Goal: Feedback & Contribution: Contribute content

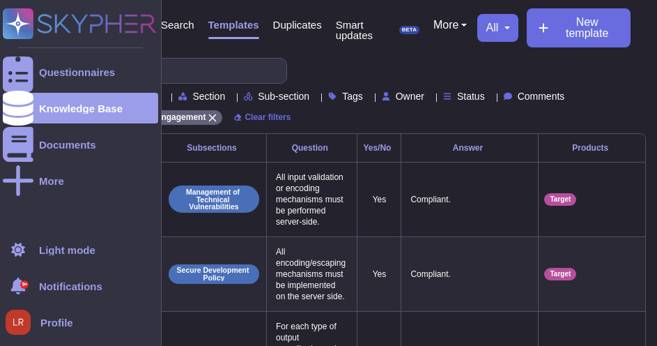
click at [24, 218] on ul "Questionnaires Knowledge Base Documents More" at bounding box center [80, 140] width 155 height 169
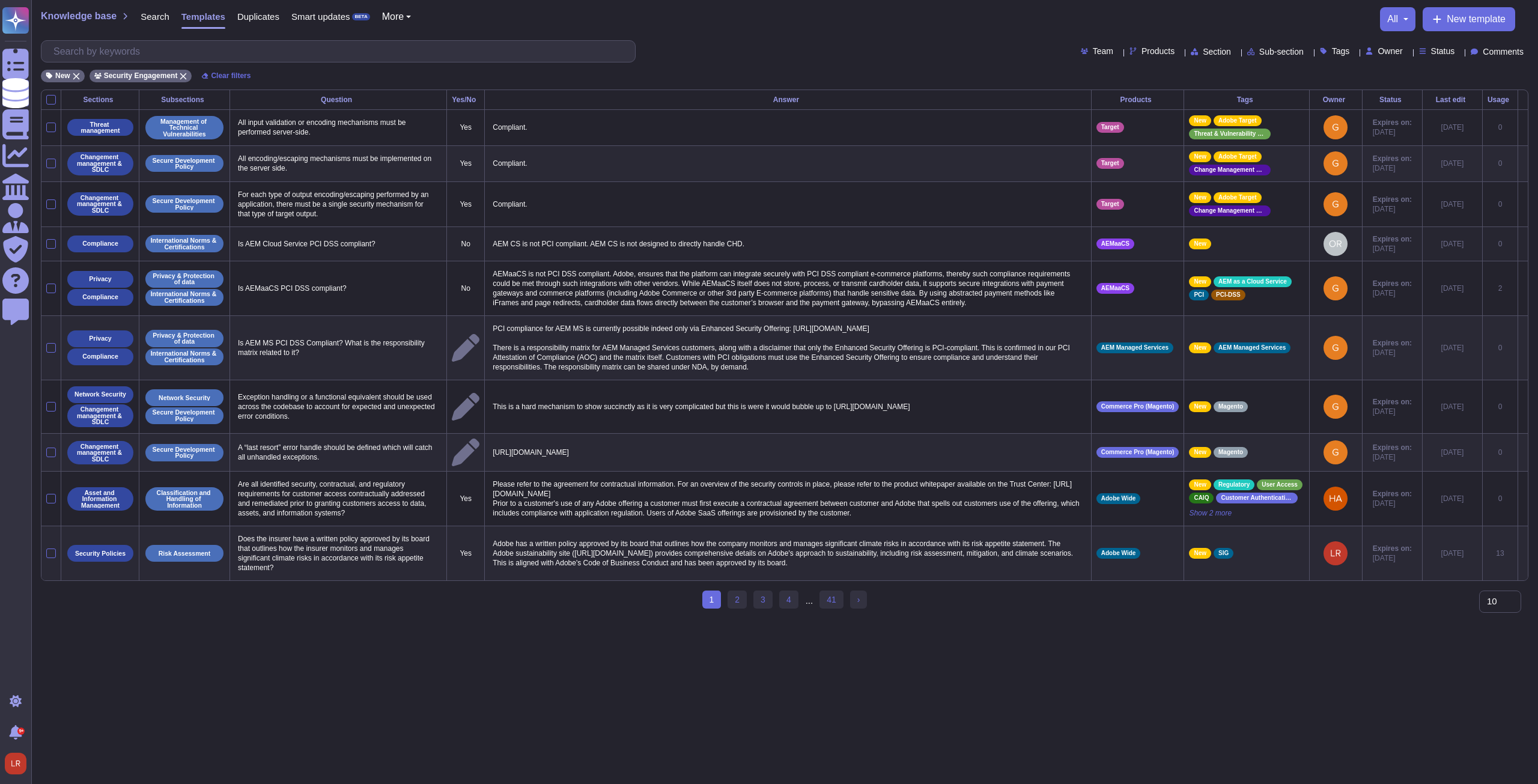
click at [566, 245] on p "AEM CS is not PCI compliant. AEM CS is not designed to directly handle CHD." at bounding box center [788, 244] width 596 height 16
click at [566, 245] on icon at bounding box center [1522, 245] width 0 height 0
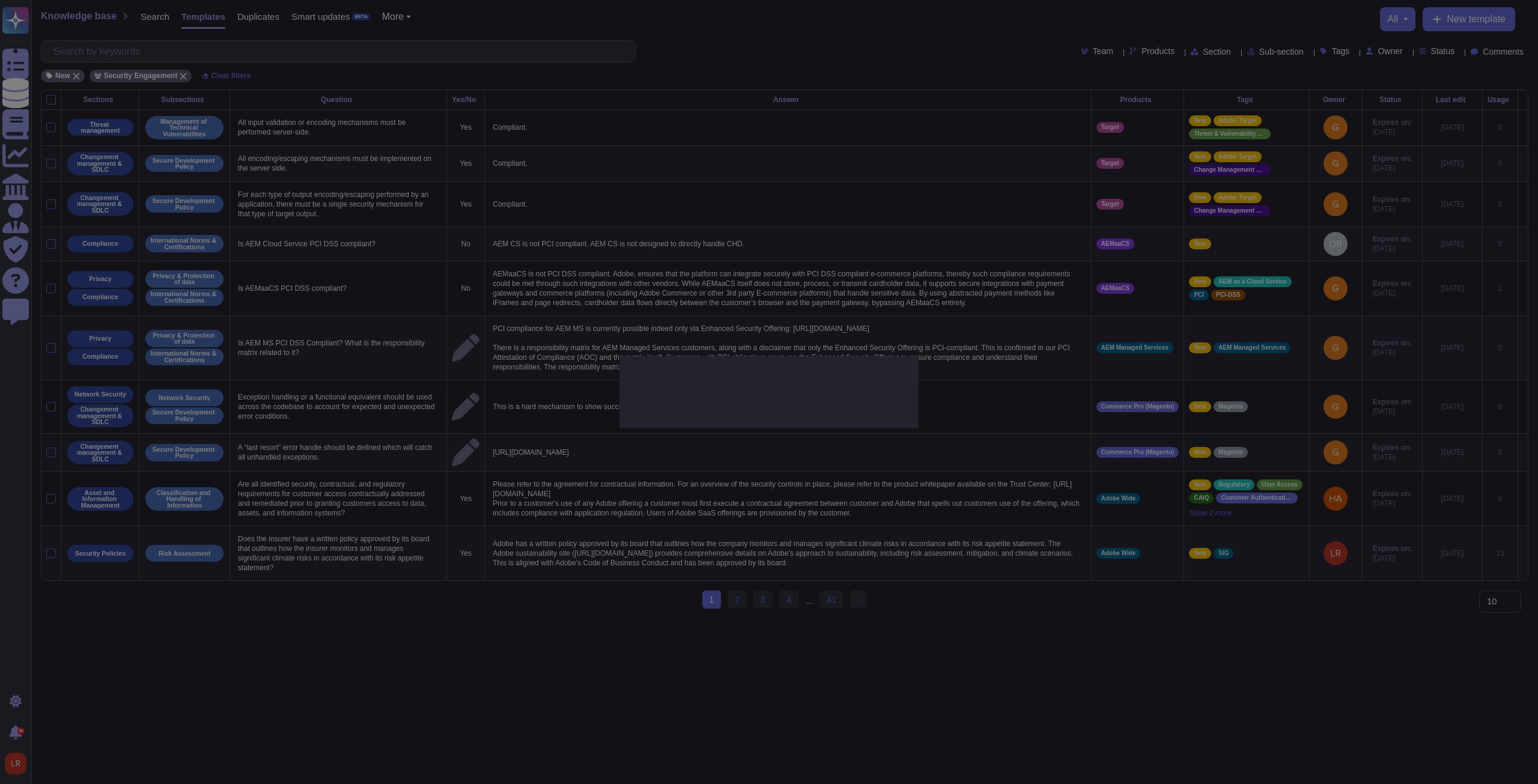
type textarea "Is AEM Cloud Service PCI DSS compliant?"
type textarea "AEM CS is not PCI compliant. AEM CS is not designed to directly handle CHD."
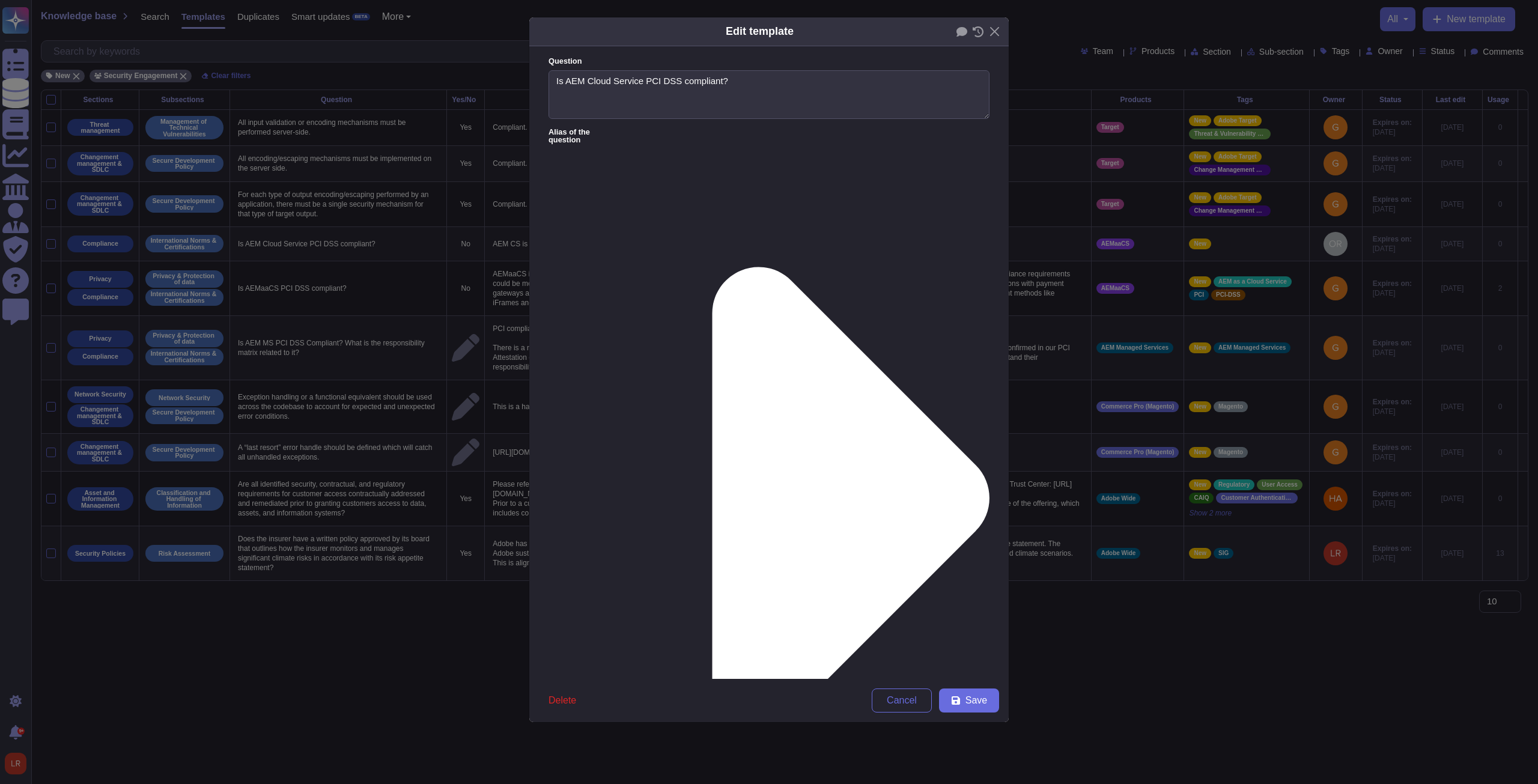
type textarea "Is AEM Cloud Service PCI DSS compliant?"
drag, startPoint x: 860, startPoint y: 169, endPoint x: 847, endPoint y: 168, distance: 13.0
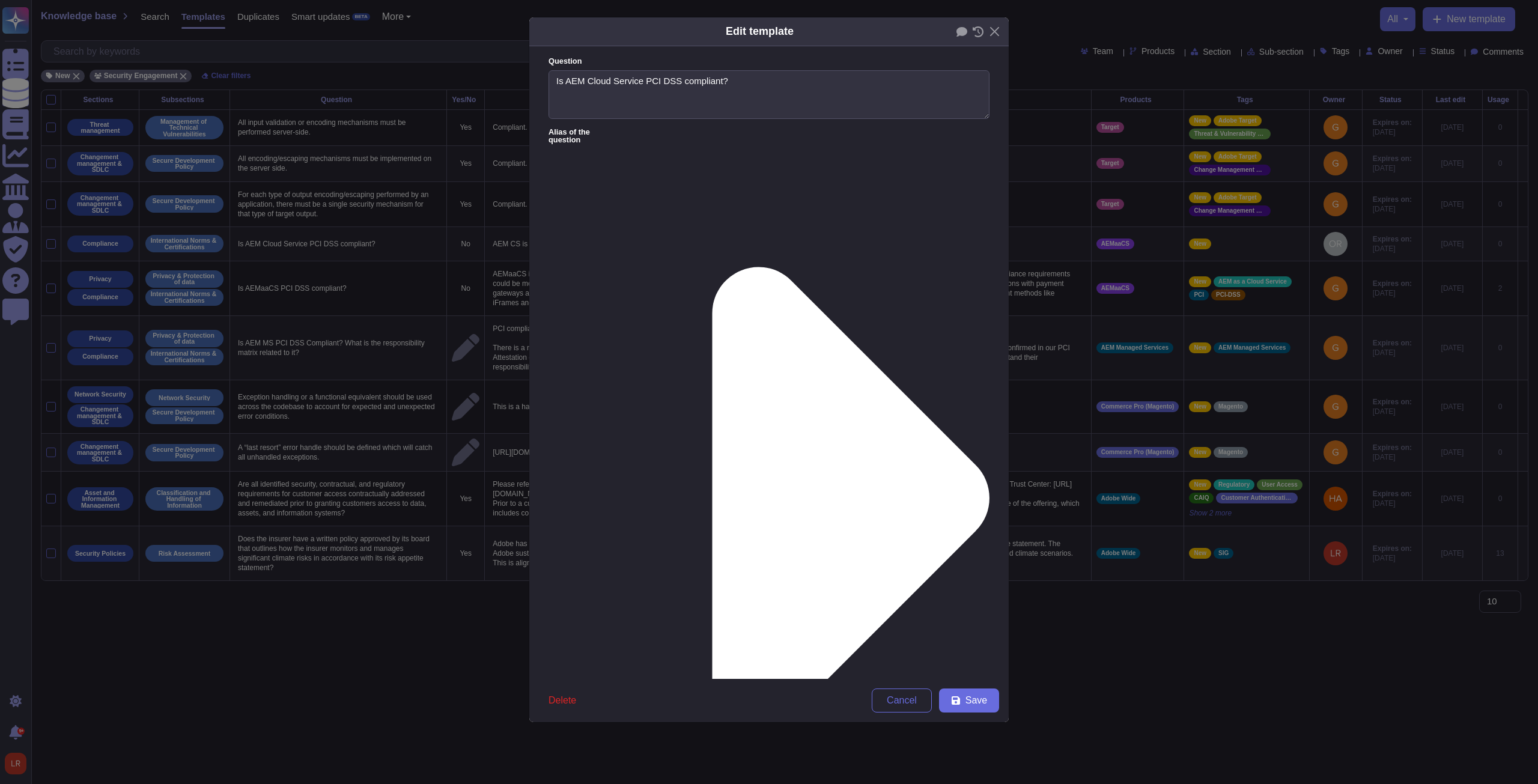
click at [566, 267] on icon at bounding box center [850, 498] width 277 height 463
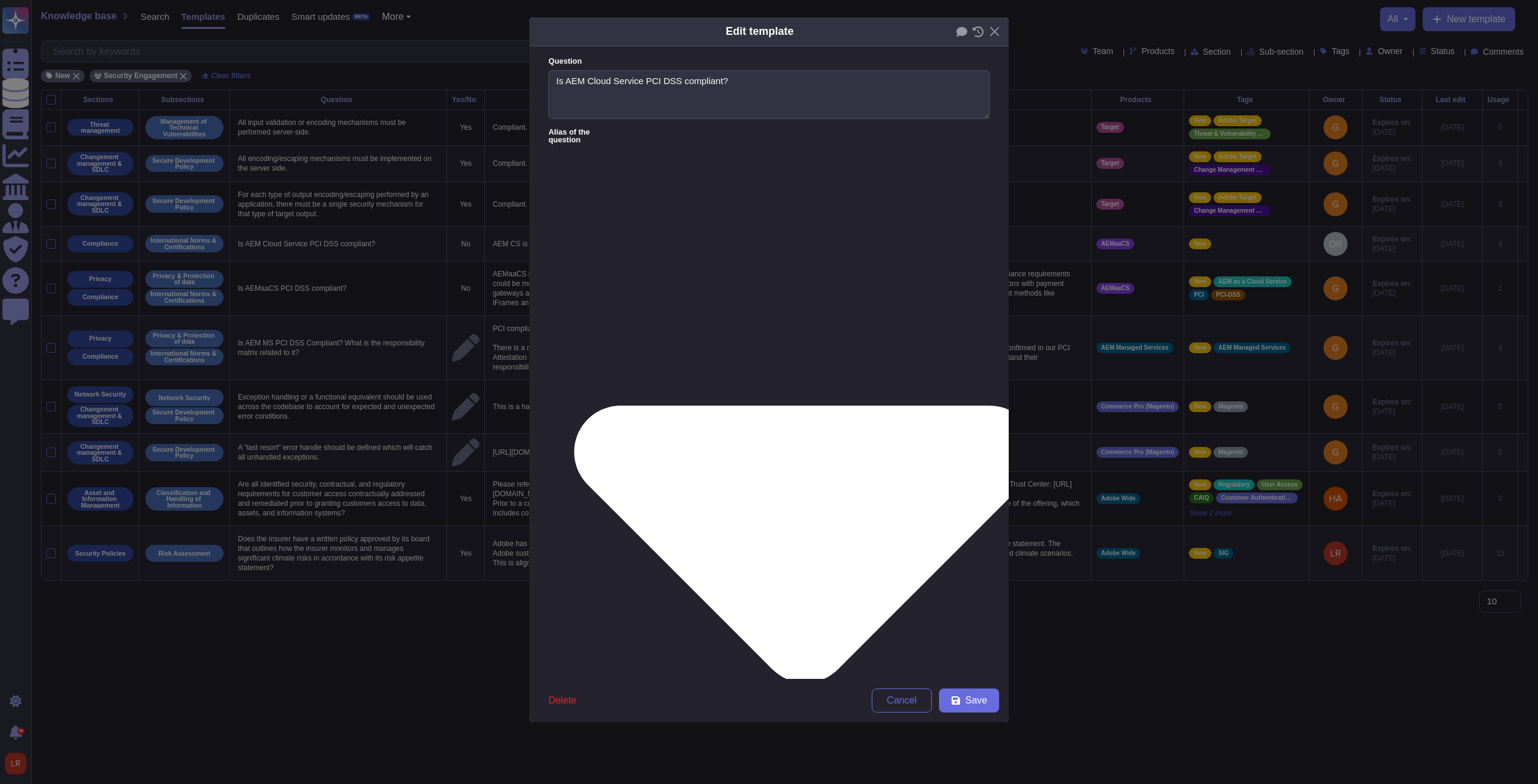
click at [566, 297] on icon at bounding box center [804, 544] width 463 height 277
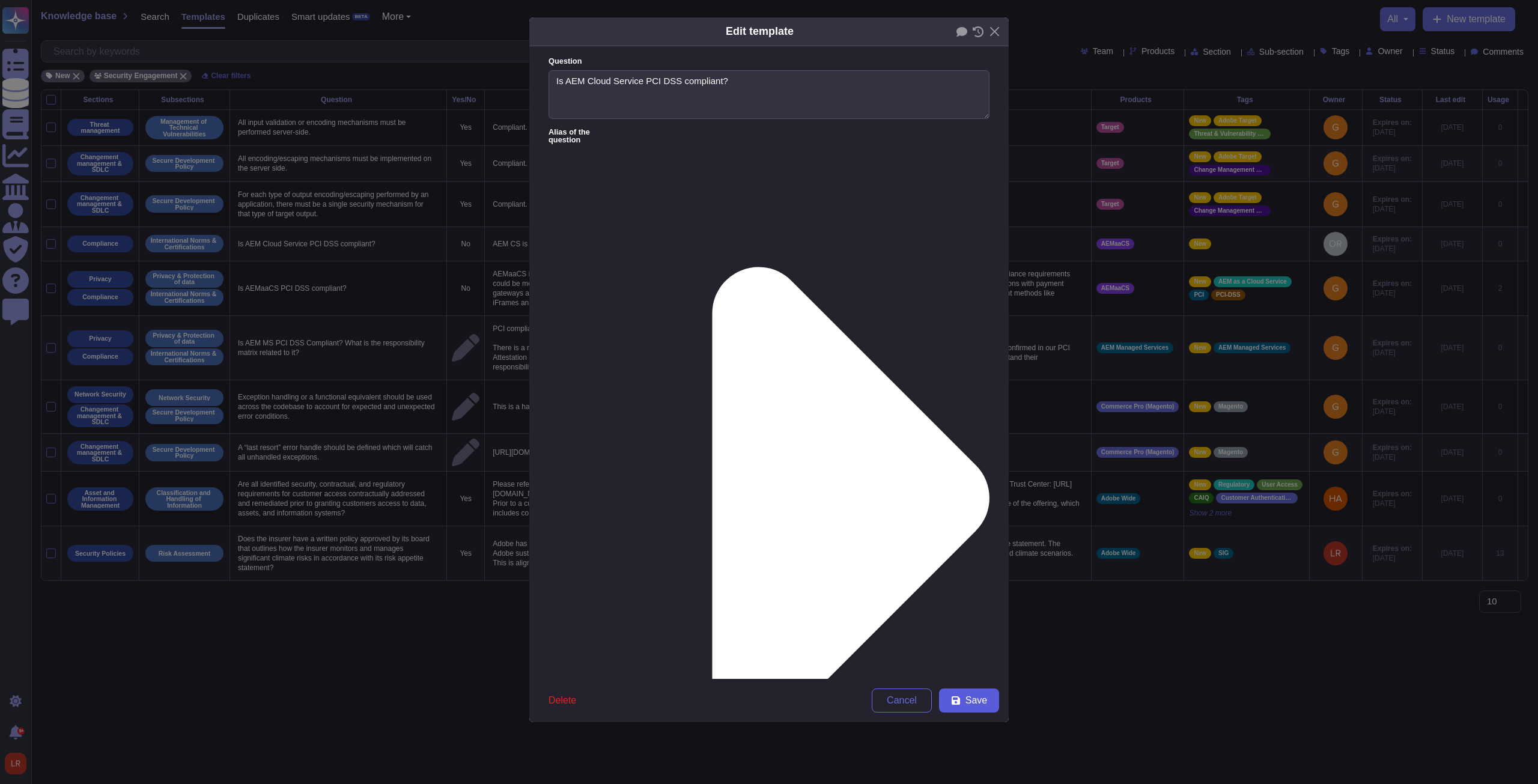
click at [566, 297] on span "Save" at bounding box center [975, 700] width 22 height 9
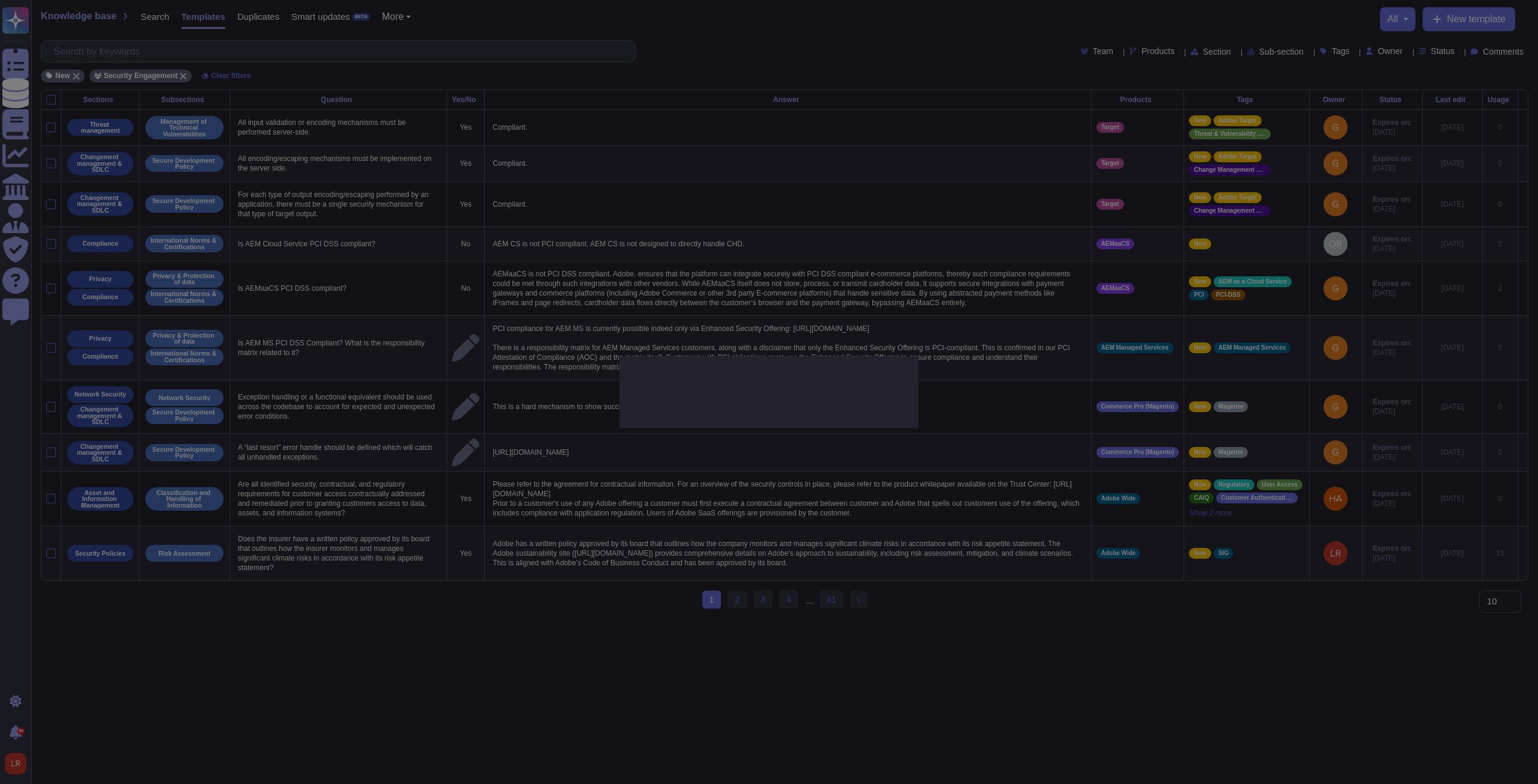
type textarea "AEM CS is not PCI compliant. AEM CS is not designed to directly handle CHD."
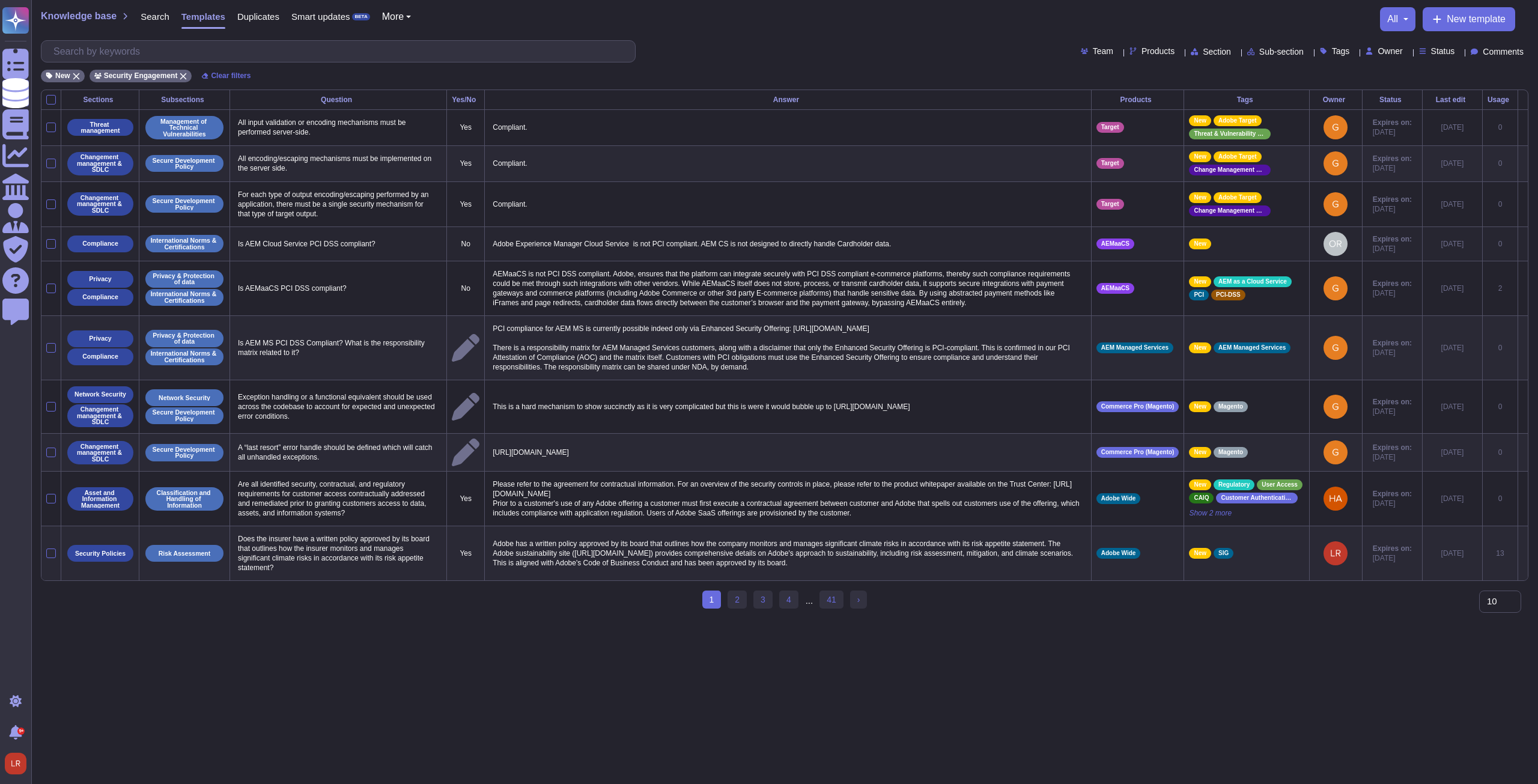
click at [566, 245] on icon at bounding box center [1522, 245] width 0 height 0
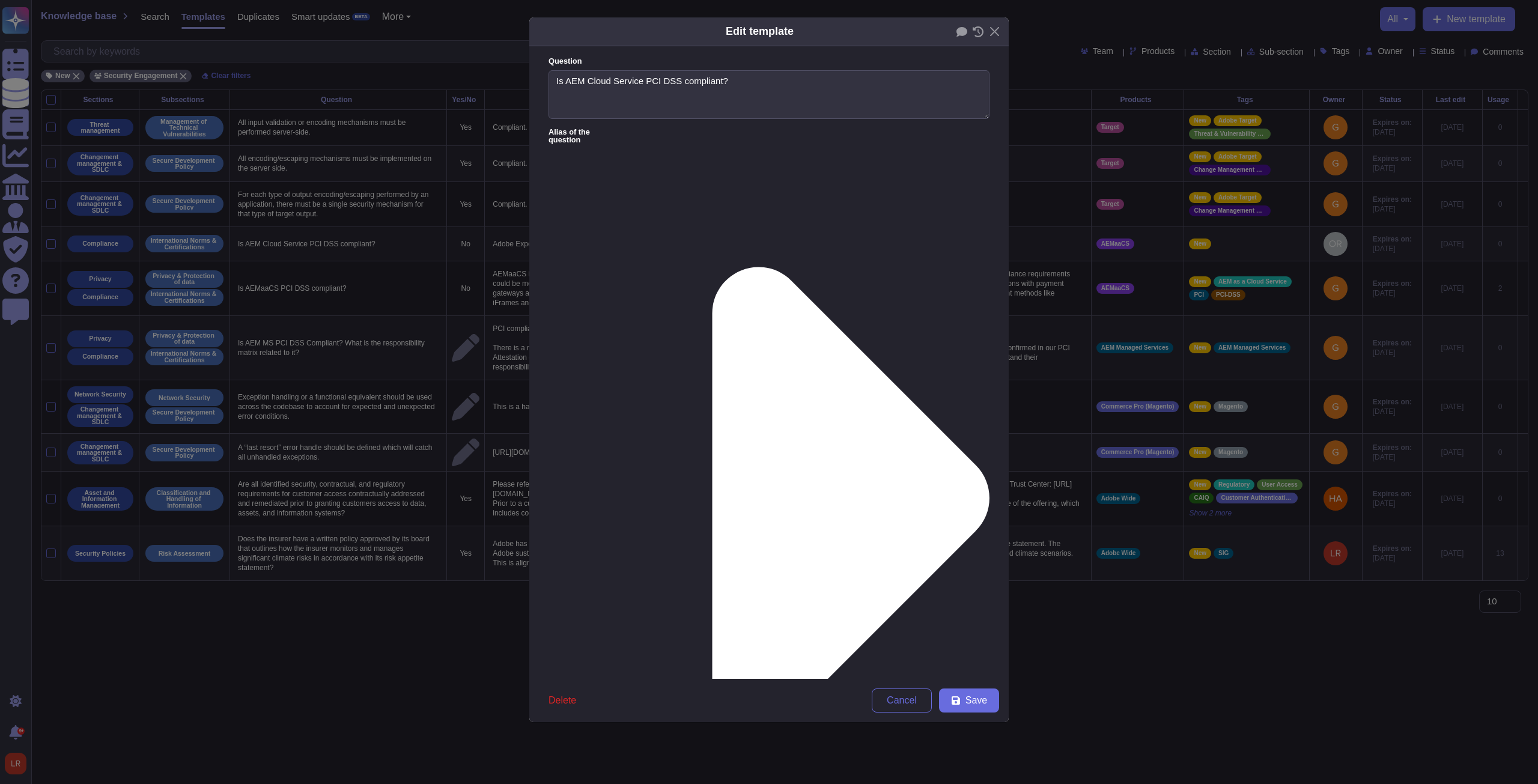
type textarea "Is AEM Cloud Service PCI DSS compliant?"
drag, startPoint x: 740, startPoint y: 168, endPoint x: 554, endPoint y: 167, distance: 186.0
click at [566, 297] on span "Save" at bounding box center [975, 700] width 22 height 9
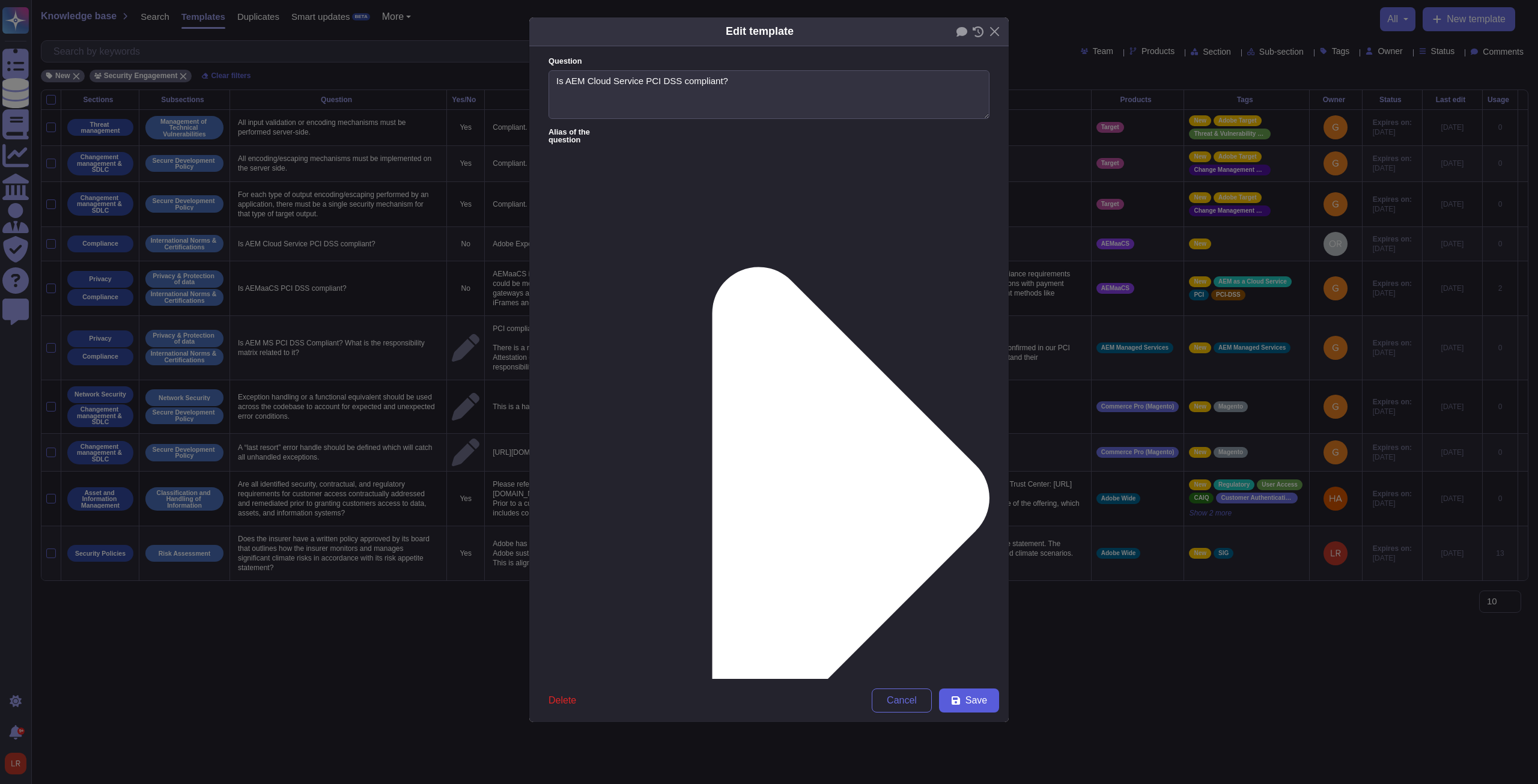
type textarea "Adobe Experience Manager Cloud Service is not PCI compliant. AEM CS is not desi…"
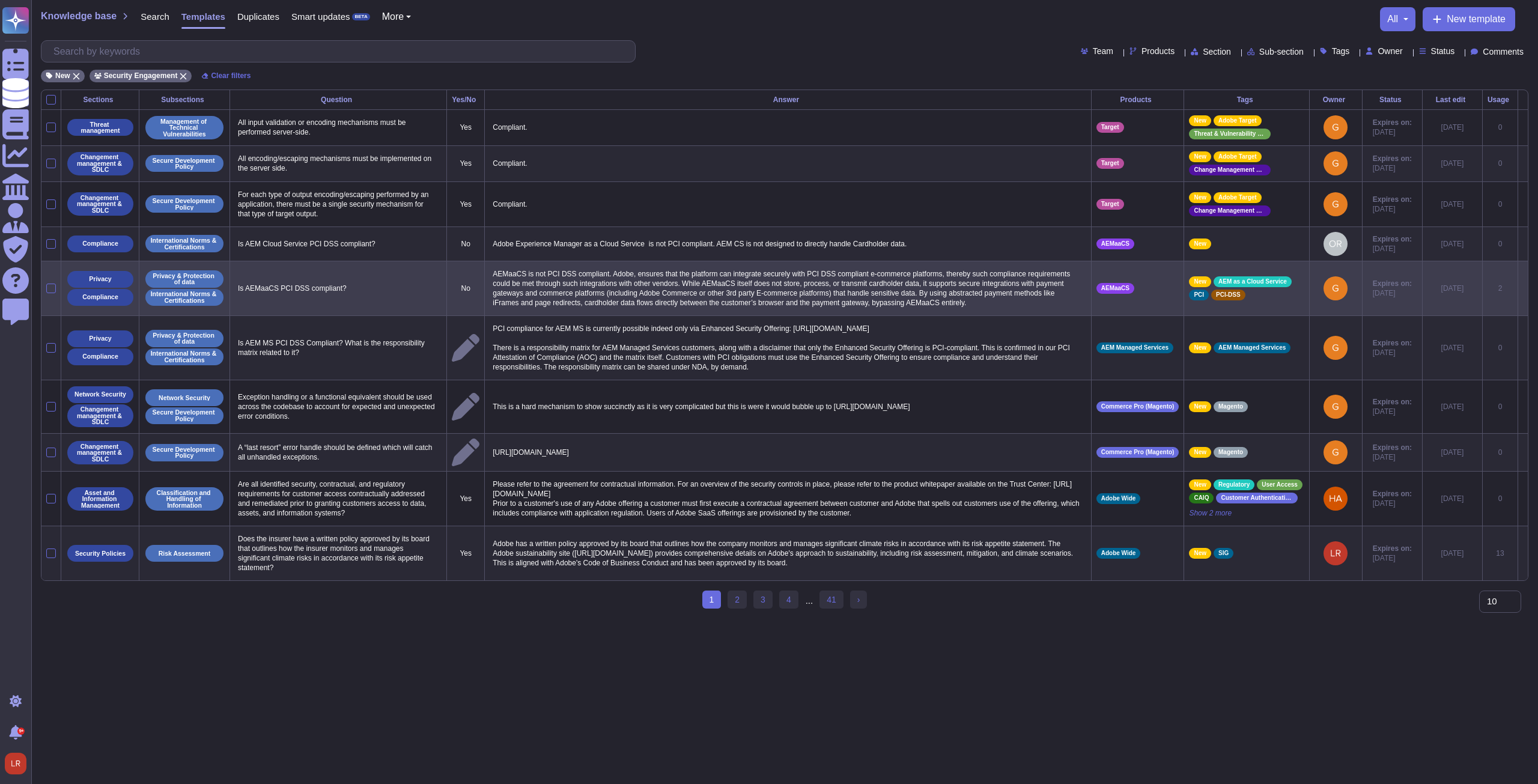
click at [566, 289] on icon at bounding box center [1522, 289] width 0 height 0
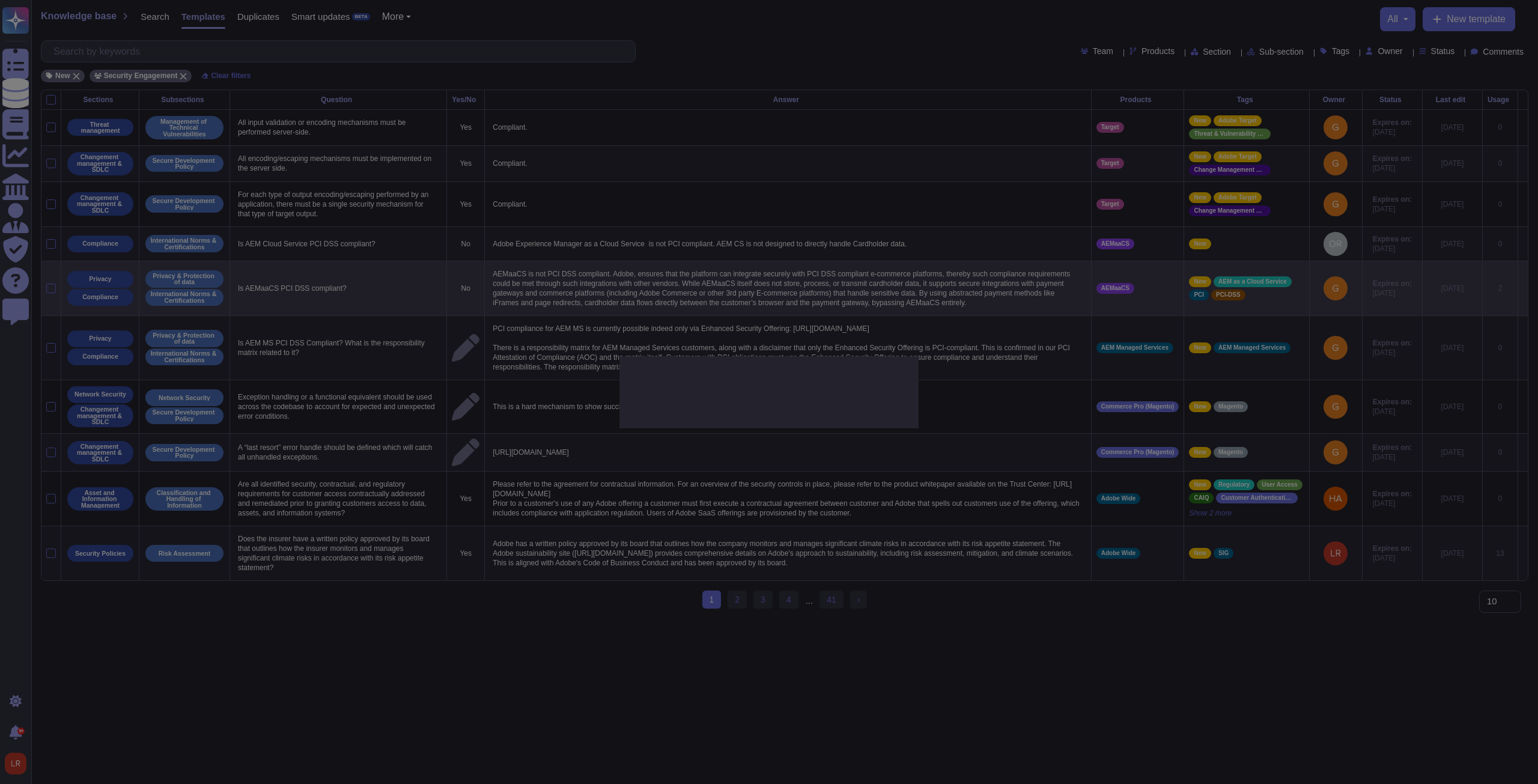
type textarea "Is AEMaaCS PCI DSS compliant?"
type textarea "AEMaaCS is not PCI DSS compliant. Adobe, ensures that the platform can integrat…"
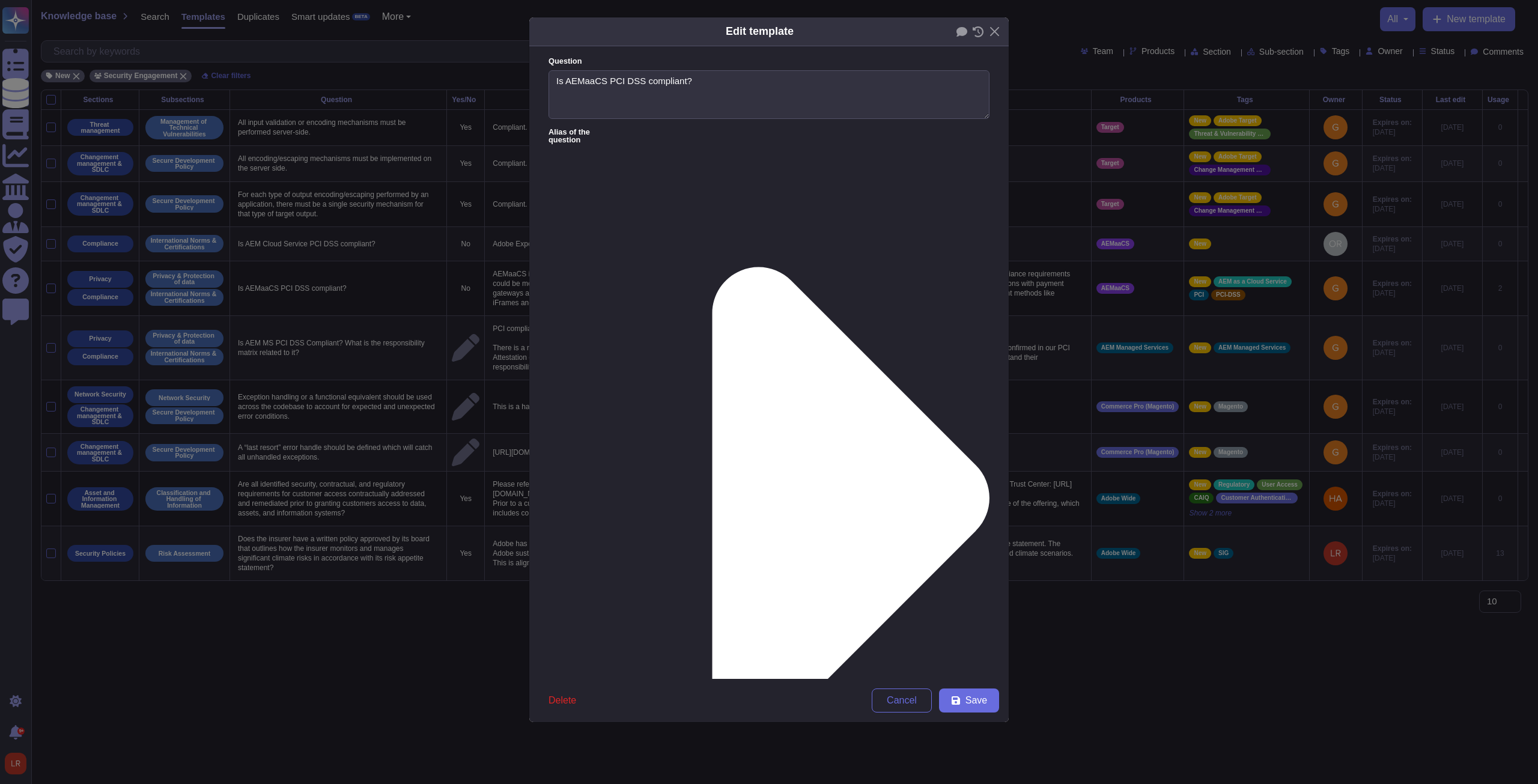
type textarea "Is AEMaaCS PCI DSS compliant?"
drag, startPoint x: 594, startPoint y: 169, endPoint x: 540, endPoint y: 169, distance: 54.0
click at [540, 169] on form "Question Is AEMaaCS PCI DSS compliant? Alias of the question Answer AEMaaCS is …" at bounding box center [769, 363] width 479 height 632
paste textarea "dobe Experience Manager as a Cloud Service"
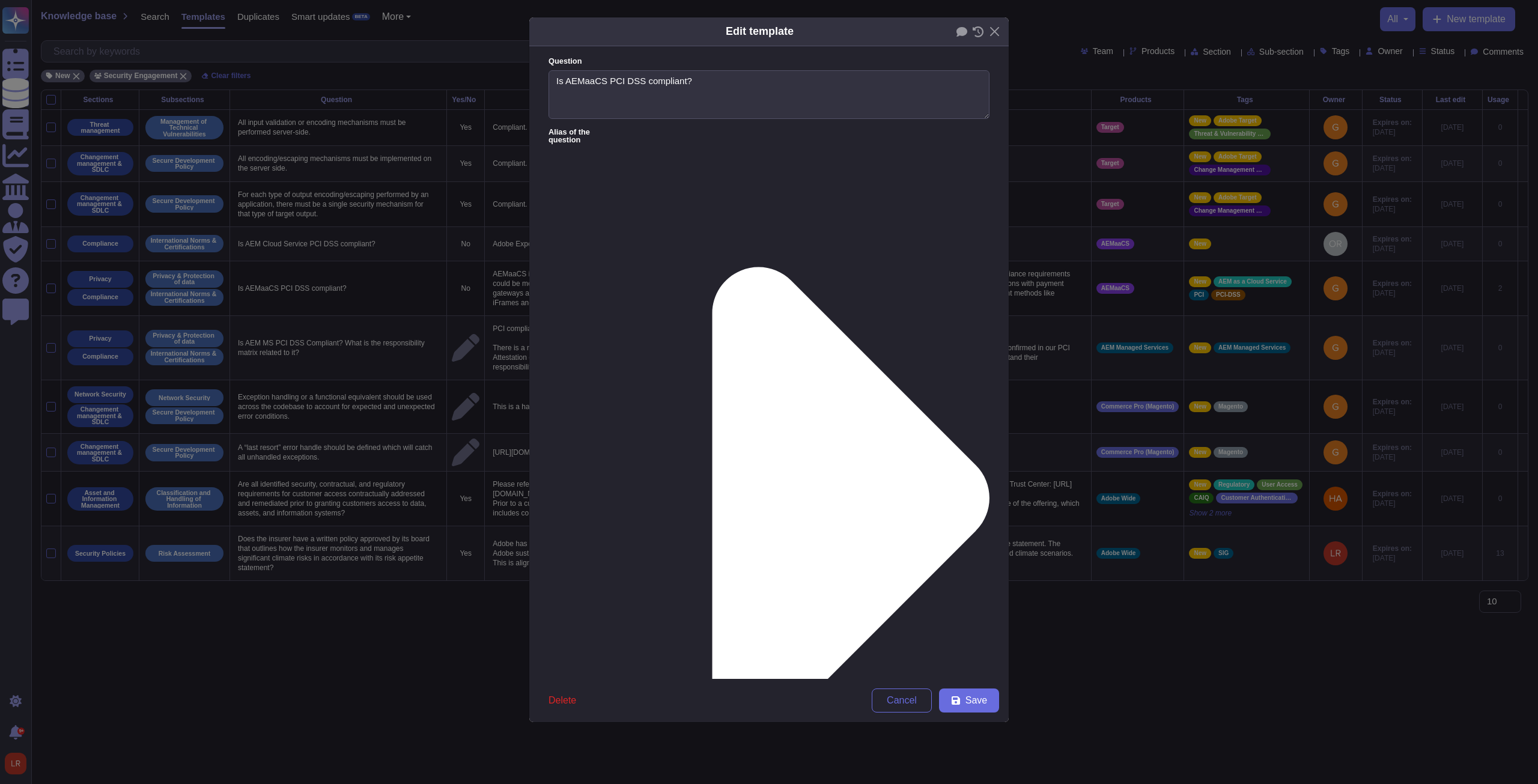
scroll to position [54, 0]
click at [566, 297] on button "Save" at bounding box center [969, 700] width 60 height 24
type textarea "AEMaaCS is not PCI DSS compliant. Adobe, ensures that the platform can integrat…"
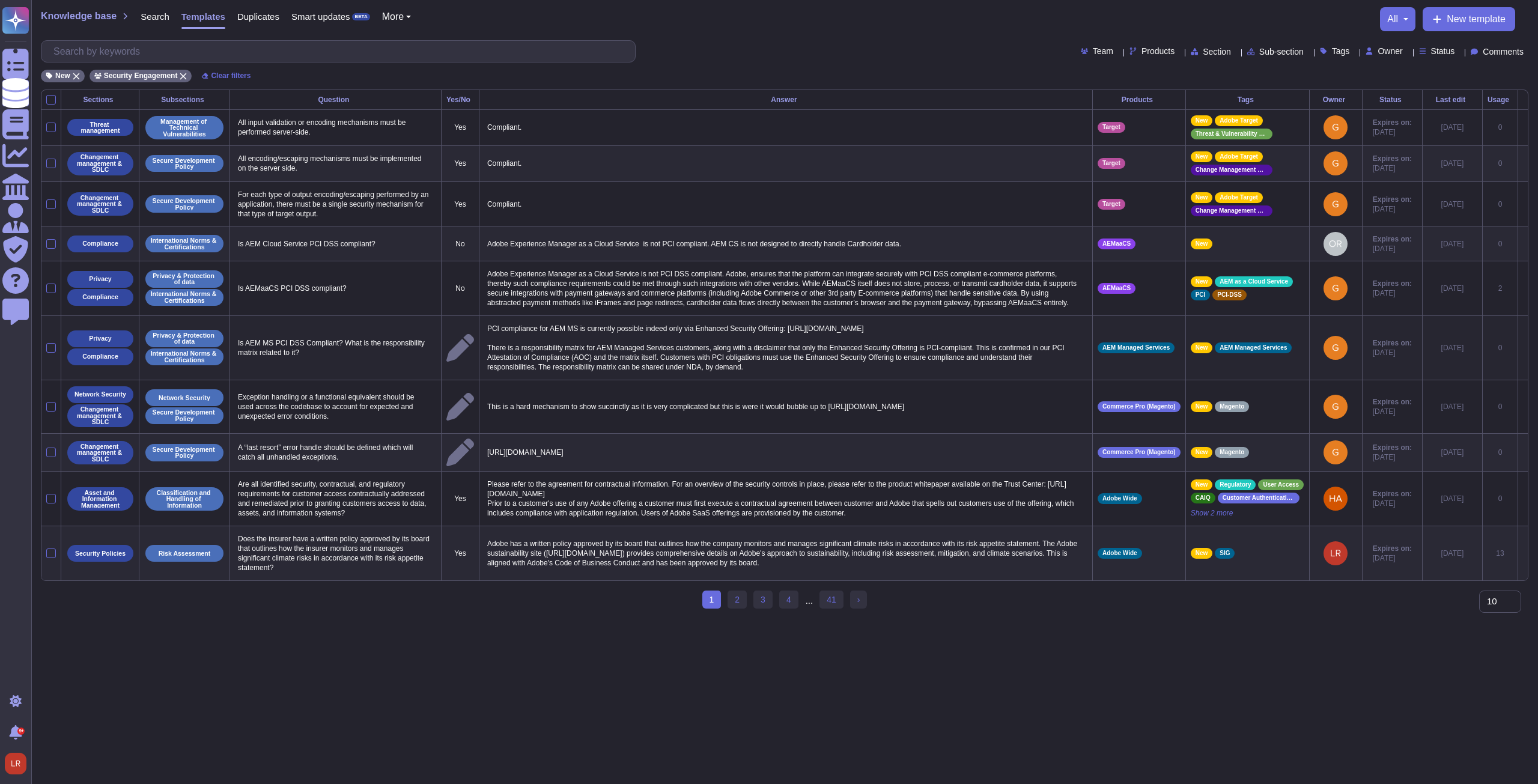
click at [566, 297] on icon at bounding box center [1522, 348] width 0 height 0
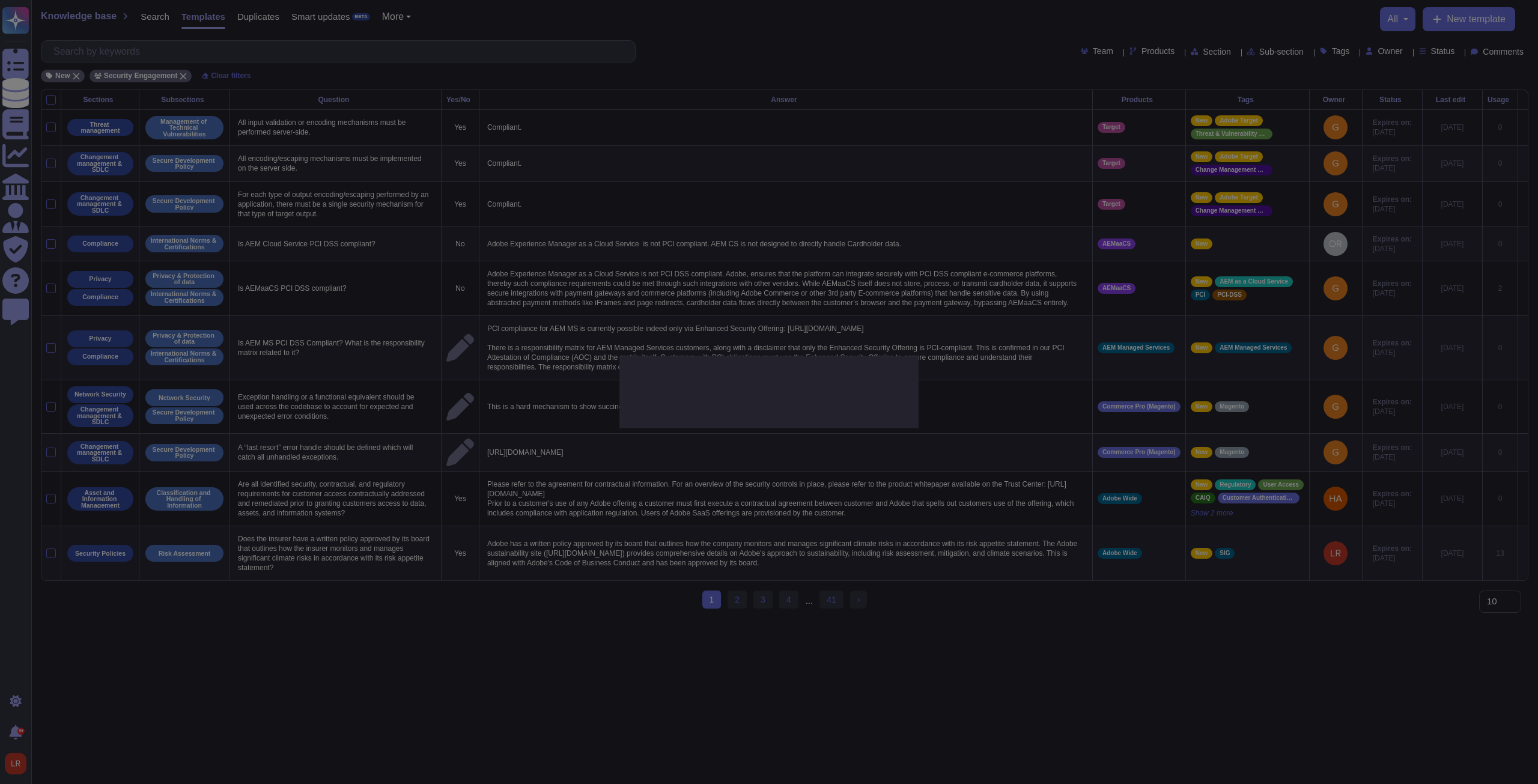
type textarea "Is AEM MS PCI DSS Compliant? What is the responsibility matrix related to it?"
type textarea "PCI compliance for AEM MS is currently possible indeed only via Enhanced Securi…"
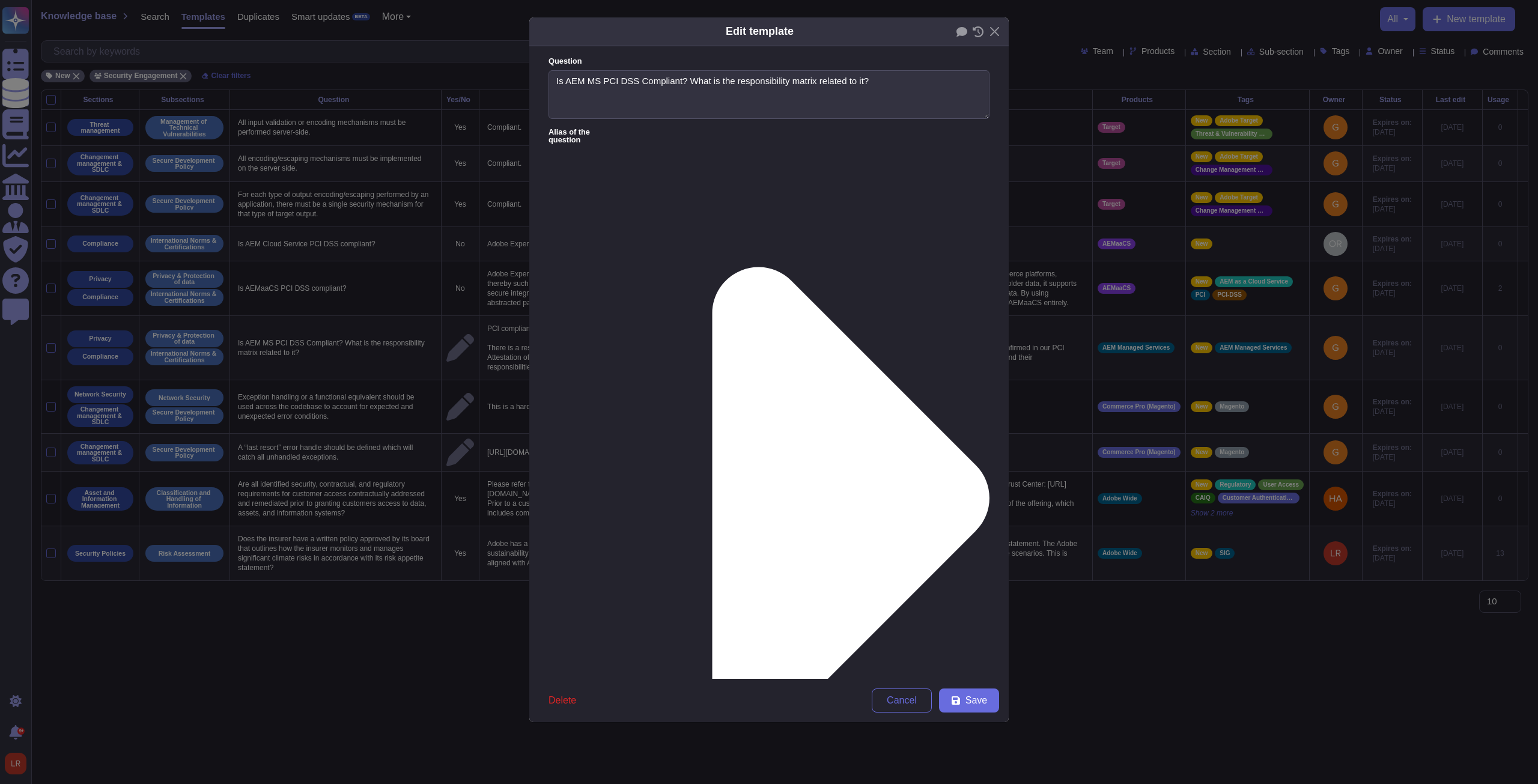
type textarea "Is AEM MS PCI DSS Compliant? What is the responsibility matrix related to it?"
drag, startPoint x: 665, startPoint y: 168, endPoint x: 635, endPoint y: 168, distance: 30.0
paste textarea "dobe Experience Manager as a Cloud Service"
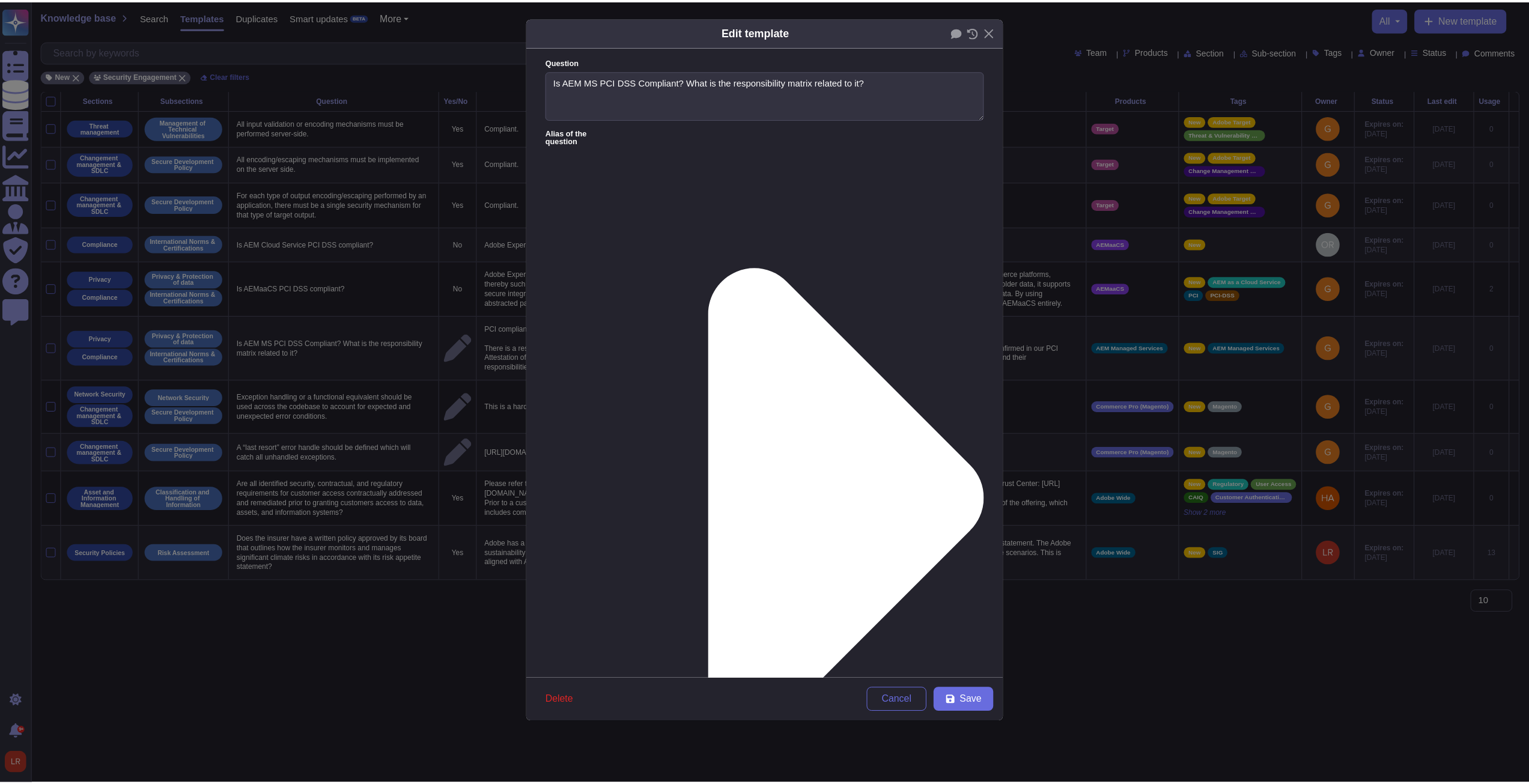
scroll to position [0, 0]
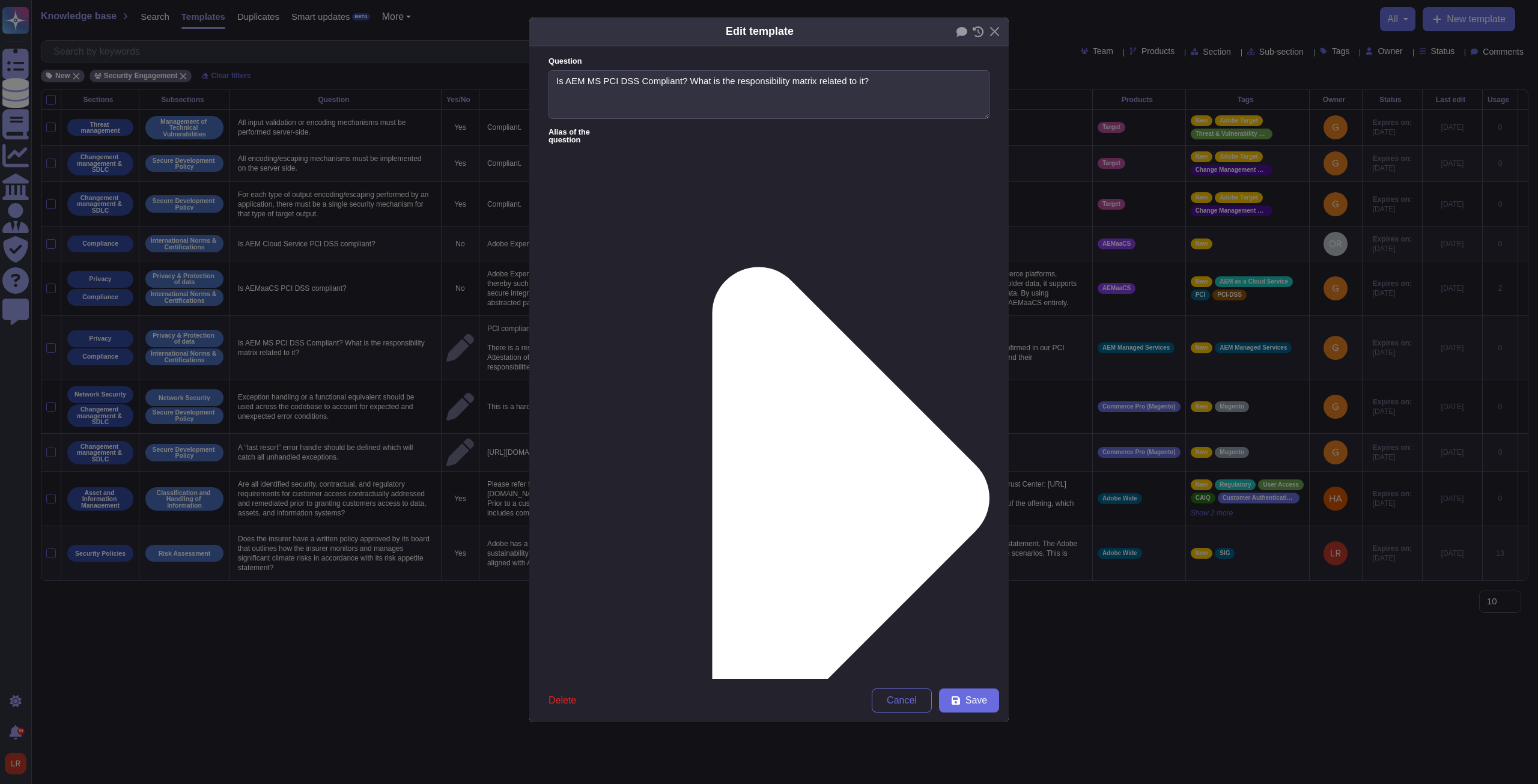
drag, startPoint x: 974, startPoint y: 217, endPoint x: 981, endPoint y: 328, distance: 111.2
click at [566, 297] on form "Question Is AEM MS PCI DSS Compliant? What is the responsibility matrix related…" at bounding box center [769, 363] width 479 height 632
type textarea "PCI compliance for Adobe Experience Manager Managed Service is currently possib…"
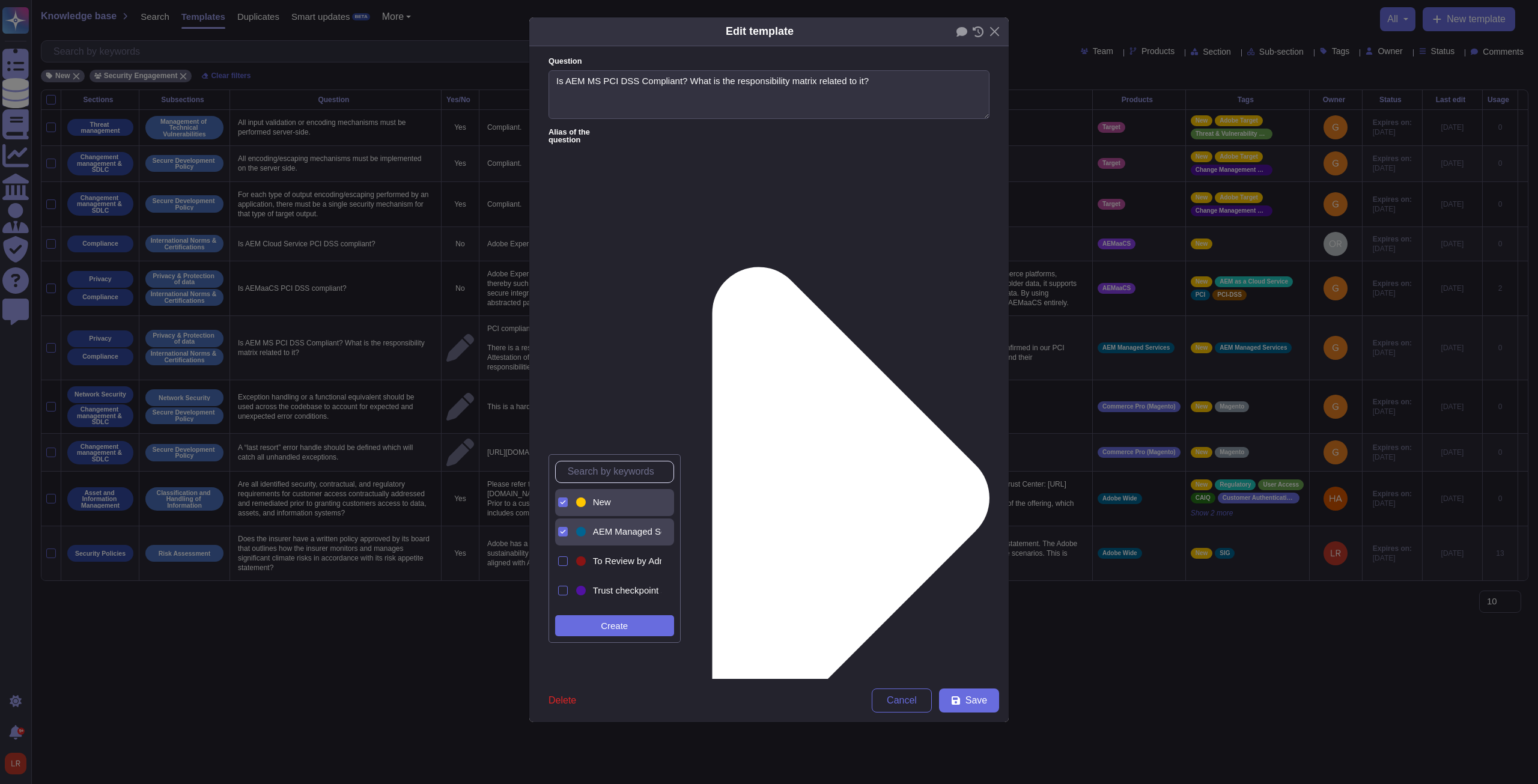
click at [566, 297] on input "text" at bounding box center [618, 471] width 112 height 21
type input "pci"
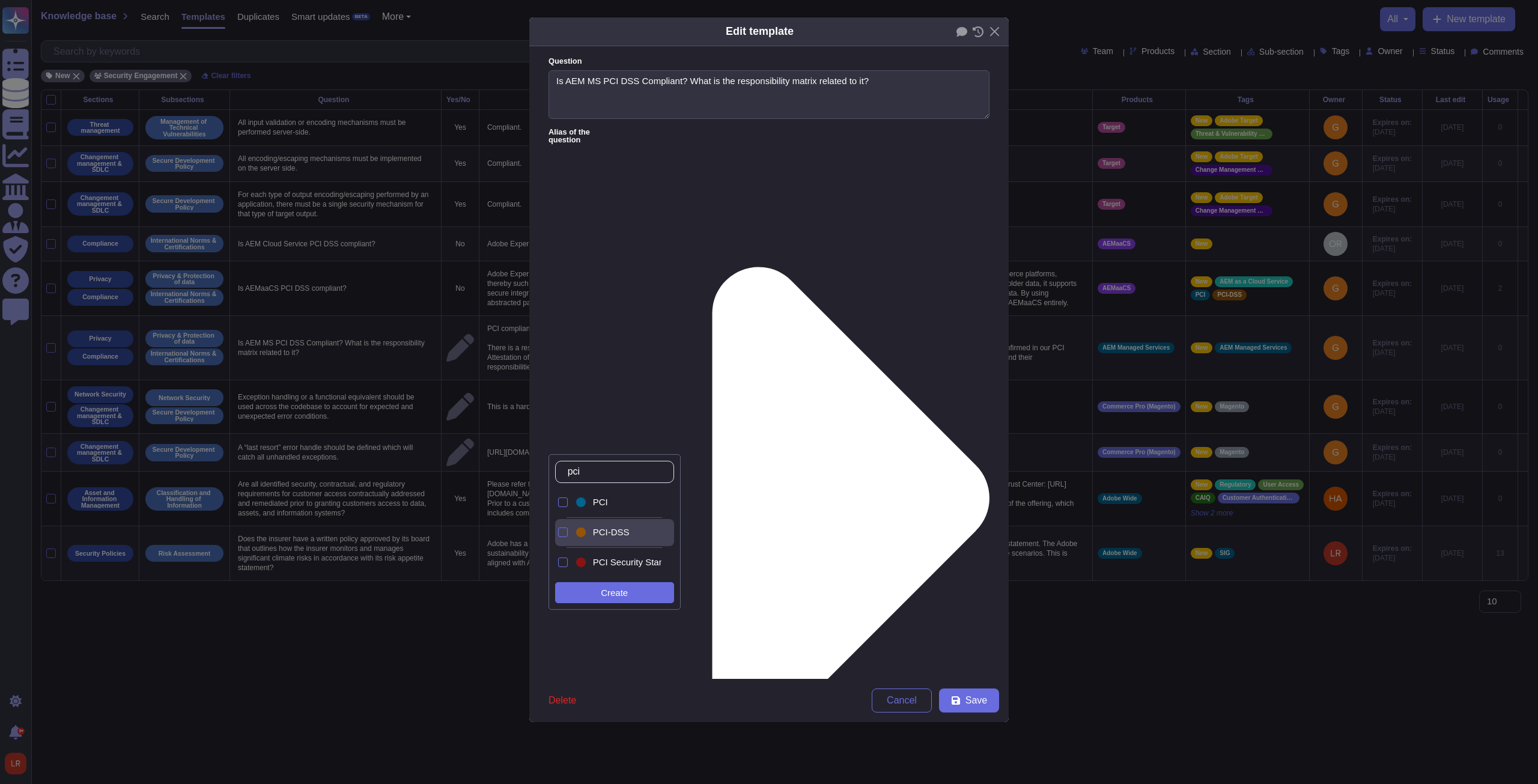
click at [566, 297] on span "PCI-DSS" at bounding box center [611, 532] width 37 height 11
click at [566, 297] on span "PCI" at bounding box center [600, 502] width 15 height 11
click at [566, 297] on span "Save" at bounding box center [975, 700] width 22 height 9
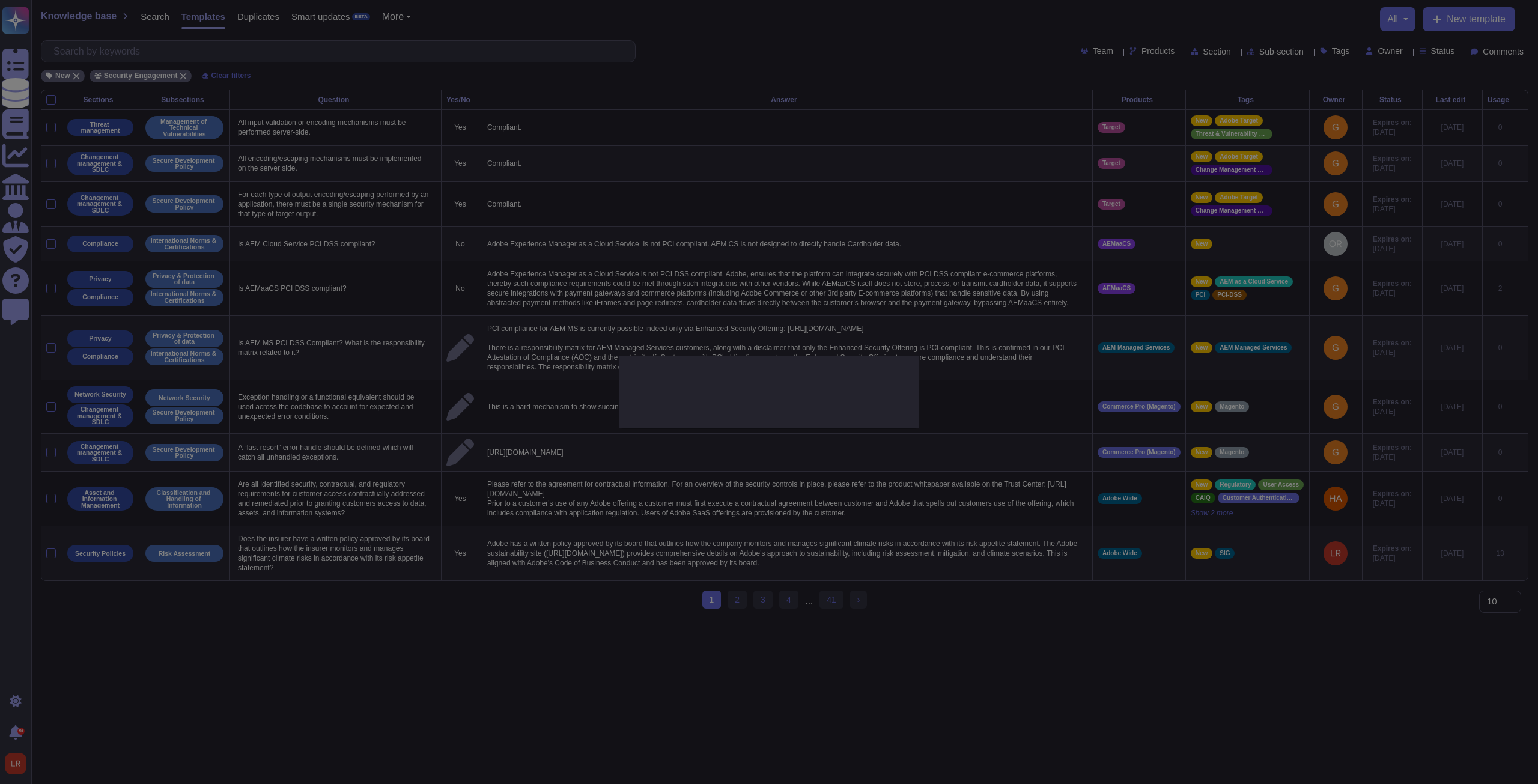
type textarea "PCI compliance for AEM MS is currently possible indeed only via Enhanced Securi…"
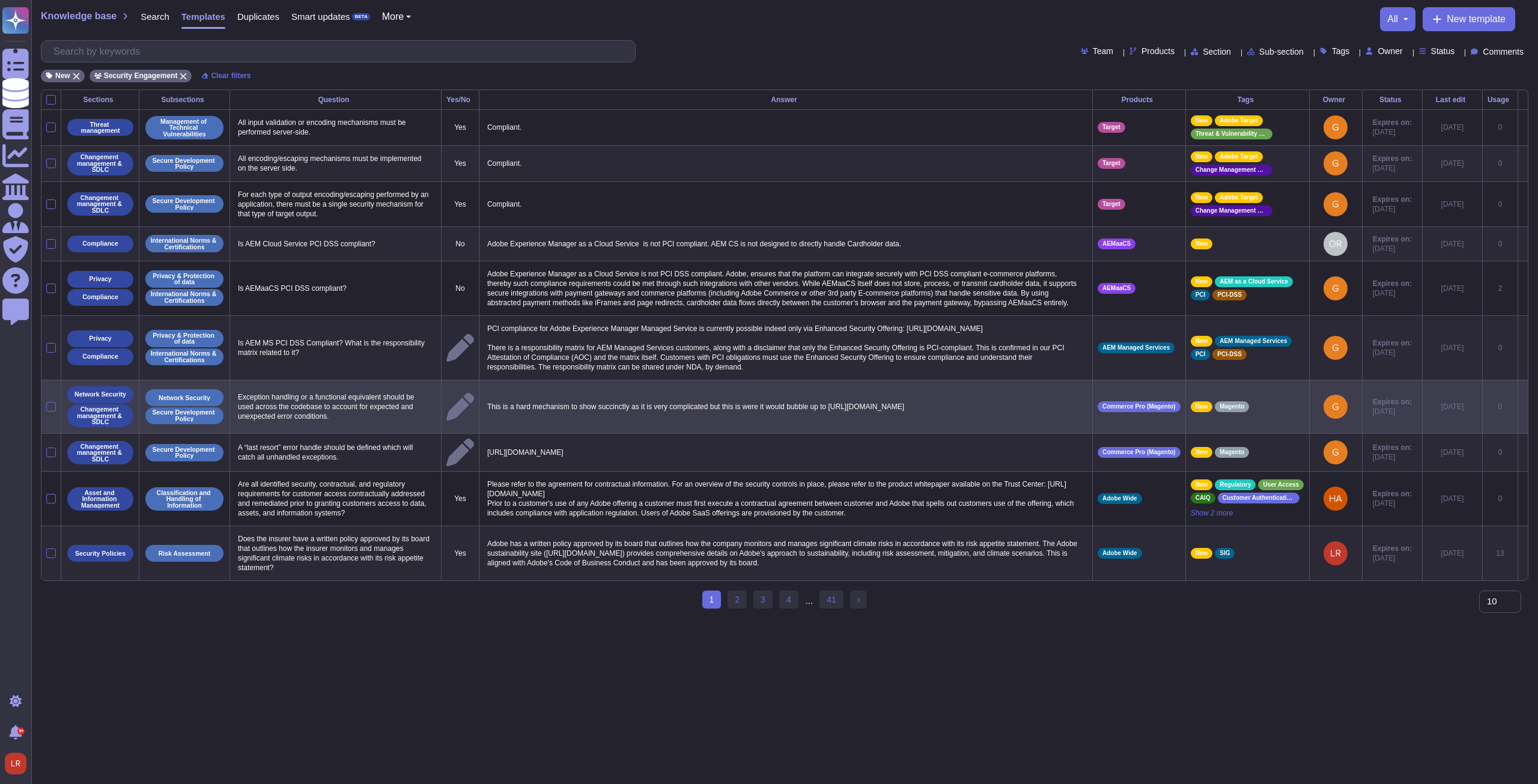
click at [566, 297] on icon at bounding box center [1522, 408] width 0 height 0
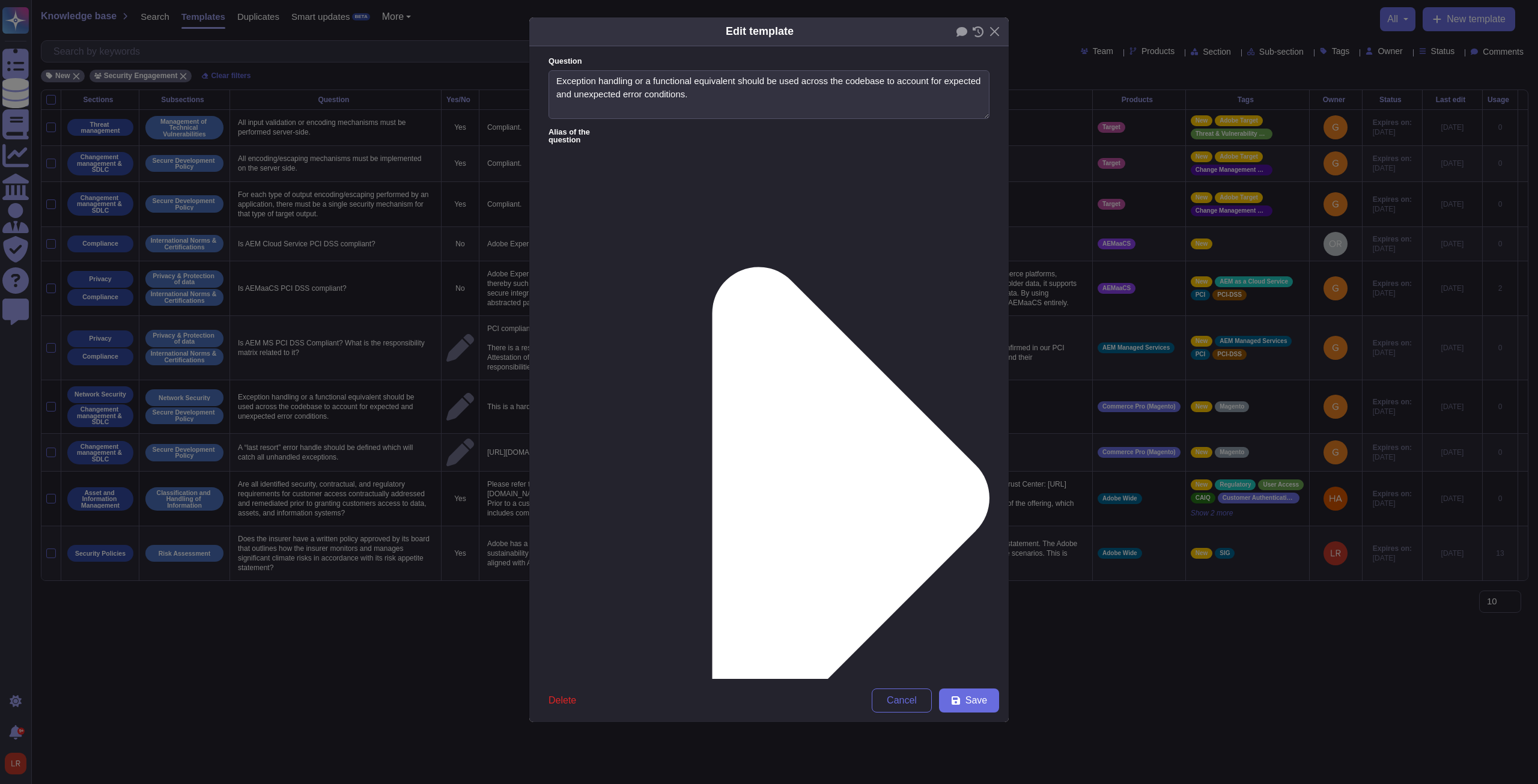
type textarea "Exception handling or a functional equivalent should be used across the codebas…"
type textarea "This is a hard mechanism to show succinctly as it is very complicated but this …"
drag, startPoint x: 759, startPoint y: 209, endPoint x: 547, endPoint y: 202, distance: 212.1
click at [547, 202] on form "Question Exception handling or a functional equivalent should be used across th…" at bounding box center [769, 363] width 479 height 632
drag, startPoint x: 832, startPoint y: 36, endPoint x: 697, endPoint y: 42, distance: 135.1
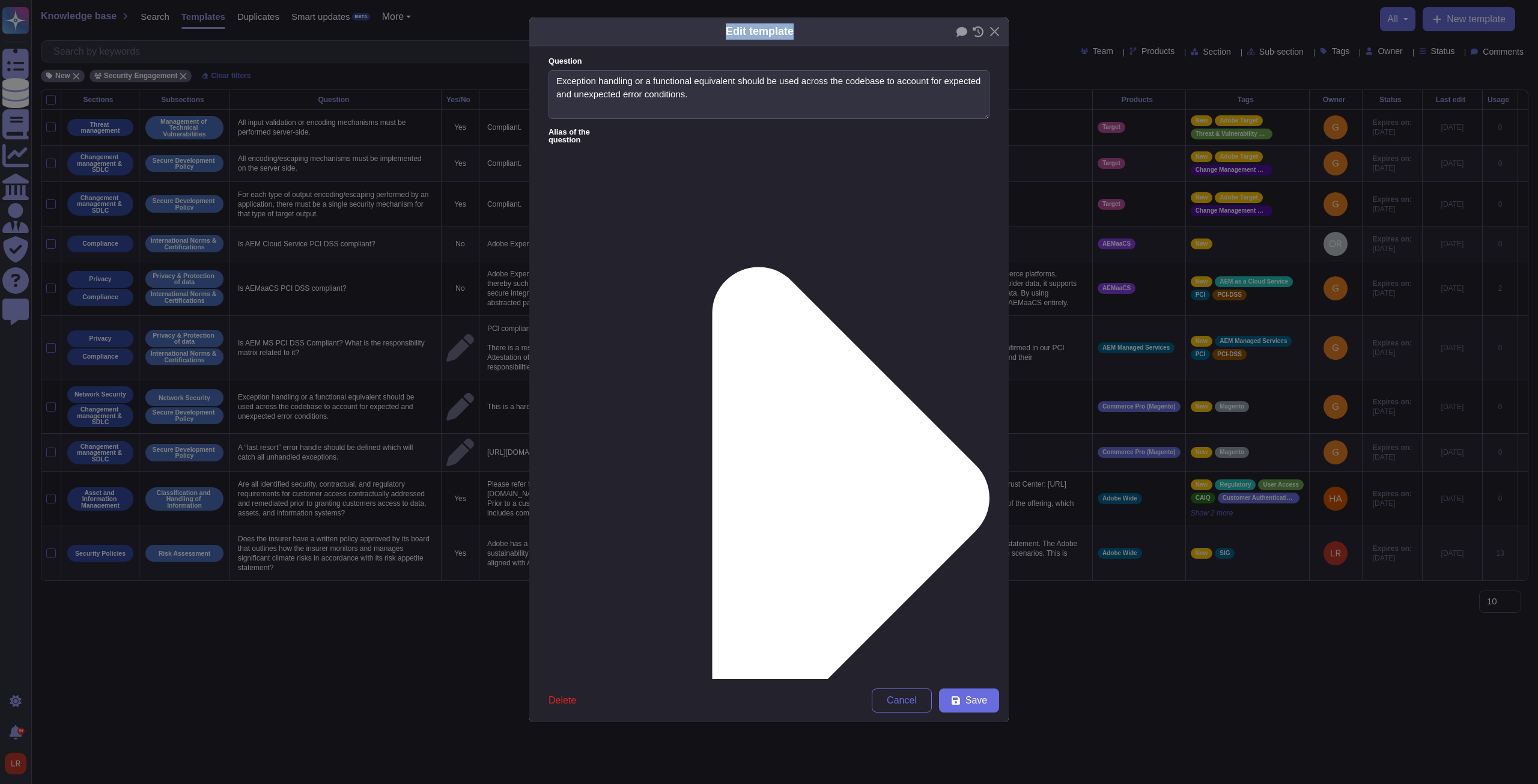
click at [566, 42] on div "Edit template" at bounding box center [769, 31] width 479 height 28
drag, startPoint x: 724, startPoint y: 93, endPoint x: 531, endPoint y: 78, distance: 193.6
click at [531, 78] on form "Question Exception handling or a functional equivalent should be used across th…" at bounding box center [769, 363] width 479 height 632
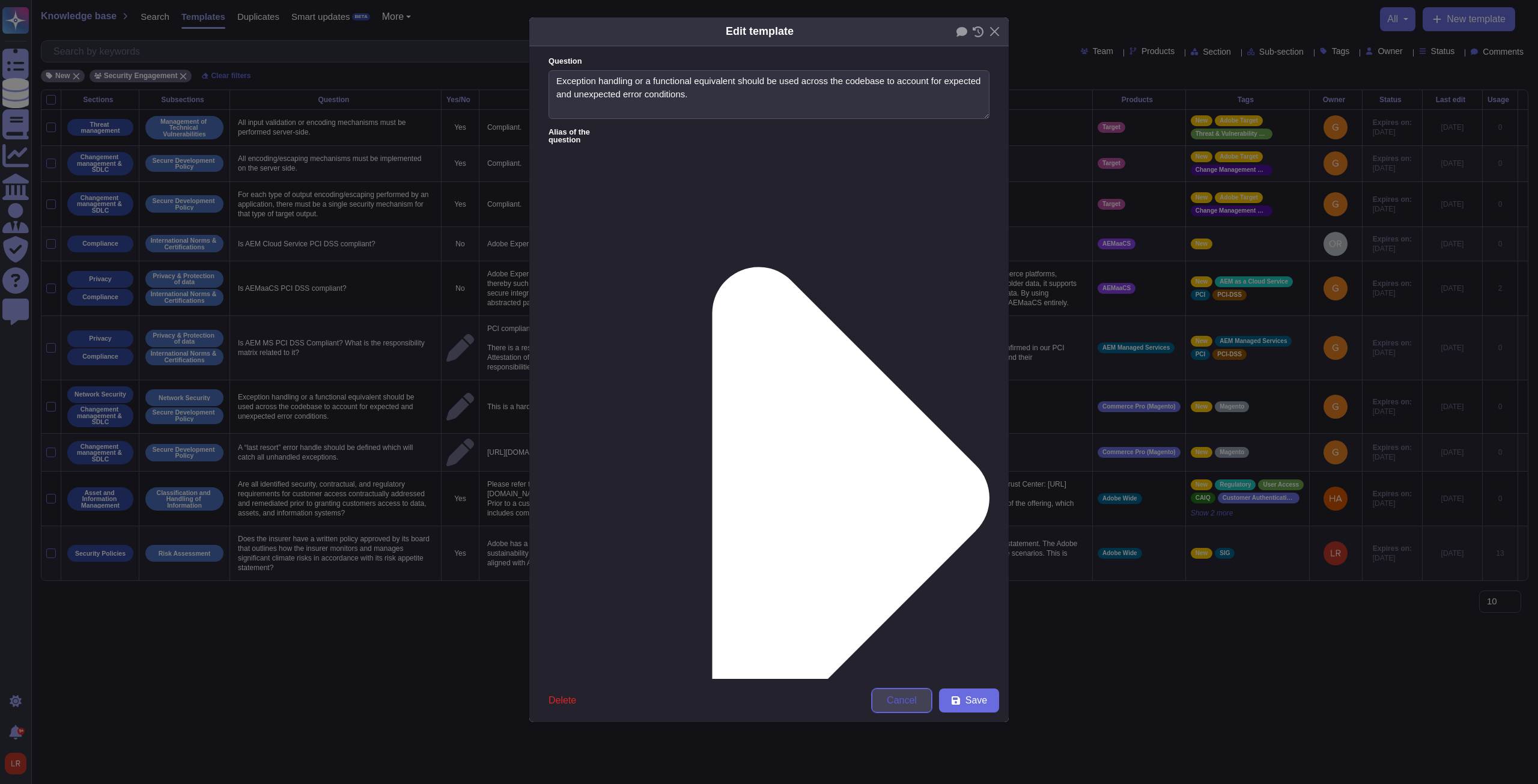
click at [566, 297] on span "Cancel" at bounding box center [901, 700] width 30 height 9
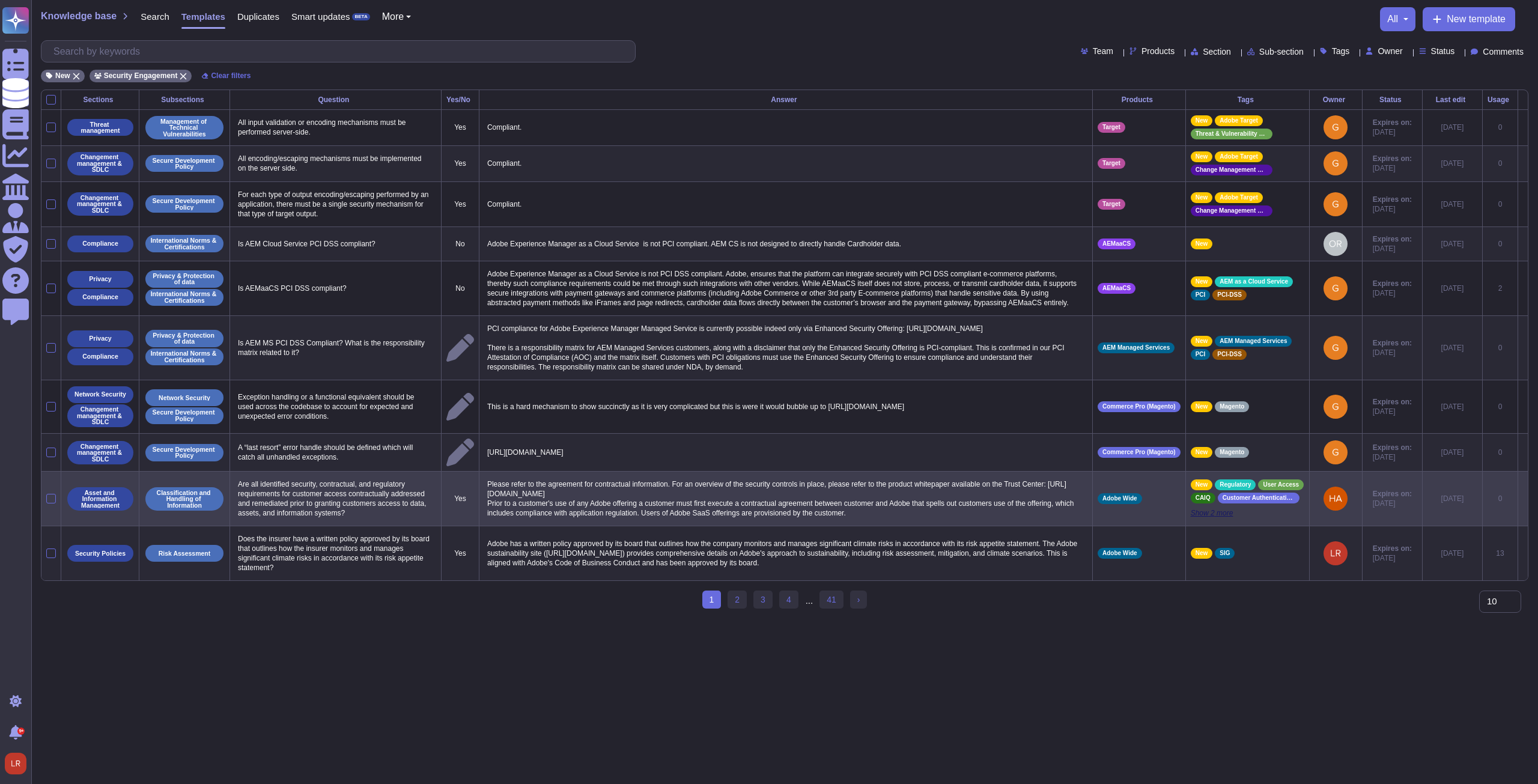
click at [566, 297] on span "Show 2 more" at bounding box center [1248, 513] width 114 height 9
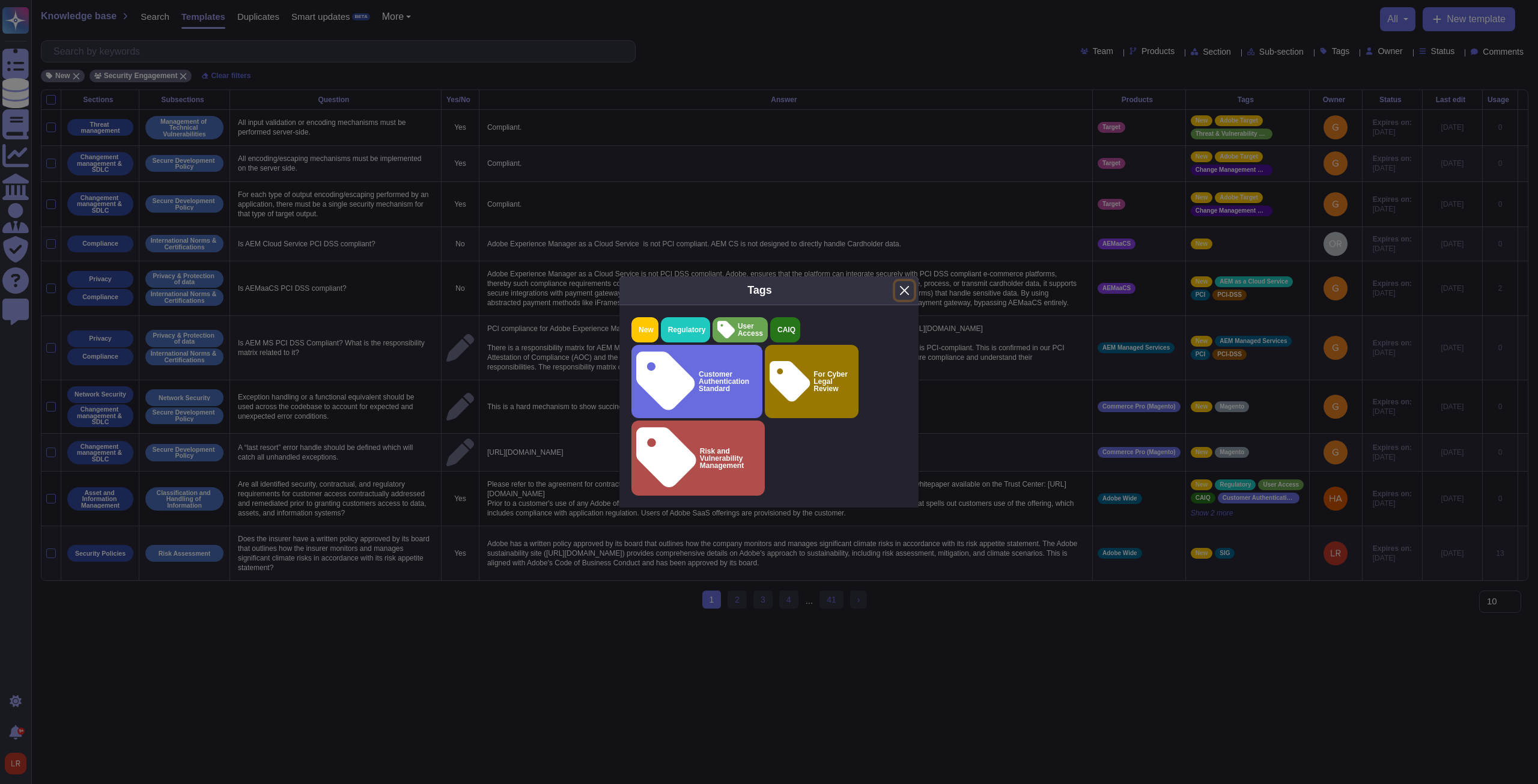
click at [566, 297] on button "Close" at bounding box center [905, 290] width 19 height 19
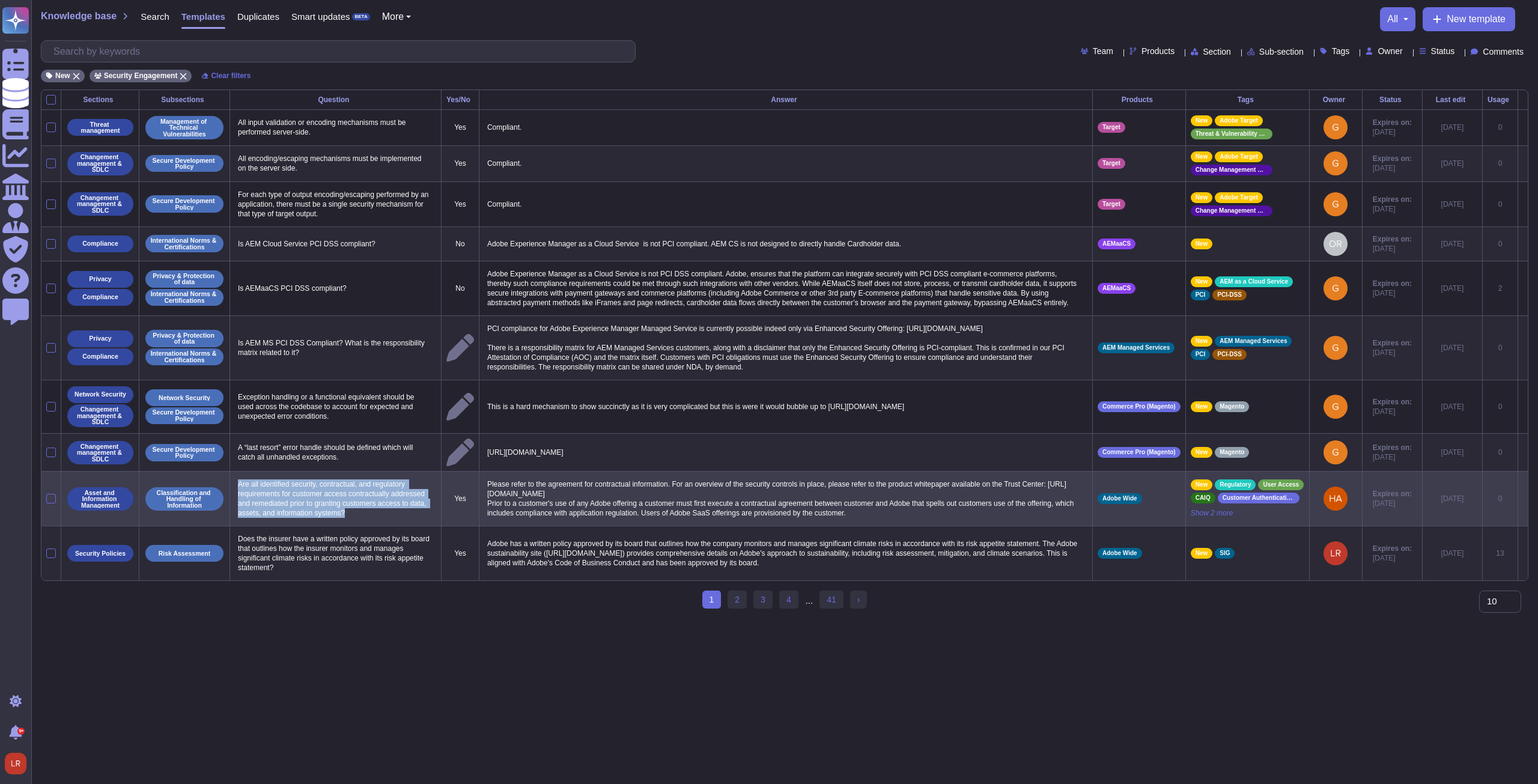
drag, startPoint x: 239, startPoint y: 499, endPoint x: 360, endPoint y: 531, distance: 125.2
click at [360, 297] on p "Are all identified security, contractual, and regulatory requirements for custo…" at bounding box center [336, 499] width 202 height 45
copy p "Are all identified security, contractual, and regulatory requirements for custo…"
click at [53, 297] on div at bounding box center [51, 498] width 9 height 9
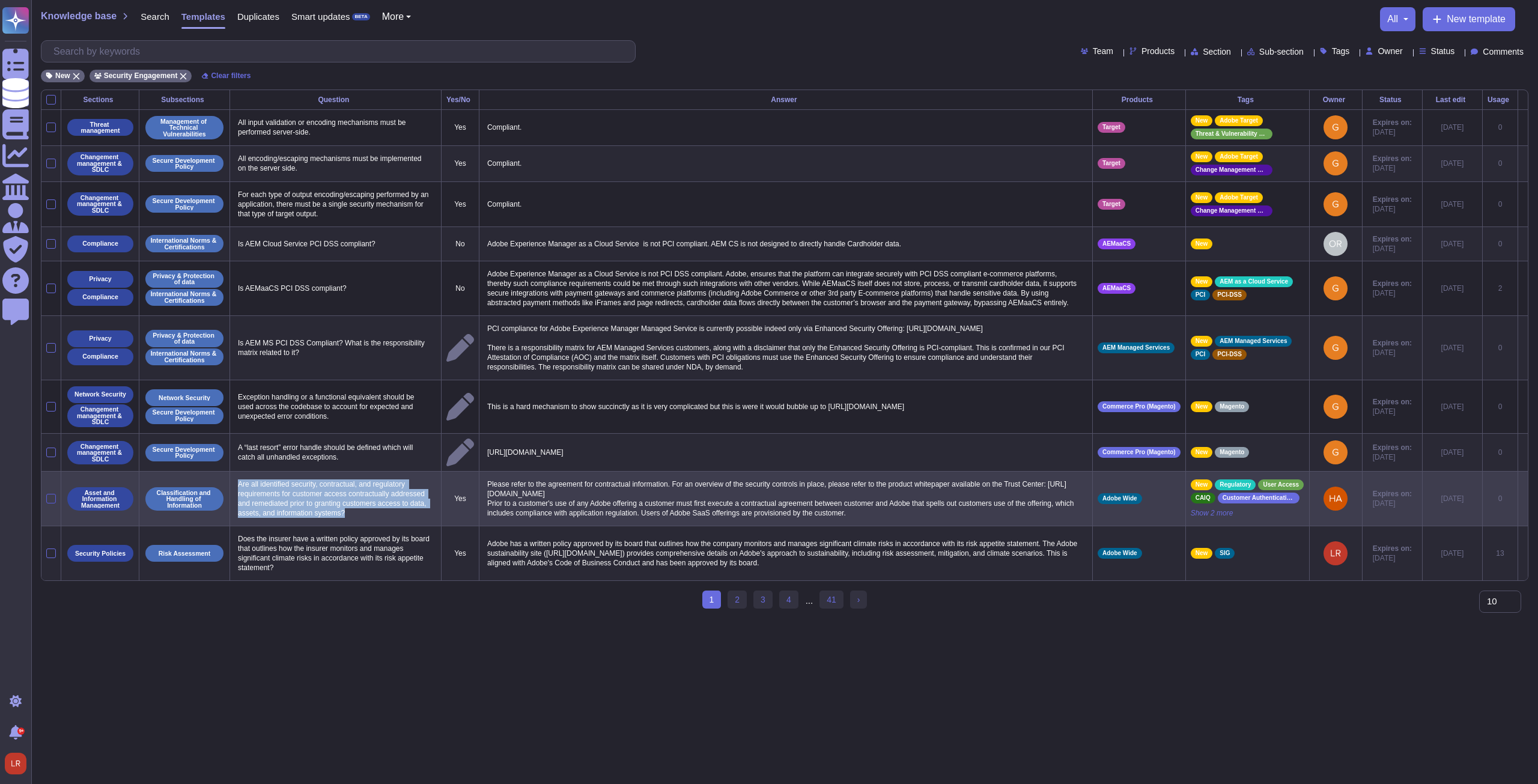
click at [0, 0] on input "checkbox" at bounding box center [0, 0] width 0 height 0
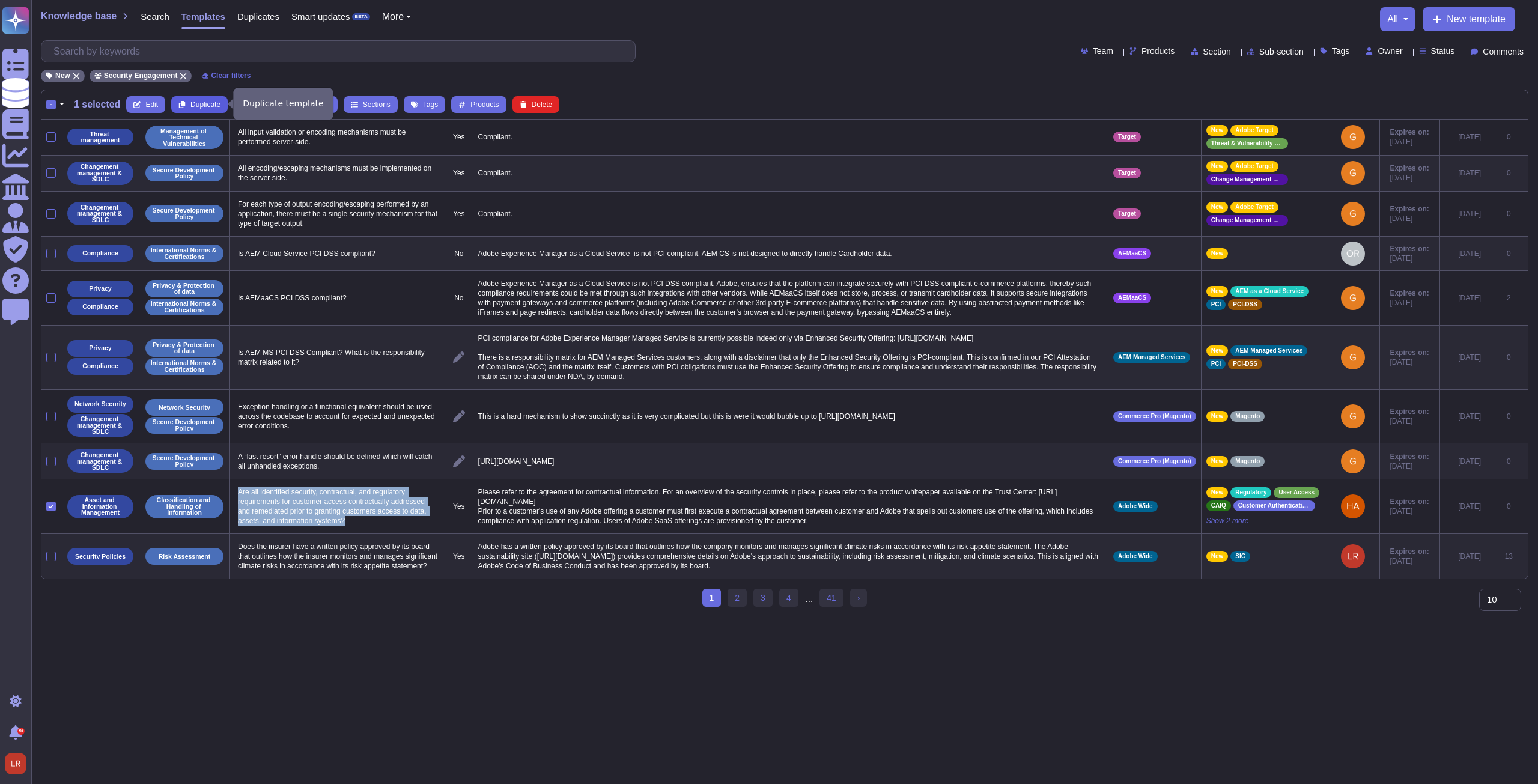
click at [207, 102] on span "Duplicate" at bounding box center [205, 104] width 30 height 7
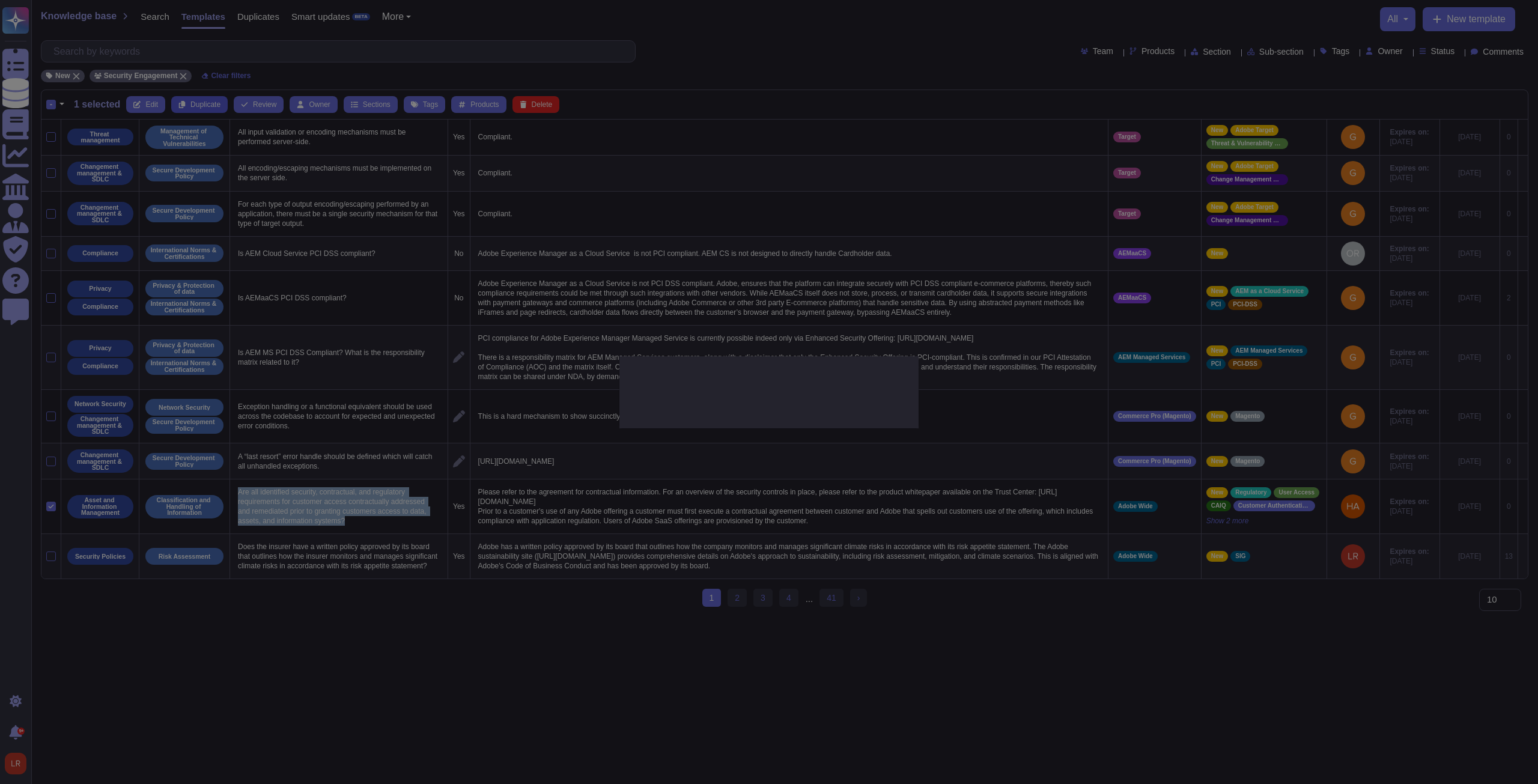
type textarea "Are all identified security, contractual, and regulatory requirements for custo…"
type textarea "Please refer to the agreement for contractual information. For an overview of t…"
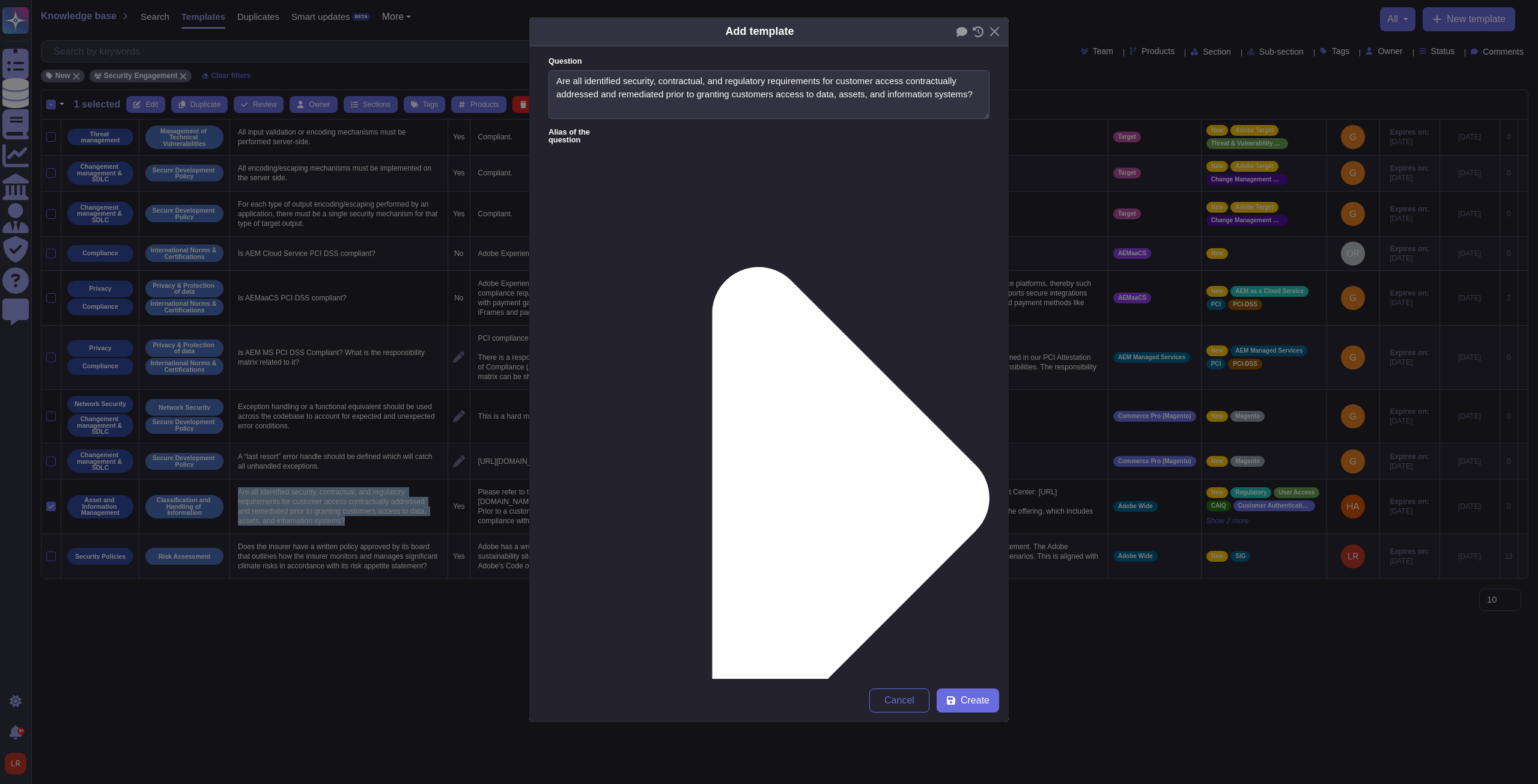
type textarea "Are all identified security, contractual, and regulatory requirements for custo…"
type textarea "Please refer to the agreement for contractual information. For an overview of t…"
click at [566, 297] on span "Cancel" at bounding box center [899, 700] width 30 height 9
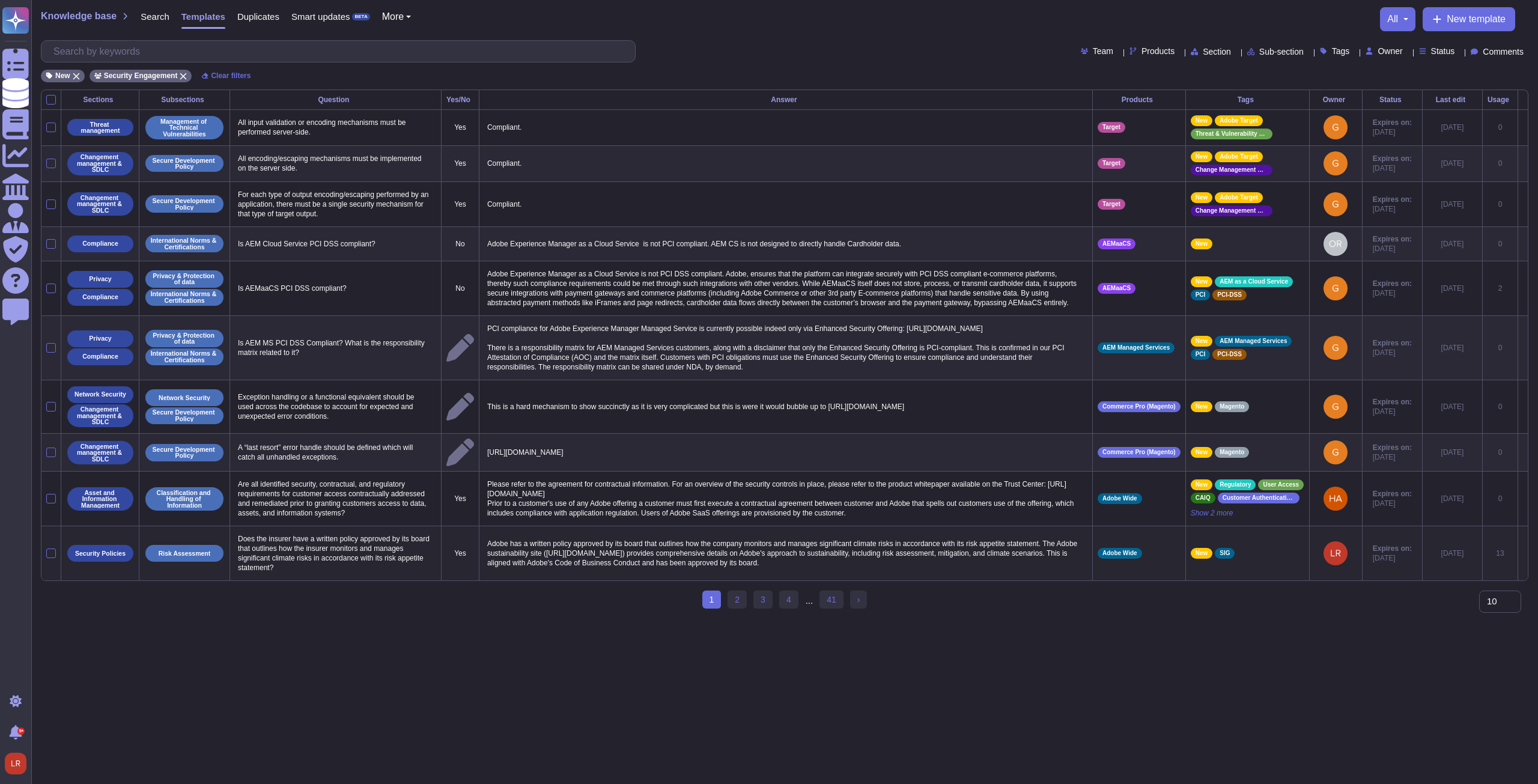
click at [362, 297] on p "Does the insurer have a written policy approved by its board that outlines how …" at bounding box center [336, 553] width 202 height 45
click at [363, 297] on p "Does the insurer have a written policy approved by its board that outlines how …" at bounding box center [336, 553] width 202 height 45
copy p "Does the insurer have a written policy approved by its board that outlines how …"
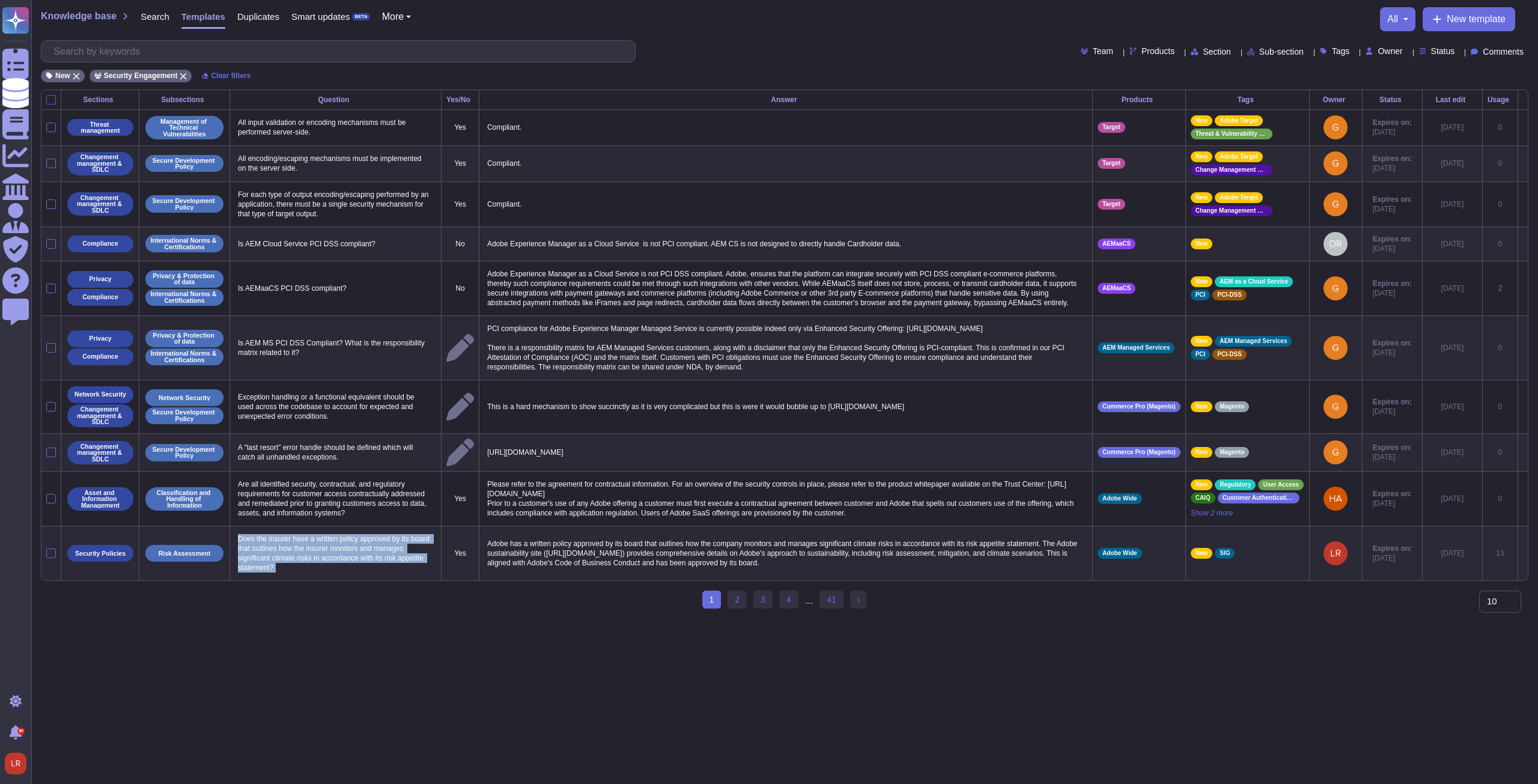
click at [53, 100] on div at bounding box center [51, 99] width 9 height 9
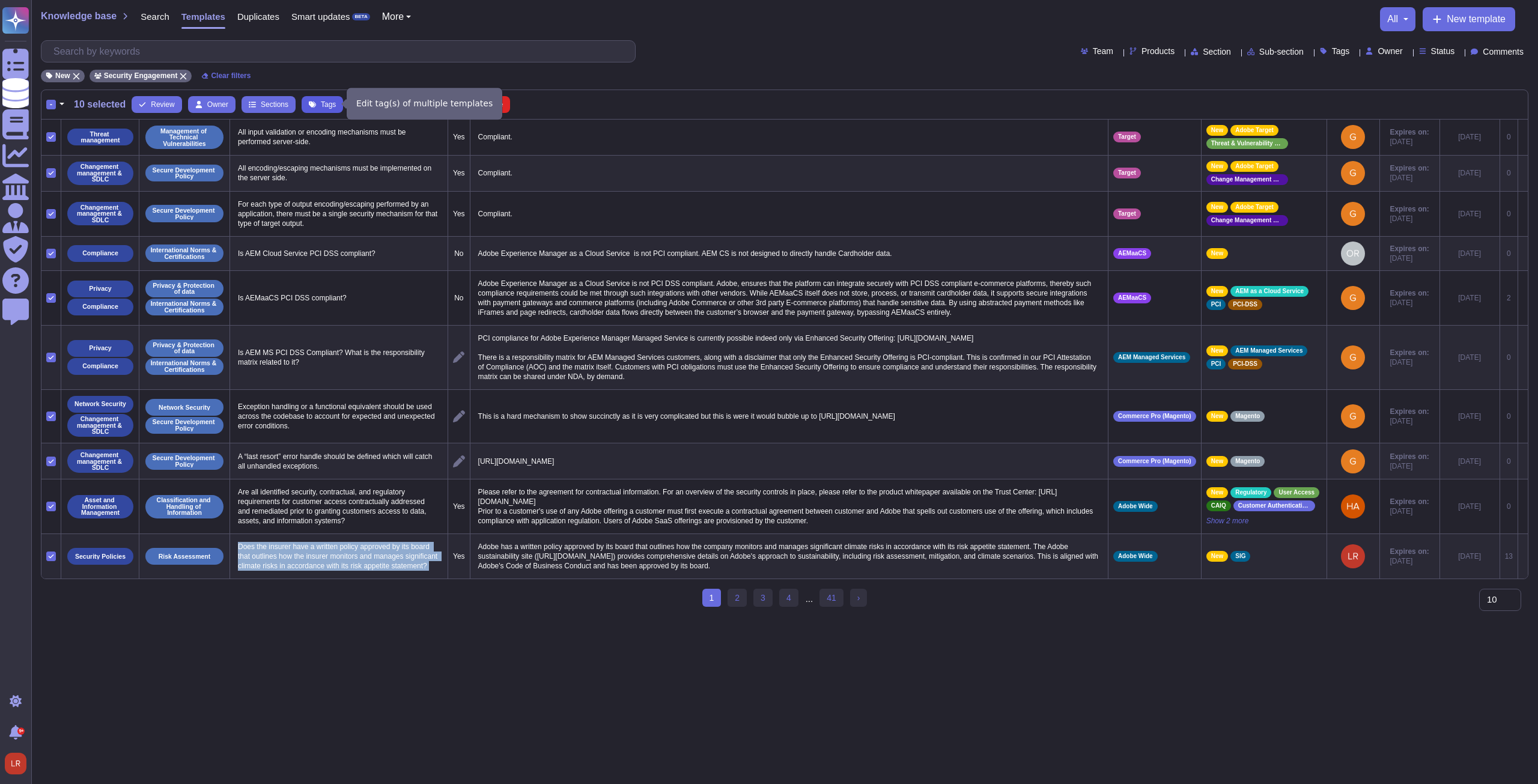
click at [329, 106] on span "Tags" at bounding box center [327, 104] width 15 height 7
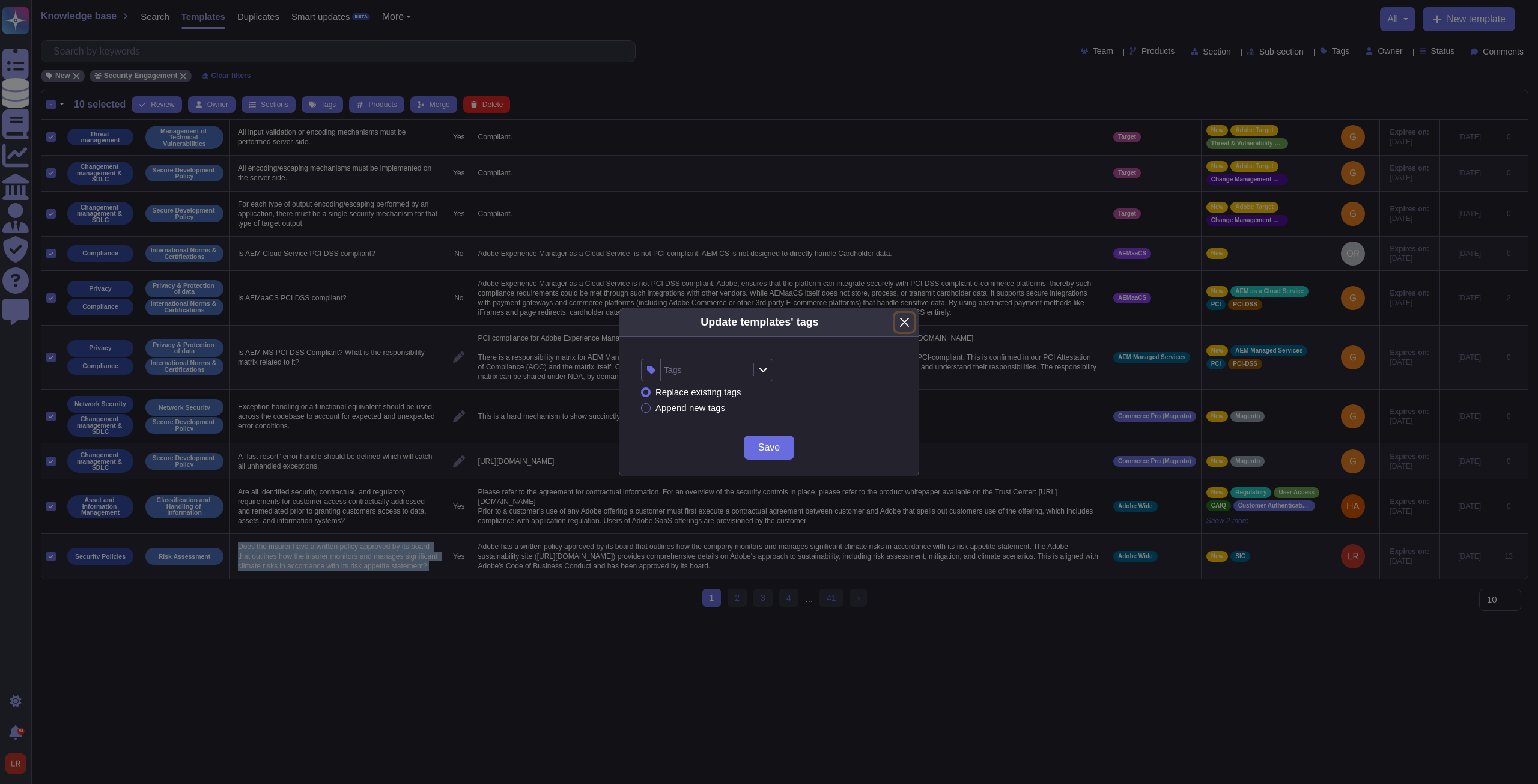
click at [566, 297] on button "Close" at bounding box center [905, 322] width 19 height 19
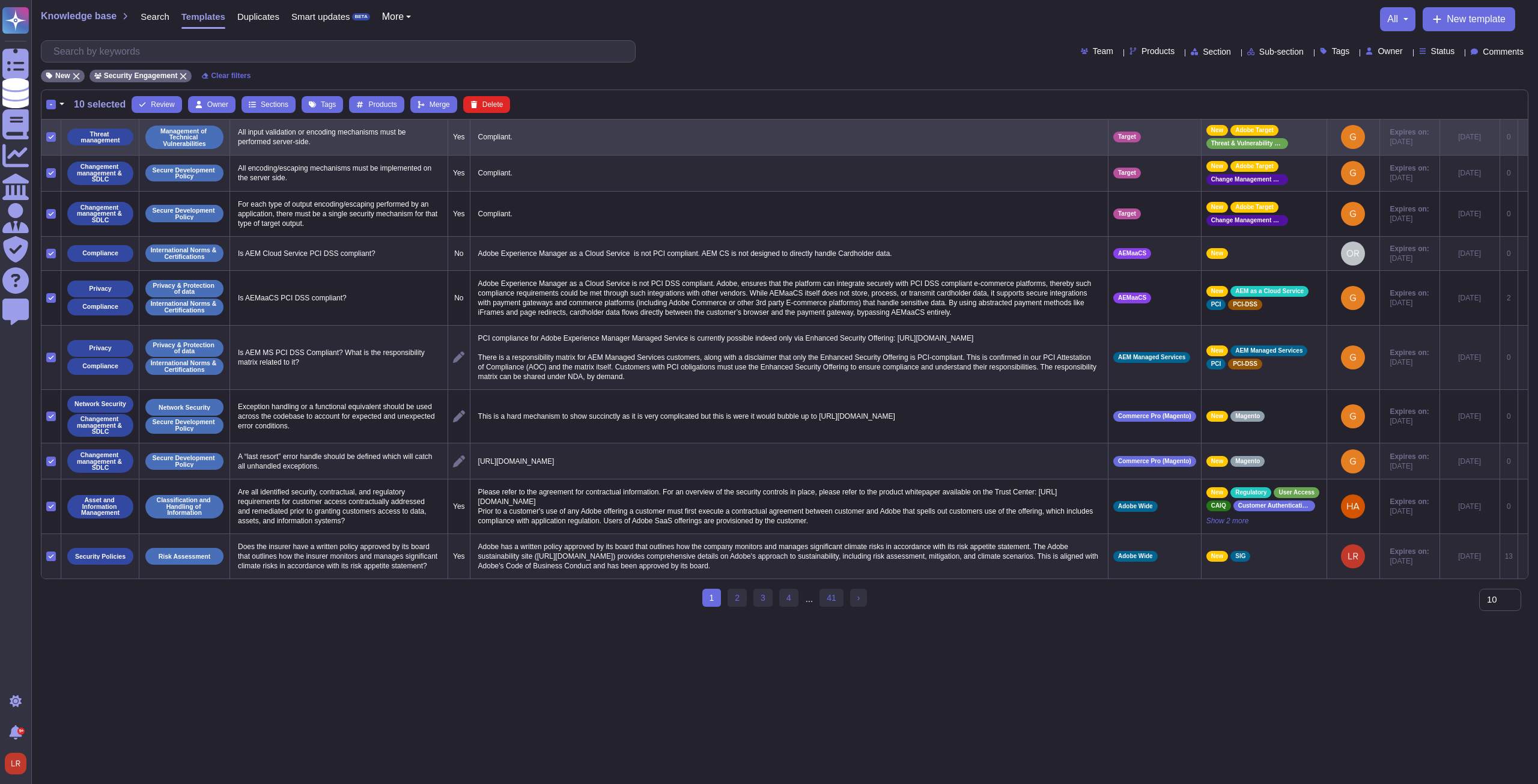
click at [566, 140] on p "Compliant." at bounding box center [788, 137] width 628 height 16
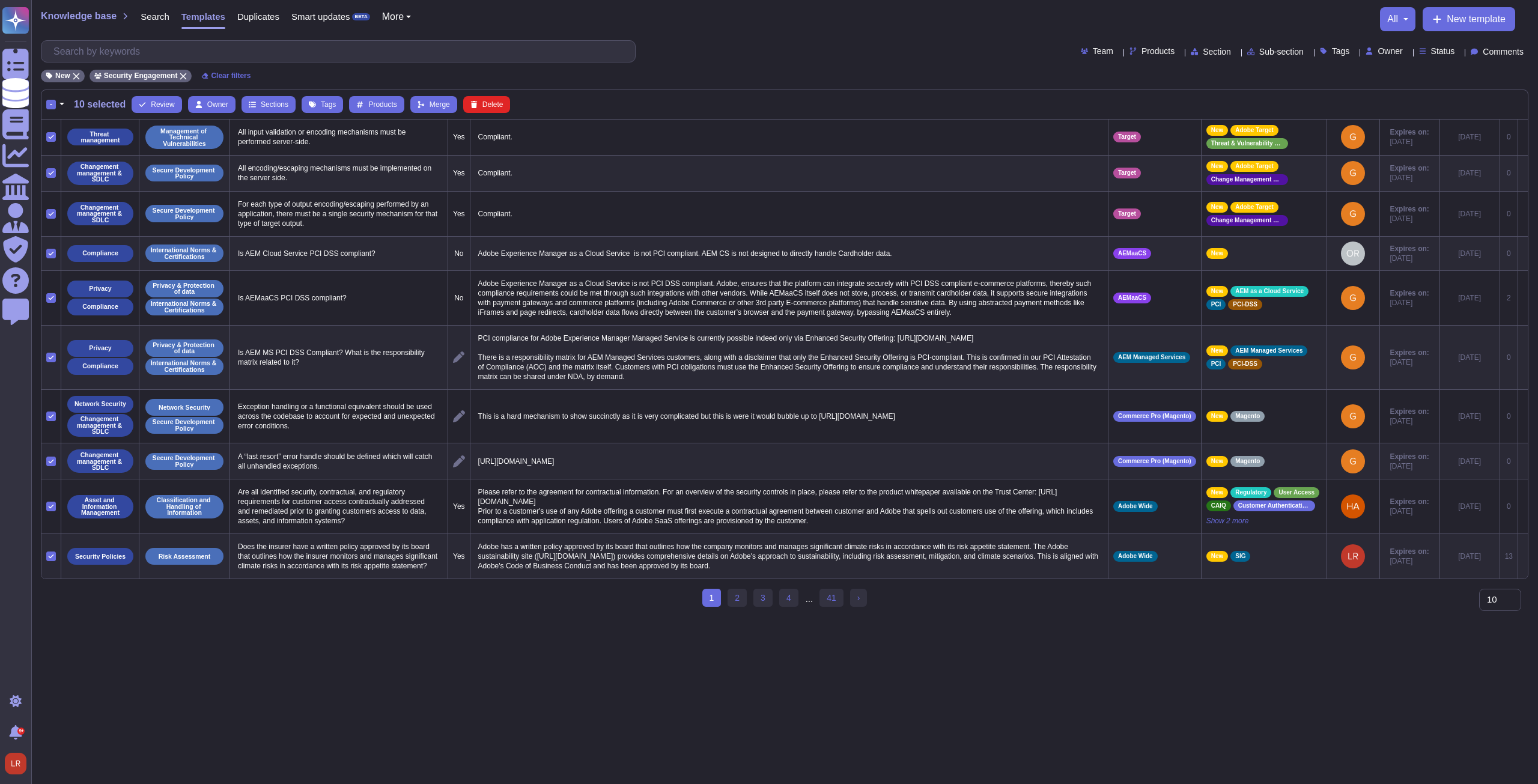
click at [47, 102] on div "-" at bounding box center [51, 104] width 9 height 9
click at [0, 0] on input "-" at bounding box center [0, 0] width 0 height 0
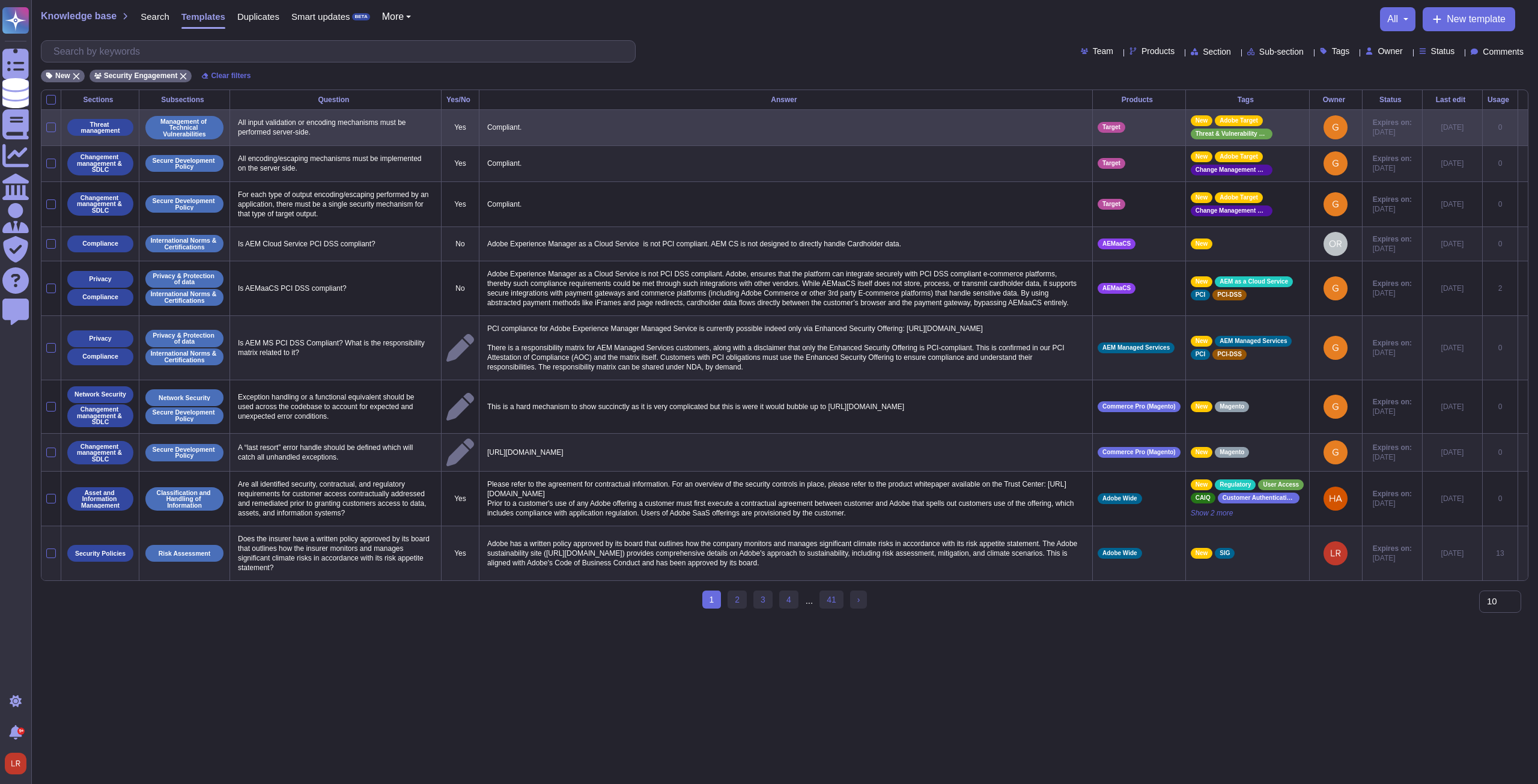
click at [566, 128] on icon at bounding box center [1522, 128] width 0 height 0
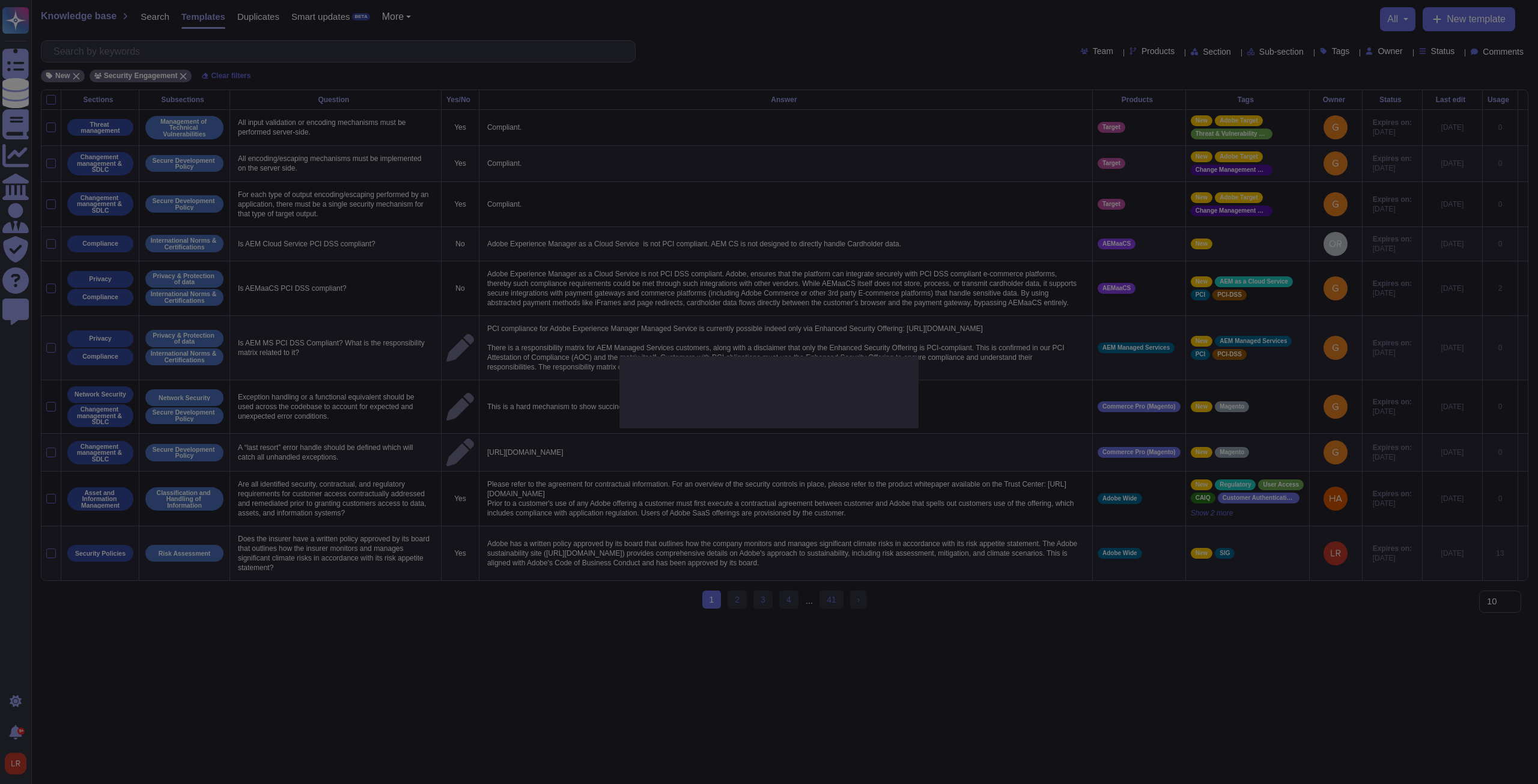
type textarea "All input validation or encoding mechanisms must be performed server-side."
type textarea "Compliant."
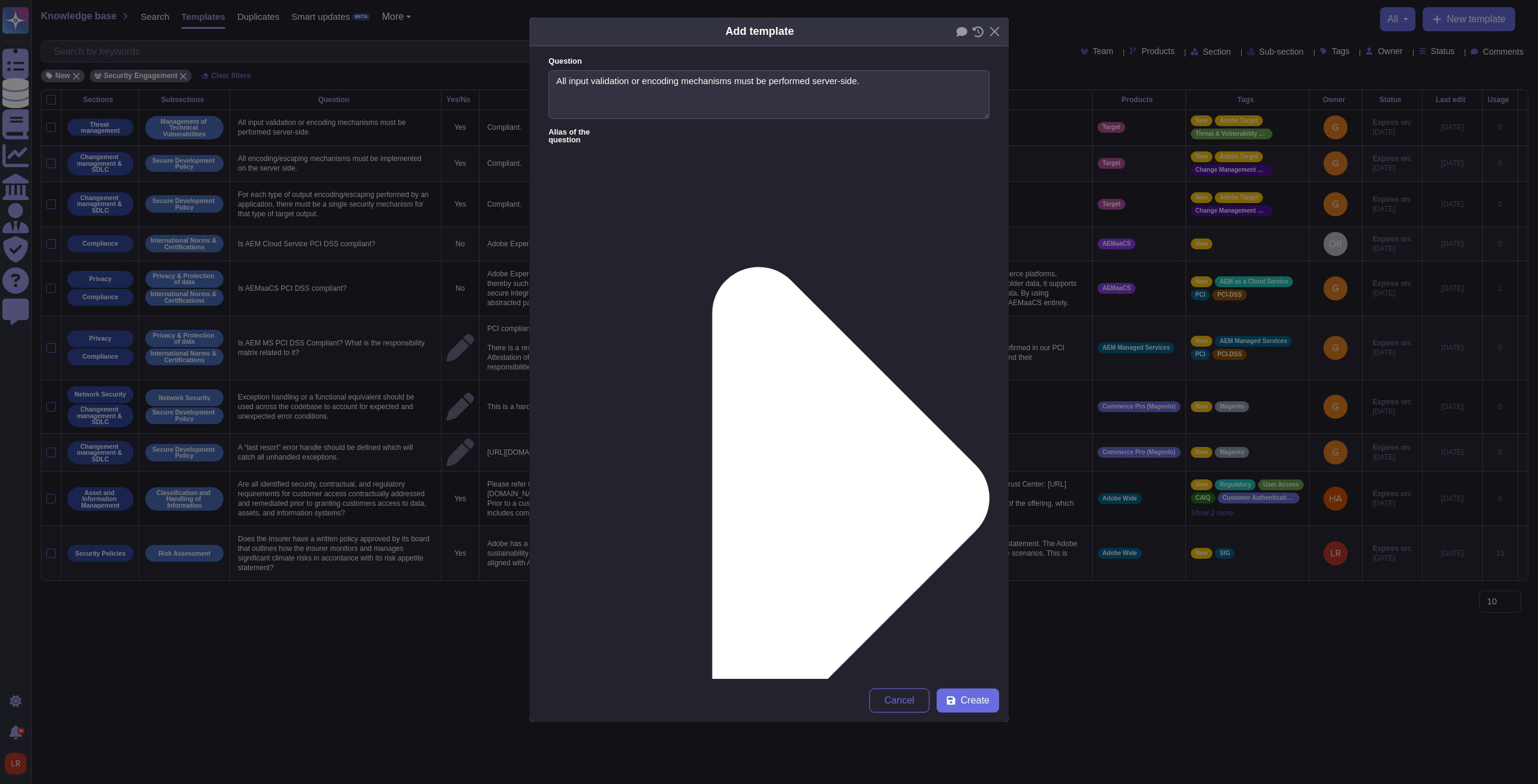
type textarea "All input validation or encoding mechanisms must be performed server-side."
type textarea "Compliant."
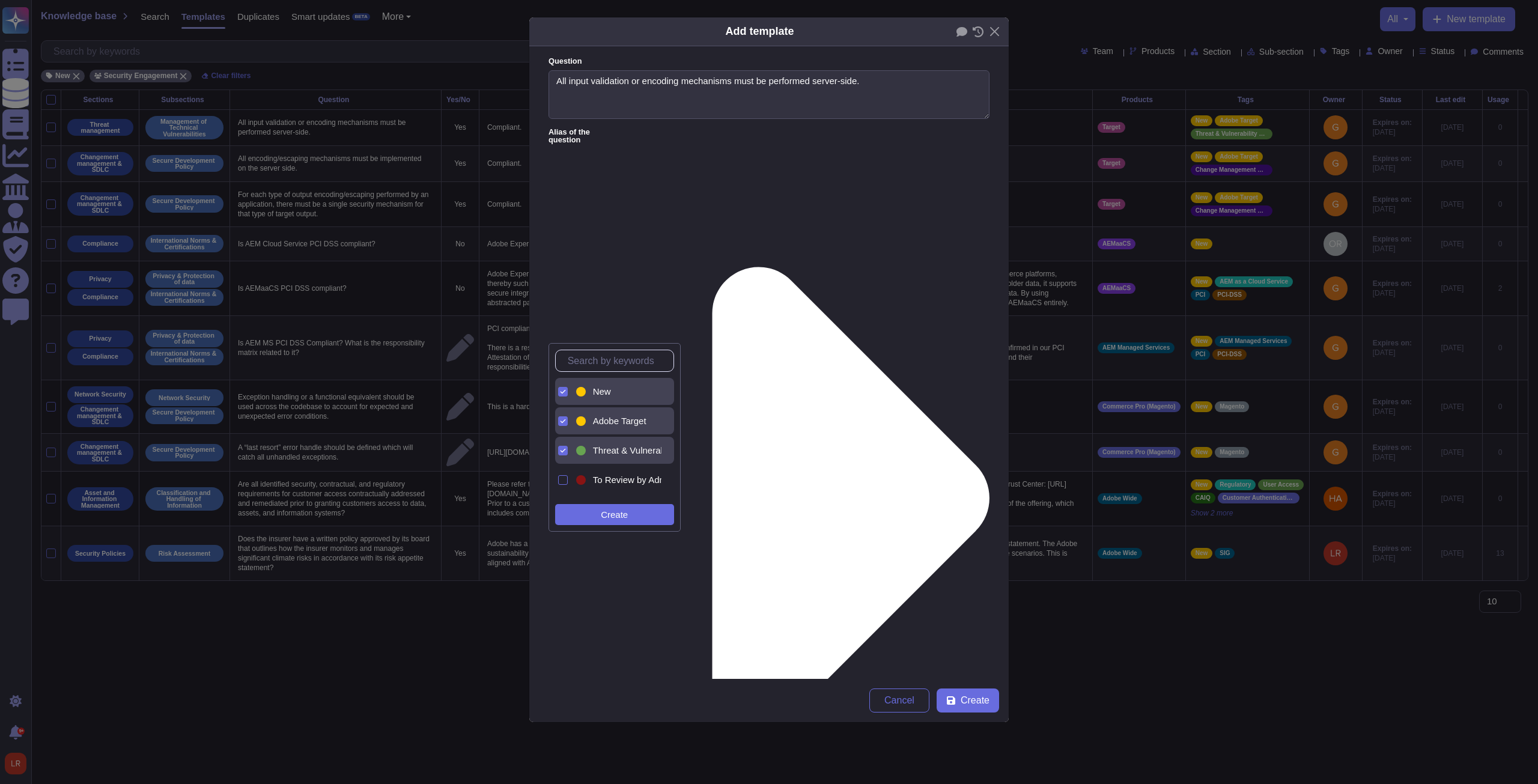
click at [566, 297] on div "New" at bounding box center [618, 391] width 88 height 27
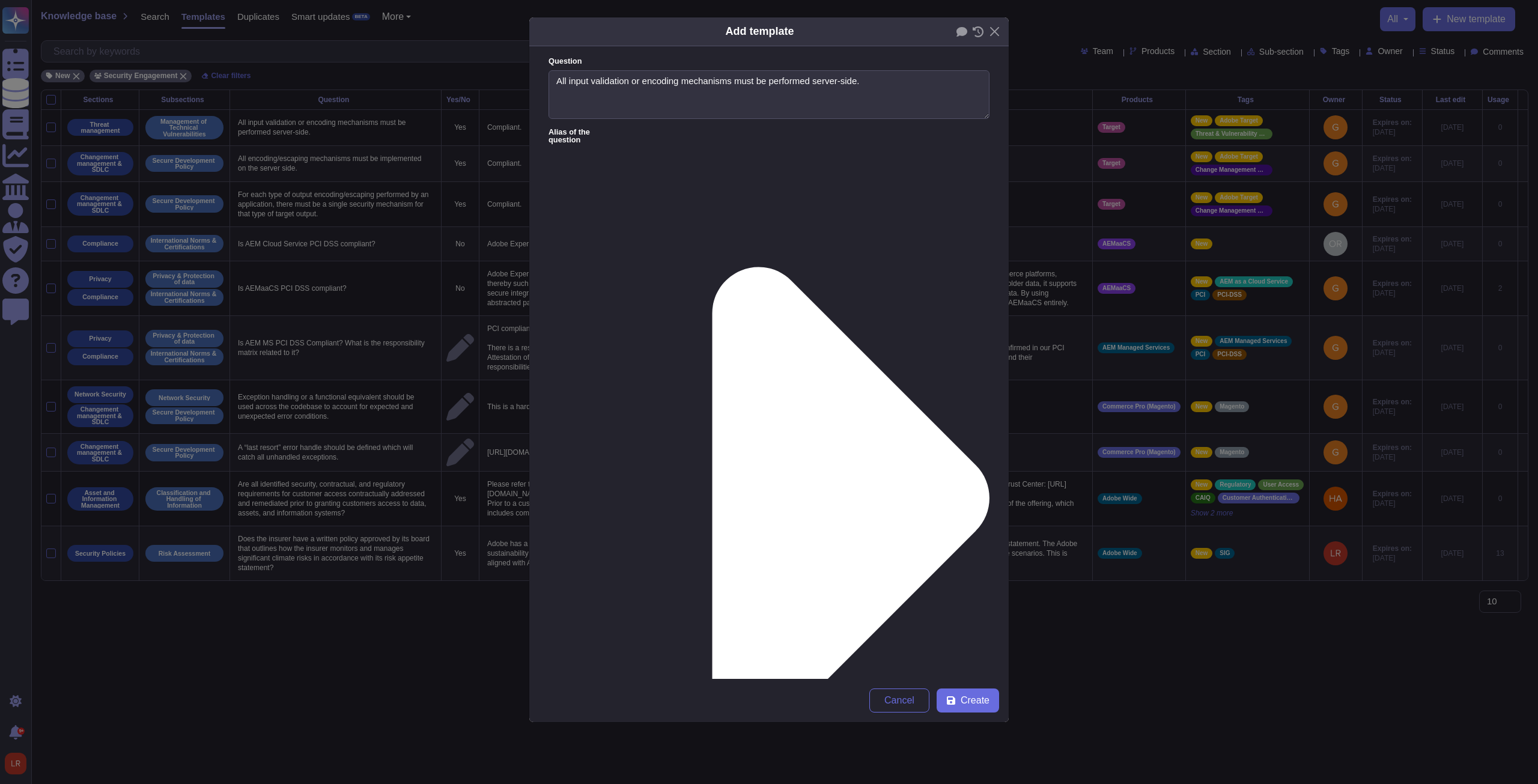
drag, startPoint x: 844, startPoint y: 483, endPoint x: 855, endPoint y: 488, distance: 12.1
click at [566, 297] on span "Create" at bounding box center [974, 700] width 28 height 9
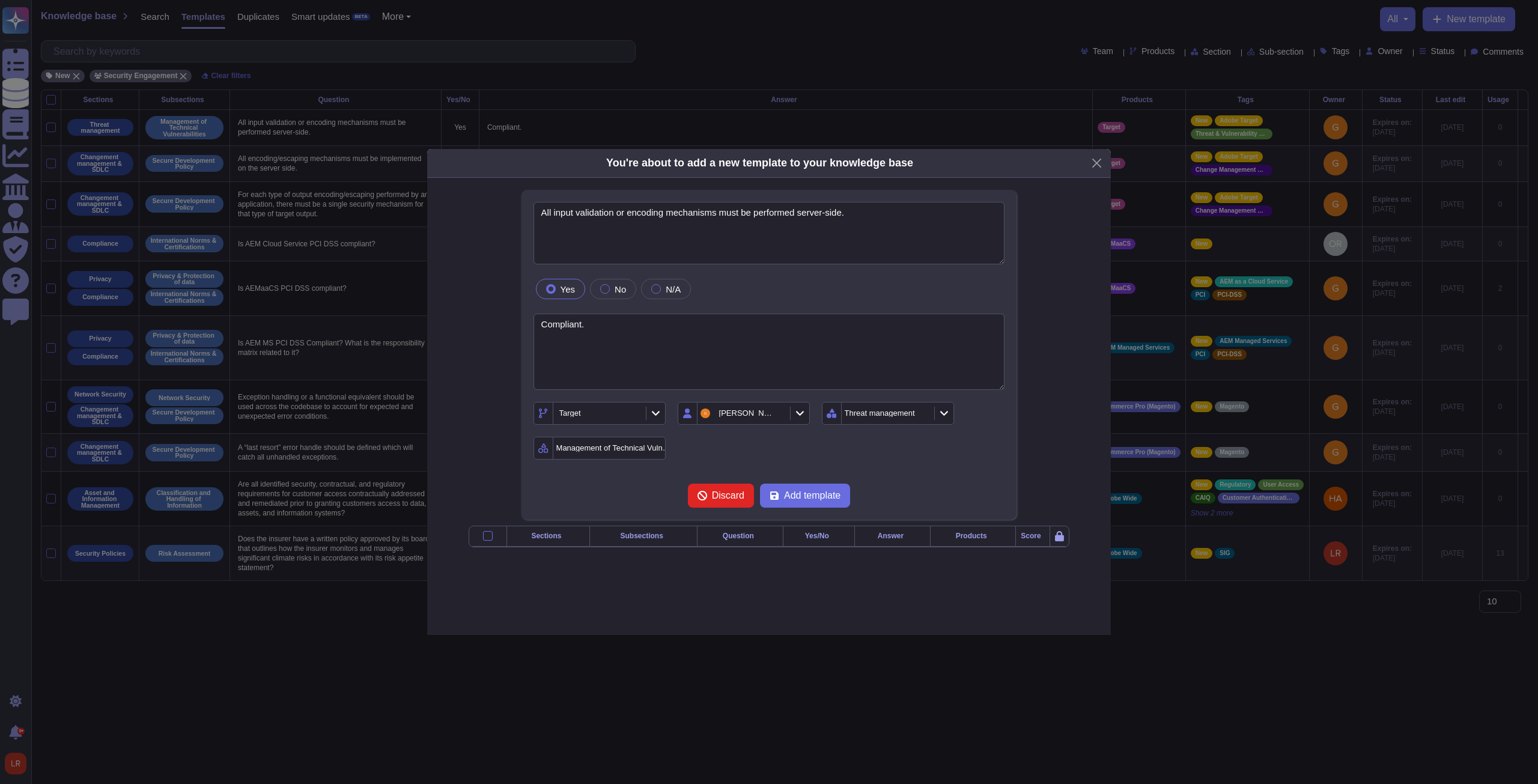
type textarea "All input validation or encoding mechanisms must be performed server-side."
type textarea "Compliant."
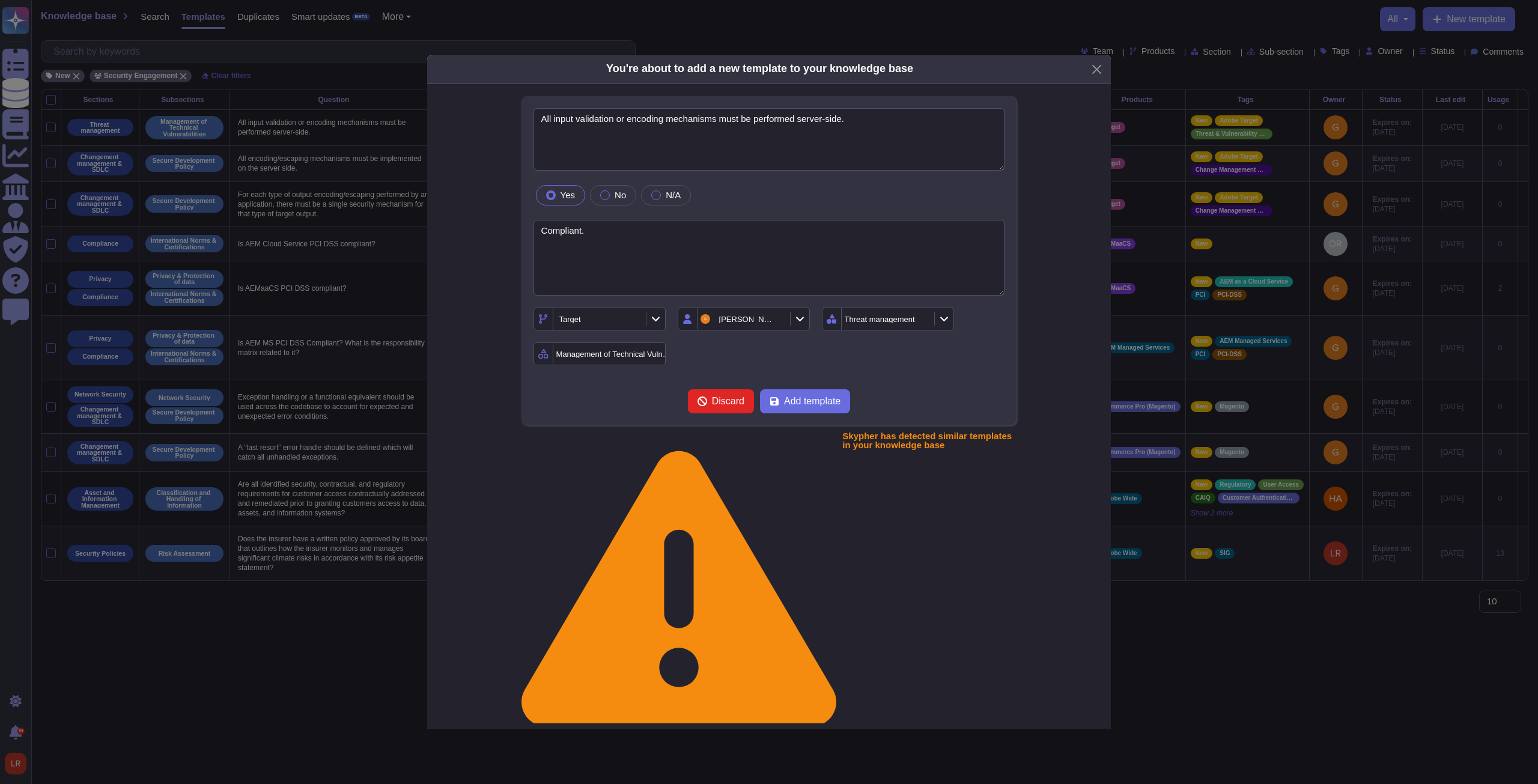
click at [479, 297] on div at bounding box center [478, 793] width 9 height 9
click at [0, 0] on input "checkbox" at bounding box center [0, 0] width 0 height 0
click at [566, 297] on icon at bounding box center [701, 401] width 9 height 9
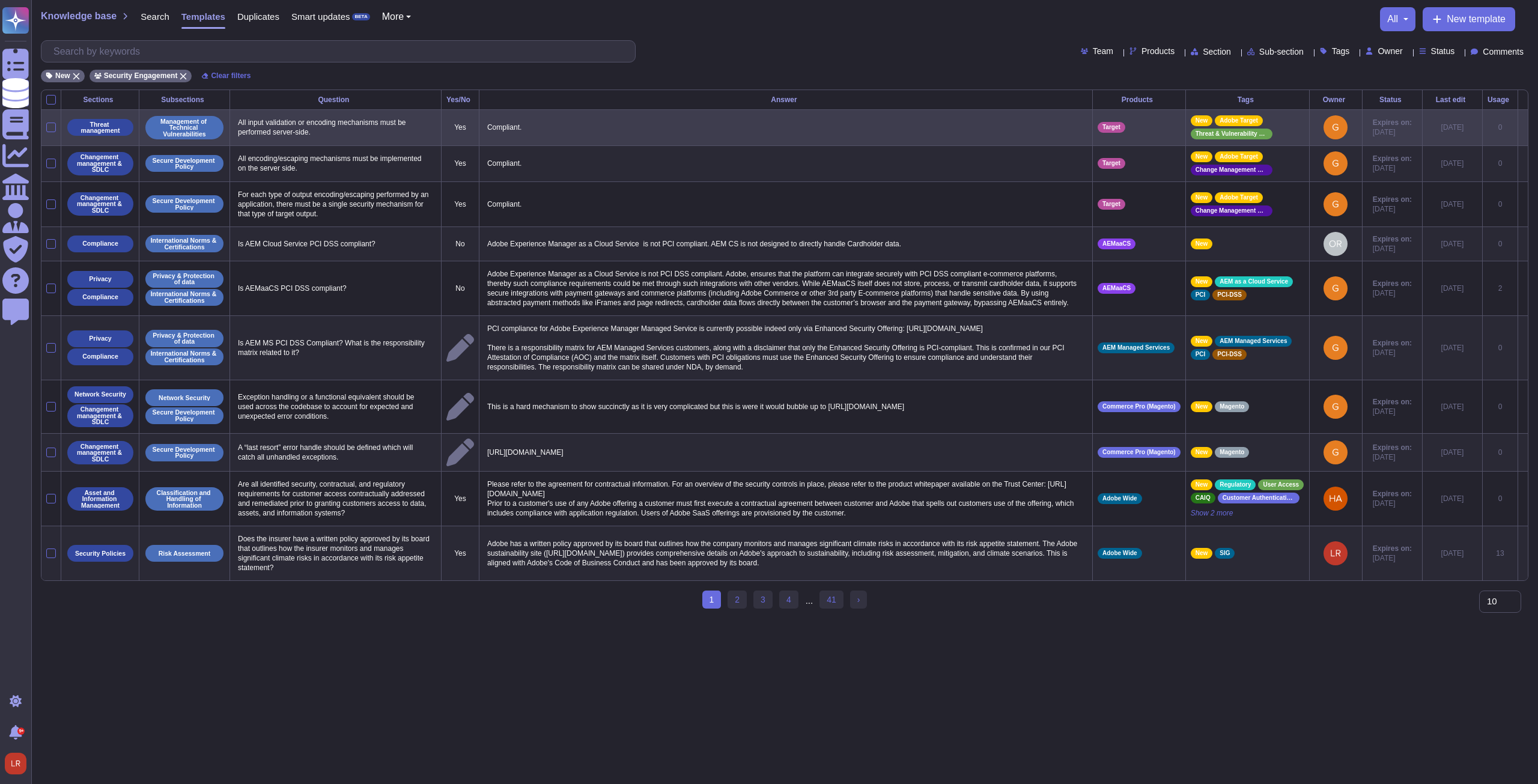
click at [566, 128] on icon at bounding box center [1522, 128] width 0 height 0
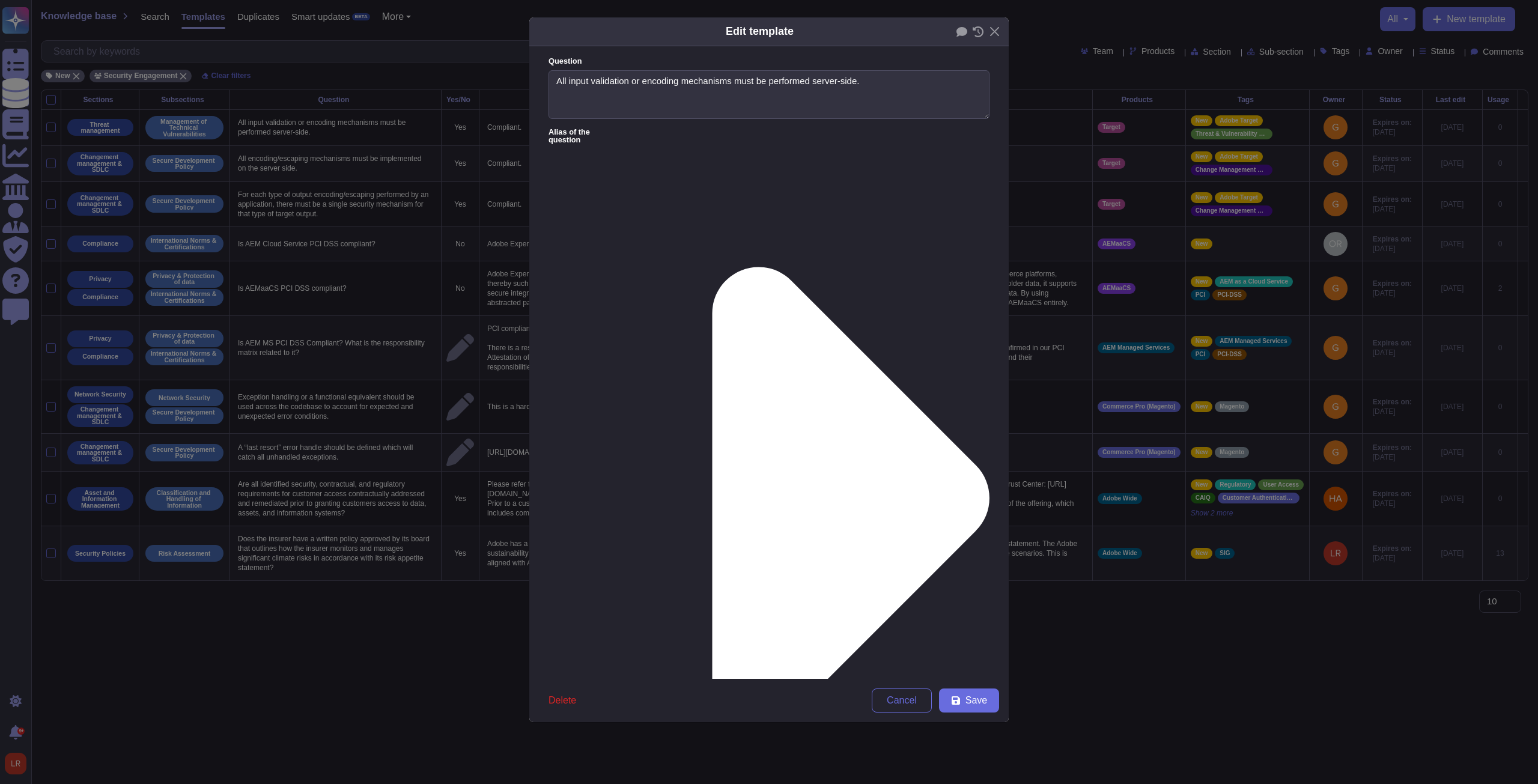
type textarea "All input validation or encoding mechanisms must be performed server-side."
type textarea "Compliant."
drag, startPoint x: 912, startPoint y: 702, endPoint x: 926, endPoint y: 675, distance: 30.4
click at [566, 297] on span "Cancel" at bounding box center [901, 700] width 30 height 9
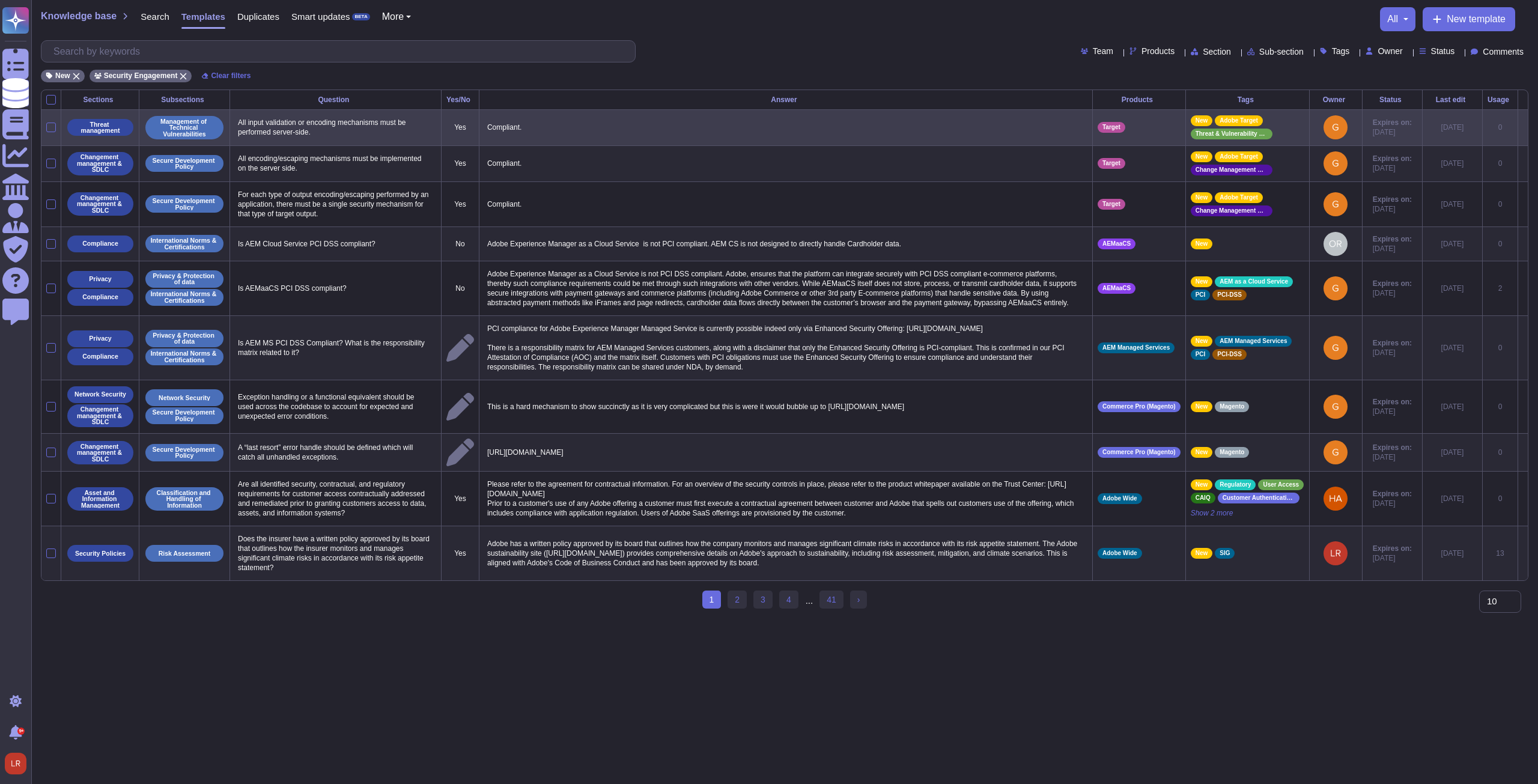
click at [566, 128] on icon at bounding box center [1522, 128] width 0 height 0
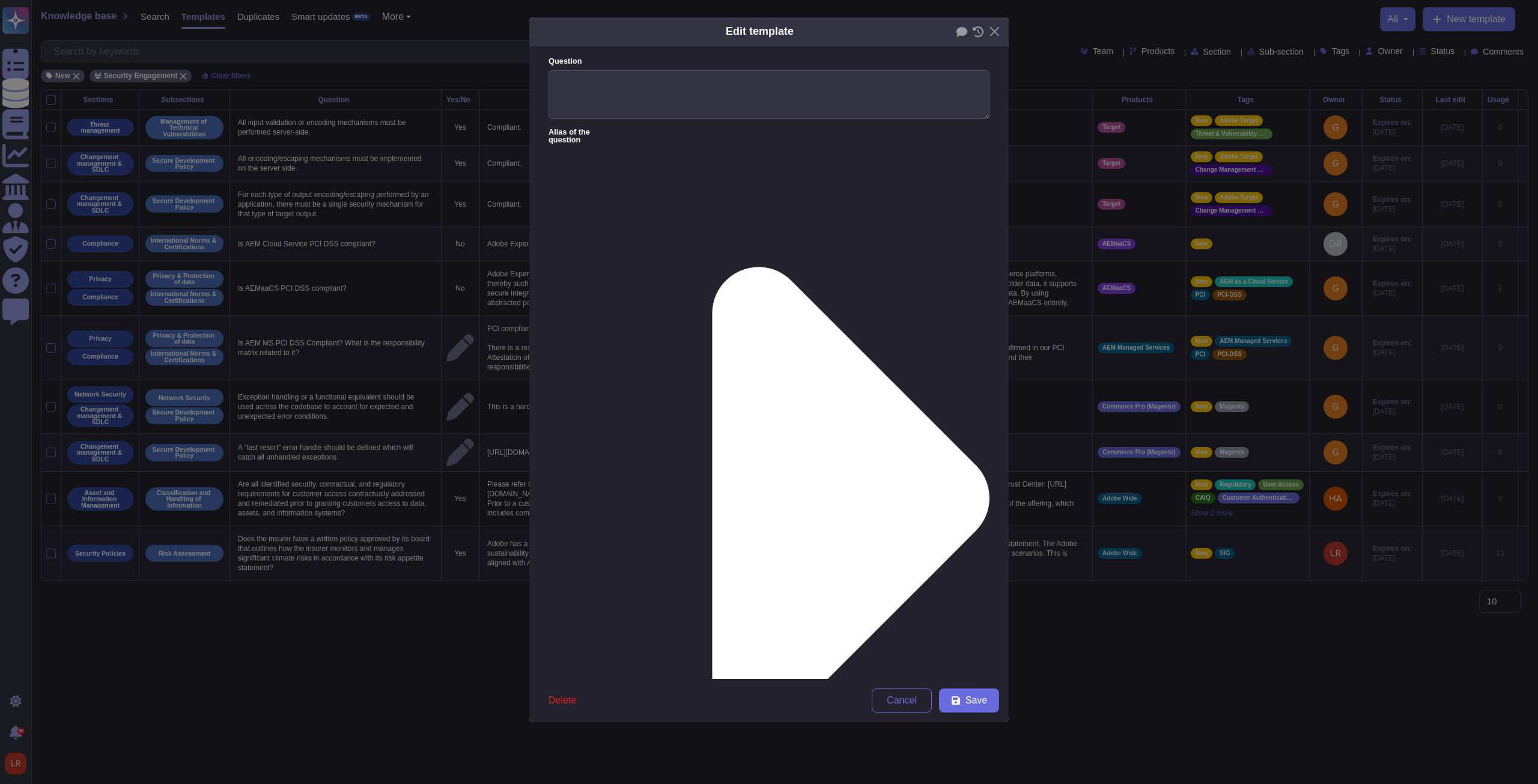
type textarea "All input validation or encoding mechanisms must be performed server-side."
type textarea "Compliant."
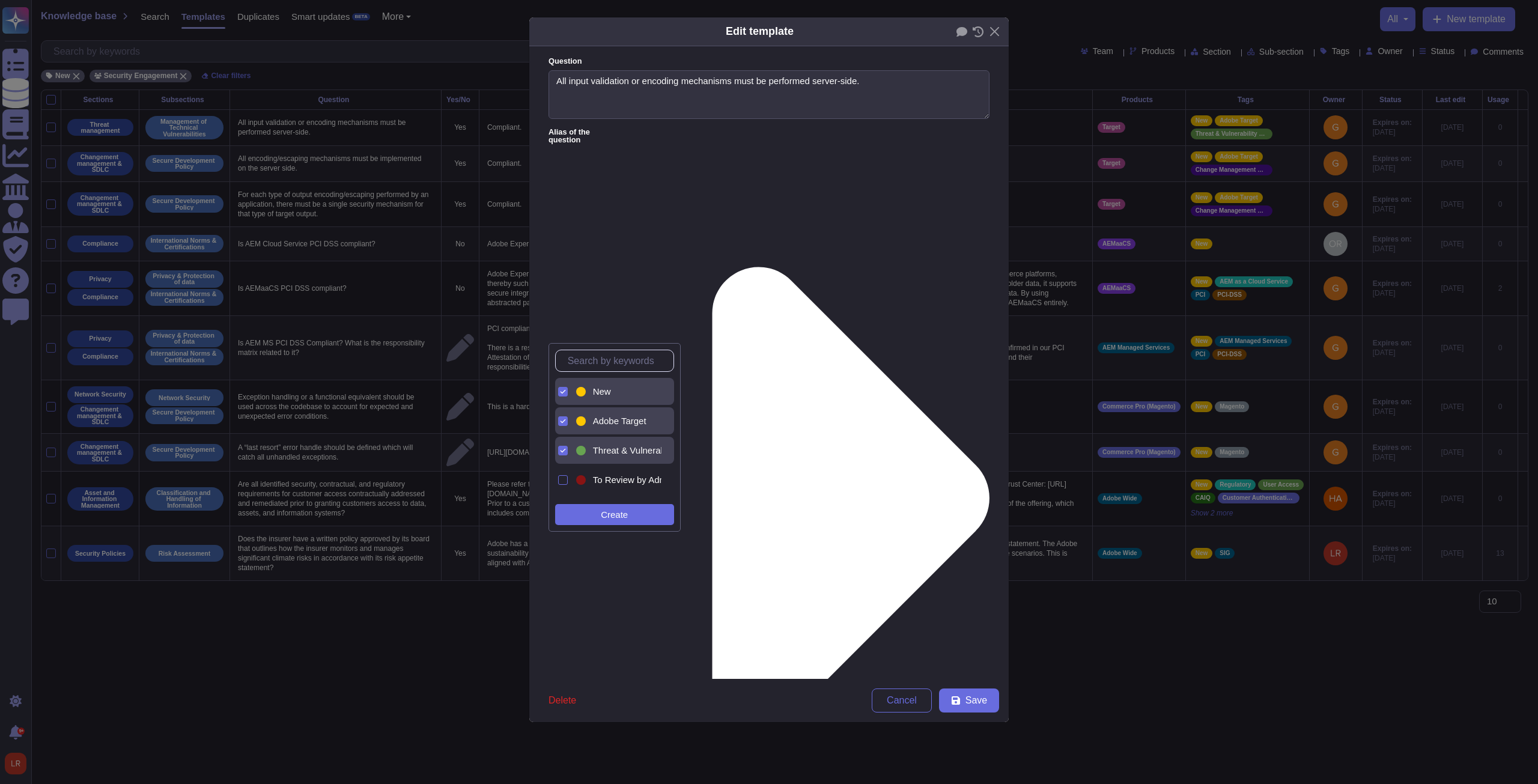
click at [561, 297] on div at bounding box center [563, 391] width 9 height 9
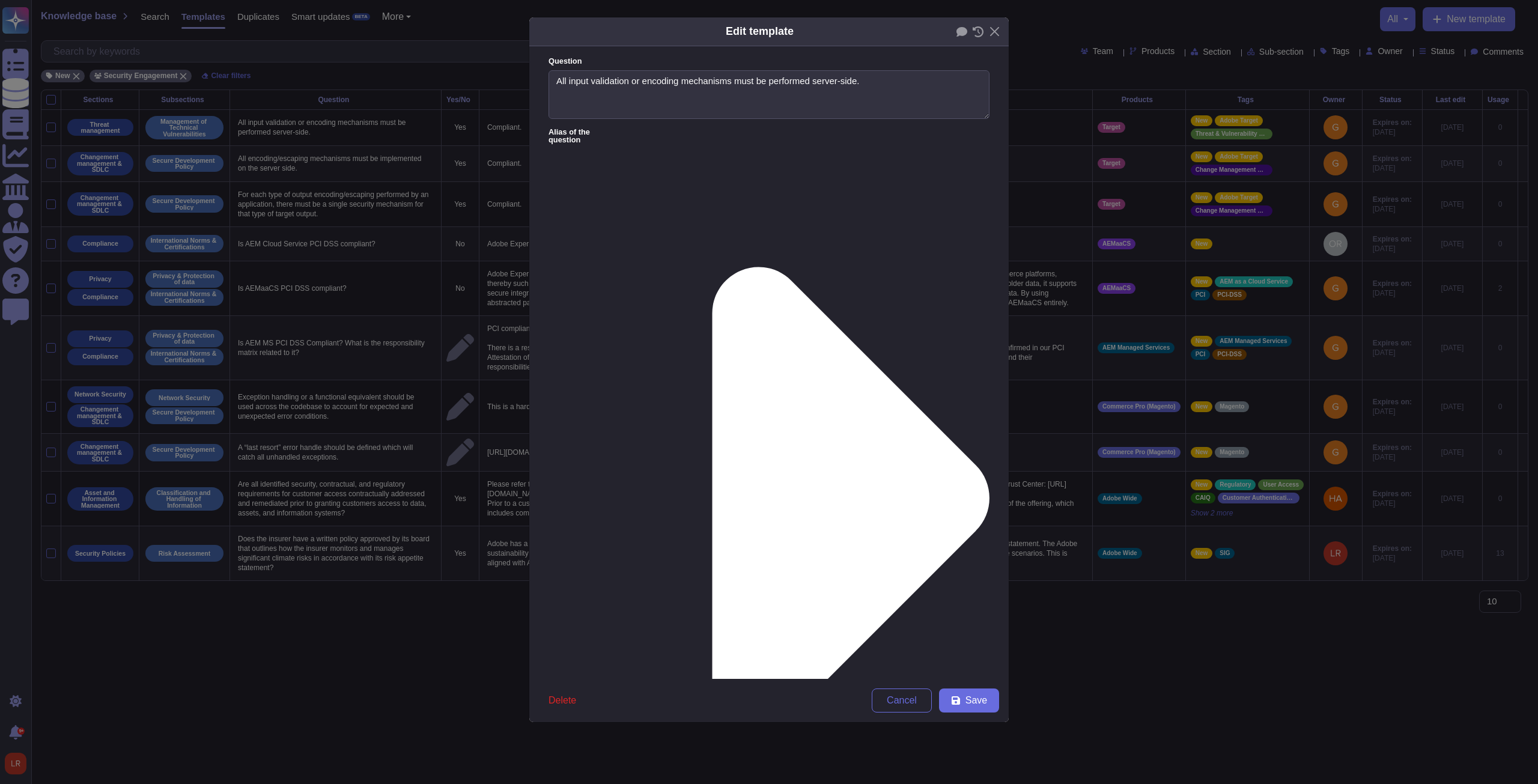
click at [566, 297] on span "Save" at bounding box center [975, 700] width 22 height 9
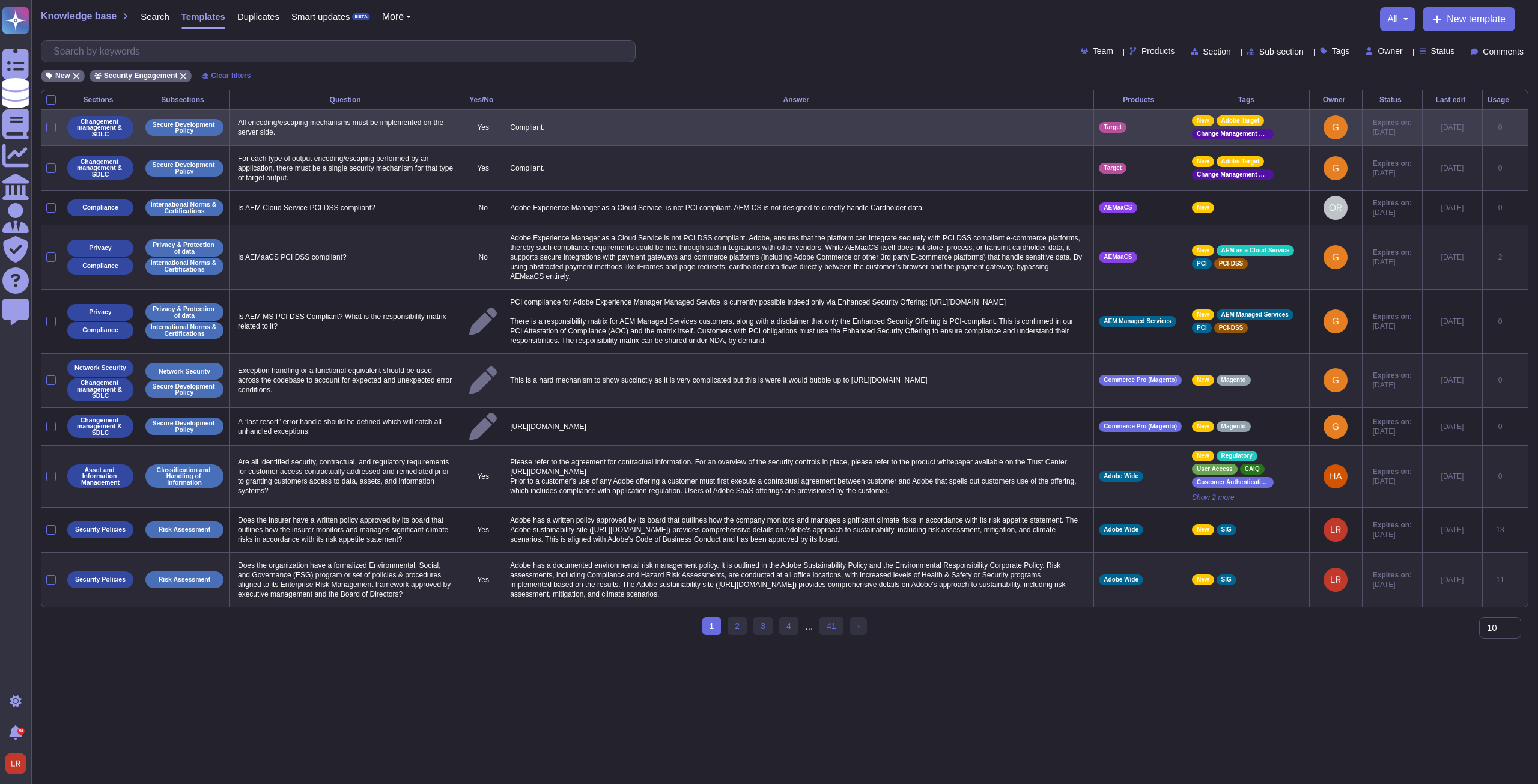
click at [566, 128] on icon at bounding box center [1522, 128] width 0 height 0
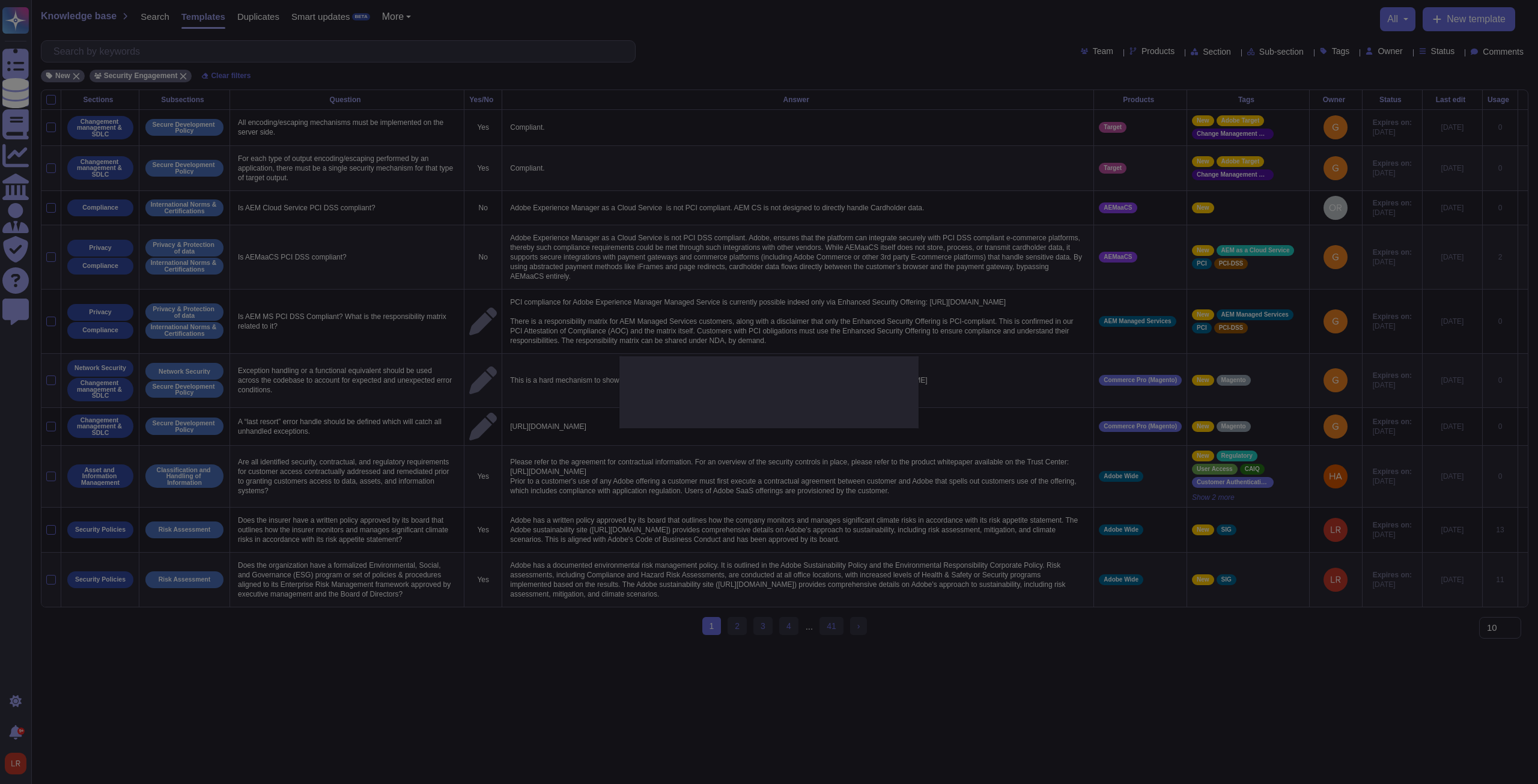
type textarea "All encoding/escaping mechanisms must be implemented on the server side."
type textarea "Compliant."
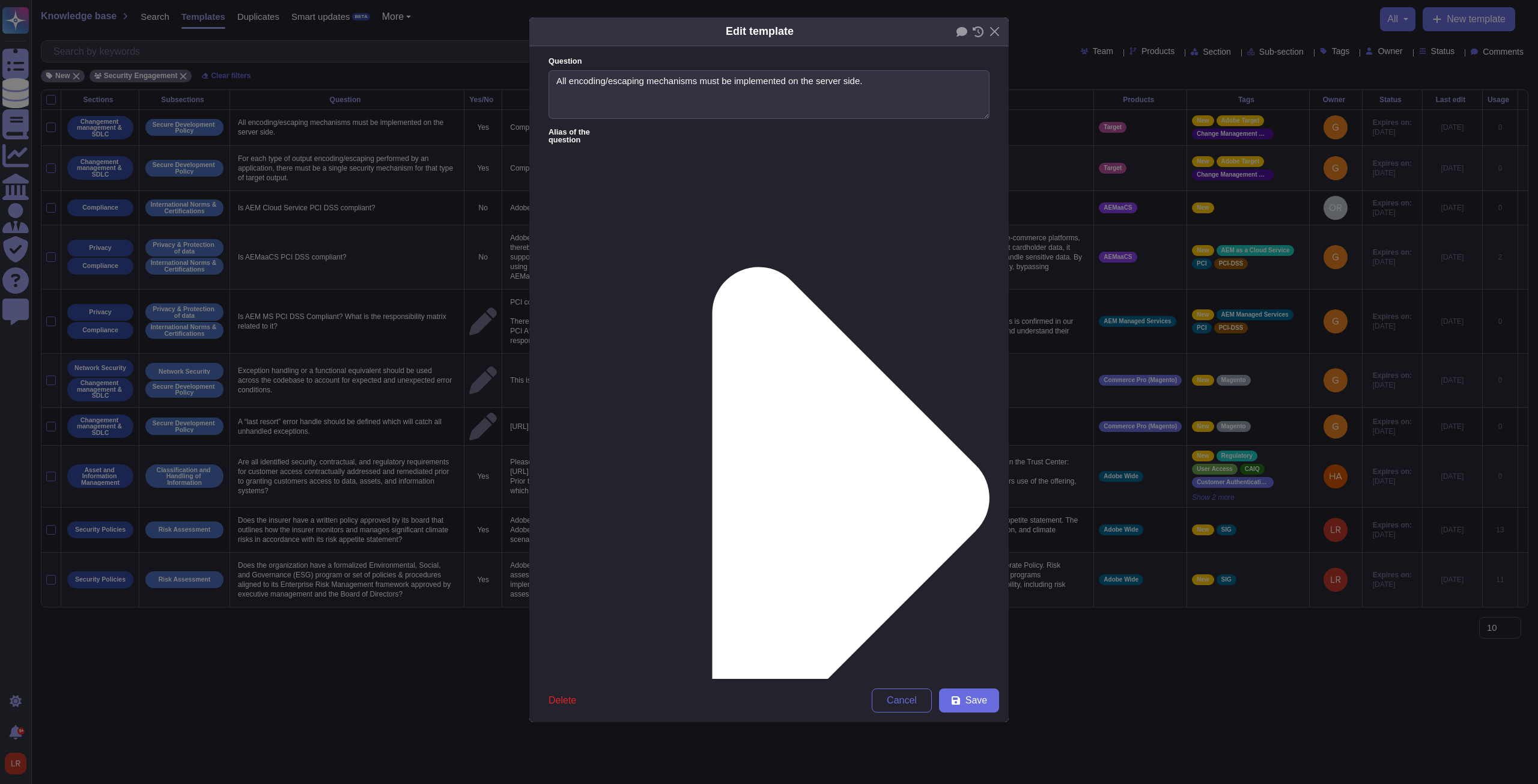
type textarea "All encoding/escaping mechanisms must be implemented on the server side."
type textarea "Compliant."
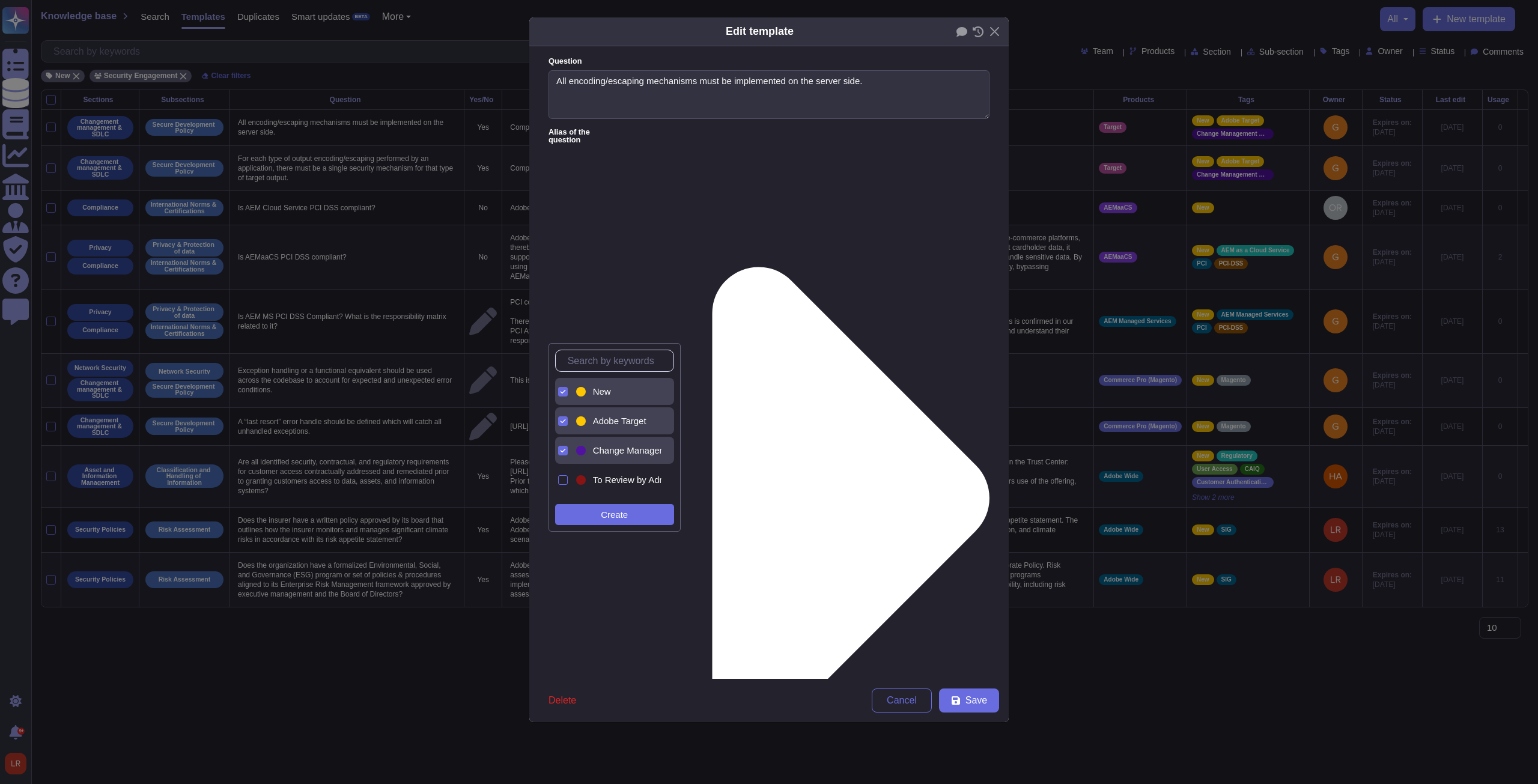
click at [566, 297] on div "New" at bounding box center [618, 391] width 88 height 27
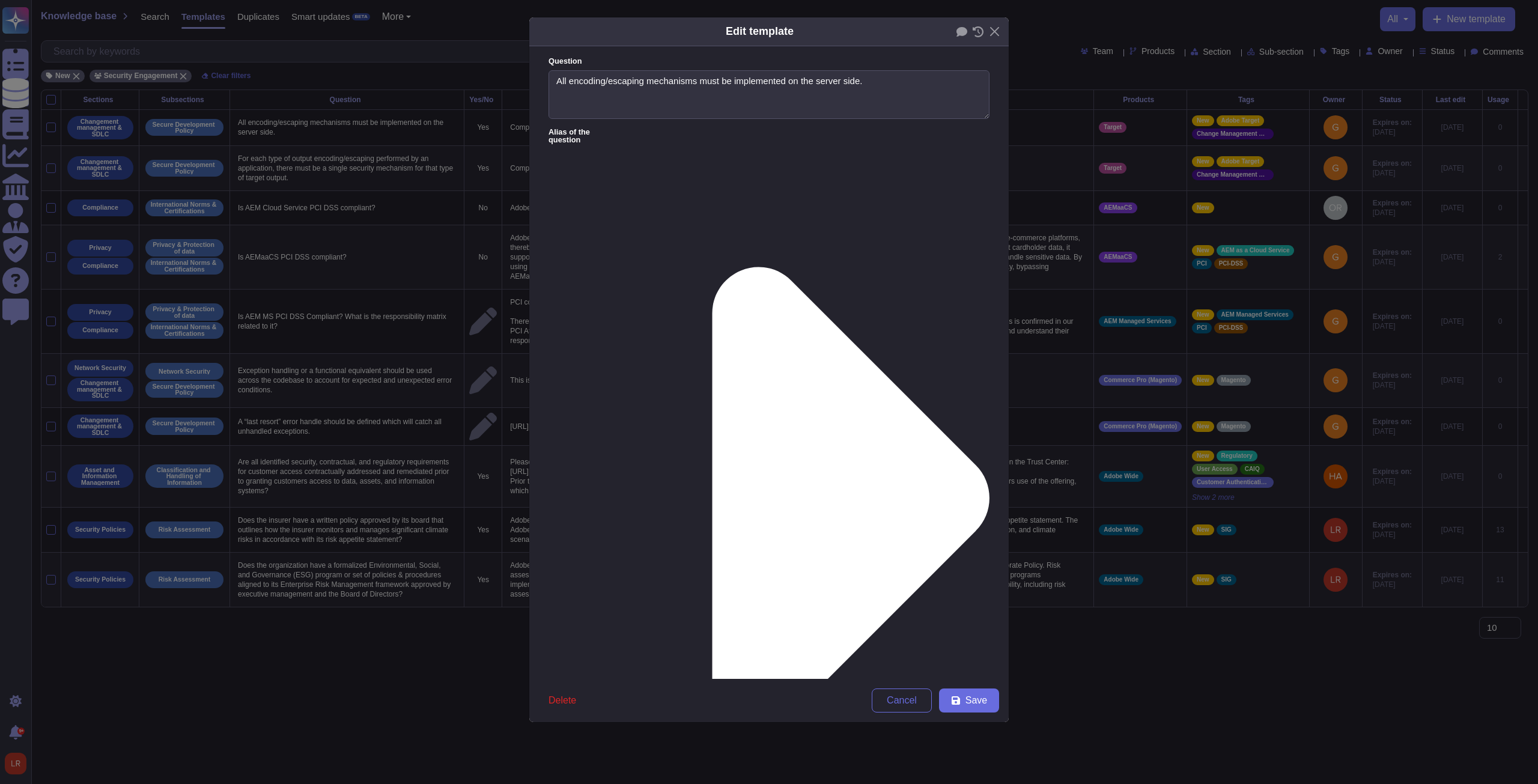
click at [566, 297] on button "Save" at bounding box center [969, 700] width 60 height 24
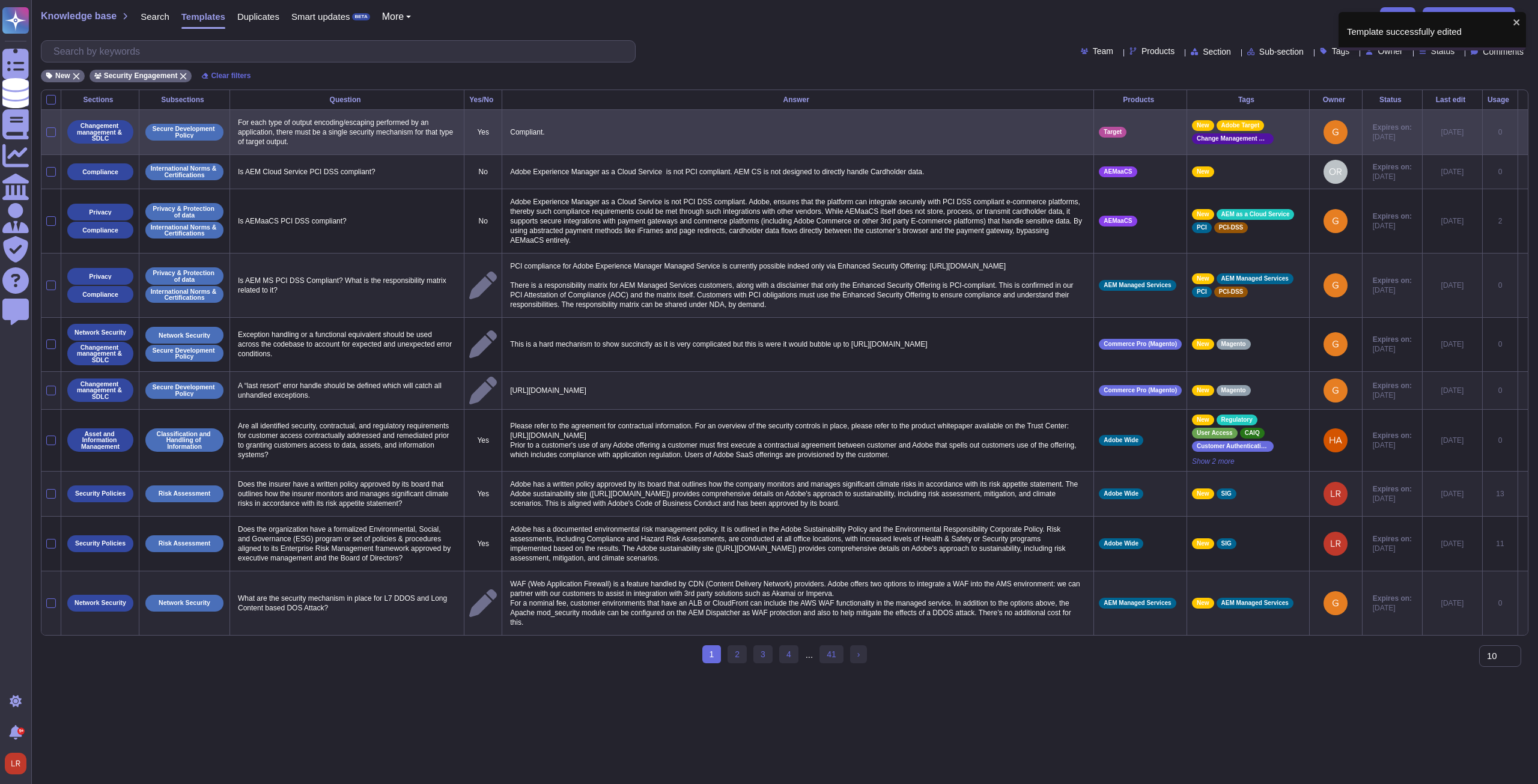
click at [566, 133] on icon at bounding box center [1522, 133] width 0 height 0
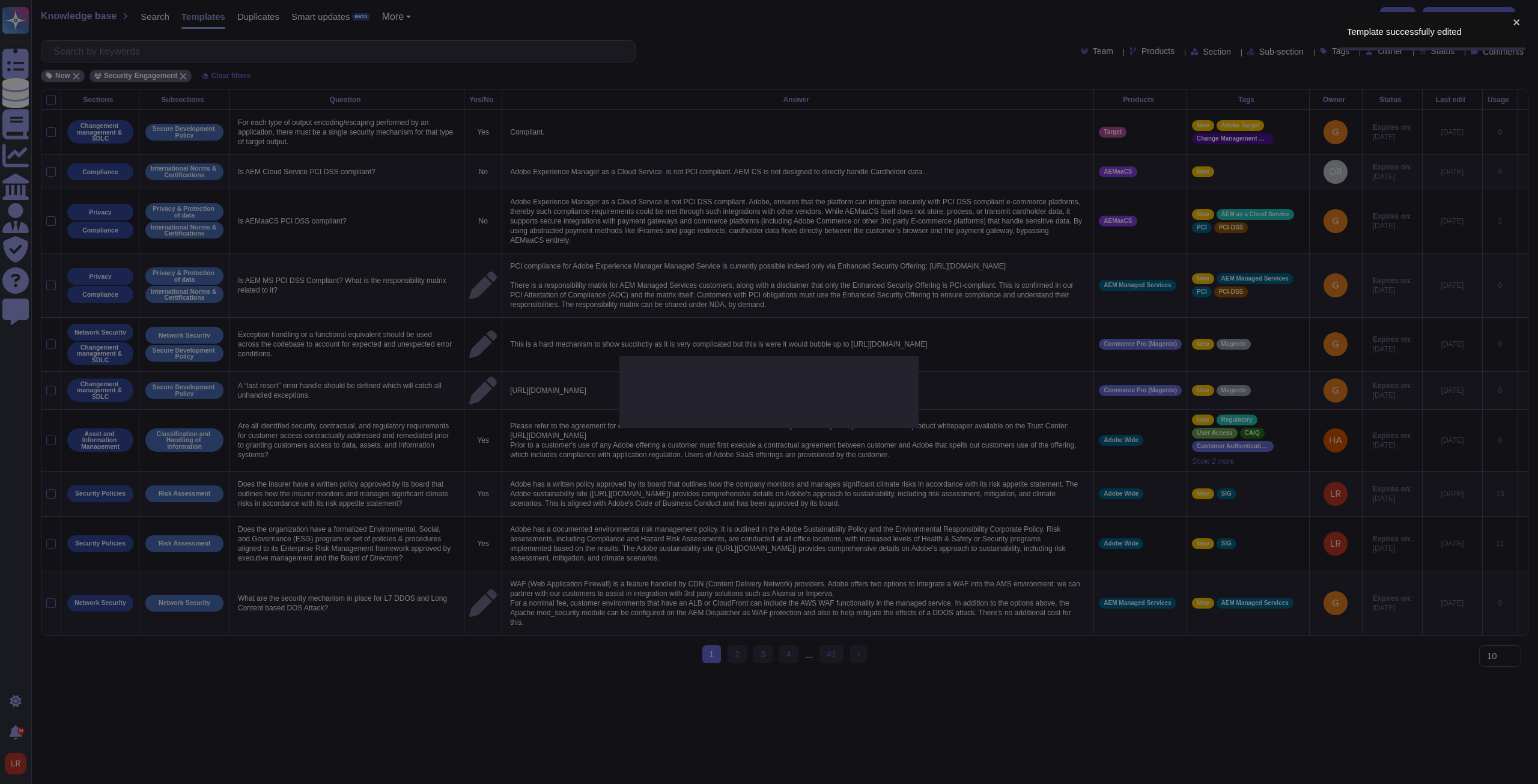
type textarea "For each type of output encoding/escaping performed by an application, there mu…"
type textarea "Compliant."
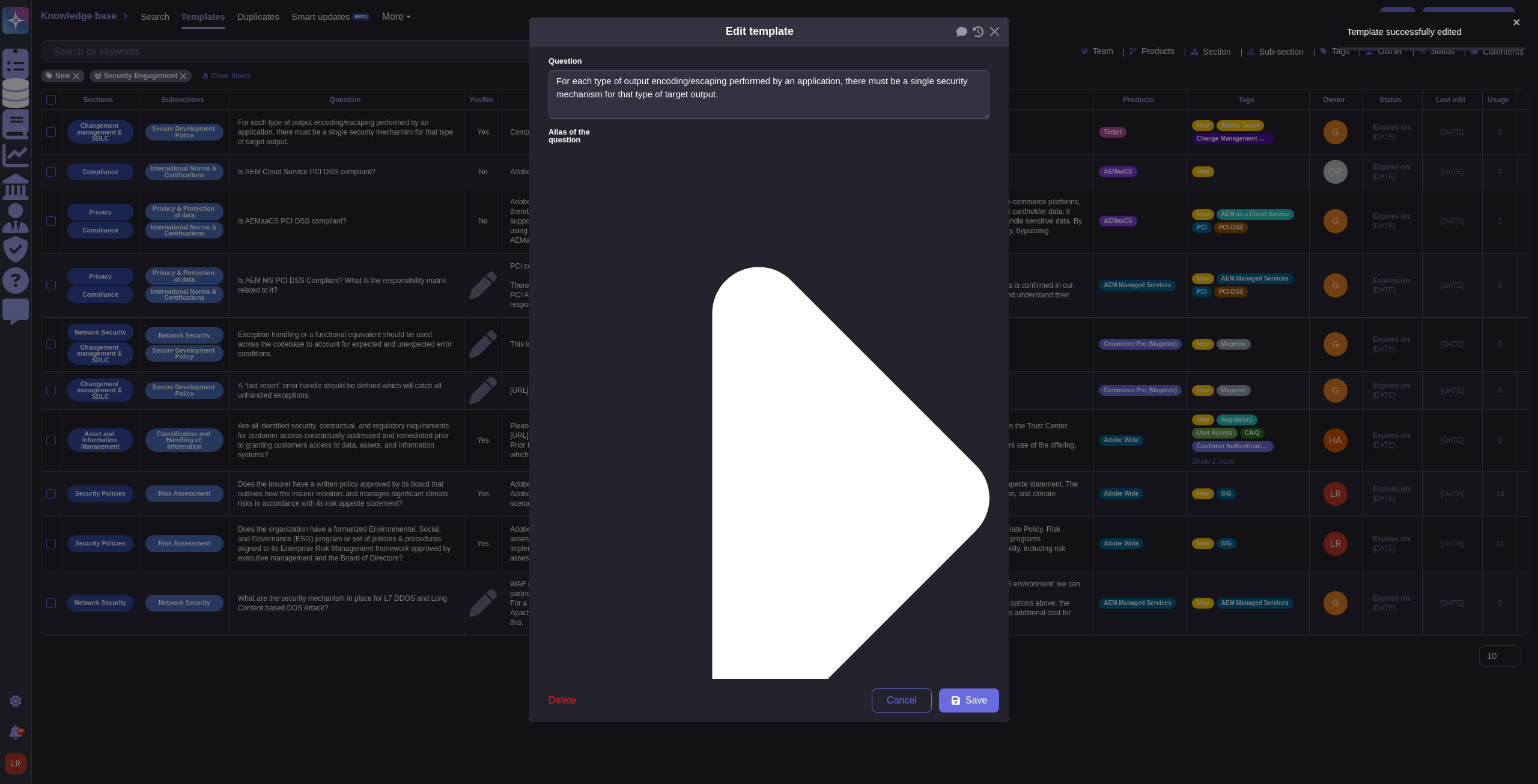
type textarea "For each type of output encoding/escaping performed by an application, there mu…"
type textarea "Compliant."
drag, startPoint x: 676, startPoint y: 327, endPoint x: 643, endPoint y: 339, distance: 35.1
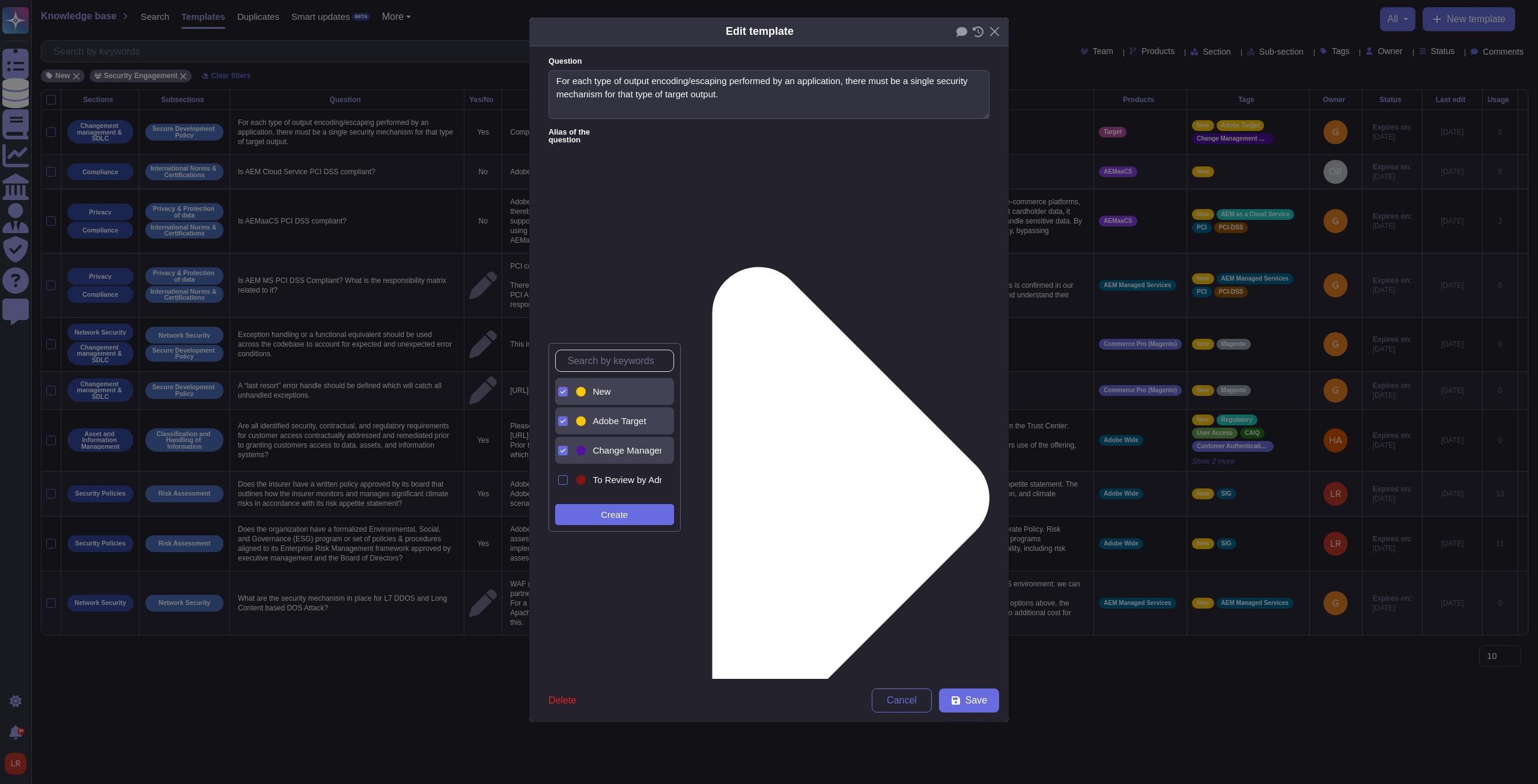
click at [566, 297] on span "New" at bounding box center [601, 391] width 18 height 11
drag, startPoint x: 894, startPoint y: 558, endPoint x: 918, endPoint y: 568, distance: 26.0
click at [566, 297] on form "Question For each type of output encoding/escaping performed by an application,…" at bounding box center [769, 363] width 479 height 632
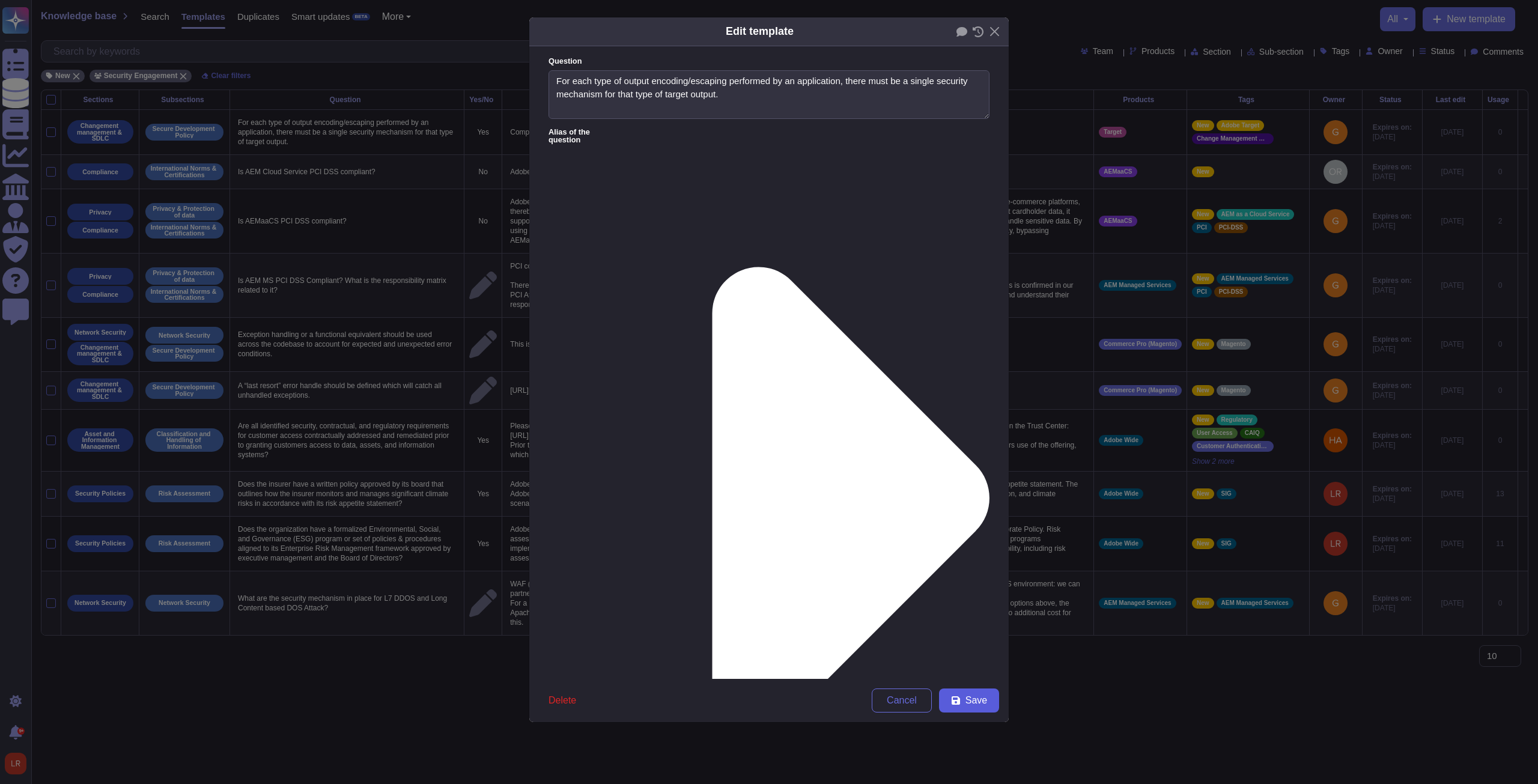
click at [566, 297] on span "Save" at bounding box center [975, 700] width 22 height 9
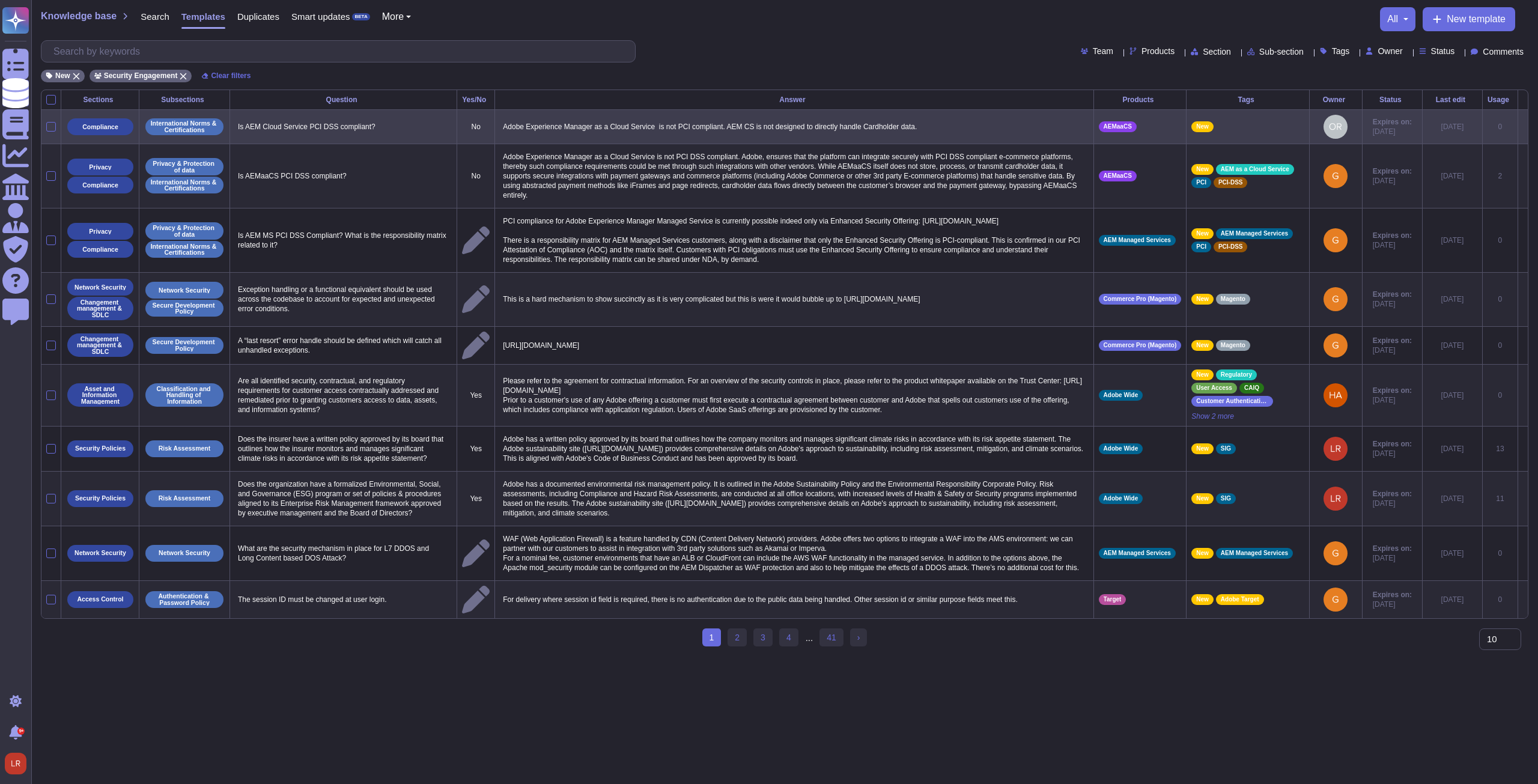
click at [566, 128] on icon at bounding box center [1522, 128] width 0 height 0
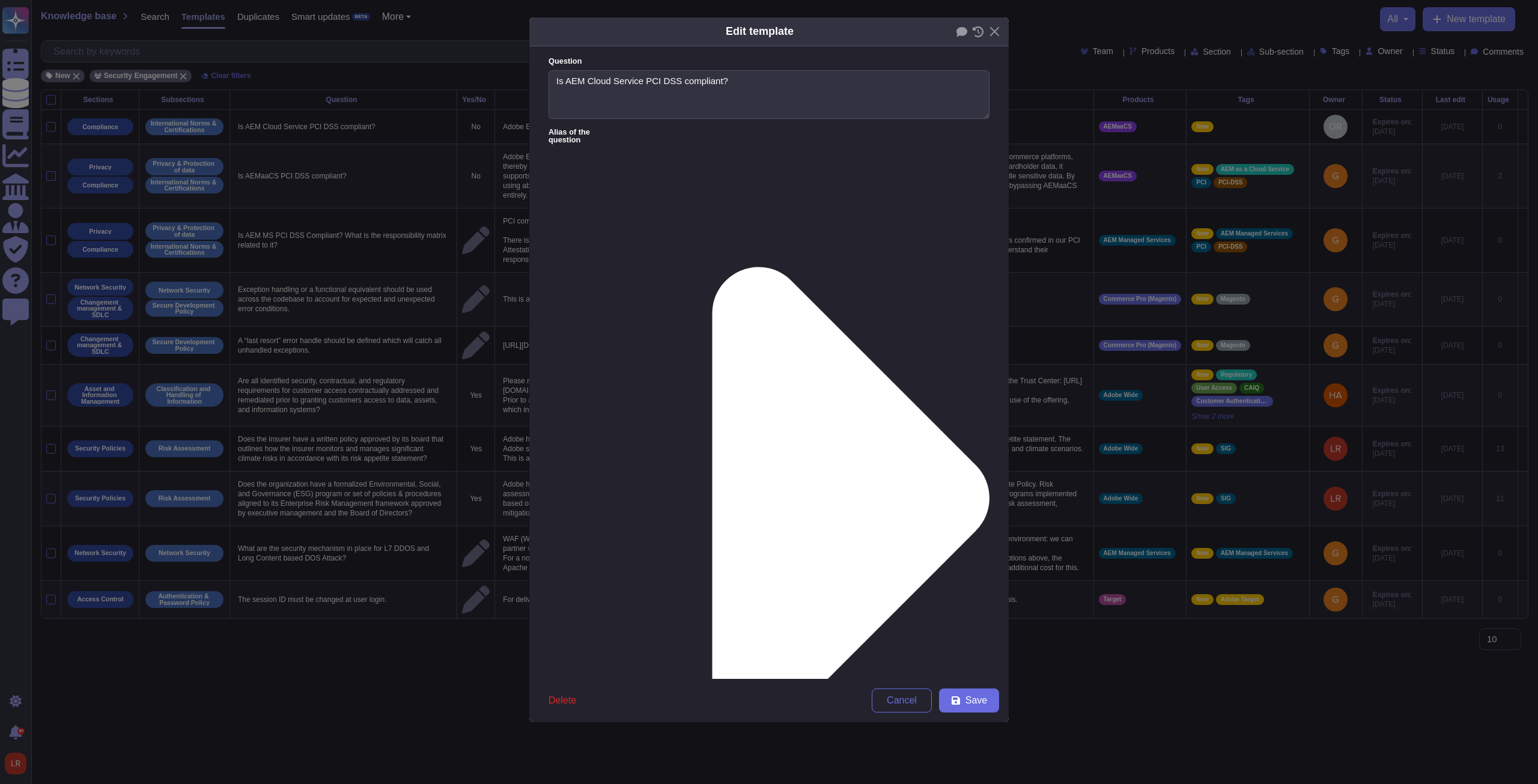
type textarea "Is AEM Cloud Service PCI DSS compliant?"
type textarea "Adobe Experience Manager as a Cloud Service is not PCI compliant. AEM CS is not…"
type input "pci"
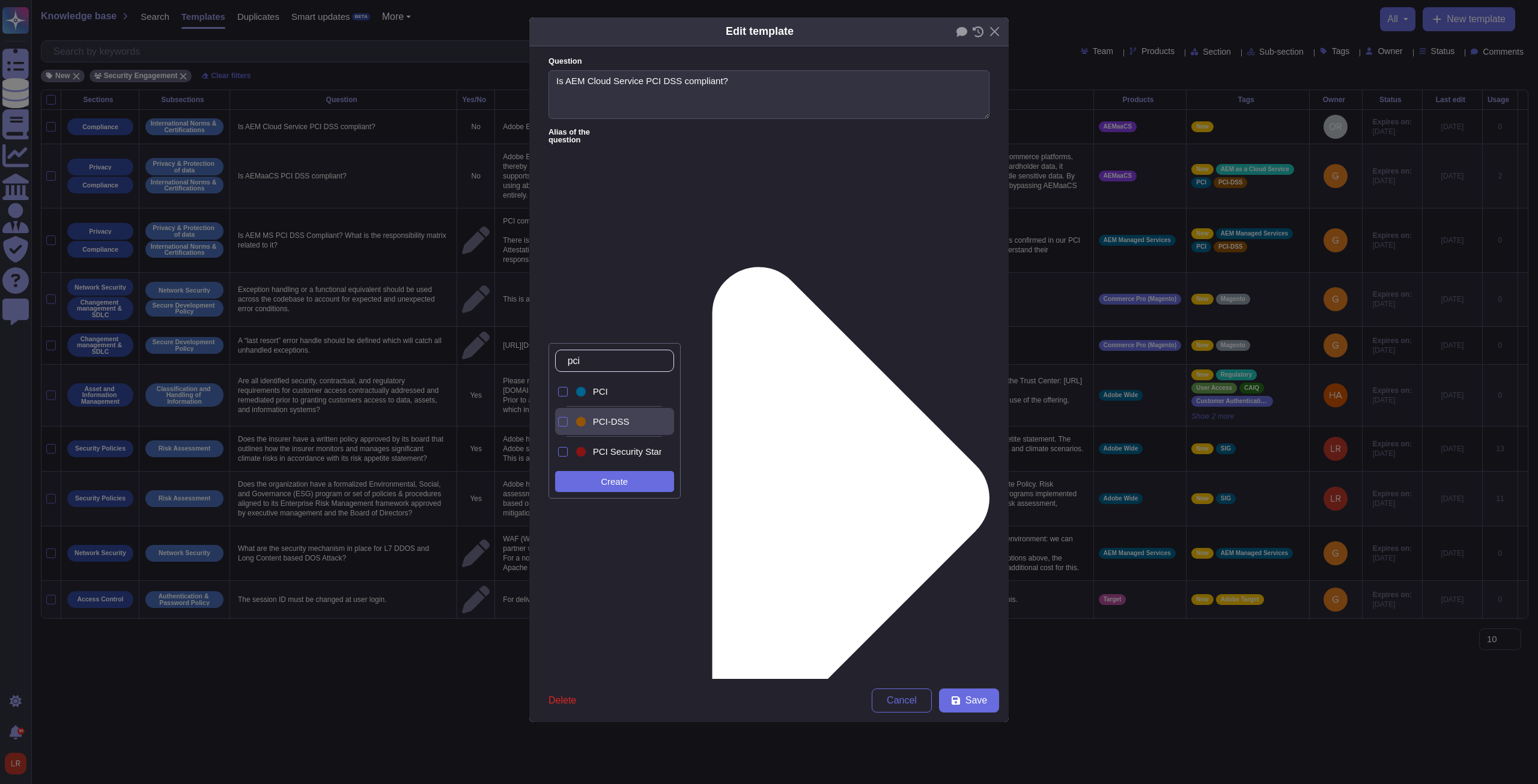
click at [566, 297] on div "PCI-DSS" at bounding box center [618, 420] width 88 height 27
click at [566, 297] on div "PCI" at bounding box center [625, 391] width 64 height 11
click at [566, 297] on button "Save" at bounding box center [969, 700] width 60 height 24
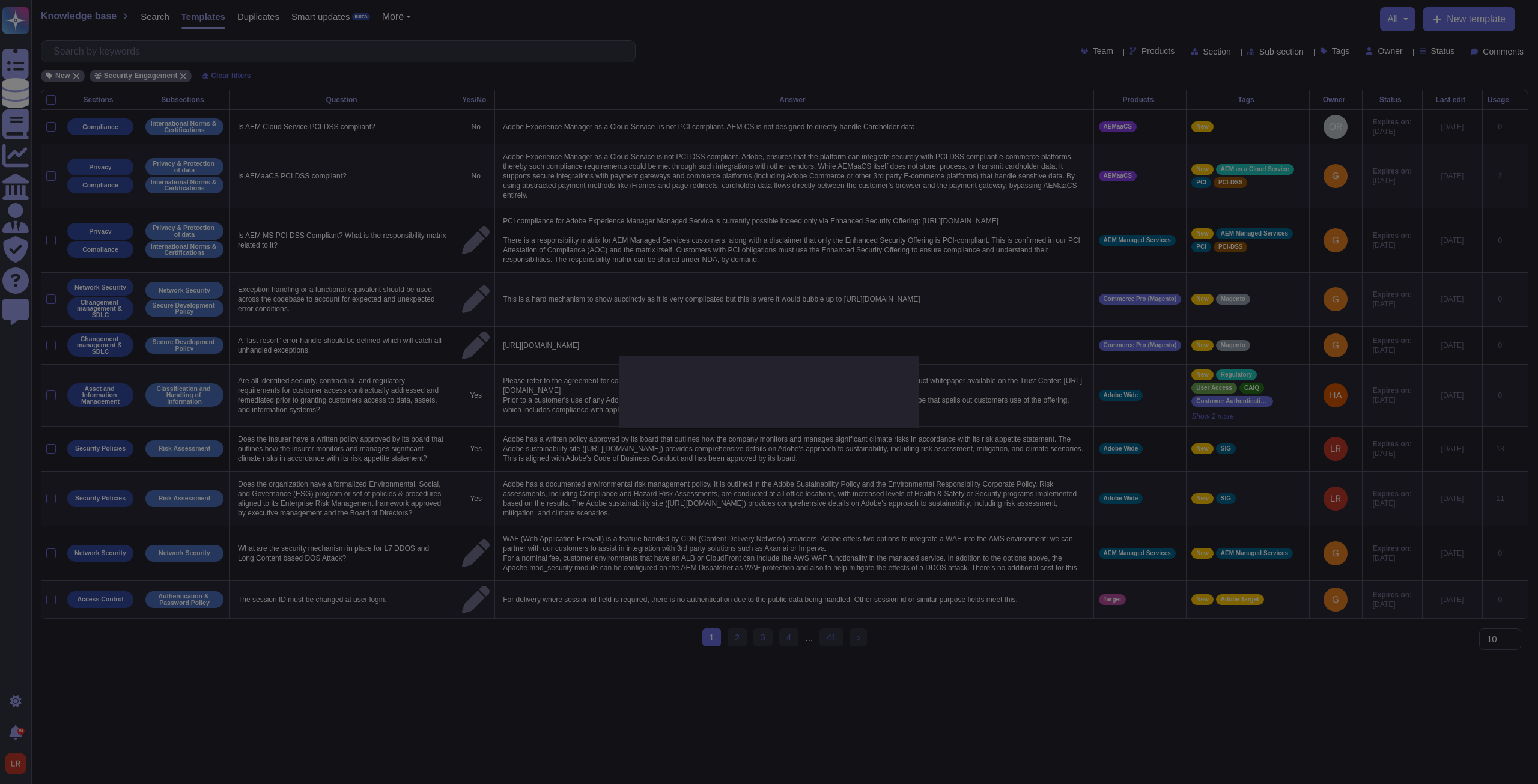
click at [566, 297] on div at bounding box center [769, 392] width 1538 height 784
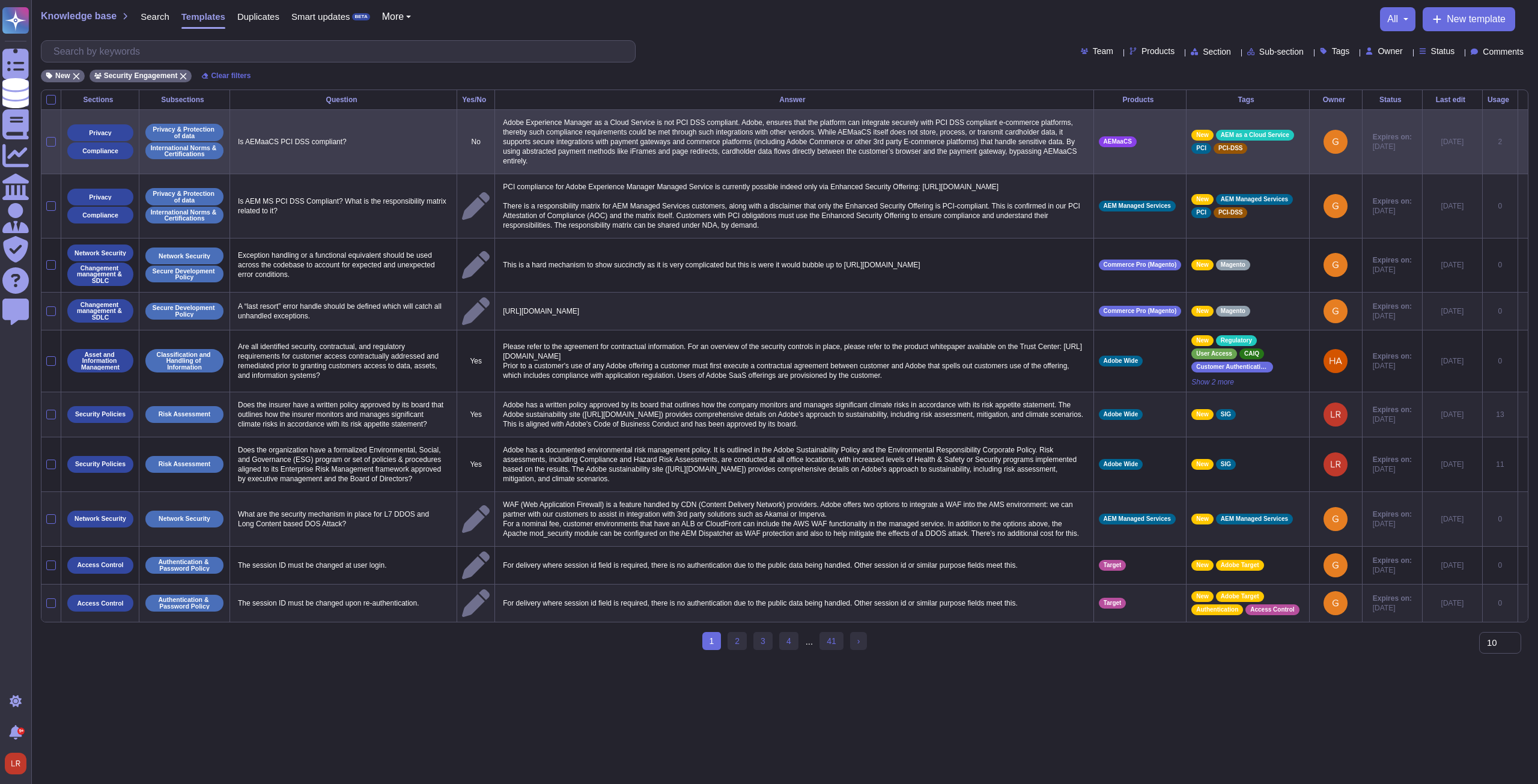
click at [566, 142] on icon at bounding box center [1522, 142] width 0 height 0
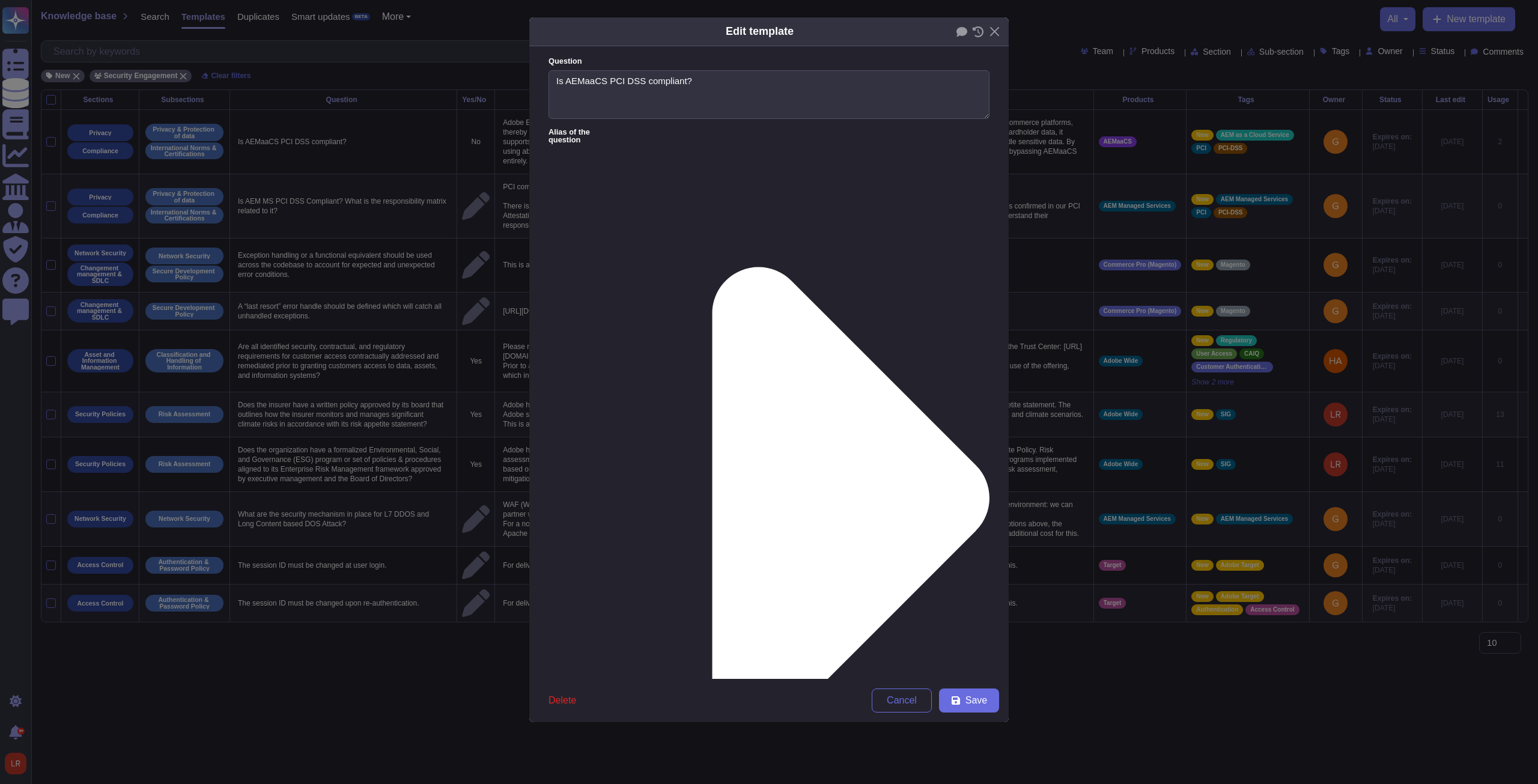
type textarea "Is AEMaaCS PCI DSS compliant?"
type textarea "Adobe Experience Manager as a Cloud Service is not PCI DSS compliant. Adobe, en…"
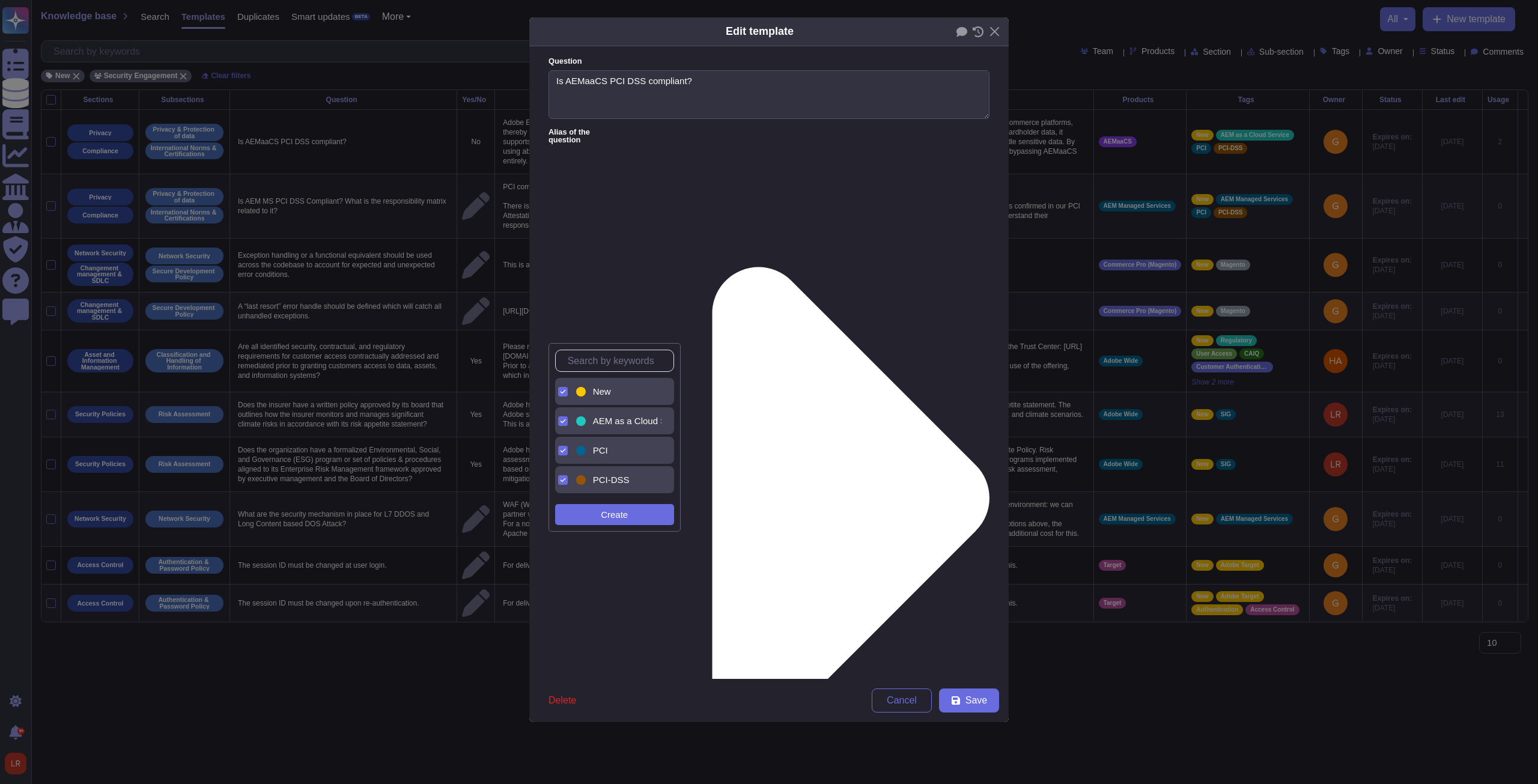
click at [566, 297] on span "New" at bounding box center [601, 391] width 18 height 11
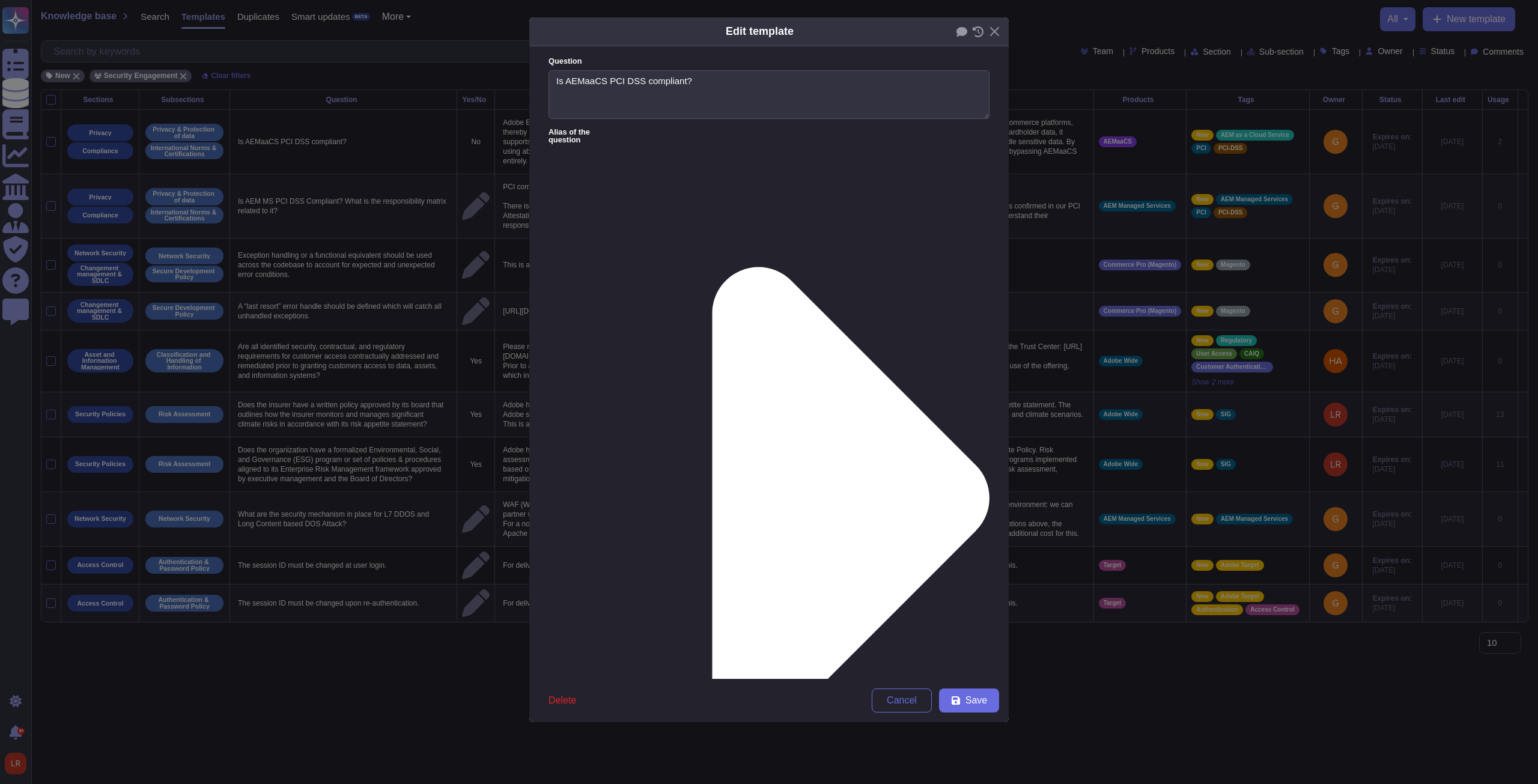
click at [566, 267] on icon at bounding box center [850, 498] width 277 height 463
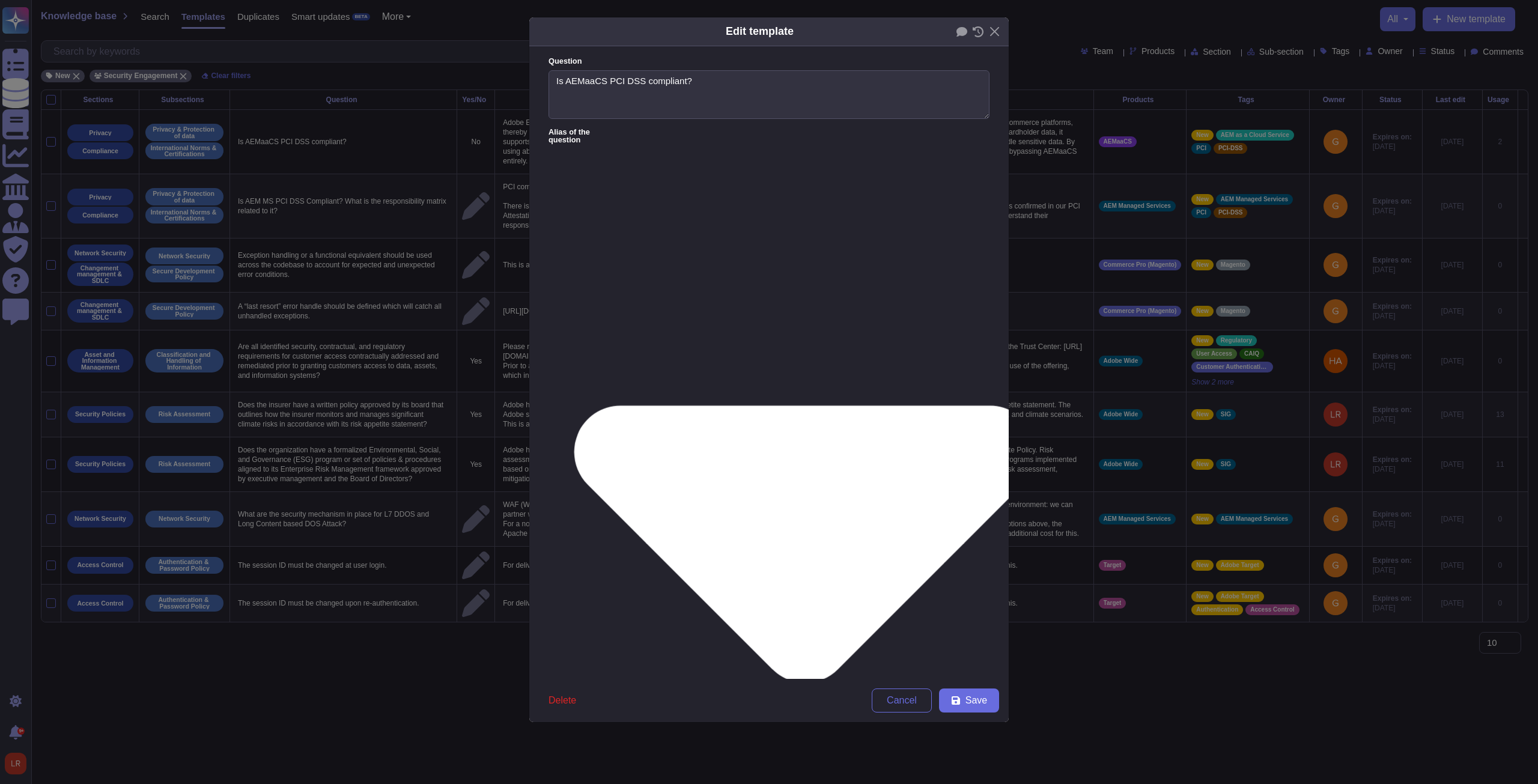
click at [566, 297] on icon at bounding box center [804, 544] width 463 height 277
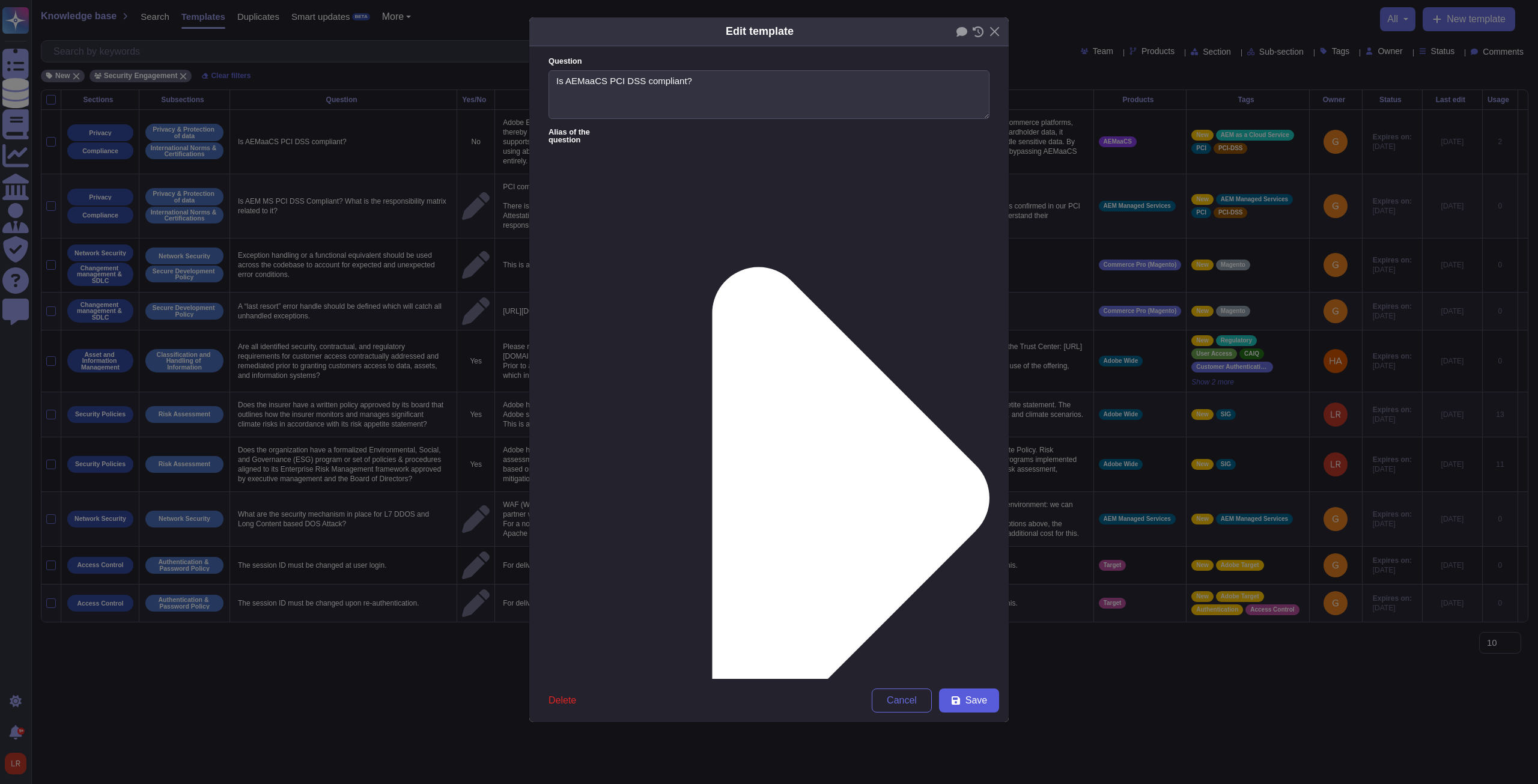
click at [566, 297] on span "Save" at bounding box center [975, 700] width 22 height 9
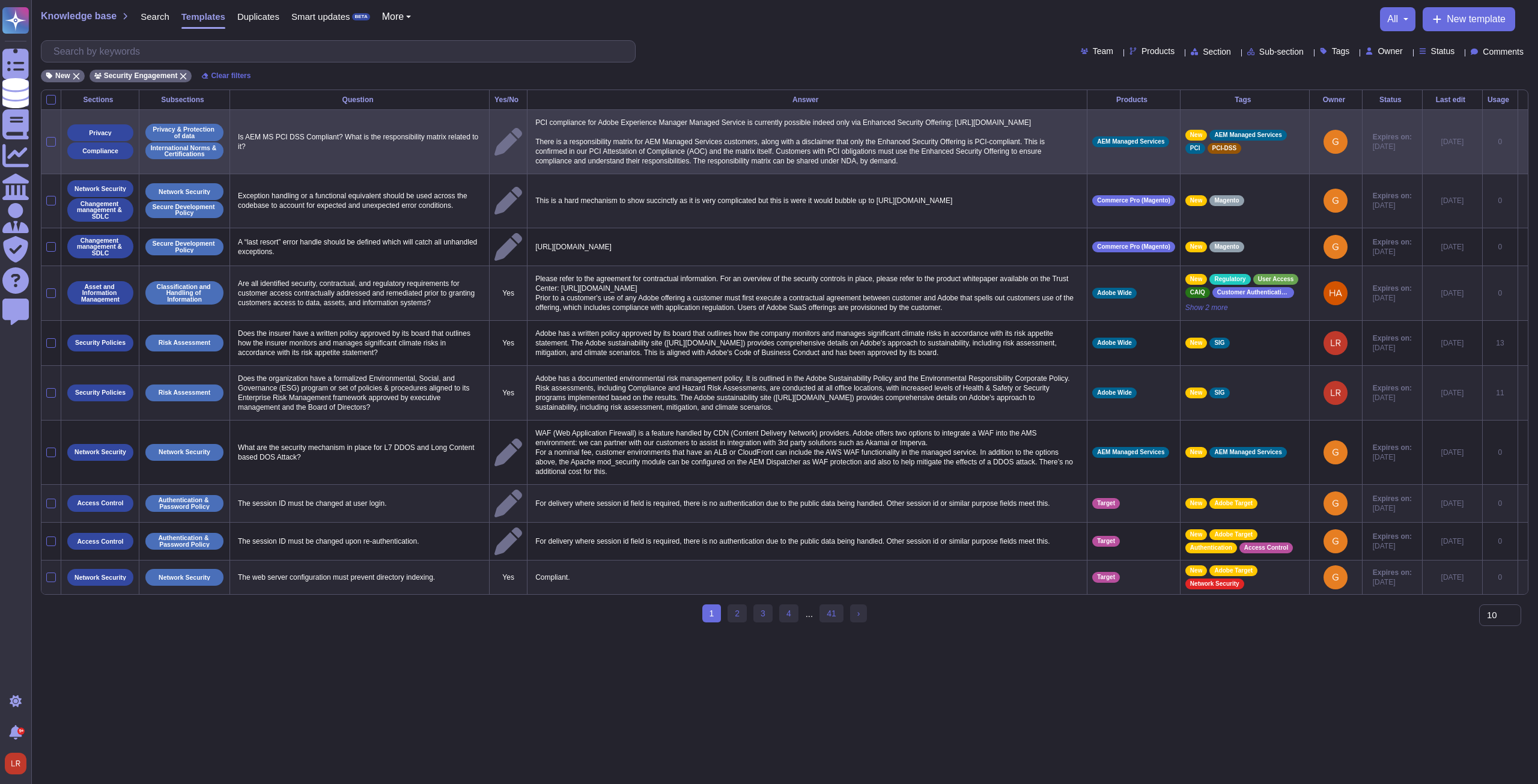
click at [566, 142] on icon at bounding box center [1522, 142] width 0 height 0
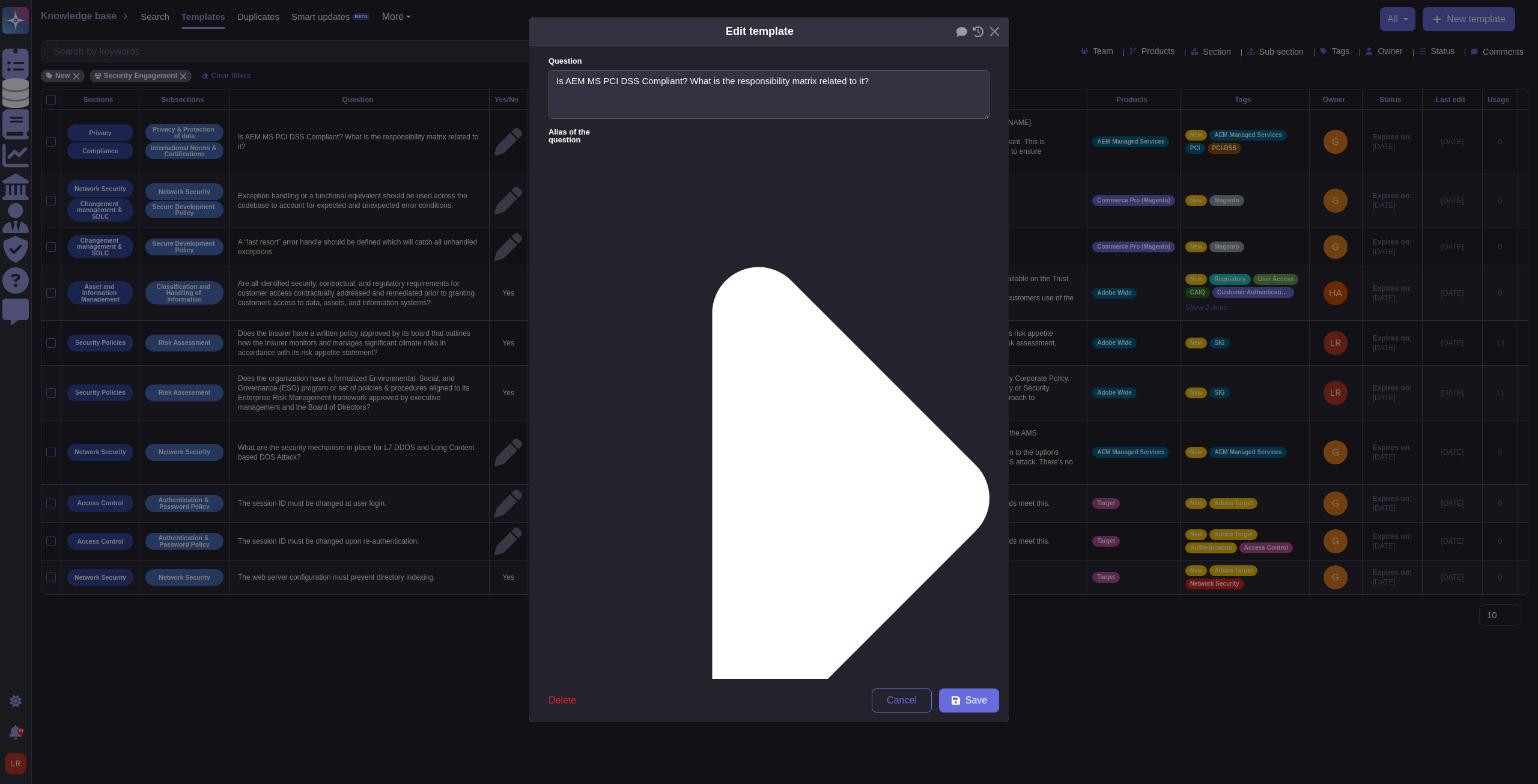
type textarea "Is AEM MS PCI DSS Compliant? What is the responsibility matrix related to it?"
type textarea "PCI compliance for Adobe Experience Manager Managed Service is currently possib…"
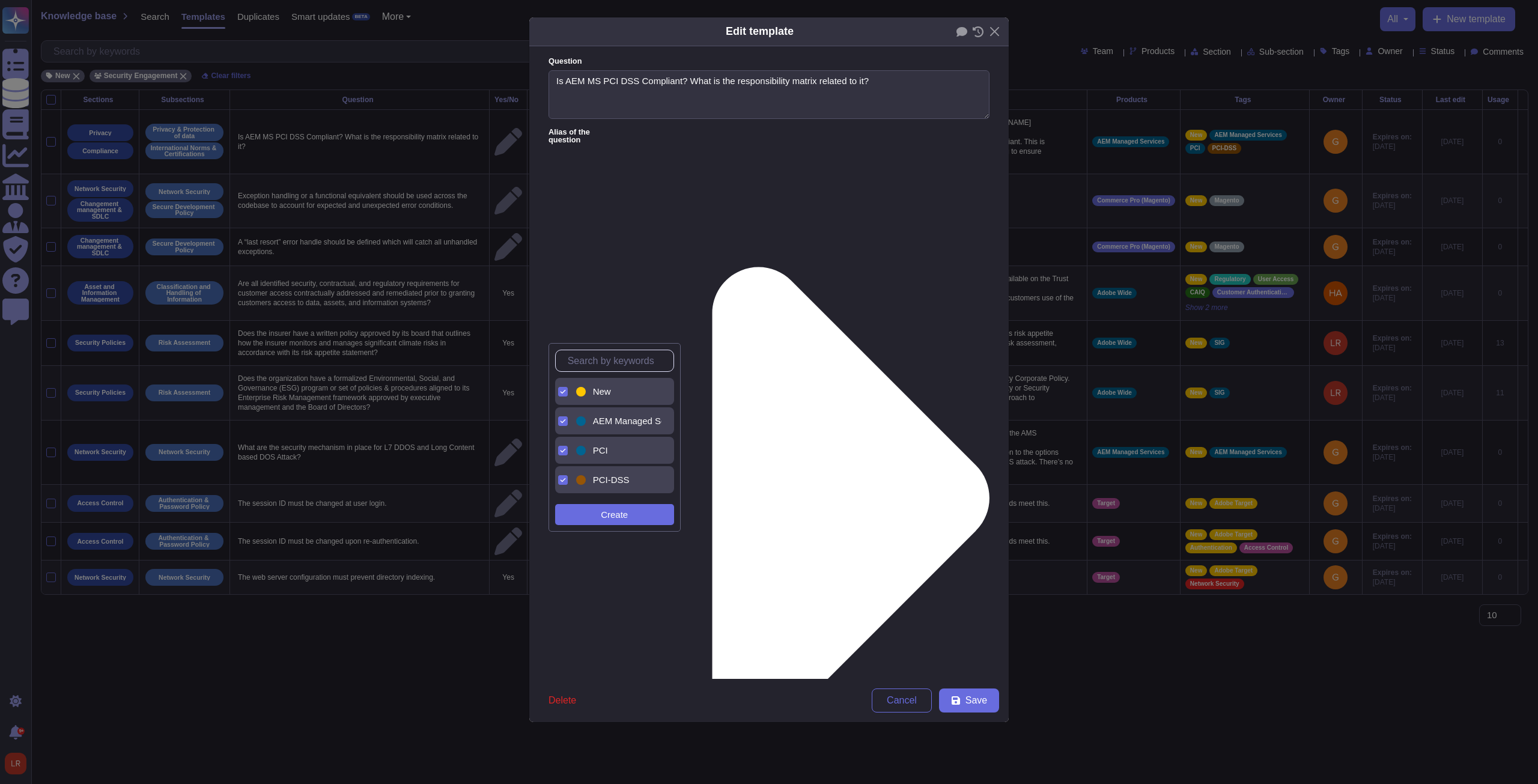
click at [566, 297] on span "New" at bounding box center [601, 391] width 18 height 11
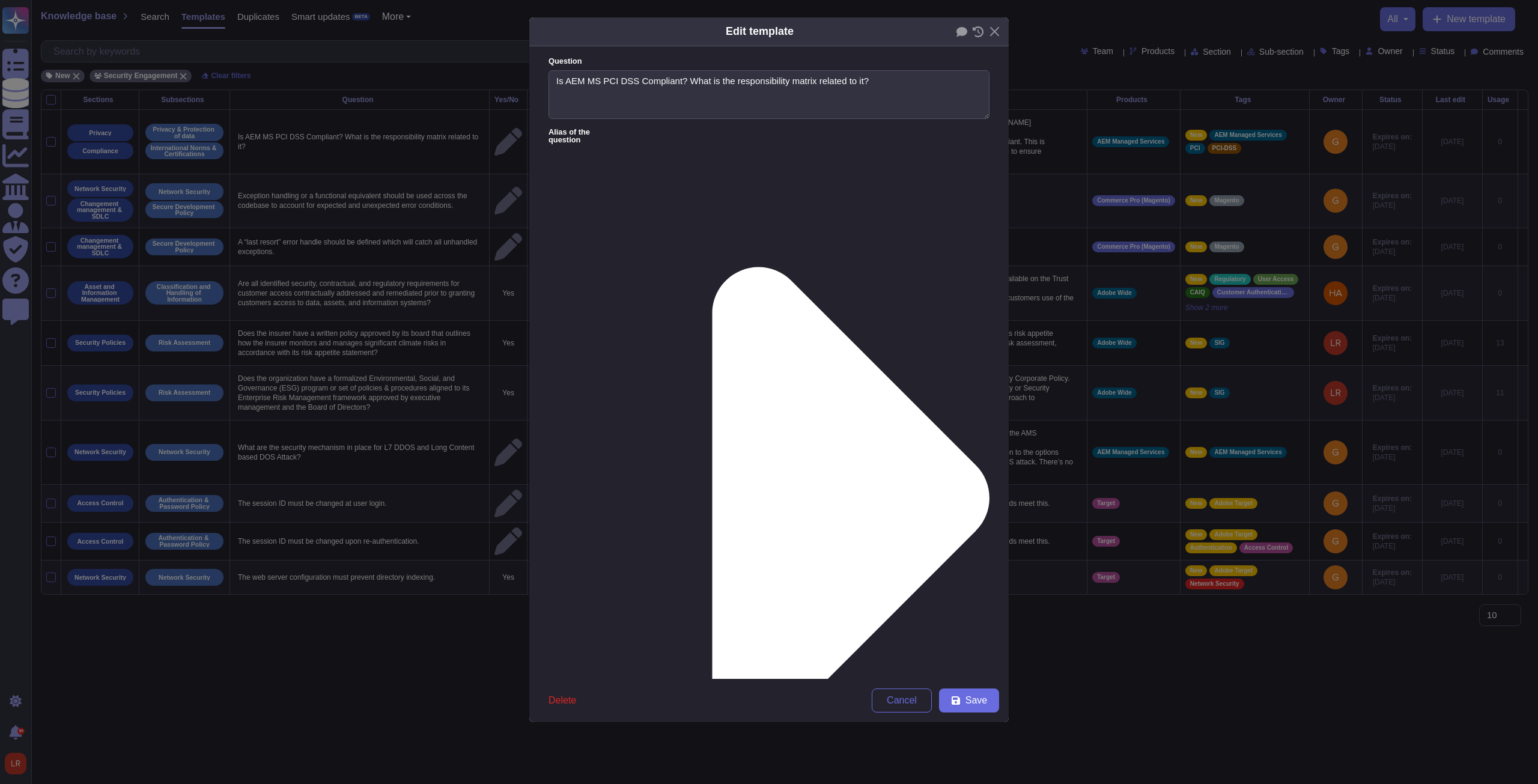
click at [566, 297] on span "Save" at bounding box center [975, 700] width 22 height 9
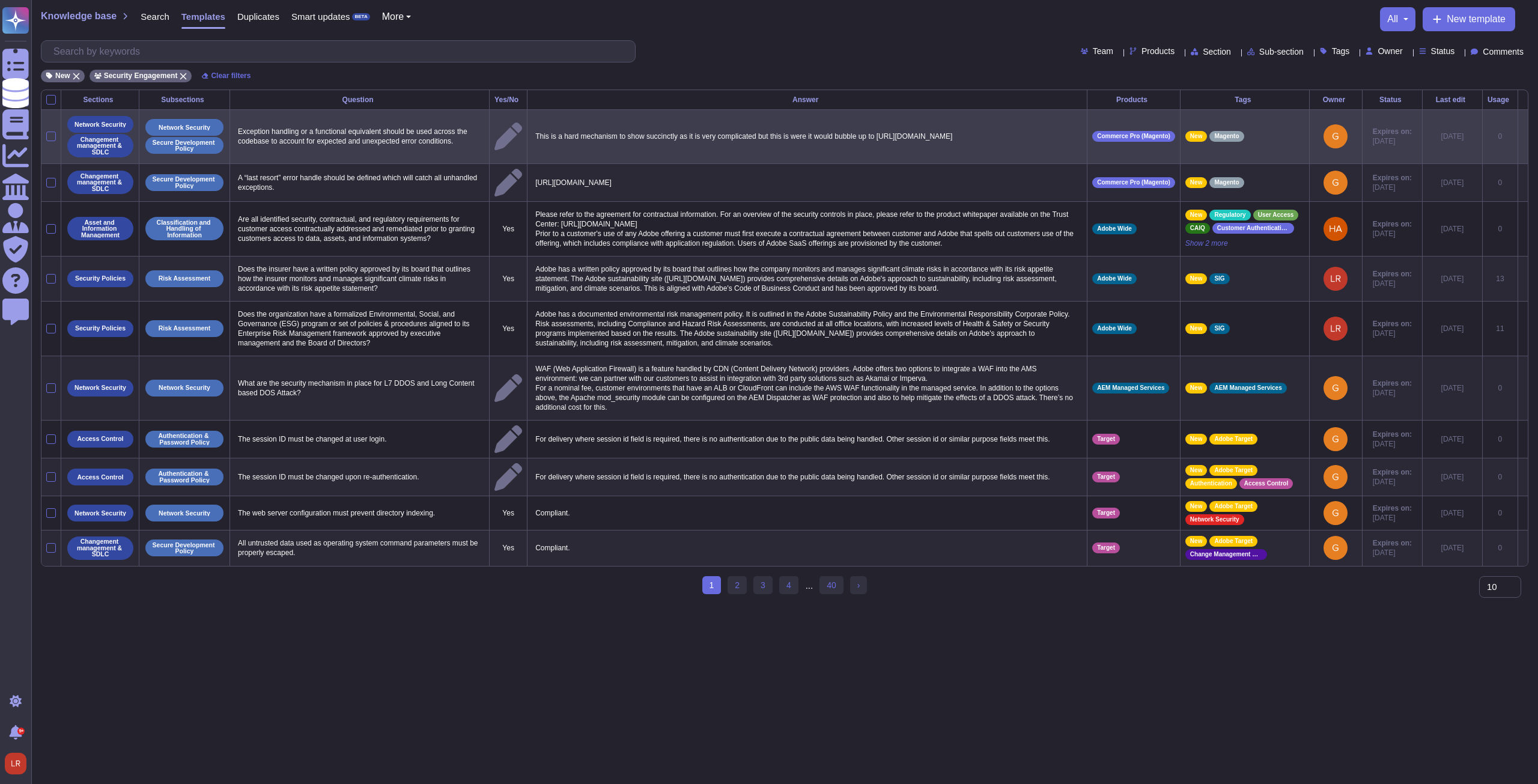
click at [566, 138] on icon at bounding box center [1522, 138] width 0 height 0
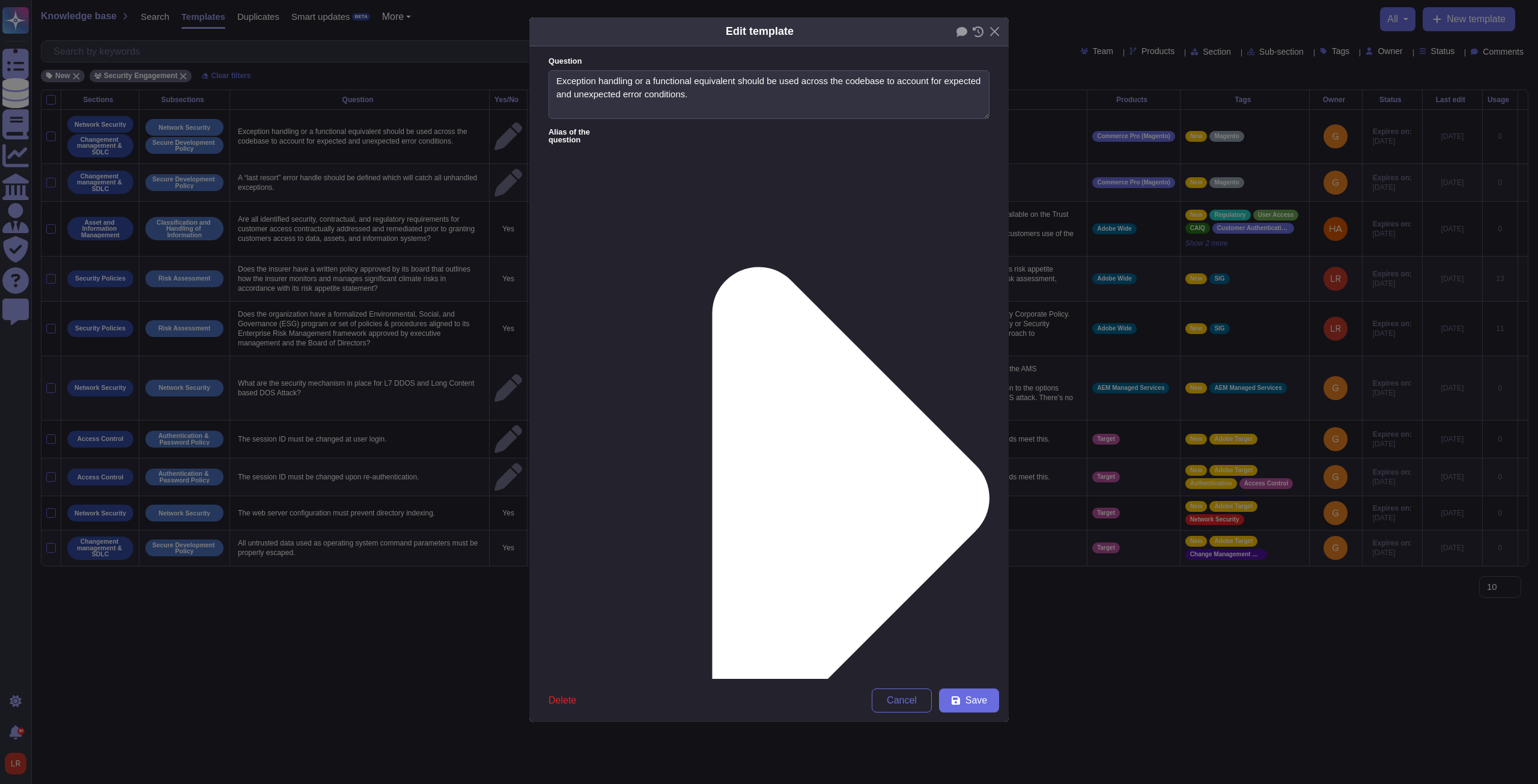
type textarea "Exception handling or a functional equivalent should be used across the codebas…"
type textarea "This is a hard mechanism to show succinctly as it is very complicated but this …"
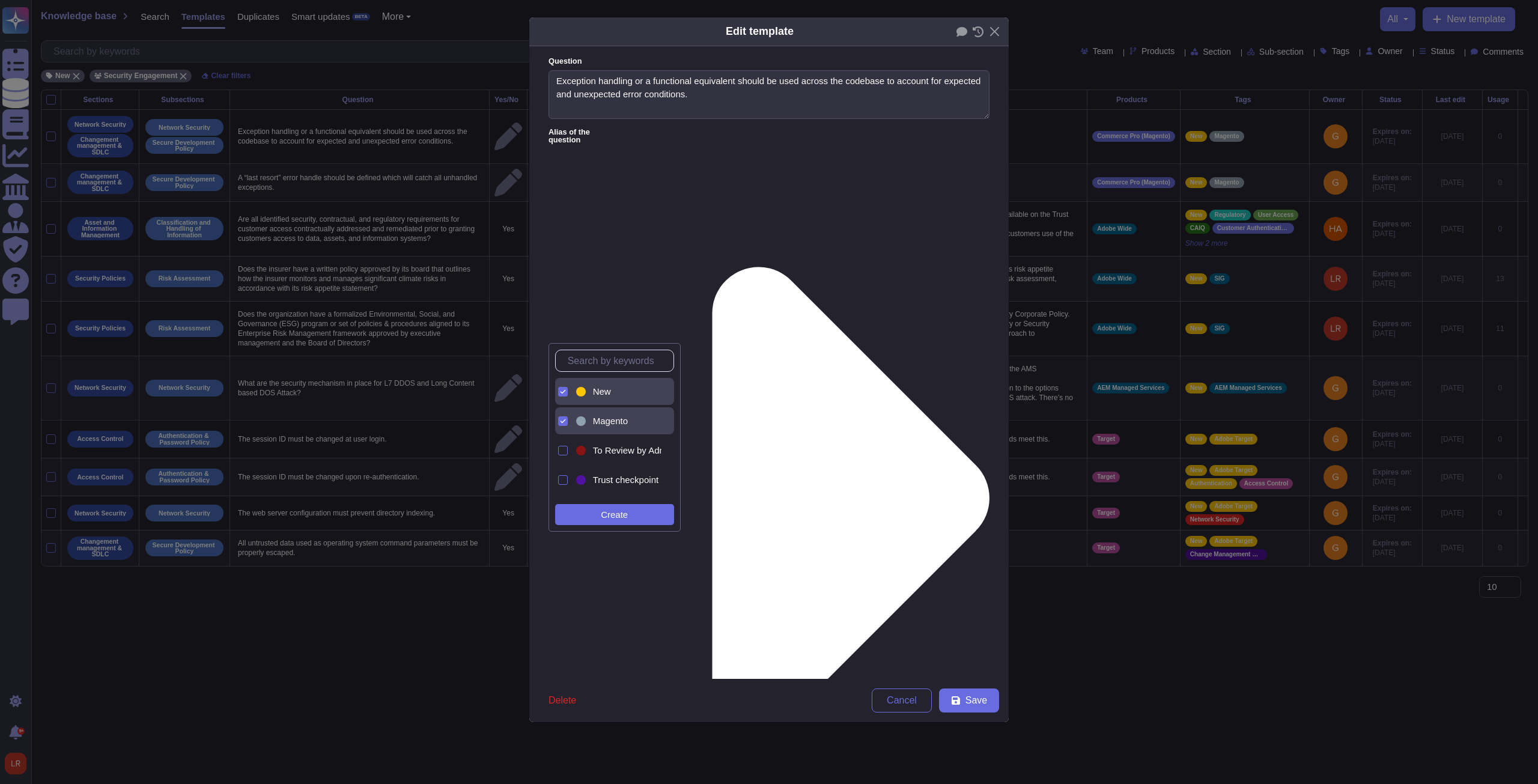
click at [566, 297] on div "New" at bounding box center [625, 391] width 64 height 11
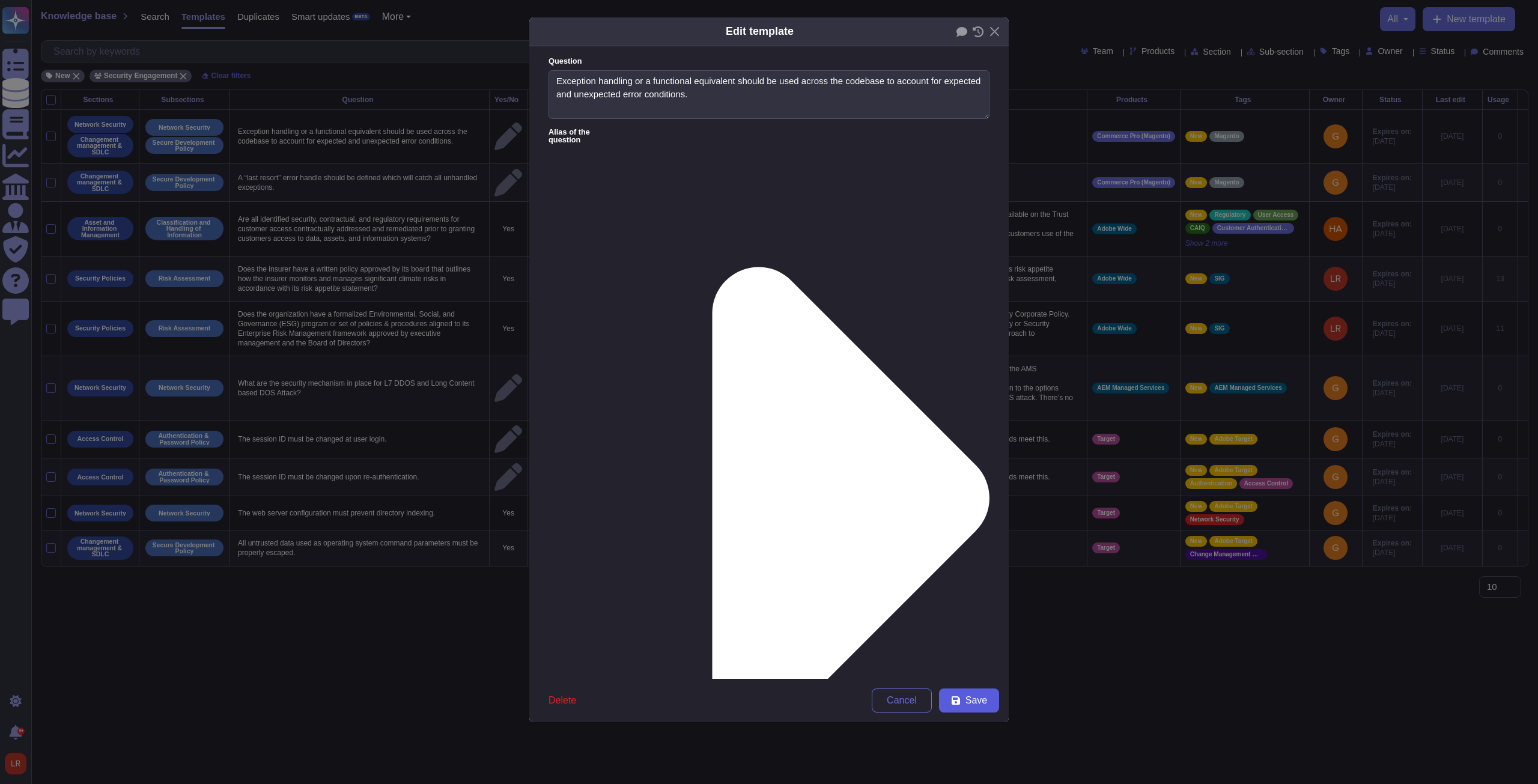
click at [566, 297] on span "Save" at bounding box center [975, 700] width 22 height 9
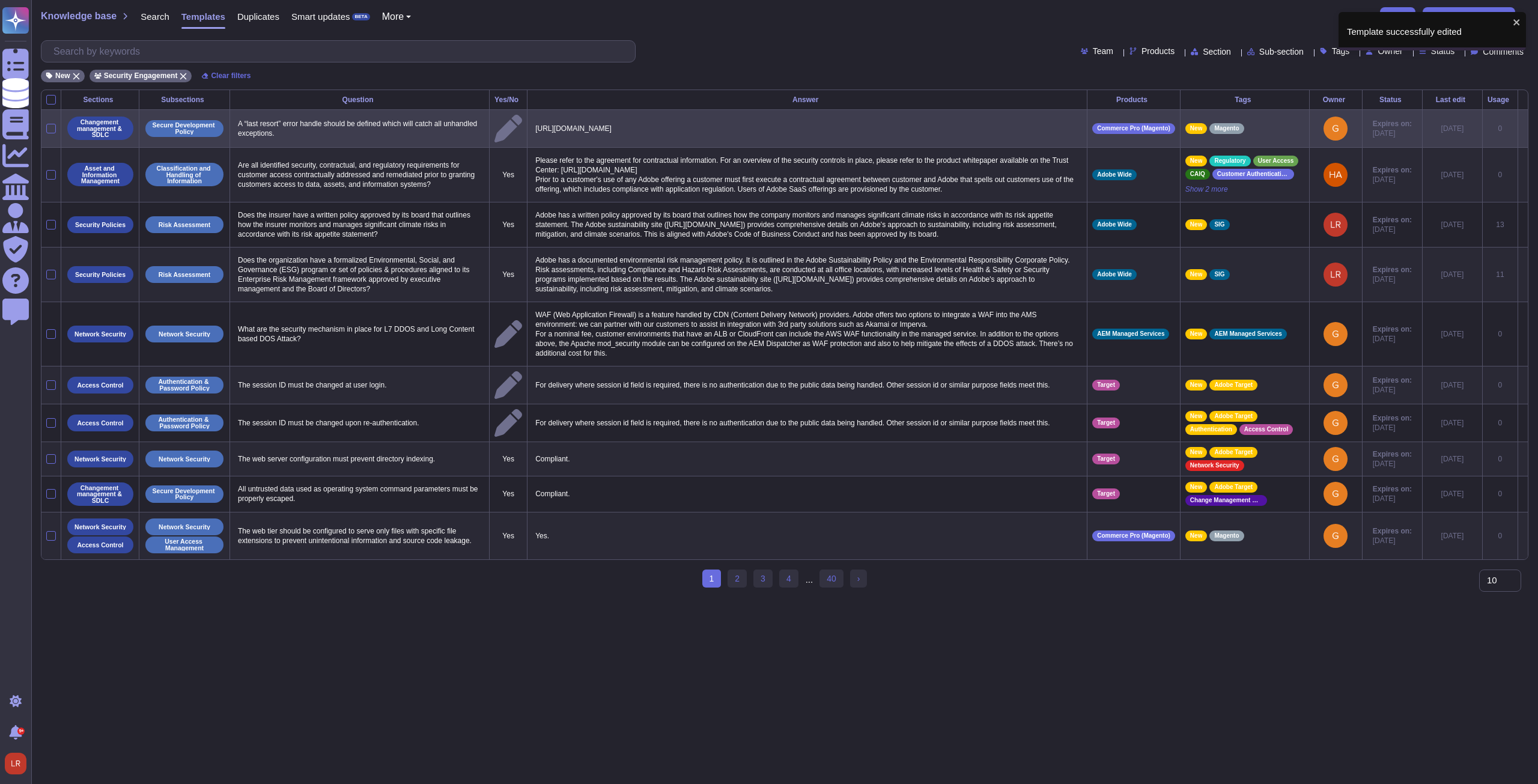
click at [566, 129] on icon at bounding box center [1522, 129] width 0 height 0
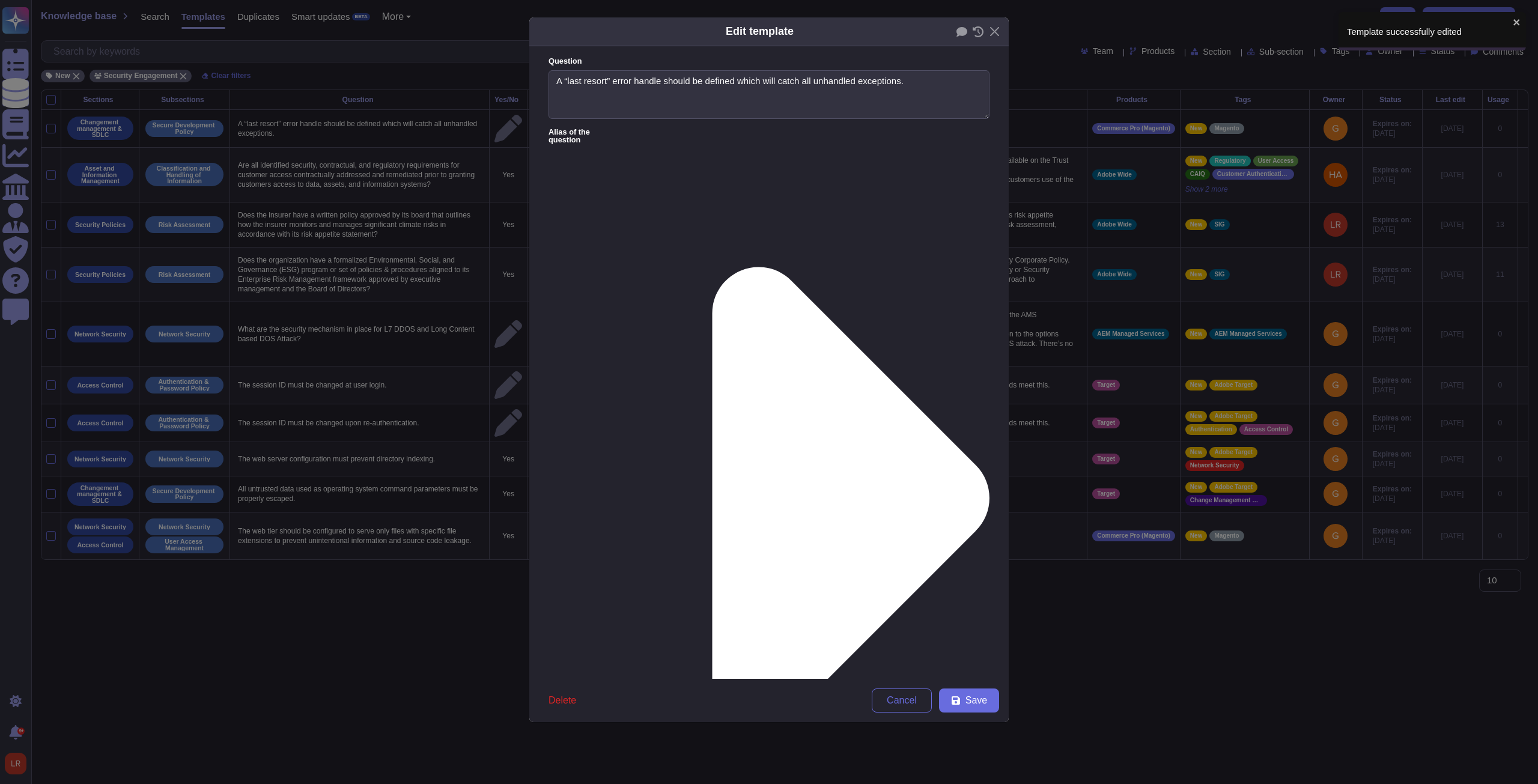
type textarea "A “last resort” error handle should be defined which will catch all unhandled e…"
type textarea "[URL][DOMAIN_NAME]"
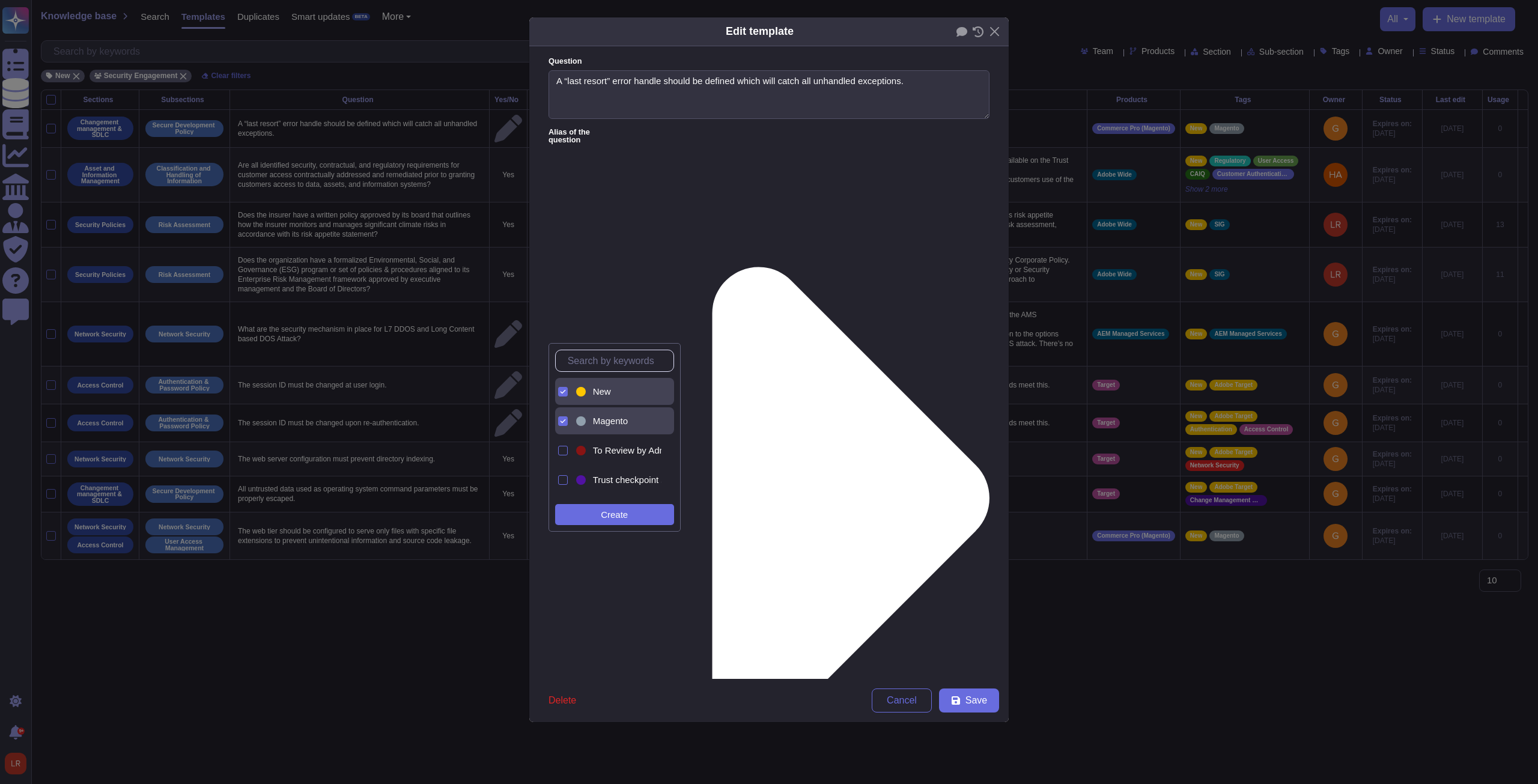
click at [566, 297] on span "New" at bounding box center [601, 391] width 18 height 11
drag, startPoint x: 827, startPoint y: 495, endPoint x: 847, endPoint y: 529, distance: 39.4
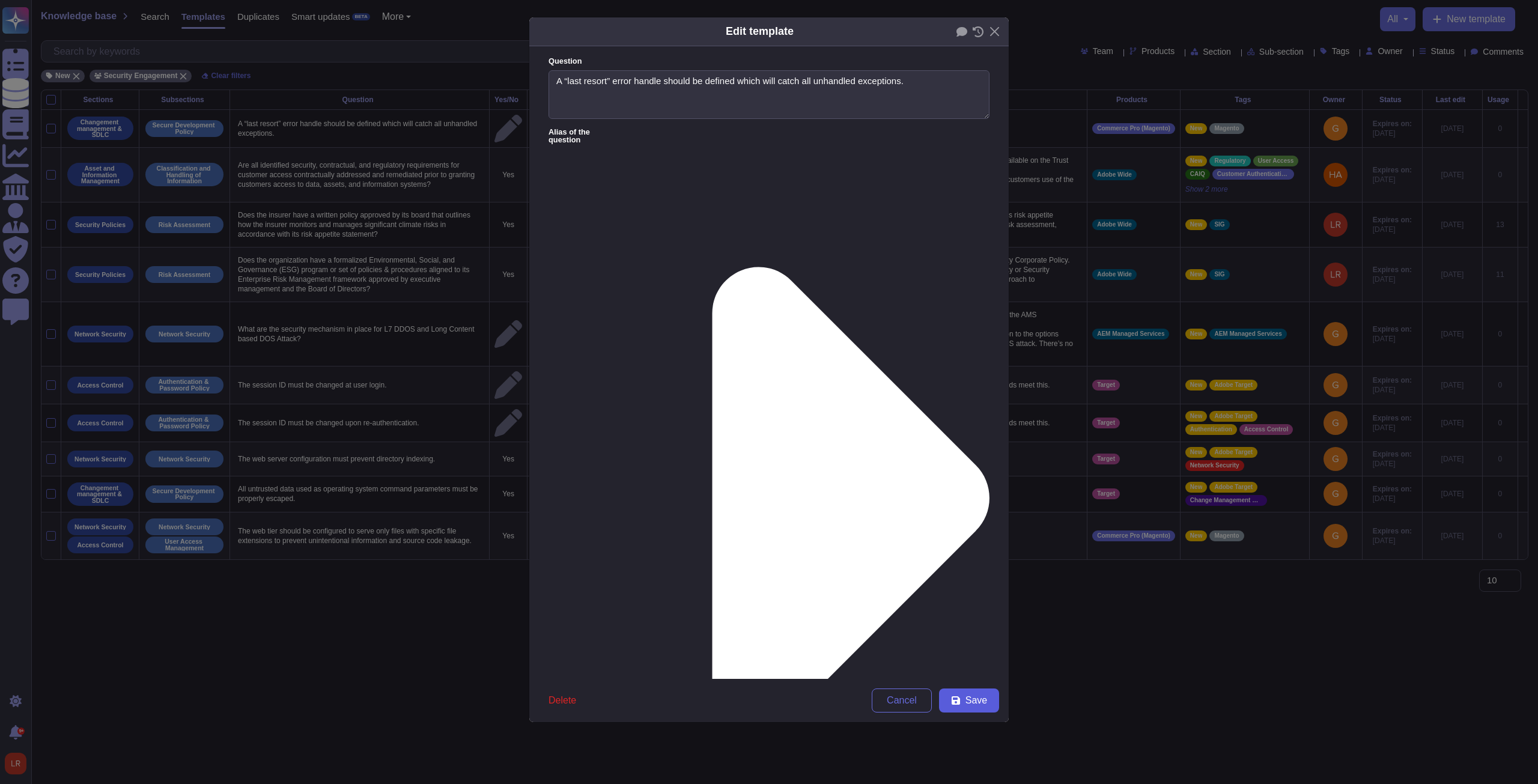
click at [566, 297] on span "Save" at bounding box center [975, 700] width 22 height 9
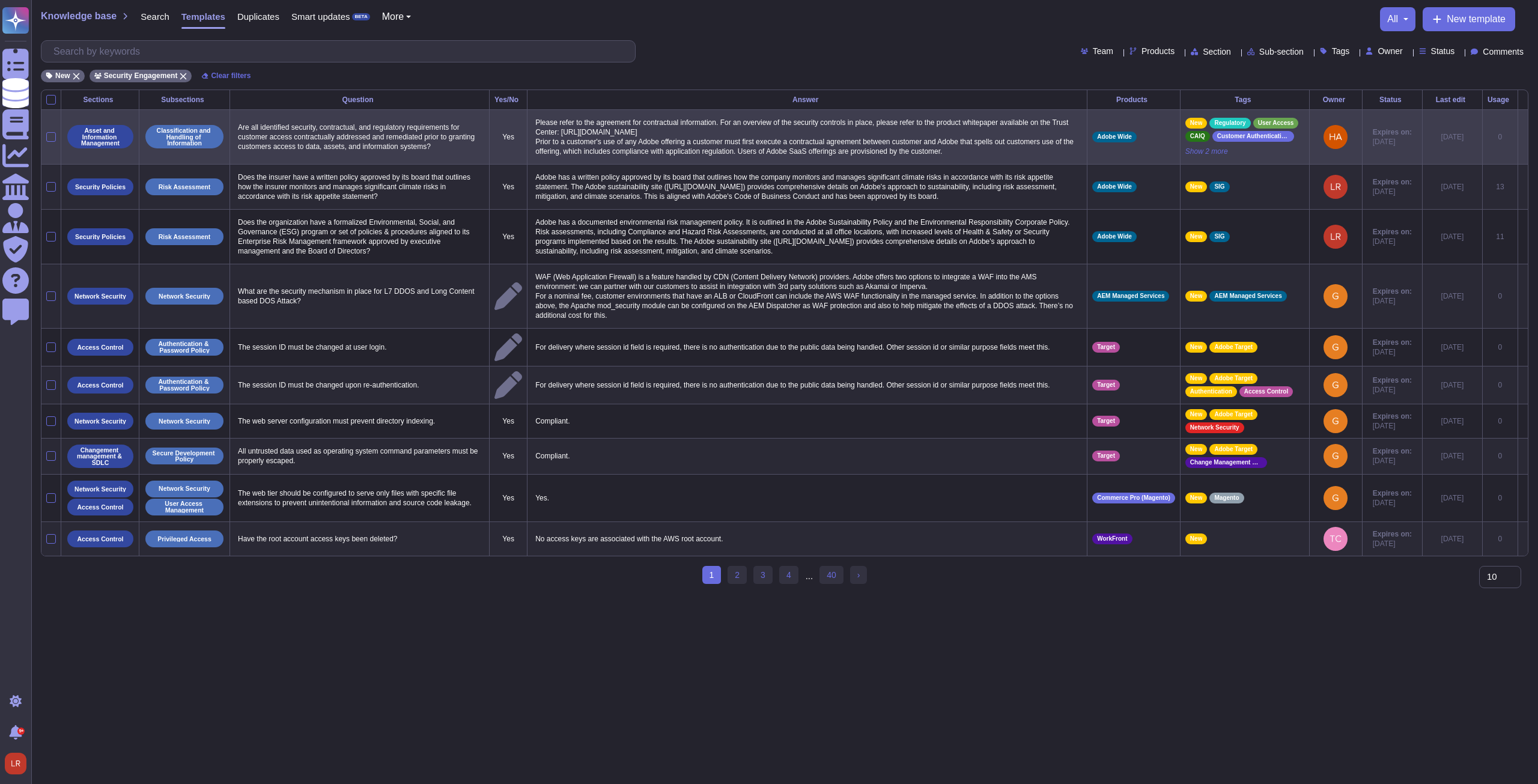
click at [566, 138] on icon at bounding box center [1522, 138] width 0 height 0
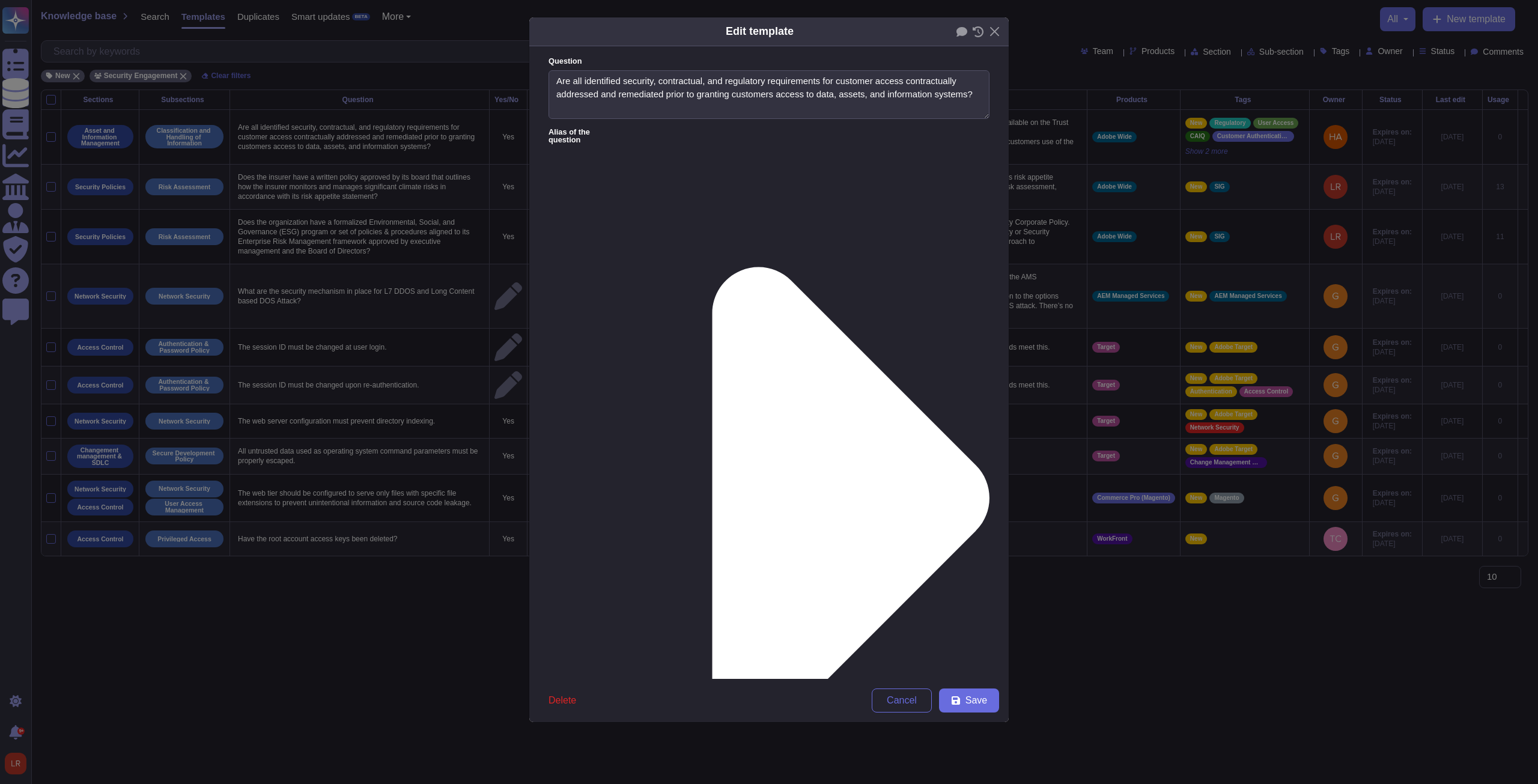
type textarea "Are all identified security, contractual, and regulatory requirements for custo…"
type textarea "Please refer to the agreement for contractual information. For an overview of t…"
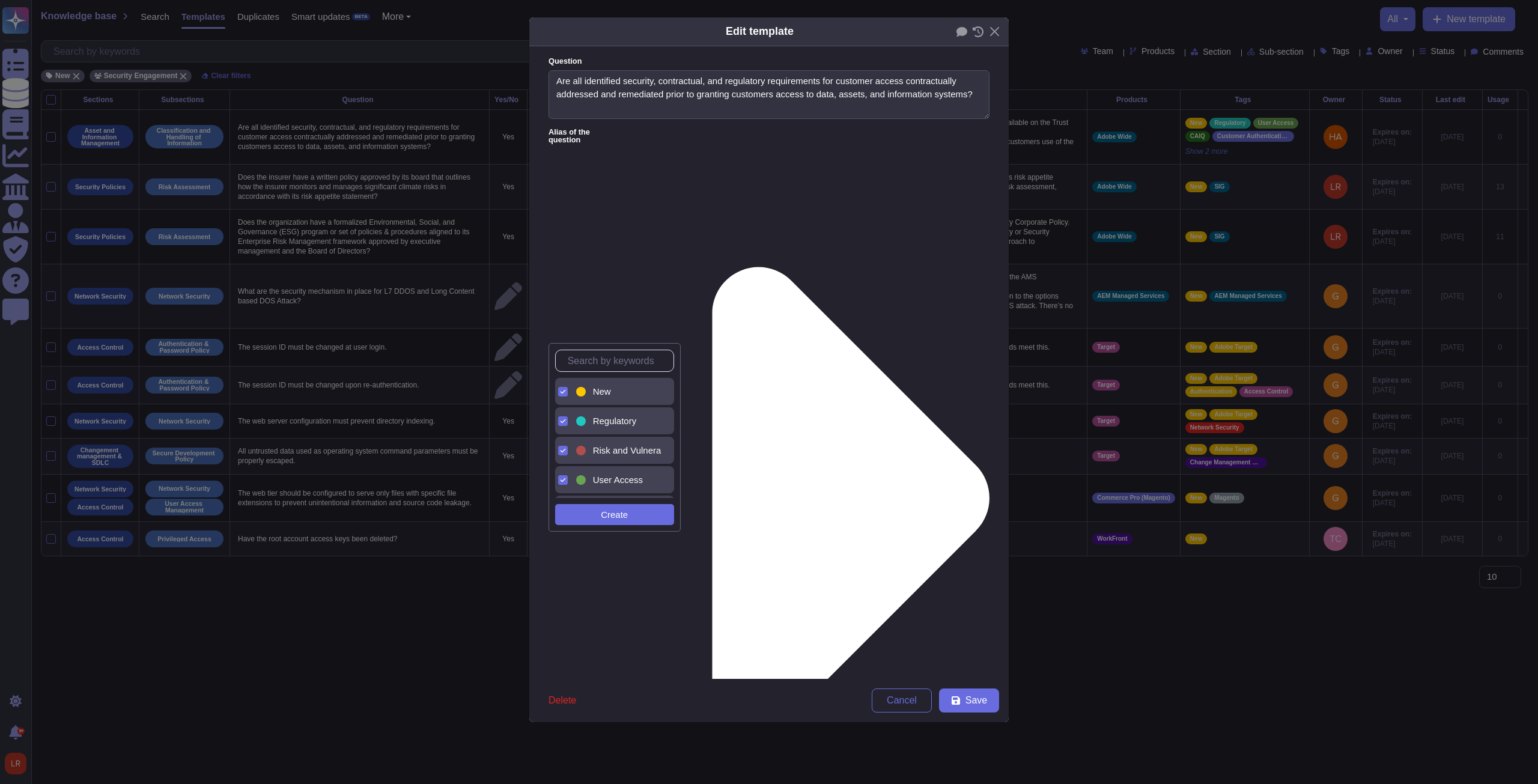
click at [566, 297] on div "New" at bounding box center [625, 391] width 64 height 11
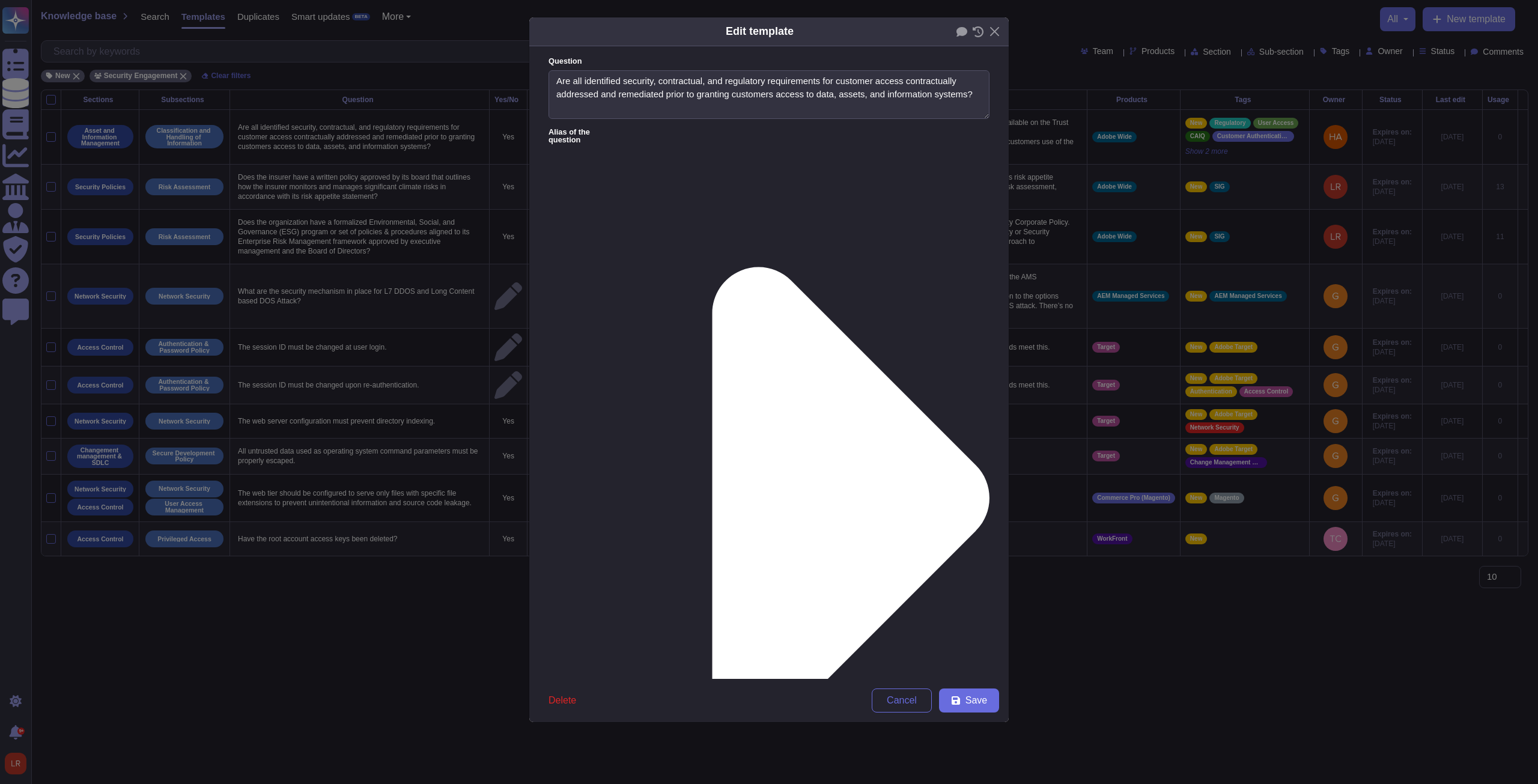
click at [566, 297] on span "Save" at bounding box center [975, 700] width 22 height 9
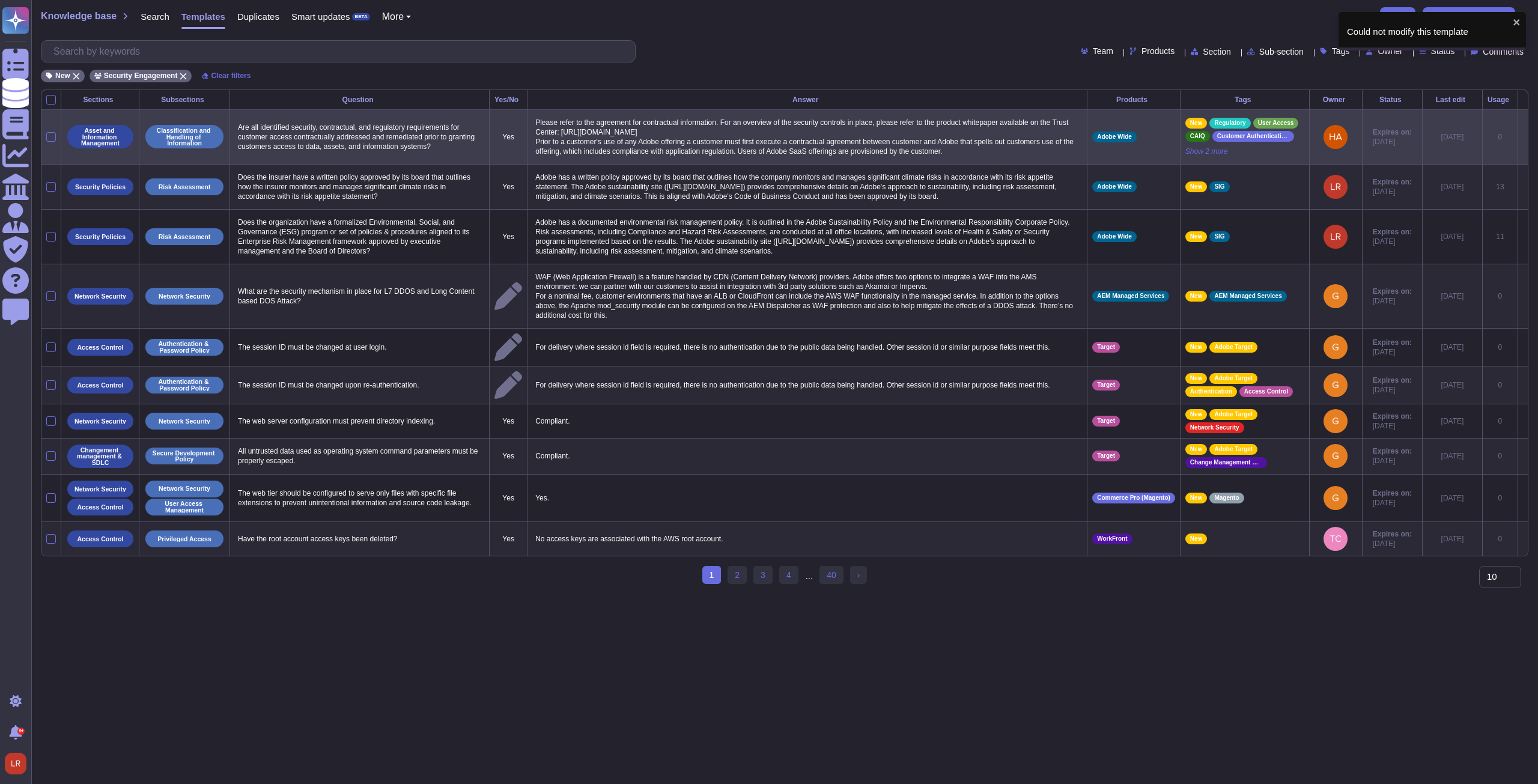
click at [566, 138] on icon at bounding box center [1522, 138] width 0 height 0
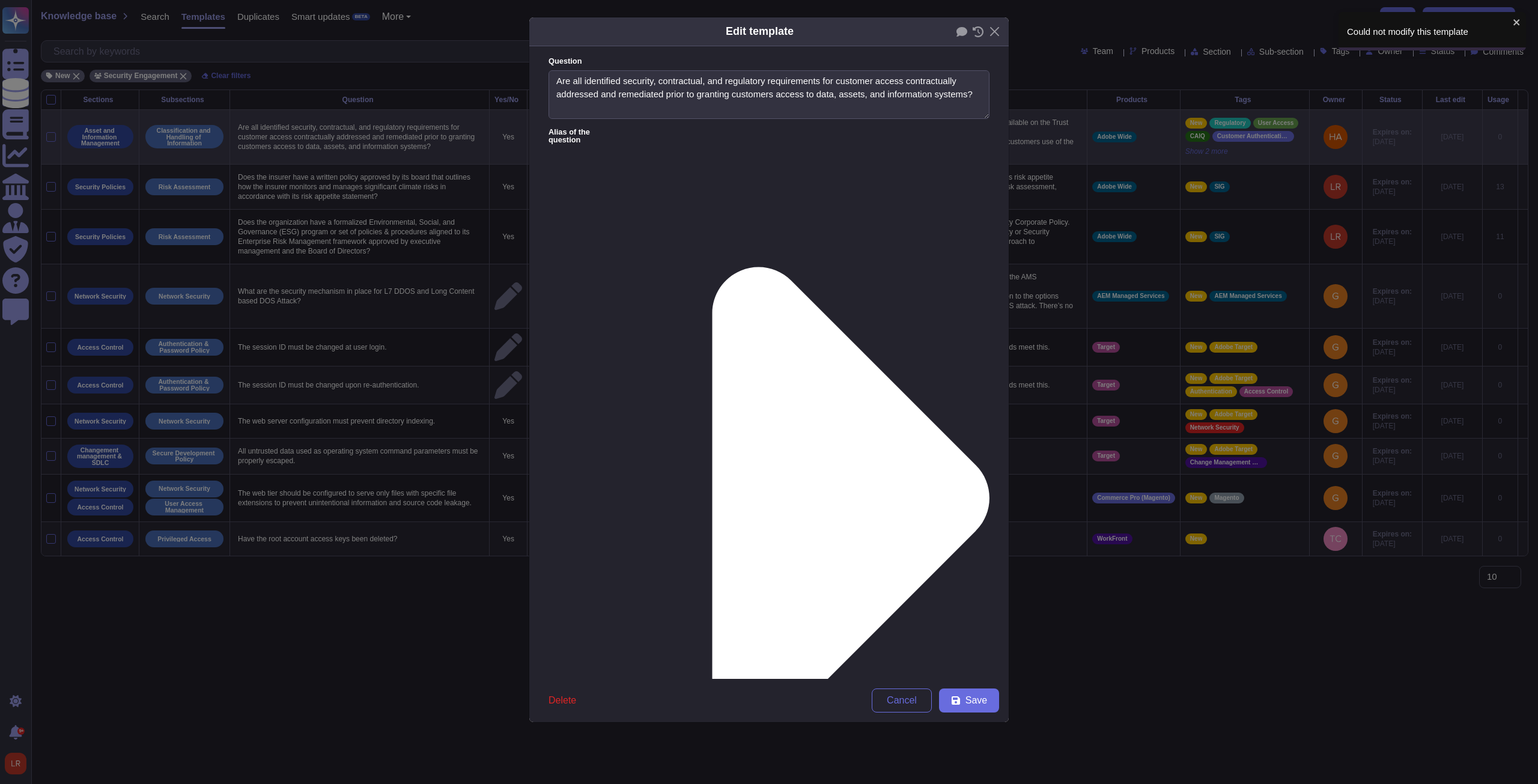
type textarea "Are all identified security, contractual, and regulatory requirements for custo…"
type textarea "Please refer to the agreement for contractual information. For an overview of t…"
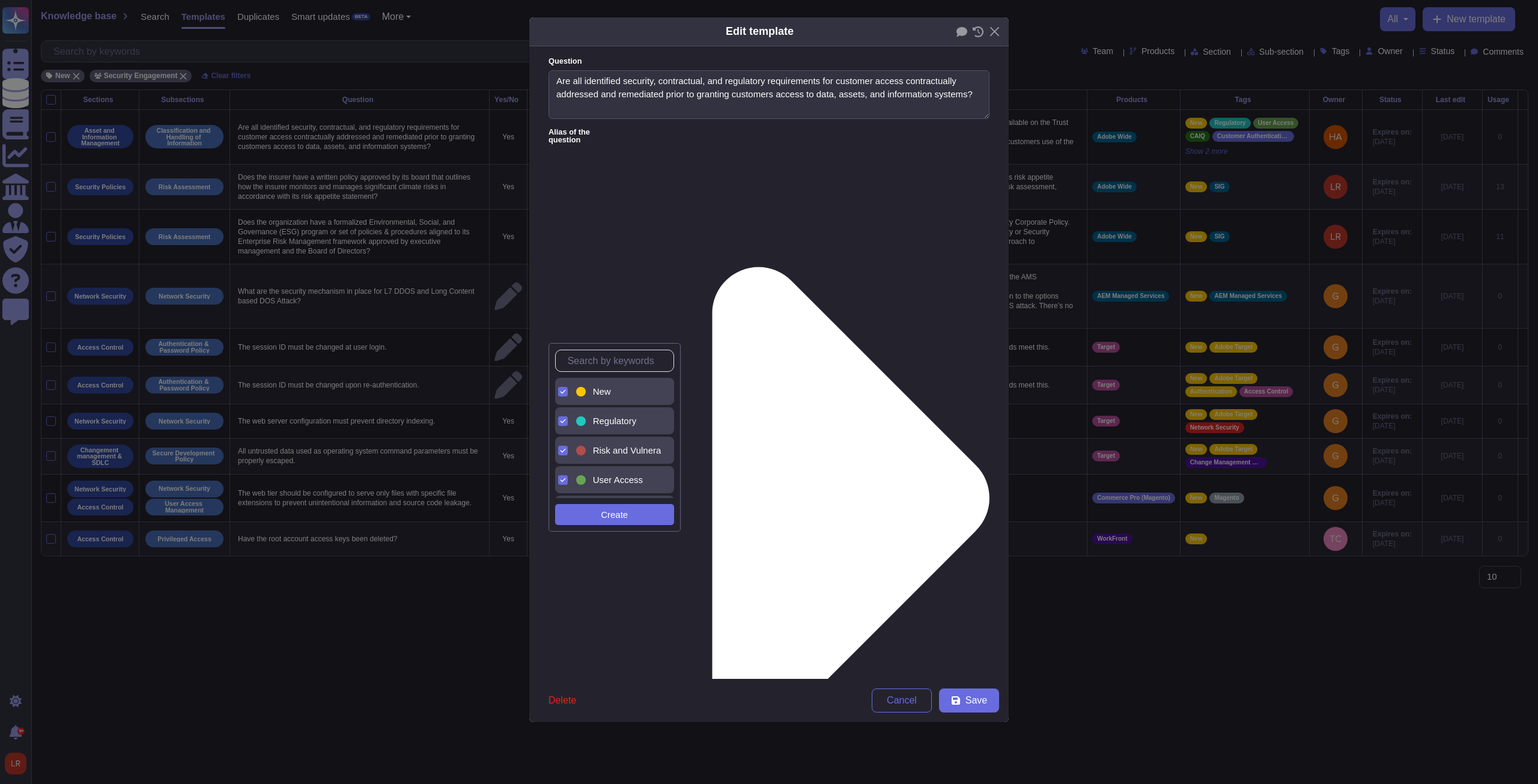
click at [566, 297] on span "New" at bounding box center [601, 391] width 18 height 11
drag, startPoint x: 828, startPoint y: 517, endPoint x: 866, endPoint y: 589, distance: 81.4
click at [566, 297] on form "Question Are all identified security, contractual, and regulatory requirements …" at bounding box center [769, 363] width 479 height 632
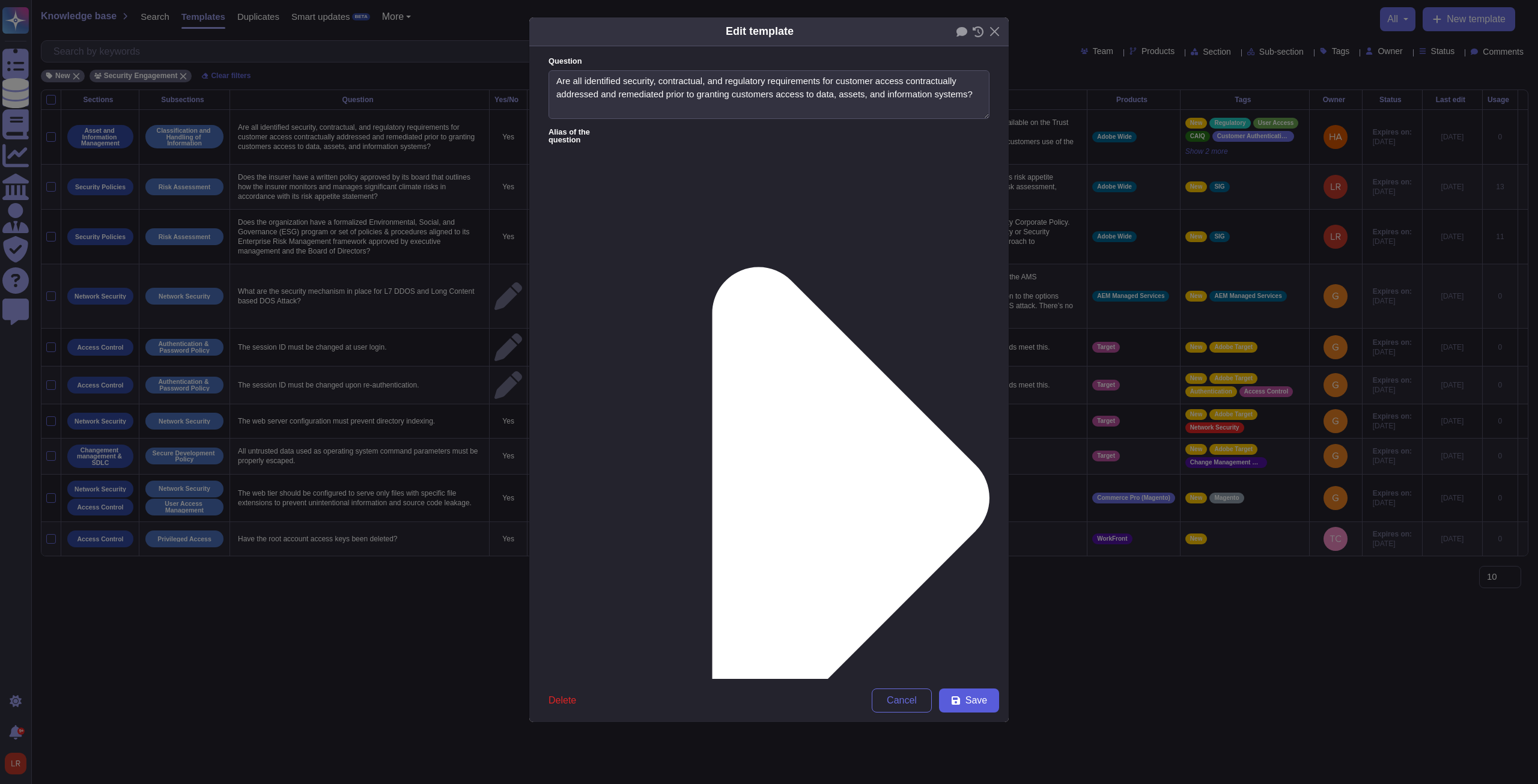
click at [566, 297] on span "Save" at bounding box center [975, 700] width 22 height 9
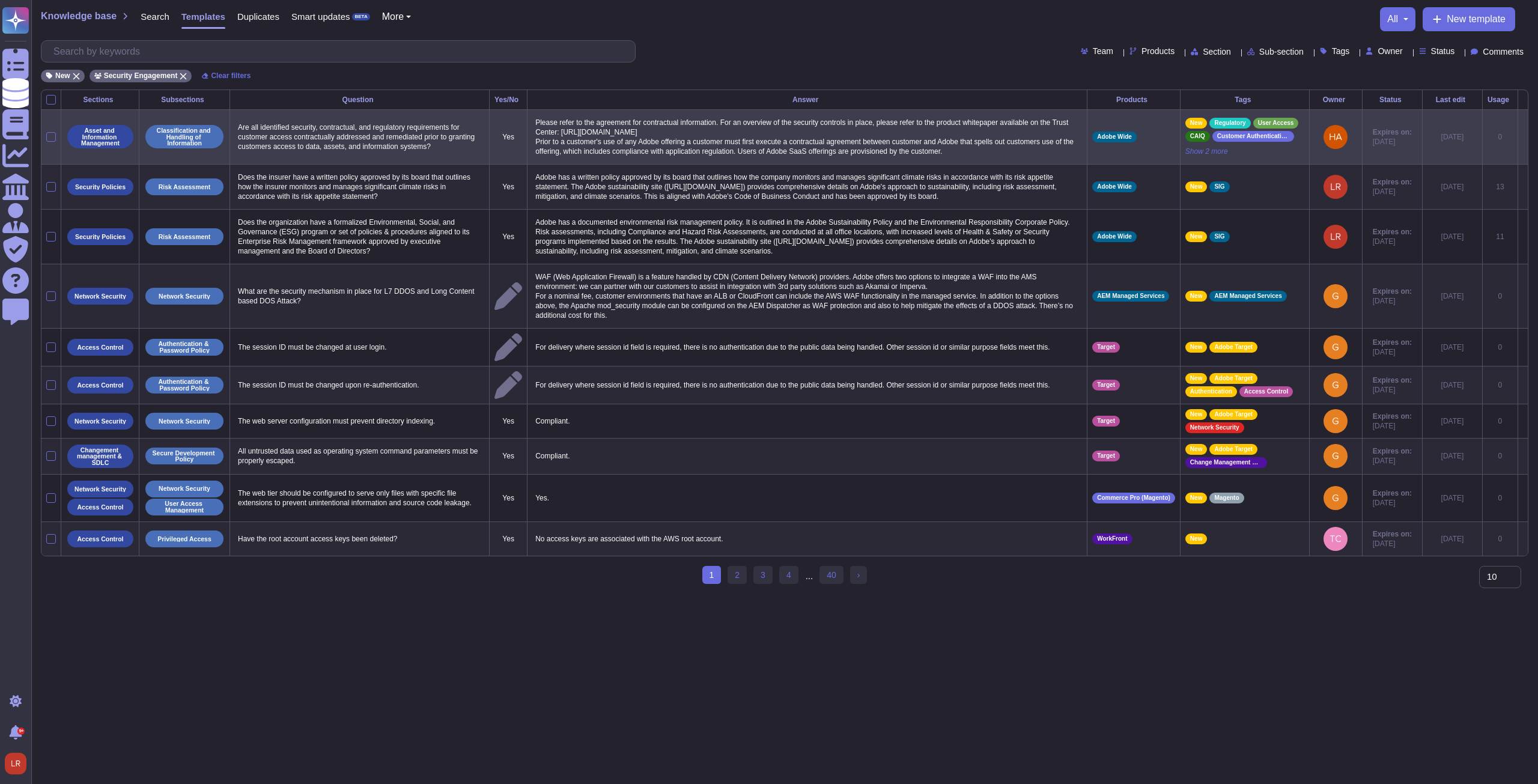
click at [566, 138] on icon at bounding box center [1522, 138] width 0 height 0
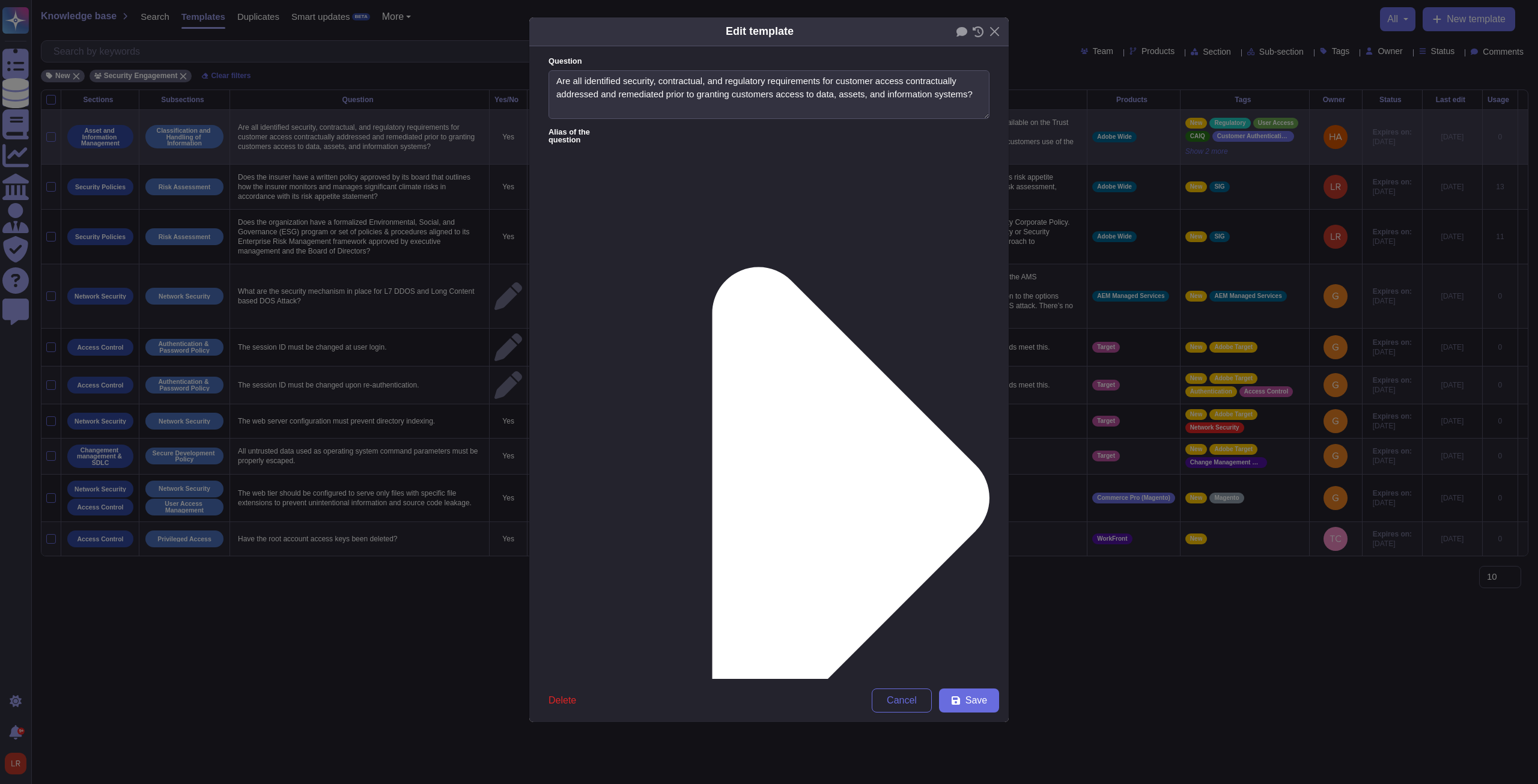
type textarea "Are all identified security, contractual, and regulatory requirements for custo…"
type textarea "Please refer to the agreement for contractual information. For an overview of t…"
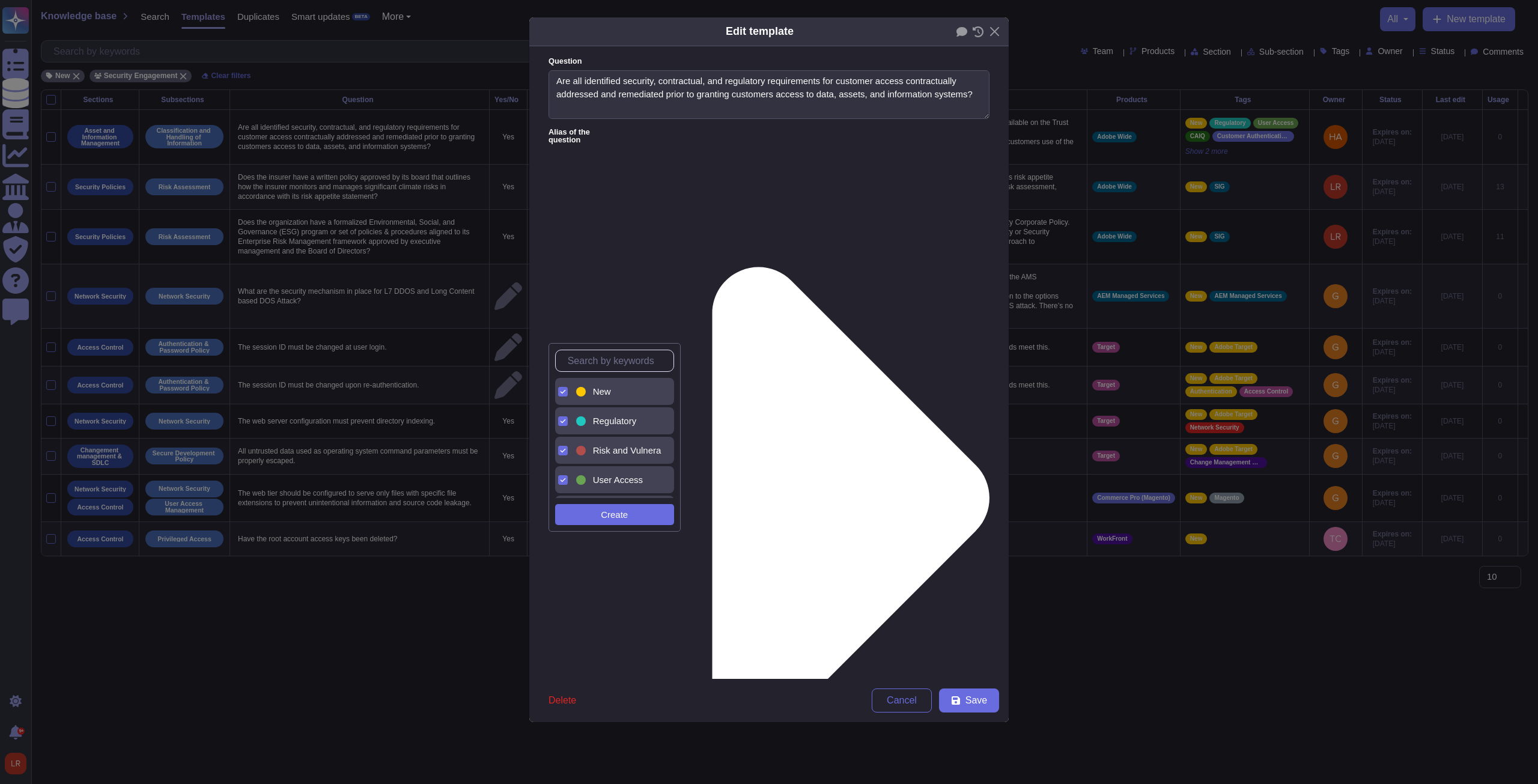
click at [566, 297] on div "New" at bounding box center [625, 391] width 64 height 11
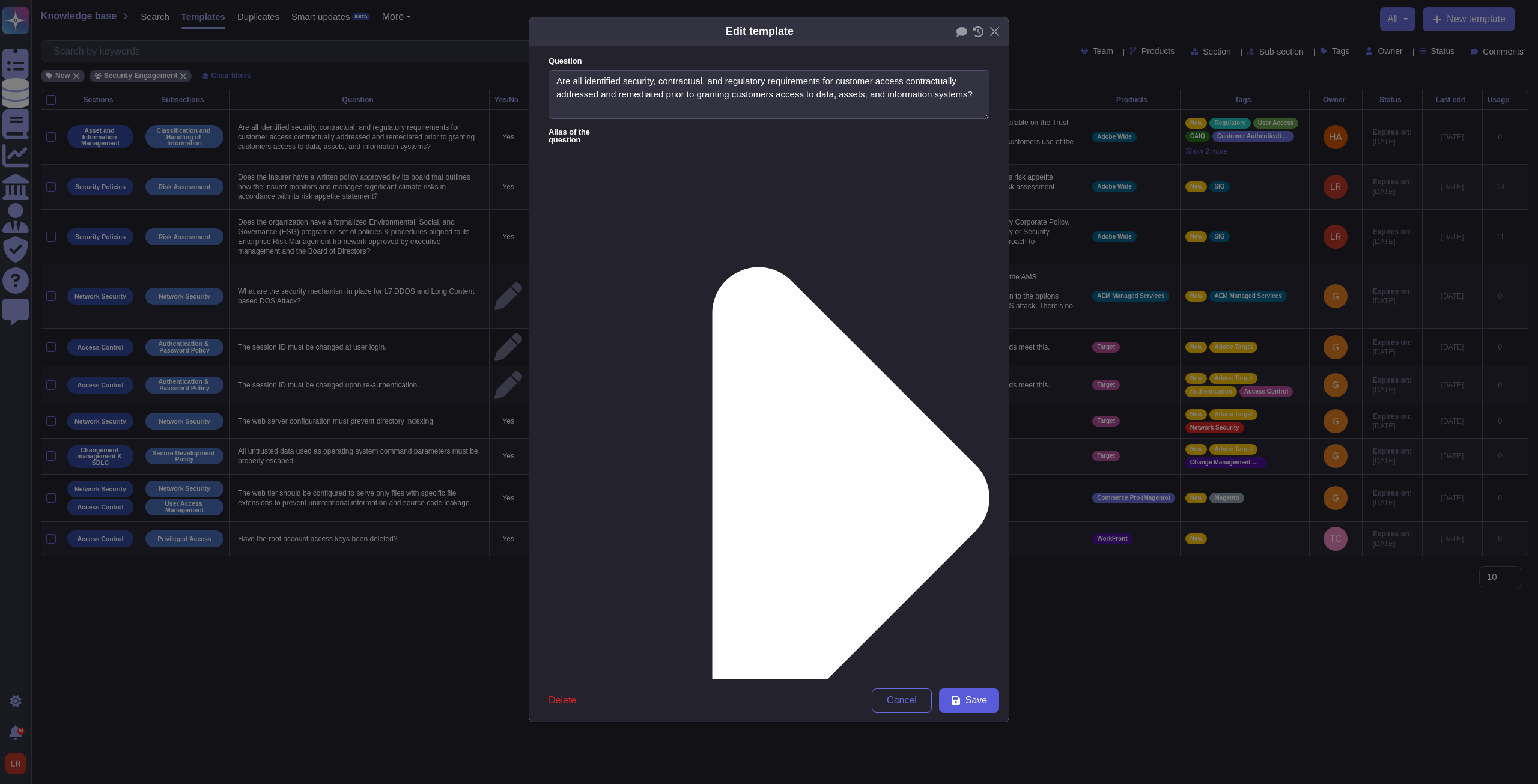
click at [566, 297] on span "Save" at bounding box center [975, 700] width 22 height 9
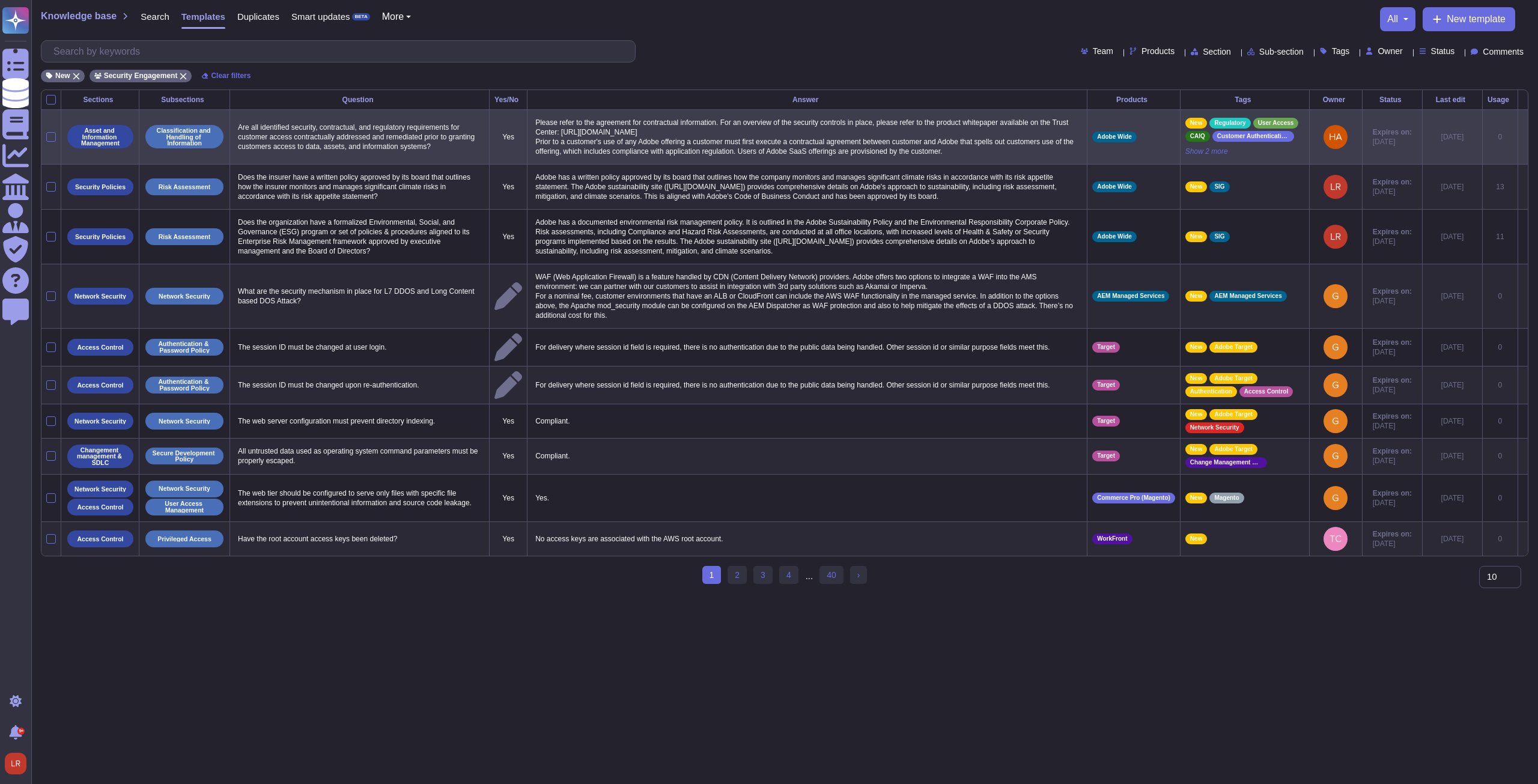
click at [566, 138] on icon at bounding box center [1522, 138] width 0 height 0
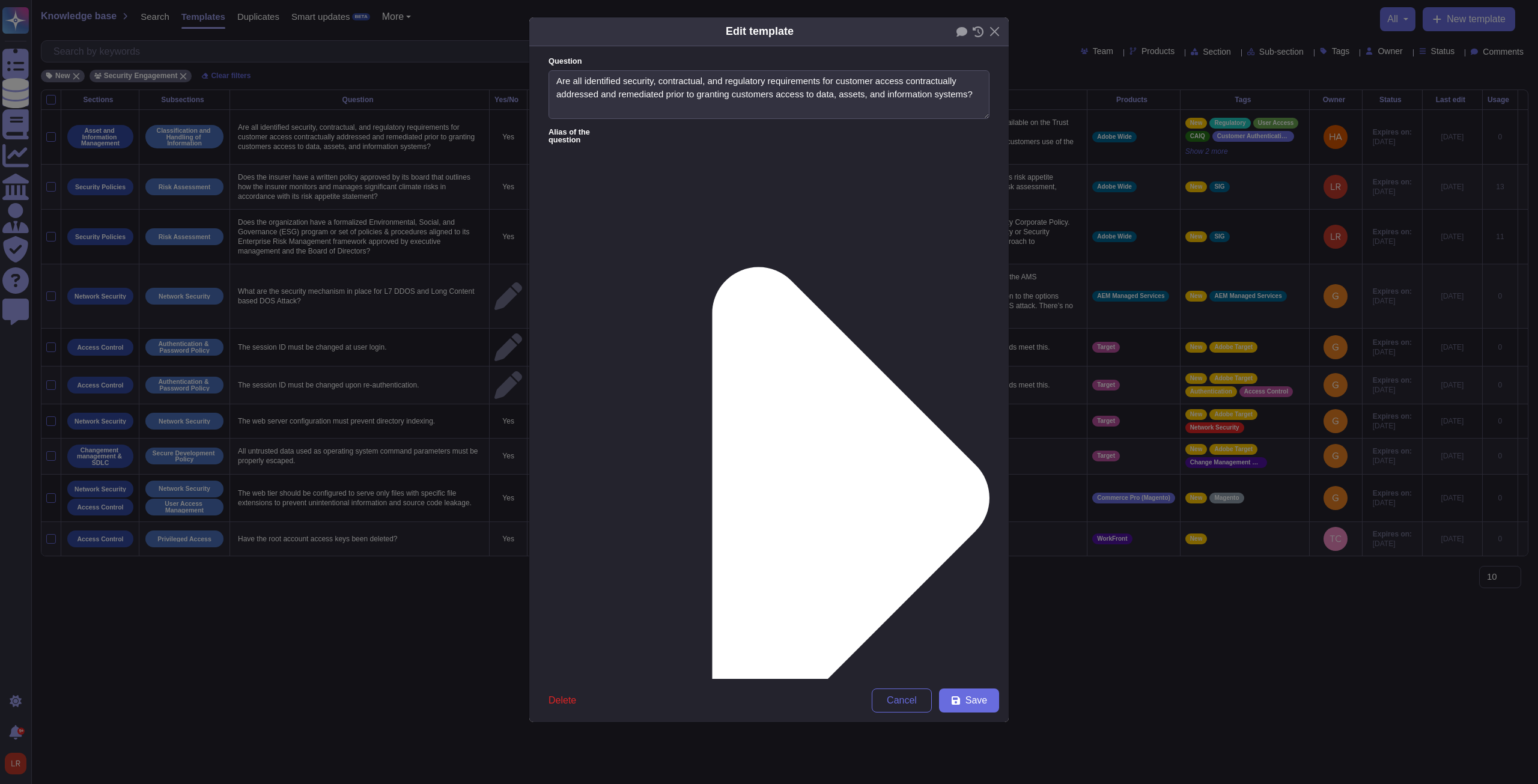
type textarea "Are all identified security, contractual, and regulatory requirements for custo…"
type textarea "Please refer to the agreement for contractual information. For an overview of t…"
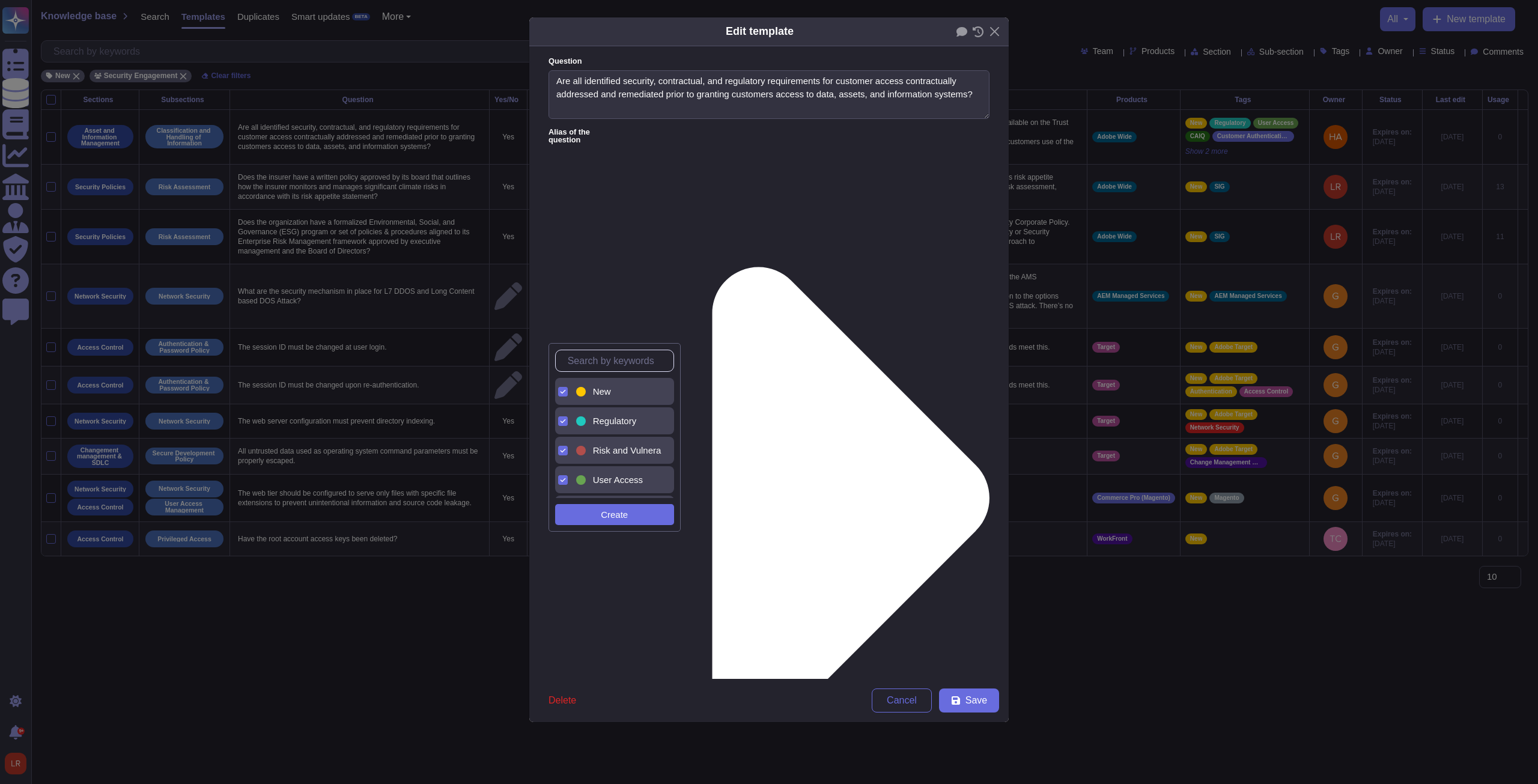
click at [566, 297] on div "New" at bounding box center [625, 391] width 64 height 11
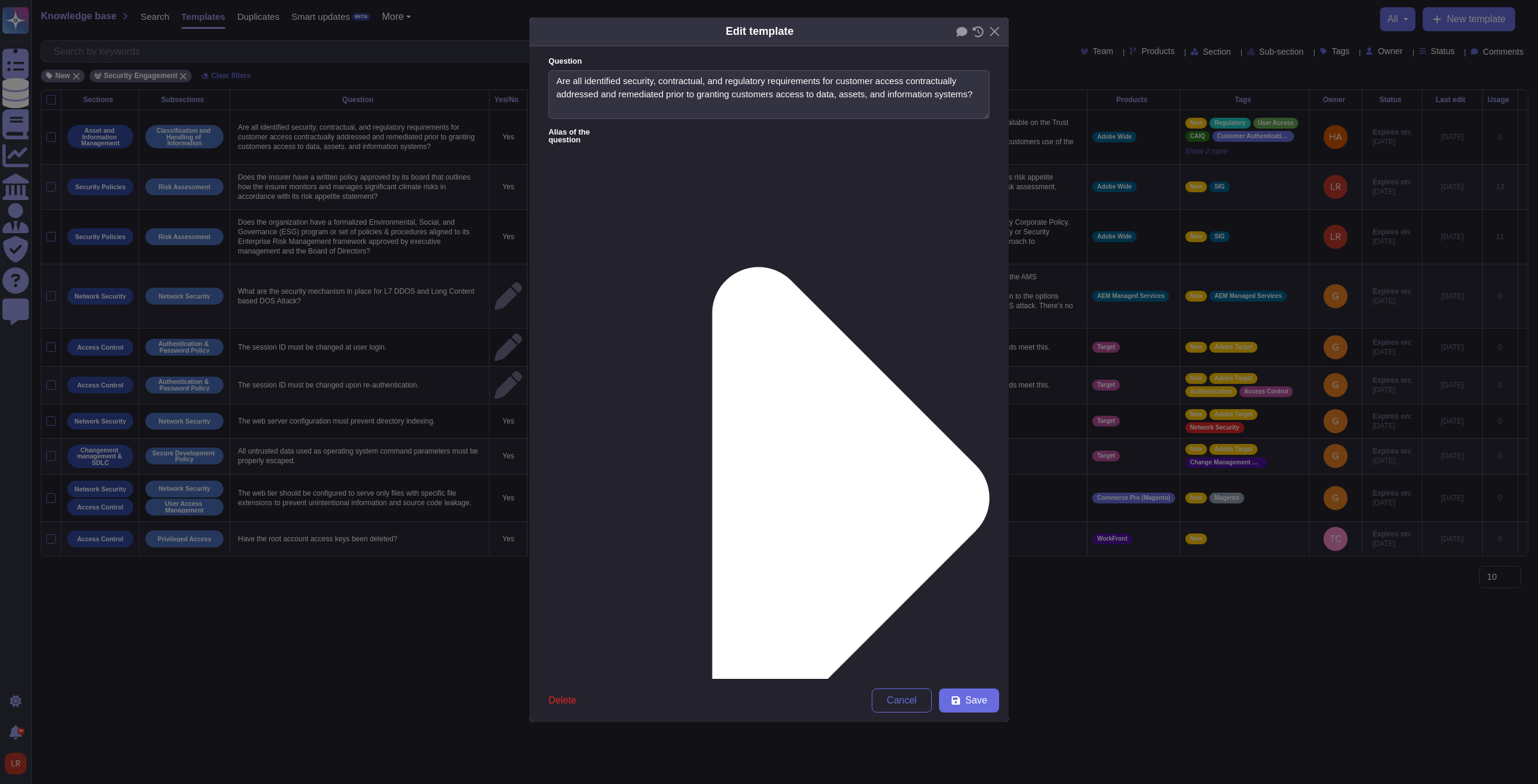
drag, startPoint x: 854, startPoint y: 458, endPoint x: 890, endPoint y: 479, distance: 41.7
click at [566, 297] on span "Save" at bounding box center [975, 700] width 22 height 9
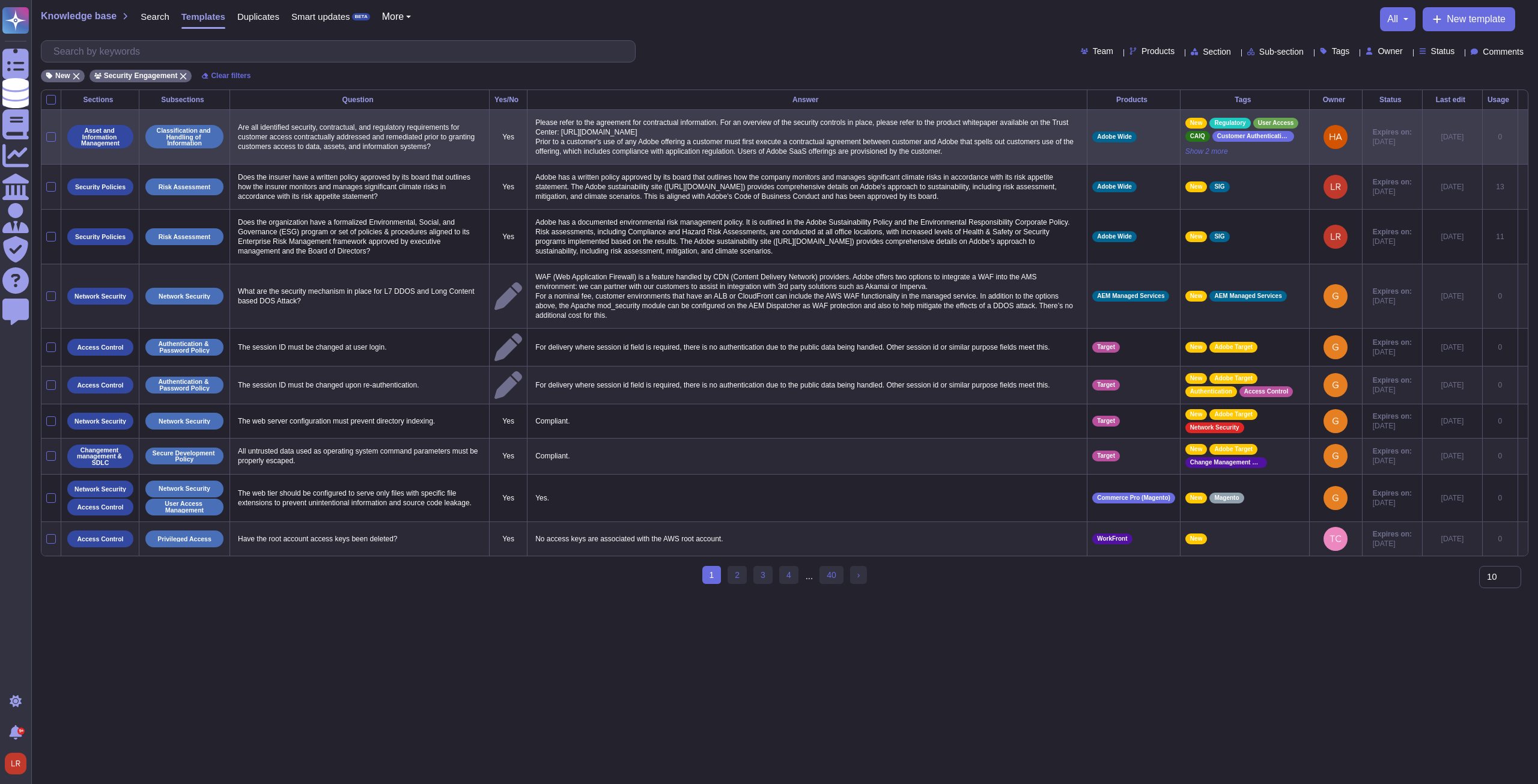
click at [566, 138] on icon at bounding box center [1522, 138] width 0 height 0
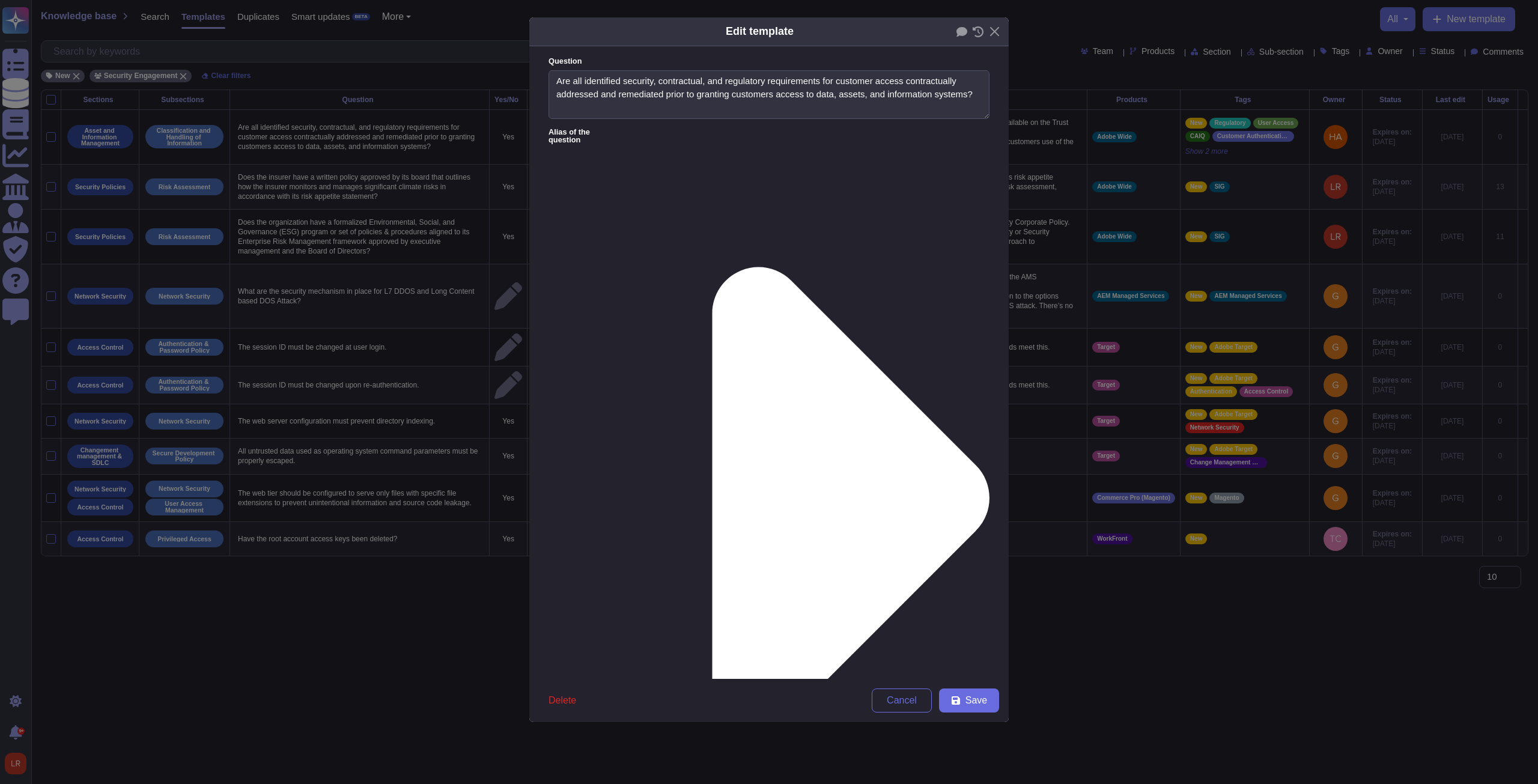
type textarea "Are all identified security, contractual, and regulatory requirements for custo…"
type textarea "Please refer to the agreement for contractual information. For an overview of t…"
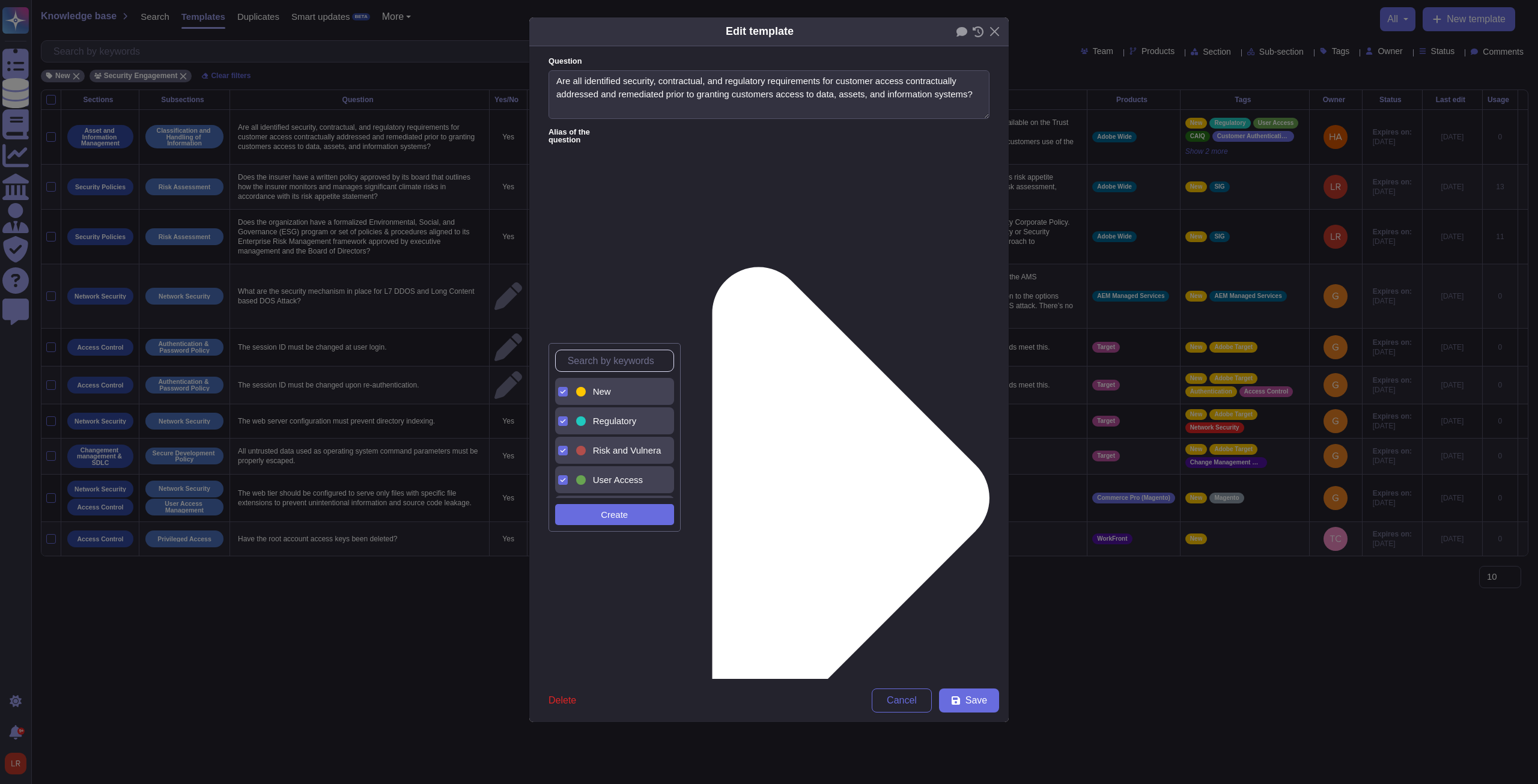
click at [566, 297] on span "New" at bounding box center [601, 391] width 18 height 11
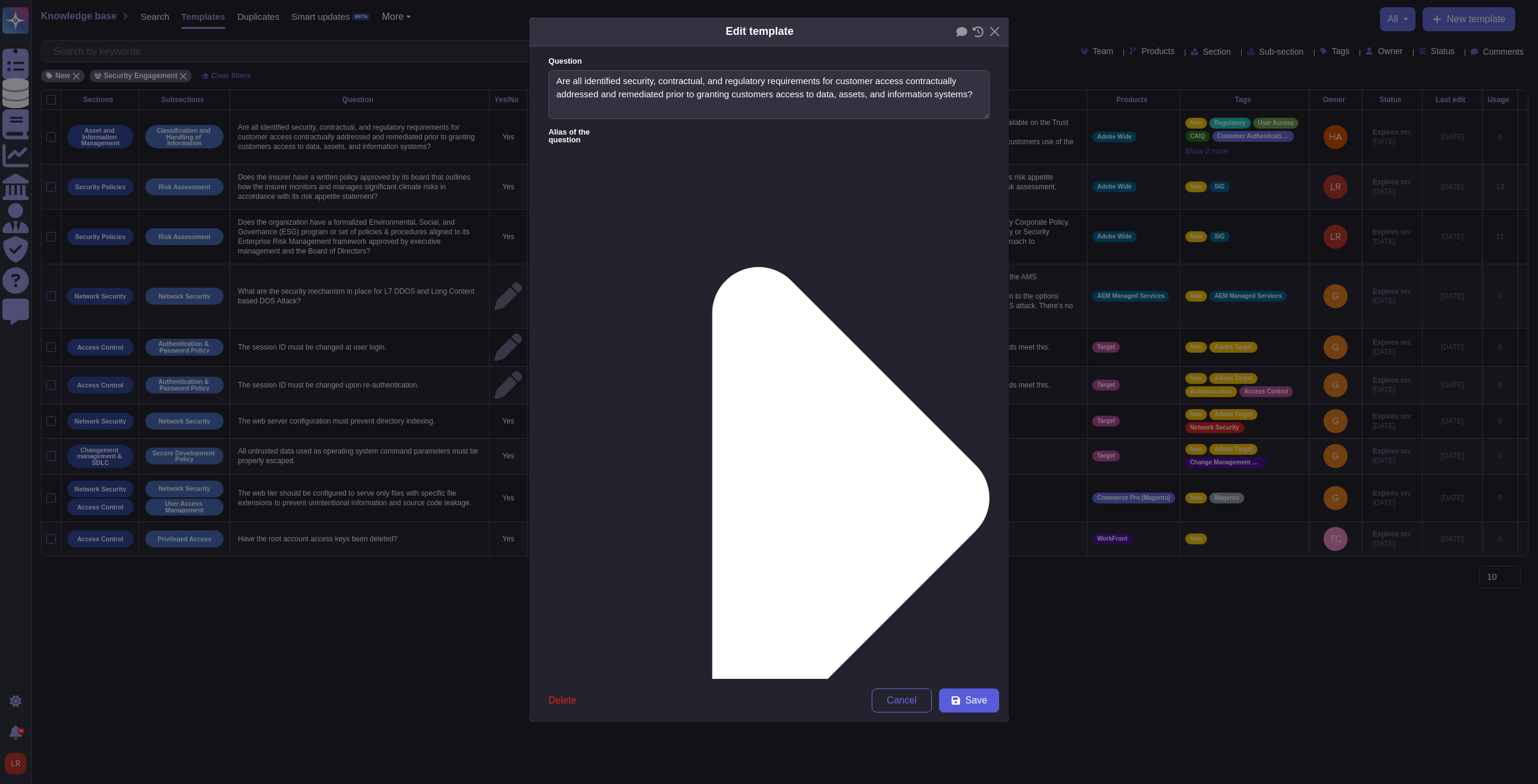
click at [566, 297] on span "Save" at bounding box center [975, 700] width 22 height 9
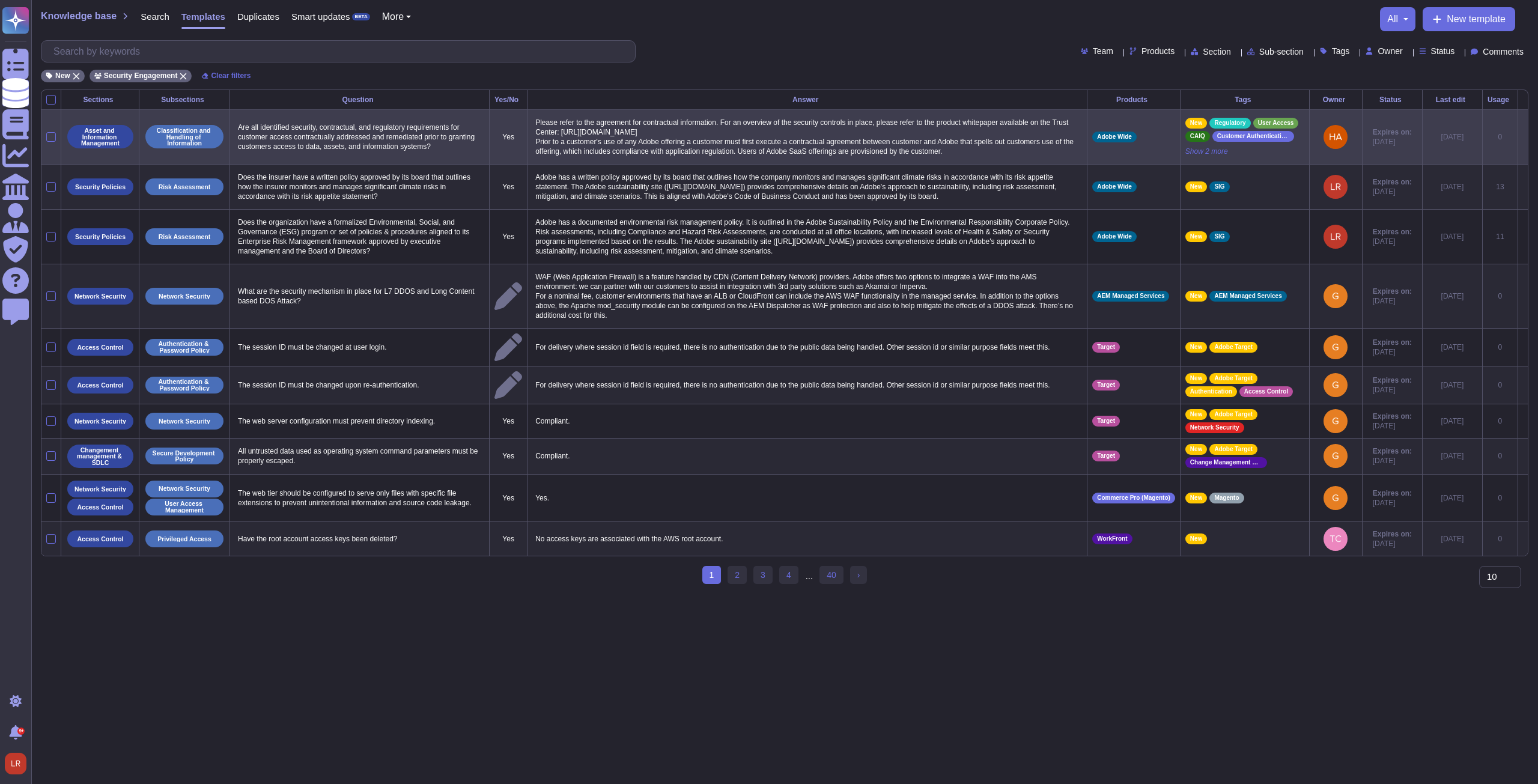
click at [566, 138] on icon at bounding box center [1522, 138] width 0 height 0
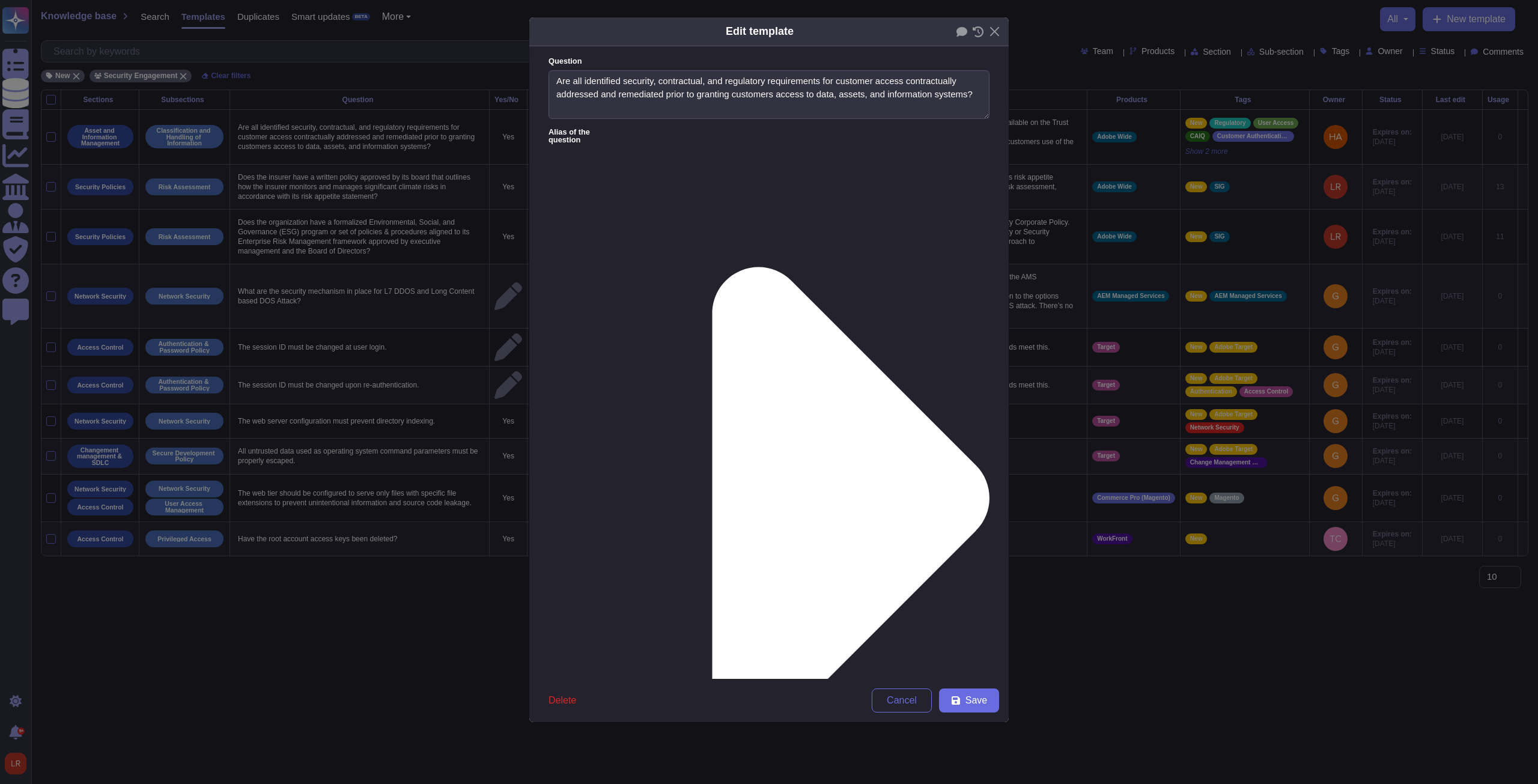
type textarea "Are all identified security, contractual, and regulatory requirements for custo…"
type textarea "Please refer to the agreement for contractual information. For an overview of t…"
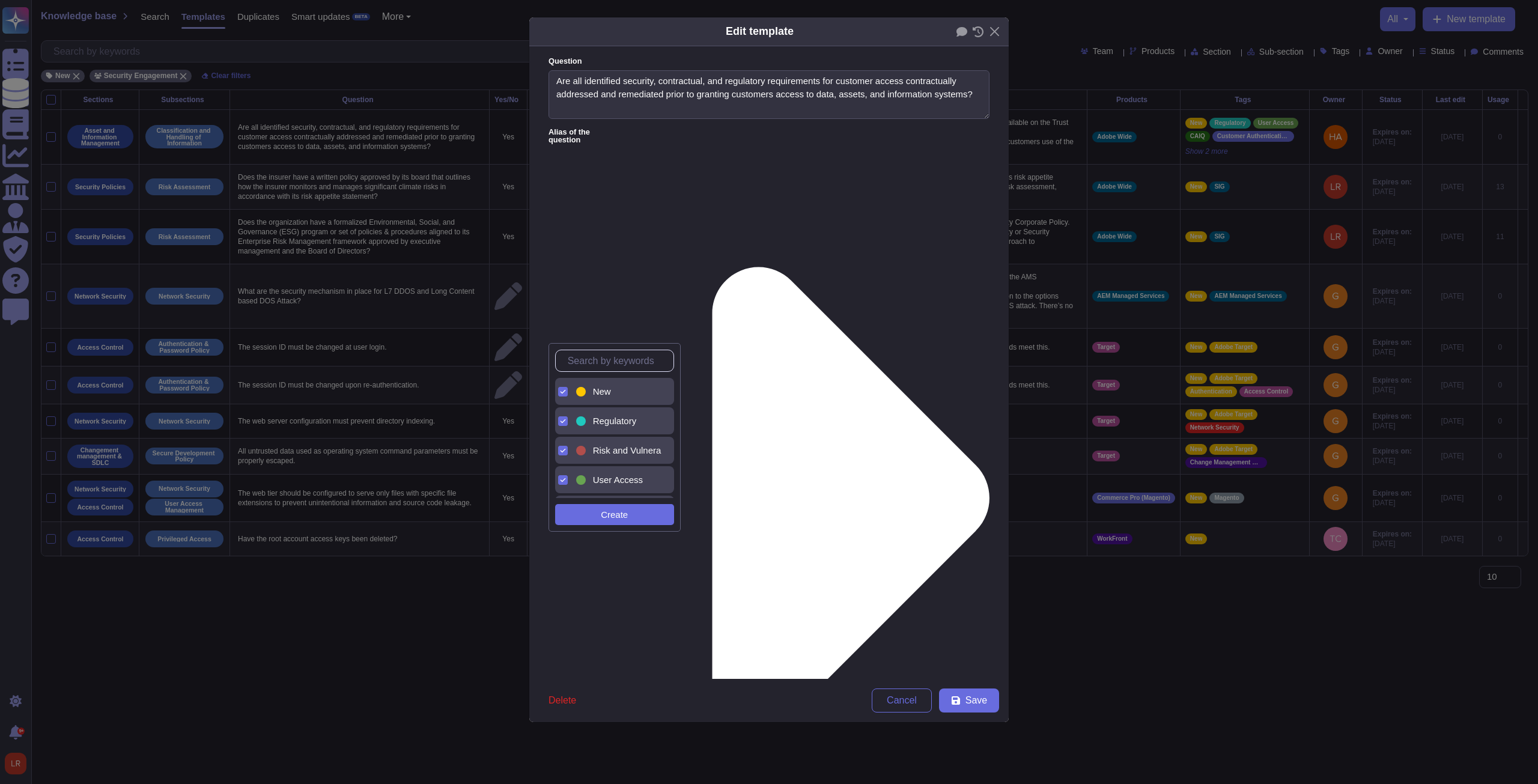
click at [566, 297] on div "New" at bounding box center [618, 391] width 88 height 27
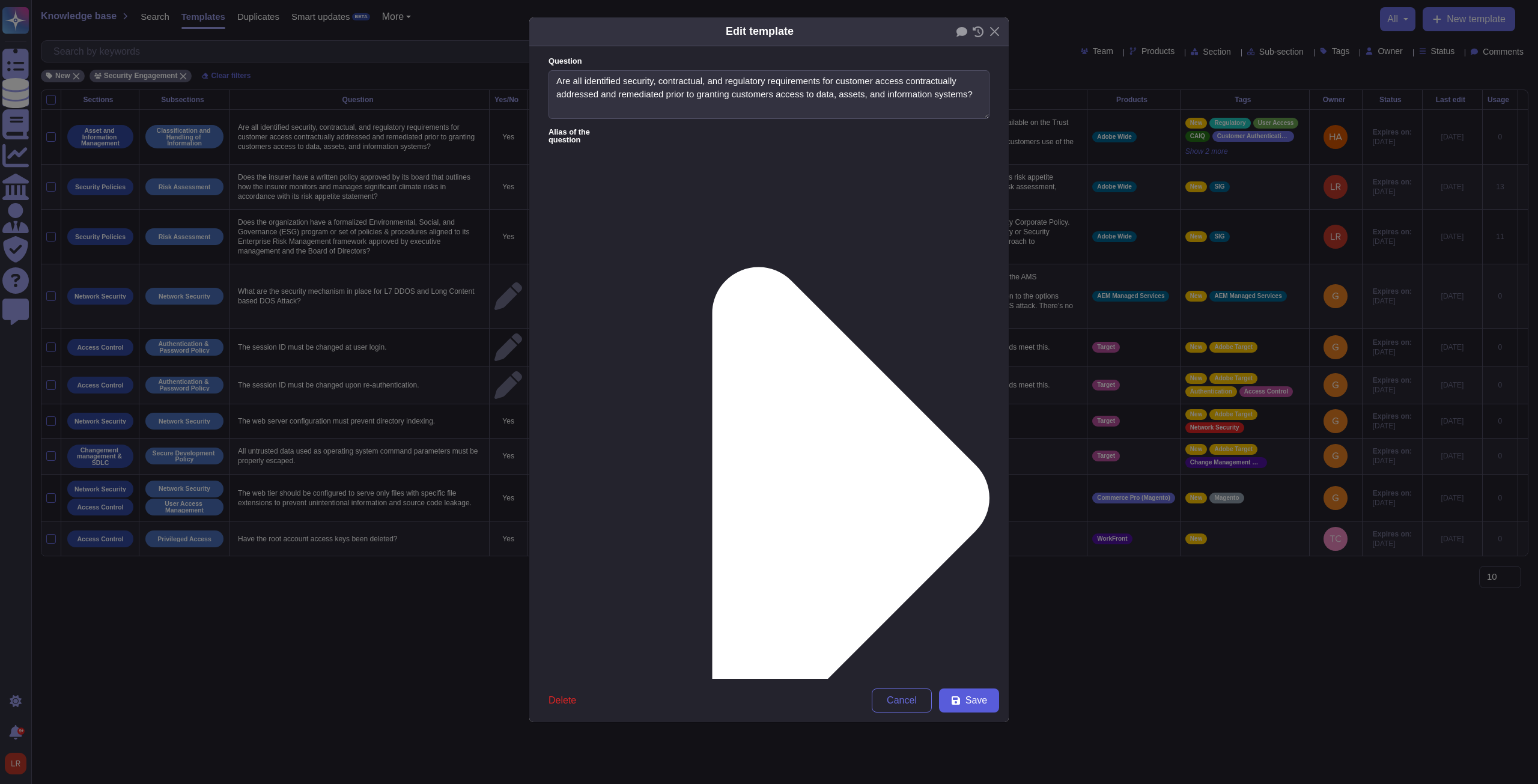
click at [566, 297] on span "Save" at bounding box center [975, 700] width 22 height 9
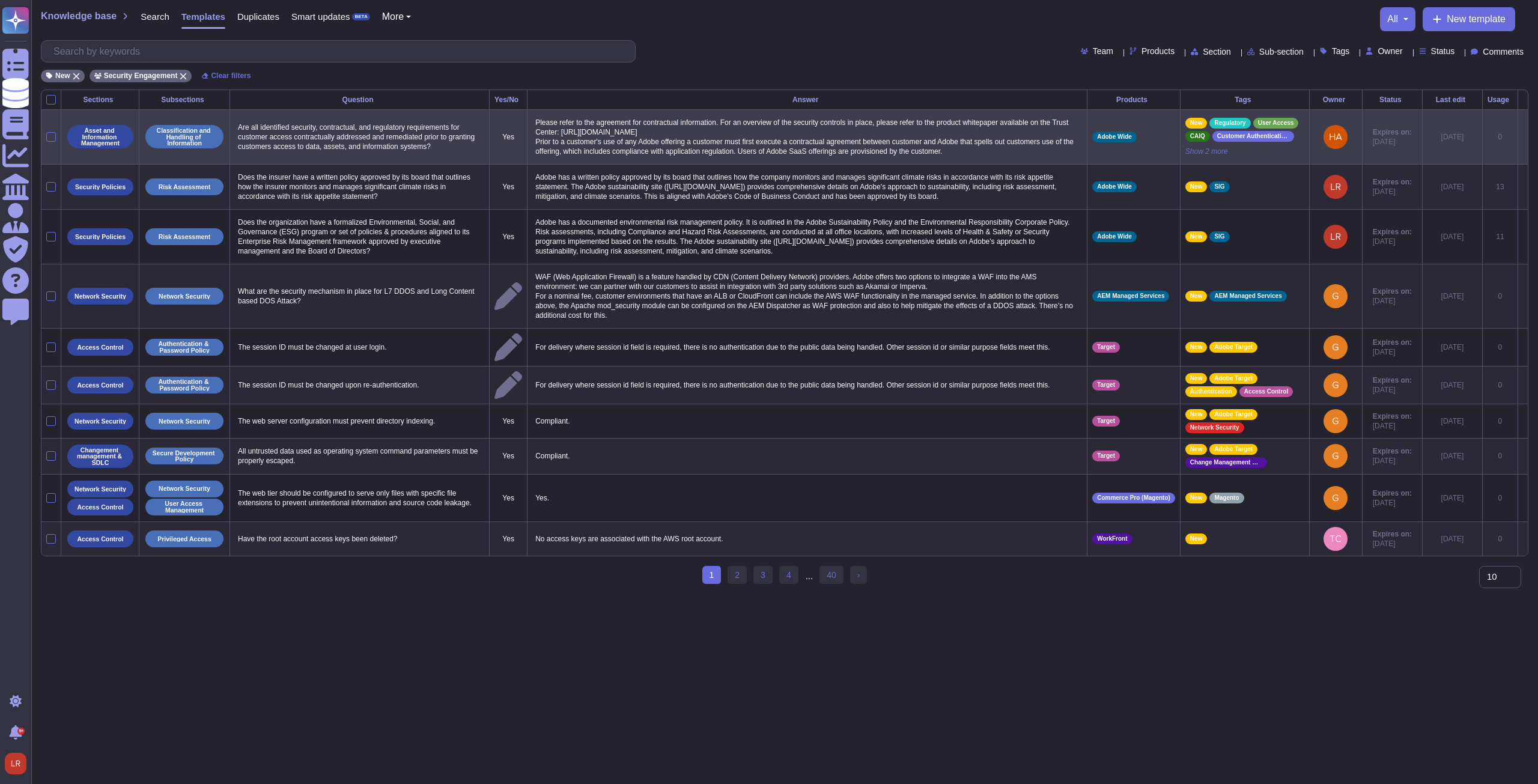
click at [566, 138] on icon at bounding box center [1522, 138] width 0 height 0
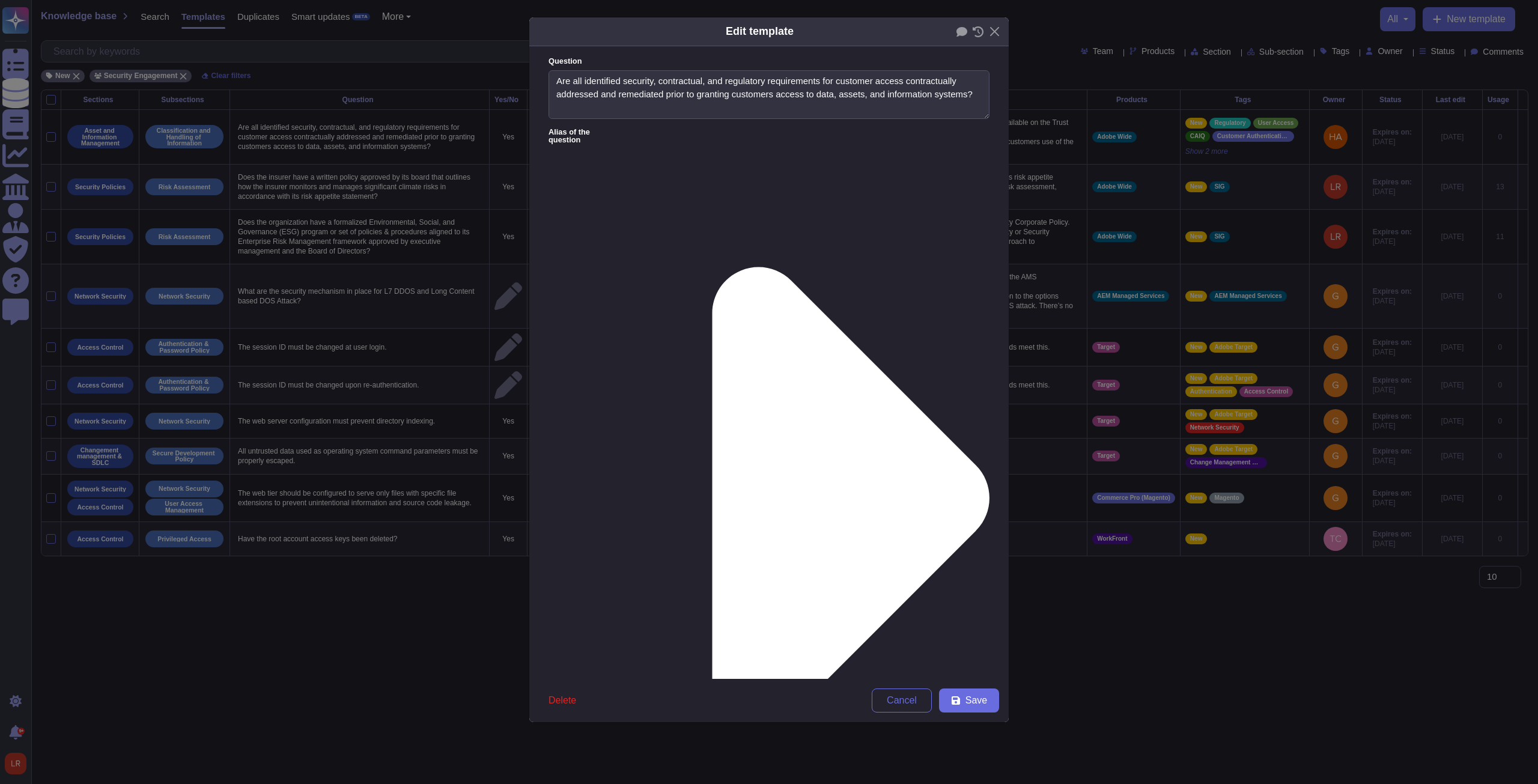
type textarea "Are all identified security, contractual, and regulatory requirements for custo…"
type textarea "Please refer to the agreement for contractual information. For an overview of t…"
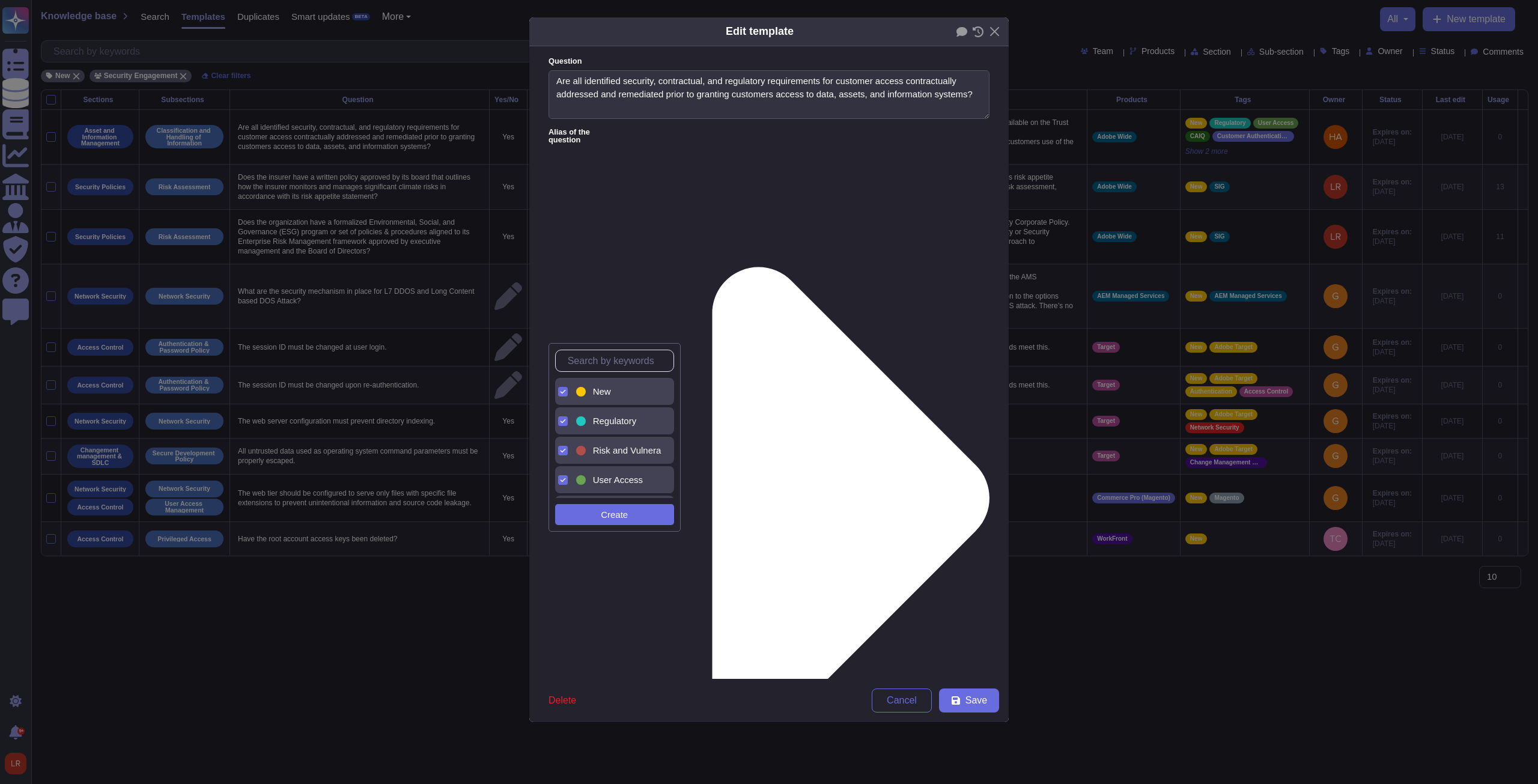
click at [566, 297] on div "New" at bounding box center [625, 391] width 73 height 11
drag, startPoint x: 841, startPoint y: 495, endPoint x: 859, endPoint y: 497, distance: 18.1
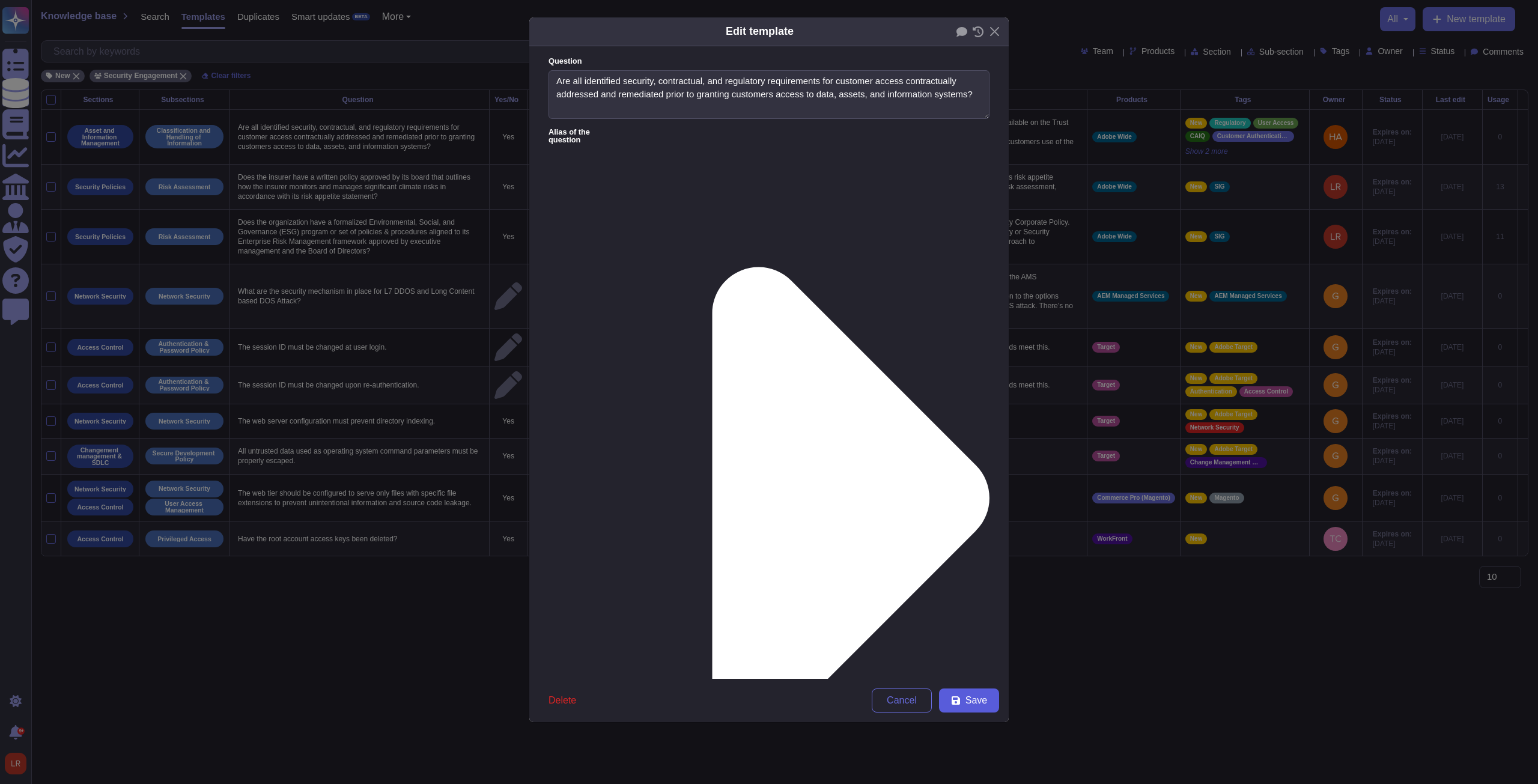
click at [566, 297] on button "Save" at bounding box center [969, 700] width 60 height 24
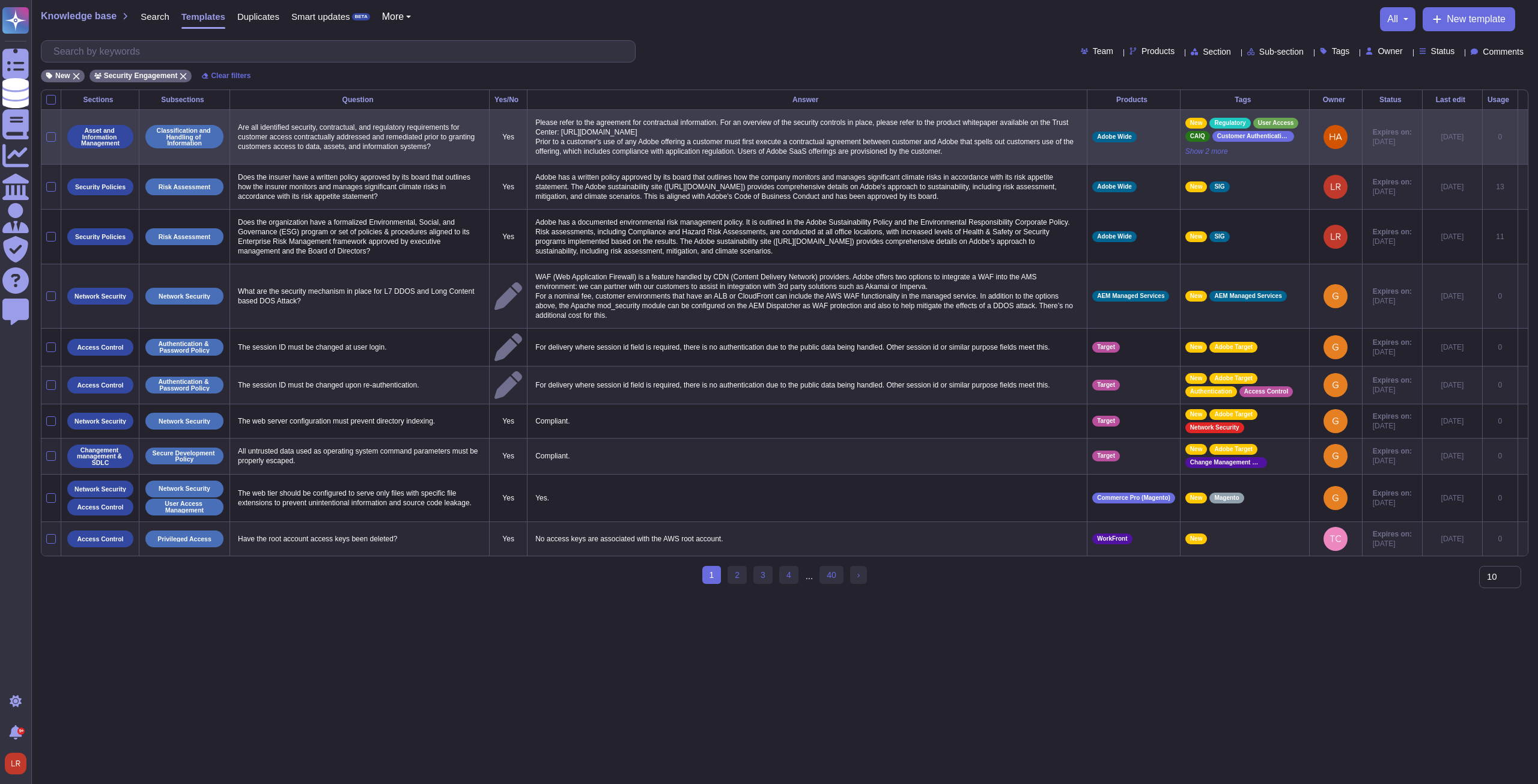
click at [566, 138] on icon at bounding box center [1522, 138] width 0 height 0
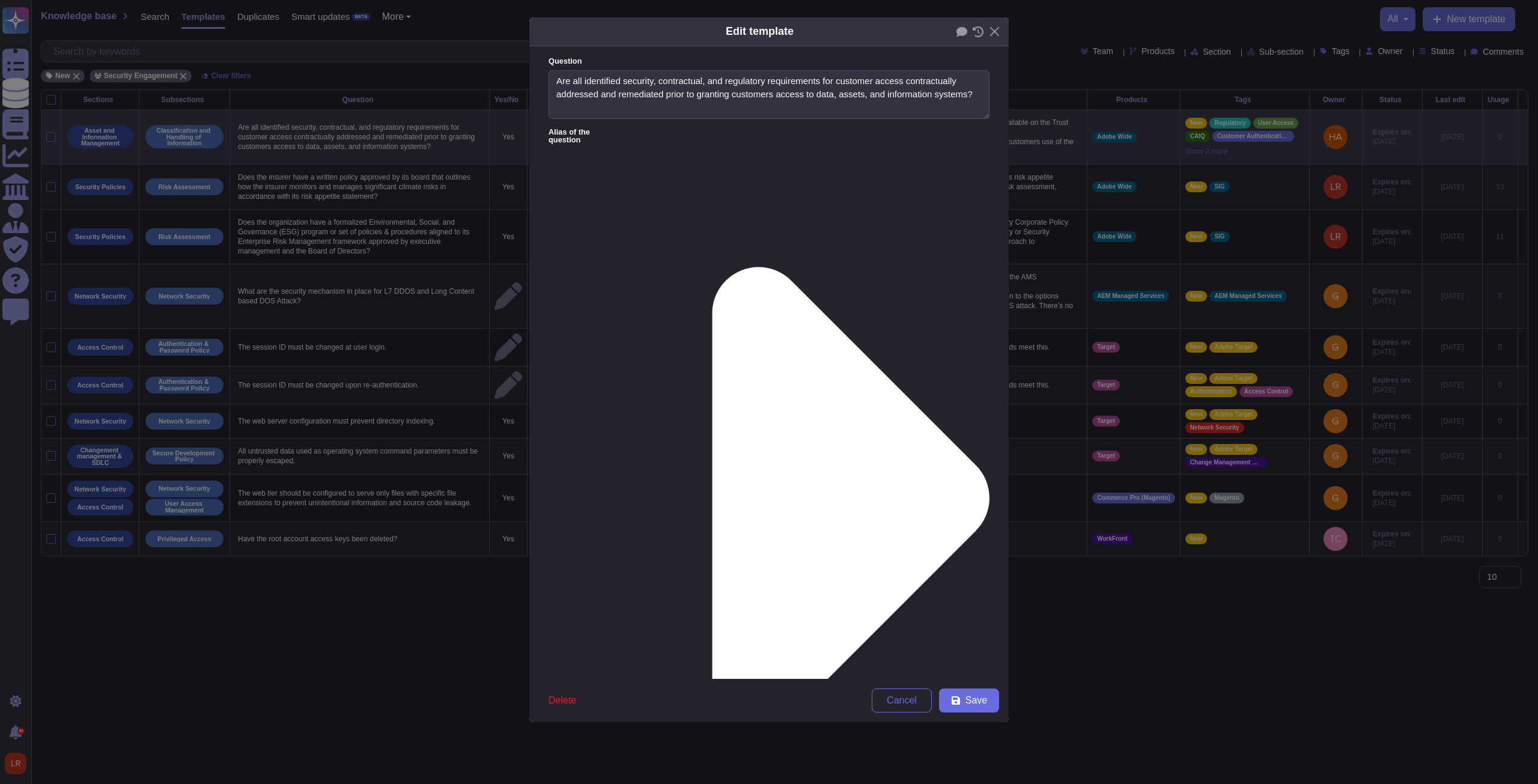
type textarea "Are all identified security, contractual, and regulatory requirements for custo…"
type textarea "Please refer to the agreement for contractual information. For an overview of t…"
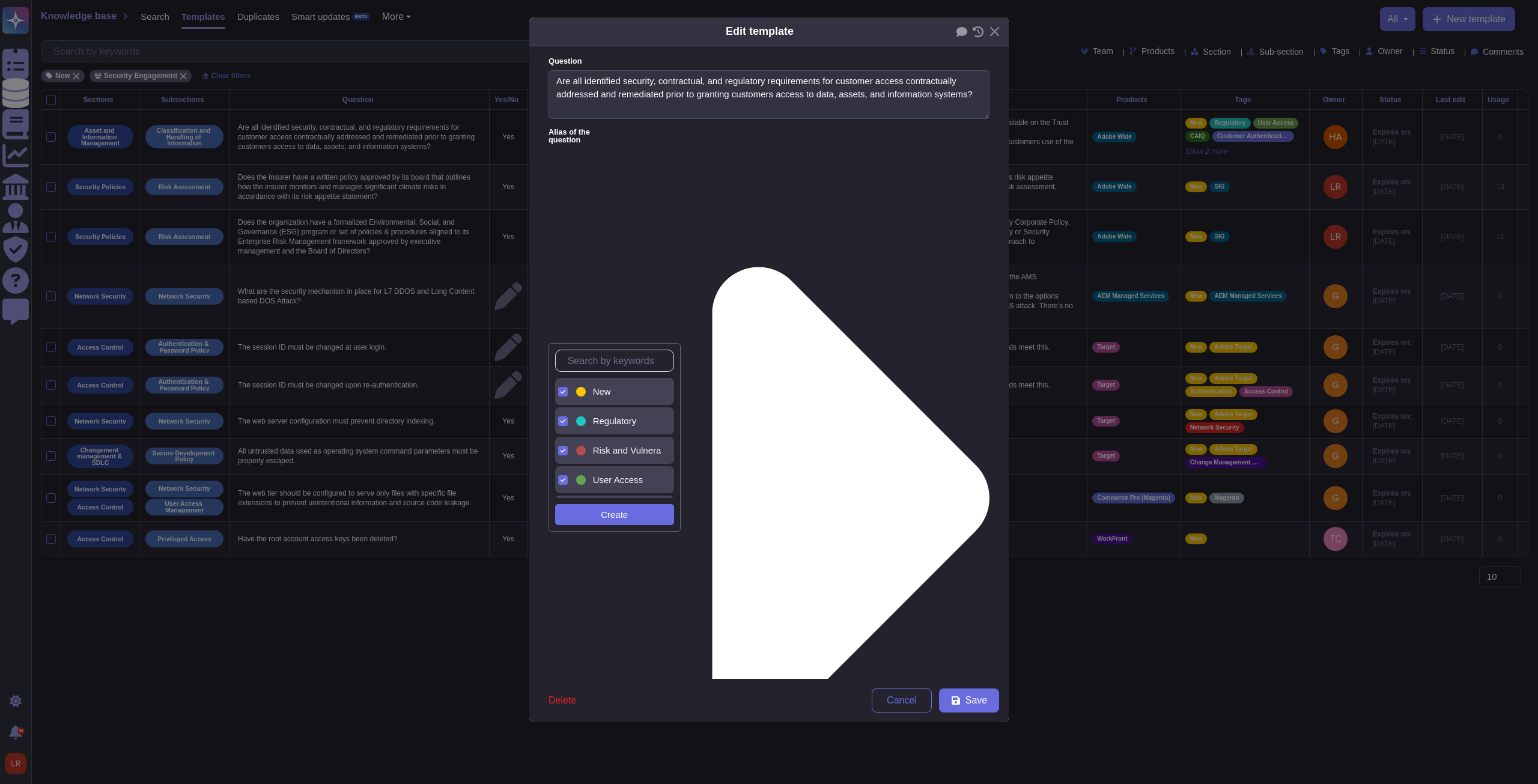
click at [566, 297] on span "New" at bounding box center [601, 391] width 18 height 11
click at [566, 297] on span "Save" at bounding box center [975, 700] width 22 height 9
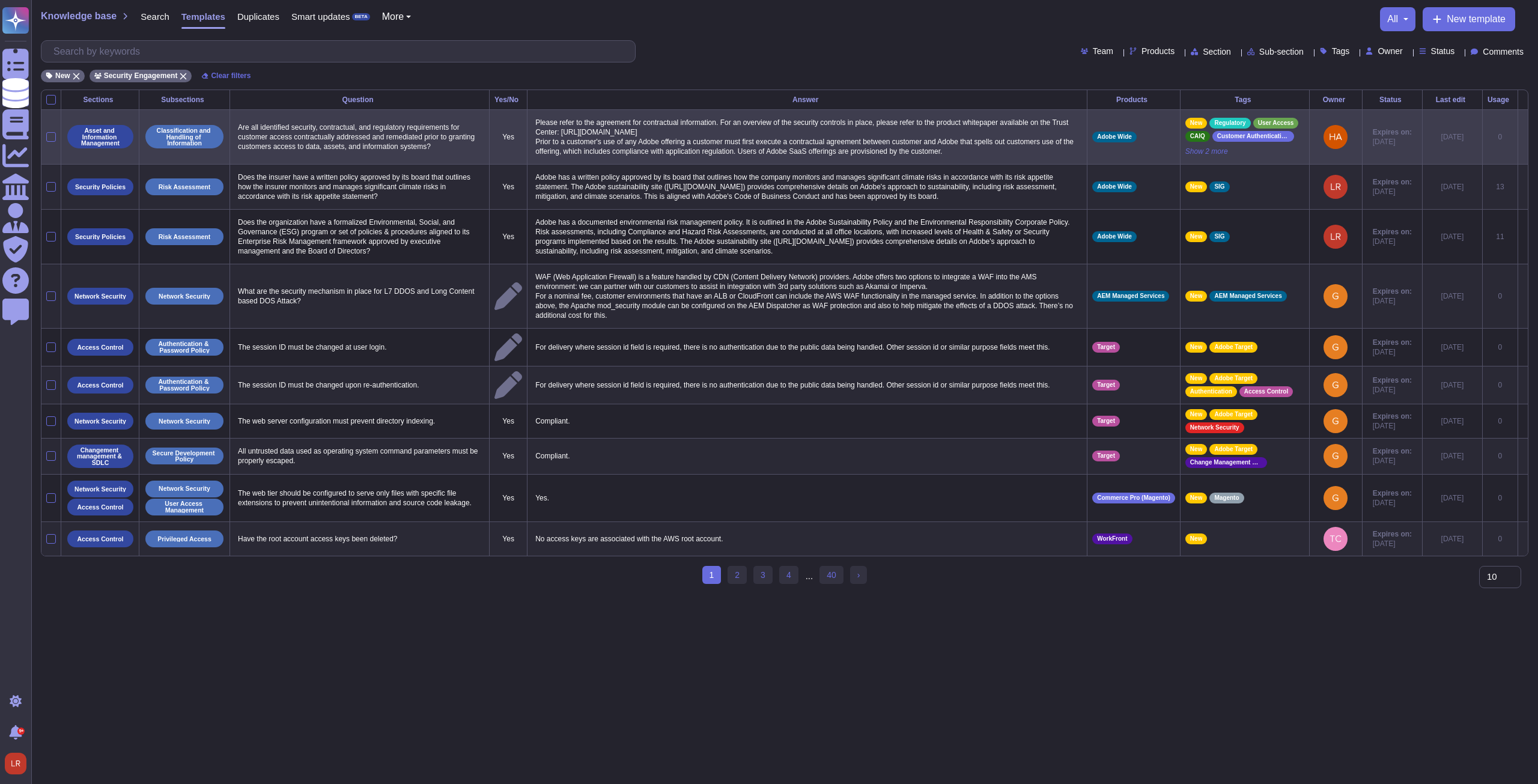
click at [566, 138] on icon at bounding box center [1522, 138] width 0 height 0
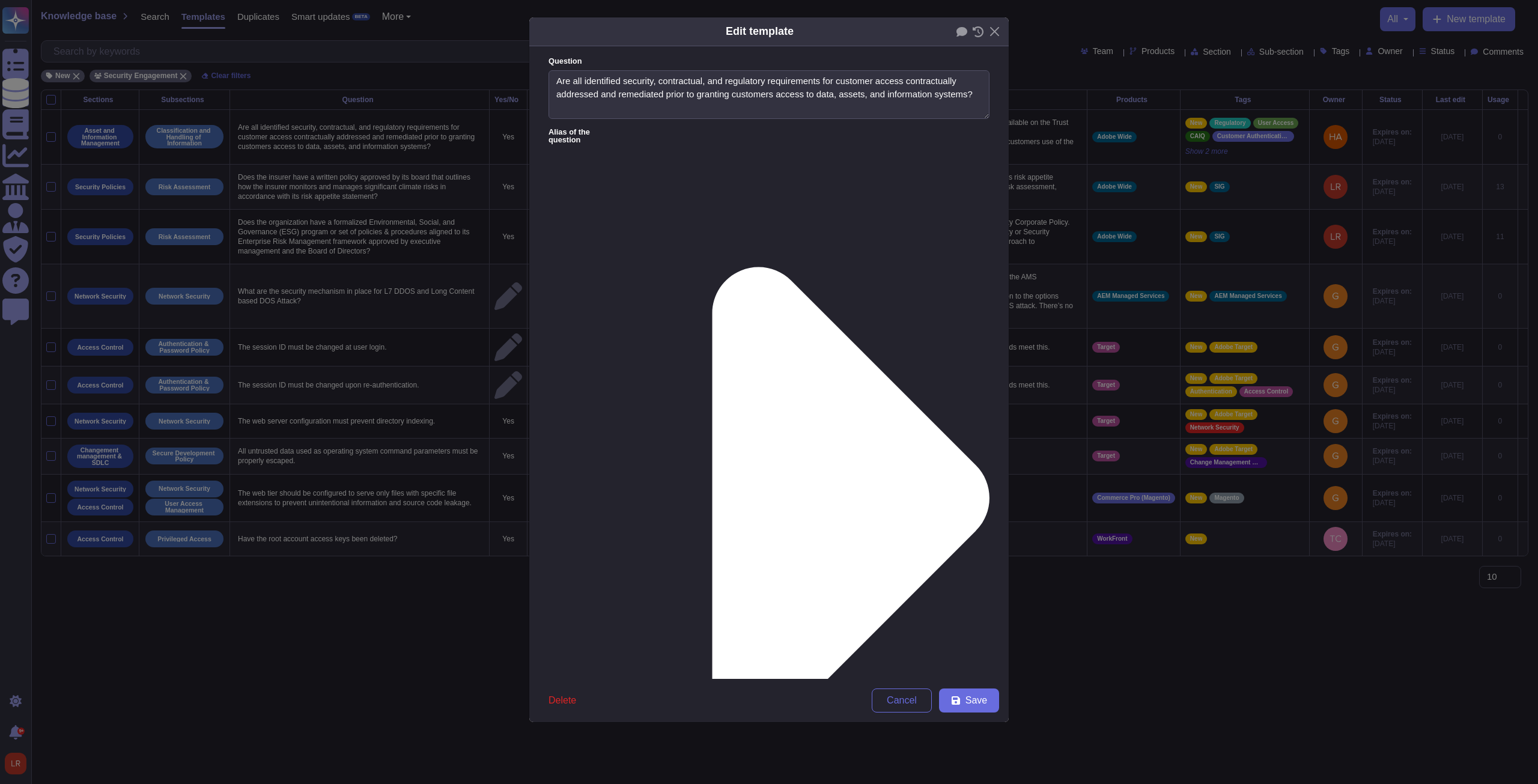
type textarea "Are all identified security, contractual, and regulatory requirements for custo…"
type textarea "Please refer to the agreement for contractual information. For an overview of t…"
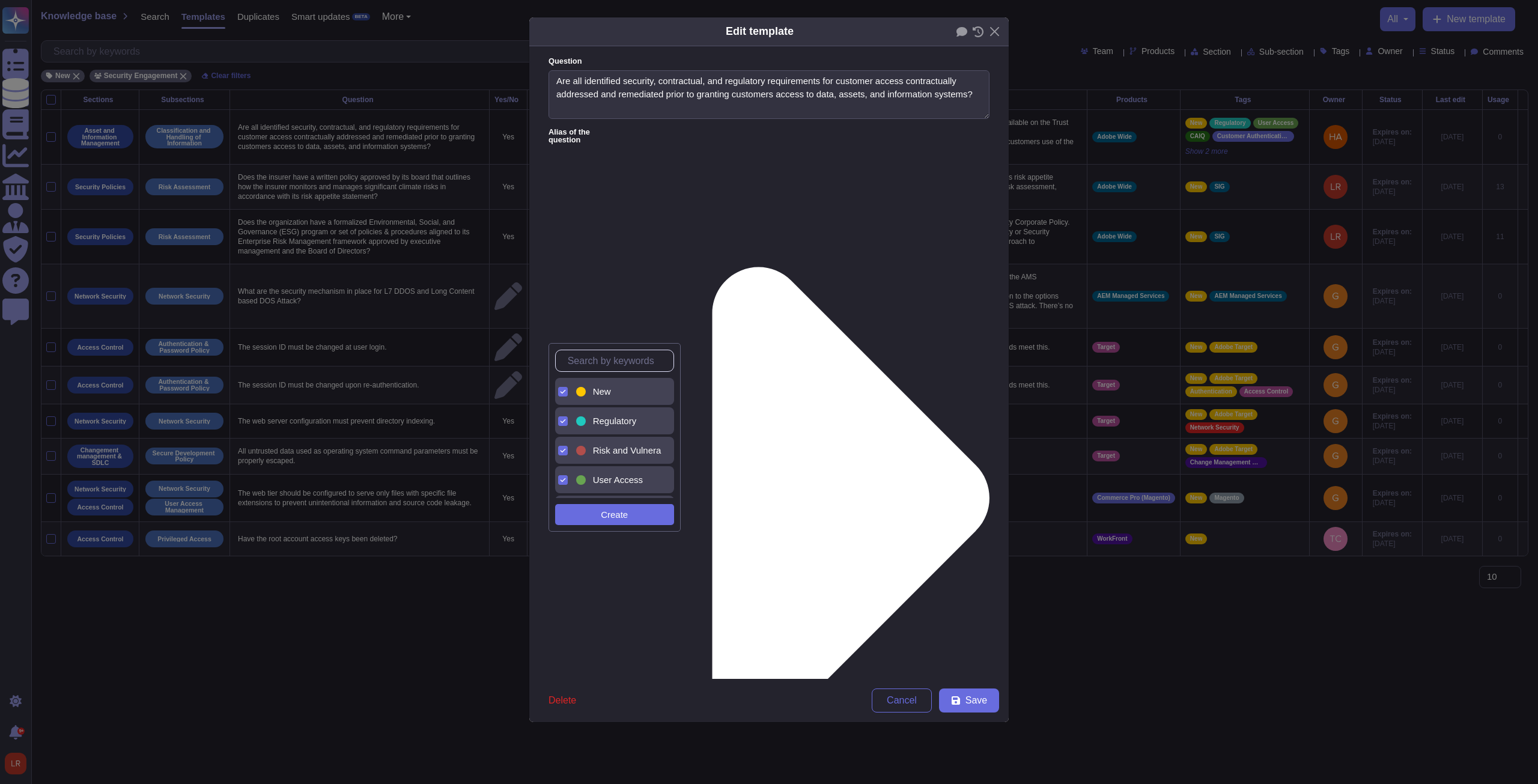
click at [566, 297] on div "New" at bounding box center [614, 391] width 119 height 27
click at [566, 297] on button "Save" at bounding box center [969, 700] width 60 height 24
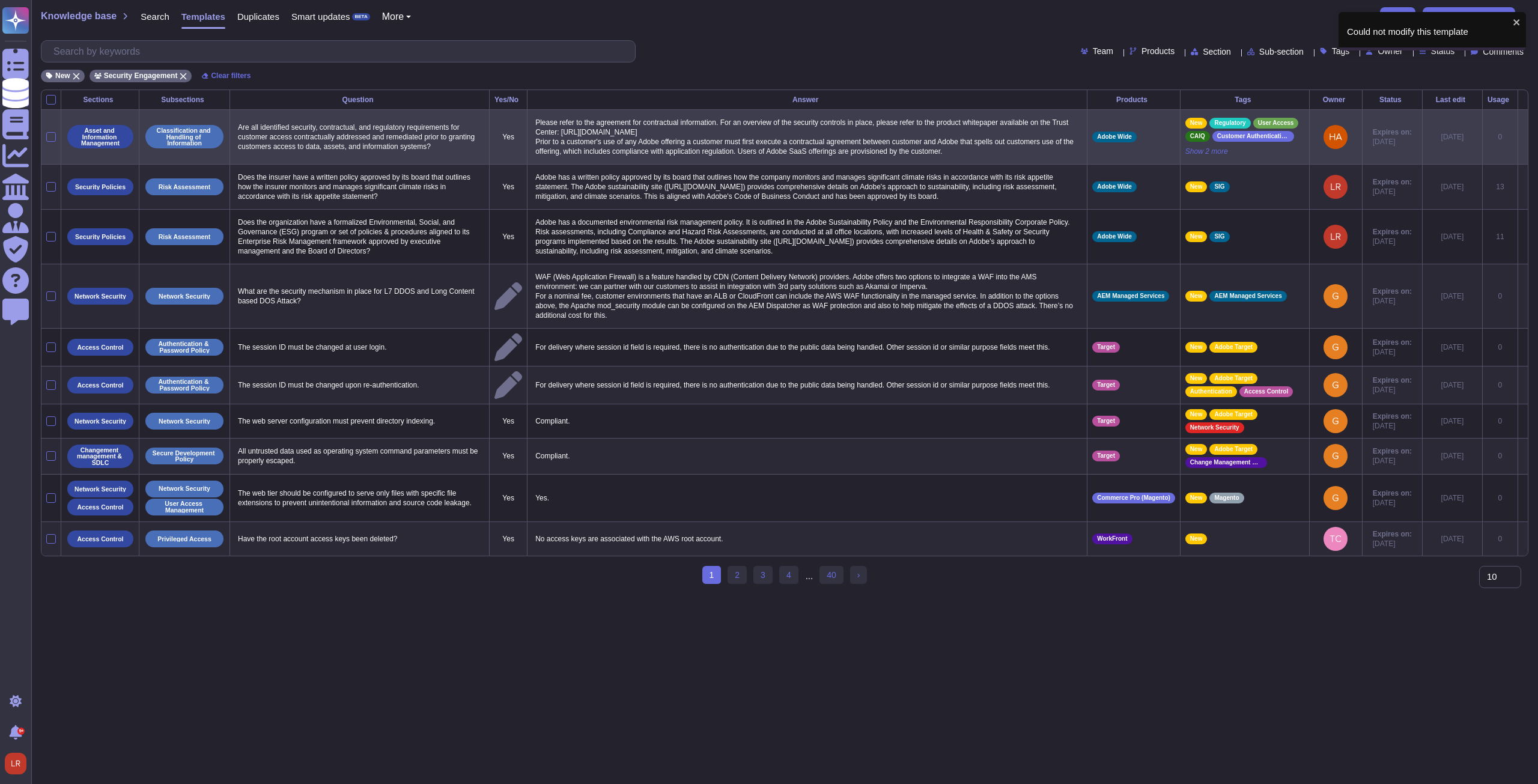
click at [566, 138] on icon at bounding box center [1522, 138] width 0 height 0
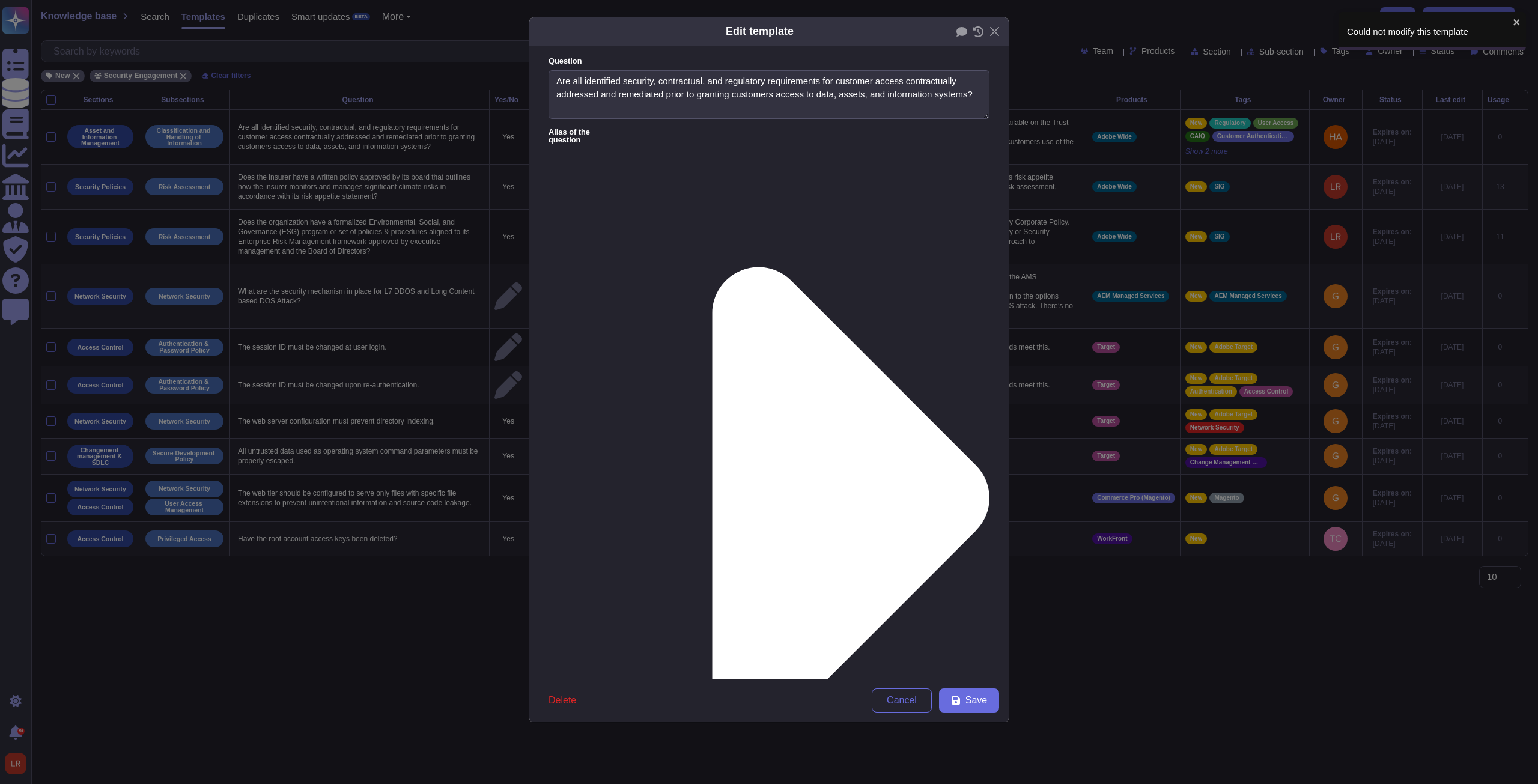
type textarea "Are all identified security, contractual, and regulatory requirements for custo…"
type textarea "Please refer to the agreement for contractual information. For an overview of t…"
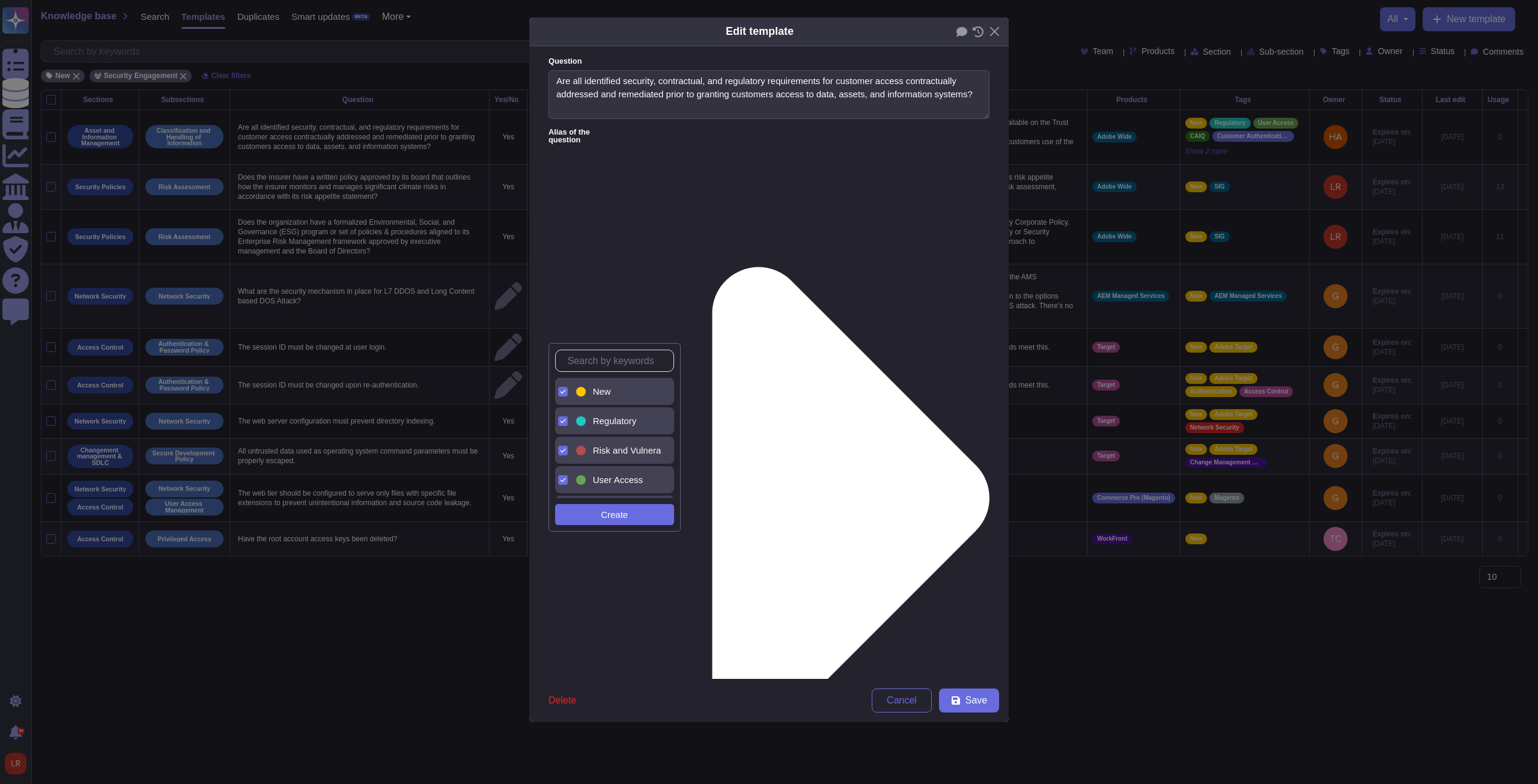
click at [566, 297] on div "New" at bounding box center [625, 391] width 64 height 11
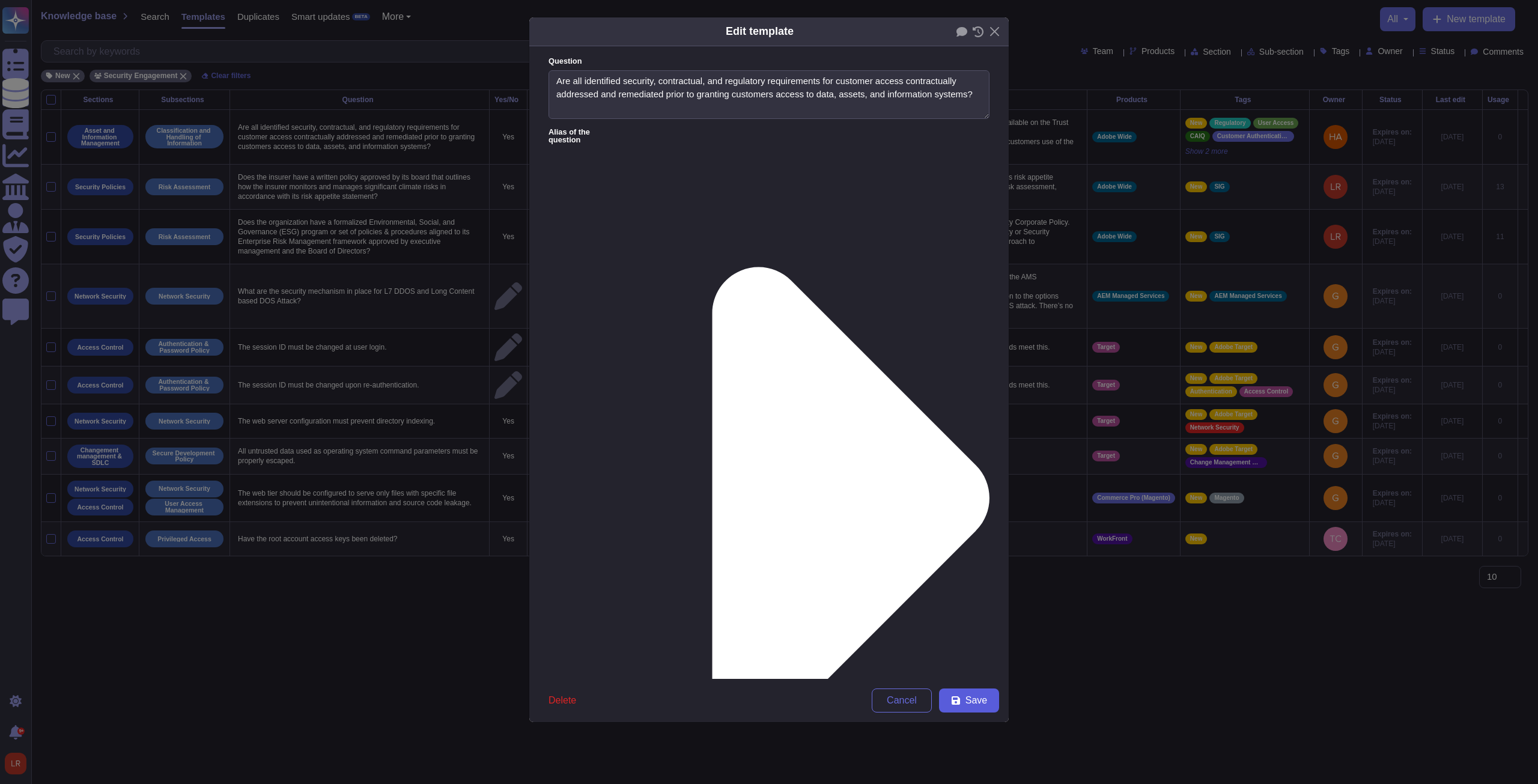
click at [566, 297] on span "Save" at bounding box center [975, 700] width 22 height 9
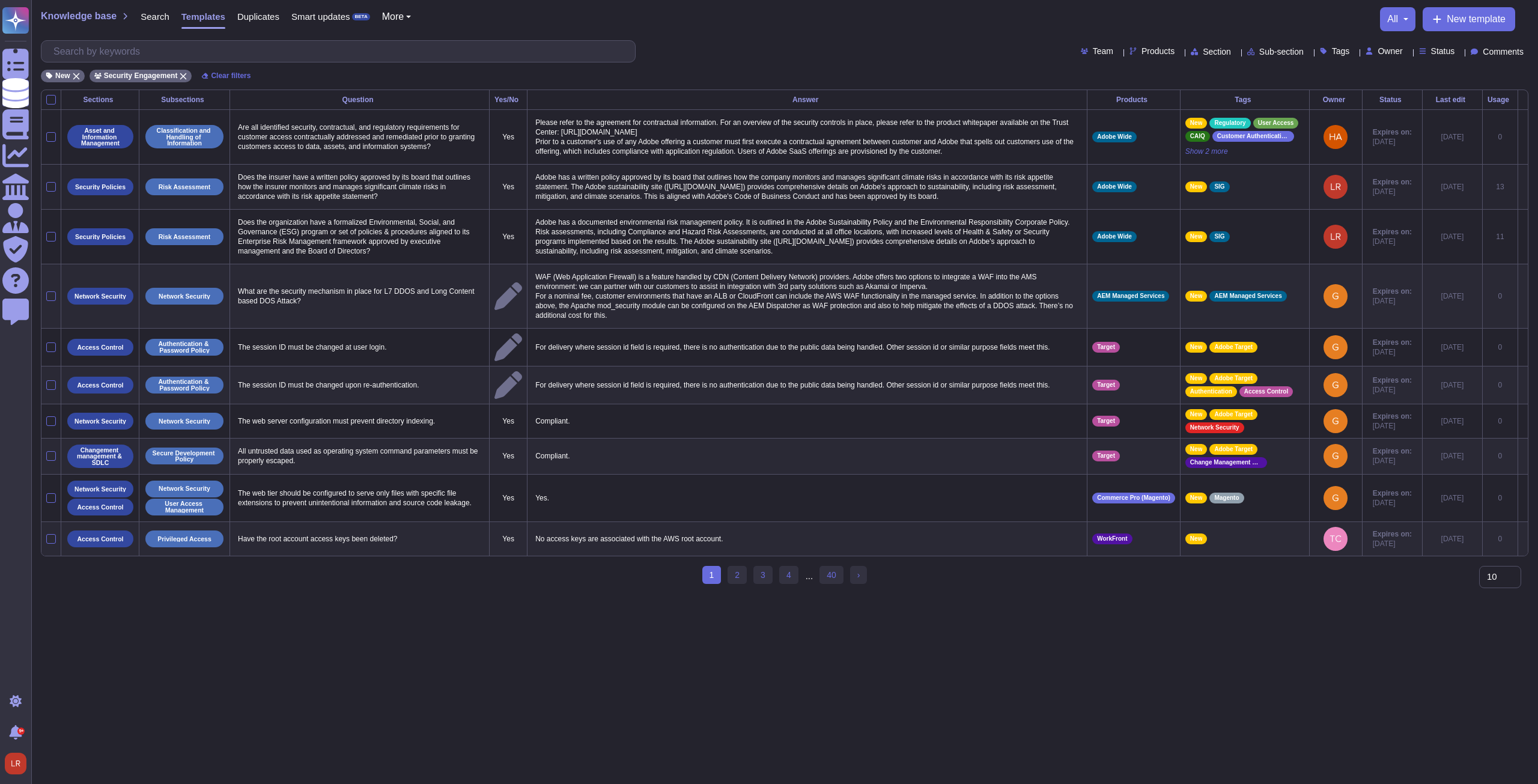
click at [566, 188] on icon at bounding box center [1522, 188] width 0 height 0
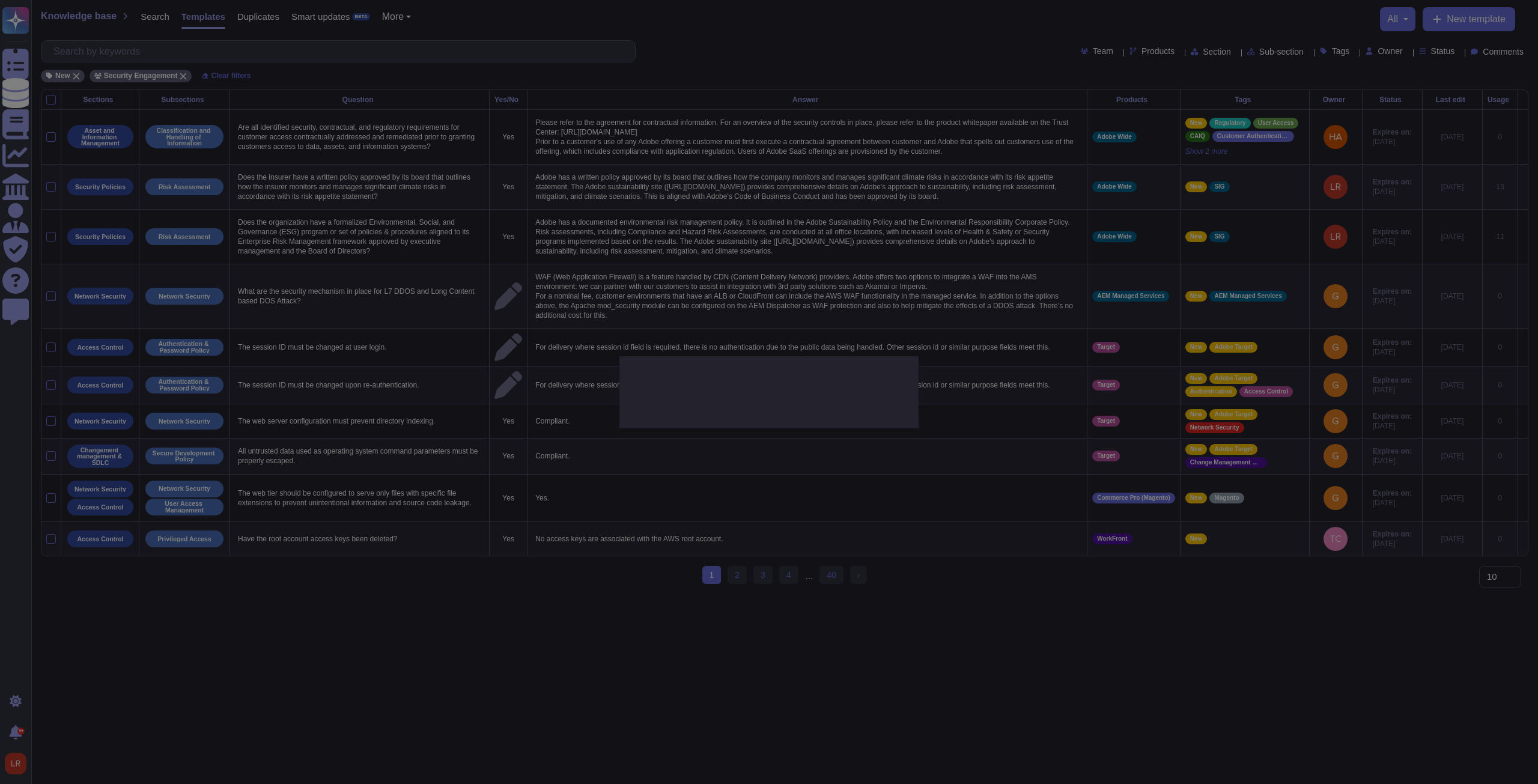
type textarea "Does the insurer have a written policy approved by its board that outlines how …"
type textarea "Adobe has a written policy approved by its board that outlines how the company …"
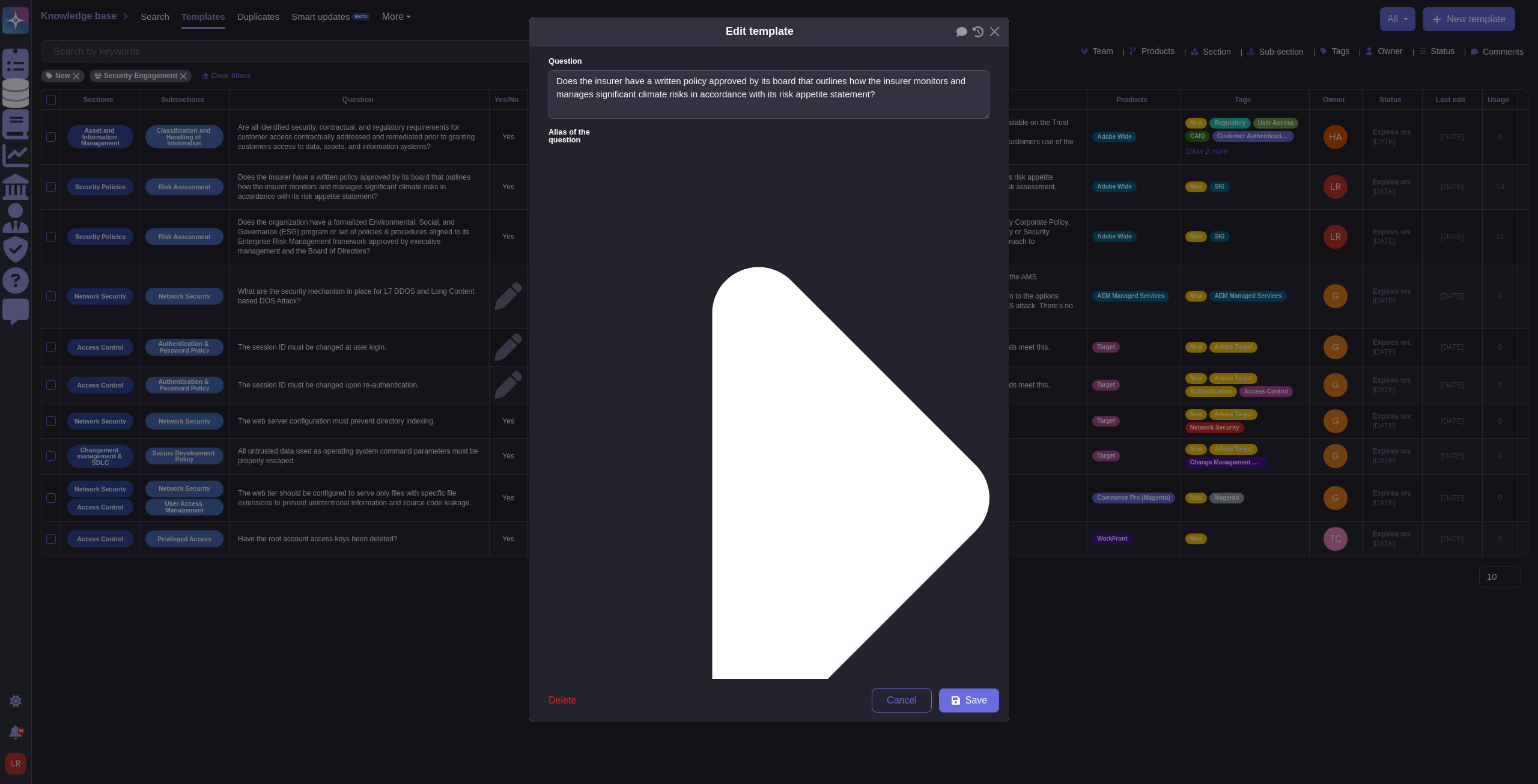
type textarea "Does the insurer have a written policy approved by its board that outlines how …"
type textarea "Adobe has a written policy approved by its board that outlines how the company …"
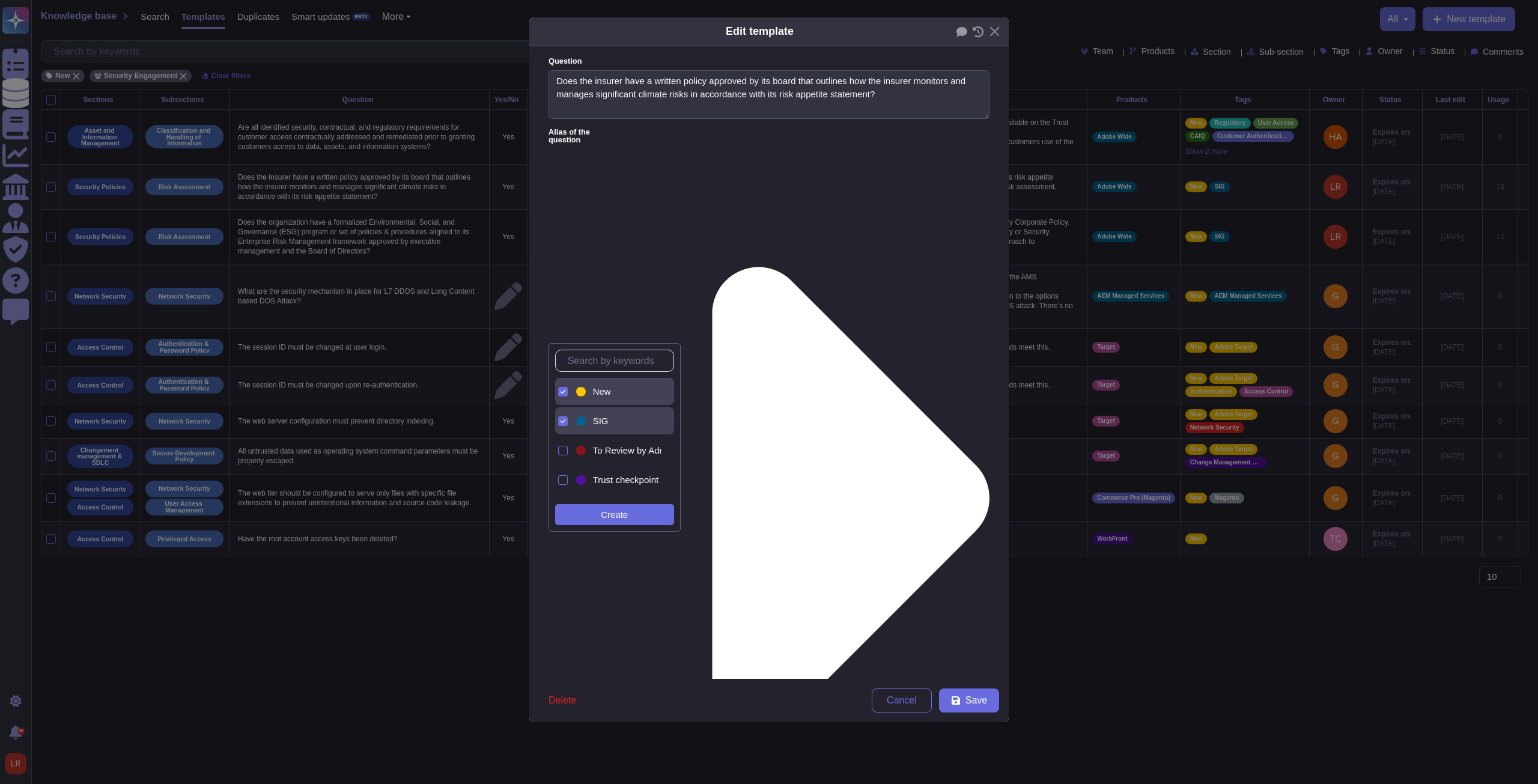
click at [566, 297] on span "New" at bounding box center [601, 391] width 18 height 11
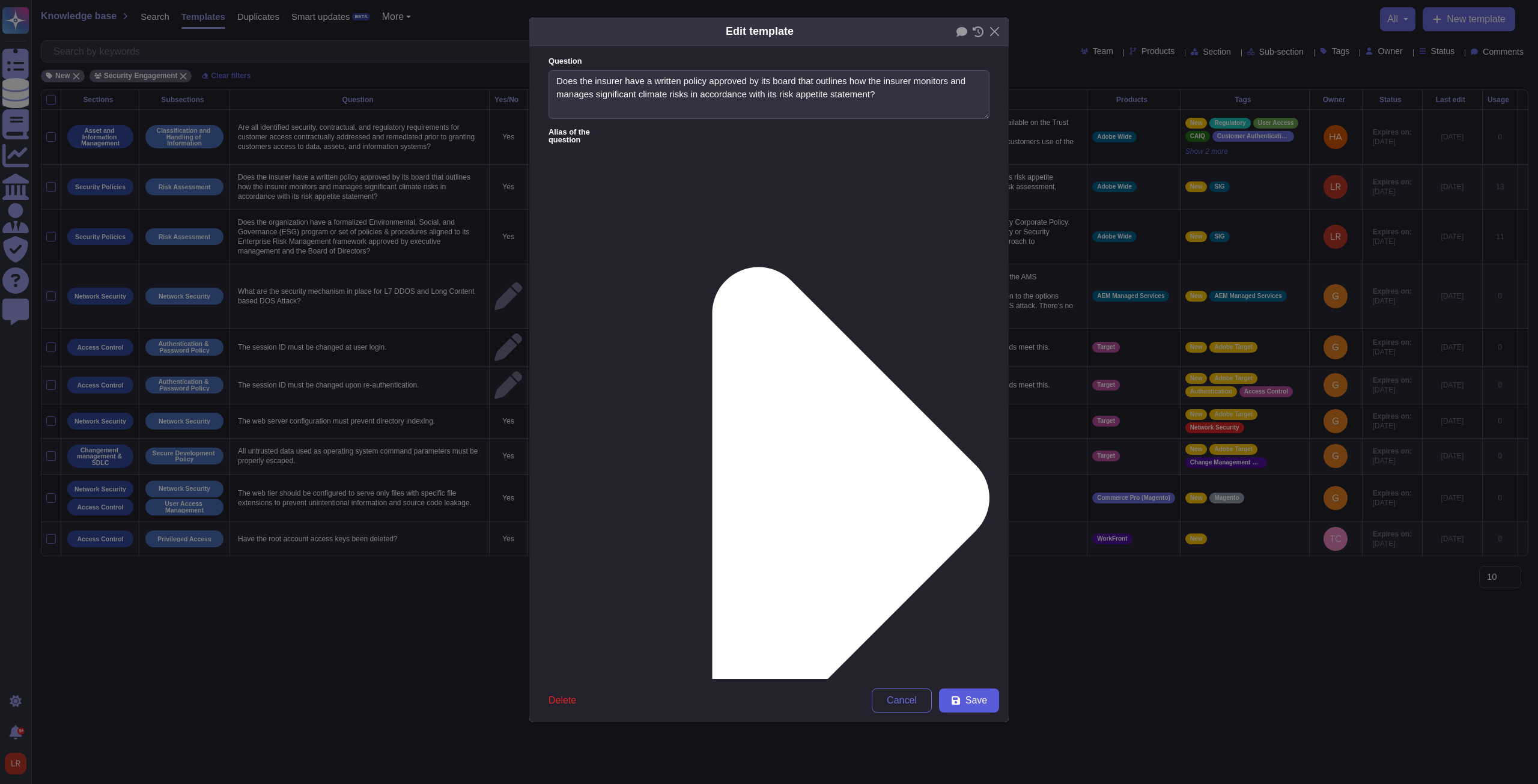
click at [566, 297] on button "Save" at bounding box center [969, 700] width 60 height 24
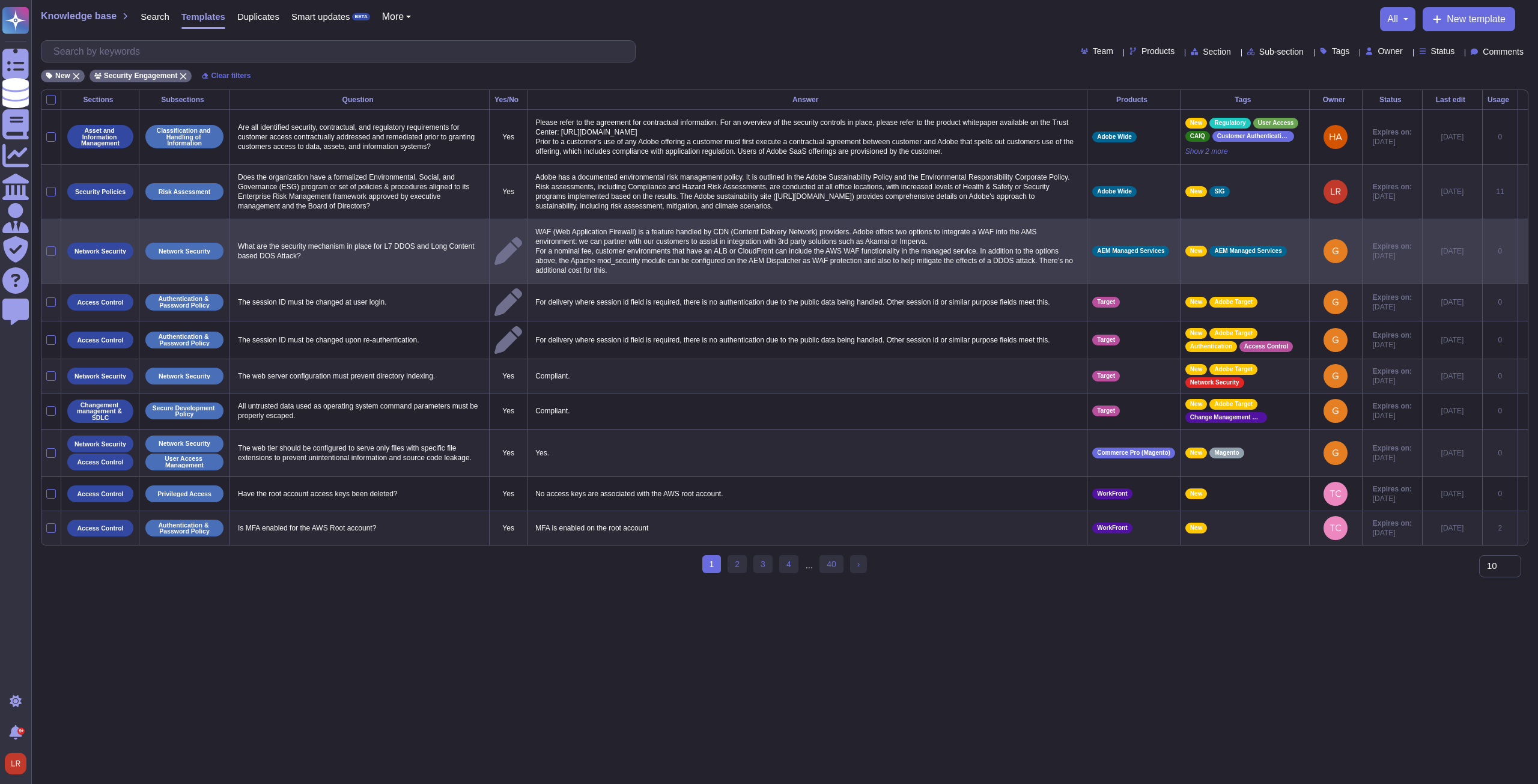
click at [566, 252] on icon at bounding box center [1522, 252] width 0 height 0
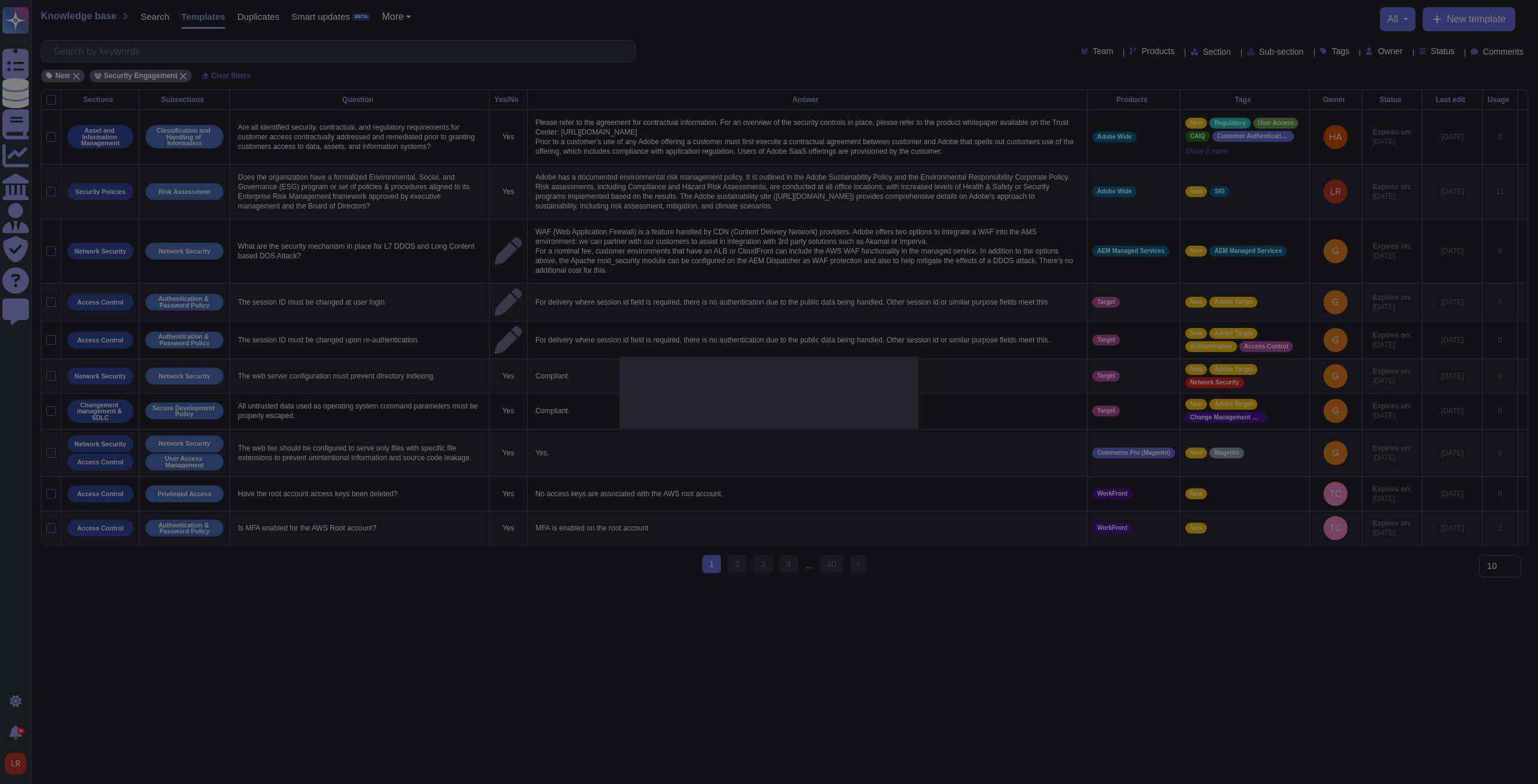
type textarea "What are the security mechanism in place for L7 DDOS and Long Content based DOS…"
type textarea "WAF (Web Application Firewall) is a feature handled by CDN (Content Delivery Ne…"
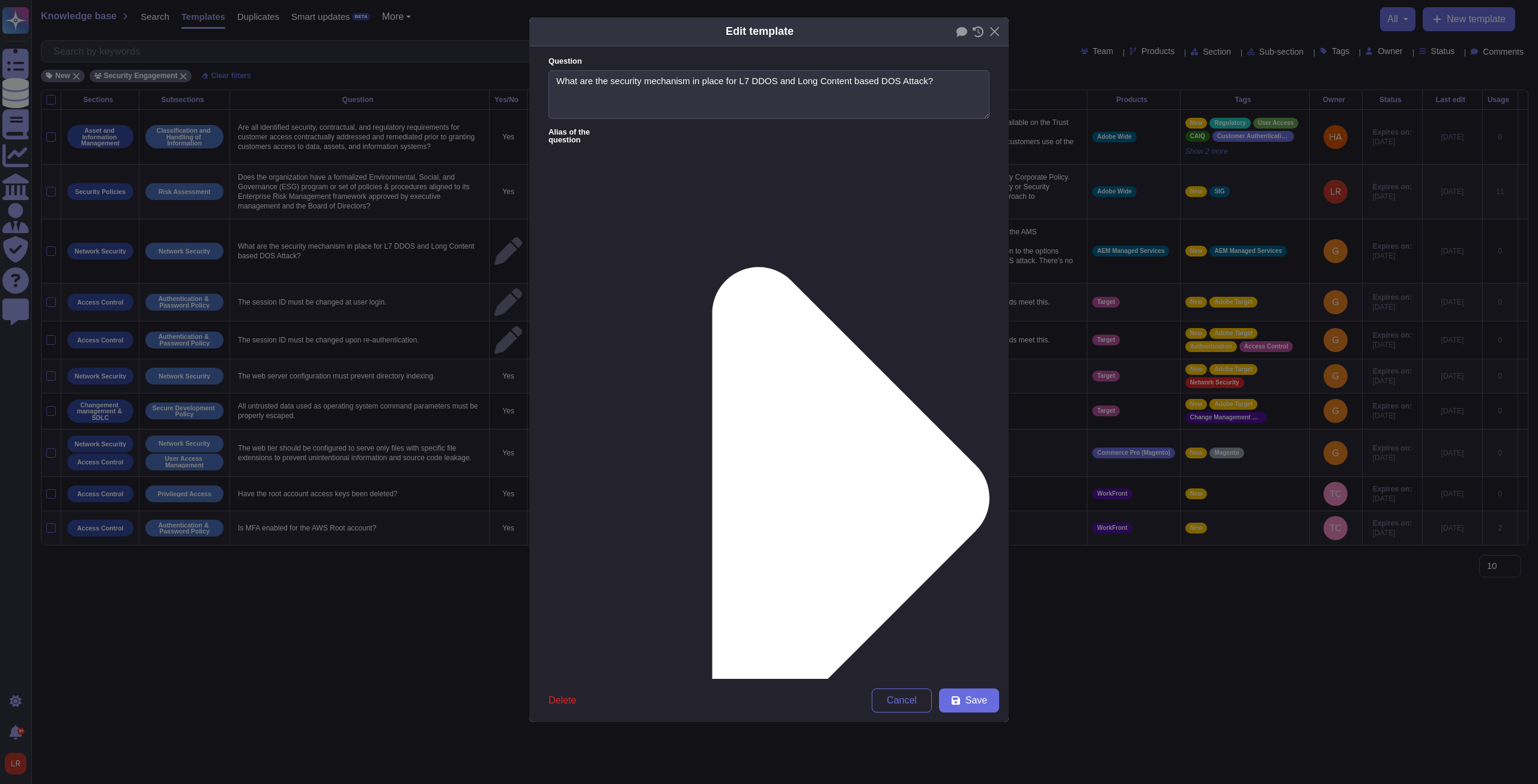
type textarea "What are the security mechanism in place for L7 DDOS and Long Content based DOS…"
type textarea "WAF (Web Application Firewall) is a feature handled by CDN (Content Delivery Ne…"
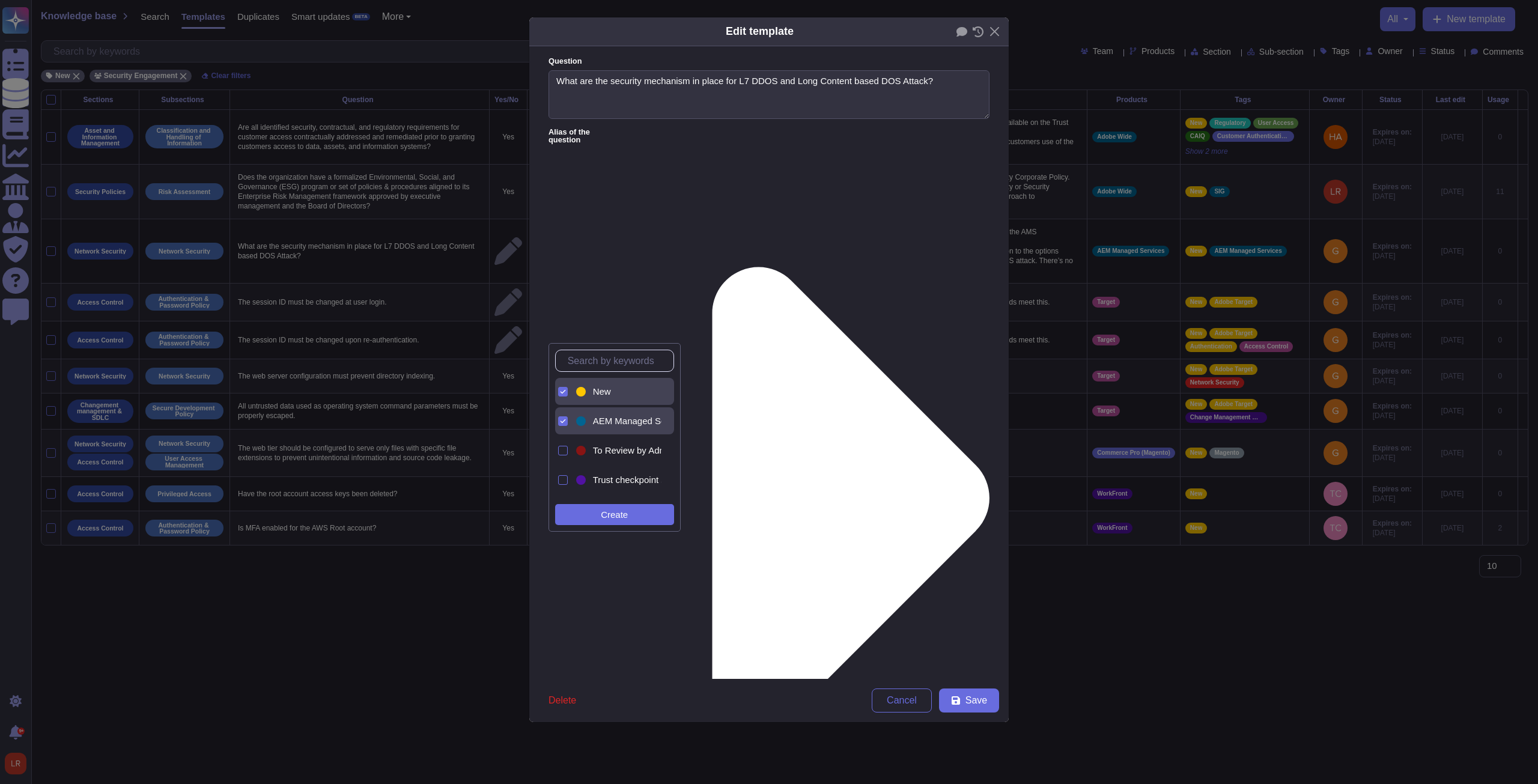
click at [566, 297] on div "New" at bounding box center [618, 391] width 88 height 27
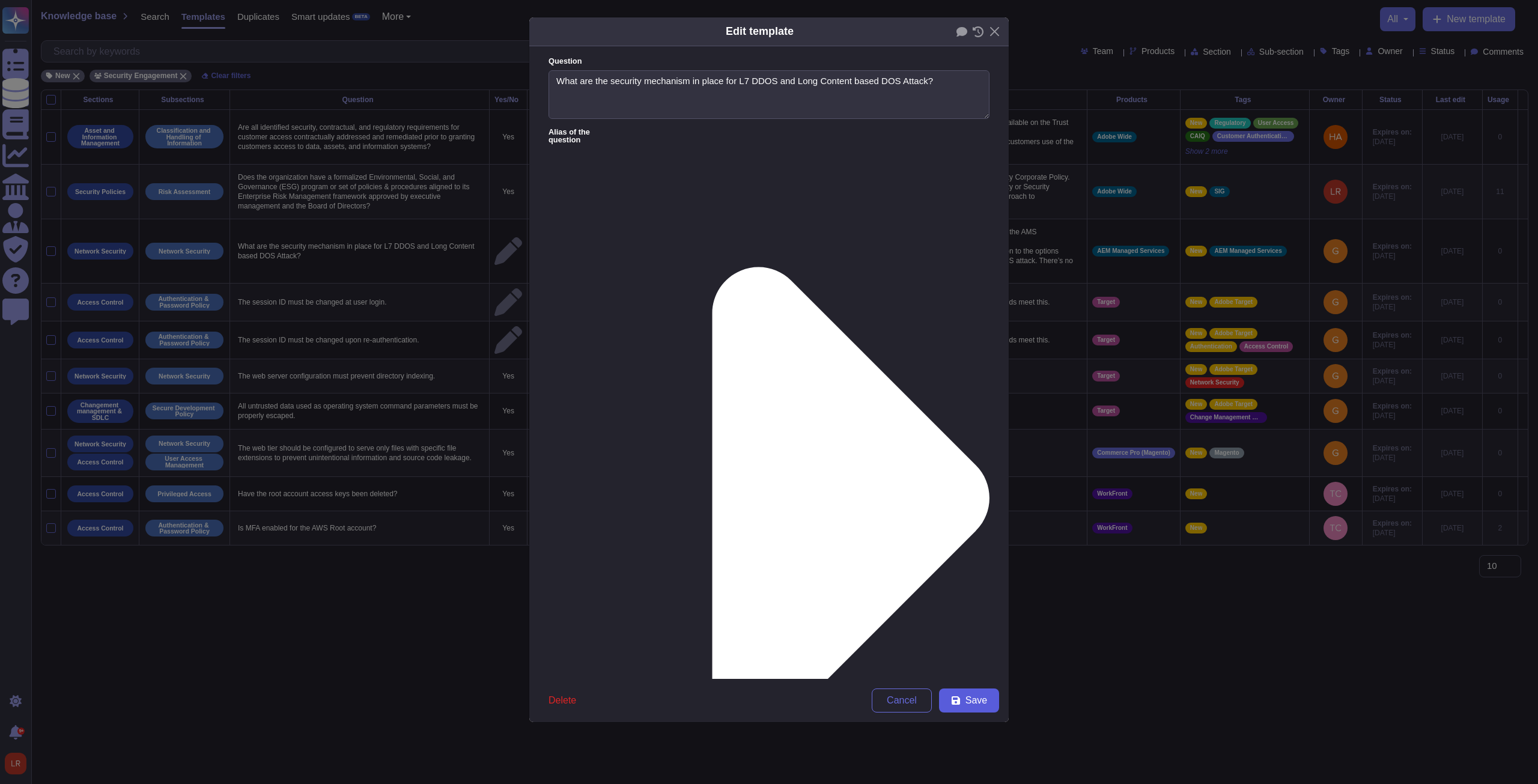
click at [566, 297] on button "Save" at bounding box center [969, 700] width 60 height 24
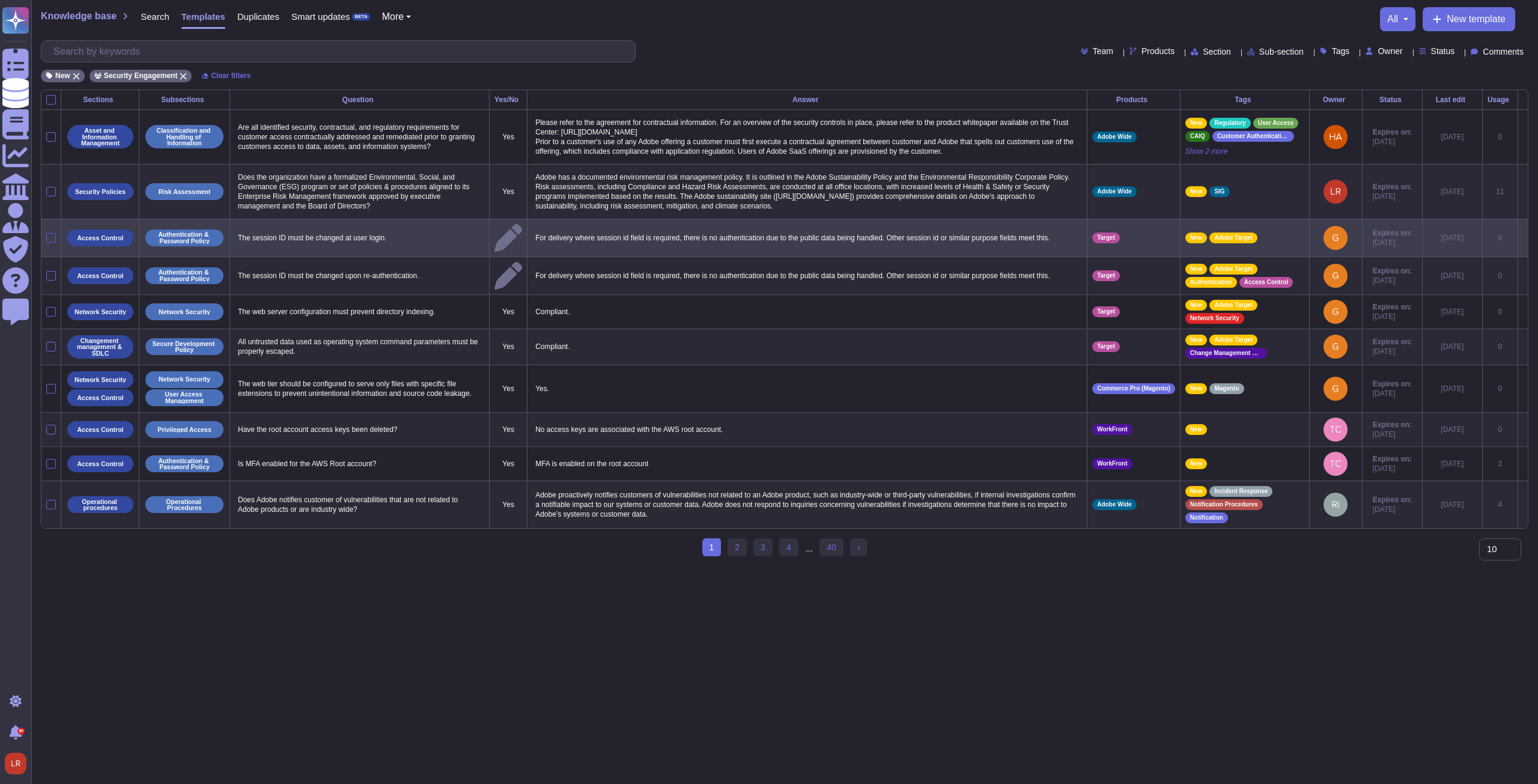
click at [52, 235] on div at bounding box center [51, 237] width 9 height 9
click at [0, 0] on input "checkbox" at bounding box center [0, 0] width 0 height 0
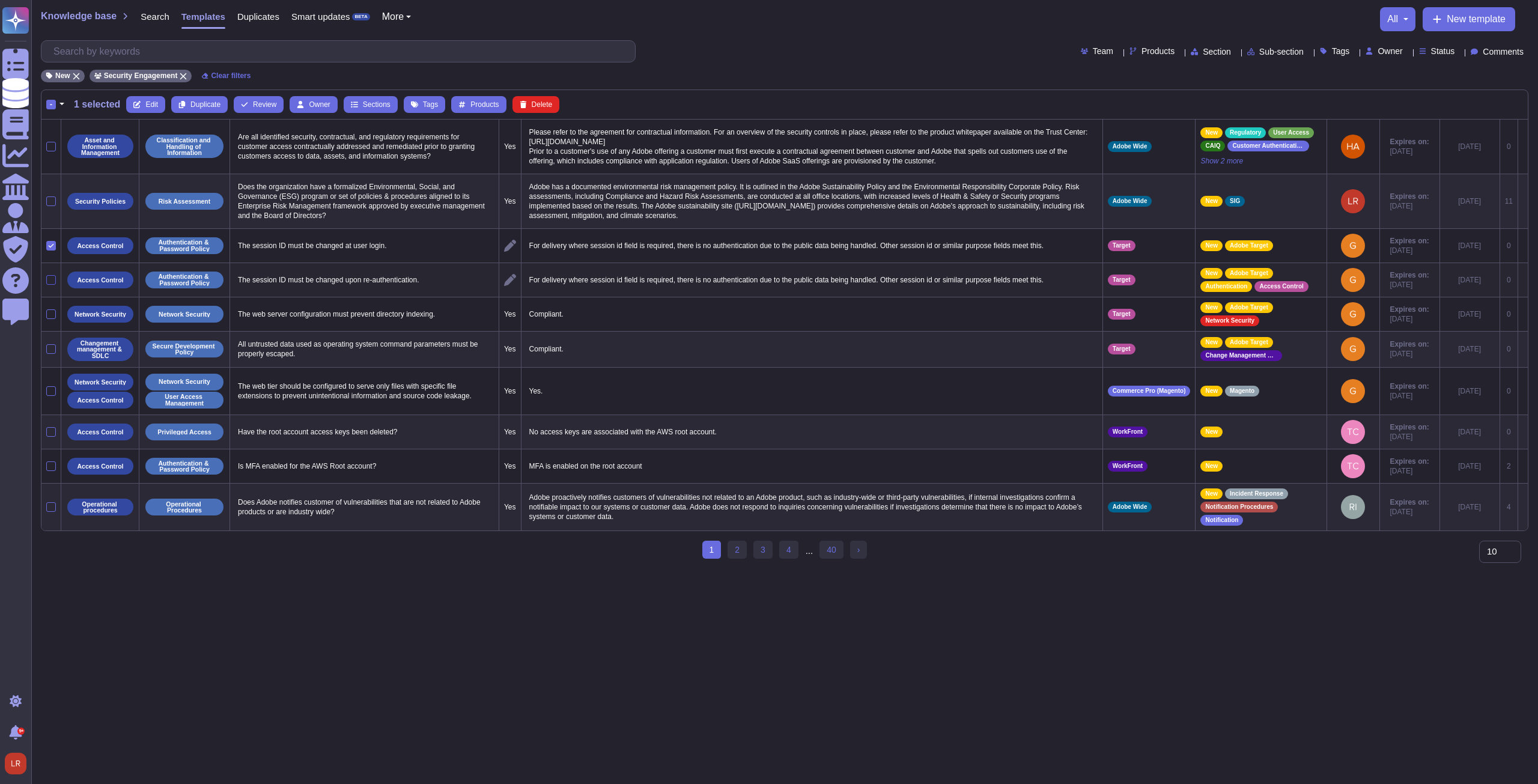
click at [52, 280] on div at bounding box center [51, 279] width 9 height 9
click at [0, 0] on input "checkbox" at bounding box center [0, 0] width 0 height 0
click at [424, 105] on span "Merge" at bounding box center [434, 104] width 21 height 7
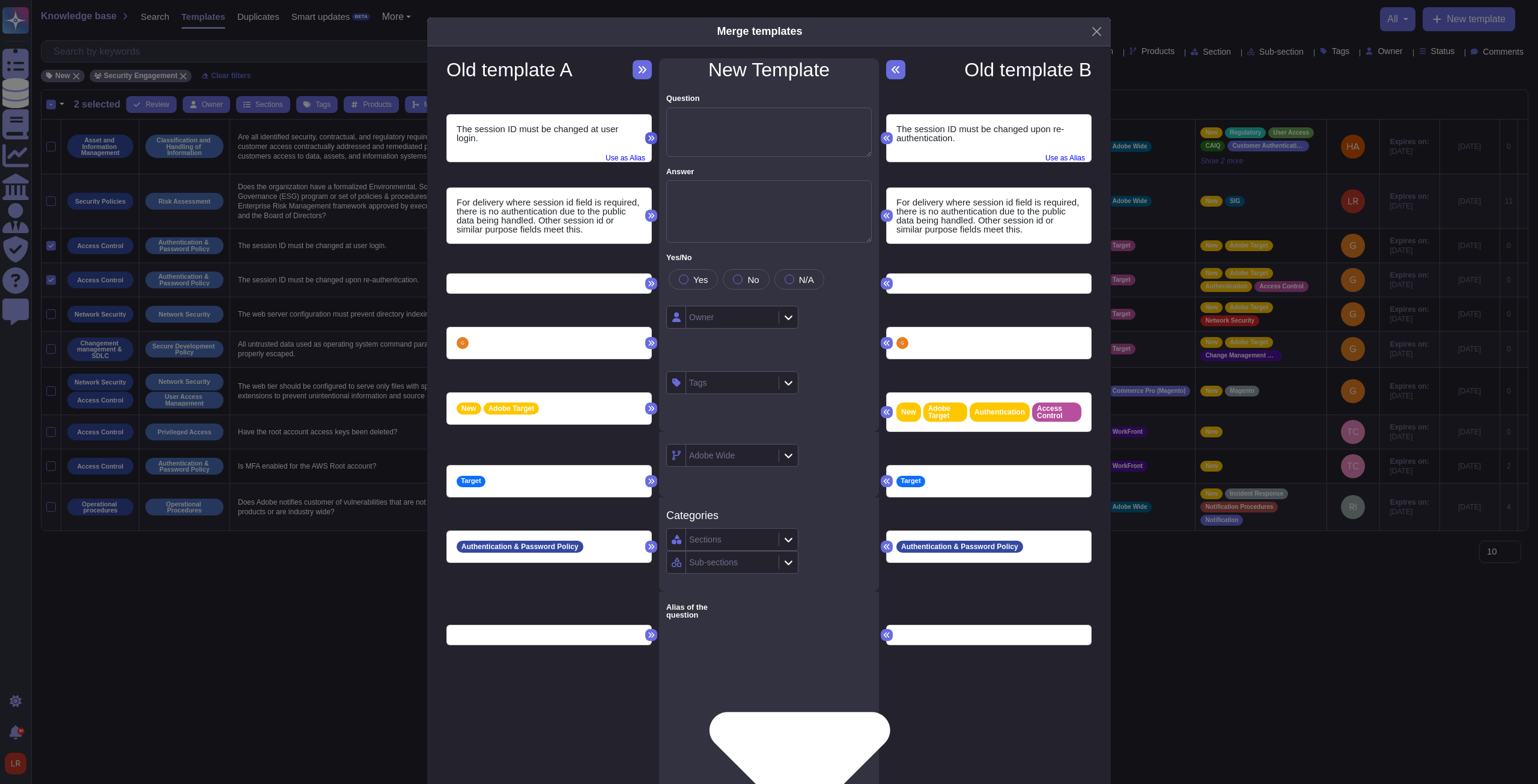
click at [566, 142] on icon at bounding box center [651, 138] width 7 height 7
type textarea "The session ID must be changed at user login."
click at [566, 162] on span "Use as Alias" at bounding box center [1065, 154] width 40 height 13
type textarea "The session ID must be changed upon re-authentication."
click at [566, 218] on icon at bounding box center [651, 215] width 6 height 5
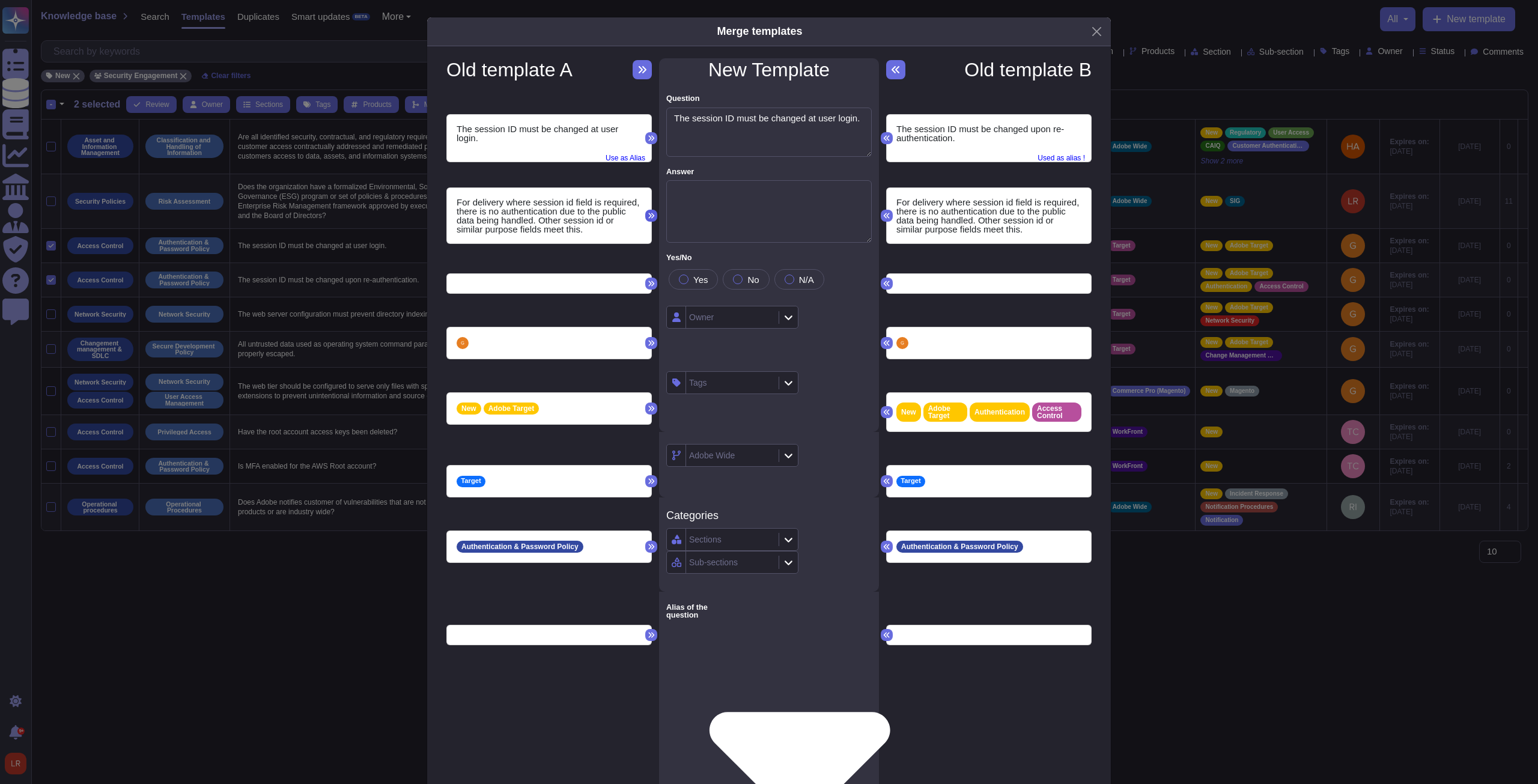
type textarea "For delivery where session id field is required, there is no authentication due…"
click at [566, 297] on icon at bounding box center [651, 343] width 7 height 7
click at [566, 297] on icon at bounding box center [887, 412] width 7 height 7
click at [566, 297] on div at bounding box center [788, 383] width 19 height 13
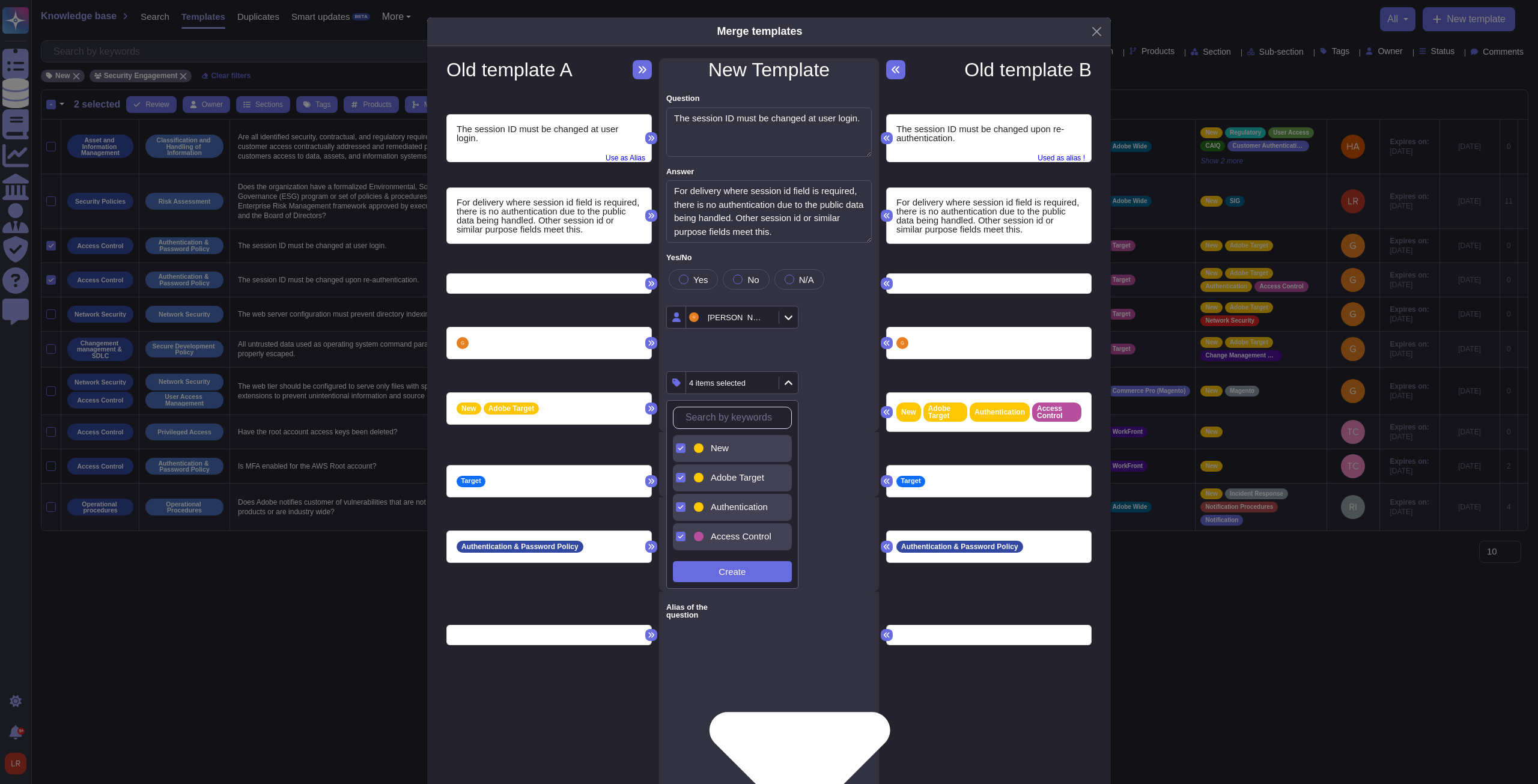
click at [566, 297] on div "New" at bounding box center [735, 448] width 88 height 27
click at [566, 297] on div "3 items selected" at bounding box center [769, 395] width 220 height 72
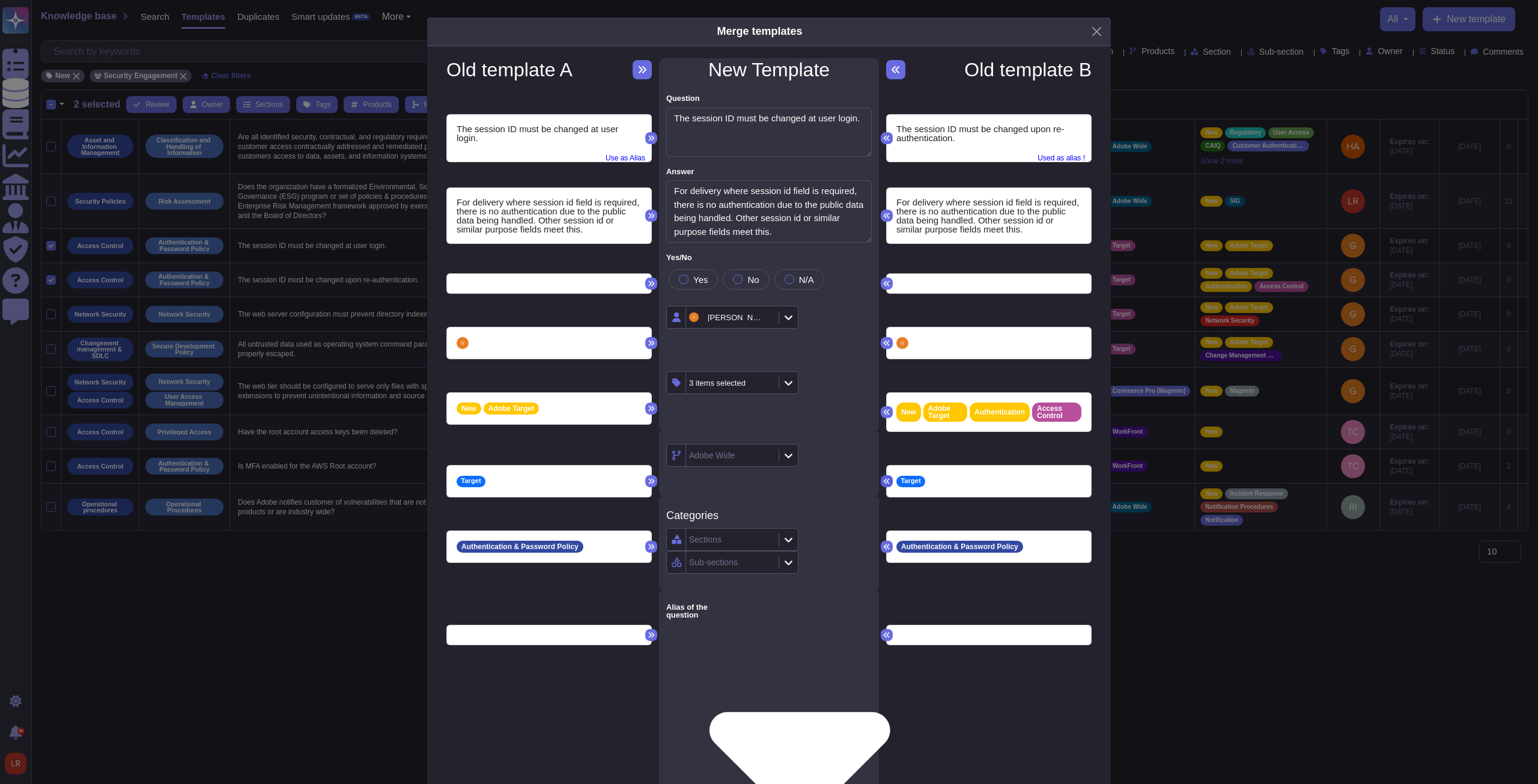
click at [566, 297] on icon at bounding box center [886, 482] width 6 height 5
click at [566, 297] on icon at bounding box center [886, 546] width 6 height 5
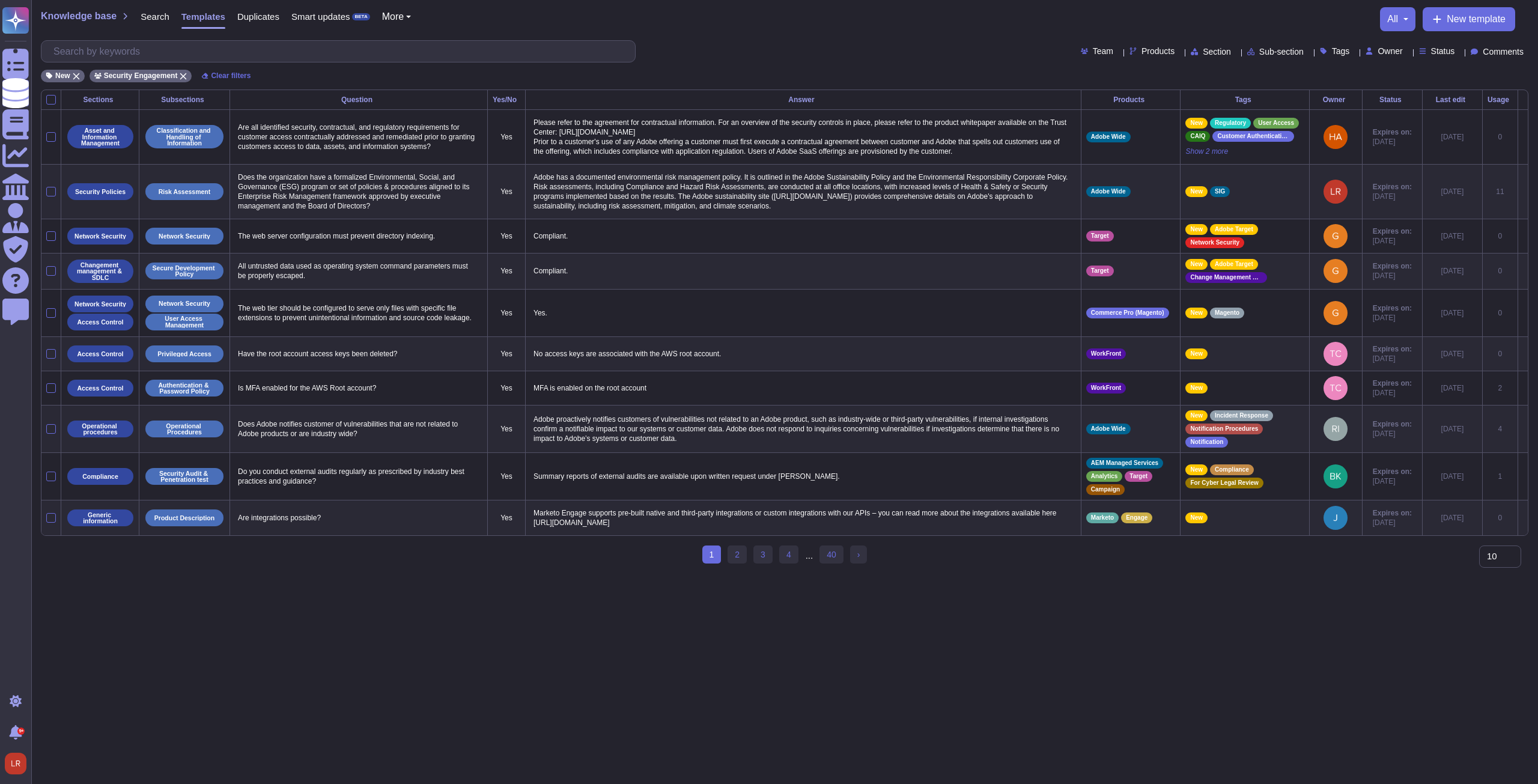
click at [566, 98] on div "Usage" at bounding box center [1499, 100] width 25 height 7
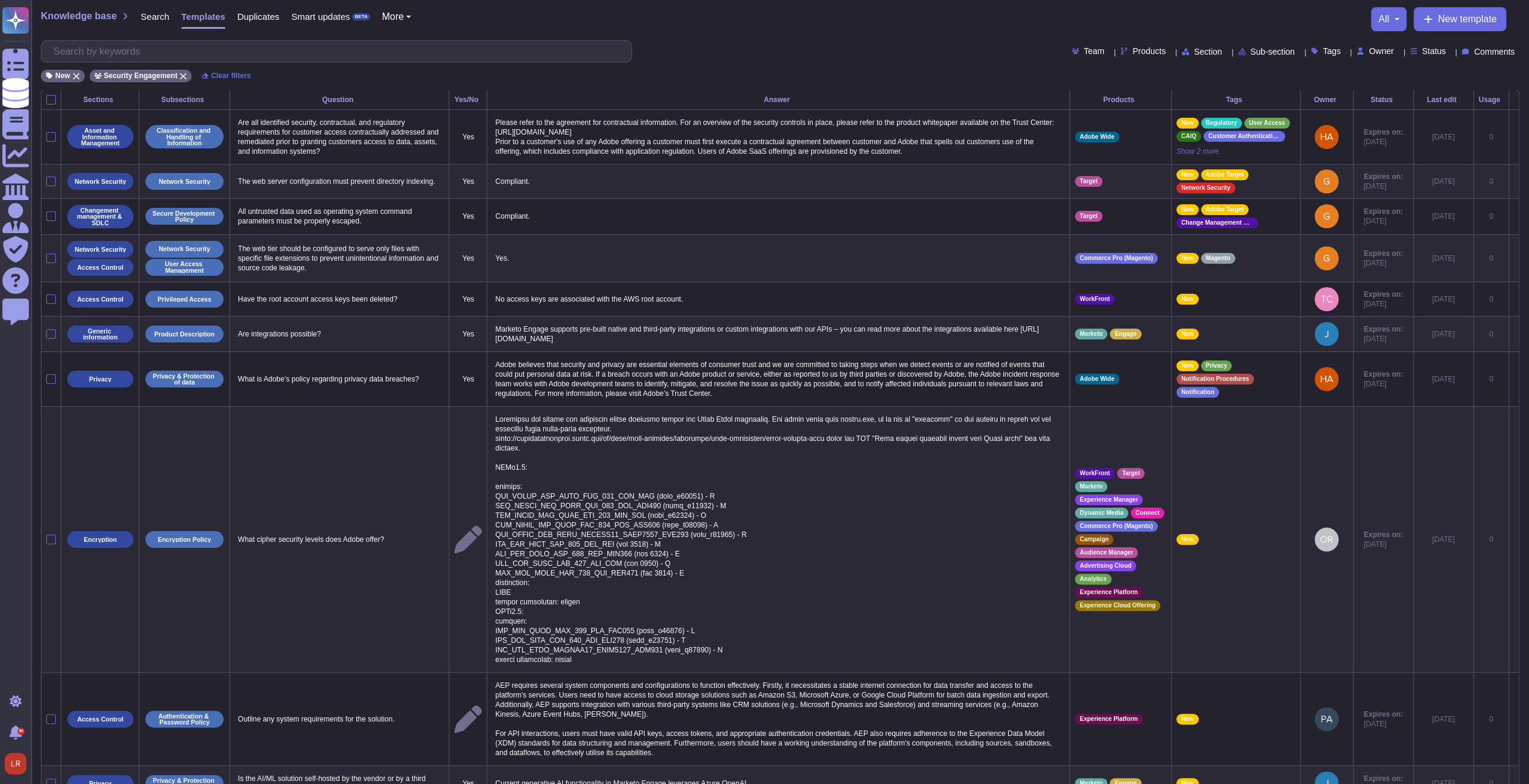
click at [566, 98] on div "Usage" at bounding box center [1491, 100] width 25 height 7
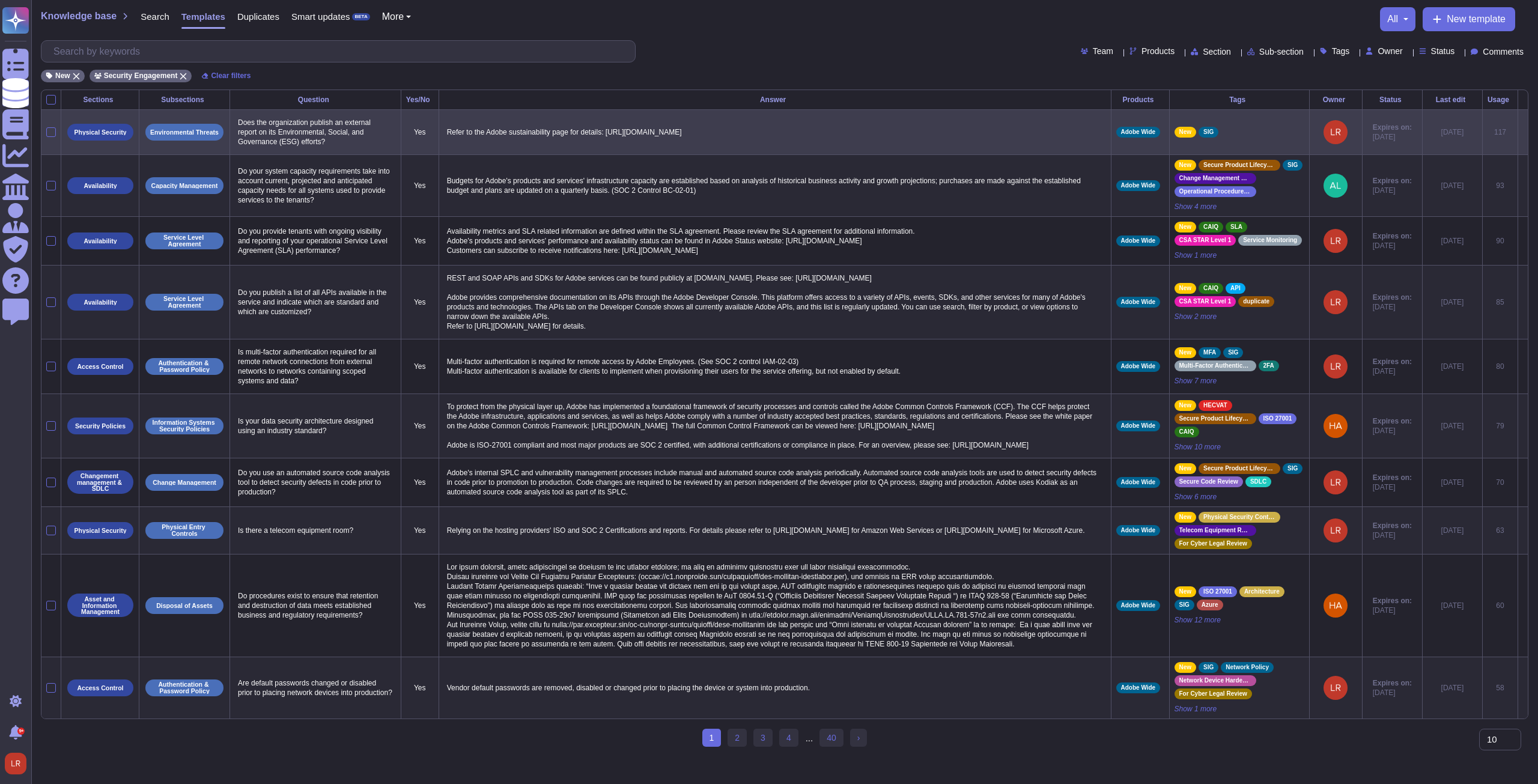
click at [566, 133] on icon at bounding box center [1522, 133] width 0 height 0
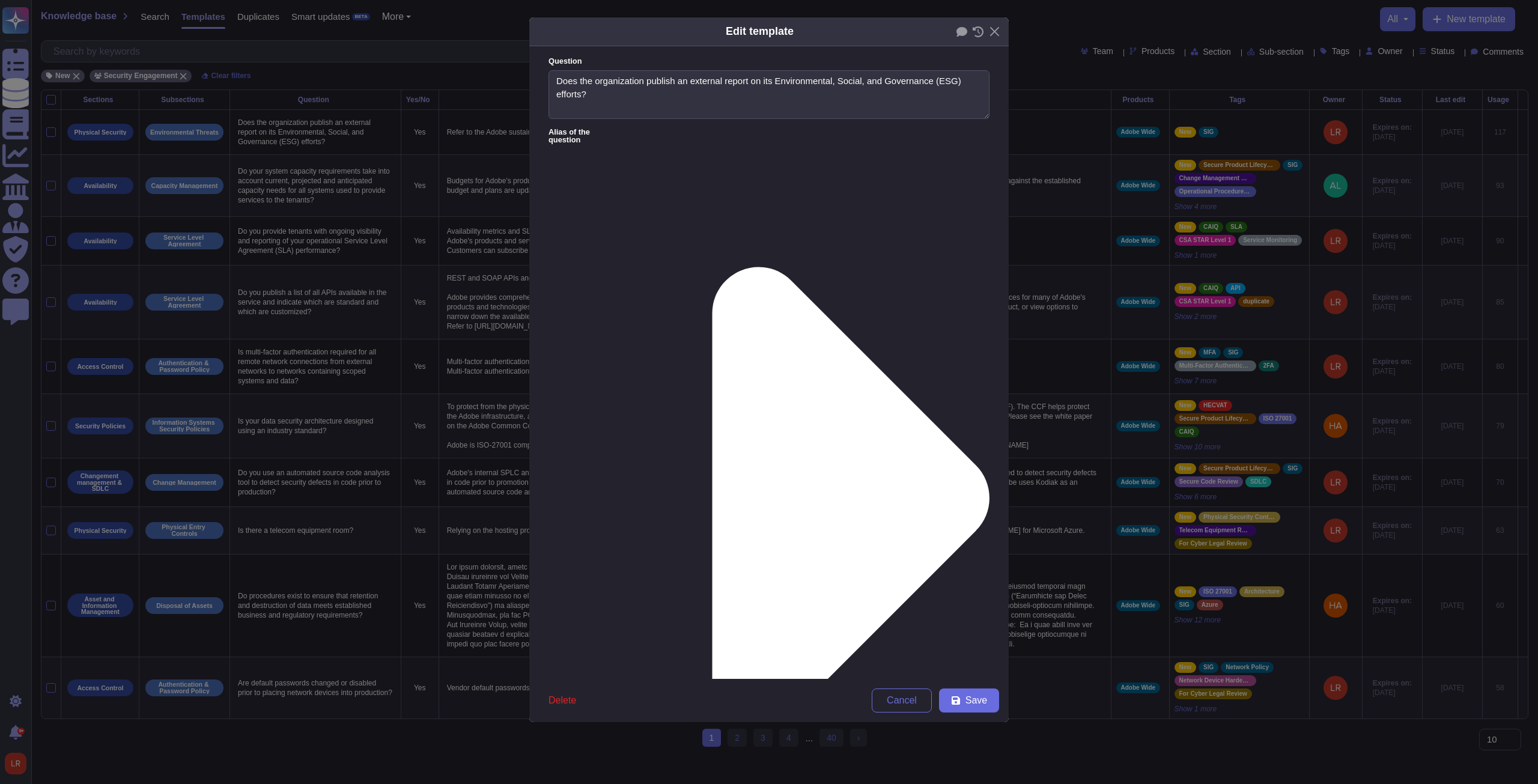
type textarea "Does the organization publish an external report on its Environmental, Social, …"
type textarea "Refer to the Adobe sustainability page for details: [URL][DOMAIN_NAME]"
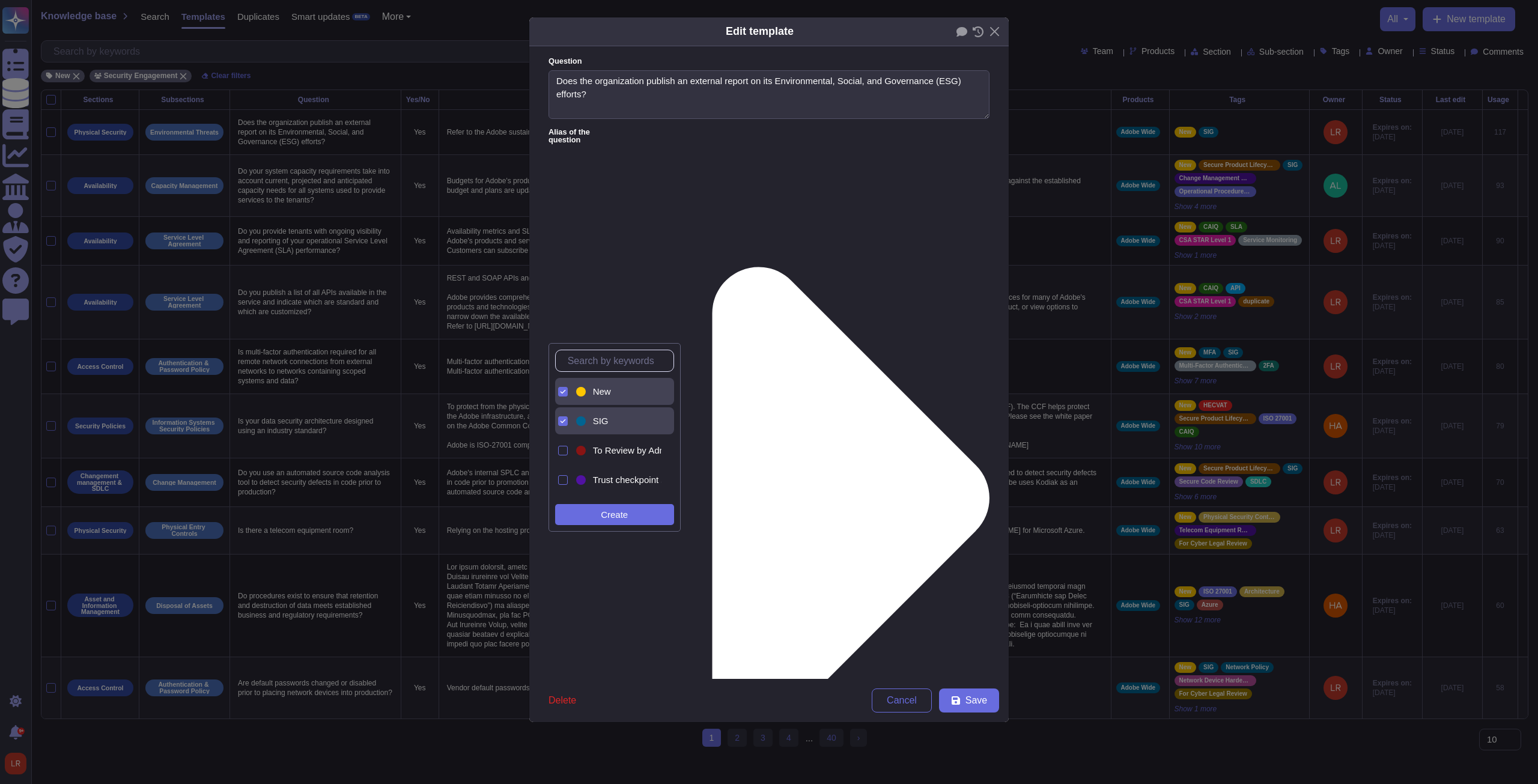
click at [566, 297] on span "New" at bounding box center [601, 391] width 18 height 11
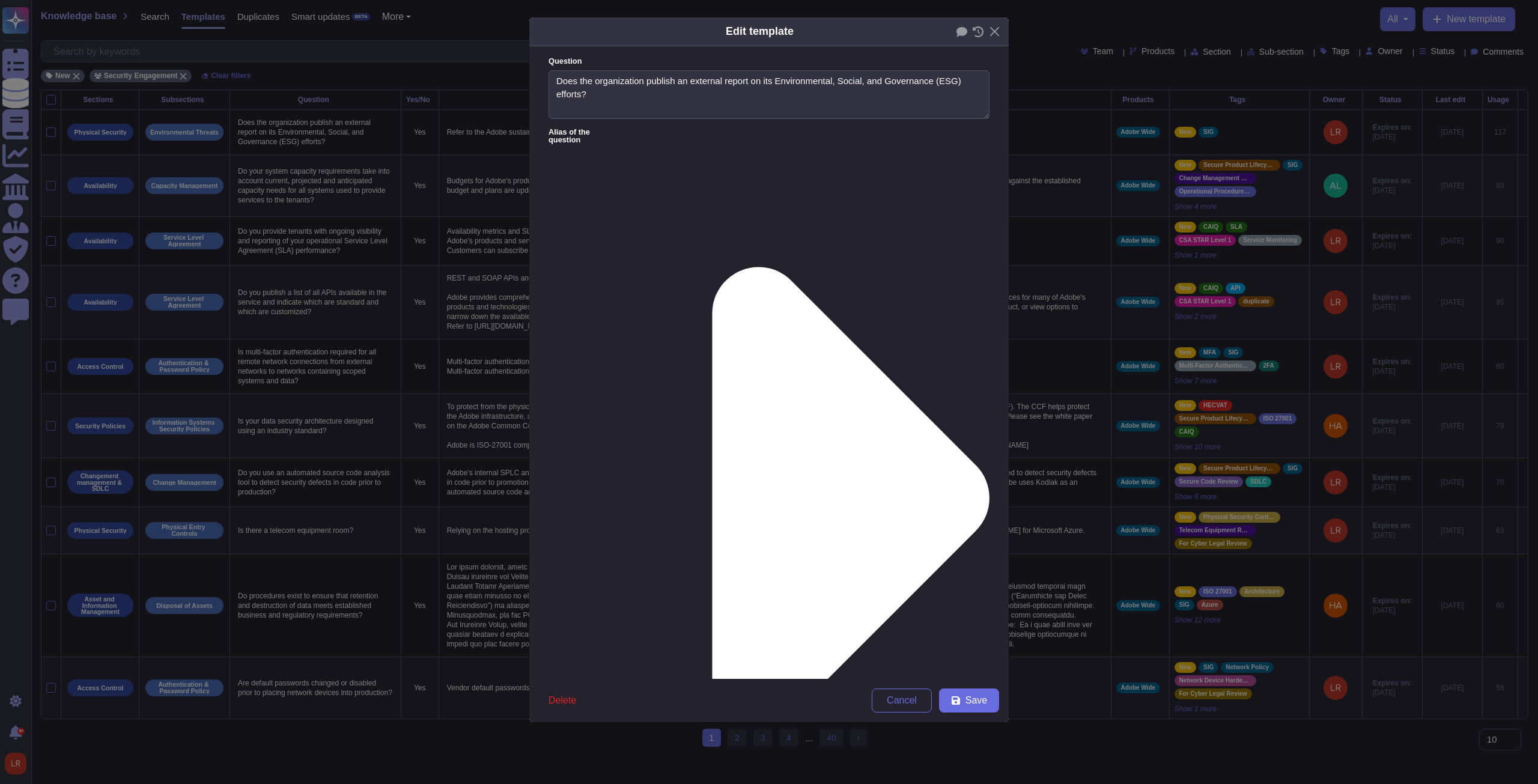
drag, startPoint x: 801, startPoint y: 453, endPoint x: 806, endPoint y: 459, distance: 7.8
click at [566, 297] on span "Save" at bounding box center [975, 700] width 22 height 9
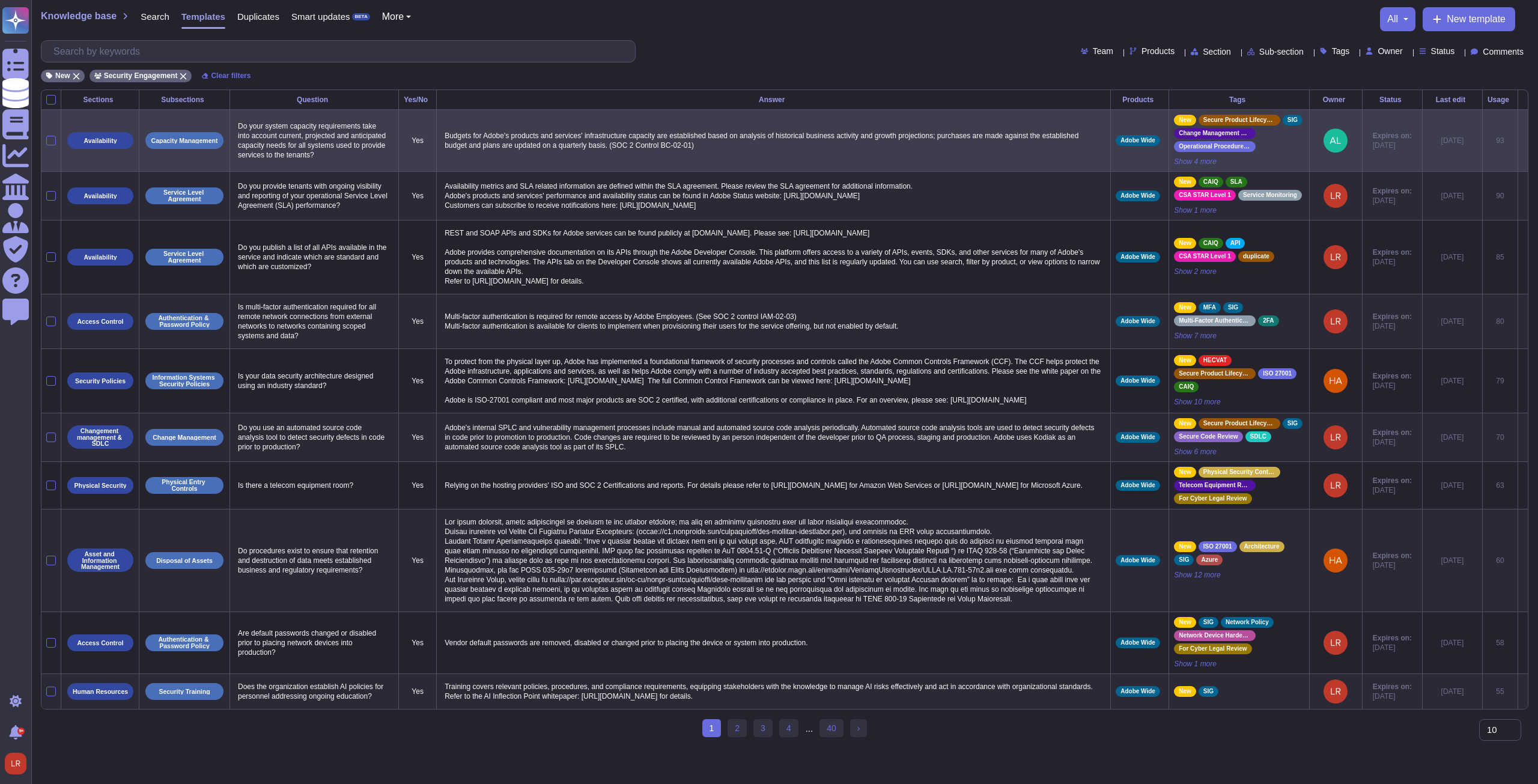
click at [566, 141] on icon at bounding box center [1522, 141] width 0 height 0
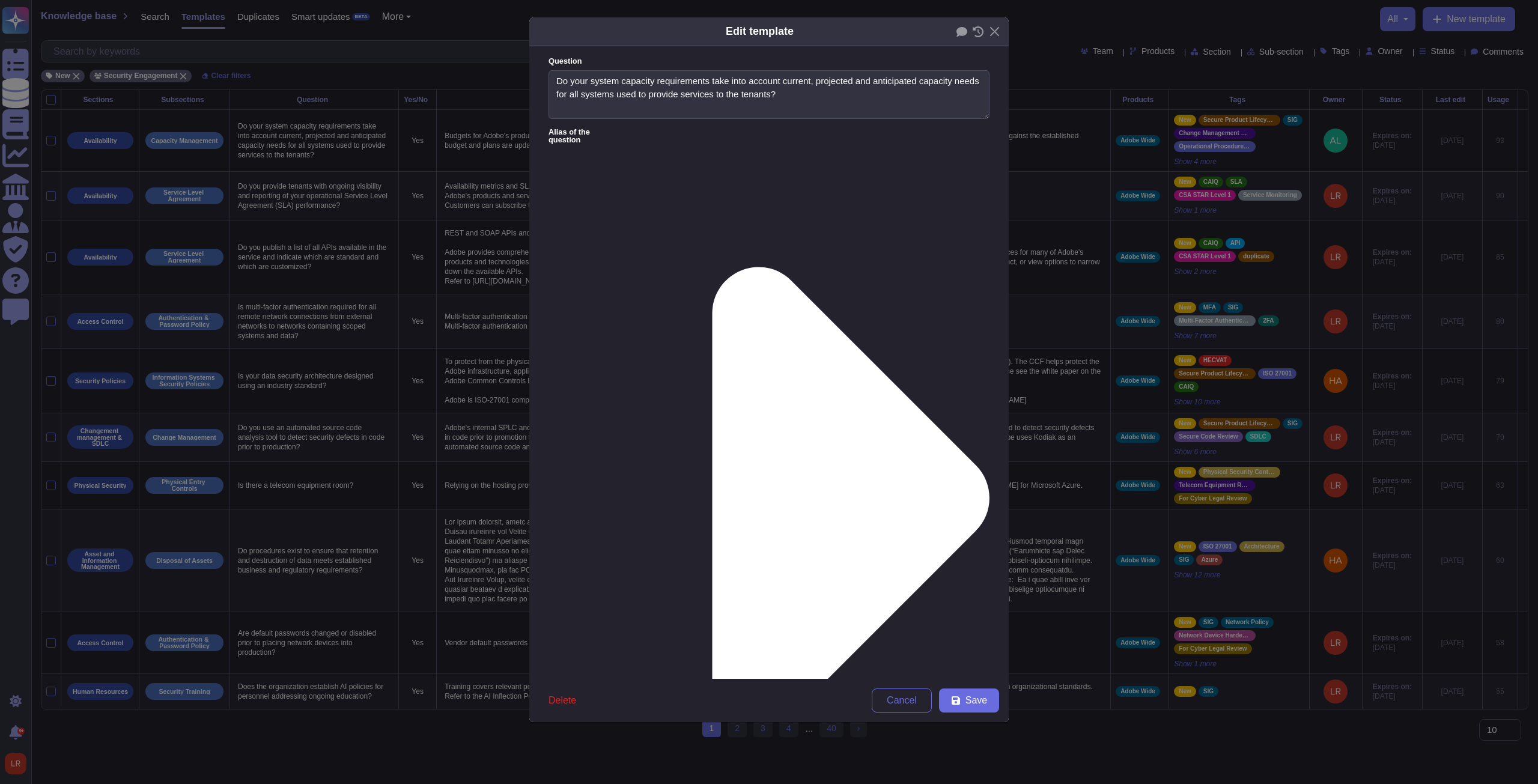
type textarea "Do your system capacity requirements take into account current, projected and a…"
type textarea "Budgets for Adobe's products and services' infrastructure capacity are establis…"
drag, startPoint x: 669, startPoint y: 327, endPoint x: 651, endPoint y: 340, distance: 22.2
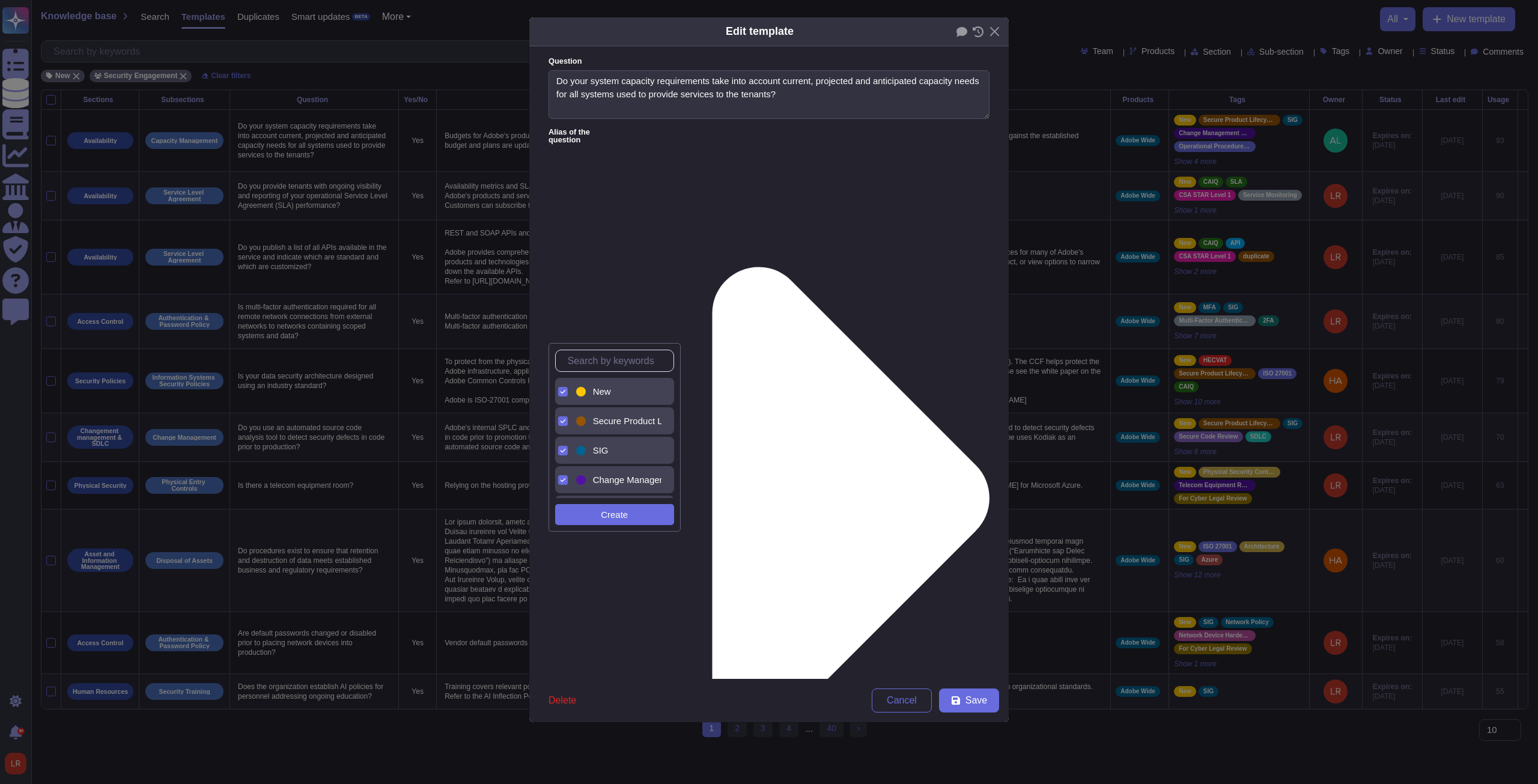
click at [566, 297] on div "New" at bounding box center [618, 391] width 88 height 27
click at [566, 297] on span "Save" at bounding box center [975, 700] width 22 height 9
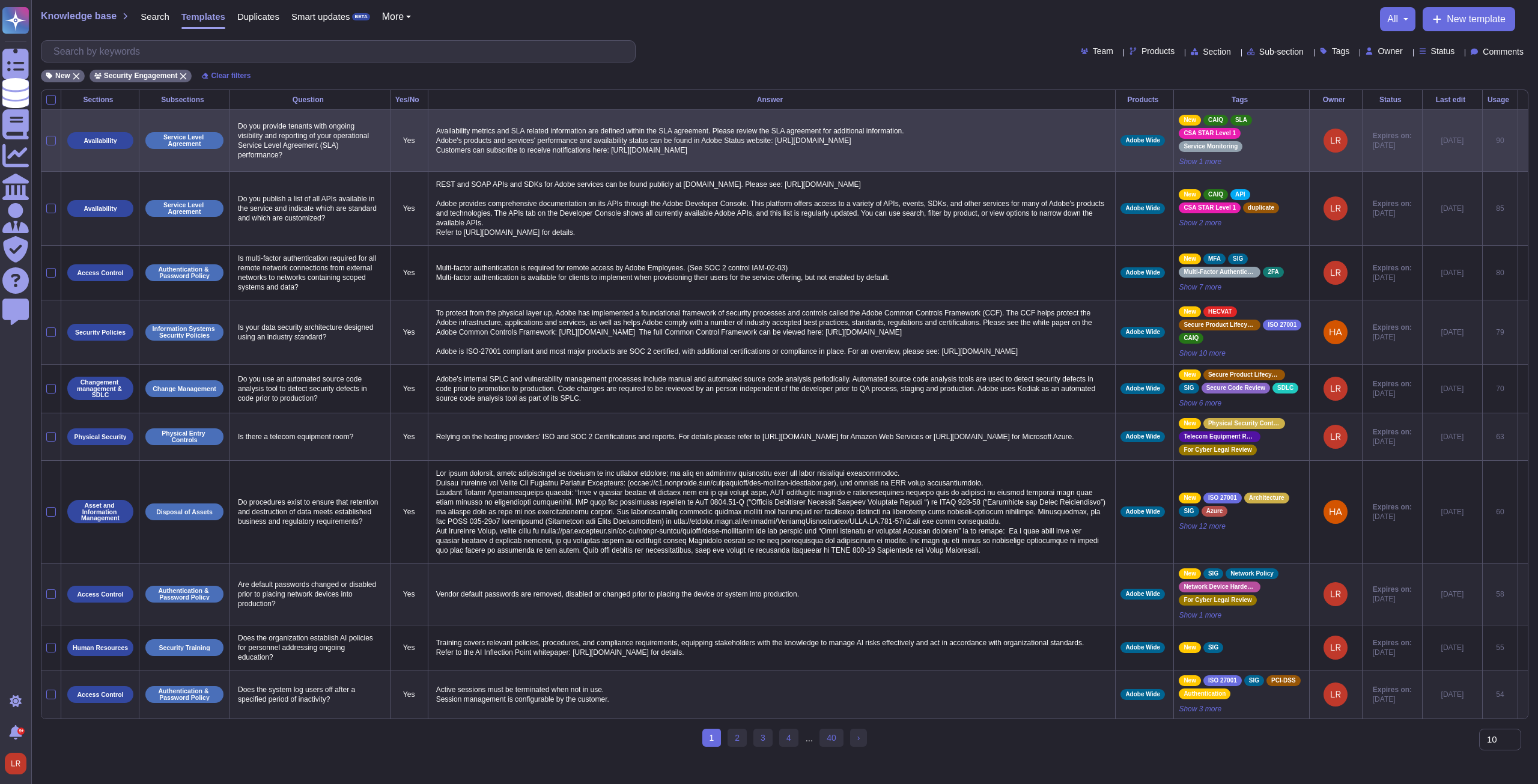
click at [566, 141] on icon at bounding box center [1522, 141] width 0 height 0
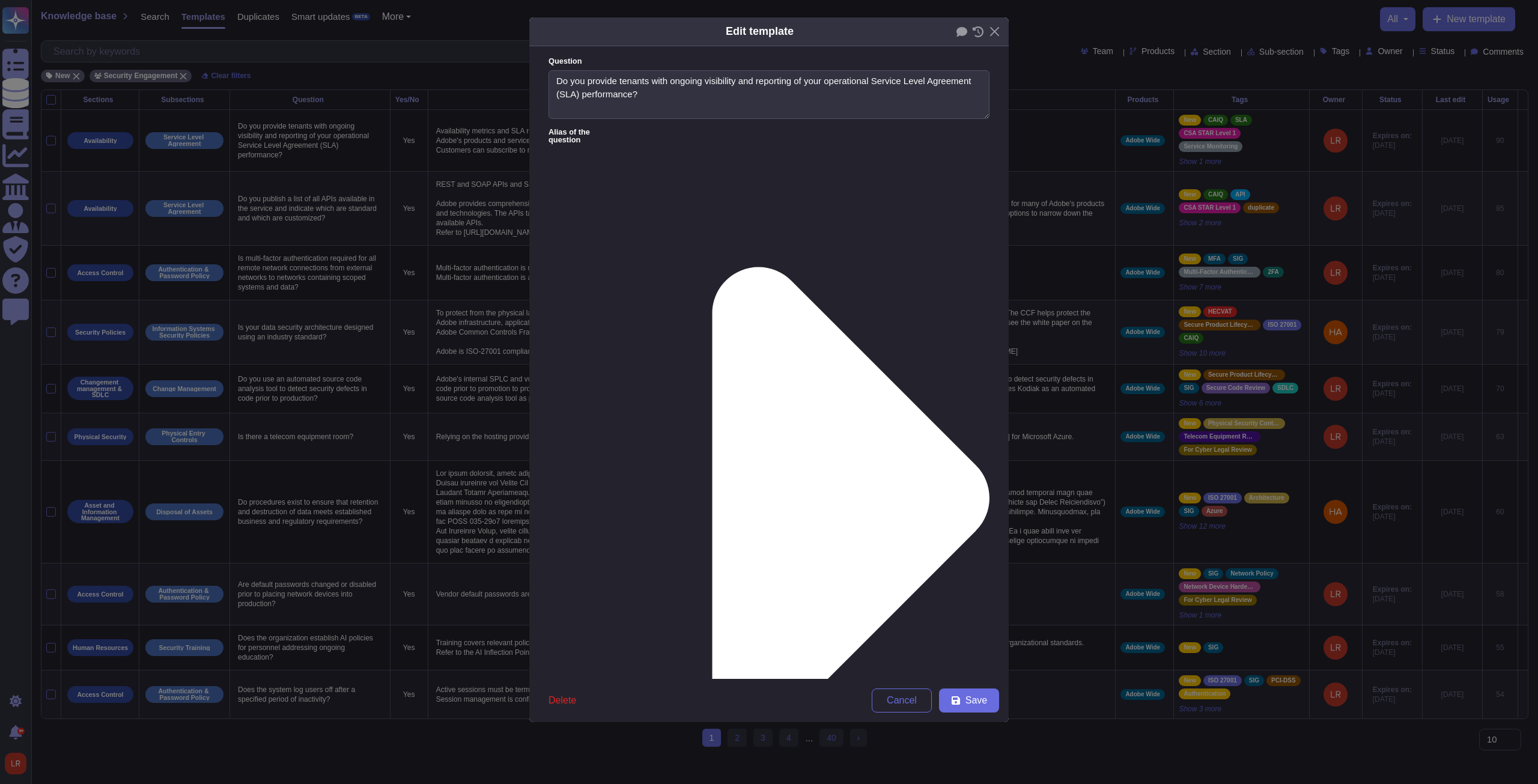
type textarea "Do you provide tenants with ongoing visibility and reporting of your operationa…"
type textarea "Availability metrics and SLA related information are defined within the SLA agr…"
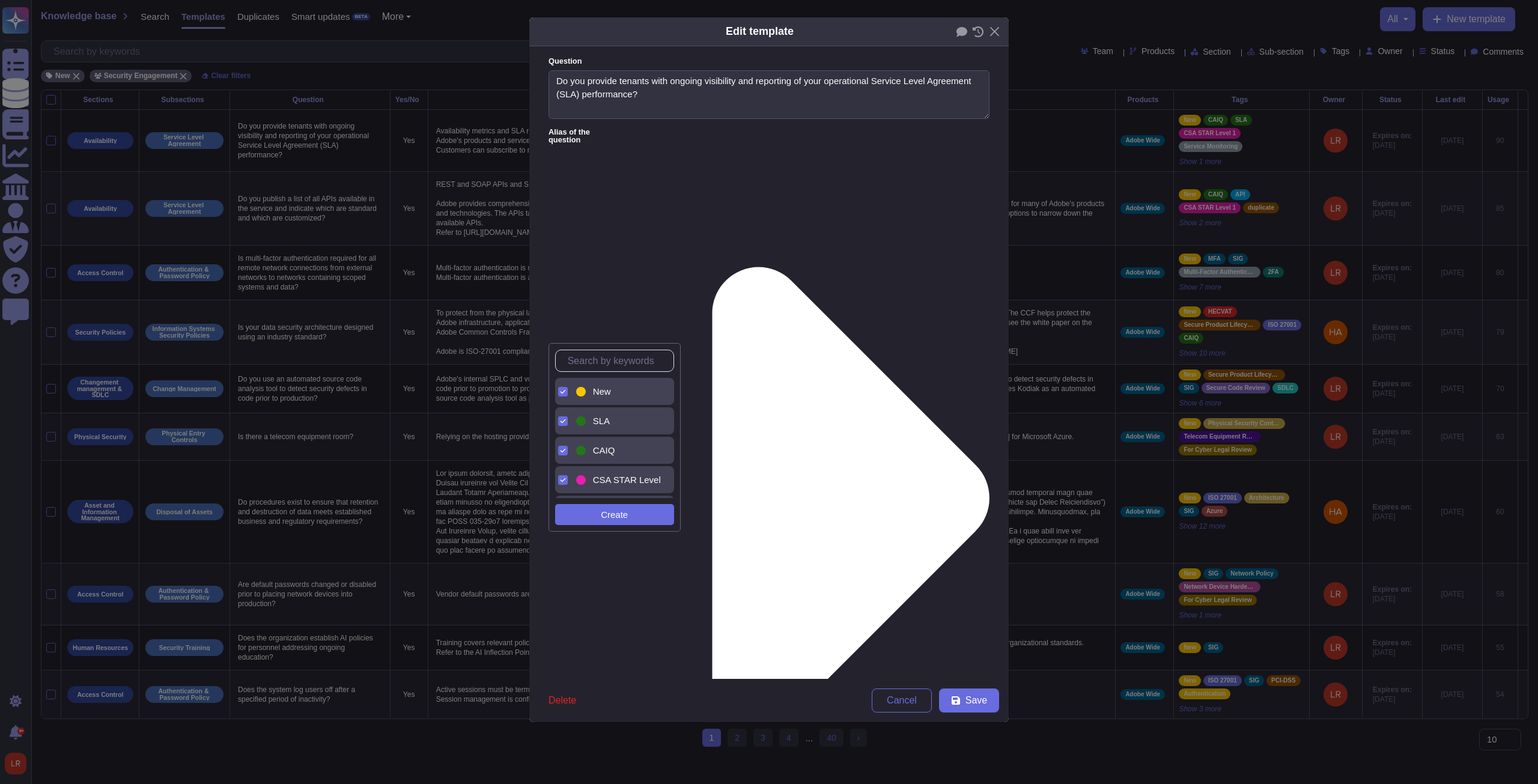
click at [566, 297] on span "New" at bounding box center [601, 391] width 18 height 11
drag, startPoint x: 936, startPoint y: 558, endPoint x: 940, endPoint y: 566, distance: 8.9
click at [566, 297] on form "Question Do you provide tenants with ongoing visibility and reporting of your o…" at bounding box center [769, 363] width 479 height 632
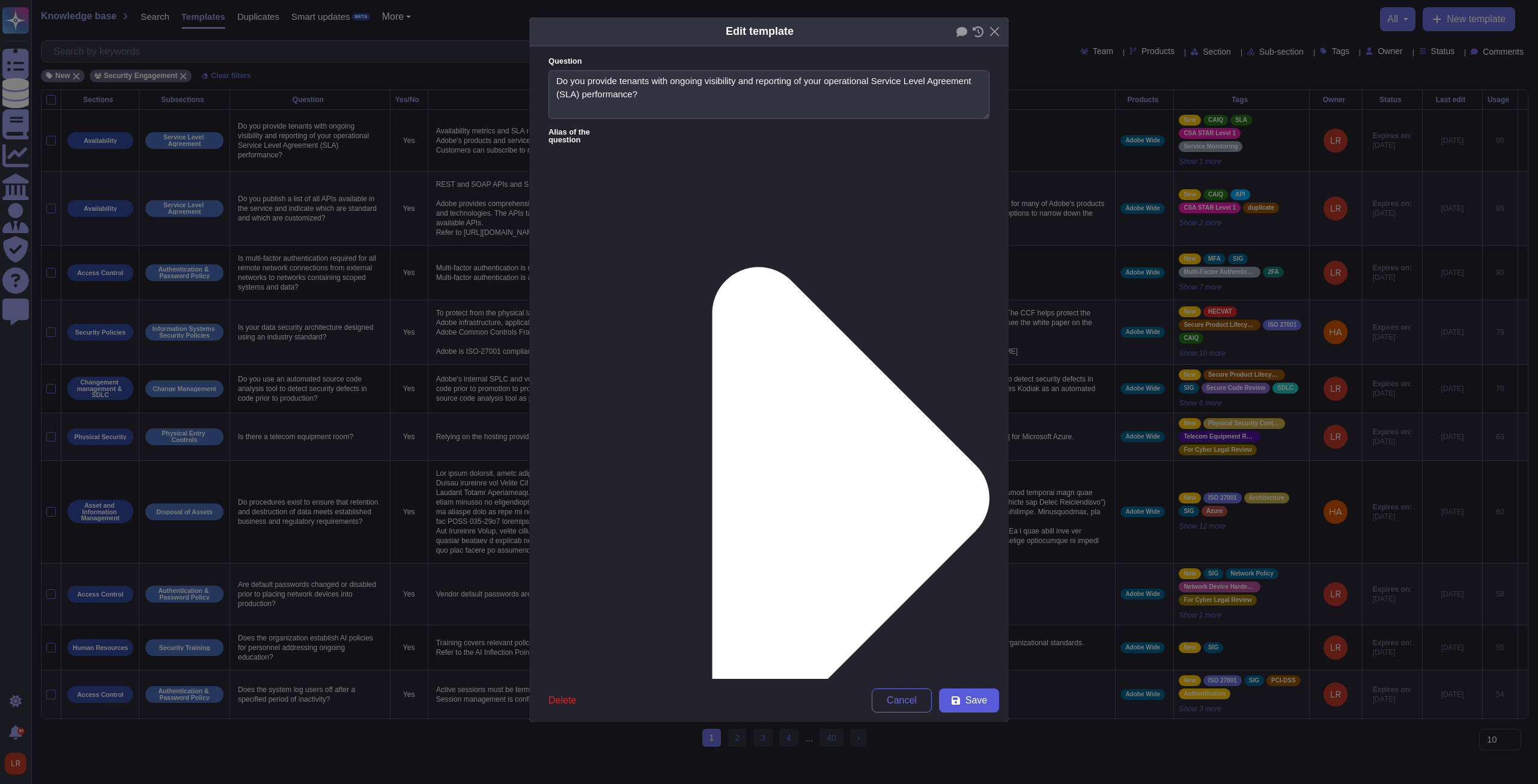
click at [566, 297] on span "Save" at bounding box center [975, 700] width 22 height 9
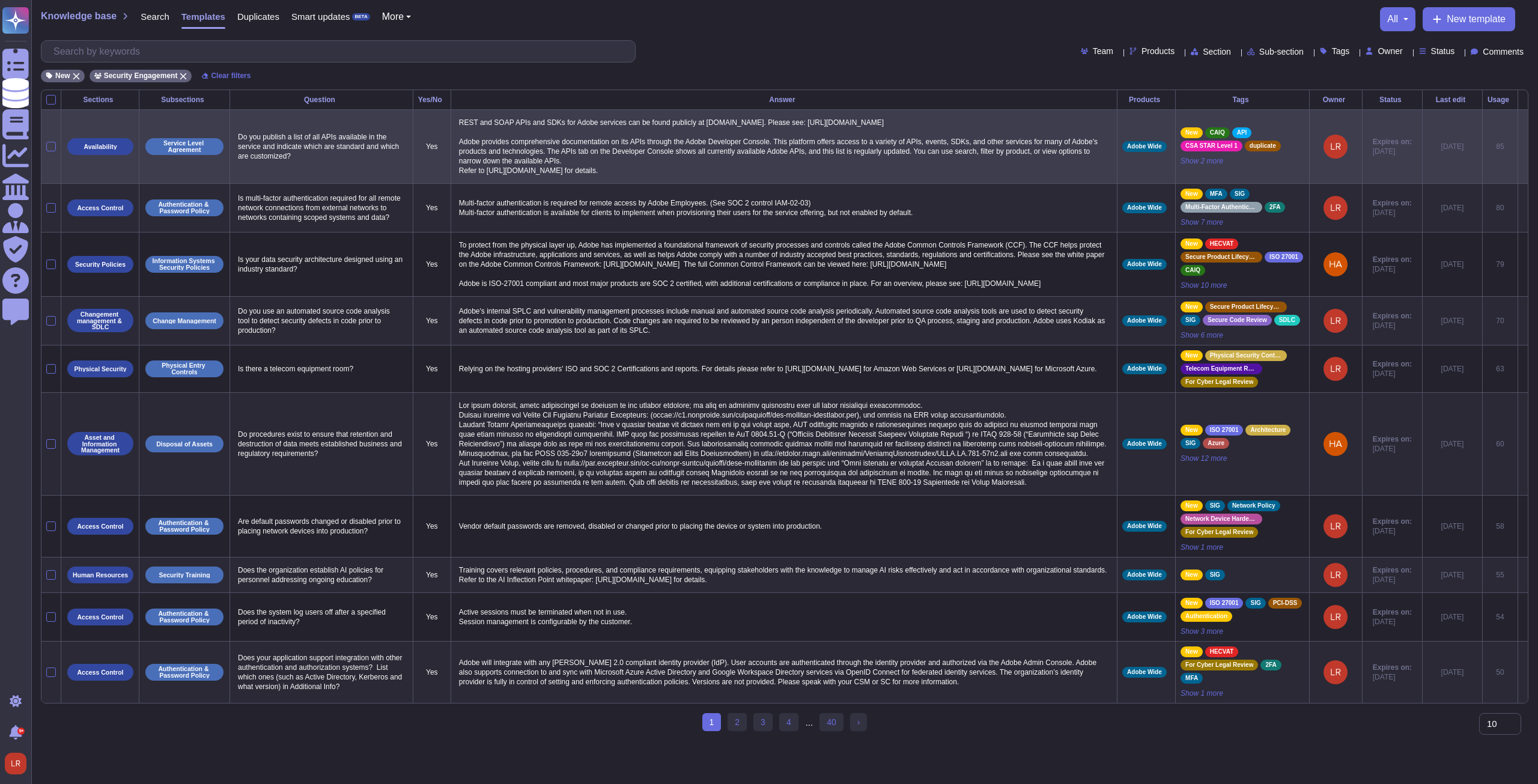
click at [566, 147] on icon at bounding box center [1522, 147] width 0 height 0
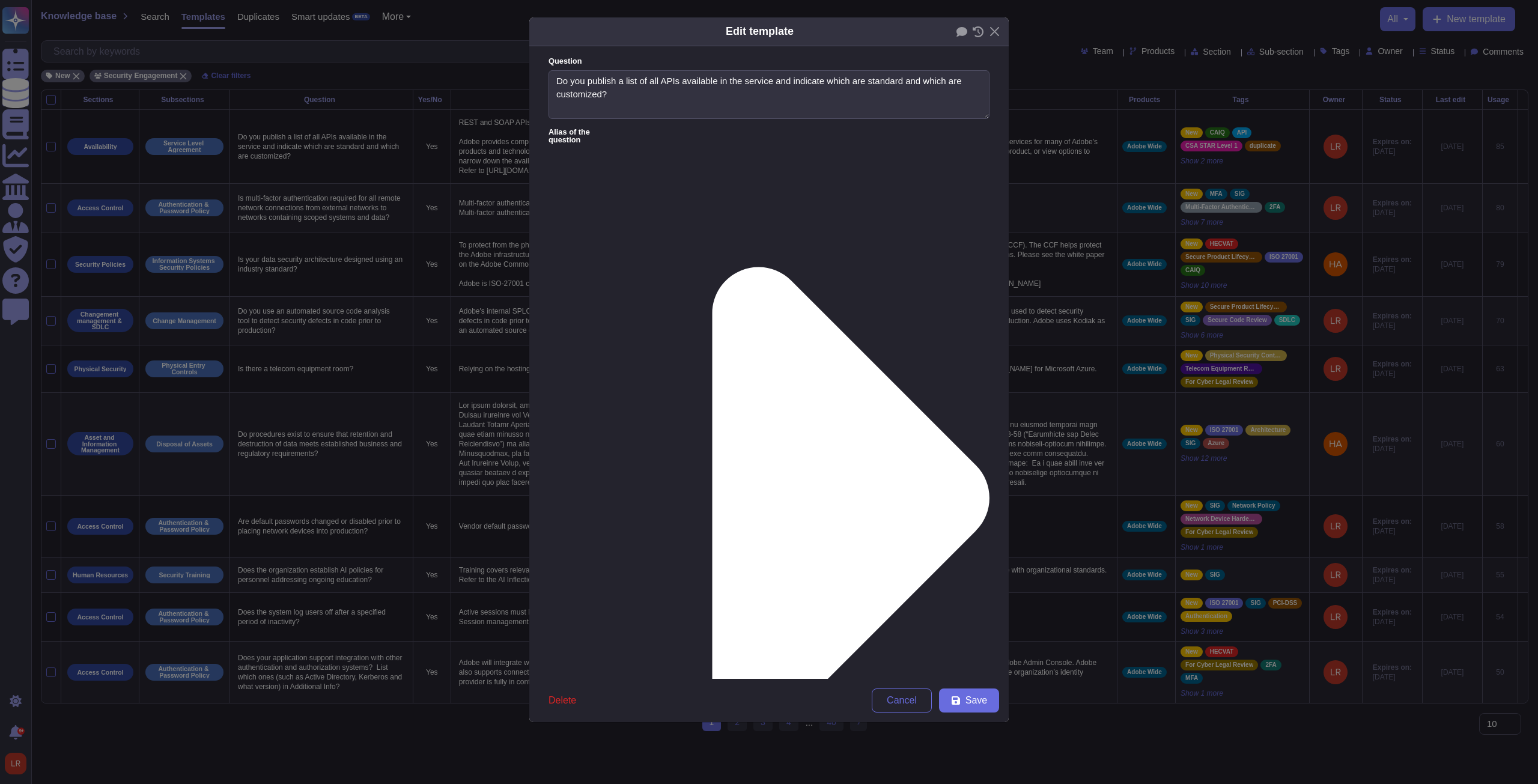
type textarea "Do you publish a list of all APIs available in the service and indicate which a…"
type textarea "REST and SOAP APIs and SDKs for Adobe services can be found publicly at [DOMAIN…"
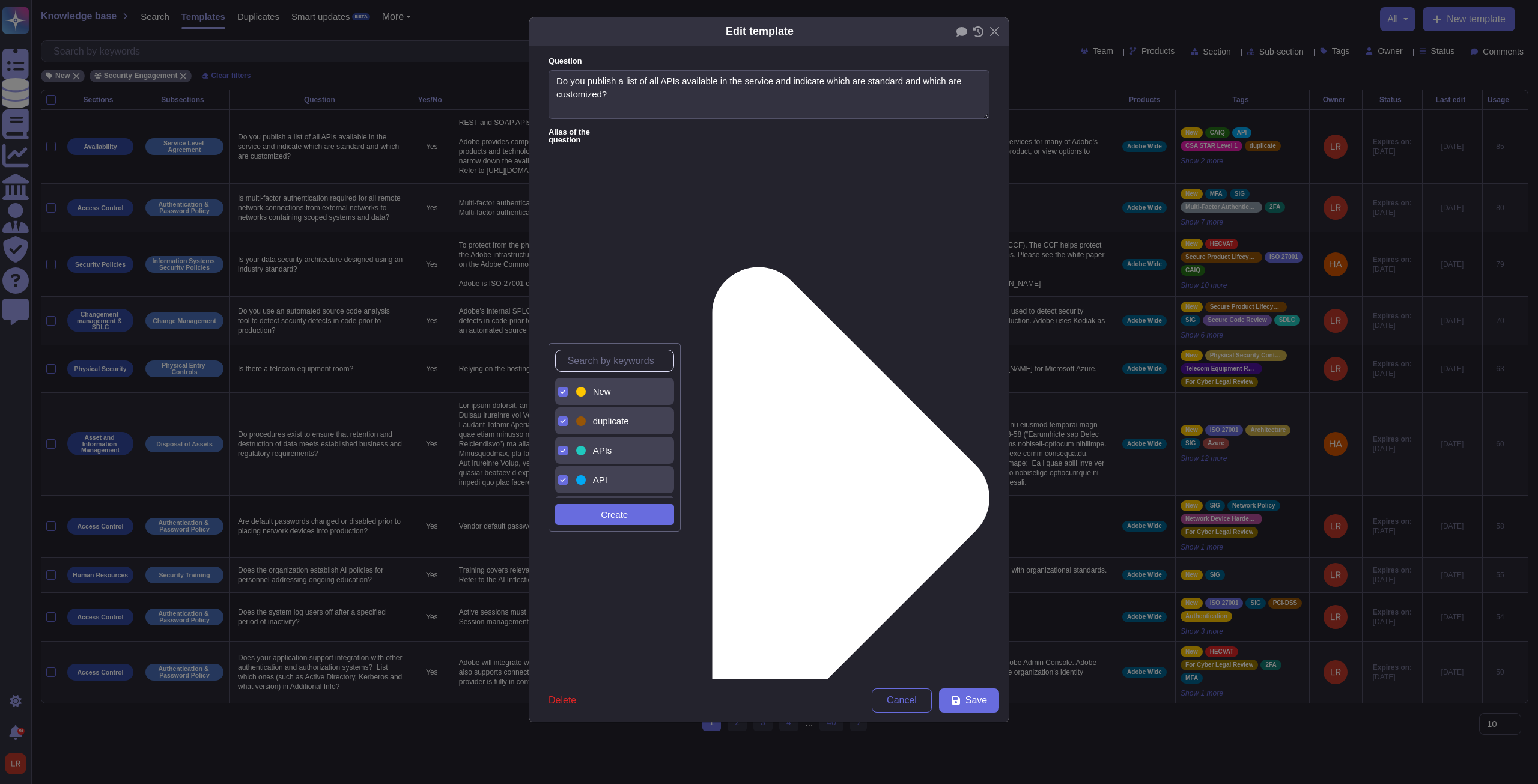
click at [566, 297] on div "New" at bounding box center [625, 391] width 73 height 11
click at [566, 297] on div "duplicate" at bounding box center [618, 391] width 88 height 27
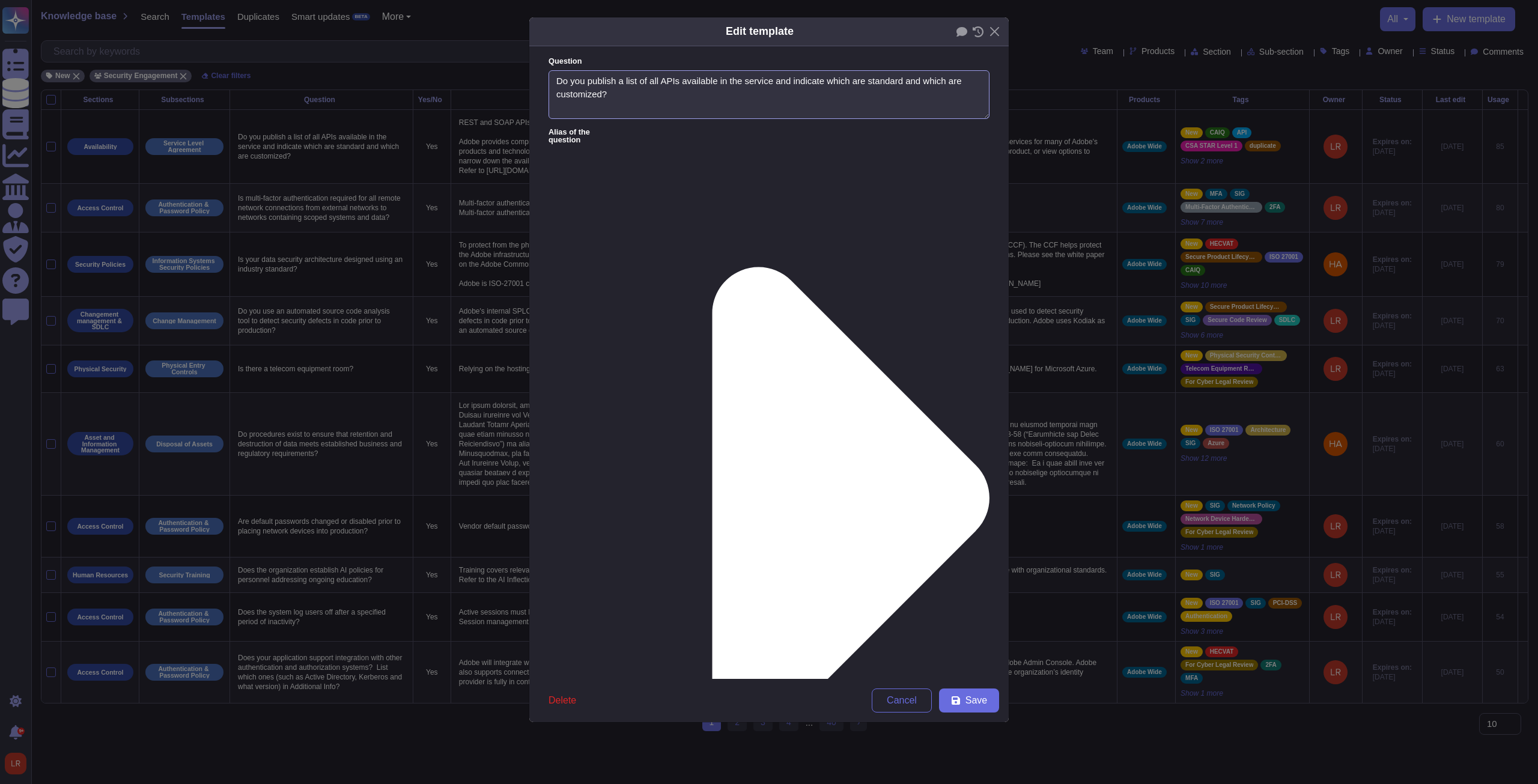
click at [566, 83] on textarea "Do you publish a list of all APIs available in the service and indicate which a…" at bounding box center [769, 95] width 441 height 49
click at [566, 80] on textarea "Do you publish a list of all APIs available in the service and indicate which a…" at bounding box center [769, 95] width 441 height 49
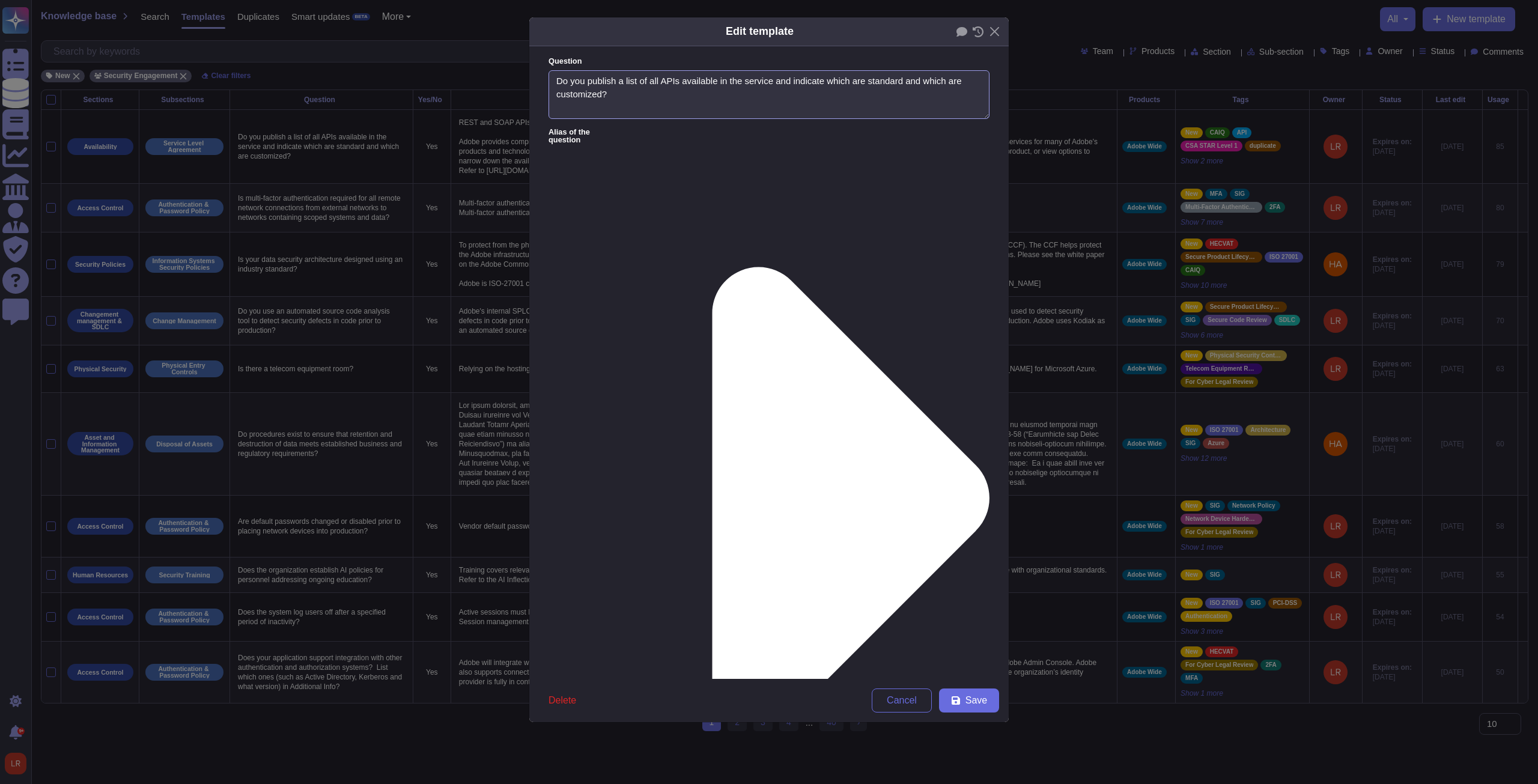
click at [566, 80] on textarea "Do you publish a list of all APIs available in the service and indicate which a…" at bounding box center [769, 95] width 441 height 49
click at [566, 297] on span "Cancel" at bounding box center [901, 700] width 30 height 9
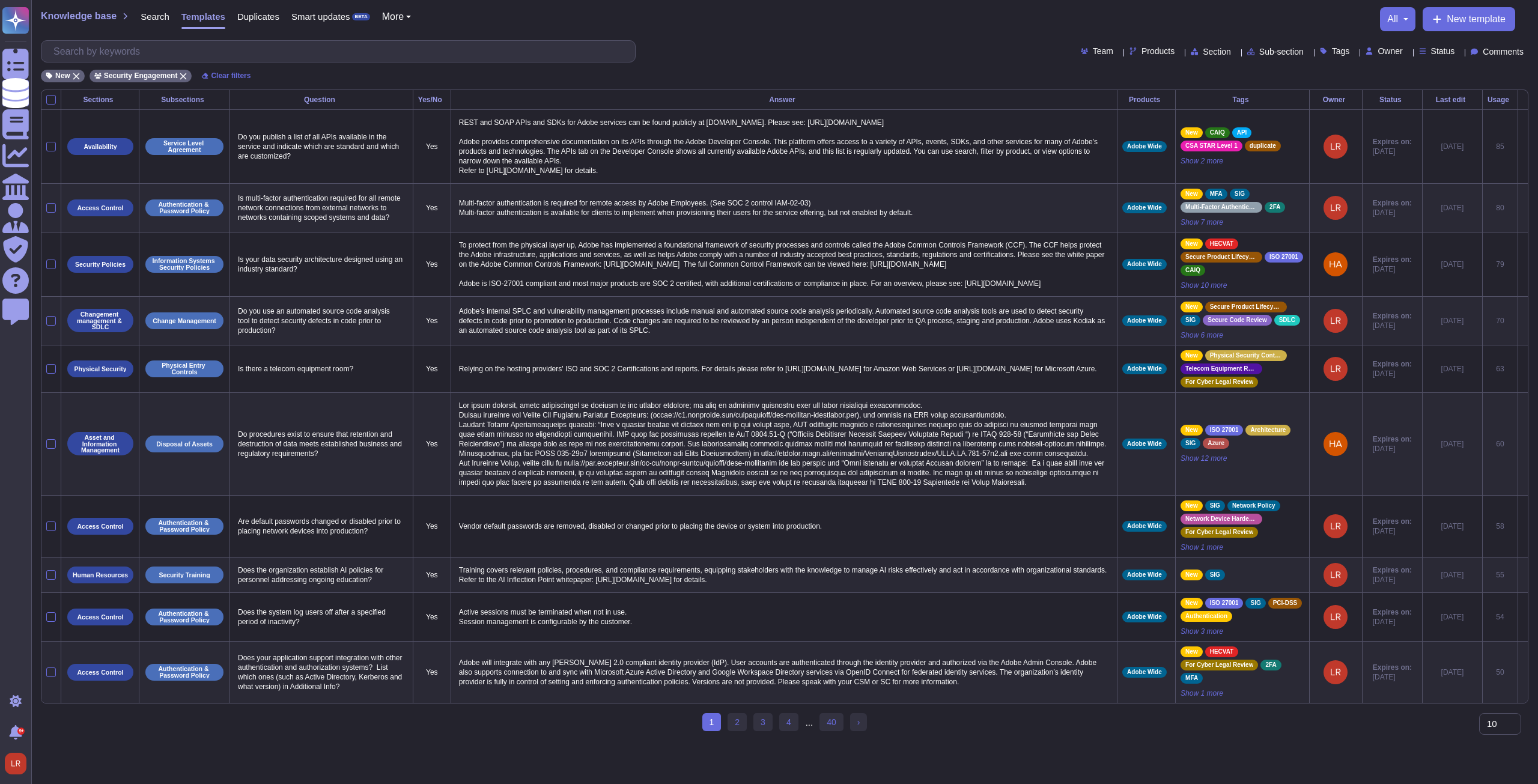
click at [566, 101] on div "Last edit" at bounding box center [1452, 100] width 50 height 7
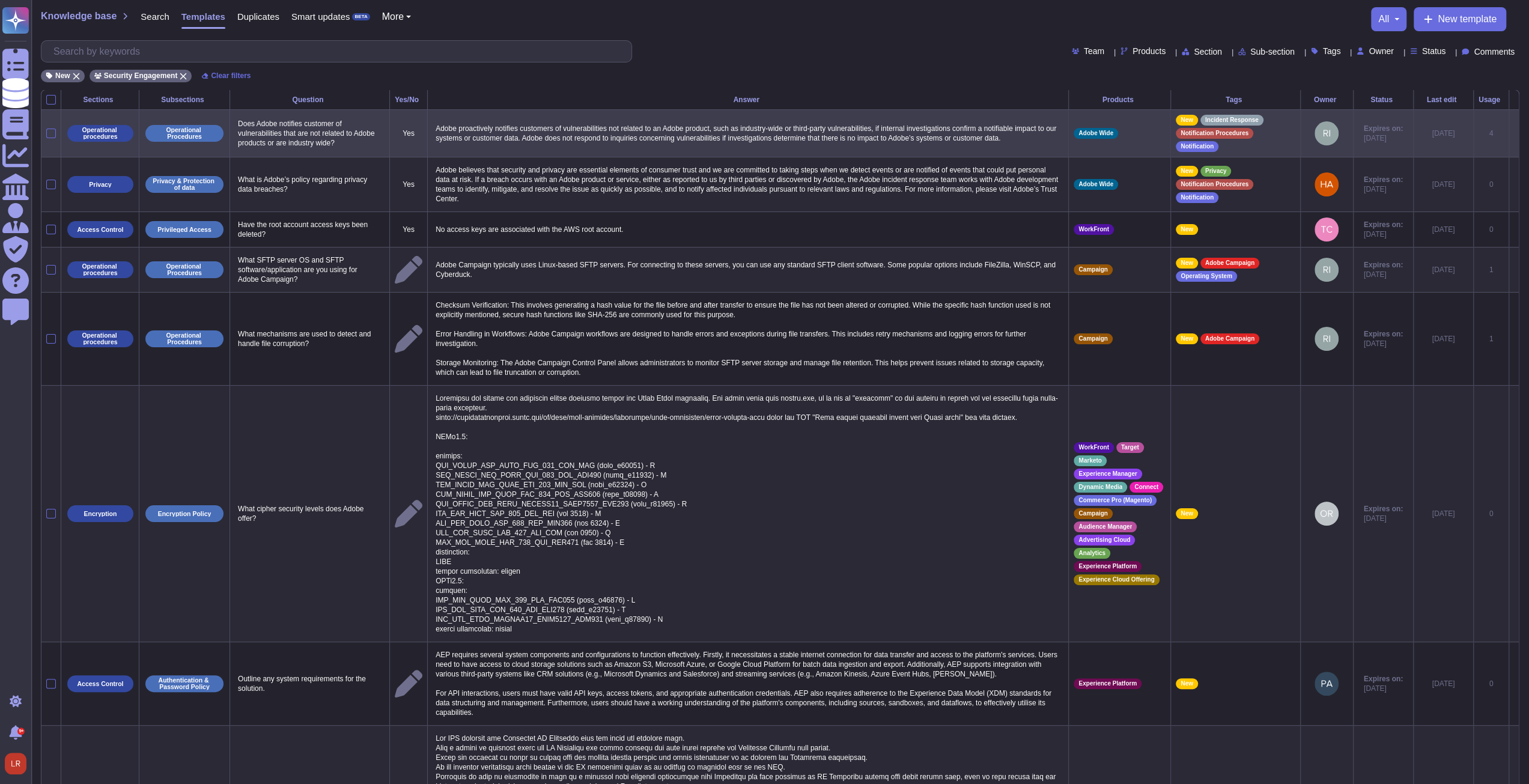
click at [566, 134] on icon at bounding box center [1514, 134] width 0 height 0
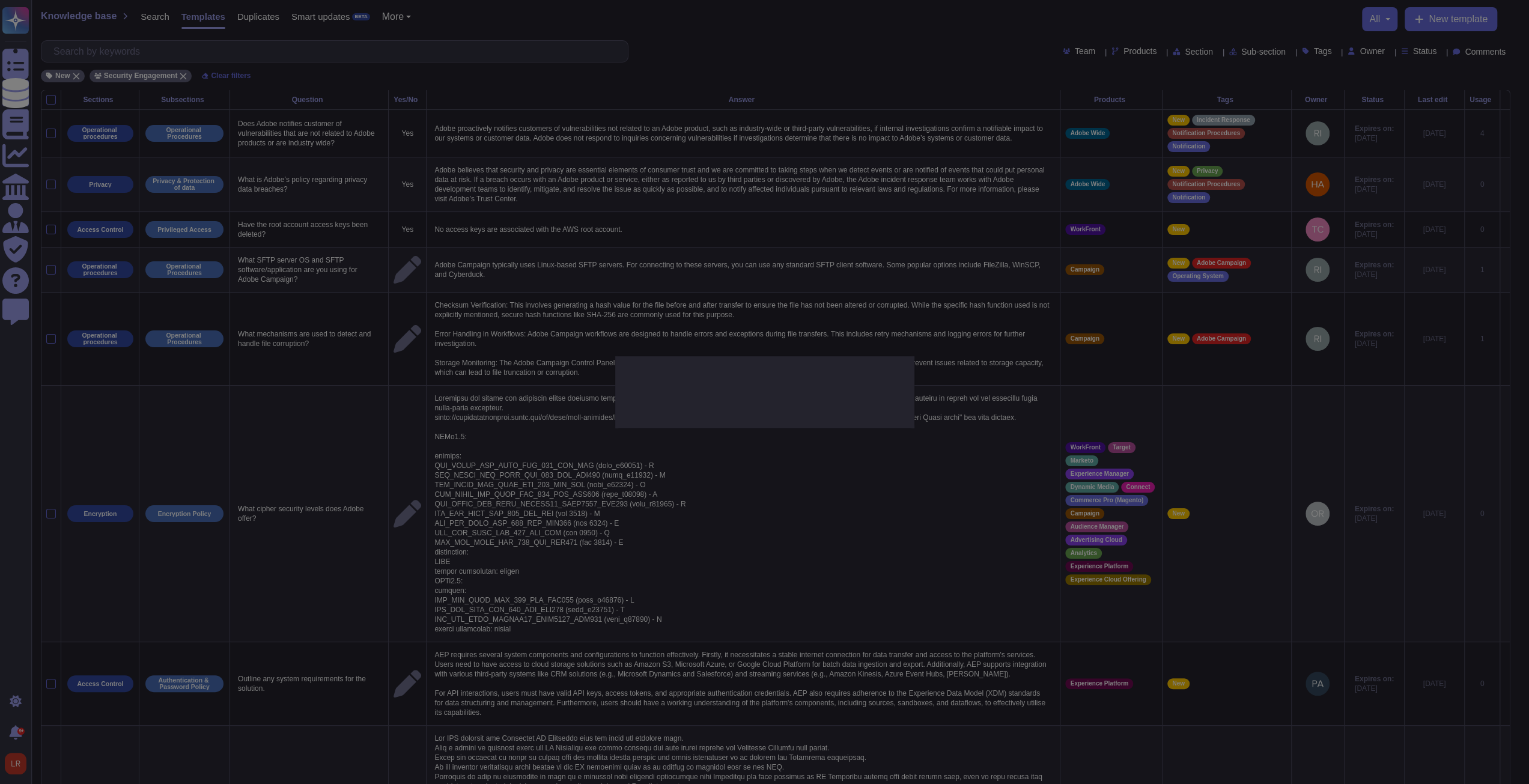
type textarea "Does Adobe notifies customer of vulnerabilities that are not related to Adobe p…"
type textarea "Adobe proactively notifies customers of vulnerabilities not related to an Adobe…"
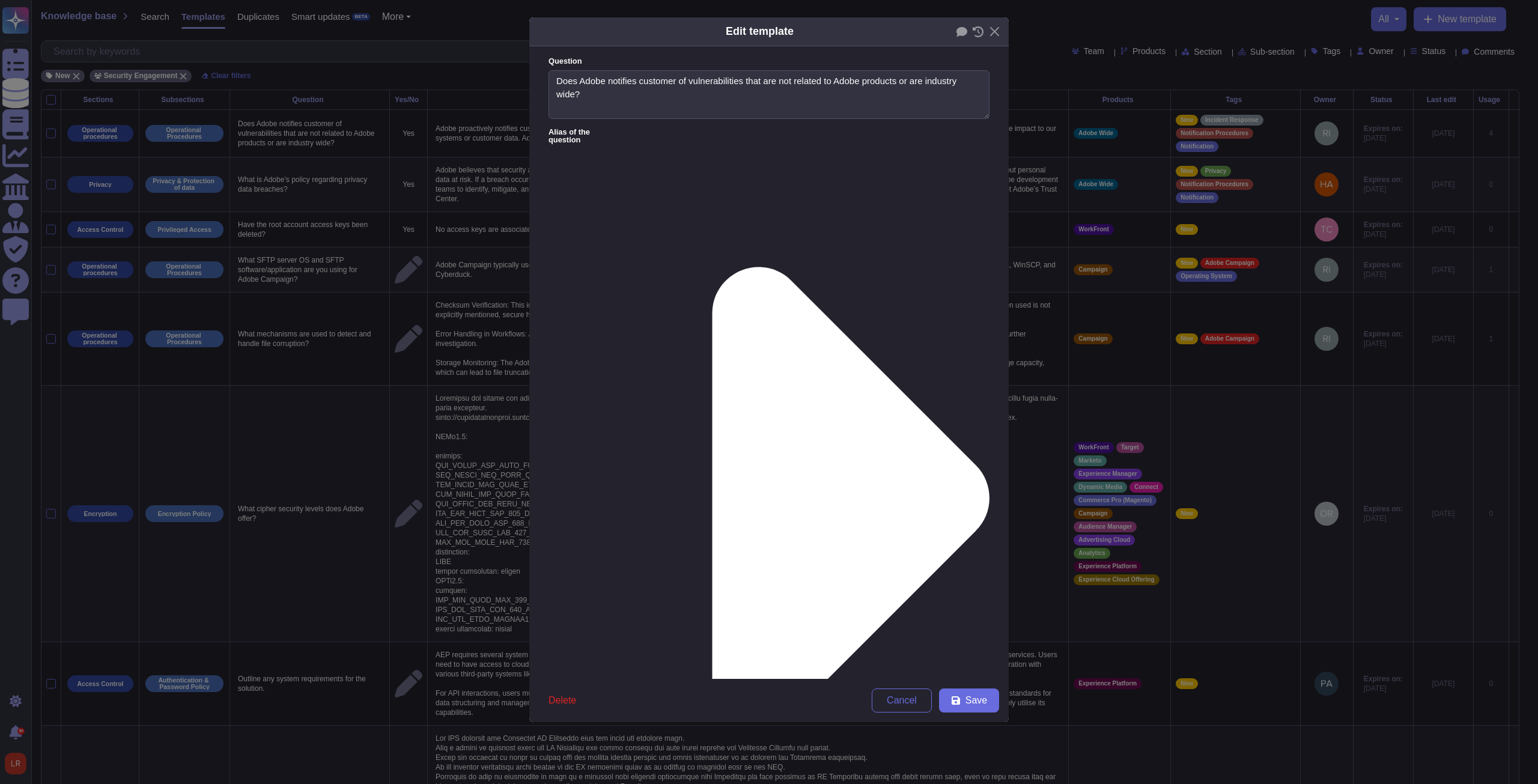
type textarea "Does Adobe notifies customer of vulnerabilities that are not related to Adobe p…"
type textarea "Adobe proactively notifies customers of vulnerabilities not related to an Adobe…"
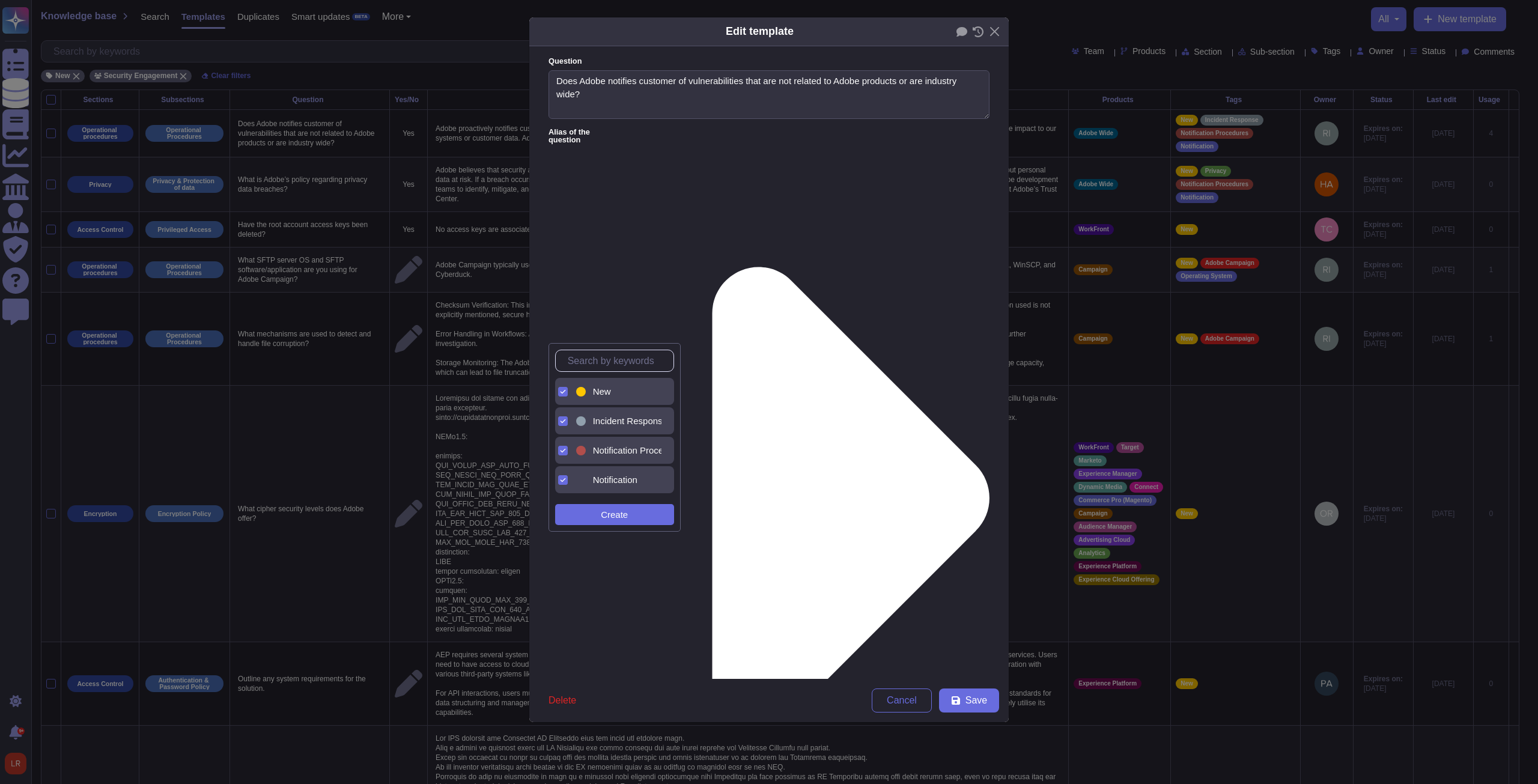
click at [566, 297] on span "New" at bounding box center [601, 391] width 18 height 11
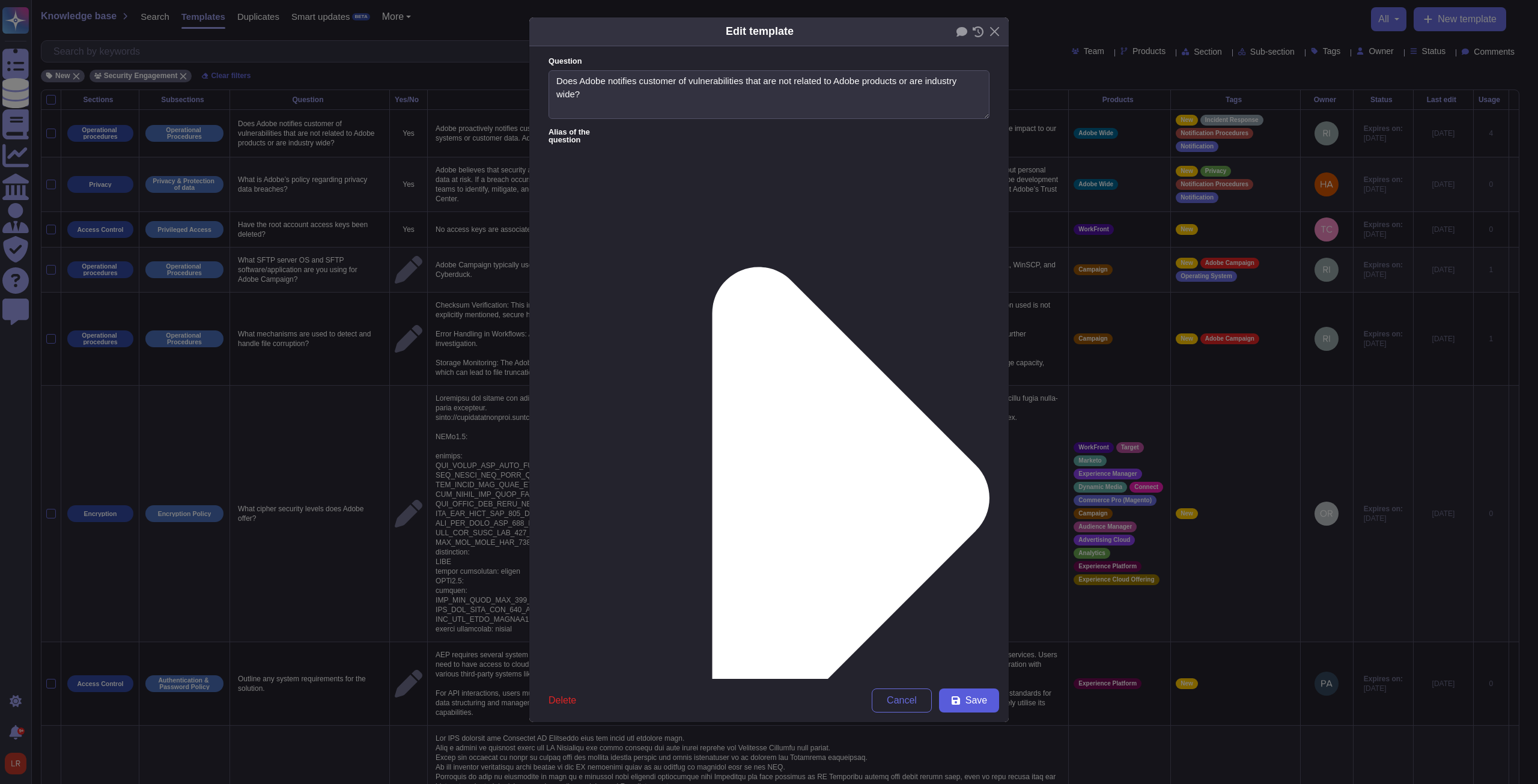
click at [566, 297] on span "Save" at bounding box center [975, 700] width 22 height 9
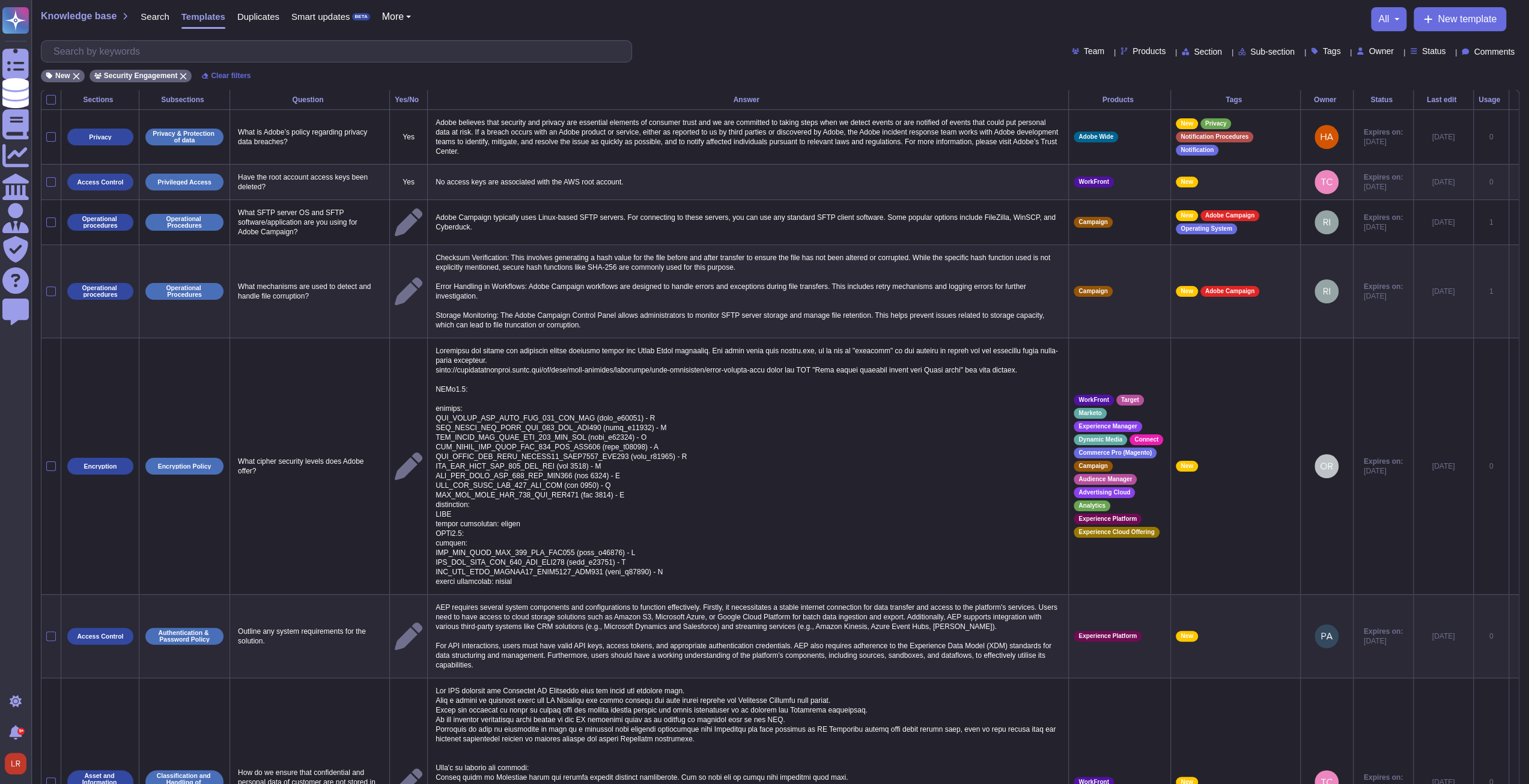
click at [405, 14] on button "More" at bounding box center [396, 16] width 29 height 9
click at [402, 16] on button "More" at bounding box center [396, 16] width 29 height 9
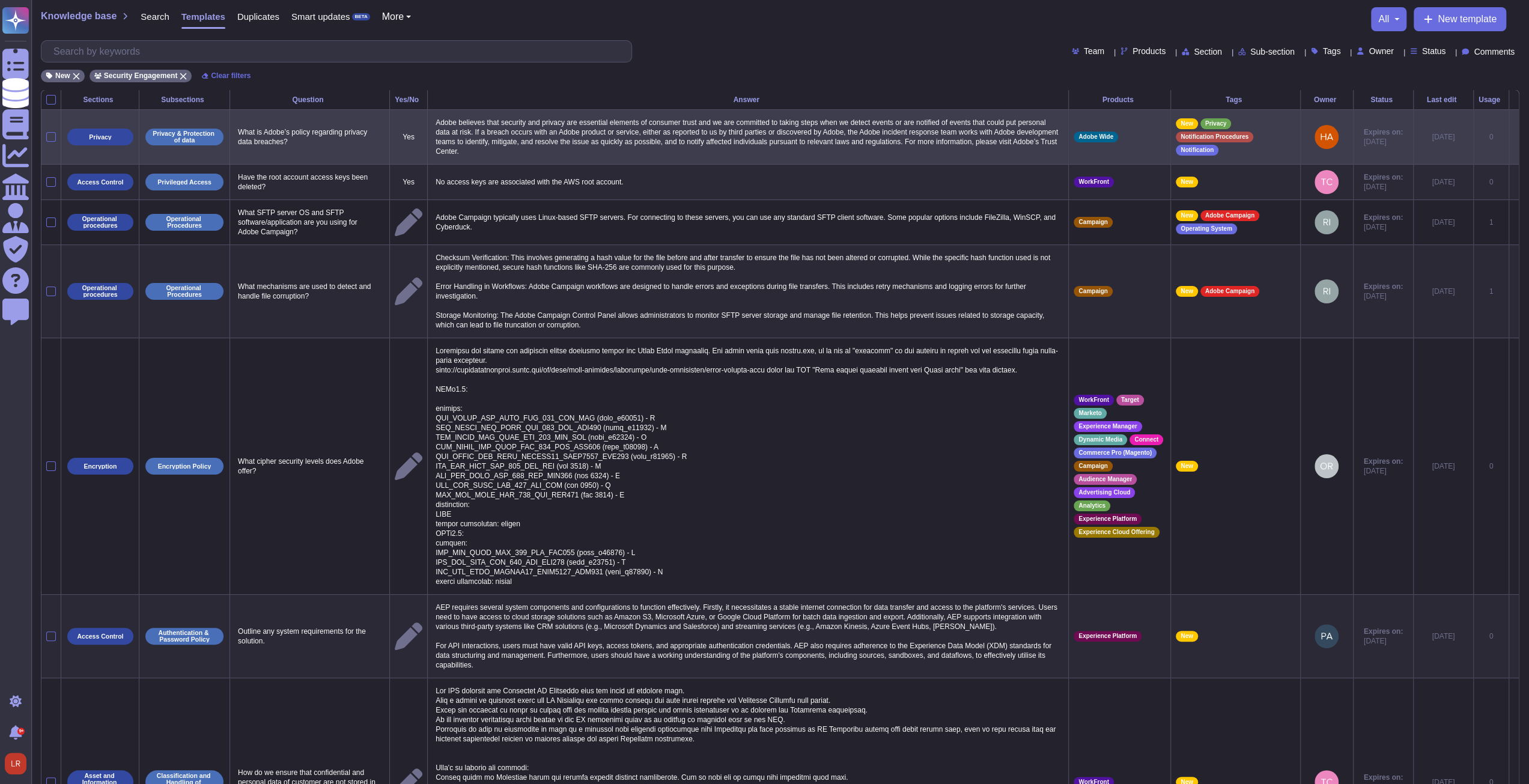
click at [566, 138] on icon at bounding box center [1514, 138] width 0 height 0
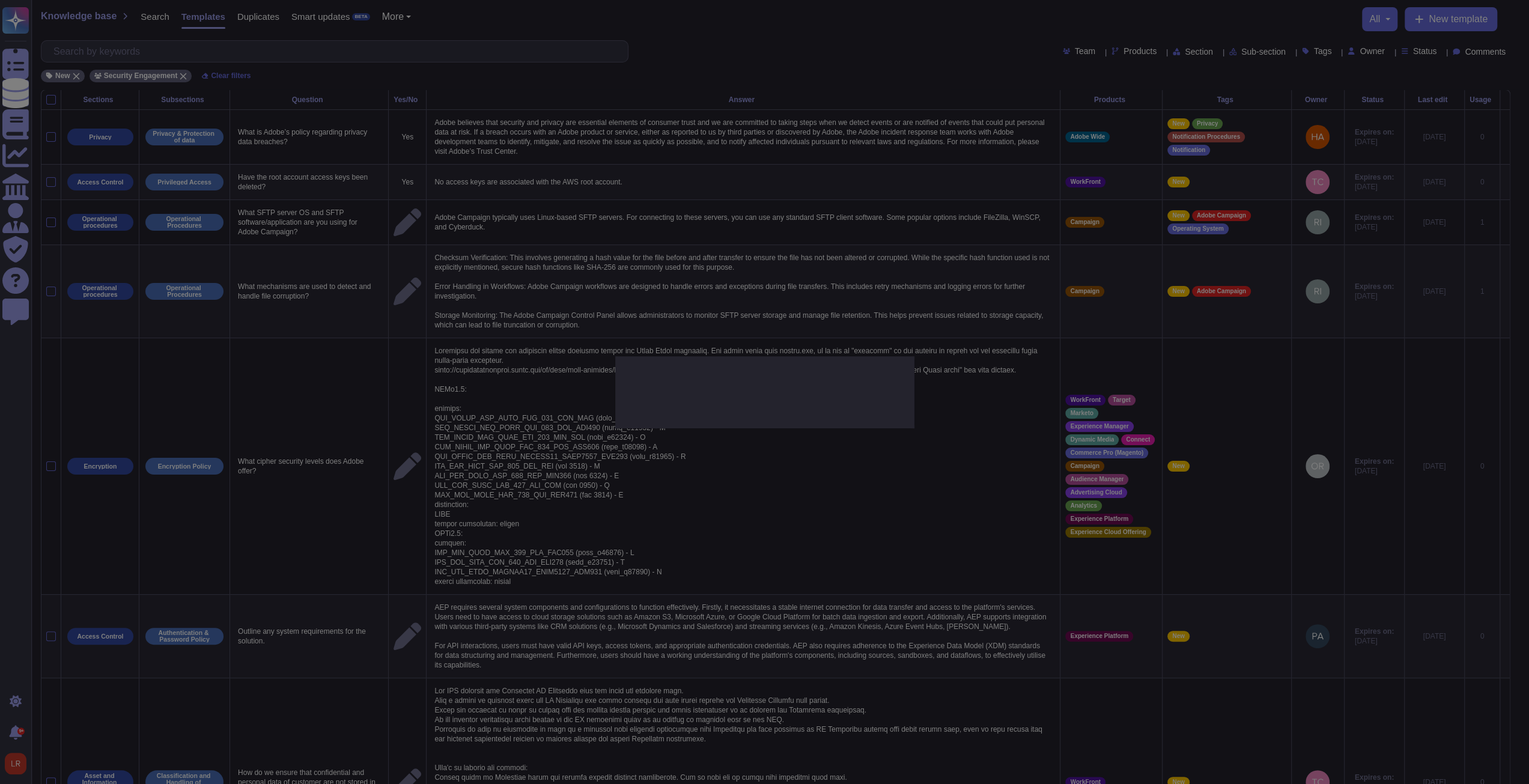
type textarea "What is Adobe’s policy regarding privacy data breaches?"
type textarea "Adobe believes that security and privacy are essential elements of consumer tru…"
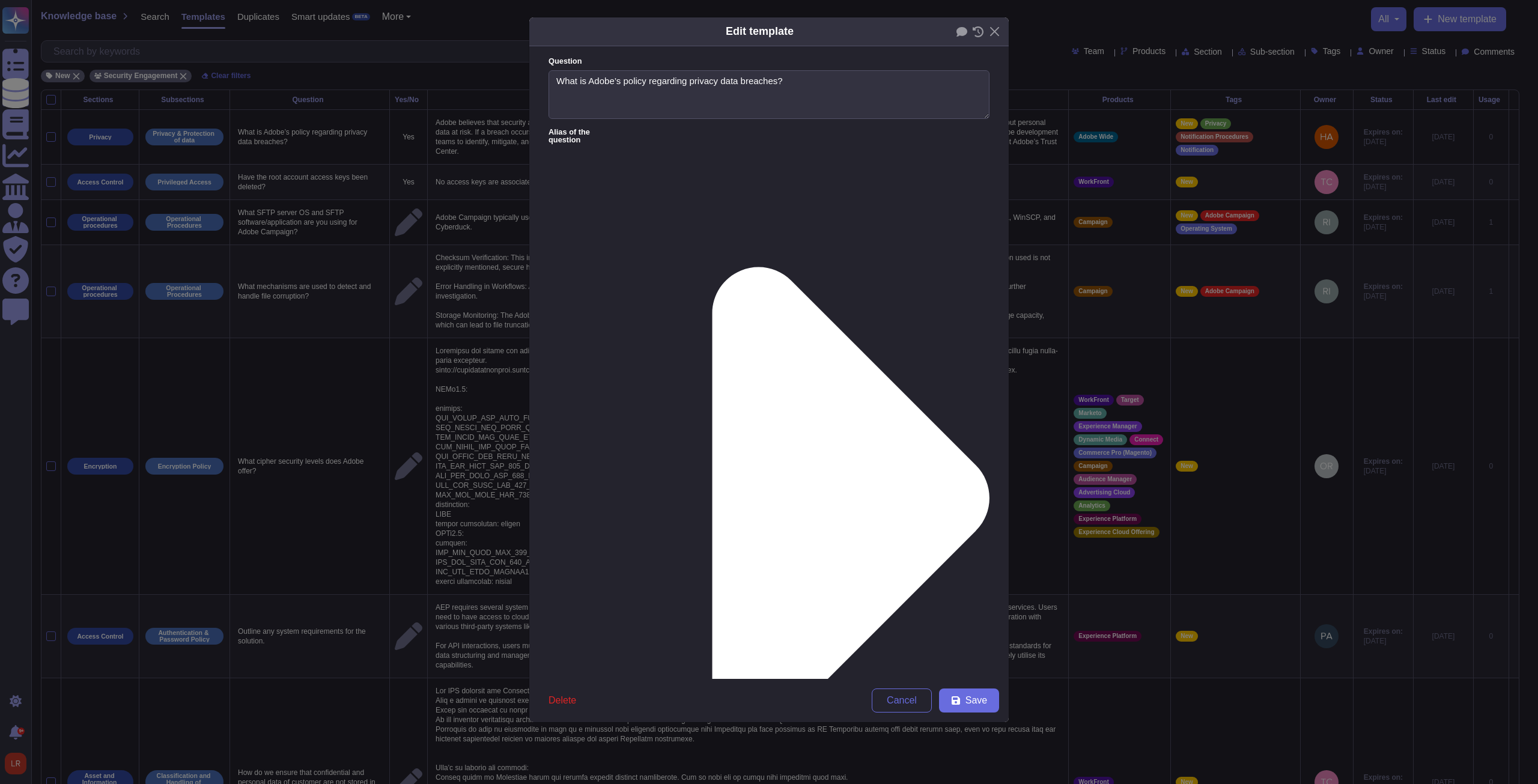
type textarea "What is Adobe’s policy regarding privacy data breaches?"
type textarea "Adobe believes that security and privacy are essential elements of consumer tru…"
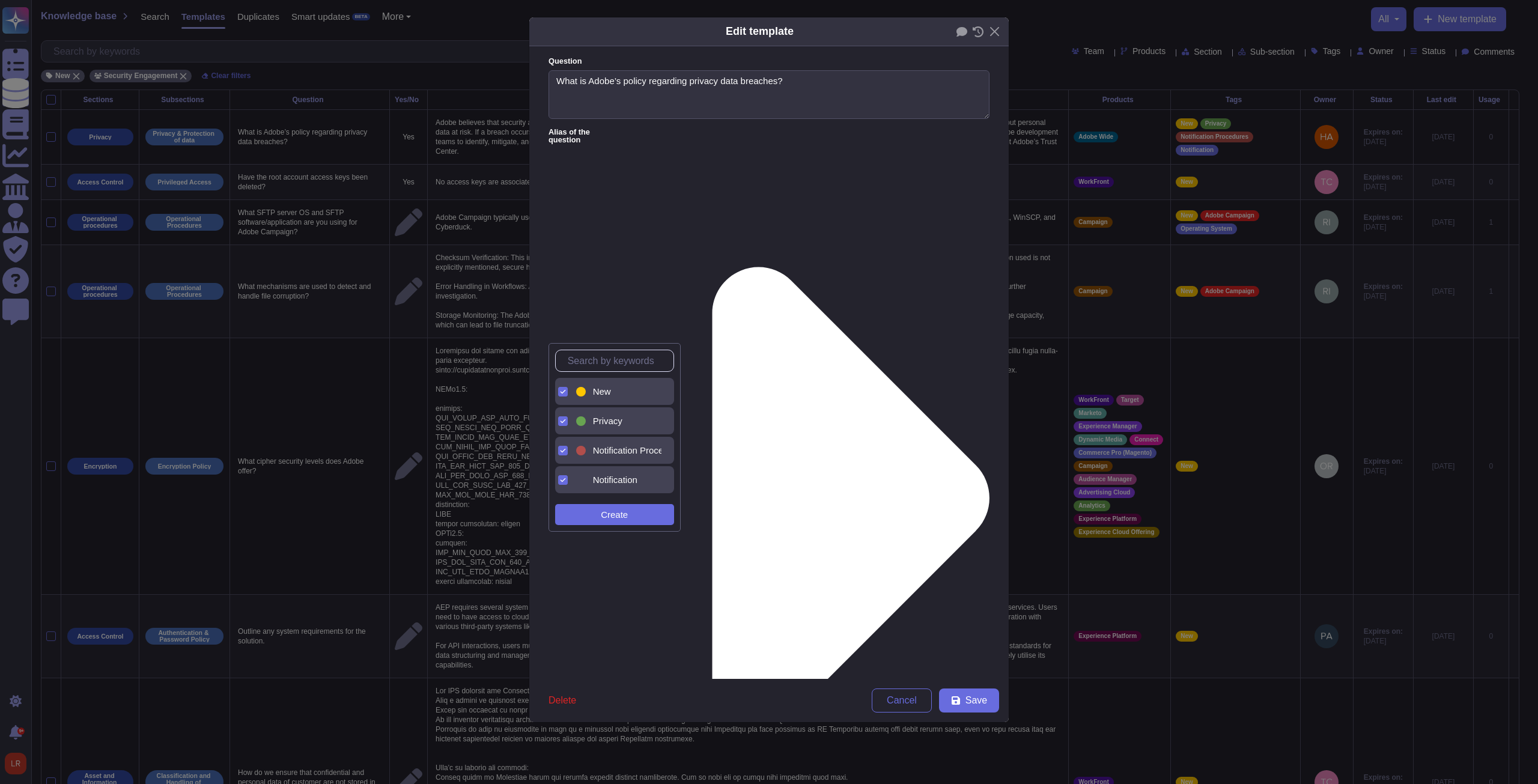
click at [566, 297] on span "New" at bounding box center [601, 391] width 18 height 11
drag, startPoint x: 842, startPoint y: 489, endPoint x: 842, endPoint y: 501, distance: 12.0
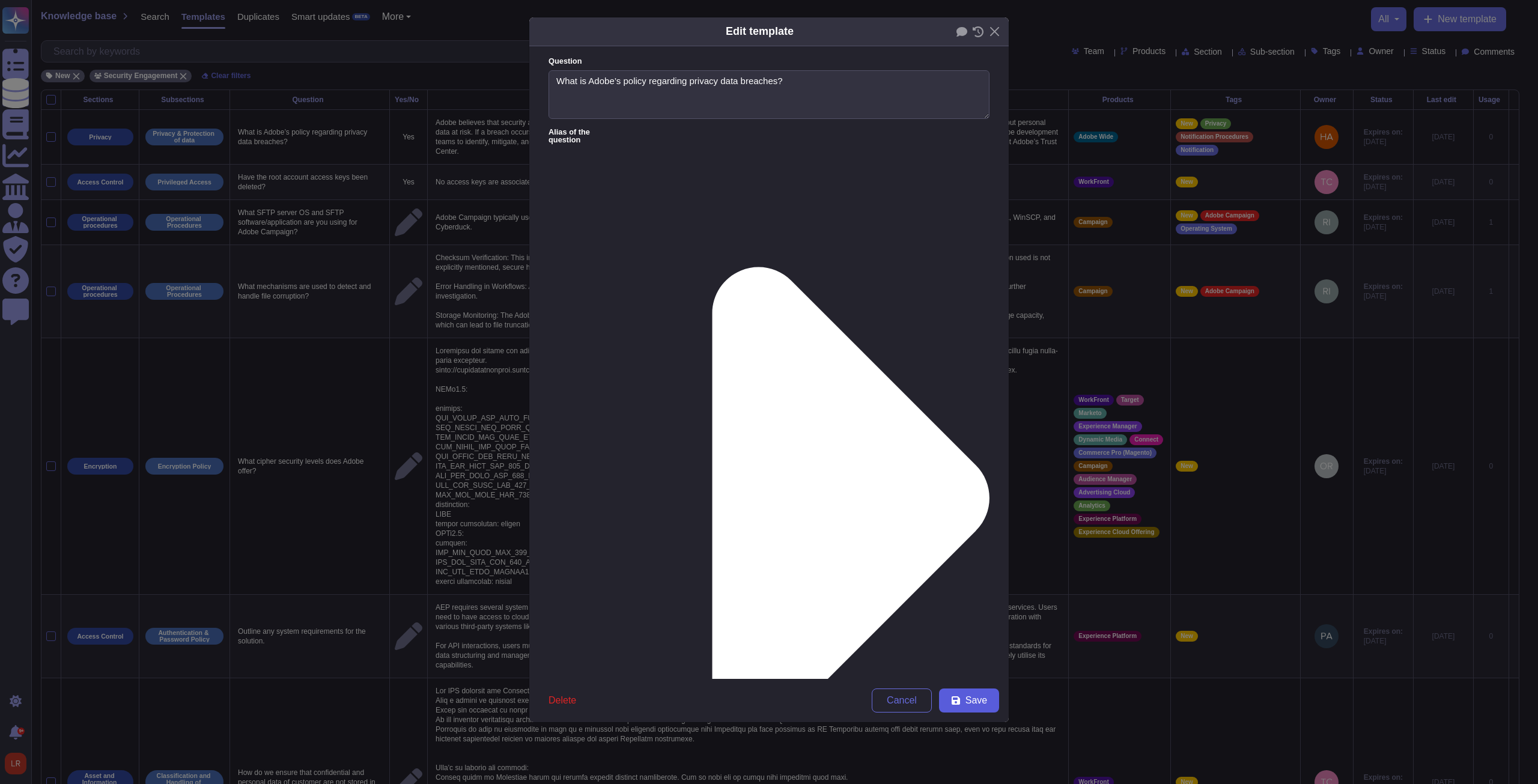
click at [566, 297] on span "Save" at bounding box center [975, 700] width 22 height 9
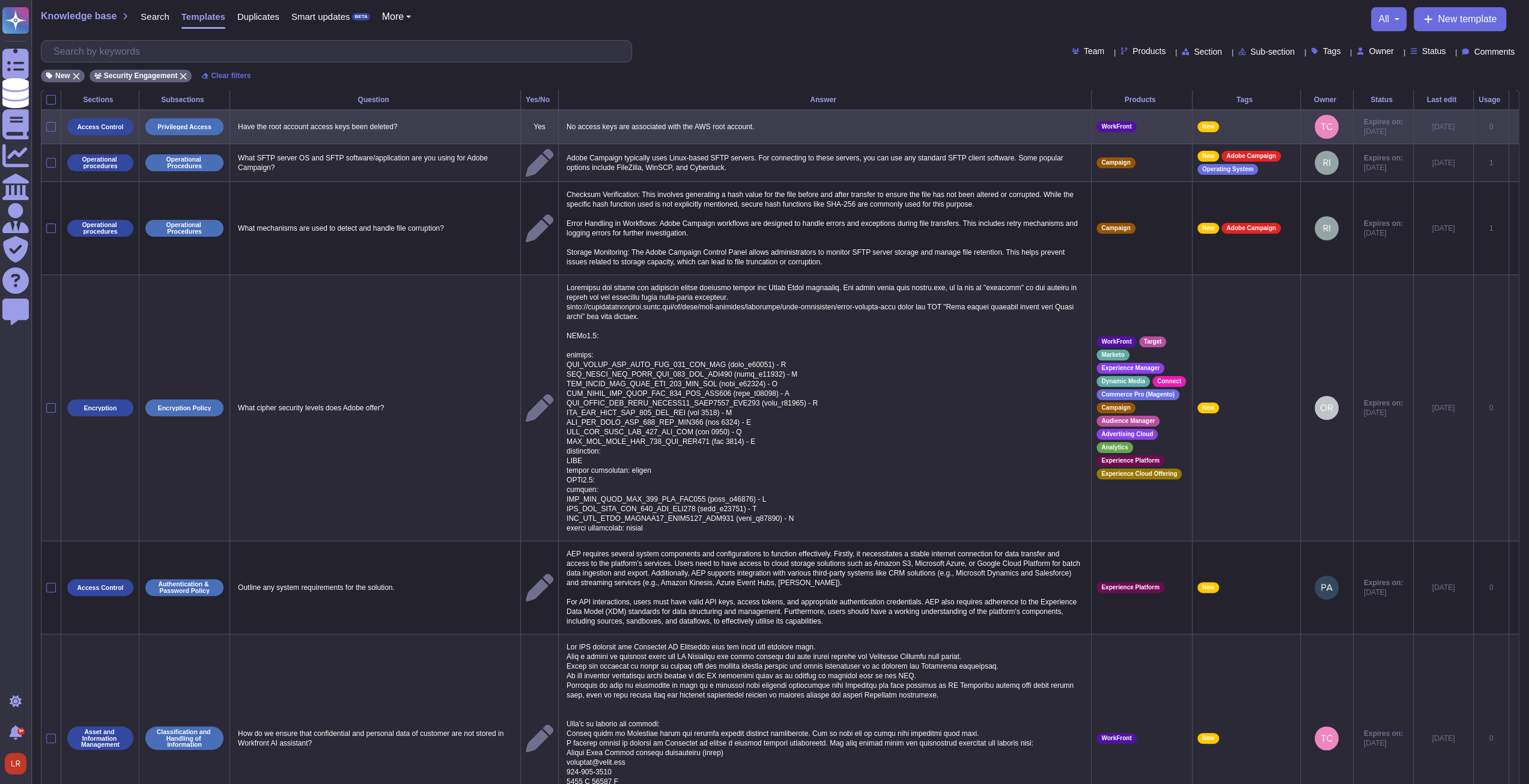
click at [566, 128] on icon at bounding box center [1514, 128] width 0 height 0
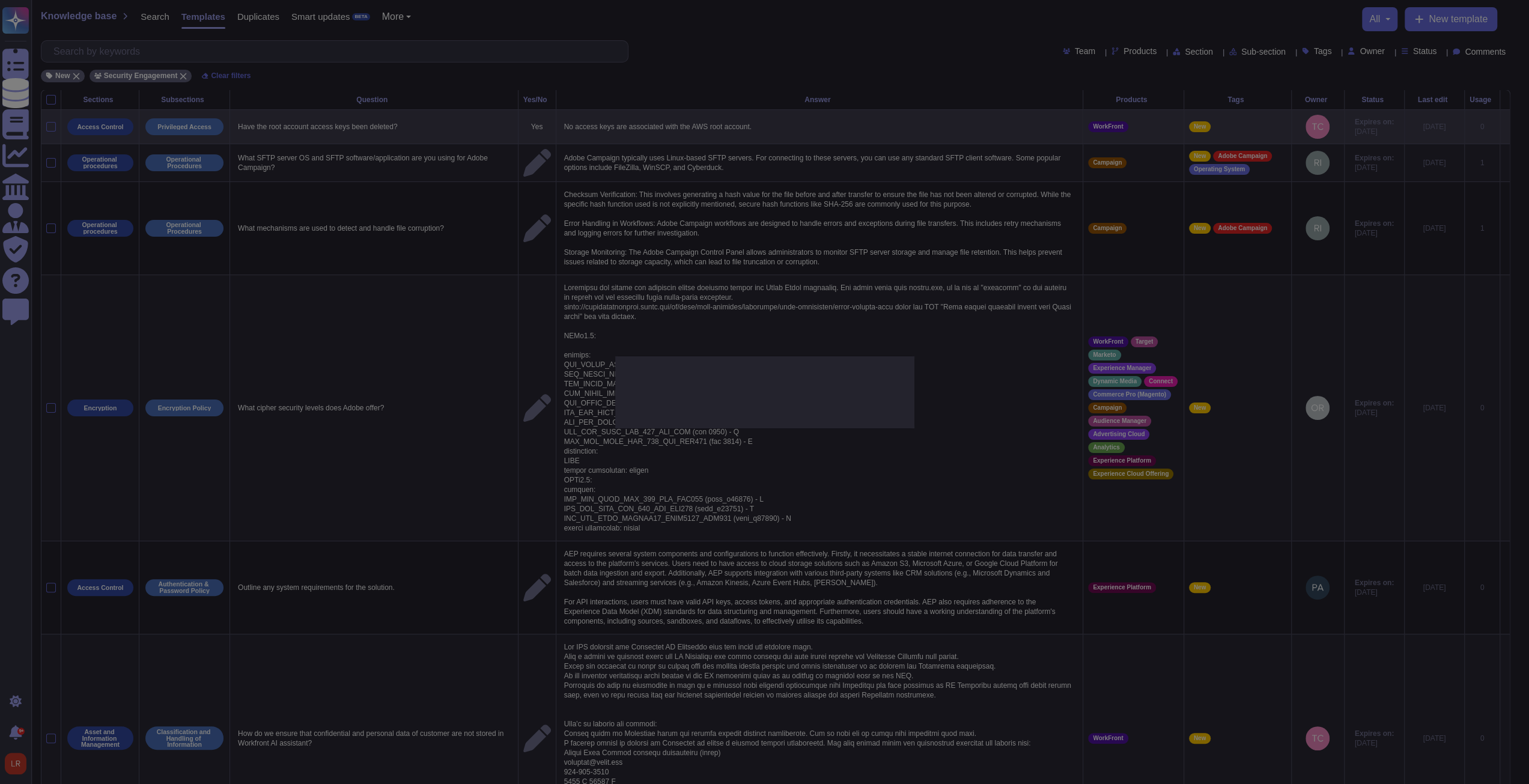
type textarea "Have the root account access keys been deleted?"
type textarea "No access keys are associated with the AWS root account."
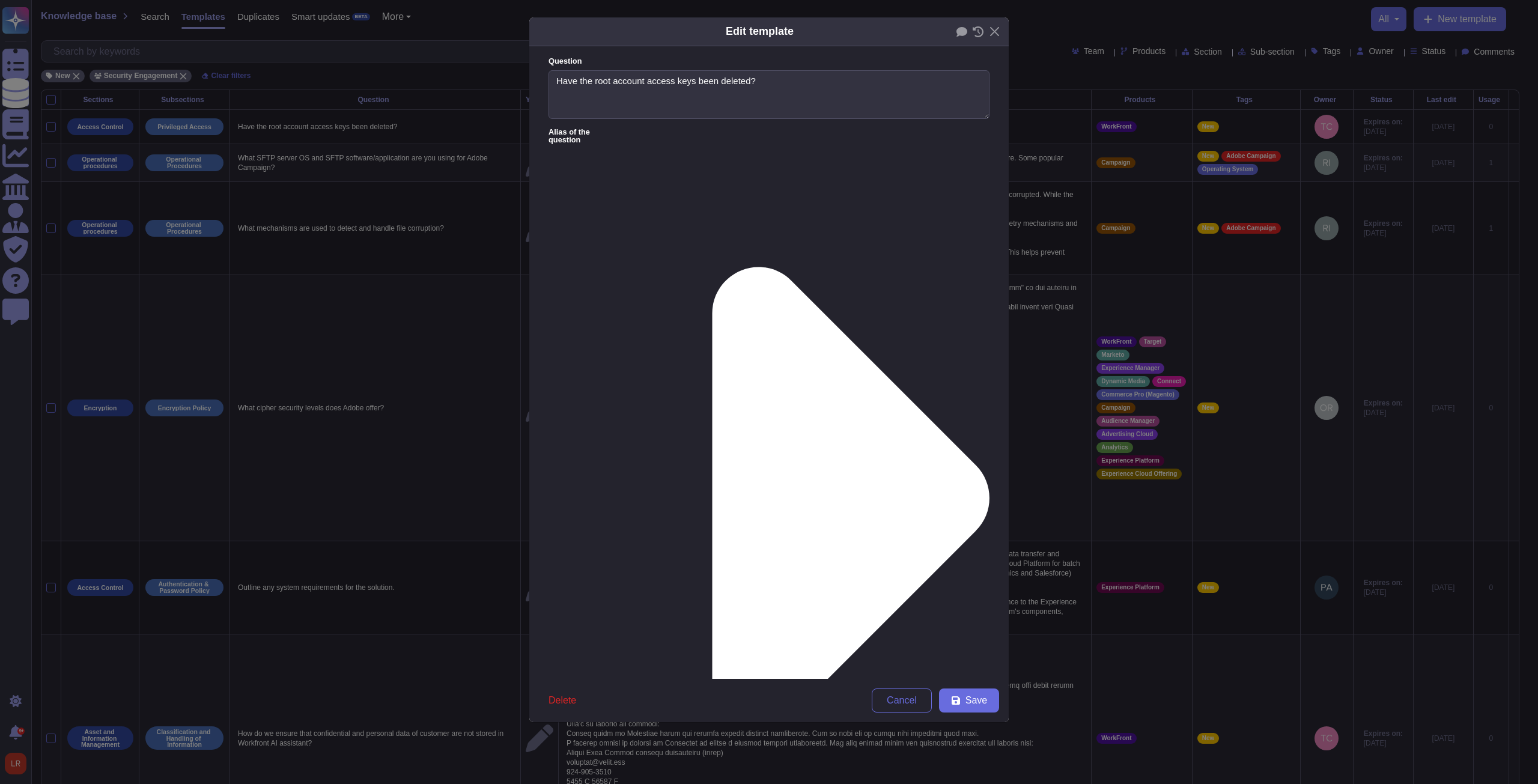
type textarea "Have the root account access keys been deleted?"
type textarea "No access keys are associated with the AWS root account."
click at [566, 297] on button "Save" at bounding box center [969, 700] width 60 height 24
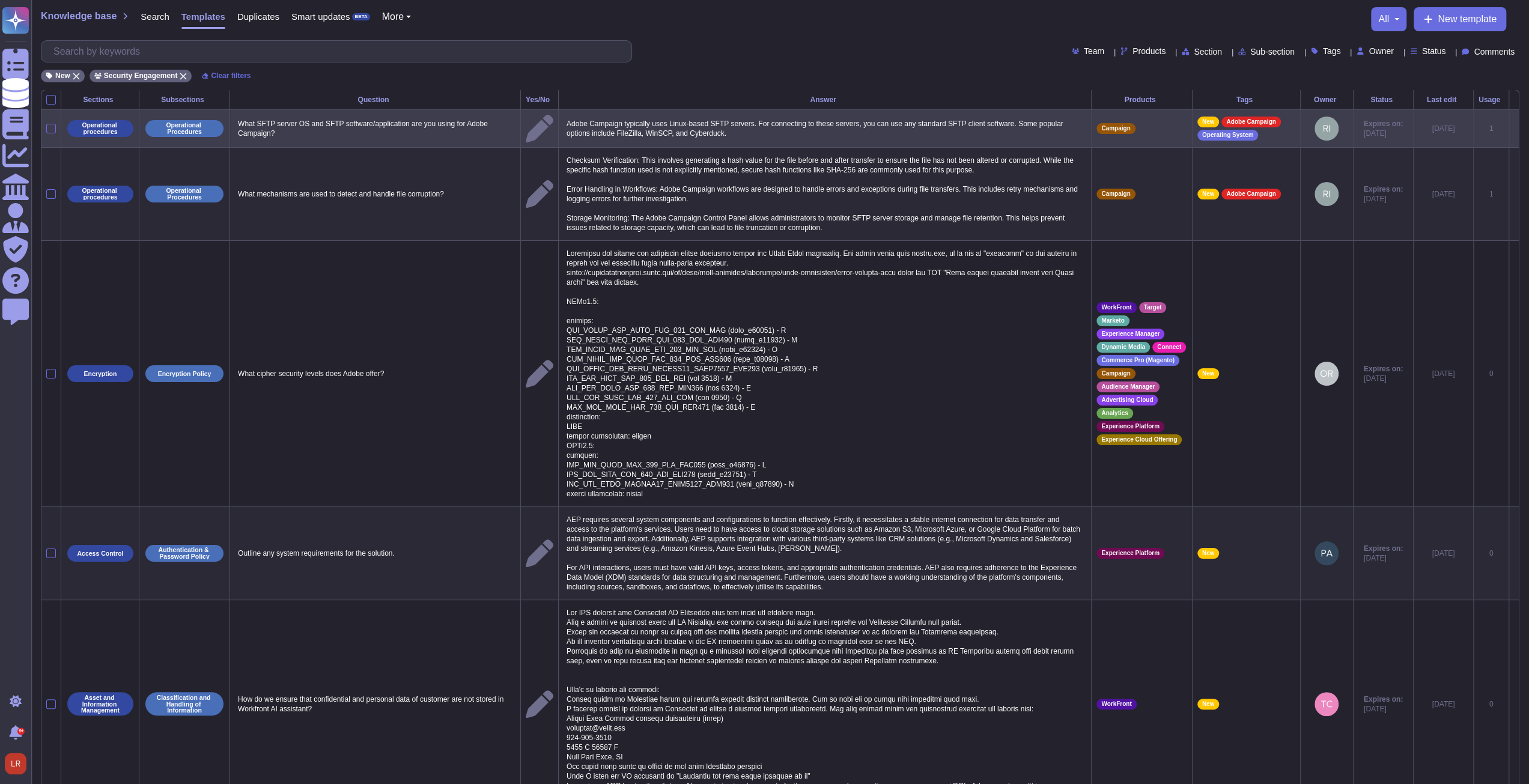
click at [566, 126] on td at bounding box center [1514, 128] width 10 height 38
click at [566, 129] on icon at bounding box center [1514, 129] width 0 height 0
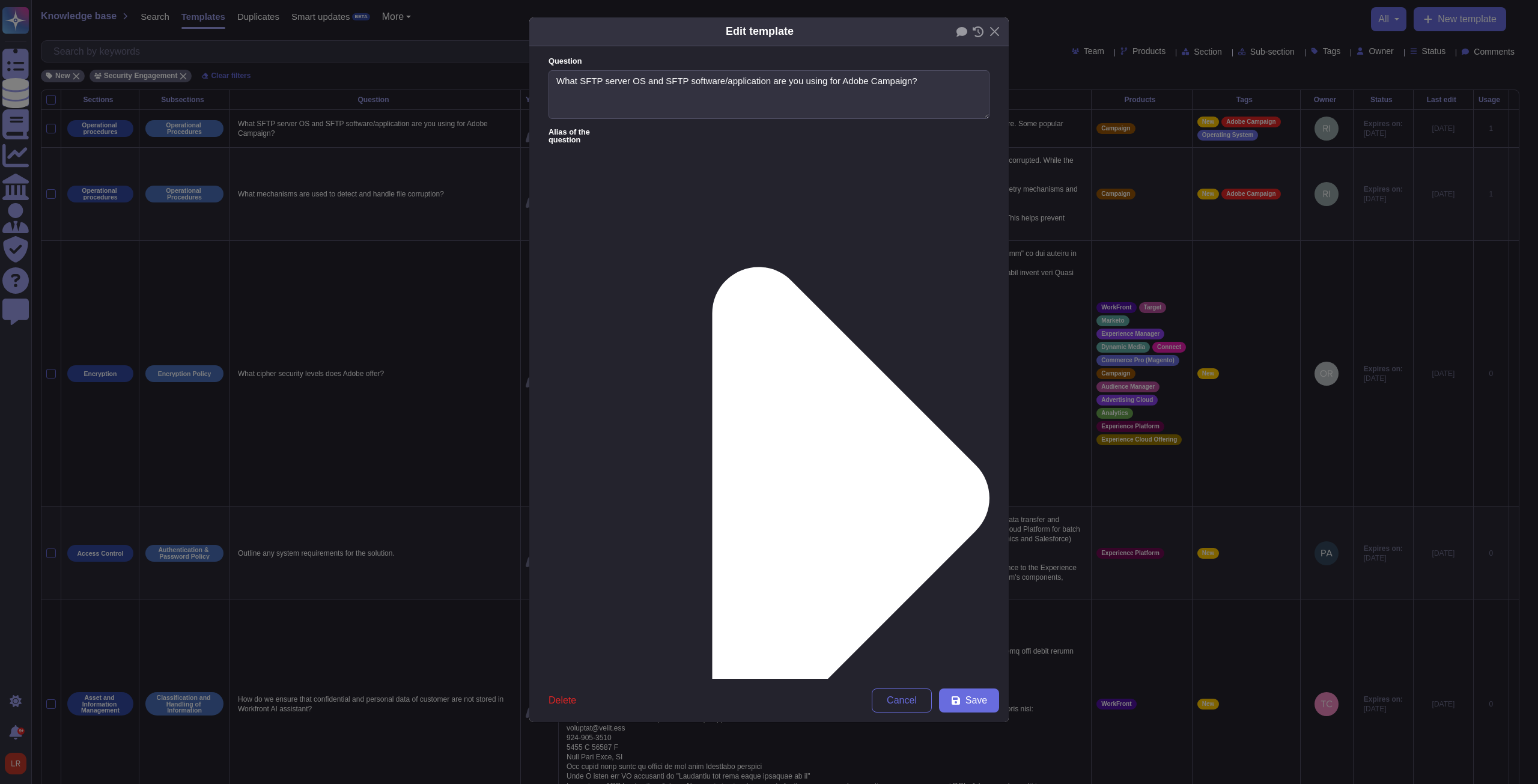
type textarea "What SFTP server OS and SFTP software/application are you using for Adobe Campa…"
type textarea "Adobe Campaign typically uses Linux-based SFTP servers. For connecting to these…"
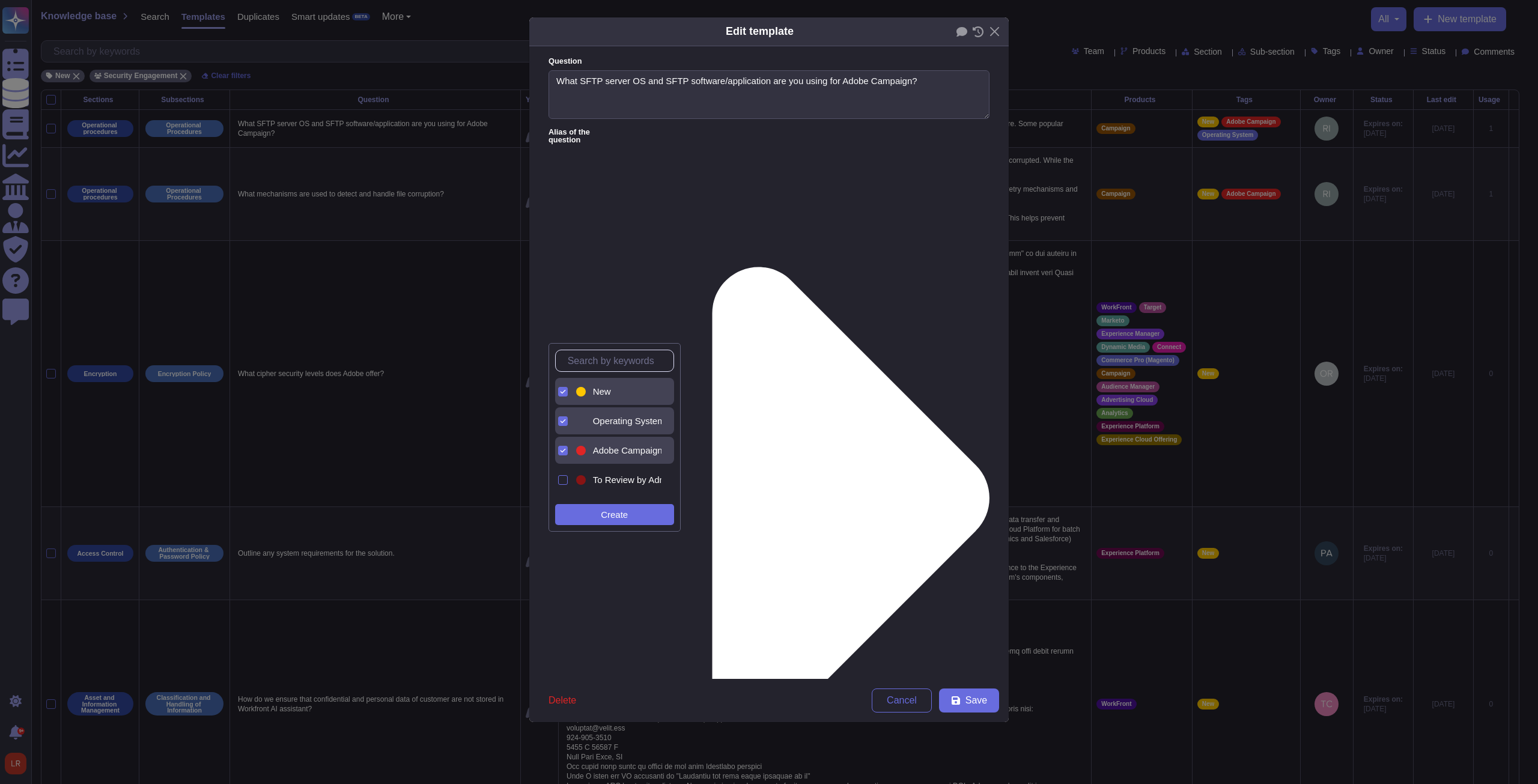
click at [566, 297] on span "New" at bounding box center [601, 391] width 18 height 11
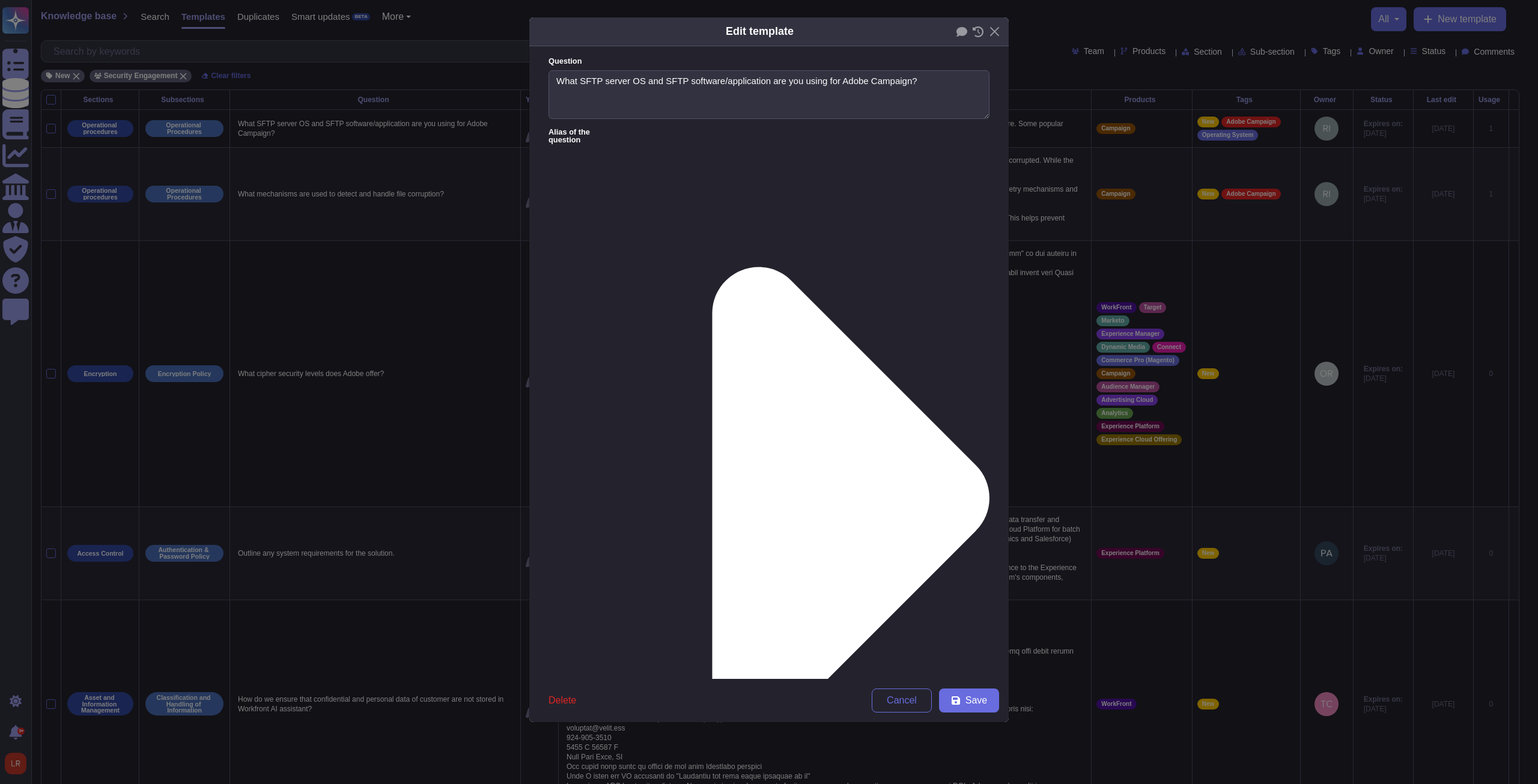
click at [566, 297] on icon at bounding box center [956, 700] width 9 height 9
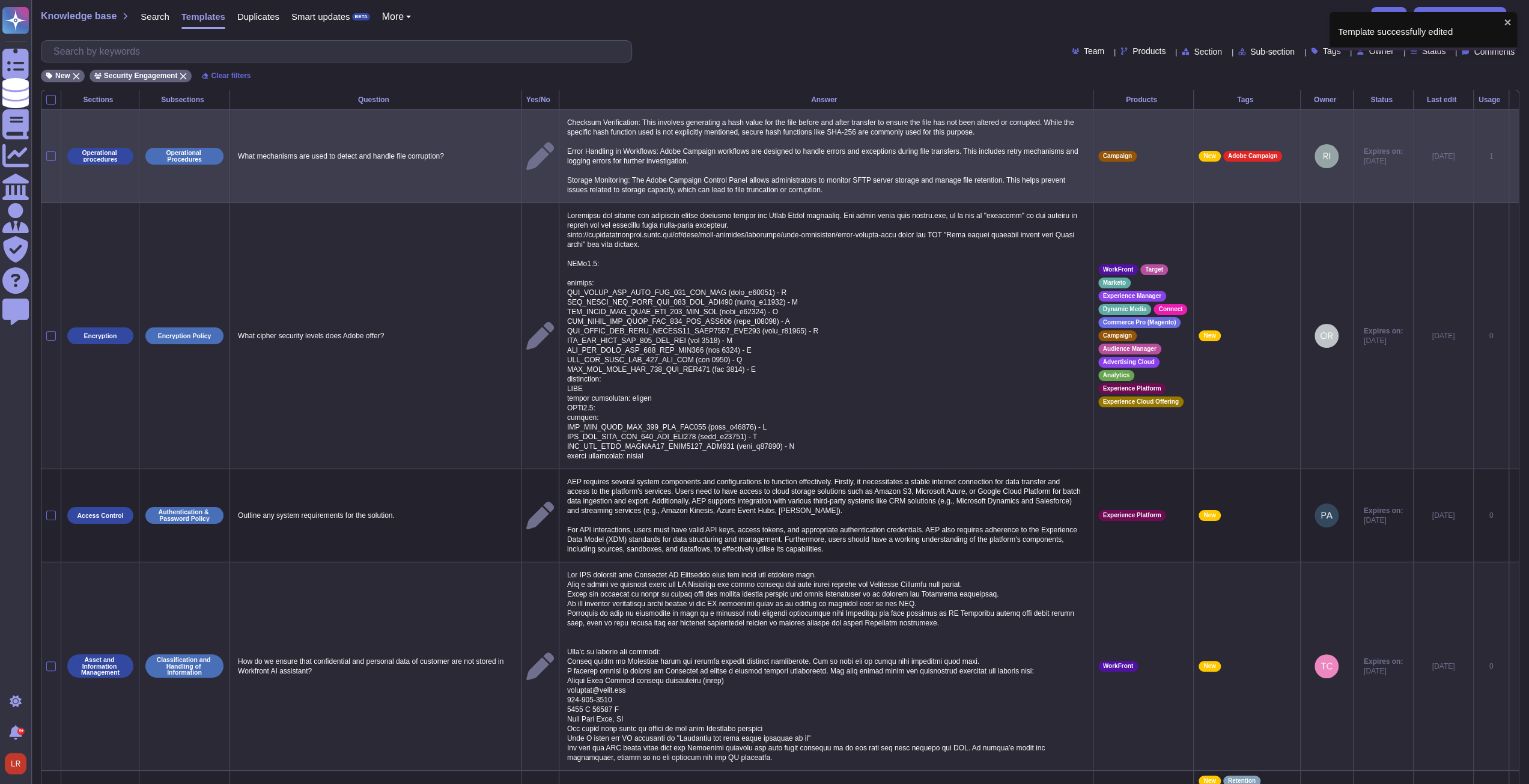
click at [566, 157] on icon at bounding box center [1514, 157] width 0 height 0
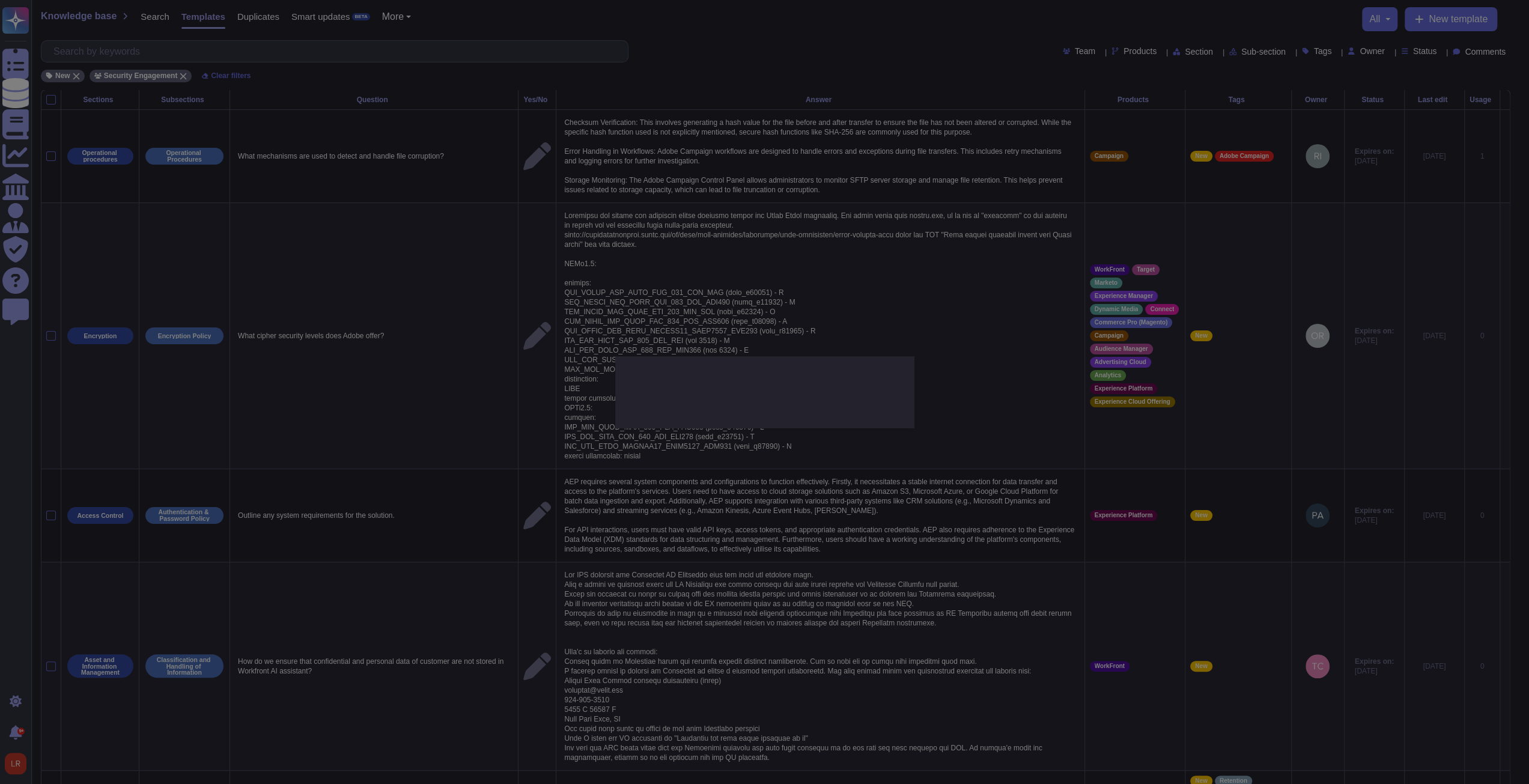
type textarea "What mechanisms are used to detect and handle file corruption?"
type textarea "Checksum Verification: This involves generating a hash value for the file befor…"
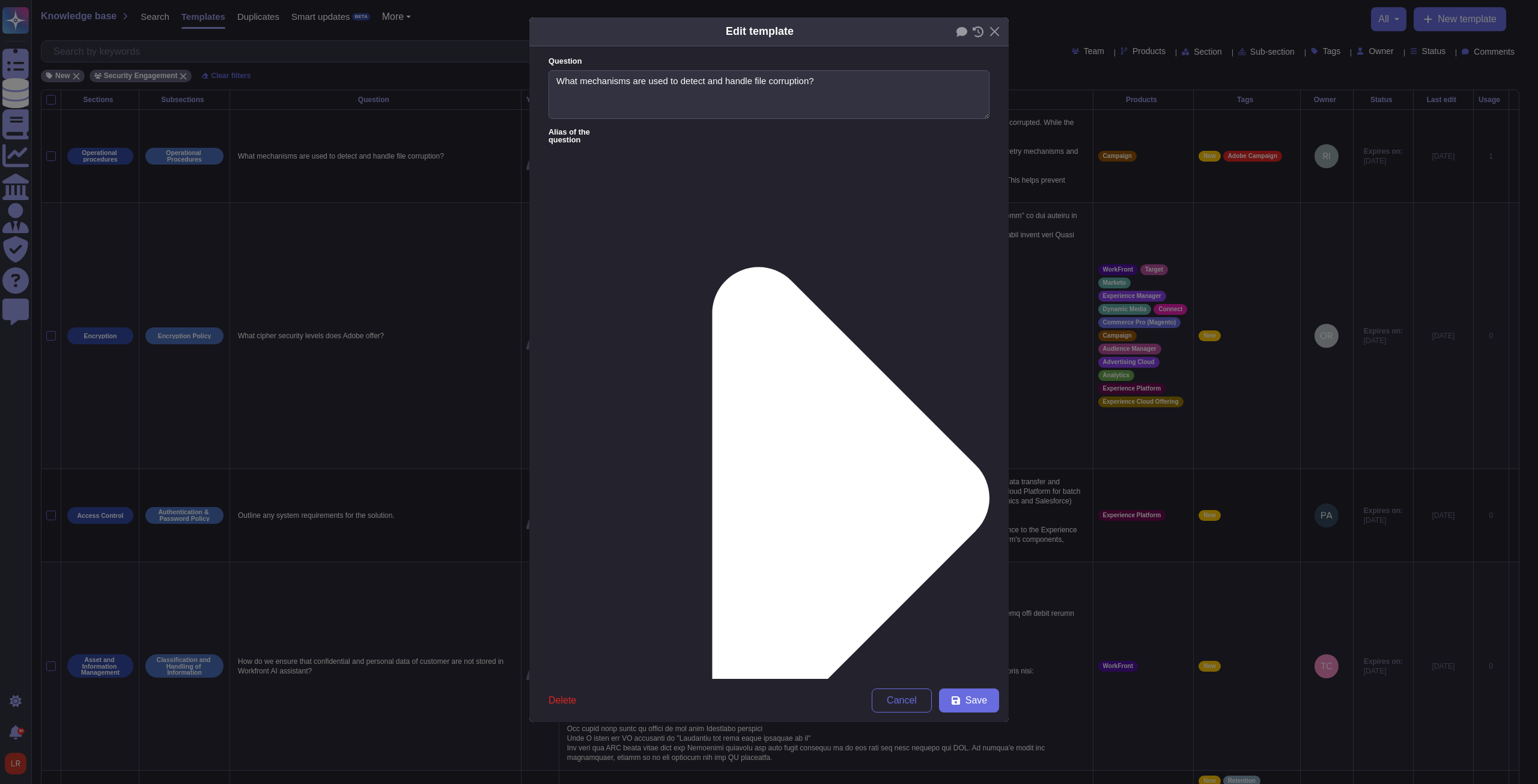
type textarea "What mechanisms are used to detect and handle file corruption?"
type textarea "Checksum Verification: This involves generating a hash value for the file befor…"
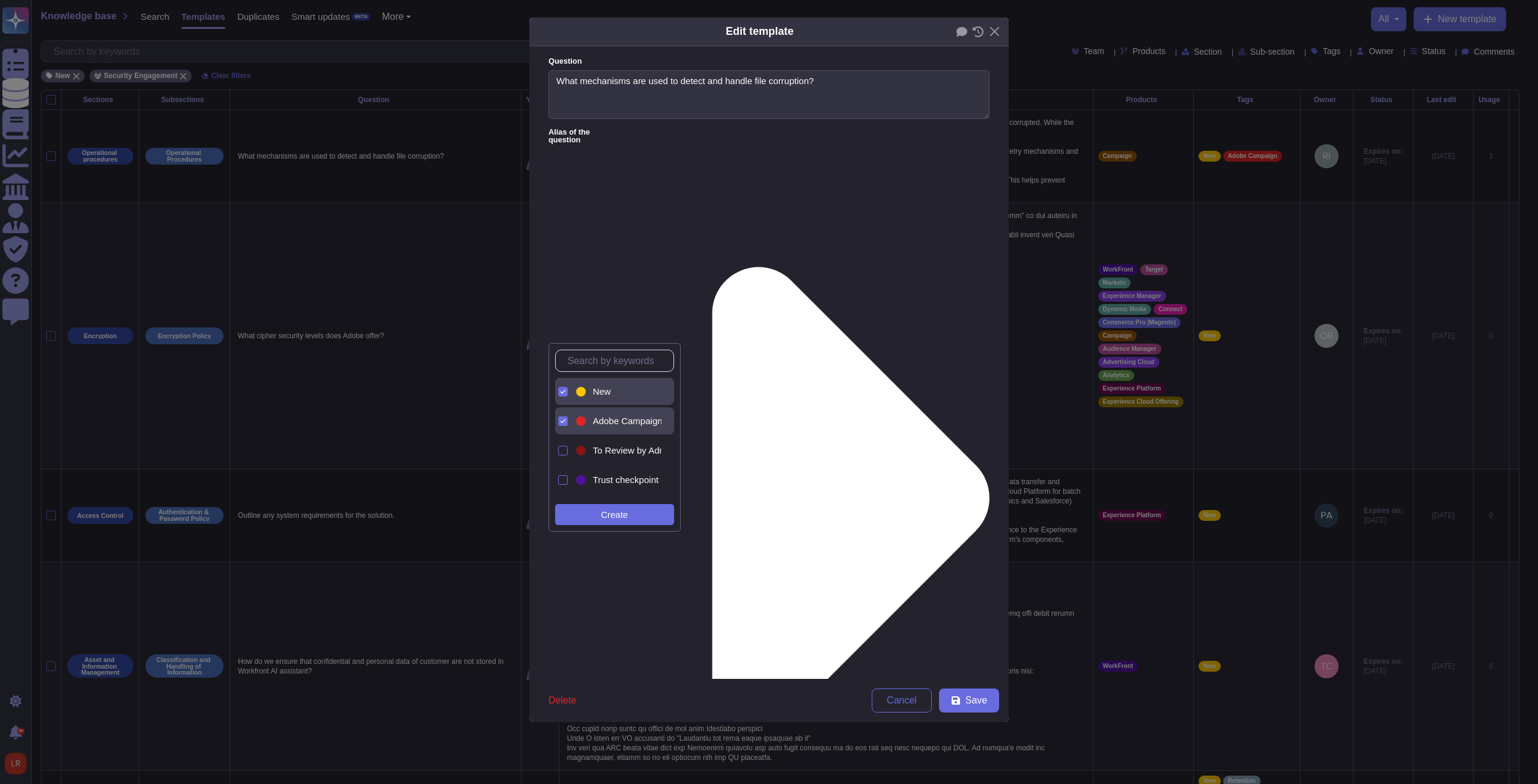
click at [566, 297] on span "New" at bounding box center [601, 391] width 18 height 11
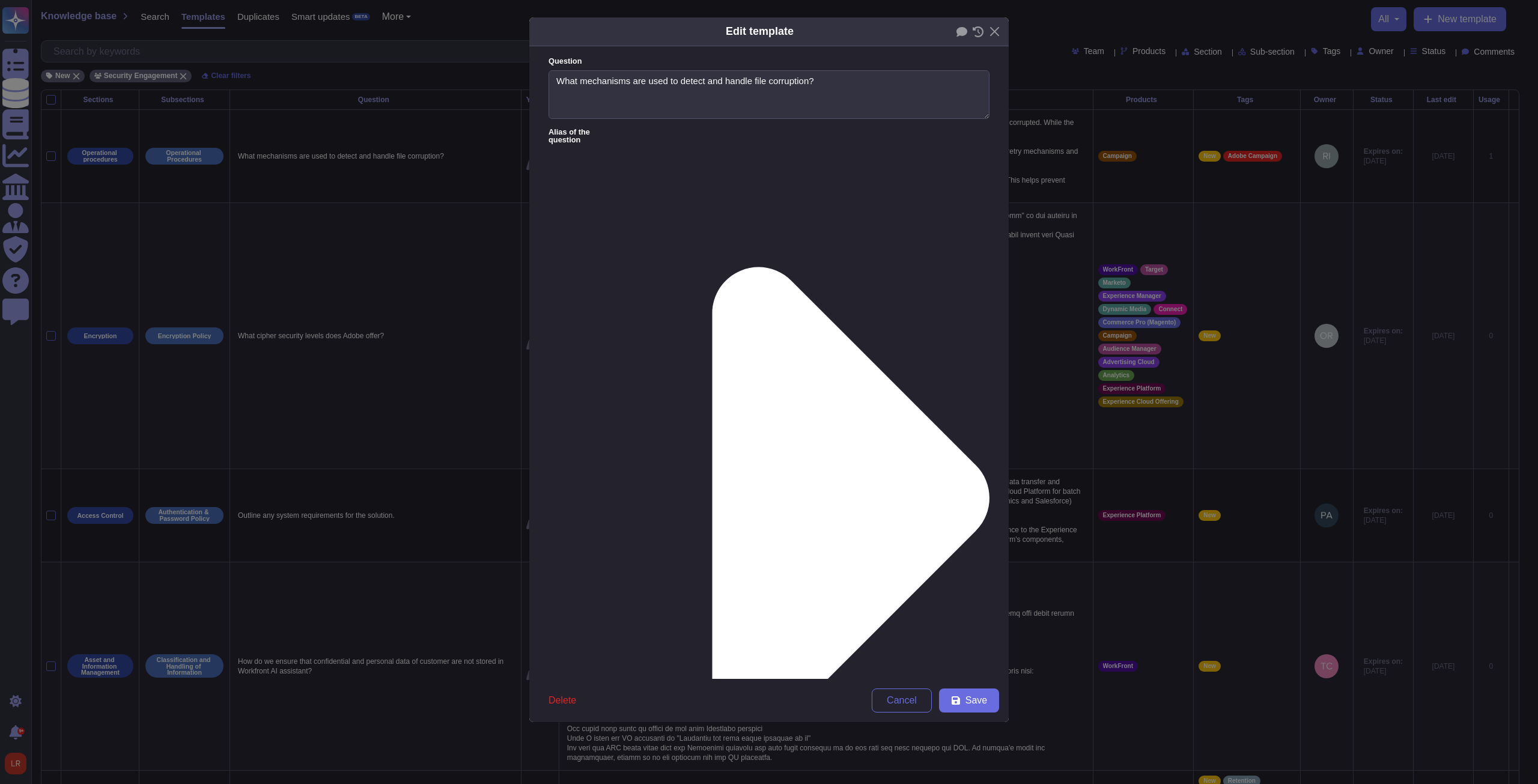
click at [566, 297] on span "Save" at bounding box center [975, 700] width 22 height 9
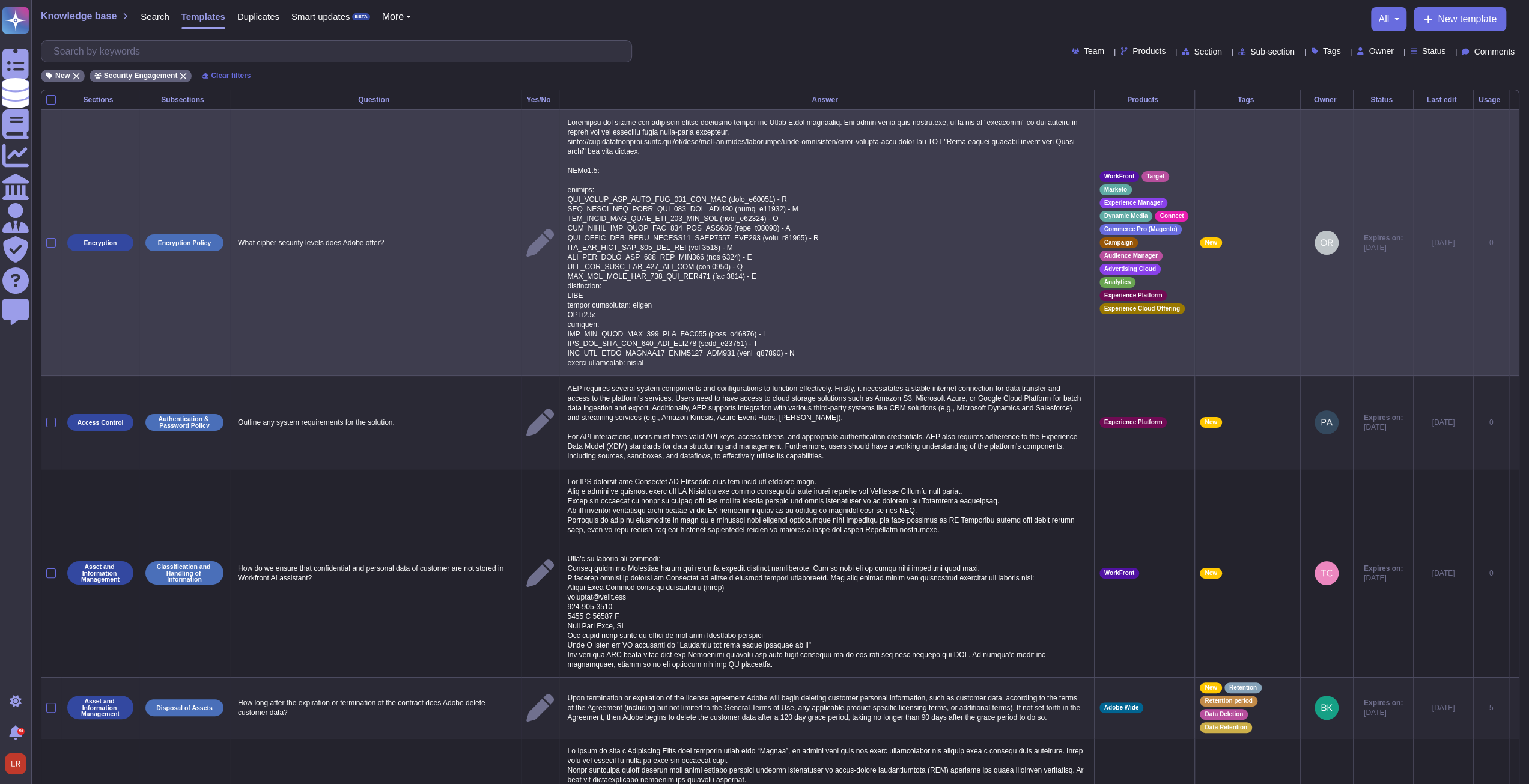
click at [566, 243] on icon at bounding box center [1514, 243] width 0 height 0
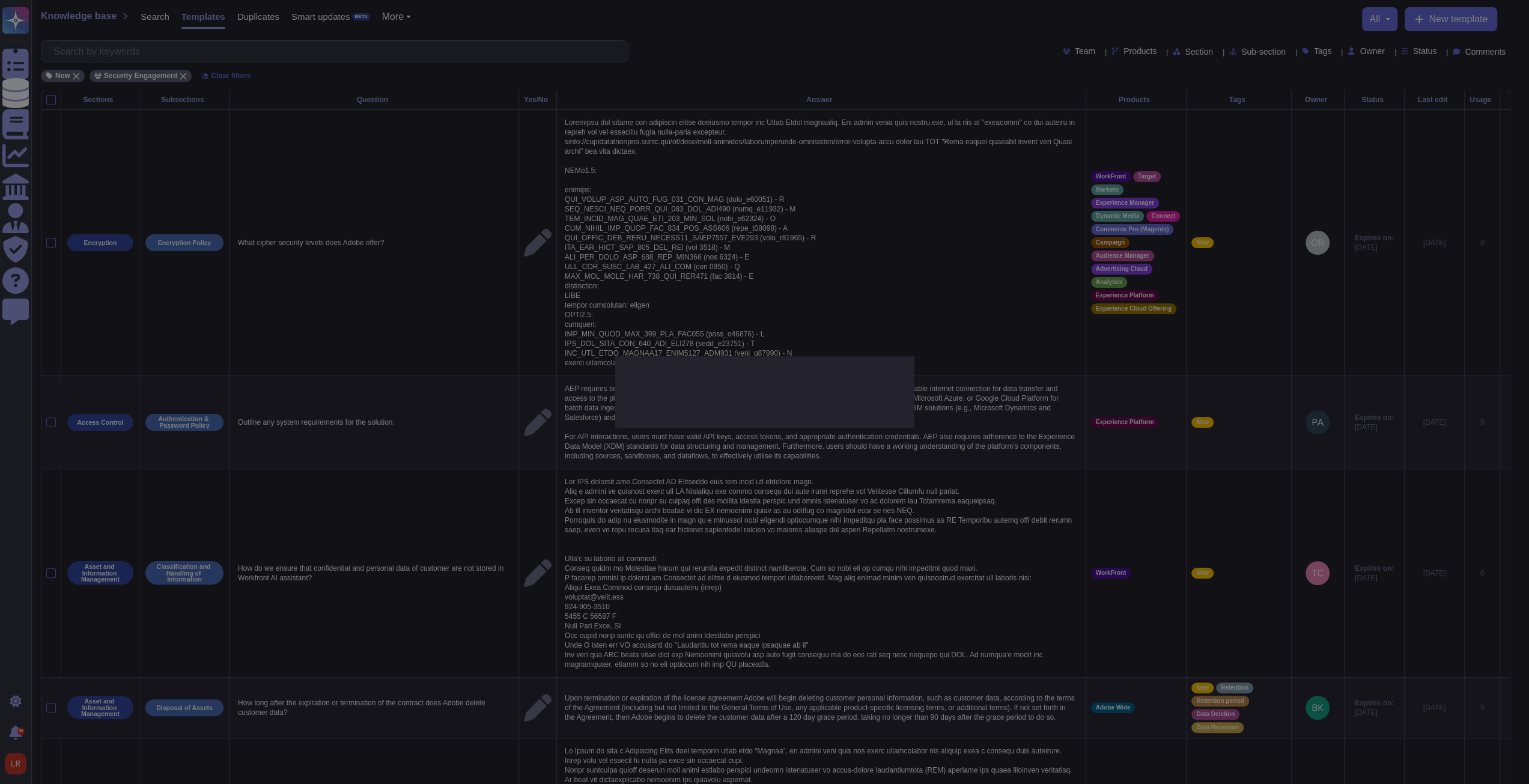
type textarea "What cipher security levels does Adobe offer?"
type textarea "Customers can choose two different cipher security levels for First Party hostn…"
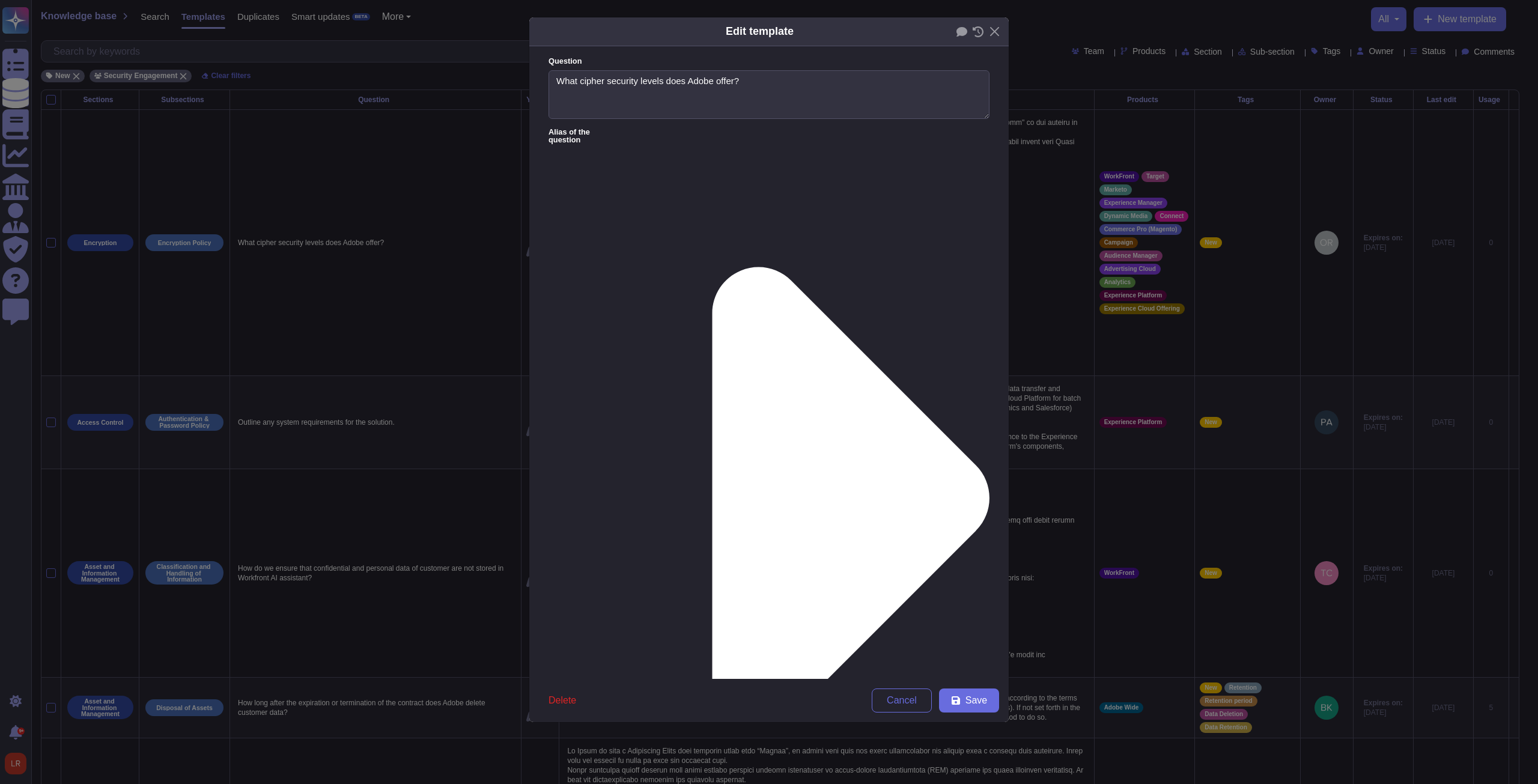
type textarea "What cipher security levels does Adobe offer?"
type textarea "Customers can choose two different cipher security levels for First Party hostn…"
drag, startPoint x: 648, startPoint y: 327, endPoint x: 687, endPoint y: 372, distance: 59.5
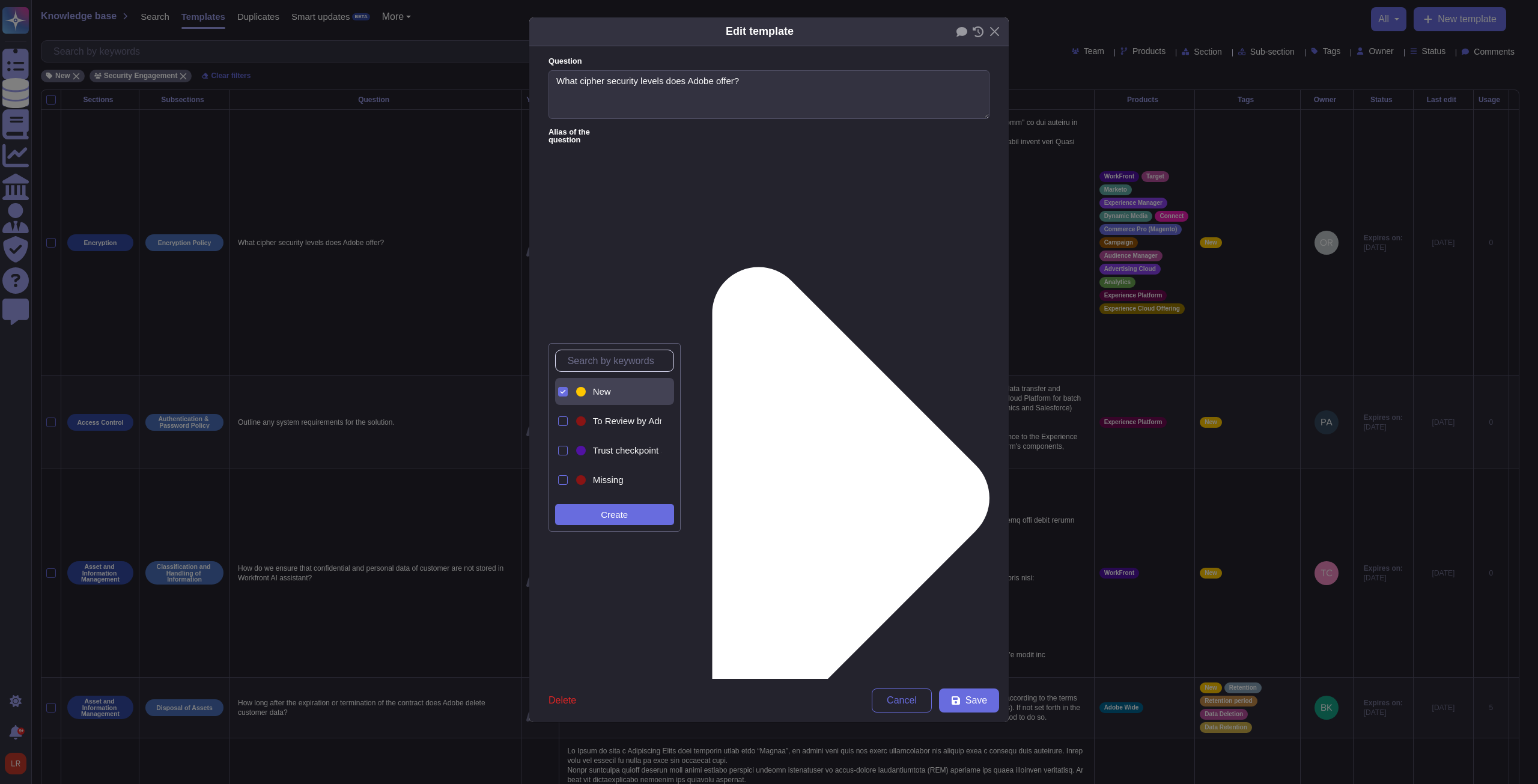
click at [566, 297] on span "Save" at bounding box center [975, 700] width 22 height 9
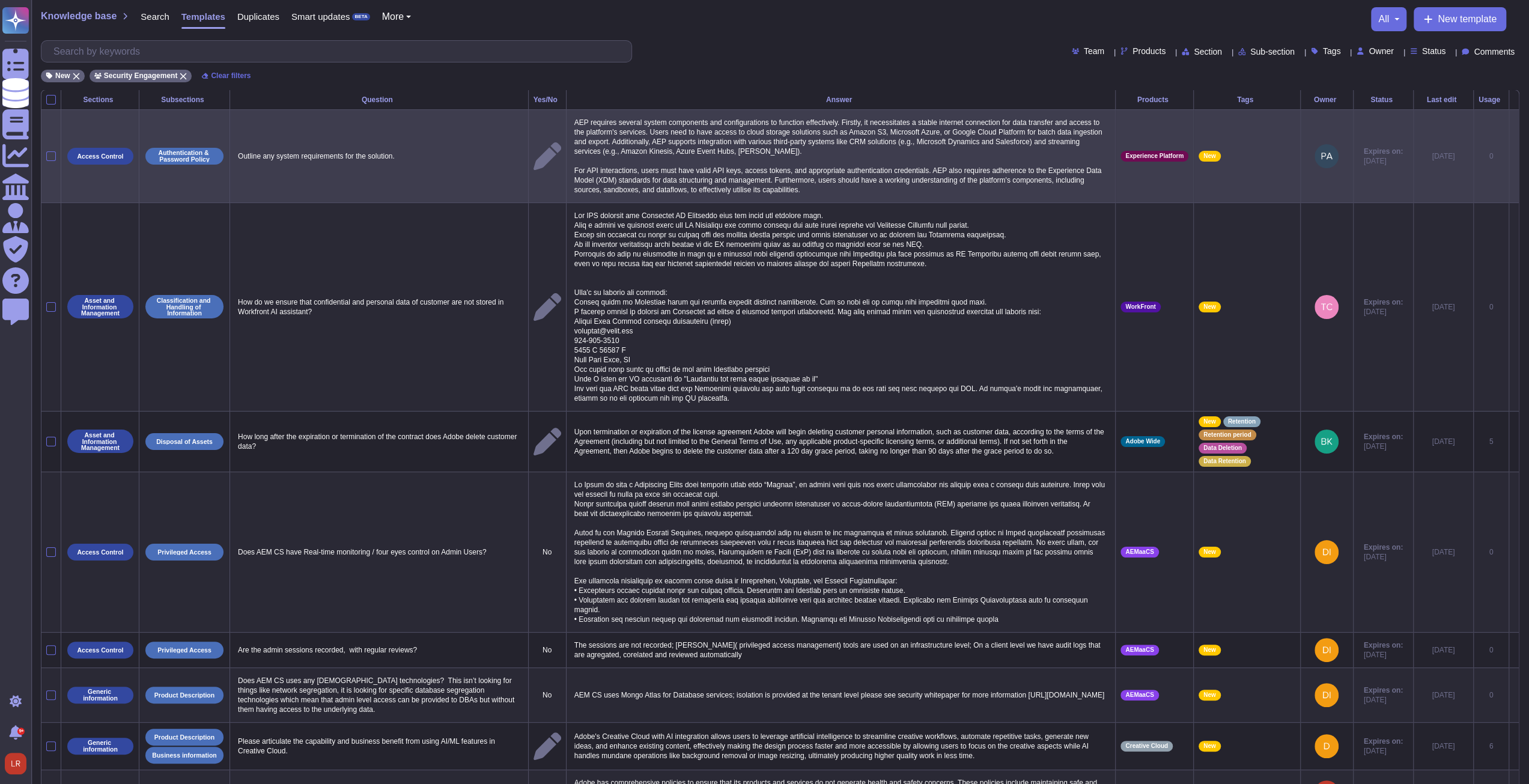
click at [566, 157] on icon at bounding box center [1514, 157] width 0 height 0
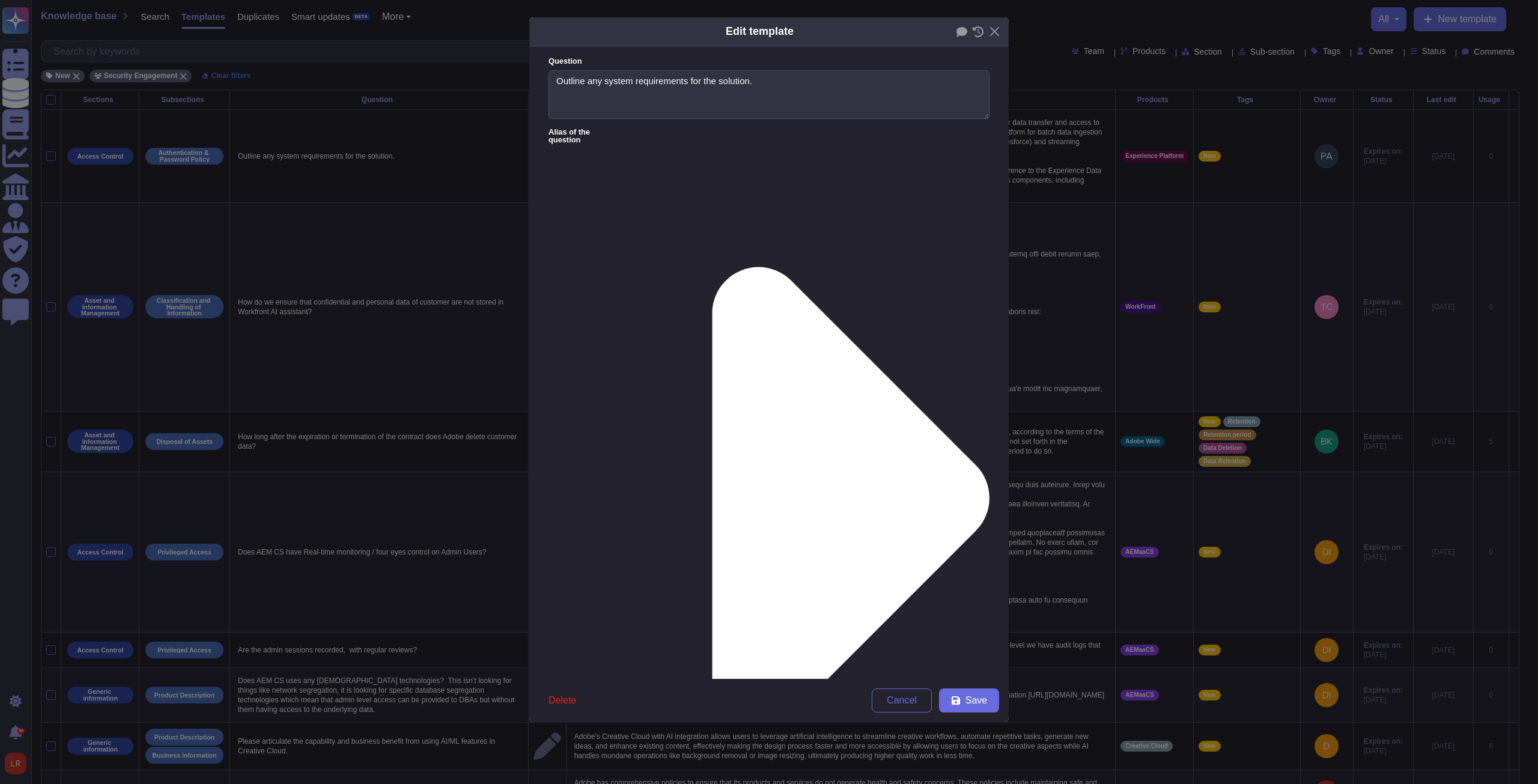
type textarea "Outline any system requirements for the solution."
type textarea "AEP requires several system components and configurations to function effective…"
click at [566, 297] on span "Save" at bounding box center [975, 700] width 22 height 9
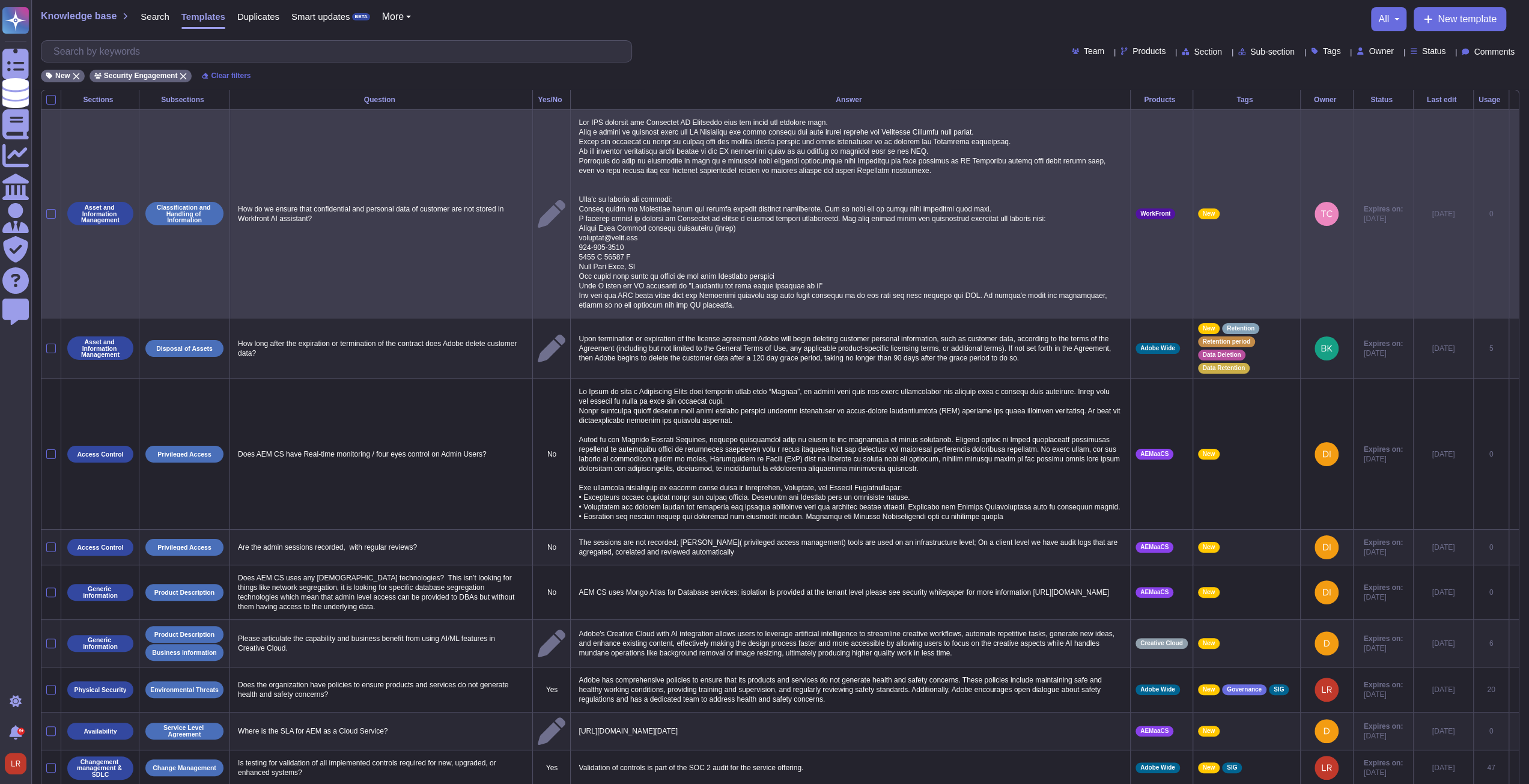
click at [566, 215] on icon at bounding box center [1514, 215] width 0 height 0
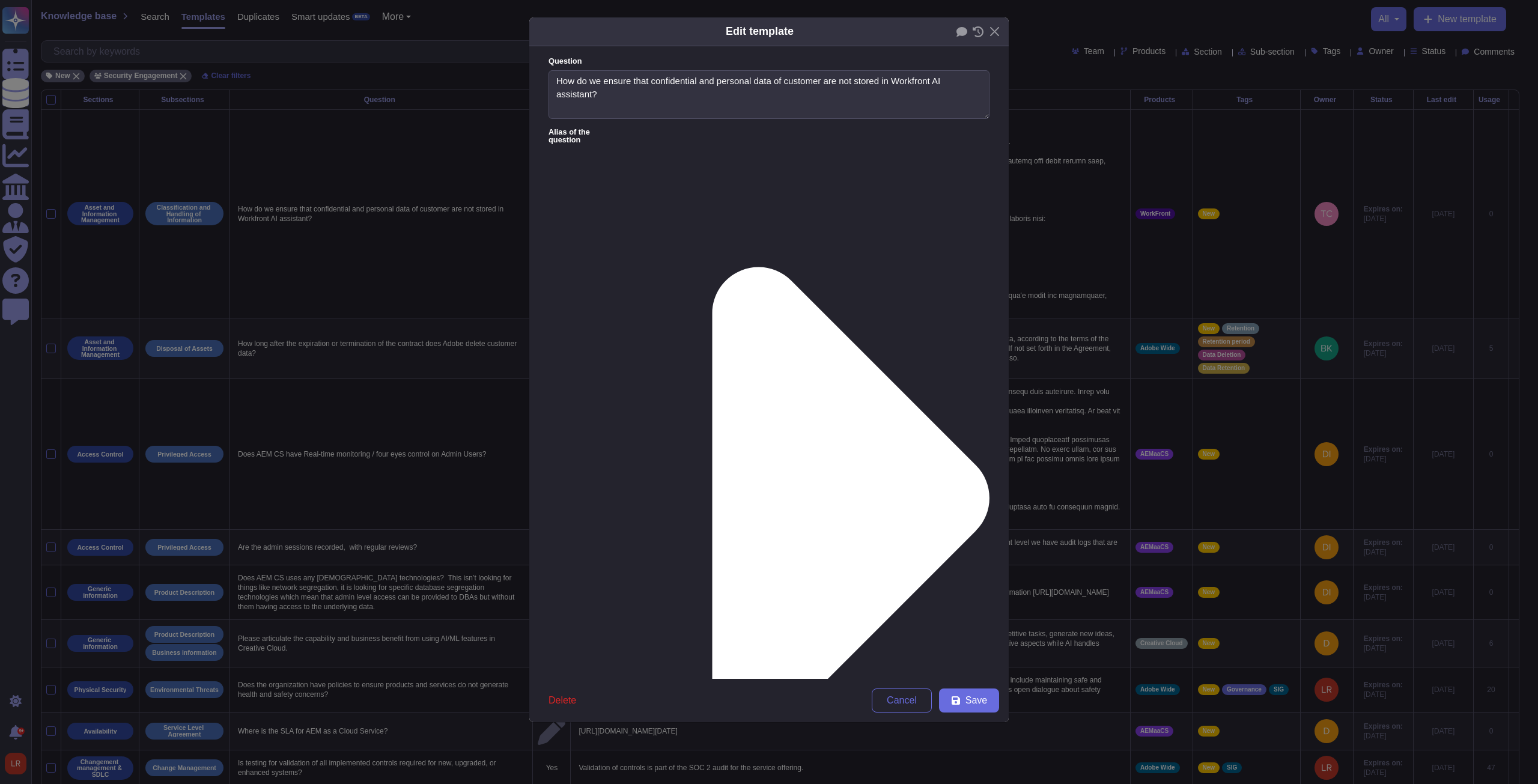
type textarea "How do we ensure that confidential and personal data of customer are not stored…"
type textarea "The LLM powering the Workfront AI Assistant does not store any customer data. W…"
click at [566, 297] on span "Save" at bounding box center [975, 700] width 22 height 9
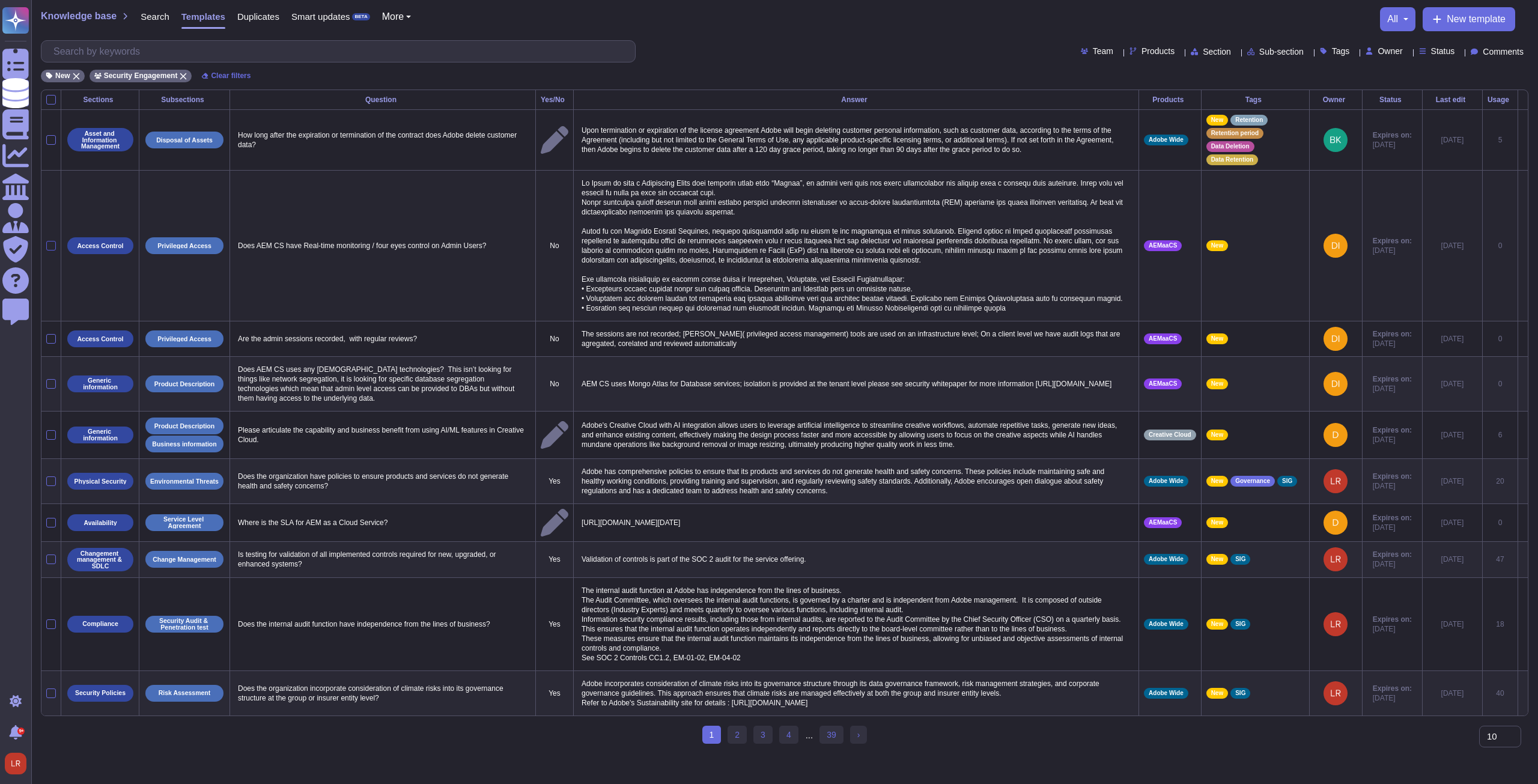
click at [53, 249] on div at bounding box center [51, 246] width 9 height 9
click at [0, 0] on input "checkbox" at bounding box center [0, 0] width 0 height 0
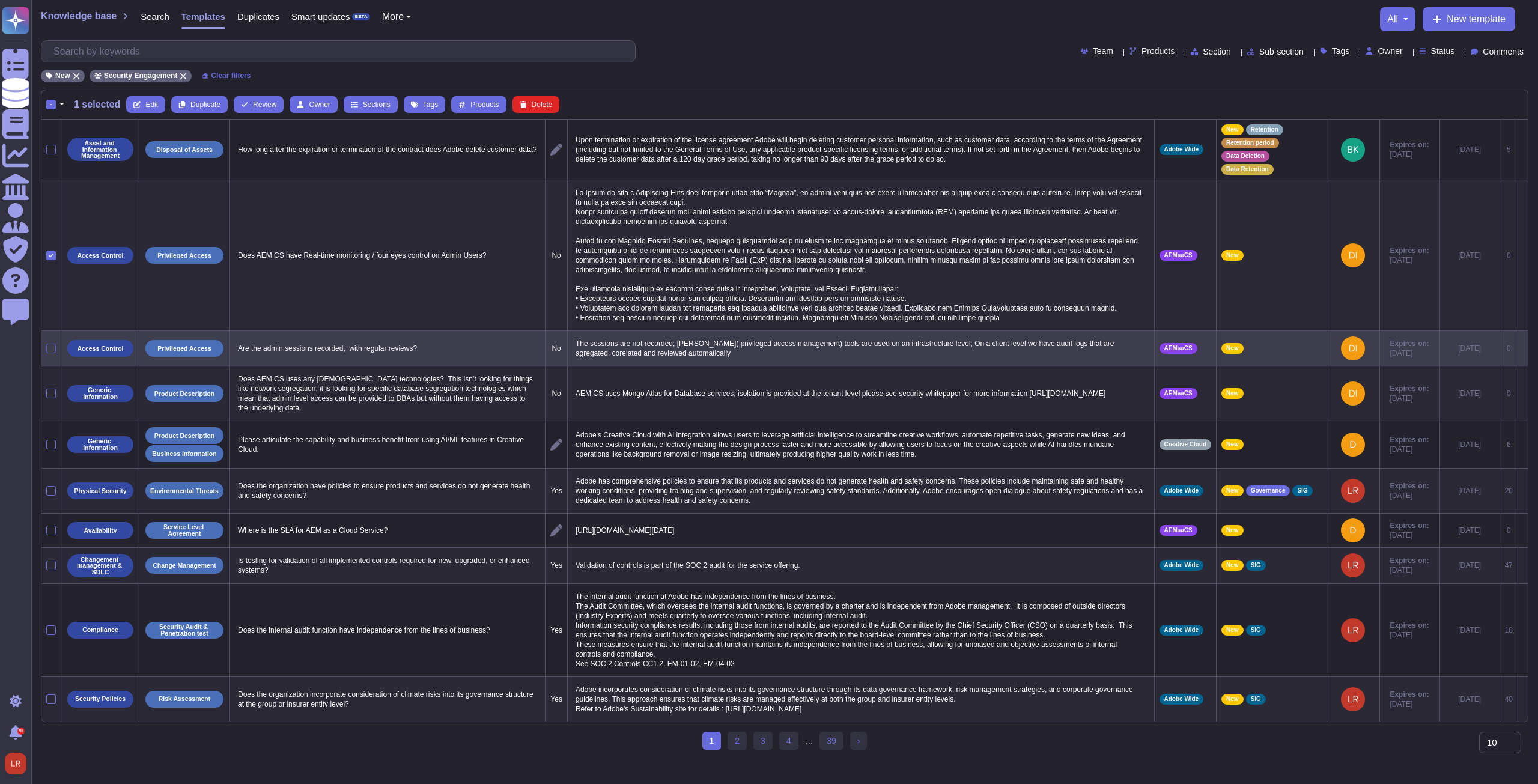
click at [50, 297] on div at bounding box center [51, 348] width 9 height 9
click at [0, 0] on input "checkbox" at bounding box center [0, 0] width 0 height 0
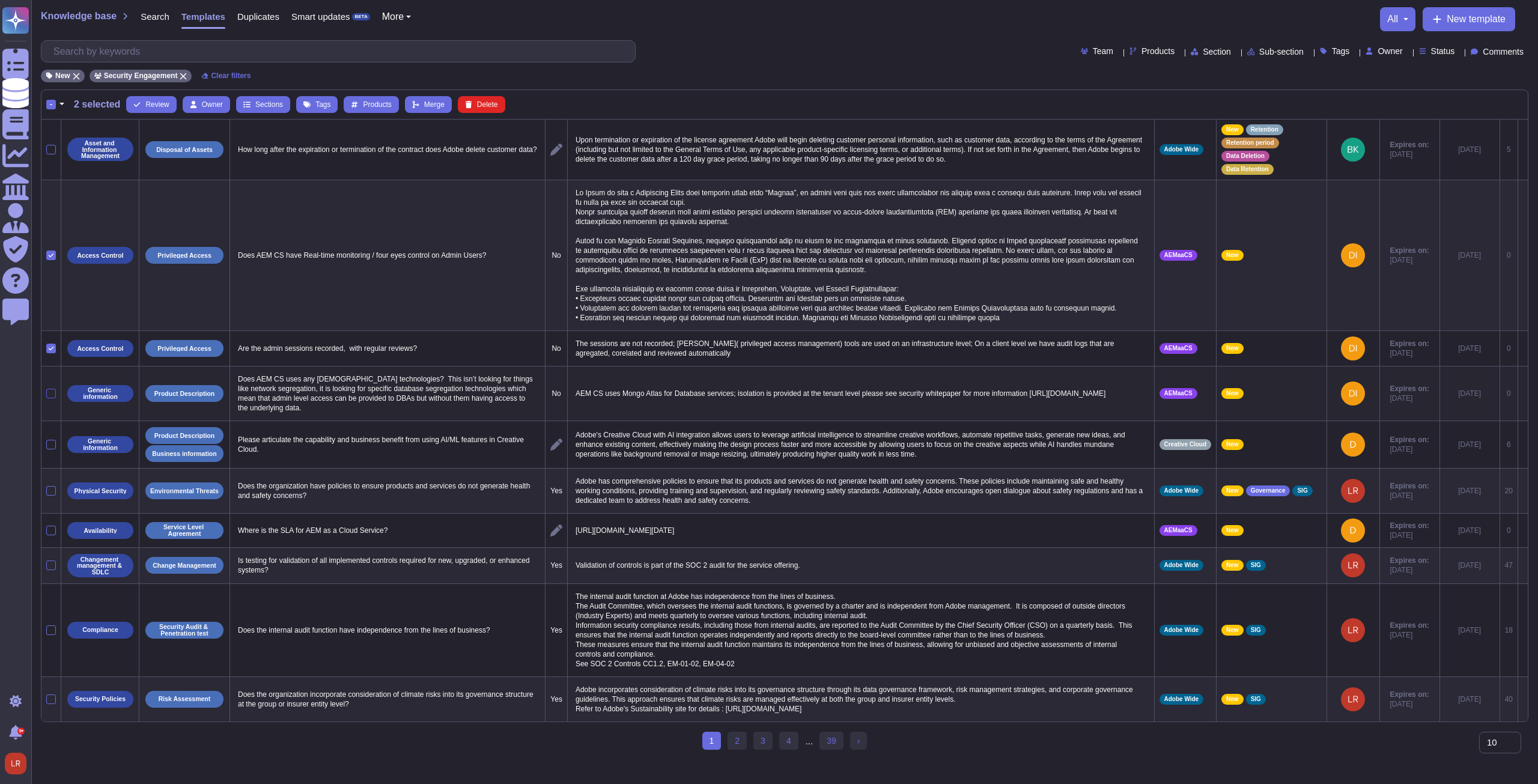
click at [53, 297] on div at bounding box center [51, 393] width 9 height 9
click at [0, 0] on input "checkbox" at bounding box center [0, 0] width 0 height 0
click at [53, 103] on div "-" at bounding box center [51, 104] width 9 height 9
click at [0, 0] on input "-" at bounding box center [0, 0] width 0 height 0
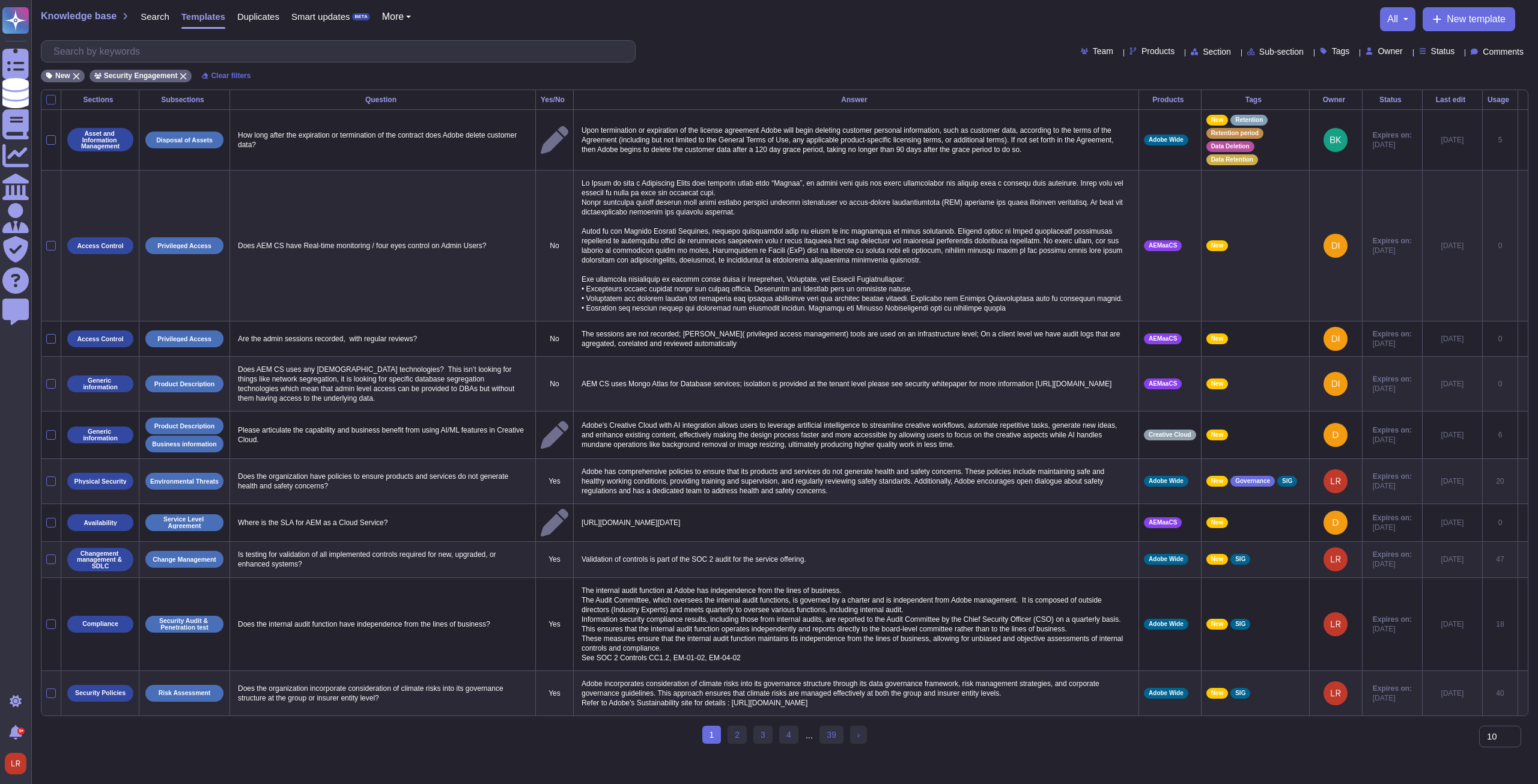
click at [50, 99] on div at bounding box center [51, 99] width 9 height 9
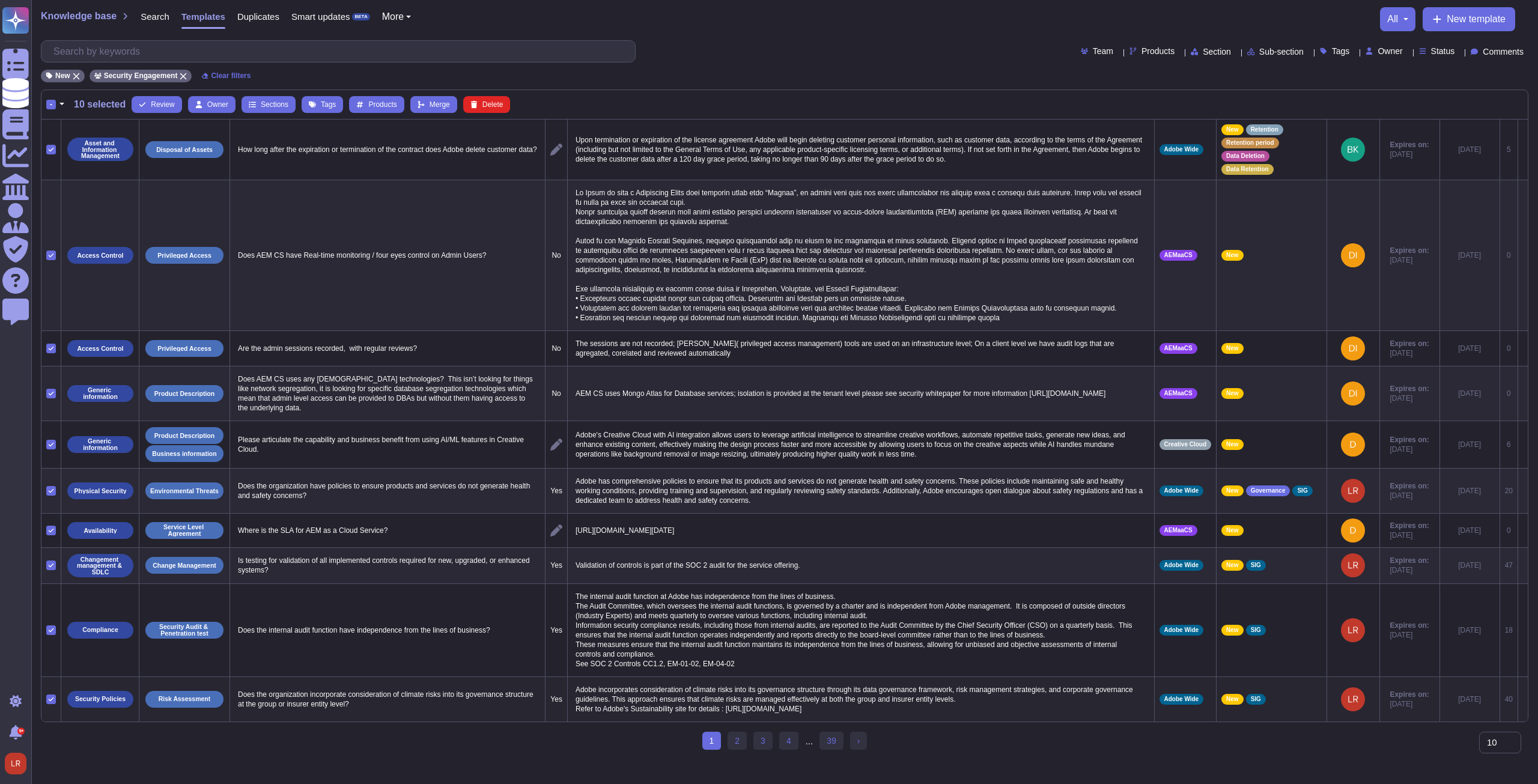
drag, startPoint x: 51, startPoint y: 692, endPoint x: 42, endPoint y: 679, distance: 15.8
click at [49, 297] on icon at bounding box center [51, 699] width 6 height 6
click at [0, 0] on input "checkbox" at bounding box center [0, 0] width 0 height 0
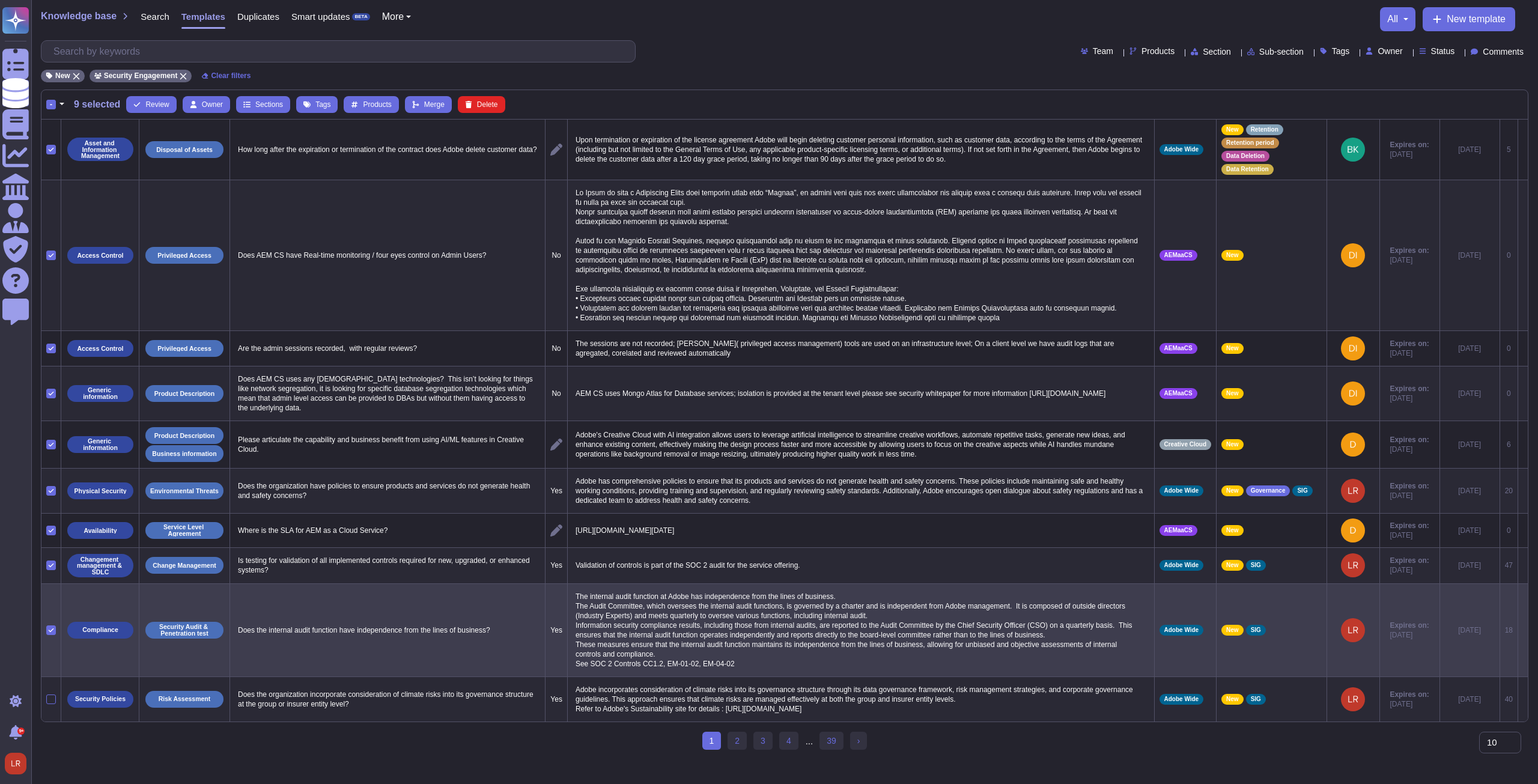
click at [53, 297] on icon at bounding box center [51, 630] width 5 height 3
click at [0, 0] on input "checkbox" at bounding box center [0, 0] width 0 height 0
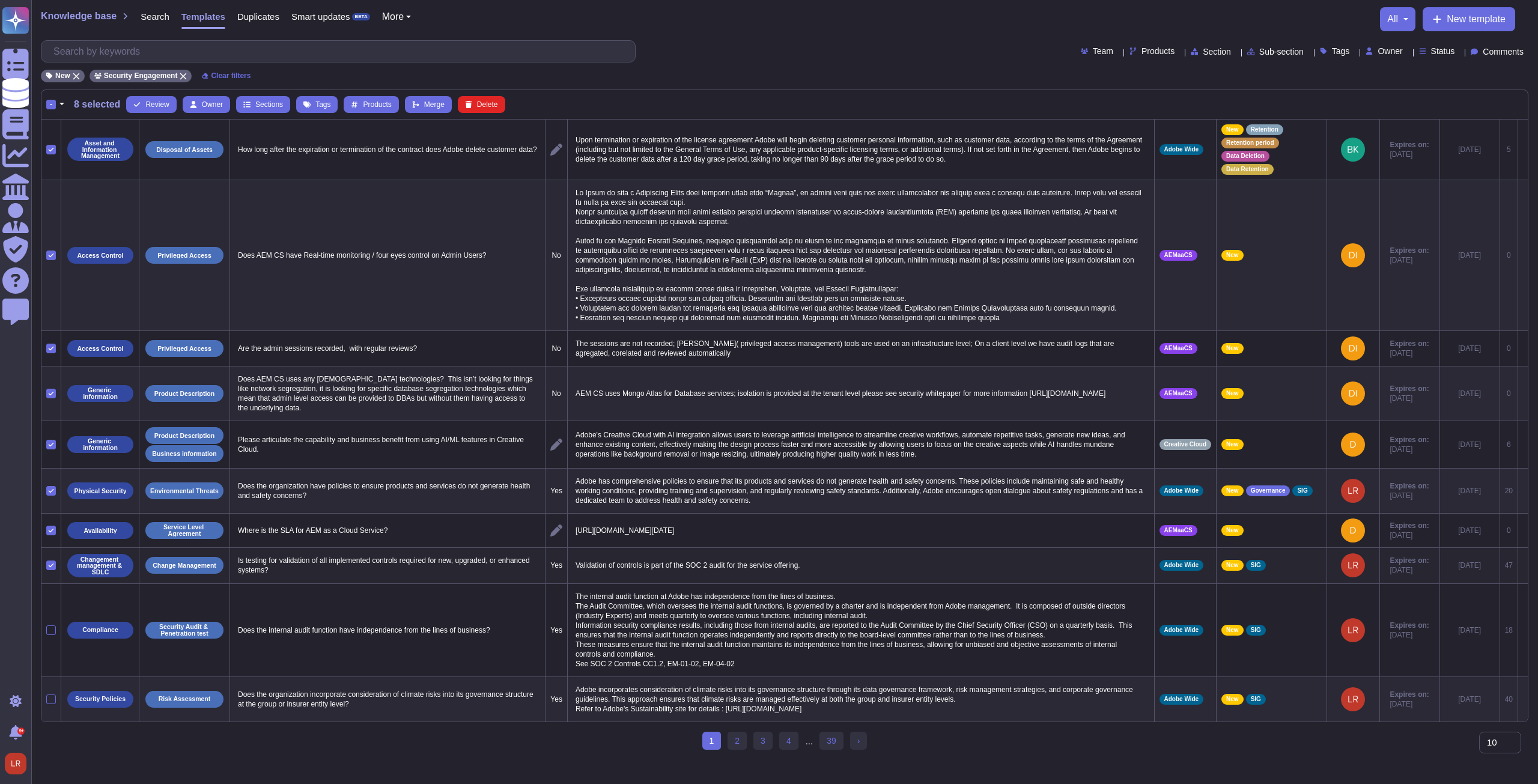
click at [52, 297] on icon at bounding box center [51, 565] width 5 height 3
click at [0, 0] on input "checkbox" at bounding box center [0, 0] width 0 height 0
click at [48, 297] on icon at bounding box center [51, 490] width 6 height 6
click at [0, 0] on input "checkbox" at bounding box center [0, 0] width 0 height 0
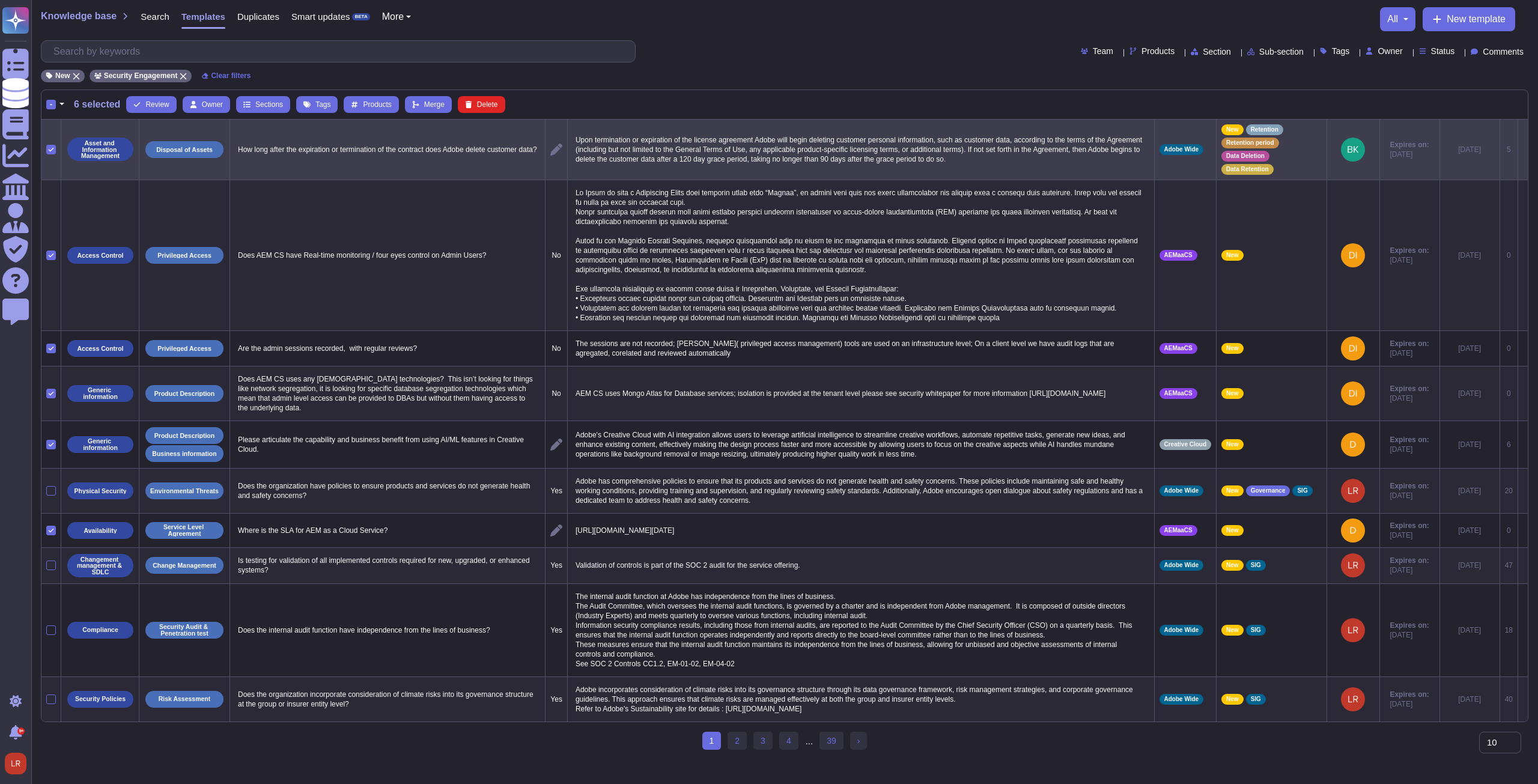
click at [51, 146] on icon at bounding box center [51, 149] width 6 height 6
click at [0, 0] on input "checkbox" at bounding box center [0, 0] width 0 height 0
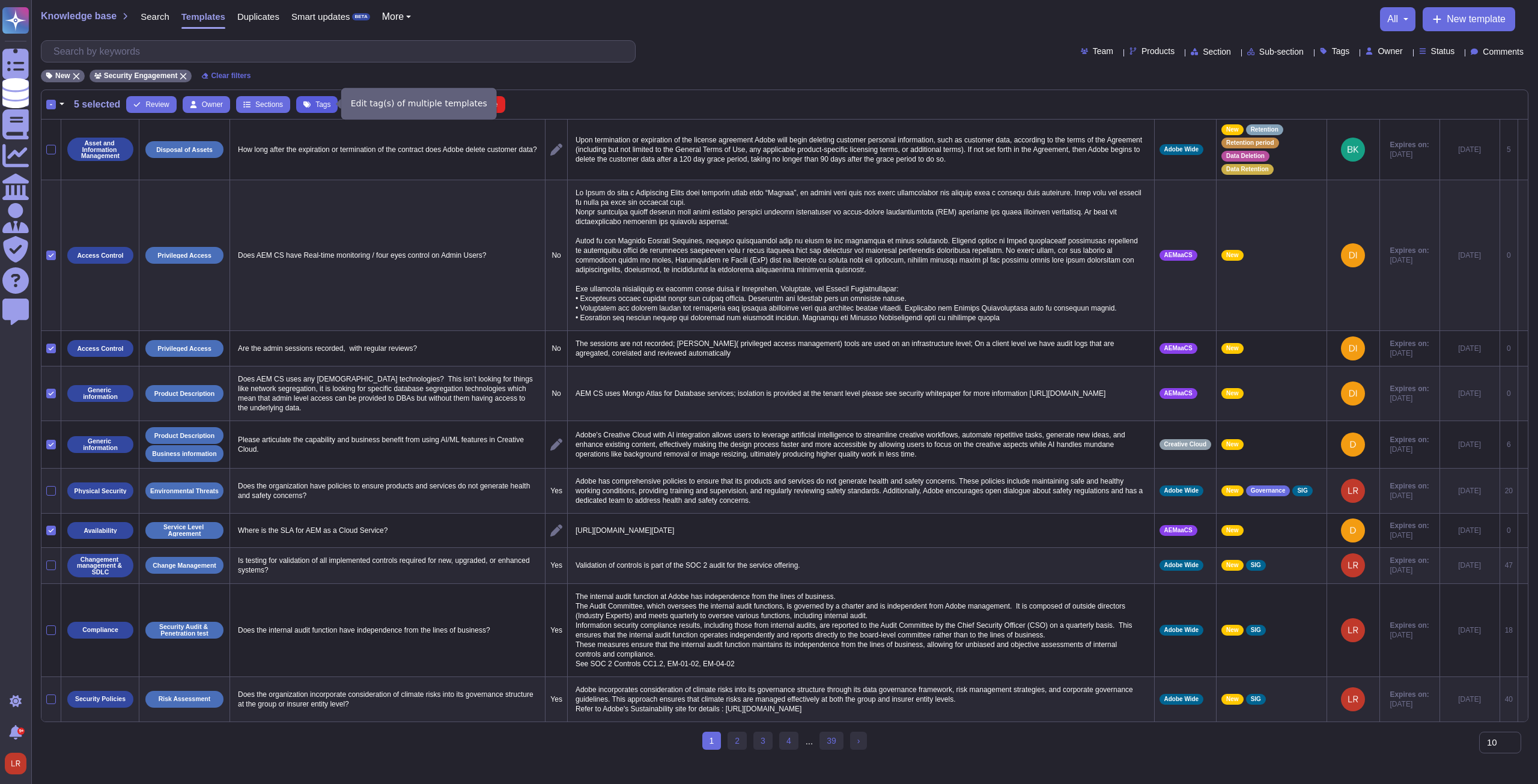
click at [315, 104] on span "Tags" at bounding box center [322, 104] width 15 height 7
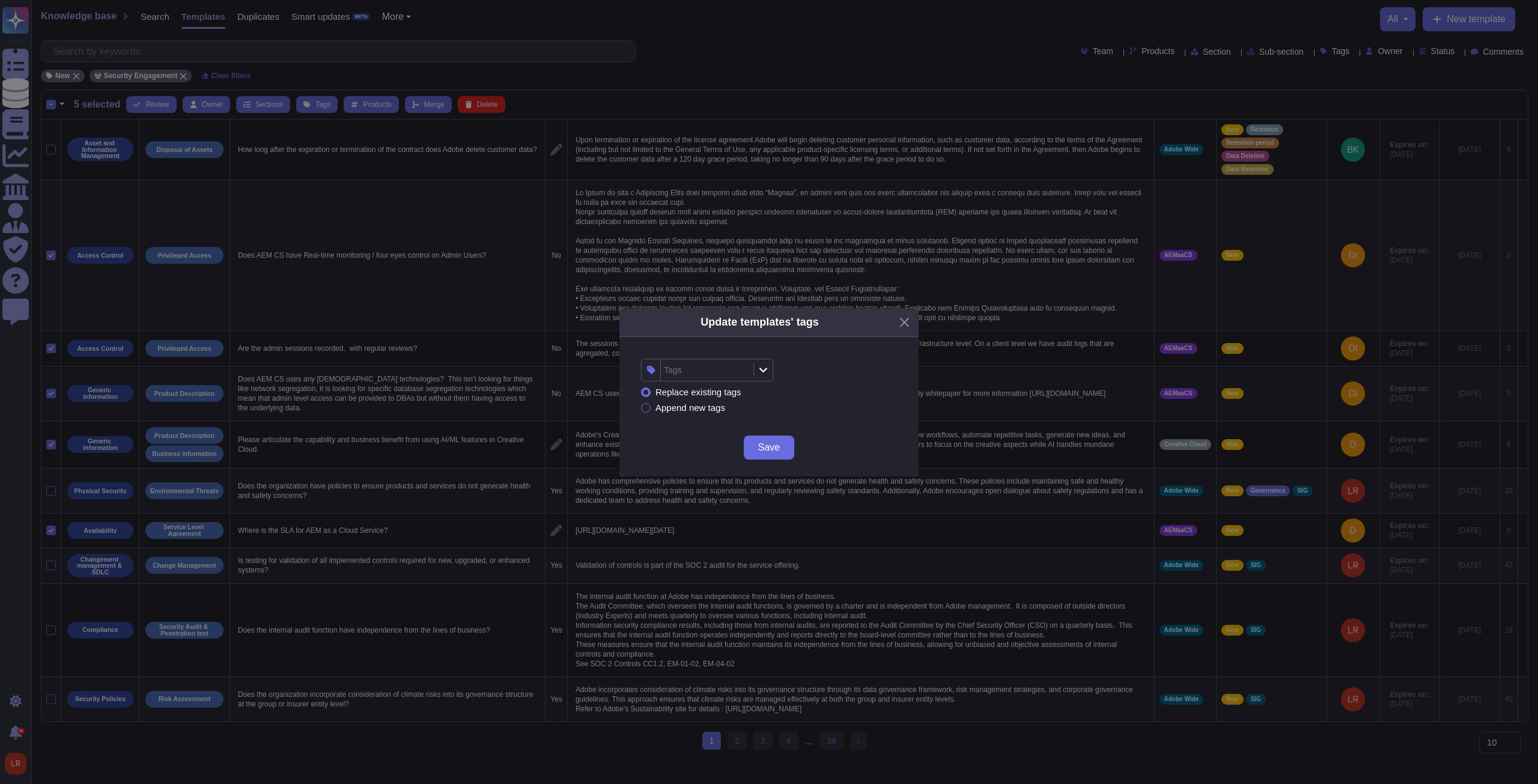
click at [566, 297] on div "Tags" at bounding box center [706, 370] width 90 height 22
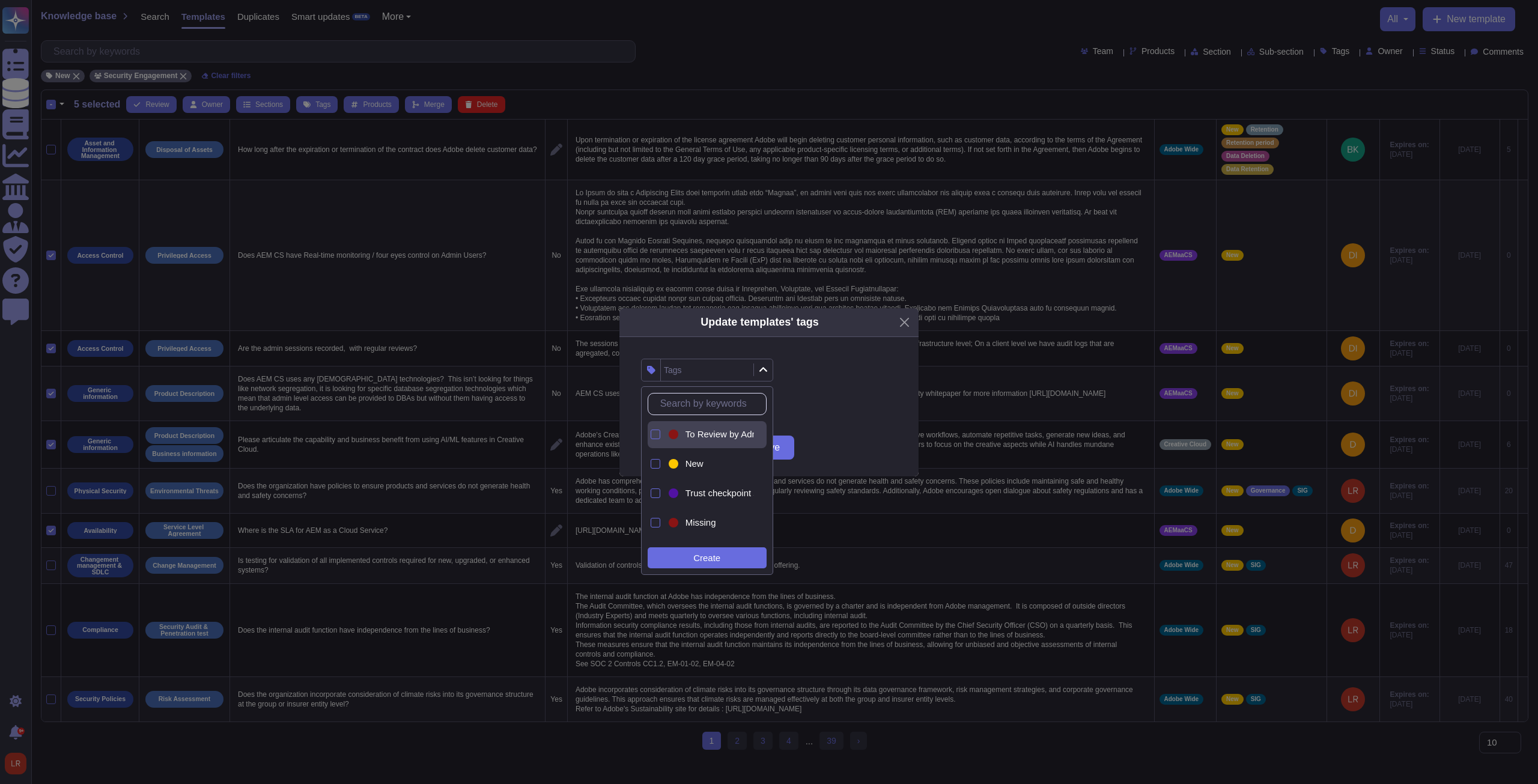
click at [566, 297] on span "To Review by Admins" at bounding box center [728, 434] width 86 height 11
click at [566, 297] on div "Create" at bounding box center [707, 557] width 119 height 21
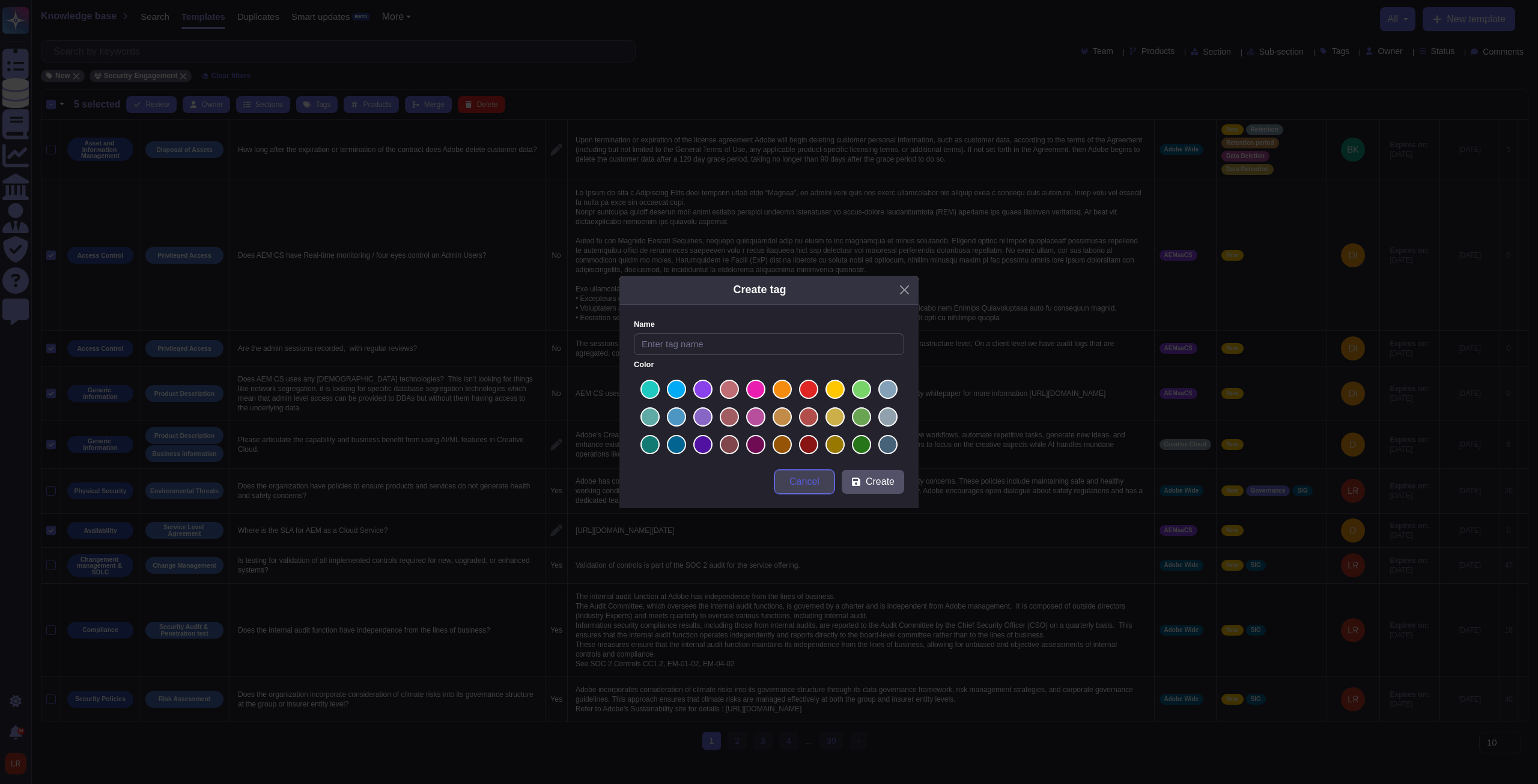
click at [566, 297] on span "Cancel" at bounding box center [804, 482] width 30 height 9
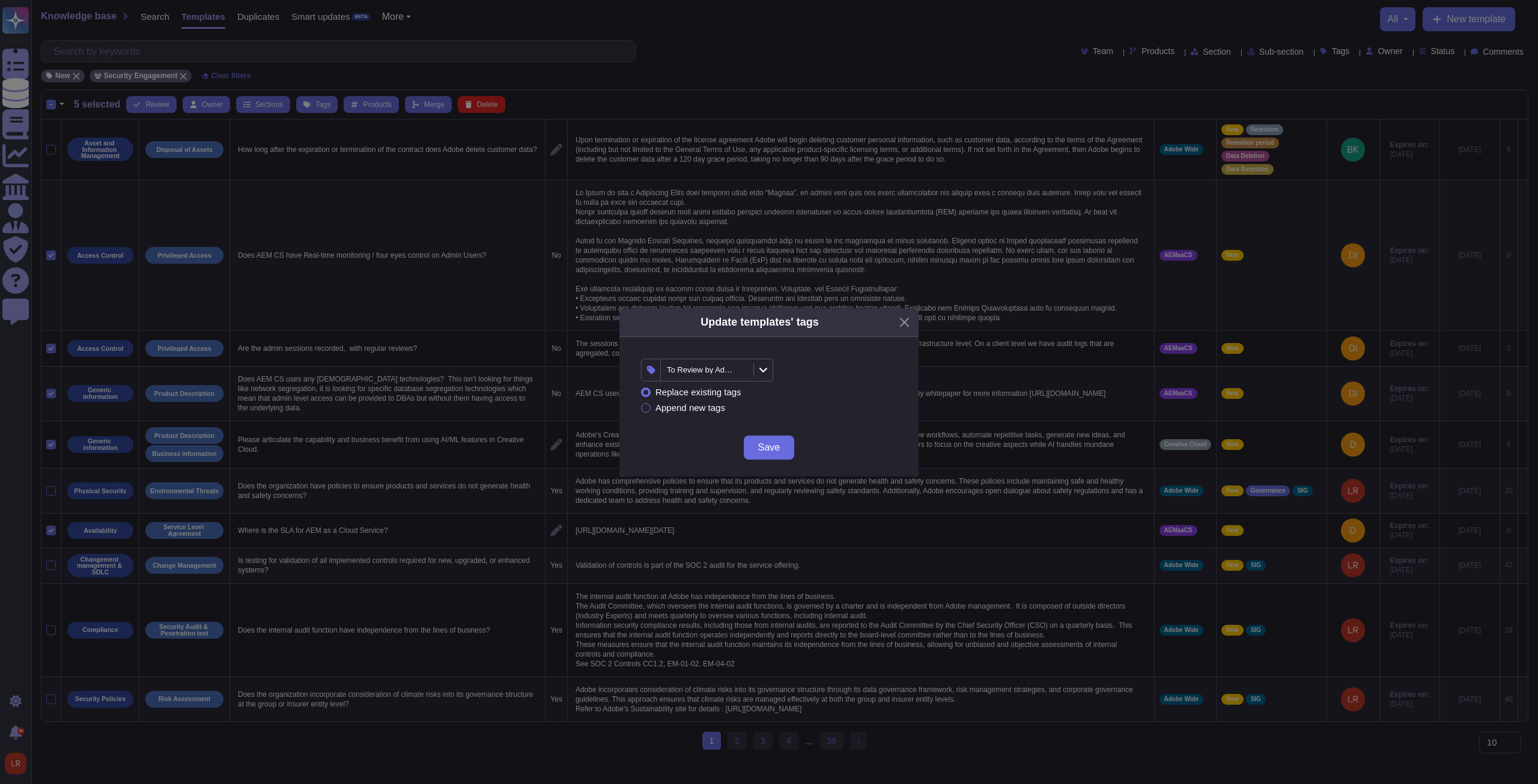
click at [566, 297] on icon at bounding box center [856, 524] width 192 height 192
click at [566, 297] on span "Save" at bounding box center [769, 447] width 22 height 9
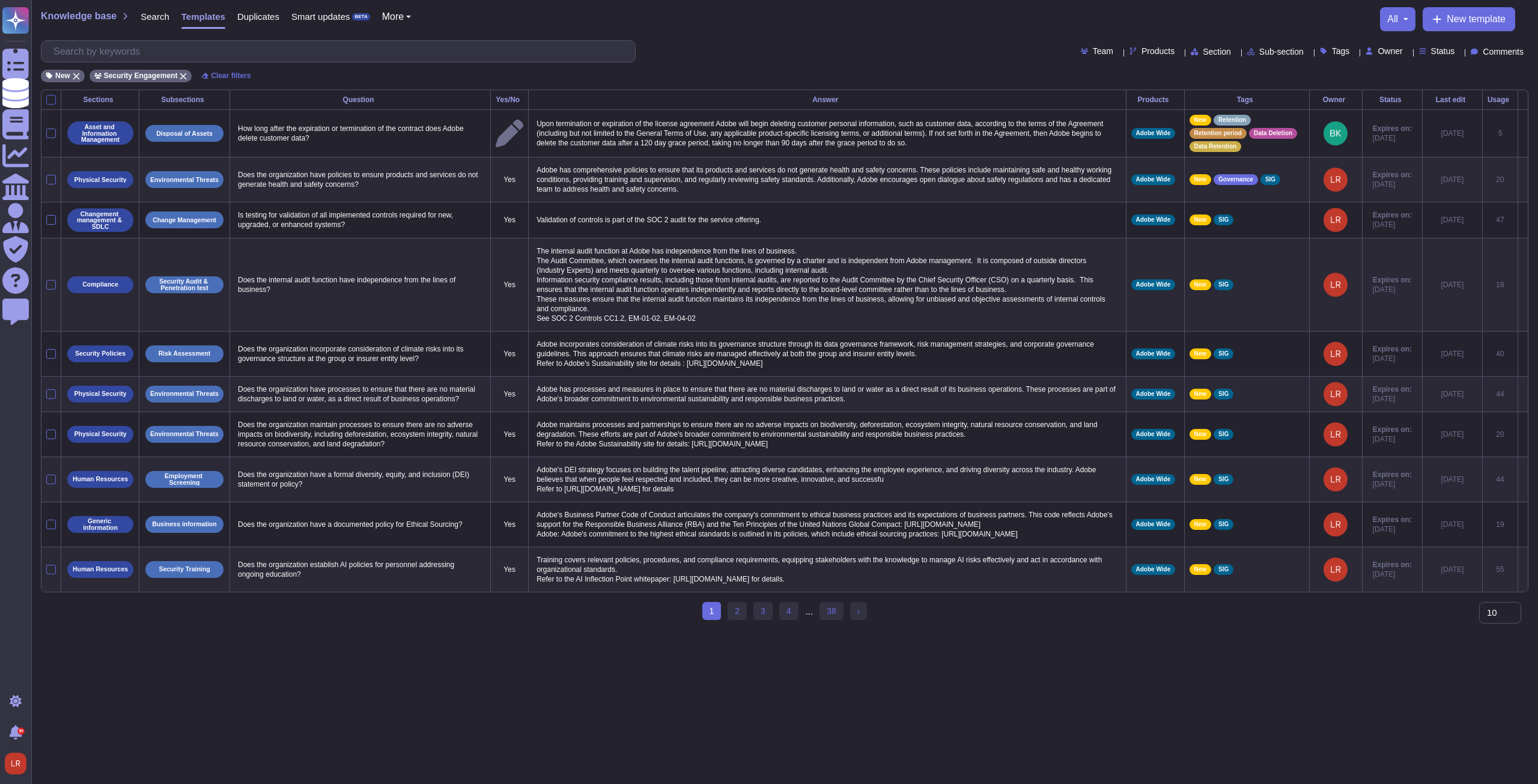
click at [54, 97] on div at bounding box center [51, 99] width 9 height 9
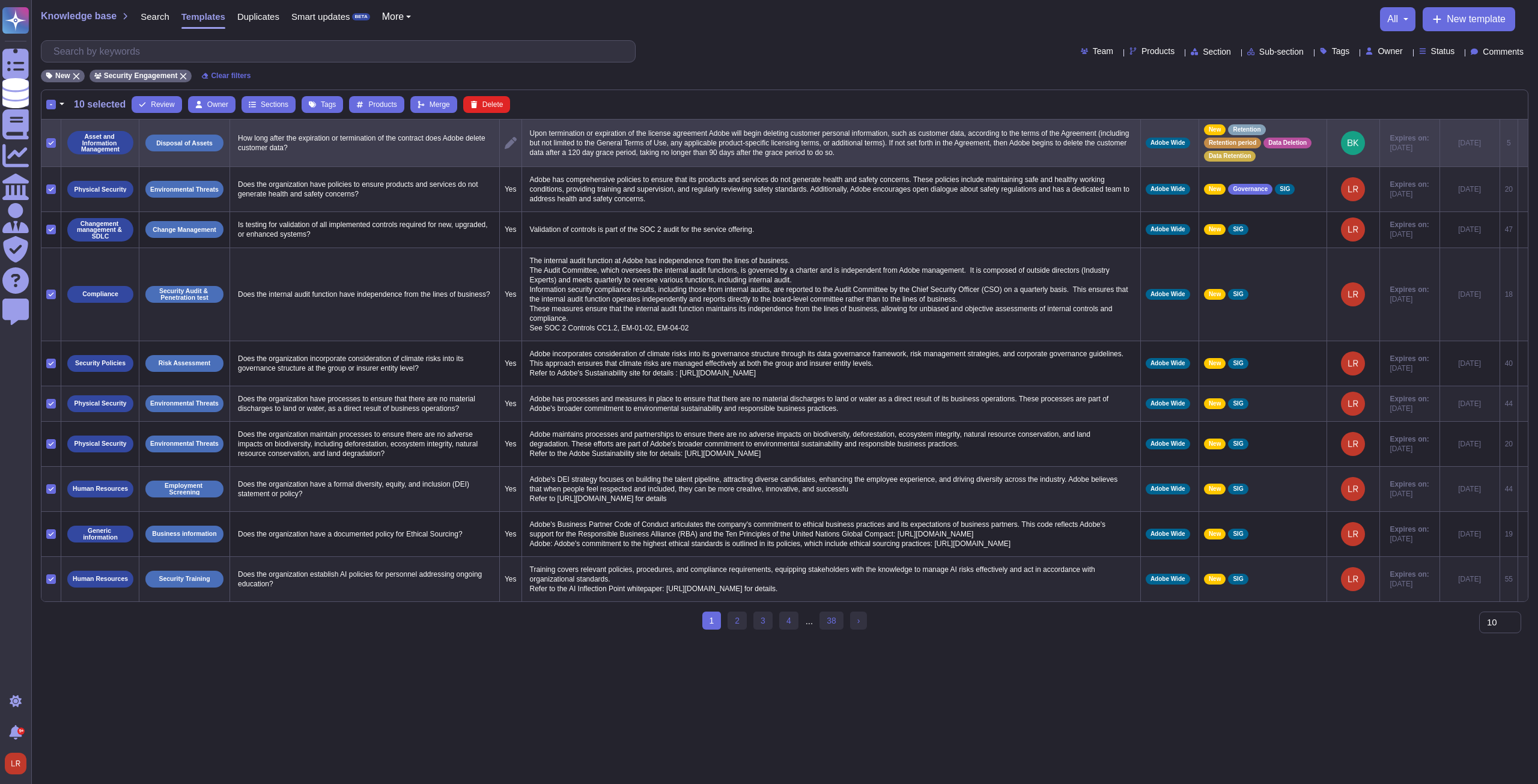
click at [51, 142] on icon at bounding box center [51, 143] width 5 height 3
click at [0, 0] on input "checkbox" at bounding box center [0, 0] width 0 height 0
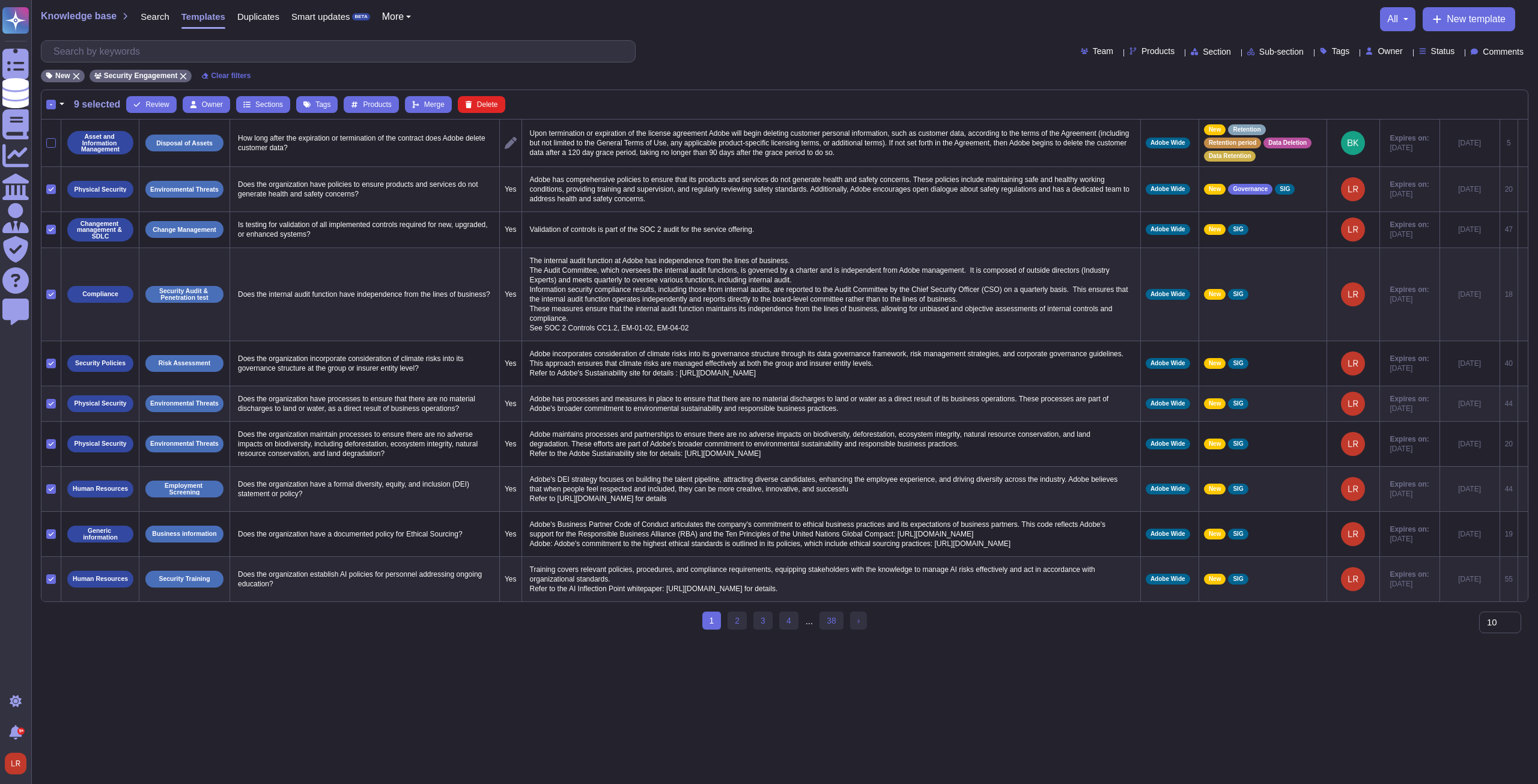
click at [51, 186] on icon at bounding box center [51, 189] width 6 height 6
click at [0, 0] on input "checkbox" at bounding box center [0, 0] width 0 height 0
click at [321, 103] on span "Tags" at bounding box center [322, 104] width 15 height 7
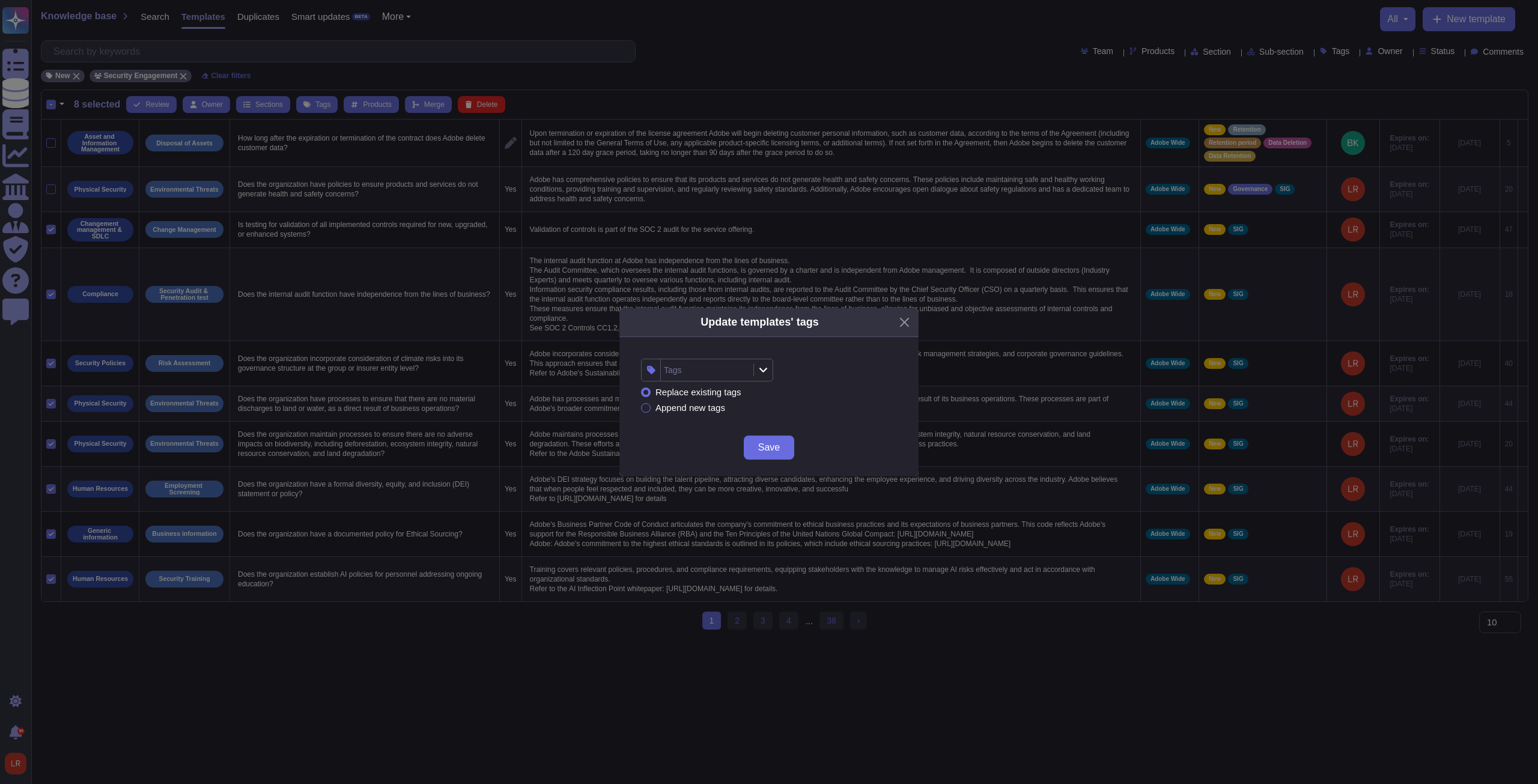
click at [566, 297] on icon at bounding box center [763, 370] width 8 height 5
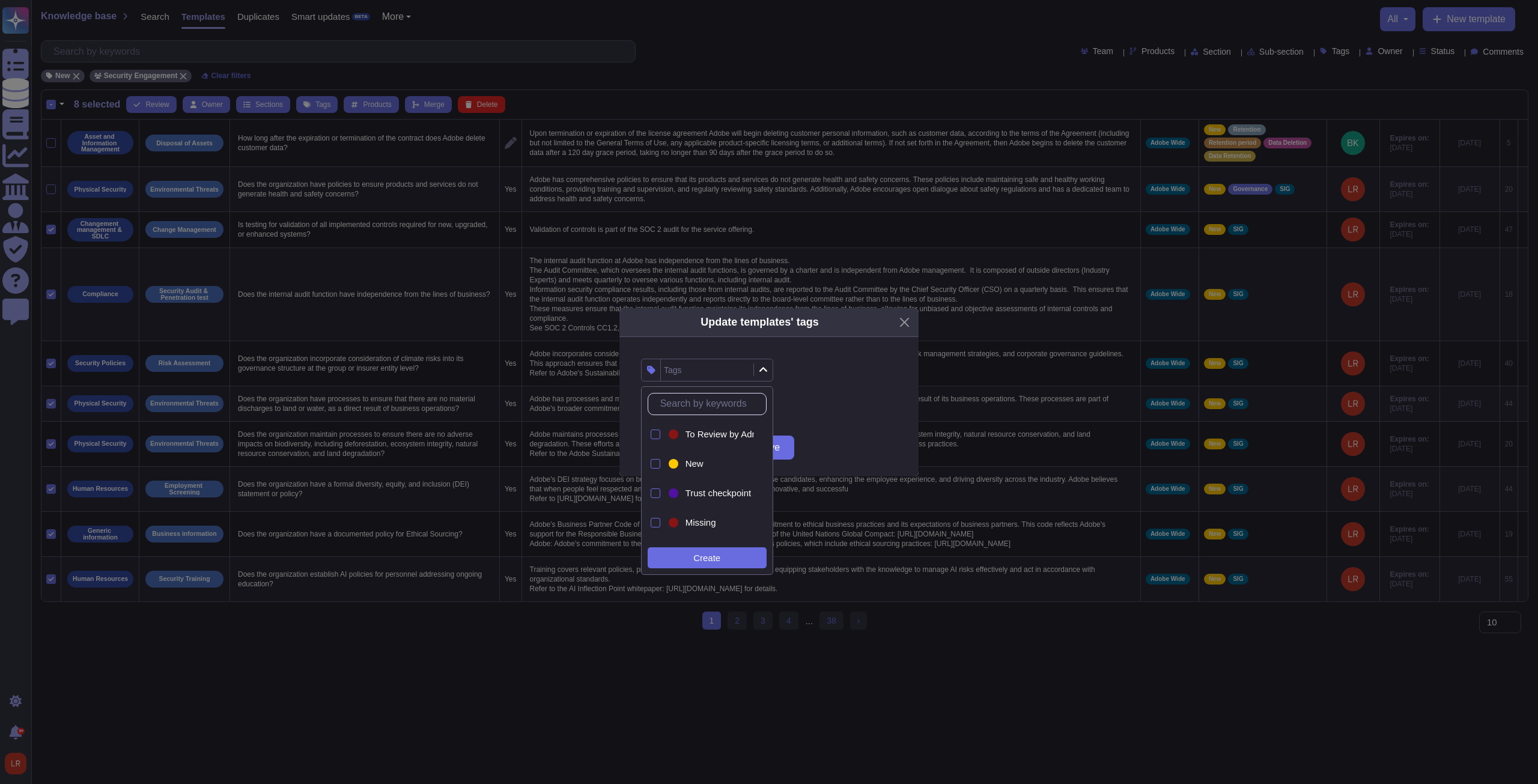
click at [566, 297] on input "text" at bounding box center [710, 404] width 112 height 21
type input "SIG"
click at [566, 297] on div "SIG" at bounding box center [710, 464] width 88 height 27
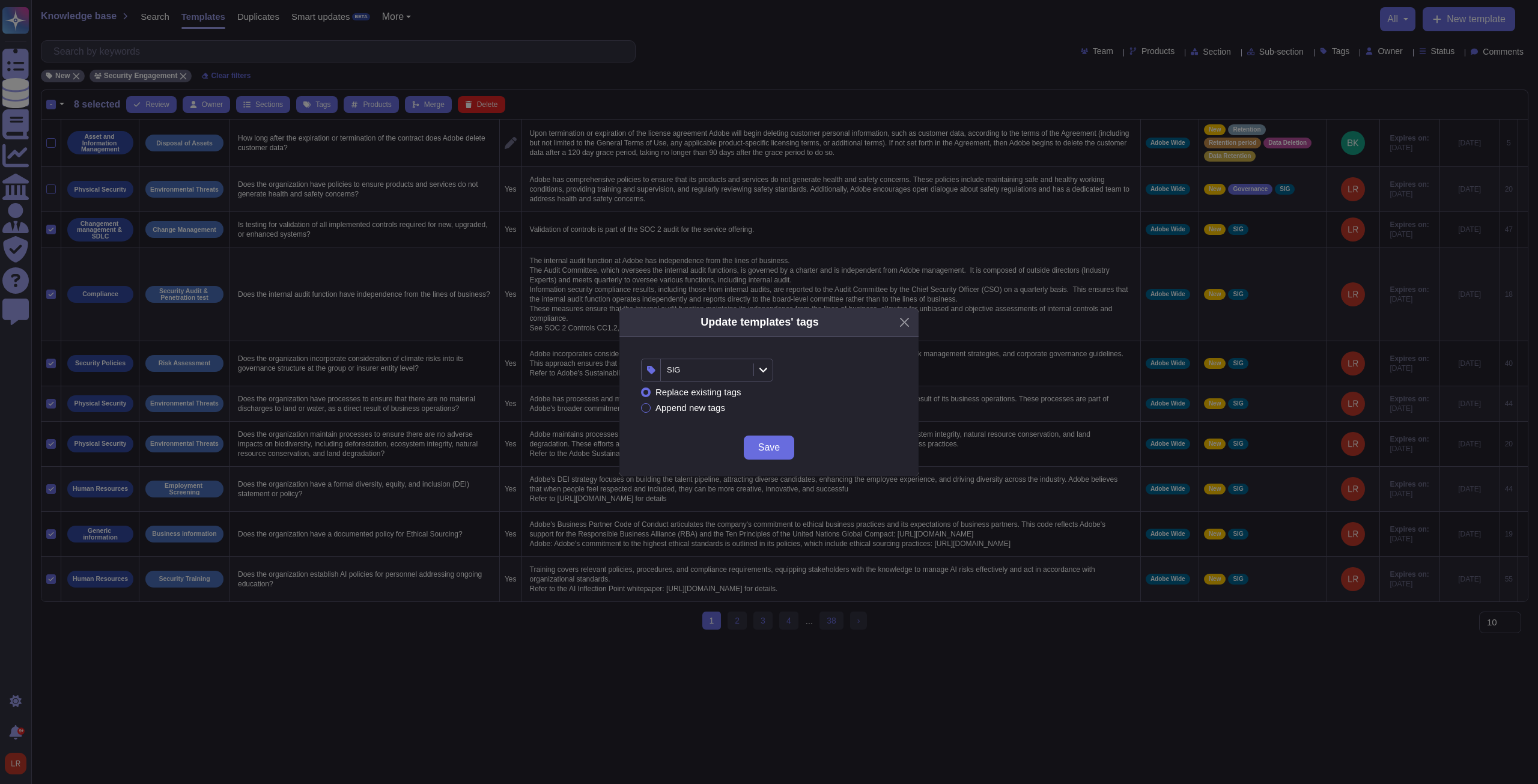
click at [566, 297] on div "Replace existing tags Append new tags" at bounding box center [769, 400] width 256 height 37
click at [566, 297] on span "Save" at bounding box center [769, 447] width 22 height 9
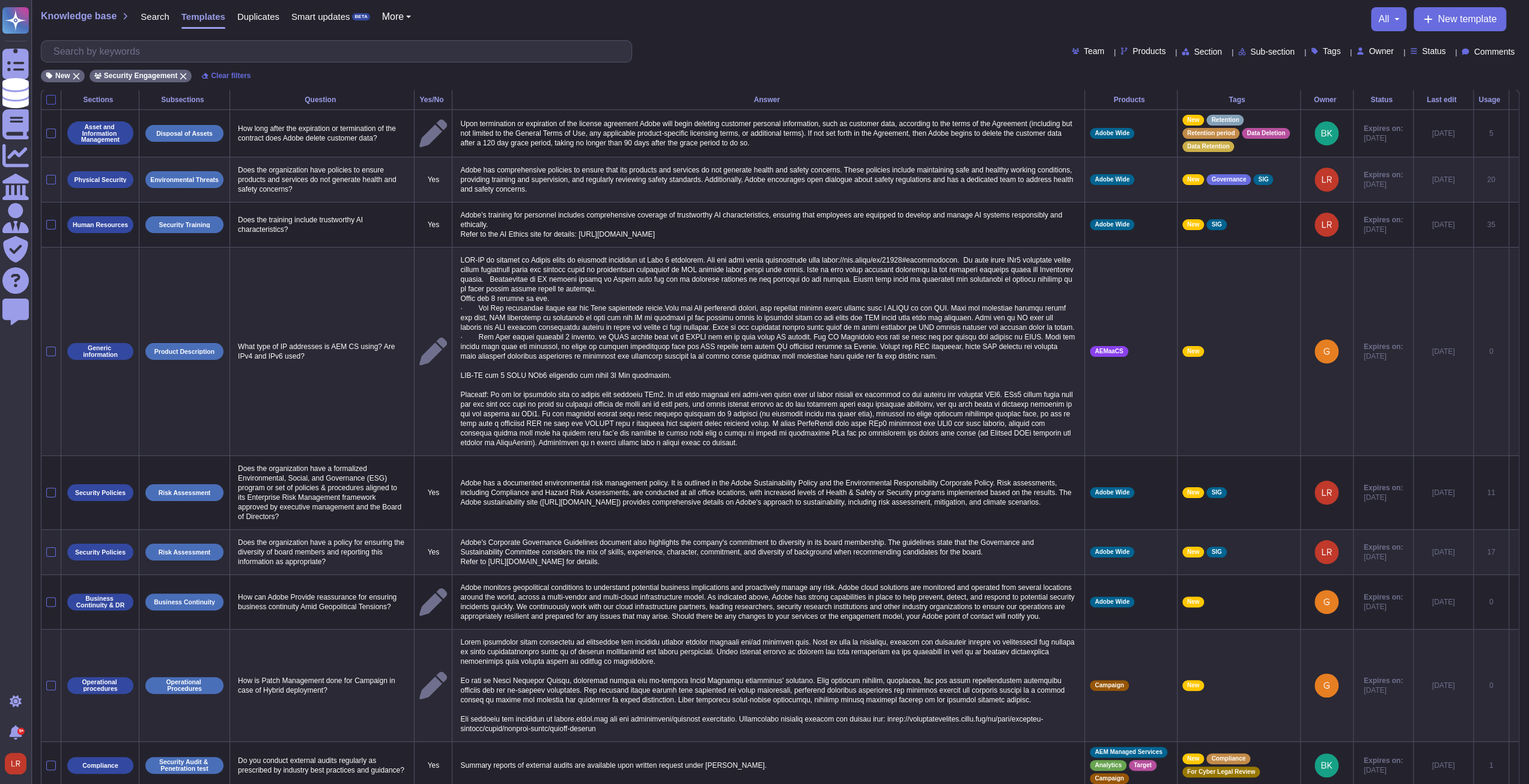
click at [52, 98] on div at bounding box center [51, 99] width 9 height 9
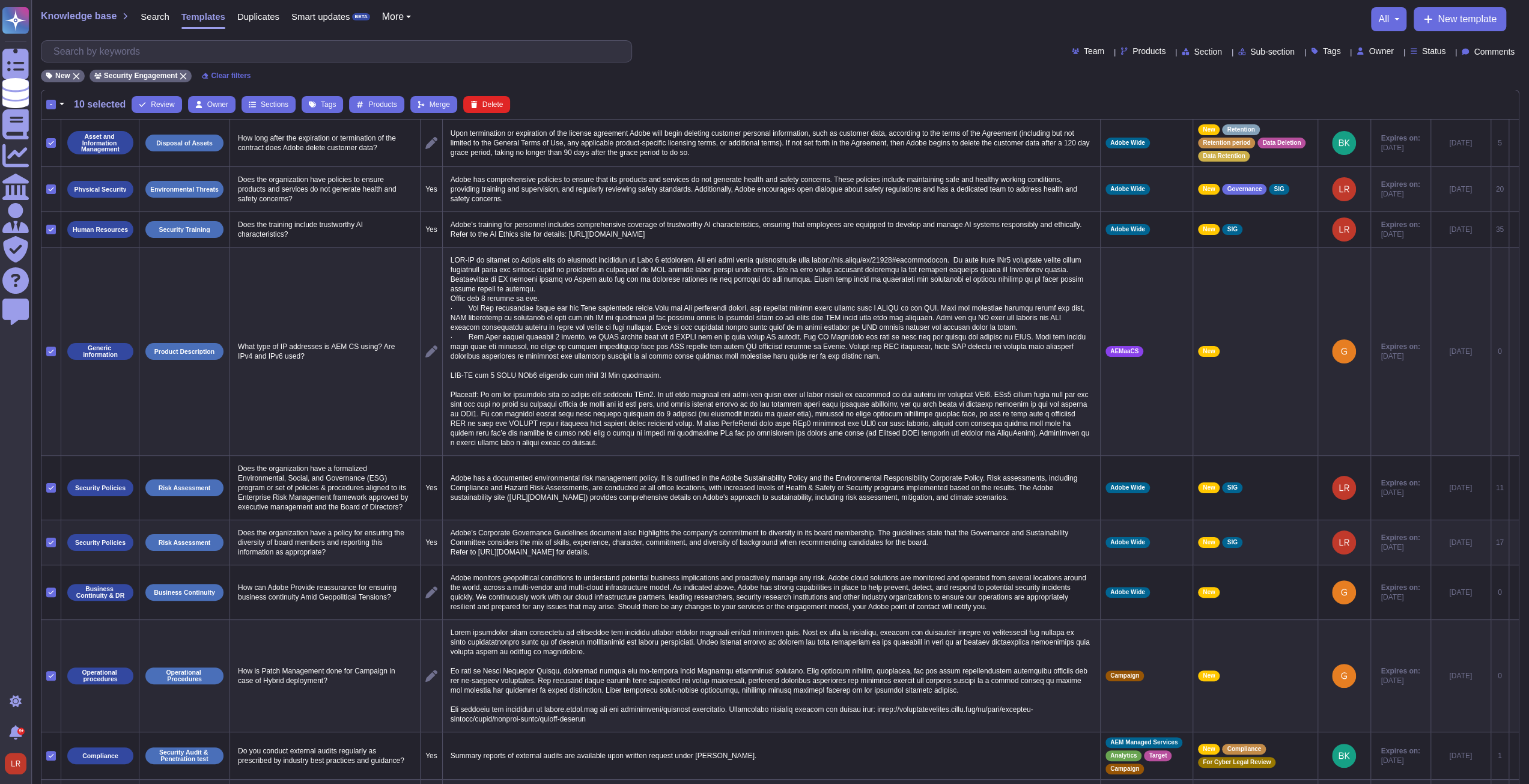
click at [52, 188] on icon at bounding box center [51, 189] width 6 height 6
click at [0, 0] on input "checkbox" at bounding box center [0, 0] width 0 height 0
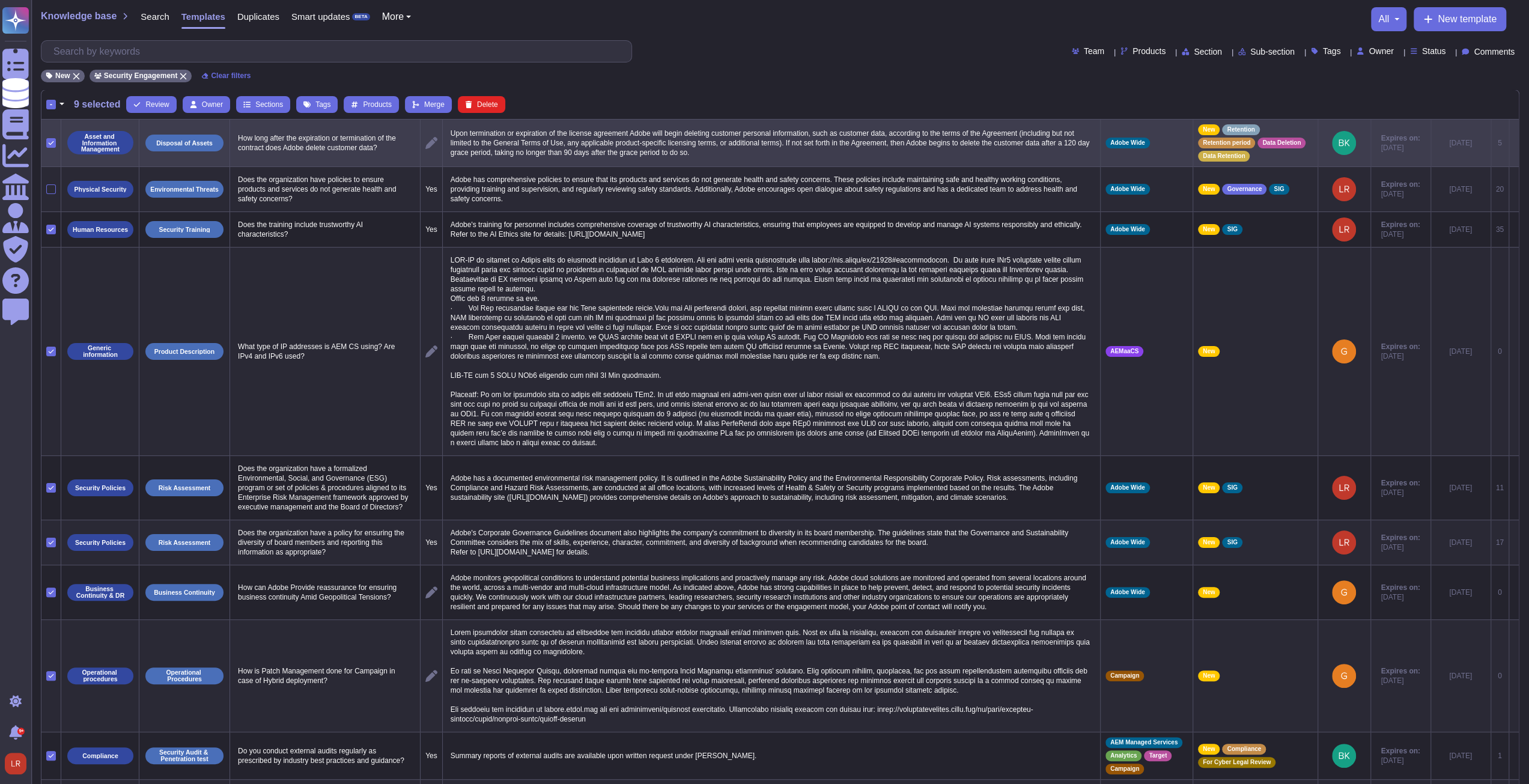
click at [51, 142] on icon at bounding box center [51, 142] width 6 height 6
click at [0, 0] on input "checkbox" at bounding box center [0, 0] width 0 height 0
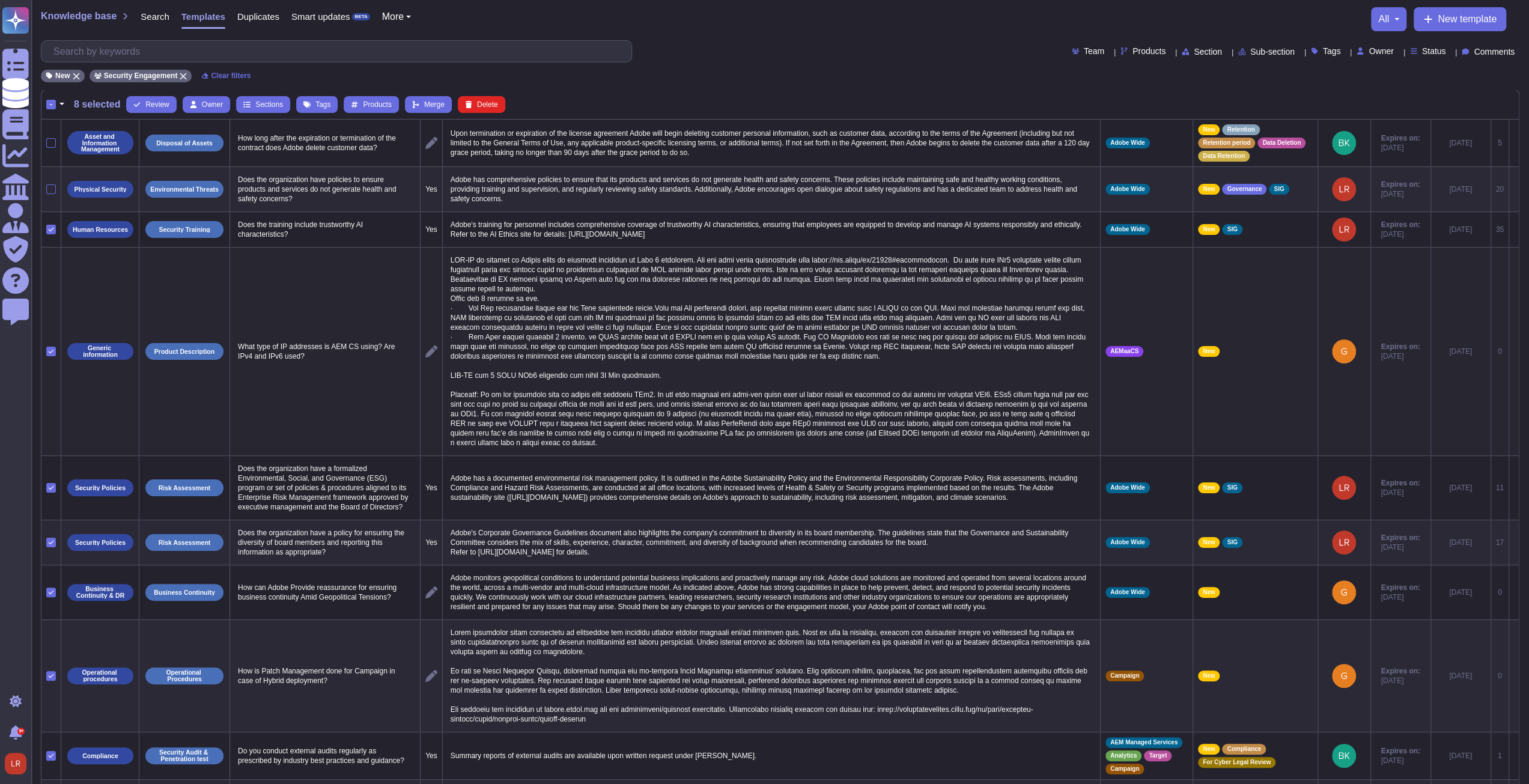
click at [50, 297] on icon at bounding box center [51, 351] width 6 height 6
click at [0, 0] on input "checkbox" at bounding box center [0, 0] width 0 height 0
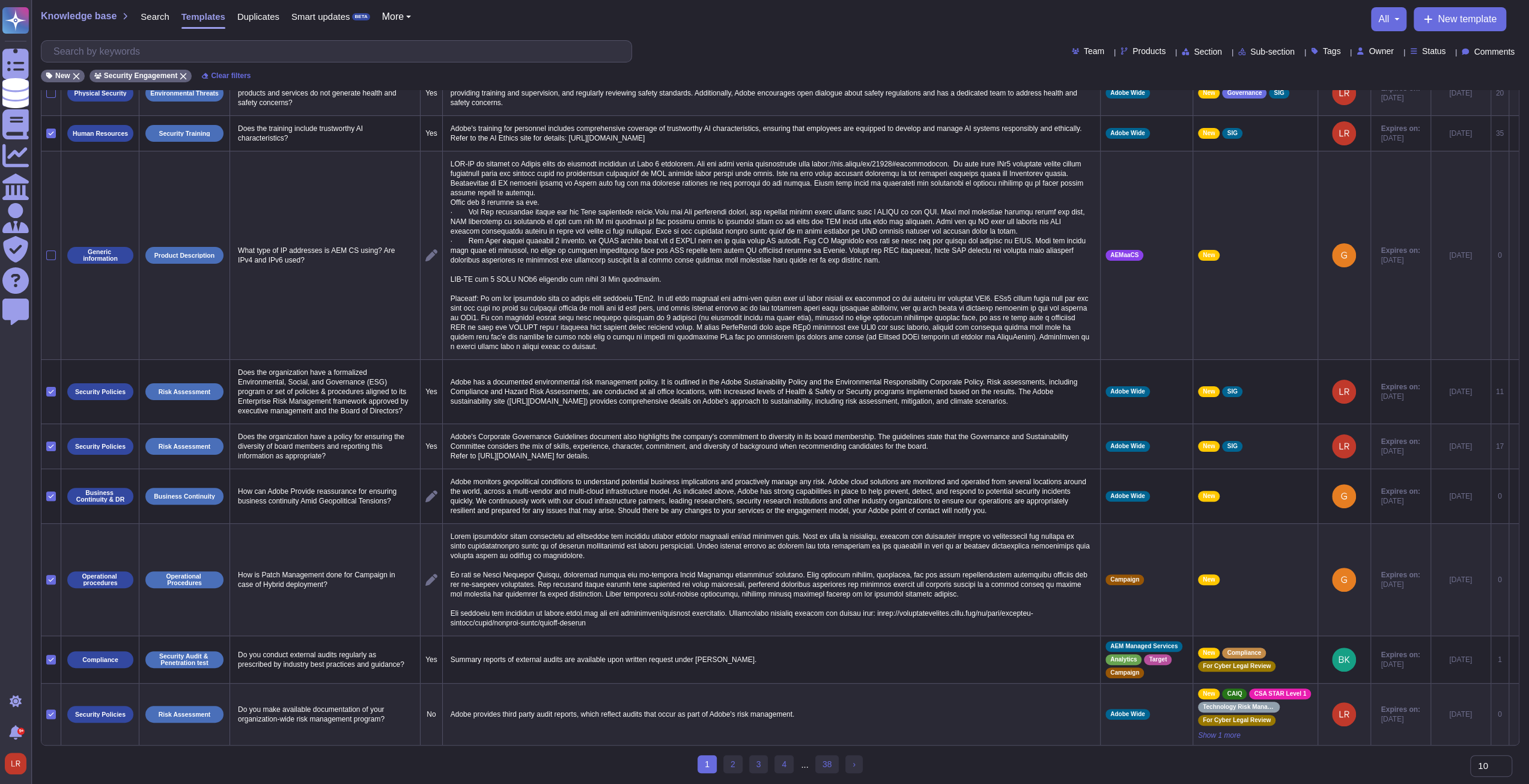
scroll to position [102, 0]
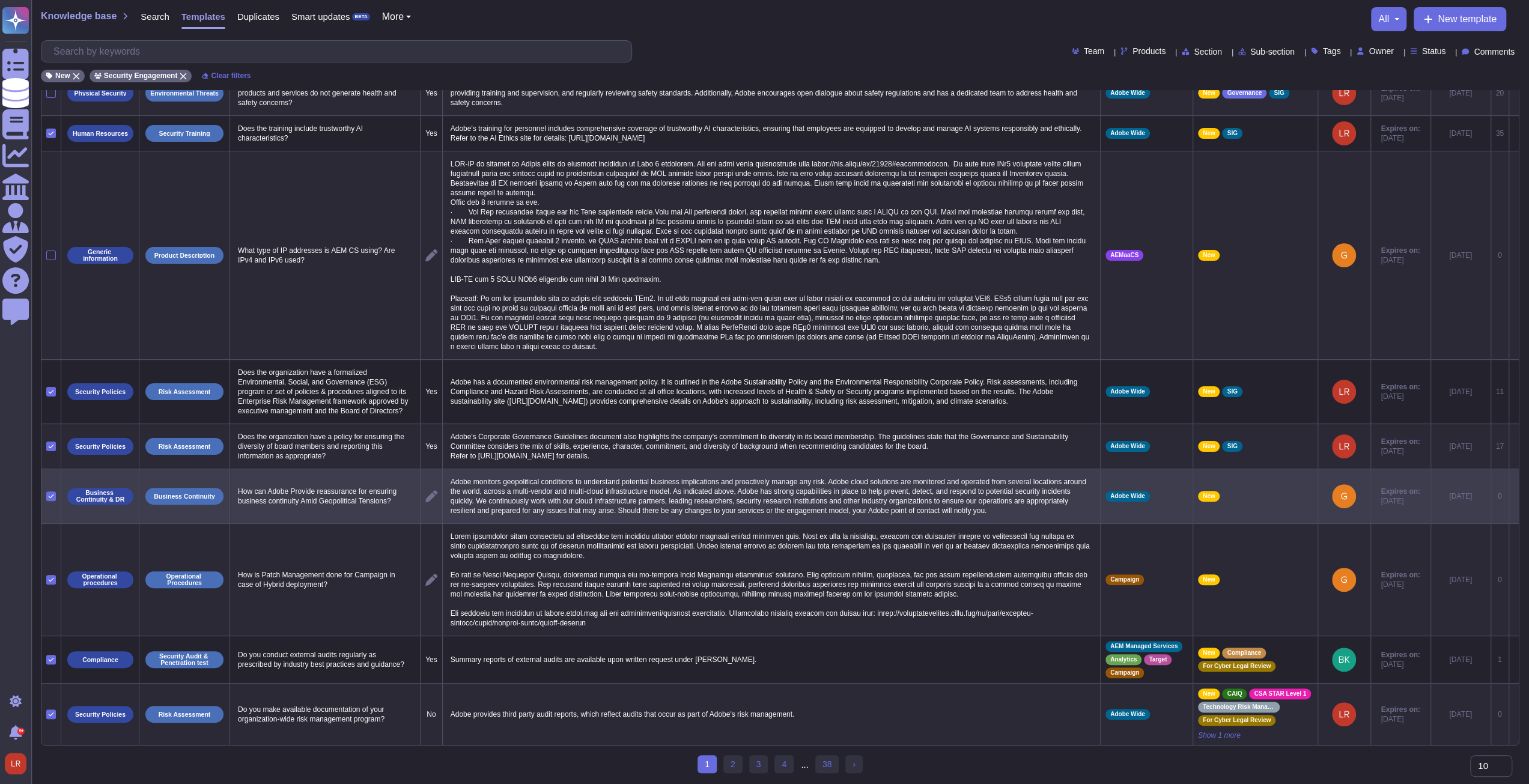
click at [51, 297] on icon at bounding box center [51, 495] width 6 height 6
click at [0, 0] on input "checkbox" at bounding box center [0, 0] width 0 height 0
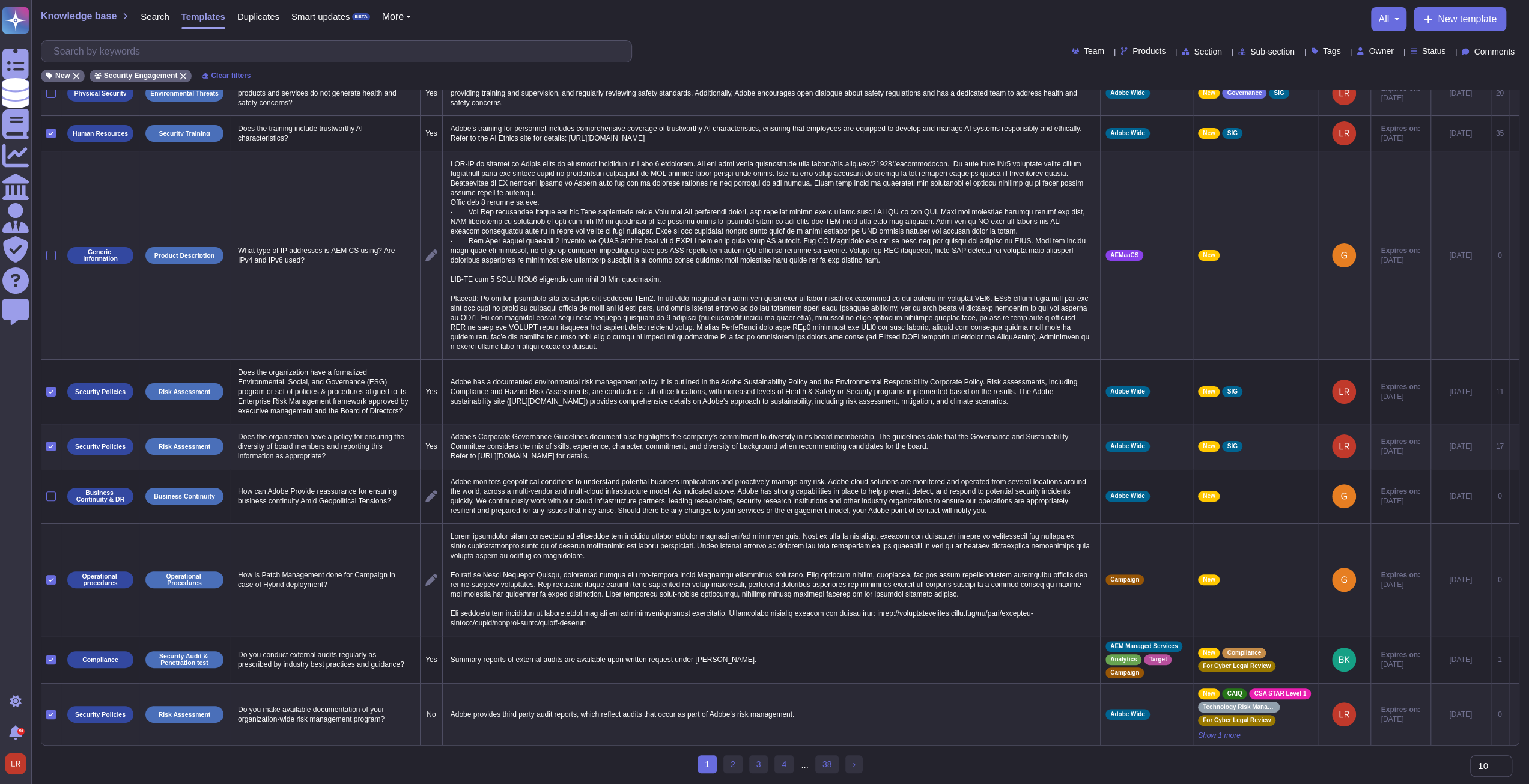
click at [51, 297] on icon at bounding box center [51, 580] width 5 height 3
click at [0, 0] on input "checkbox" at bounding box center [0, 0] width 0 height 0
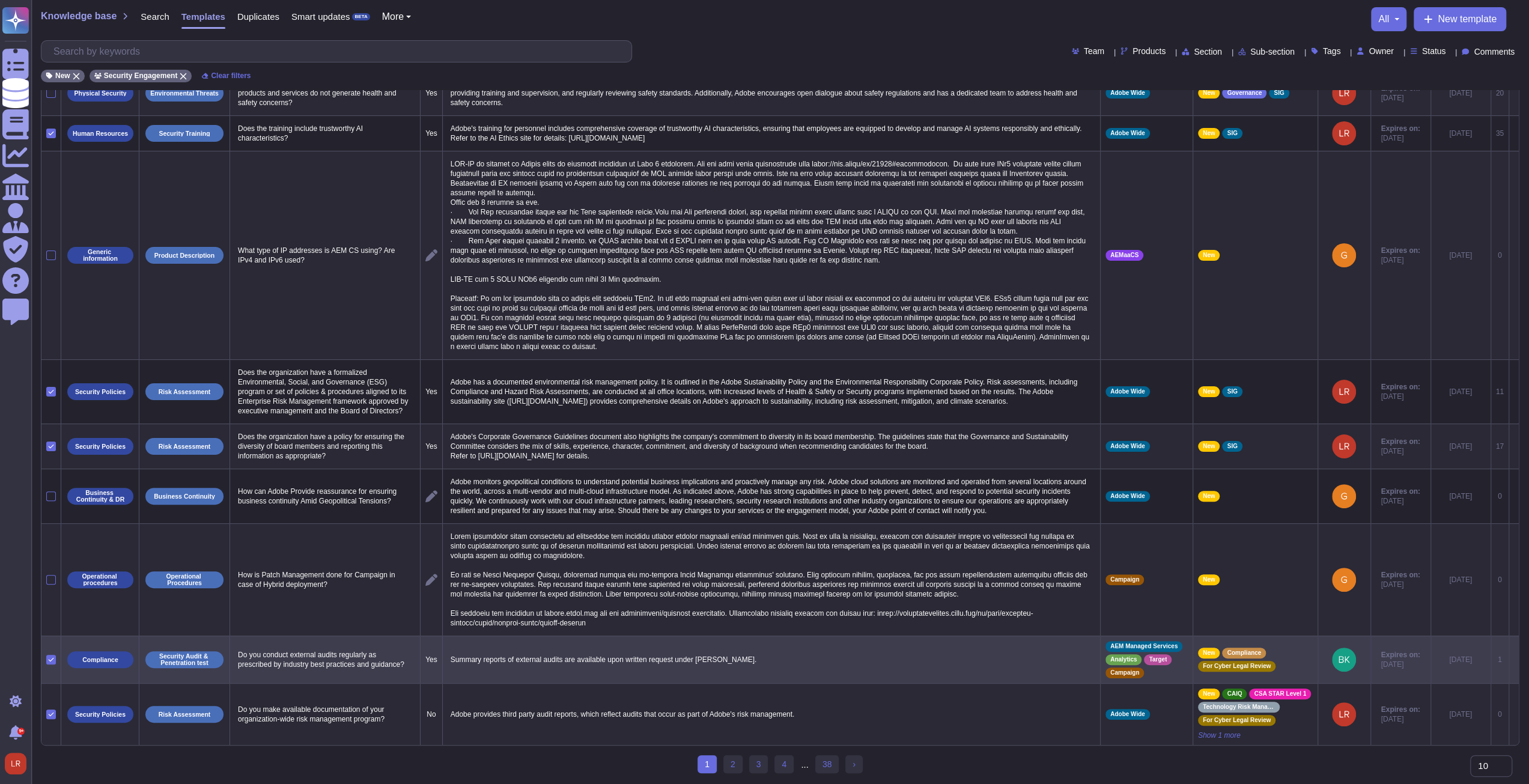
click at [53, 297] on icon at bounding box center [51, 659] width 6 height 6
click at [0, 0] on input "checkbox" at bounding box center [0, 0] width 0 height 0
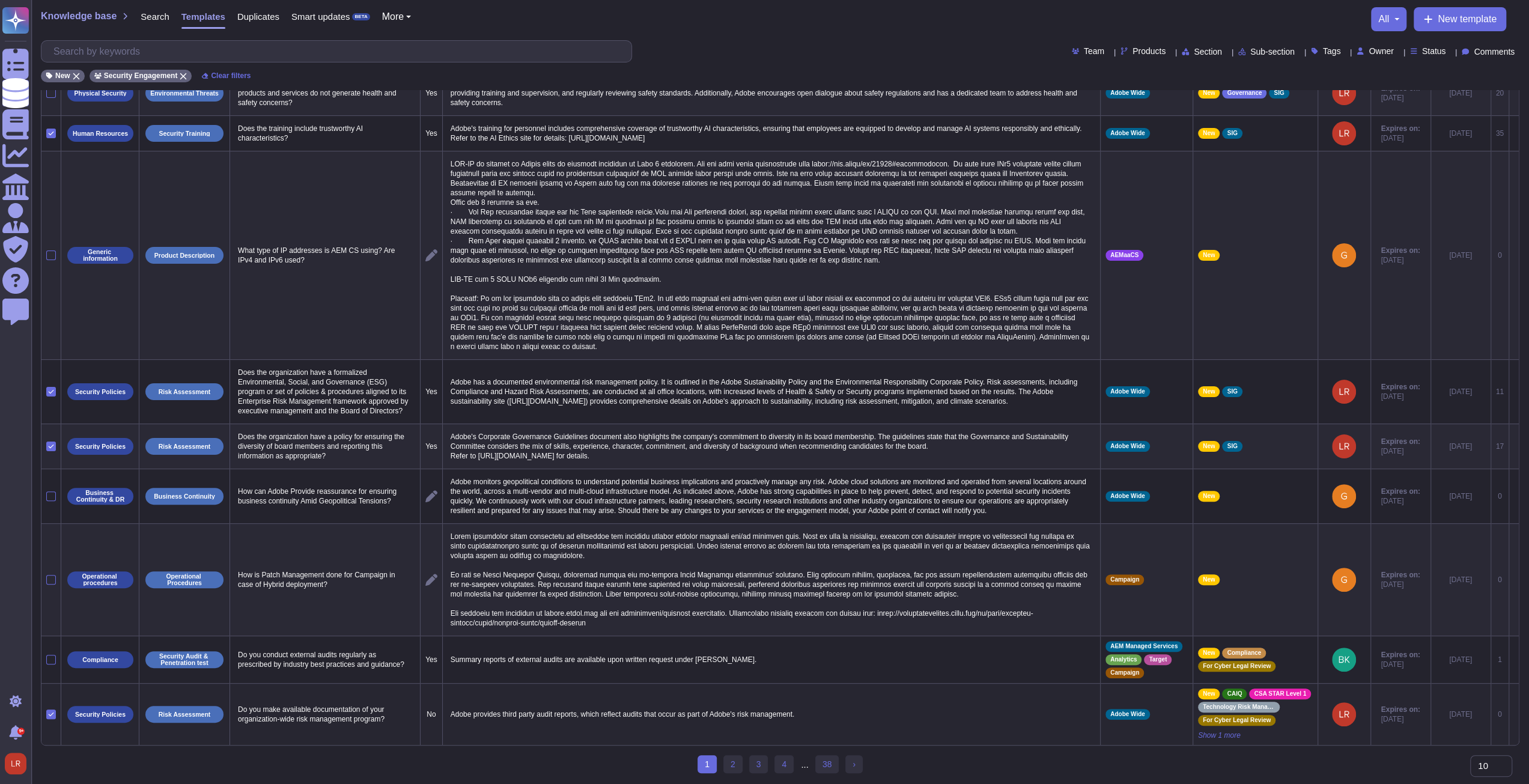
click at [52, 297] on icon at bounding box center [51, 713] width 6 height 6
click at [0, 0] on input "checkbox" at bounding box center [0, 0] width 0 height 0
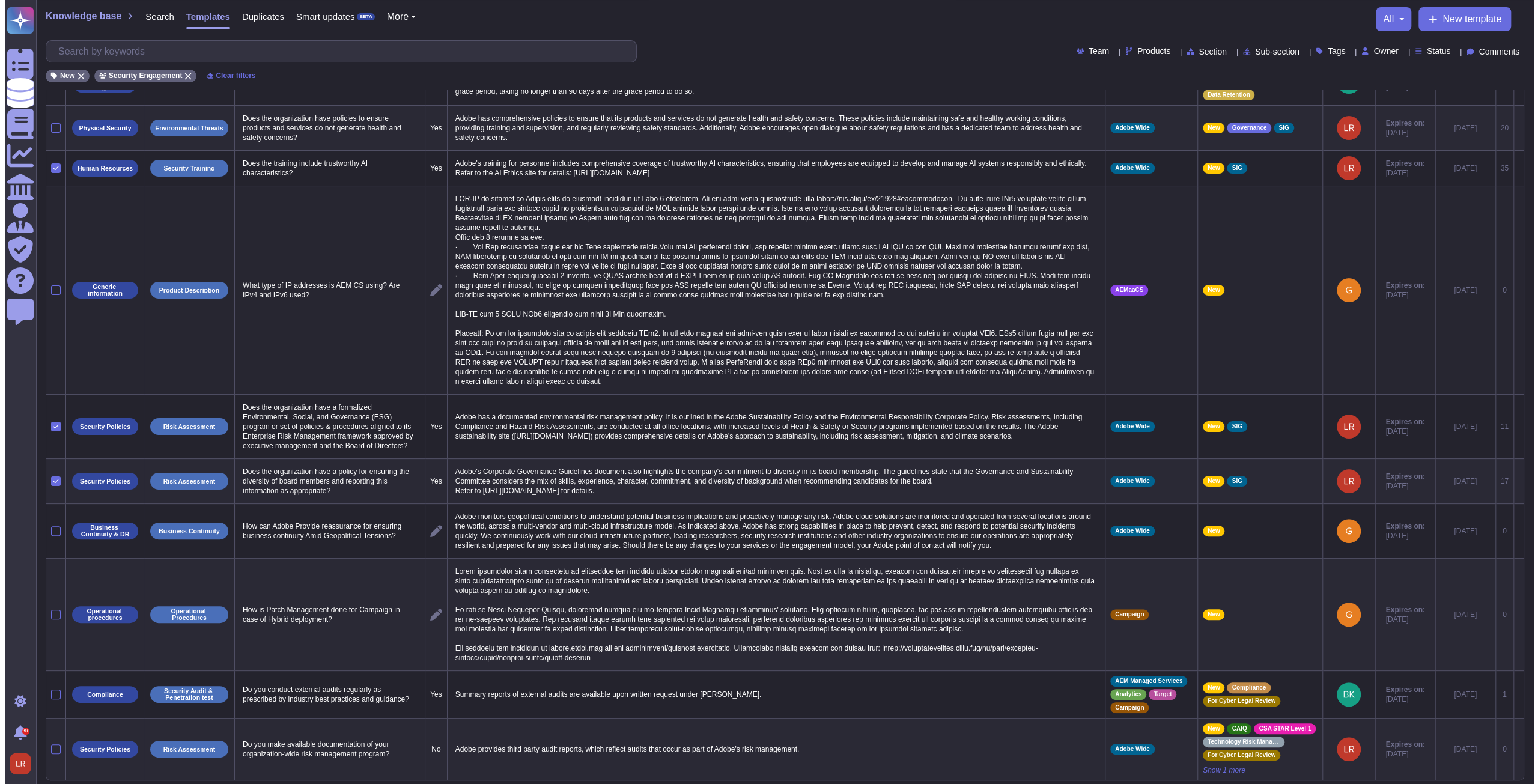
scroll to position [0, 0]
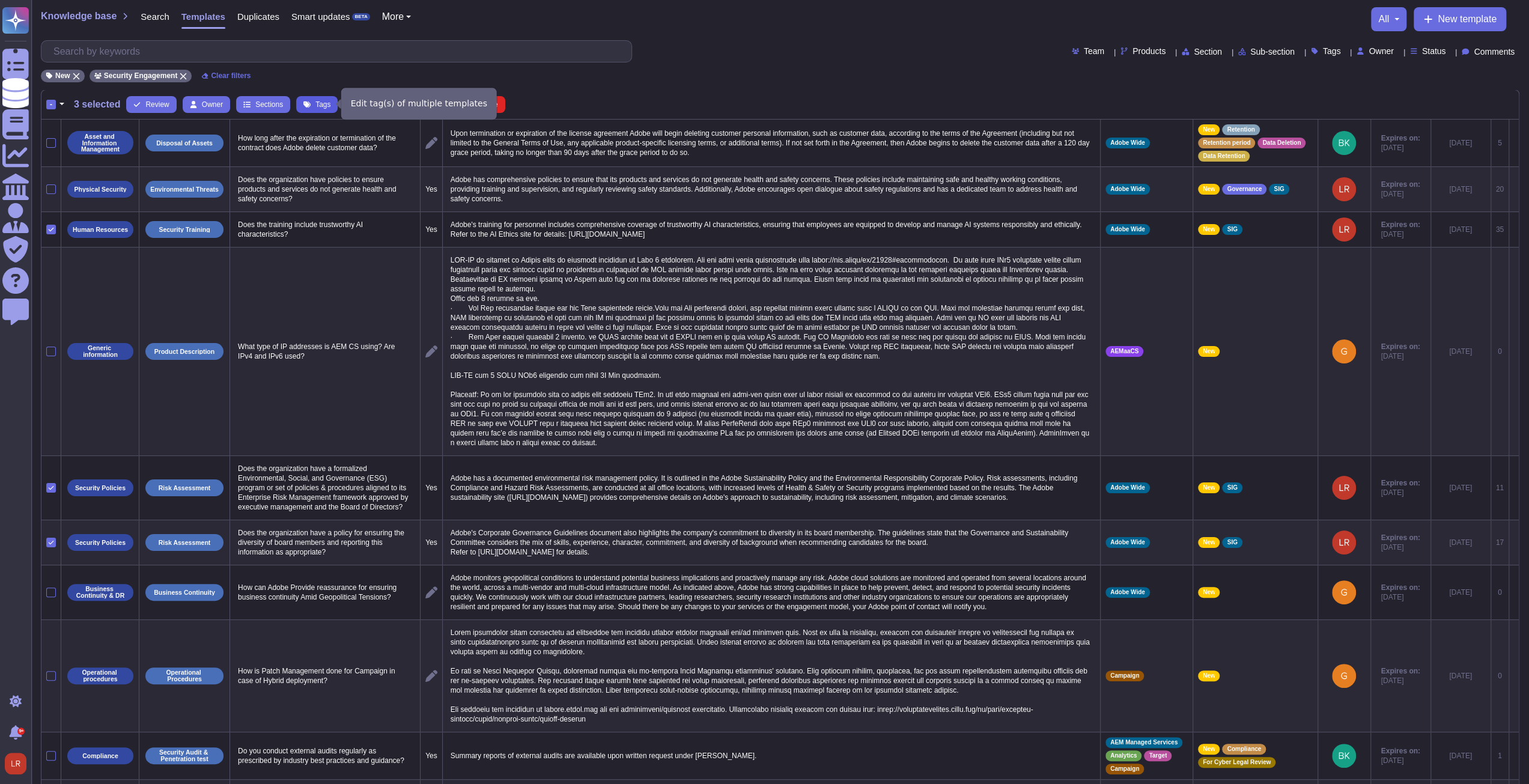
click at [313, 103] on button "Tags" at bounding box center [317, 105] width 41 height 17
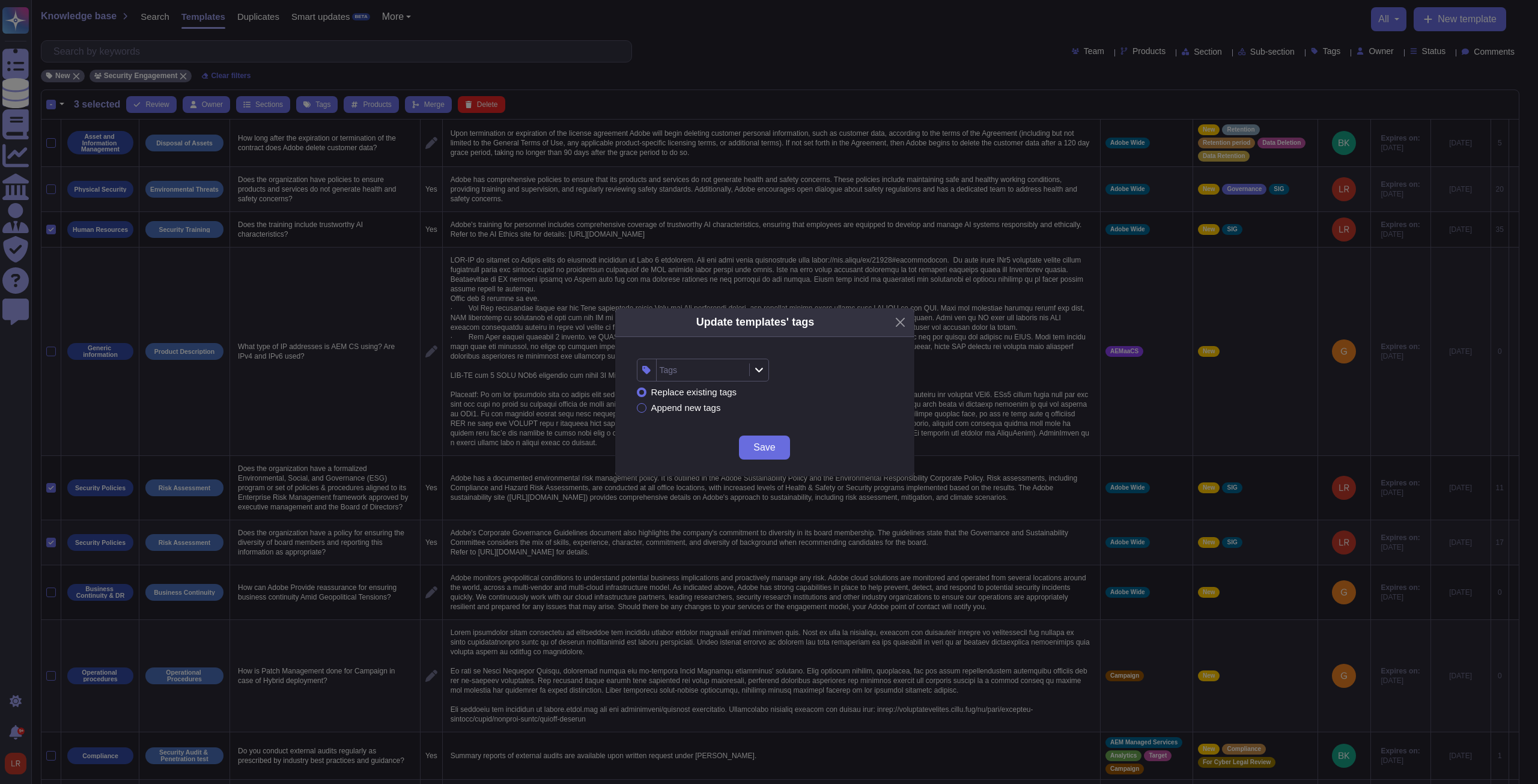
click at [566, 297] on div "Tags" at bounding box center [701, 370] width 90 height 22
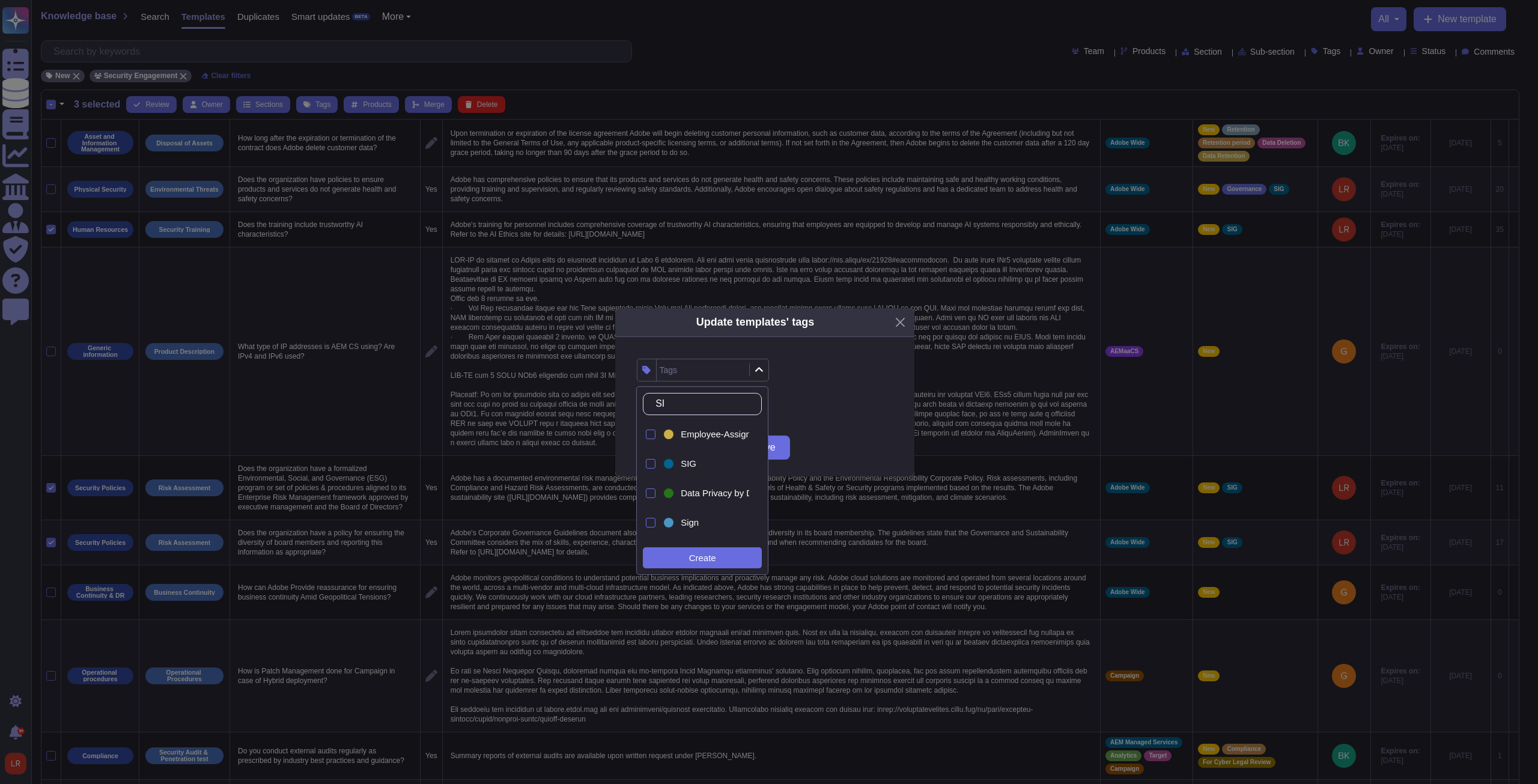
type input "SIG"
click at [566, 297] on span "SIG" at bounding box center [688, 464] width 16 height 11
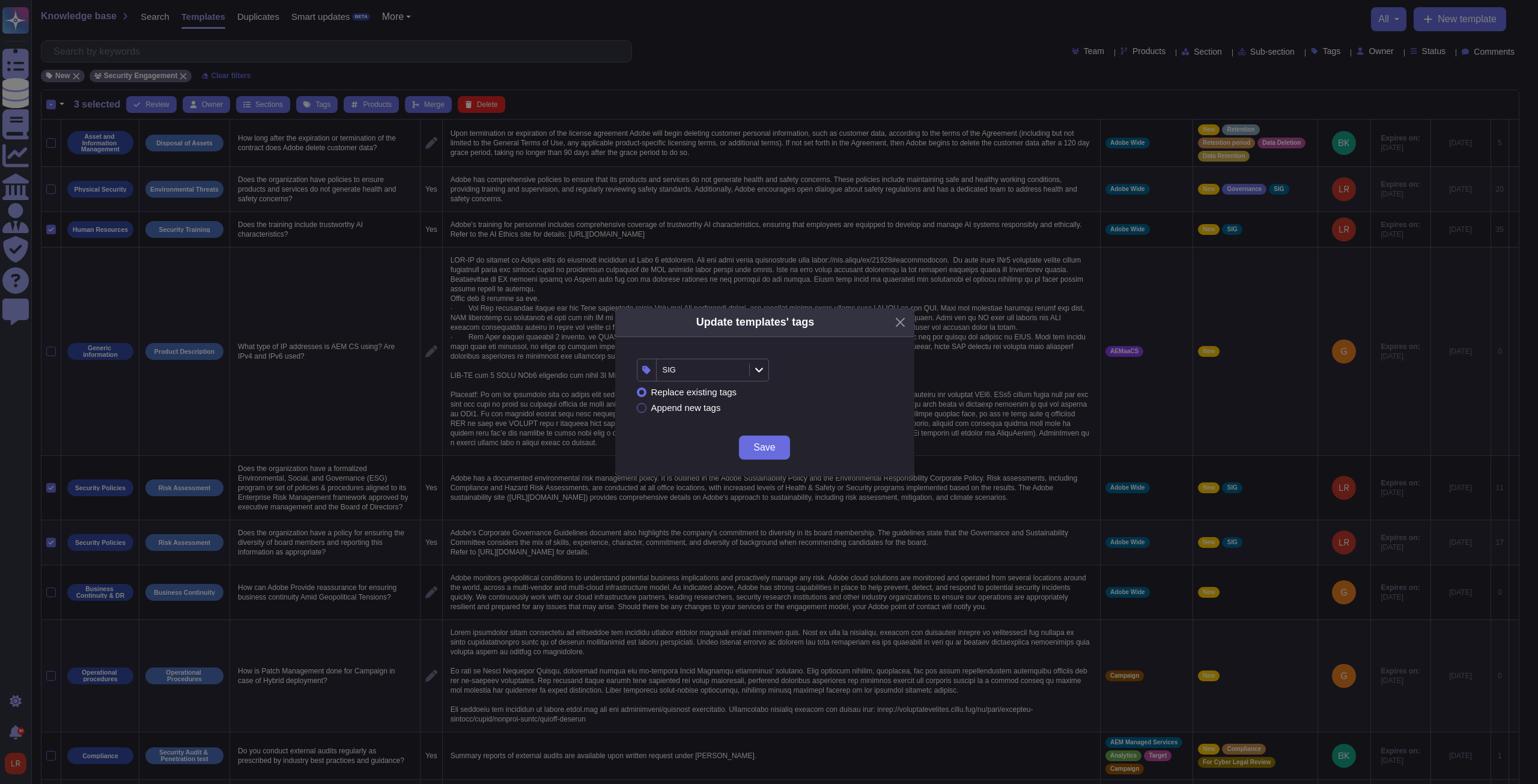
click at [566, 297] on div "Update templates' tags SIG Replace existing tags Append new tags Save" at bounding box center [769, 392] width 1538 height 784
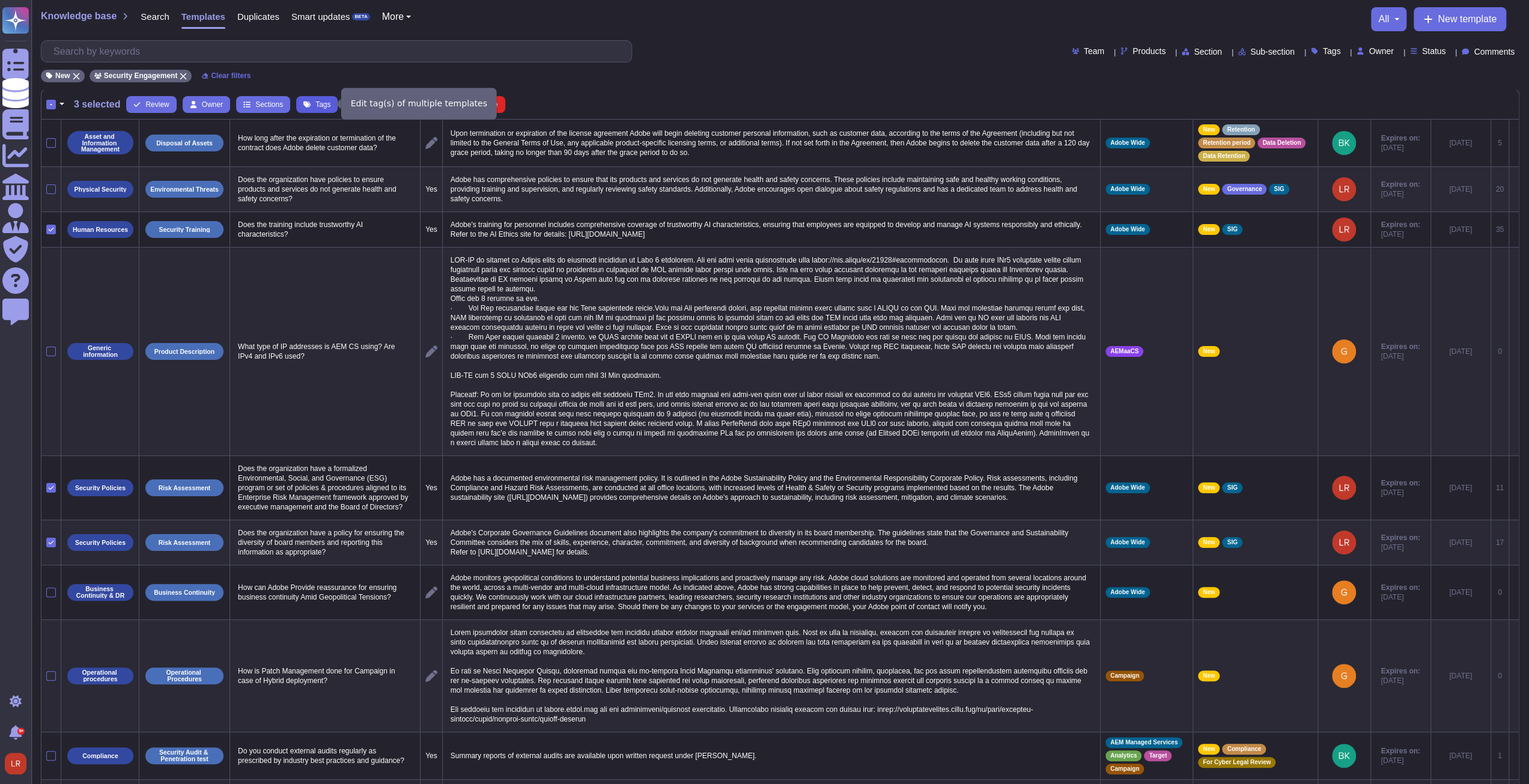
click at [315, 105] on span "Tags" at bounding box center [322, 104] width 15 height 7
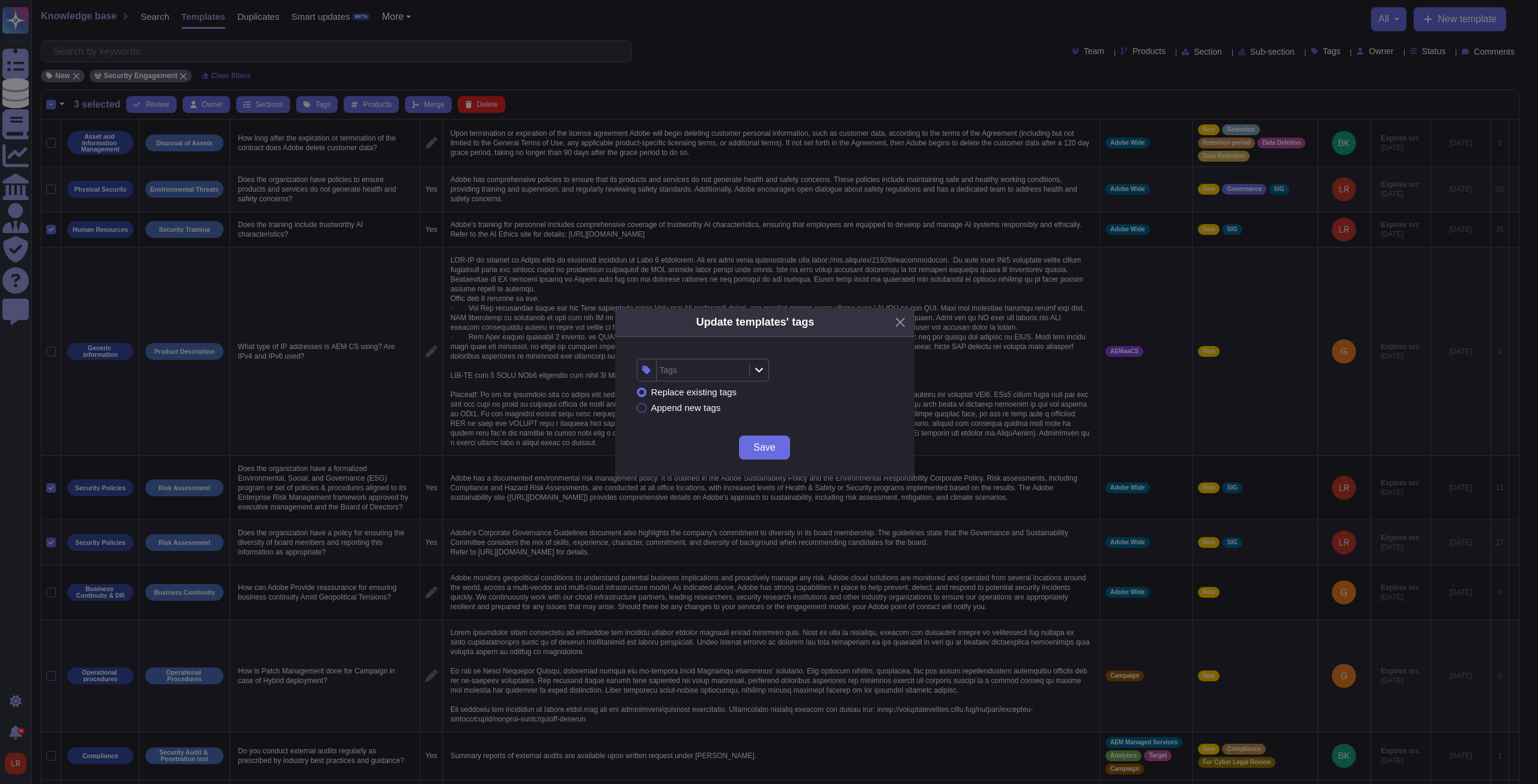
click at [566, 297] on div "Tags" at bounding box center [701, 370] width 90 height 22
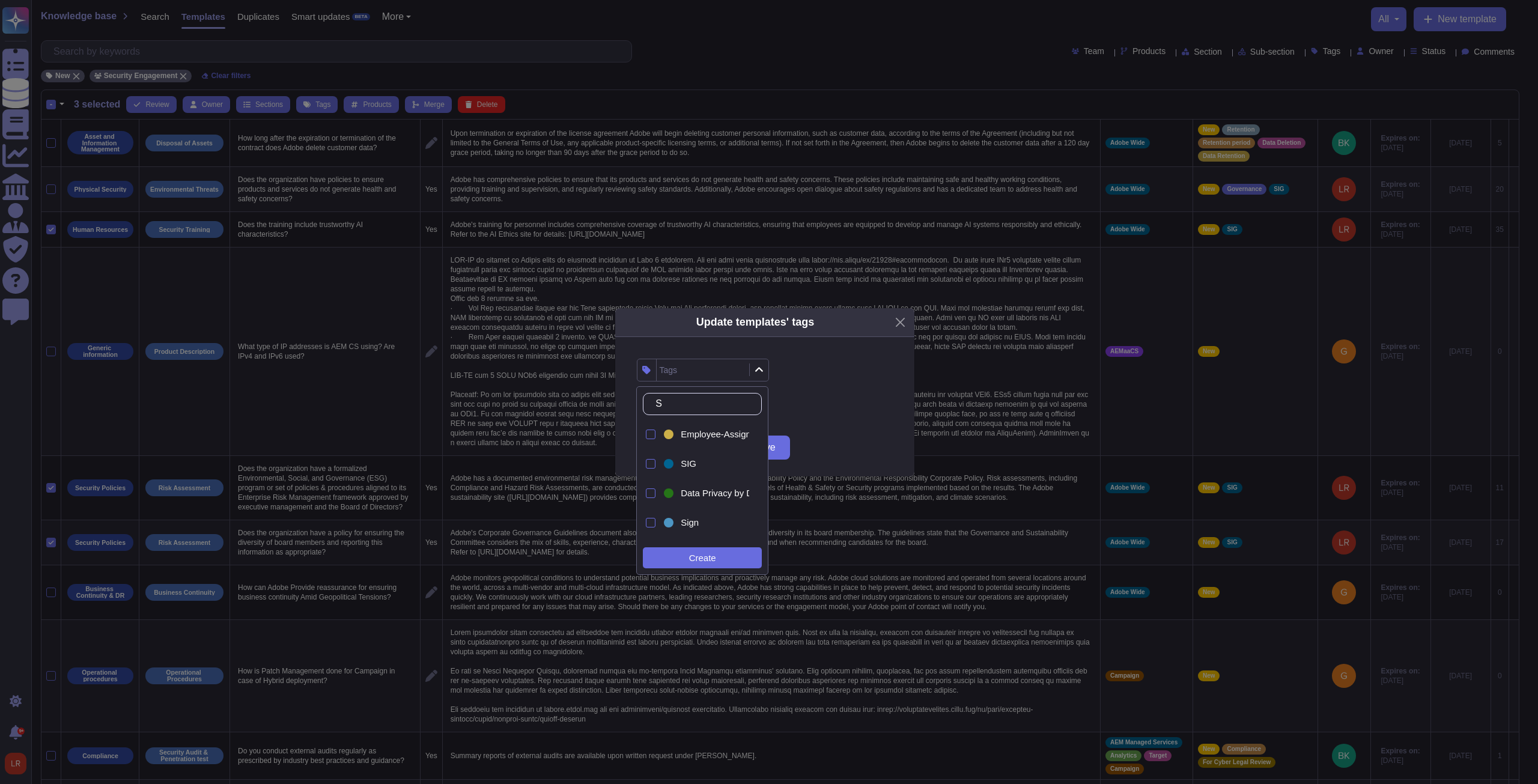
type input "SIG"
click at [566, 297] on div "SIG" at bounding box center [713, 464] width 64 height 11
click at [566, 297] on div "Replace existing tags Append new tags" at bounding box center [764, 400] width 256 height 37
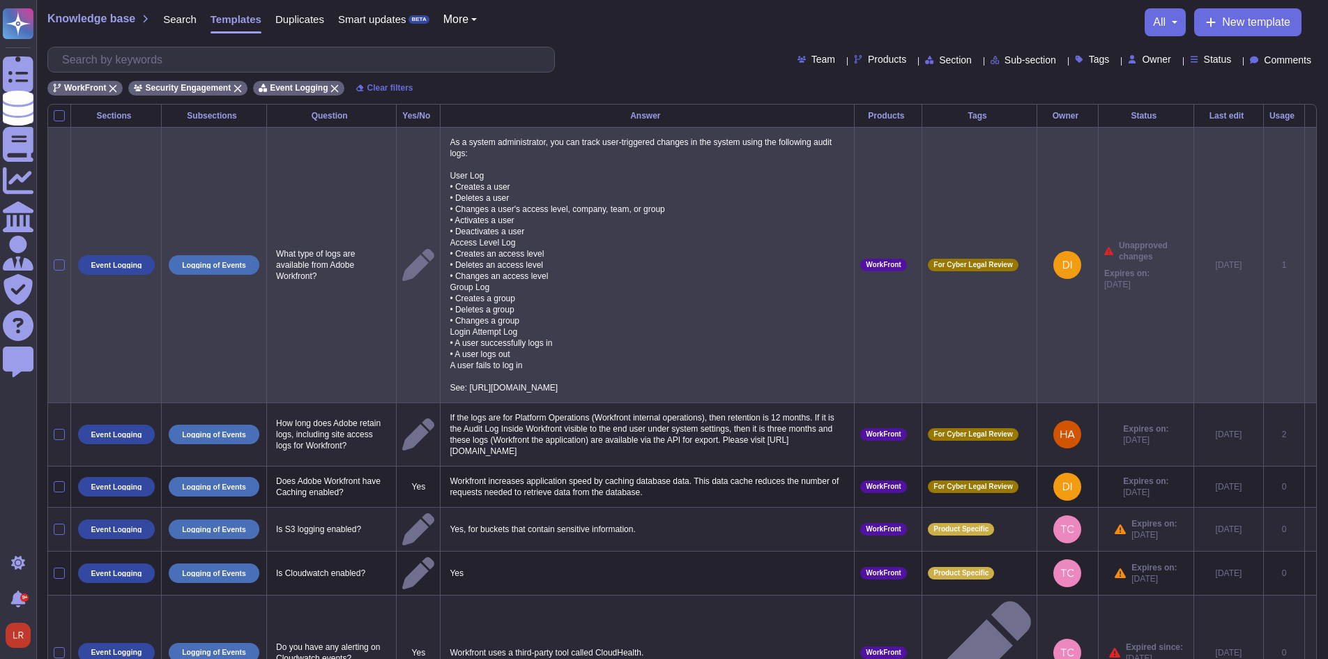
scroll to position [232, 0]
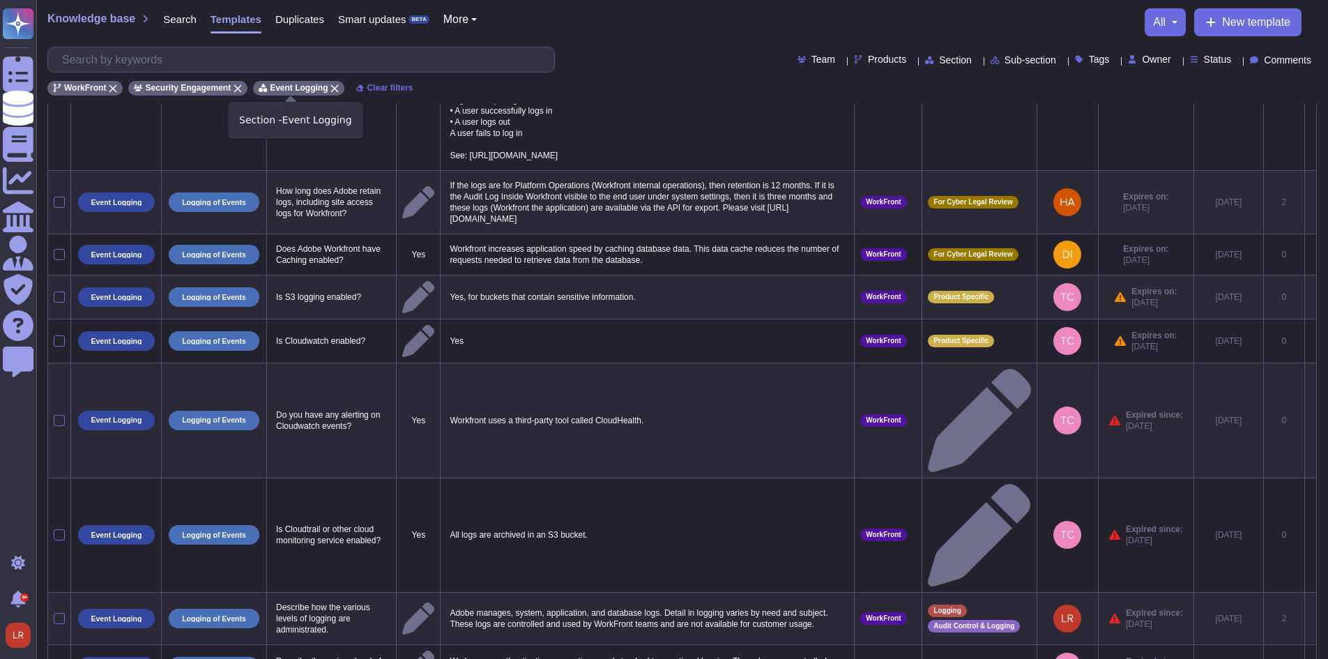
click at [330, 87] on icon at bounding box center [334, 88] width 8 height 8
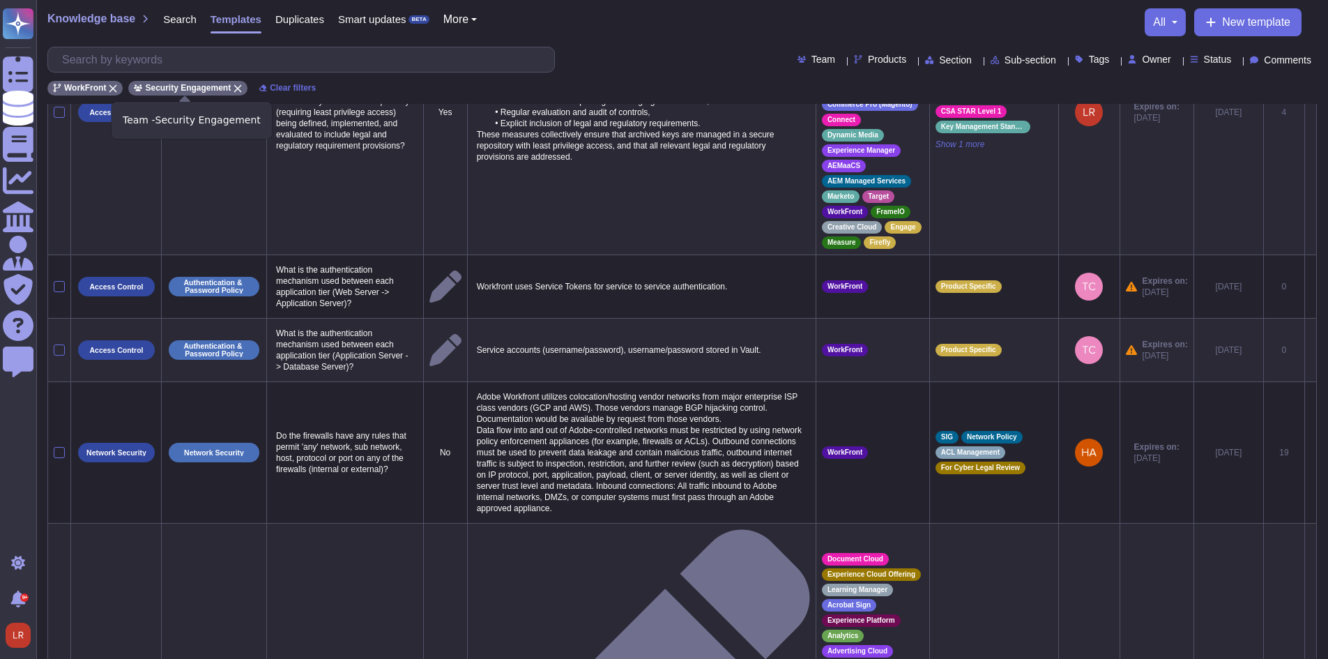
click at [234, 87] on icon at bounding box center [238, 88] width 8 height 8
click at [173, 20] on span "Search" at bounding box center [179, 19] width 33 height 10
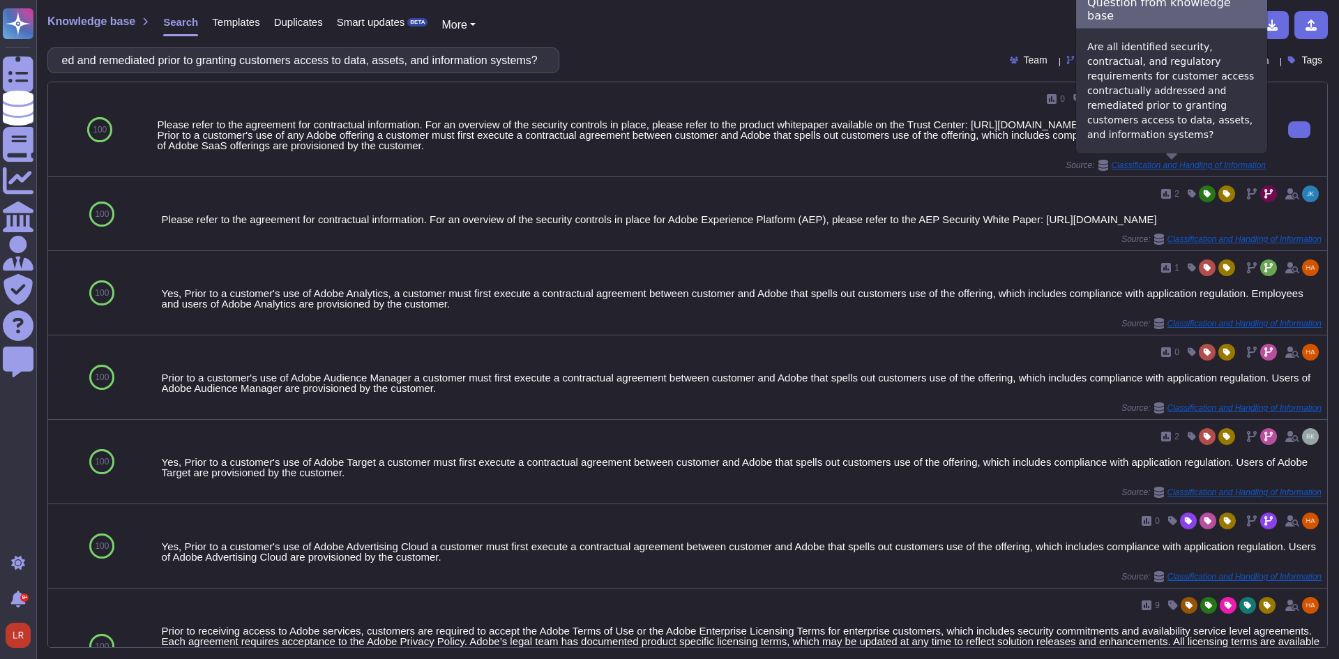
click at [1098, 166] on icon at bounding box center [1103, 165] width 10 height 11
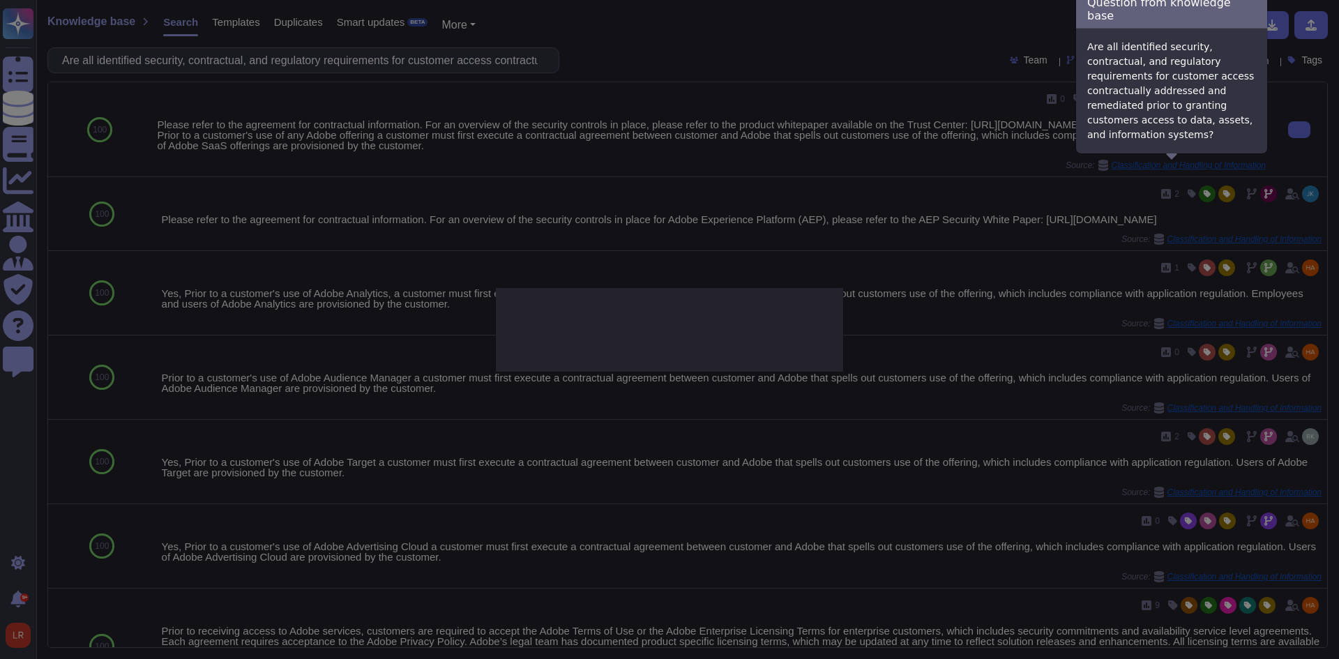
type textarea "Are all identified security, contractual, and regulatory requirements for custo…"
type textarea "Please refer to the agreement for contractual information. For an overview of t…"
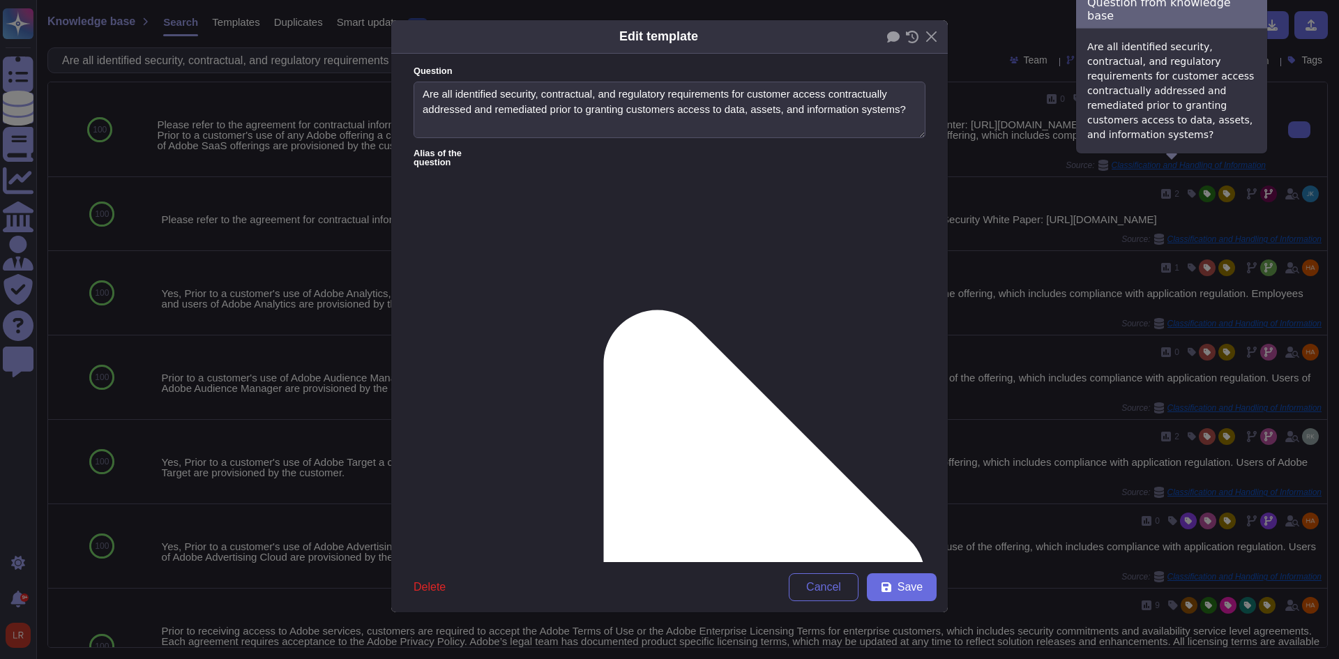
type textarea "Are all identified security, contractual, and regulatory requirements for custo…"
type textarea "Please refer to the agreement for contractual information. For an overview of t…"
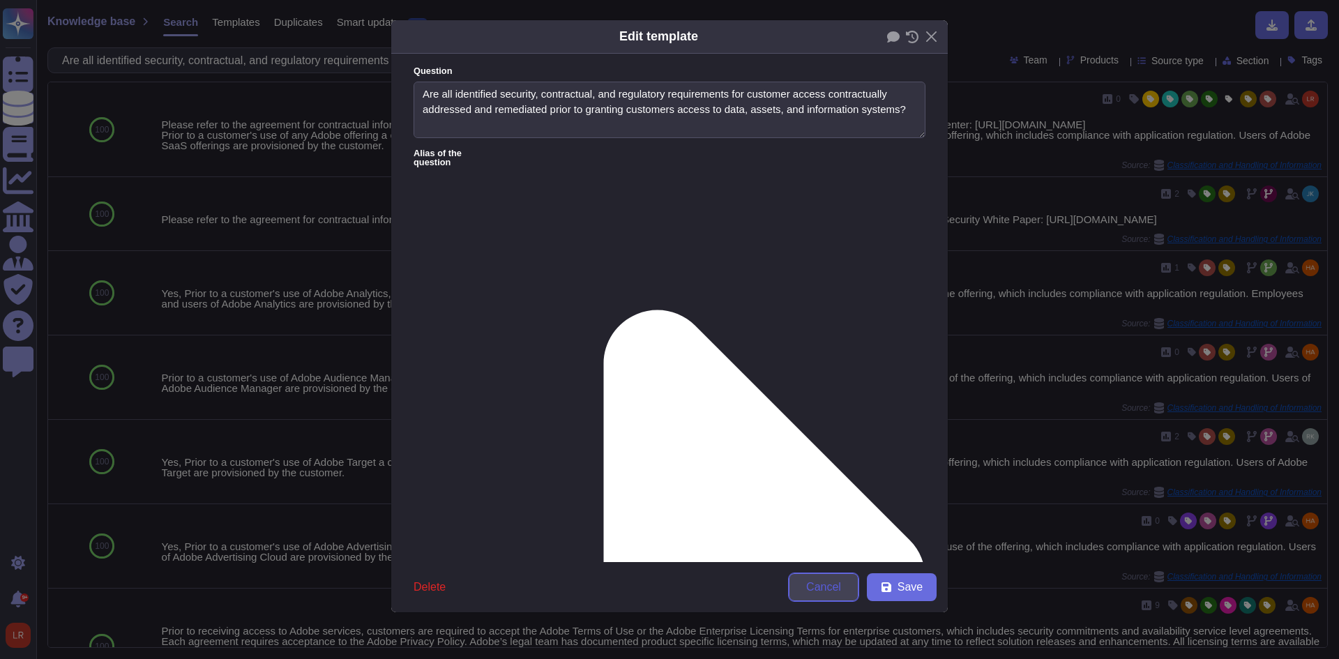
click at [833, 589] on span "Cancel" at bounding box center [823, 586] width 35 height 11
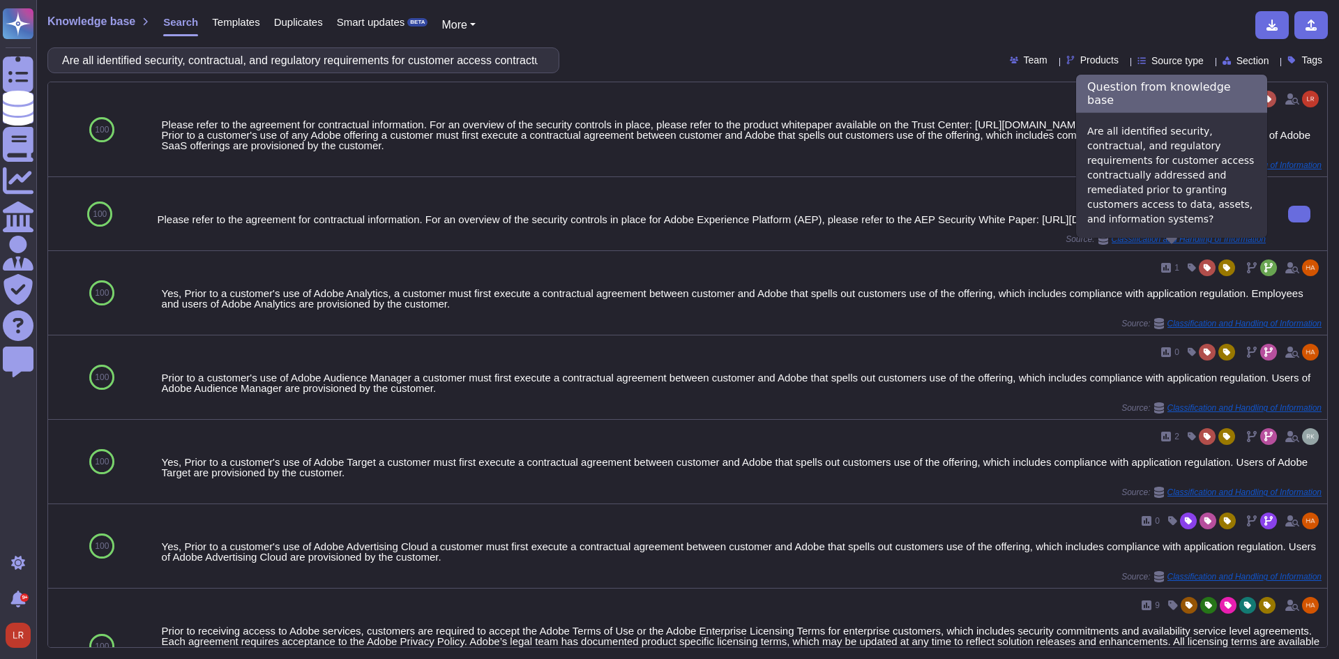
click at [1097, 245] on icon at bounding box center [1102, 239] width 11 height 11
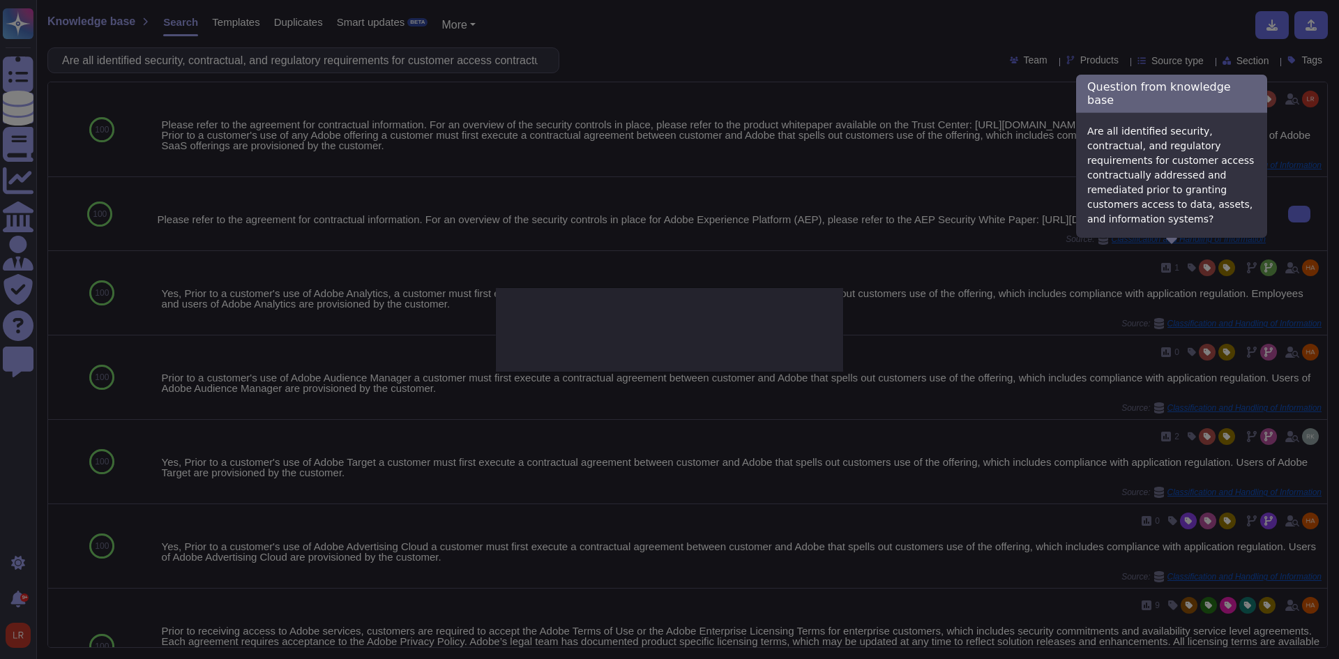
type textarea "Are all identified security, contractual, and regulatory requirements for custo…"
type textarea "Please refer to the agreement for contractual information. For an overview of t…"
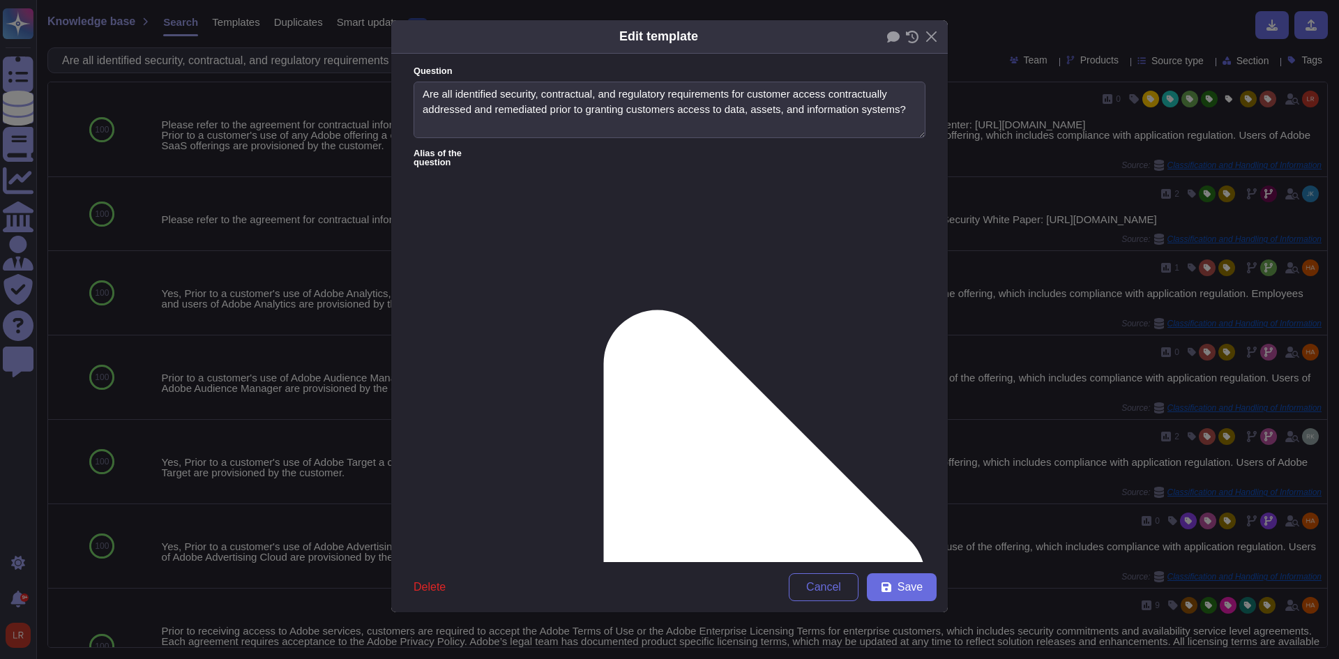
type textarea "Are all identified security, contractual, and regulatory requirements for custo…"
type textarea "Please refer to the agreement for contractual information. For an overview of t…"
click at [831, 590] on span "Cancel" at bounding box center [823, 586] width 35 height 11
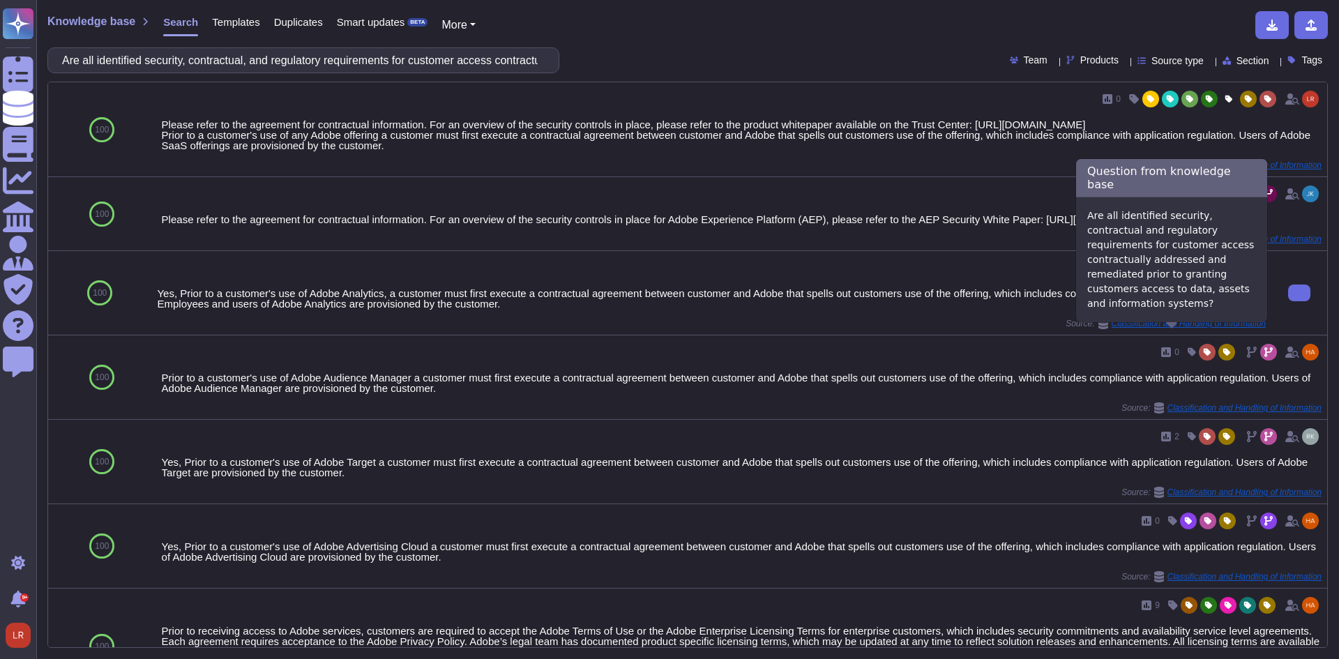
click at [1098, 329] on icon at bounding box center [1103, 323] width 10 height 11
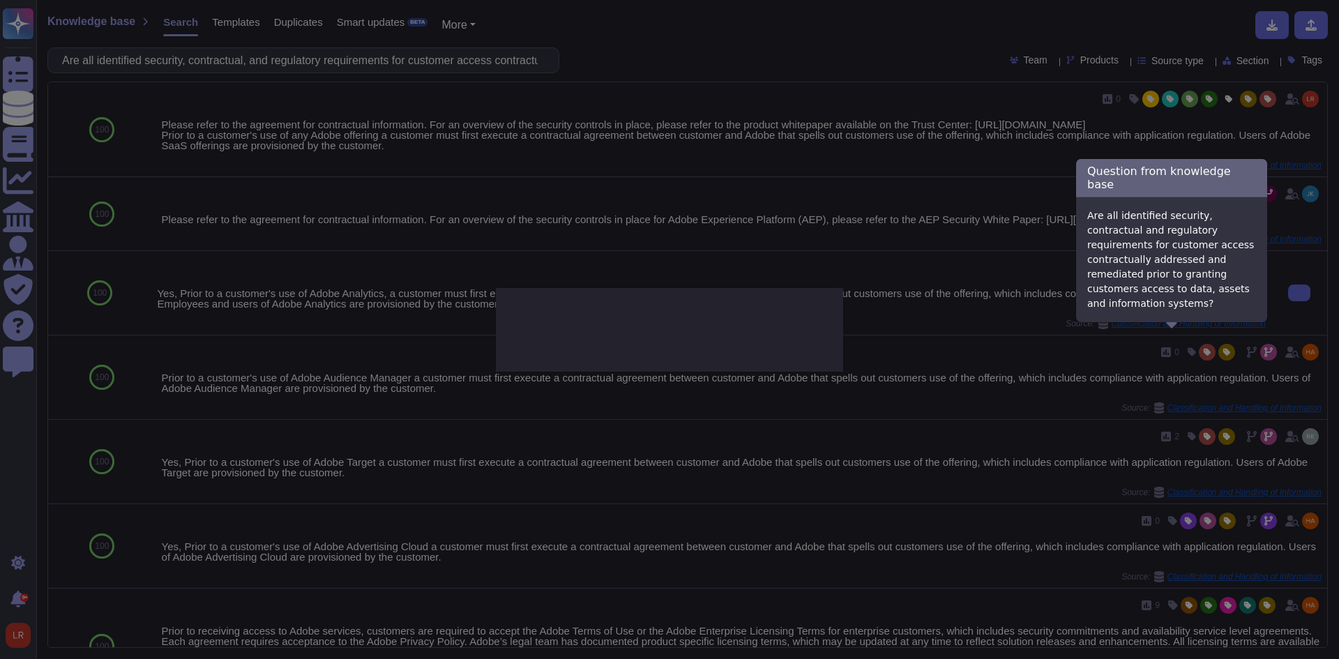
type textarea "Are all identified security, contractual and regulatory requirements for custom…"
type textarea "Yes, Prior to a customer's use of Adobe Analytics, a customer must first execut…"
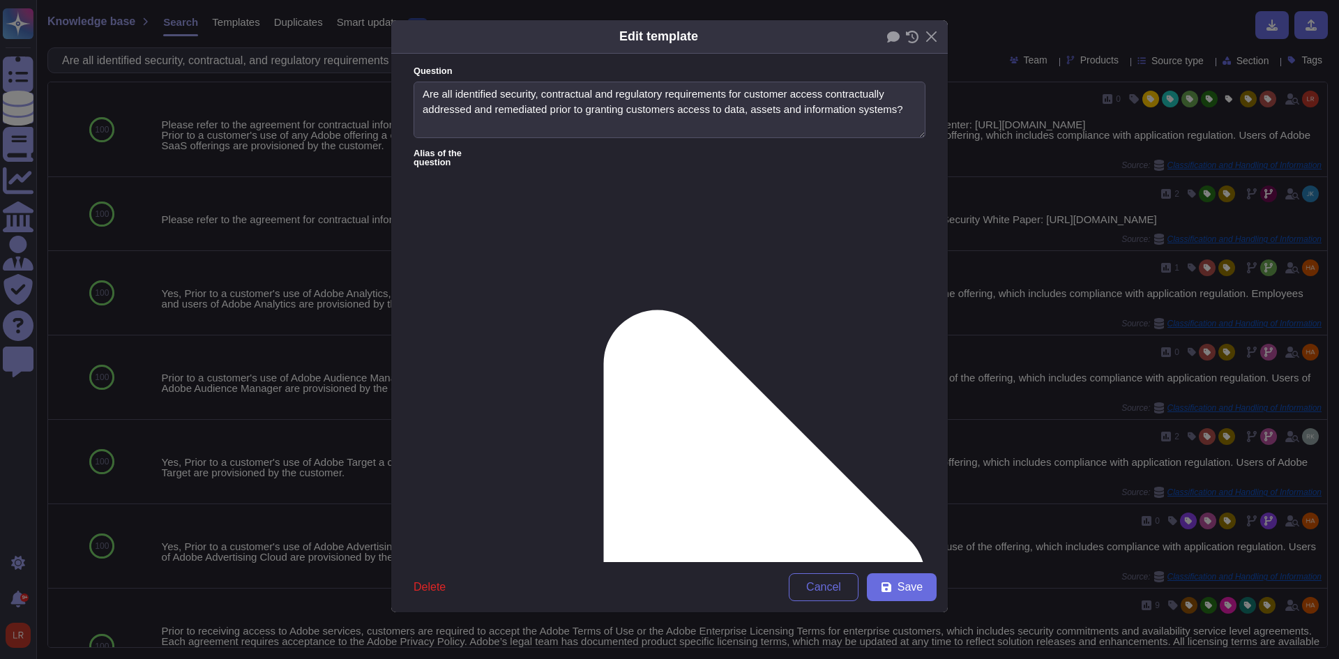
type textarea "Are all identified security, contractual and regulatory requirements for custom…"
type textarea "Yes, Prior to a customer's use of Adobe Analytics, a customer must first execut…"
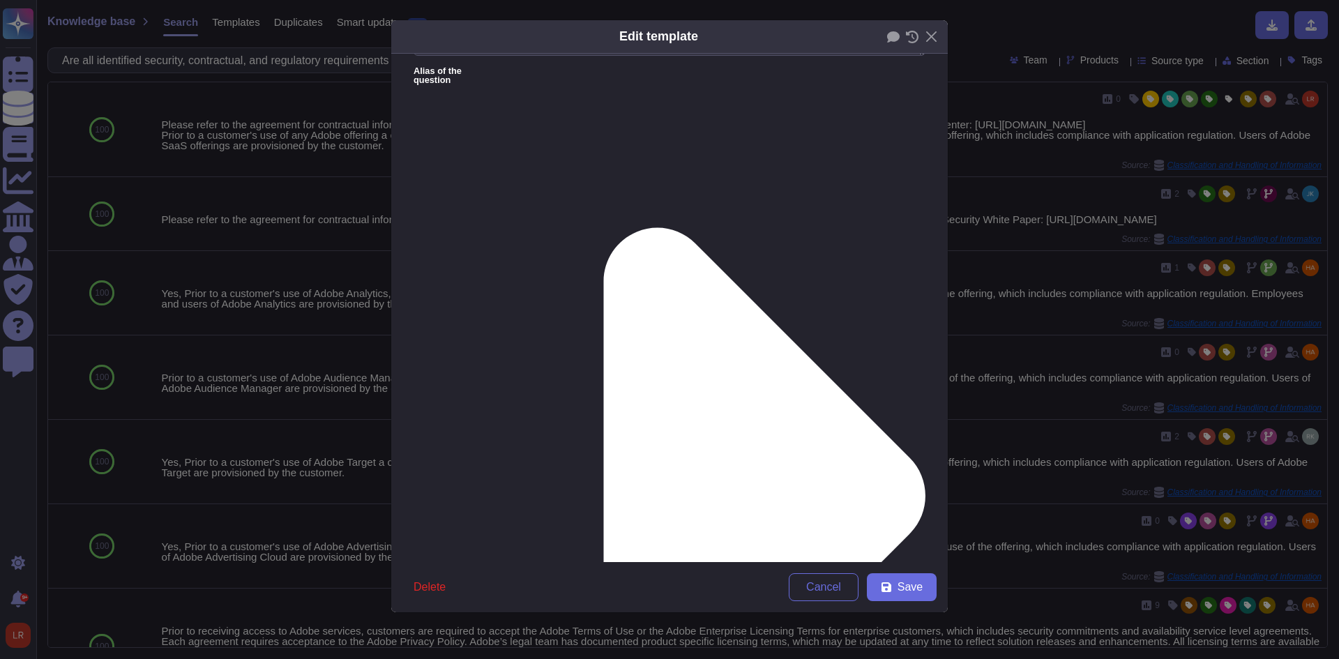
scroll to position [109, 0]
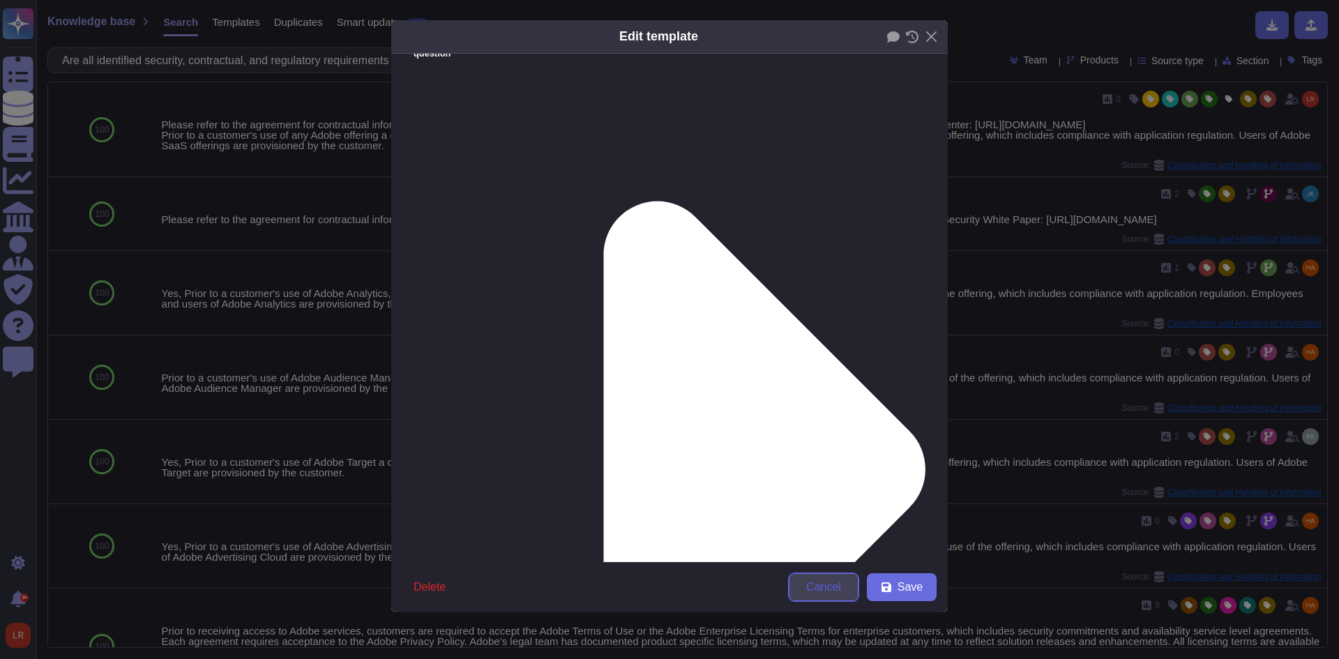
click at [825, 588] on span "Cancel" at bounding box center [823, 586] width 35 height 11
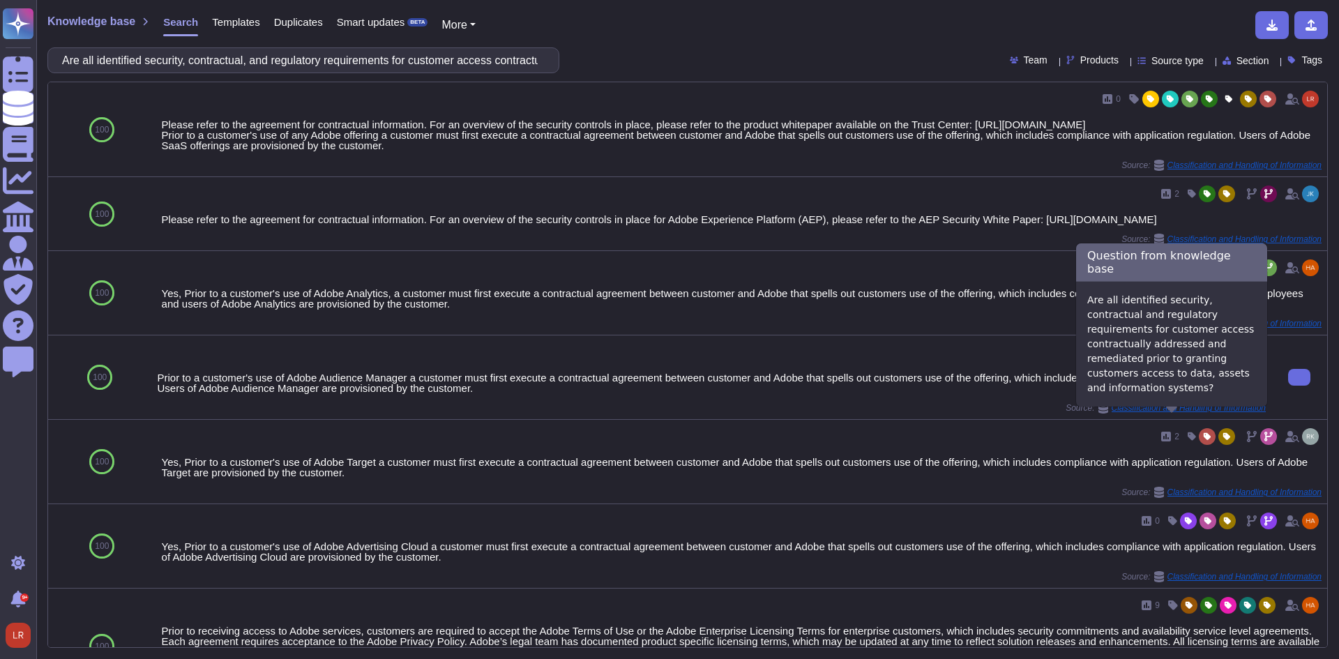
click at [1097, 413] on icon at bounding box center [1102, 407] width 11 height 11
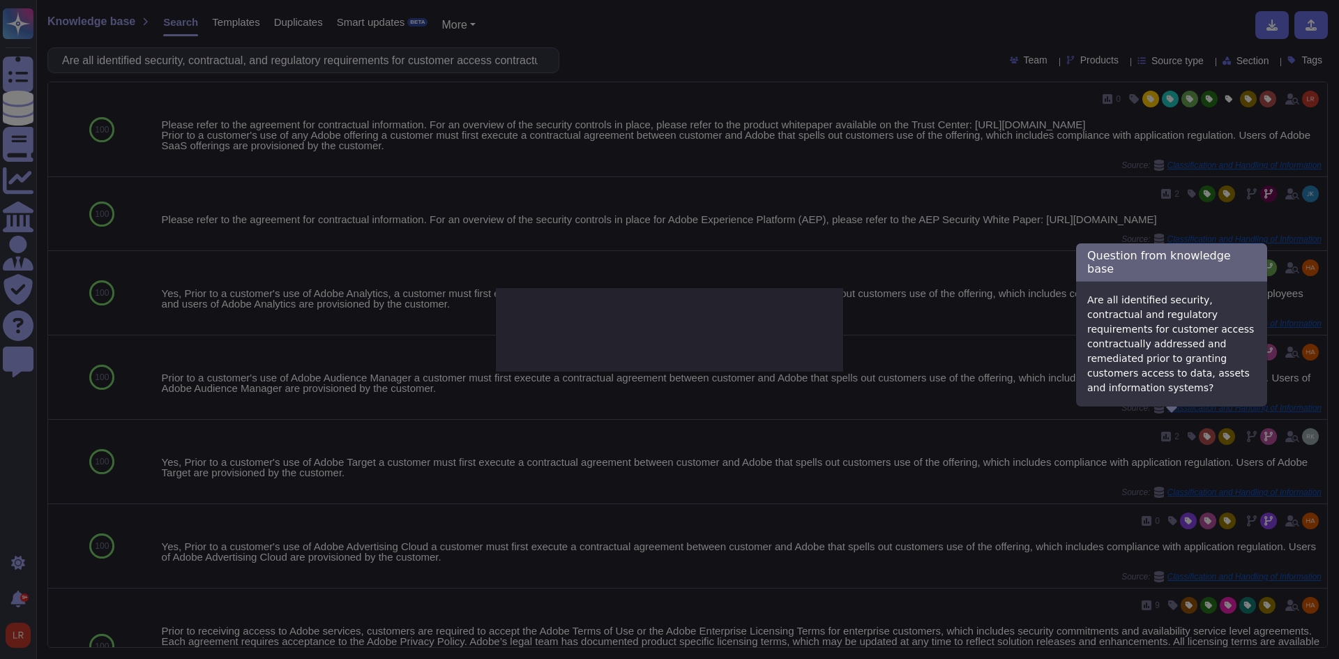
type textarea "Are all identified security, contractual and regulatory requirements for custom…"
type textarea "Prior to a customer's use of Adobe Audience Manager a customer must first execu…"
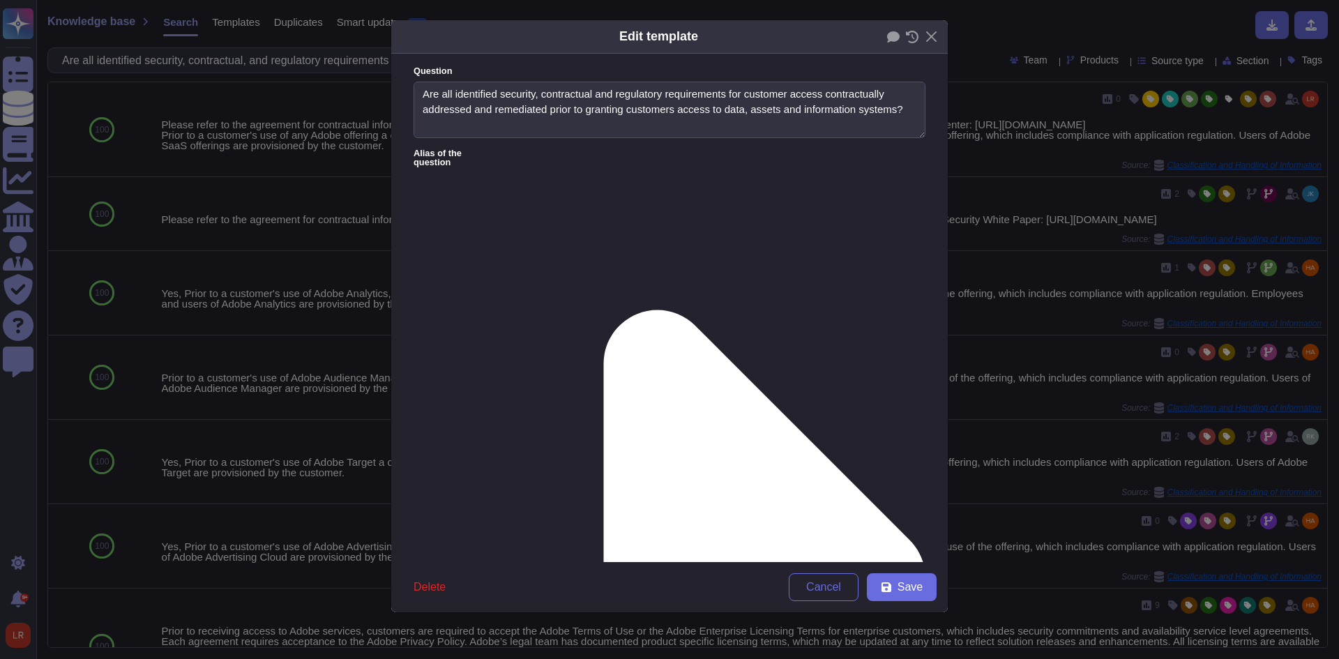
type textarea "Are all identified security, contractual and regulatory requirements for custom…"
type textarea "Prior to a customer's use of Adobe Audience Manager a customer must first execu…"
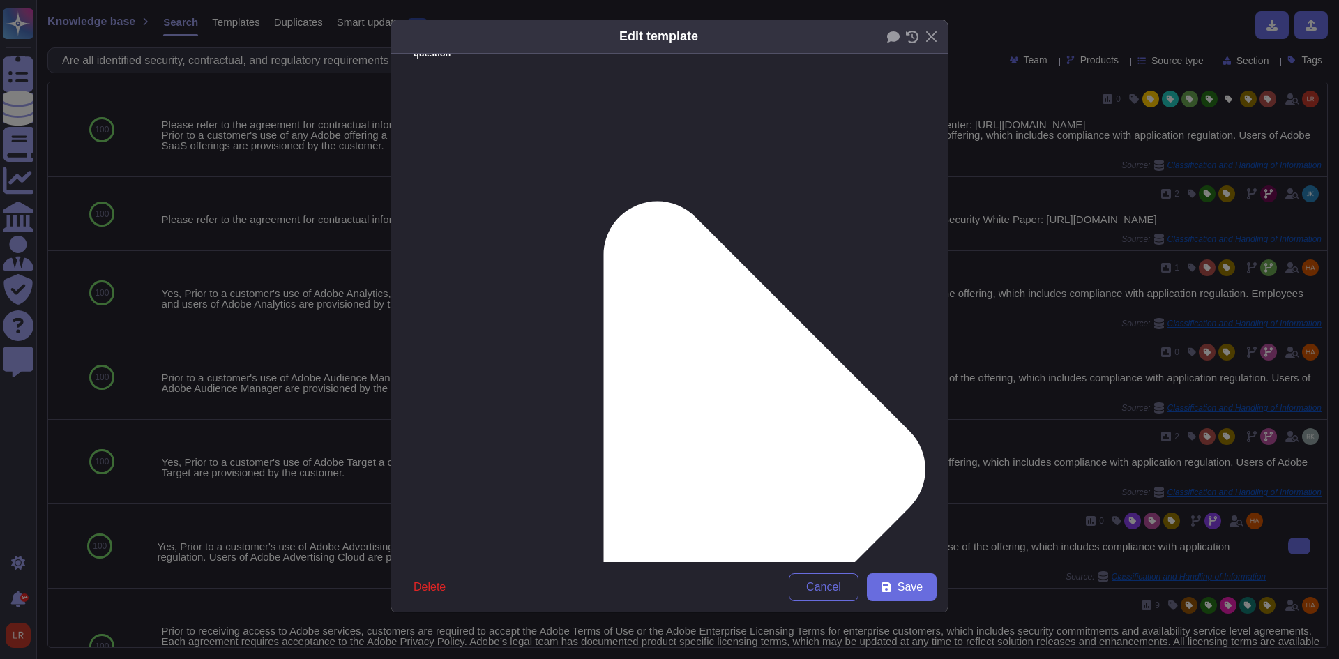
click at [836, 589] on span "Cancel" at bounding box center [823, 586] width 35 height 11
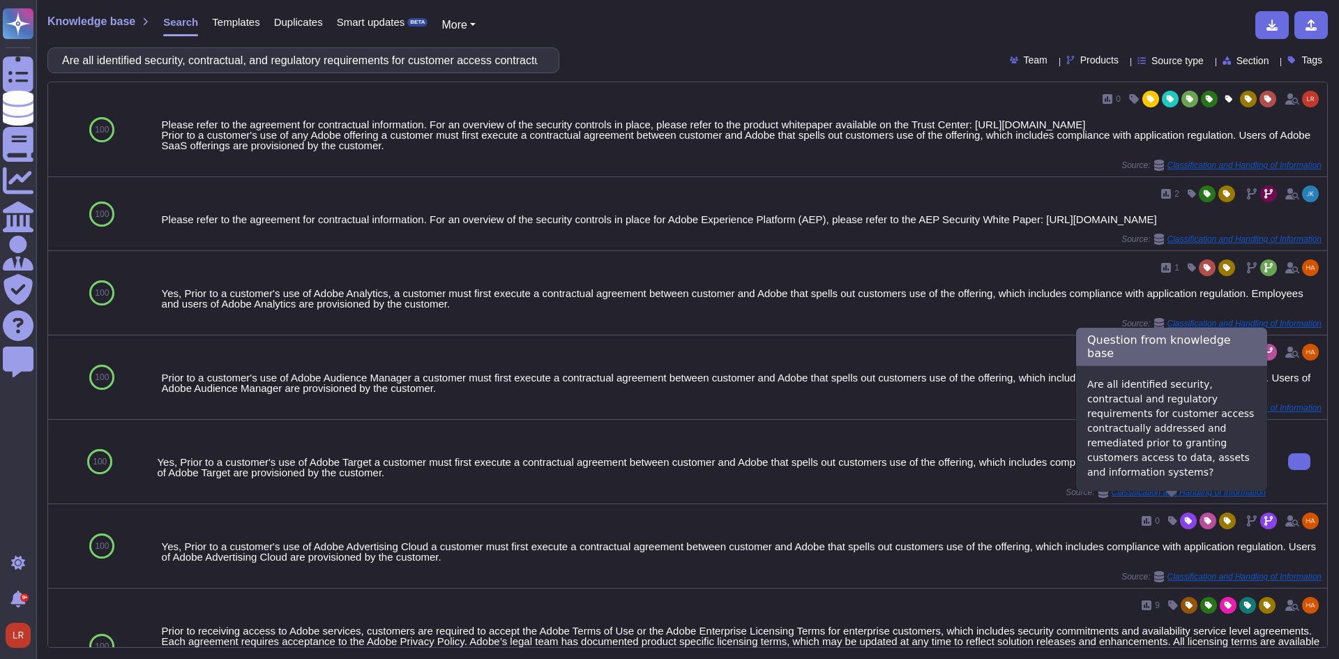
click at [1097, 498] on icon at bounding box center [1102, 492] width 11 height 11
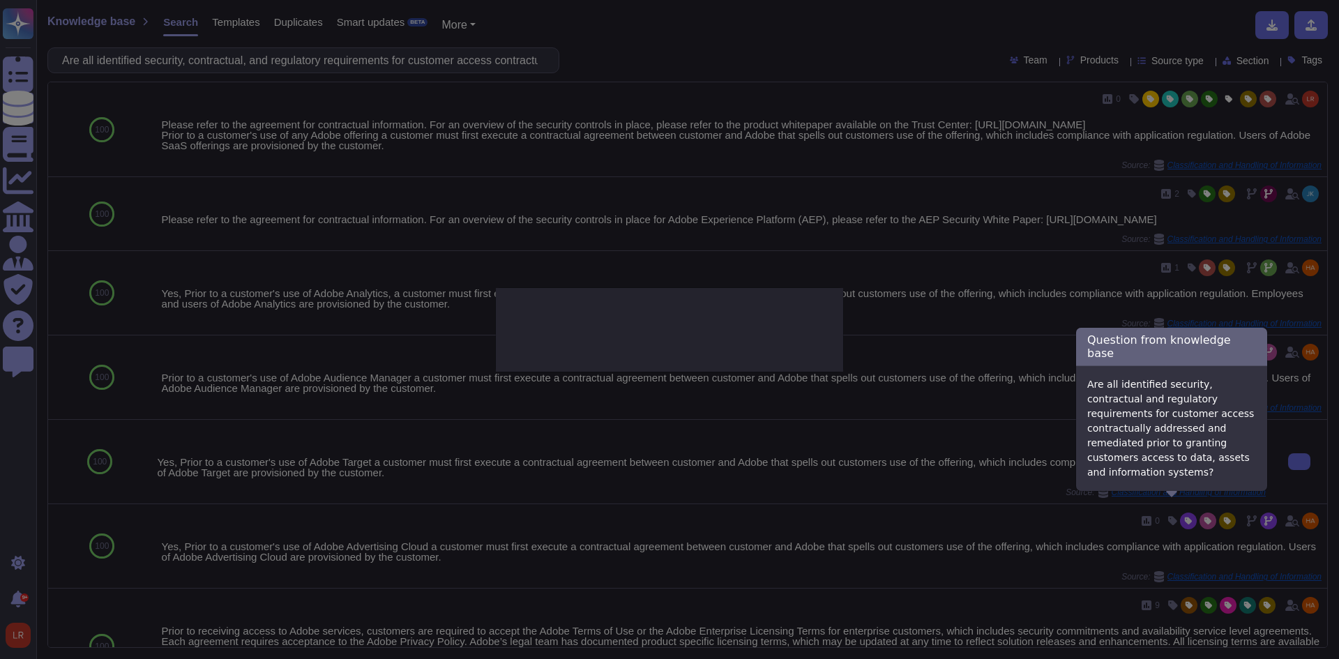
type textarea "Are all identified security, contractual and regulatory requirements for custom…"
type textarea "Yes, Prior to a customer's use of Adobe Target a customer must first execute a …"
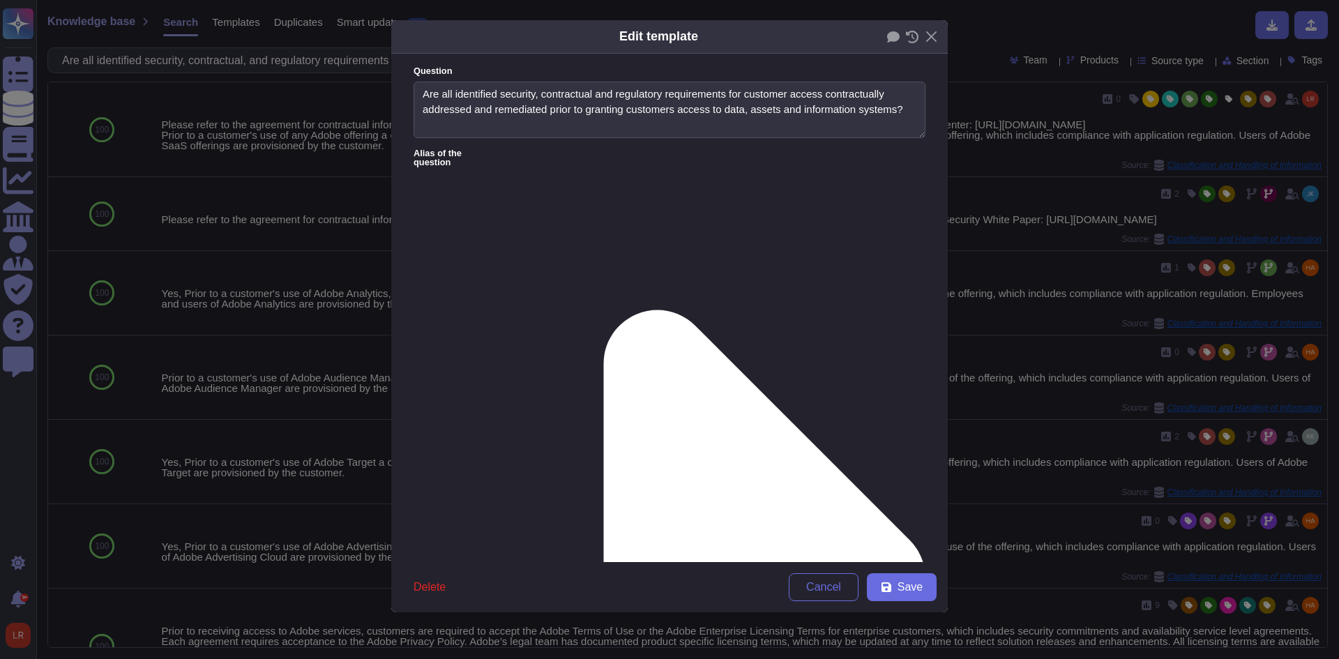
type textarea "Are all identified security, contractual and regulatory requirements for custom…"
type textarea "Yes, Prior to a customer's use of Adobe Target a customer must first execute a …"
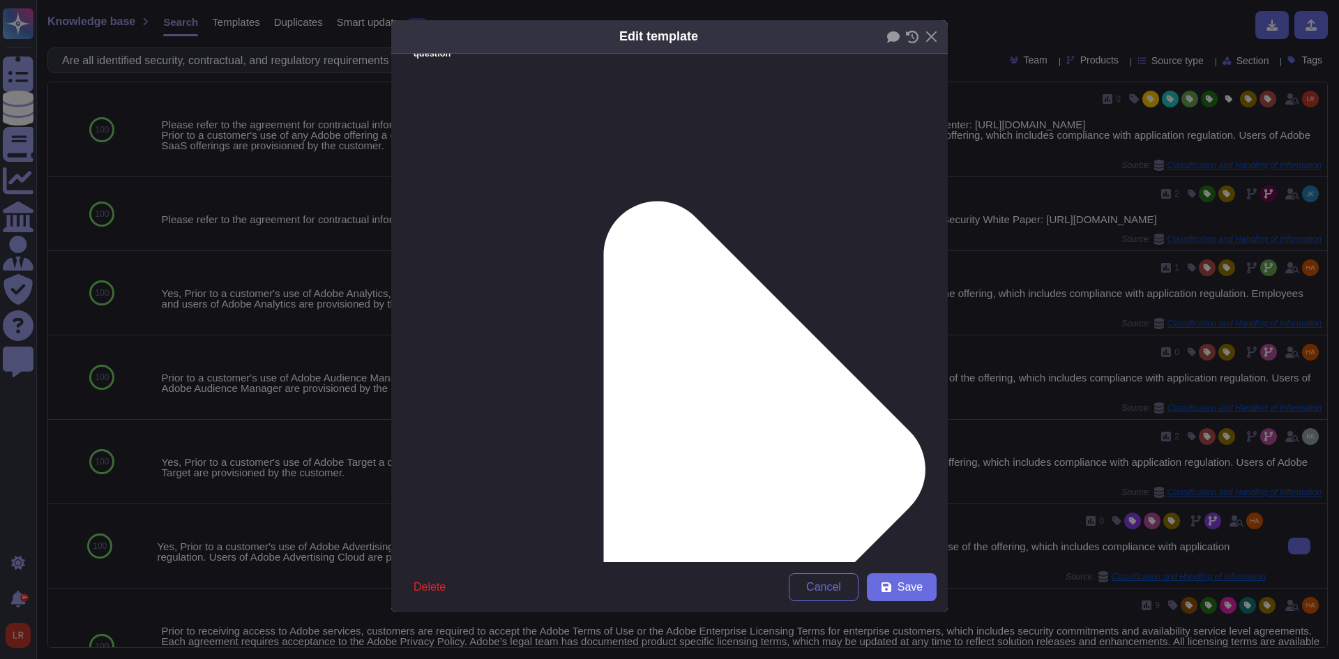
click at [830, 581] on span "Cancel" at bounding box center [823, 586] width 35 height 11
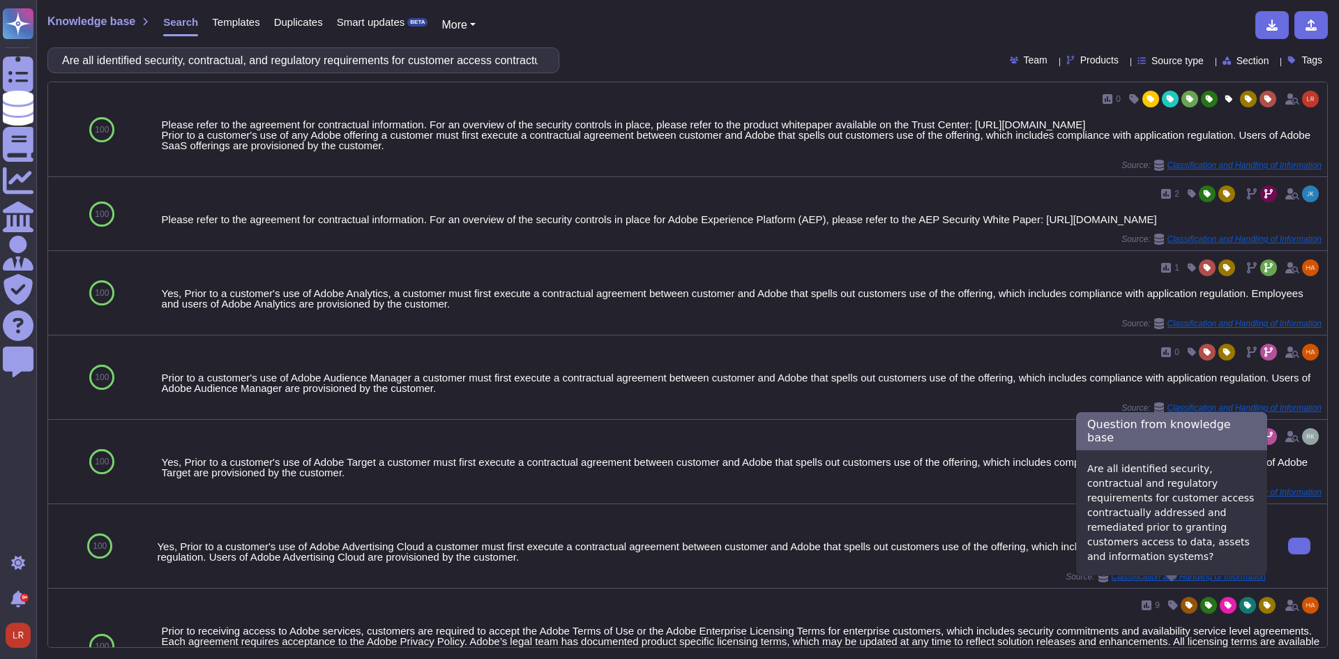
click at [1098, 582] on icon at bounding box center [1103, 576] width 10 height 11
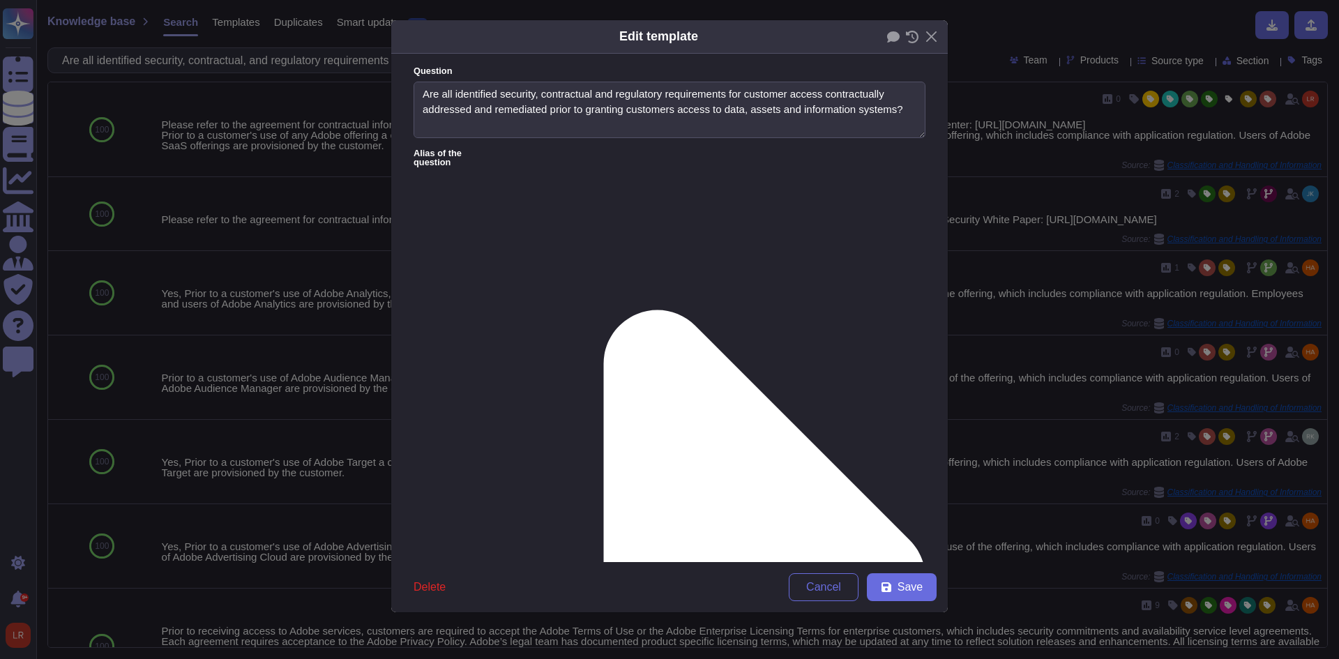
type textarea "Are all identified security, contractual and regulatory requirements for custom…"
type textarea "Yes, Prior to a customer's use of Adobe Advertising Cloud a customer must first…"
click at [835, 583] on span "Cancel" at bounding box center [823, 586] width 35 height 11
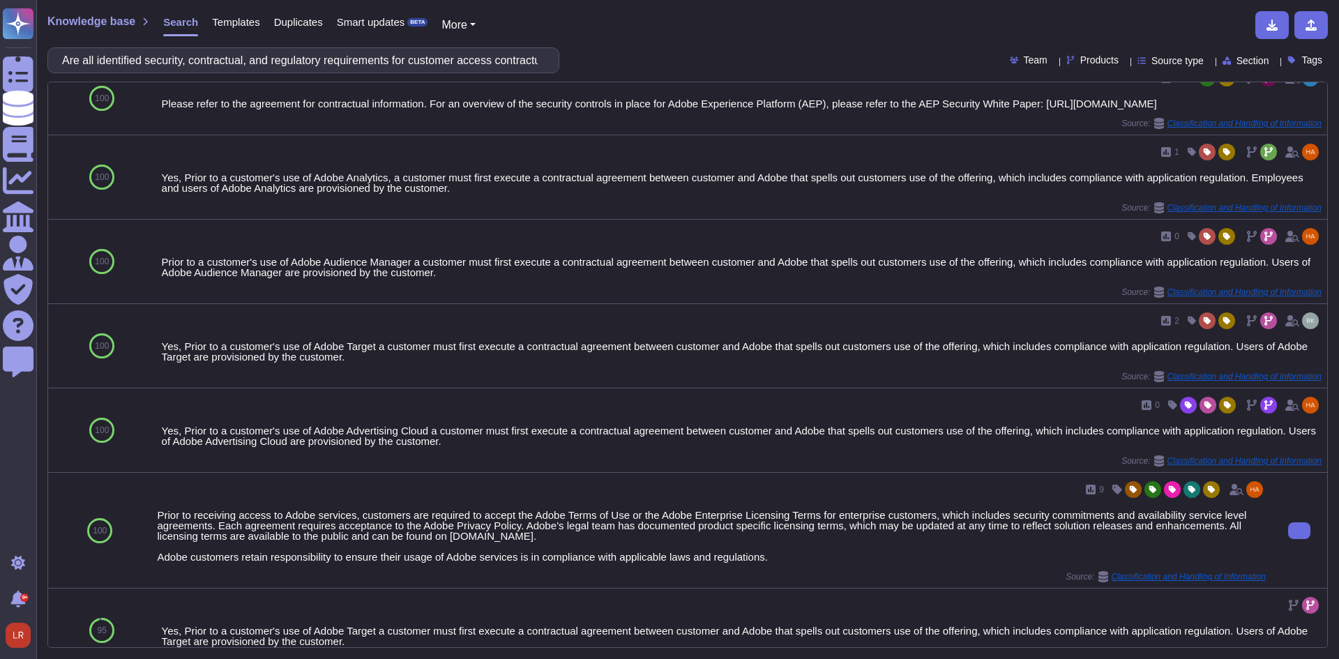
scroll to position [116, 0]
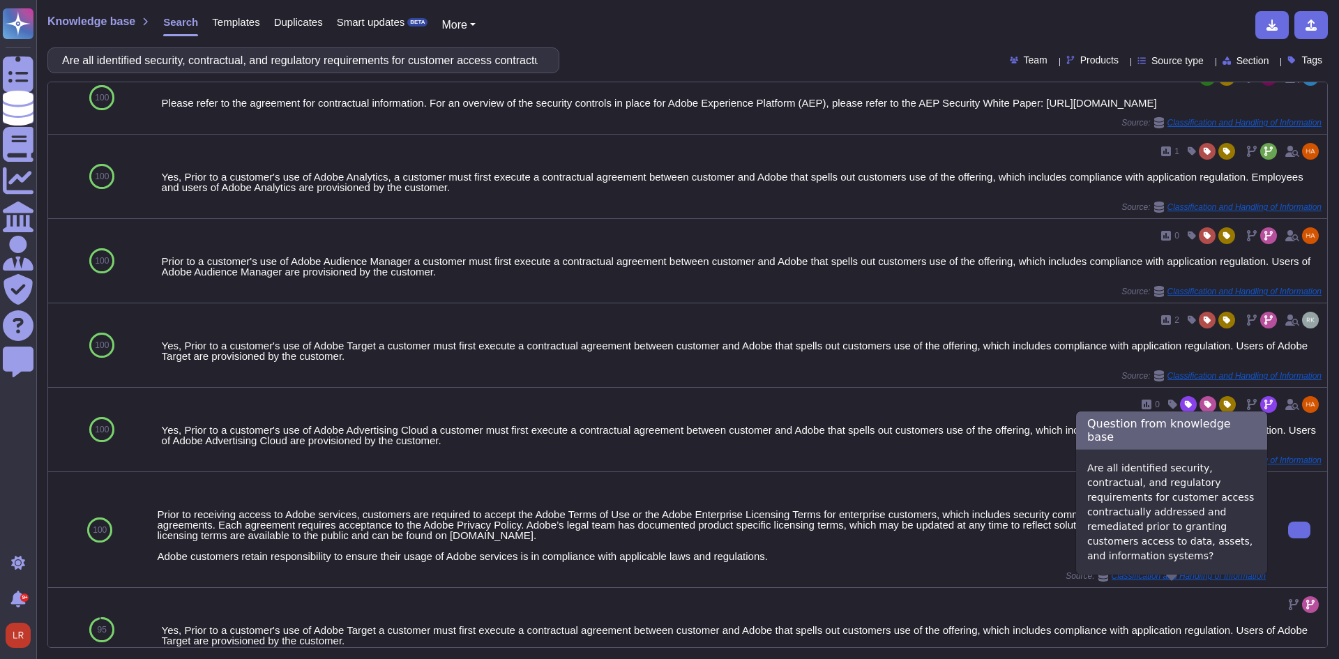
click at [1098, 581] on icon at bounding box center [1103, 575] width 10 height 11
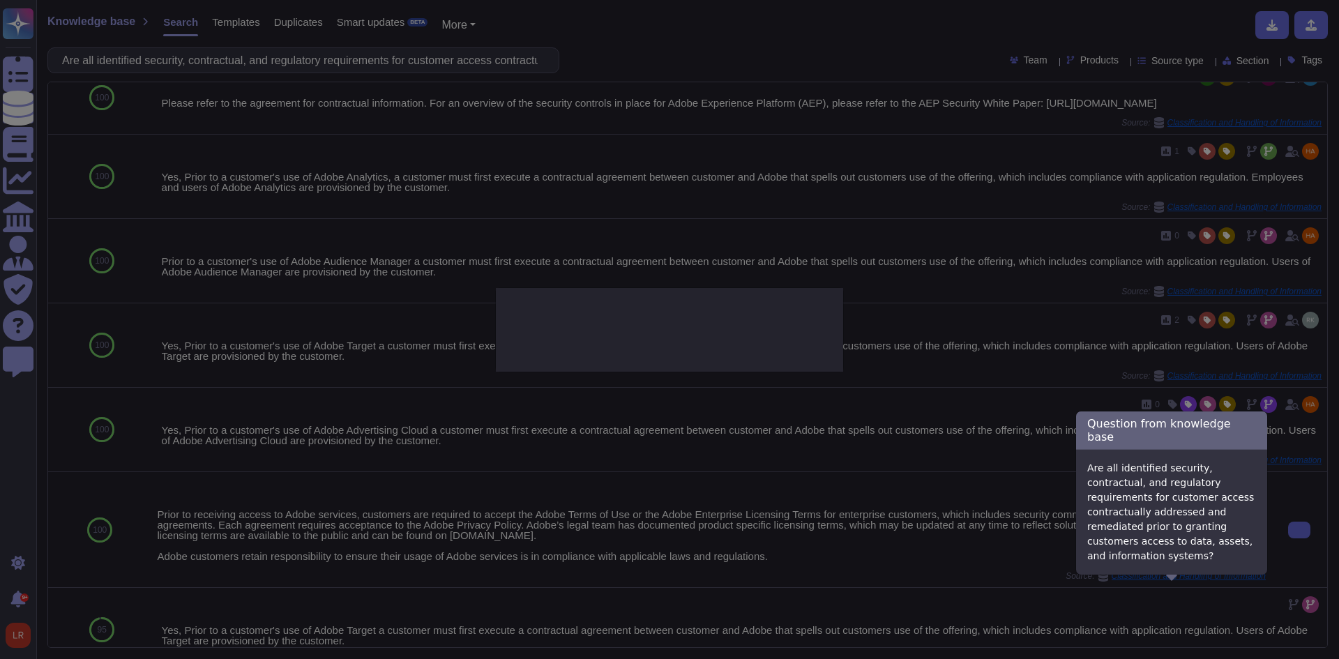
type textarea "Are all identified security, contractual, and regulatory requirements for custo…"
type textarea "Prior to receiving access to Adobe services, customers are required to accept t…"
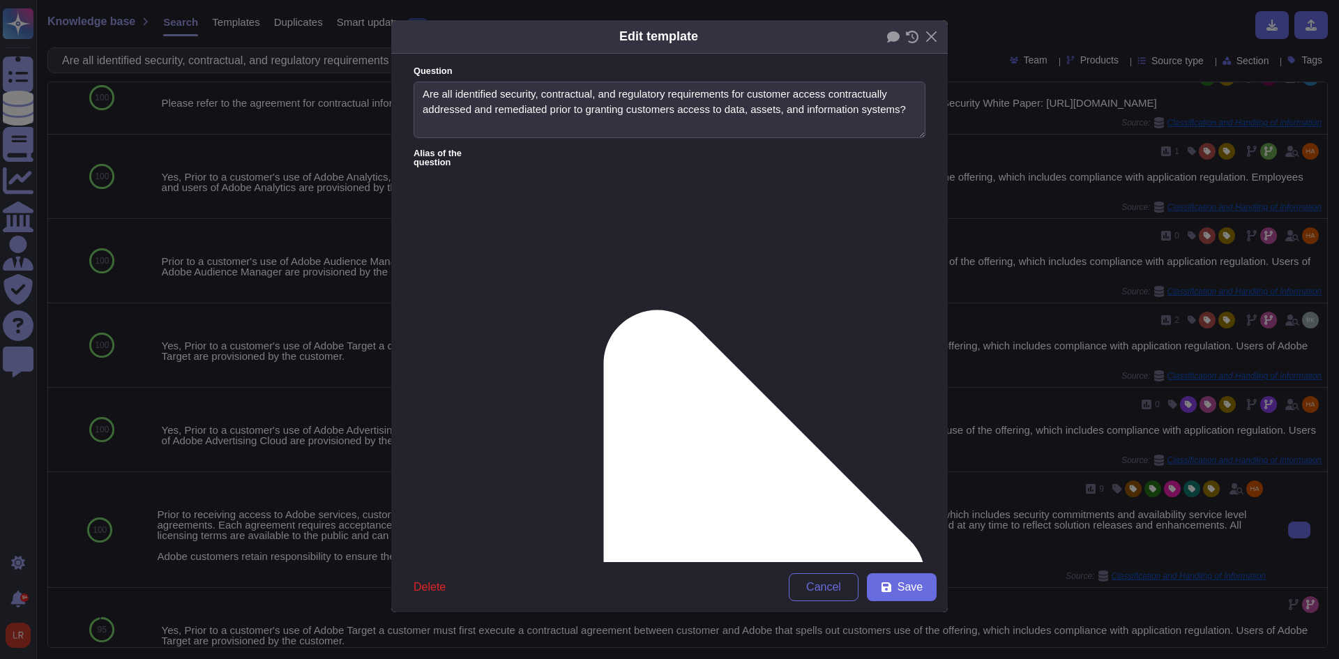
type textarea "Are all identified security, contractual, and regulatory requirements for custo…"
type textarea "Prior to receiving access to Adobe services, customers are required to accept t…"
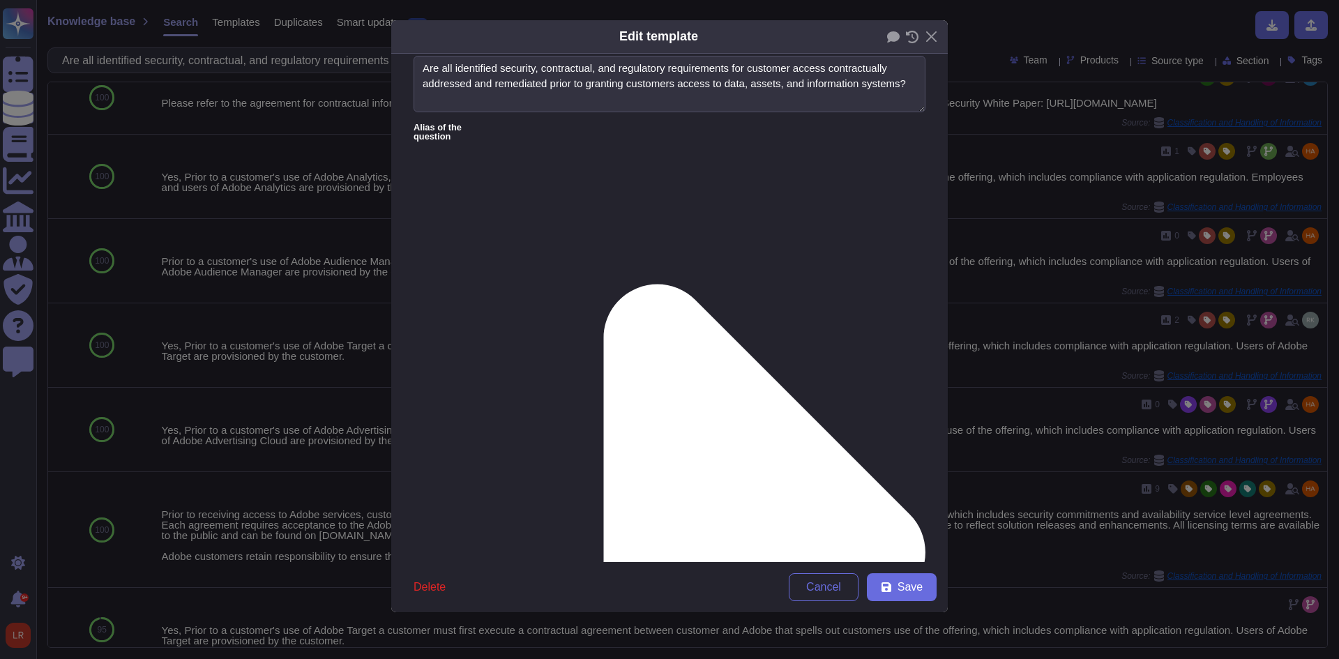
scroll to position [0, 0]
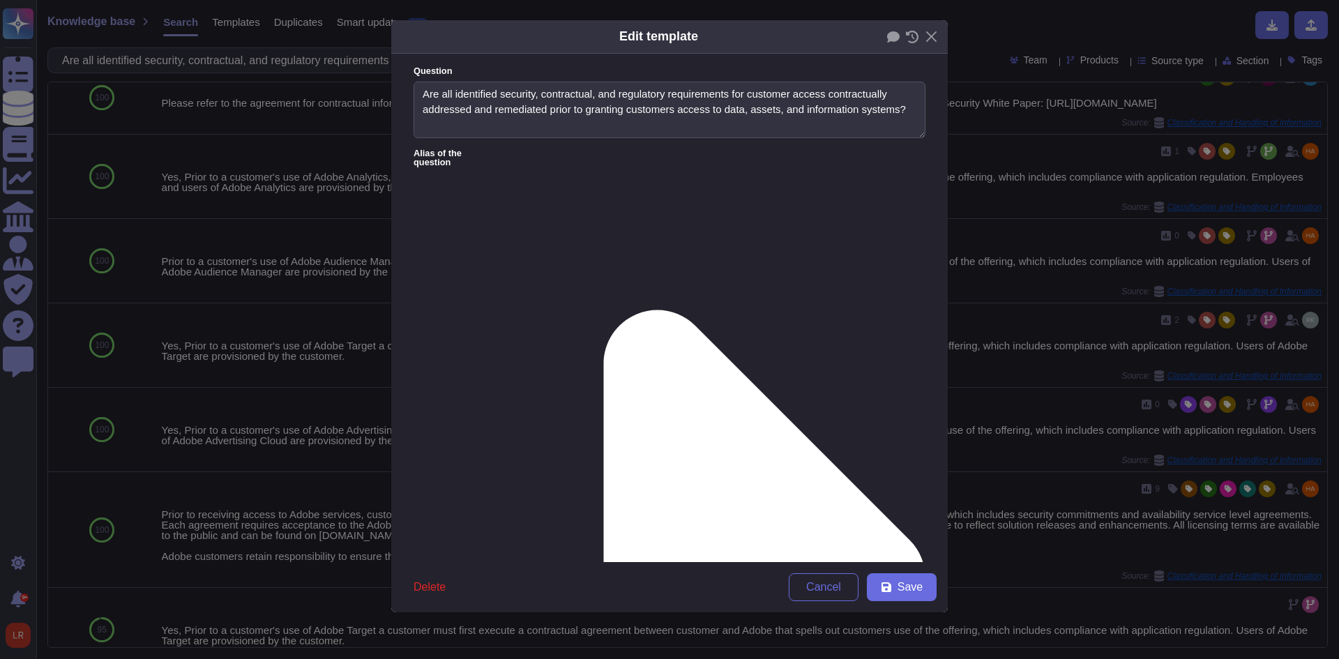
click at [521, 151] on icon at bounding box center [710, 578] width 429 height 858
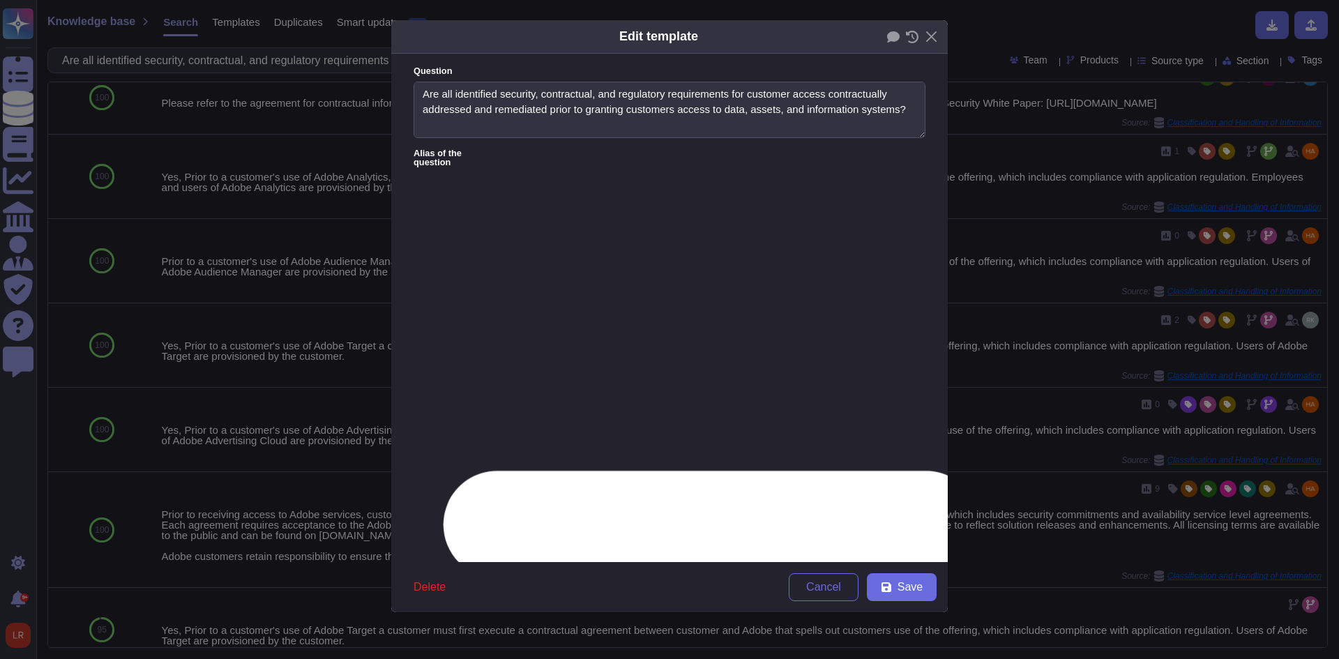
type textarea "Are all identified security, contractual and regulatory requirements for custom…"
type textarea "Are all identified security, contractual, and regulatory requirements for custo…"
click at [521, 364] on icon at bounding box center [711, 578] width 858 height 429
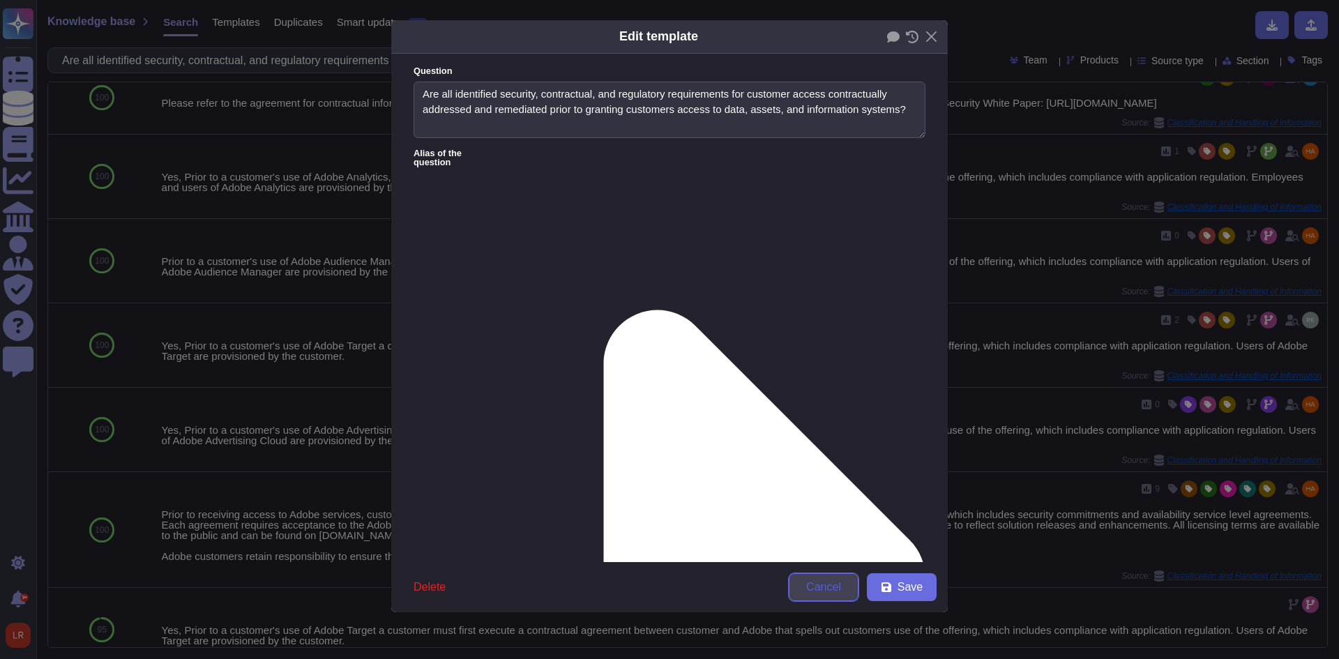
click at [822, 584] on span "Cancel" at bounding box center [823, 586] width 35 height 11
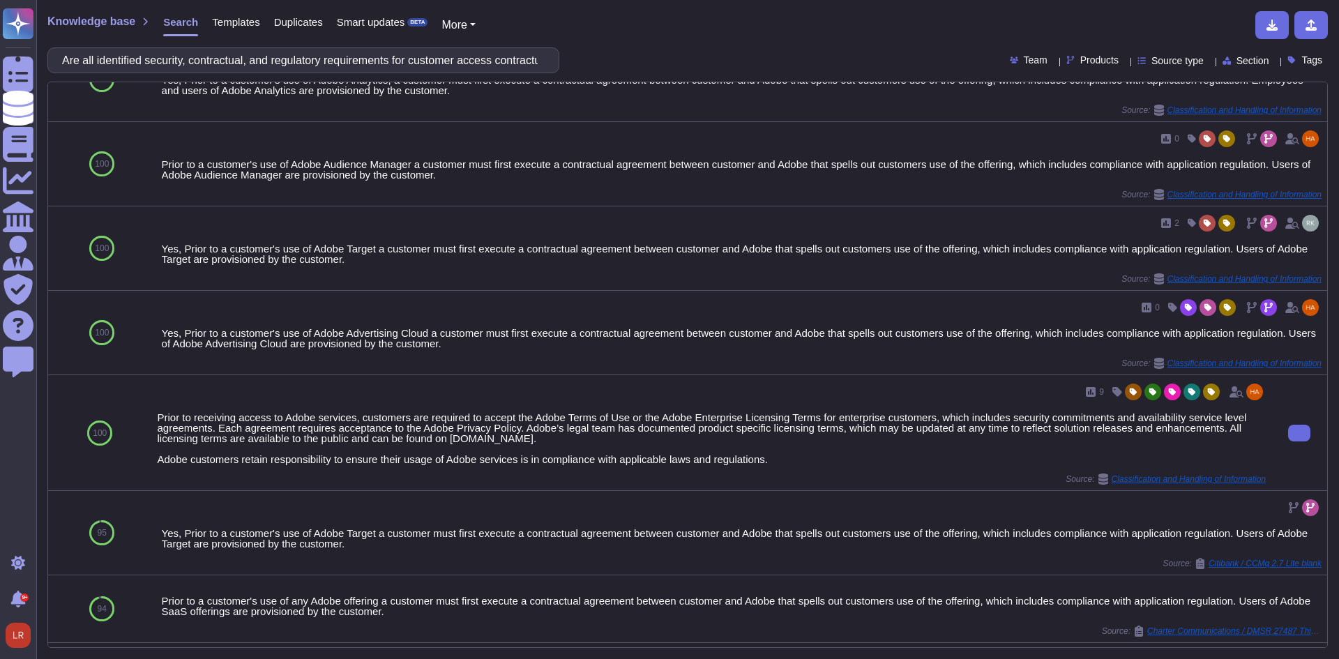
scroll to position [232, 0]
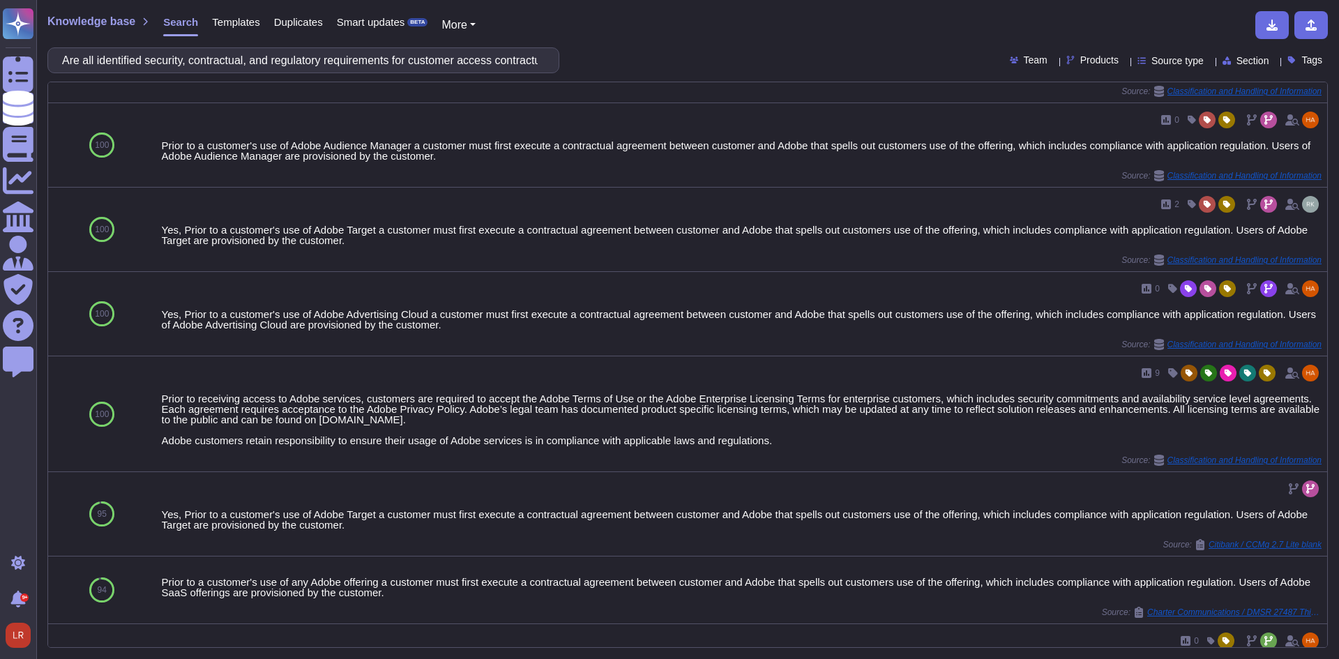
click at [1209, 61] on icon at bounding box center [1209, 61] width 0 height 0
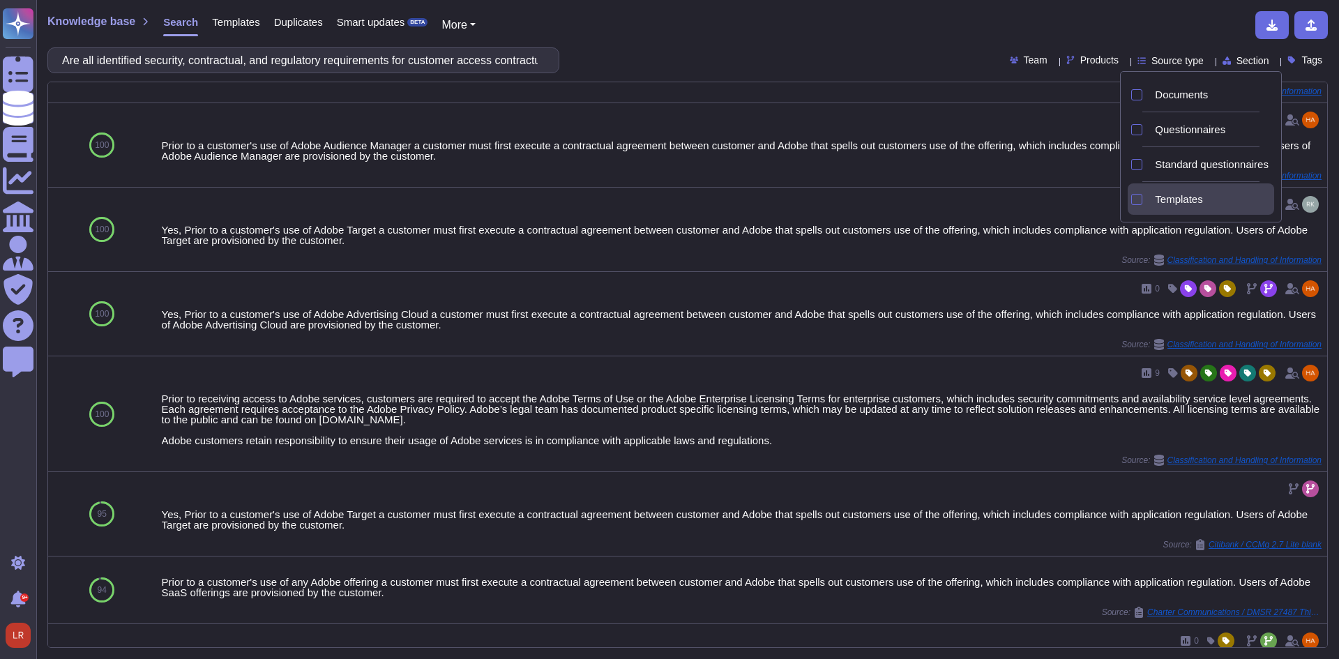
click at [1173, 199] on span "Templates" at bounding box center [1177, 199] width 47 height 13
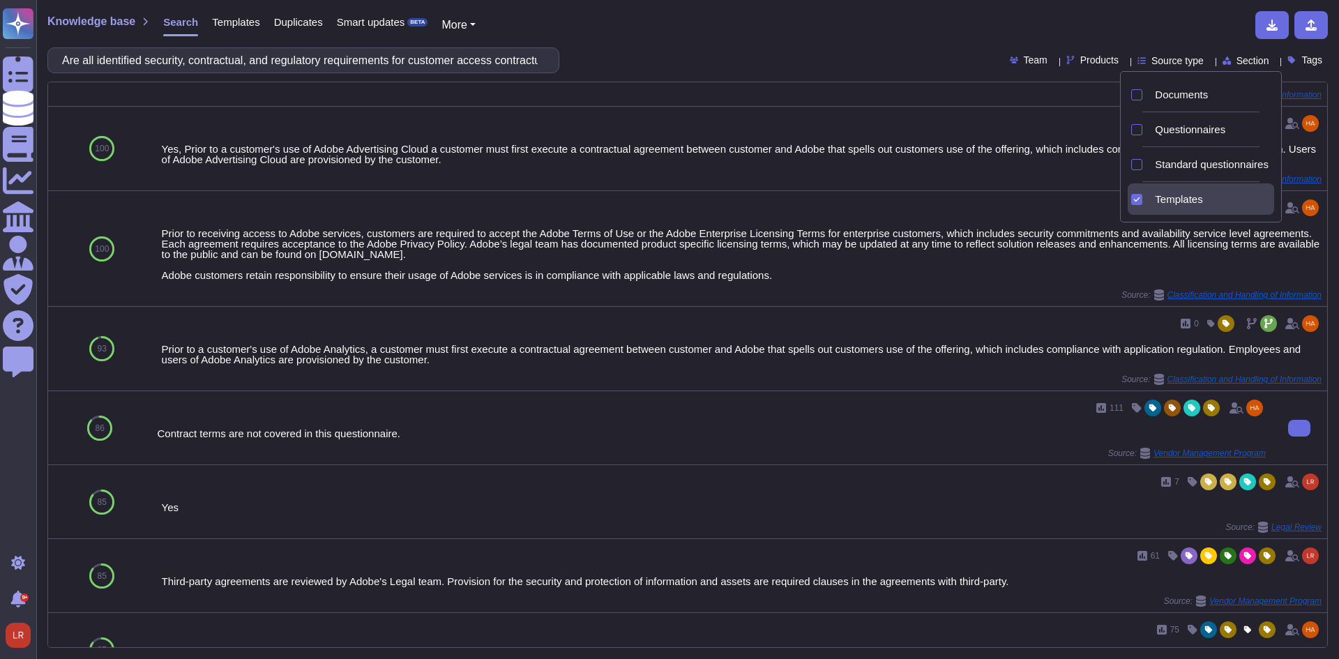
scroll to position [465, 0]
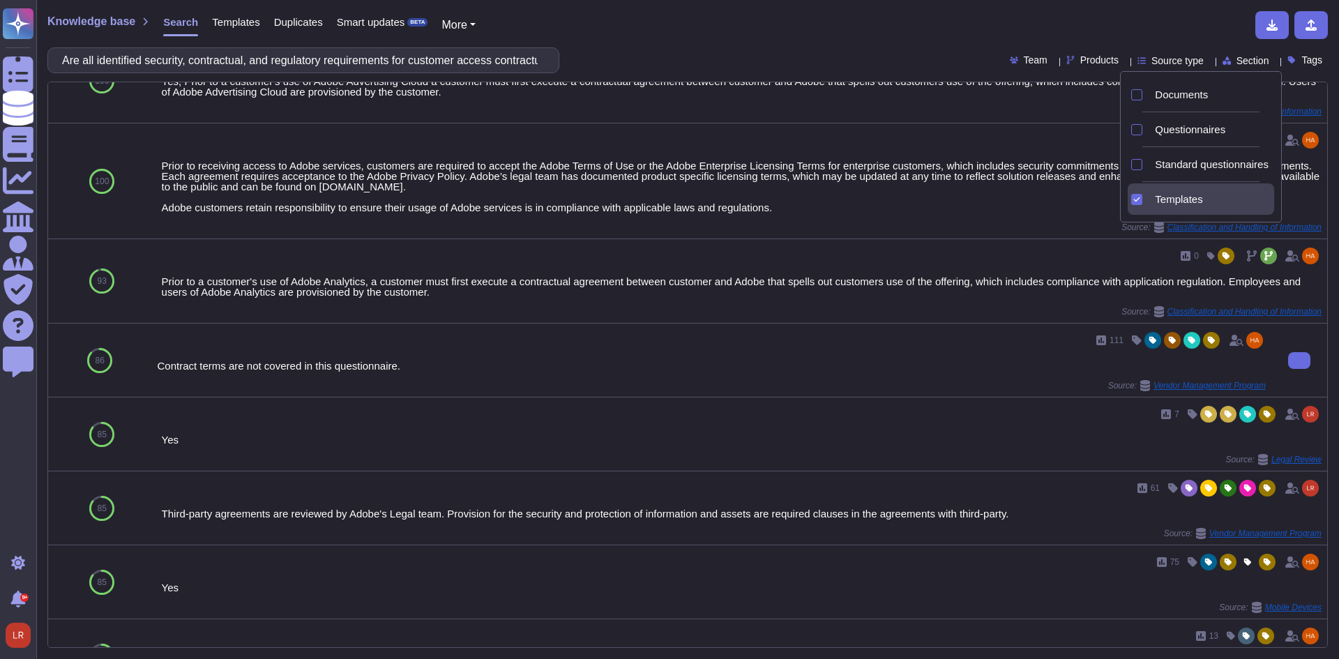
click at [929, 371] on div "Contract terms are not covered in this questionnaire." at bounding box center [711, 365] width 1108 height 10
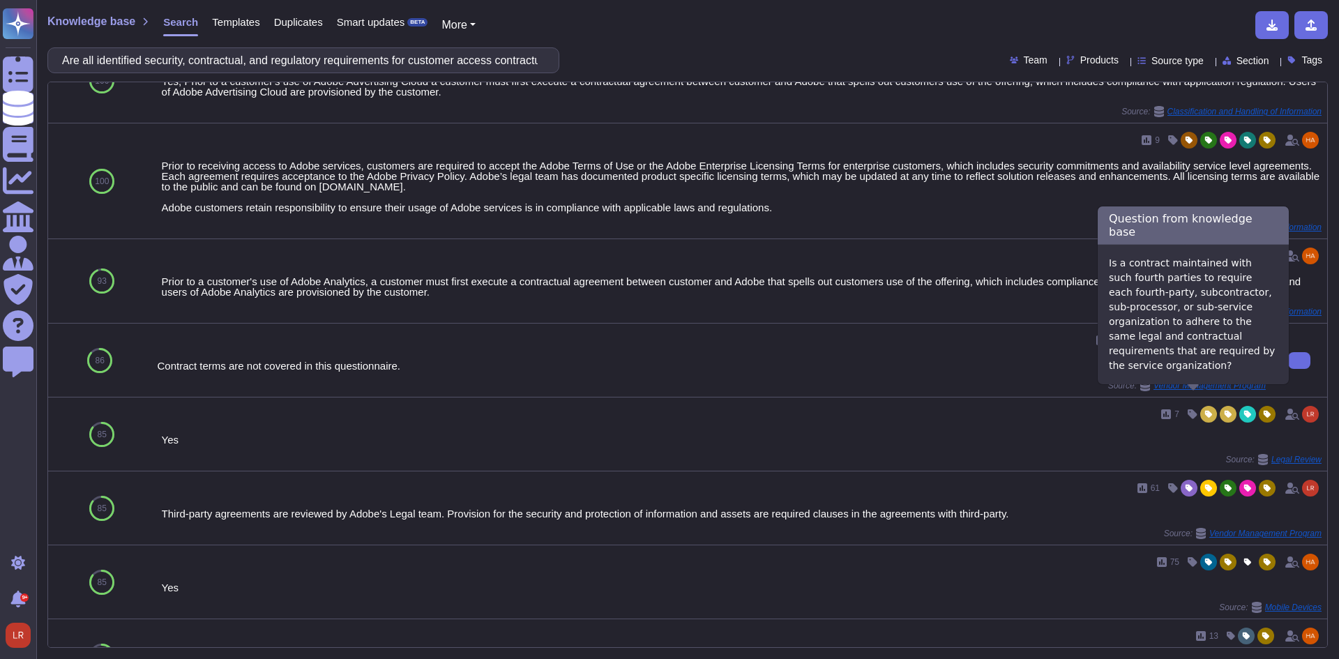
click at [1140, 391] on icon at bounding box center [1145, 385] width 10 height 11
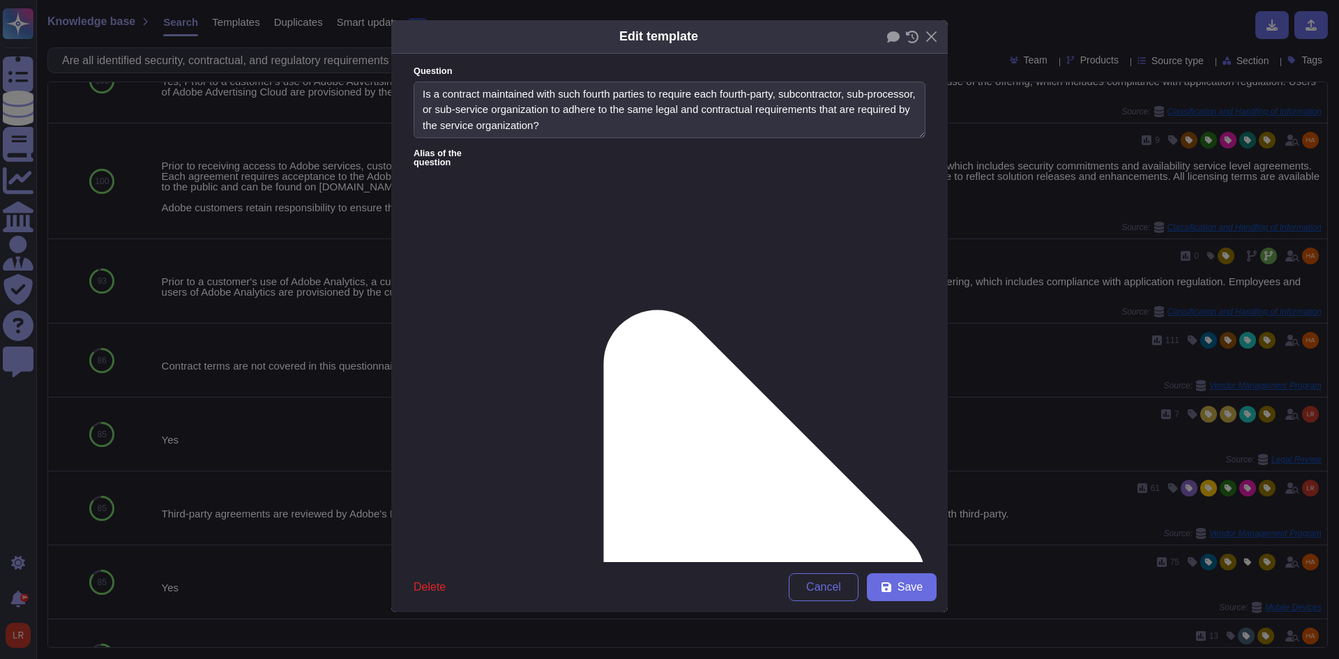
type textarea "Is a contract maintained with such fourth parties to require each fourth-party,…"
type textarea "Contract terms are not covered in this questionnaire."
click at [834, 581] on span "Cancel" at bounding box center [823, 586] width 35 height 11
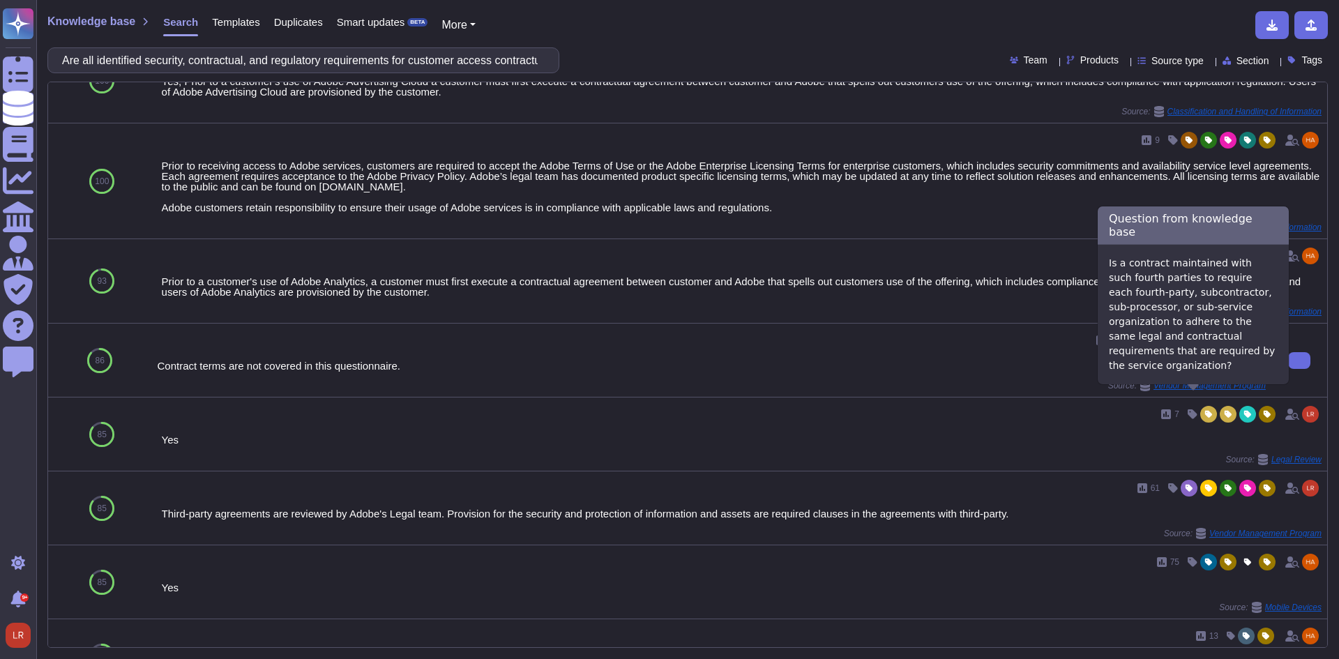
click at [1140, 391] on icon at bounding box center [1145, 385] width 10 height 11
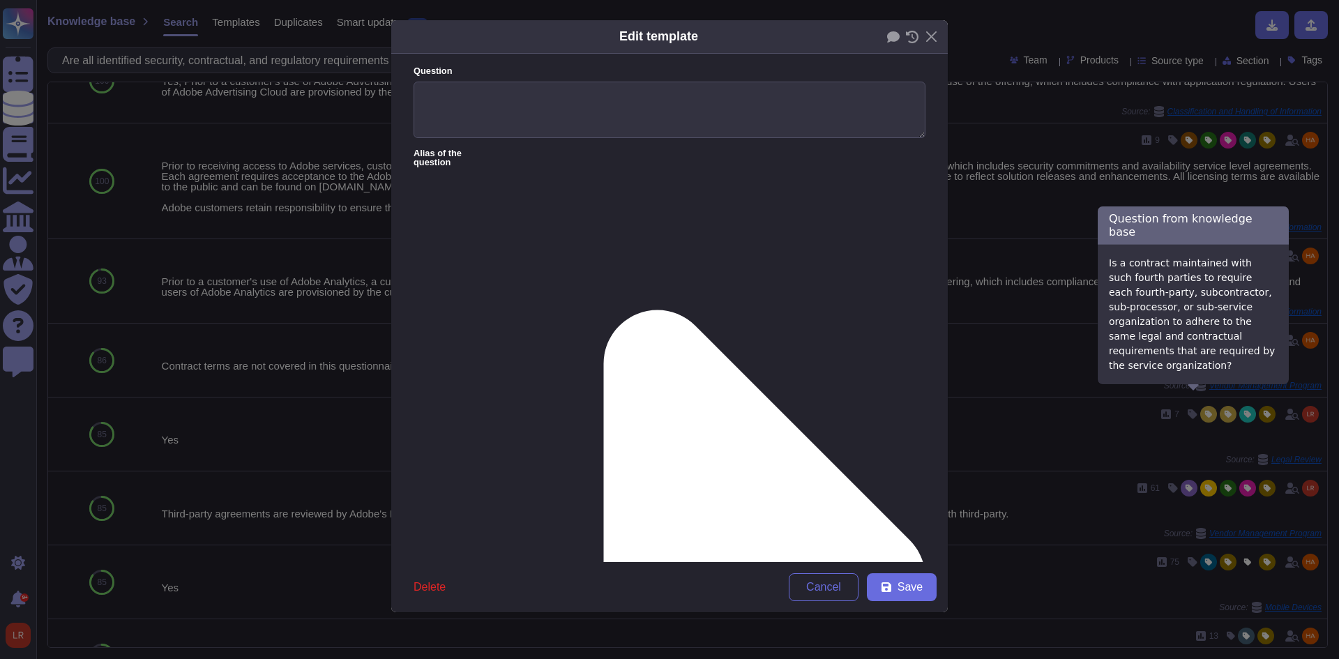
type textarea "Is a contract maintained with such fourth parties to require each fourth-party,…"
type textarea "Contract terms are not covered in this questionnaire."
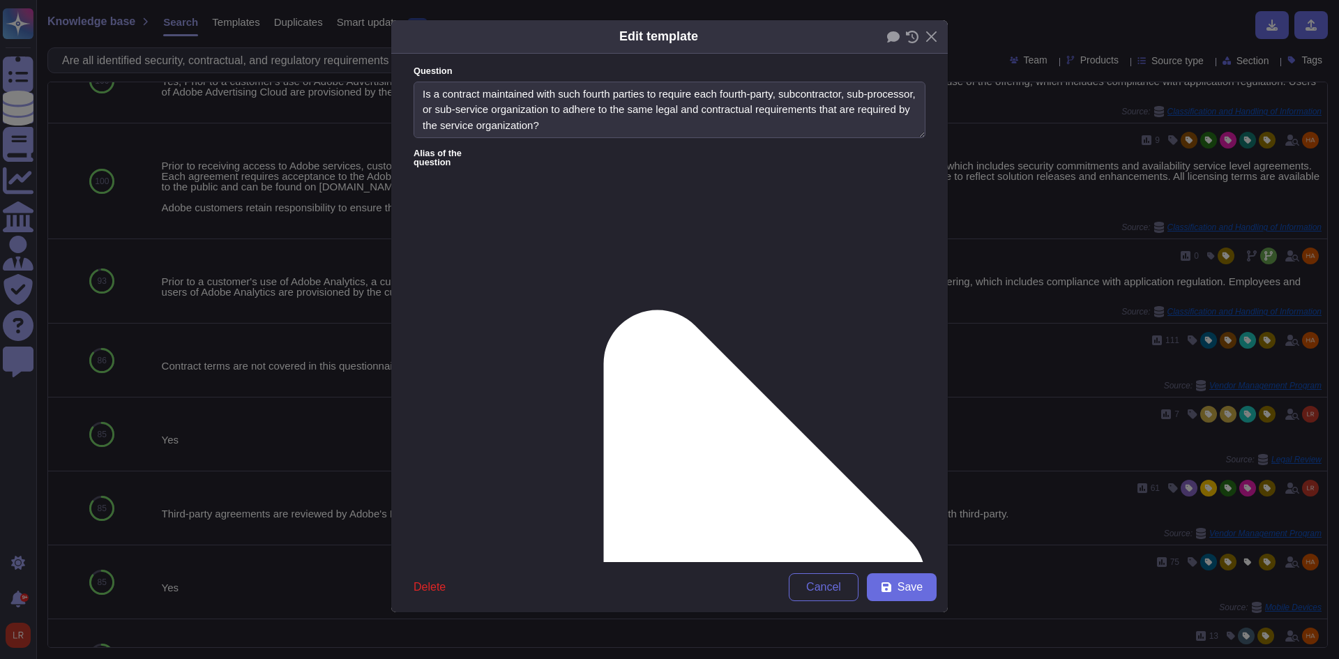
click at [522, 151] on icon at bounding box center [710, 578] width 429 height 858
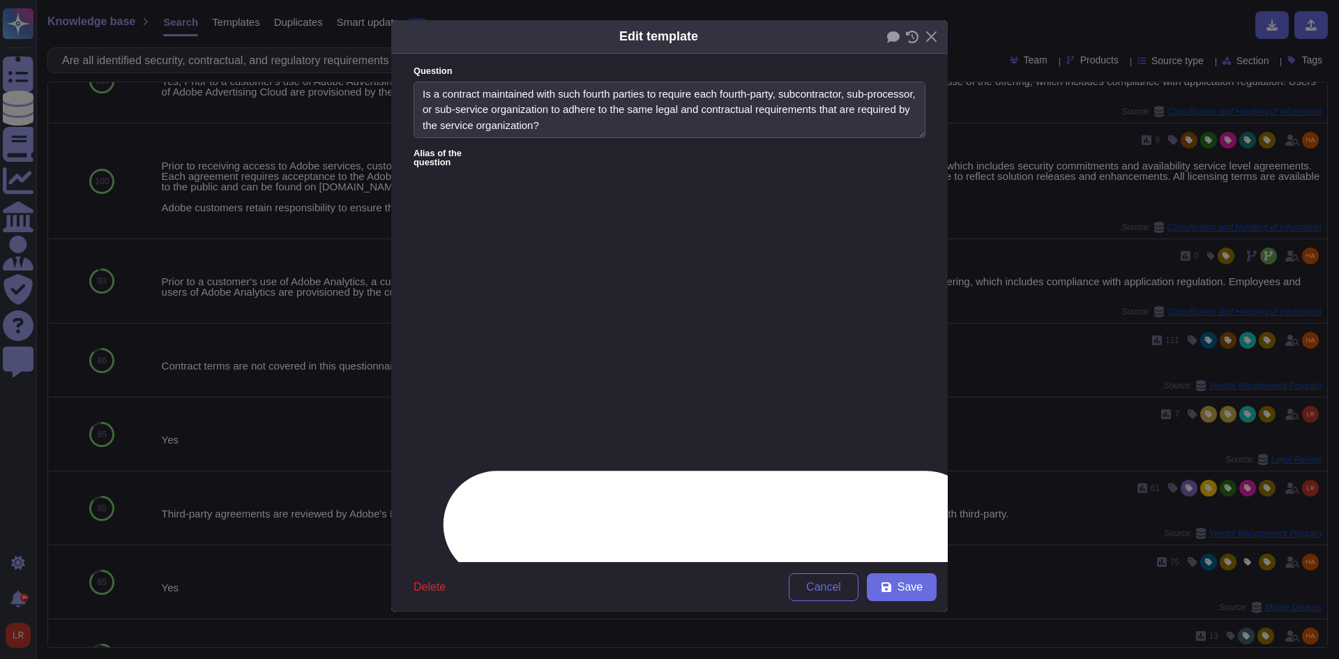
type textarea "Is there a Business Associate Agreement (BAA) contract in place to address obli…"
type textarea "When the service is provided in a cloud environment owned or registered in the …"
type textarea "Do you understand that your existing security procedures and policies may allow…"
type textarea "Are there any penalty clause to penalize each party(a company/provider) in case…"
type textarea "Contractual Warranties Will Supplier represent and warrant that it, its affilia…"
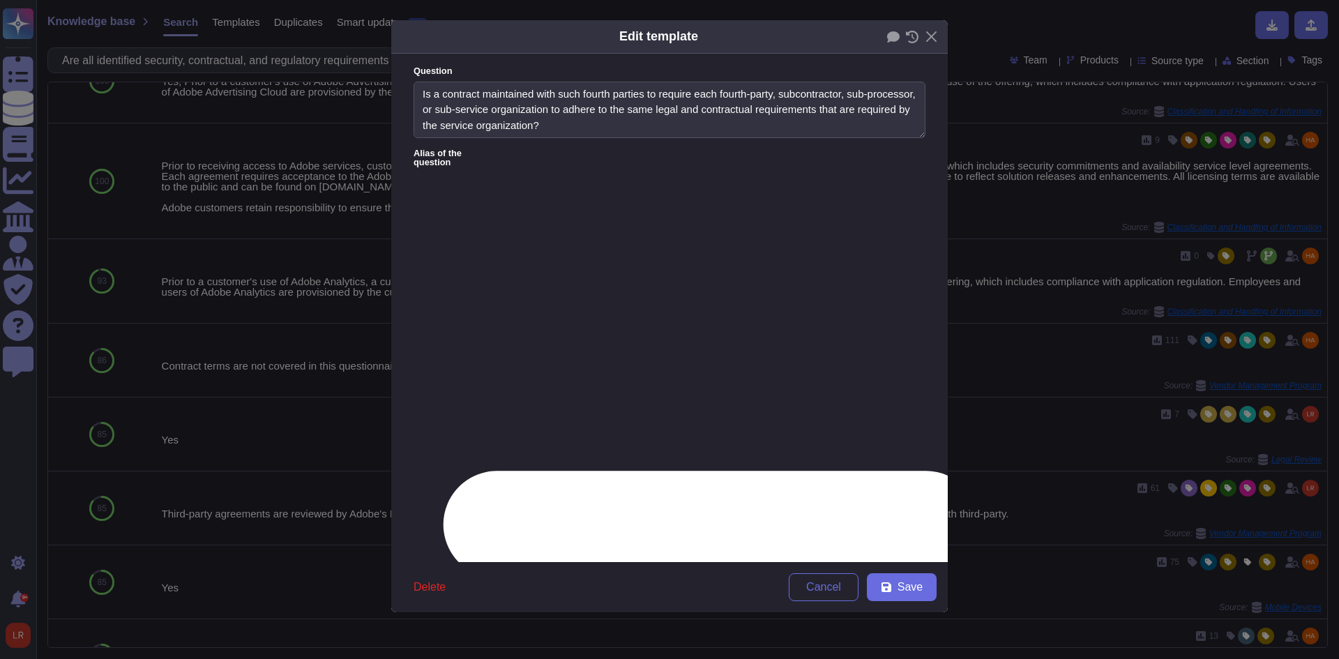
type textarea "Indemnity Will Supplier fully indemnify Imperial for the damage resulting from …"
type textarea "How do you guarantee the agreement of the necessary rights to access any inform…"
type textarea "Is there a Business Associate Agreement (BAA) contract in place to address obli…"
type textarea "Does the organization have a process that should the contract be unacceptable f…"
type textarea "Does the contract specify terms governing the use of information, facilities, a…"
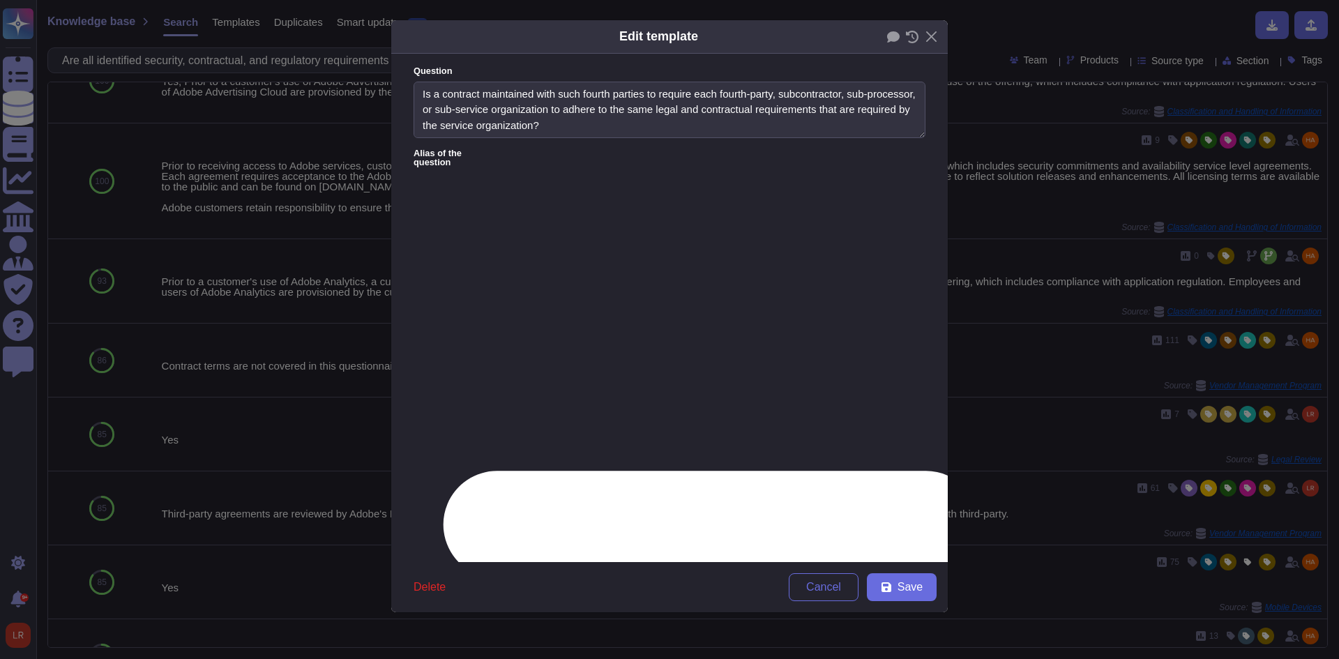
type textarea "Do contractual agreements contain any language that identifies upfront or termi…"
type textarea "Do contractual agreements assign all costs and responsibilities related to the …"
type textarea "Does the organization have processes and mechanisms to determine what costs and…"
type textarea "Do contractual agreements include provisions that outline how changes in the bu…"
type textarea "Where applicable, does the contract specify the cost and responsibility for pur…"
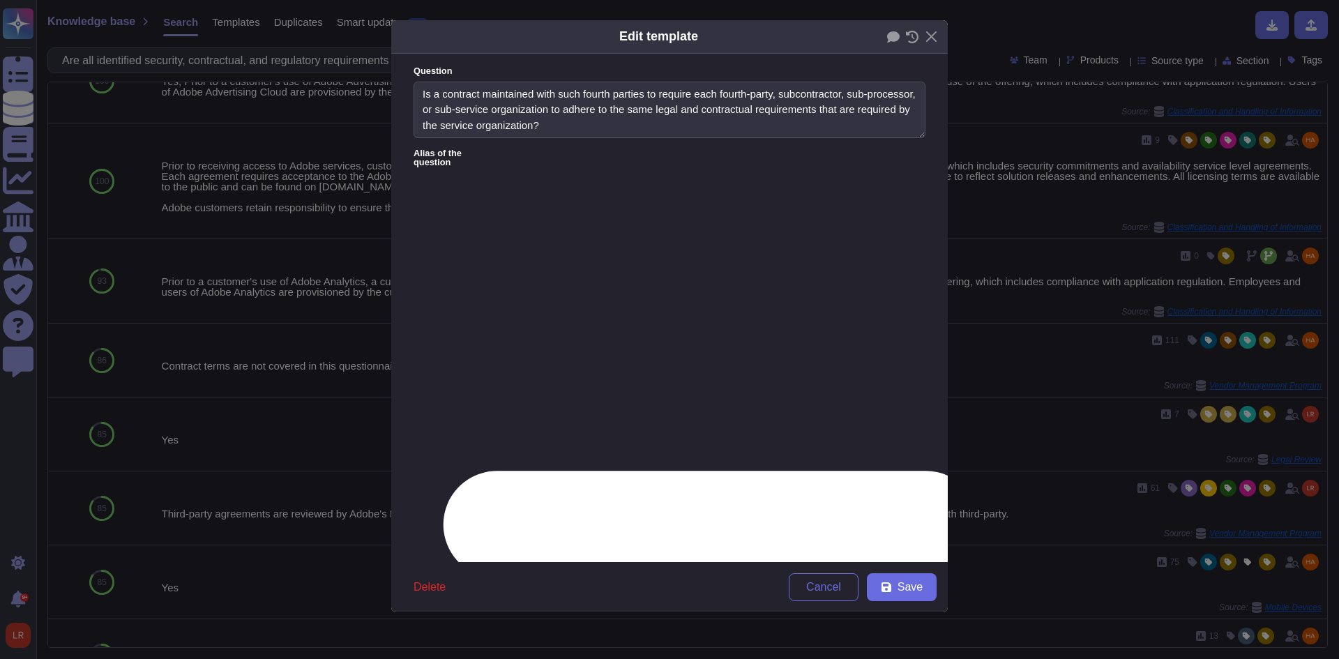
type textarea "Does the LLM provider offer any indemnification to you in providing the service…"
type textarea "ICT services supply chain - Country of issuance of the other code to identify t…"
type textarea "Is the data ownership statement specified in contract terms?"
type textarea "c) The service provider must define and assign roles and responsibilities relat…"
type textarea "Is the supplier confident it will be able to continue to fulfil its contractual…"
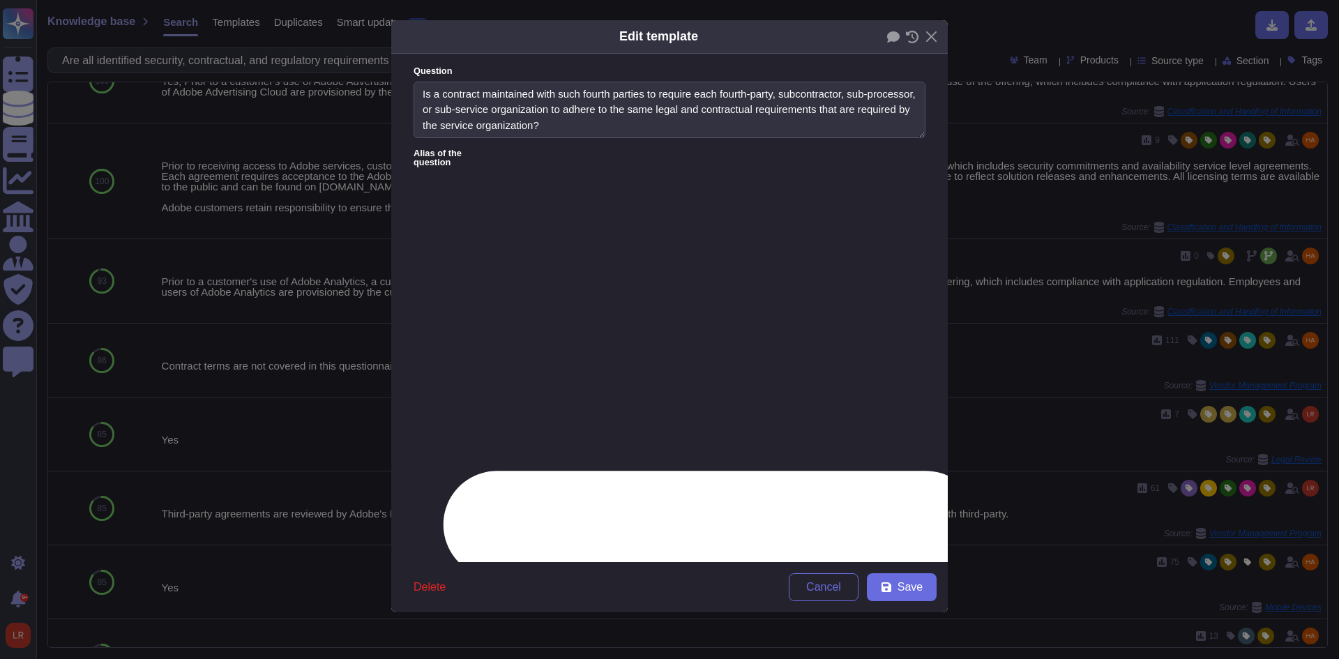
type textarea "When the service is provided on a cloud environment owned or registered in the …"
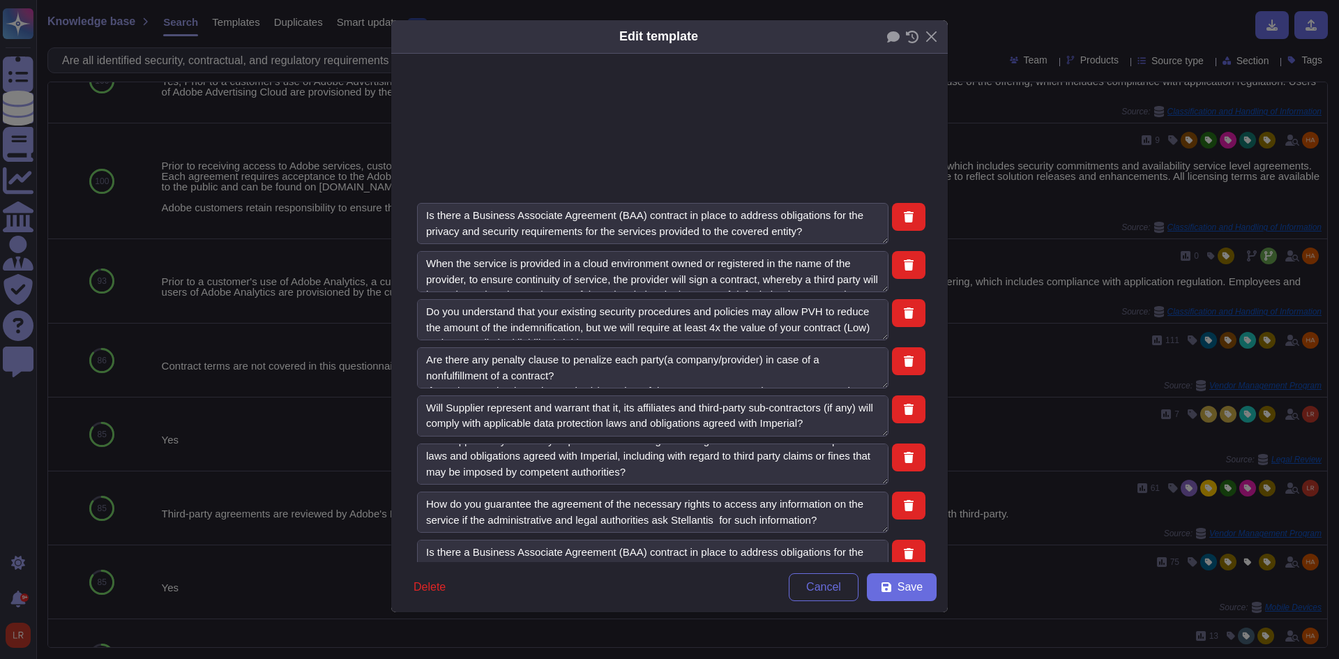
scroll to position [31, 0]
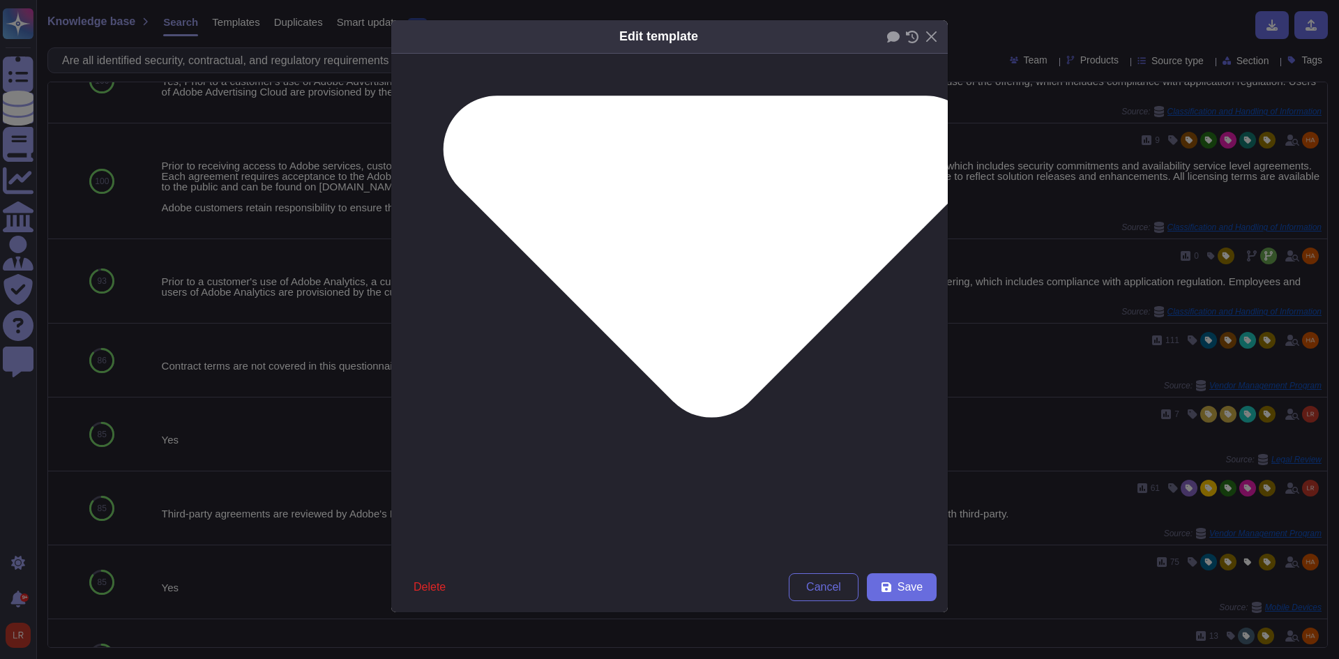
scroll to position [349, 0]
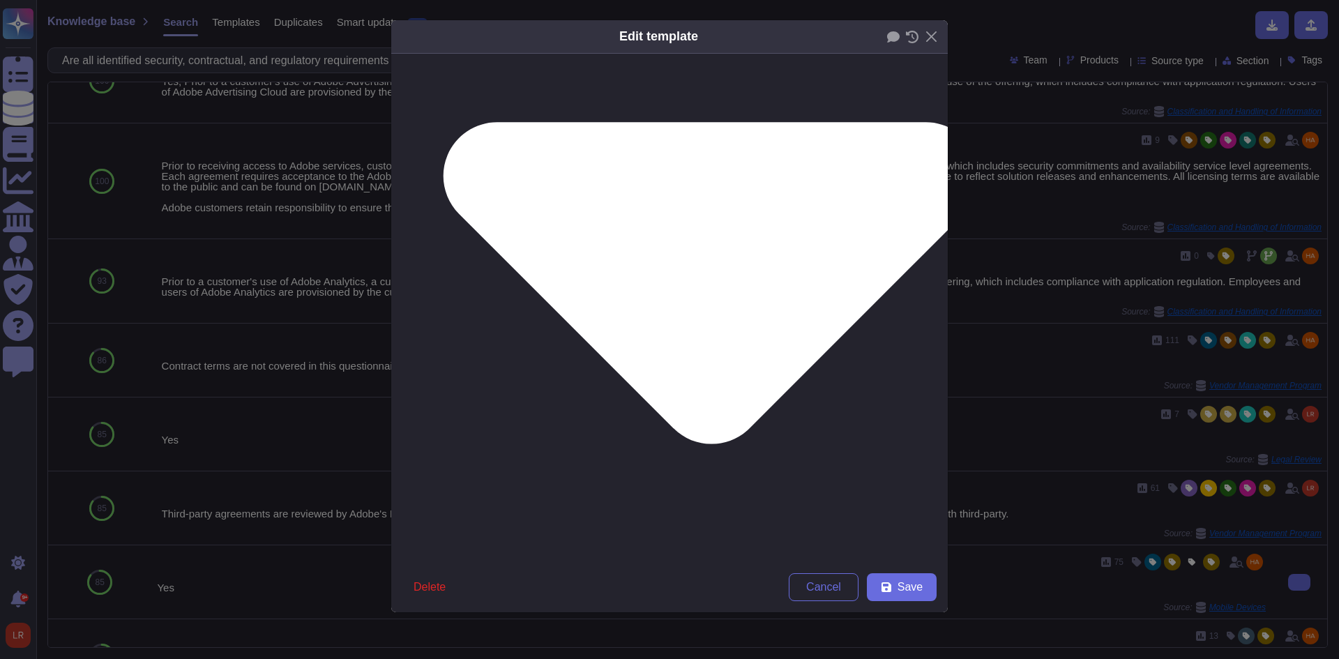
click at [839, 591] on span "Cancel" at bounding box center [823, 586] width 35 height 11
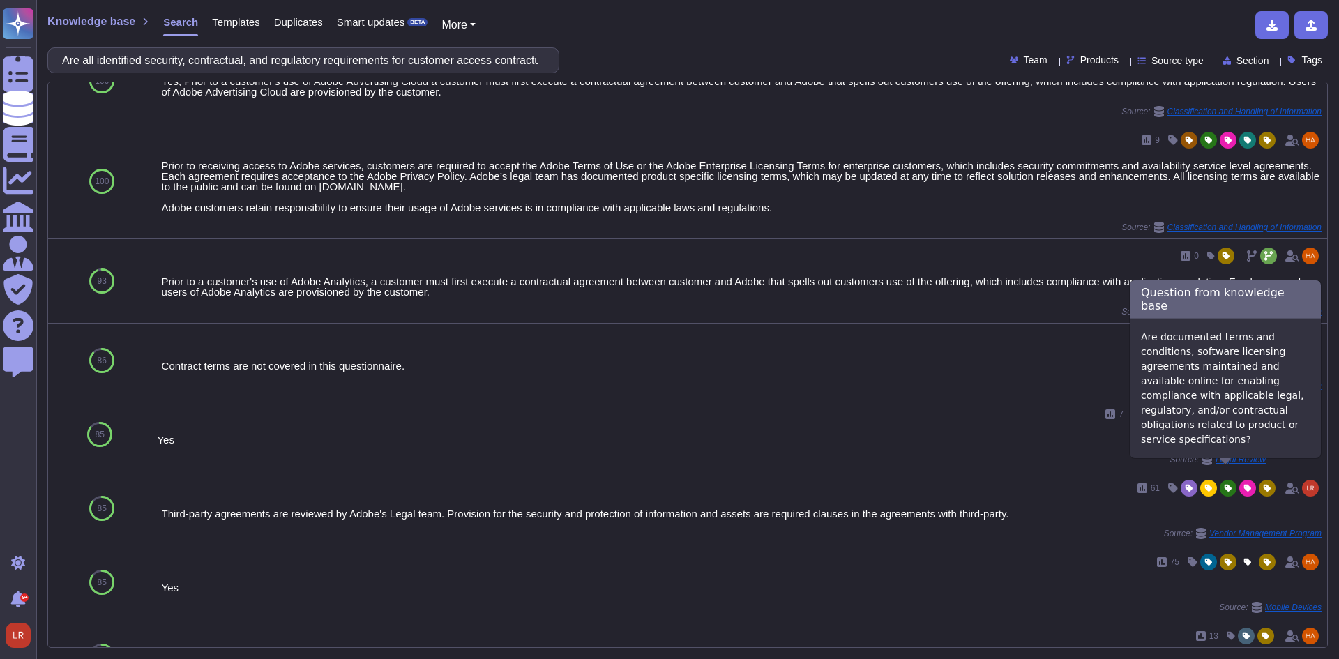
click at [1202, 465] on icon at bounding box center [1207, 459] width 10 height 11
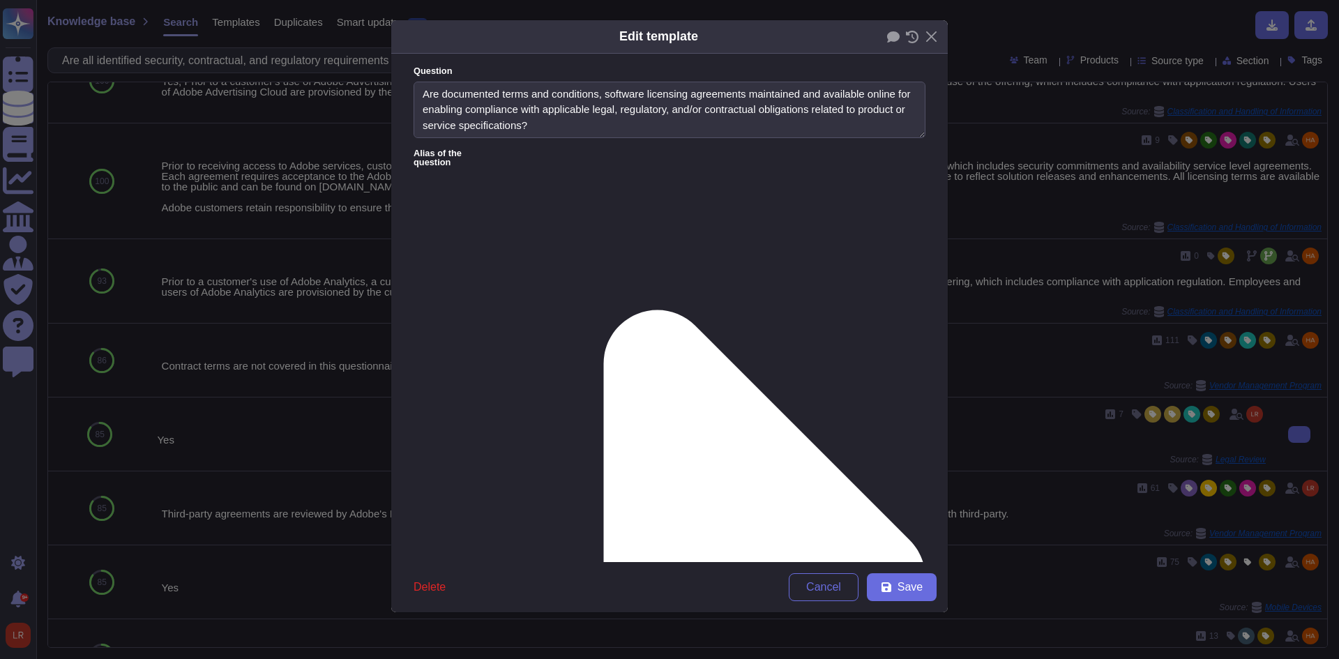
type textarea "Are documented terms and conditions, software licensing agreements maintained a…"
click at [670, 158] on label "Alias of the question" at bounding box center [669, 578] width 512 height 858
click at [603, 310] on icon at bounding box center [764, 578] width 322 height 537
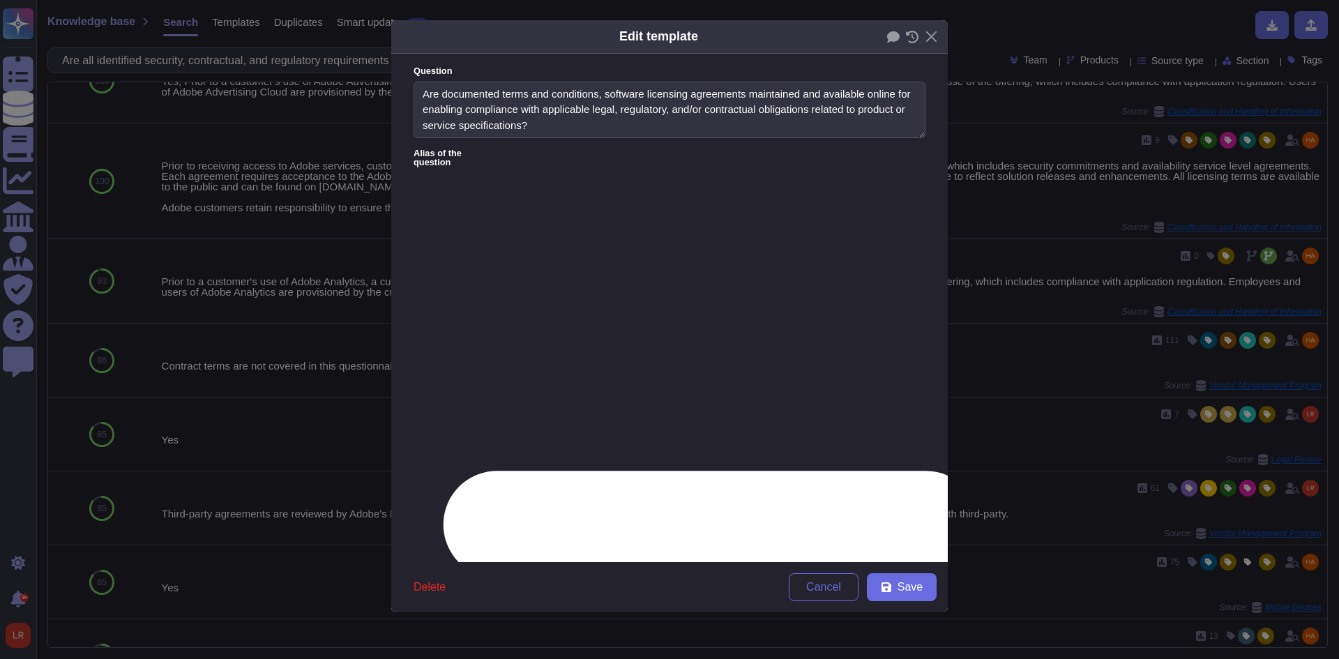
type textarea "Are documented terms and conditions, software licensing agreements maintained a…"
type textarea "Do you perform legal/licensing reviews to ensure training data using in model t…"
type textarea "Have you limited access to your ML training data to only staff with an explicit…"
type textarea "Do you watermark your ML training data?"
type textarea "Do you have controls in place to ensure the foundational model was not trained …"
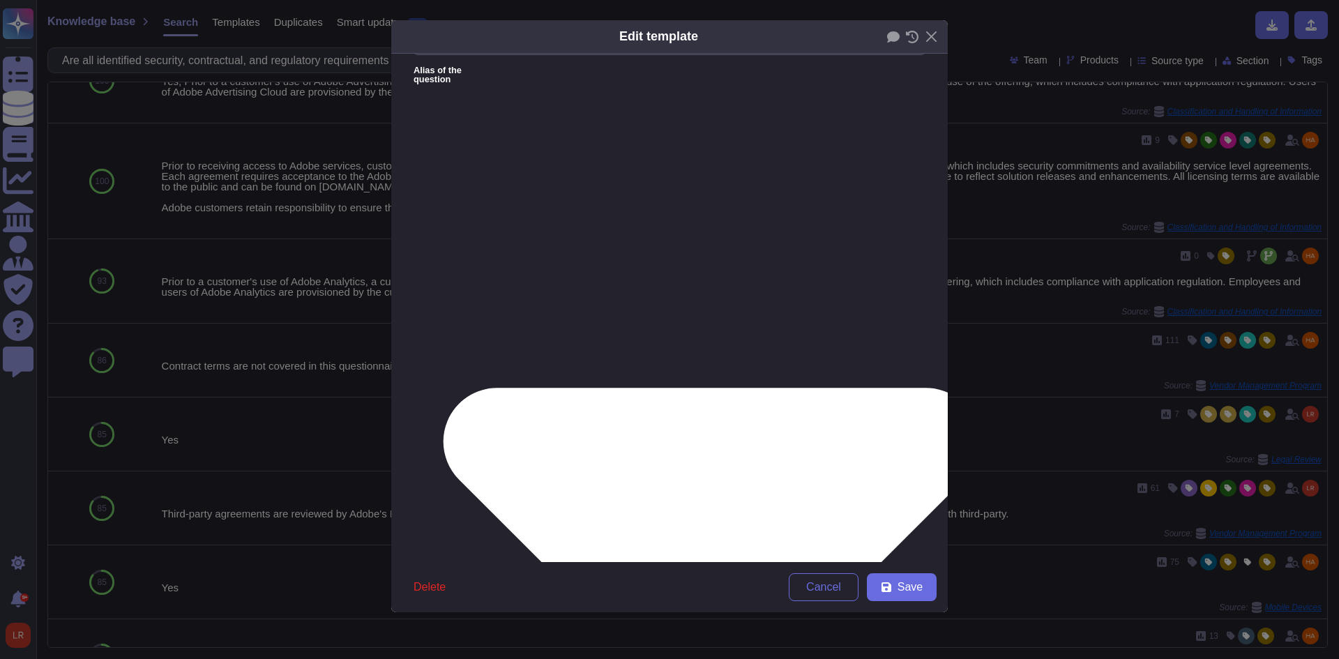
scroll to position [116, 0]
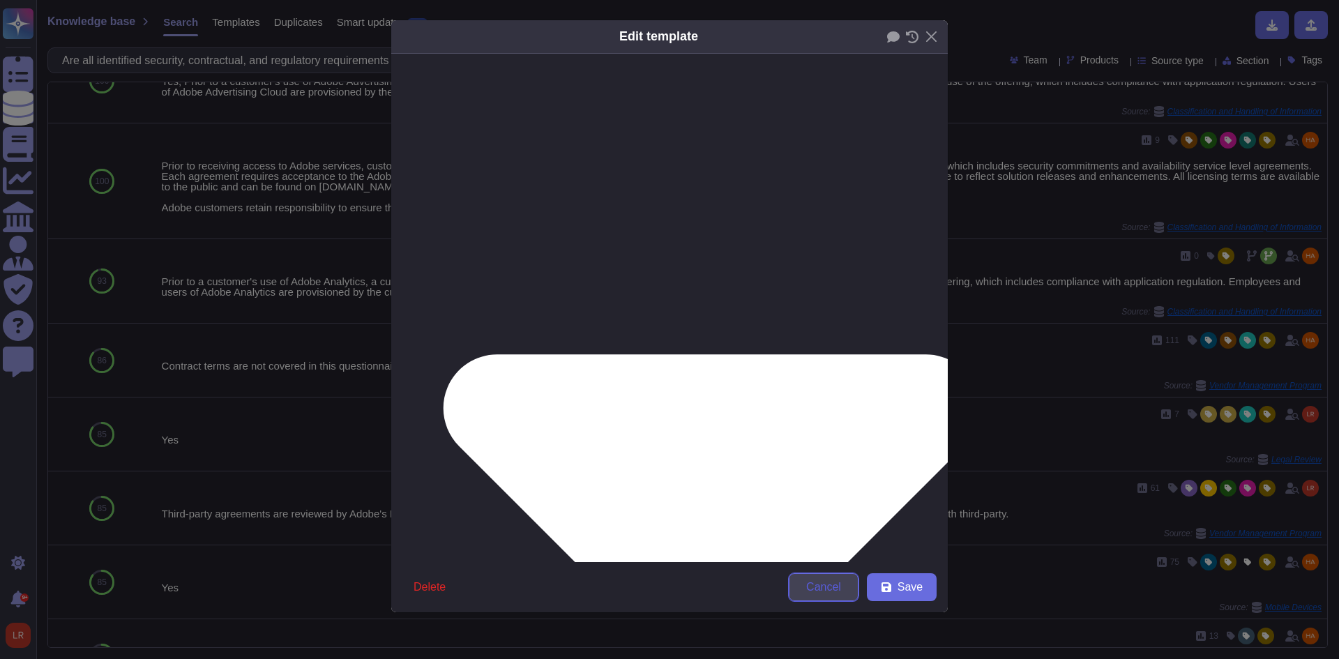
click at [839, 588] on span "Cancel" at bounding box center [823, 586] width 35 height 11
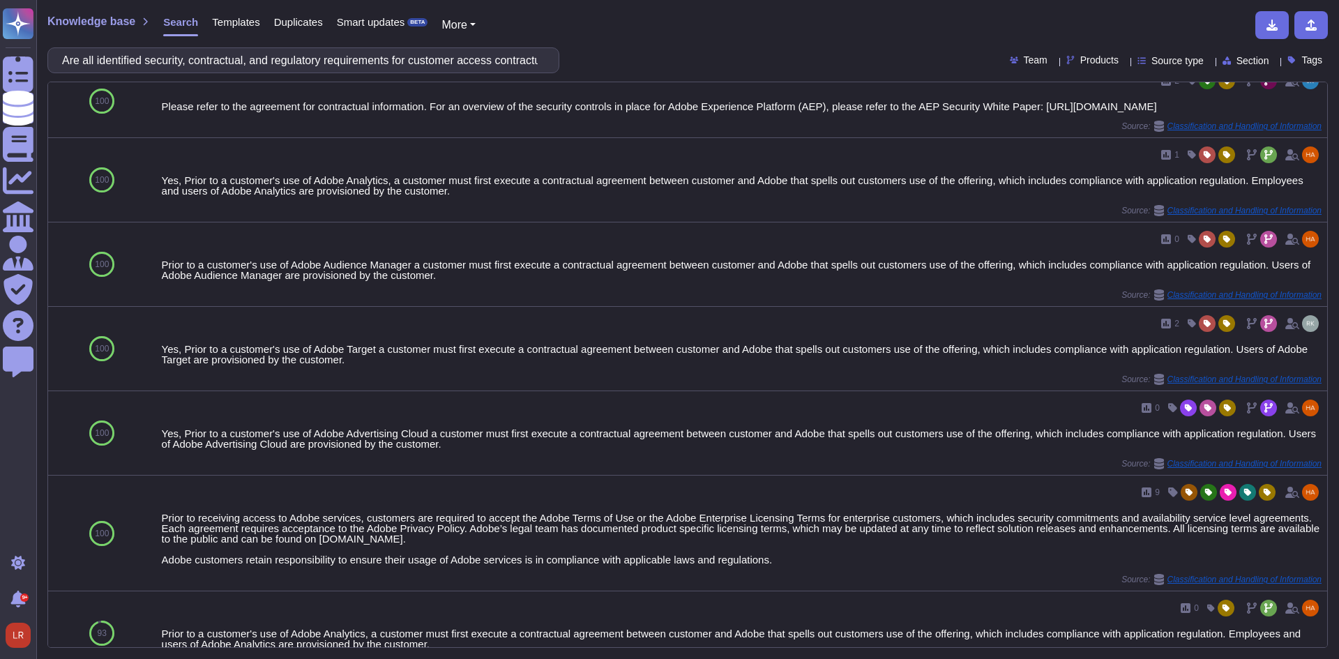
scroll to position [0, 0]
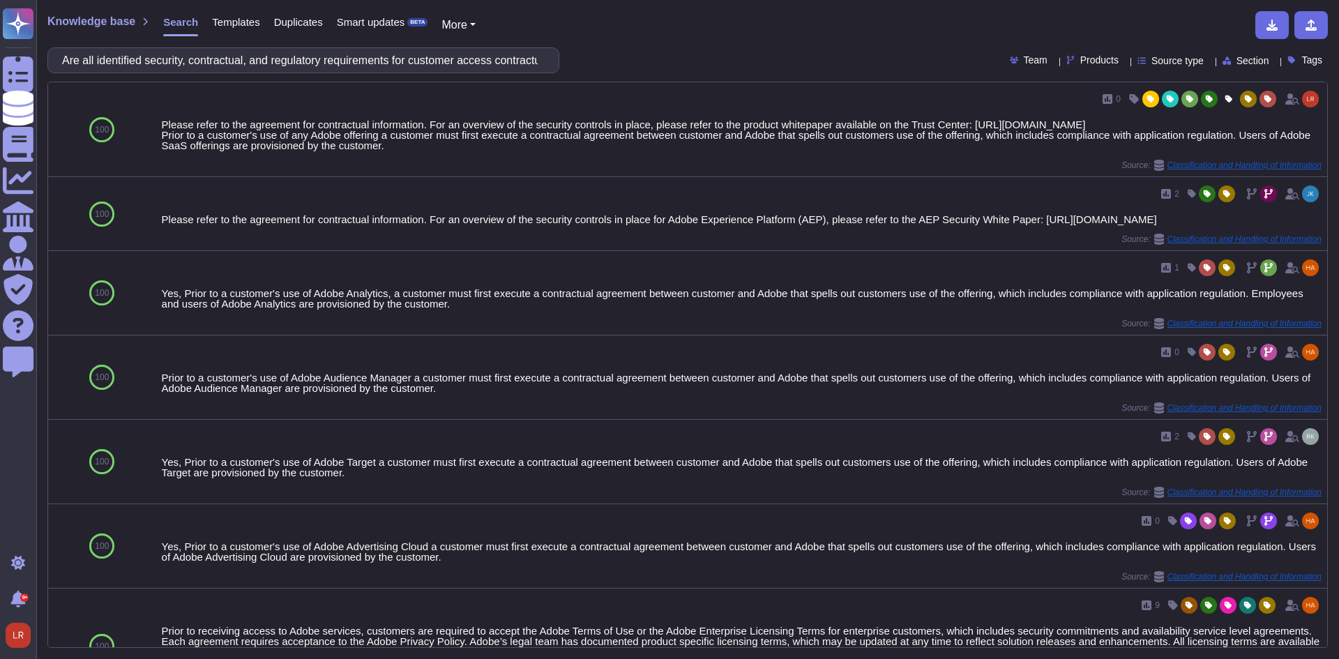
click at [218, 24] on span "Templates" at bounding box center [235, 22] width 47 height 10
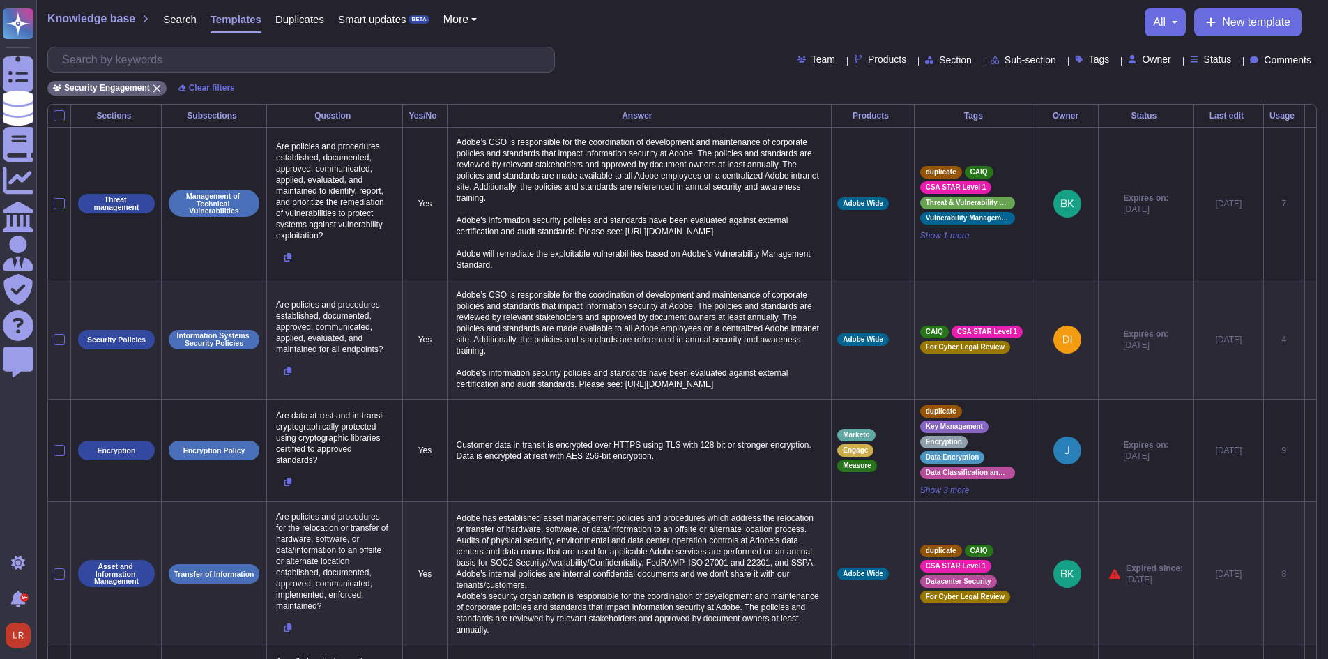
click at [1000, 172] on icon at bounding box center [1156, 261] width 312 height 178
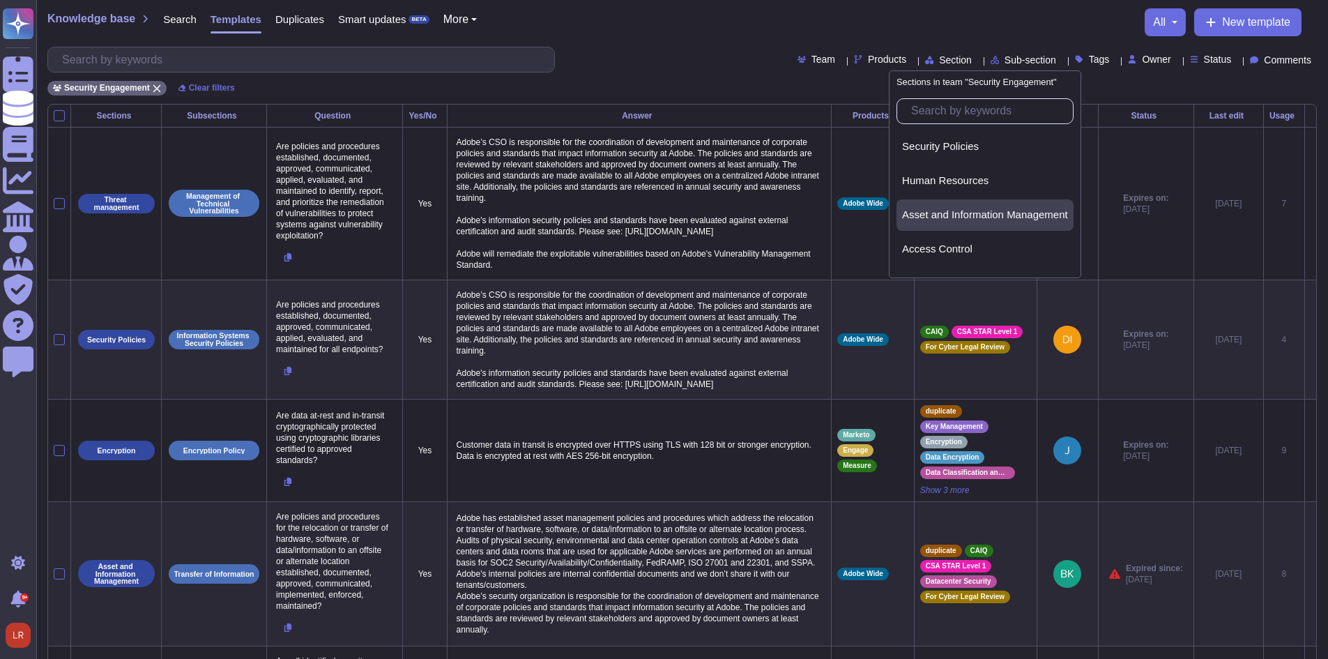
click at [970, 216] on span "Asset and Information Management" at bounding box center [985, 214] width 166 height 13
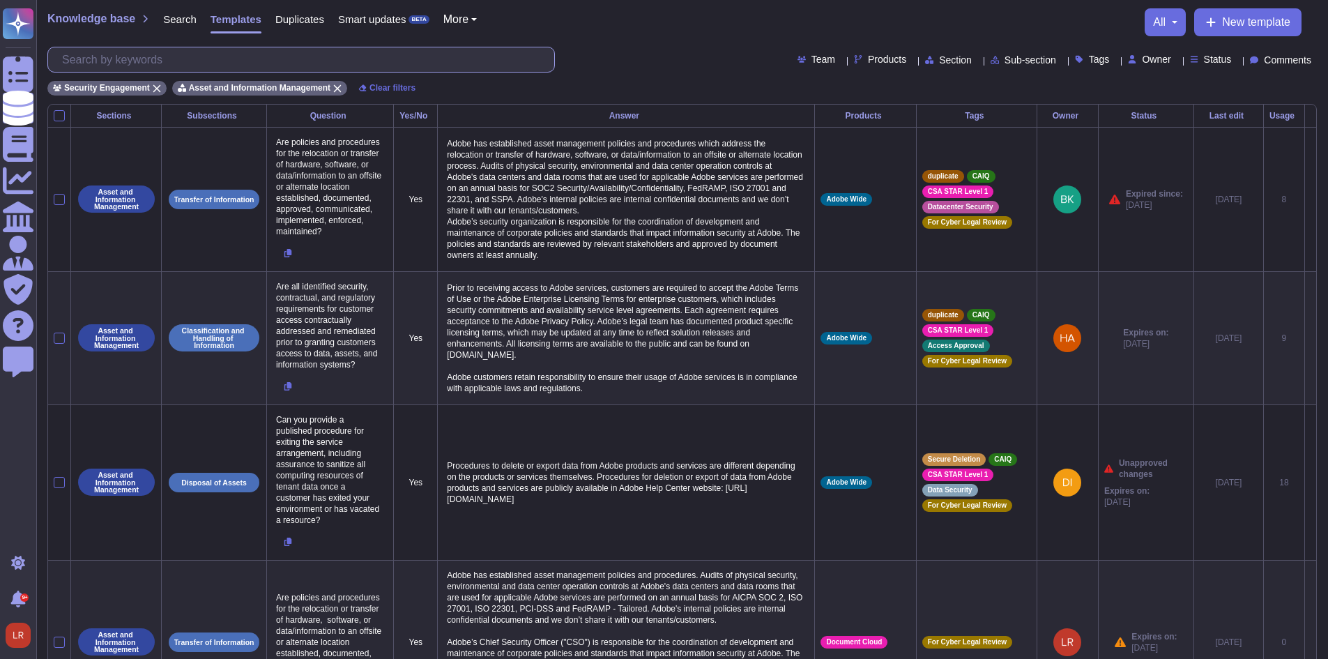
click at [436, 63] on input "text" at bounding box center [304, 59] width 499 height 24
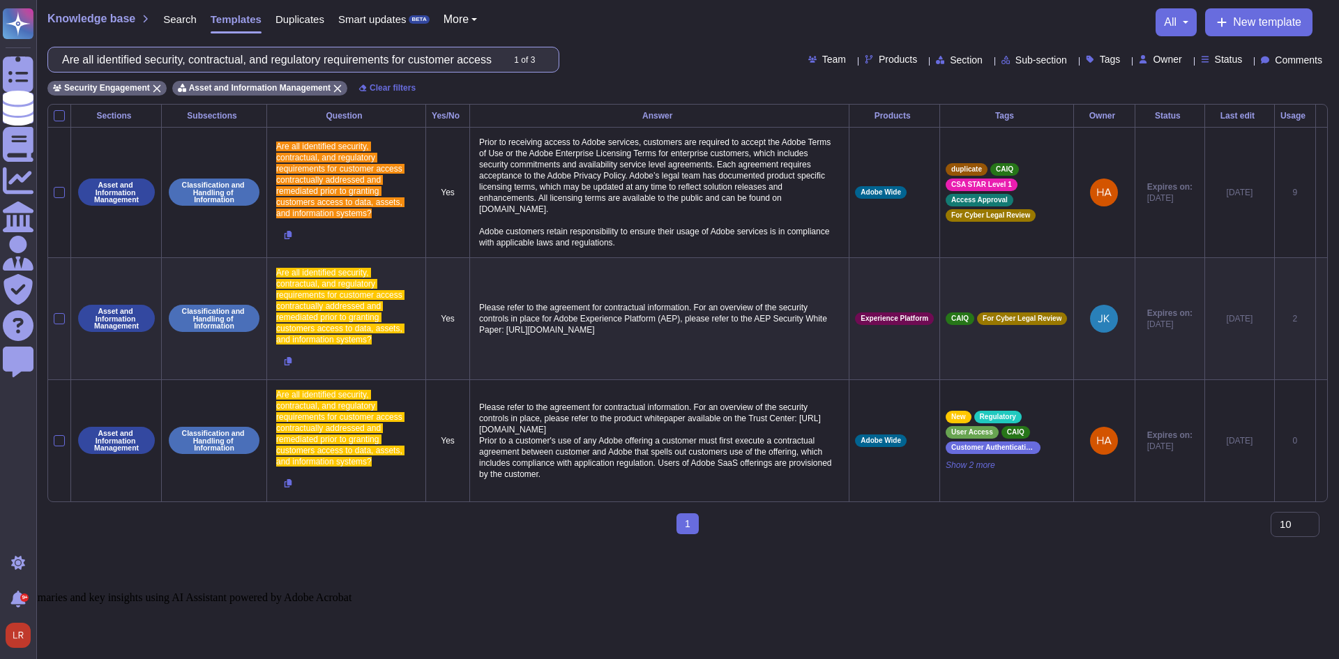
scroll to position [0, 615]
type input "Are all identified security, contractual, and regulatory requirements for custo…"
click at [60, 116] on div at bounding box center [59, 115] width 11 height 11
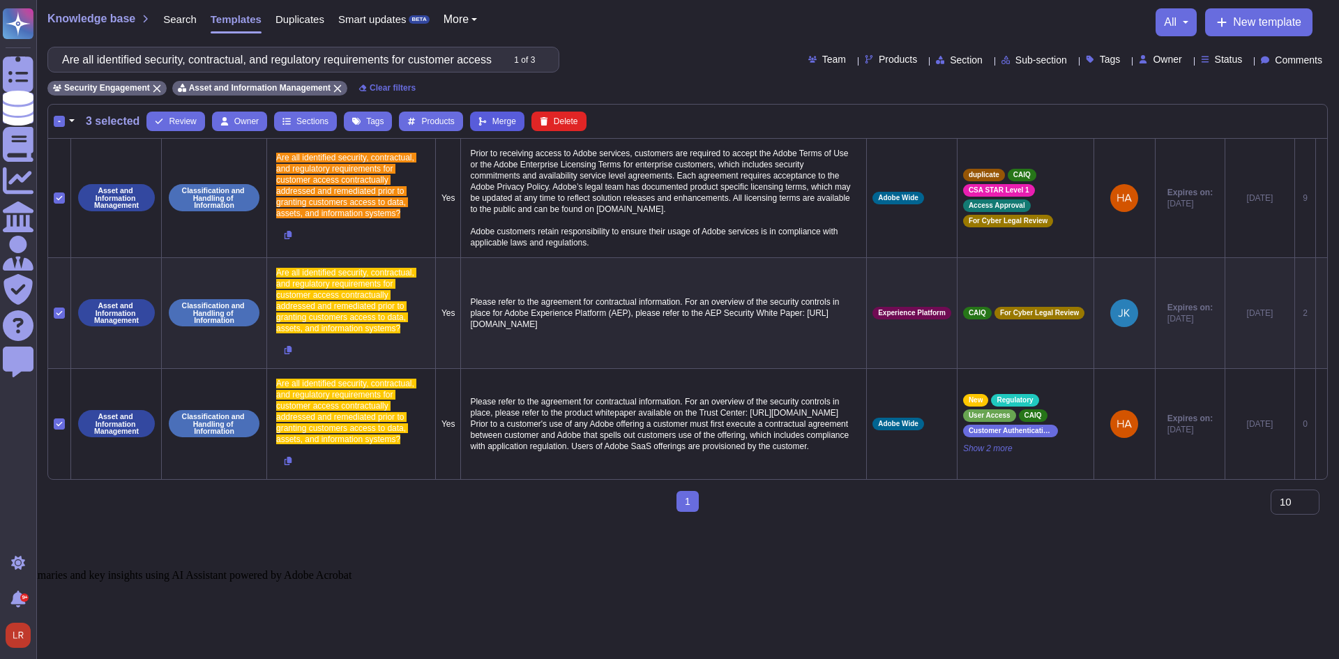
click at [492, 123] on span "Merge" at bounding box center [504, 121] width 24 height 8
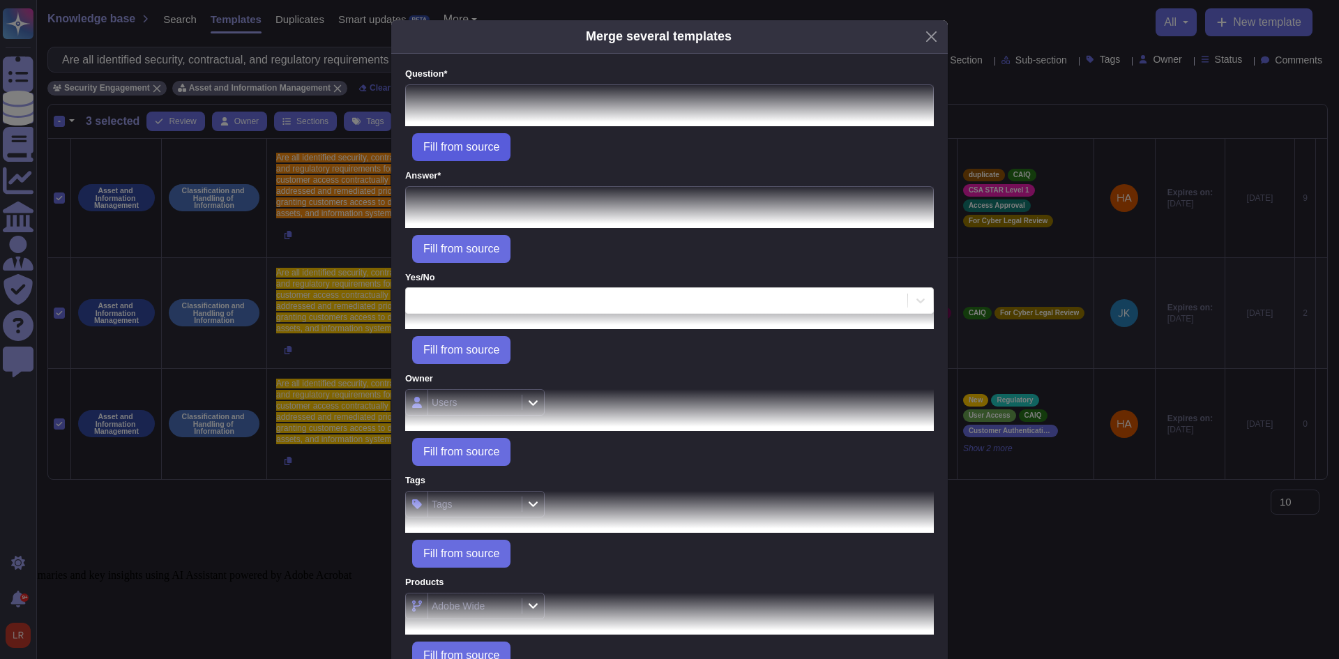
click at [448, 142] on span "Fill from source" at bounding box center [461, 147] width 76 height 11
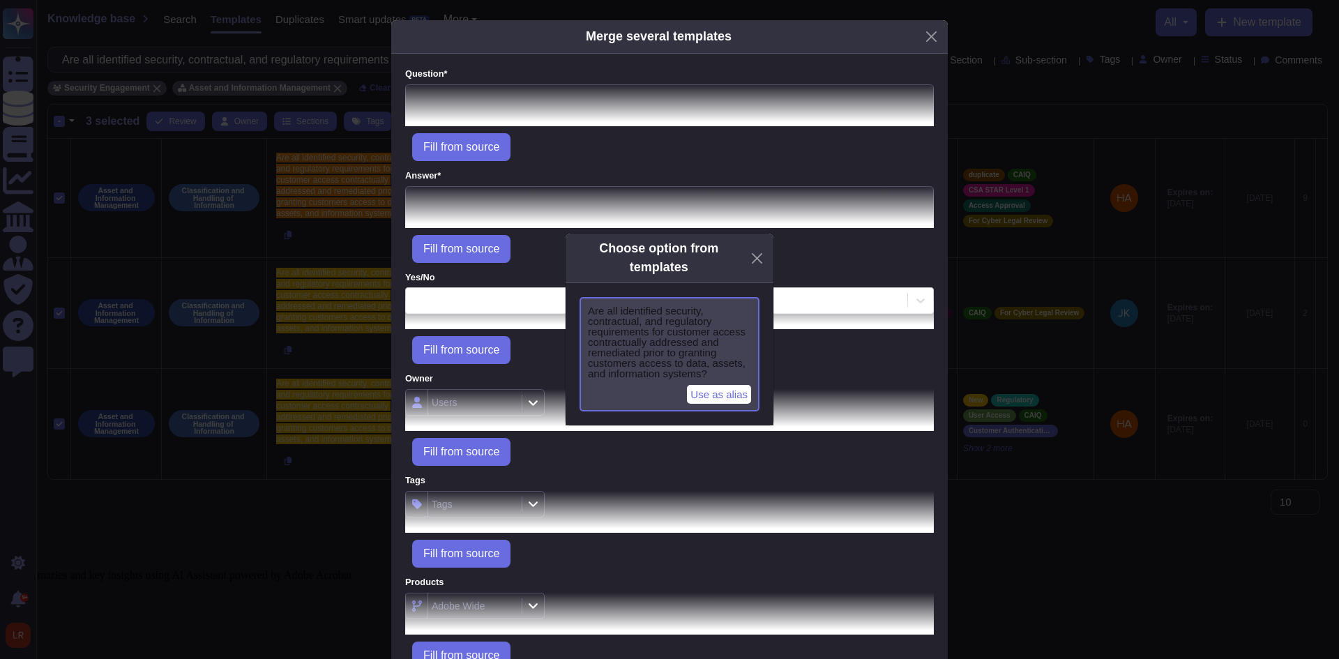
click at [683, 344] on span "Are all identified security, contractual, and regulatory requirements for custo…" at bounding box center [669, 341] width 163 height 73
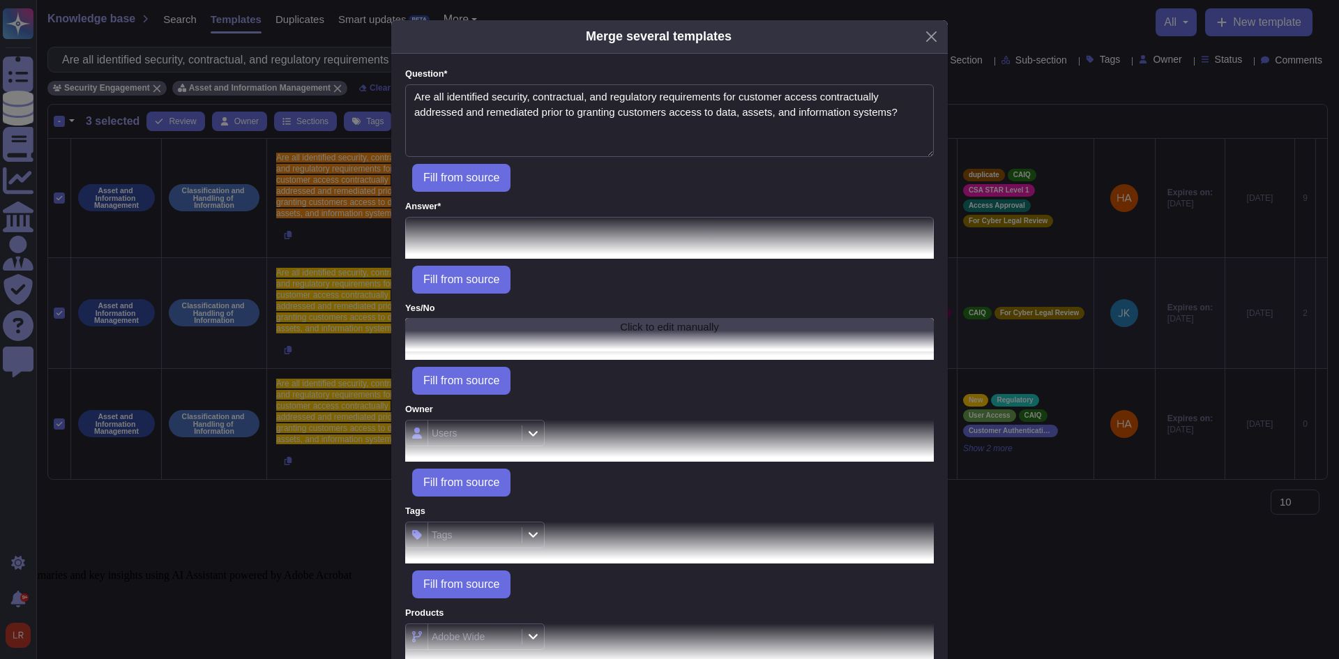
type textarea "Are all identified security, contractual, and regulatory requirements for custo…"
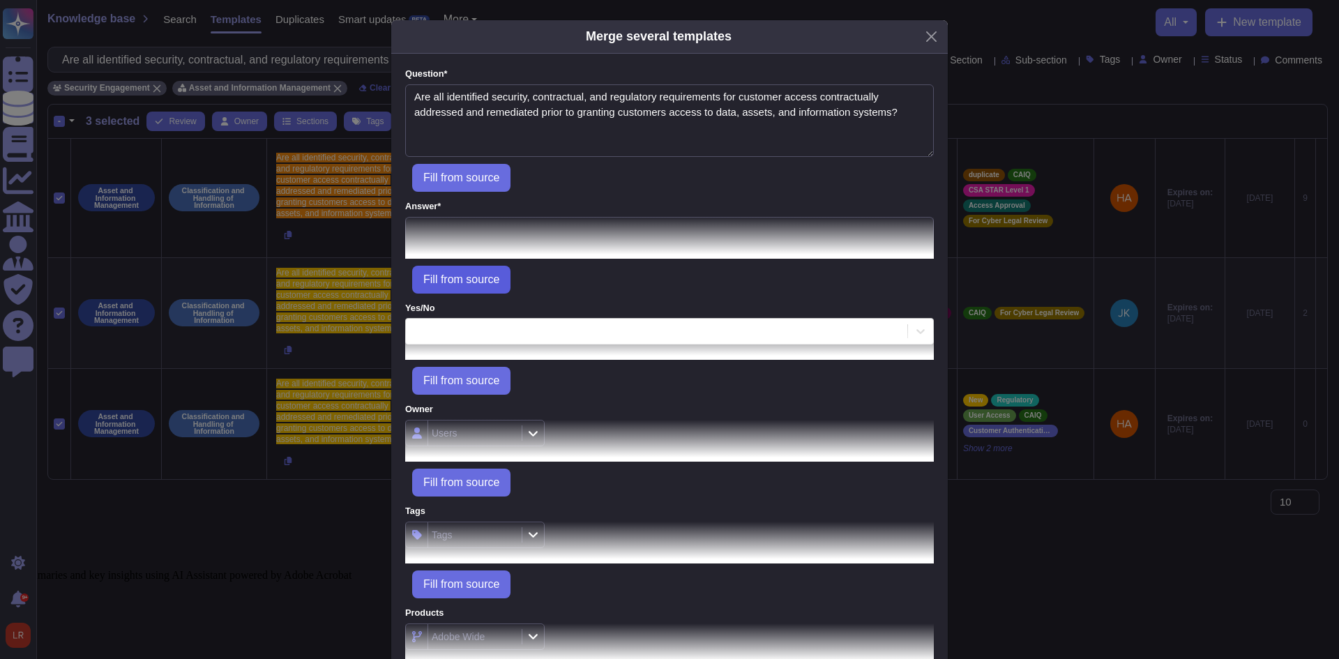
click at [468, 280] on span "Fill from source" at bounding box center [461, 279] width 76 height 11
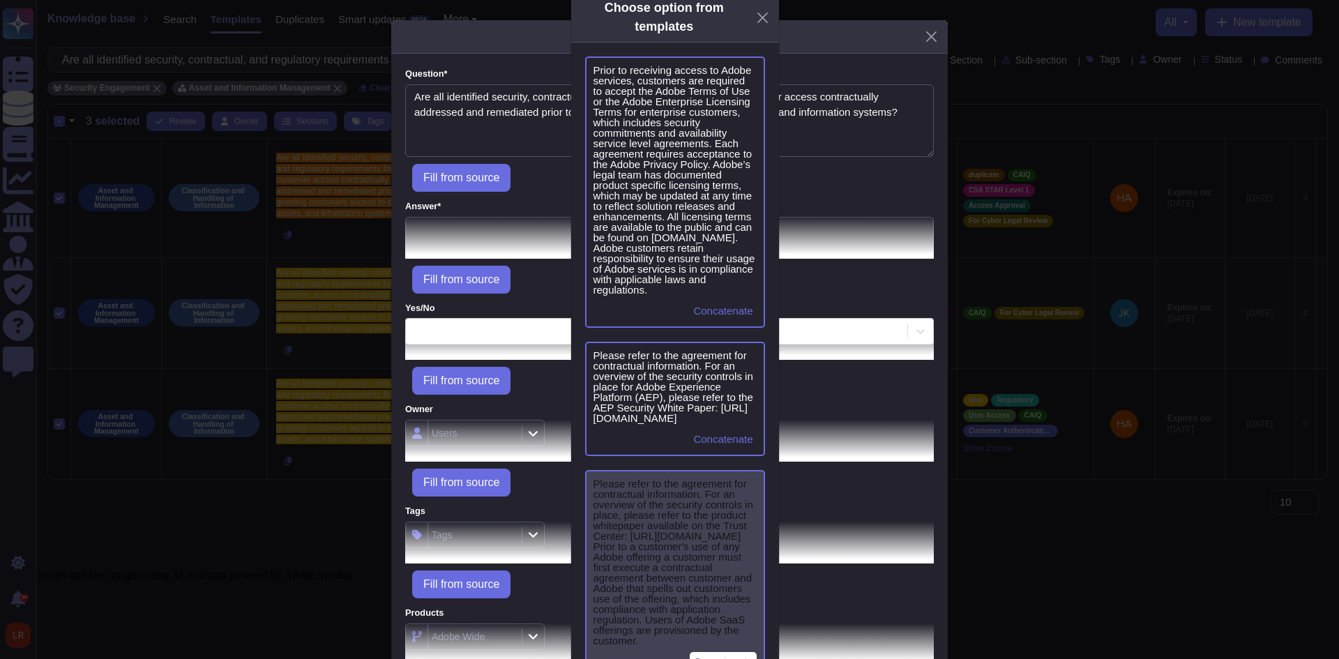
scroll to position [39, 0]
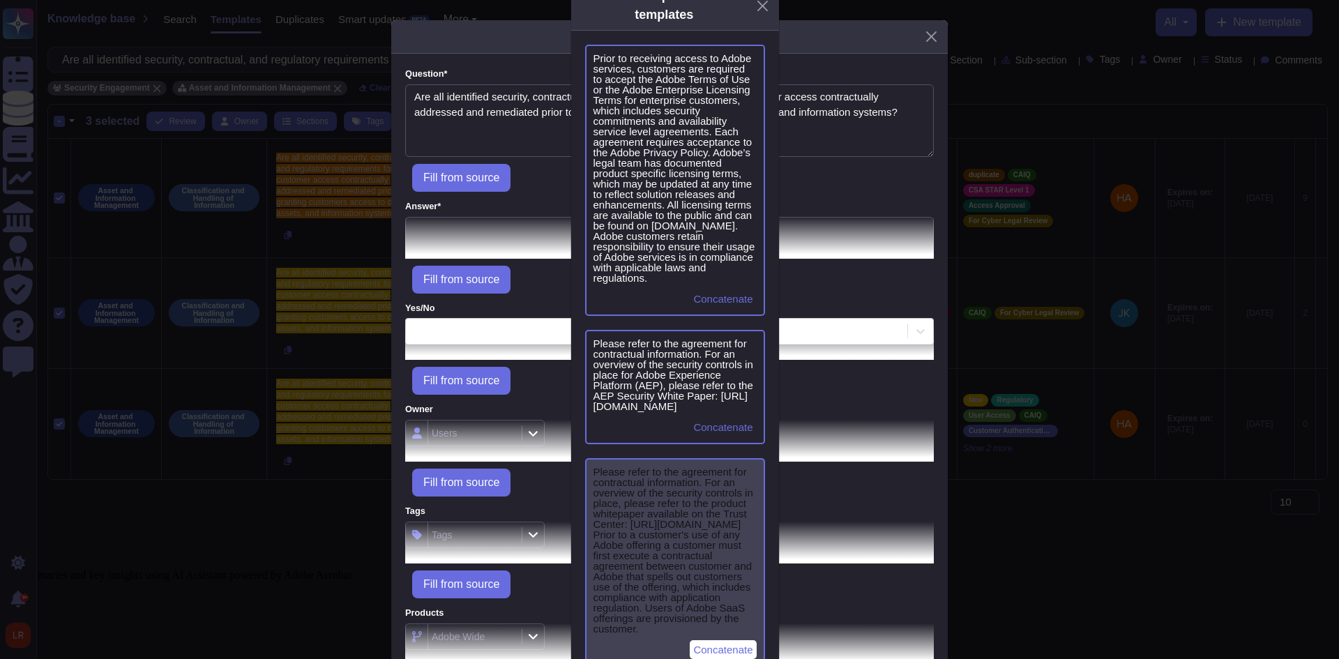
click at [689, 491] on span "Please refer to the agreement for contractual information. For an overview of t…" at bounding box center [674, 549] width 163 height 167
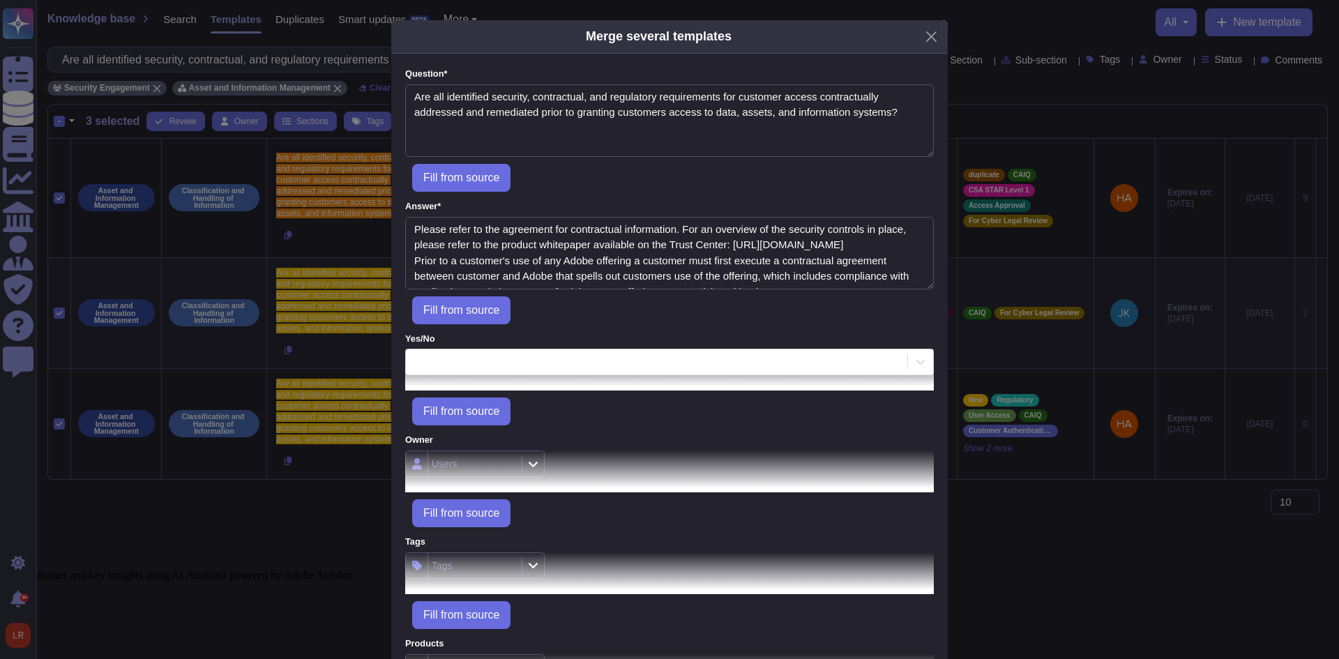
type textarea "Please refer to the agreement for contractual information. For an overview of t…"
click at [475, 409] on span "Fill from source" at bounding box center [461, 411] width 76 height 11
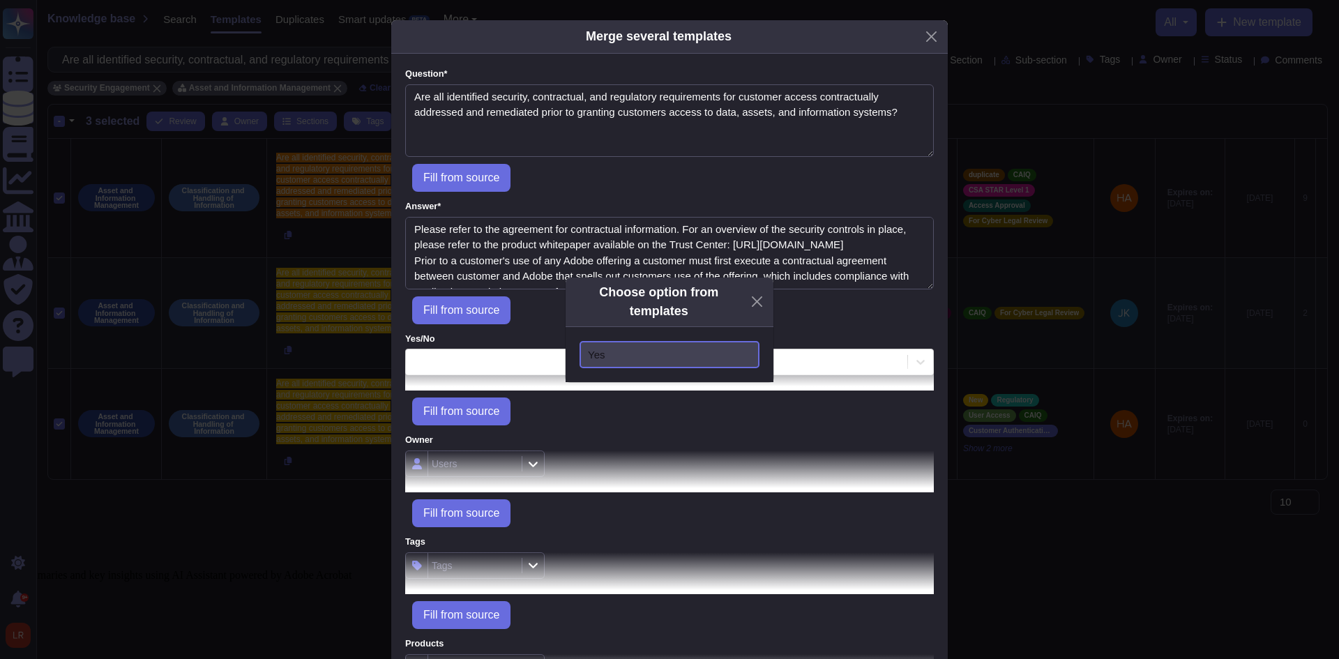
click at [637, 348] on div "Yes" at bounding box center [669, 354] width 180 height 27
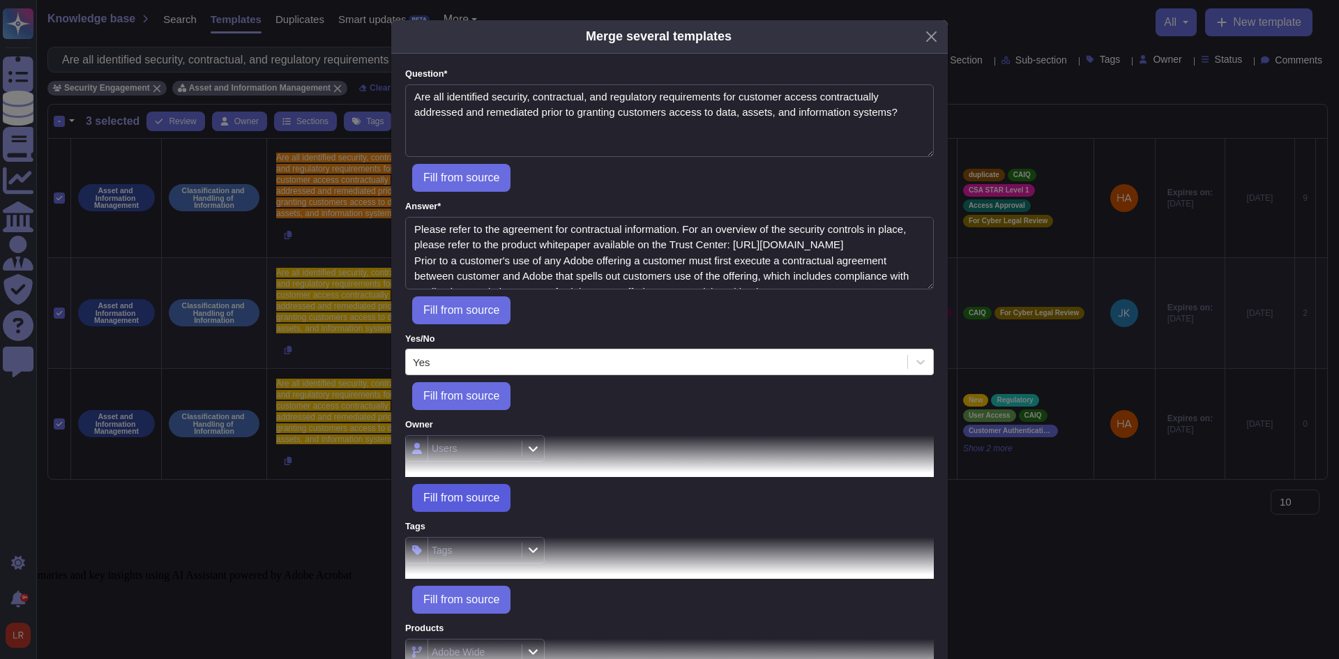
click at [465, 492] on span "Fill from source" at bounding box center [461, 497] width 76 height 11
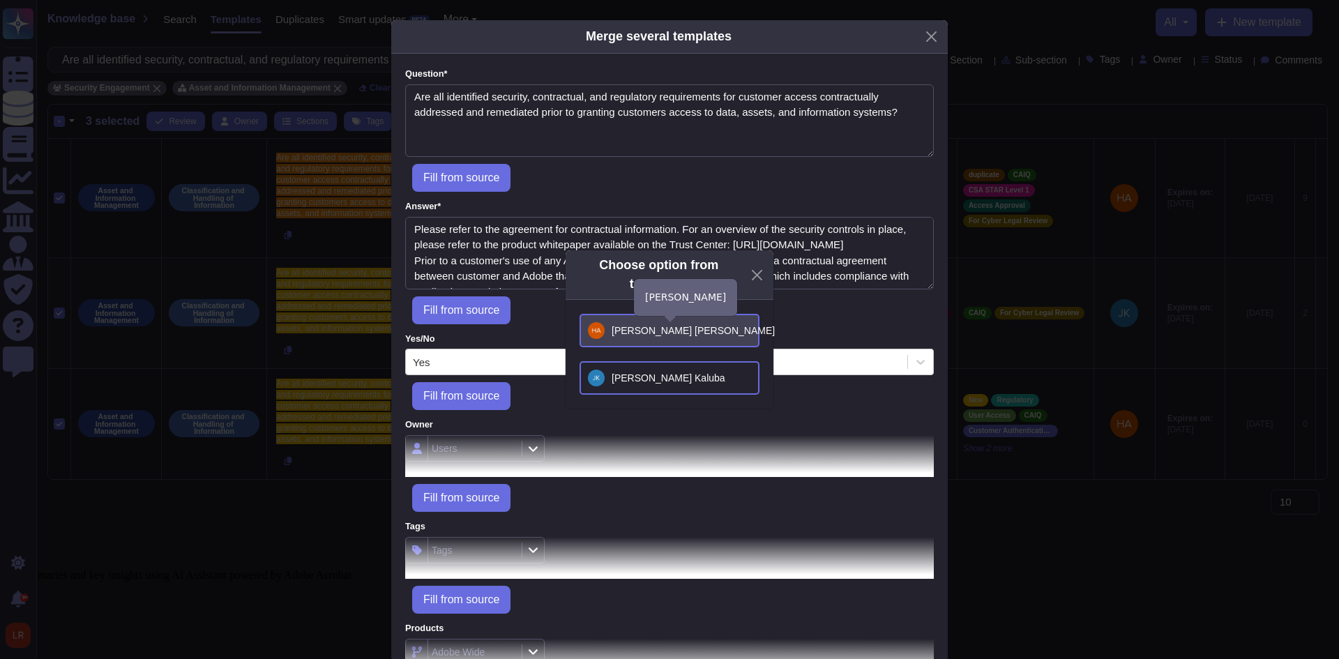
click at [694, 334] on div "Sean Haahr" at bounding box center [669, 330] width 163 height 17
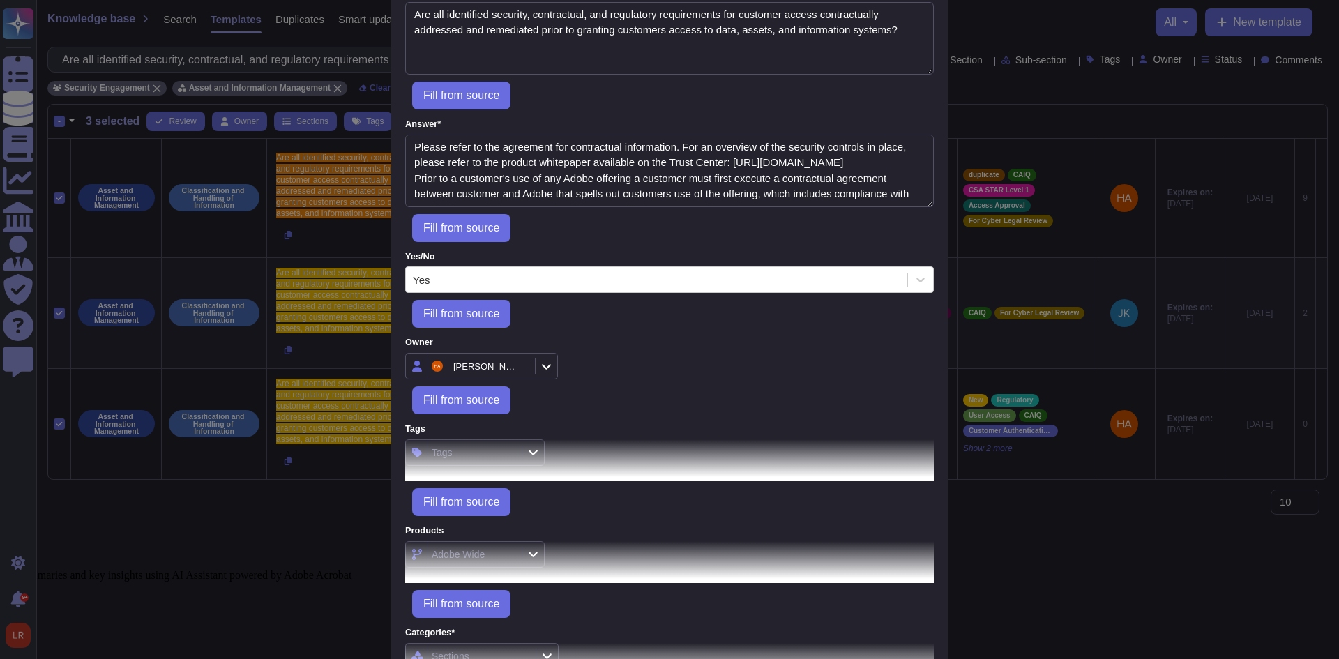
scroll to position [116, 0]
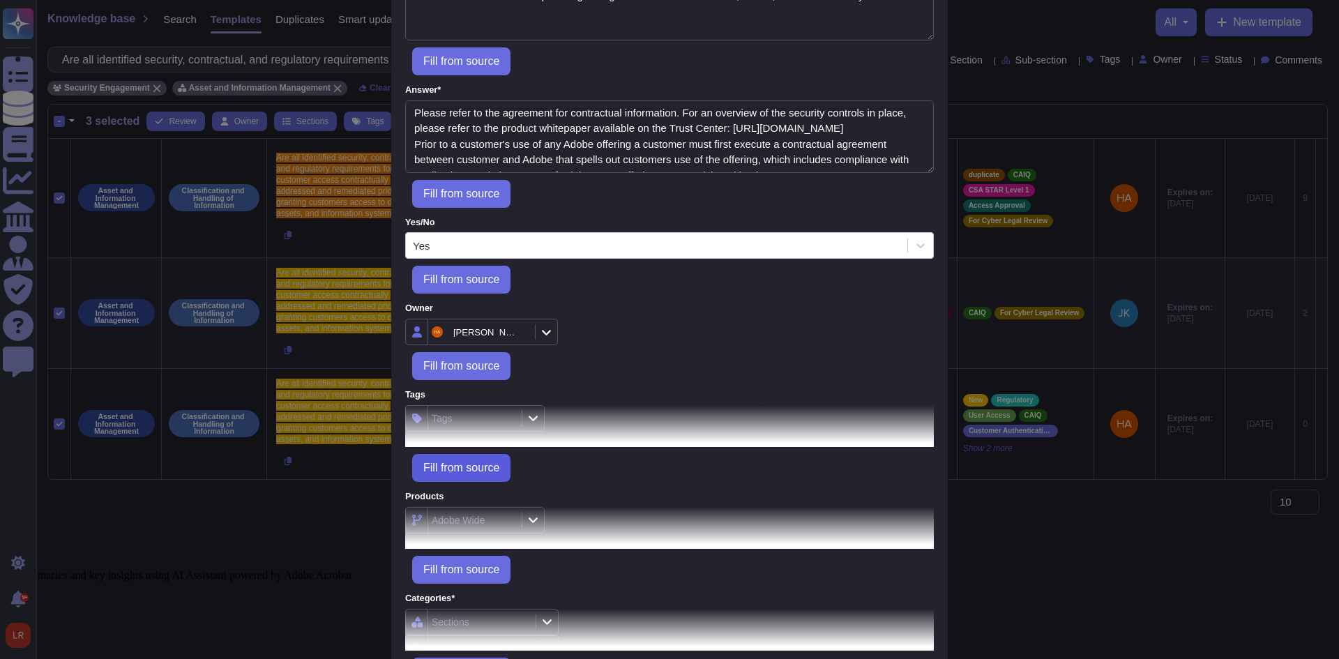
click at [489, 463] on span "Fill from source" at bounding box center [461, 467] width 76 height 11
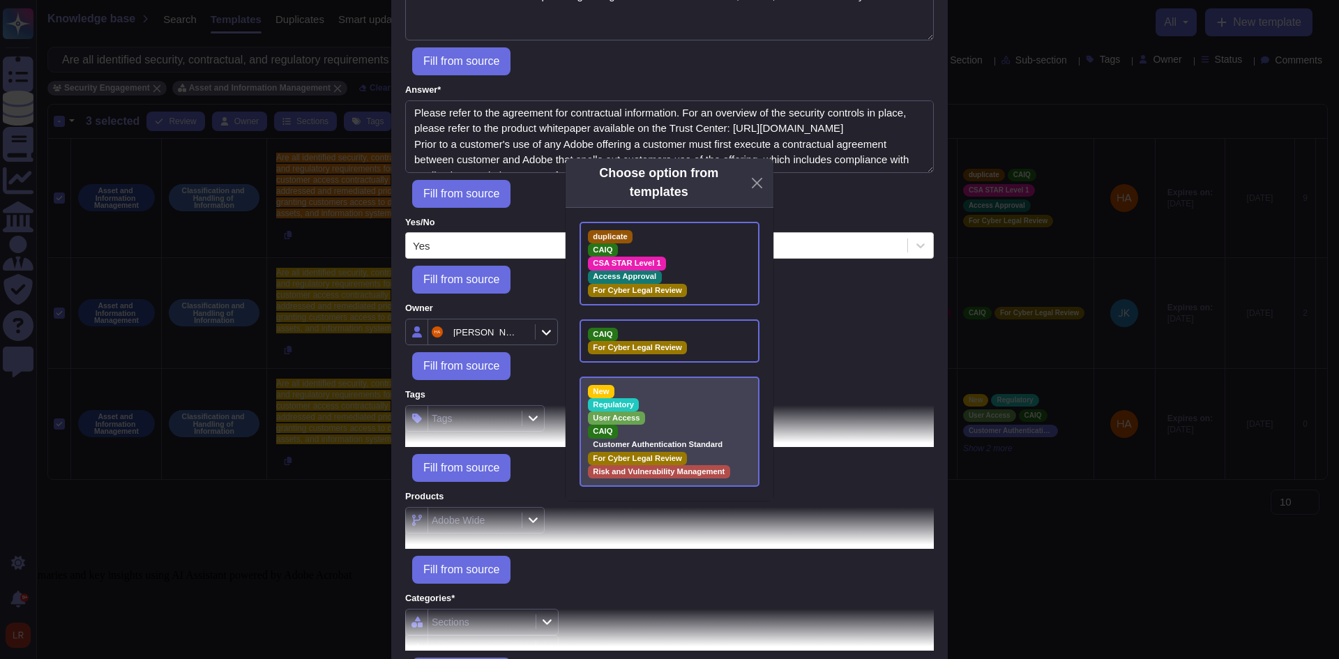
click at [632, 431] on div "New Regulatory User Access CAIQ Customer Authentication Standard For Cyber Lega…" at bounding box center [669, 431] width 180 height 110
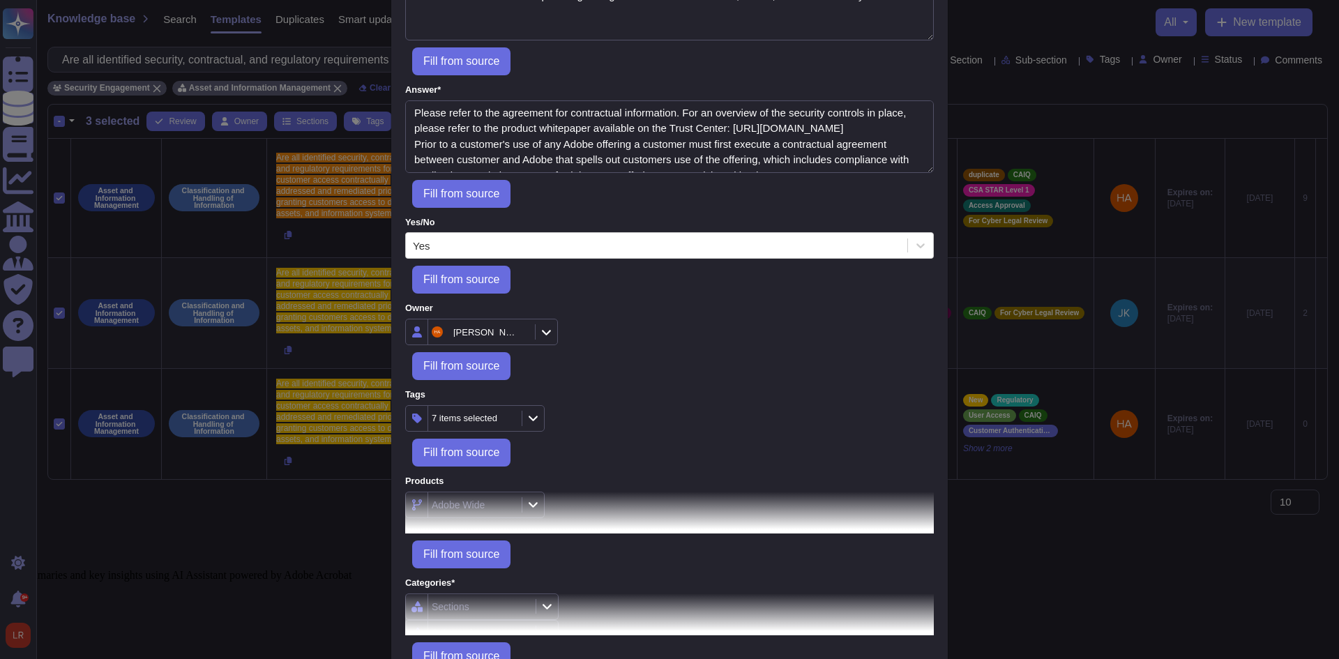
click at [528, 417] on icon at bounding box center [532, 419] width 9 height 6
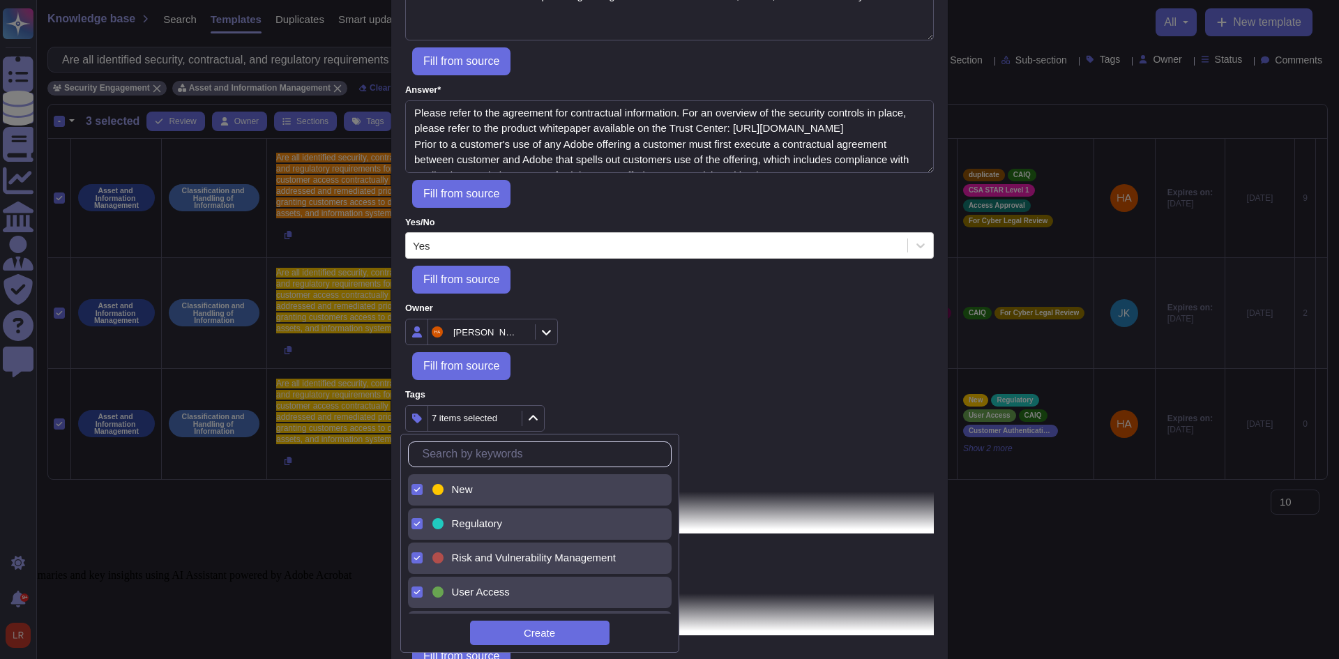
click at [529, 452] on input "text" at bounding box center [542, 454] width 255 height 24
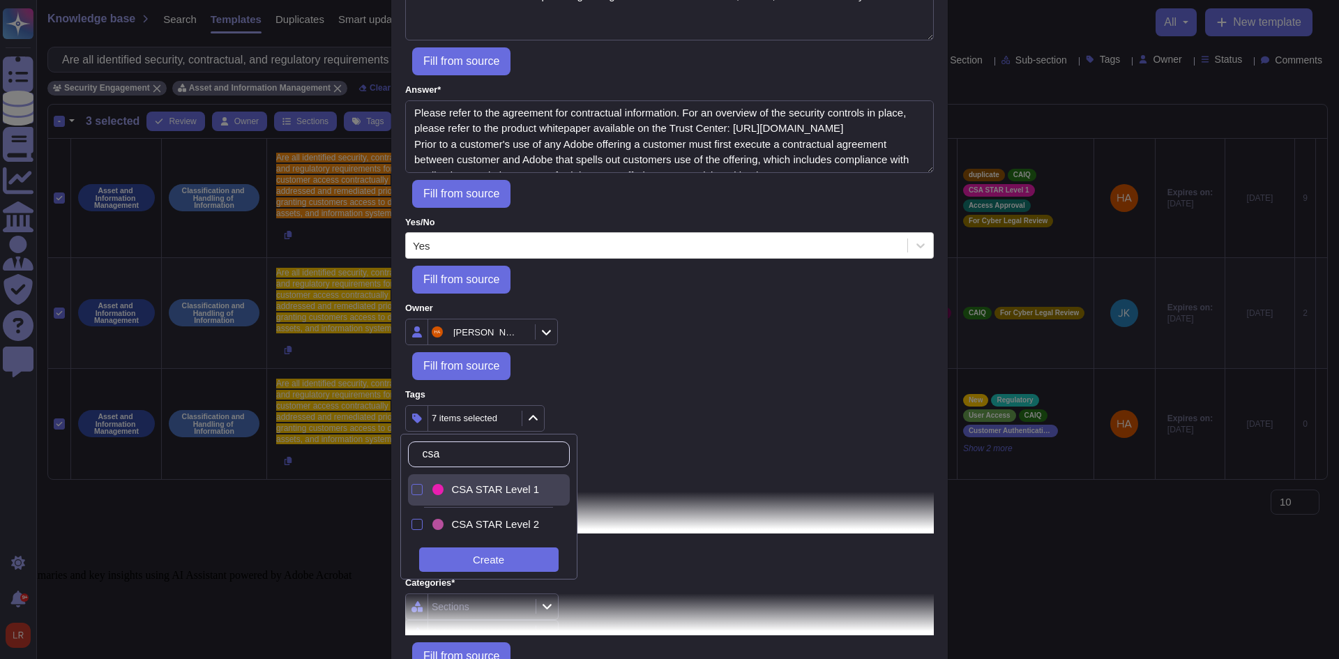
click at [462, 488] on span "CSA STAR Level 1" at bounding box center [496, 489] width 88 height 13
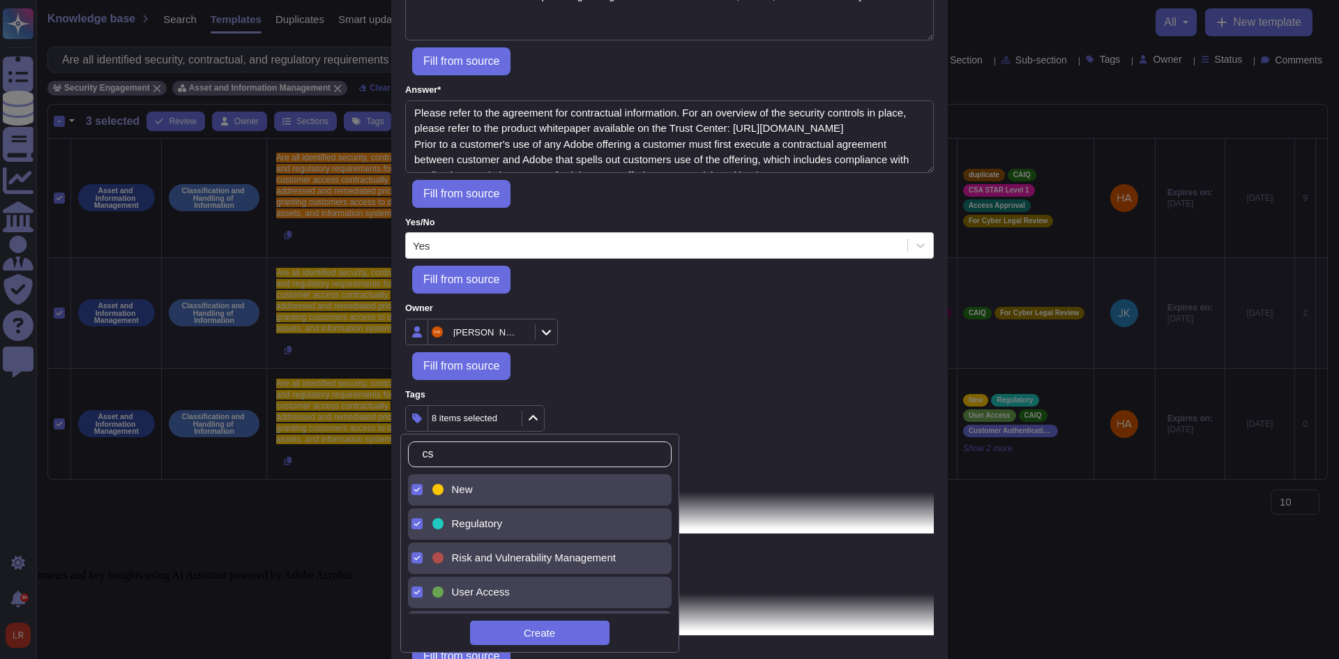
type input "c"
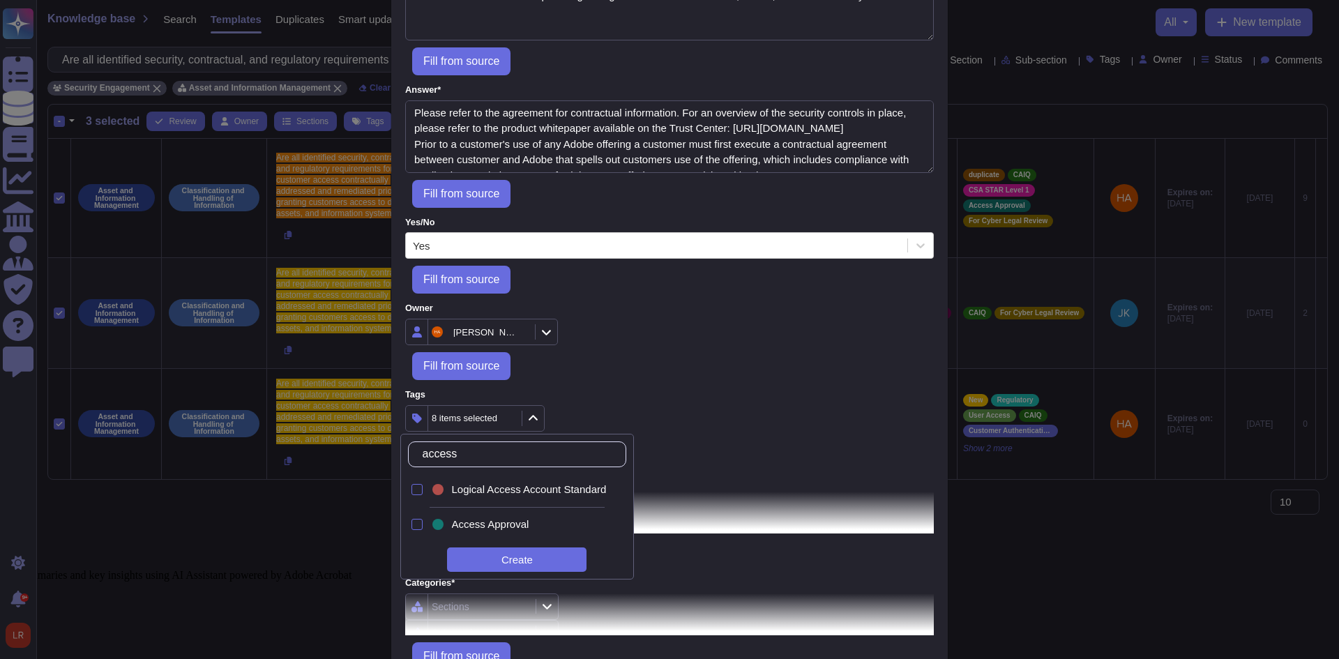
type input "access a"
click at [456, 523] on span "Access Approval" at bounding box center [490, 524] width 77 height 13
click at [652, 360] on div "Fill from source" at bounding box center [669, 366] width 528 height 28
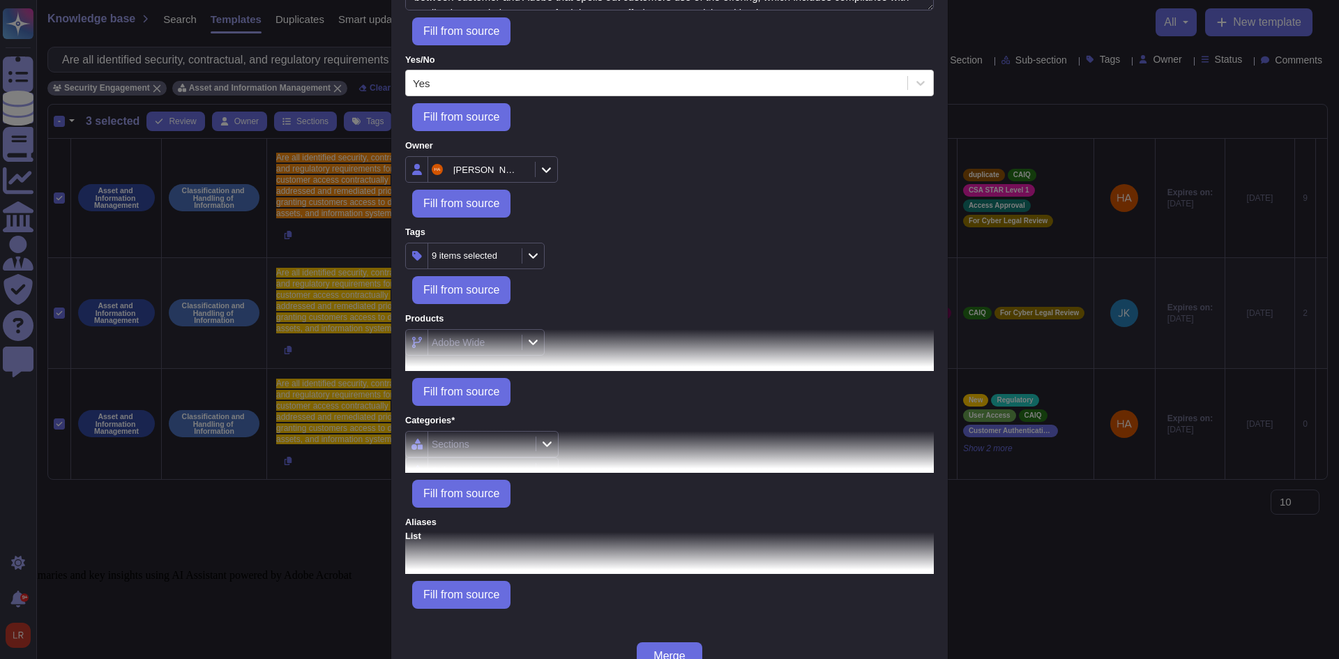
scroll to position [316, 0]
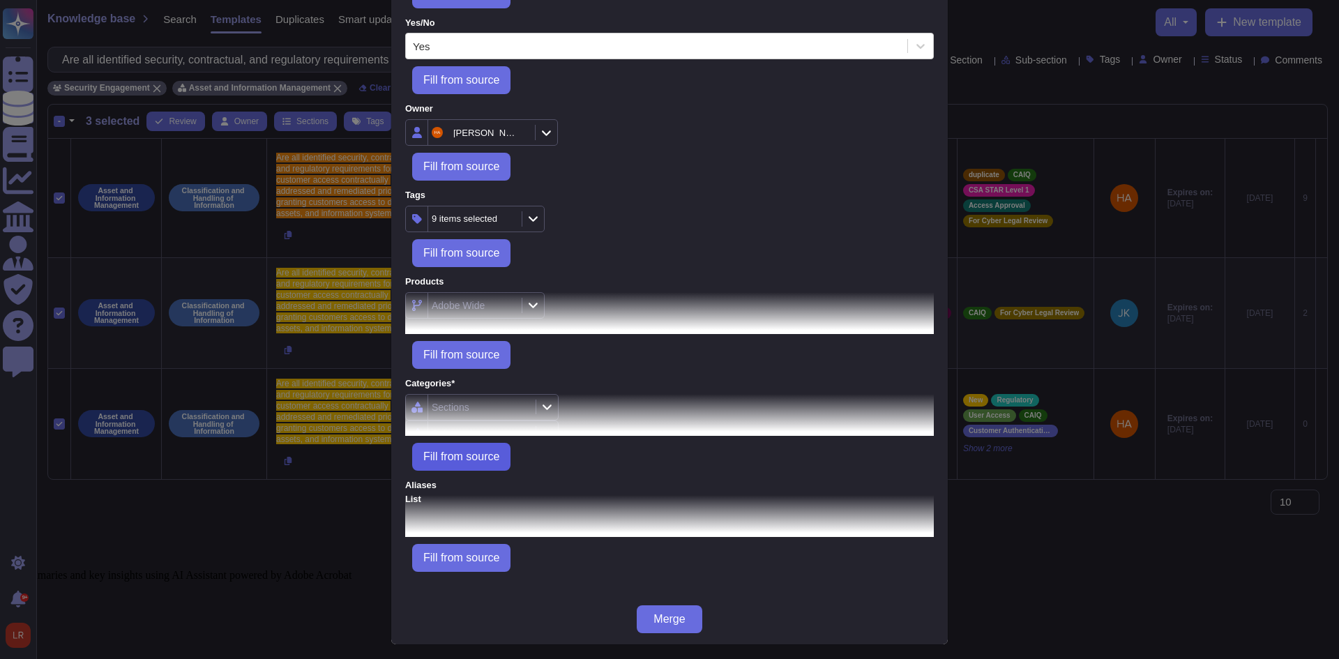
click at [468, 452] on span "Fill from source" at bounding box center [461, 456] width 76 height 11
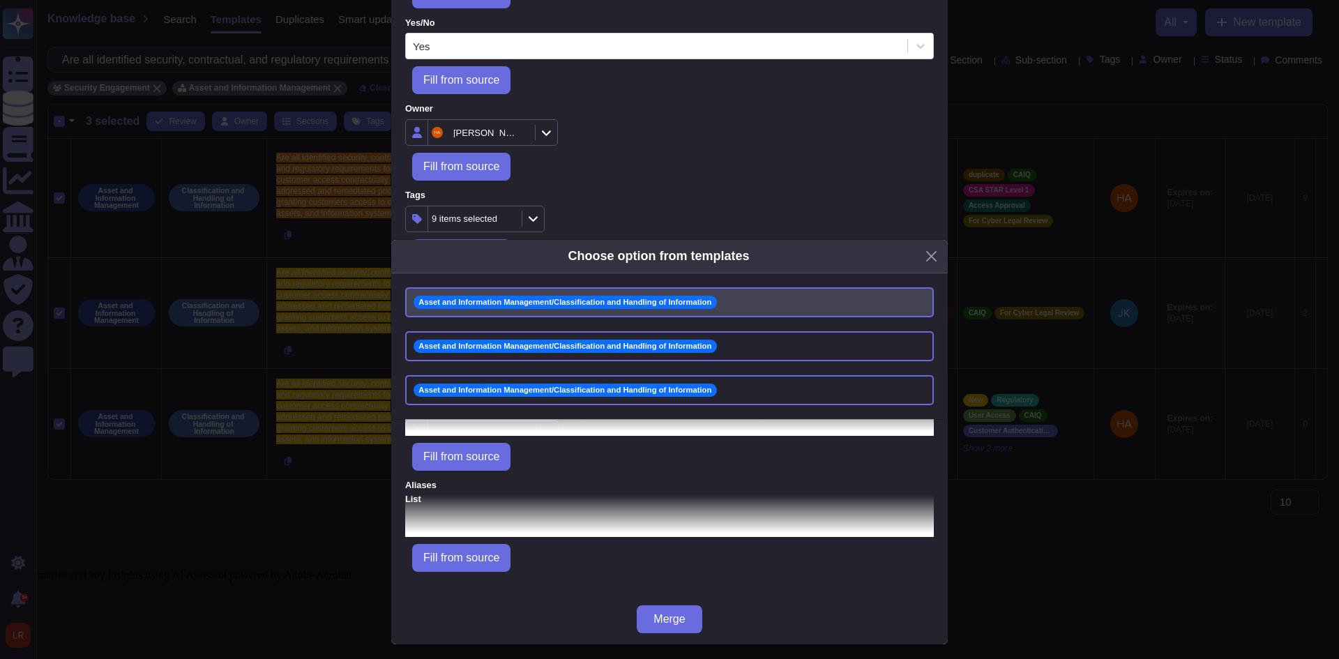
click at [669, 296] on span "Asset and Information Management/Classification and Handling of Information" at bounding box center [564, 302] width 303 height 13
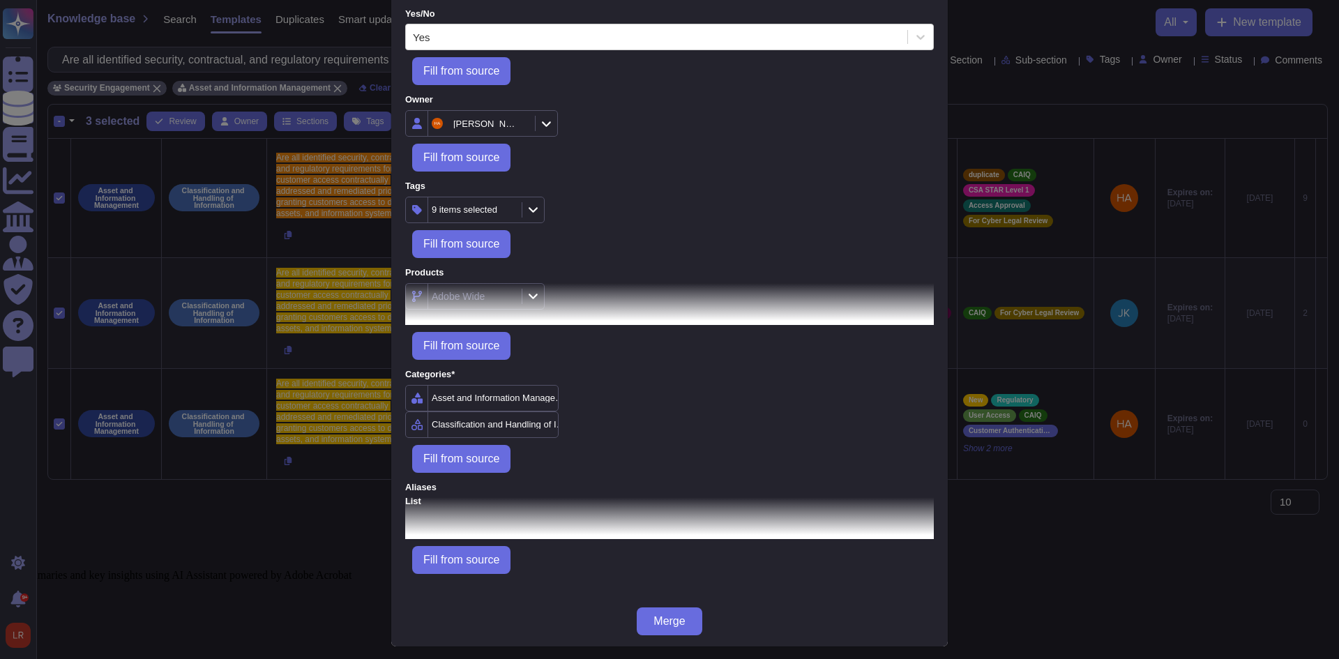
scroll to position [327, 0]
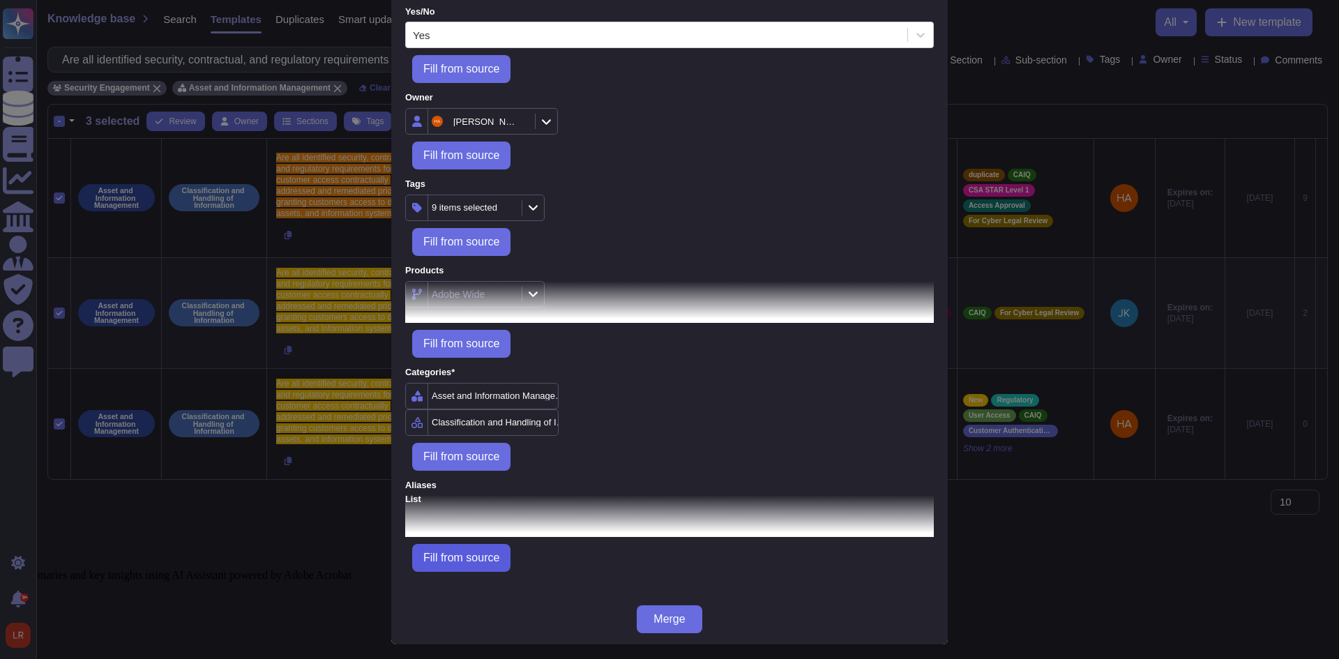
click at [488, 552] on span "Fill from source" at bounding box center [461, 557] width 76 height 11
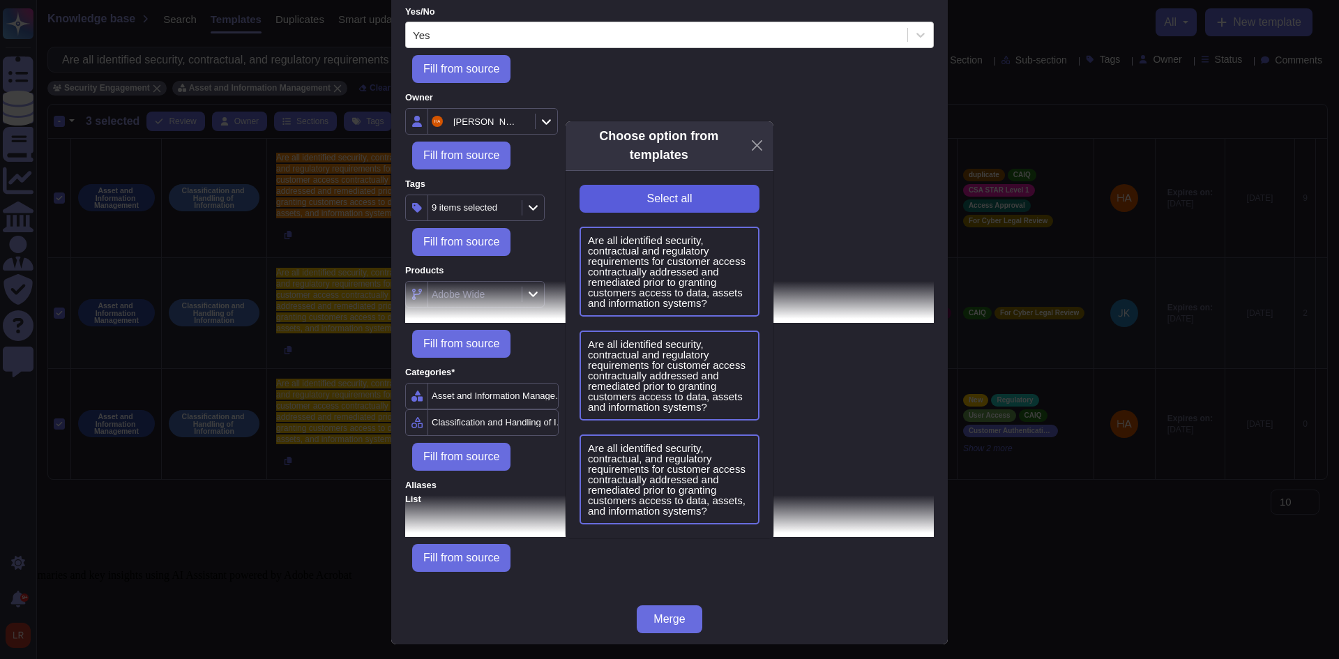
click at [728, 204] on button "Select all" at bounding box center [669, 199] width 180 height 28
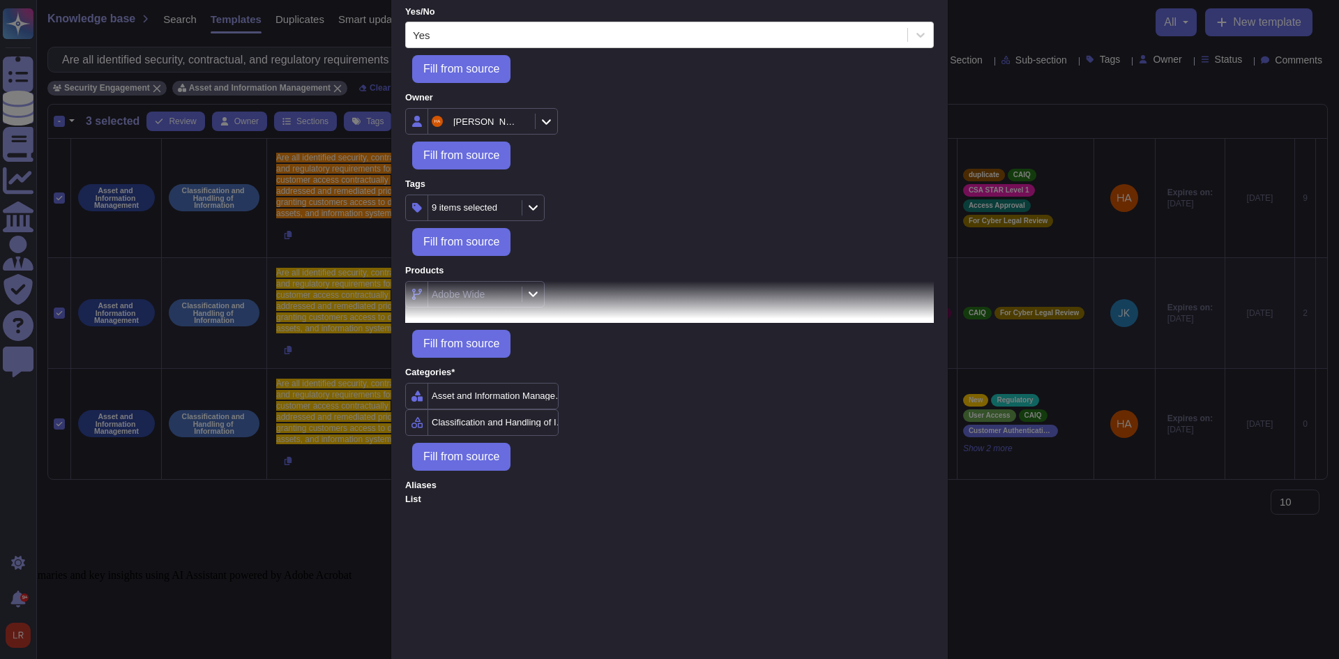
type textarea "Are all identified security, contractual and regulatory requirements for custom…"
type textarea "Are all identified security, contractual, and regulatory requirements for custo…"
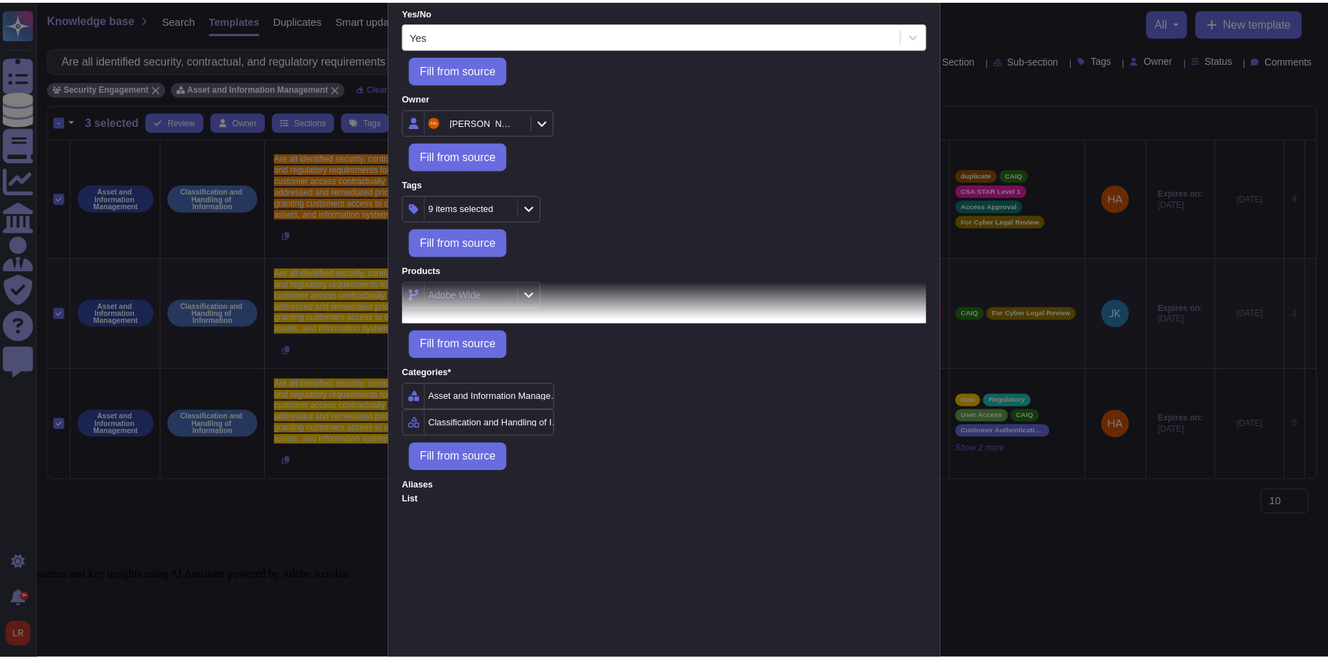
scroll to position [456, 0]
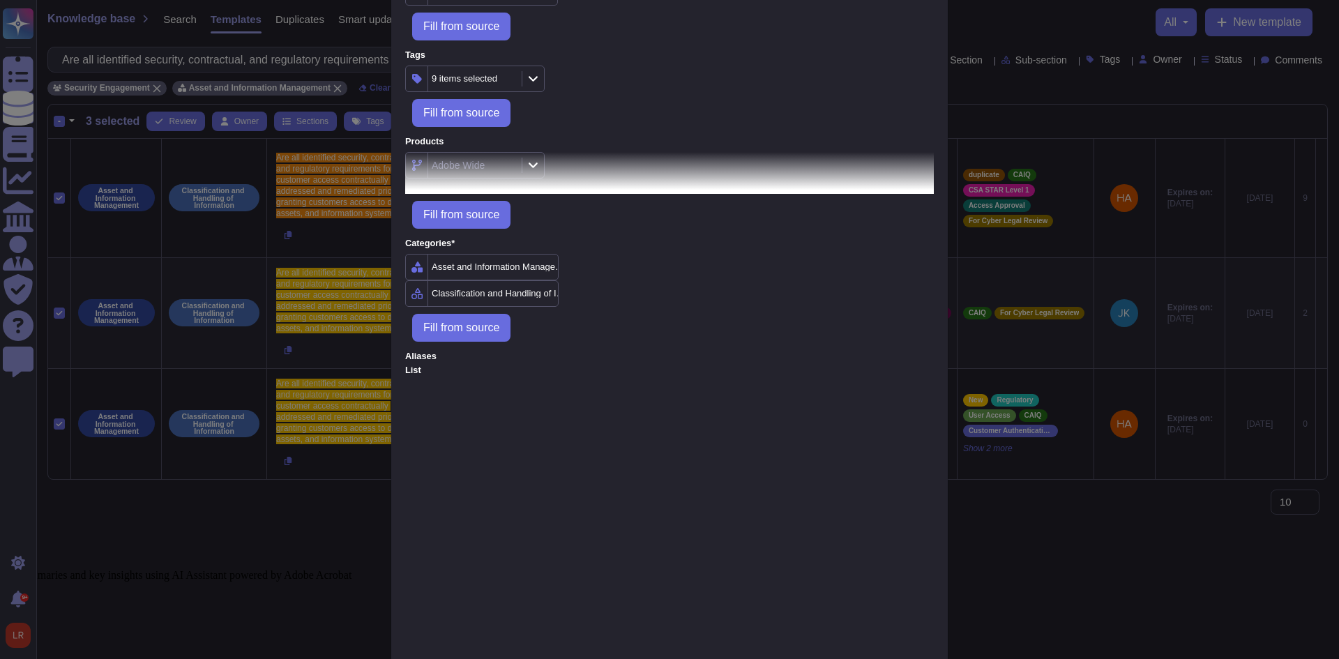
drag, startPoint x: 656, startPoint y: 613, endPoint x: 664, endPoint y: 601, distance: 15.1
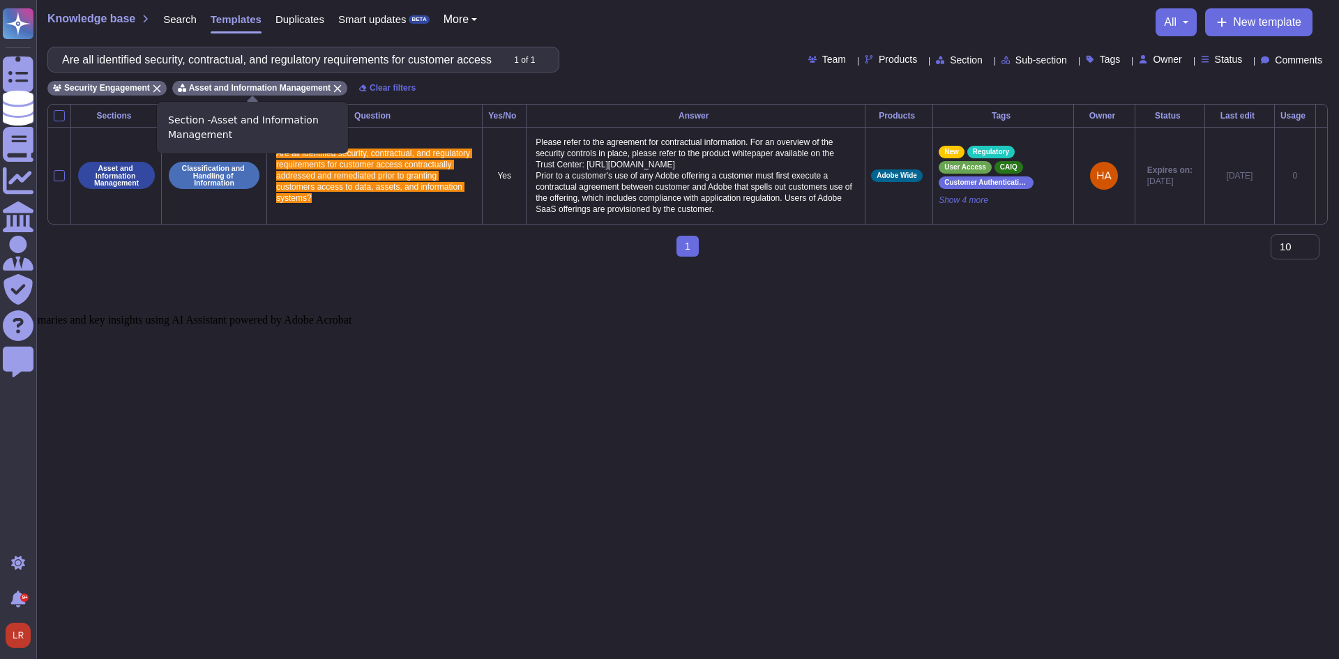
click at [333, 86] on icon at bounding box center [337, 88] width 8 height 8
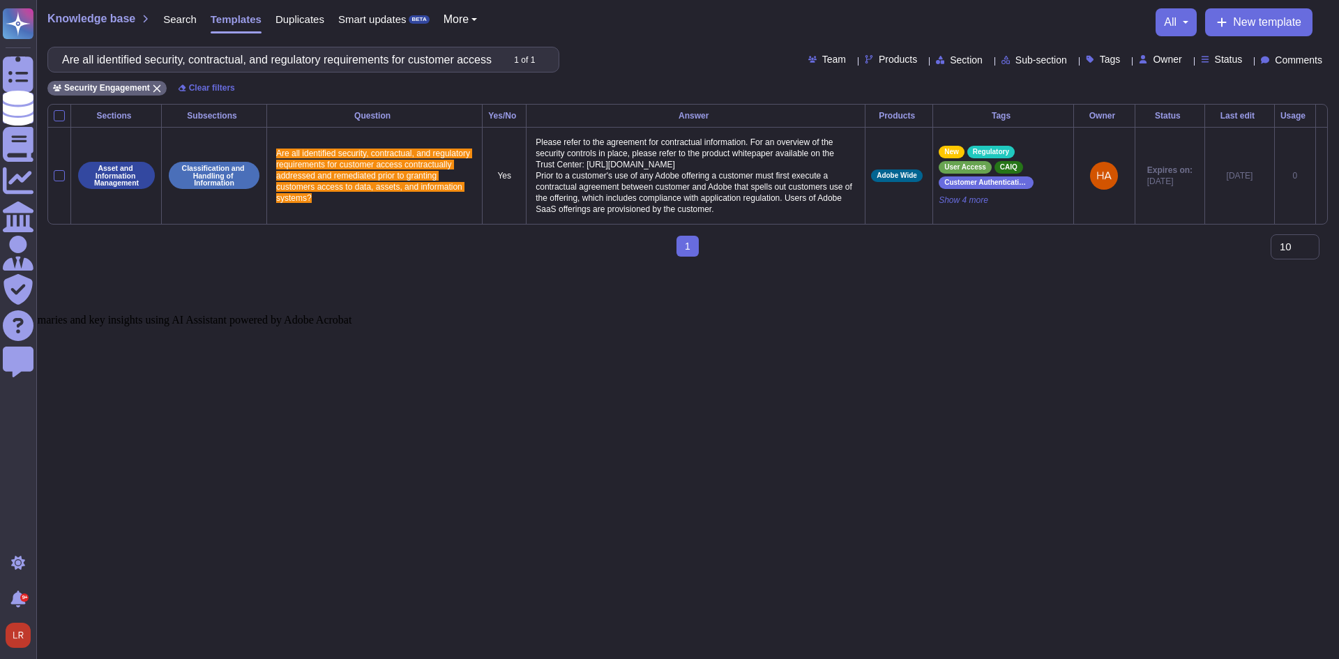
click at [551, 61] on icon at bounding box center [551, 61] width 0 height 0
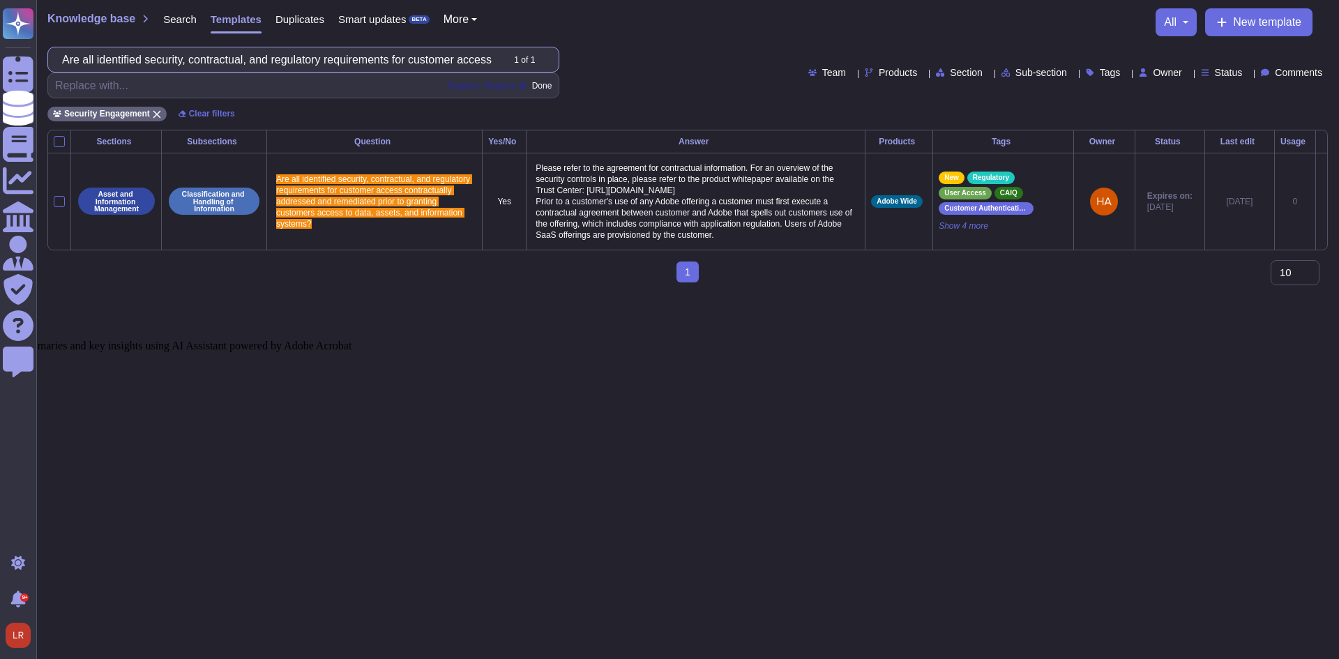
click at [358, 59] on input "Are all identified security, contractual, and regulatory requirements for custo…" at bounding box center [278, 59] width 446 height 24
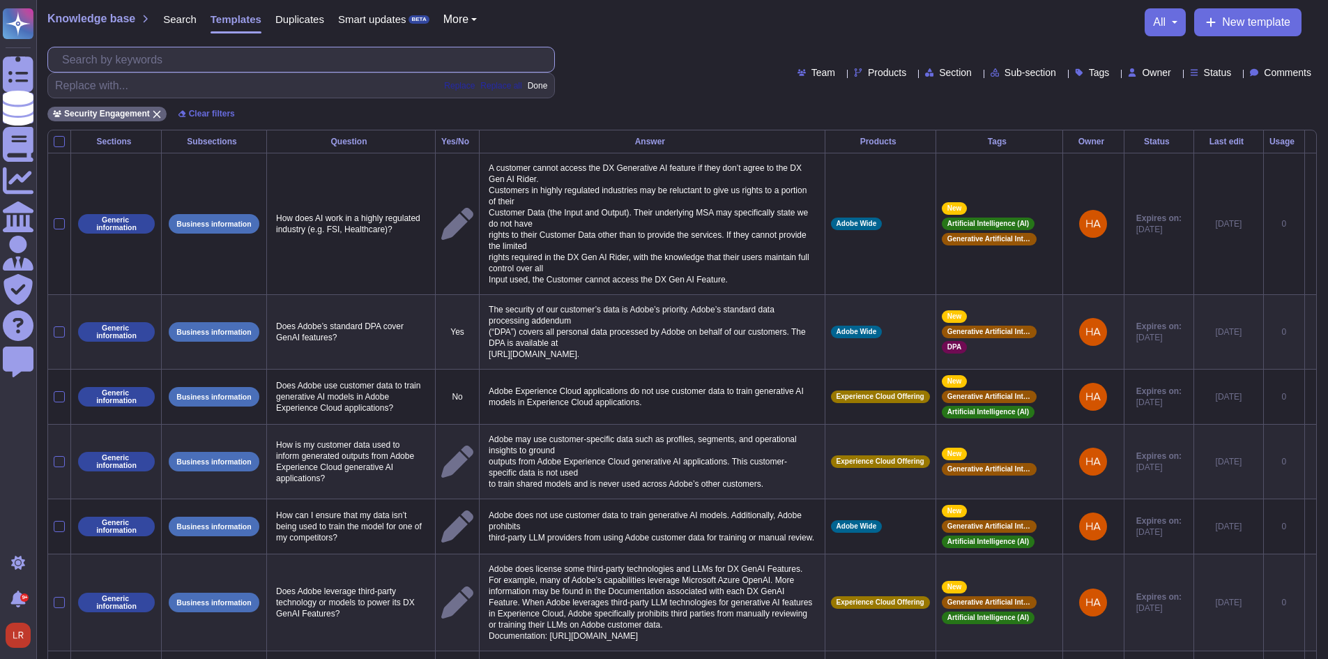
click at [314, 63] on input "text" at bounding box center [304, 59] width 499 height 24
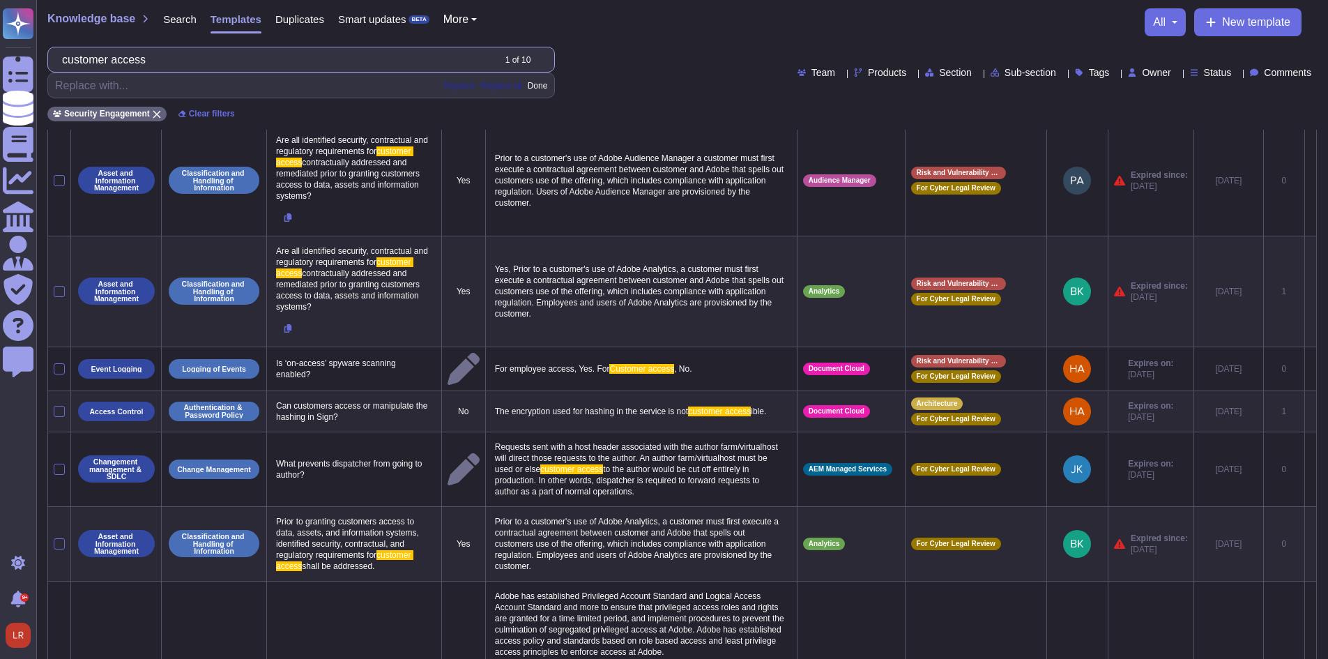
scroll to position [116, 0]
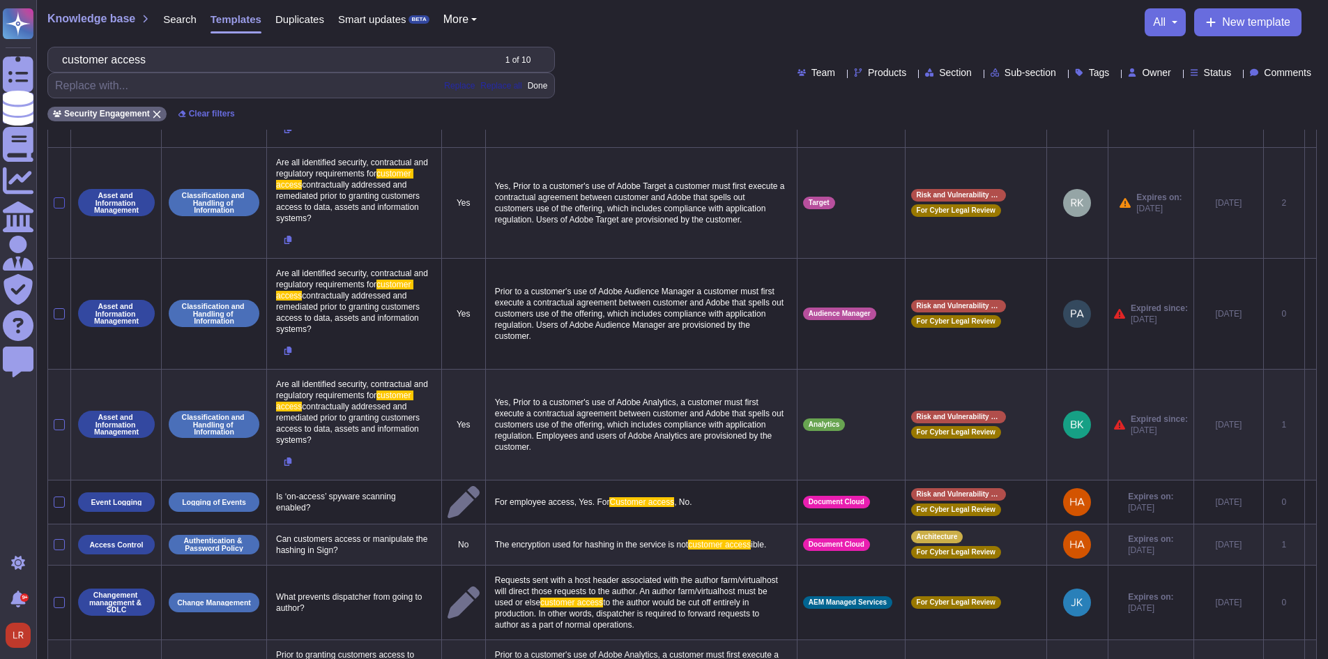
click at [56, 208] on div at bounding box center [59, 202] width 11 height 11
click at [0, 0] on input "checkbox" at bounding box center [0, 0] width 0 height 0
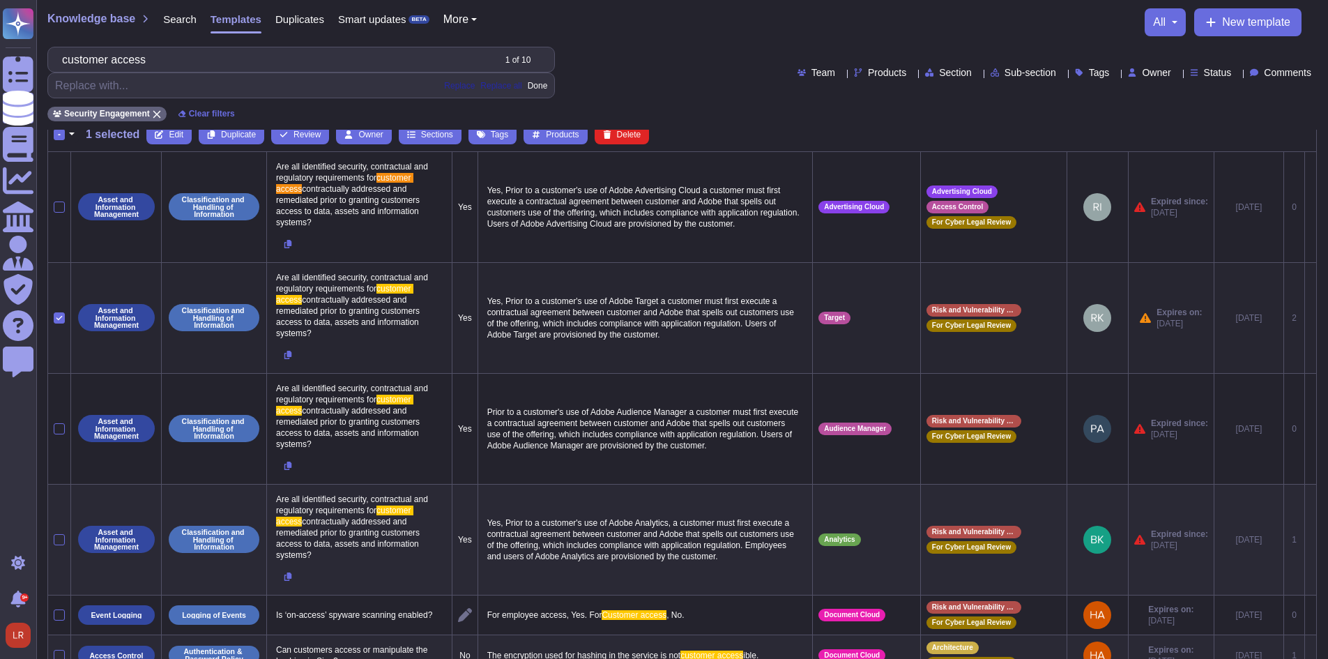
scroll to position [0, 0]
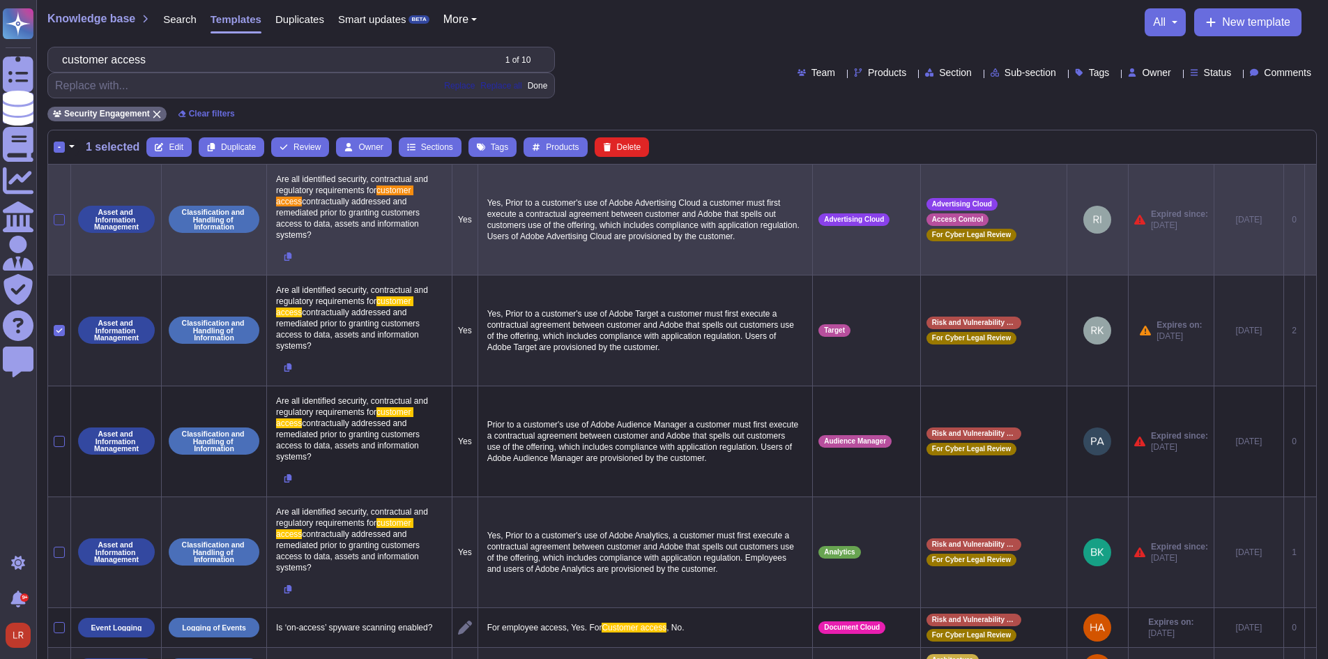
click at [61, 220] on div at bounding box center [59, 219] width 11 height 11
click at [0, 0] on input "checkbox" at bounding box center [0, 0] width 0 height 0
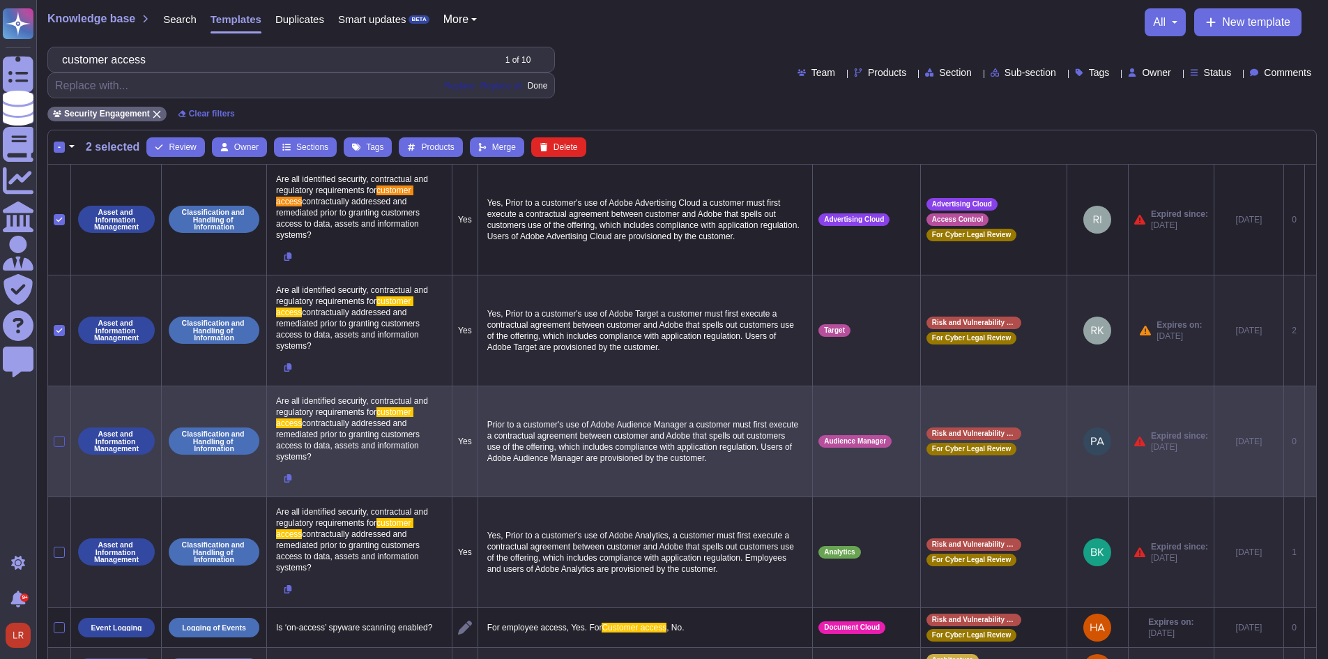
click at [59, 441] on div at bounding box center [59, 441] width 11 height 11
click at [0, 0] on input "checkbox" at bounding box center [0, 0] width 0 height 0
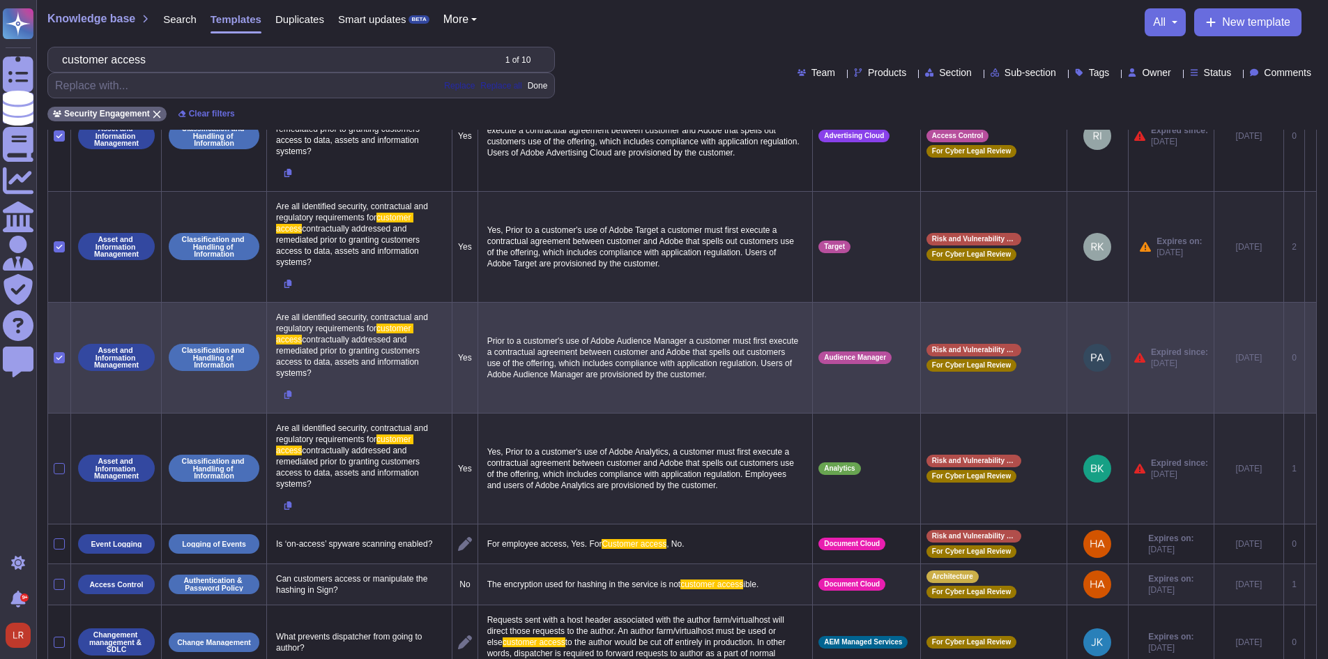
scroll to position [116, 0]
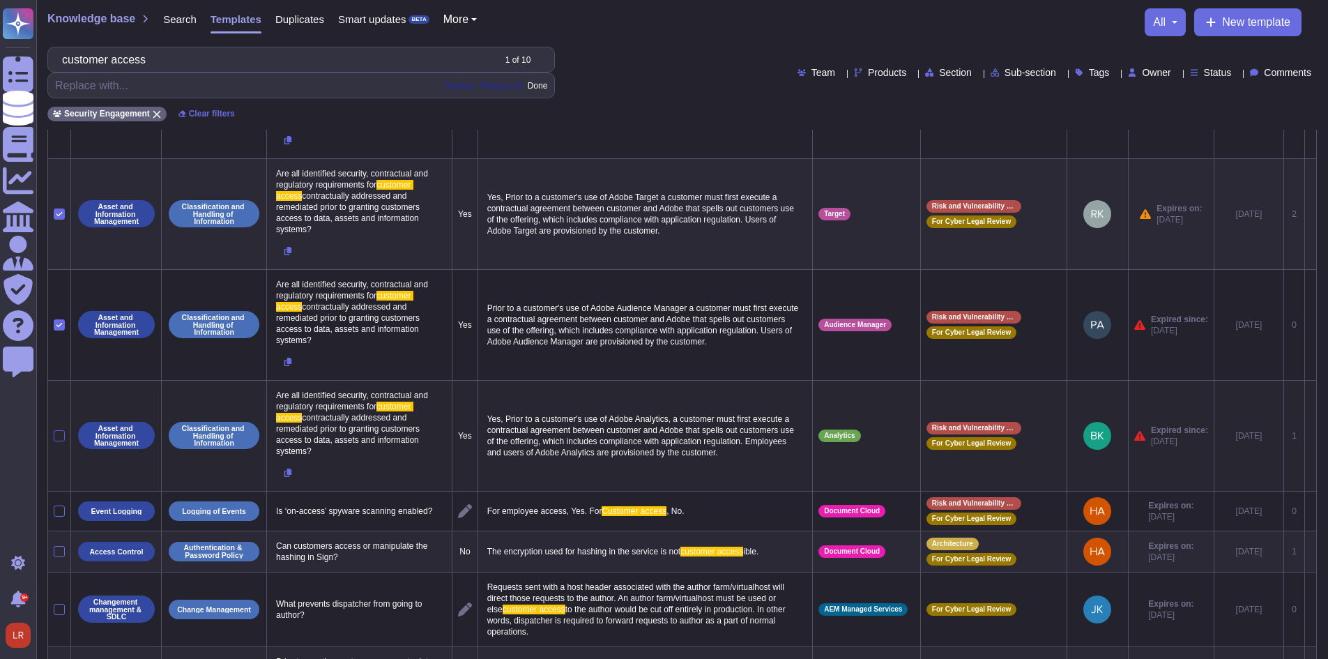
click at [59, 436] on div at bounding box center [59, 435] width 11 height 11
click at [0, 0] on input "checkbox" at bounding box center [0, 0] width 0 height 0
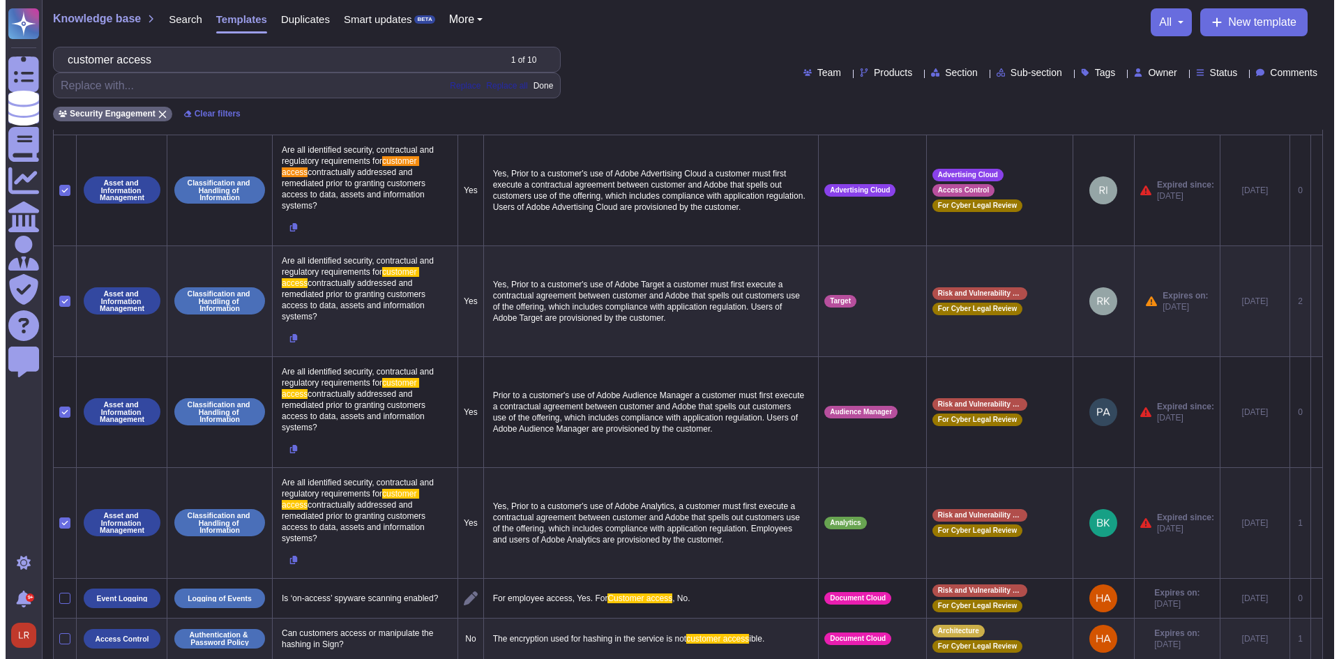
scroll to position [0, 0]
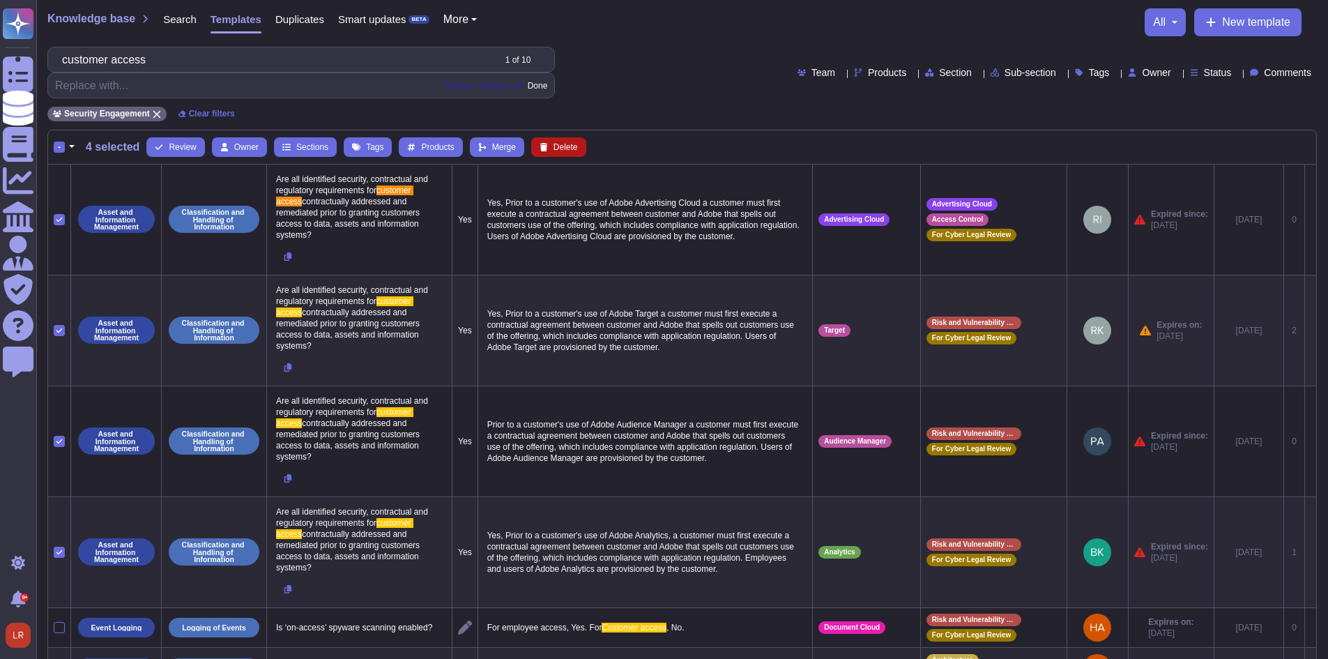
click at [567, 145] on span "Delete" at bounding box center [566, 147] width 24 height 8
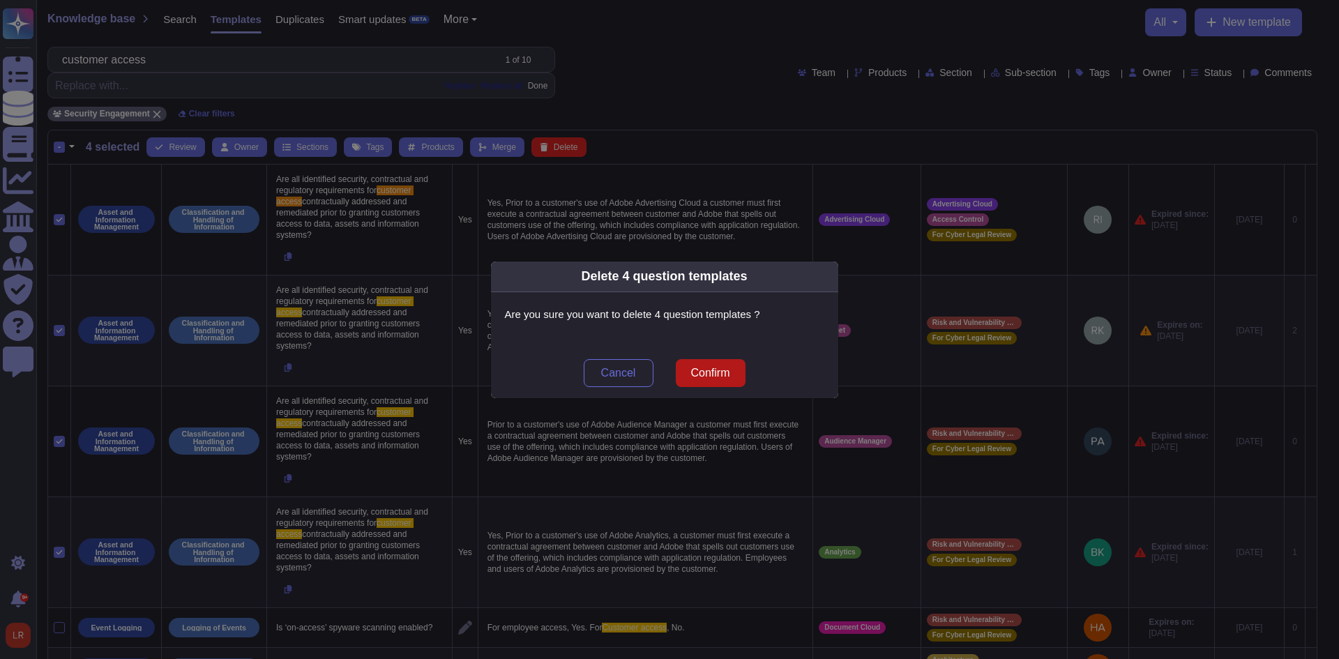
click at [710, 367] on span "Confirm" at bounding box center [709, 372] width 39 height 11
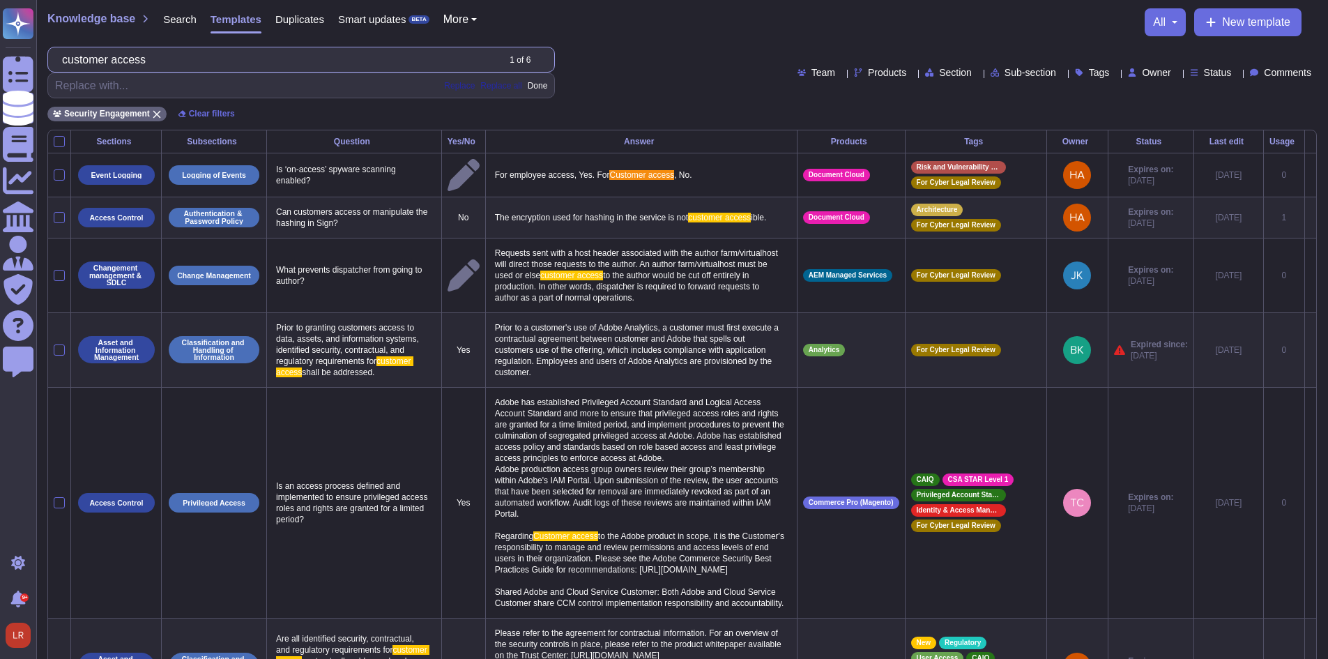
drag, startPoint x: 293, startPoint y: 71, endPoint x: -54, endPoint y: 70, distance: 346.5
click at [0, 70] on html "Questionnaires Knowledge Base Documents Analytics CAIQ / SIG Admin Trust Center…" at bounding box center [664, 408] width 1328 height 817
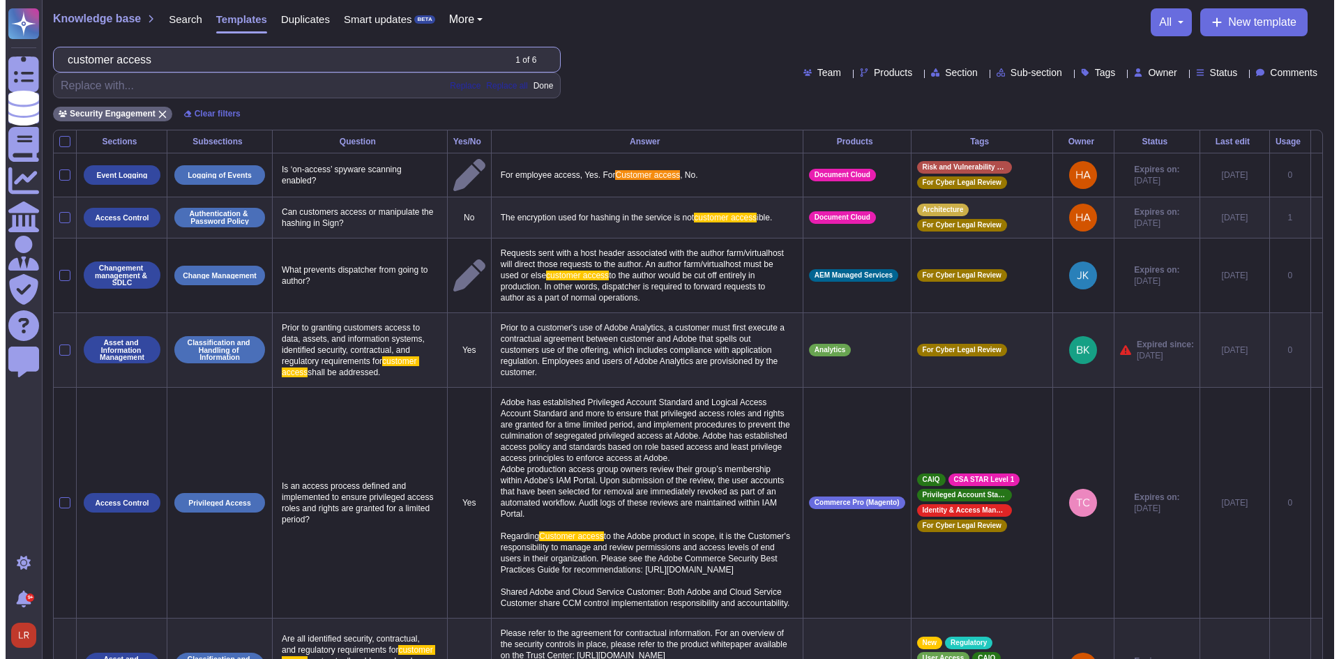
paste input "Does the insurer have a written policy approved by its board that outlines how …"
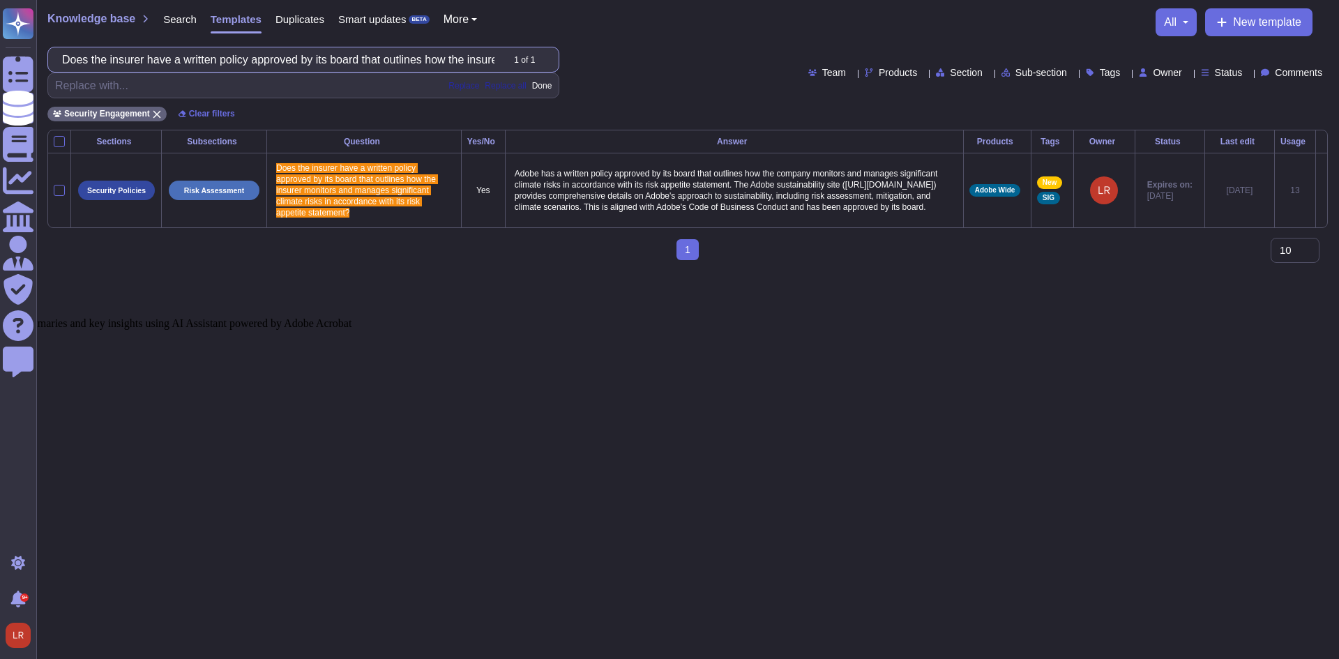
click at [415, 61] on input "Does the insurer have a written policy approved by its board that outlines how …" at bounding box center [278, 59] width 446 height 24
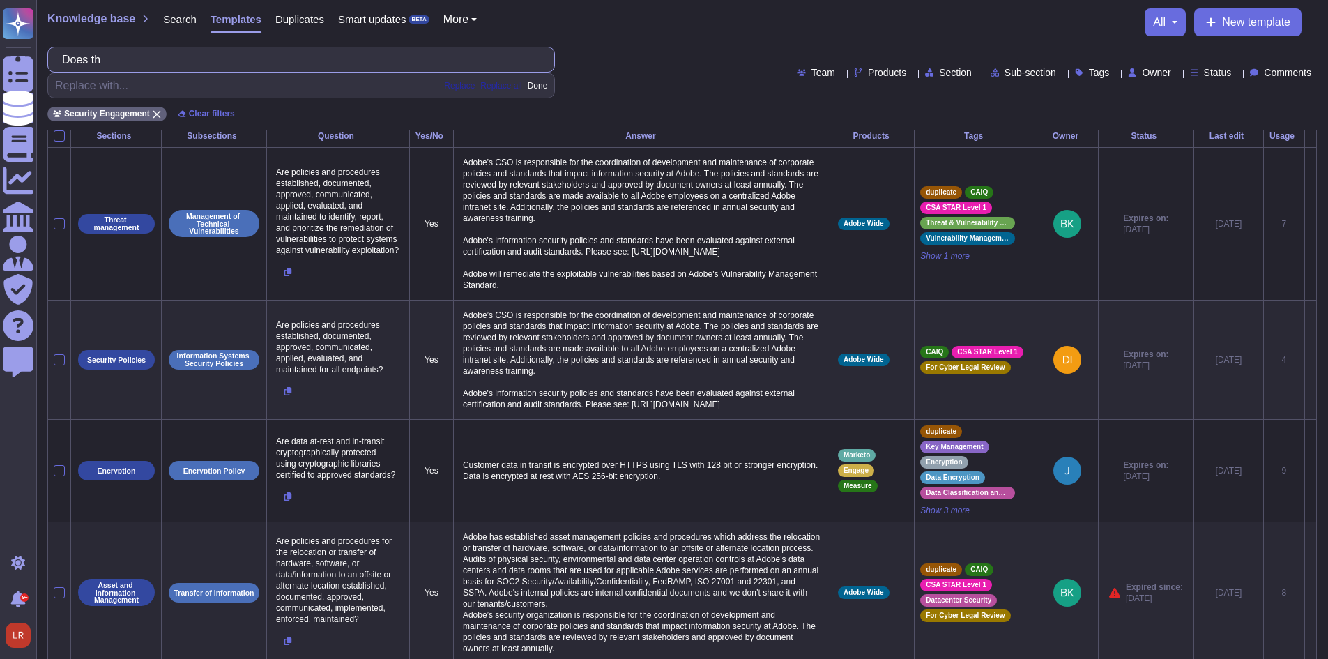
type input "D"
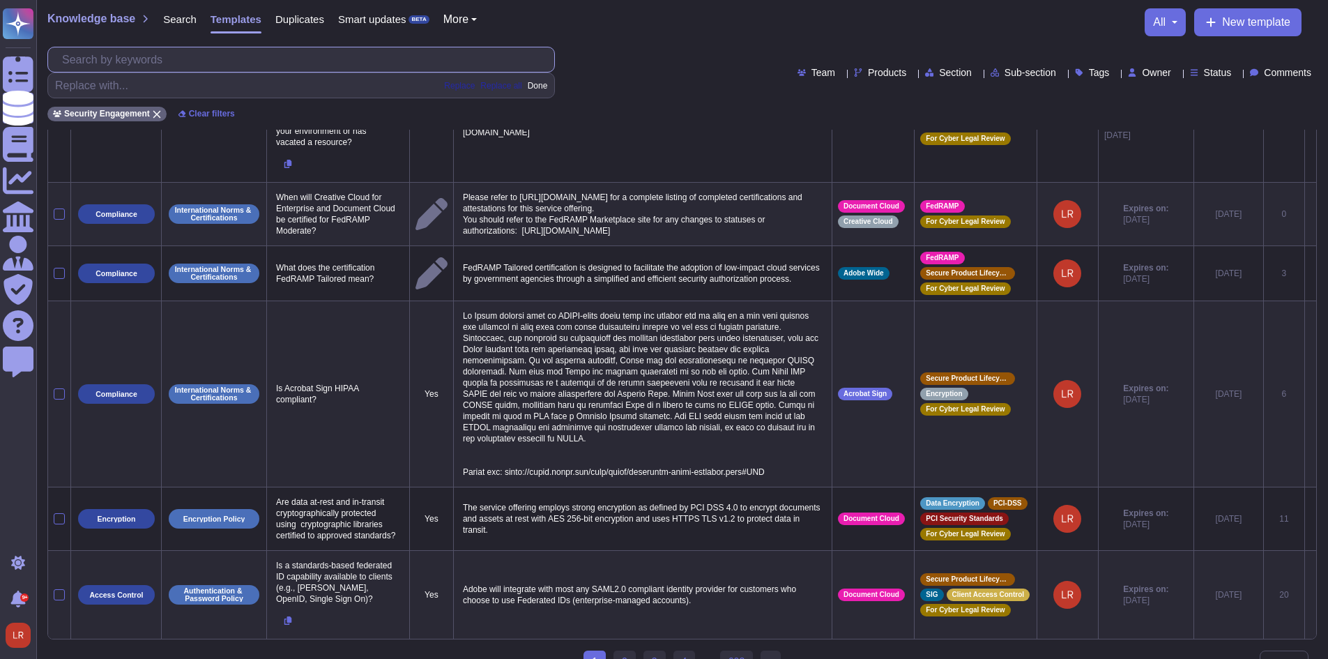
scroll to position [671, 0]
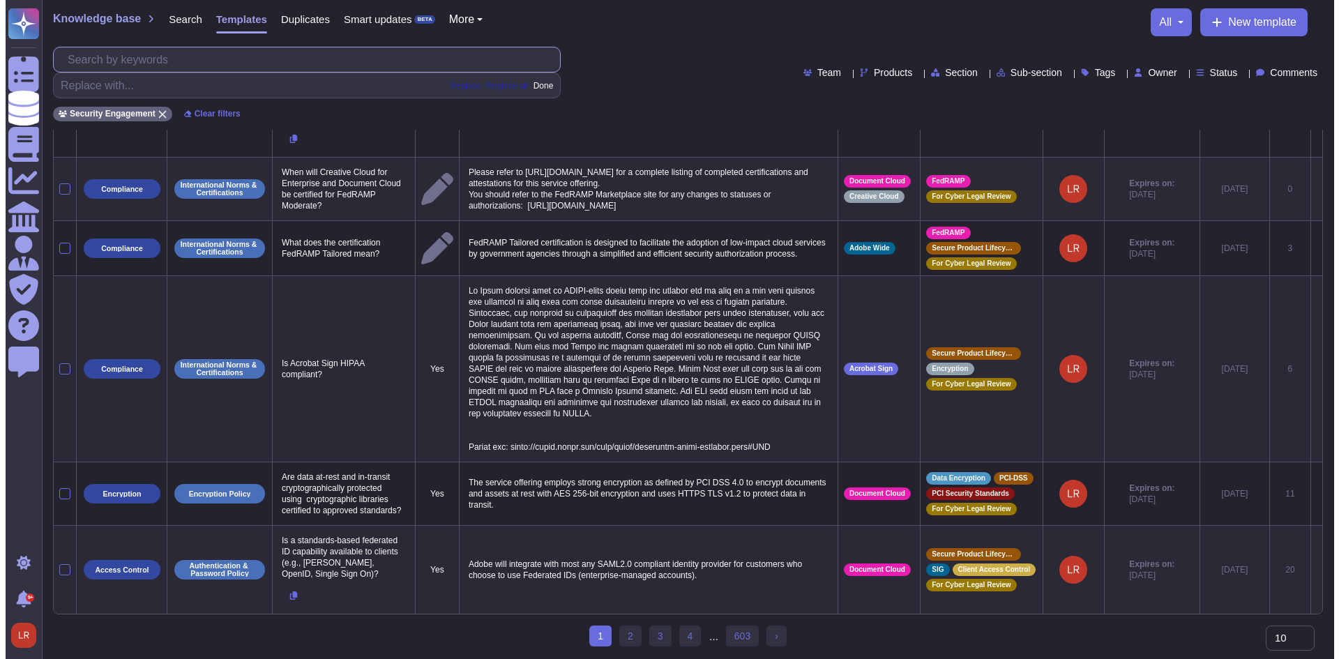
paste input "Do you publish a list of all APIs available in the service and indicate which a…"
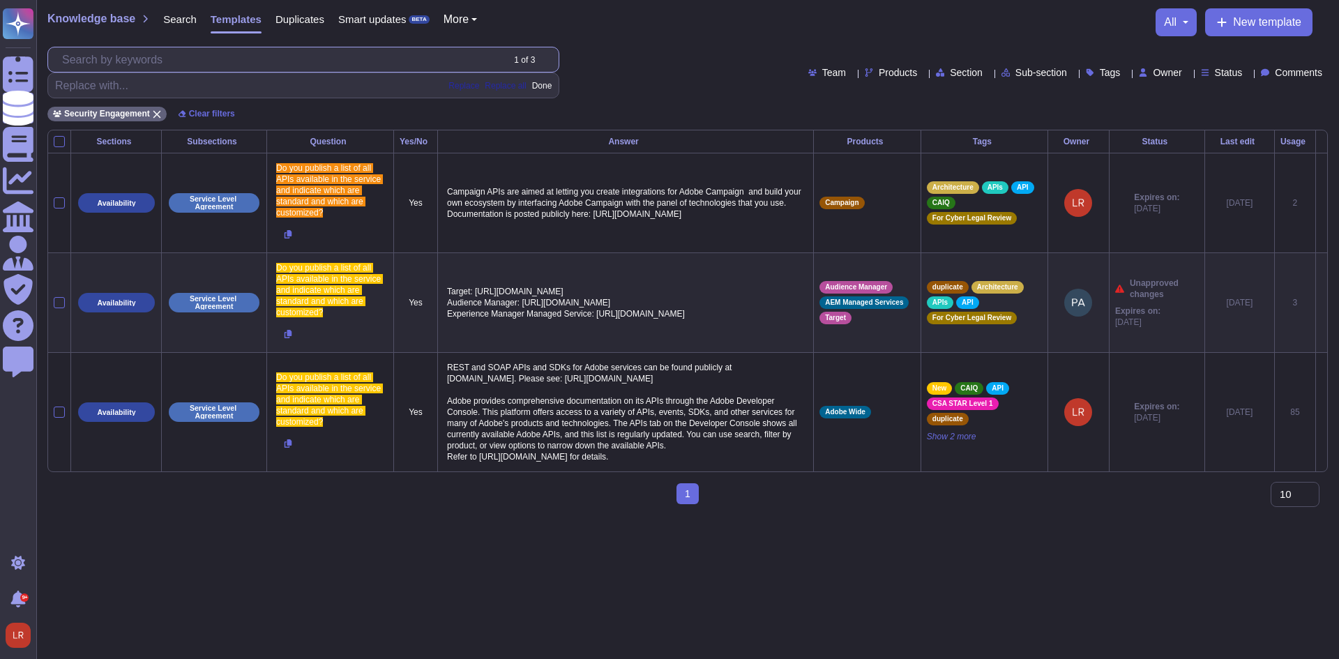
scroll to position [0, 170]
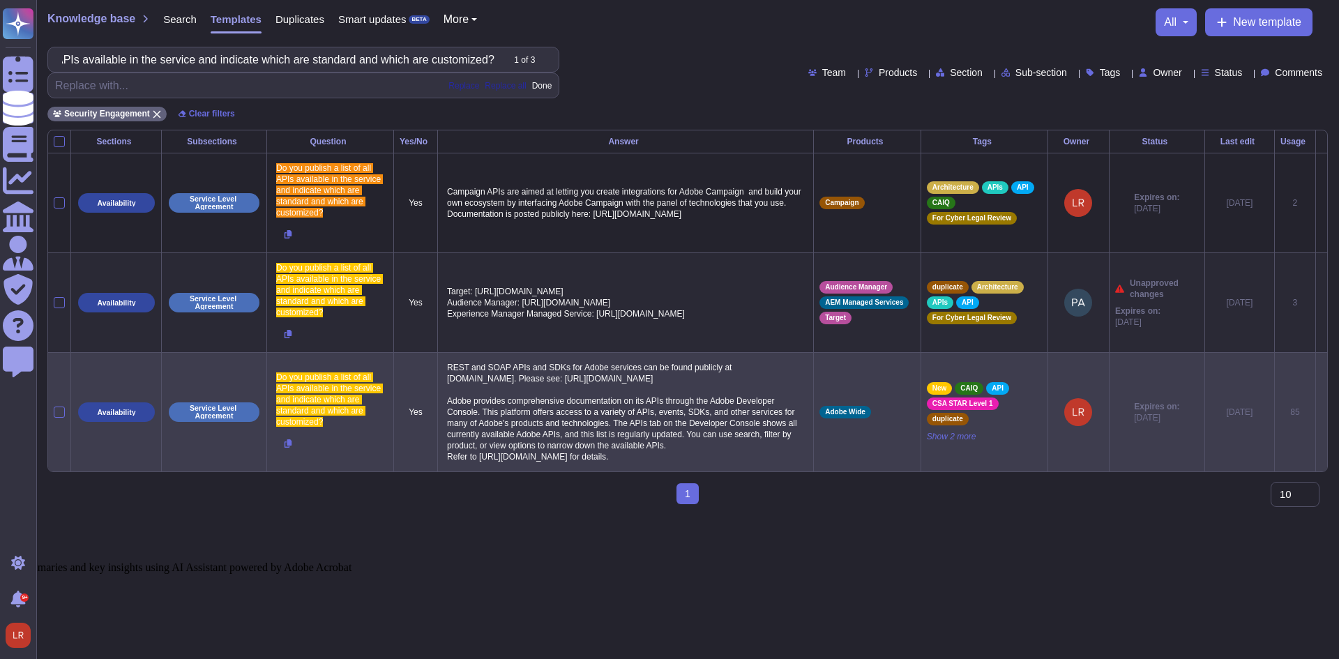
click at [518, 393] on p "REST and SOAP APIs and SDKs for Adobe services can be found publicly at [DOMAIN…" at bounding box center [625, 411] width 364 height 107
type input "Do you publish a list of all APIs available in the service and indicate which a…"
click at [1321, 413] on icon at bounding box center [1321, 413] width 0 height 0
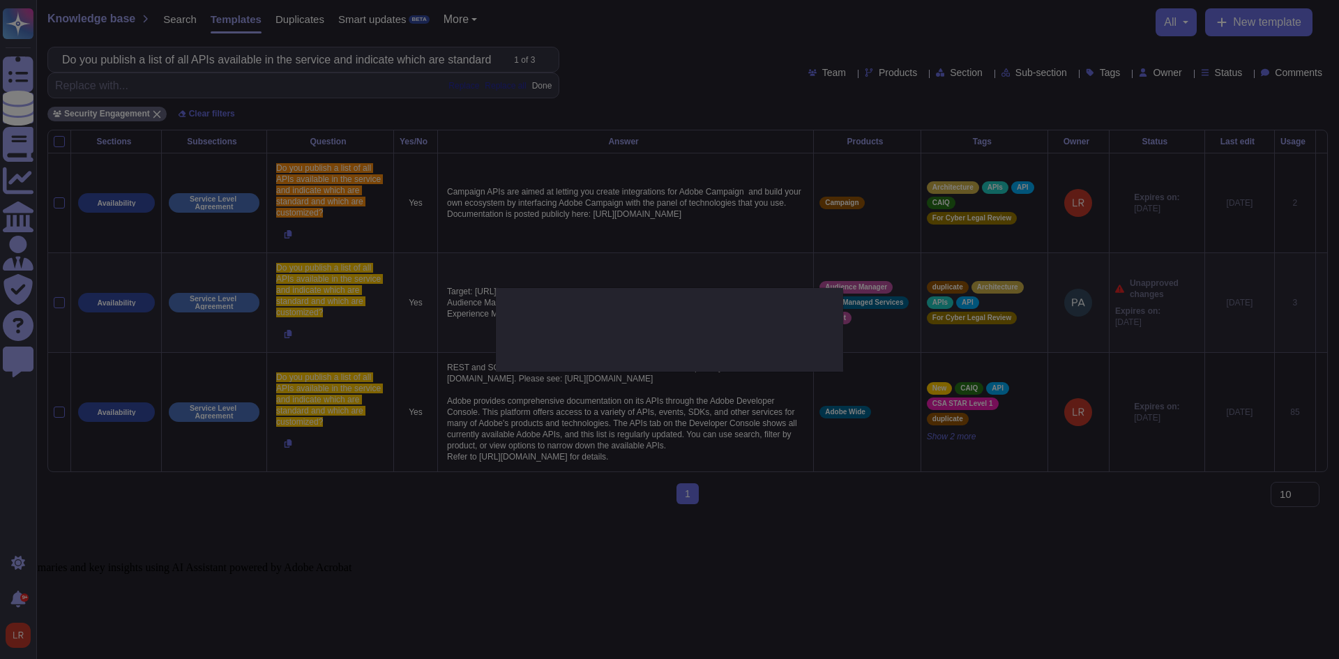
type textarea "Do you publish a list of all APIs available in the service and indicate which a…"
type textarea "REST and SOAP APIs and SDKs for Adobe services can be found publicly at [DOMAIN…"
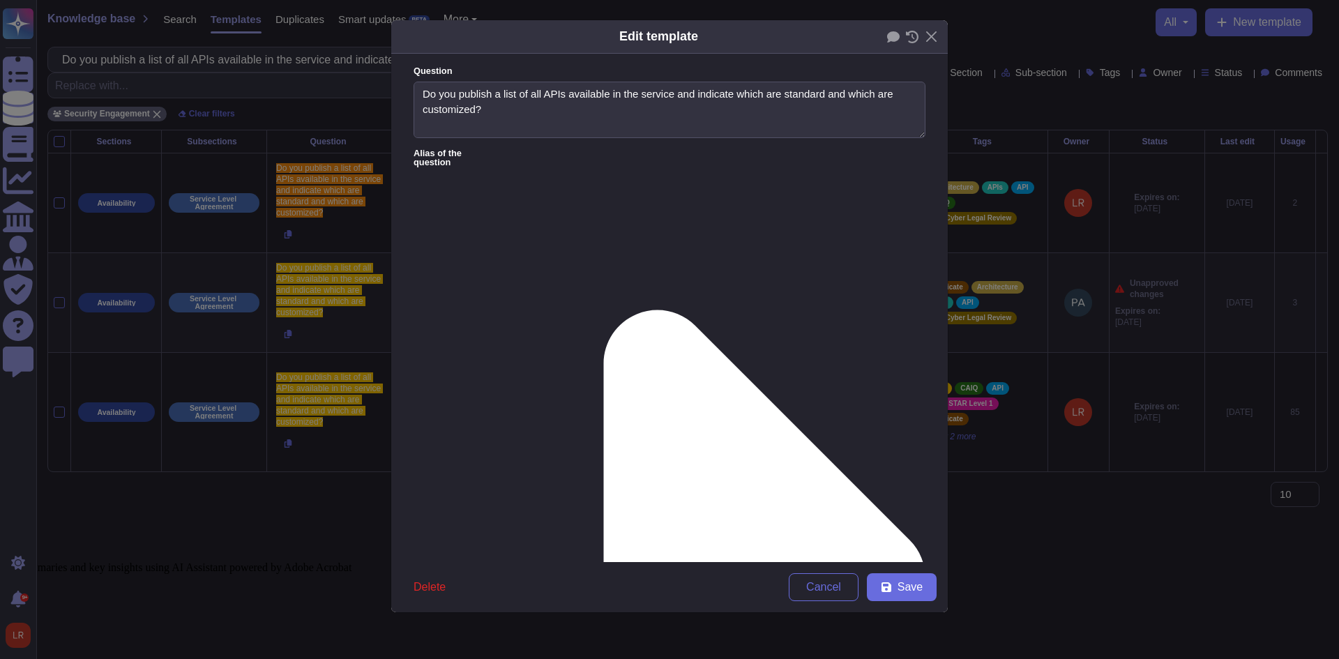
type textarea "Do you publish a list of all APIs available in the service and indicate which a…"
type textarea "REST and SOAP APIs and SDKs for Adobe services can be found publicly at [DOMAIN…"
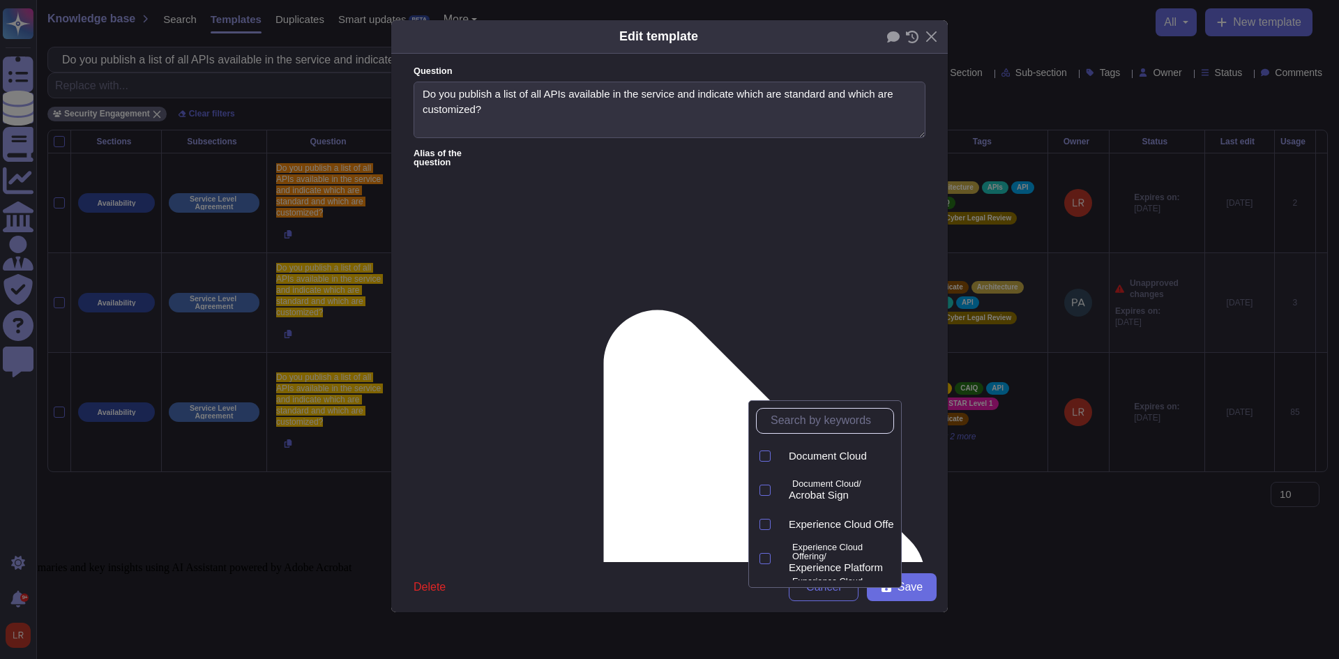
click at [834, 415] on input "text" at bounding box center [828, 421] width 130 height 24
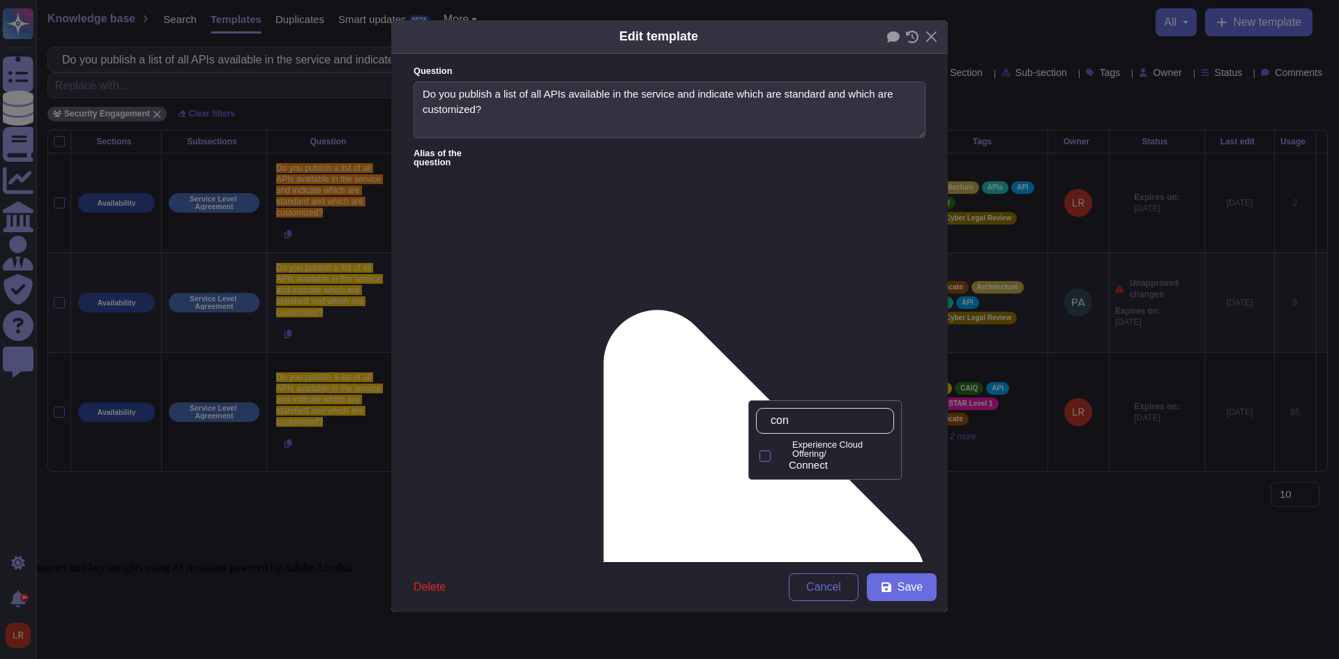
type input "conn"
click at [819, 468] on span "Connect" at bounding box center [807, 465] width 39 height 13
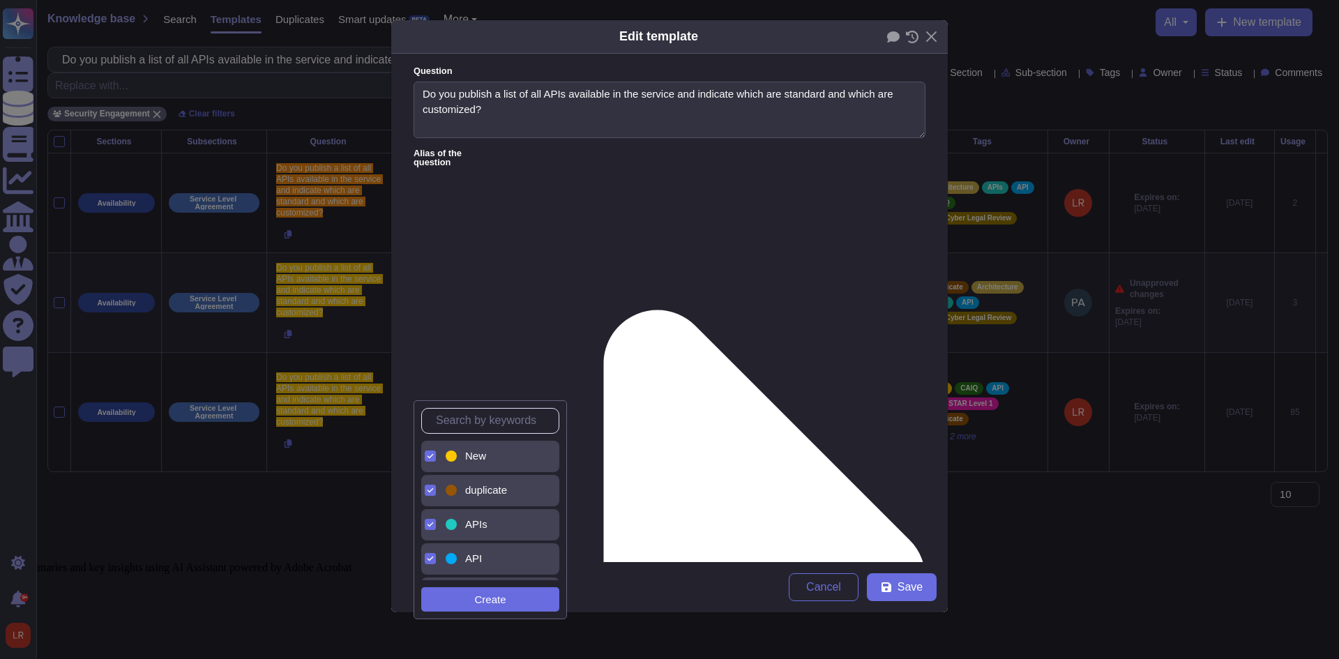
click at [496, 465] on div "New" at bounding box center [494, 456] width 102 height 31
click at [489, 457] on span "duplicate" at bounding box center [486, 456] width 42 height 13
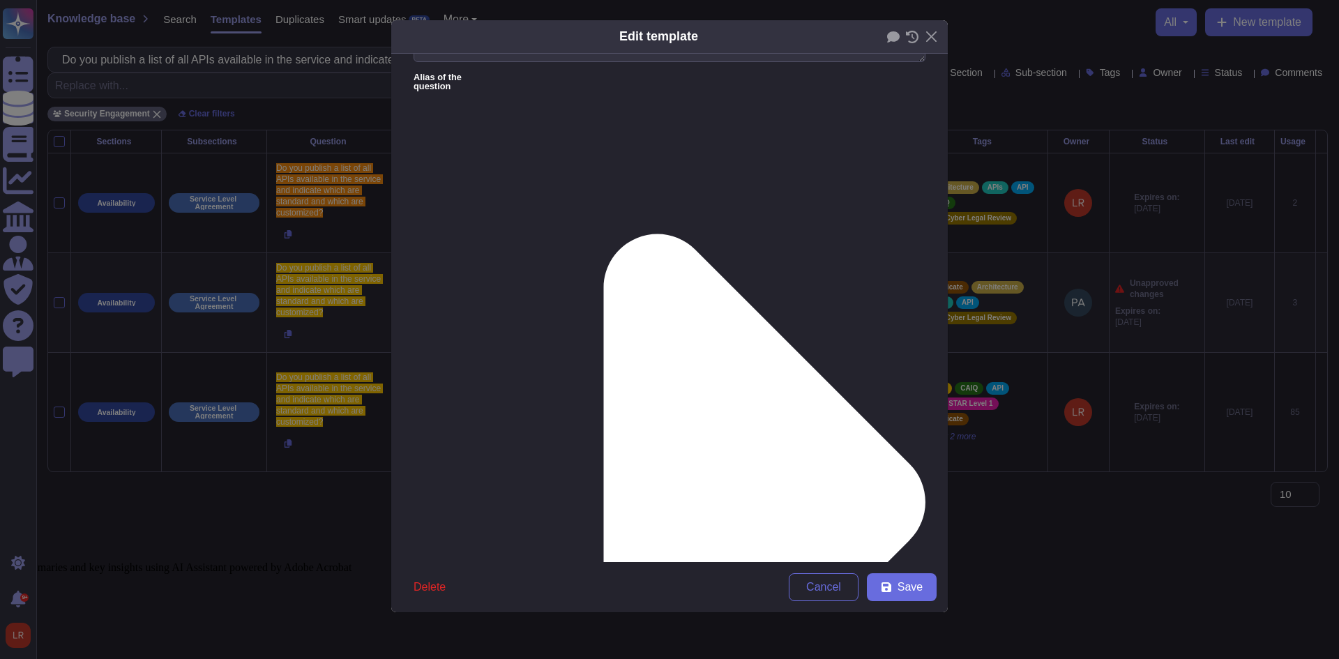
scroll to position [109, 0]
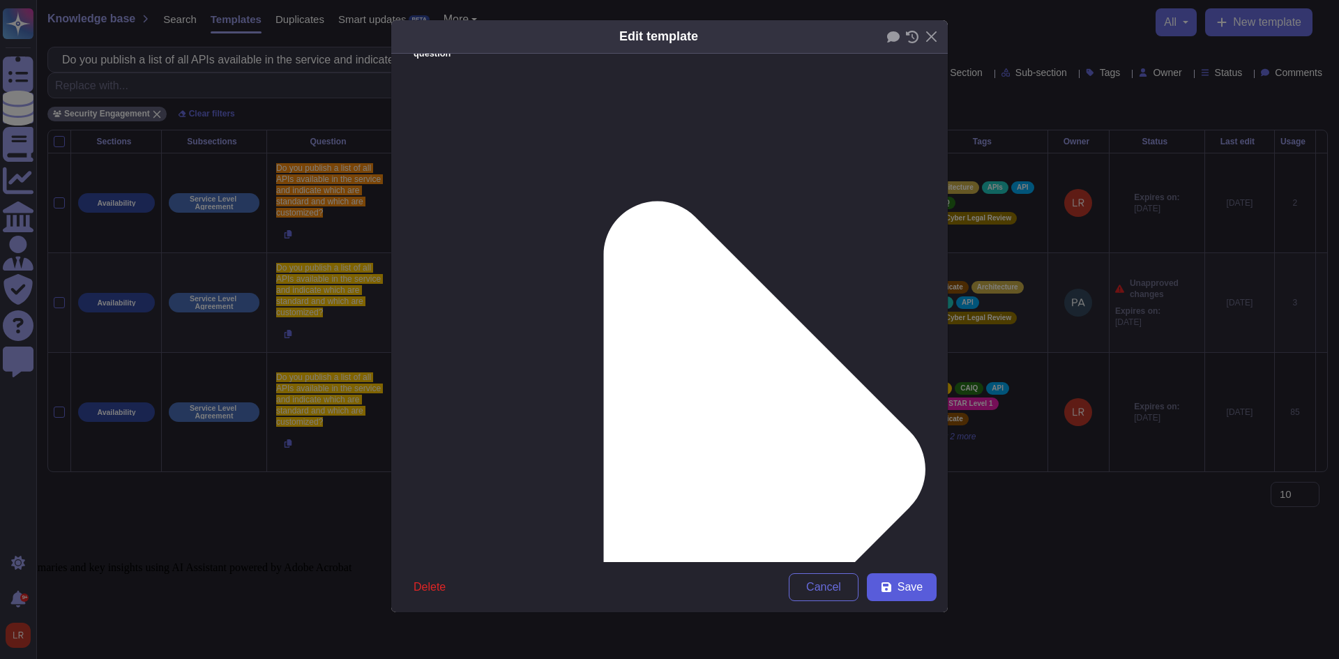
click at [894, 583] on button "Save" at bounding box center [902, 587] width 70 height 28
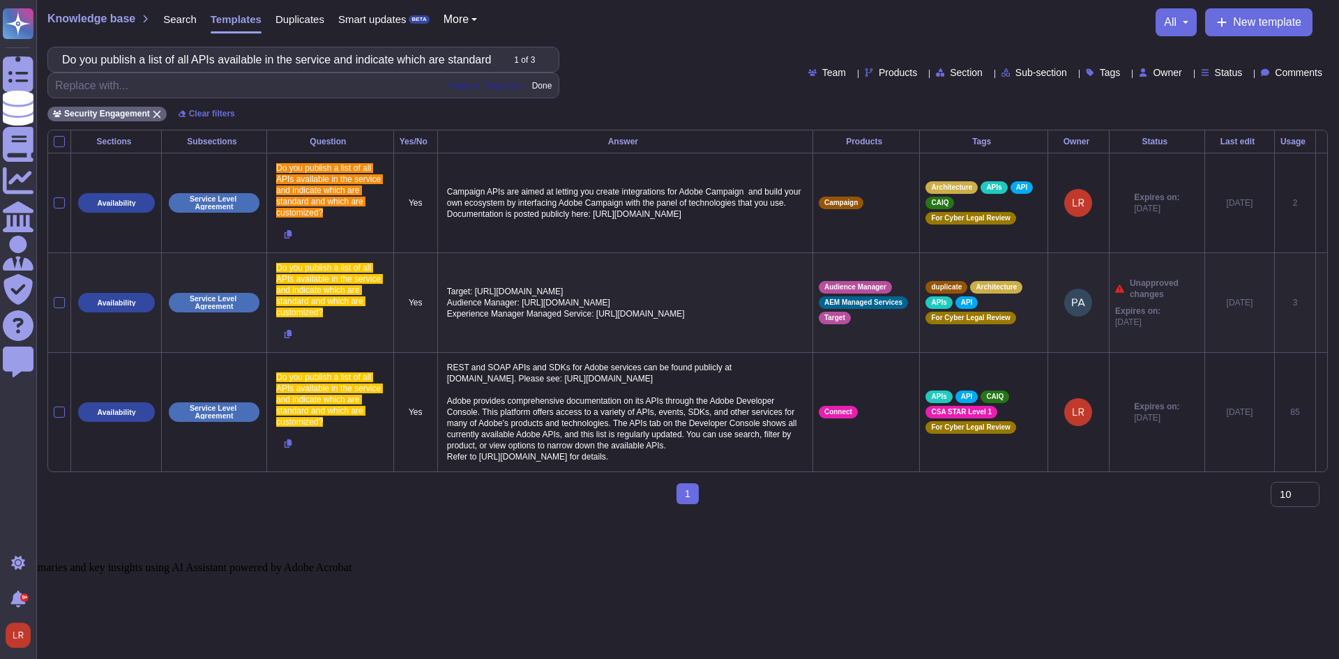
click at [1321, 303] on icon at bounding box center [1321, 303] width 0 height 0
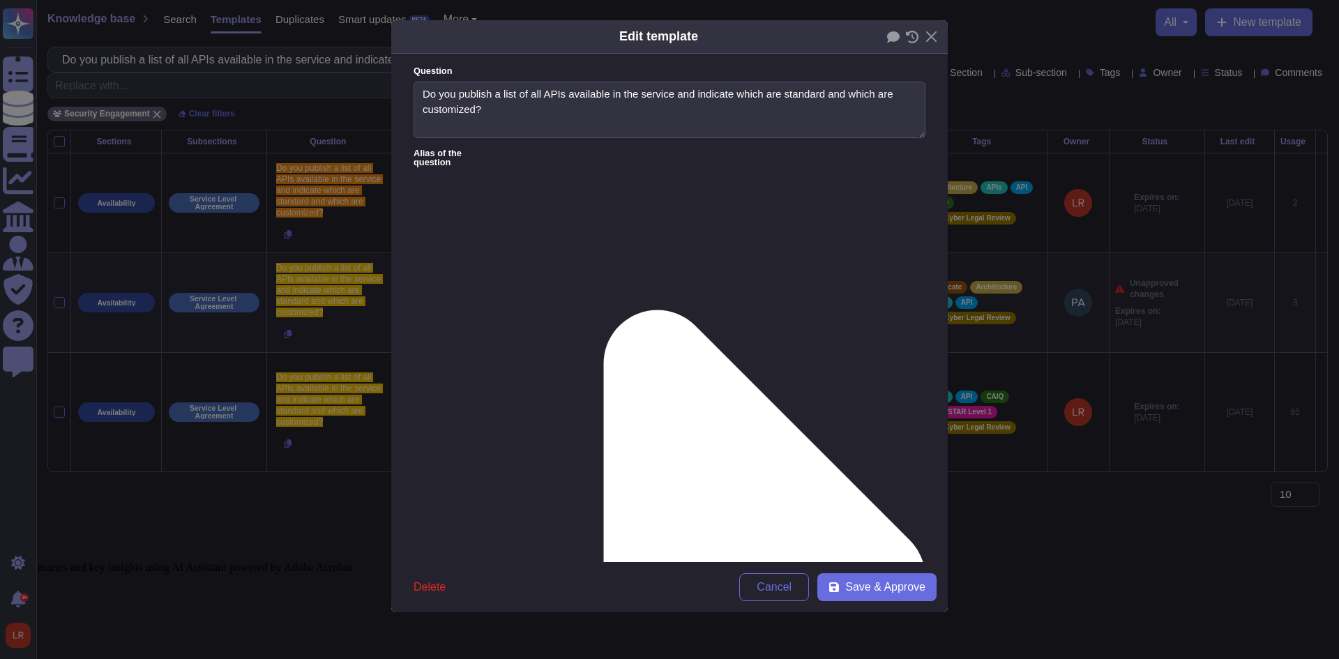
type textarea "Do you publish a list of all APIs available in the service and indicate which a…"
type textarea "Target: https://experienceleague.adobe.com/en/docs/target-dev/developer/api/tar…"
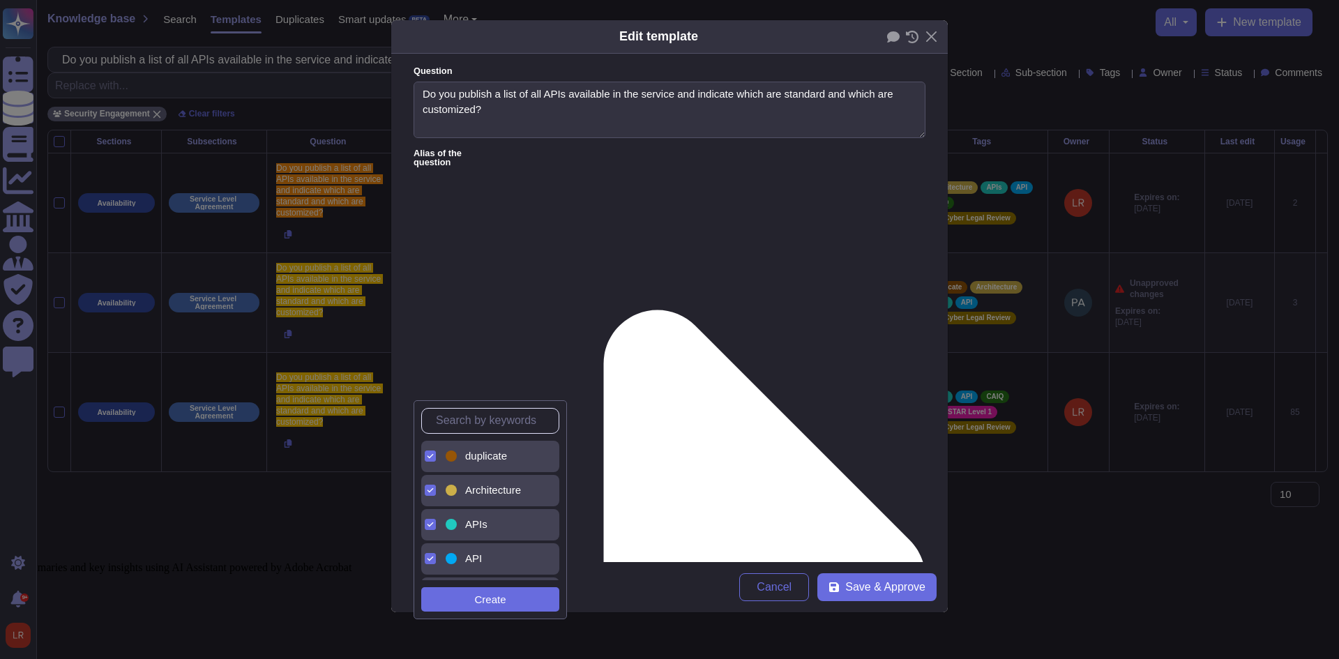
click at [479, 457] on span "duplicate" at bounding box center [486, 456] width 42 height 13
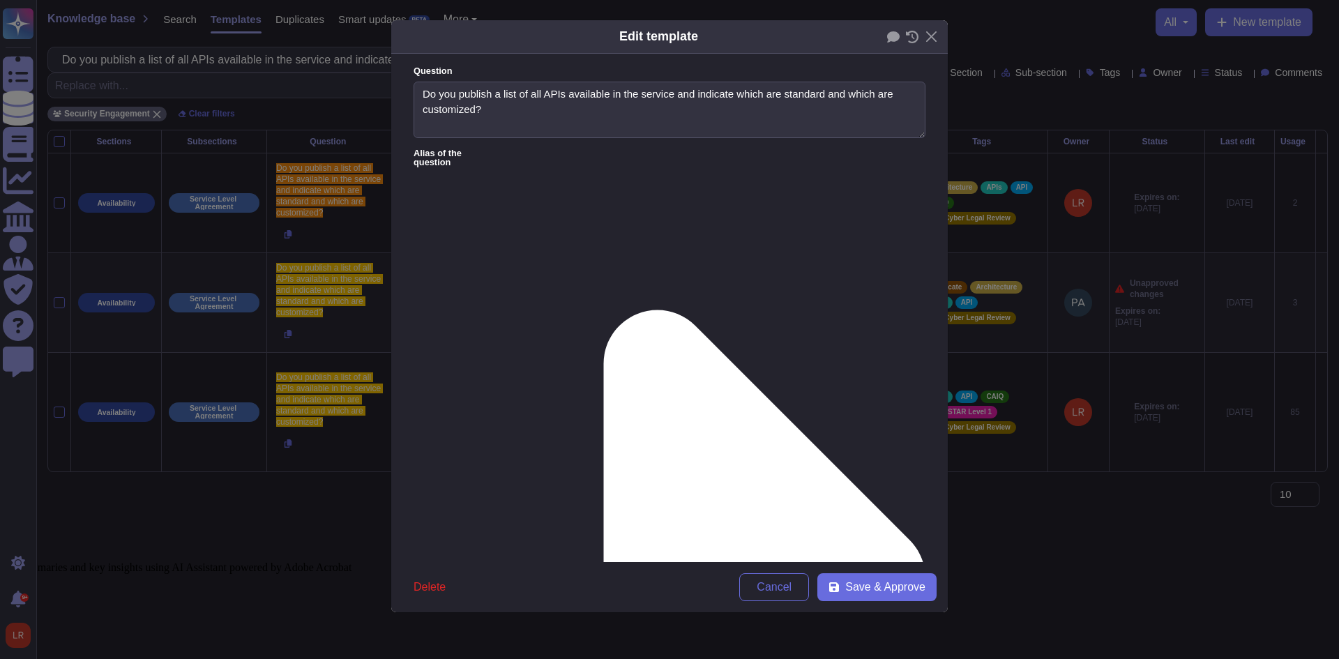
click at [874, 592] on span "Save & Approve" at bounding box center [885, 586] width 80 height 11
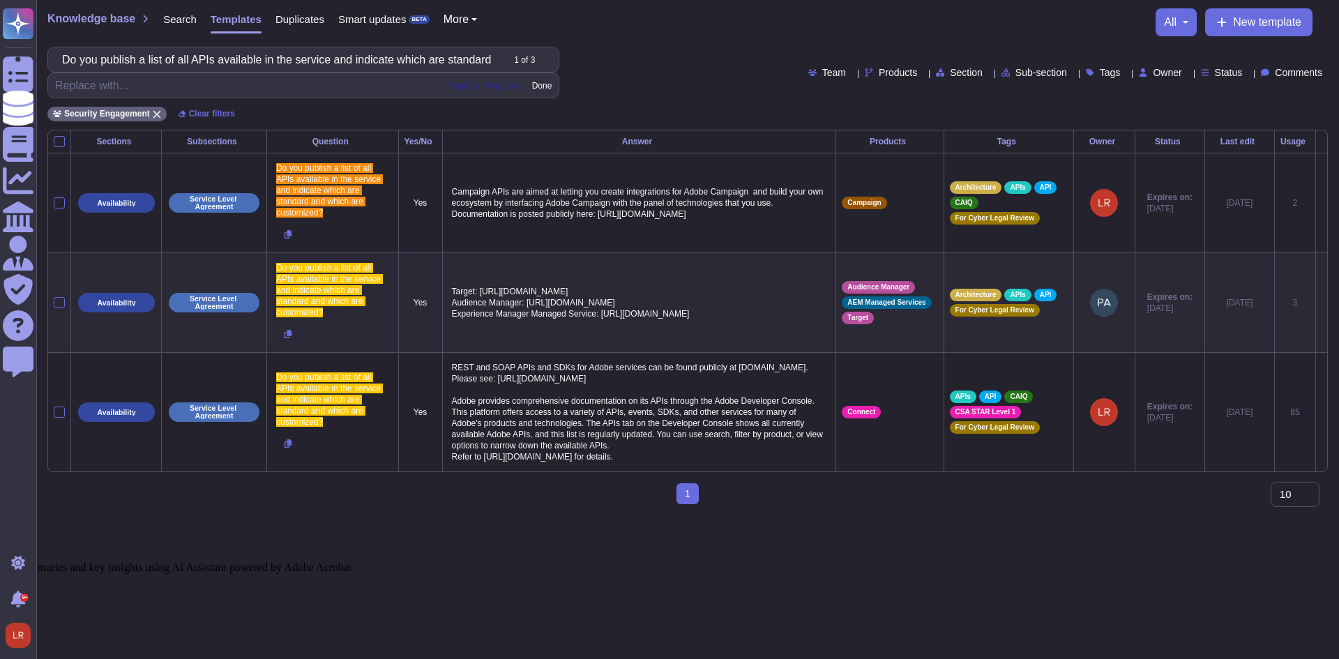
drag, startPoint x: 652, startPoint y: 34, endPoint x: 768, endPoint y: 1, distance: 121.1
click at [659, 34] on div "Knowledge base Search Templates Duplicates Smart updates BETA More all New temp…" at bounding box center [687, 22] width 1280 height 28
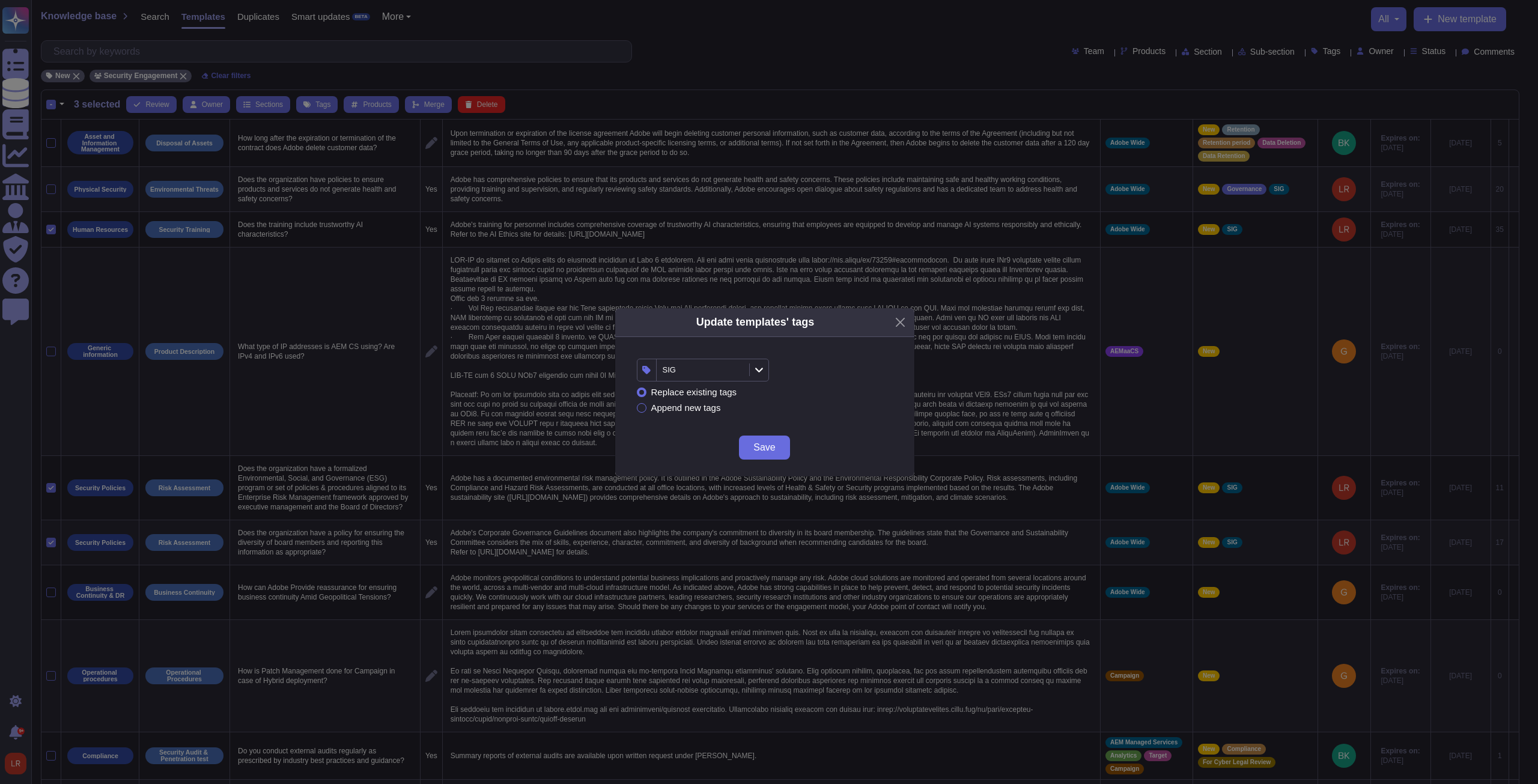
click at [768, 449] on span "Save" at bounding box center [763, 447] width 22 height 9
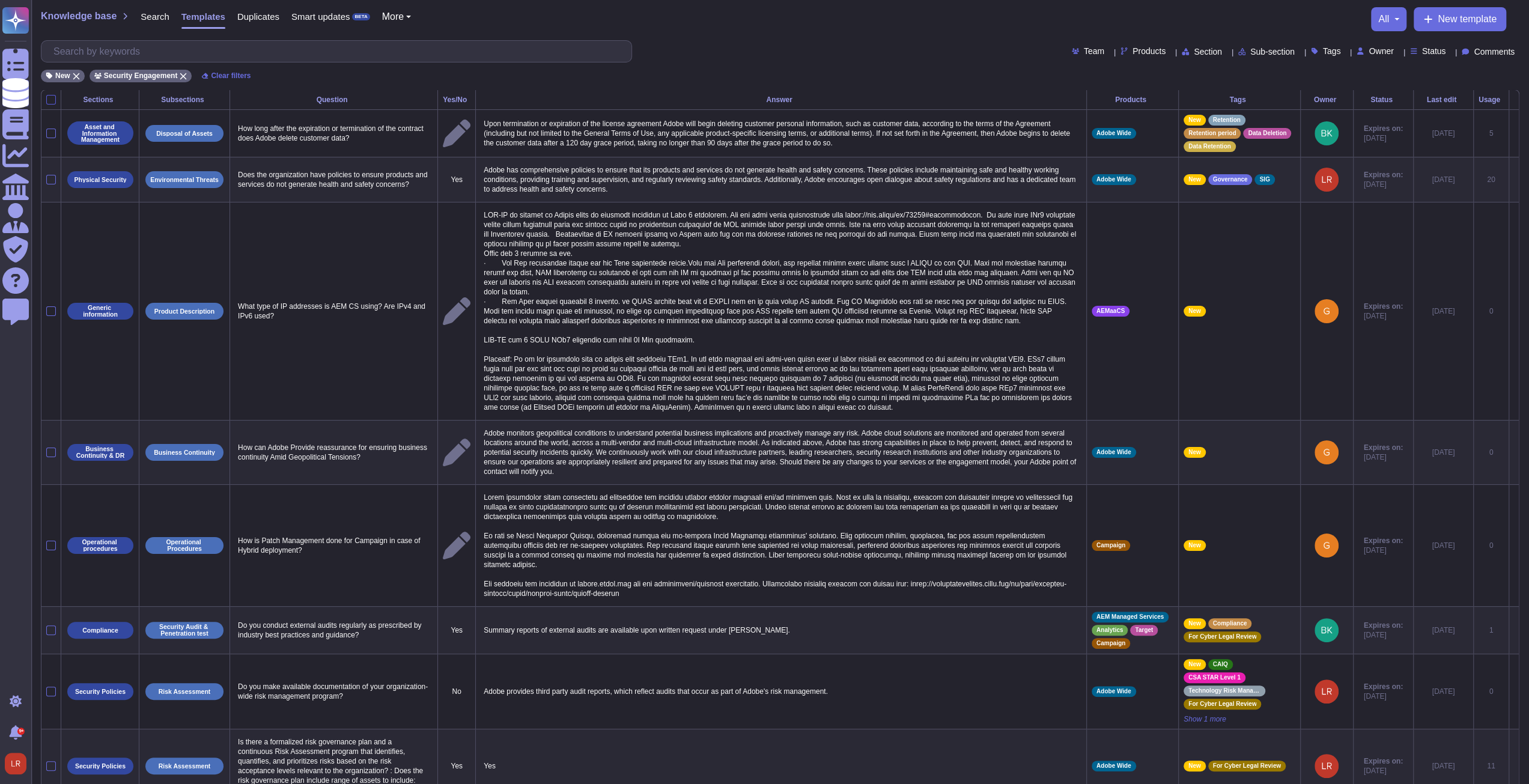
click at [51, 96] on div at bounding box center [51, 99] width 9 height 9
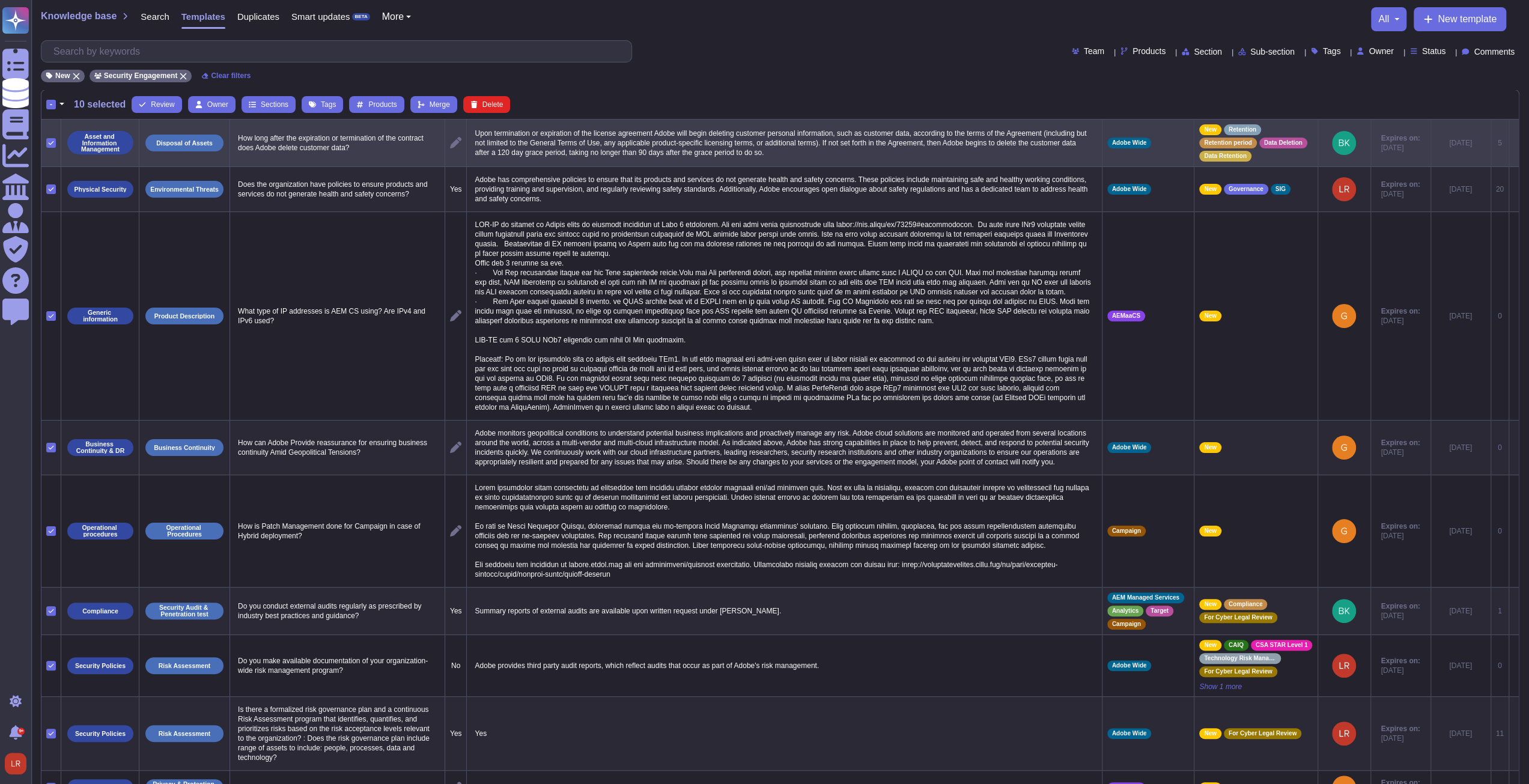
click at [53, 141] on icon at bounding box center [51, 143] width 5 height 3
click at [0, 0] on input "checkbox" at bounding box center [0, 0] width 0 height 0
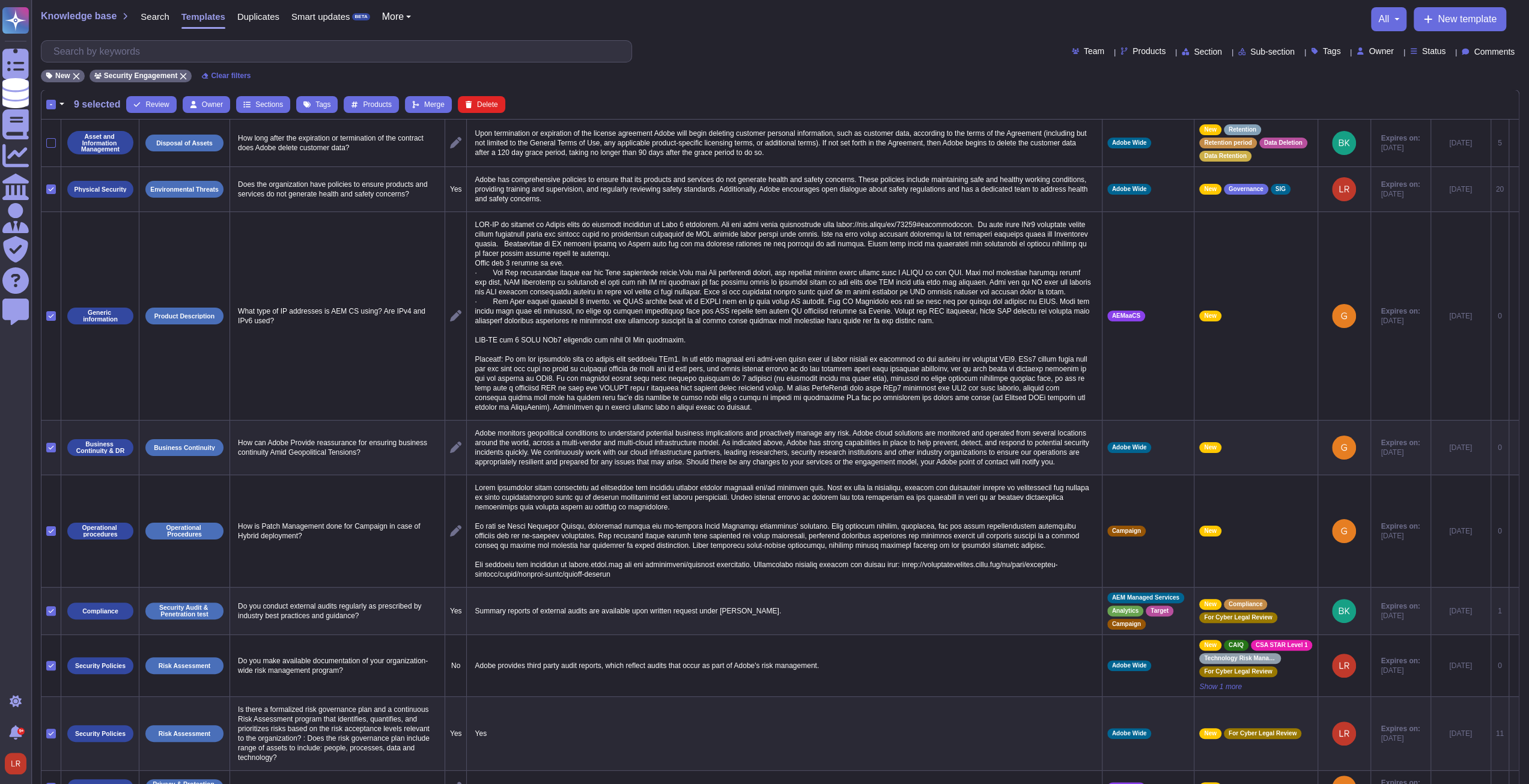
click at [52, 186] on icon at bounding box center [51, 189] width 6 height 6
click at [0, 0] on input "checkbox" at bounding box center [0, 0] width 0 height 0
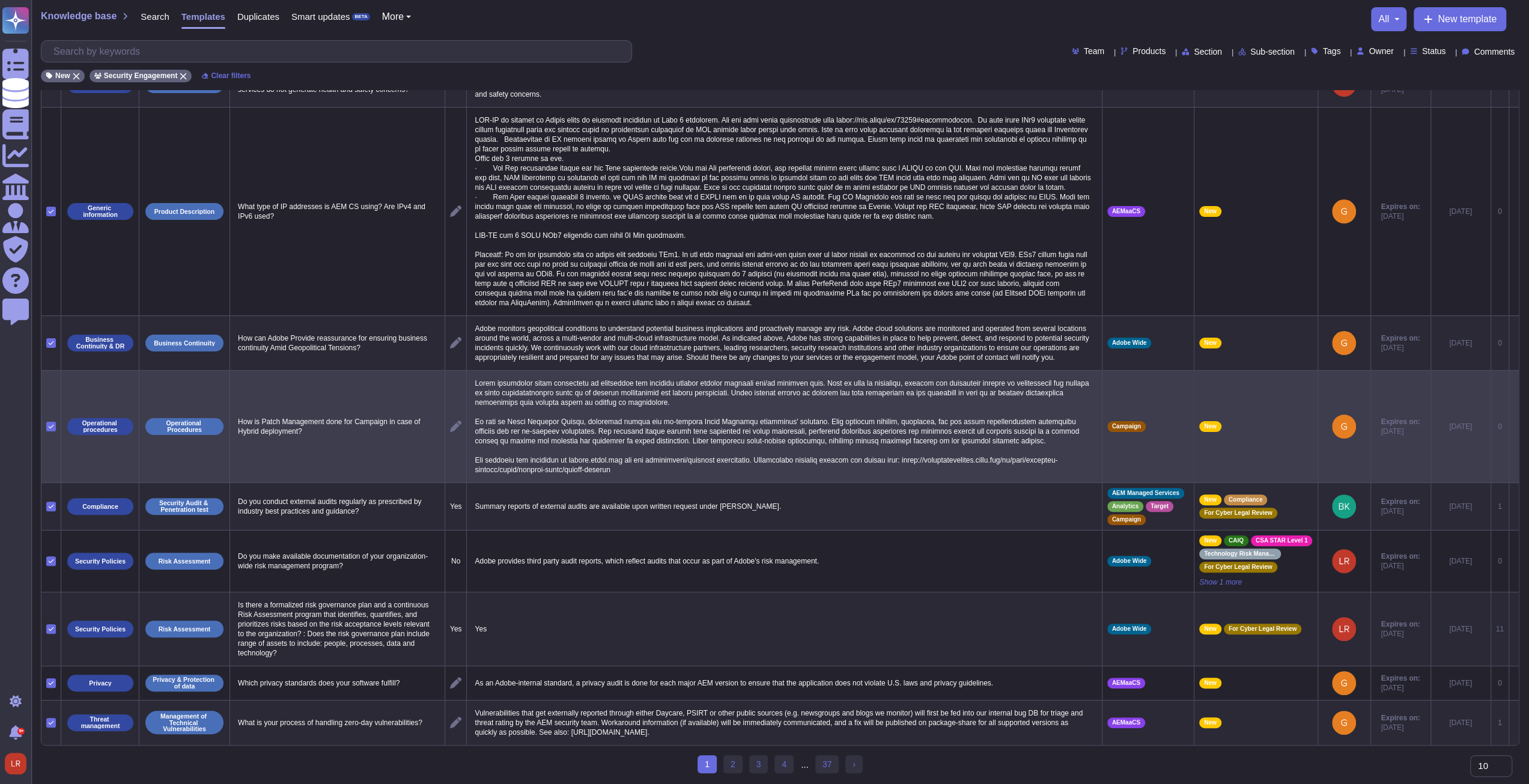
scroll to position [129, 0]
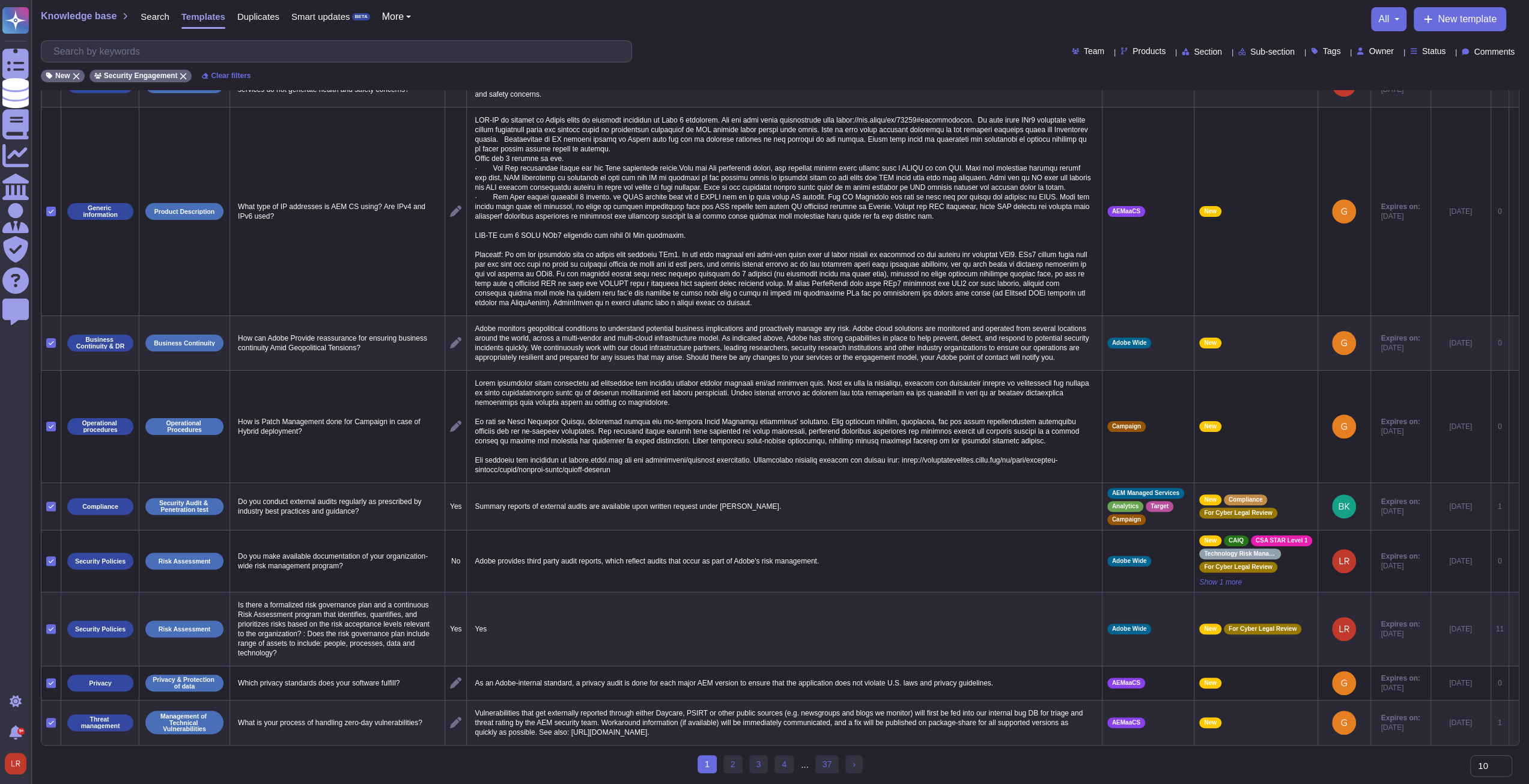
click at [54, 501] on div at bounding box center [51, 506] width 9 height 9
click at [0, 0] on input "checkbox" at bounding box center [0, 0] width 0 height 0
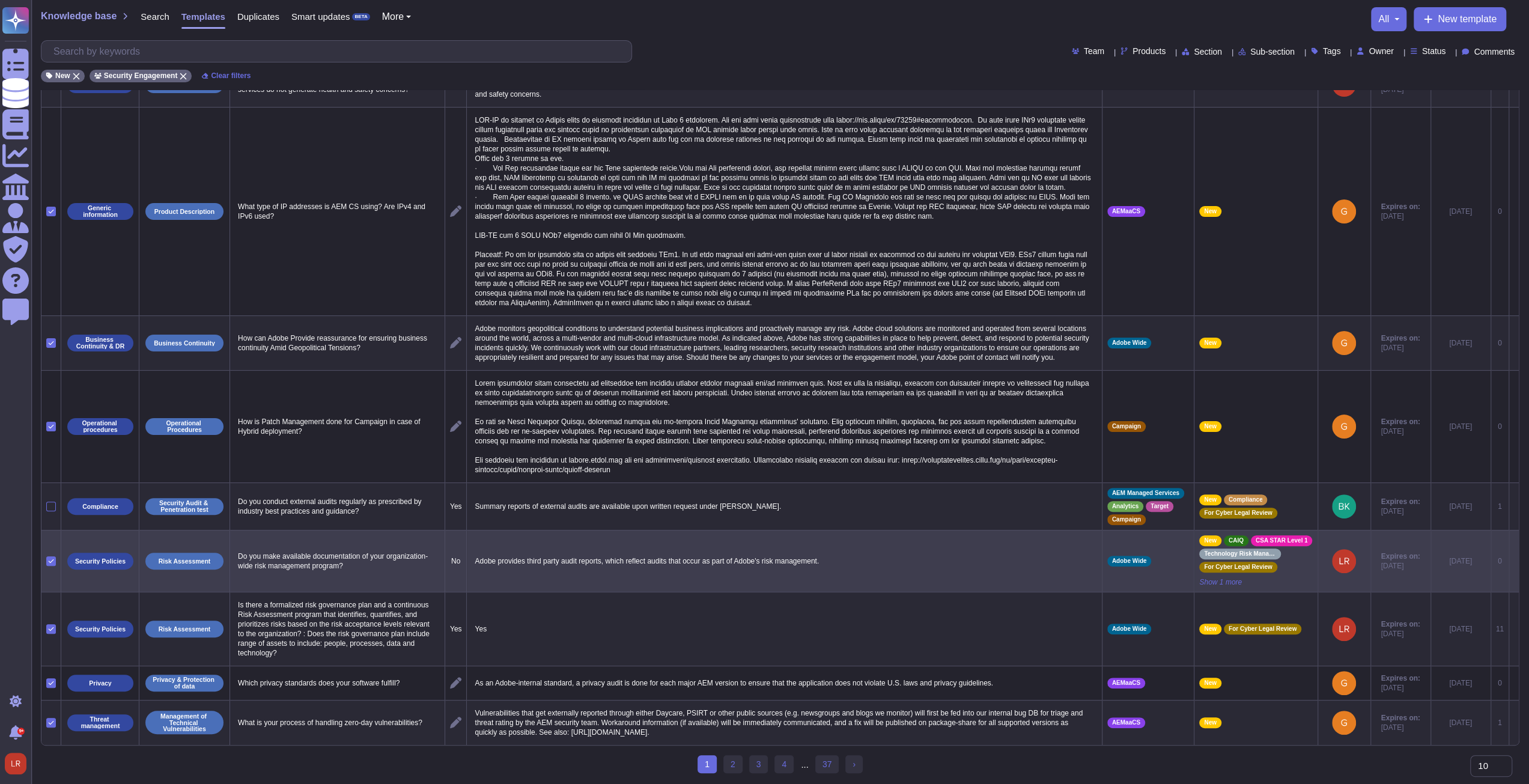
click at [51, 558] on icon at bounding box center [51, 561] width 6 height 6
click at [0, 0] on input "checkbox" at bounding box center [0, 0] width 0 height 0
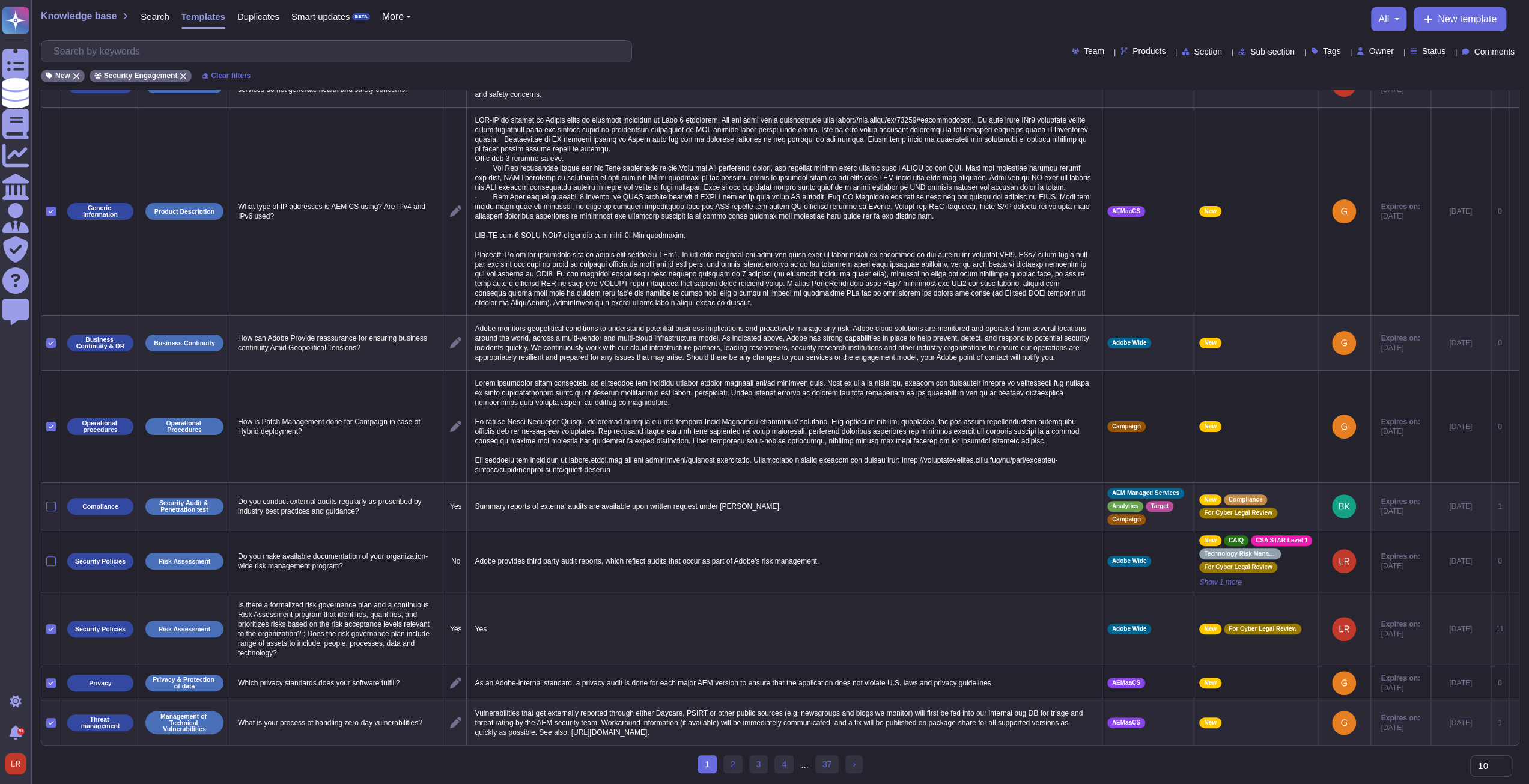
click at [51, 625] on icon at bounding box center [51, 628] width 6 height 6
click at [0, 0] on input "checkbox" at bounding box center [0, 0] width 0 height 0
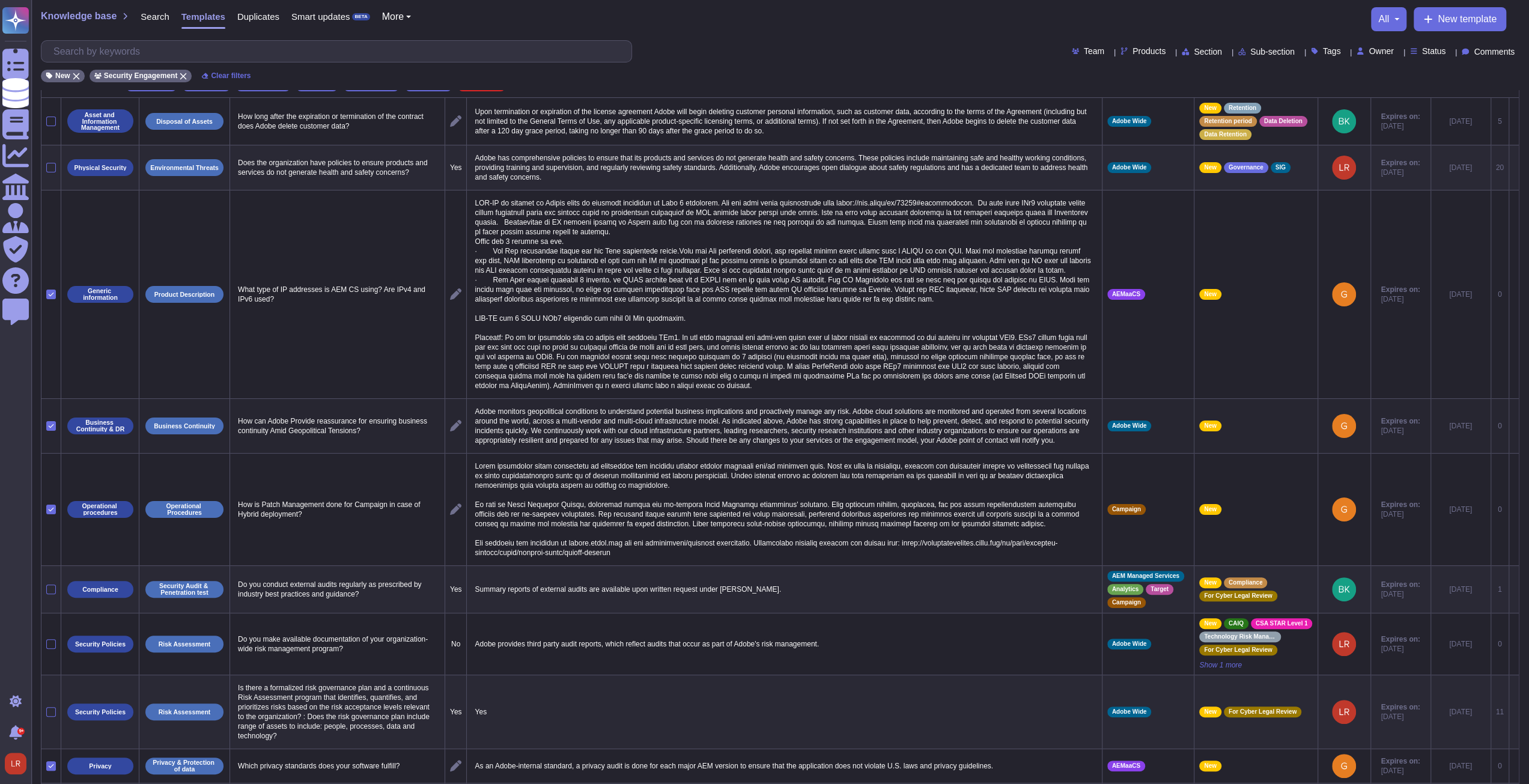
scroll to position [0, 0]
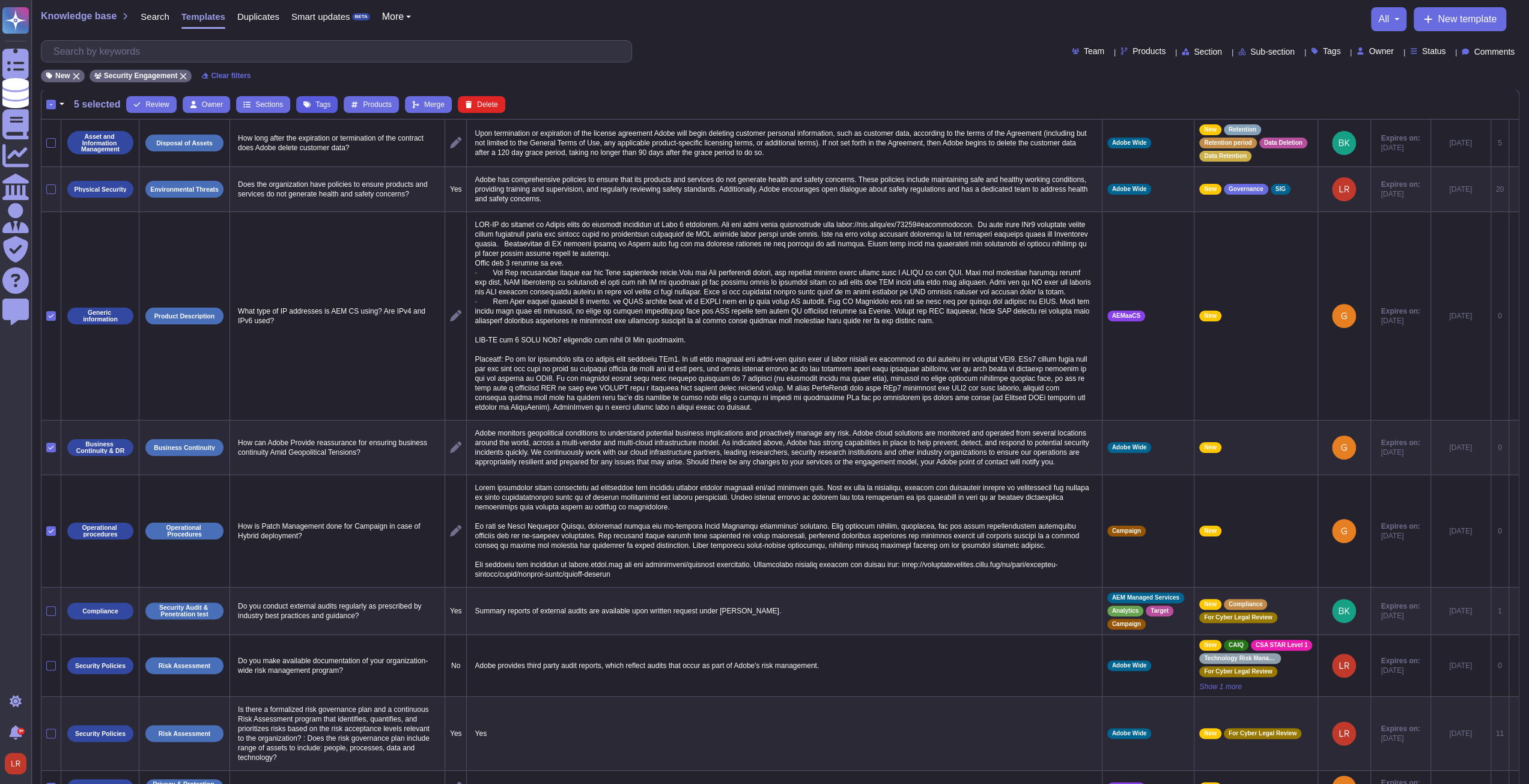
click at [316, 101] on span "Tags" at bounding box center [322, 104] width 15 height 7
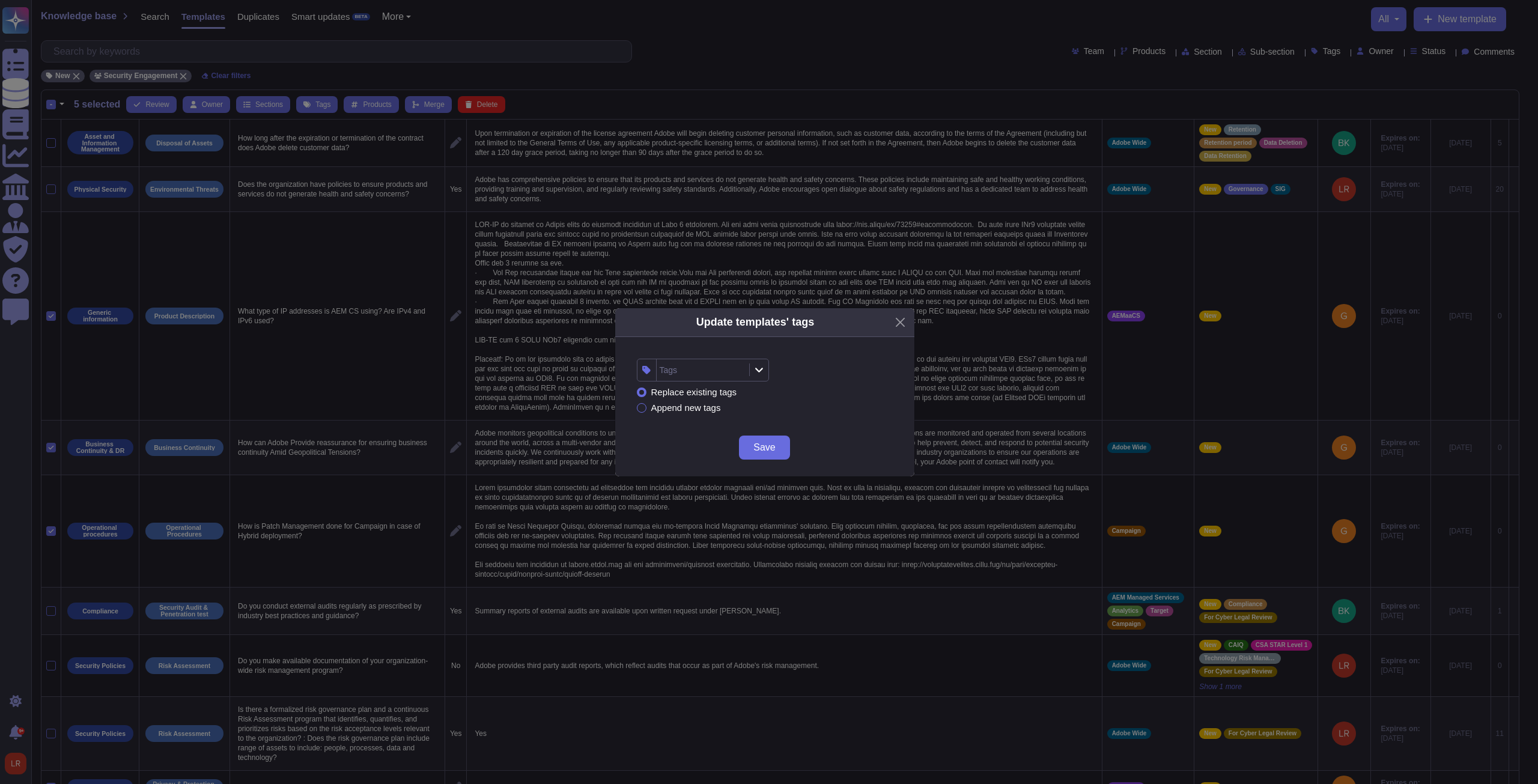
click at [713, 372] on div "Tags" at bounding box center [701, 370] width 90 height 22
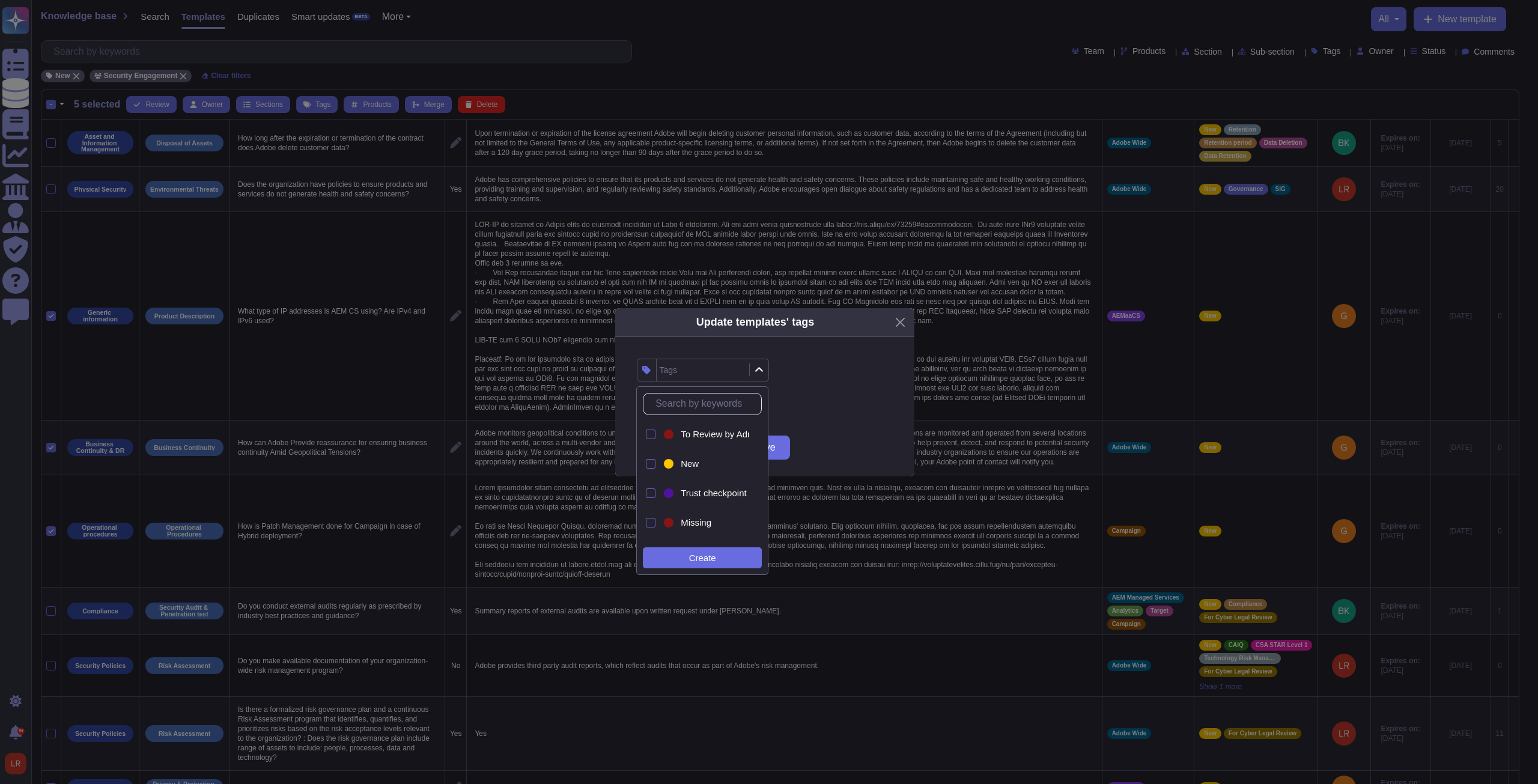
click at [854, 383] on div "Replace existing tags Append new tags" at bounding box center [764, 400] width 256 height 37
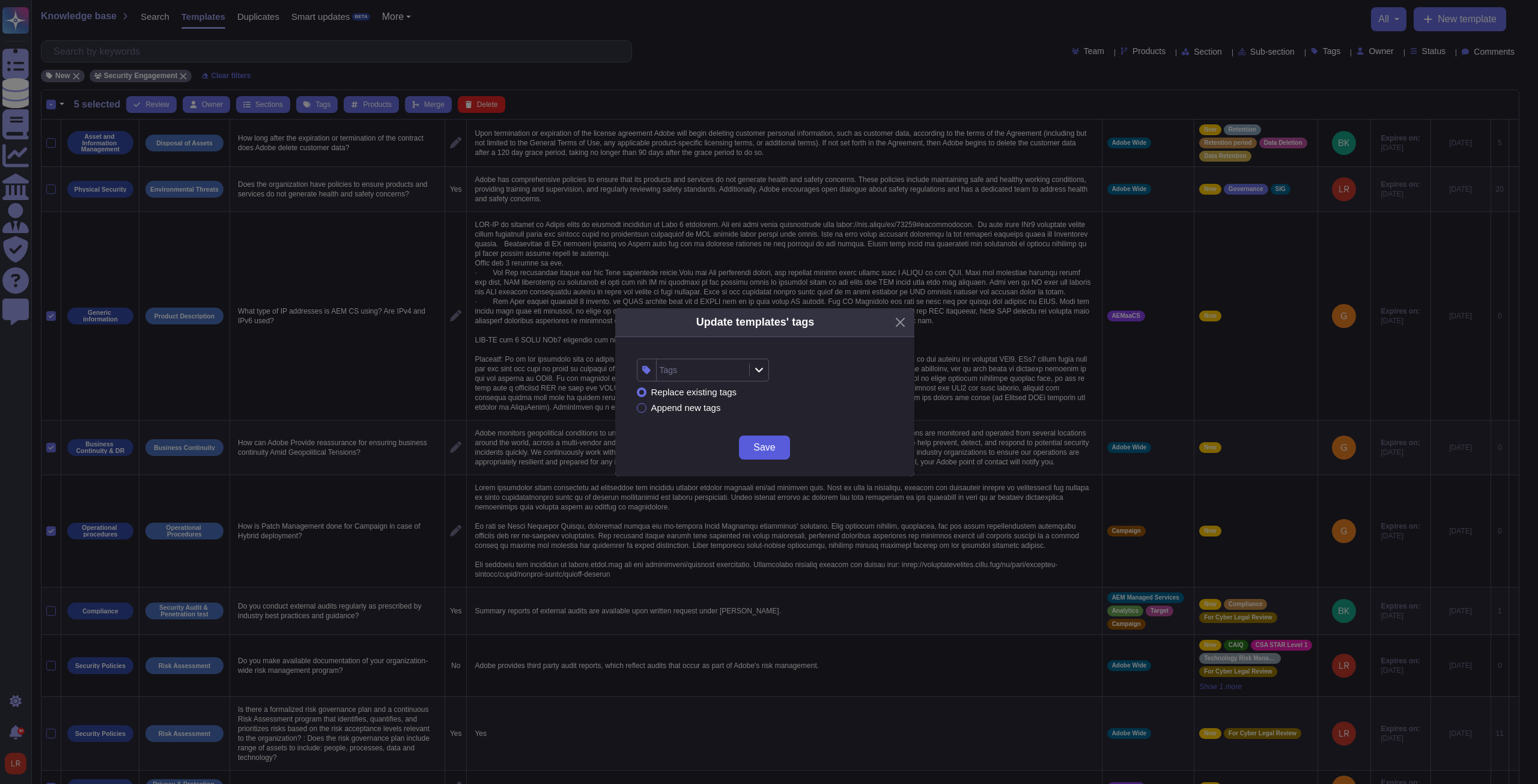
click at [769, 450] on span "Save" at bounding box center [763, 447] width 22 height 9
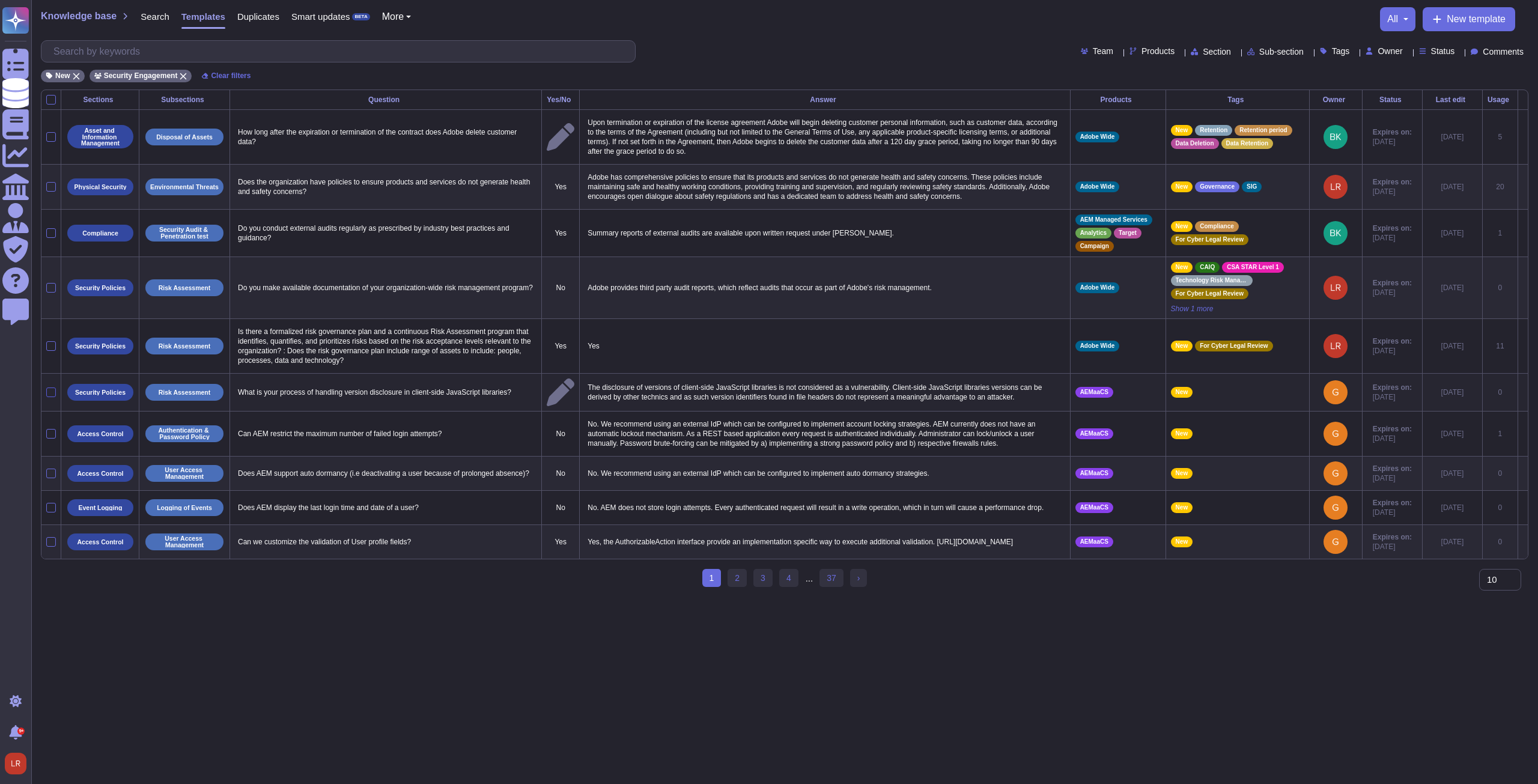
click at [54, 389] on div at bounding box center [51, 392] width 9 height 9
click at [0, 0] on input "checkbox" at bounding box center [0, 0] width 0 height 0
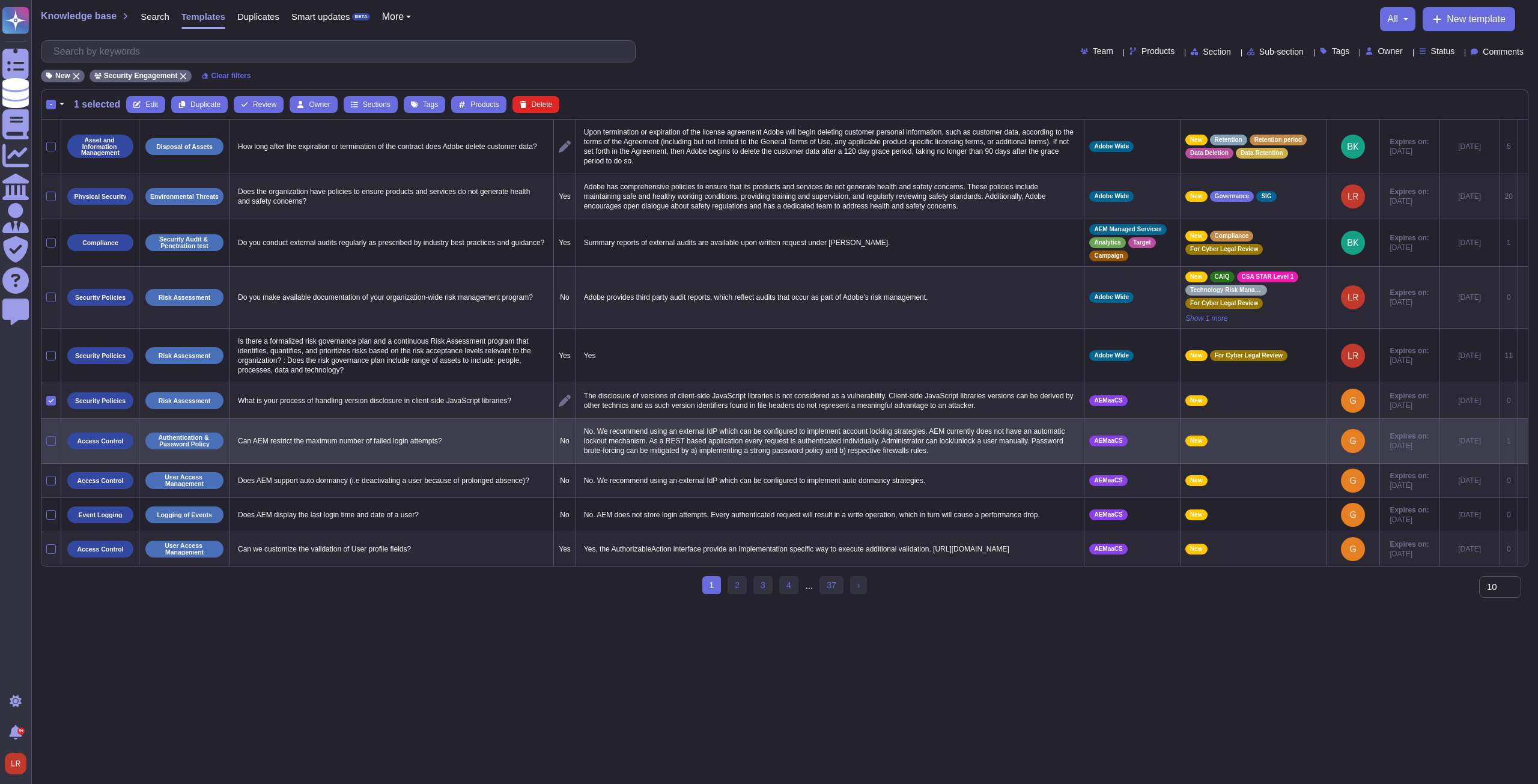
click at [51, 439] on div at bounding box center [51, 440] width 9 height 9
click at [0, 0] on input "checkbox" at bounding box center [0, 0] width 0 height 0
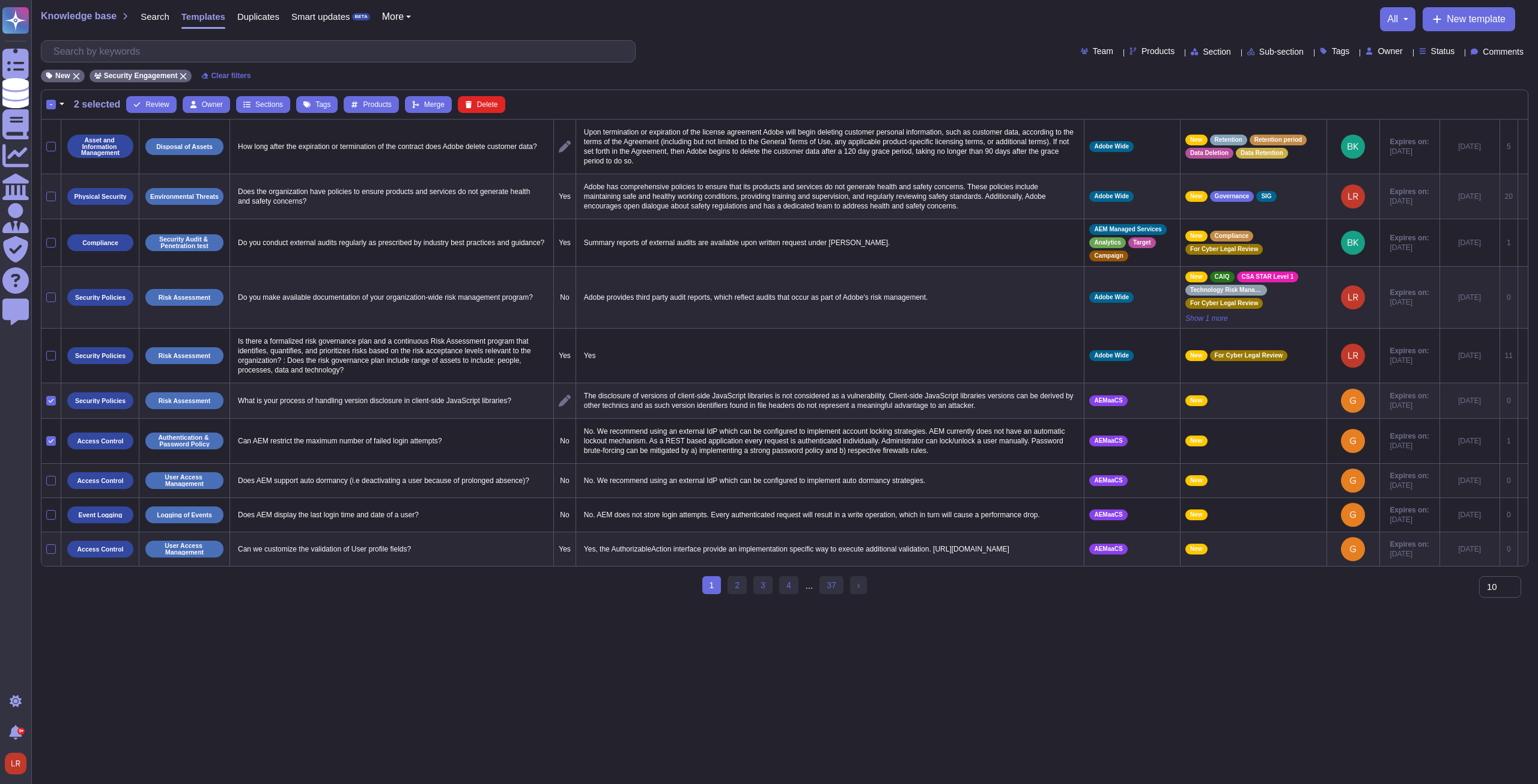
click at [53, 480] on div at bounding box center [51, 480] width 9 height 9
click at [0, 0] on input "checkbox" at bounding box center [0, 0] width 0 height 0
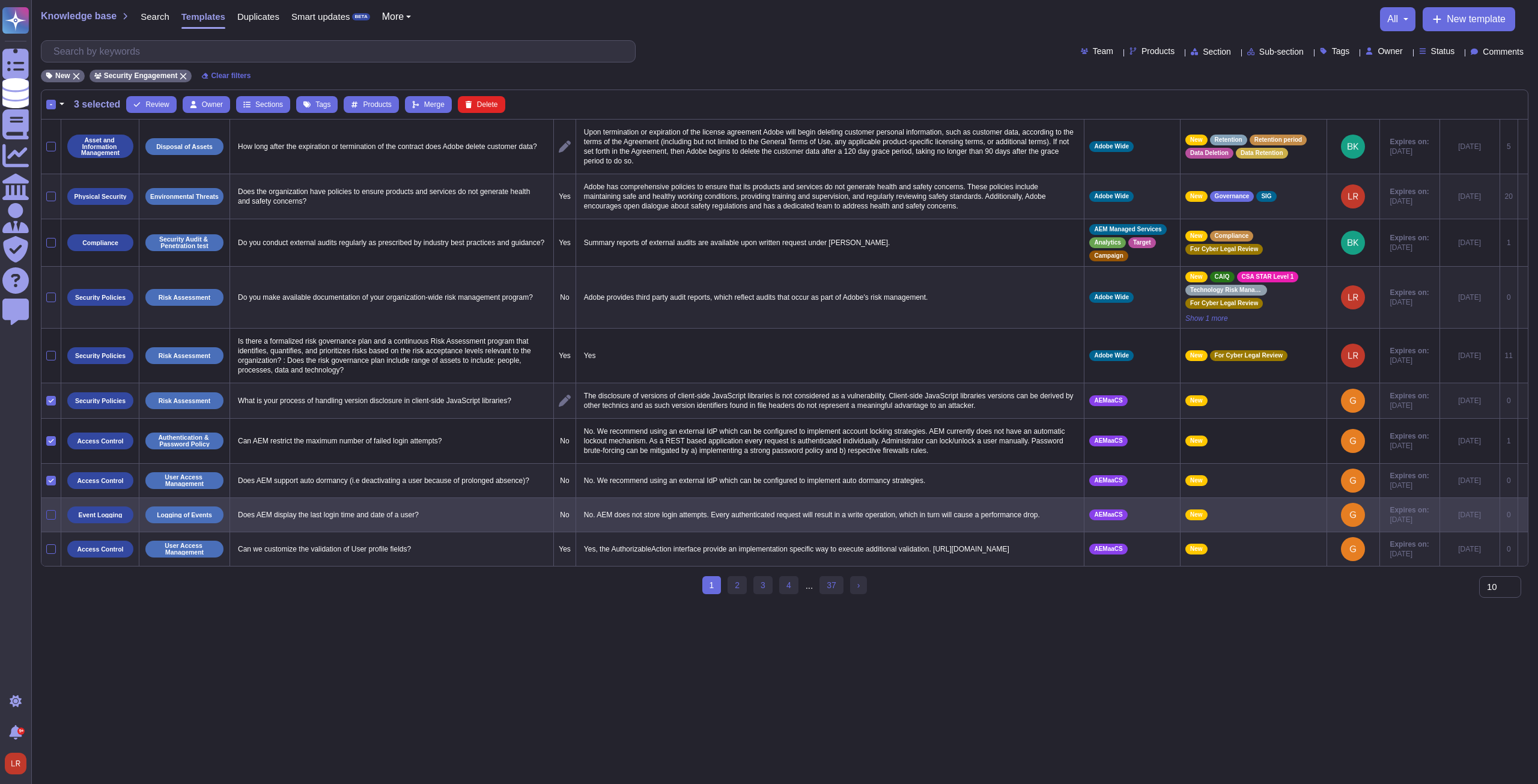
click at [53, 516] on div at bounding box center [51, 514] width 9 height 9
click at [0, 0] on input "checkbox" at bounding box center [0, 0] width 0 height 0
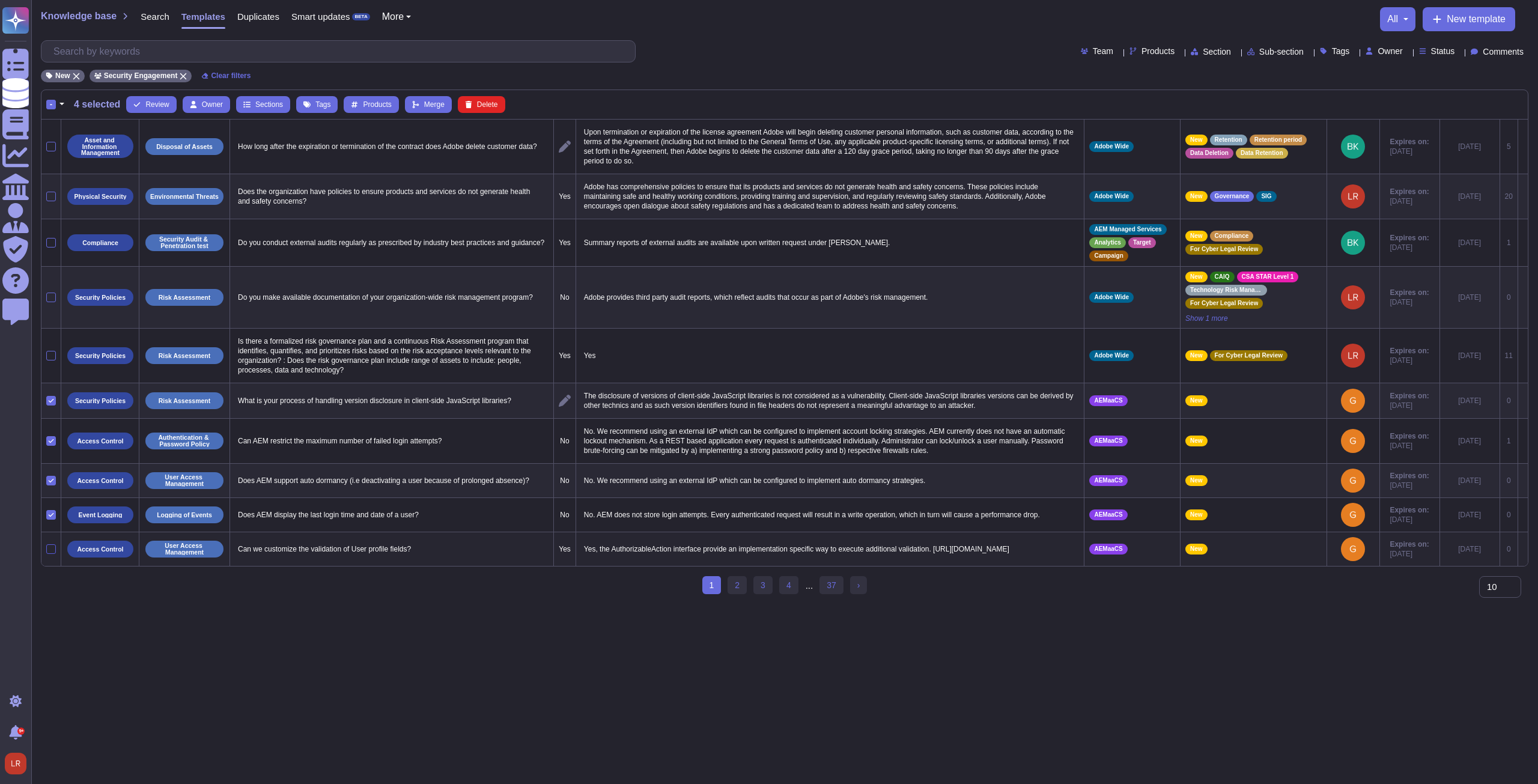
click at [48, 545] on div at bounding box center [51, 549] width 9 height 9
click at [0, 0] on input "checkbox" at bounding box center [0, 0] width 0 height 0
click at [318, 103] on span "Tags" at bounding box center [322, 104] width 15 height 7
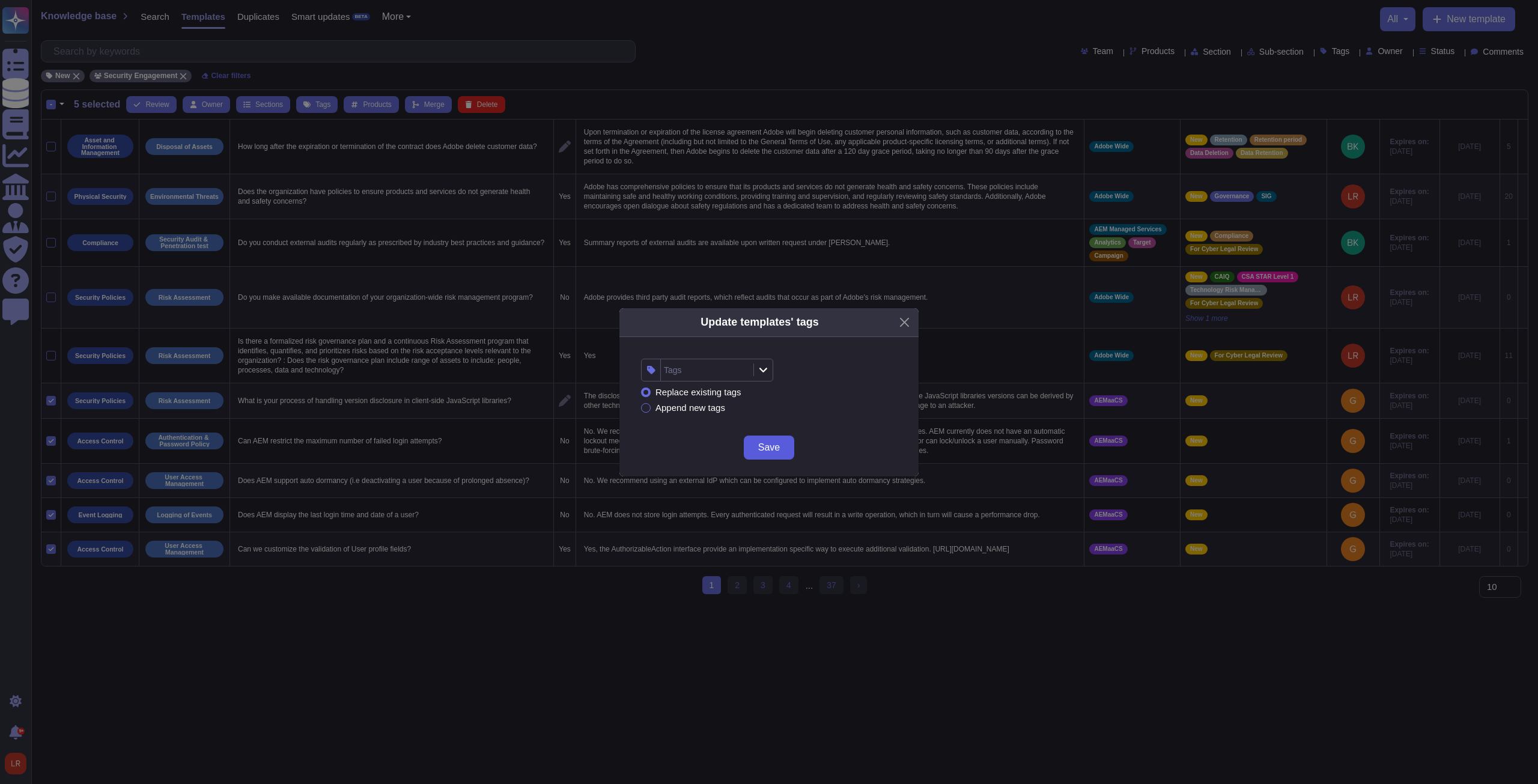
click at [775, 450] on span "Save" at bounding box center [769, 447] width 22 height 9
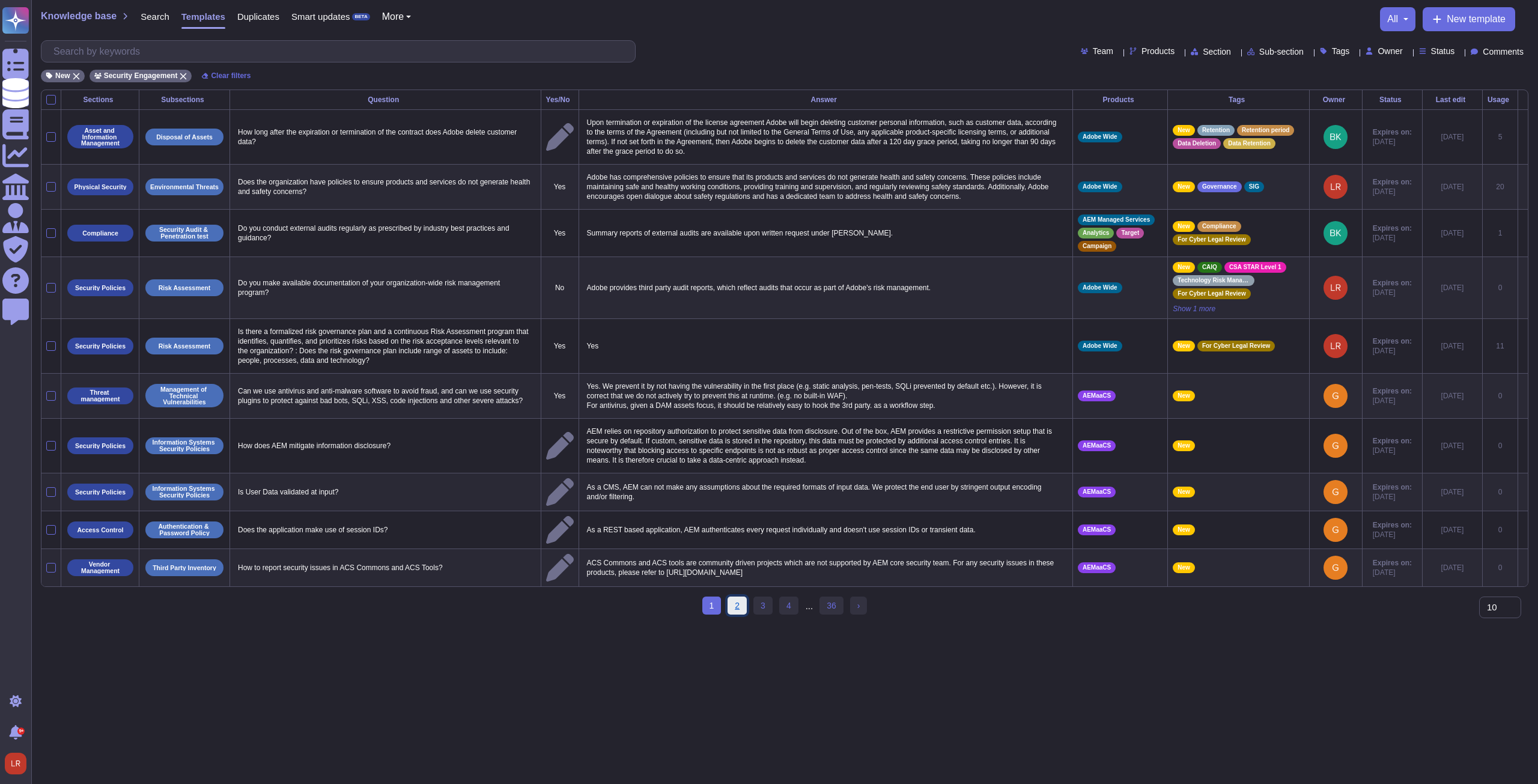
click at [740, 600] on link "2" at bounding box center [737, 605] width 19 height 18
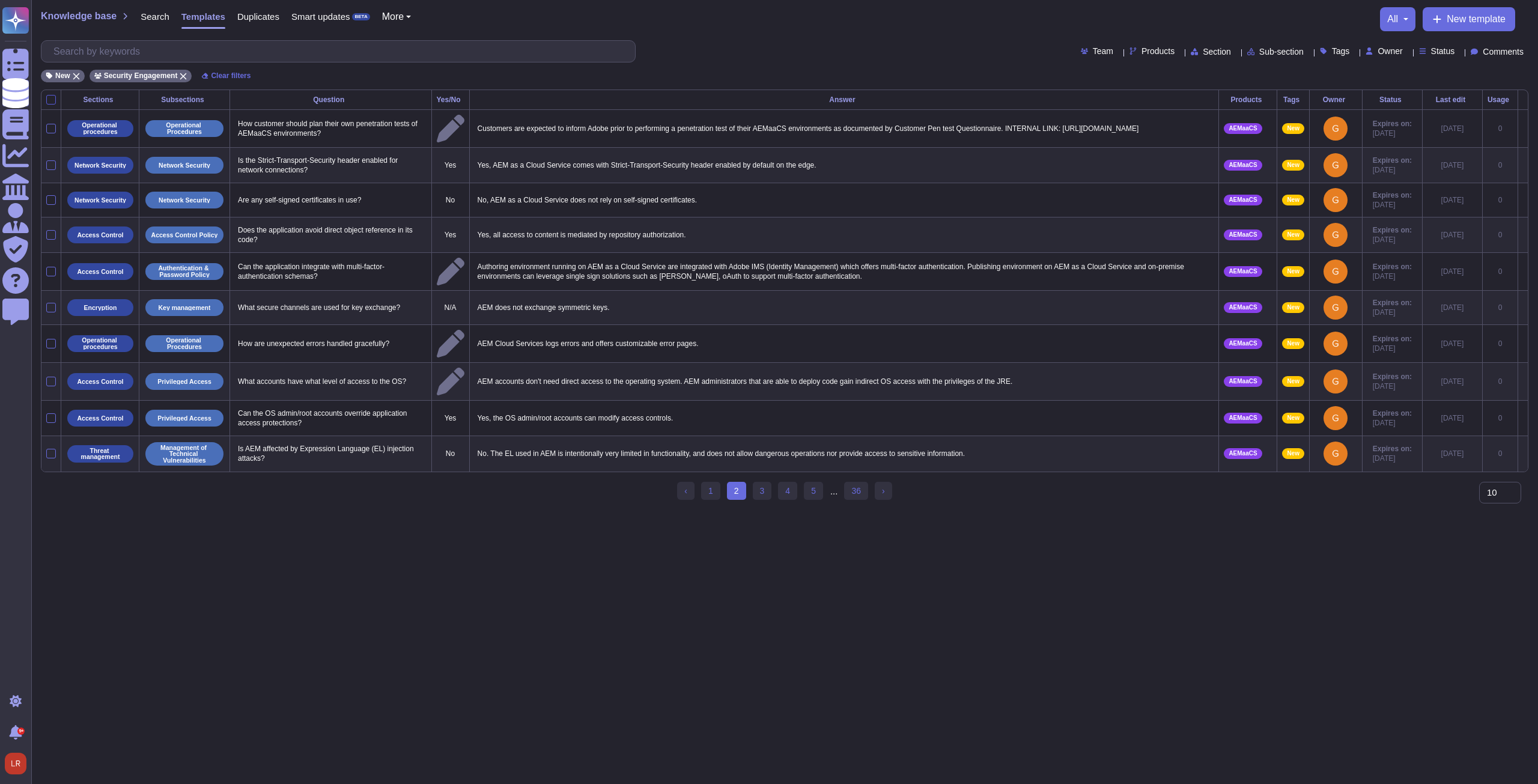
click at [53, 98] on div at bounding box center [51, 99] width 9 height 9
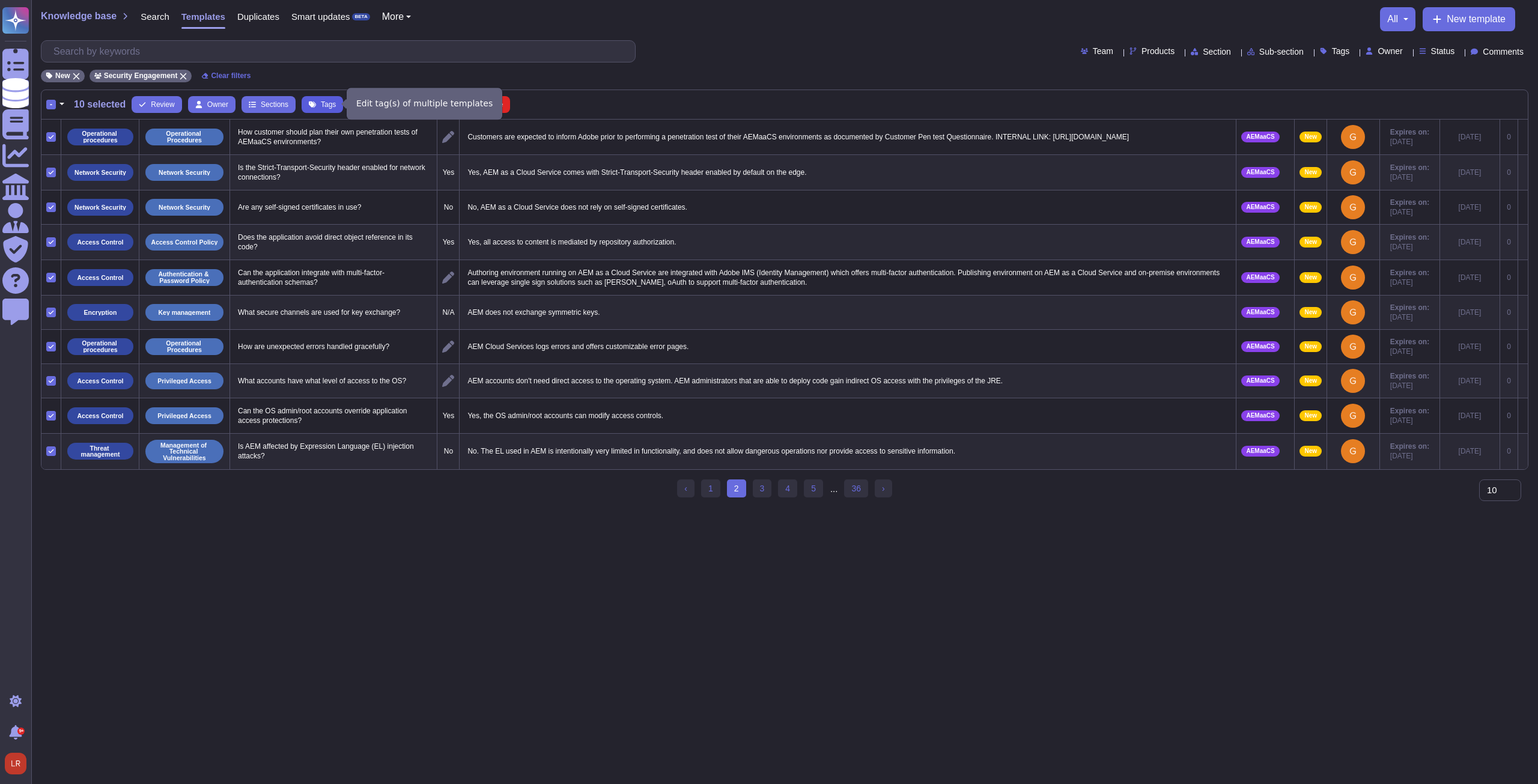
click at [318, 104] on button "Tags" at bounding box center [322, 105] width 41 height 17
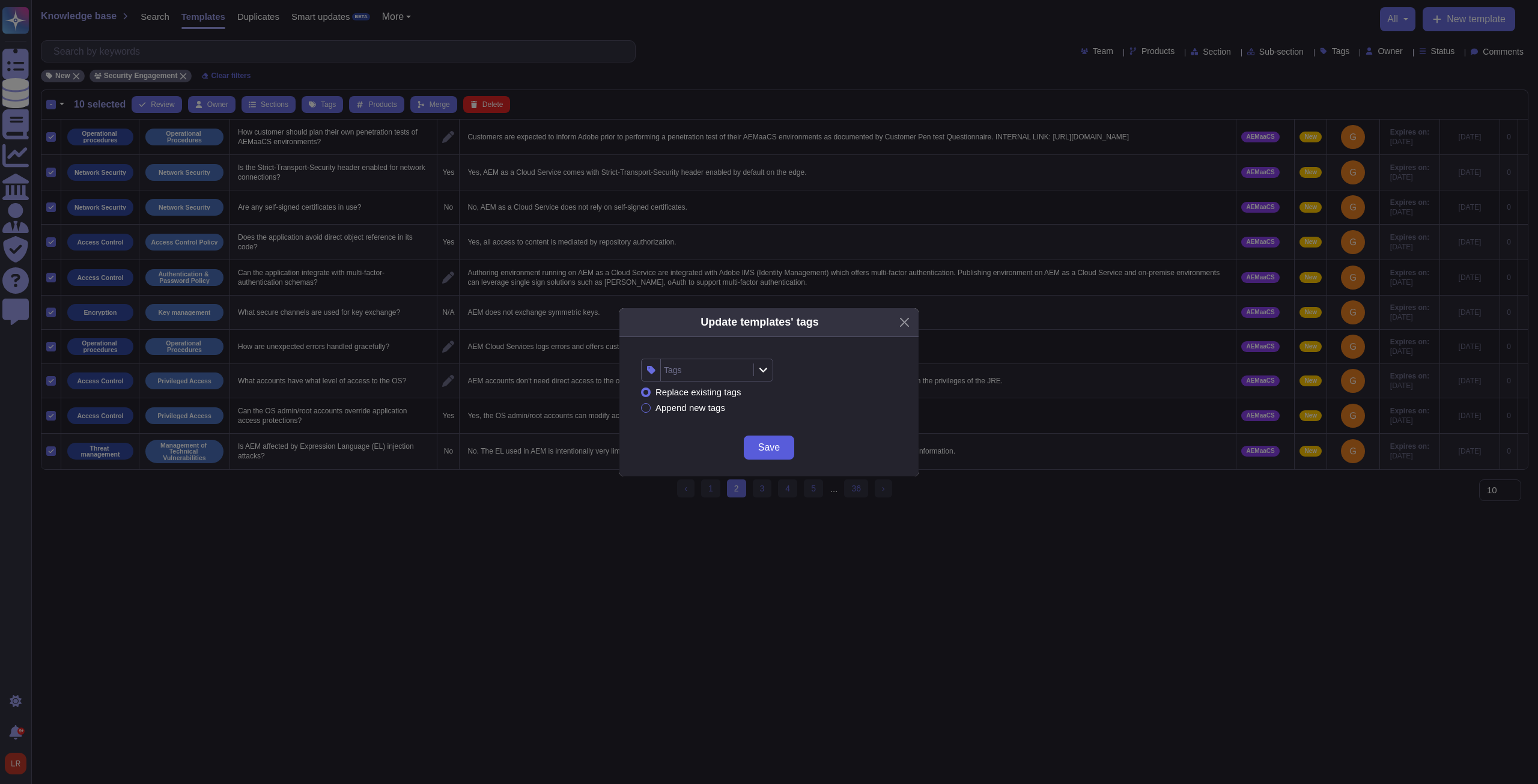
click at [768, 443] on span "Save" at bounding box center [769, 447] width 22 height 9
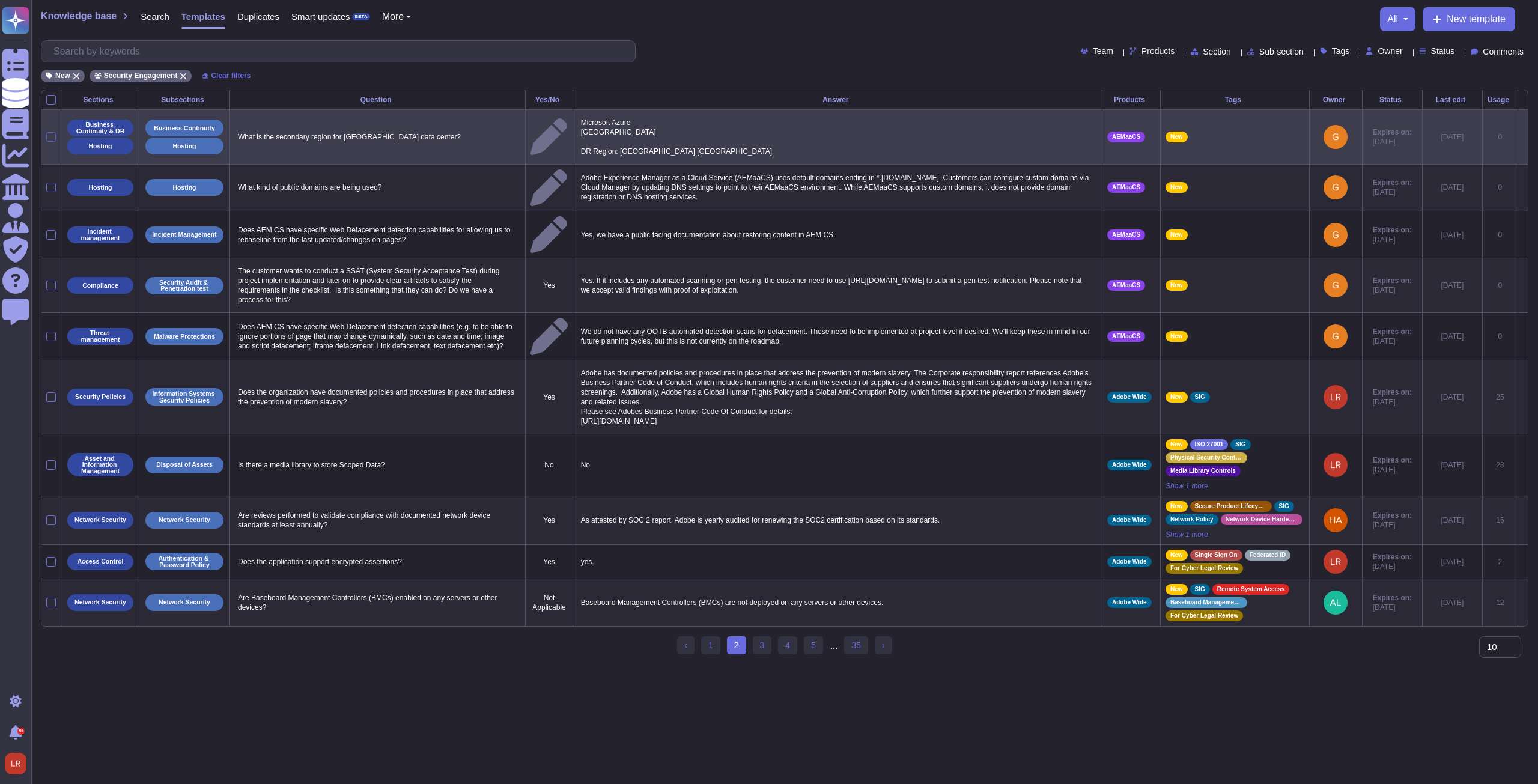
click at [52, 136] on div at bounding box center [51, 136] width 9 height 9
click at [0, 0] on input "checkbox" at bounding box center [0, 0] width 0 height 0
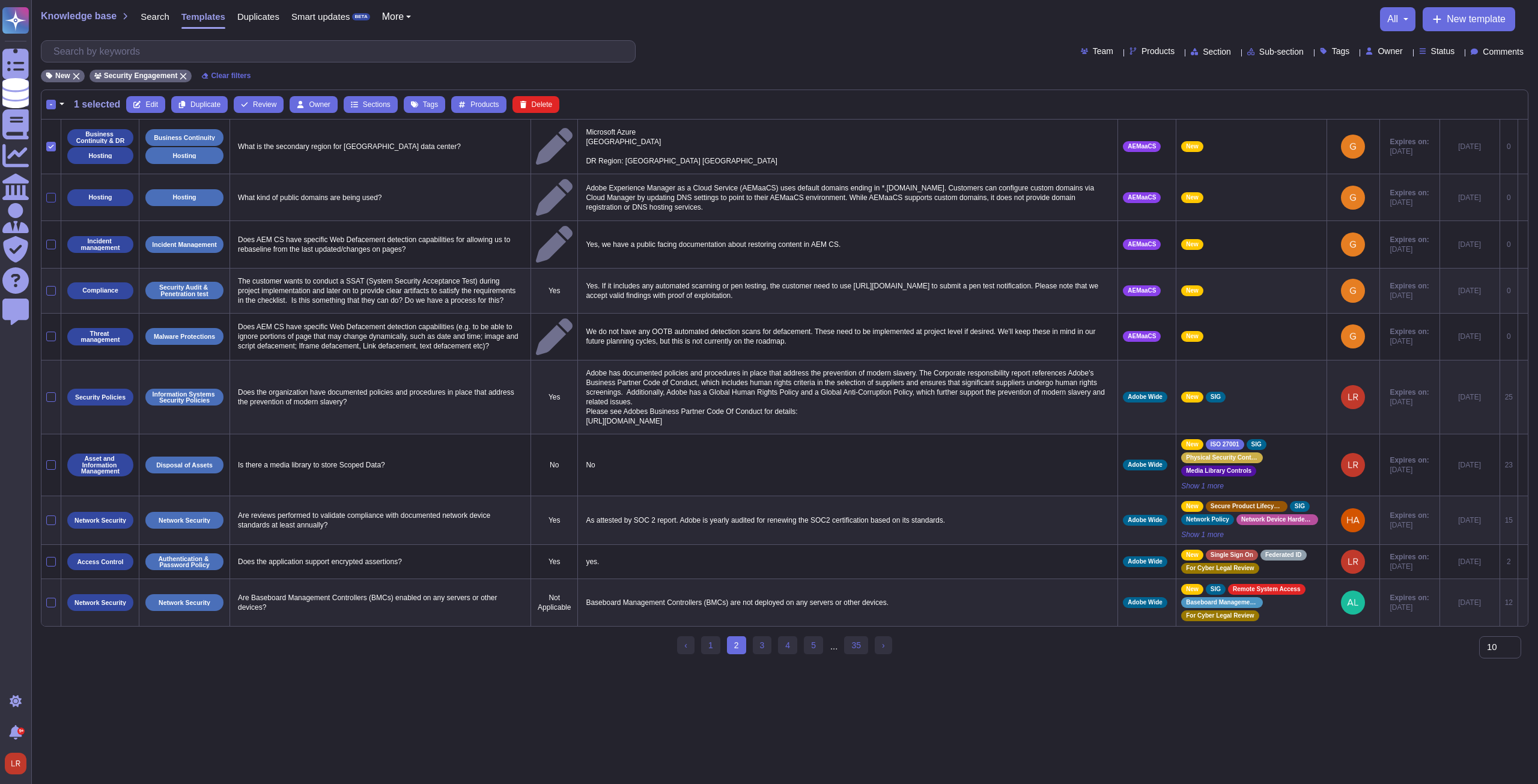
click at [53, 195] on div at bounding box center [51, 197] width 9 height 9
click at [0, 0] on input "checkbox" at bounding box center [0, 0] width 0 height 0
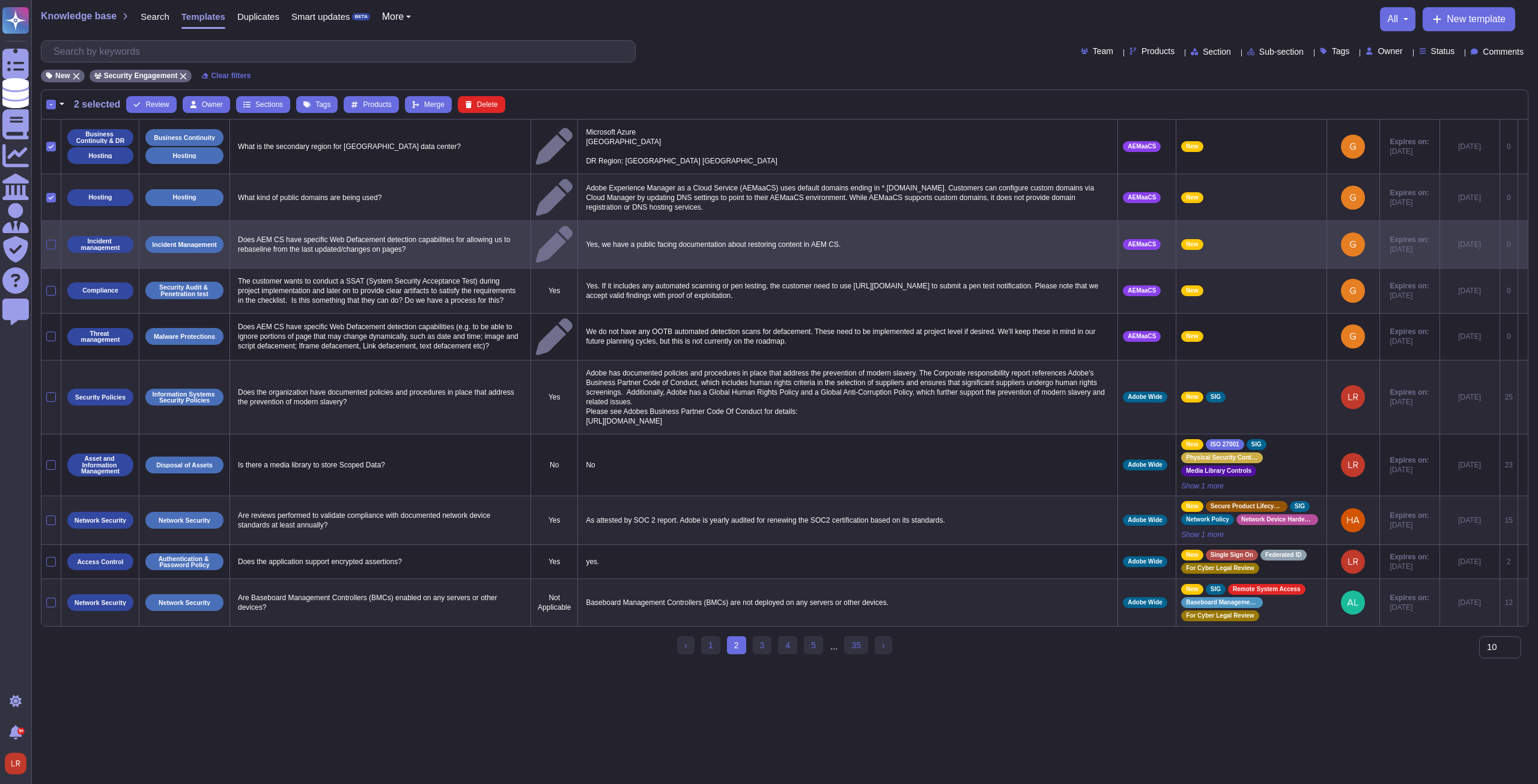
click at [52, 240] on div at bounding box center [51, 244] width 9 height 9
click at [0, 0] on input "checkbox" at bounding box center [0, 0] width 0 height 0
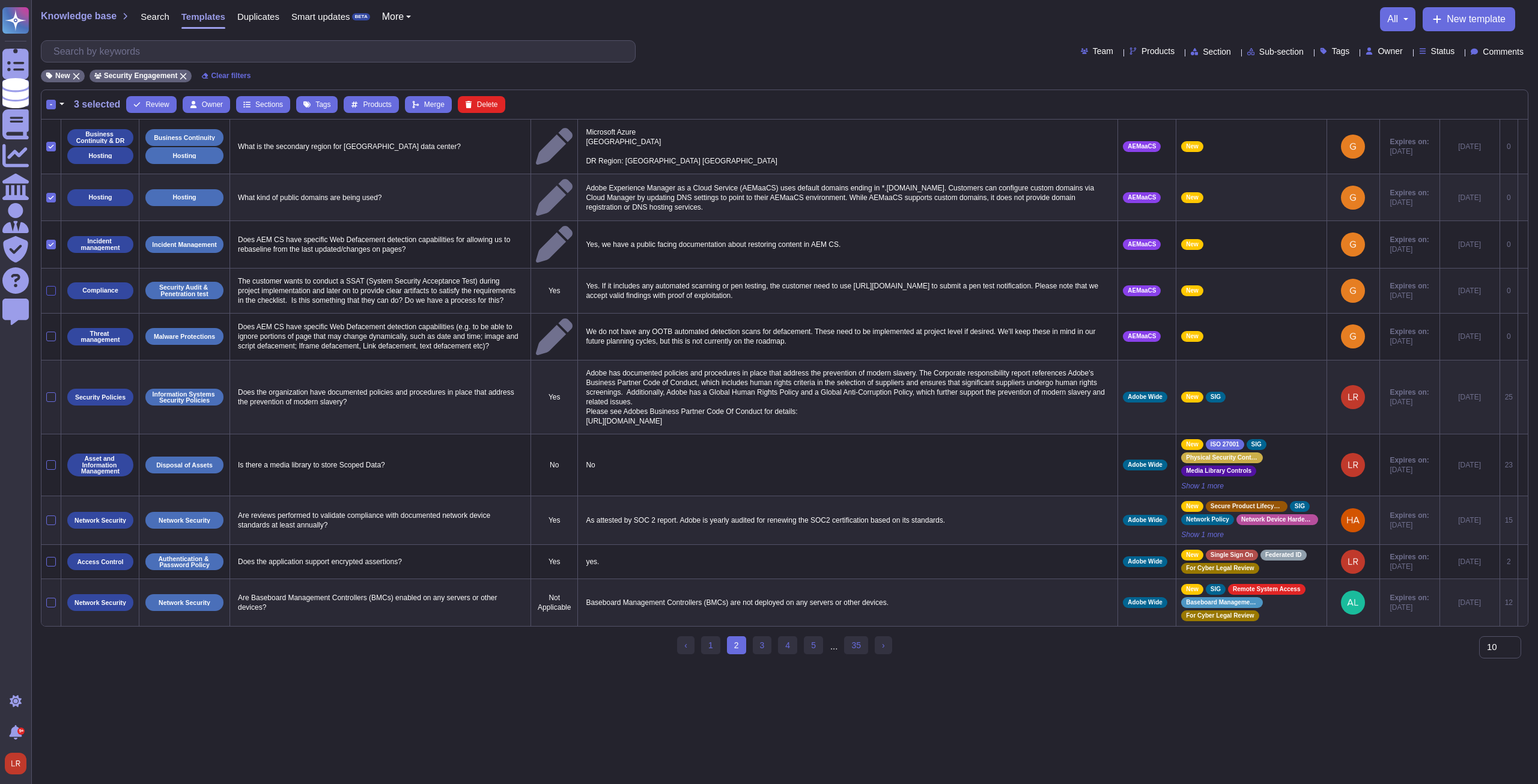
click at [54, 286] on div at bounding box center [51, 290] width 9 height 9
click at [0, 0] on input "checkbox" at bounding box center [0, 0] width 0 height 0
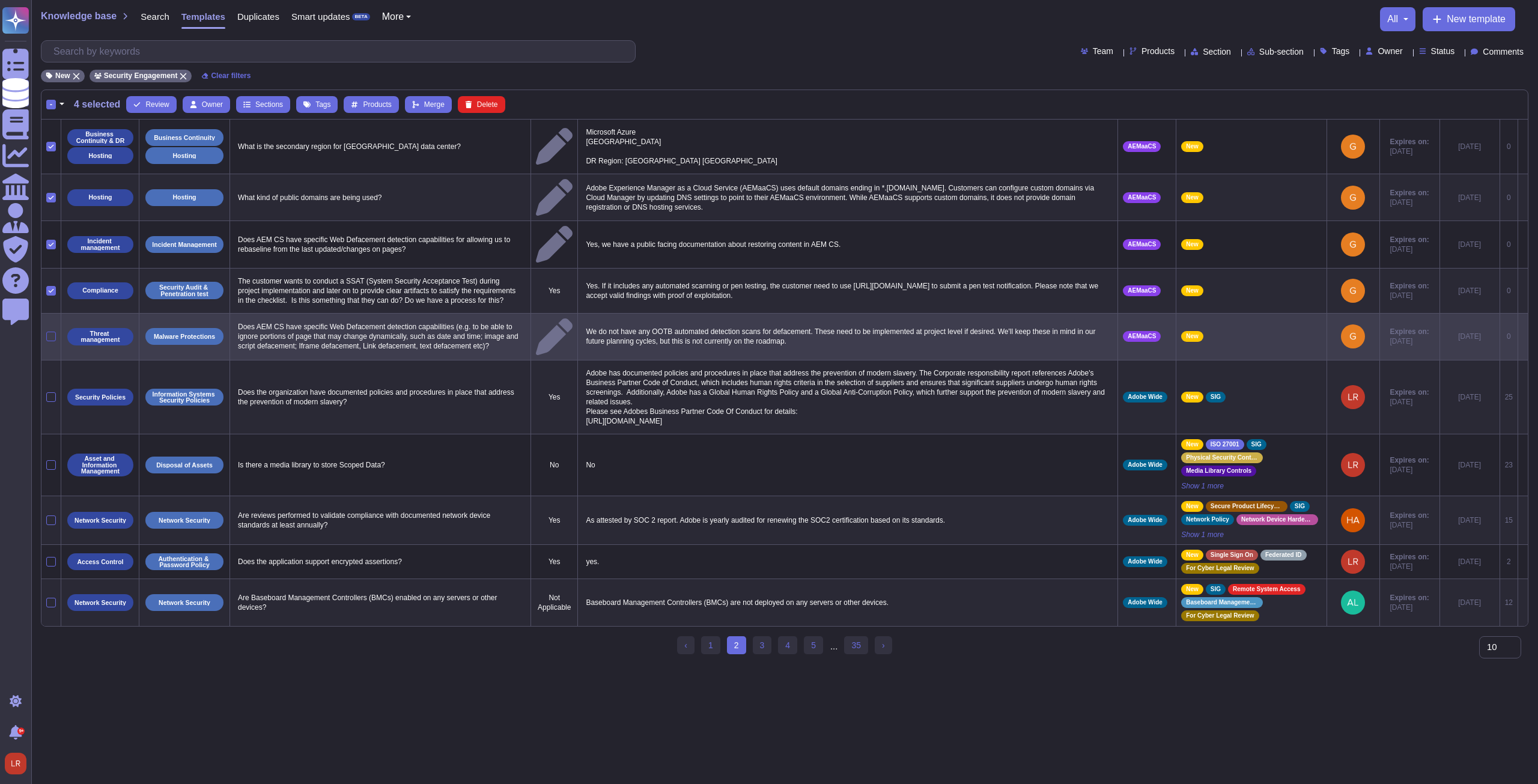
click at [49, 332] on div at bounding box center [51, 336] width 9 height 9
click at [0, 0] on input "checkbox" at bounding box center [0, 0] width 0 height 0
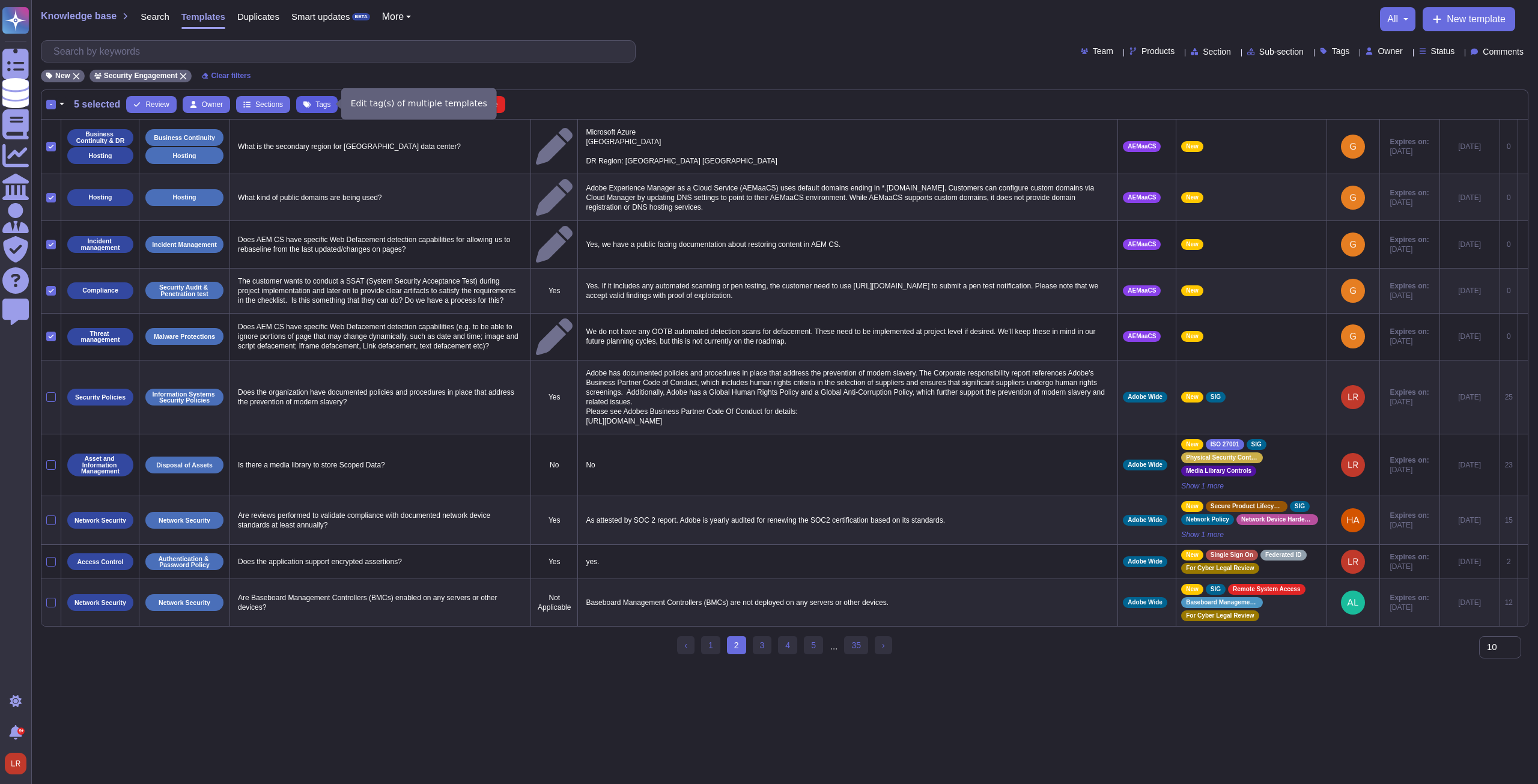
click at [321, 105] on span "Tags" at bounding box center [322, 104] width 15 height 7
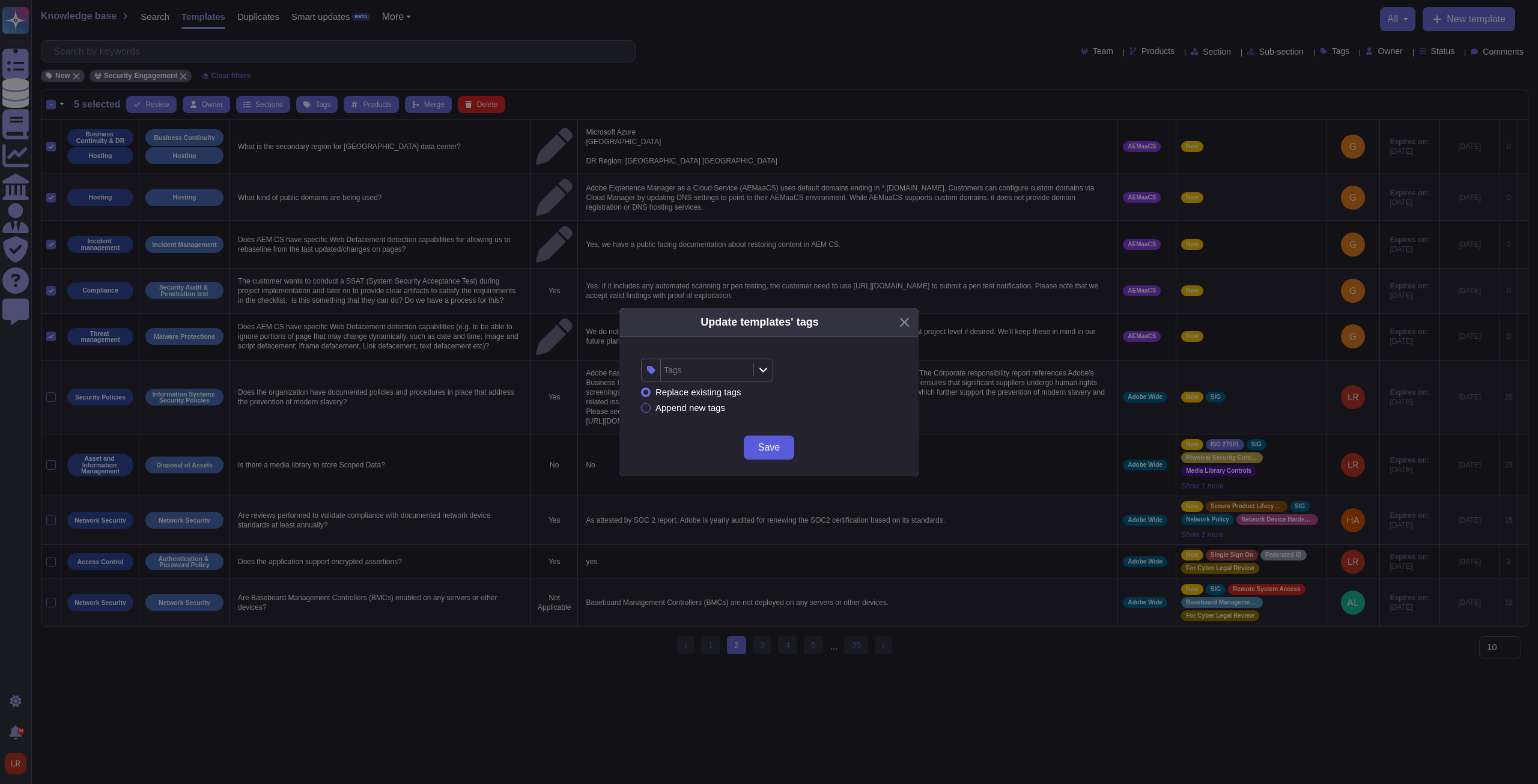
click at [769, 446] on span "Save" at bounding box center [769, 447] width 22 height 9
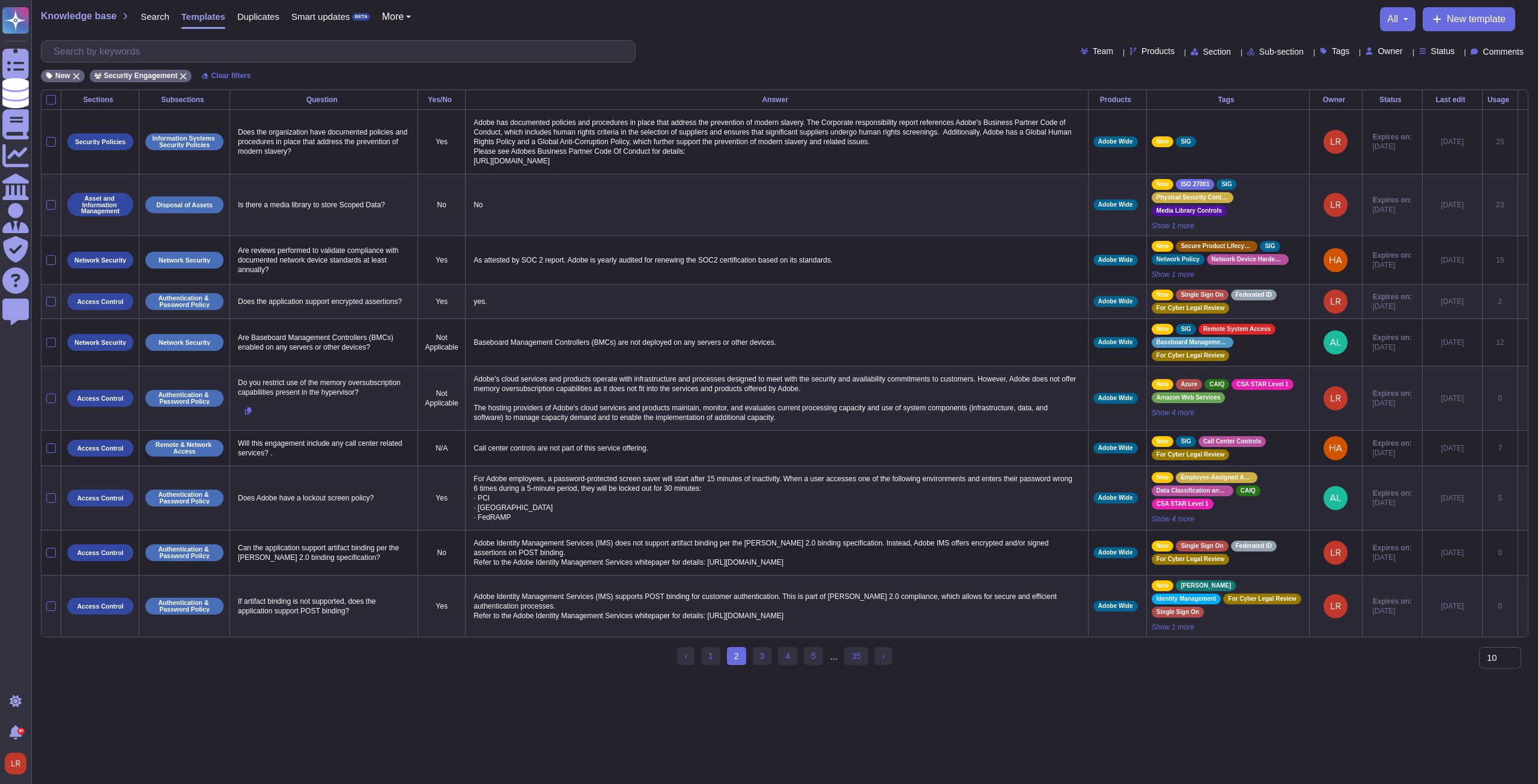
click at [1207, 90] on th "Tags" at bounding box center [1227, 100] width 163 height 20
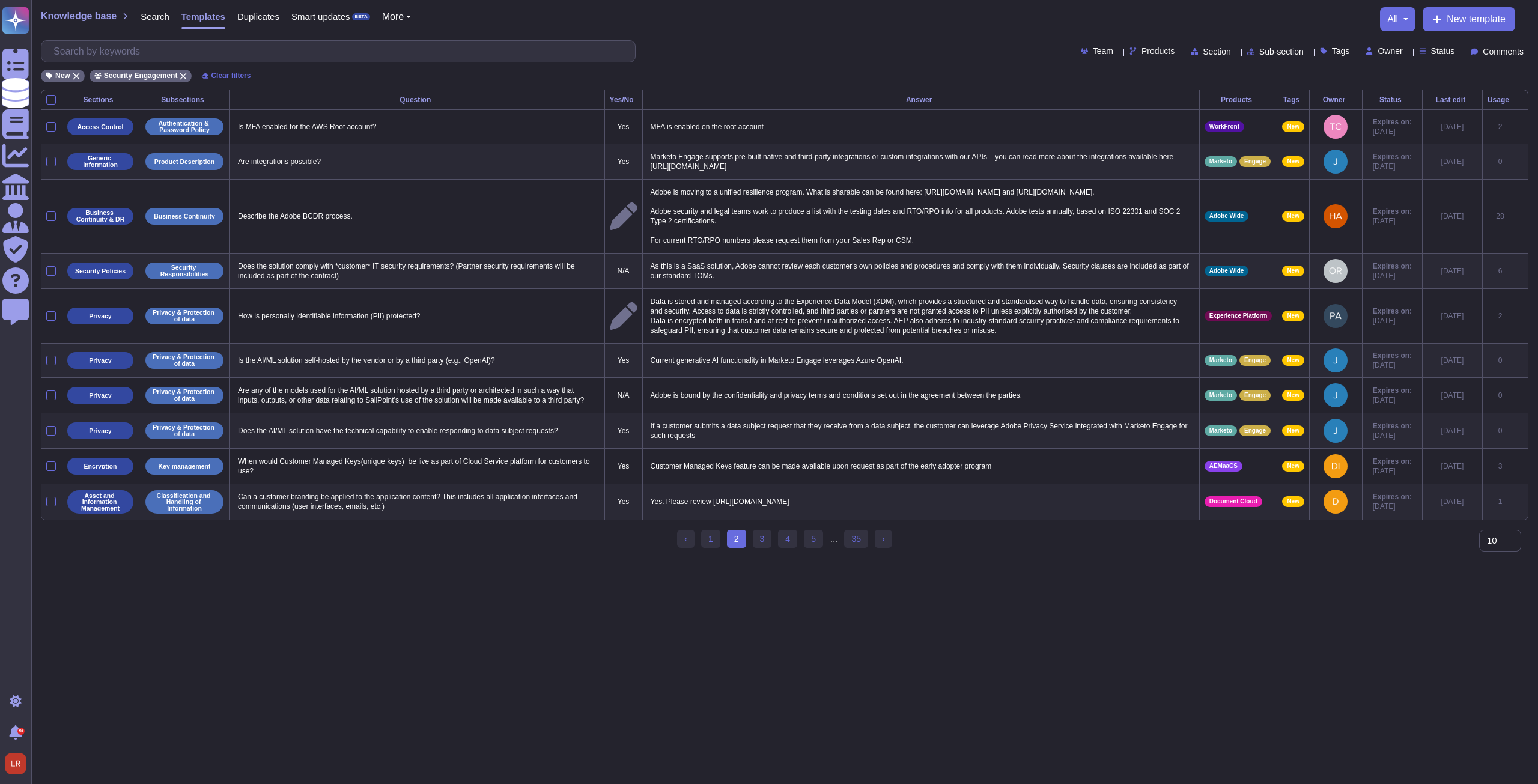
click at [1205, 98] on div "Products" at bounding box center [1238, 100] width 68 height 7
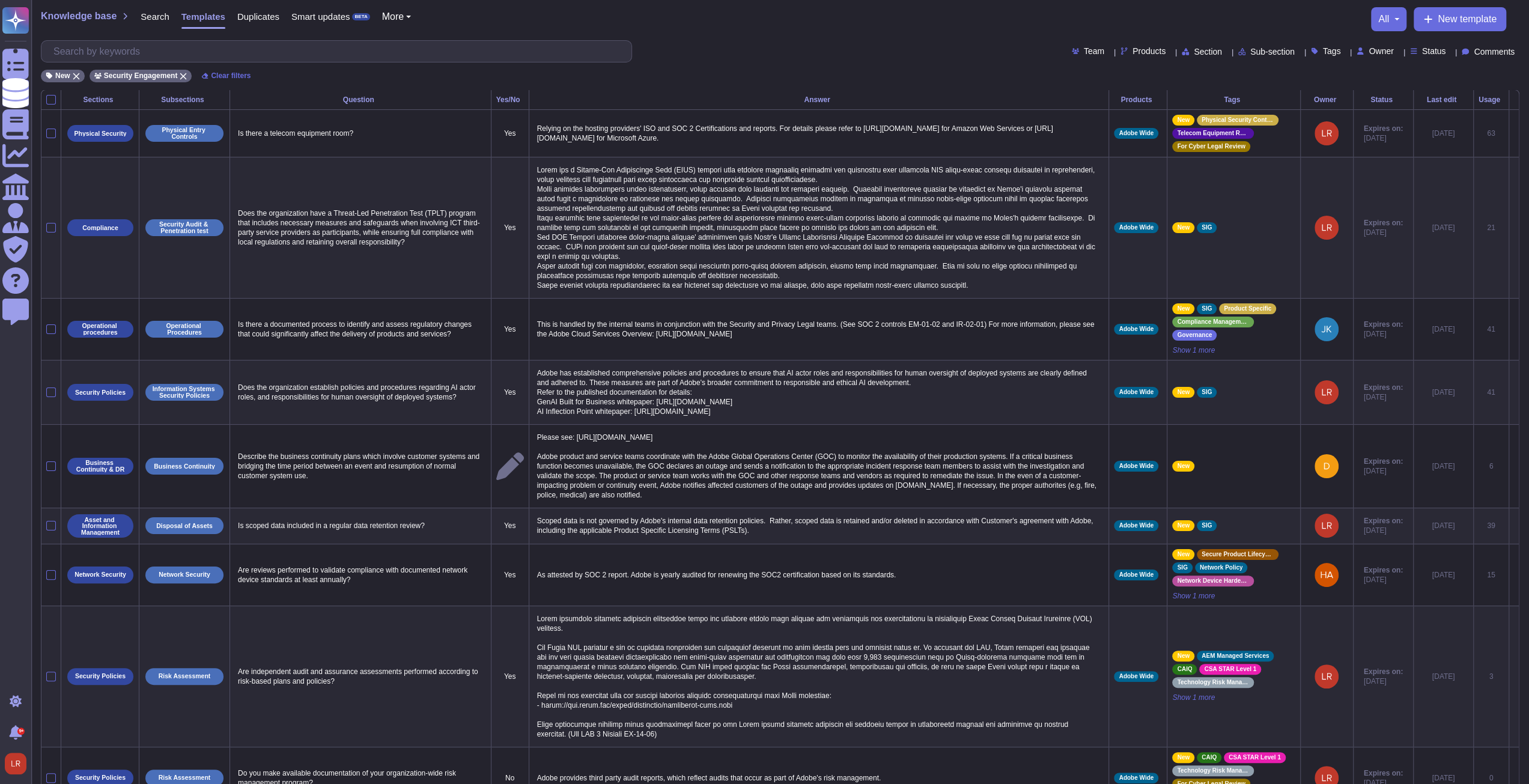
click at [1205, 98] on div "Tags" at bounding box center [1233, 100] width 123 height 7
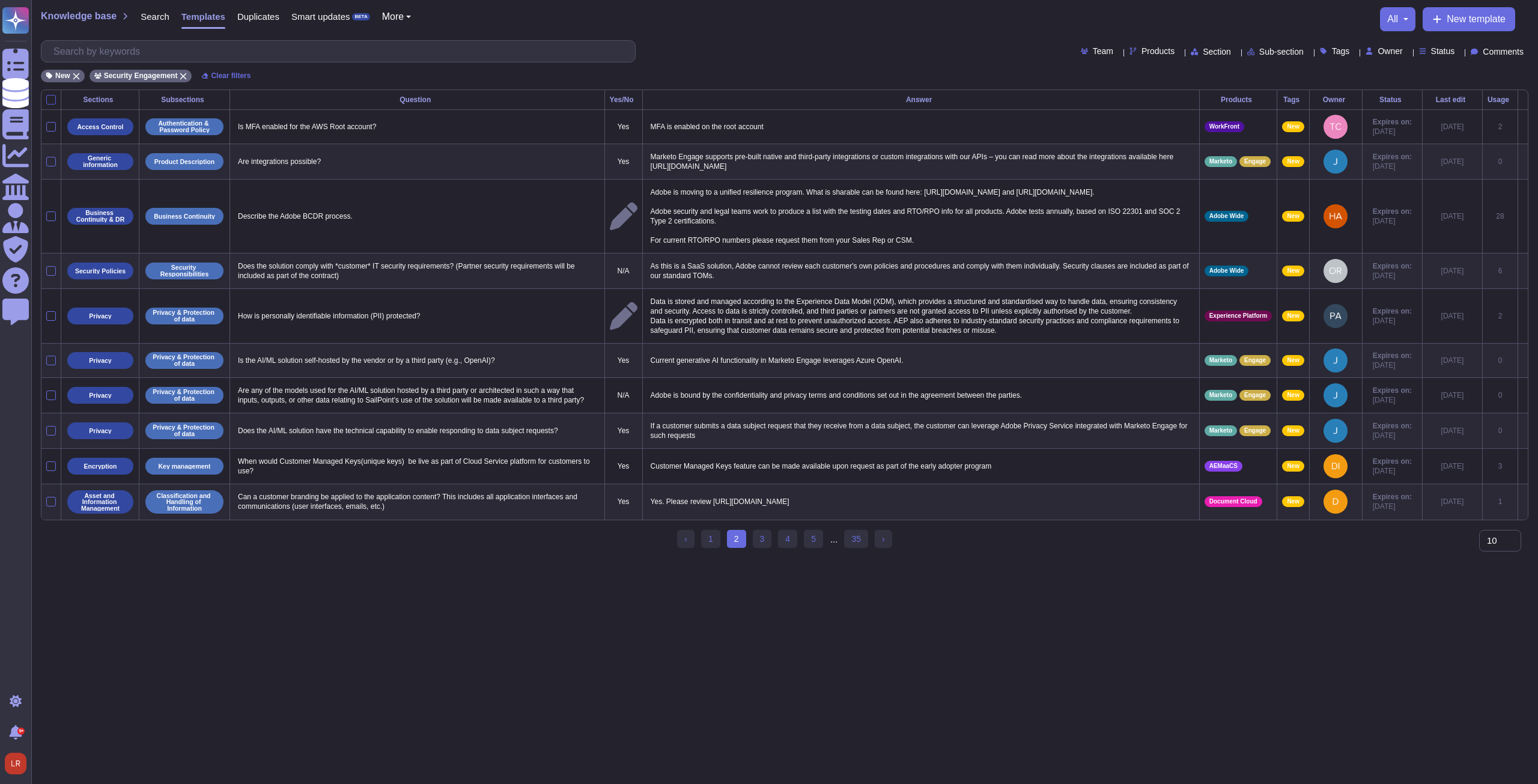
click at [54, 97] on div at bounding box center [51, 99] width 9 height 9
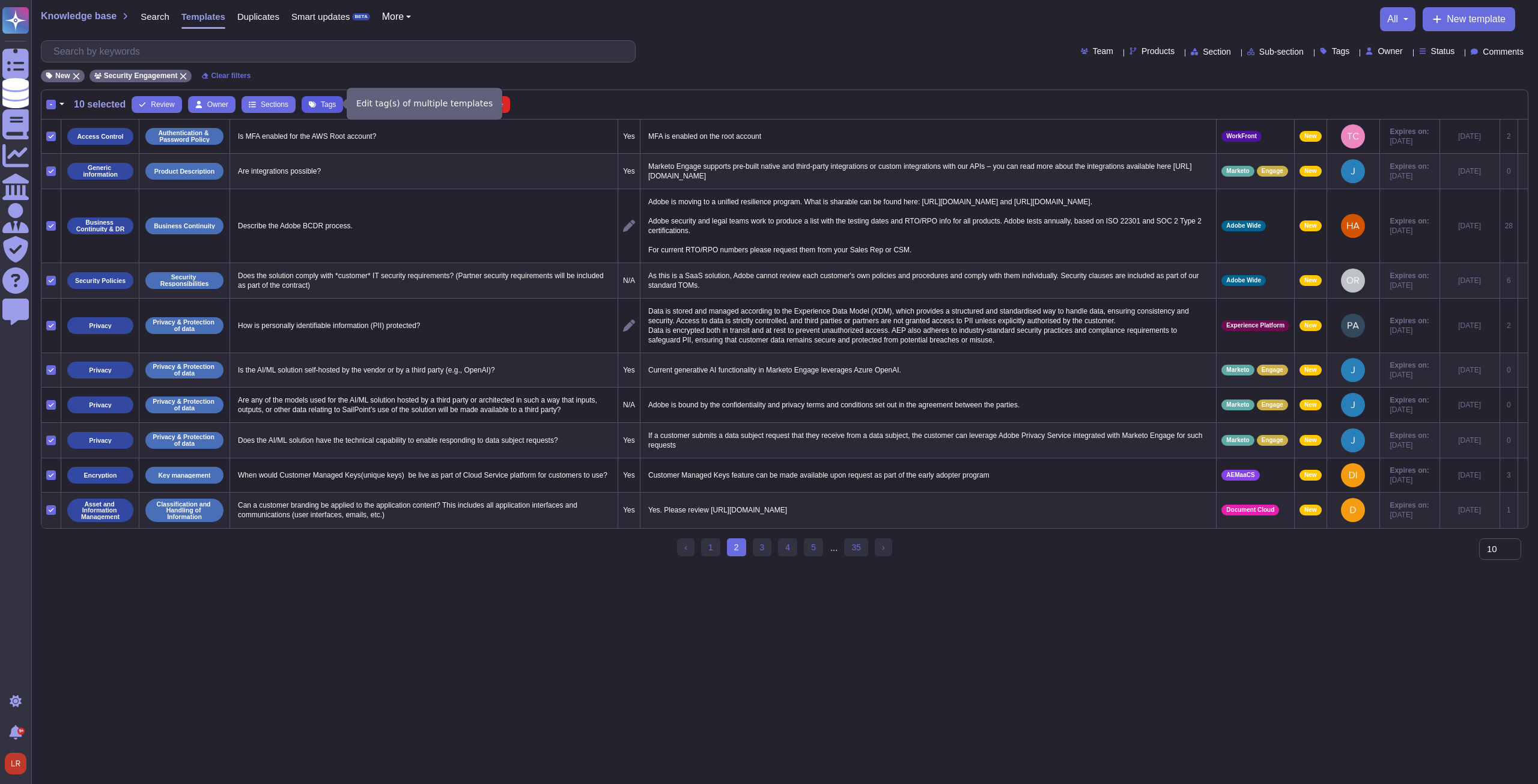
click at [321, 105] on span "Tags" at bounding box center [327, 104] width 15 height 7
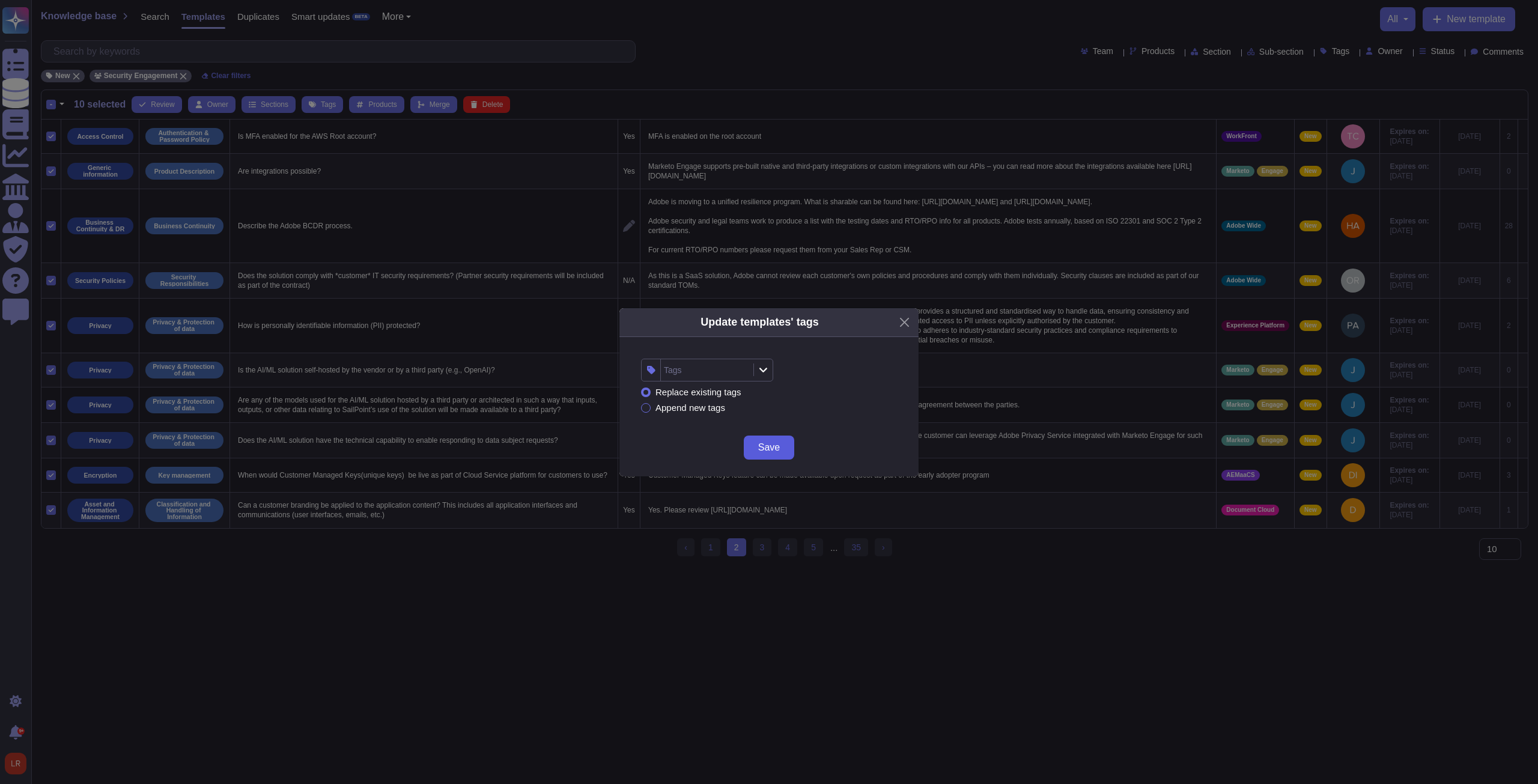
click at [773, 445] on span "Save" at bounding box center [769, 447] width 22 height 9
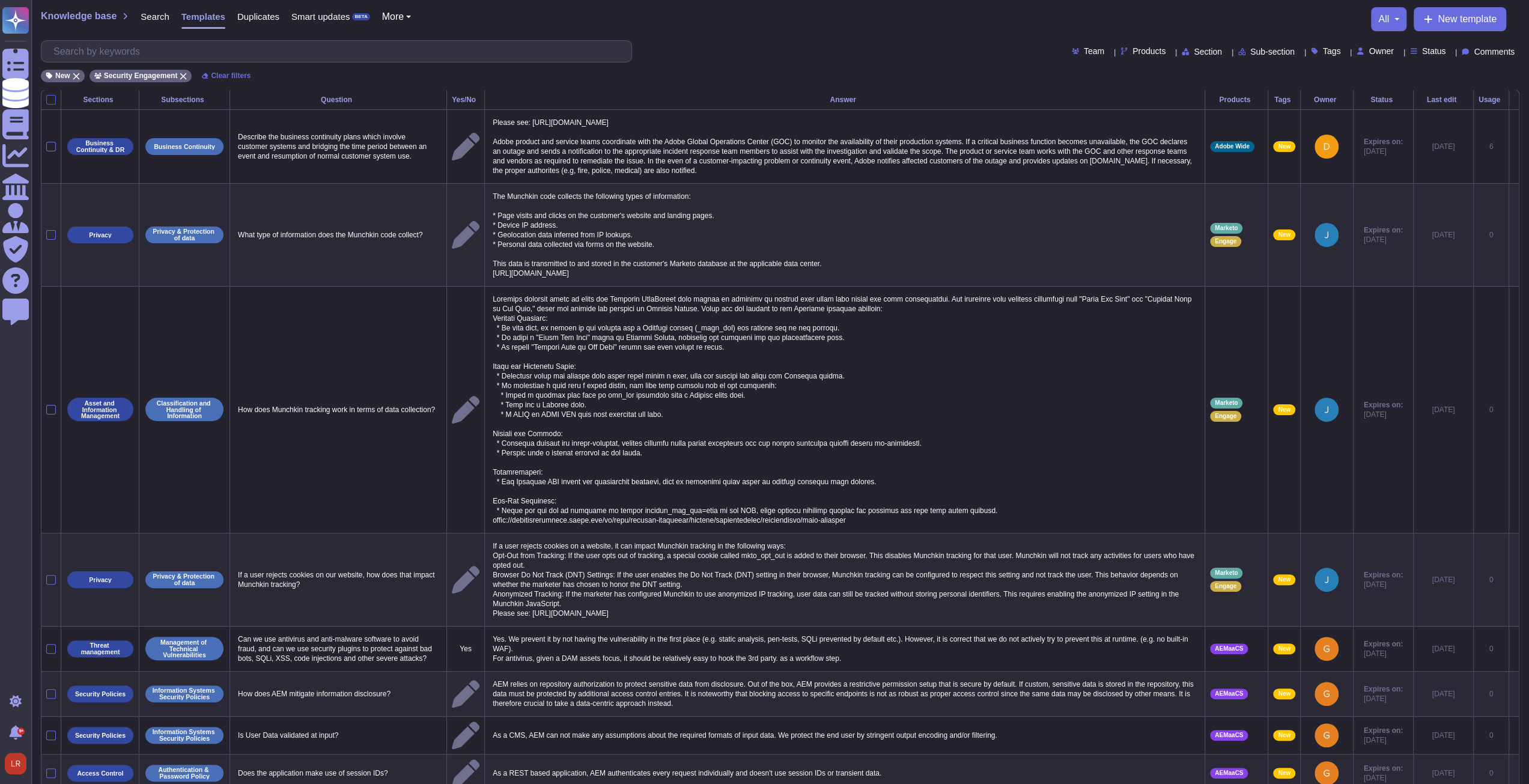
click at [53, 96] on div at bounding box center [51, 99] width 9 height 9
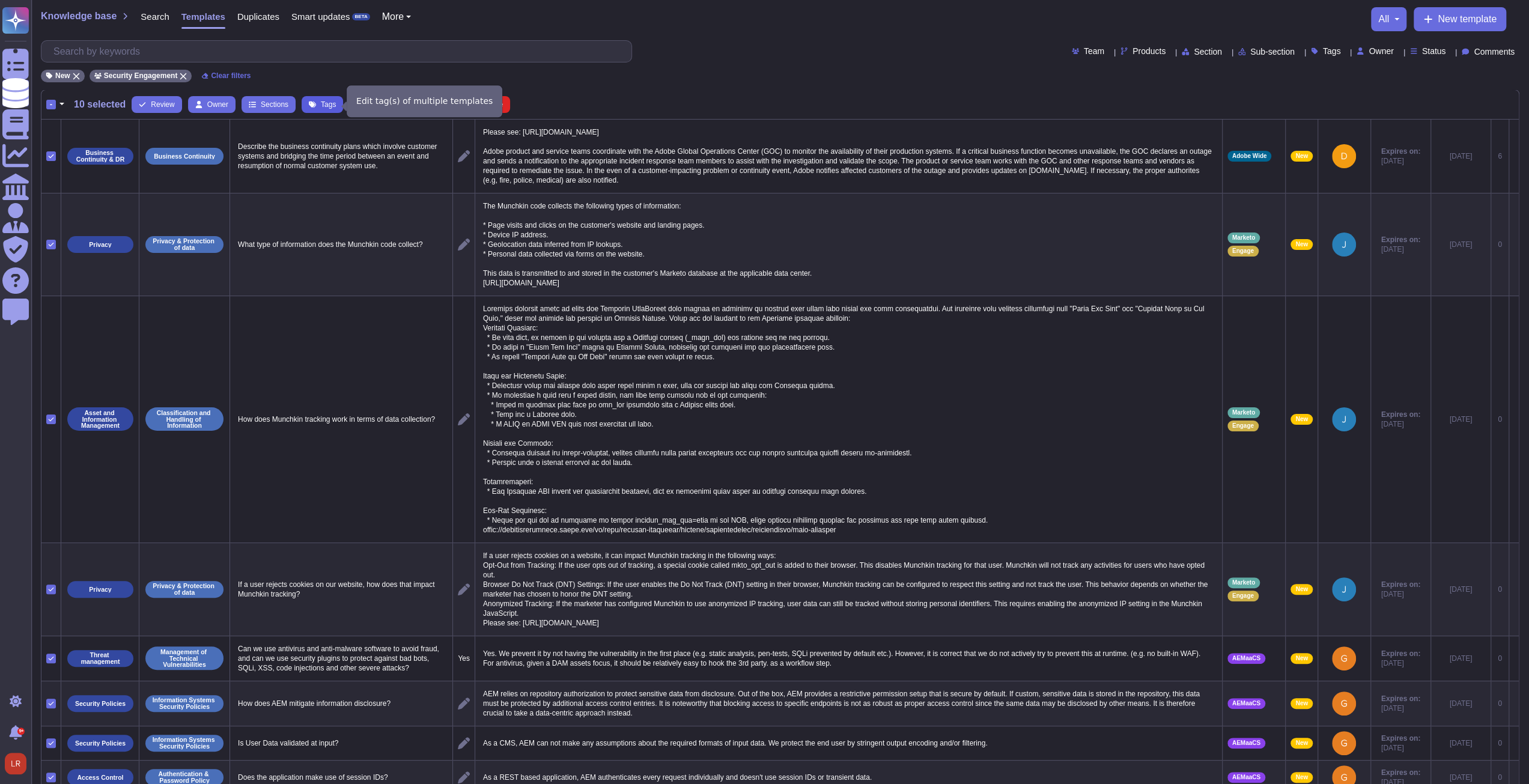
click at [324, 103] on span "Tags" at bounding box center [328, 104] width 15 height 7
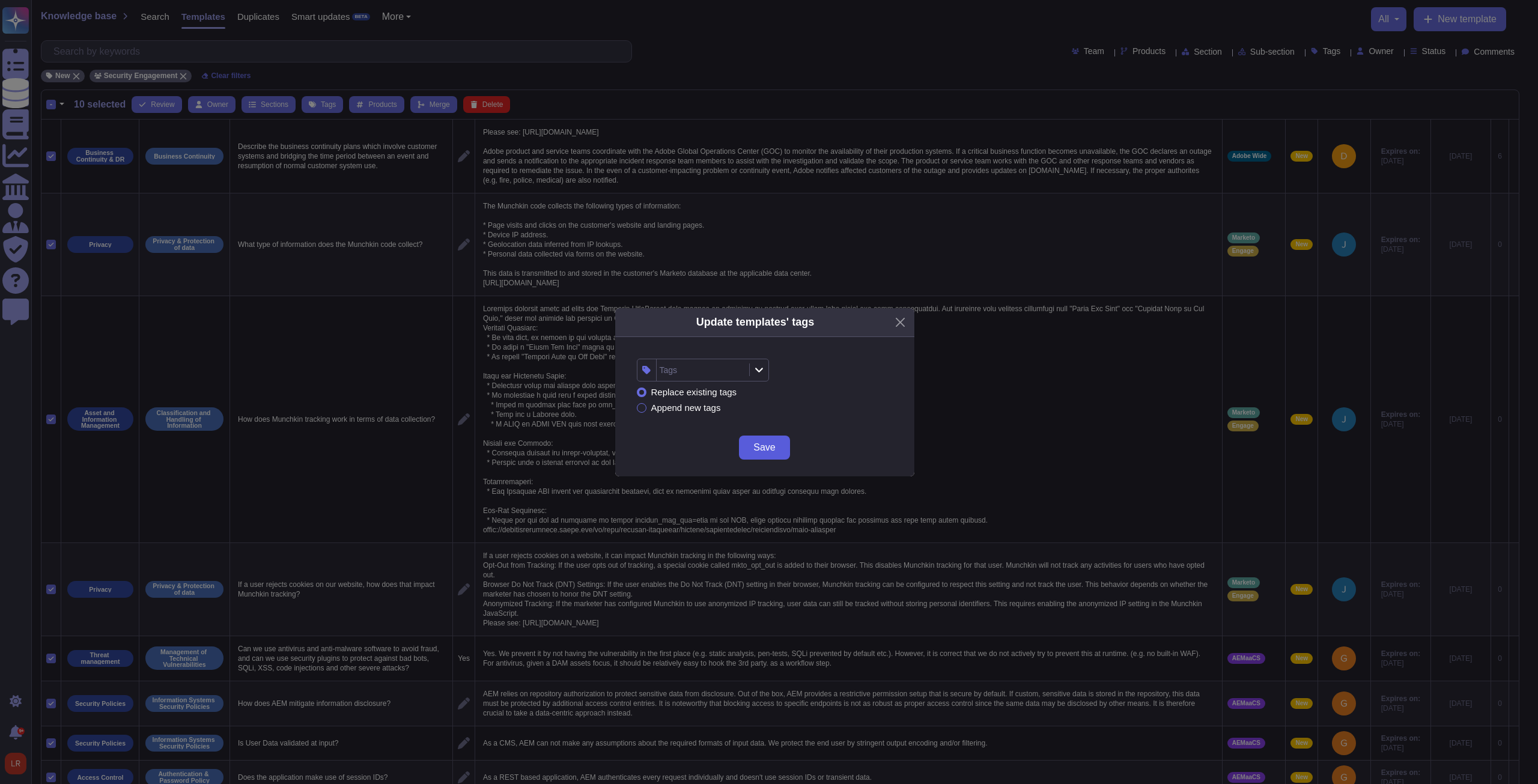
click at [767, 450] on span "Save" at bounding box center [763, 447] width 22 height 9
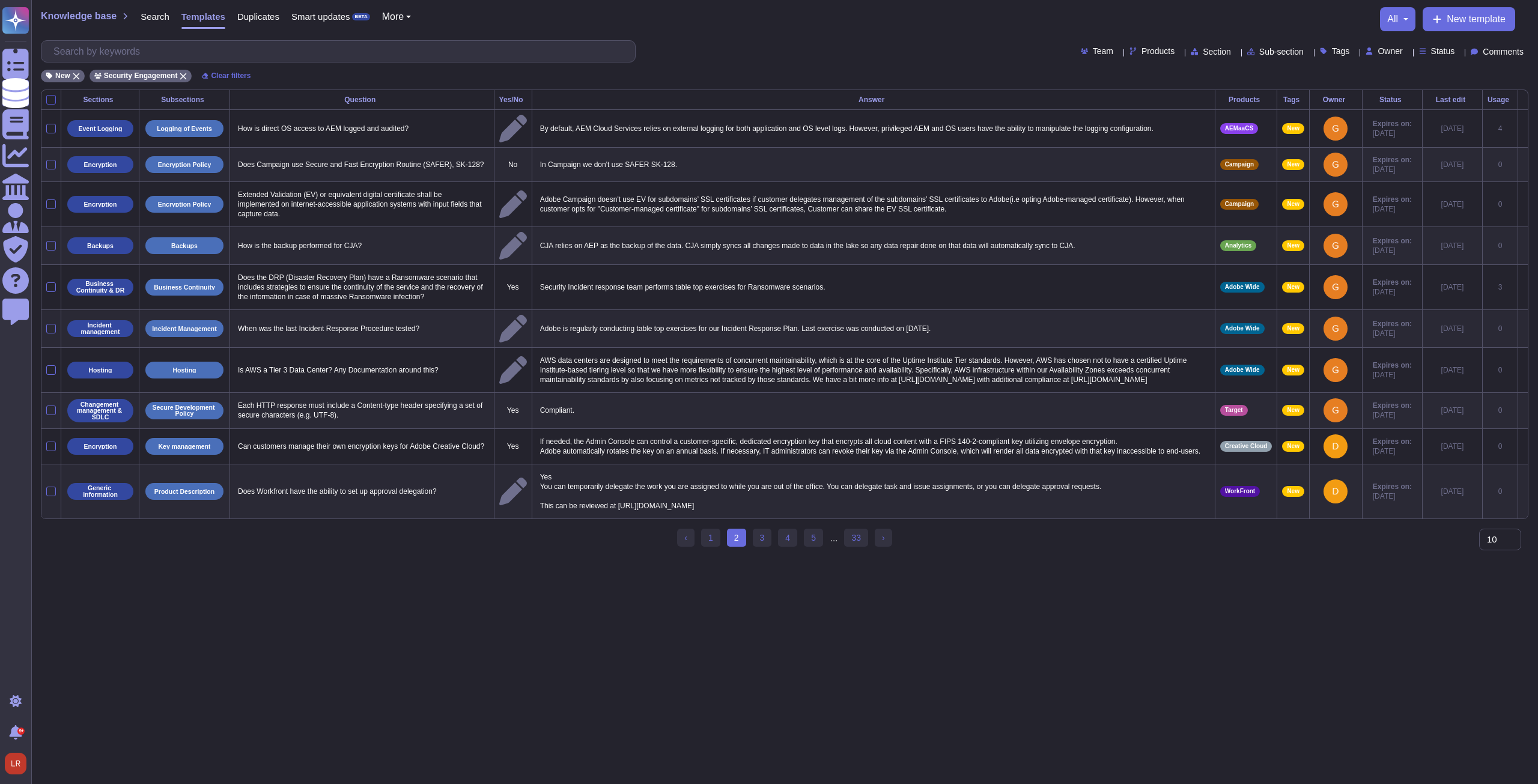
click at [51, 100] on div at bounding box center [51, 99] width 9 height 9
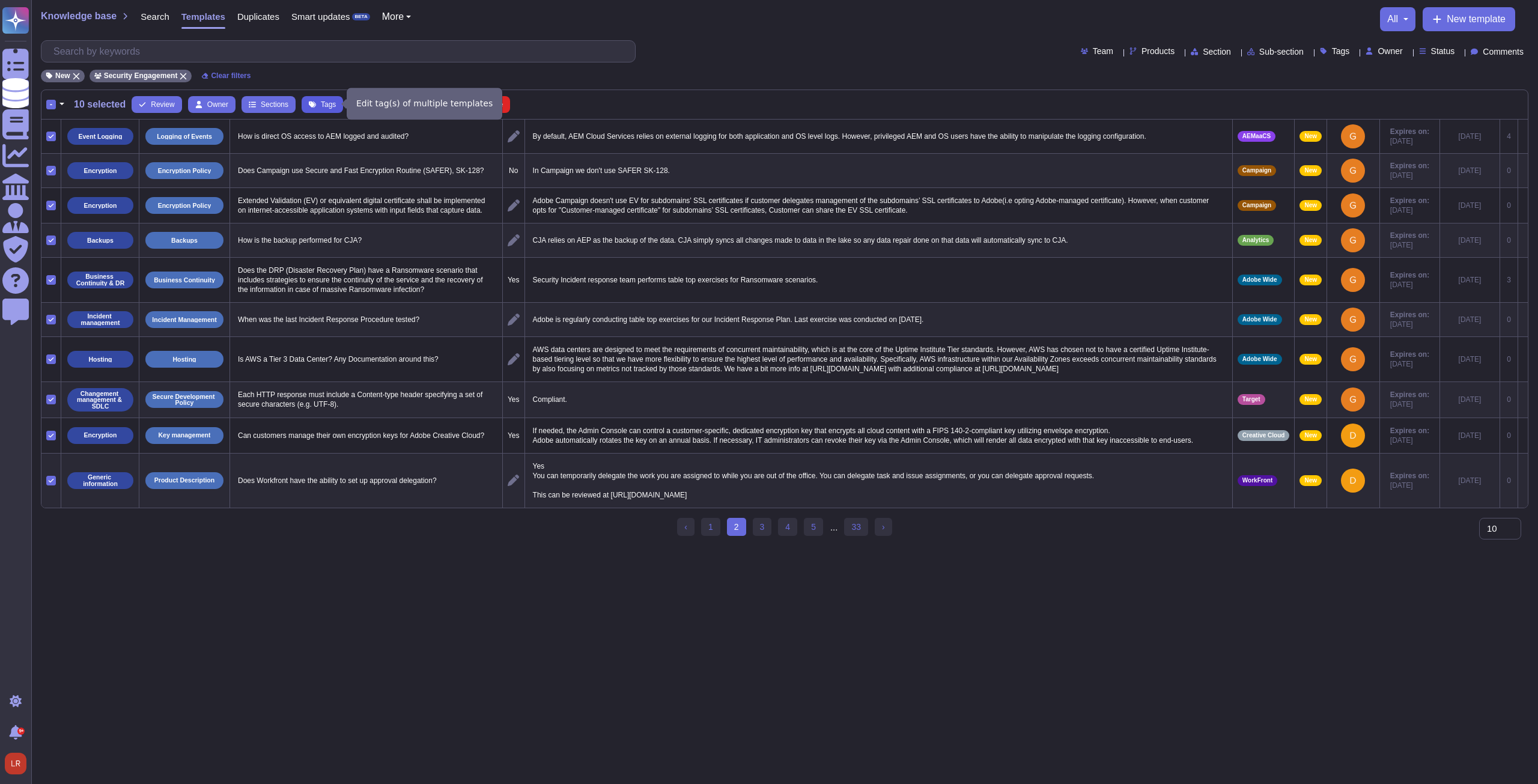
click at [324, 104] on span "Tags" at bounding box center [327, 104] width 15 height 7
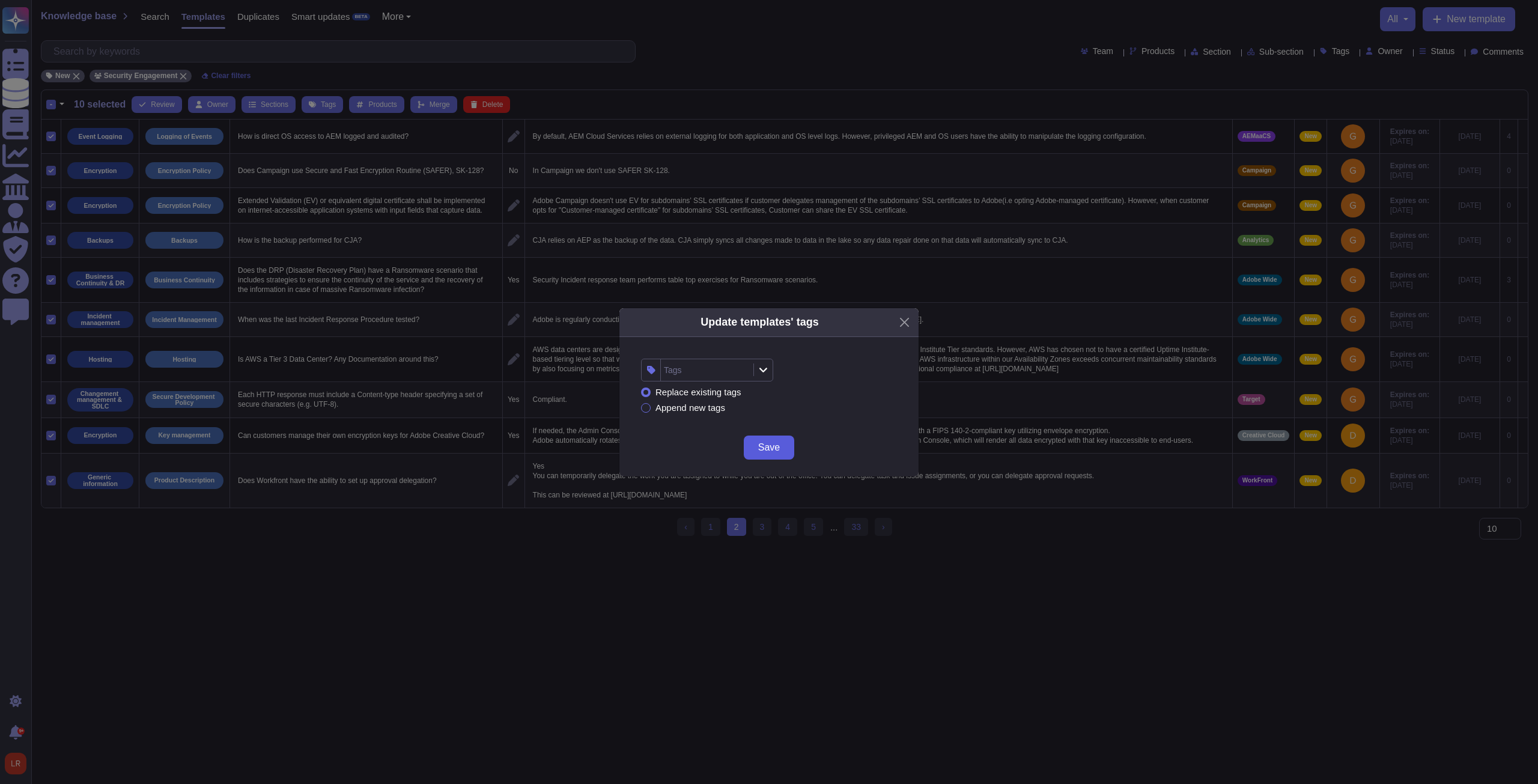
click at [770, 445] on span "Save" at bounding box center [769, 447] width 22 height 9
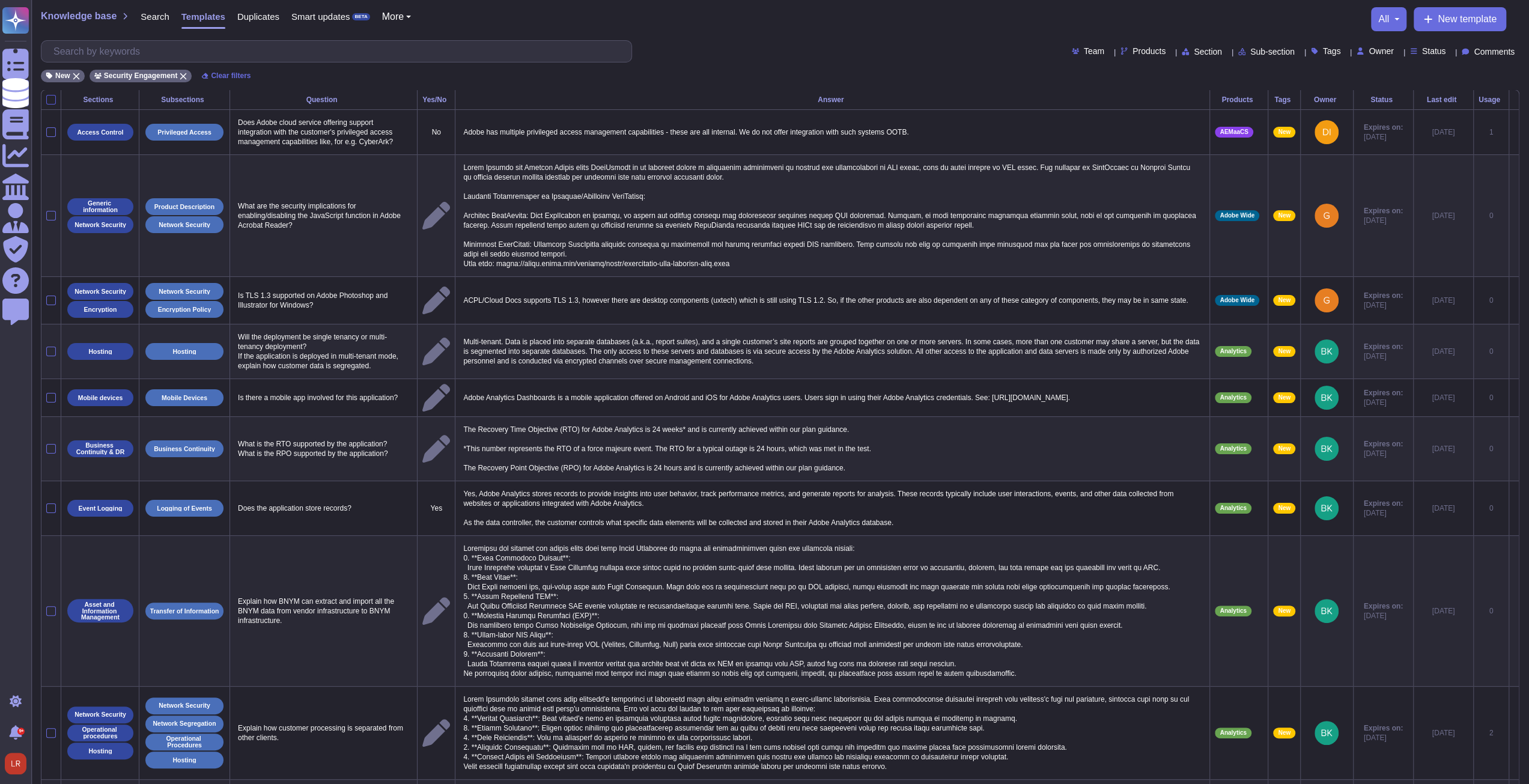
click at [52, 95] on div at bounding box center [51, 99] width 9 height 9
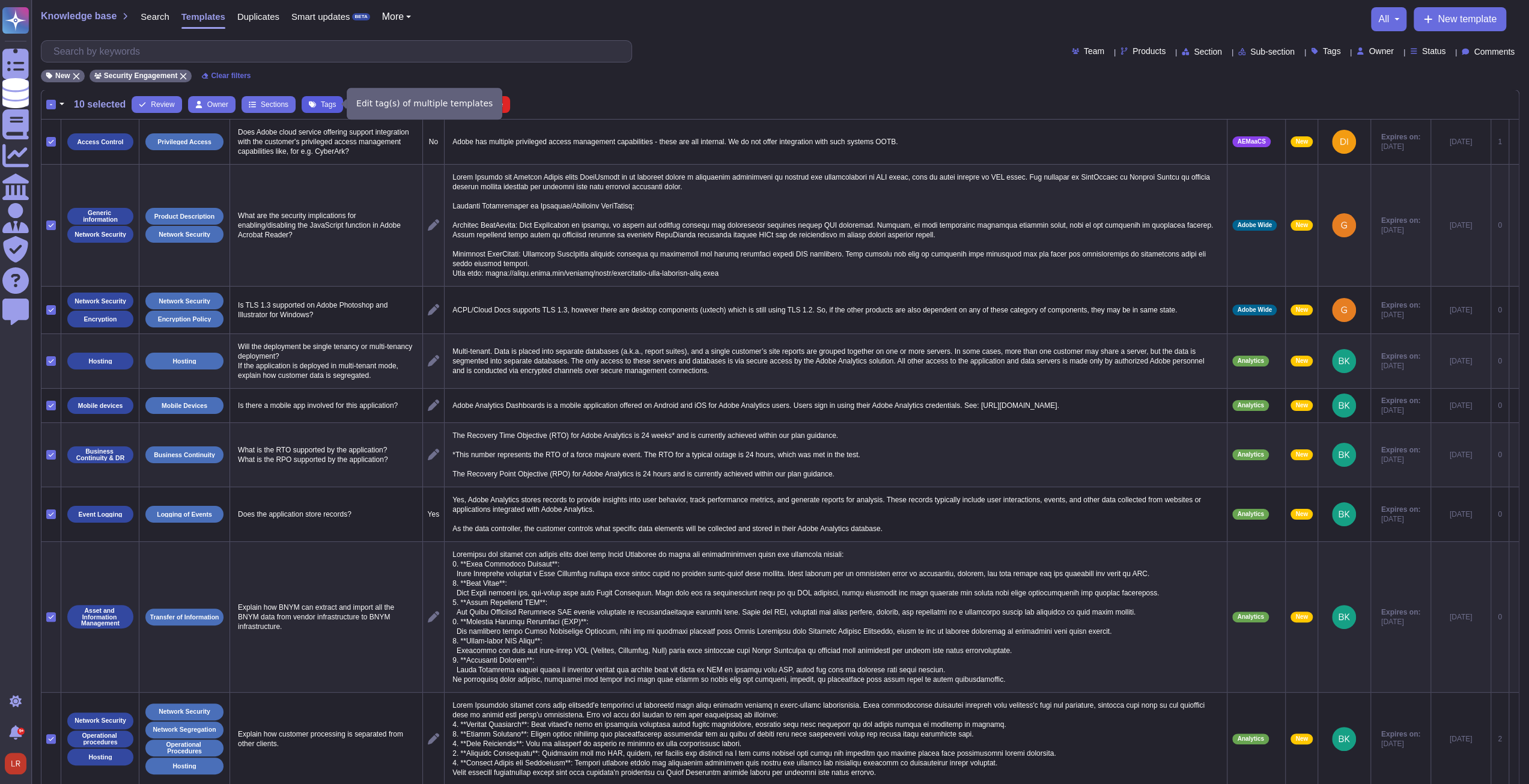
click at [327, 101] on span "Tags" at bounding box center [328, 104] width 15 height 7
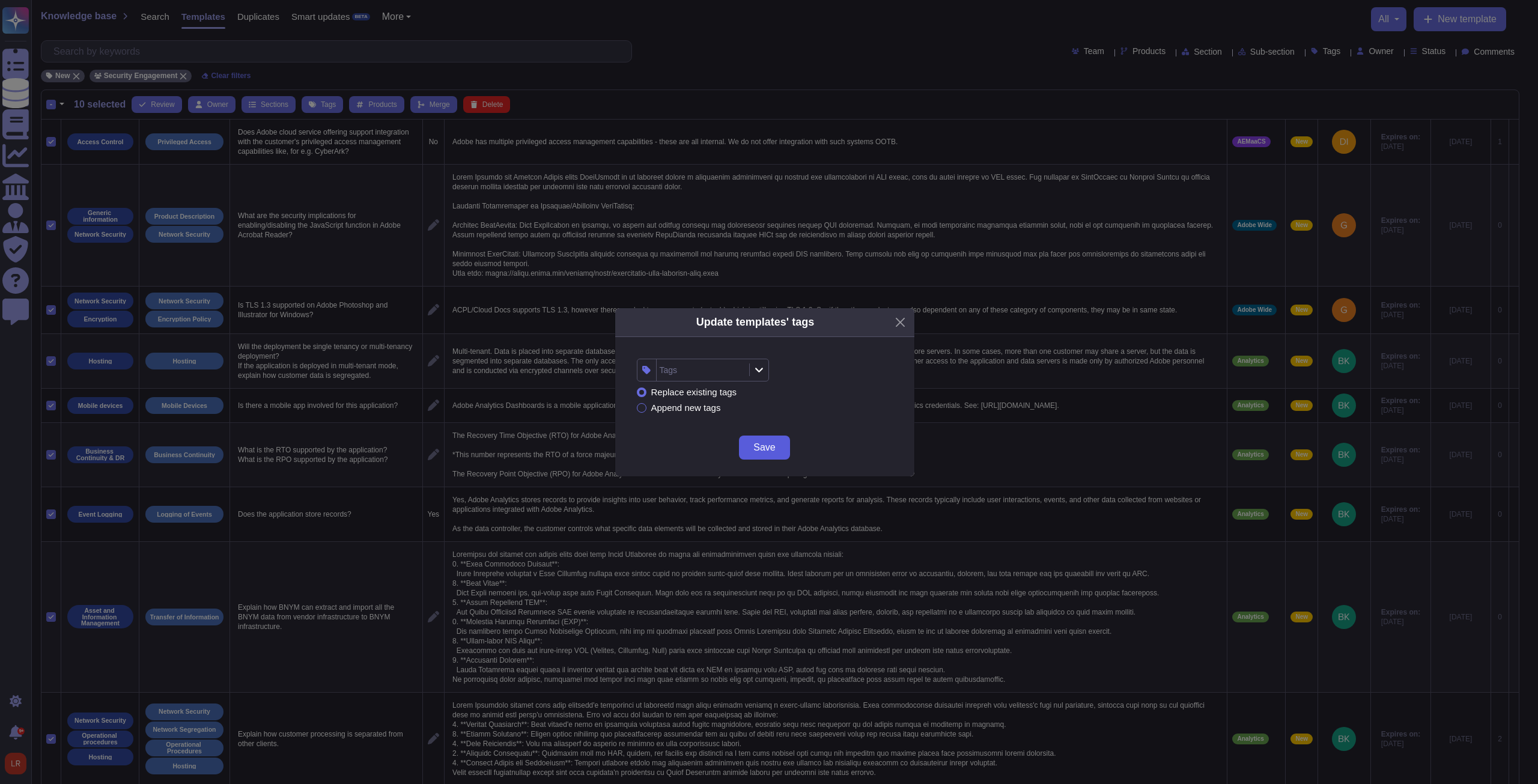
click at [765, 450] on span "Save" at bounding box center [763, 447] width 22 height 9
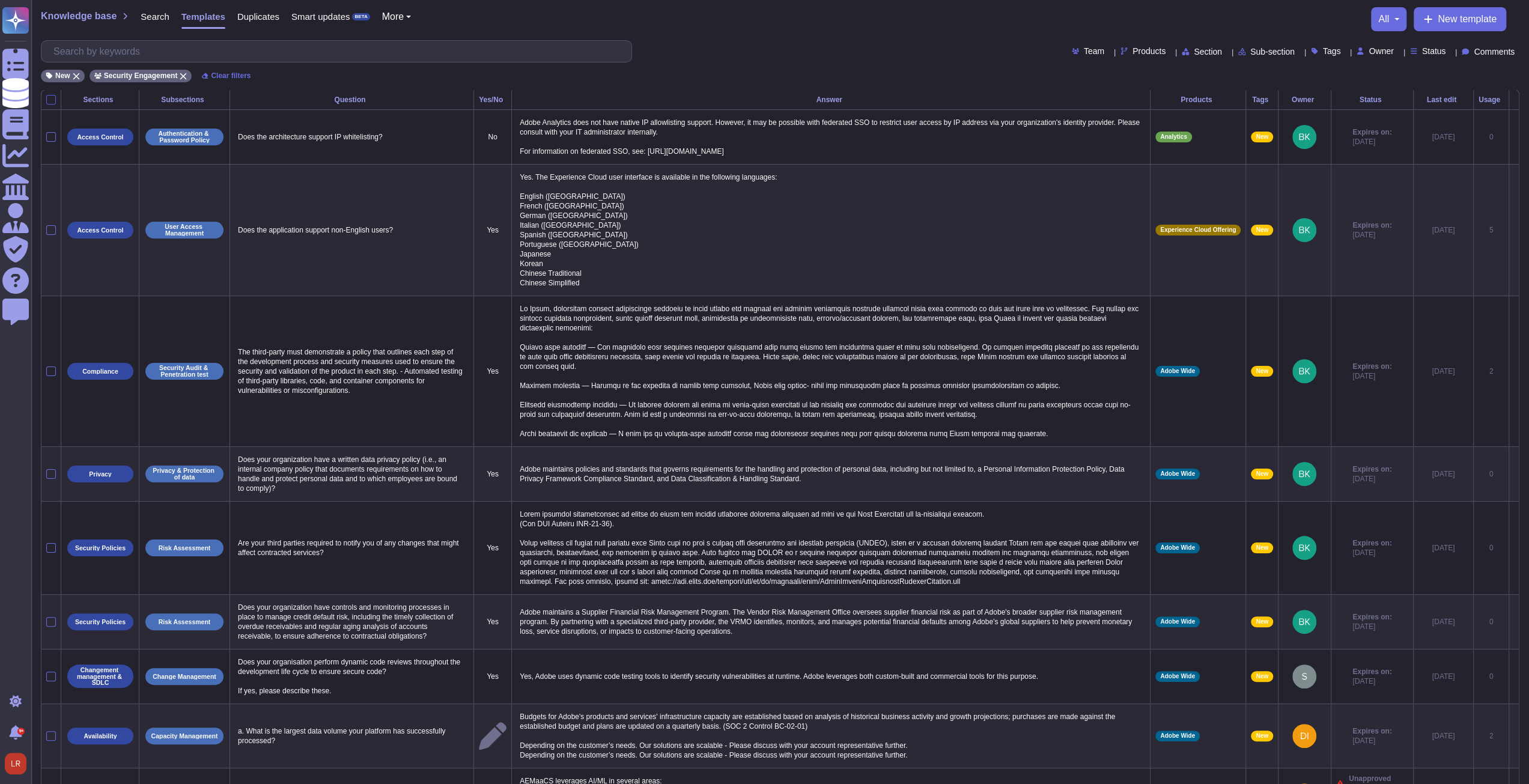
click at [53, 95] on div at bounding box center [51, 99] width 9 height 9
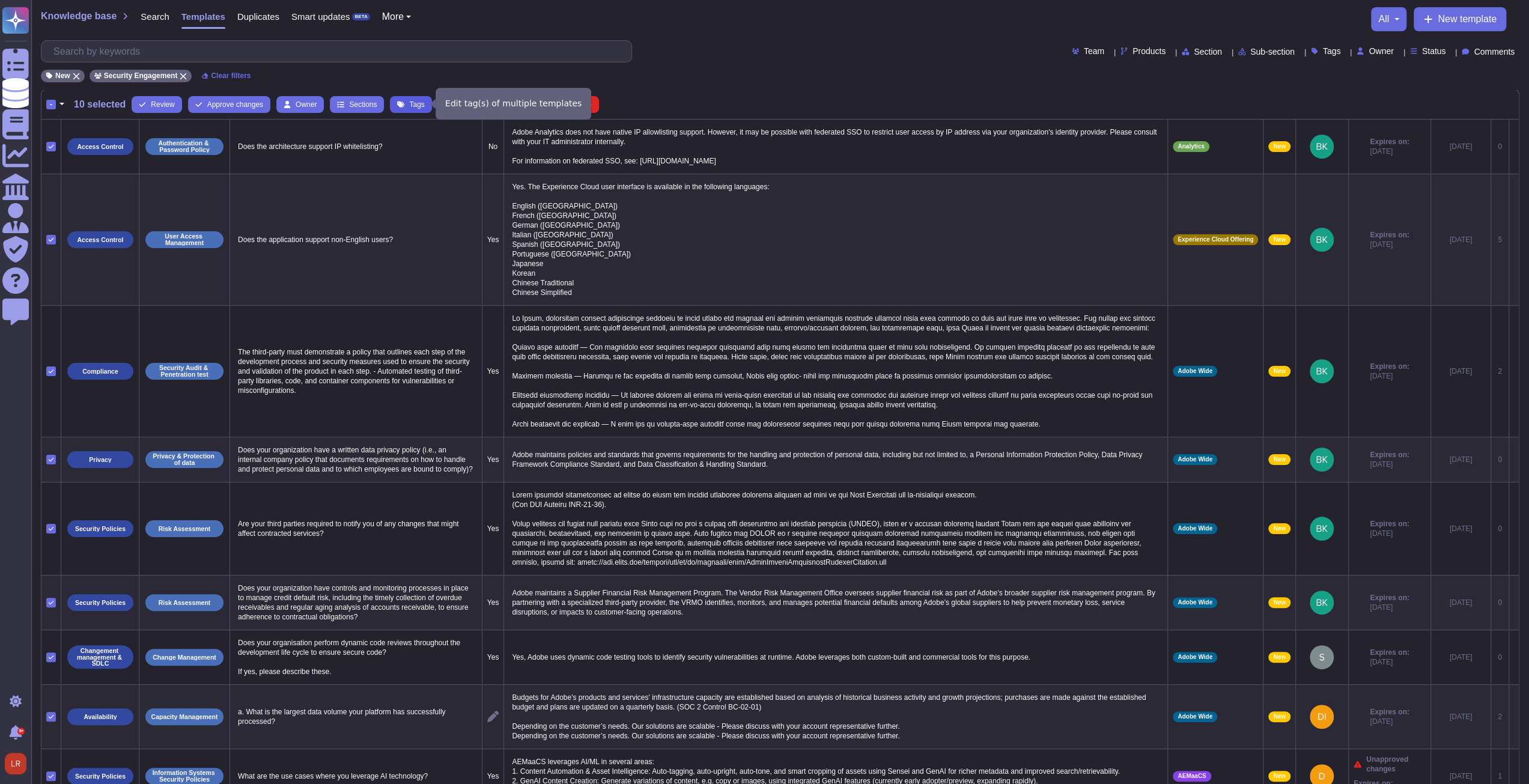
click at [415, 101] on span "Tags" at bounding box center [416, 104] width 15 height 7
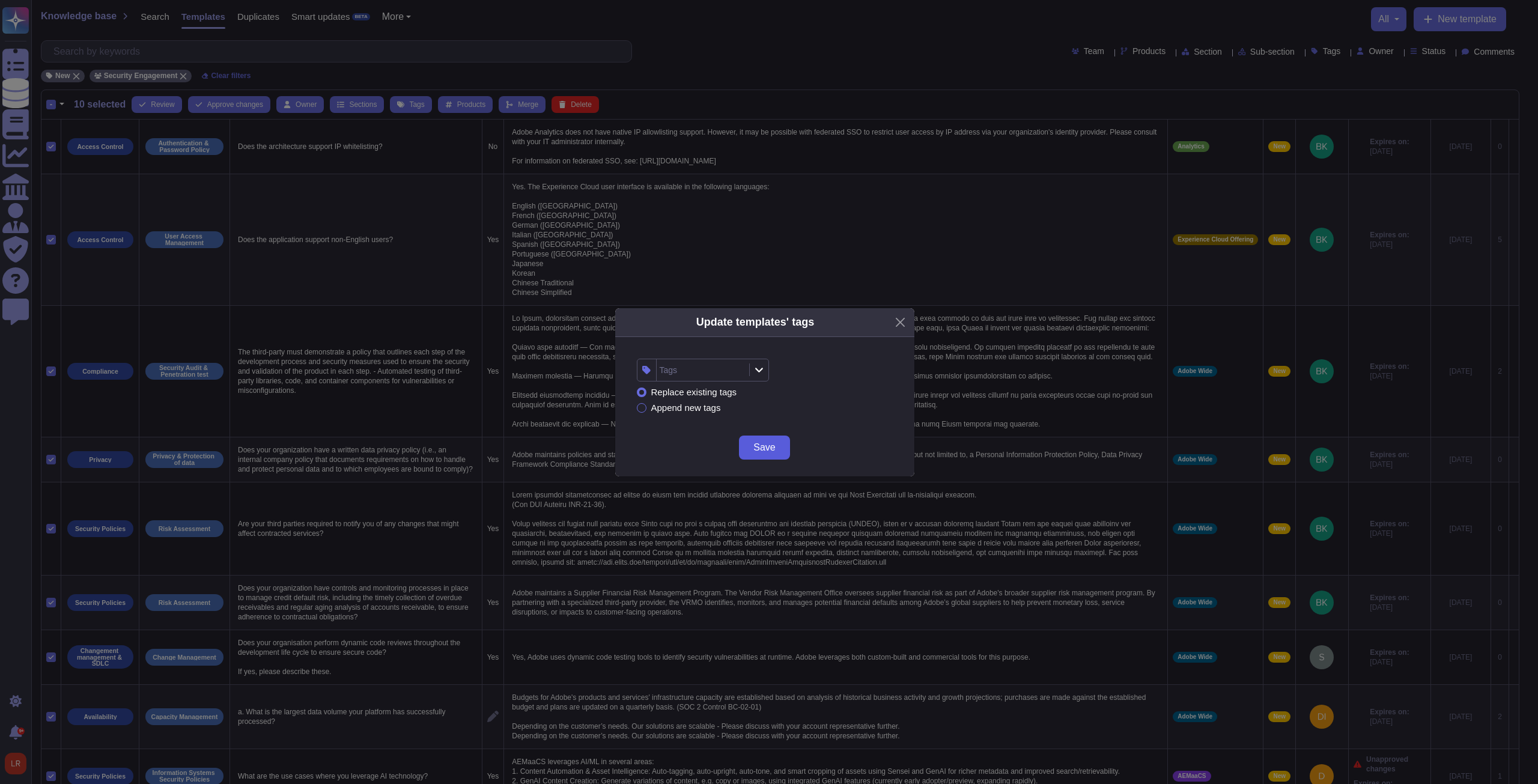
click at [769, 449] on span "Save" at bounding box center [763, 447] width 22 height 9
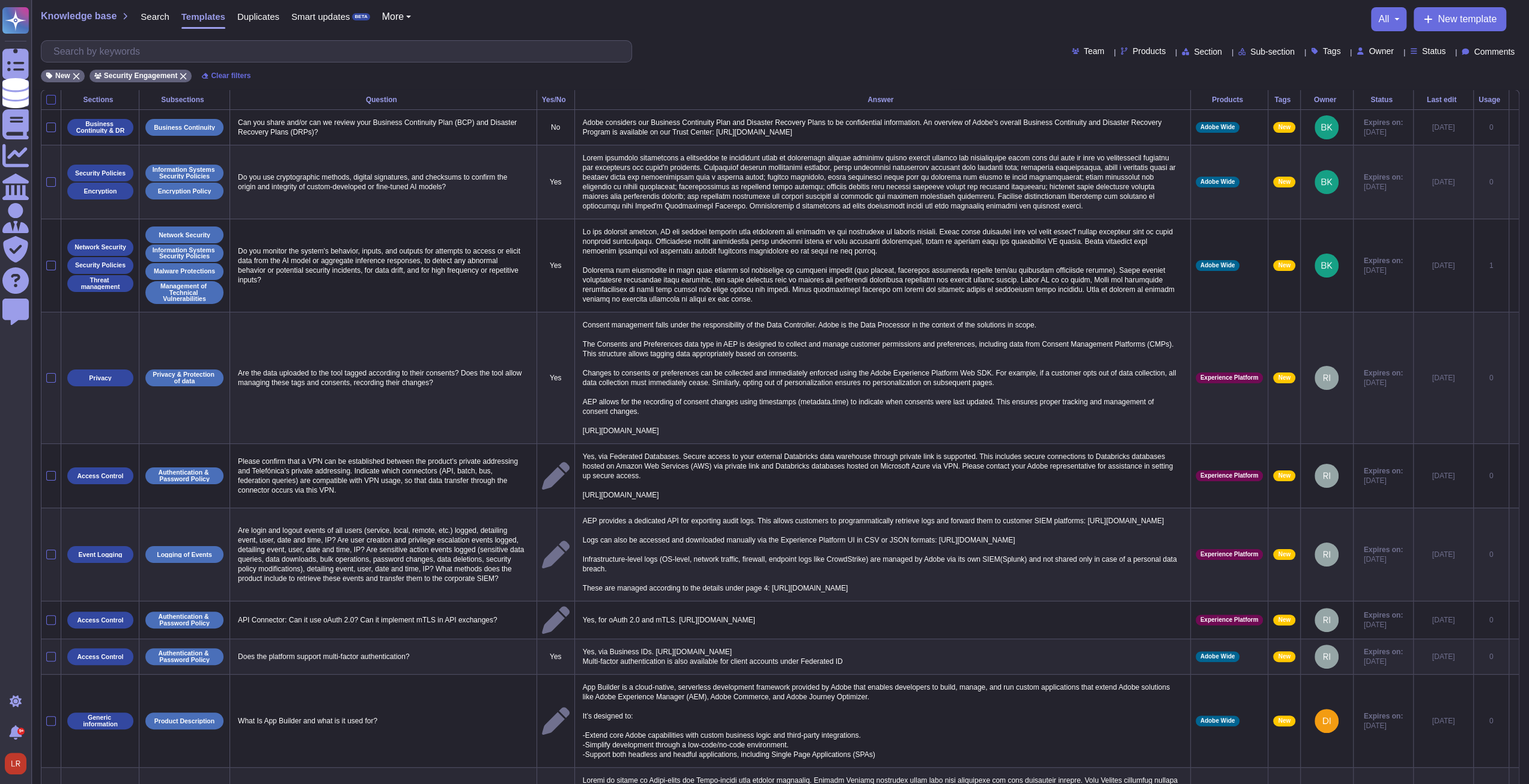
click at [53, 98] on div at bounding box center [51, 99] width 9 height 9
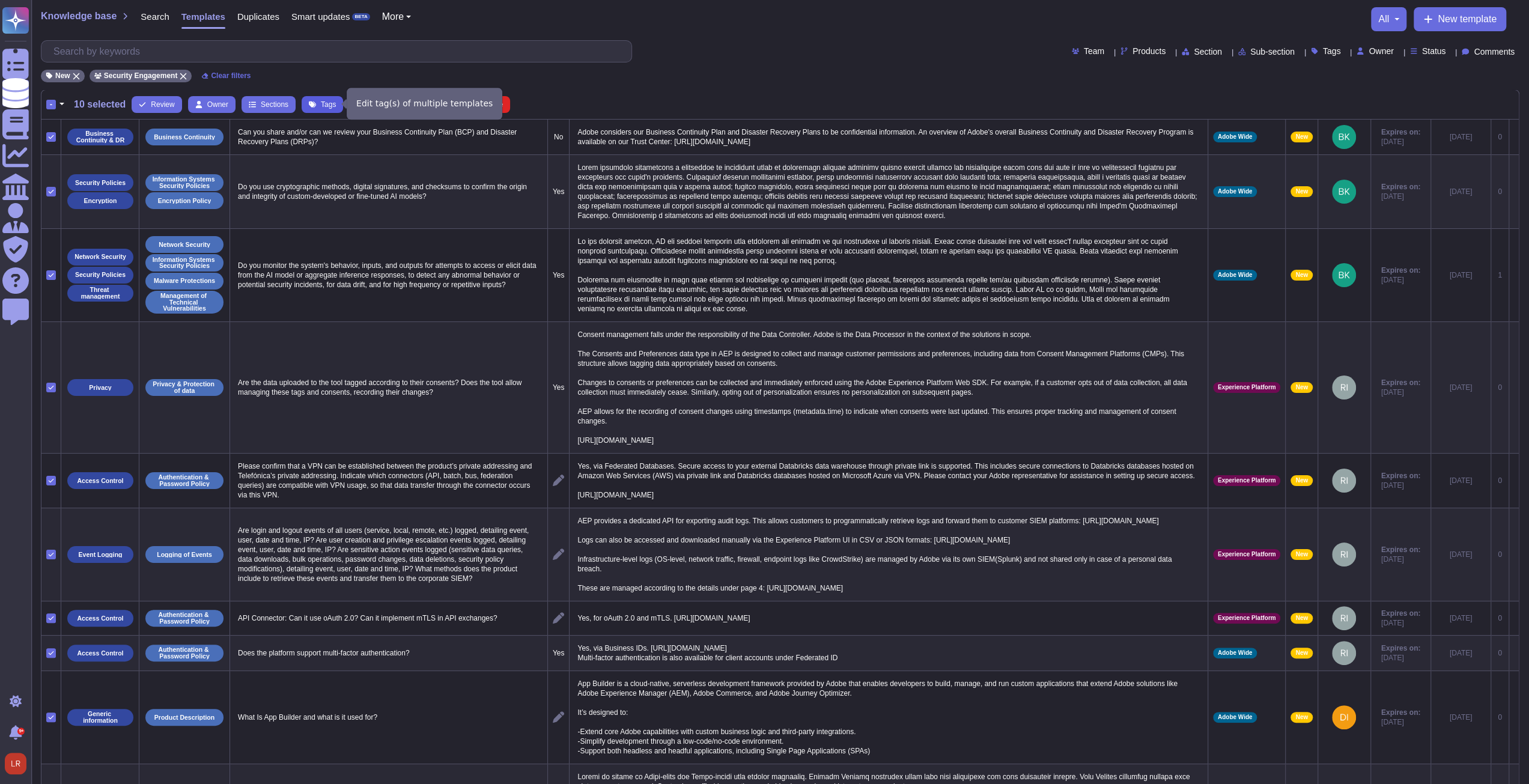
click at [322, 103] on span "Tags" at bounding box center [328, 104] width 15 height 7
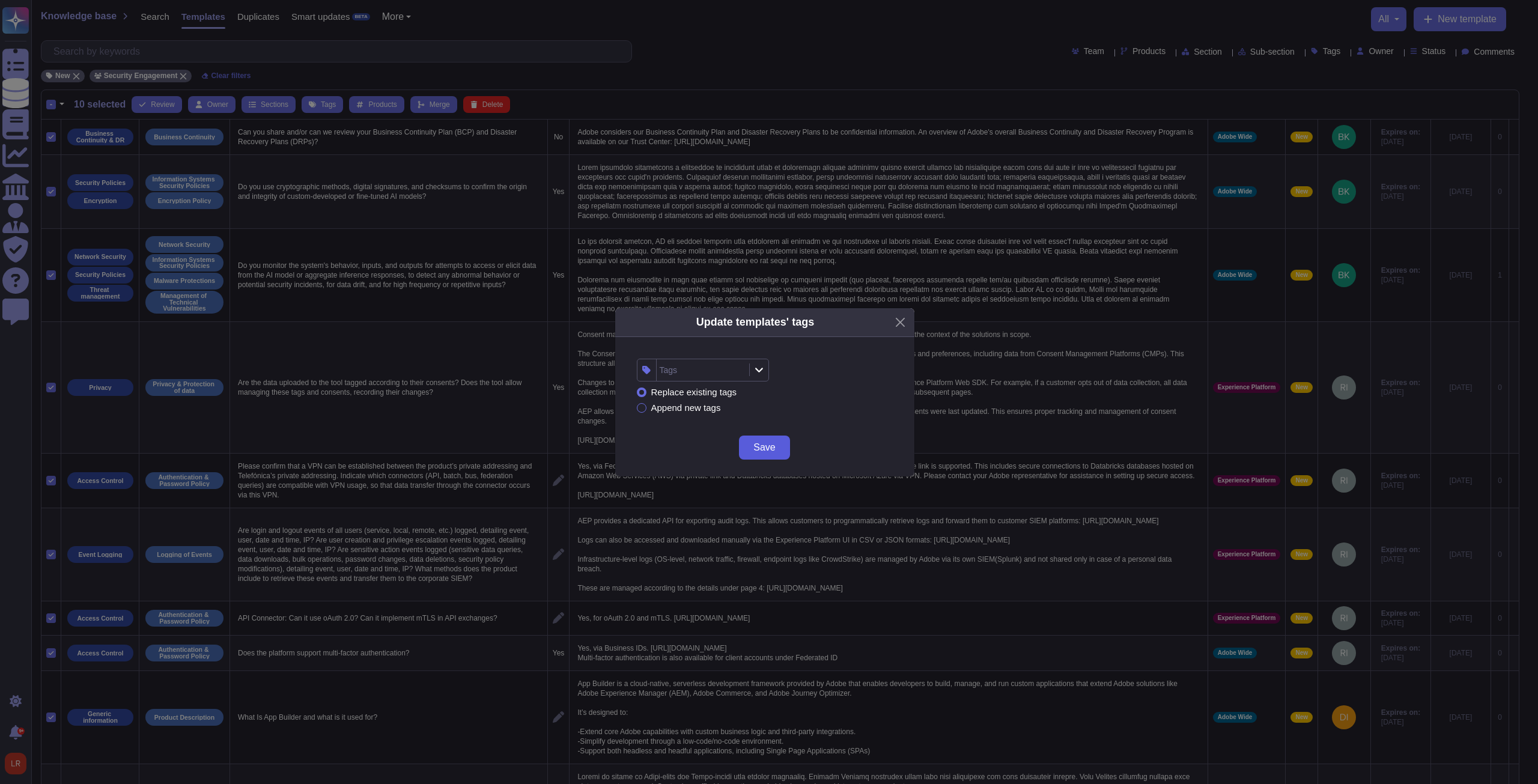
click at [777, 449] on button "Save" at bounding box center [763, 447] width 51 height 24
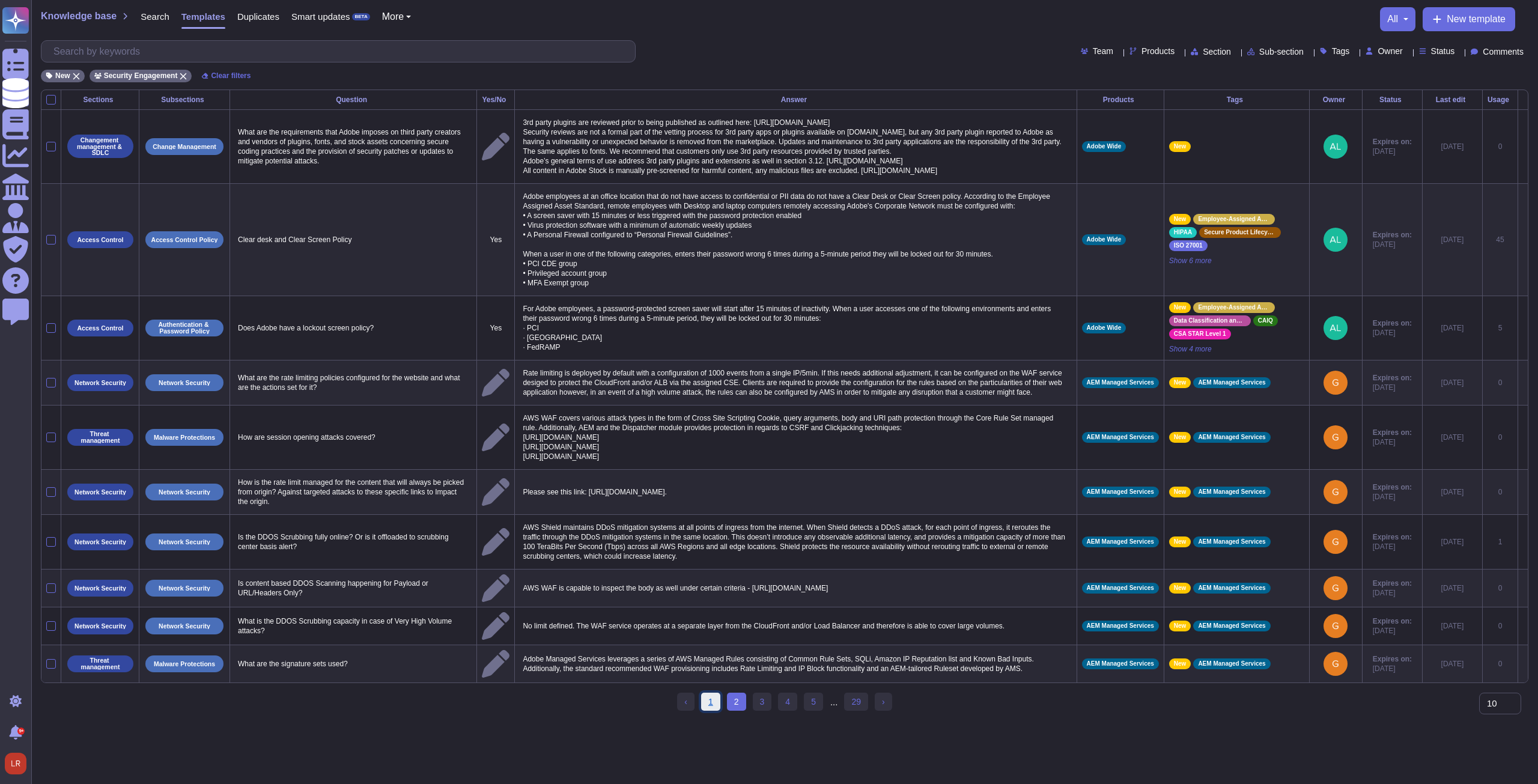
click at [714, 711] on link "1" at bounding box center [711, 701] width 19 height 18
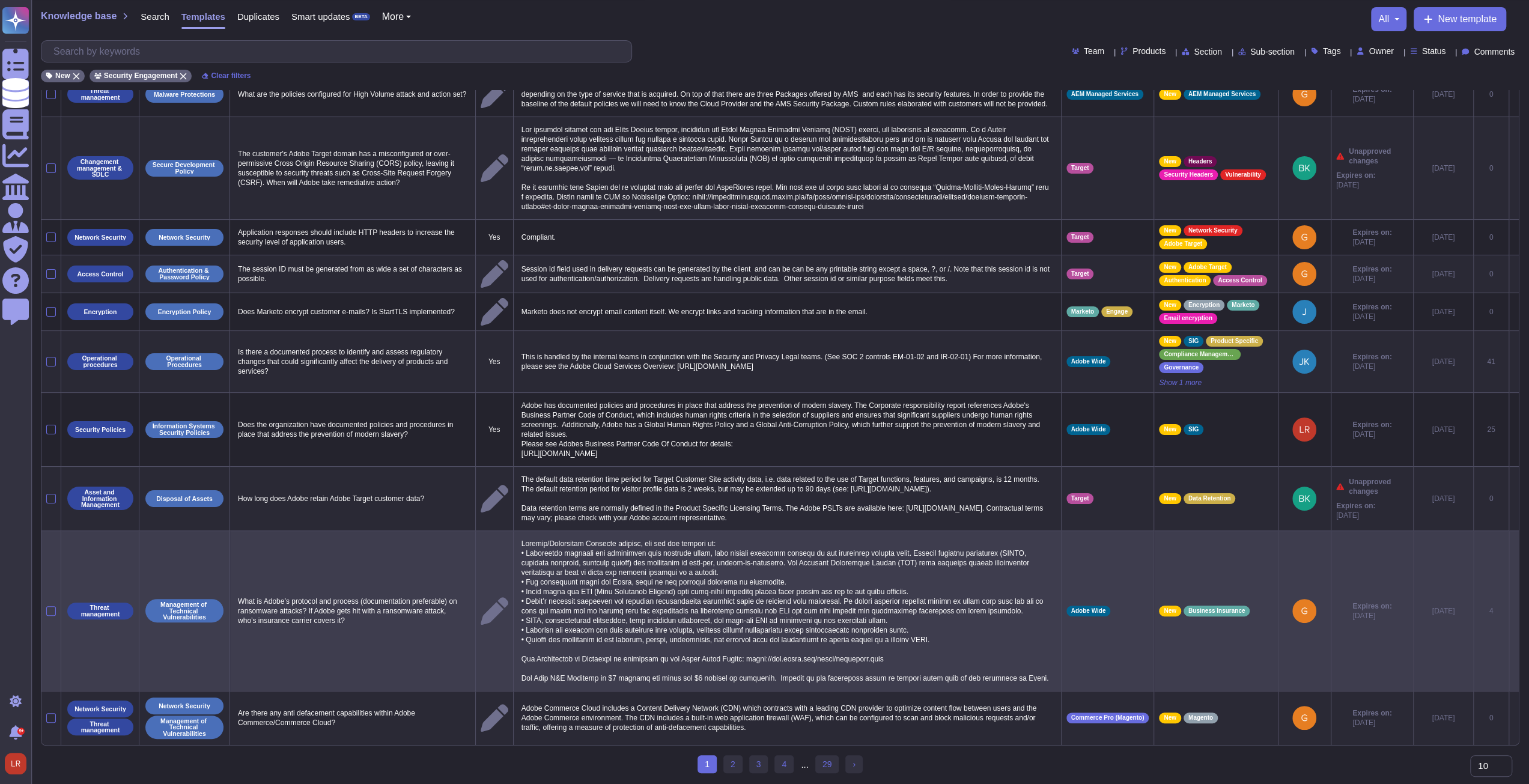
scroll to position [76, 0]
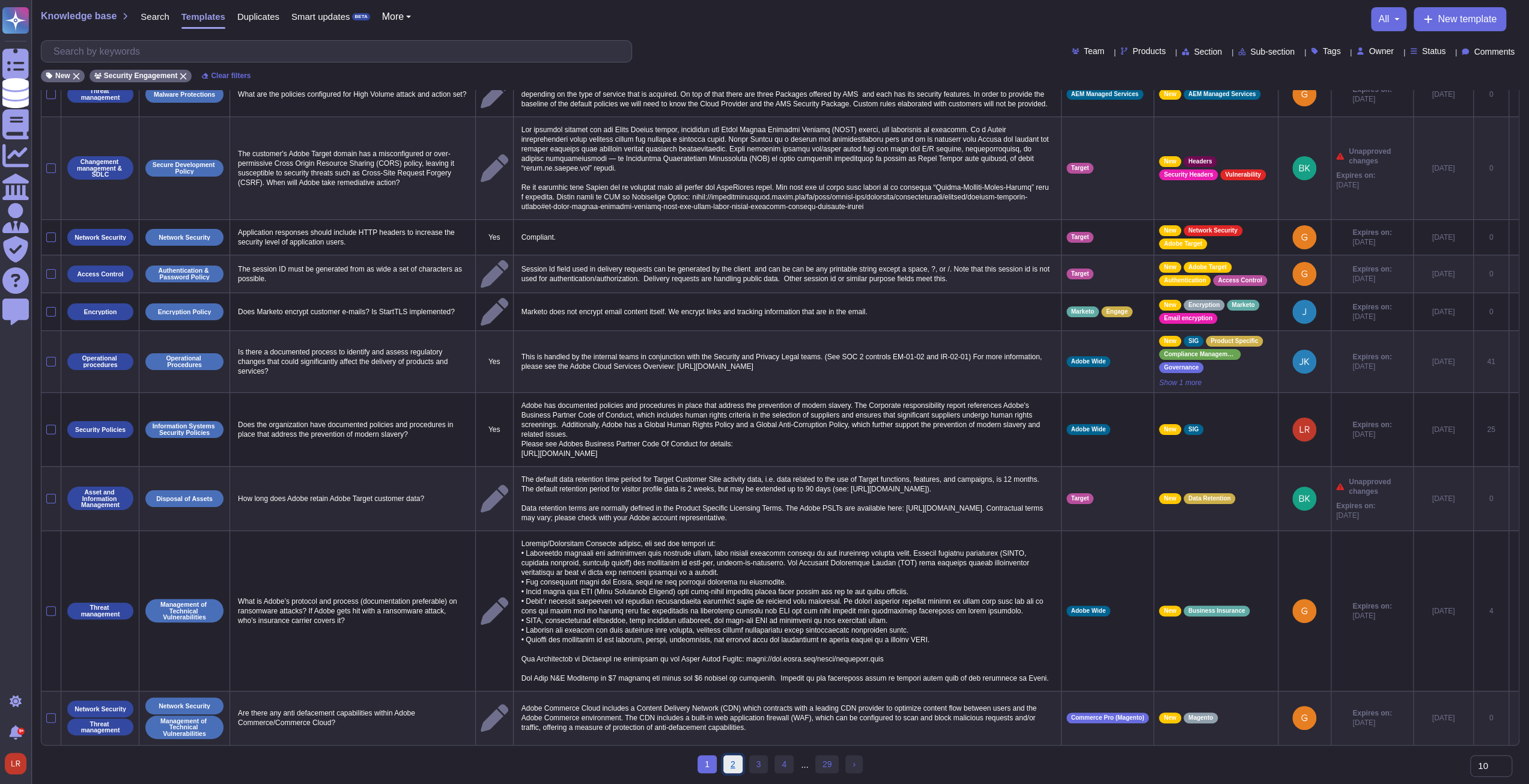
click at [737, 767] on link "2" at bounding box center [733, 763] width 19 height 18
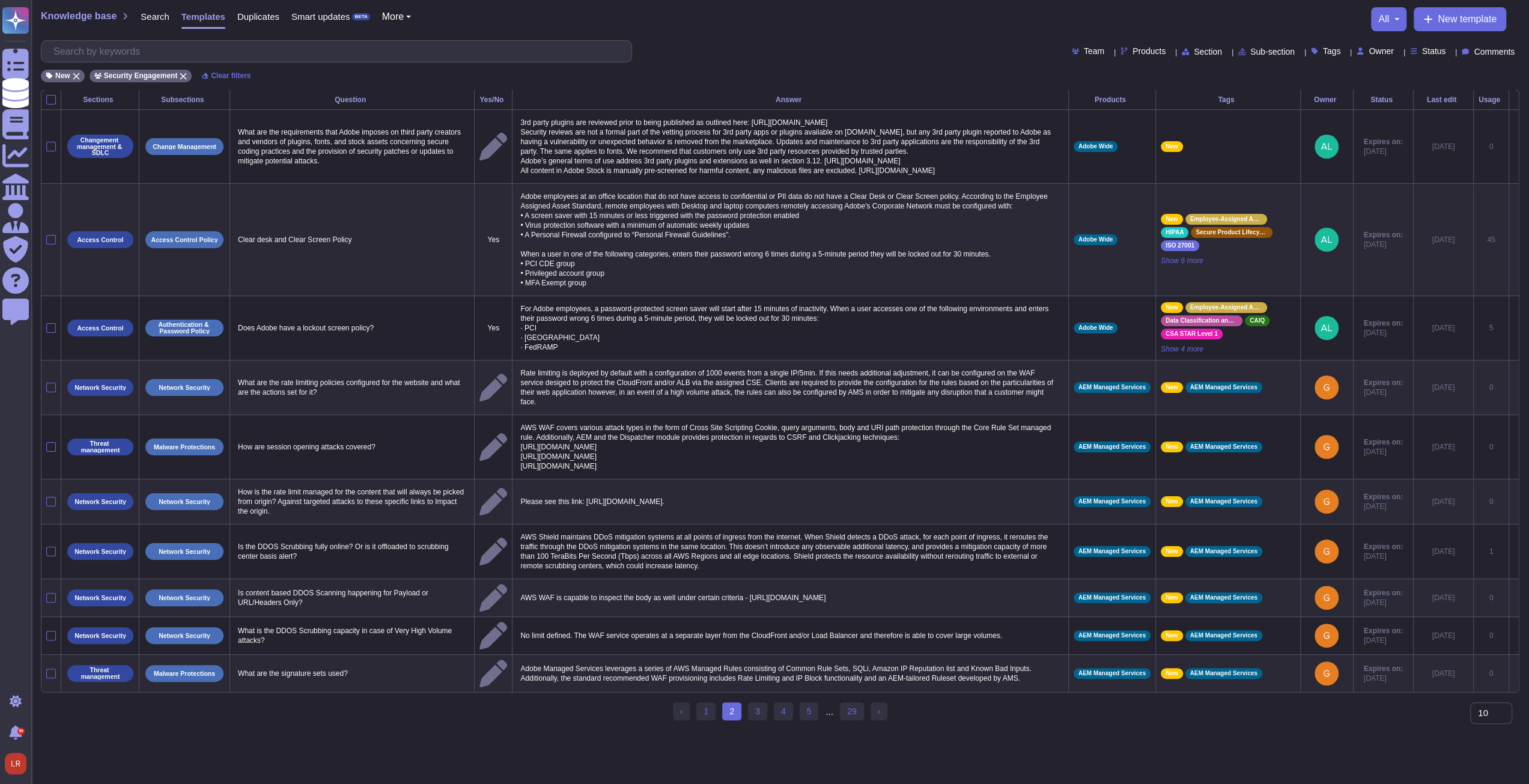
scroll to position [0, 0]
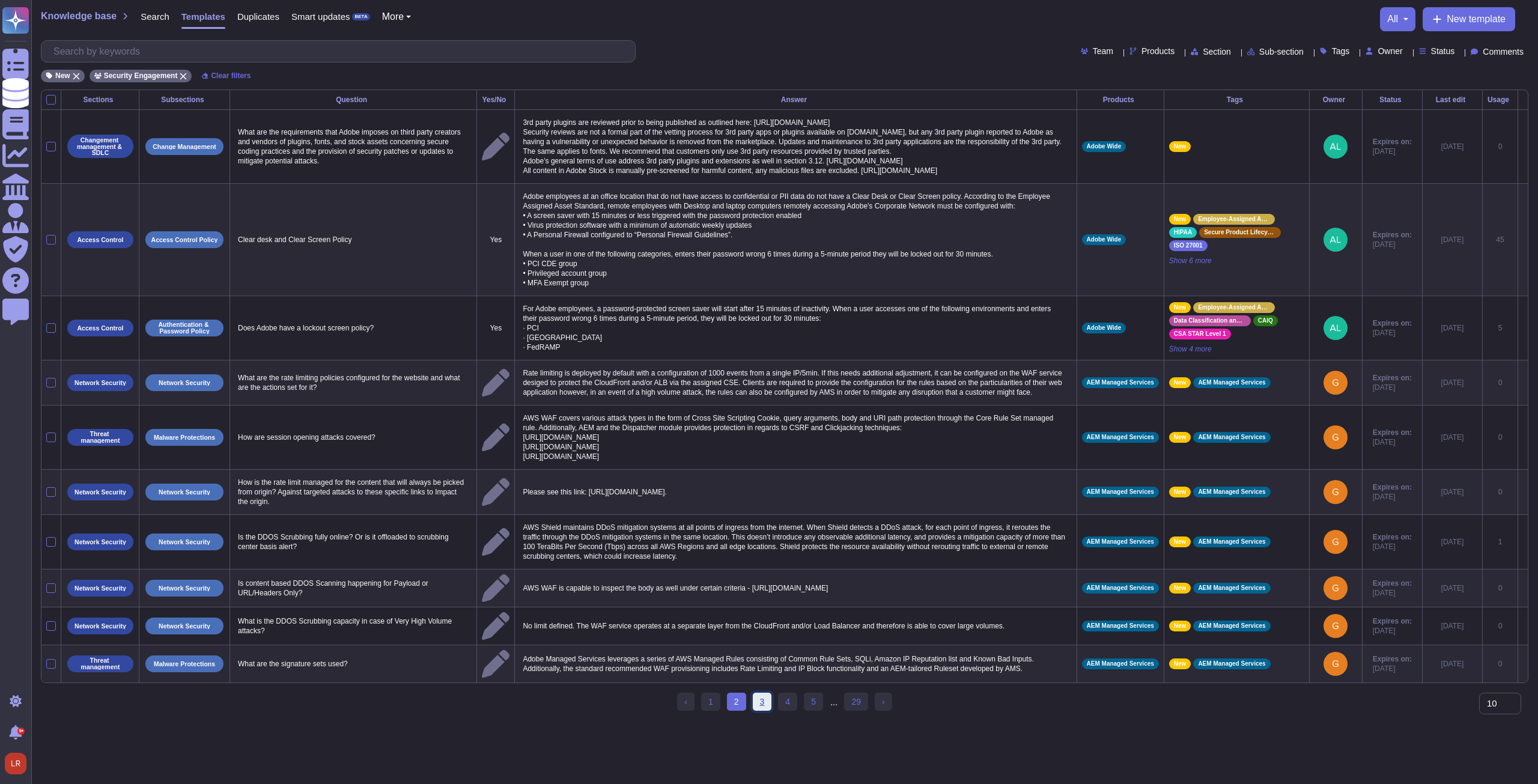
click at [763, 711] on link "3" at bounding box center [763, 701] width 19 height 18
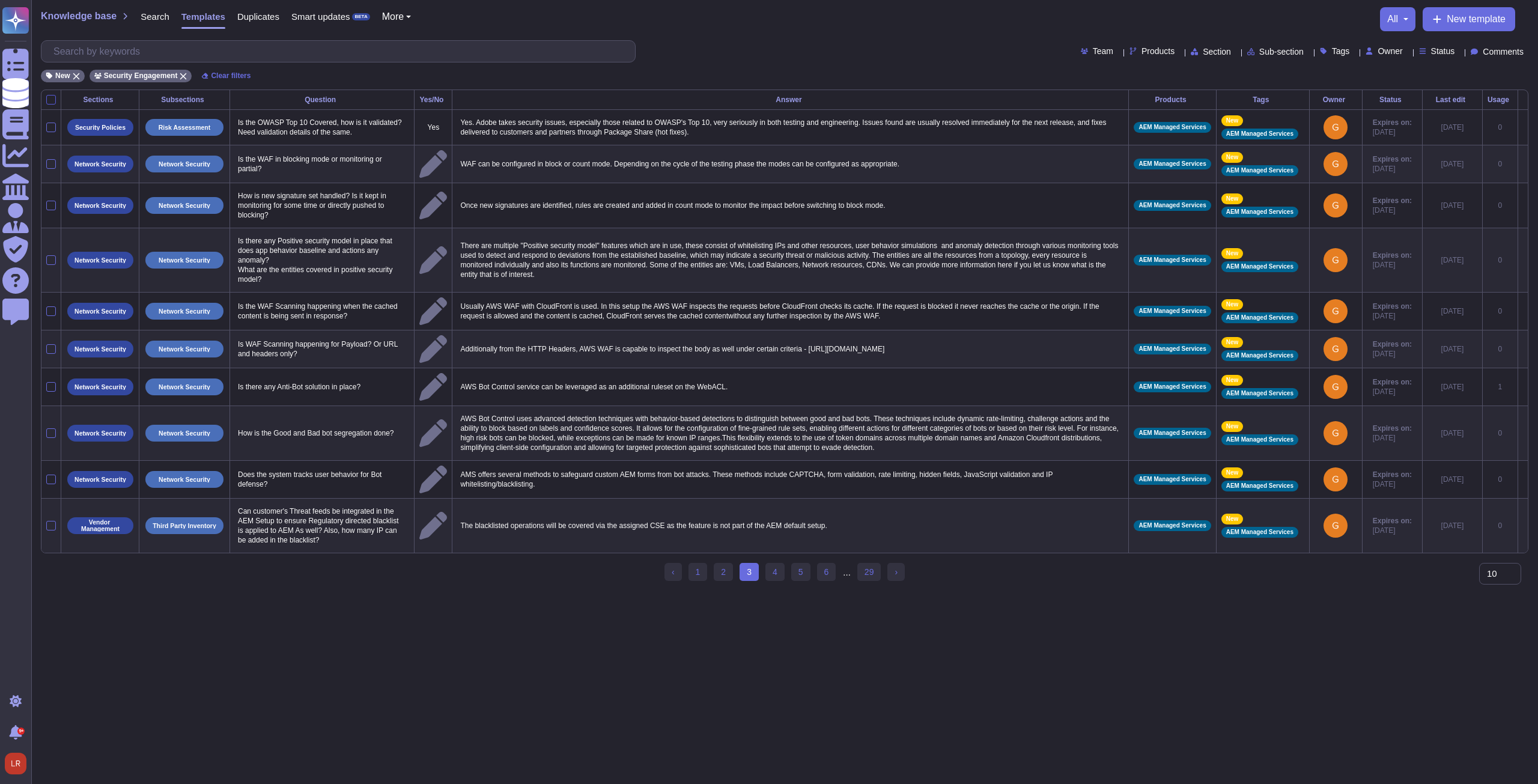
click at [51, 100] on div at bounding box center [51, 99] width 9 height 9
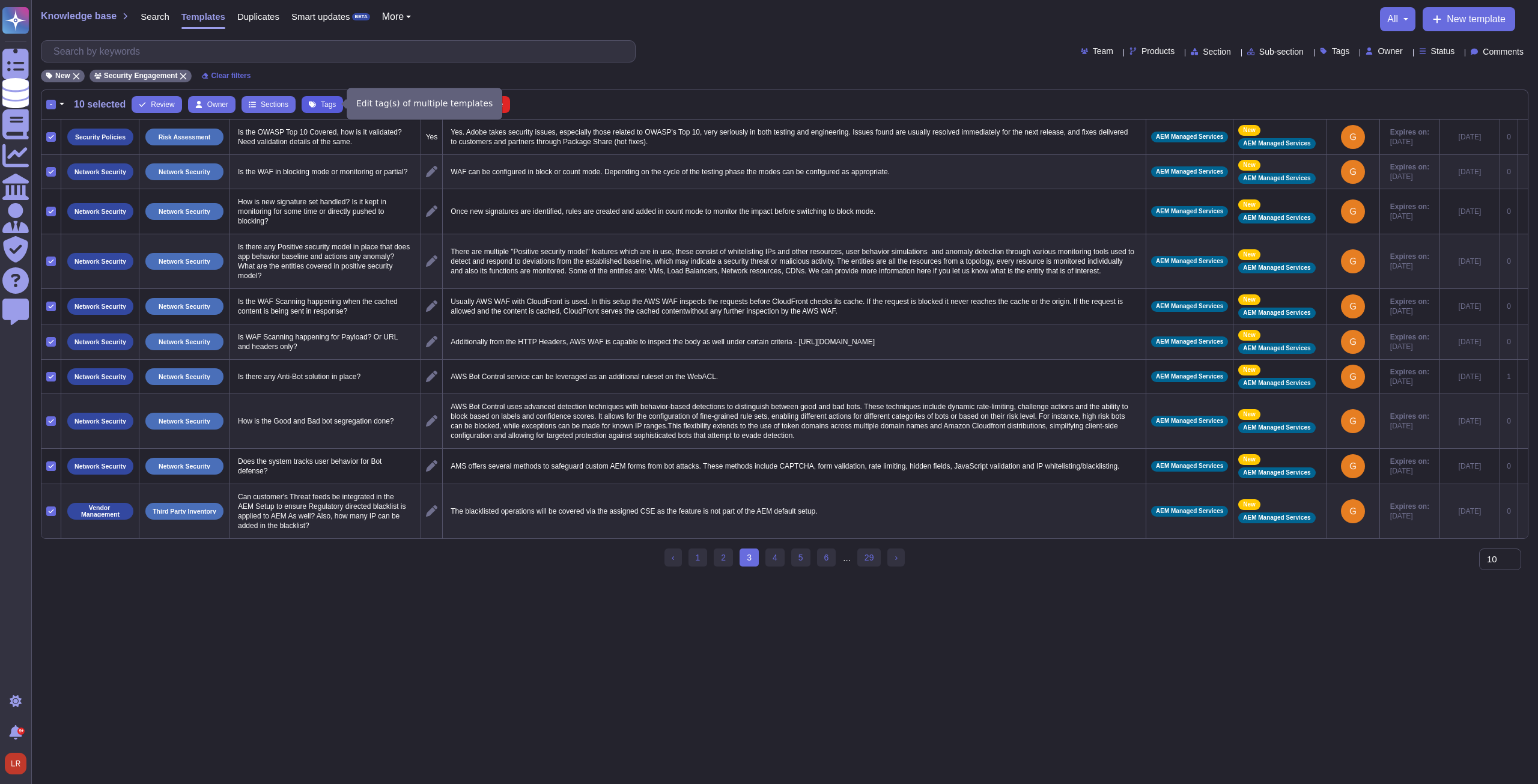
click at [322, 104] on span "Tags" at bounding box center [327, 104] width 15 height 7
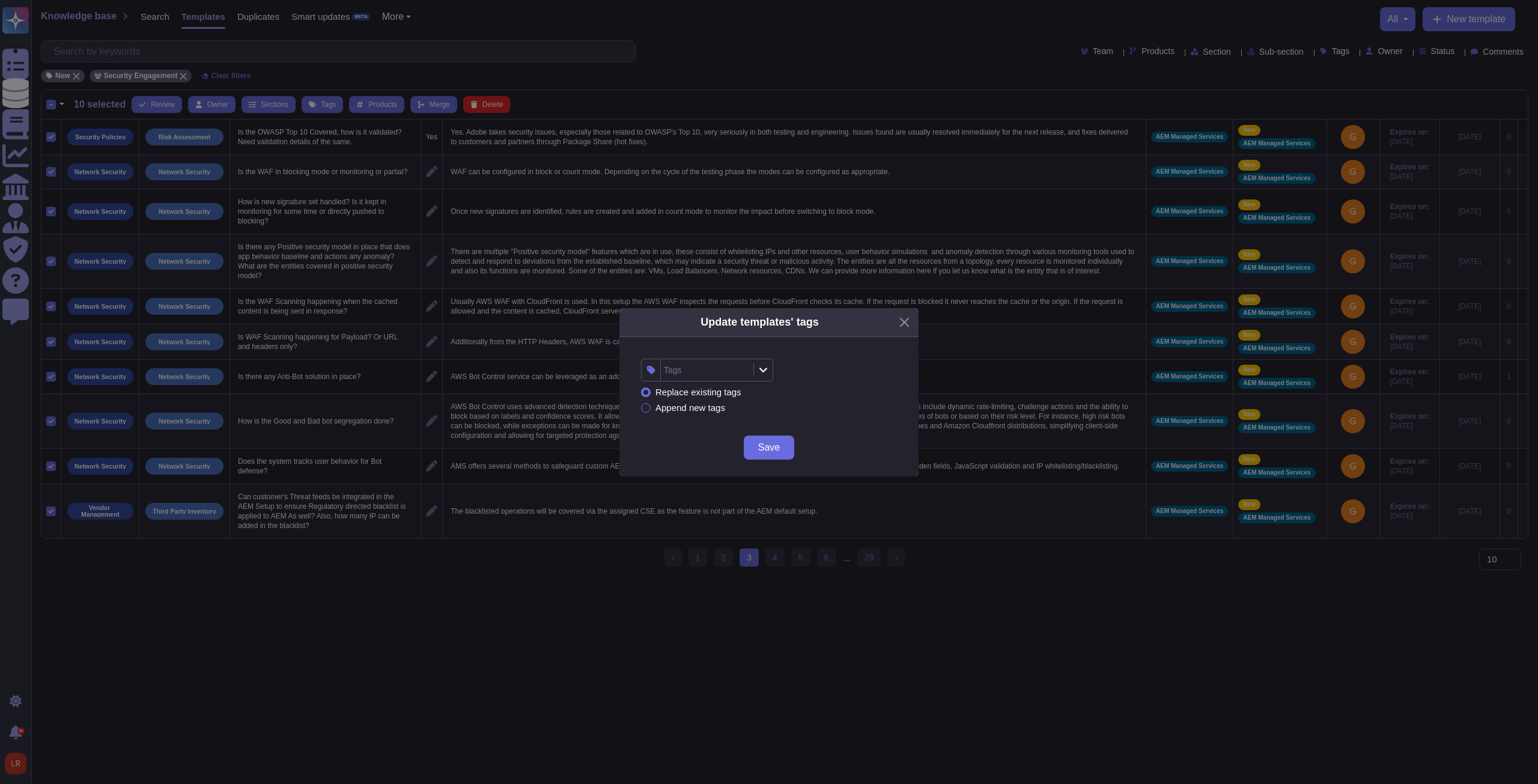
click at [718, 366] on div "Tags" at bounding box center [706, 370] width 90 height 22
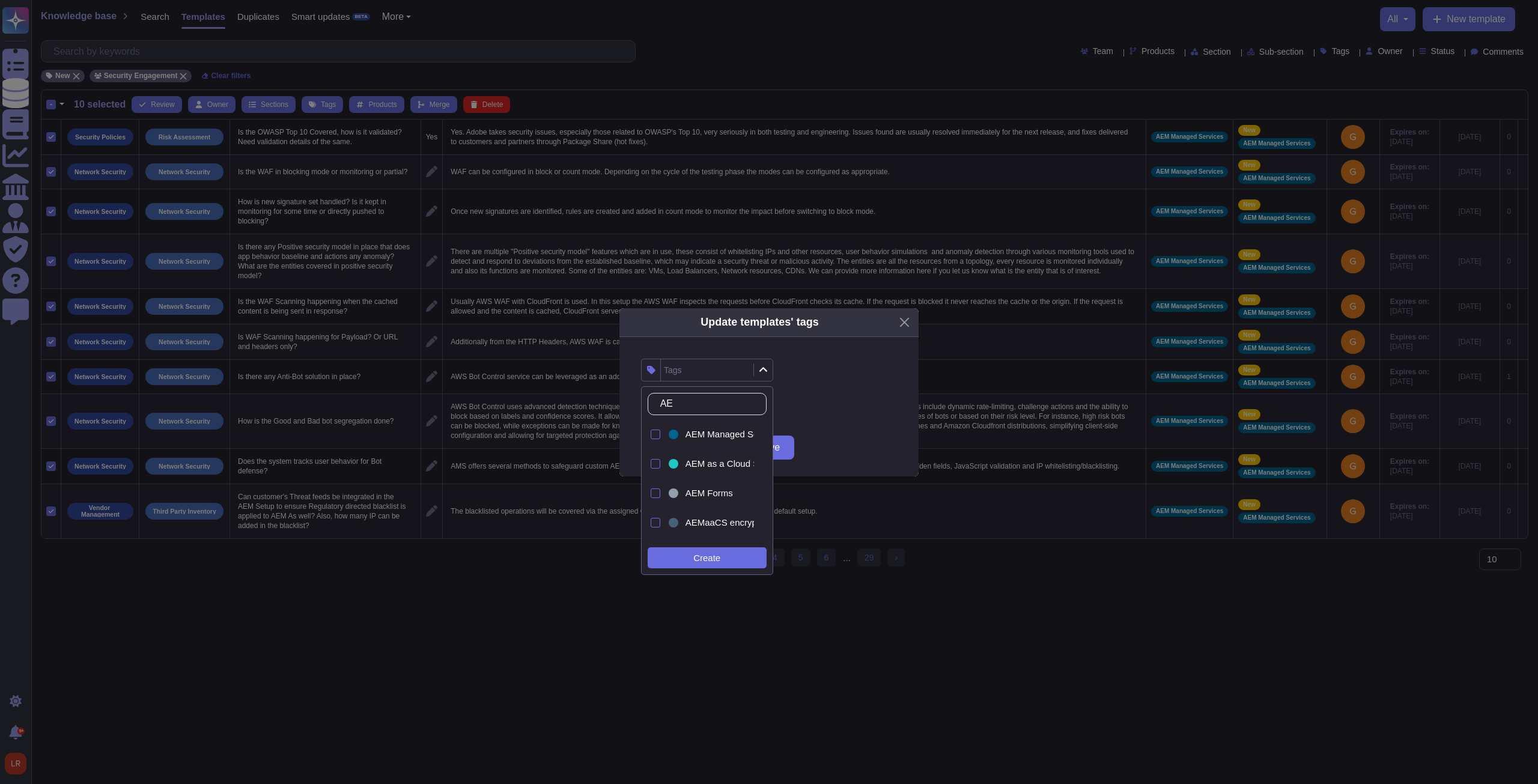
type input "AEM"
click at [701, 438] on span "AEM Managed Services" at bounding box center [733, 434] width 97 height 11
click at [793, 403] on div "Replace existing tags Append new tags" at bounding box center [769, 400] width 256 height 37
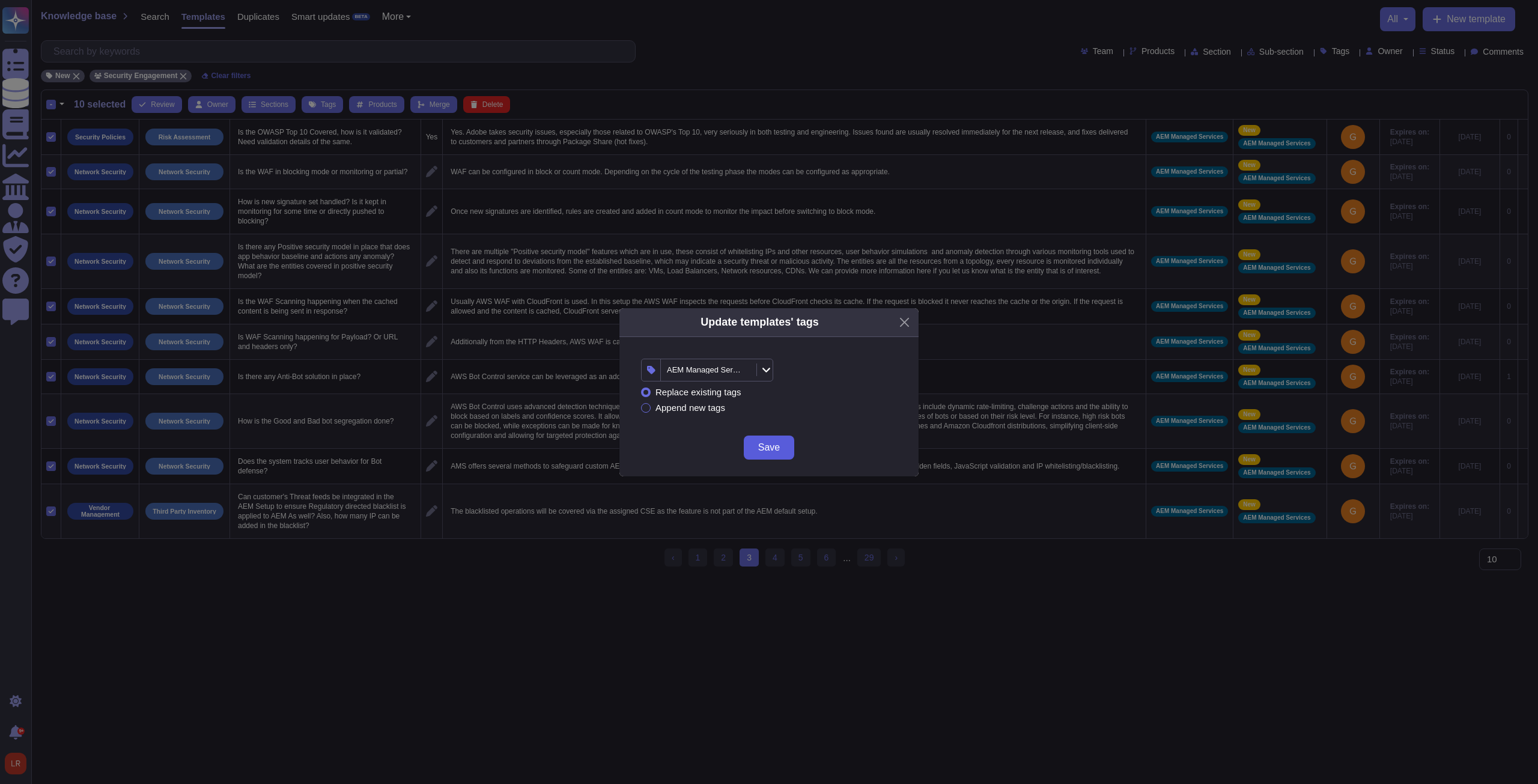
click at [770, 447] on span "Save" at bounding box center [769, 447] width 22 height 9
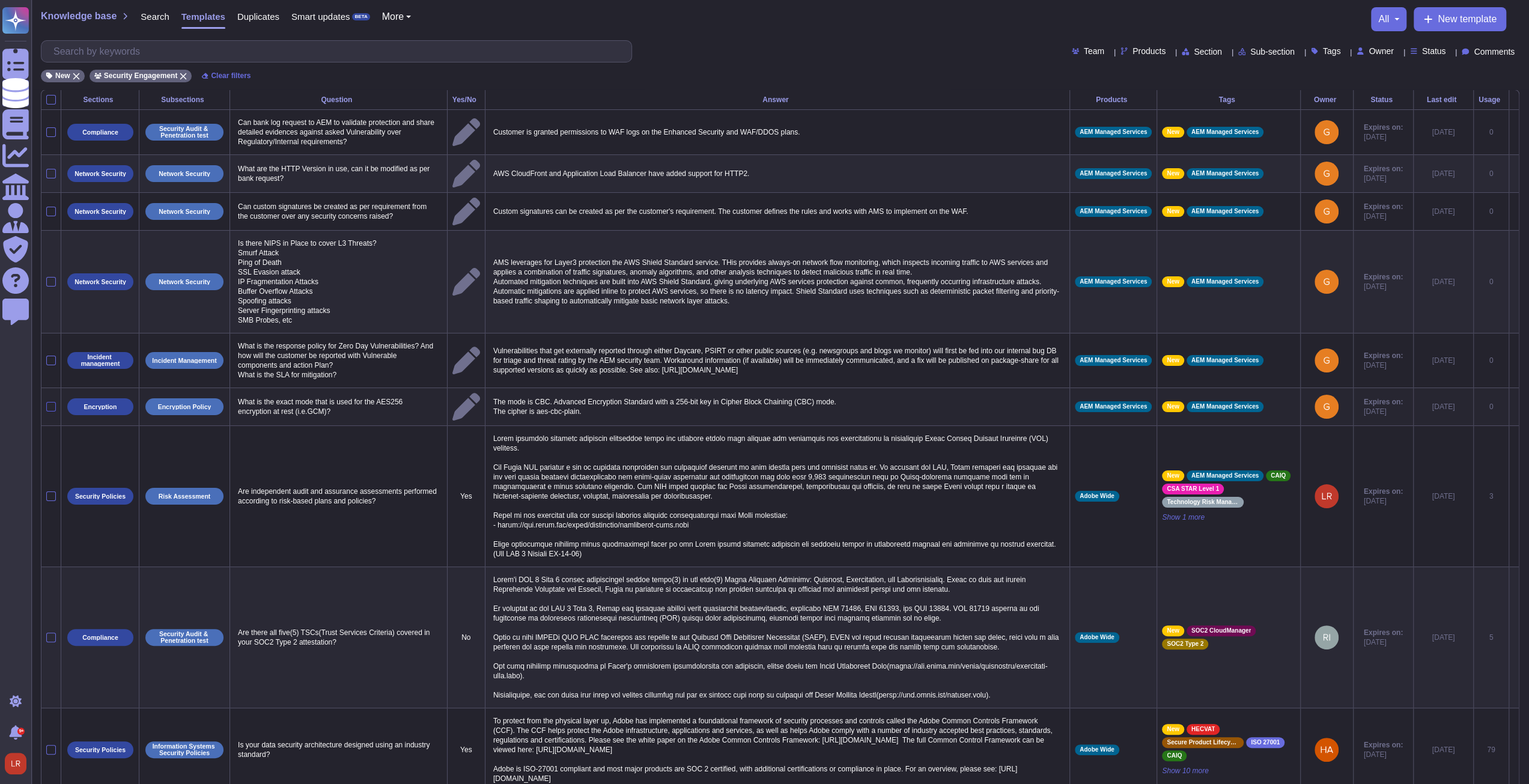
click at [51, 401] on div at bounding box center [51, 406] width 9 height 9
click at [0, 0] on input "checkbox" at bounding box center [0, 0] width 0 height 0
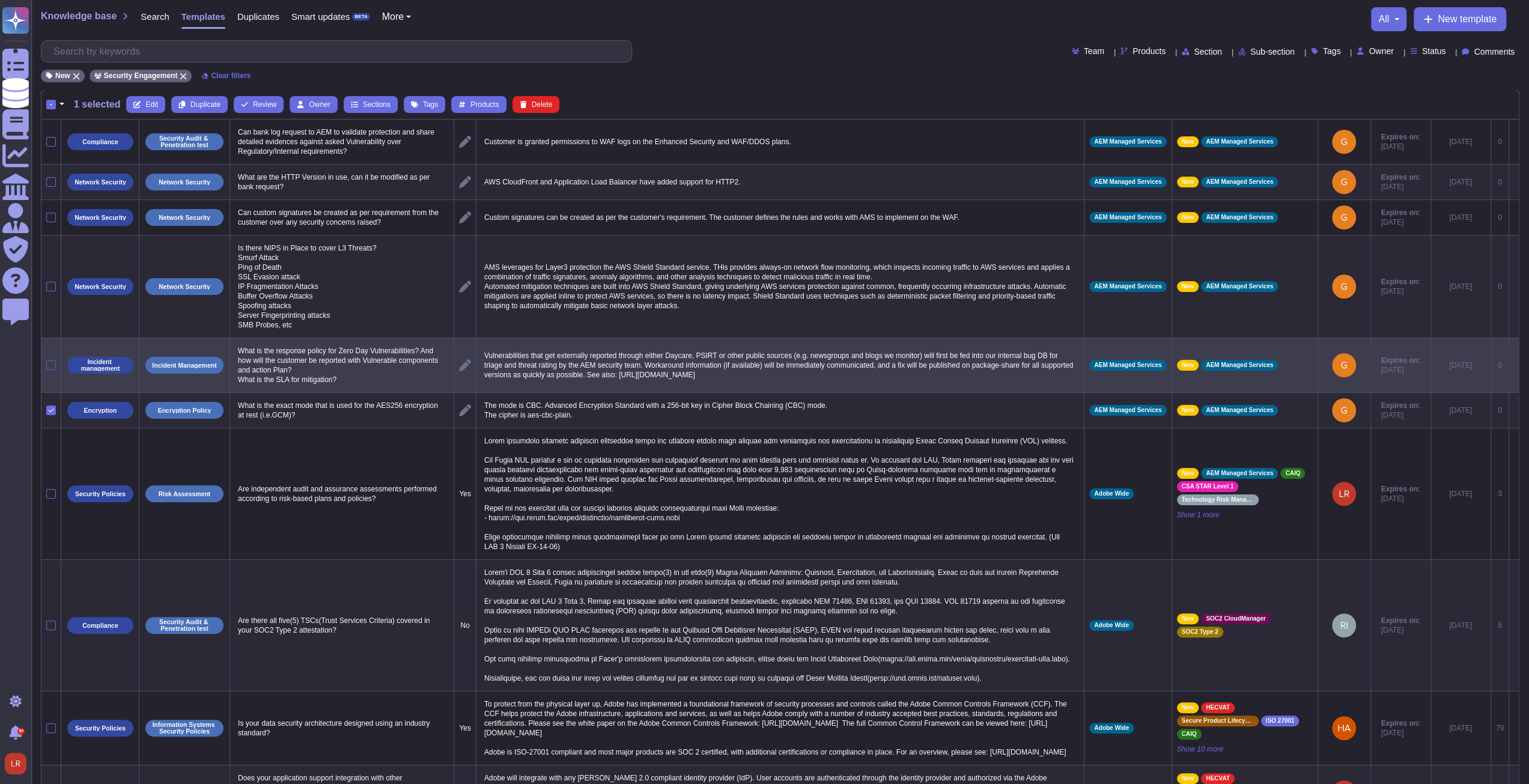
click at [53, 364] on div at bounding box center [51, 364] width 9 height 9
click at [0, 0] on input "checkbox" at bounding box center [0, 0] width 0 height 0
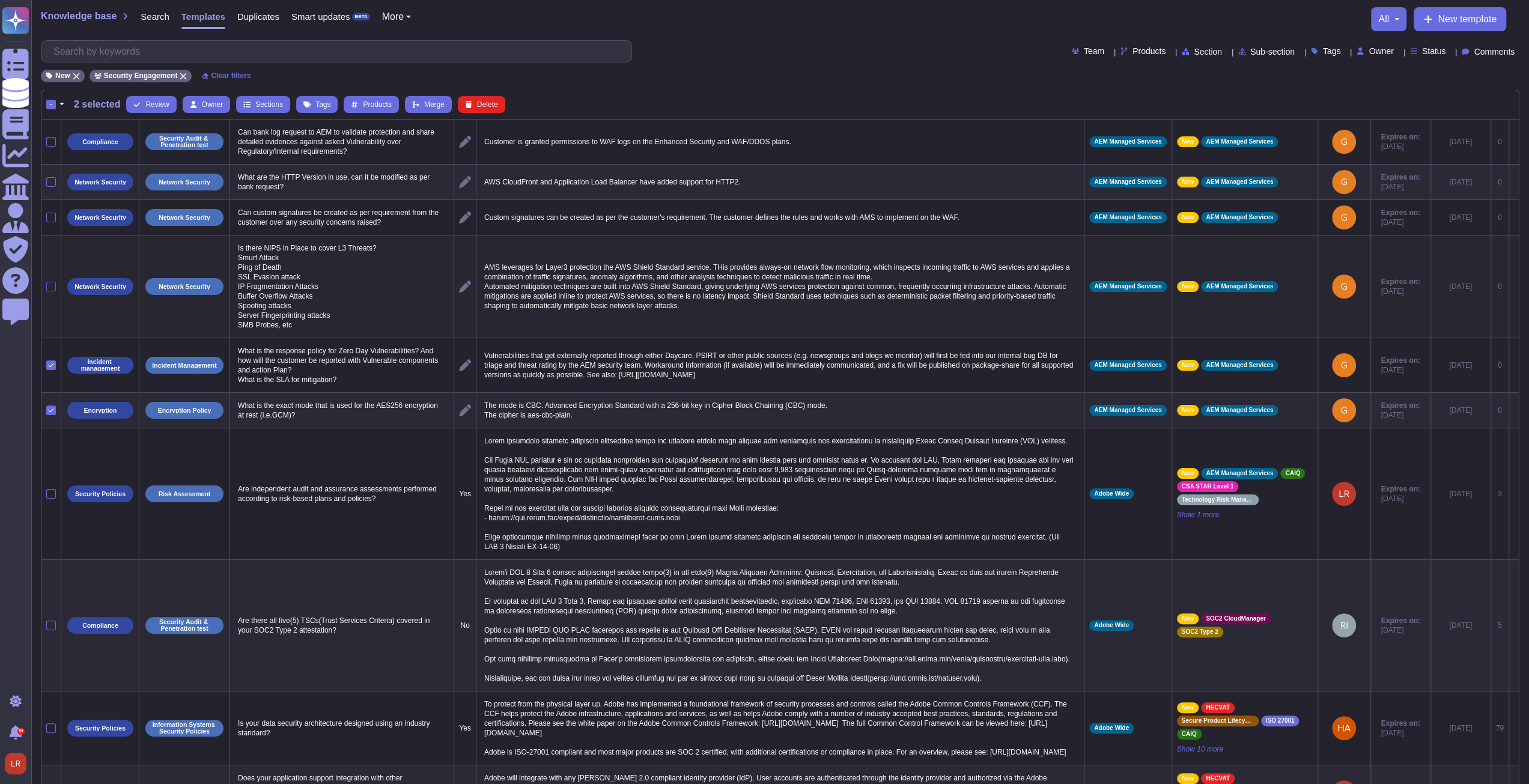
click at [51, 282] on div at bounding box center [51, 286] width 9 height 9
click at [0, 0] on input "checkbox" at bounding box center [0, 0] width 0 height 0
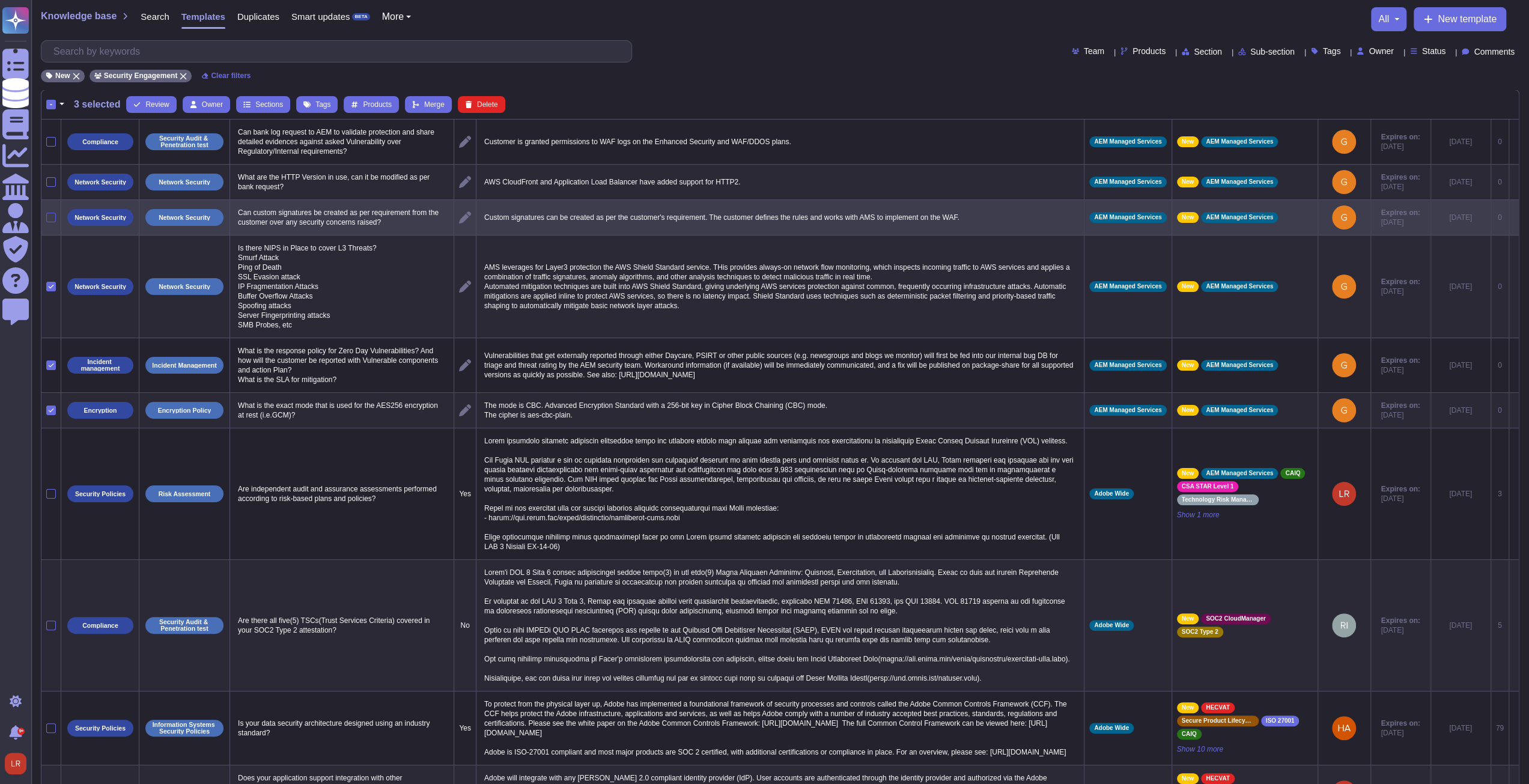
click at [52, 215] on div at bounding box center [51, 217] width 9 height 9
click at [0, 0] on input "checkbox" at bounding box center [0, 0] width 0 height 0
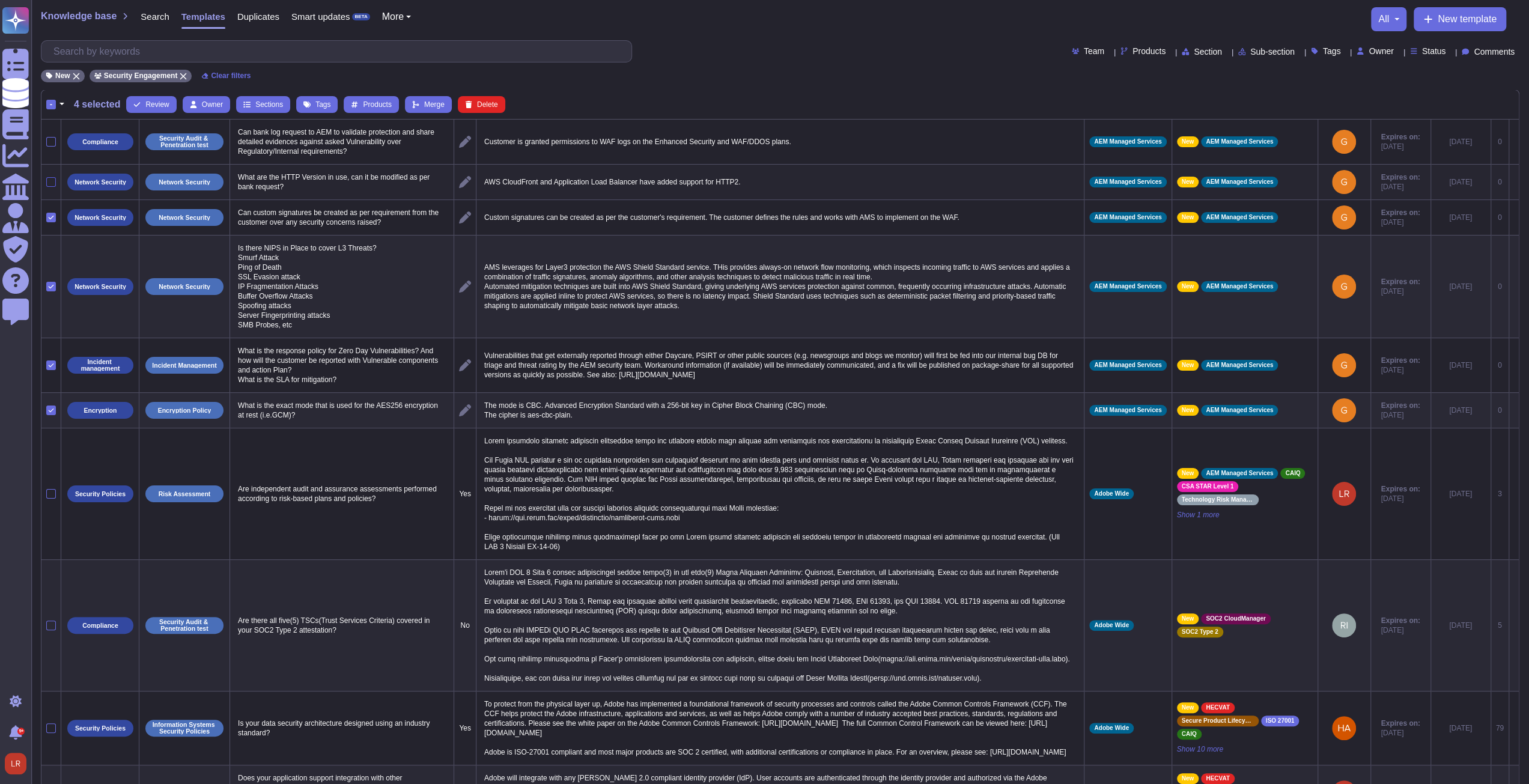
click at [49, 180] on div at bounding box center [51, 182] width 9 height 9
click at [0, 0] on input "checkbox" at bounding box center [0, 0] width 0 height 0
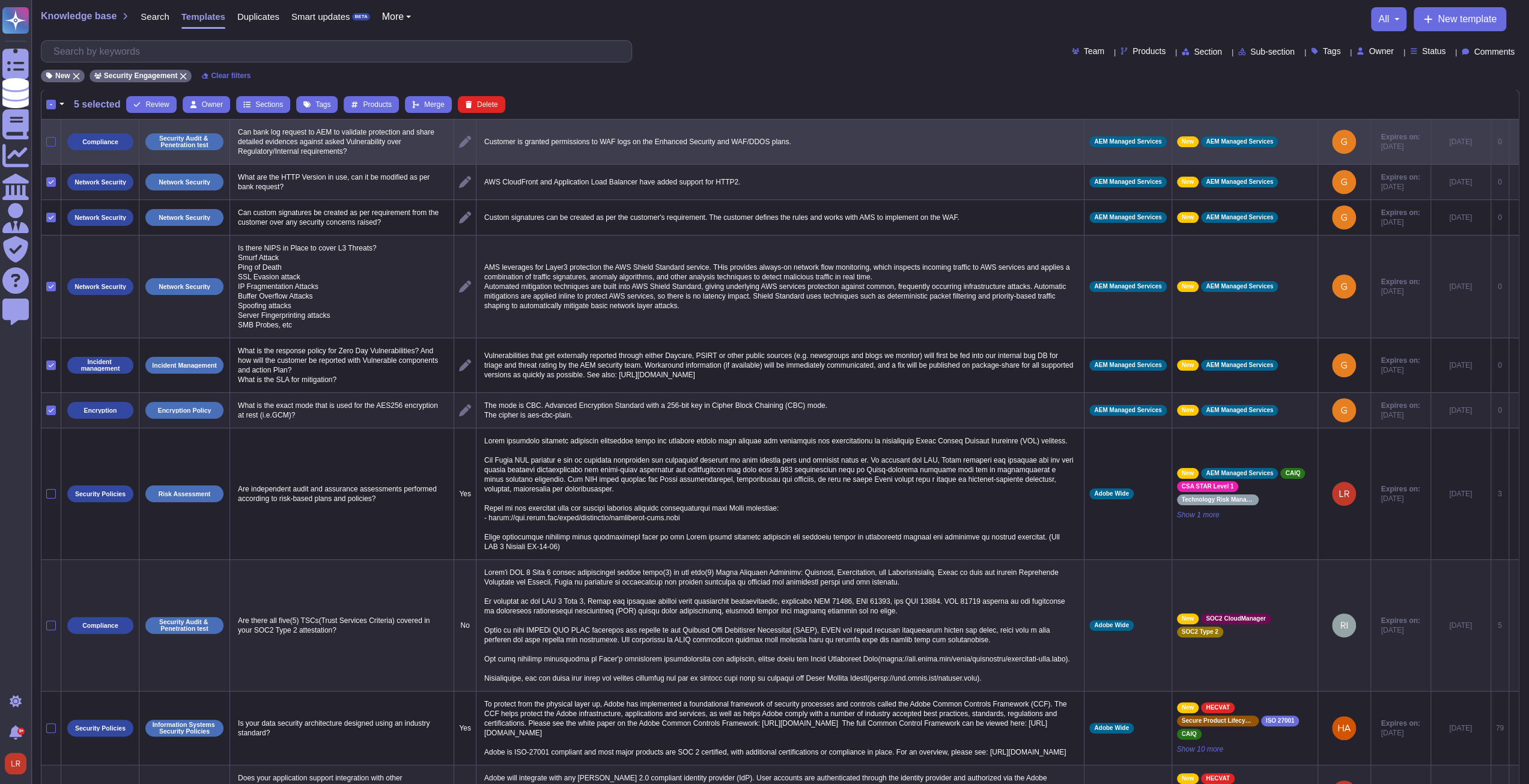
click at [48, 140] on div at bounding box center [51, 141] width 9 height 9
click at [0, 0] on input "checkbox" at bounding box center [0, 0] width 0 height 0
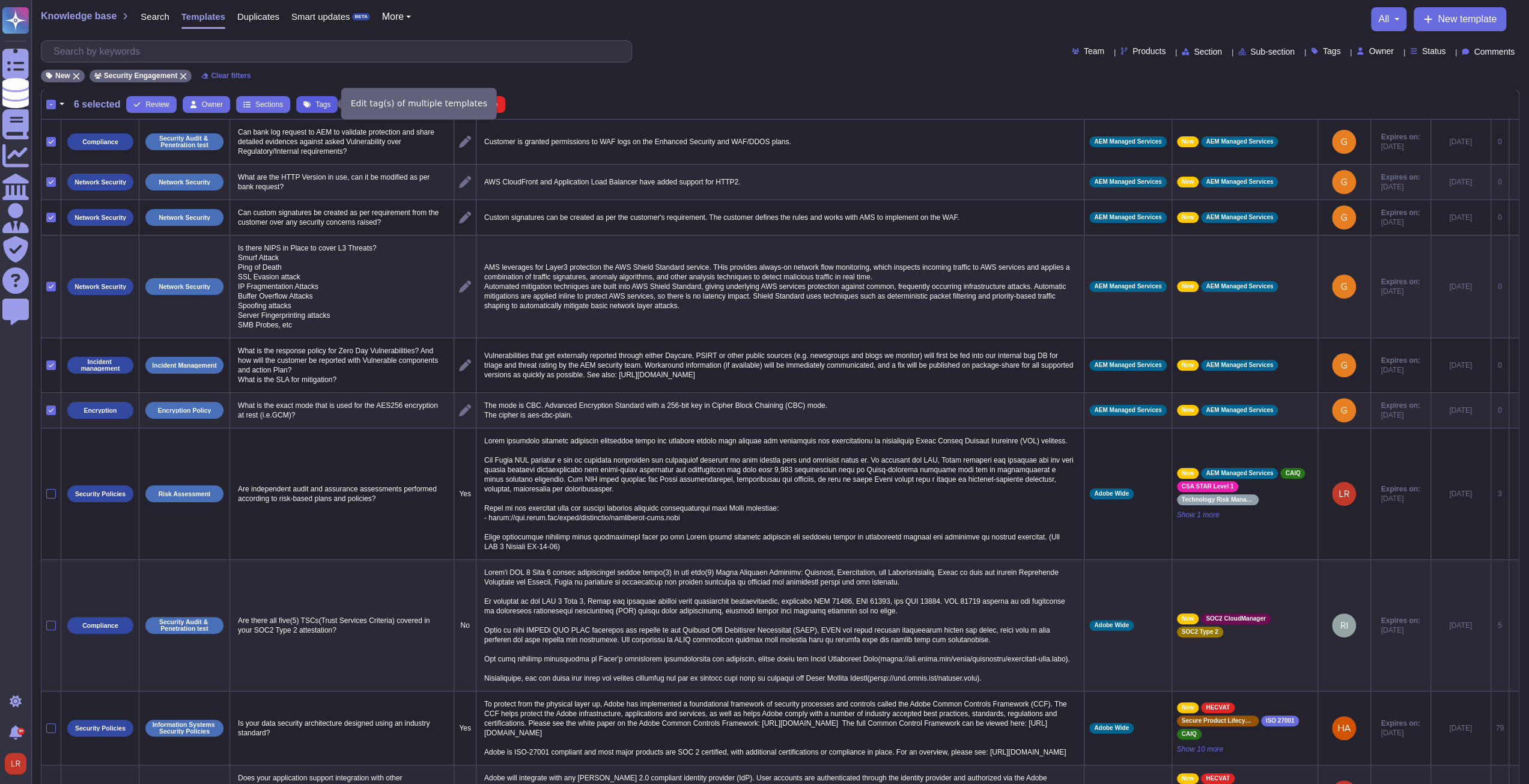
click at [320, 104] on span "Tags" at bounding box center [322, 104] width 15 height 7
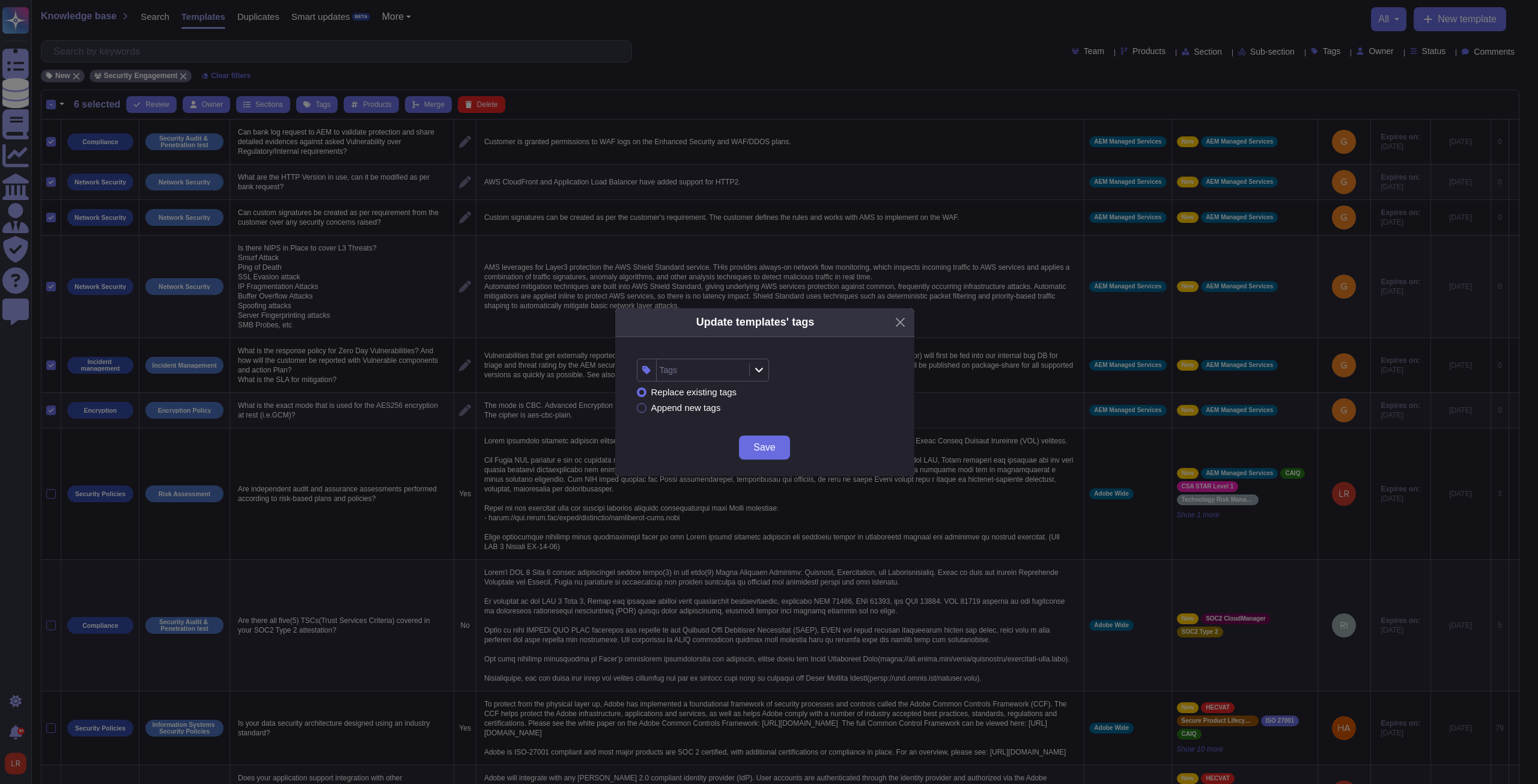
click at [716, 372] on div "Tags" at bounding box center [701, 370] width 90 height 22
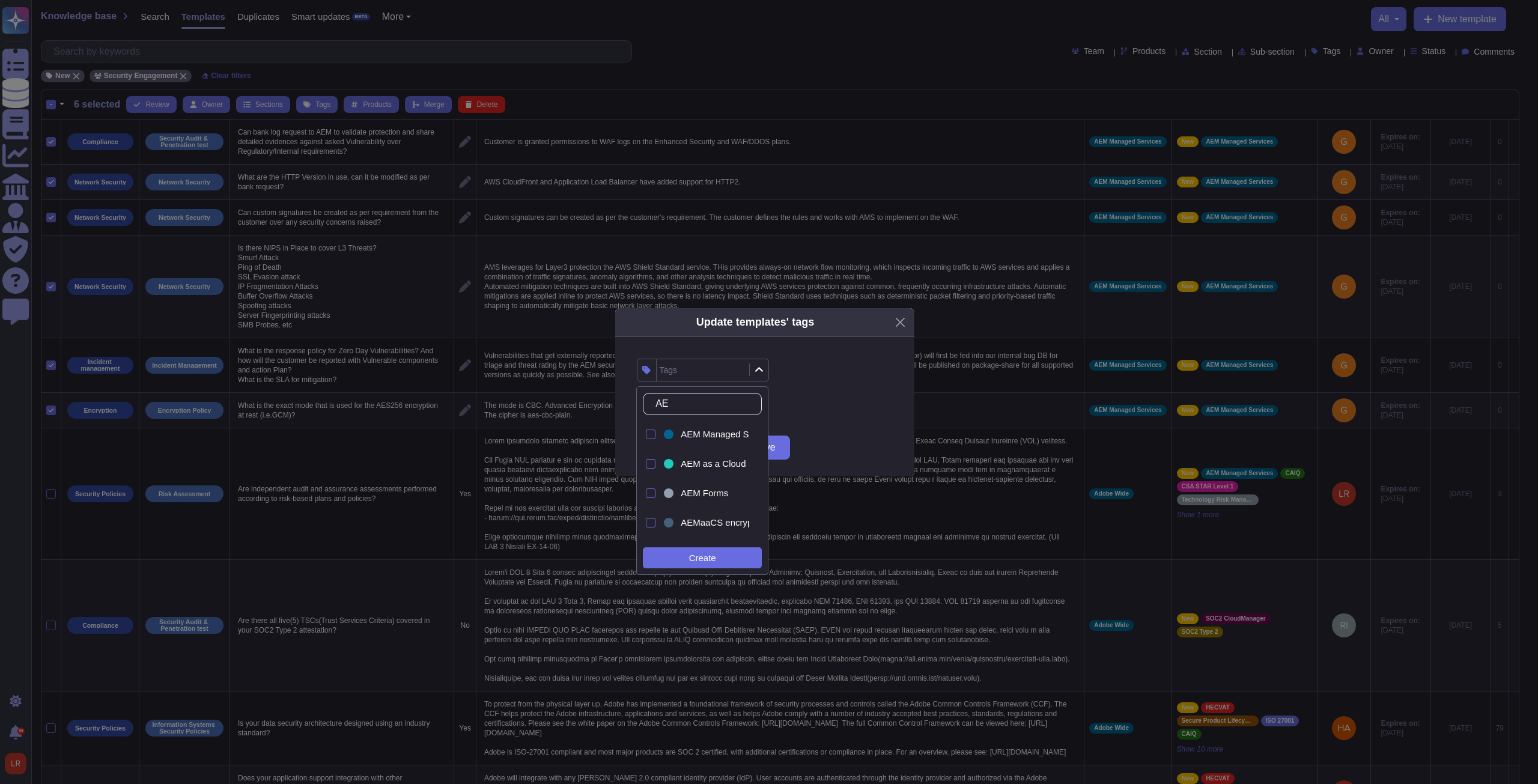
type input "AEM"
click at [709, 437] on span "AEM Managed Services" at bounding box center [729, 434] width 97 height 11
click at [846, 395] on div "Replace existing tags Append new tags" at bounding box center [764, 400] width 256 height 37
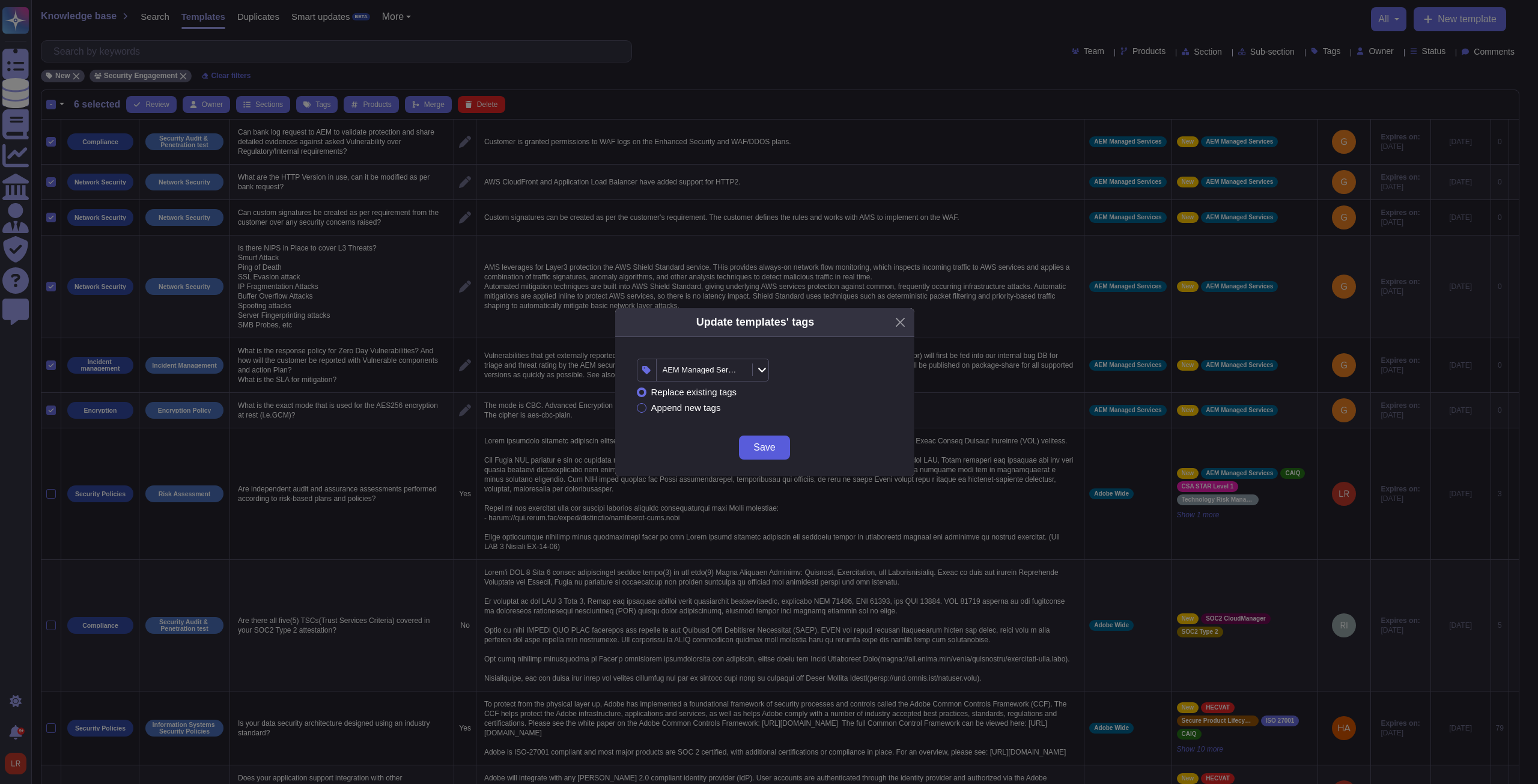
click at [767, 450] on span "Save" at bounding box center [763, 447] width 22 height 9
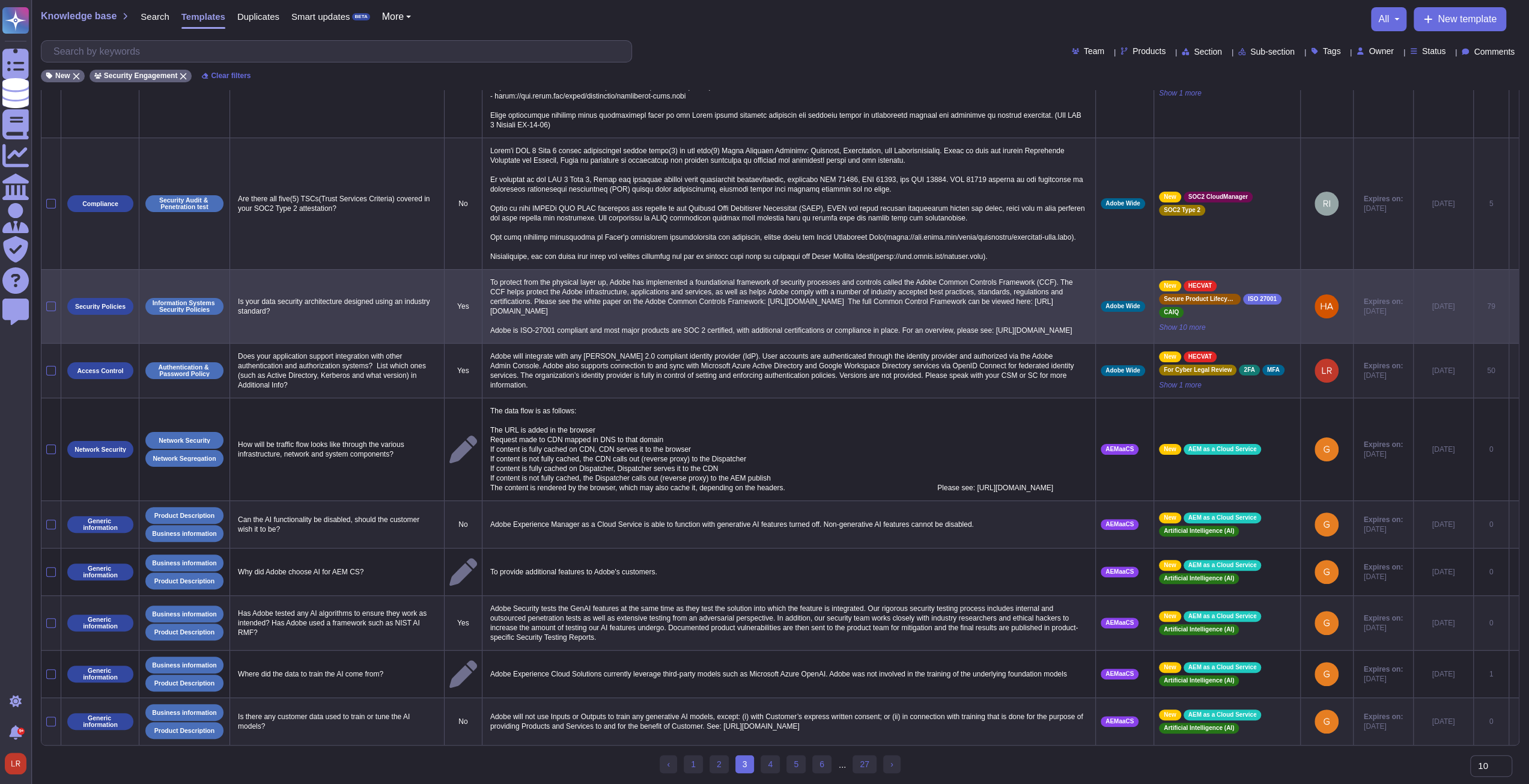
scroll to position [128, 0]
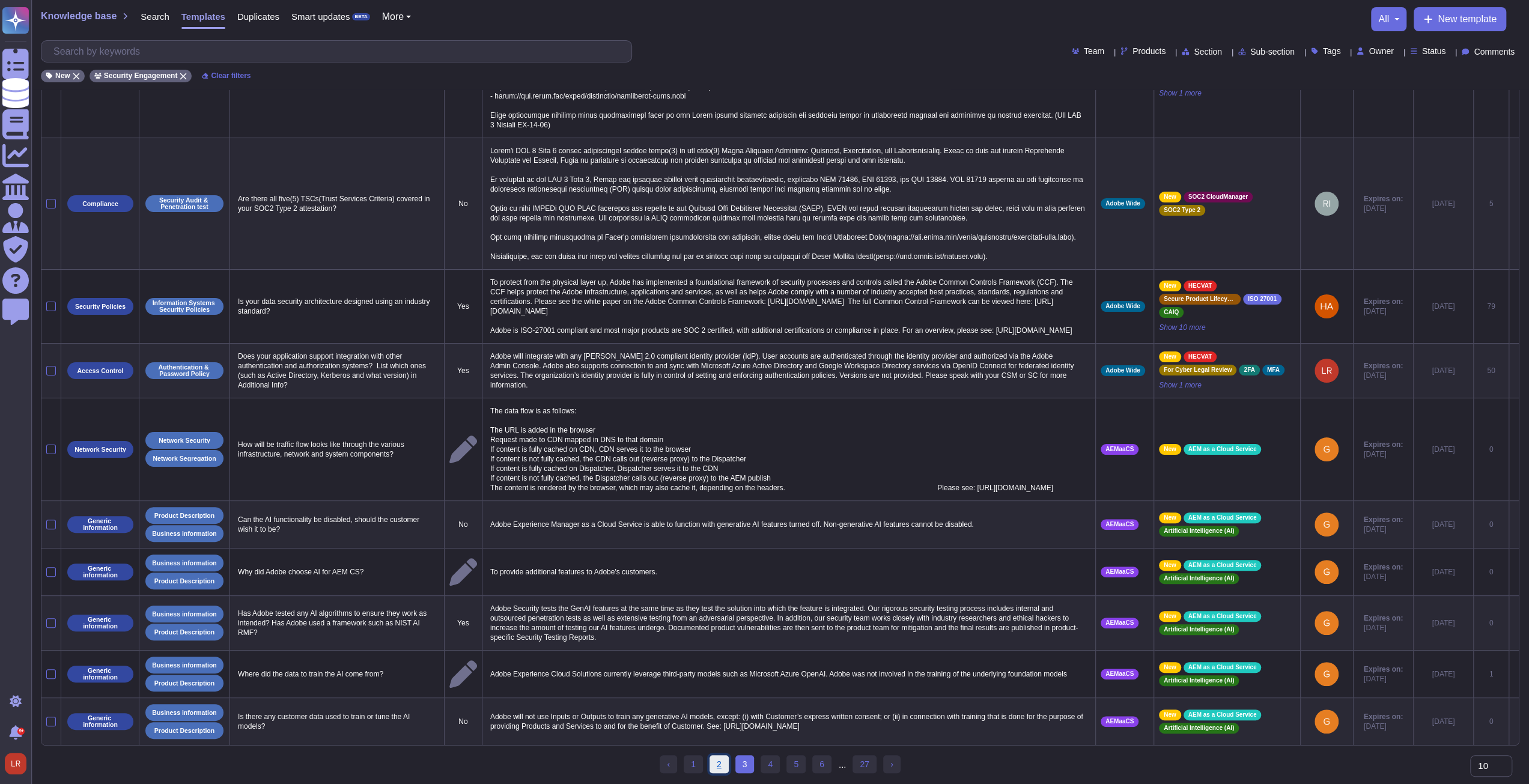
click at [722, 767] on link "2" at bounding box center [719, 763] width 19 height 18
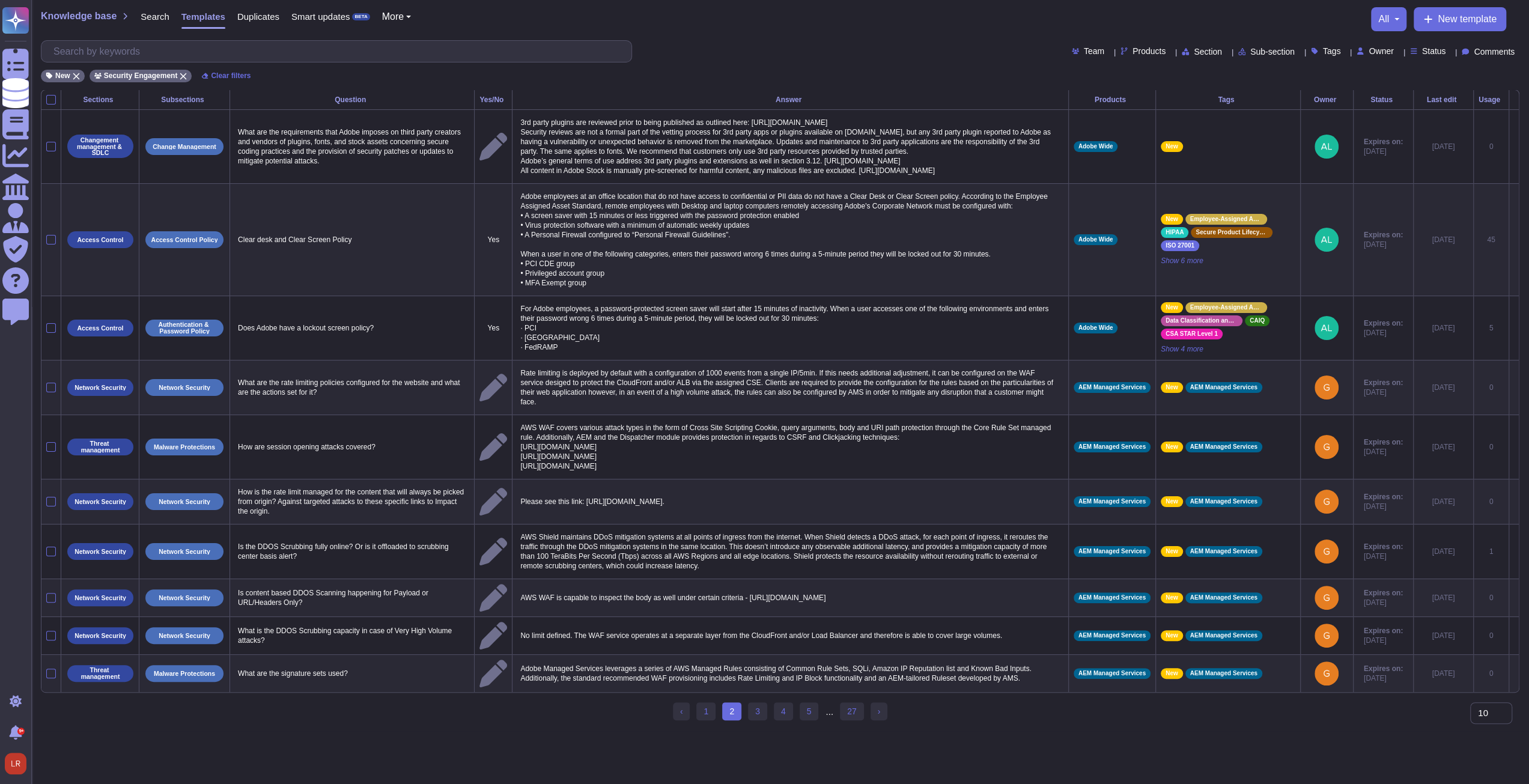
scroll to position [0, 0]
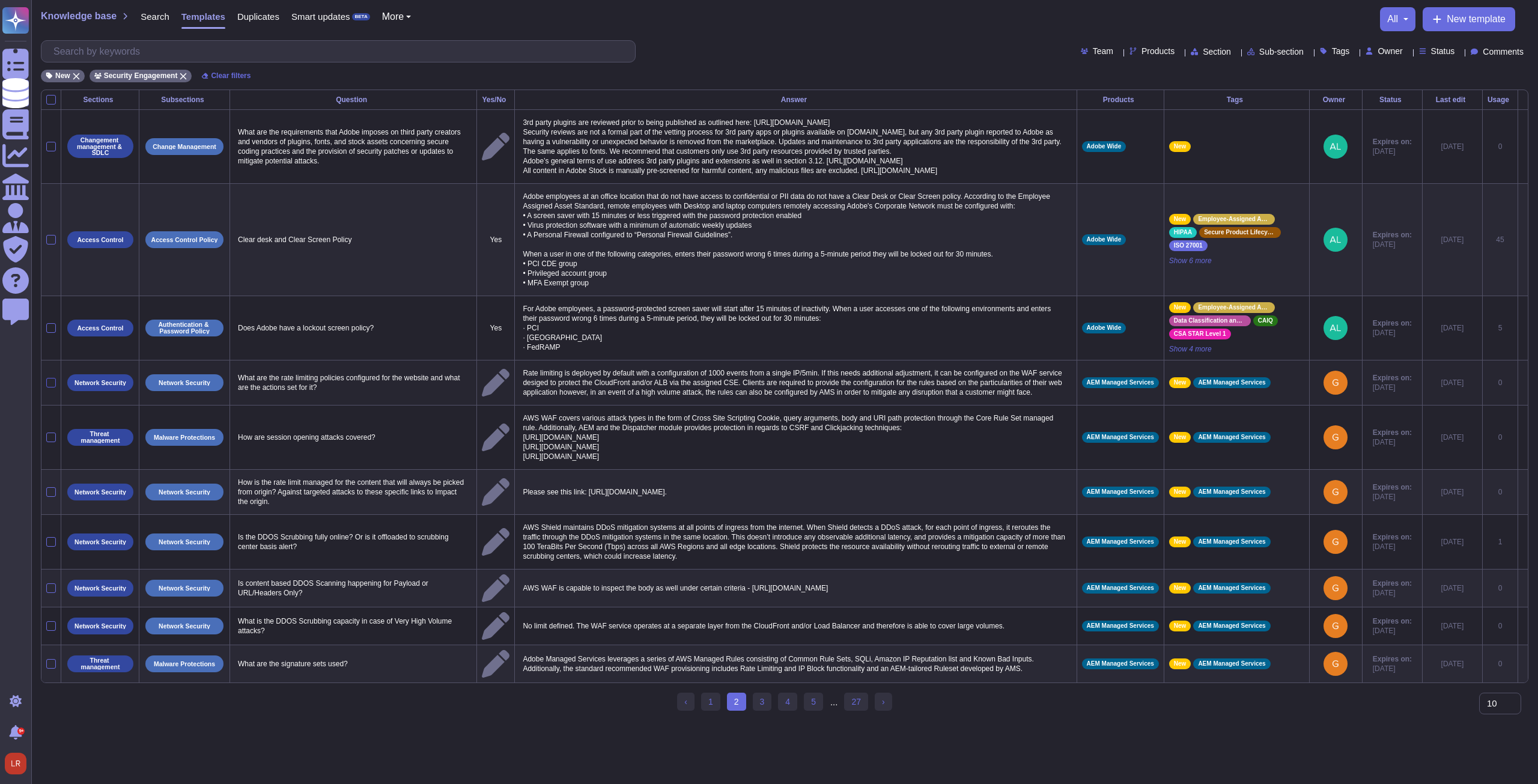
click at [51, 388] on div at bounding box center [51, 383] width 9 height 9
click at [0, 0] on input "checkbox" at bounding box center [0, 0] width 0 height 0
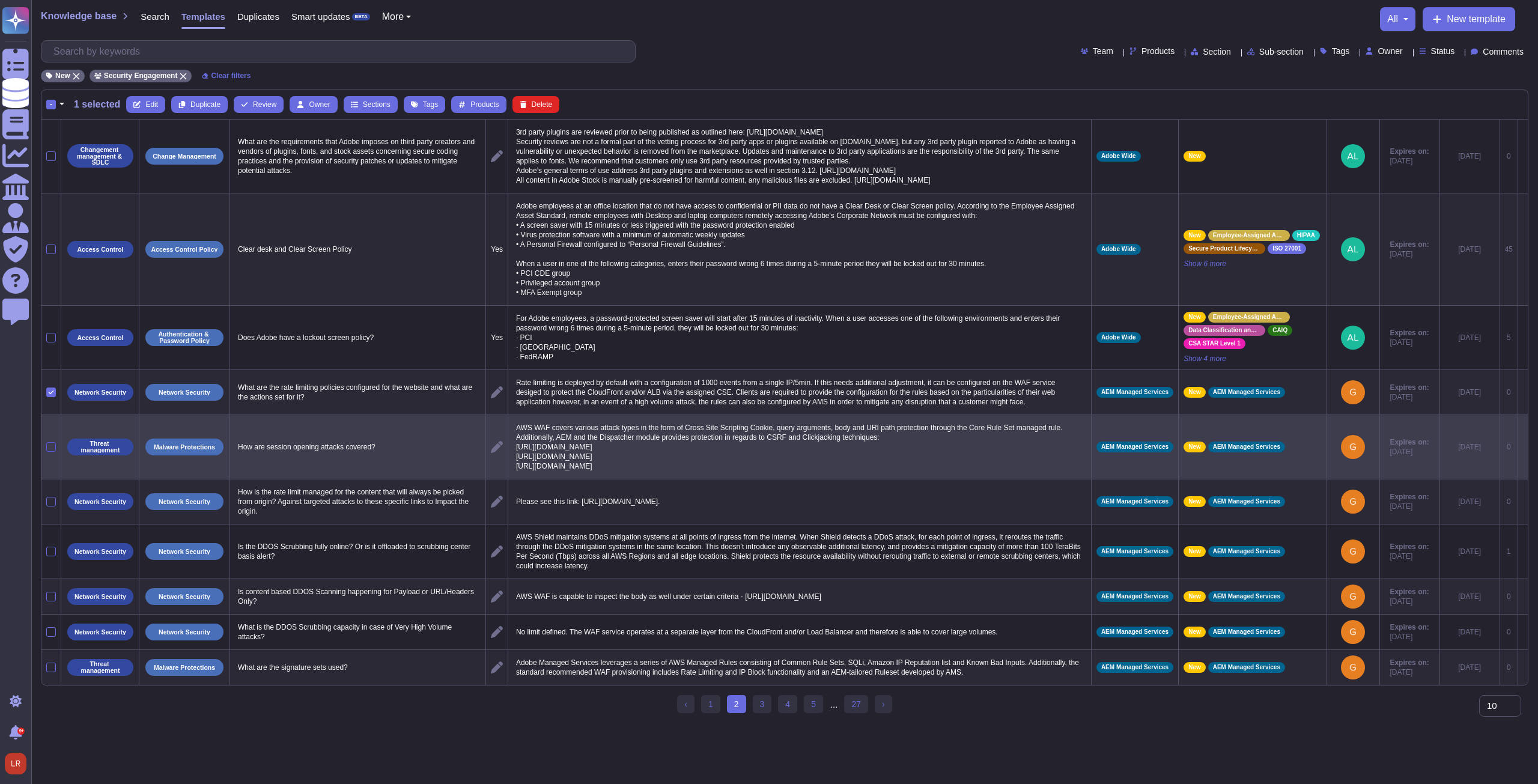
click at [54, 451] on div at bounding box center [51, 446] width 9 height 9
click at [0, 0] on input "checkbox" at bounding box center [0, 0] width 0 height 0
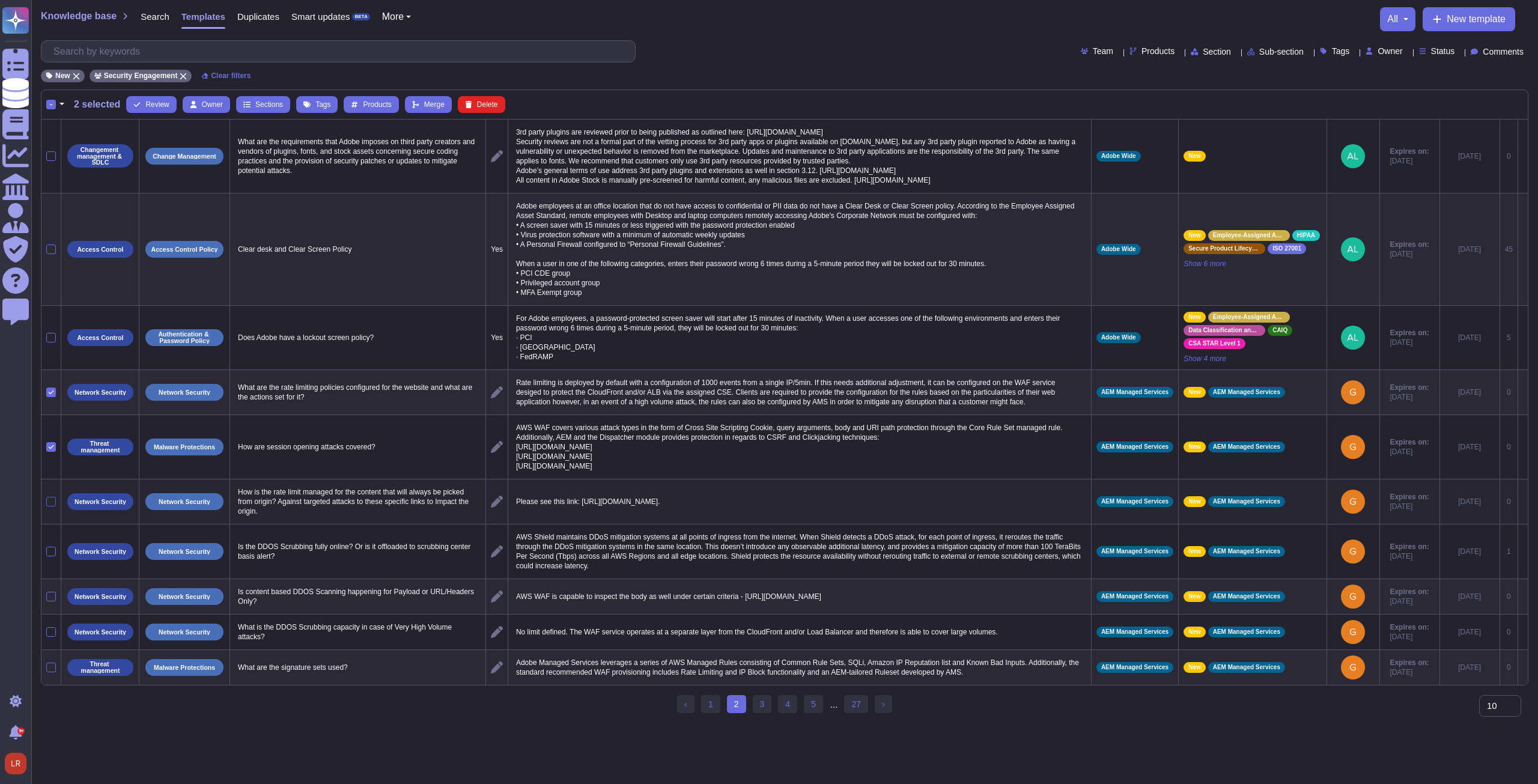
click at [48, 507] on div at bounding box center [51, 501] width 9 height 9
click at [0, 0] on input "checkbox" at bounding box center [0, 0] width 0 height 0
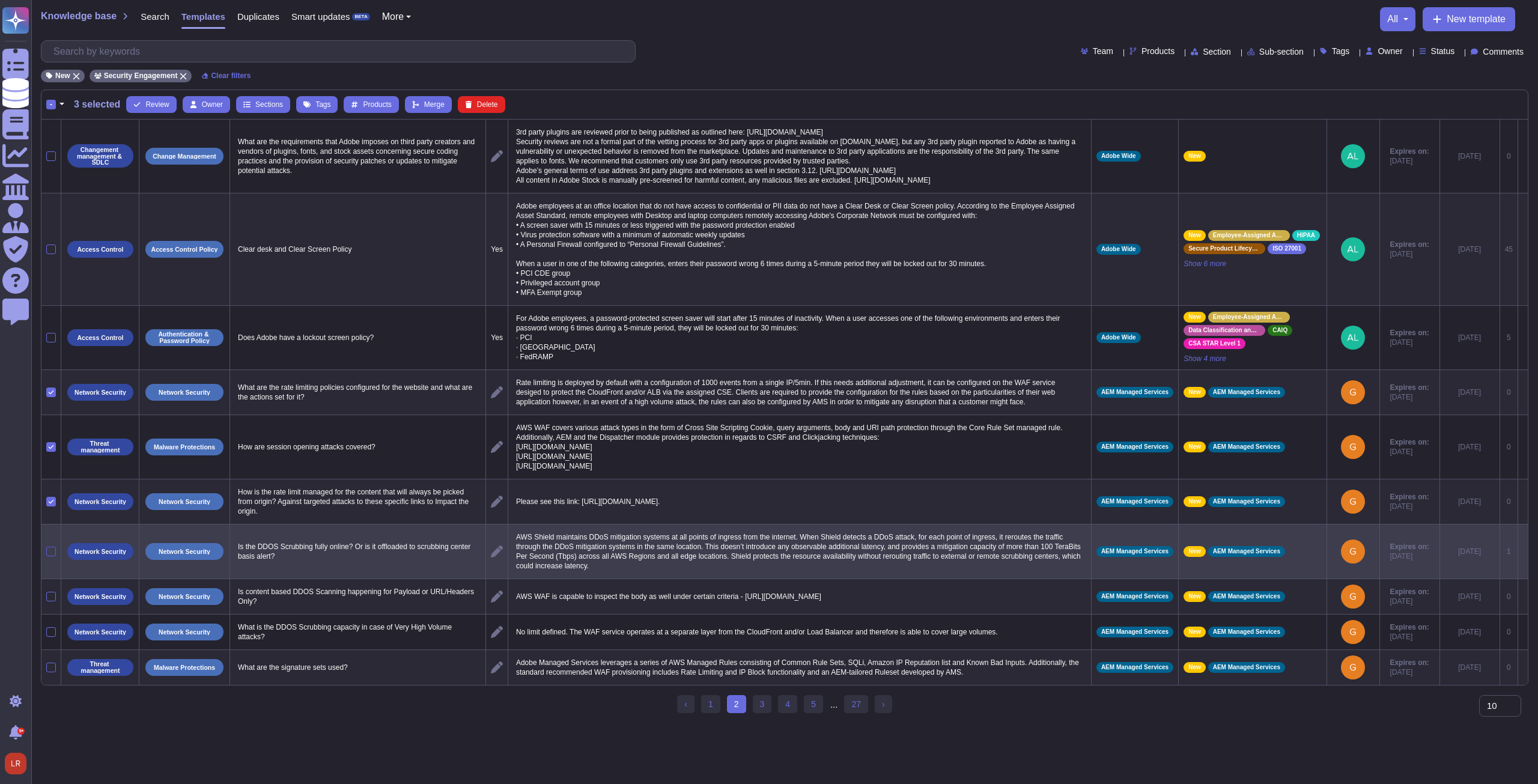
click at [51, 557] on div at bounding box center [51, 551] width 9 height 9
click at [0, 0] on input "checkbox" at bounding box center [0, 0] width 0 height 0
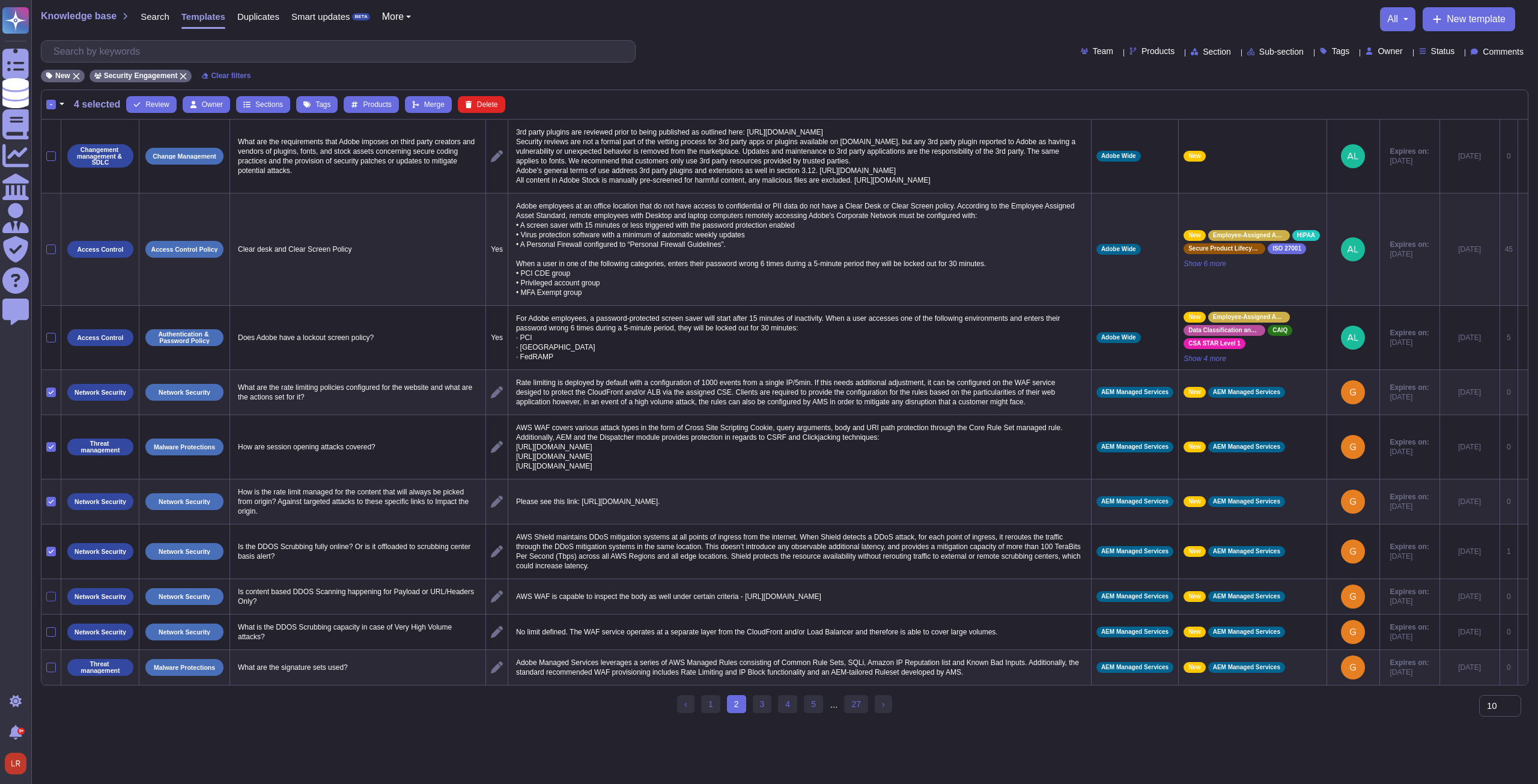
click at [52, 601] on div at bounding box center [51, 596] width 9 height 9
click at [0, 0] on input "checkbox" at bounding box center [0, 0] width 0 height 0
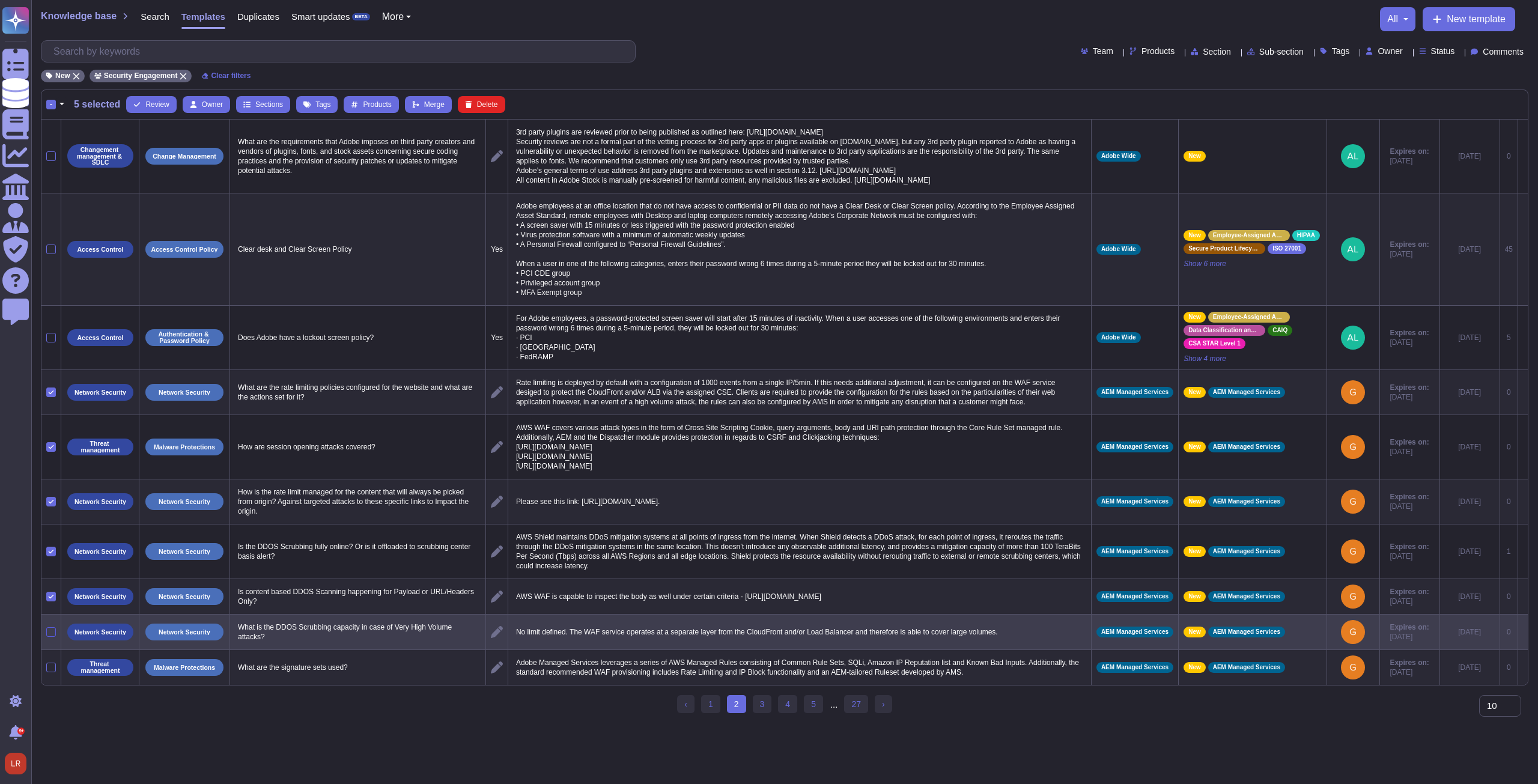
click at [53, 637] on div at bounding box center [51, 632] width 9 height 9
click at [0, 0] on input "checkbox" at bounding box center [0, 0] width 0 height 0
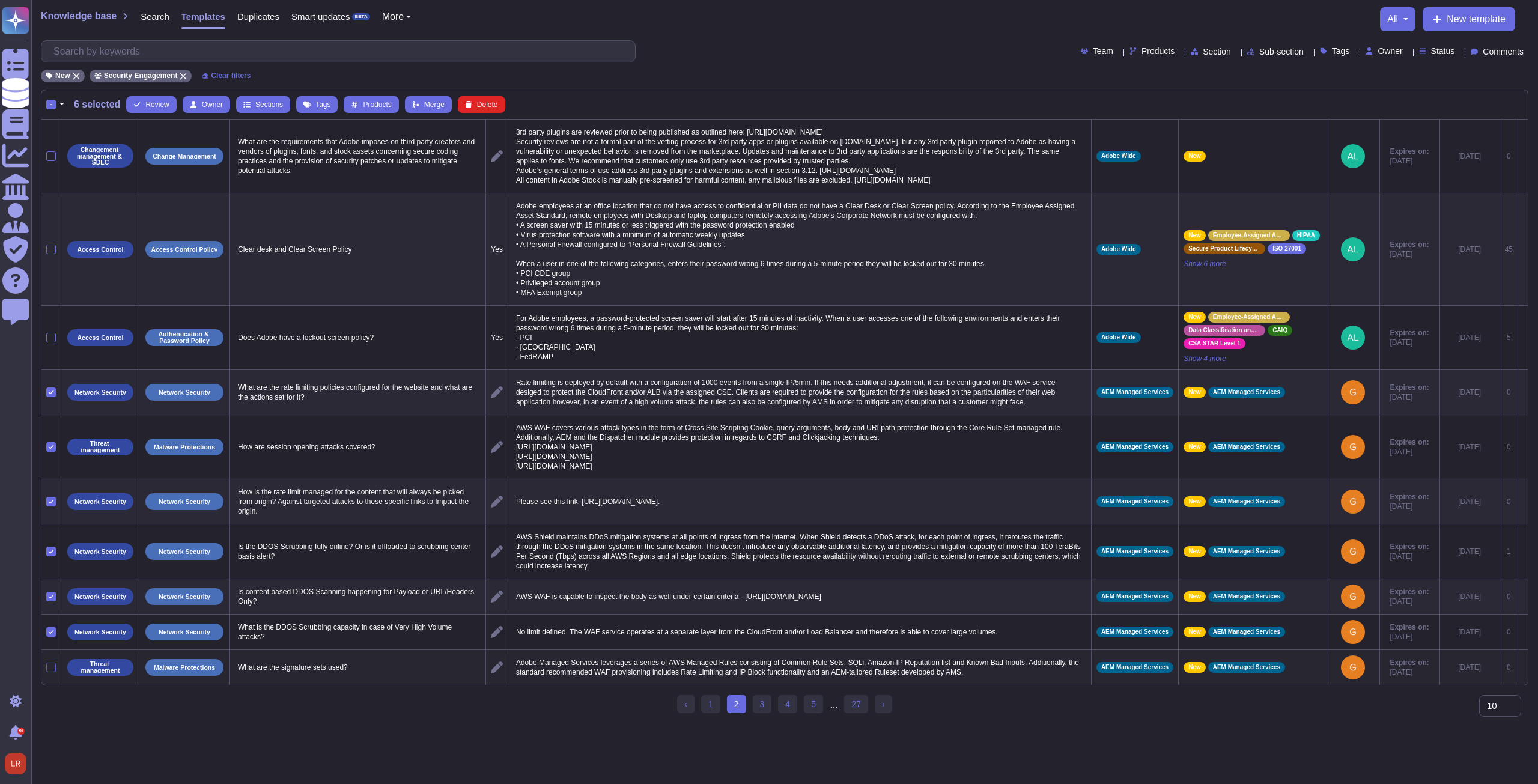
click at [53, 672] on div at bounding box center [51, 667] width 9 height 9
click at [0, 0] on input "checkbox" at bounding box center [0, 0] width 0 height 0
click at [313, 103] on button "Tags" at bounding box center [317, 105] width 41 height 17
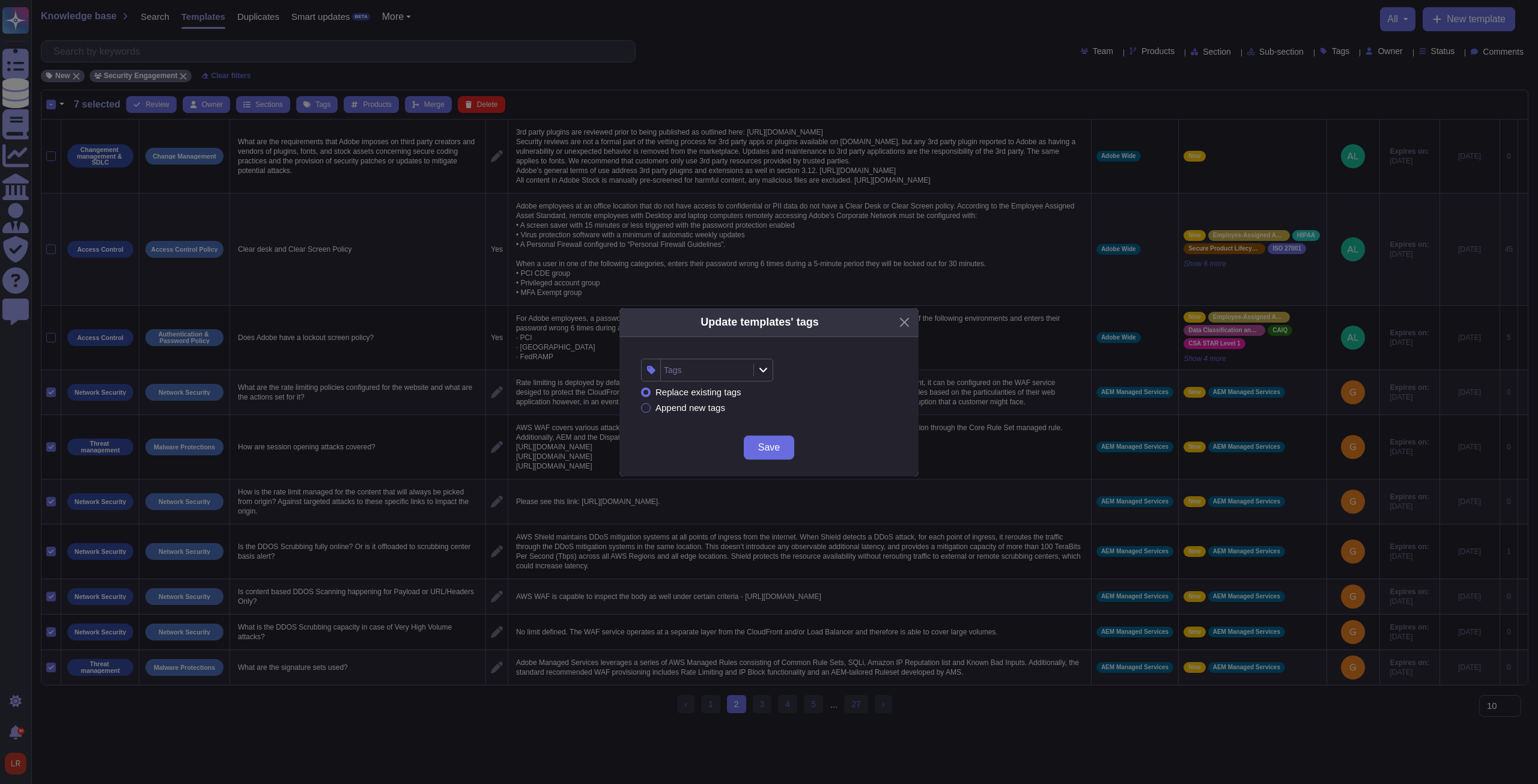
click at [725, 367] on div "Tags" at bounding box center [706, 370] width 90 height 22
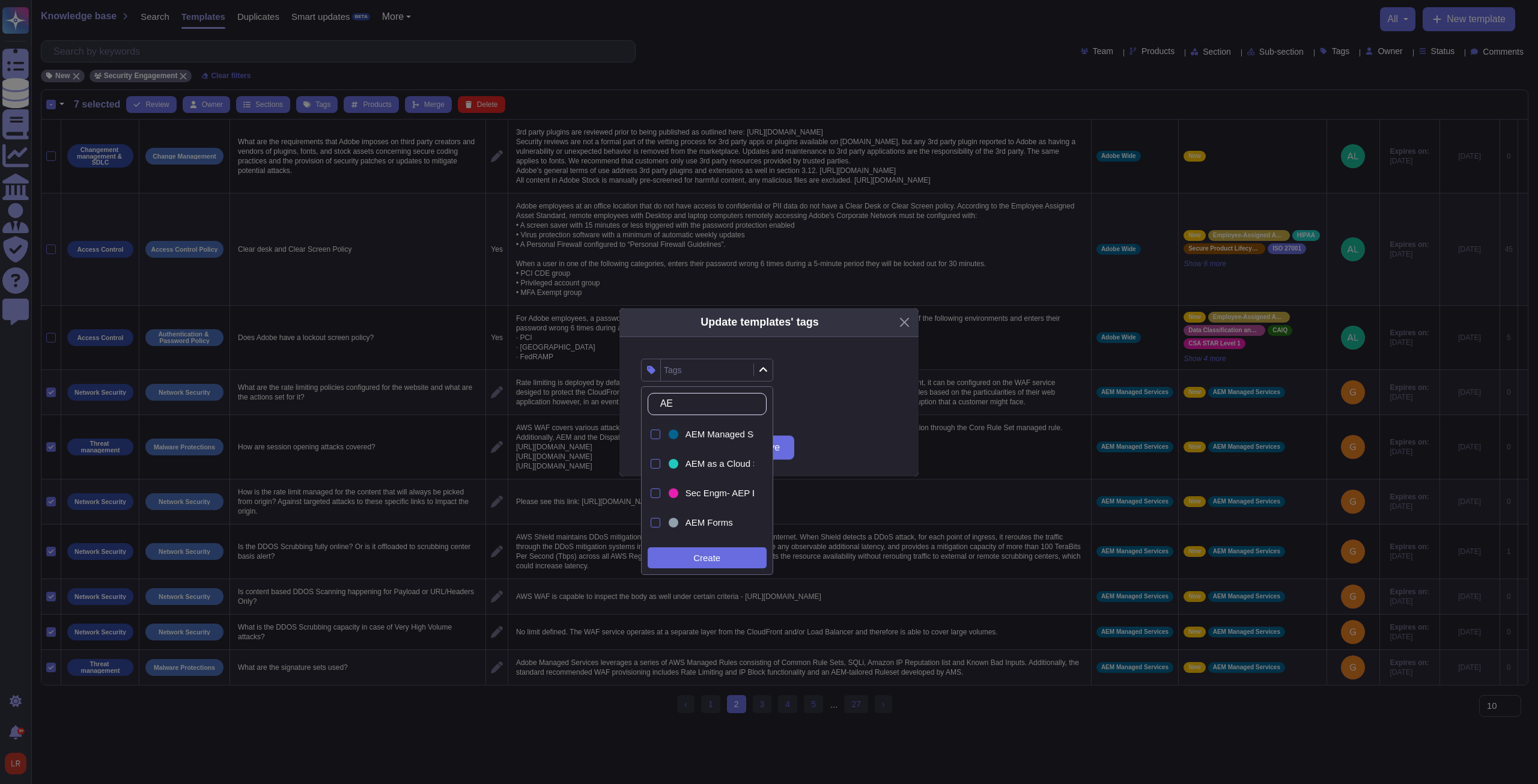
type input "AEM"
click at [715, 438] on span "AEM Managed Services" at bounding box center [733, 434] width 97 height 11
click at [813, 400] on div "Replace existing tags Append new tags" at bounding box center [769, 400] width 256 height 37
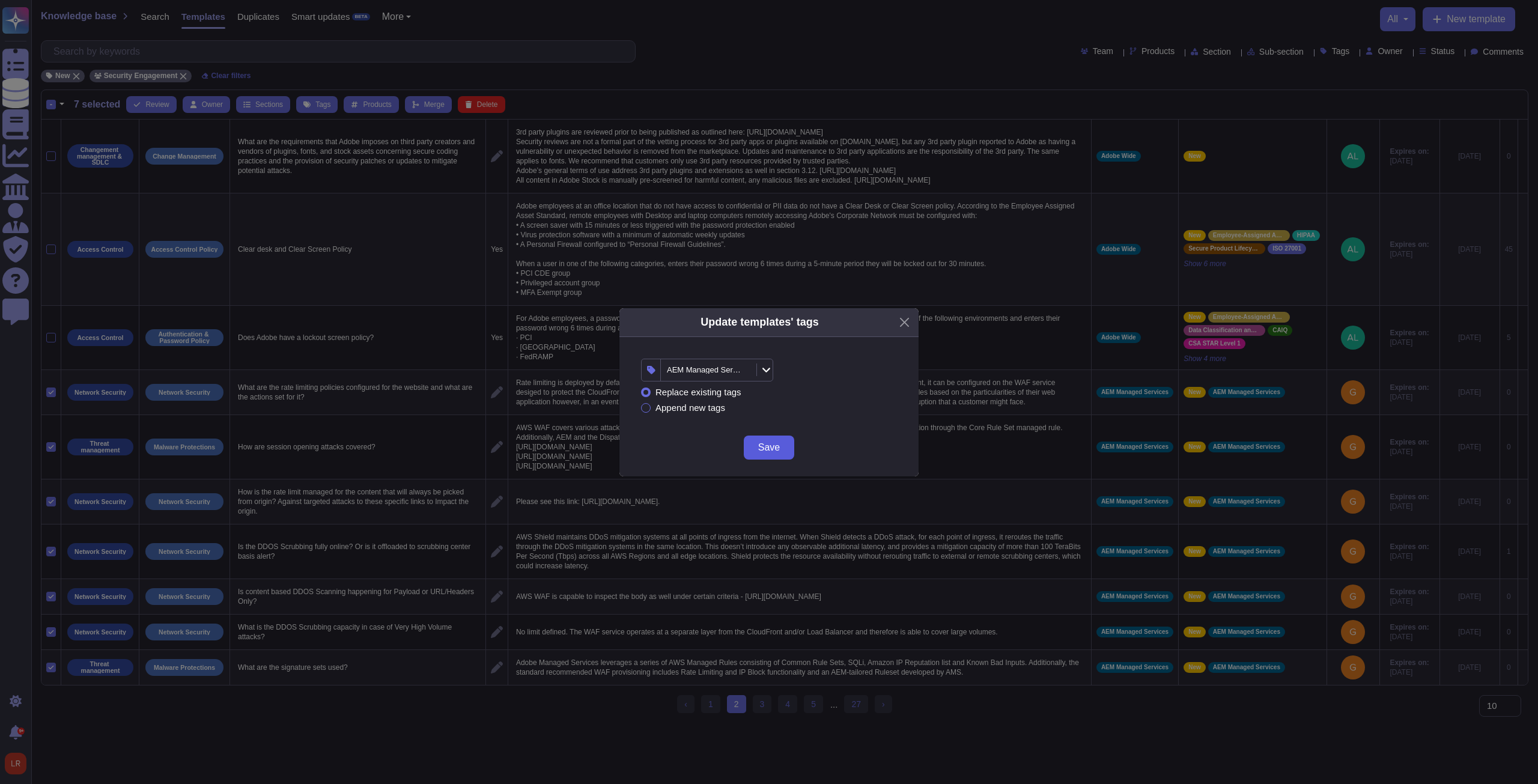
click at [768, 447] on span "Save" at bounding box center [769, 447] width 22 height 9
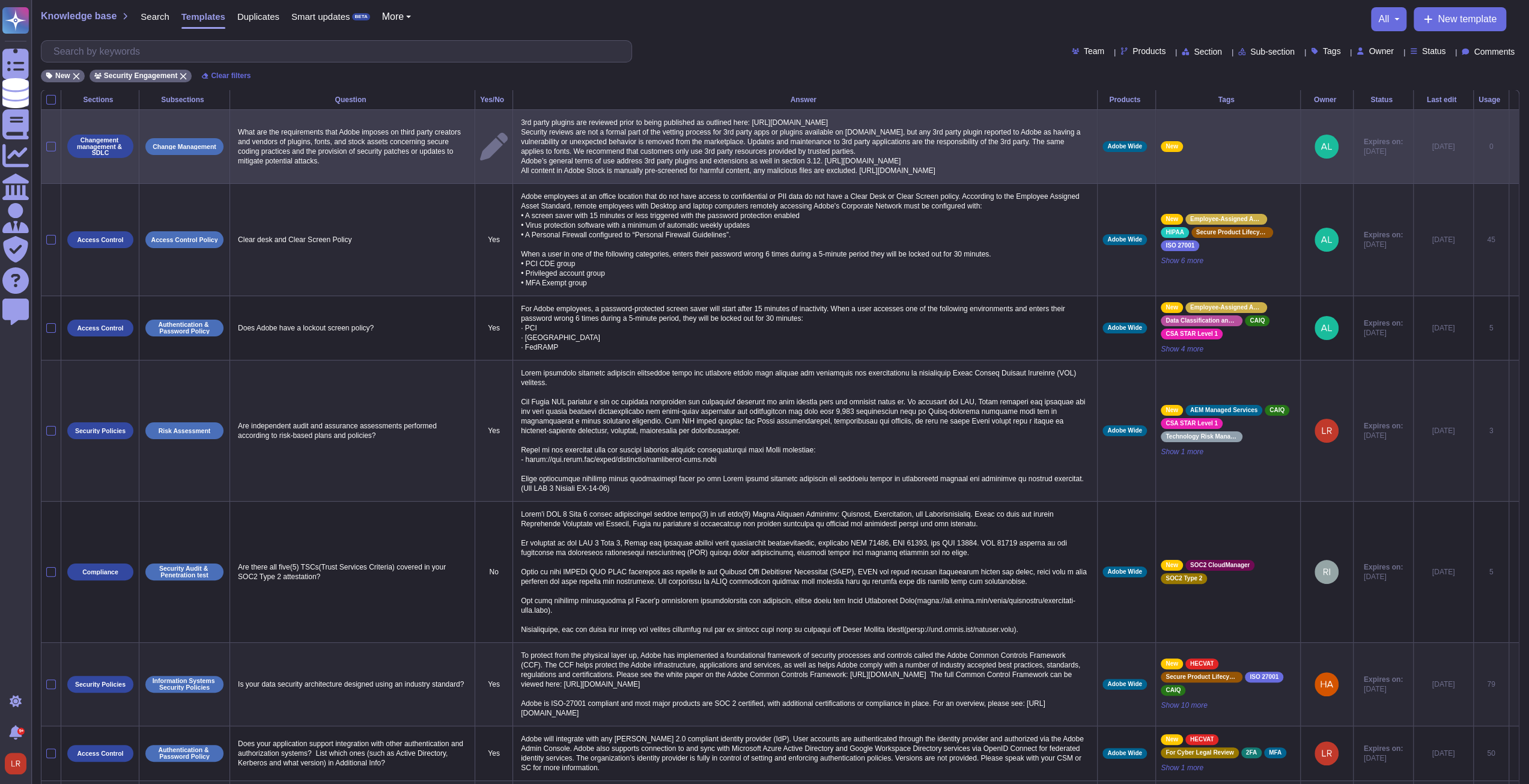
click at [1514, 147] on icon at bounding box center [1514, 147] width 0 height 0
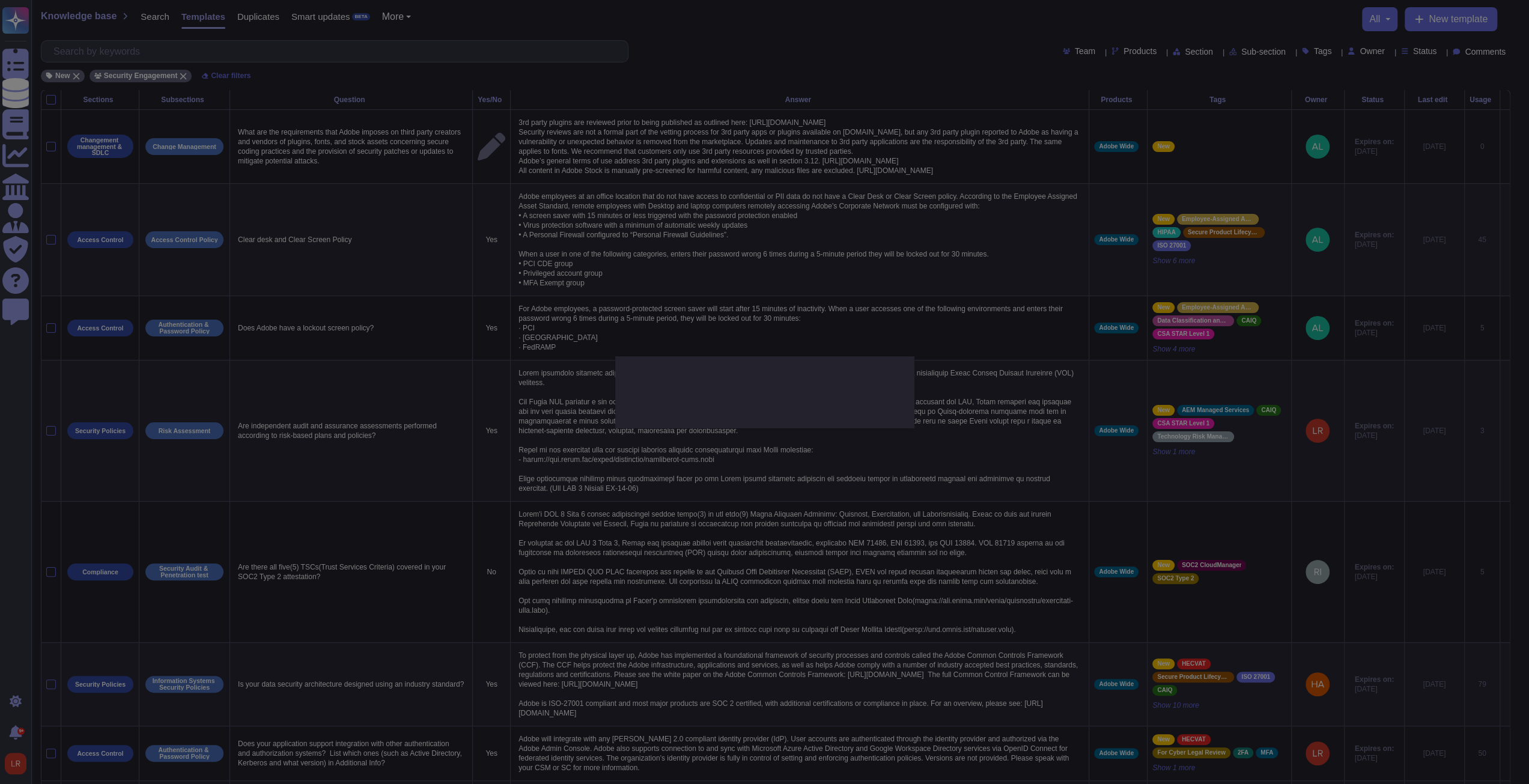
type textarea "What are the requirements that Adobe imposes on third party creators and vendor…"
type textarea "3rd party plugins are reviewed prior to being published as outlined here: https…"
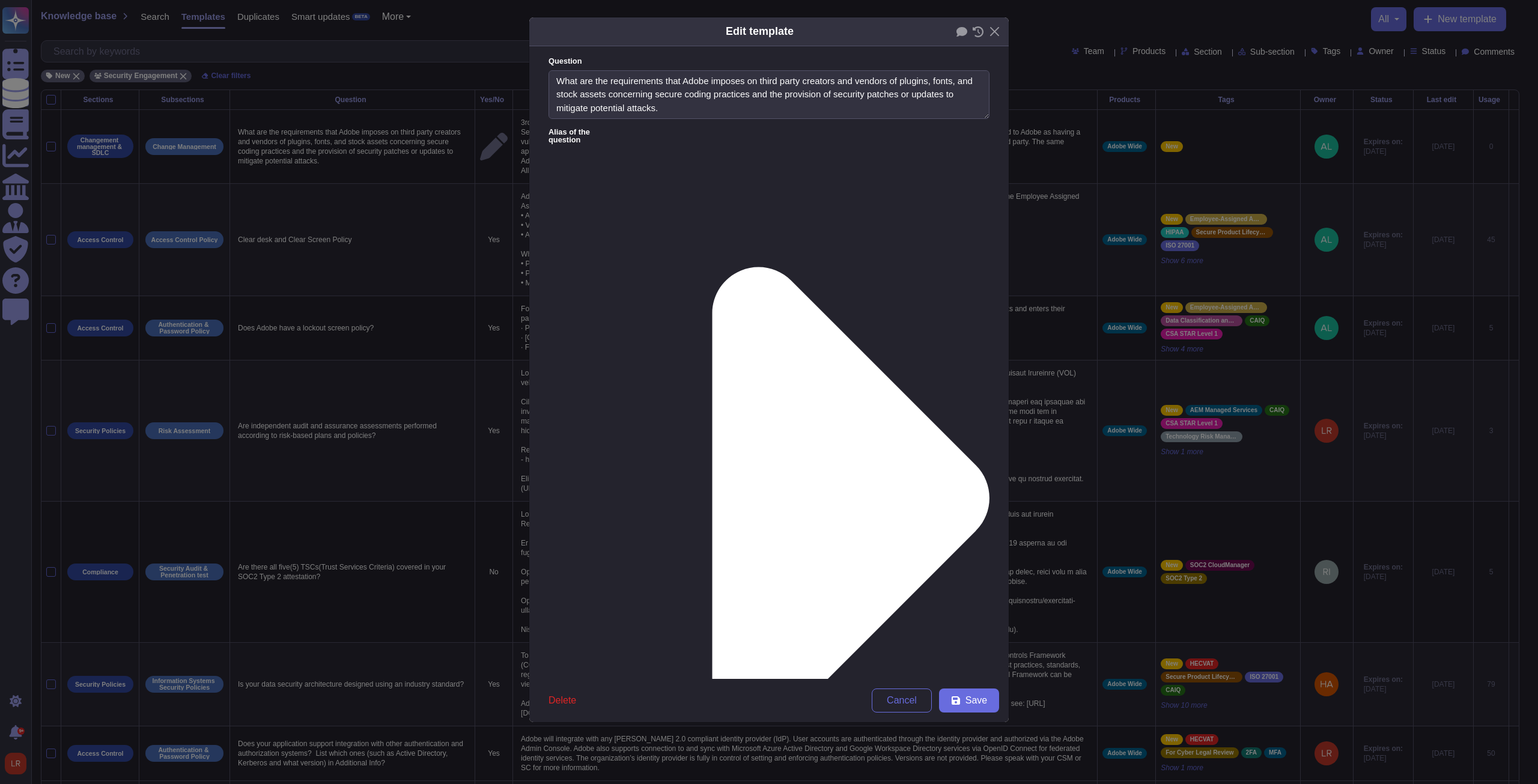
click at [967, 705] on span "Save" at bounding box center [975, 700] width 22 height 9
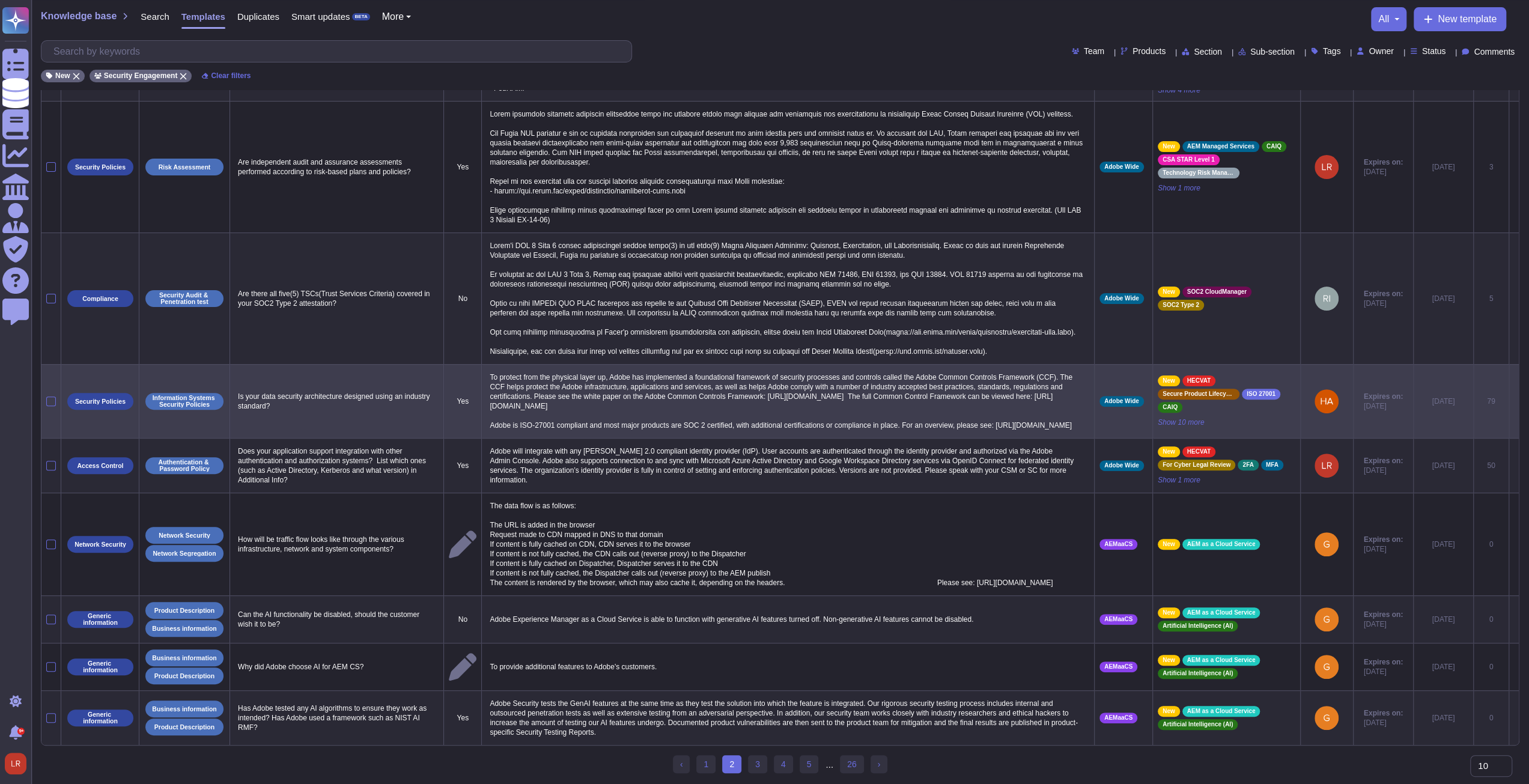
scroll to position [209, 0]
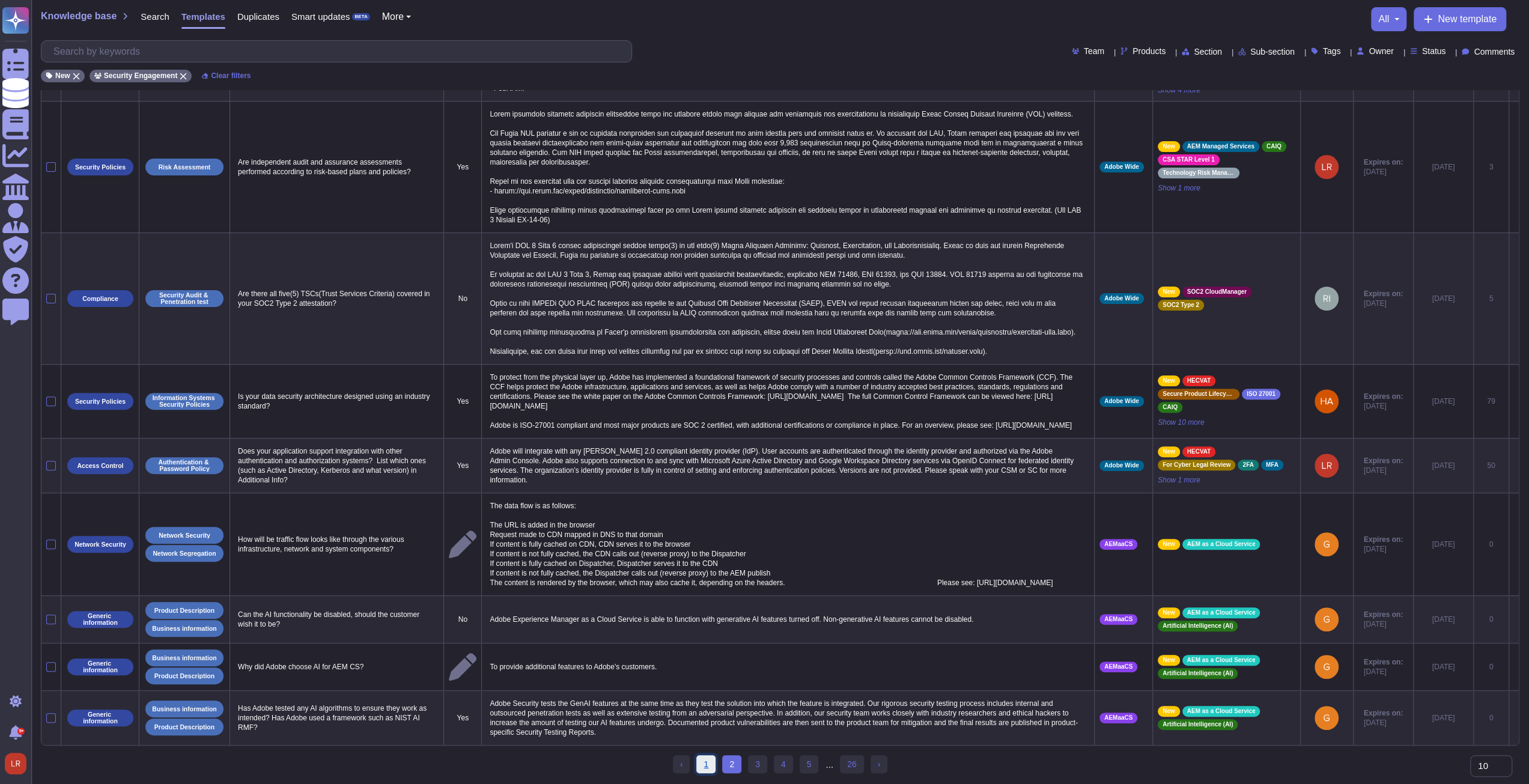
click at [710, 766] on link "1" at bounding box center [706, 763] width 19 height 18
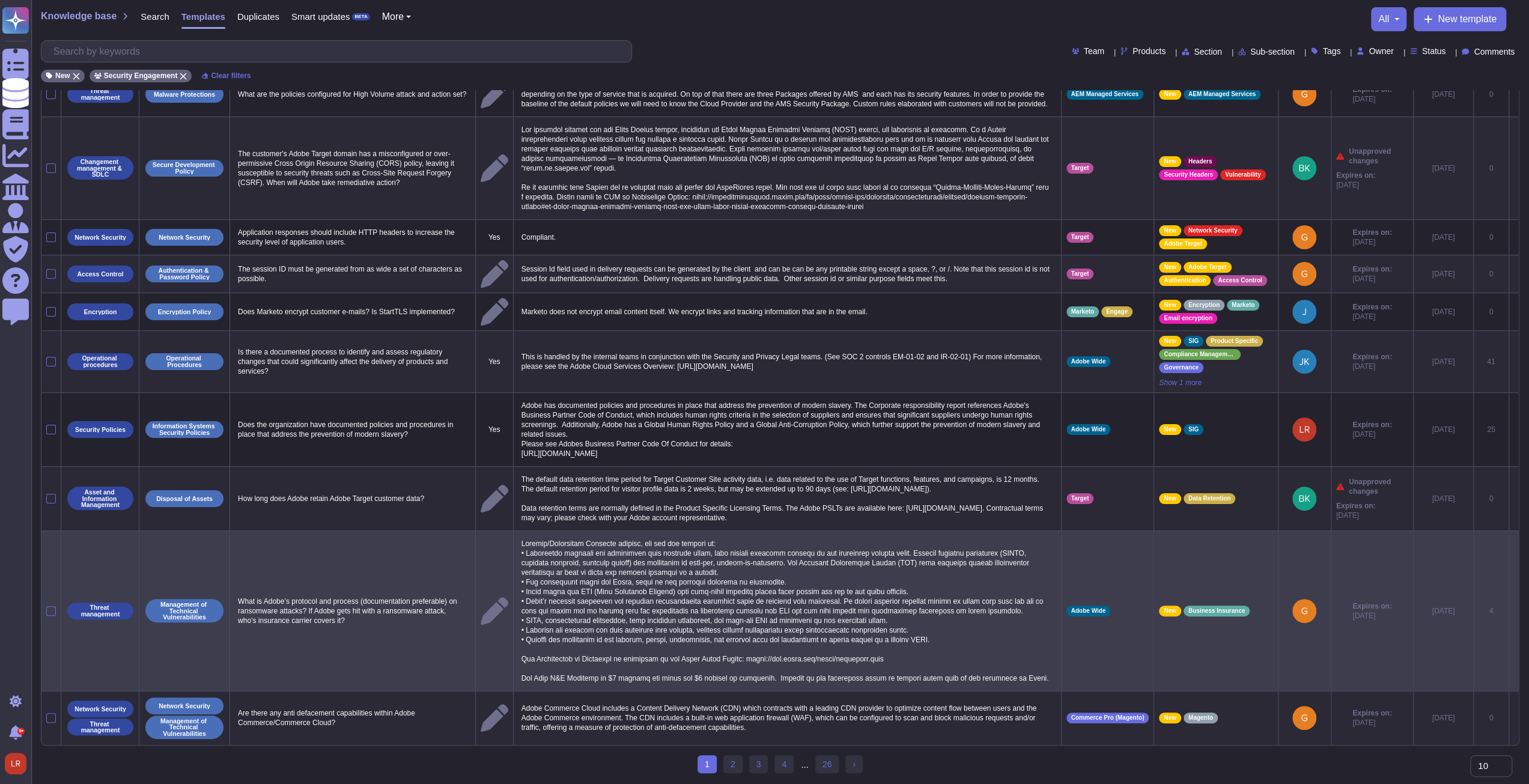
scroll to position [76, 0]
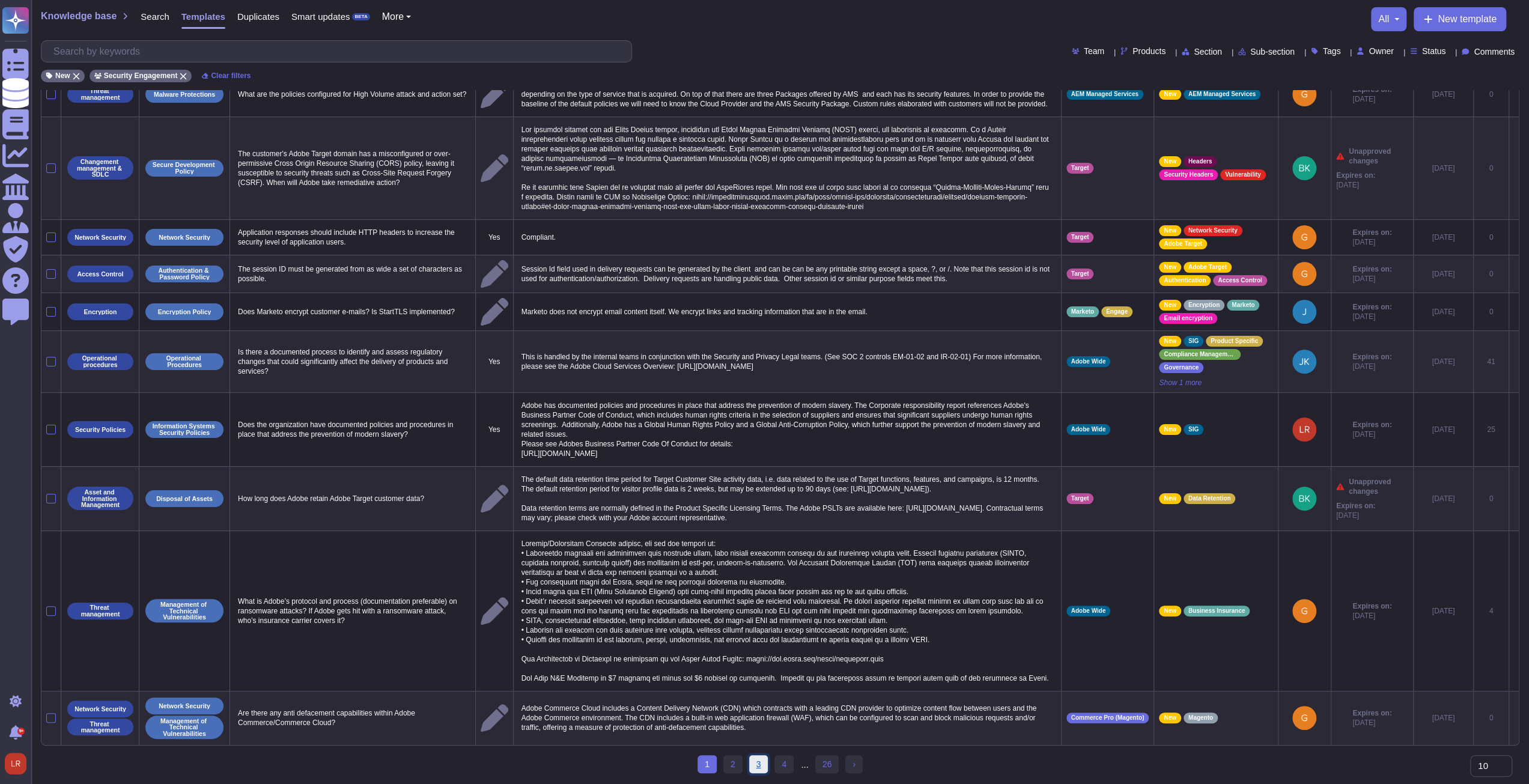
click at [757, 763] on link "3" at bounding box center [758, 763] width 19 height 18
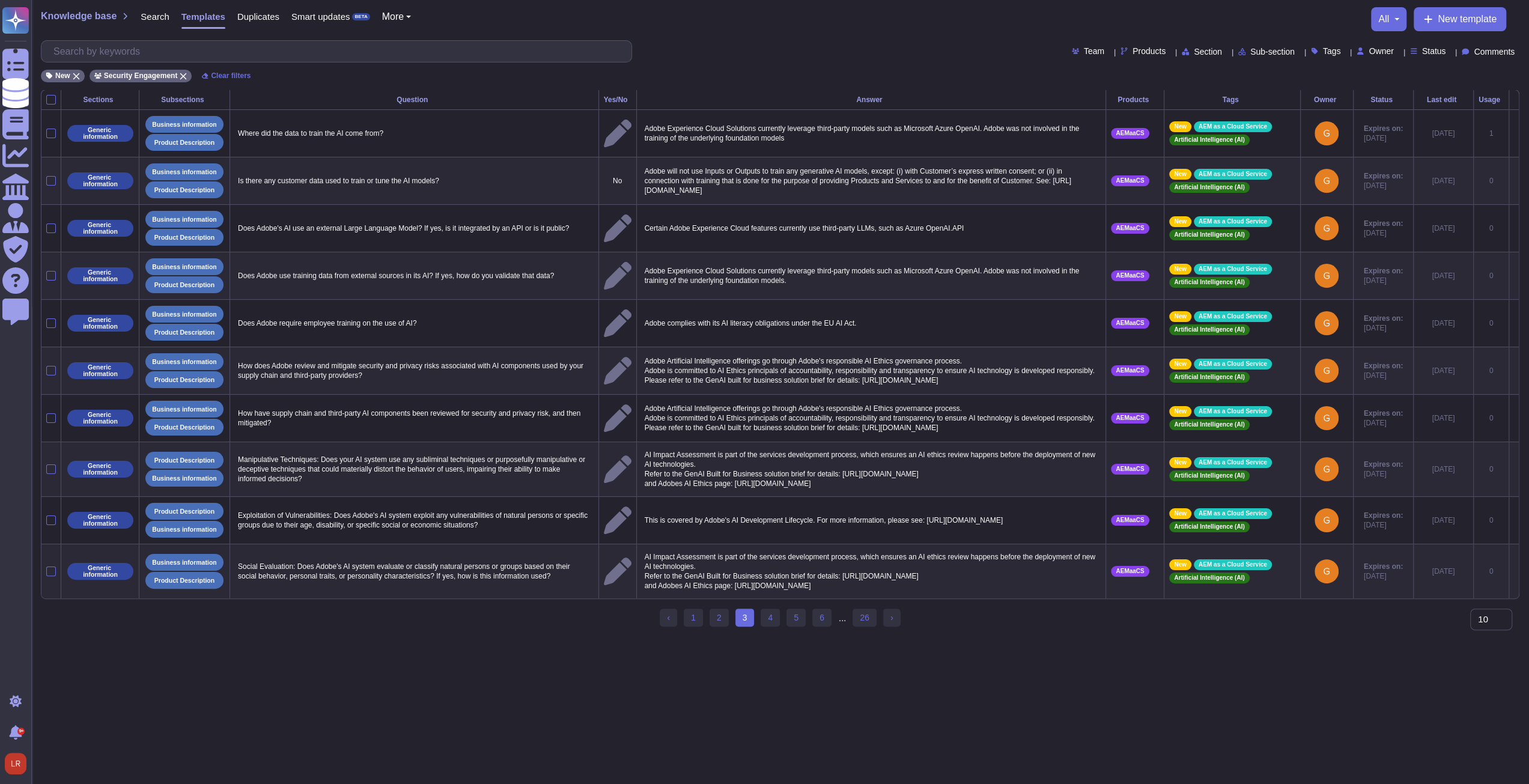
scroll to position [0, 0]
click at [777, 626] on link "4" at bounding box center [775, 617] width 19 height 18
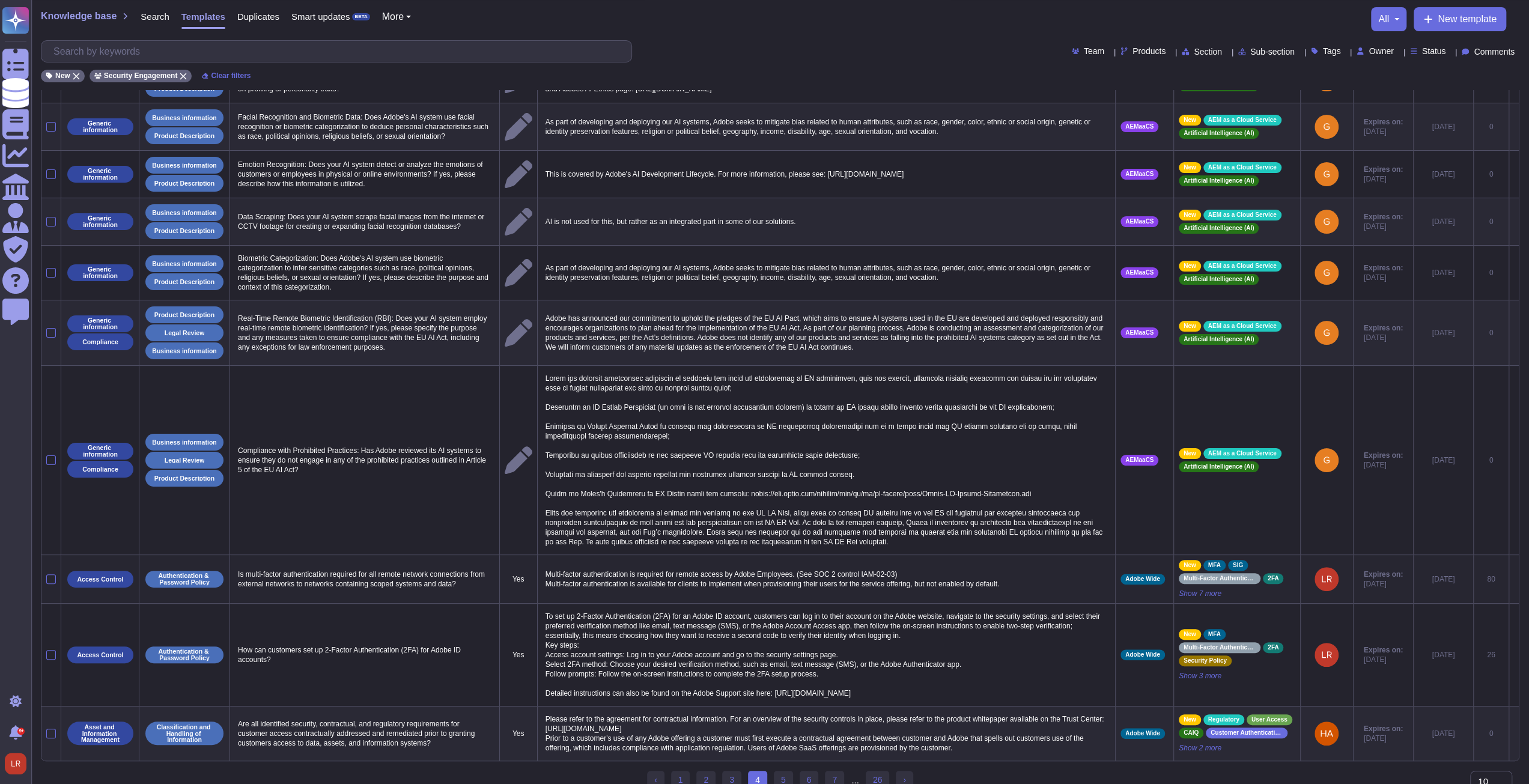
scroll to position [83, 0]
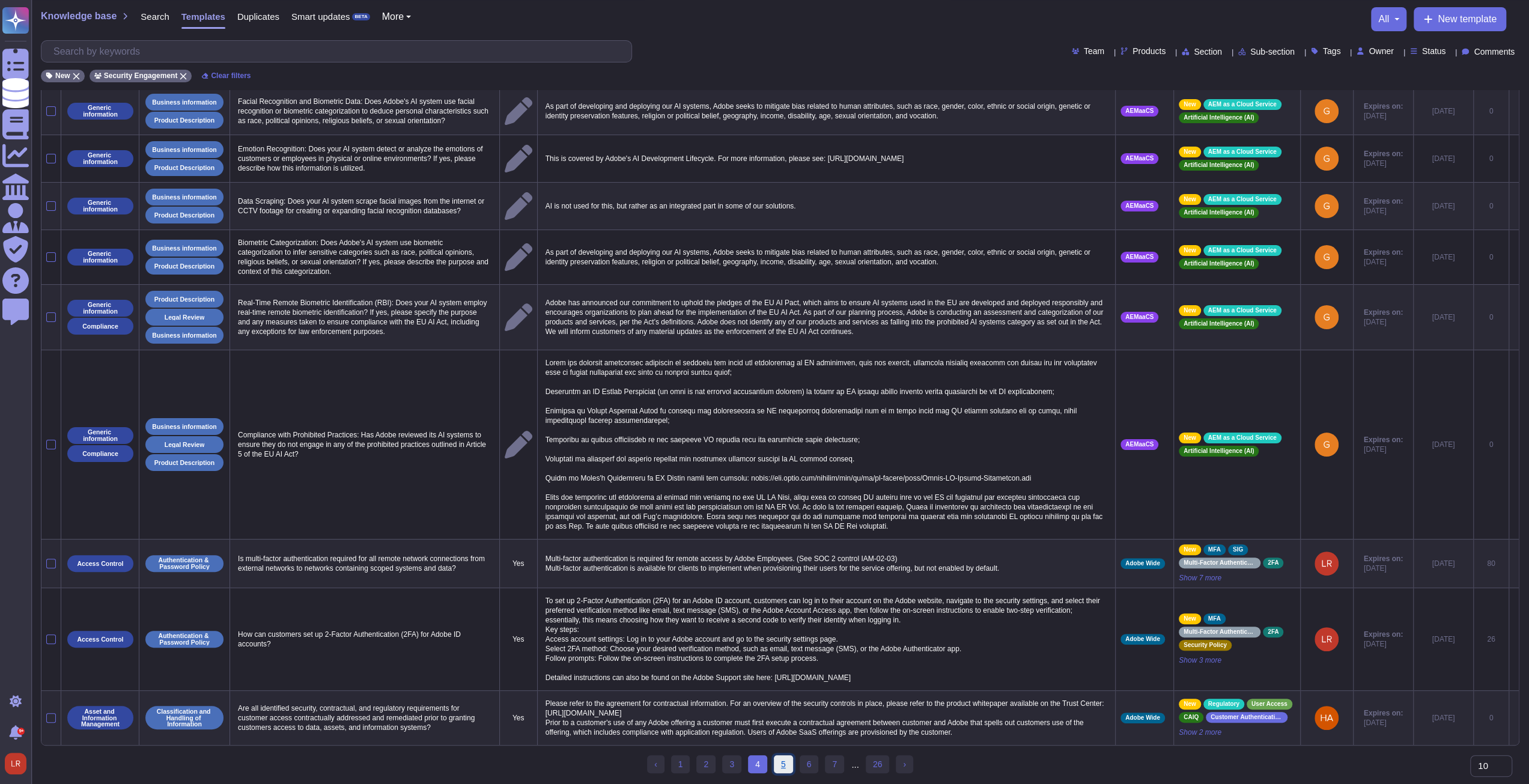
click at [784, 764] on link "5" at bounding box center [783, 763] width 19 height 18
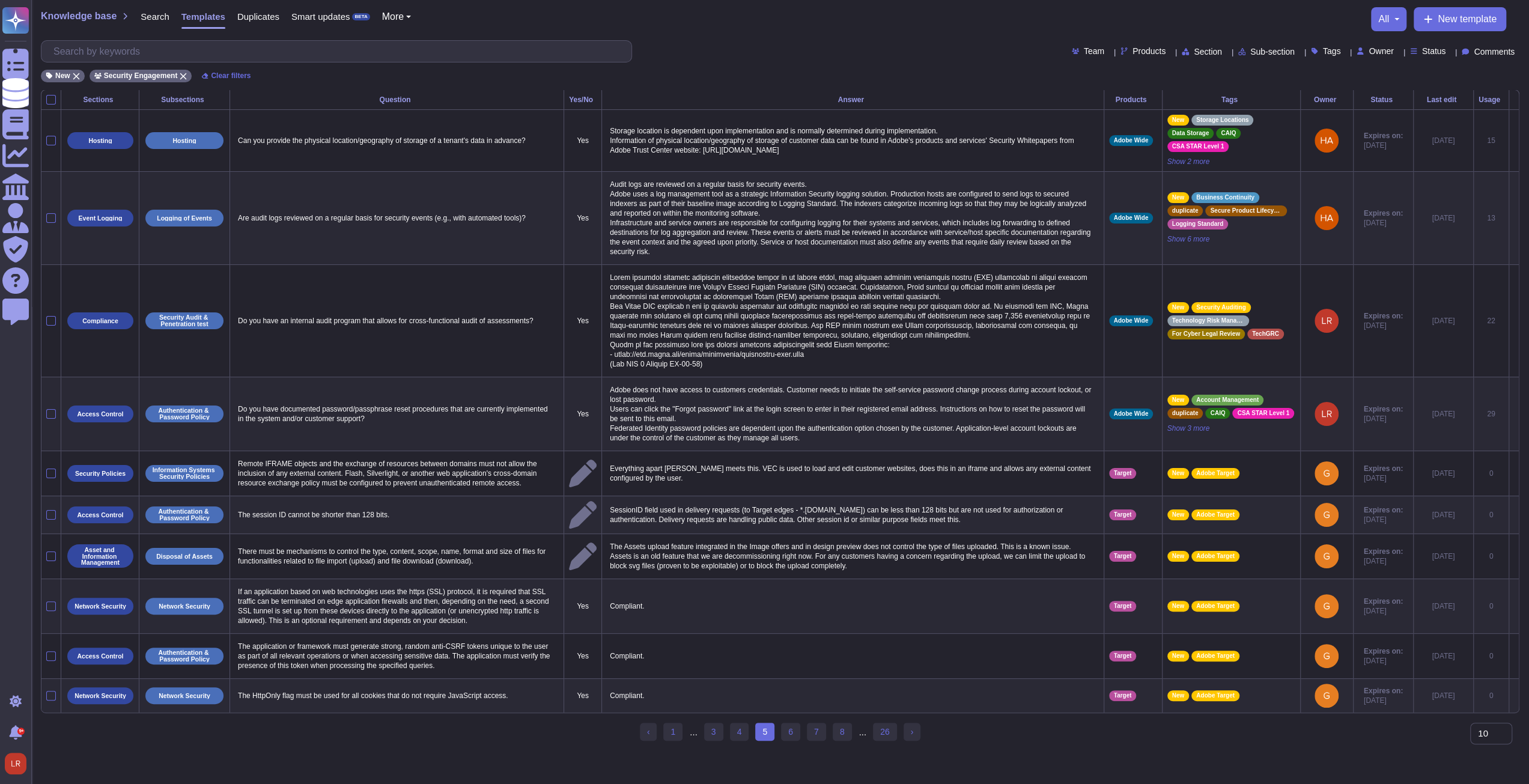
scroll to position [0, 0]
click at [789, 741] on link "6" at bounding box center [796, 731] width 19 height 18
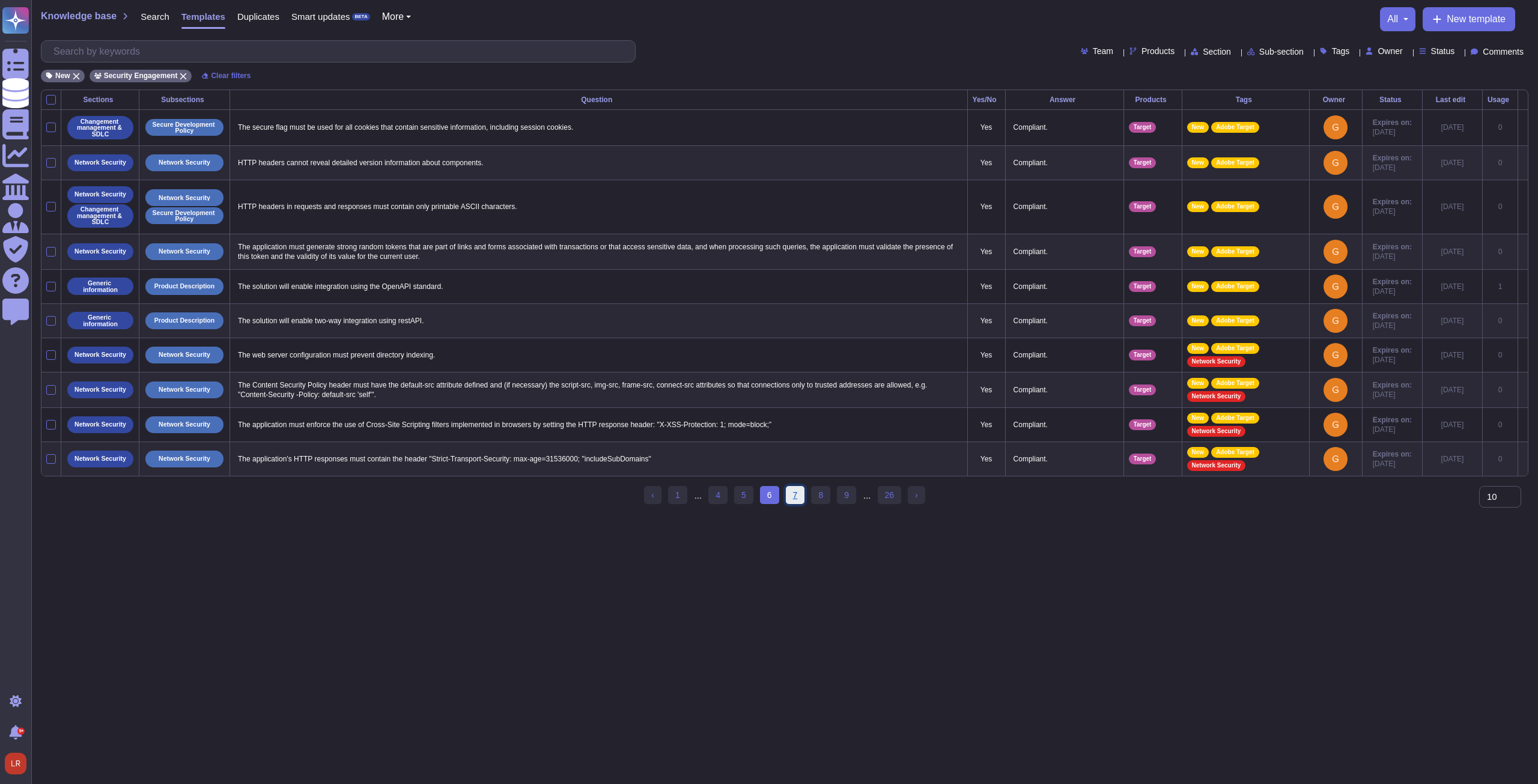
click at [794, 502] on link "7" at bounding box center [795, 495] width 19 height 18
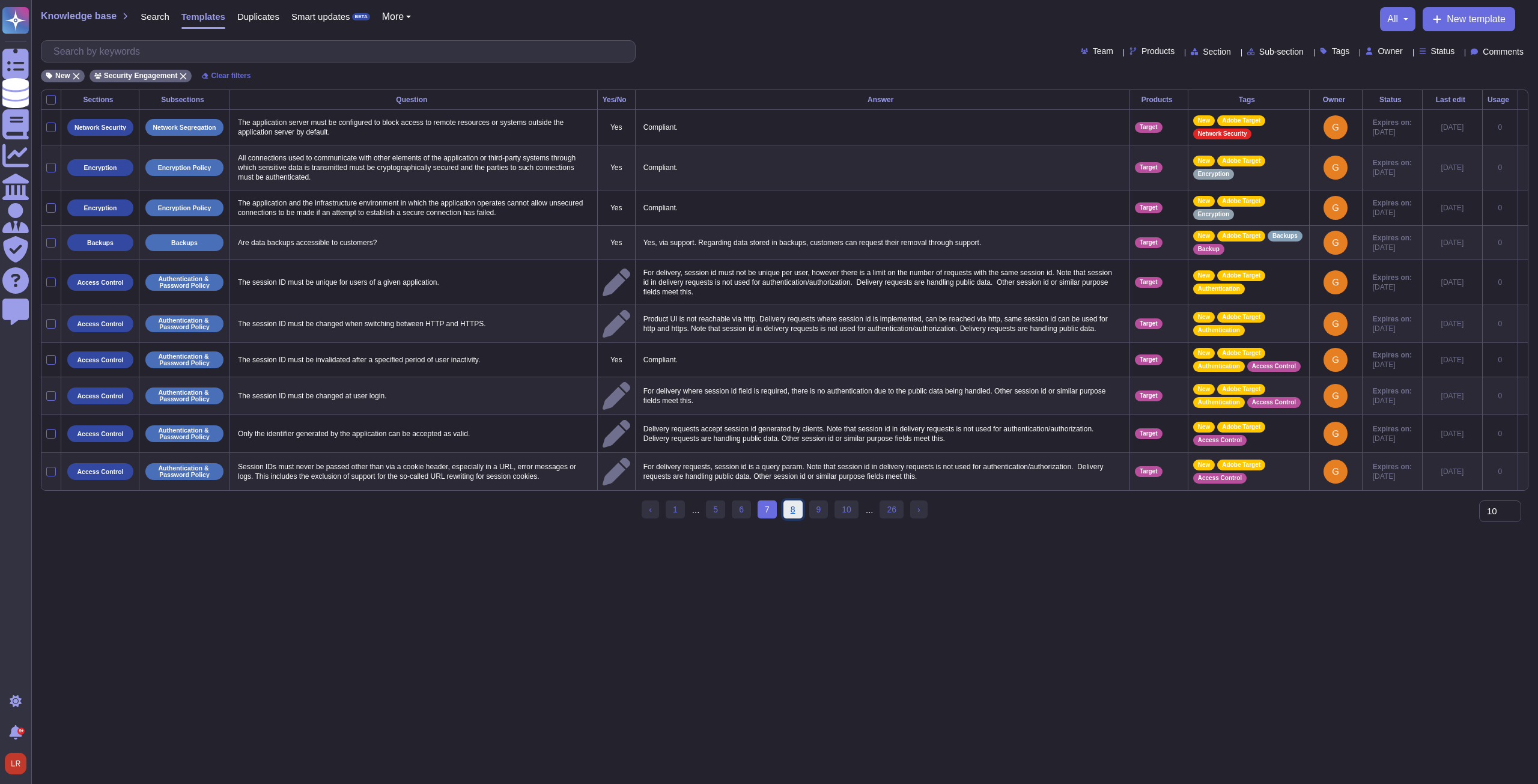
click at [795, 511] on link "8" at bounding box center [793, 509] width 19 height 18
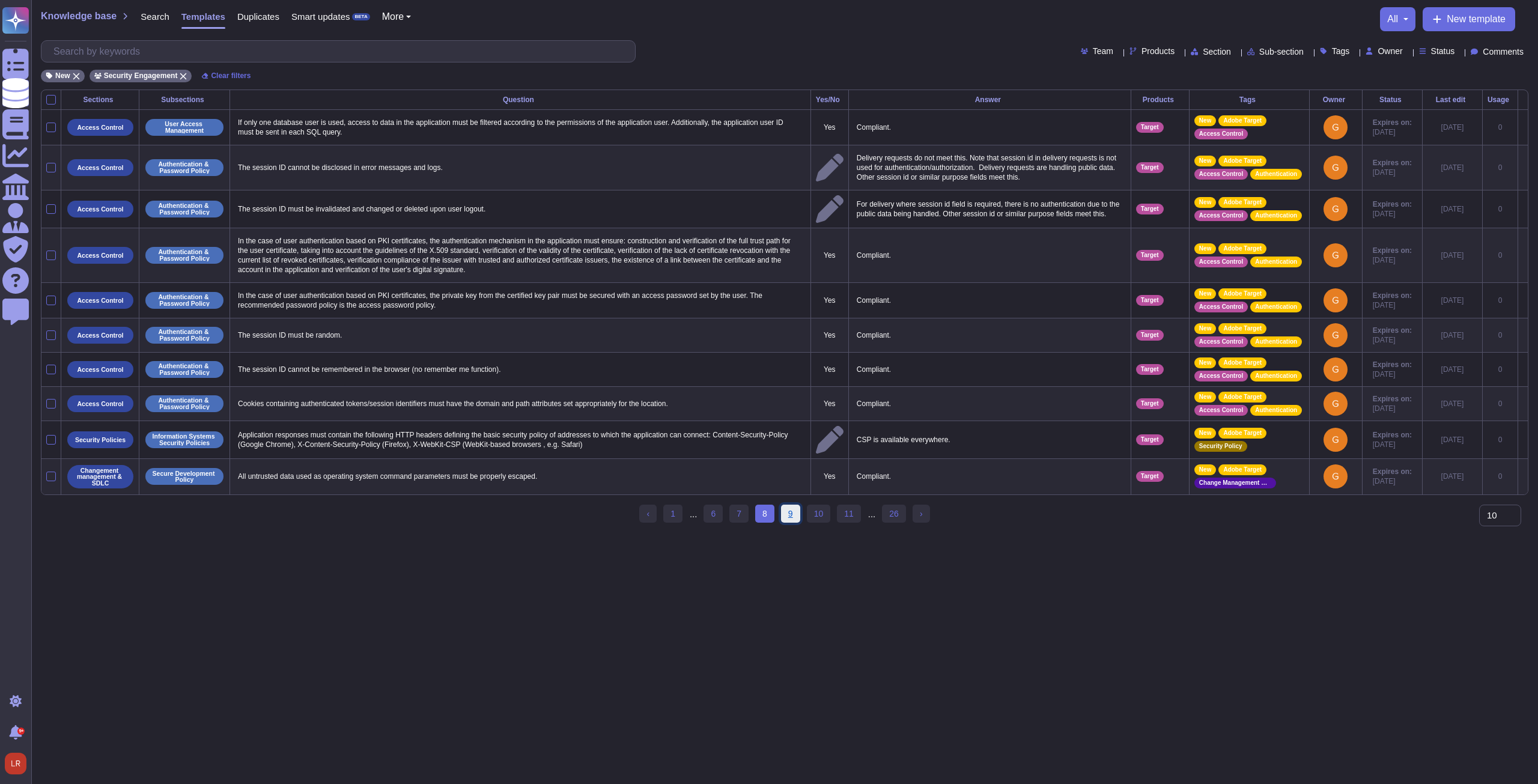
click at [796, 514] on link "9" at bounding box center [790, 513] width 19 height 18
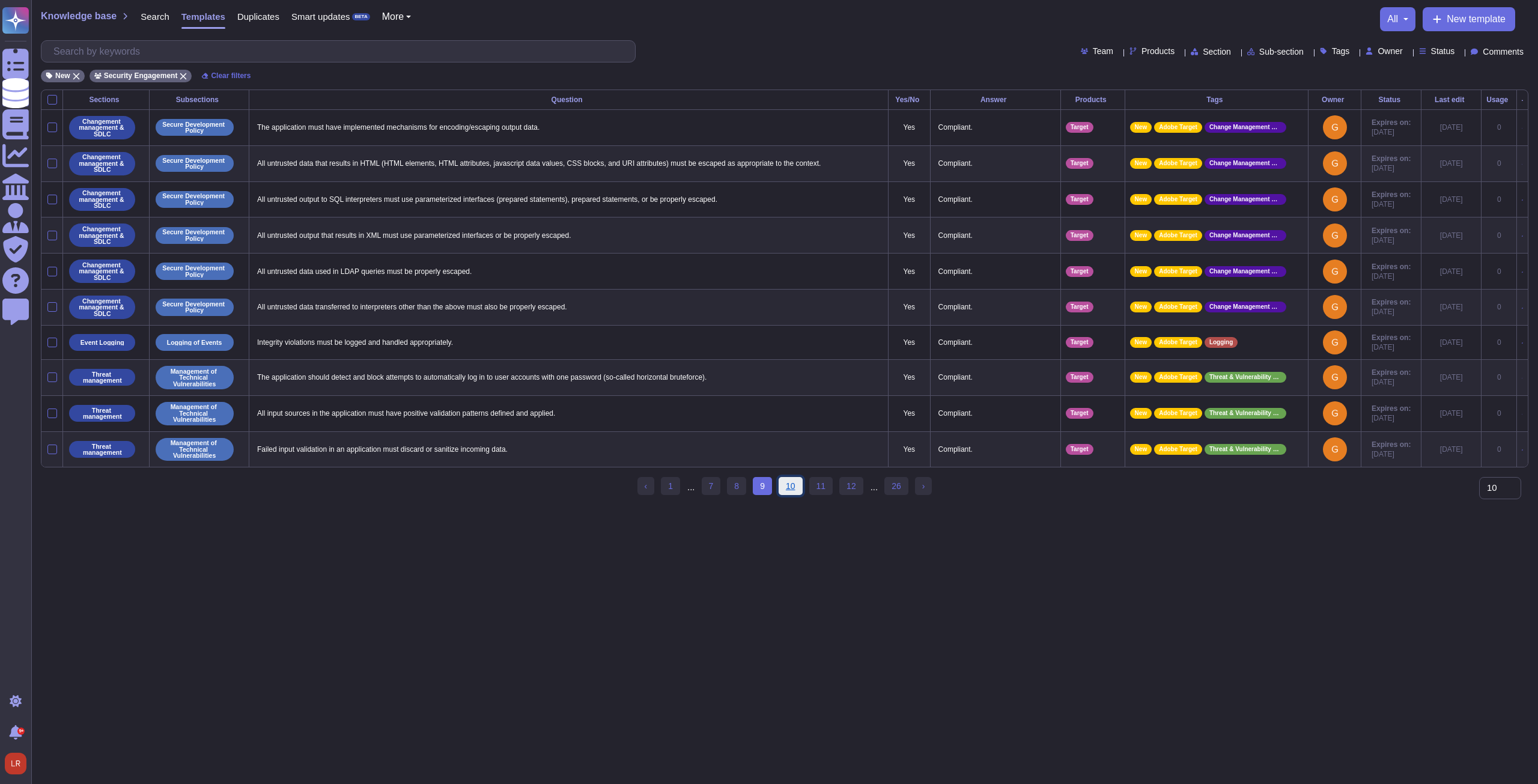
click at [793, 495] on link "10" at bounding box center [790, 486] width 24 height 18
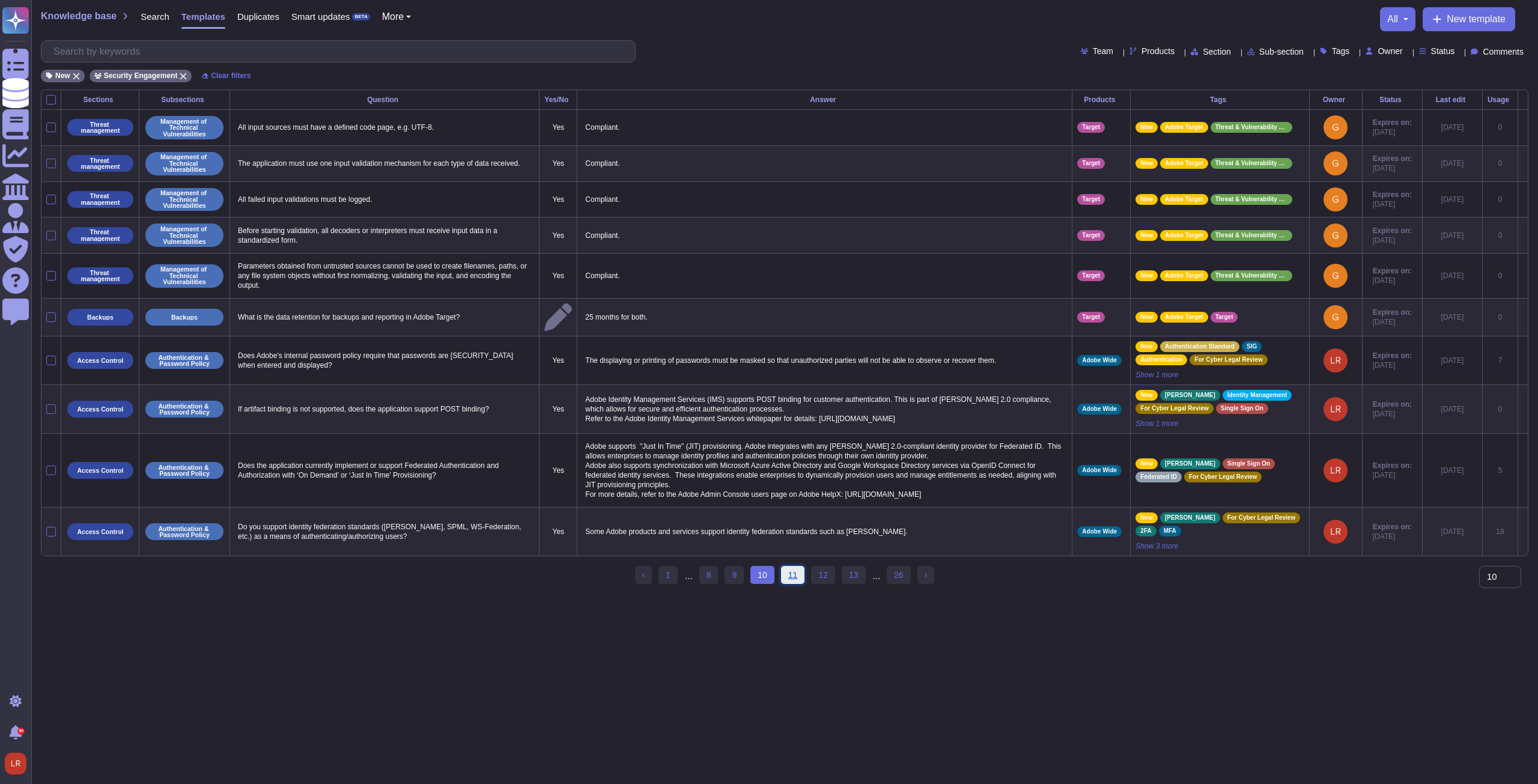
click at [795, 584] on link "11" at bounding box center [793, 575] width 24 height 18
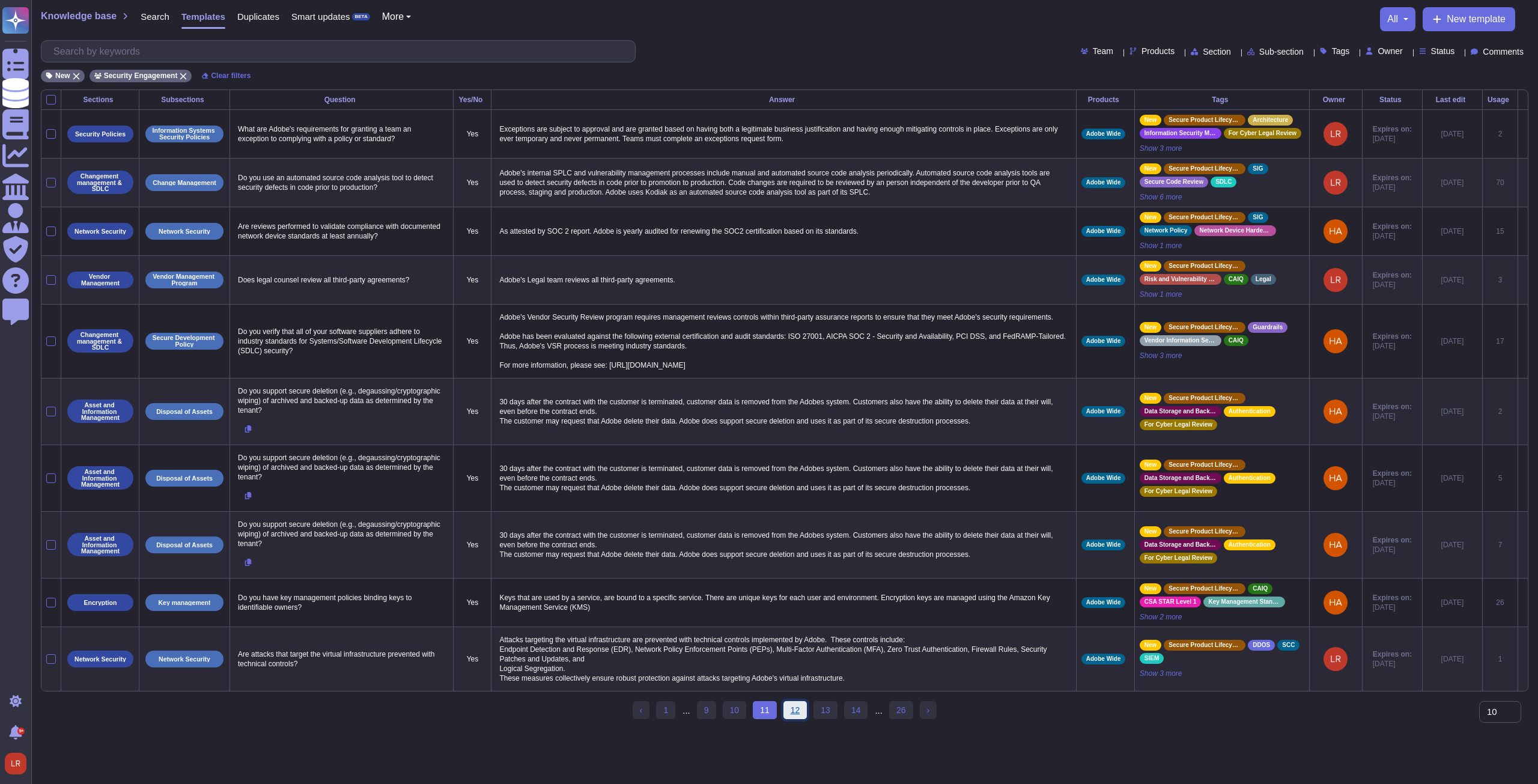
click at [794, 717] on link "12" at bounding box center [795, 710] width 24 height 18
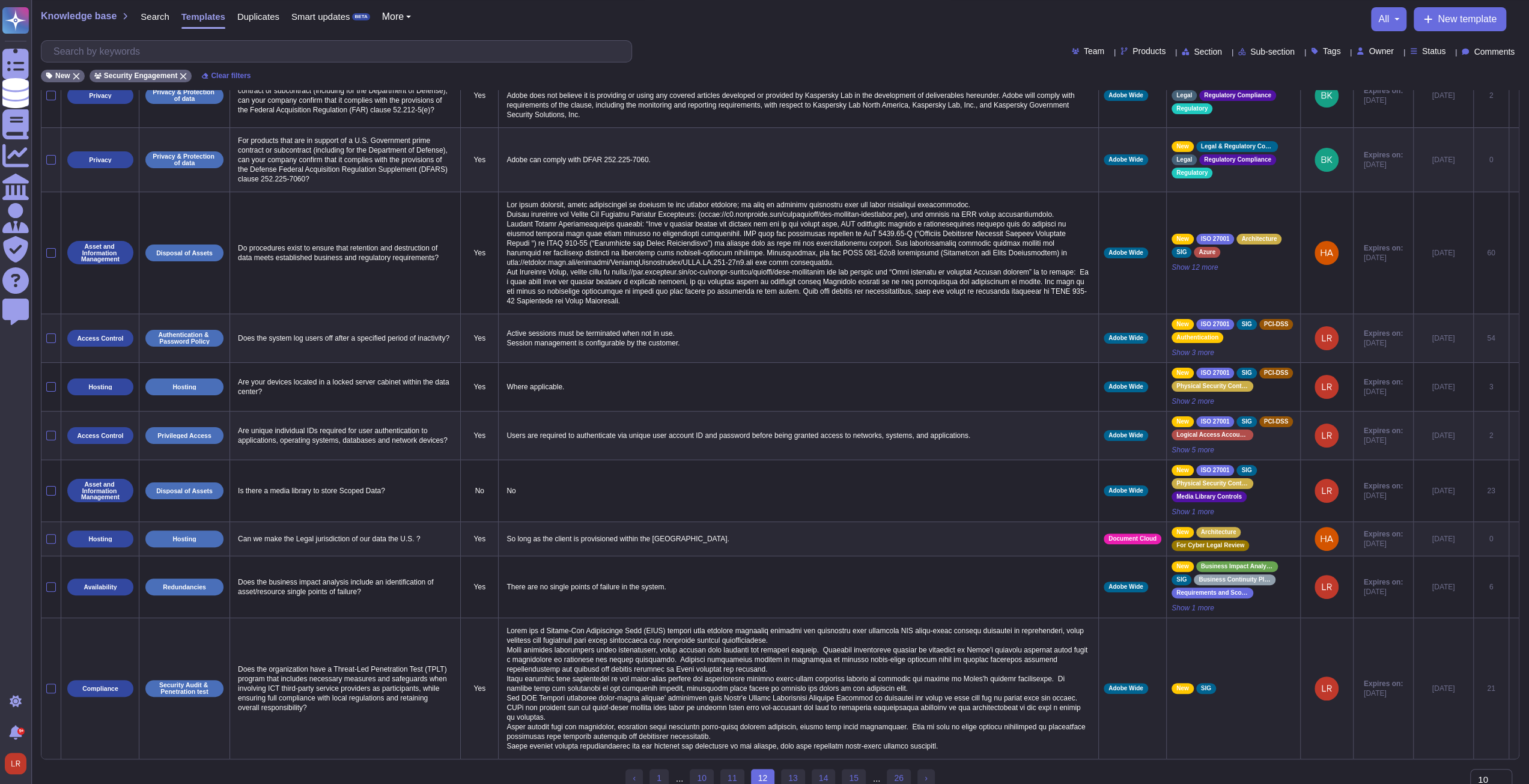
scroll to position [65, 0]
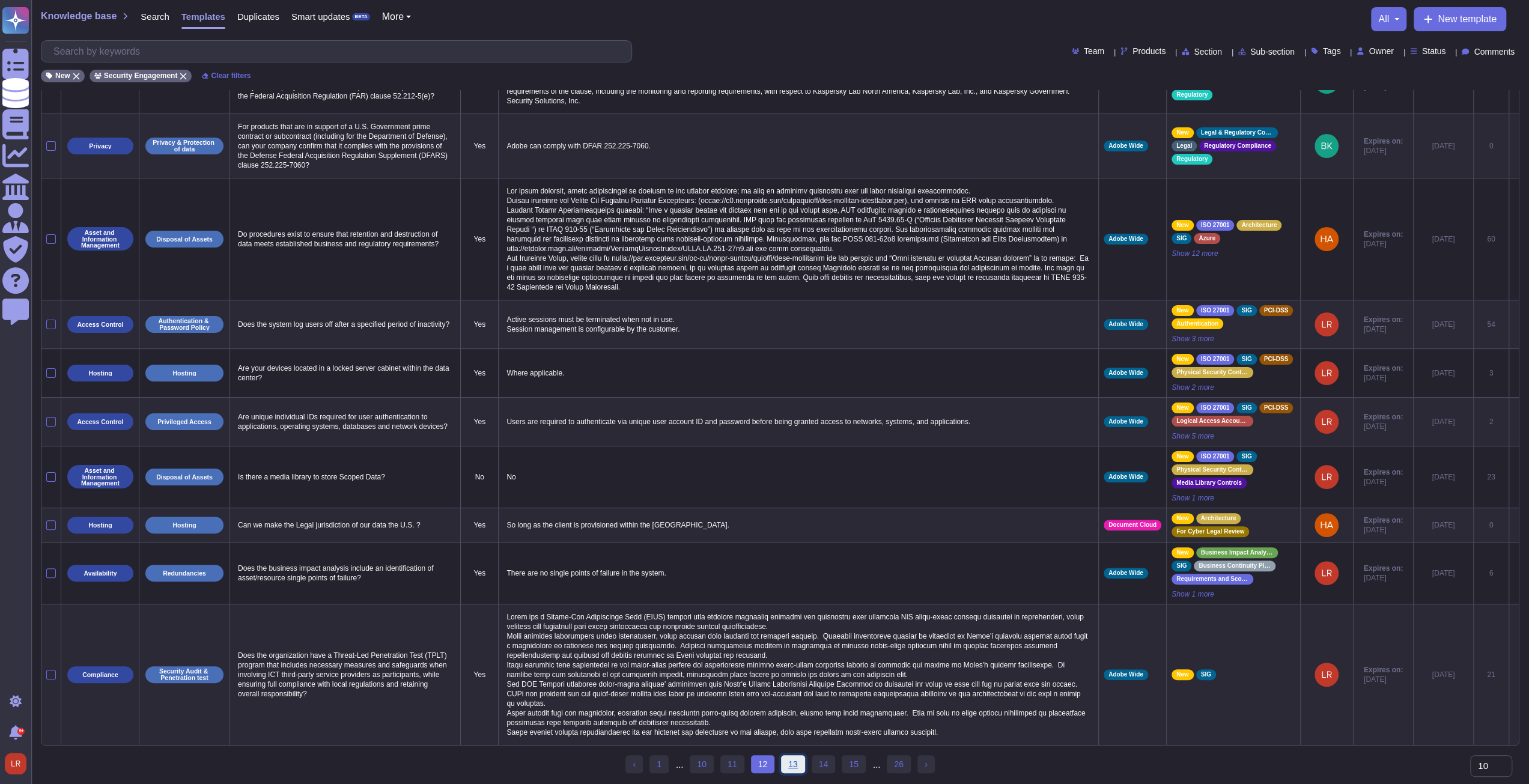
click at [796, 763] on link "13" at bounding box center [793, 763] width 24 height 18
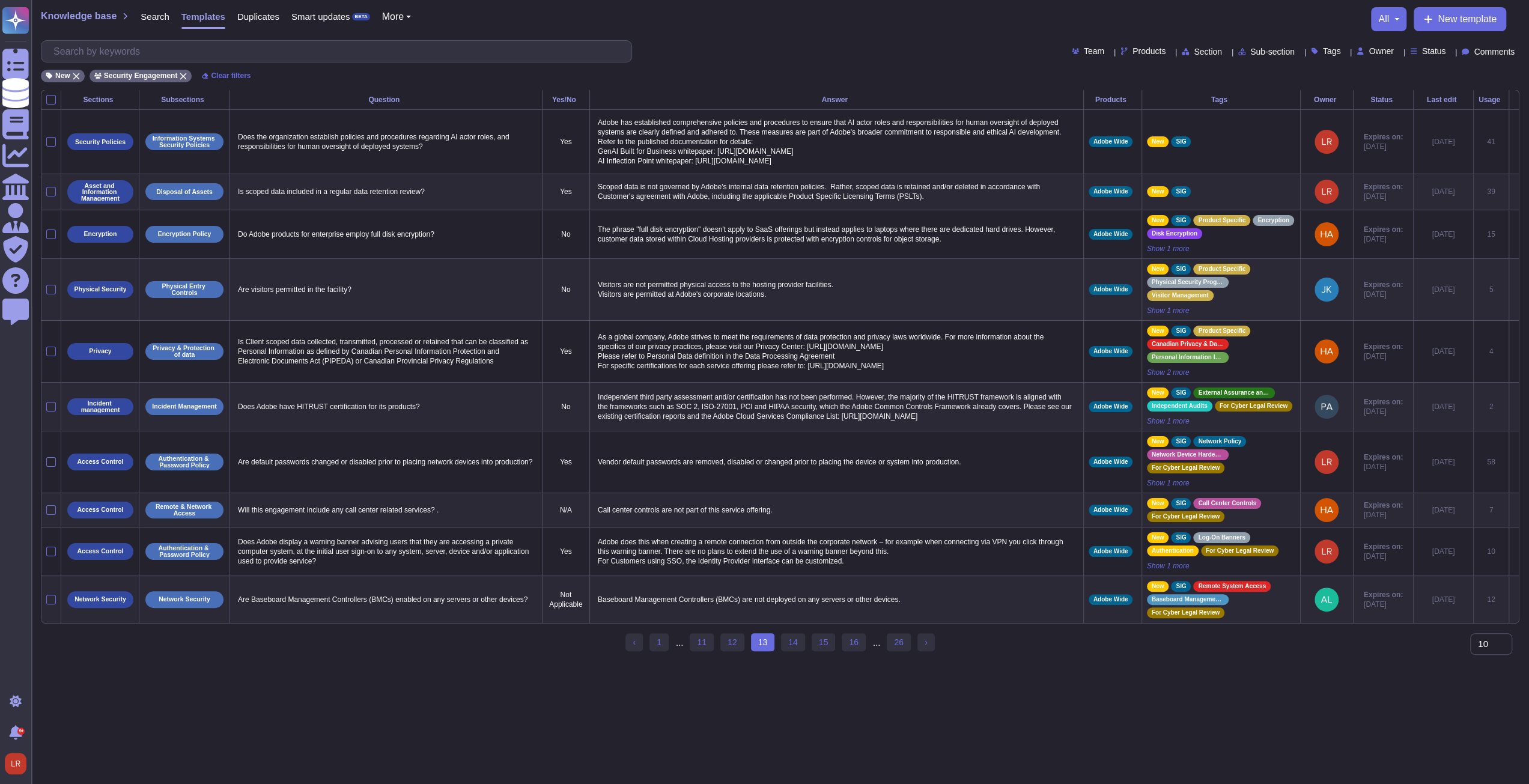
scroll to position [0, 0]
click at [795, 651] on link "14" at bounding box center [798, 642] width 24 height 18
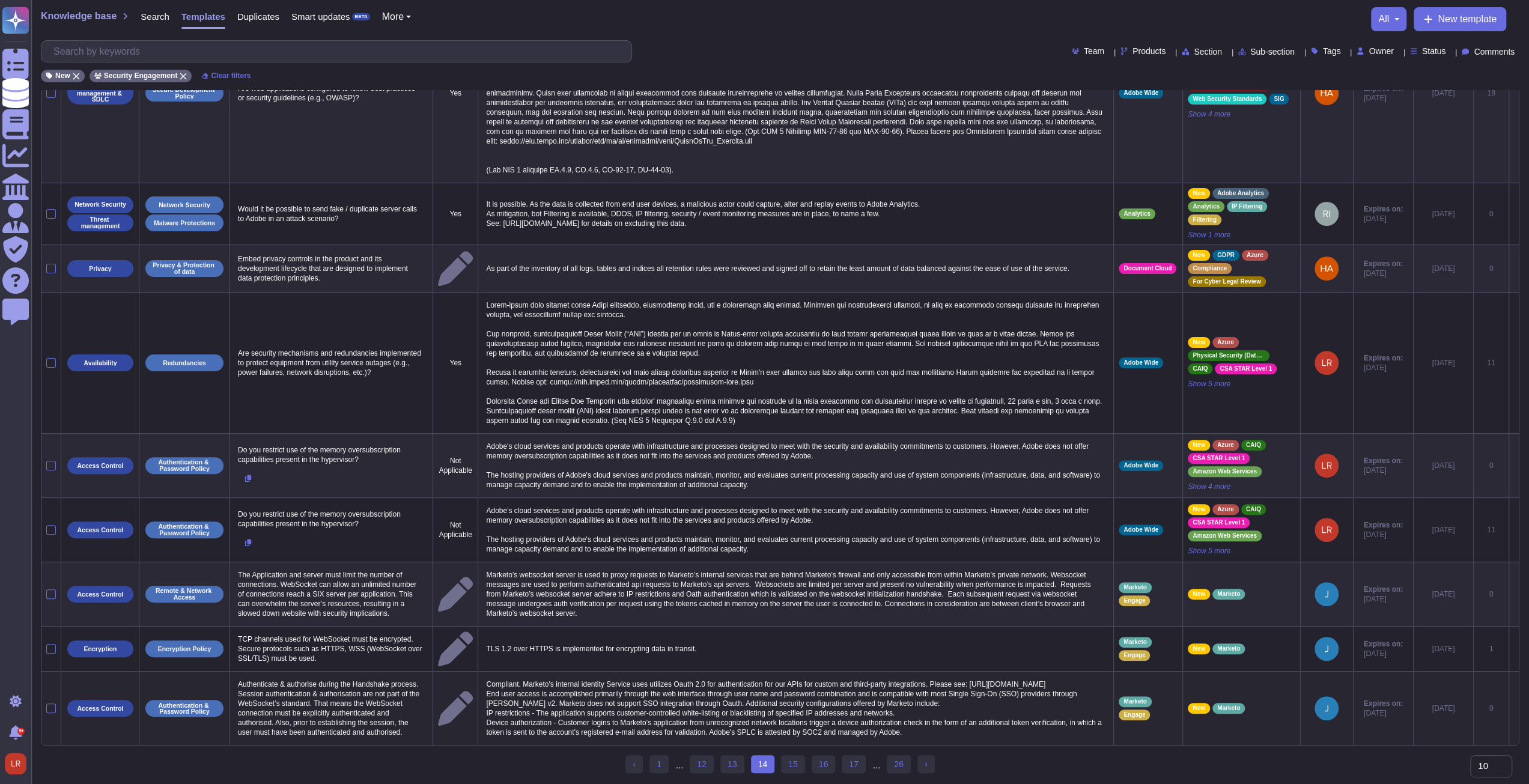
scroll to position [196, 0]
click at [790, 768] on link "15" at bounding box center [793, 763] width 24 height 18
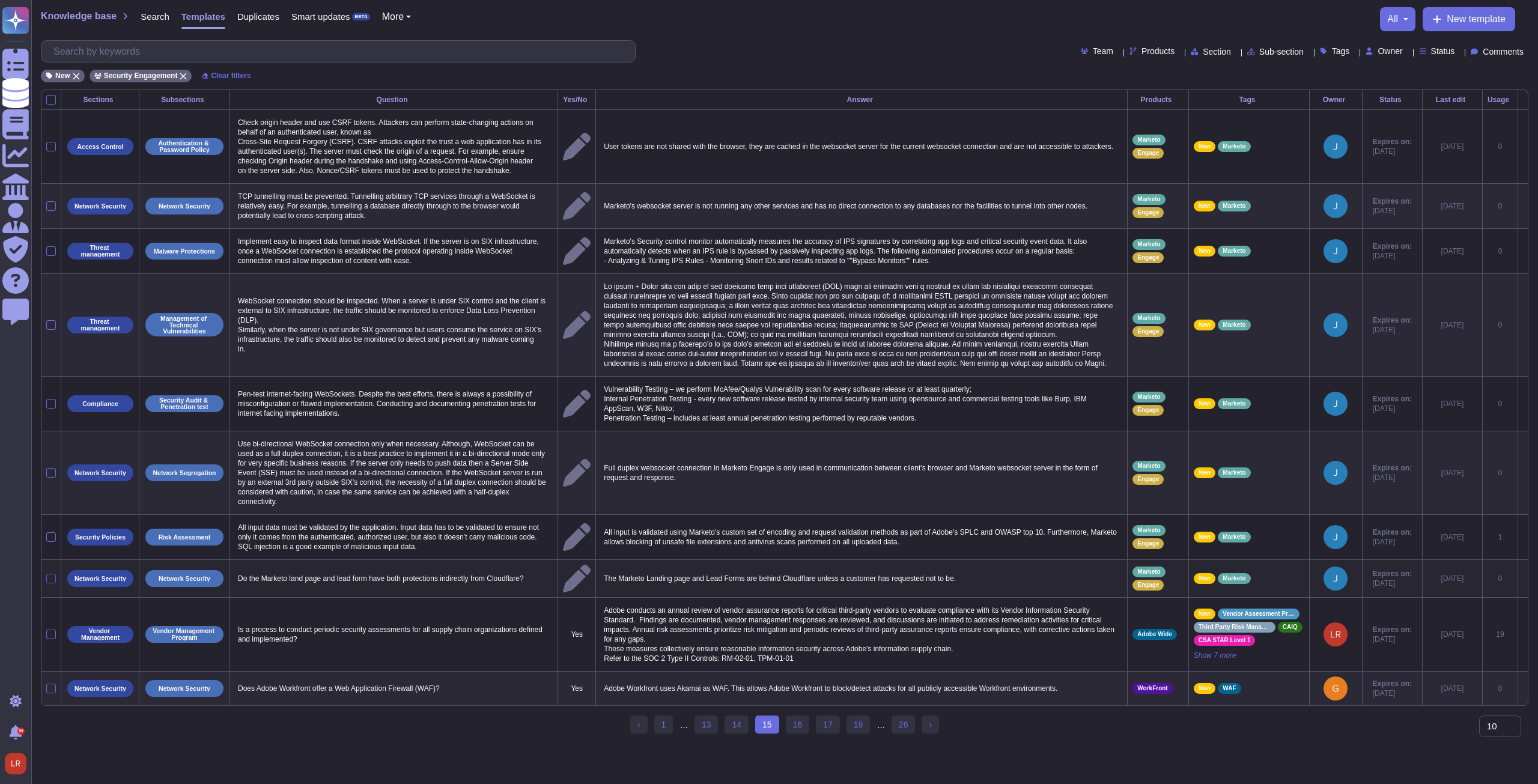
click at [51, 576] on div at bounding box center [51, 578] width 9 height 9
click at [0, 0] on input "checkbox" at bounding box center [0, 0] width 0 height 0
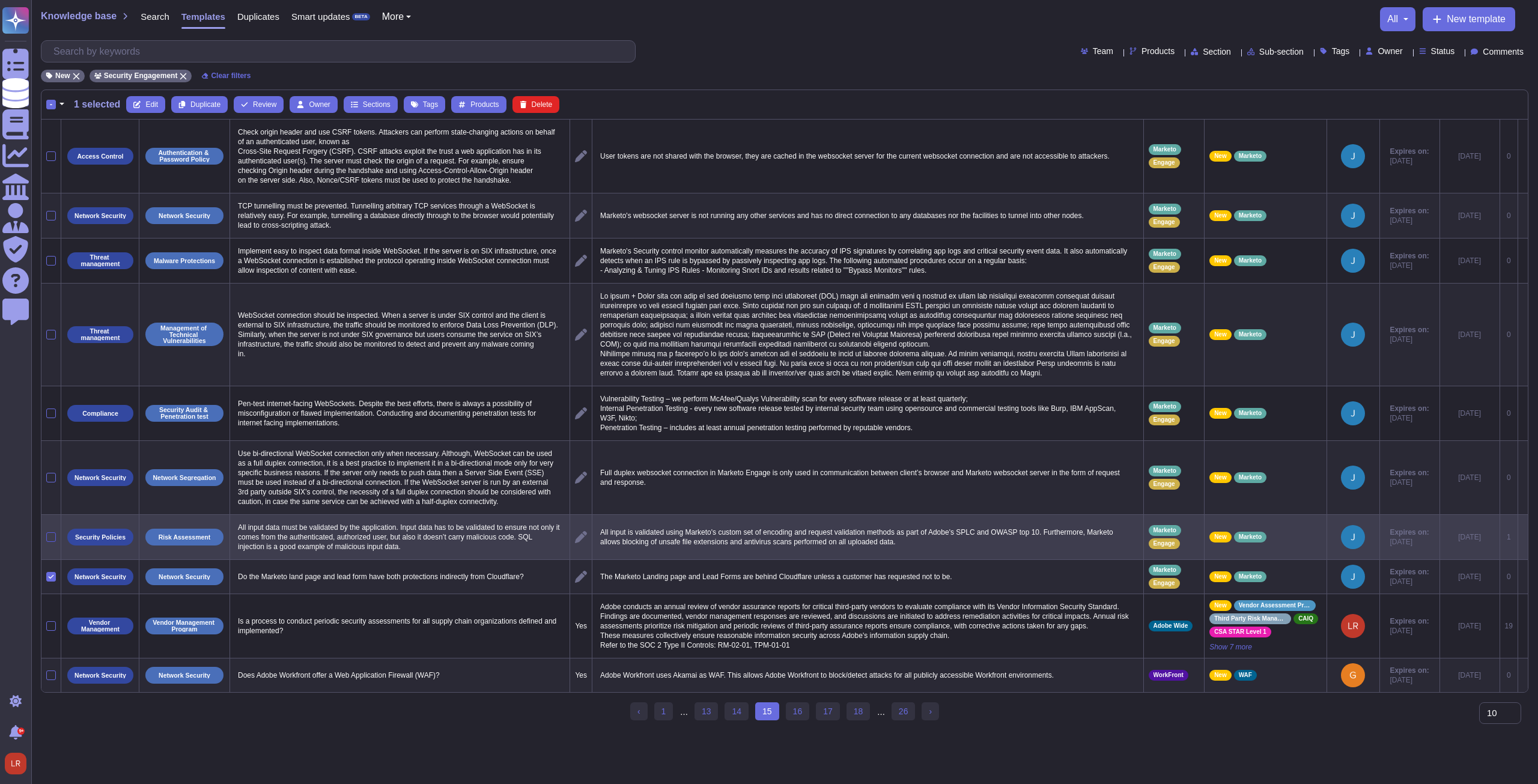
click at [53, 534] on div at bounding box center [51, 537] width 9 height 9
click at [0, 0] on input "checkbox" at bounding box center [0, 0] width 0 height 0
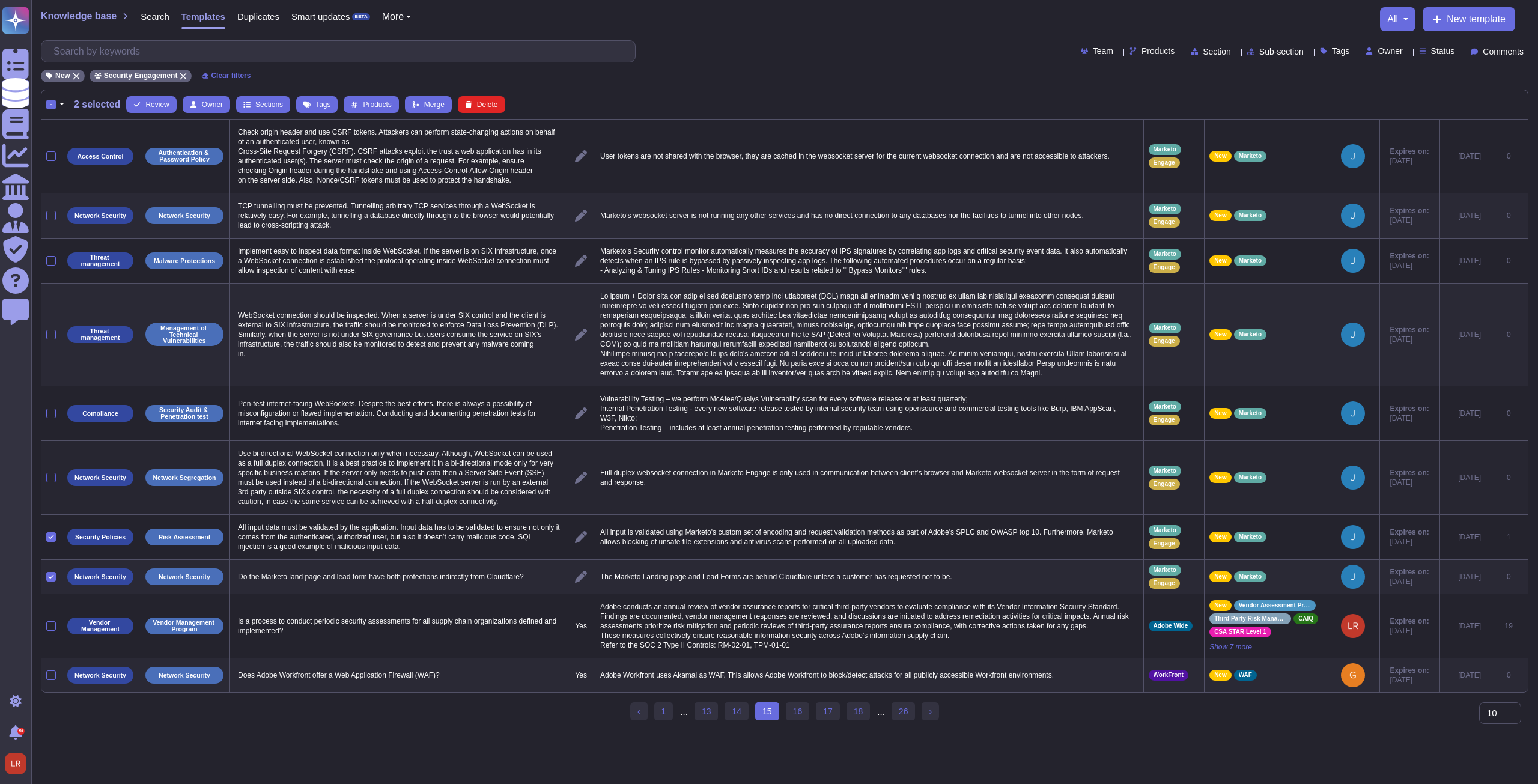
click at [47, 474] on div at bounding box center [51, 477] width 9 height 9
click at [0, 0] on input "checkbox" at bounding box center [0, 0] width 0 height 0
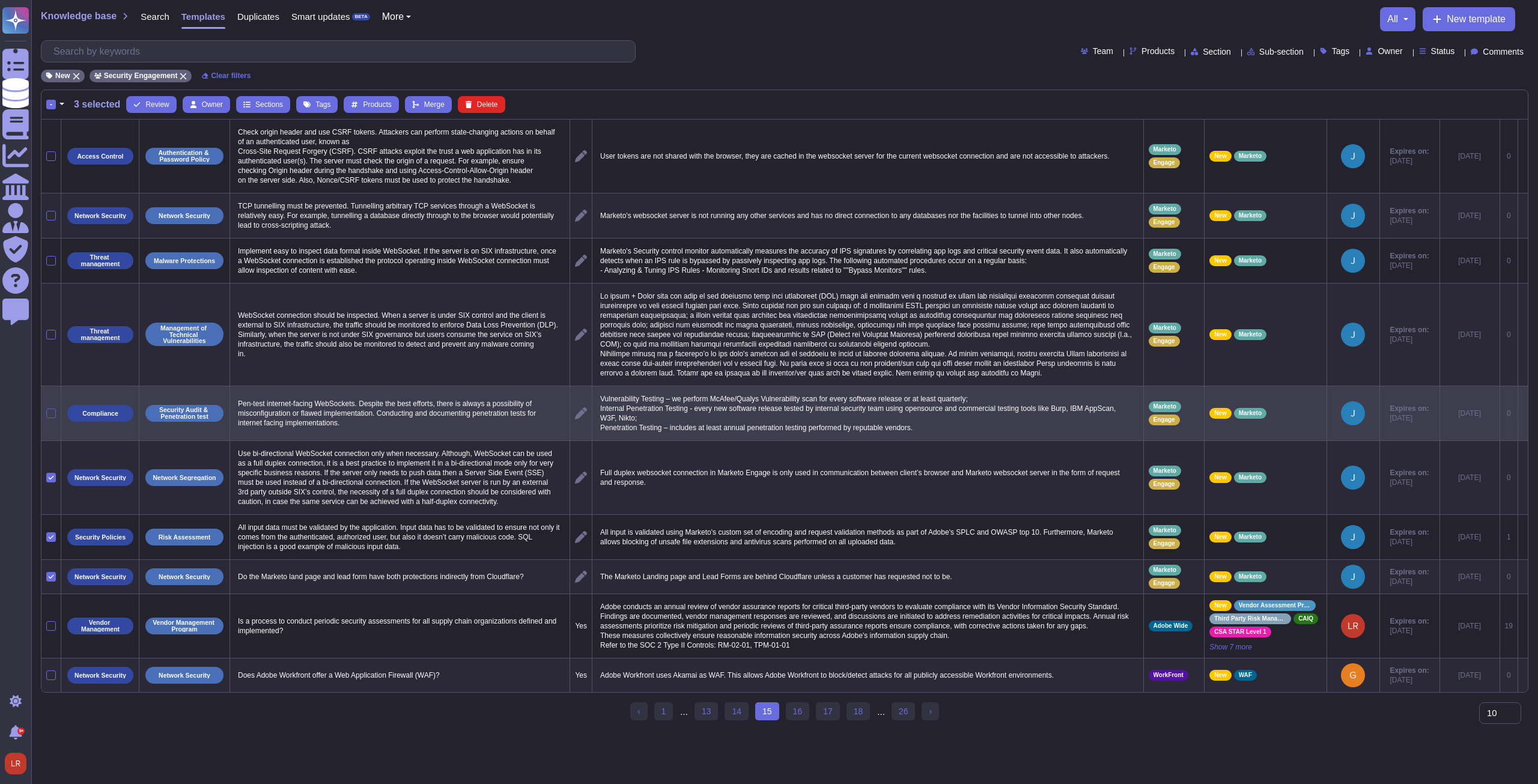
click at [48, 410] on div at bounding box center [51, 413] width 9 height 9
click at [0, 0] on input "checkbox" at bounding box center [0, 0] width 0 height 0
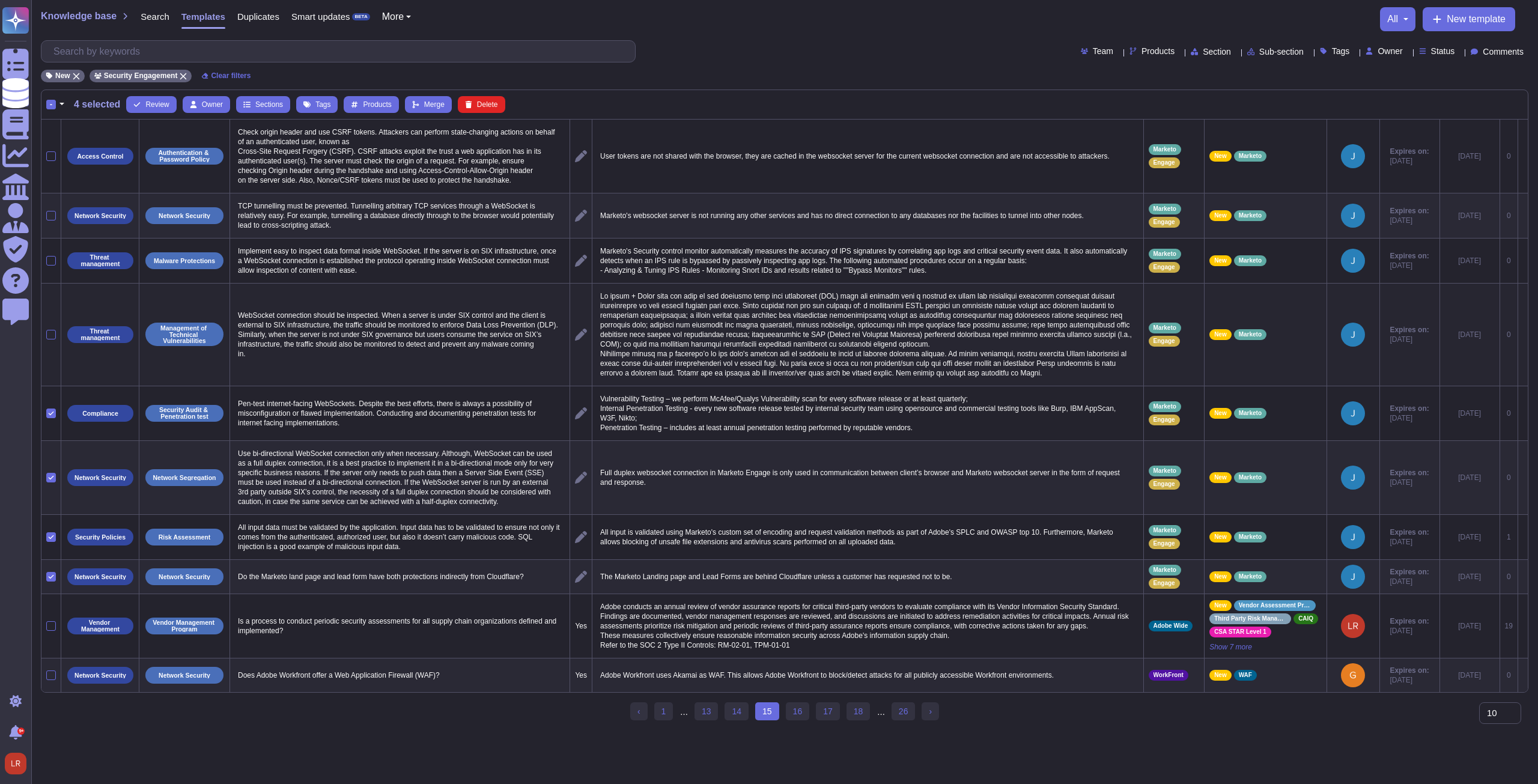
click at [53, 327] on td at bounding box center [51, 333] width 20 height 103
click at [53, 331] on div at bounding box center [51, 334] width 9 height 9
click at [0, 0] on input "checkbox" at bounding box center [0, 0] width 0 height 0
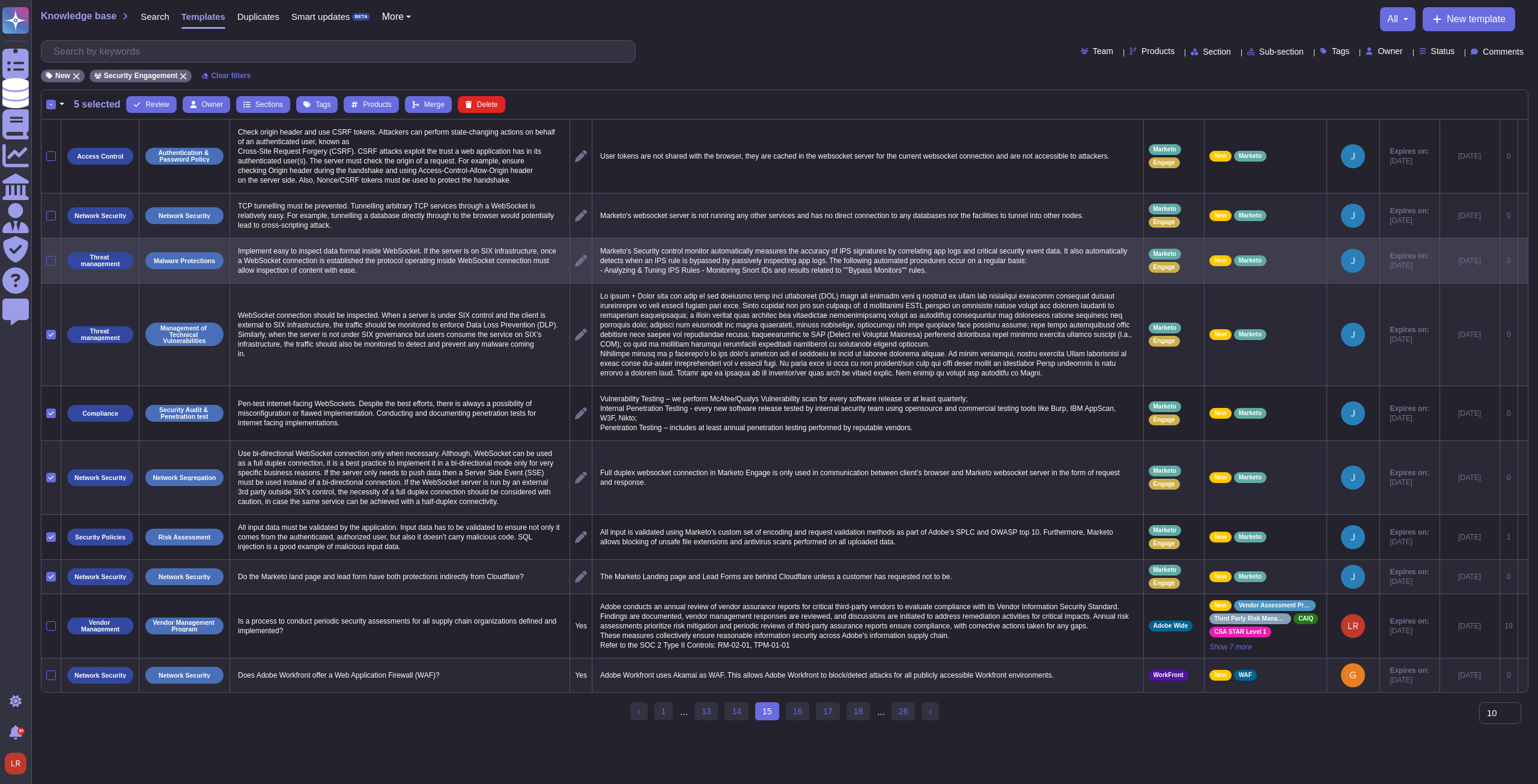
click at [49, 260] on div at bounding box center [51, 260] width 9 height 9
click at [0, 0] on input "checkbox" at bounding box center [0, 0] width 0 height 0
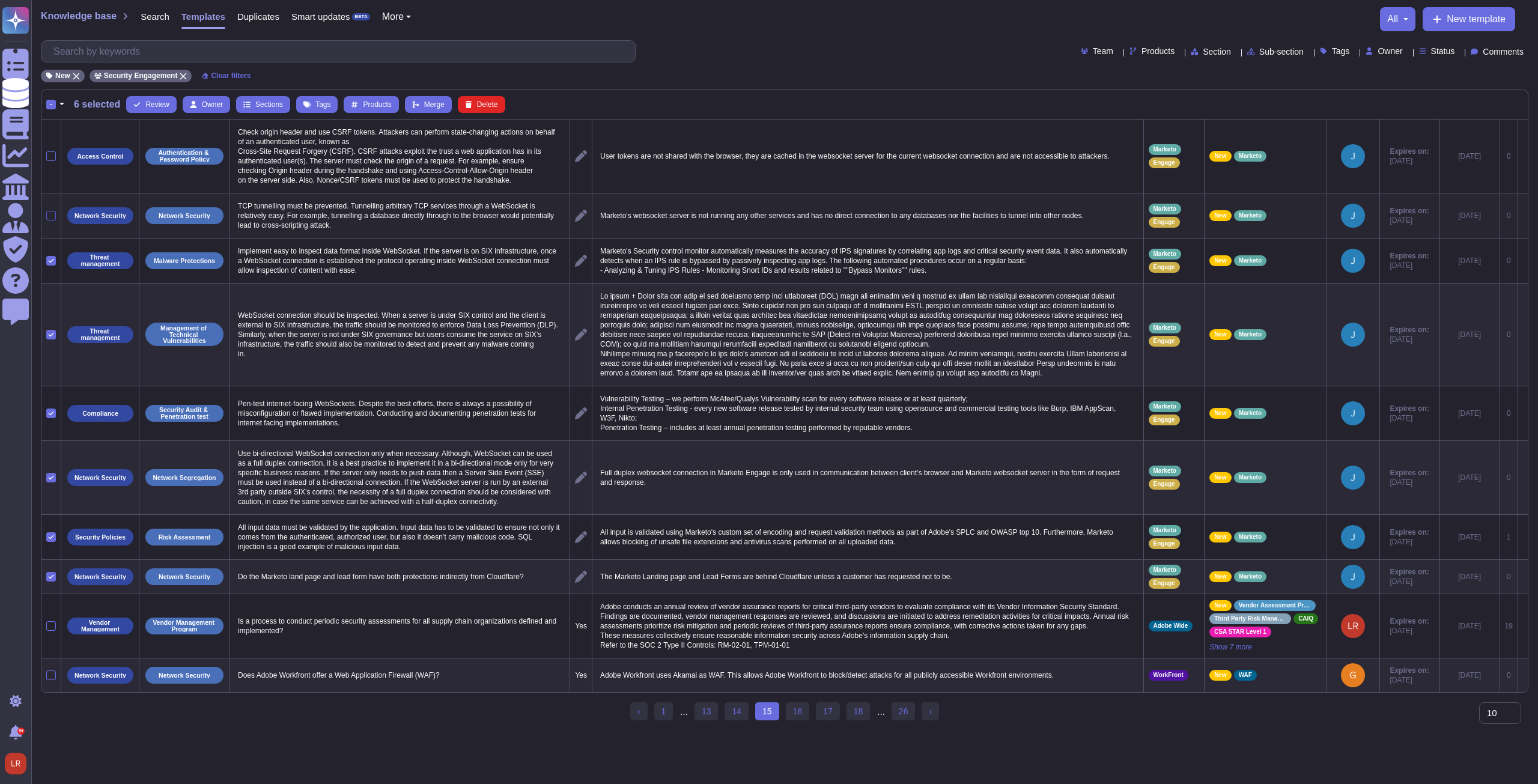
click at [52, 212] on div at bounding box center [51, 215] width 9 height 9
click at [0, 0] on input "checkbox" at bounding box center [0, 0] width 0 height 0
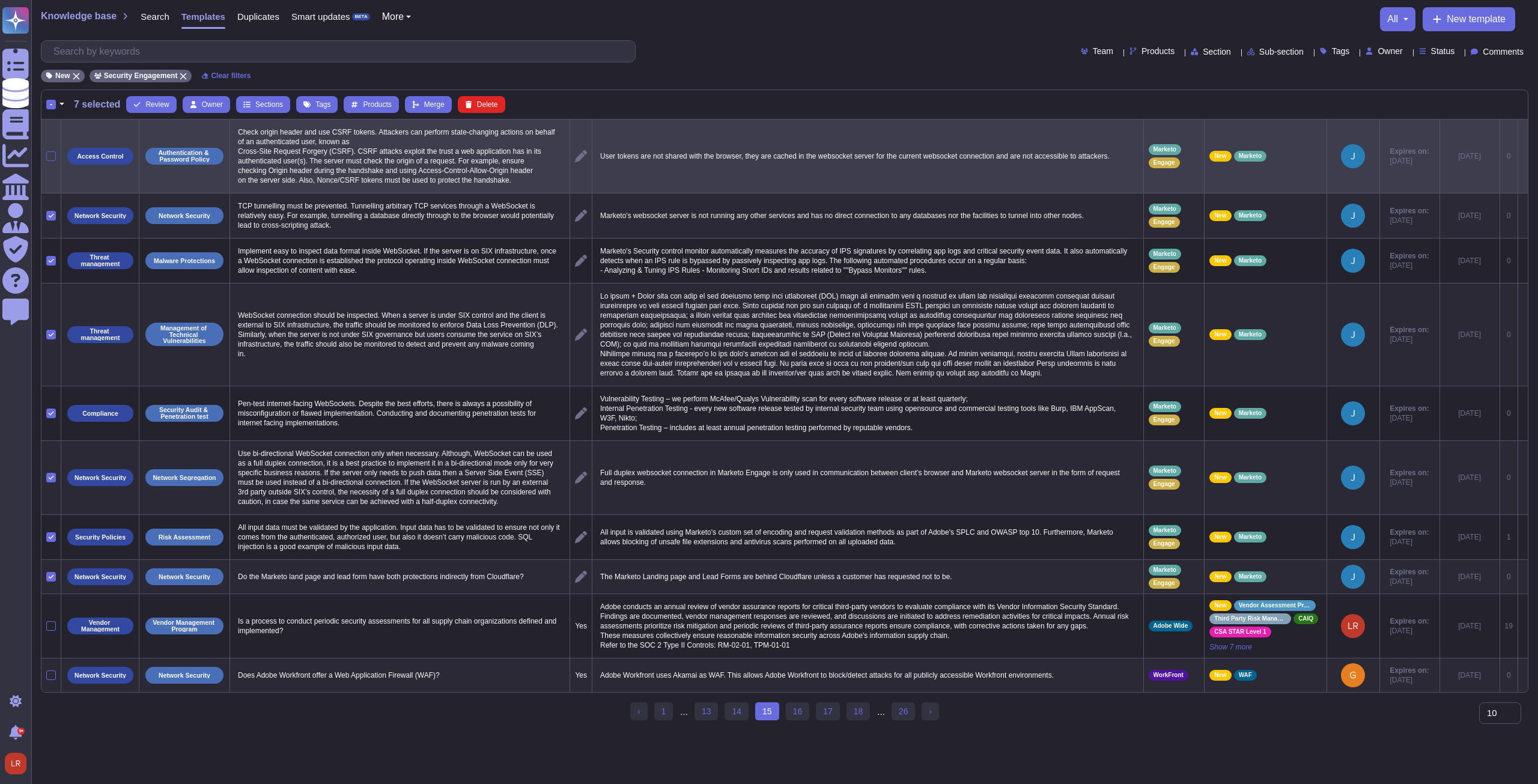
click at [52, 155] on div at bounding box center [51, 156] width 9 height 9
click at [0, 0] on input "checkbox" at bounding box center [0, 0] width 0 height 0
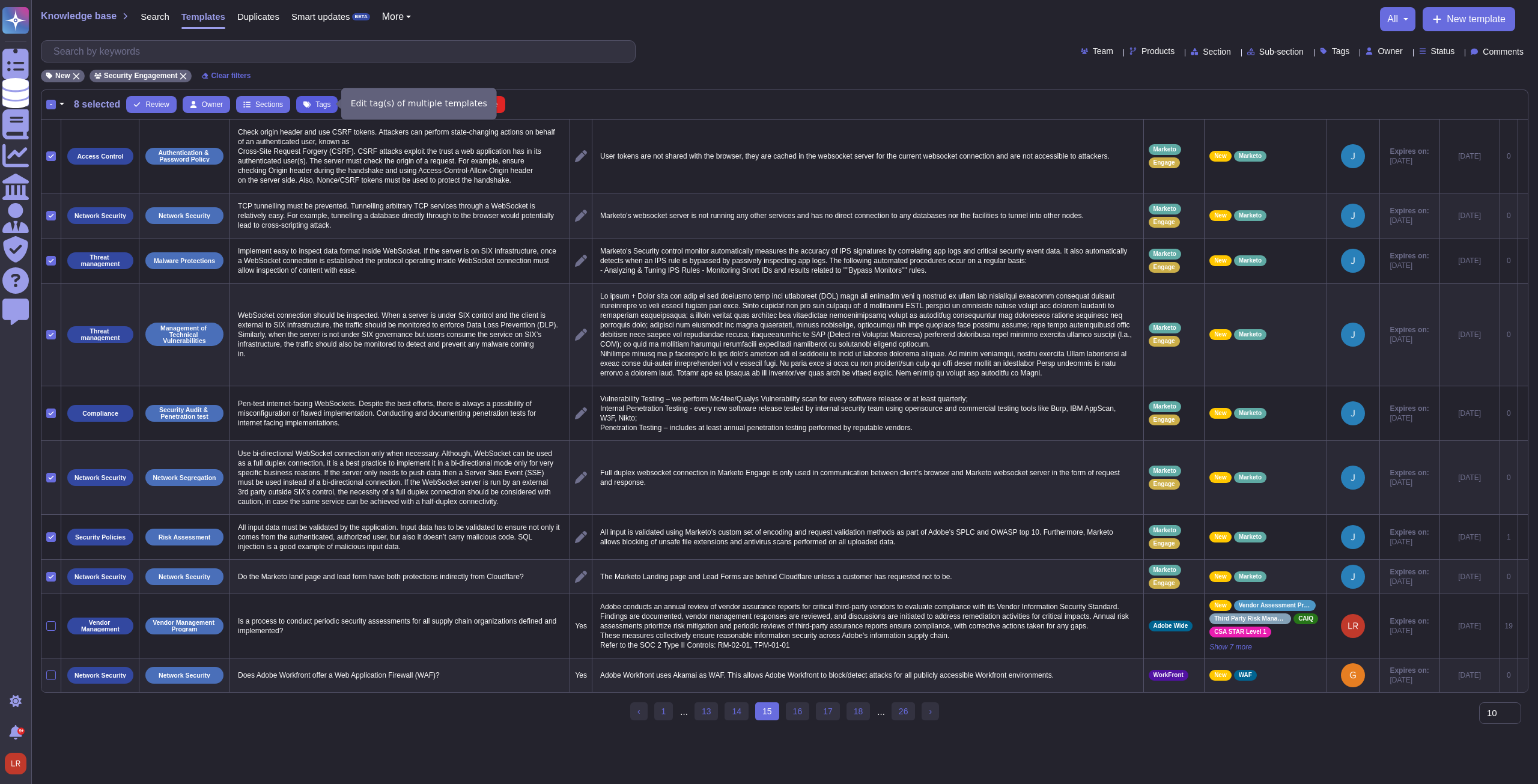
click at [315, 104] on span "Tags" at bounding box center [322, 104] width 15 height 7
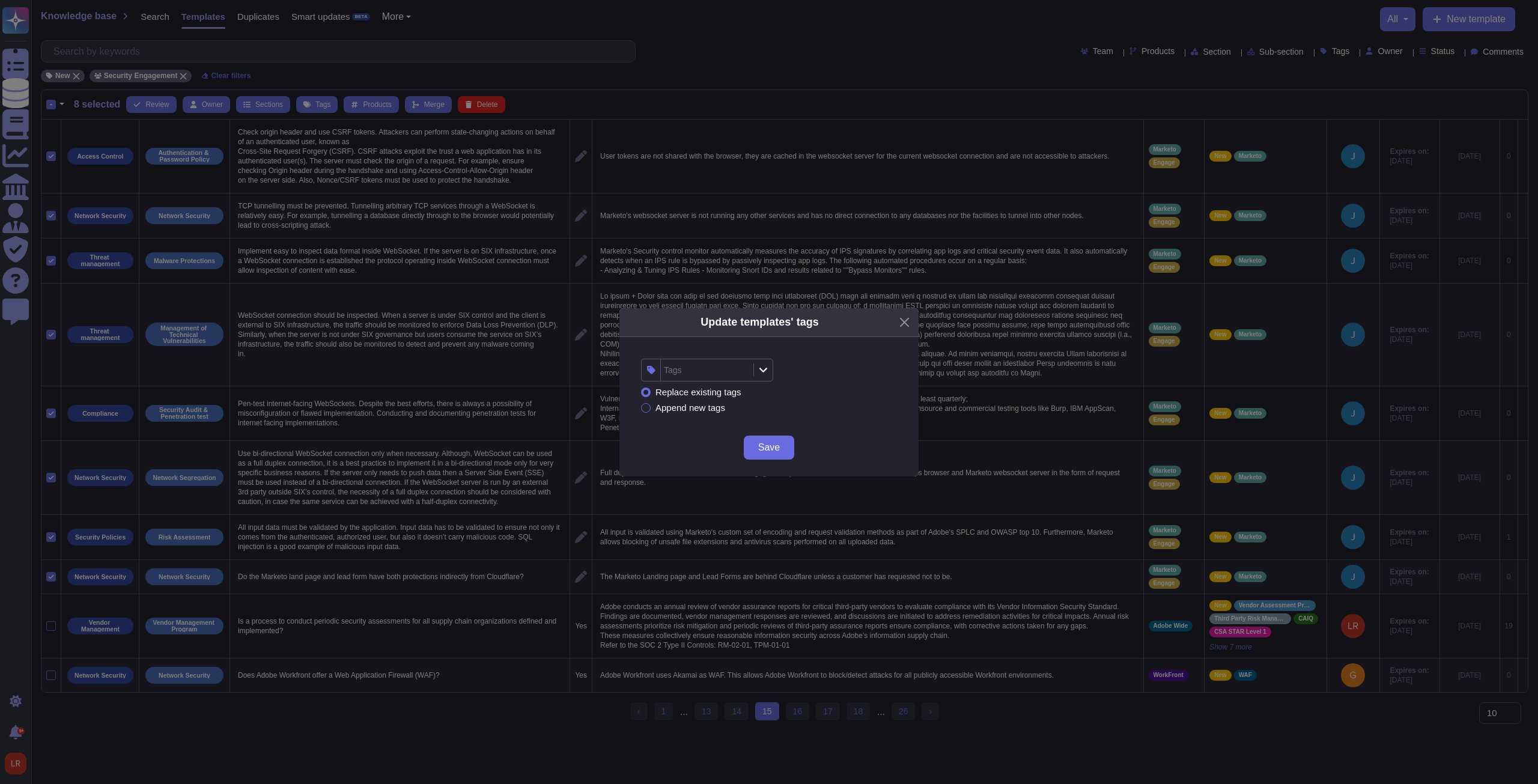
click at [715, 365] on div "Tags" at bounding box center [706, 370] width 90 height 22
type input "marketo"
click at [705, 434] on span "Marketo" at bounding box center [701, 434] width 33 height 11
click at [883, 386] on div "Replace existing tags Append new tags" at bounding box center [769, 400] width 256 height 37
click at [773, 451] on span "Save" at bounding box center [769, 447] width 22 height 9
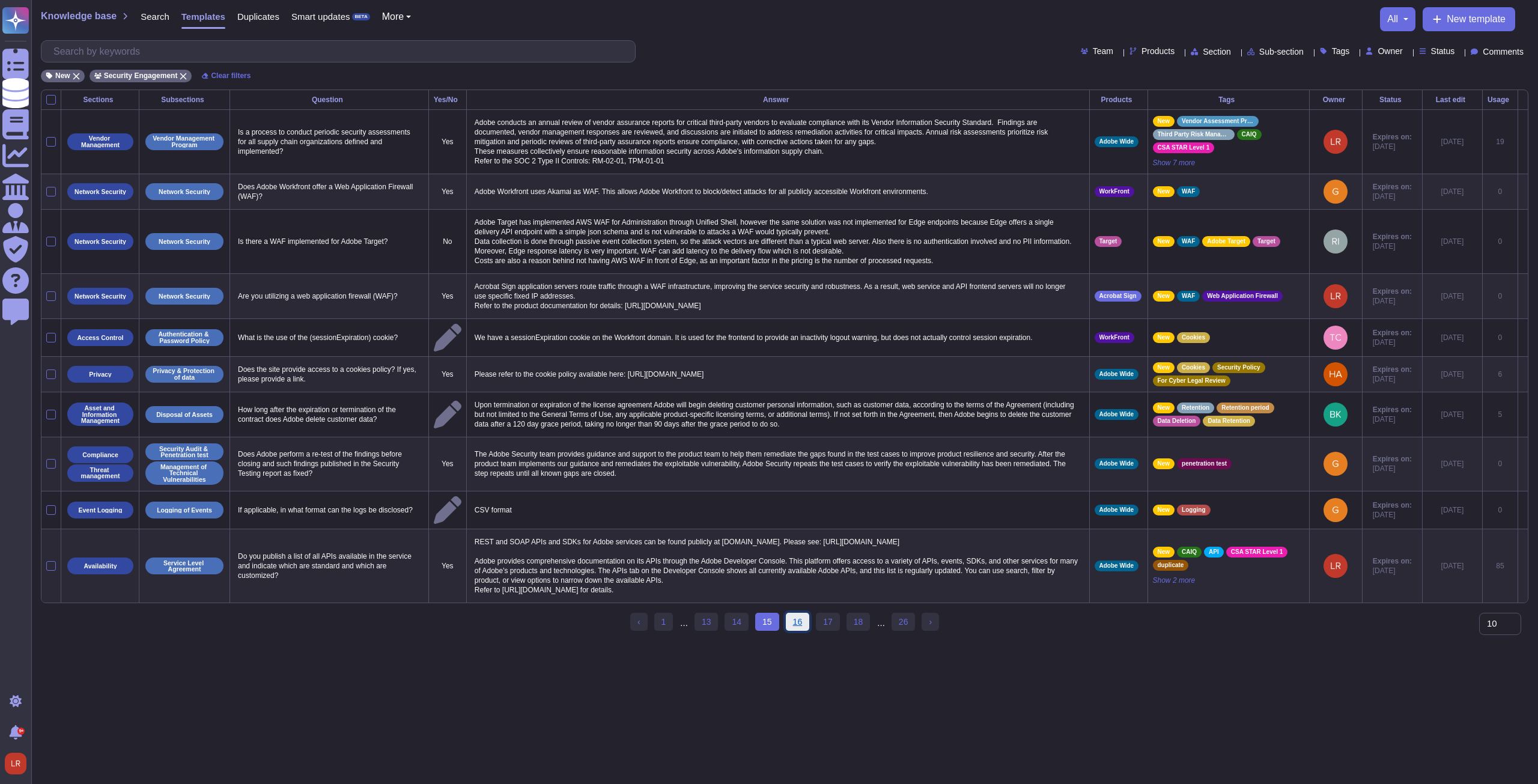
click at [796, 625] on link "16" at bounding box center [798, 621] width 24 height 18
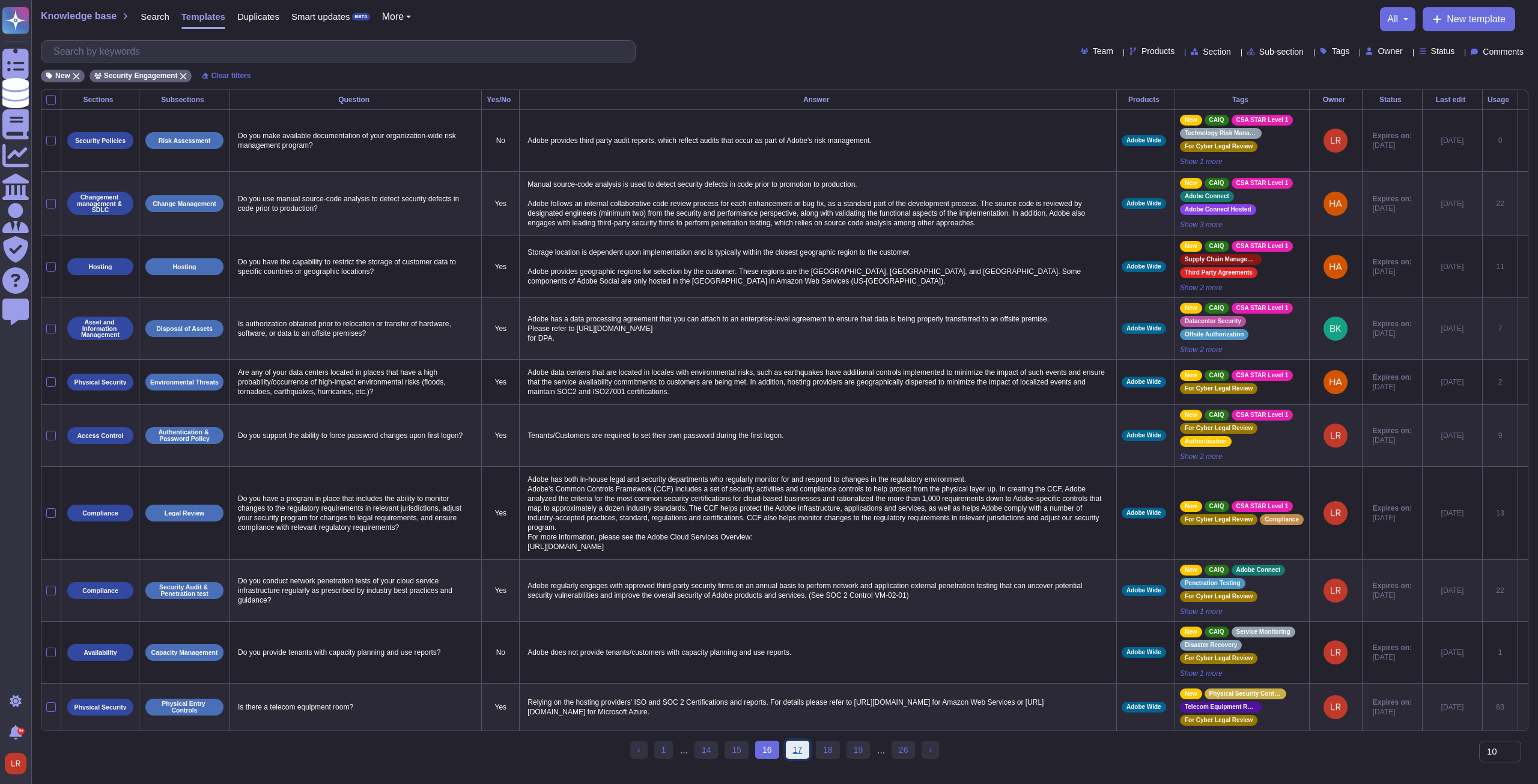
click at [804, 755] on link "17" at bounding box center [798, 750] width 24 height 18
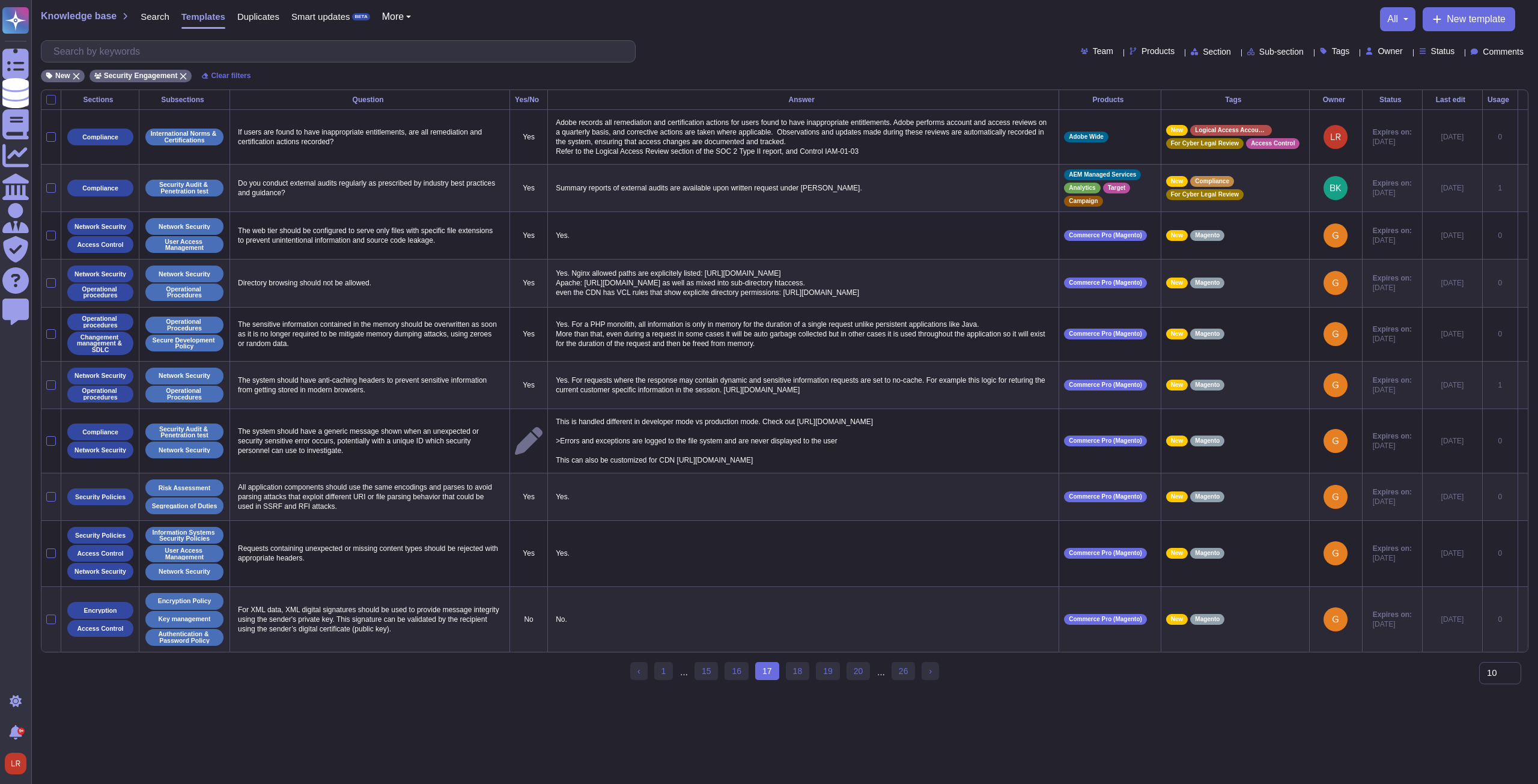
click at [54, 98] on div at bounding box center [51, 99] width 9 height 9
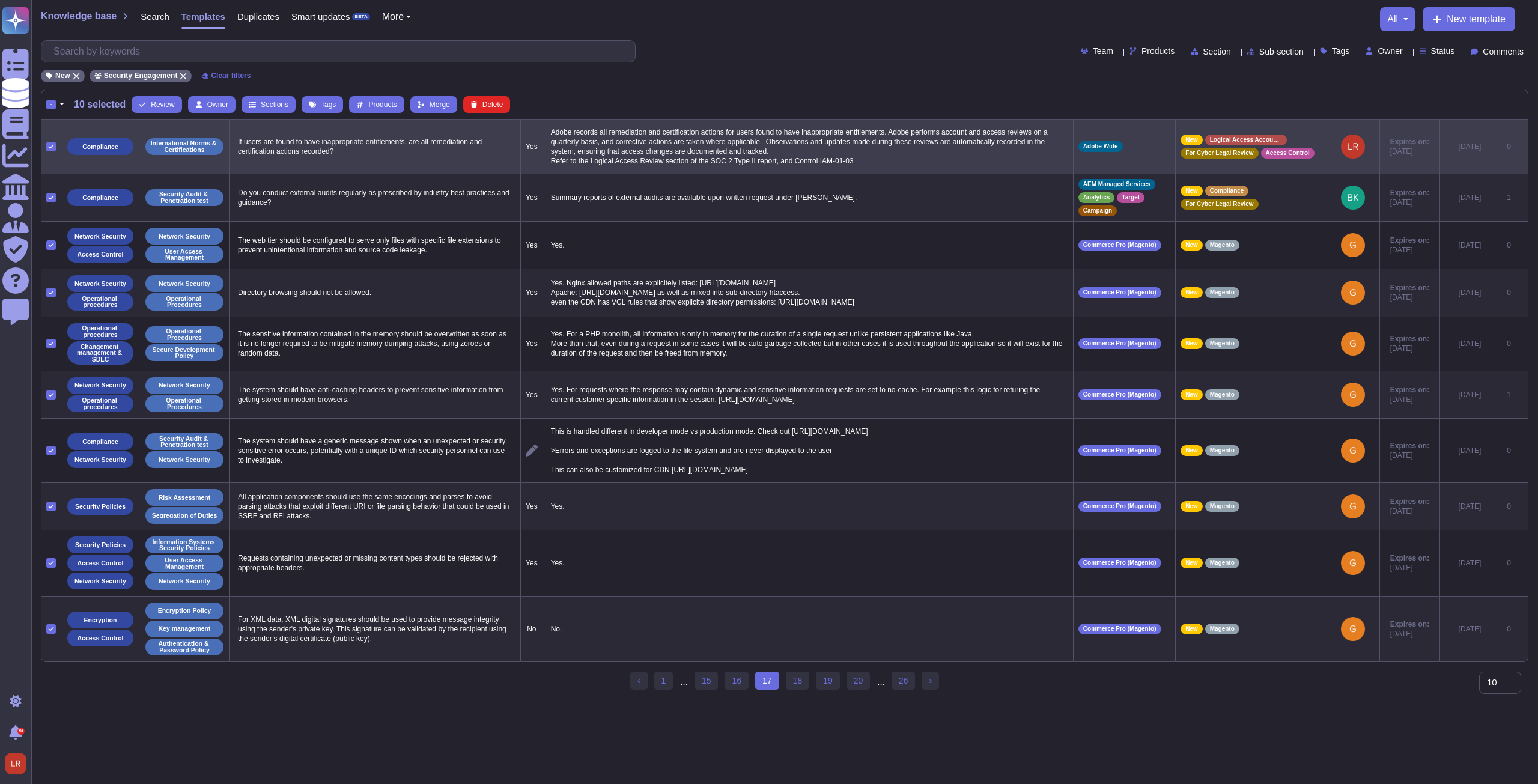
click at [51, 146] on icon at bounding box center [51, 146] width 6 height 6
click at [0, 0] on input "checkbox" at bounding box center [0, 0] width 0 height 0
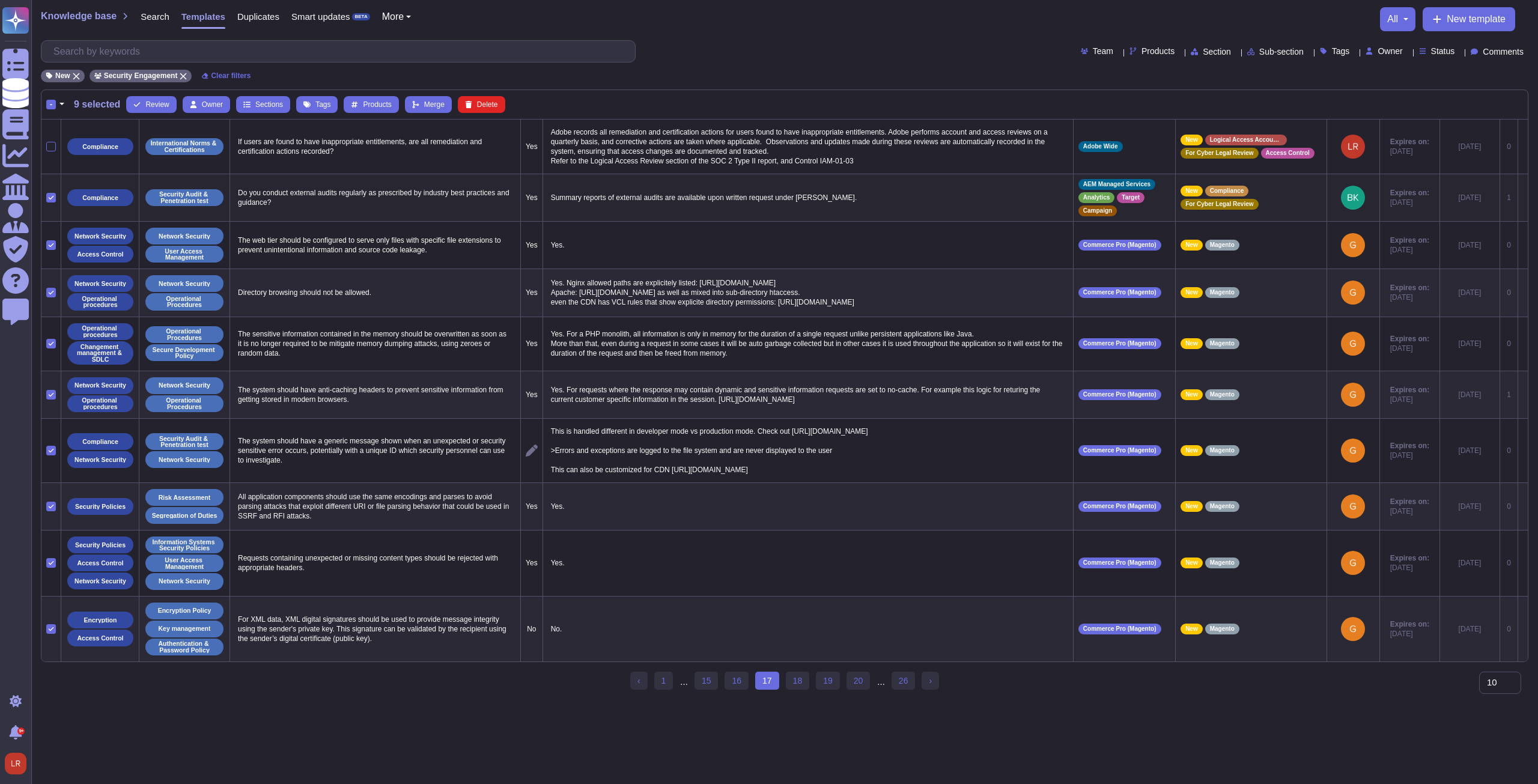
click at [53, 196] on icon at bounding box center [51, 197] width 6 height 6
click at [0, 0] on input "checkbox" at bounding box center [0, 0] width 0 height 0
click at [320, 104] on span "Tags" at bounding box center [322, 104] width 15 height 7
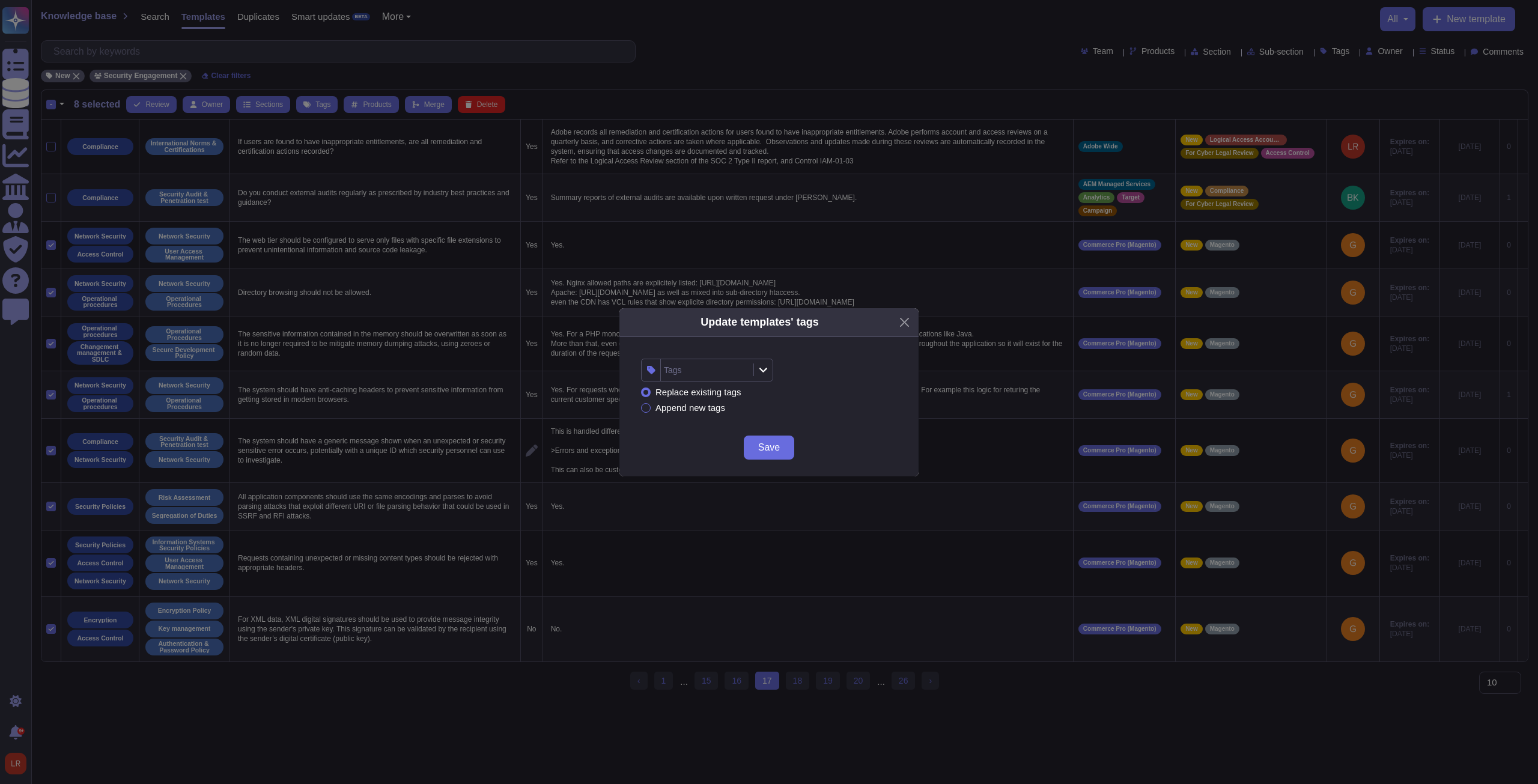
click at [728, 370] on div "Tags" at bounding box center [706, 370] width 90 height 22
type input "magent"
click at [710, 438] on span "Magento" at bounding box center [702, 434] width 34 height 11
click at [831, 412] on div "Replace existing tags Append new tags" at bounding box center [769, 400] width 256 height 37
click at [769, 446] on span "Save" at bounding box center [769, 447] width 22 height 9
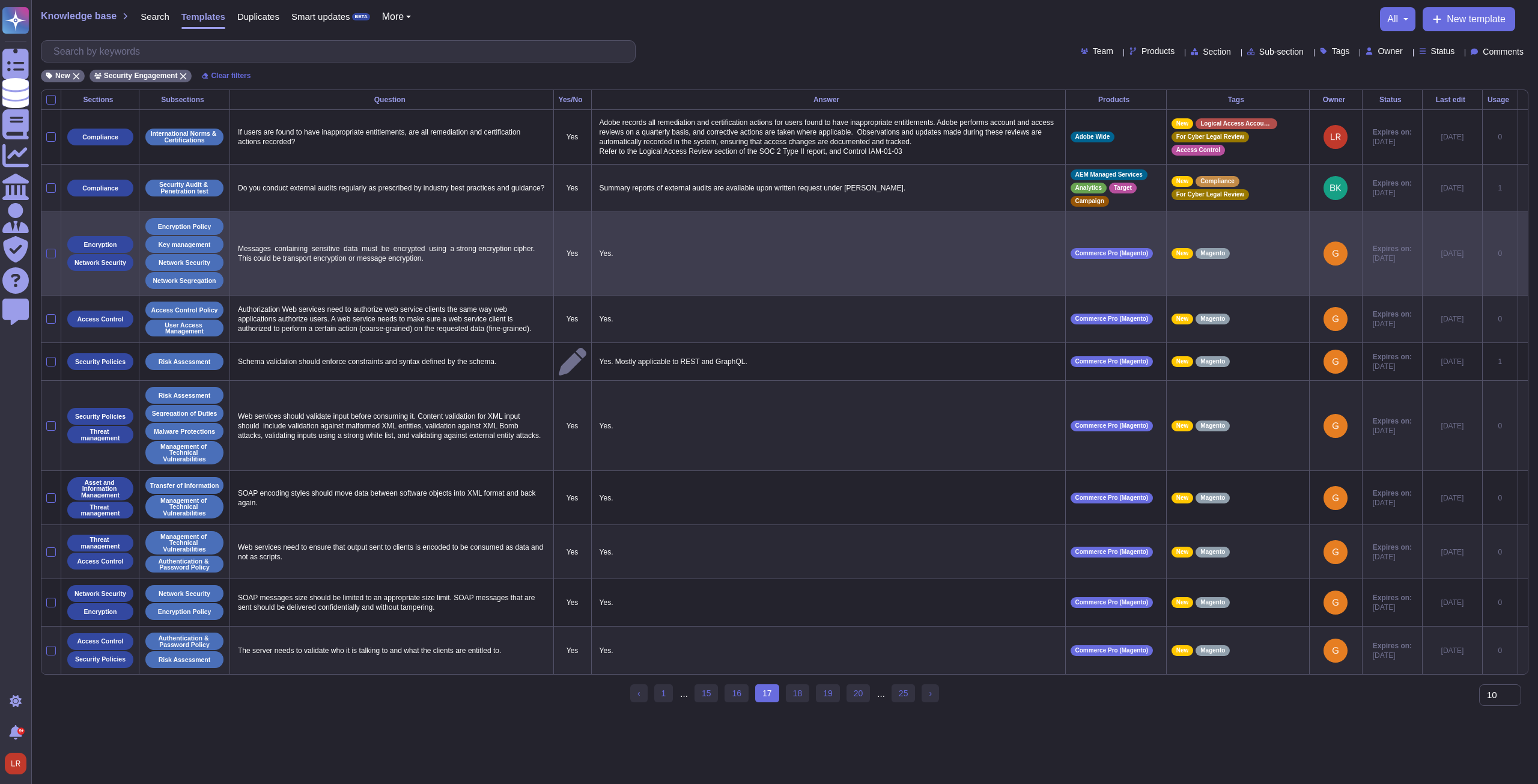
click at [53, 254] on div at bounding box center [51, 253] width 9 height 9
click at [0, 0] on input "checkbox" at bounding box center [0, 0] width 0 height 0
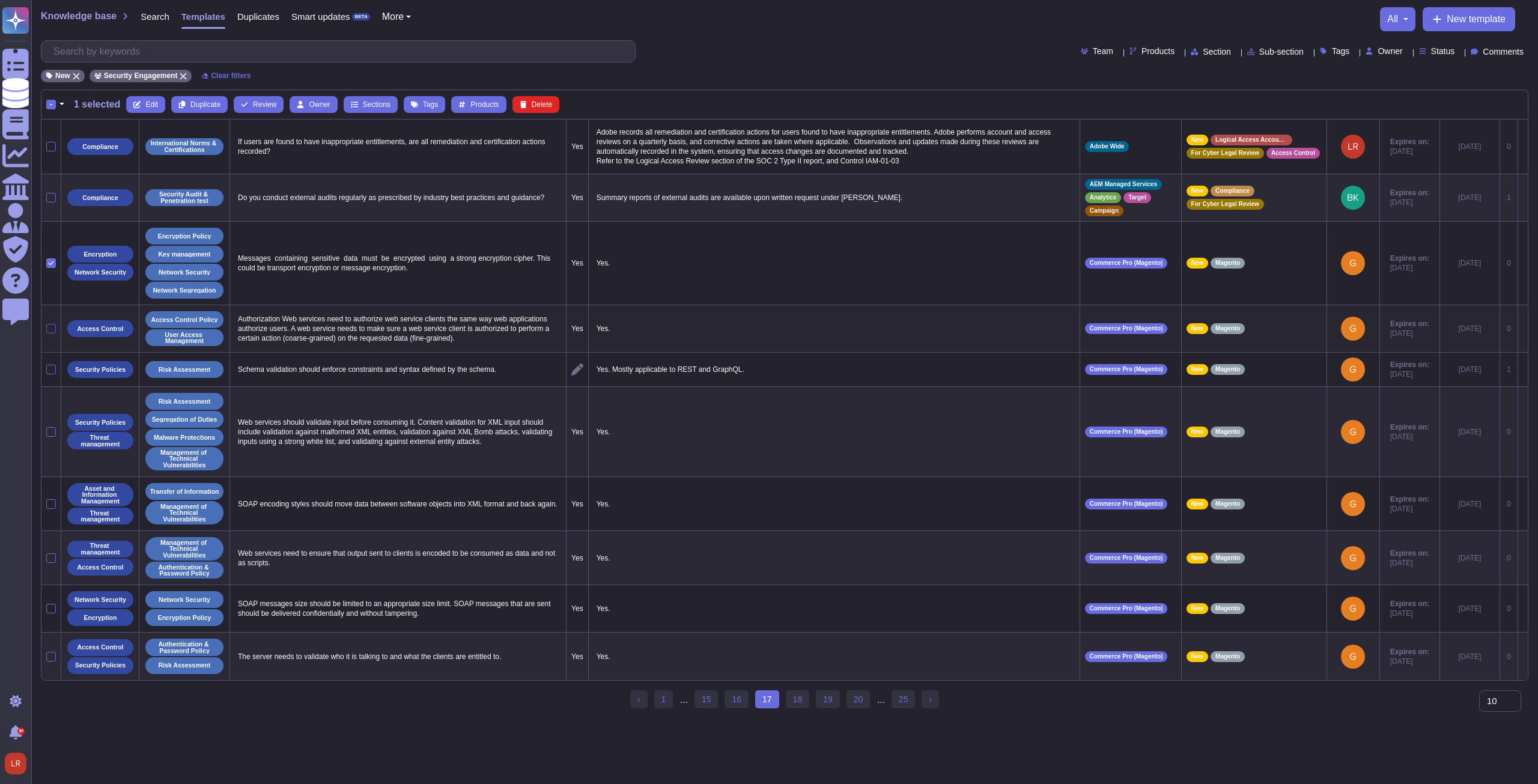
click at [53, 327] on div at bounding box center [51, 328] width 9 height 9
click at [0, 0] on input "checkbox" at bounding box center [0, 0] width 0 height 0
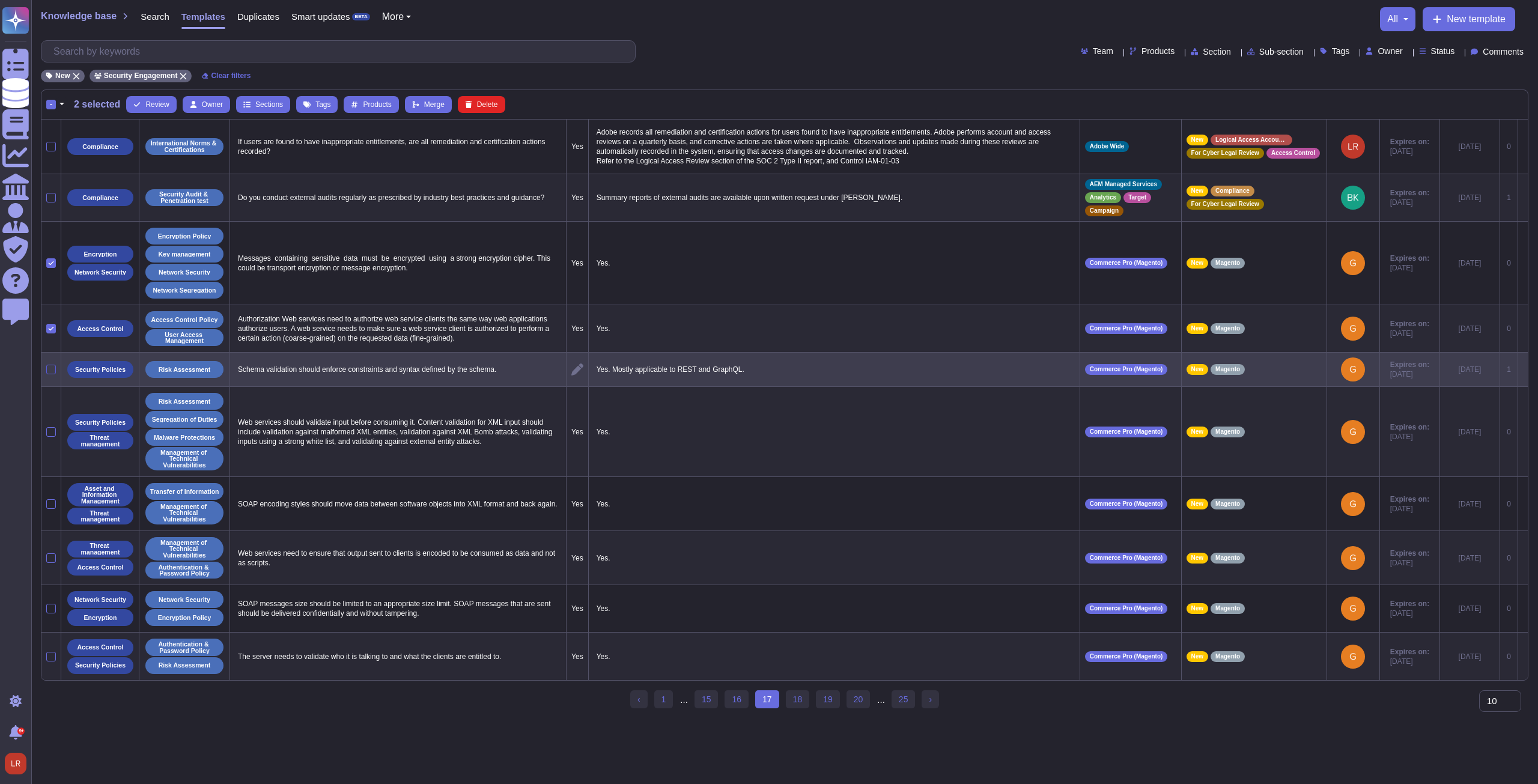
click at [51, 370] on div at bounding box center [51, 369] width 9 height 9
click at [0, 0] on input "checkbox" at bounding box center [0, 0] width 0 height 0
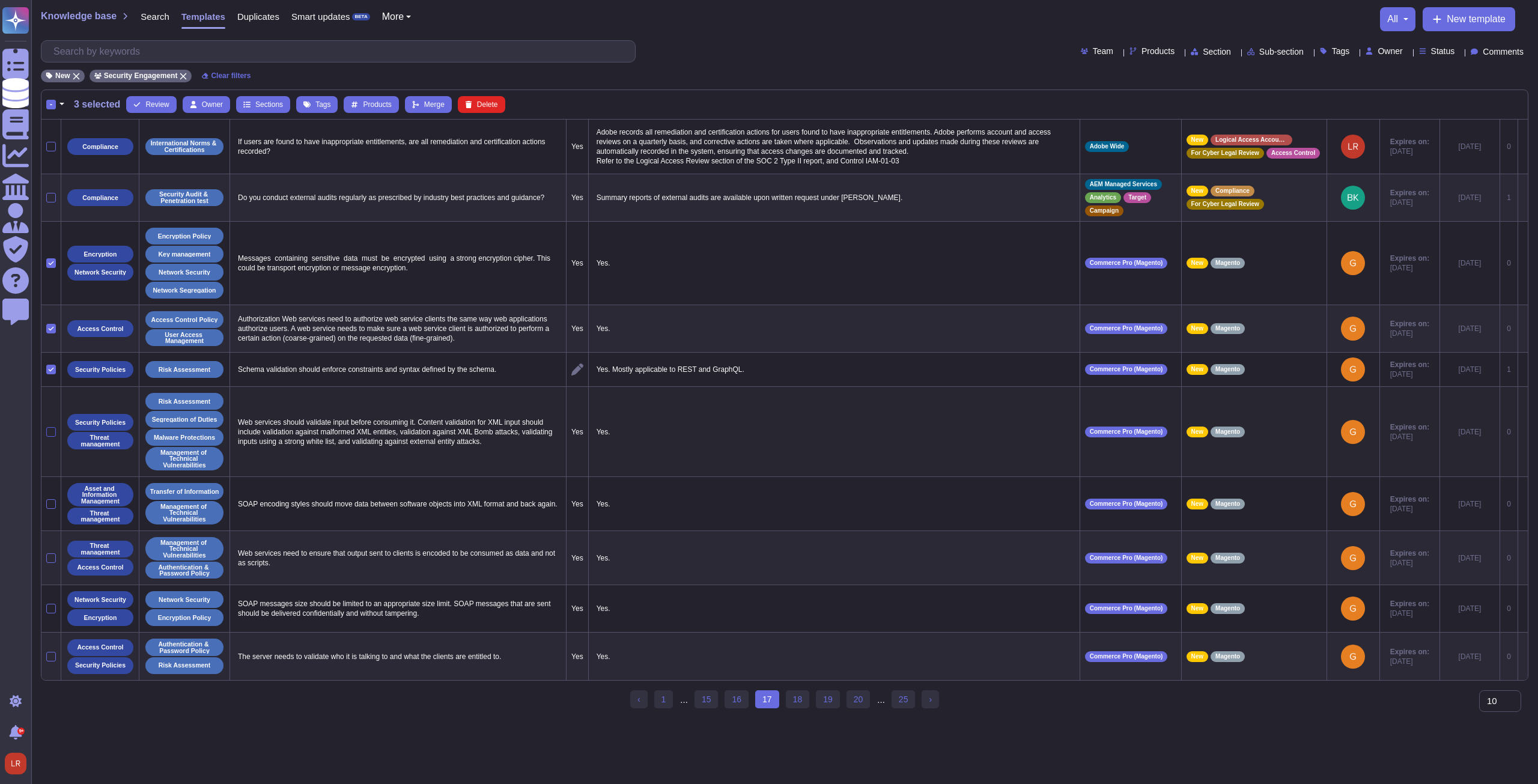
click at [52, 427] on div at bounding box center [51, 432] width 9 height 9
click at [0, 0] on input "checkbox" at bounding box center [0, 0] width 0 height 0
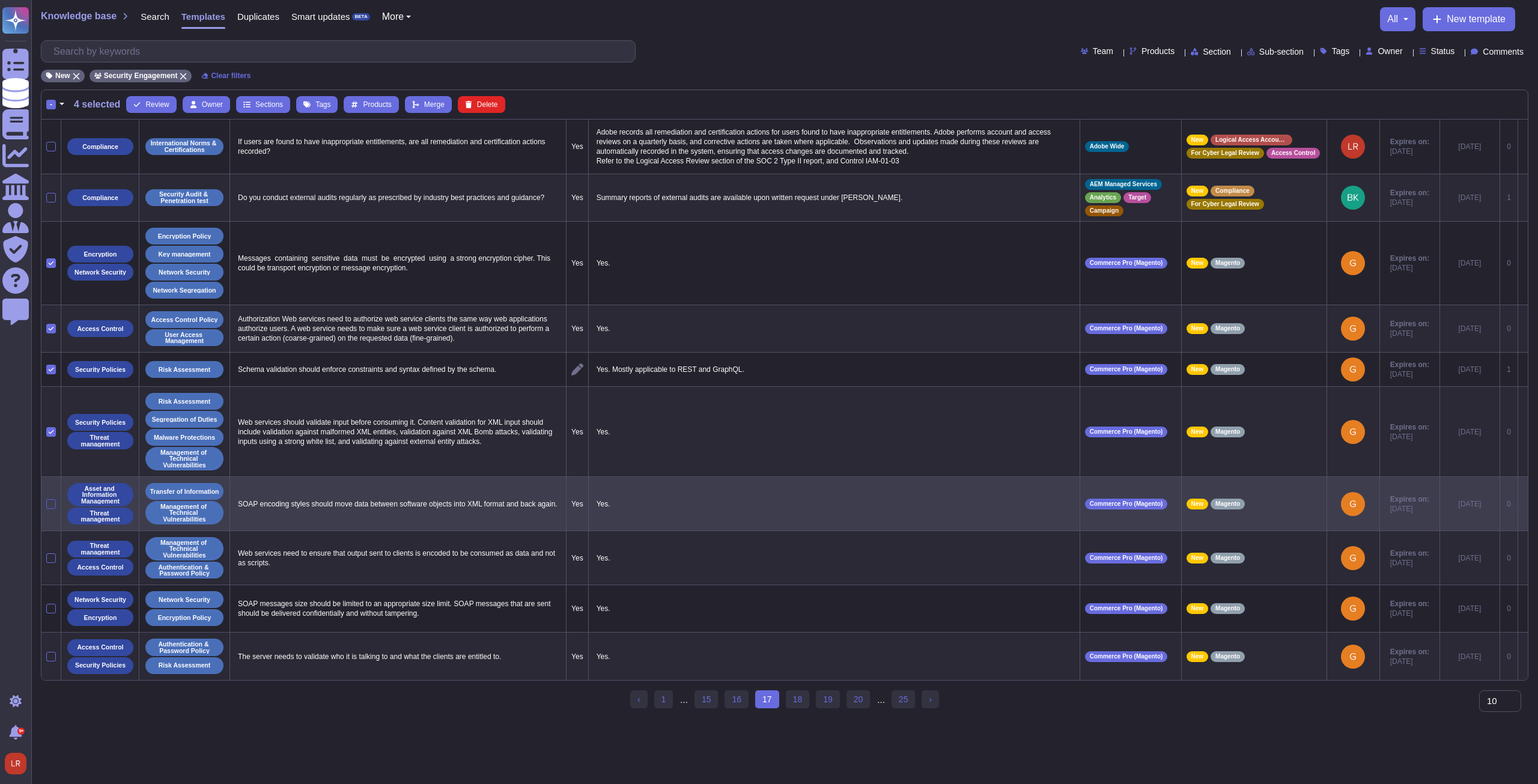
click at [50, 503] on div at bounding box center [51, 503] width 9 height 9
click at [0, 0] on input "checkbox" at bounding box center [0, 0] width 0 height 0
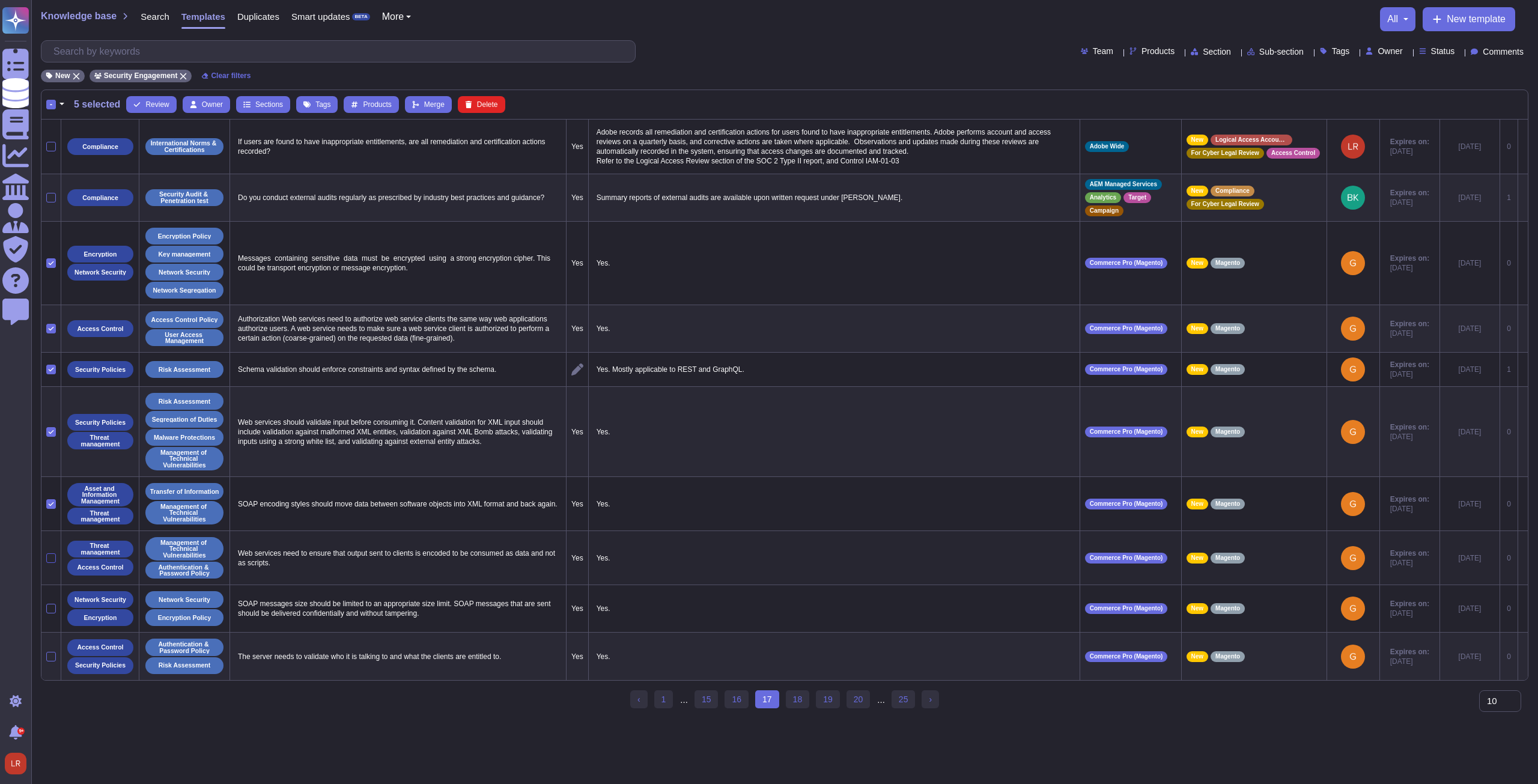
click at [53, 557] on div at bounding box center [51, 557] width 9 height 9
click at [0, 0] on input "checkbox" at bounding box center [0, 0] width 0 height 0
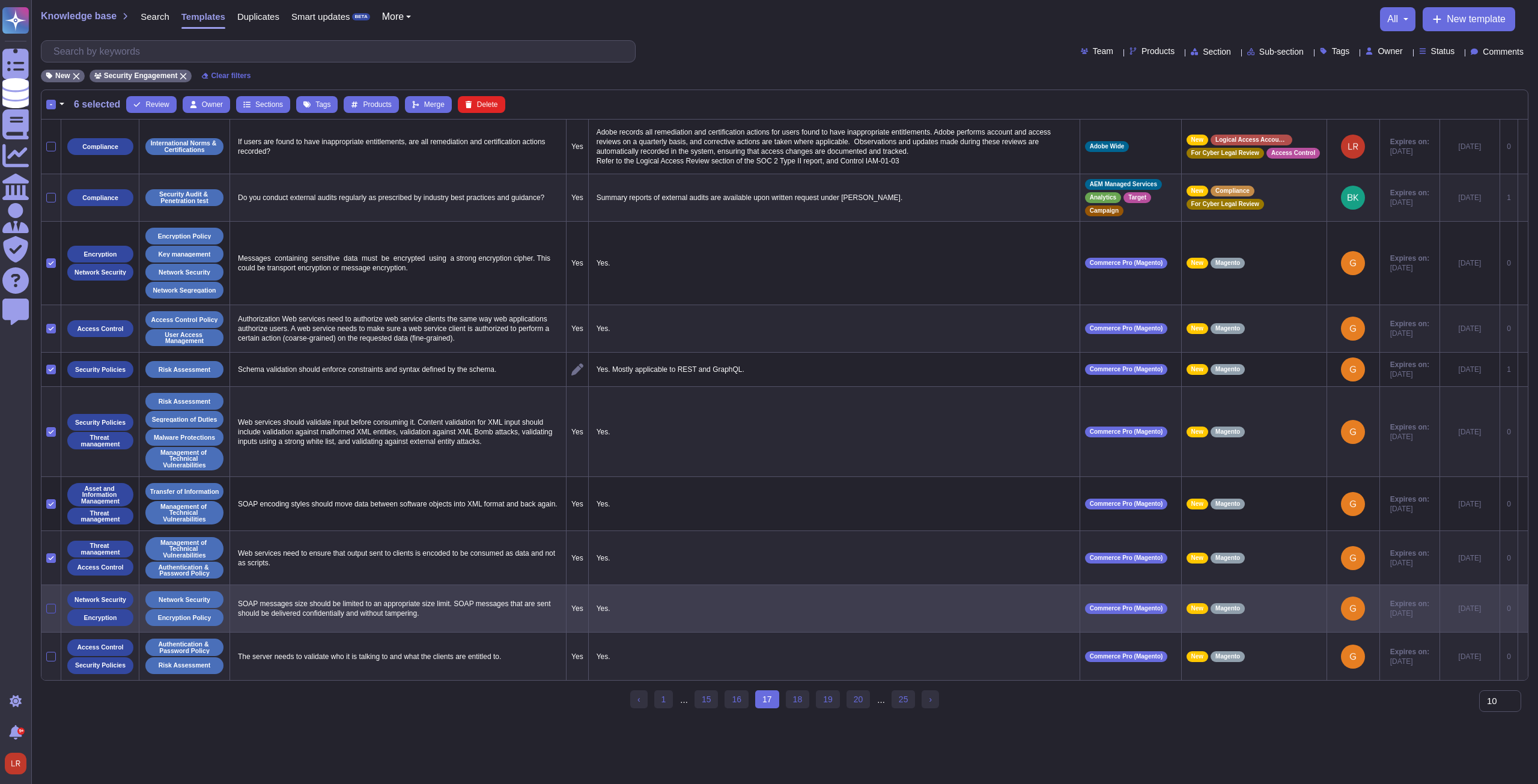
click at [54, 608] on div at bounding box center [51, 608] width 9 height 9
click at [0, 0] on input "checkbox" at bounding box center [0, 0] width 0 height 0
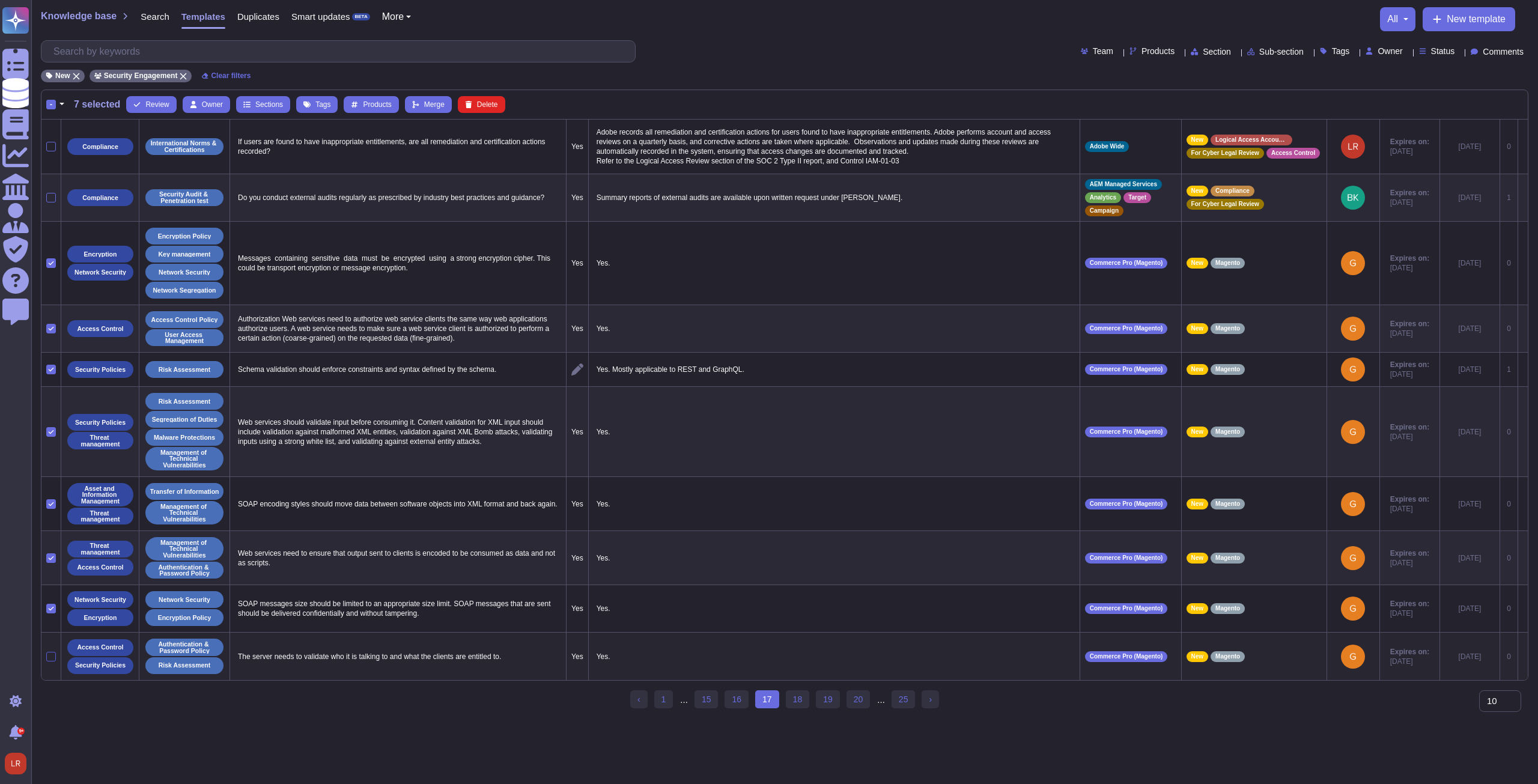
click at [51, 653] on div at bounding box center [51, 656] width 9 height 9
click at [0, 0] on input "checkbox" at bounding box center [0, 0] width 0 height 0
click at [800, 703] on link "18" at bounding box center [798, 699] width 24 height 18
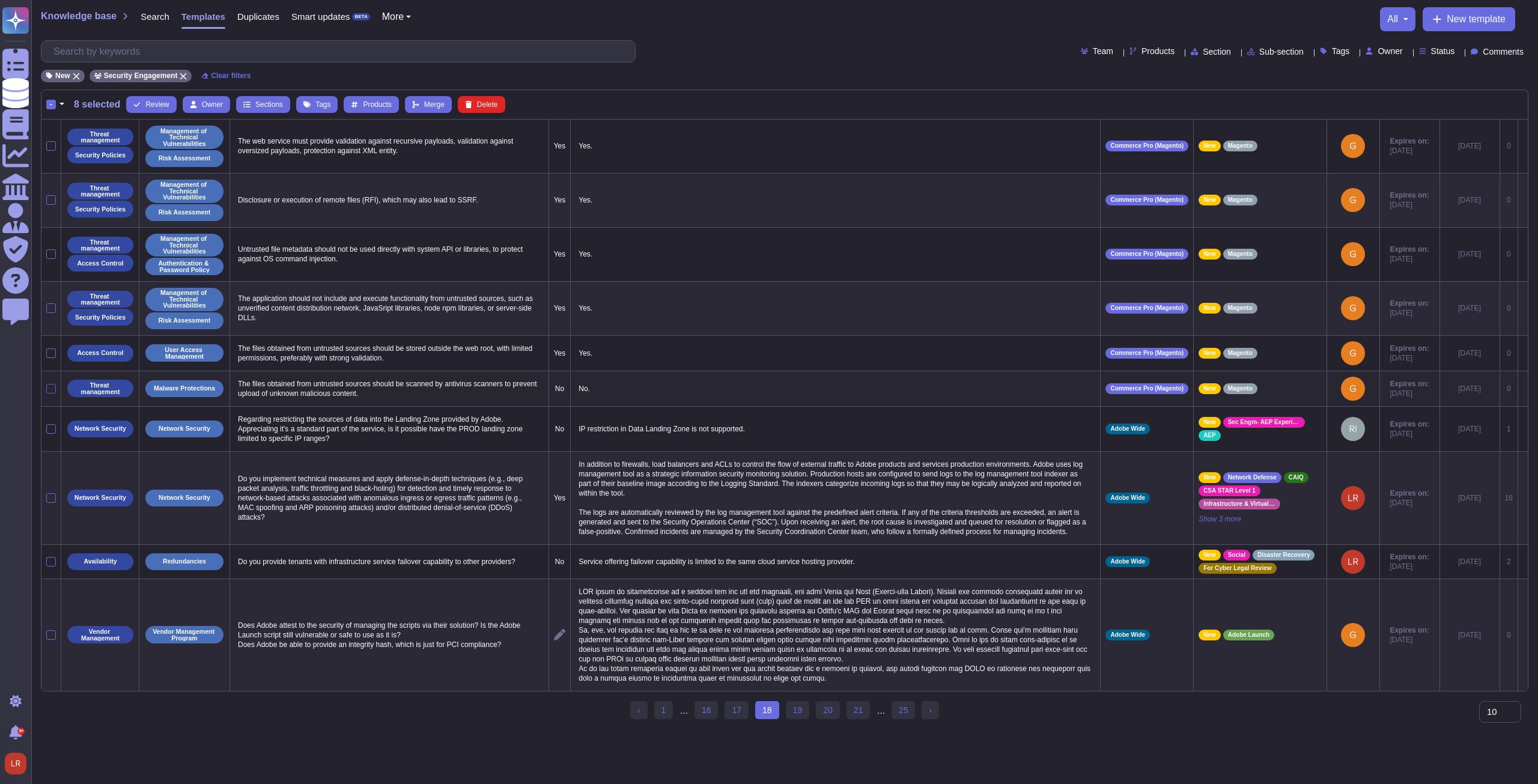
click at [50, 388] on div at bounding box center [51, 388] width 9 height 9
click at [0, 0] on input "checkbox" at bounding box center [0, 0] width 0 height 0
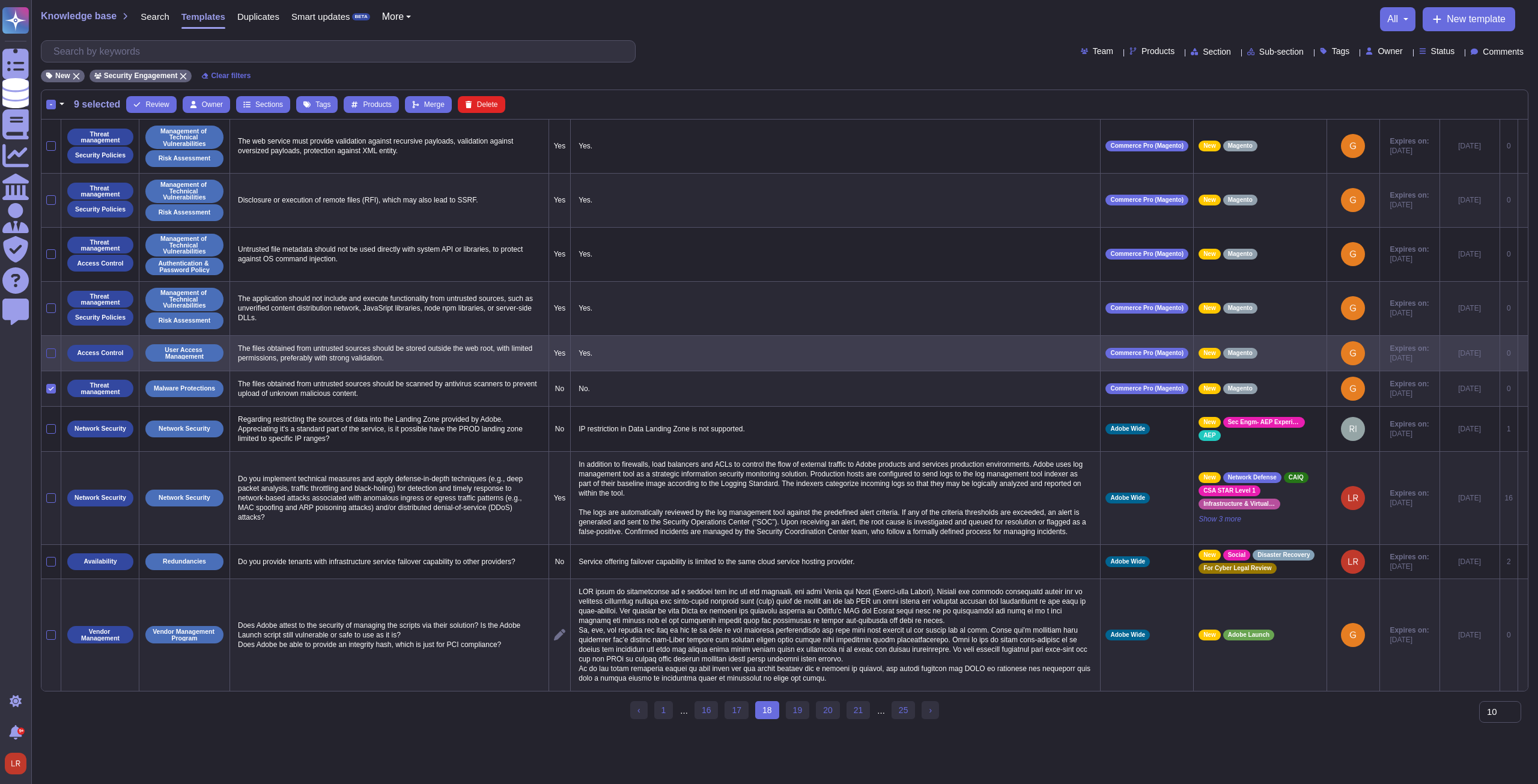
click at [51, 349] on div at bounding box center [51, 352] width 9 height 9
click at [0, 0] on input "checkbox" at bounding box center [0, 0] width 0 height 0
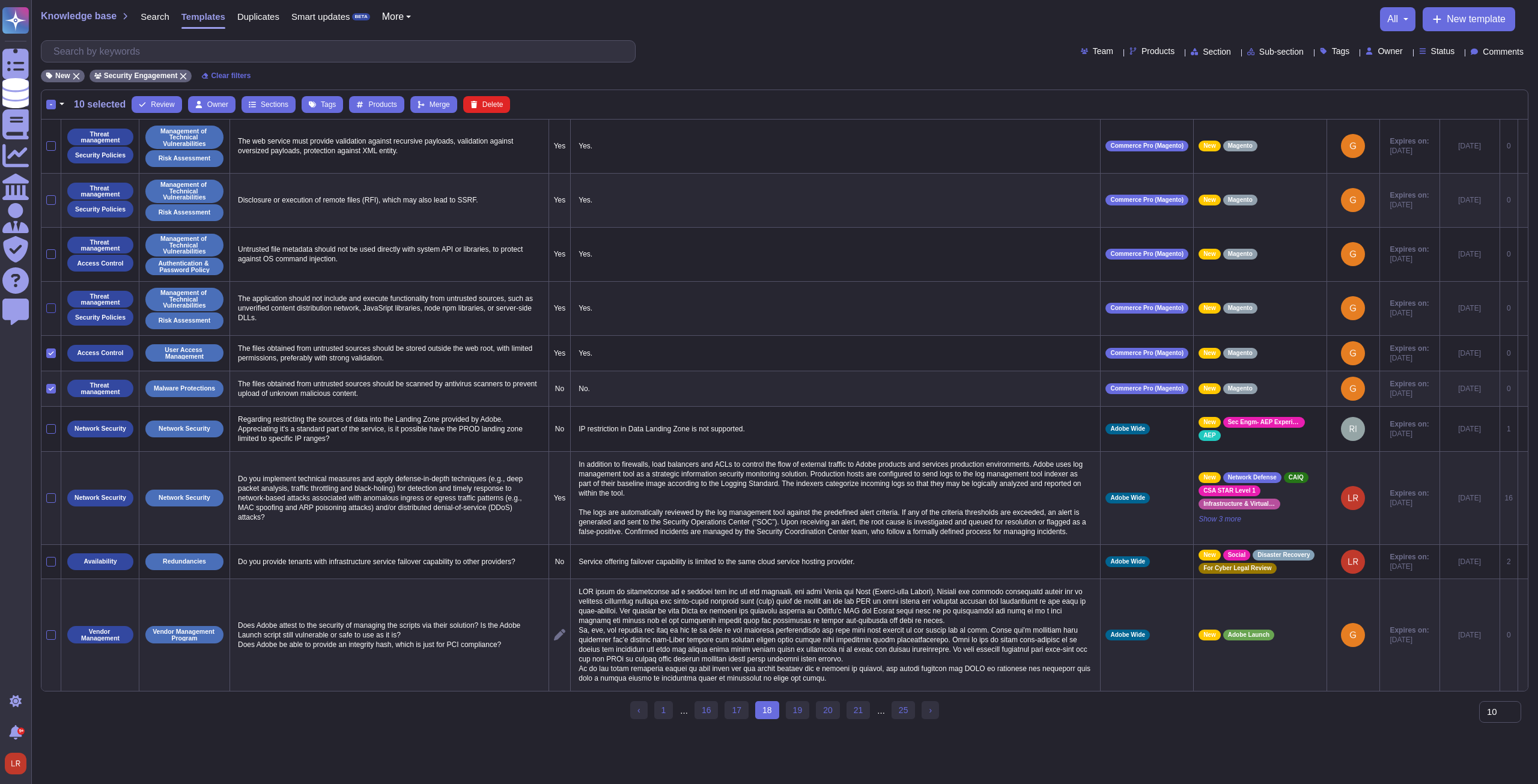
click at [51, 307] on div at bounding box center [51, 308] width 9 height 9
click at [0, 0] on input "checkbox" at bounding box center [0, 0] width 0 height 0
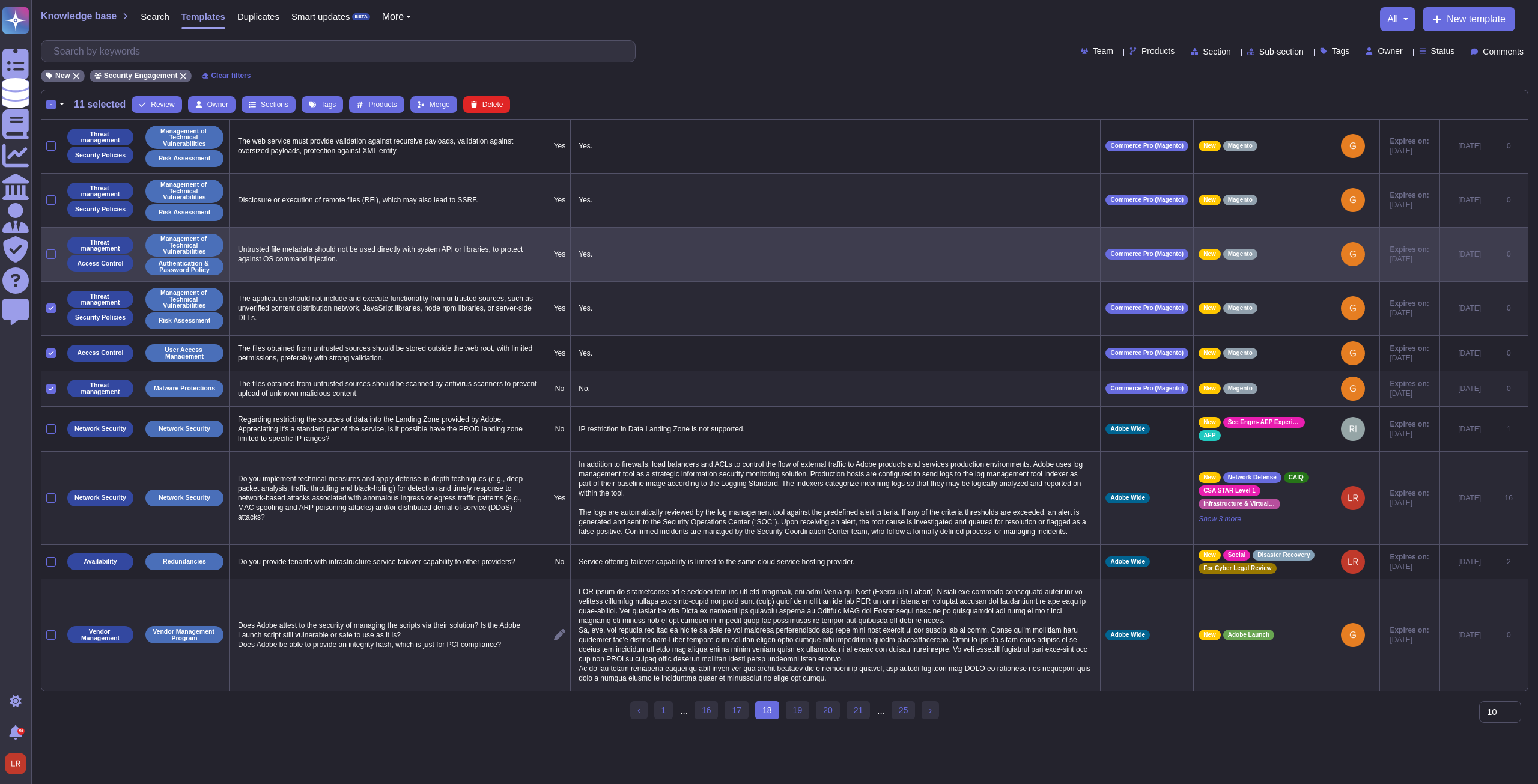
click at [51, 252] on div at bounding box center [51, 253] width 9 height 9
click at [0, 0] on input "checkbox" at bounding box center [0, 0] width 0 height 0
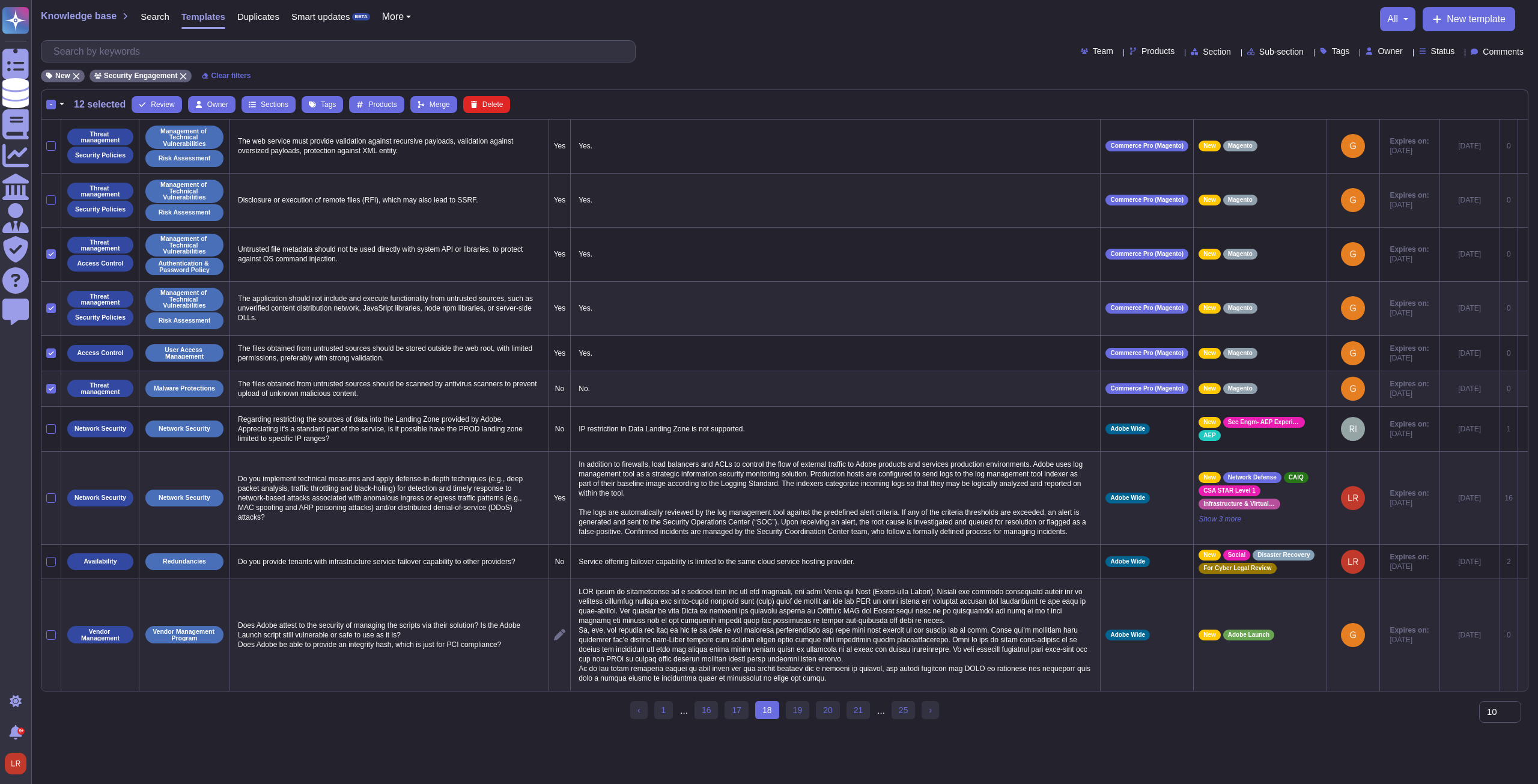
click at [52, 196] on div at bounding box center [51, 200] width 9 height 9
click at [0, 0] on input "checkbox" at bounding box center [0, 0] width 0 height 0
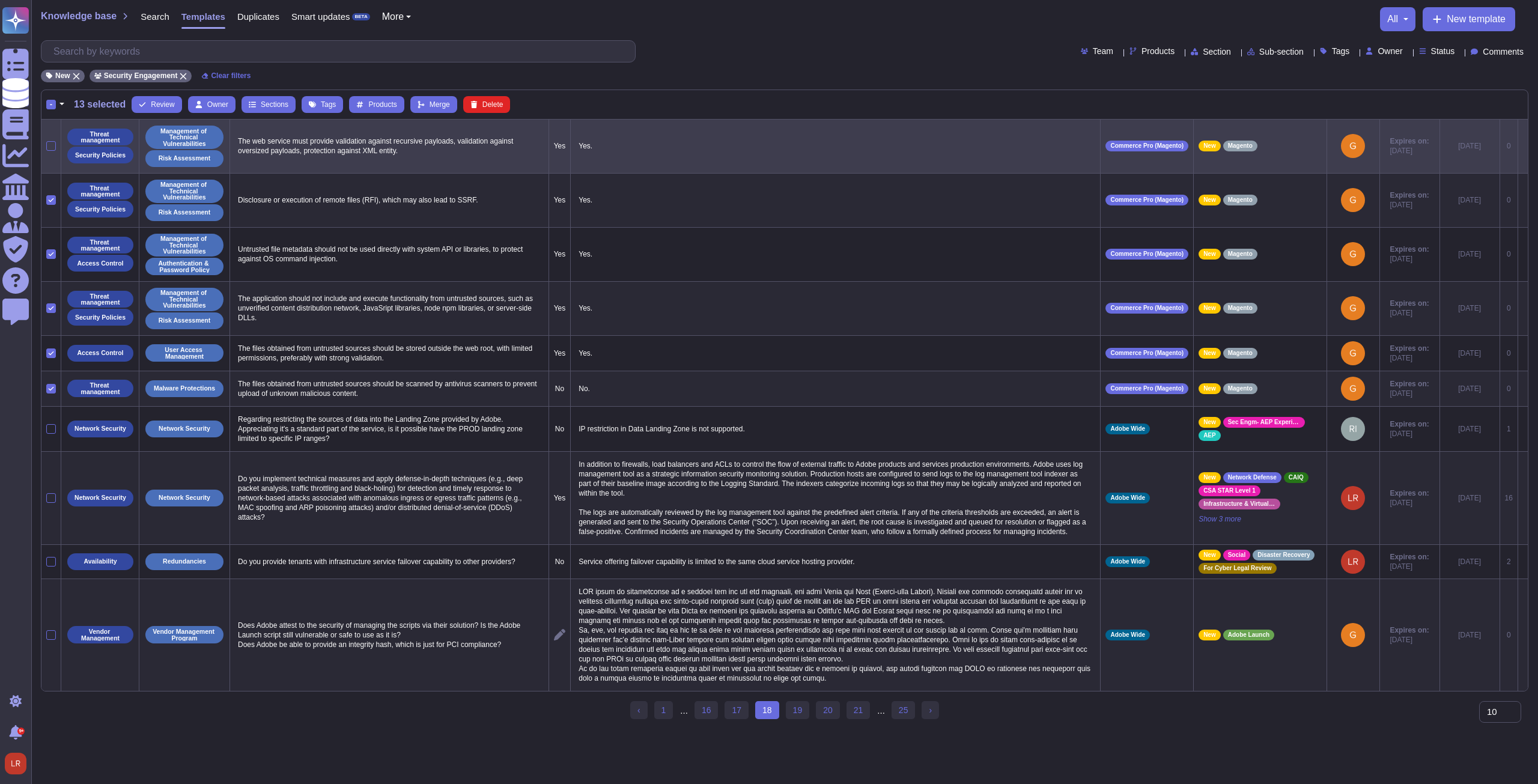
drag, startPoint x: 53, startPoint y: 146, endPoint x: 55, endPoint y: 157, distance: 11.2
click at [52, 146] on div at bounding box center [51, 146] width 9 height 9
click at [0, 0] on input "checkbox" at bounding box center [0, 0] width 0 height 0
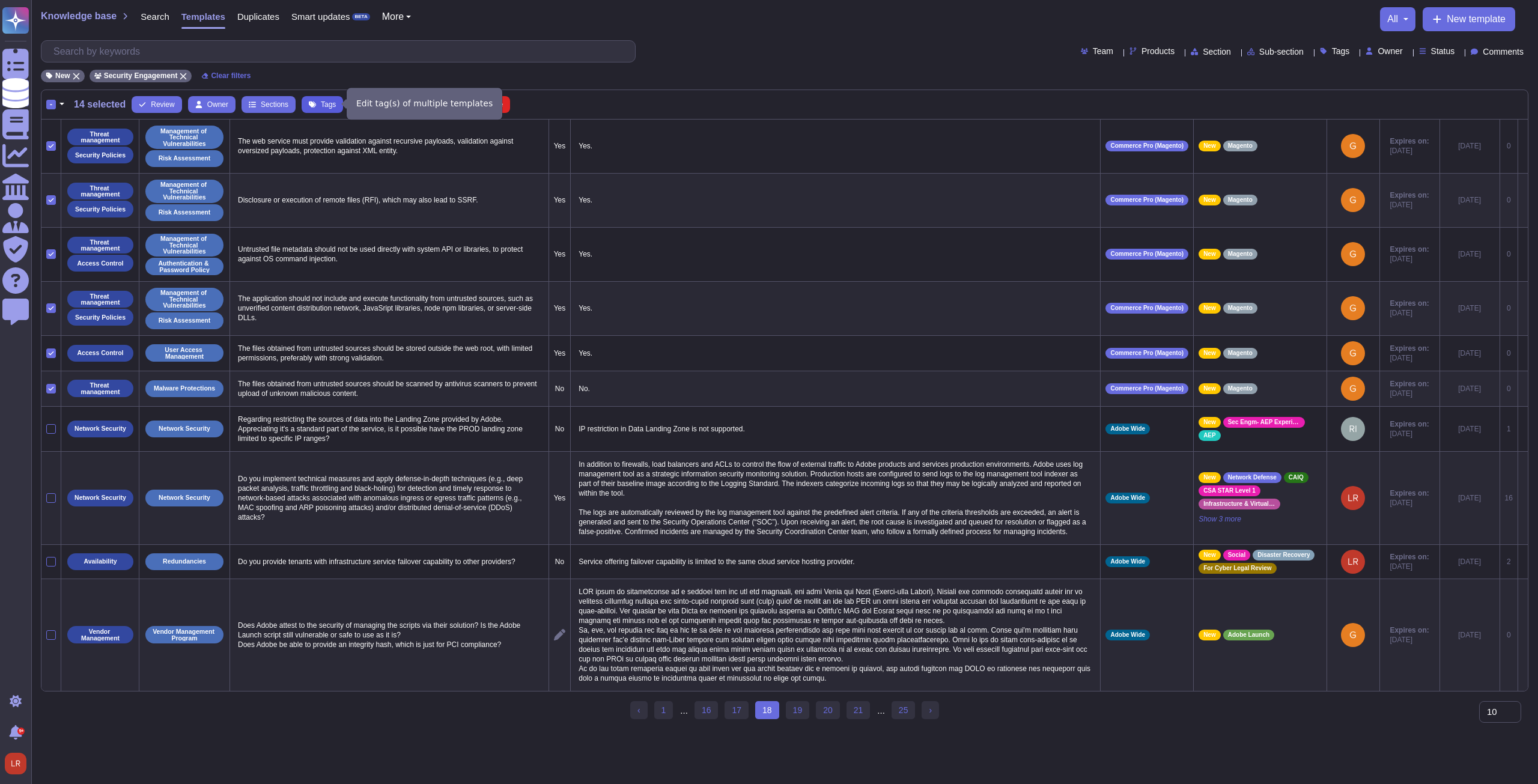
click at [321, 103] on span "Tags" at bounding box center [327, 104] width 15 height 7
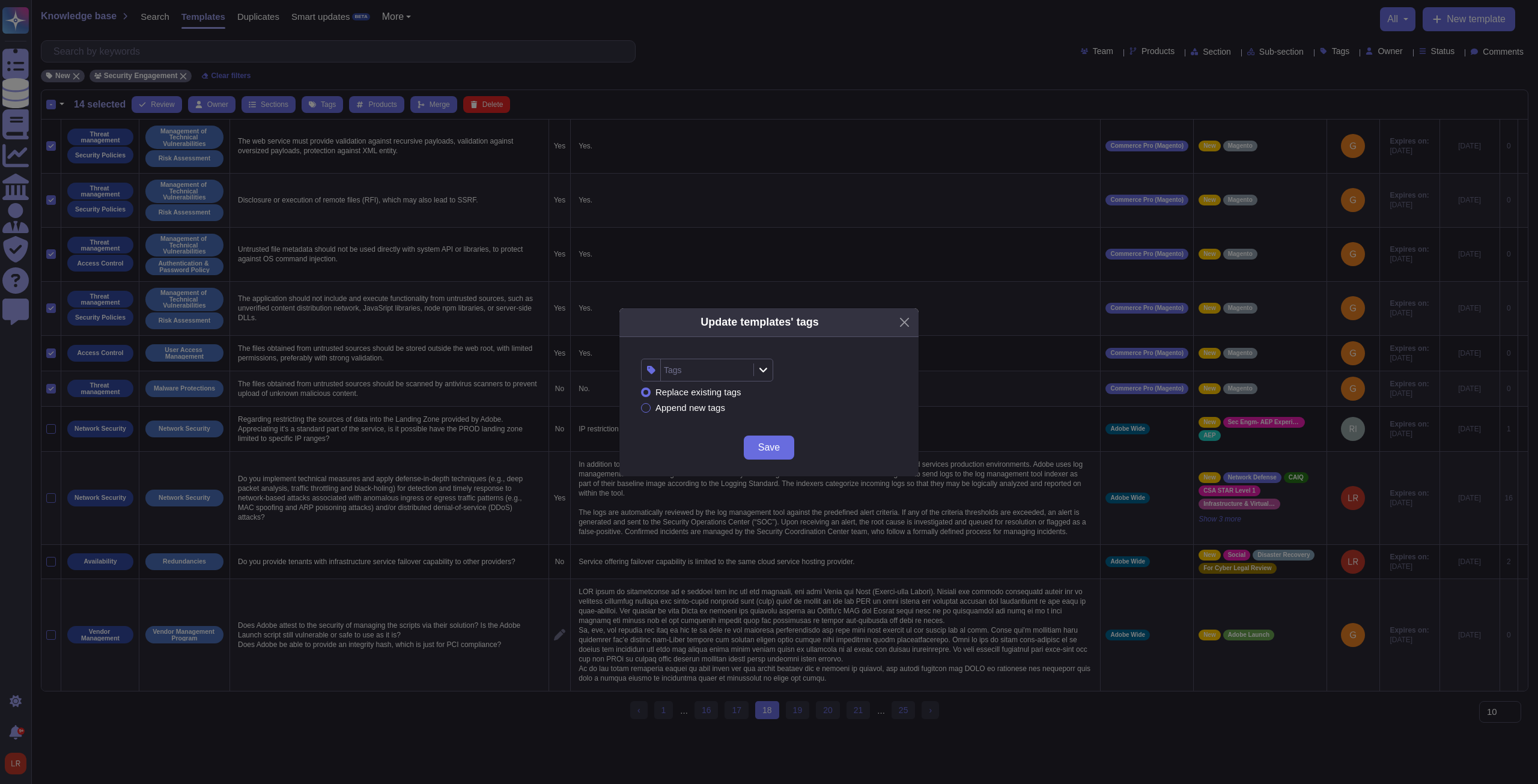
drag, startPoint x: 735, startPoint y: 362, endPoint x: 733, endPoint y: 372, distance: 10.2
click at [735, 364] on div "Tags" at bounding box center [706, 370] width 90 height 22
type input "magent"
click at [705, 434] on span "Magento" at bounding box center [702, 434] width 34 height 11
click at [861, 376] on div "Magento" at bounding box center [769, 370] width 256 height 22
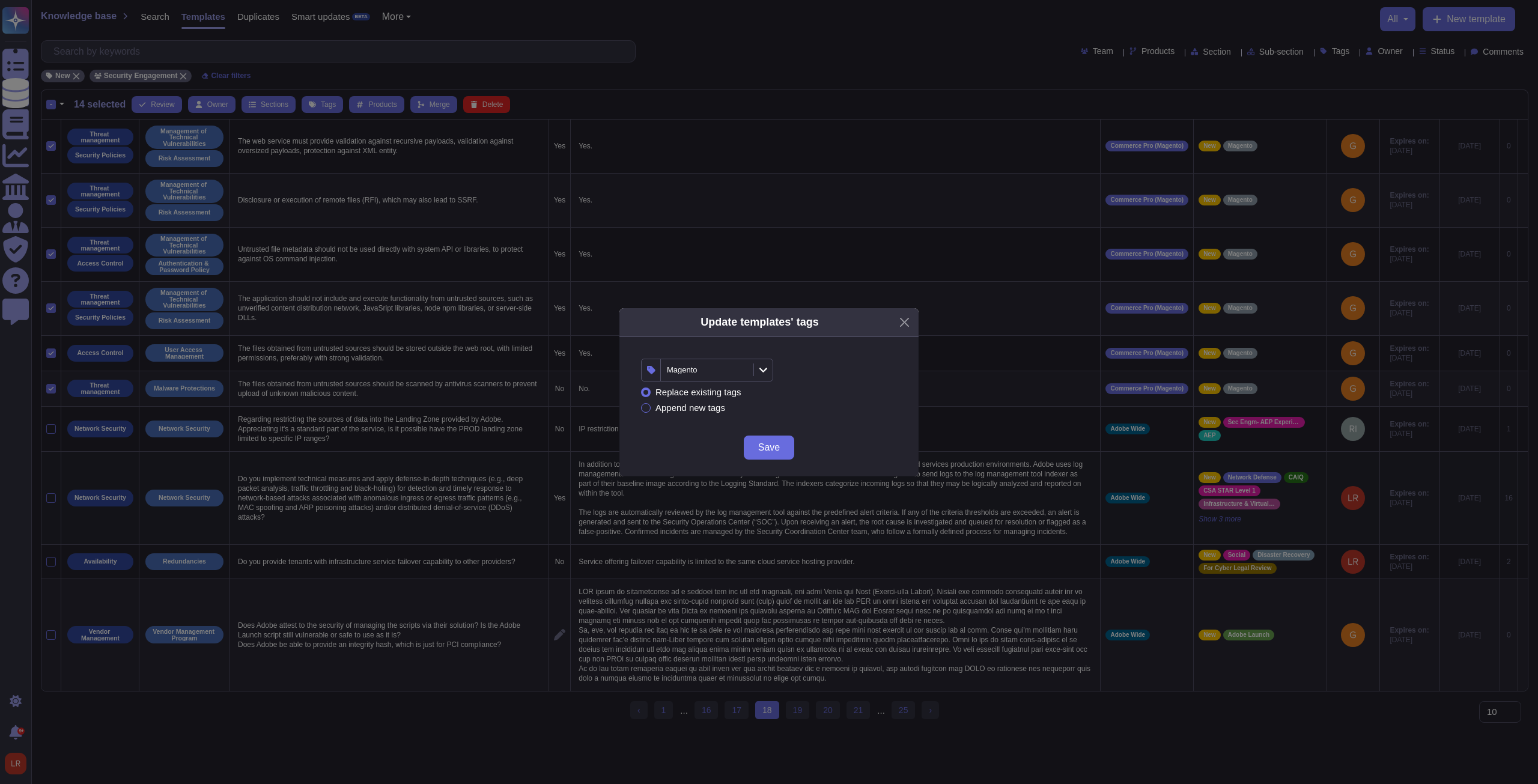
click at [765, 449] on span "Save" at bounding box center [769, 447] width 22 height 9
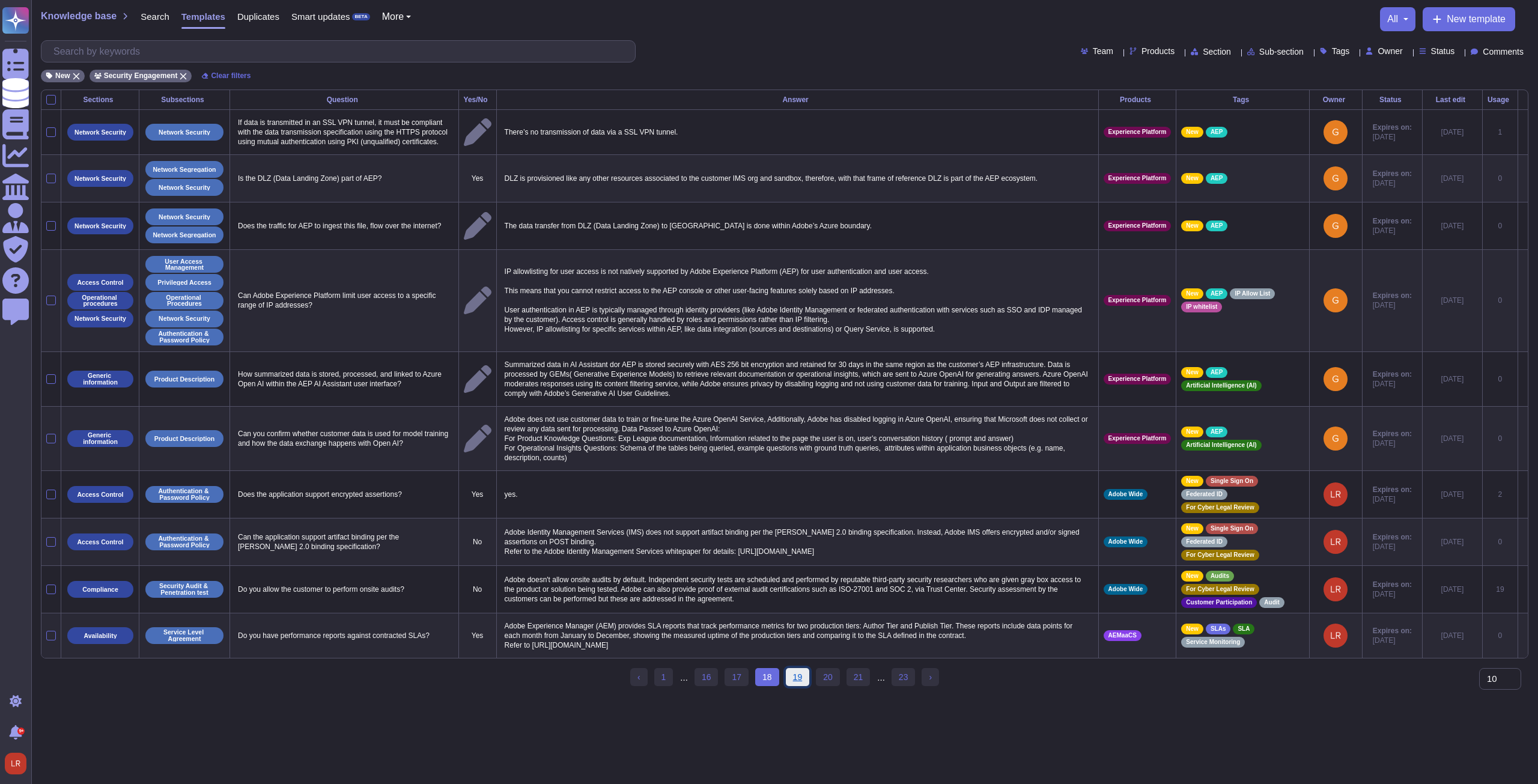
click at [794, 686] on link "19" at bounding box center [798, 676] width 24 height 18
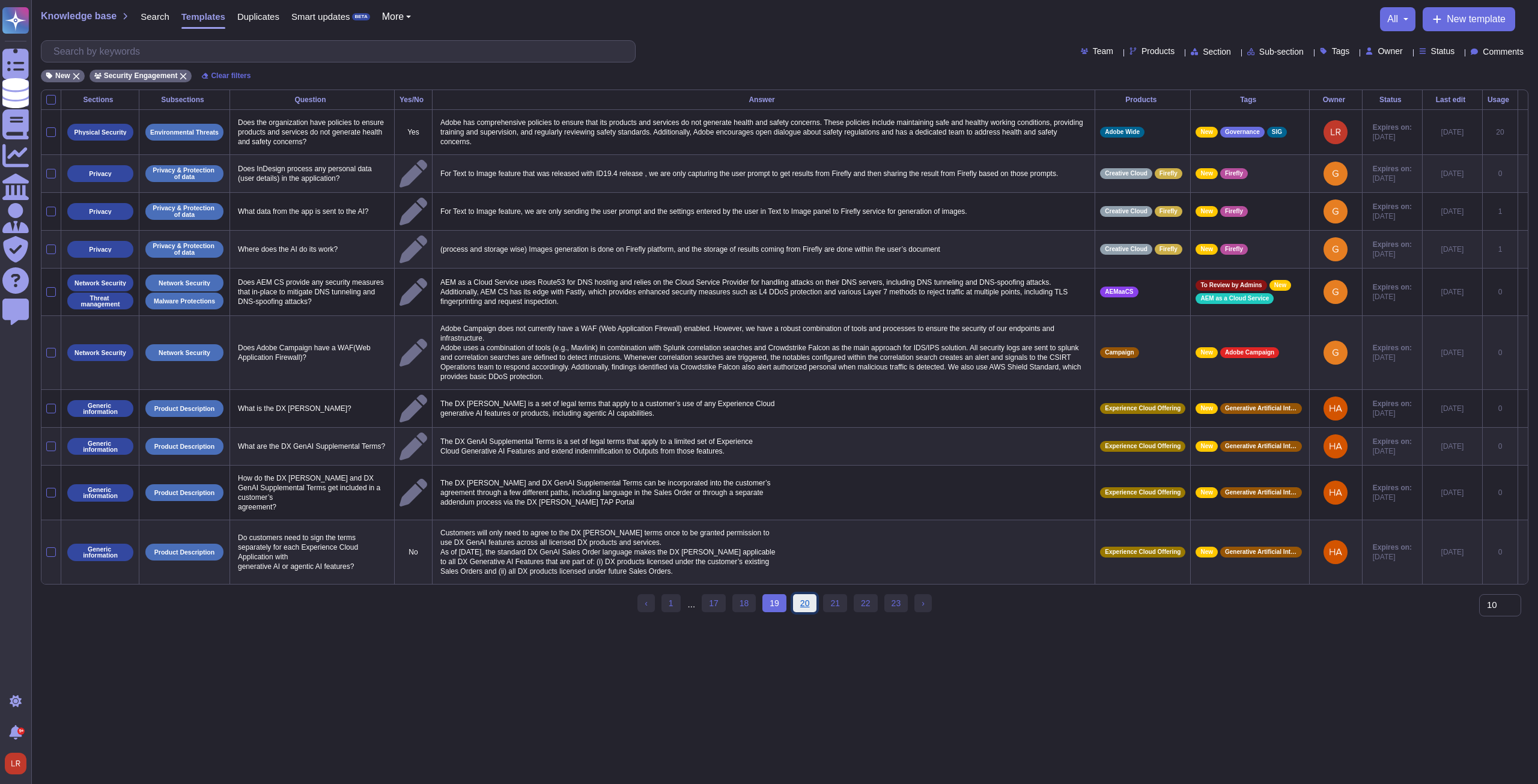
click at [801, 596] on link "20" at bounding box center [805, 602] width 24 height 18
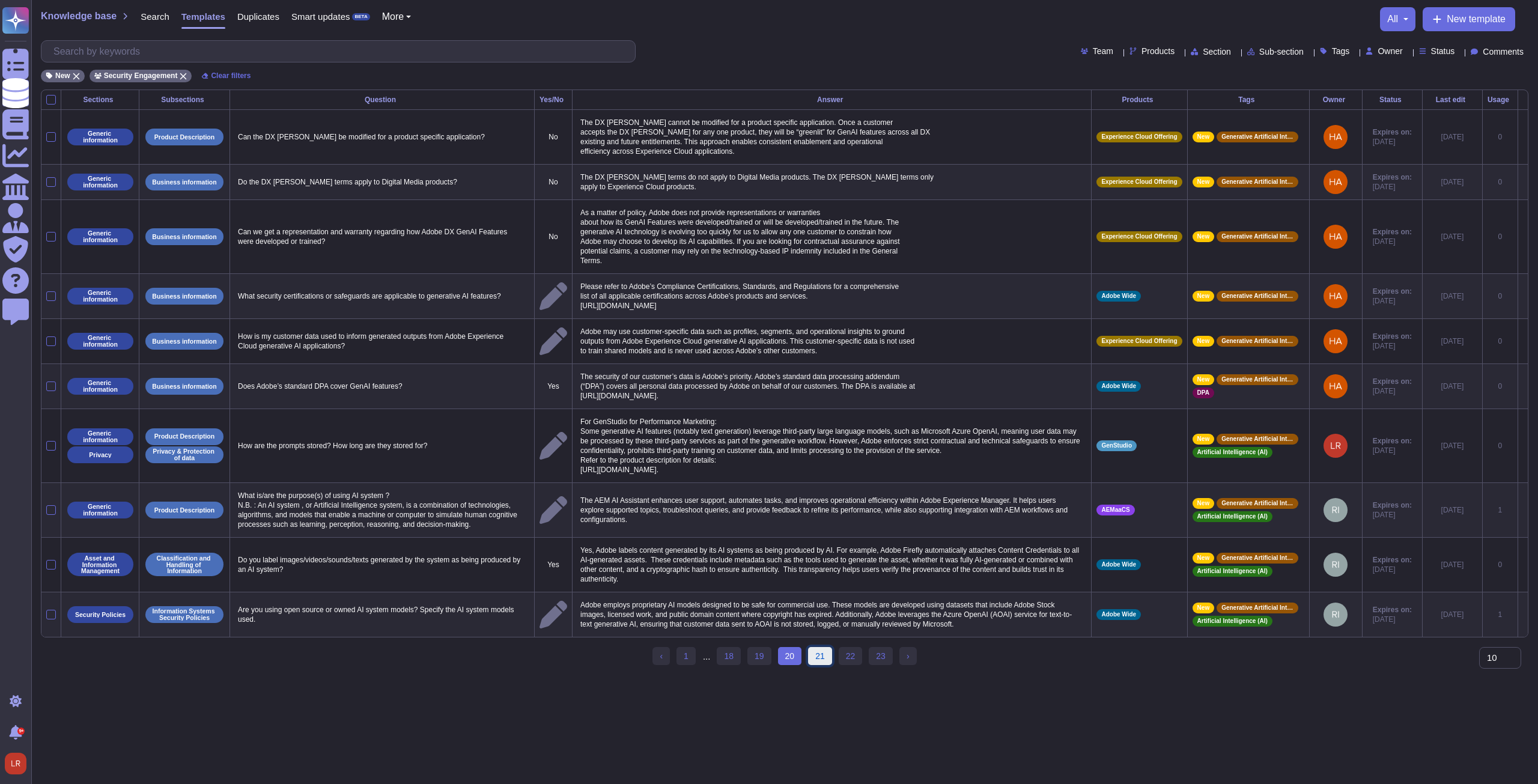
click at [819, 665] on link "21" at bounding box center [820, 656] width 24 height 18
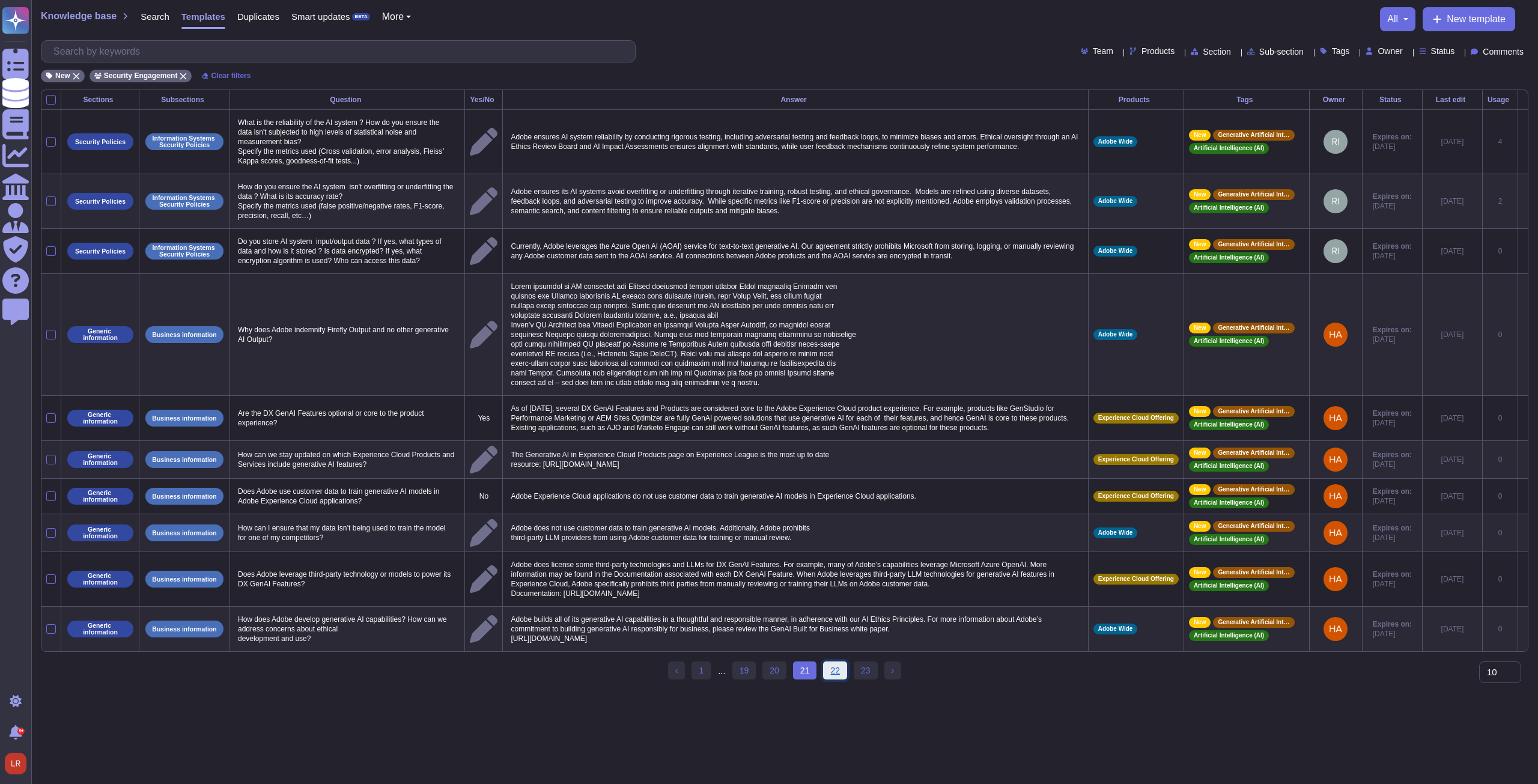
click at [835, 675] on link "22" at bounding box center [835, 670] width 24 height 18
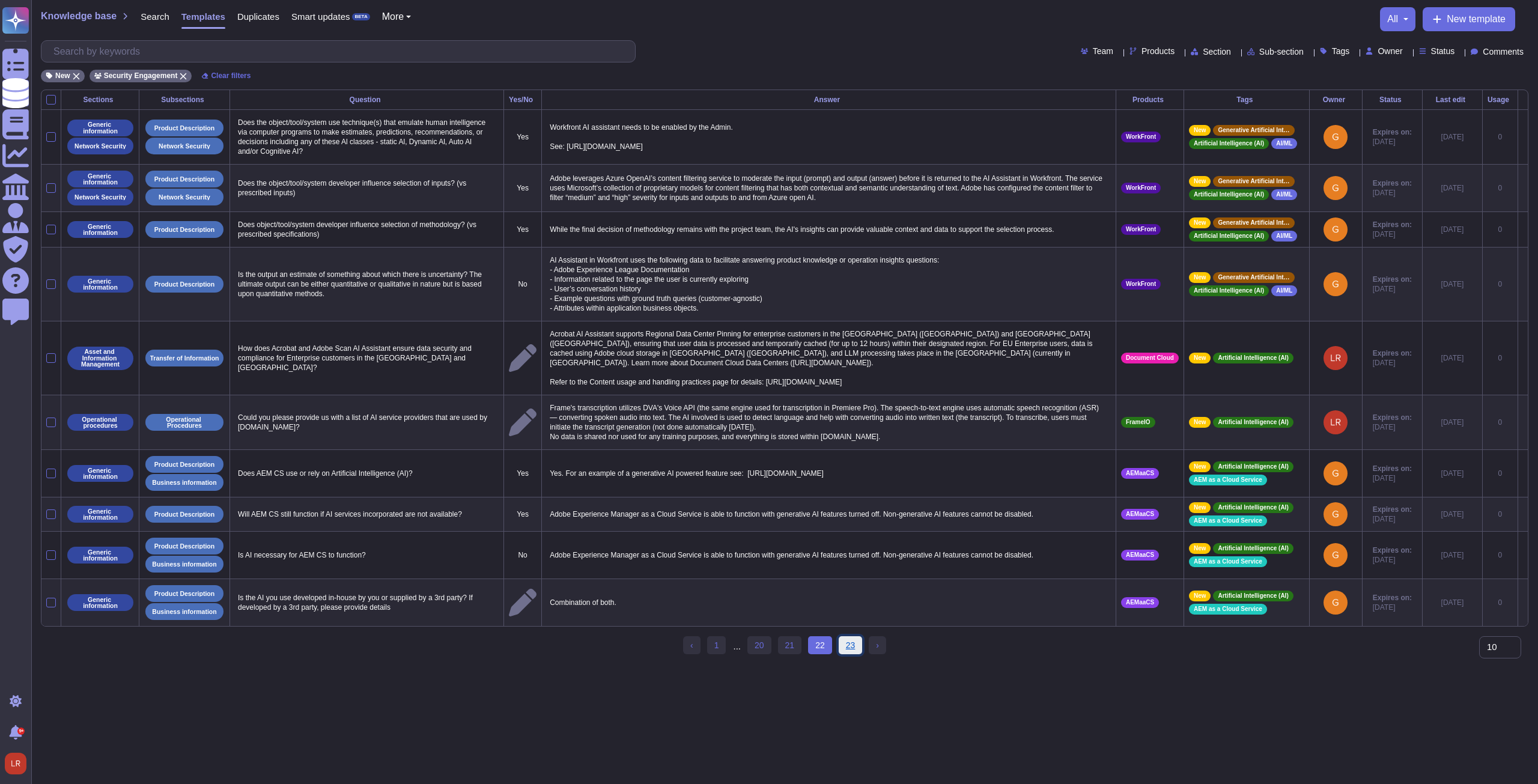
click at [850, 644] on link "23" at bounding box center [850, 644] width 24 height 18
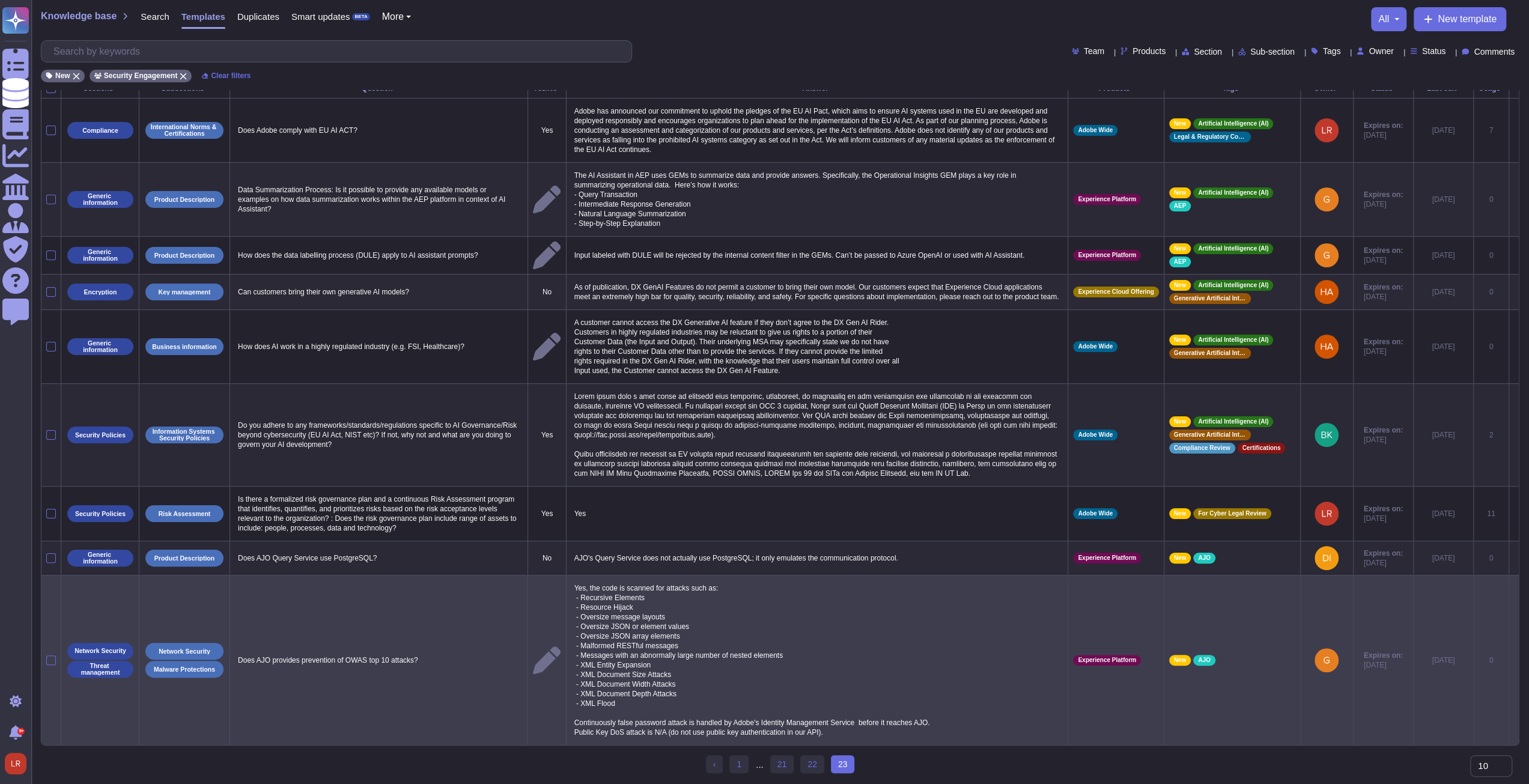
scroll to position [22, 0]
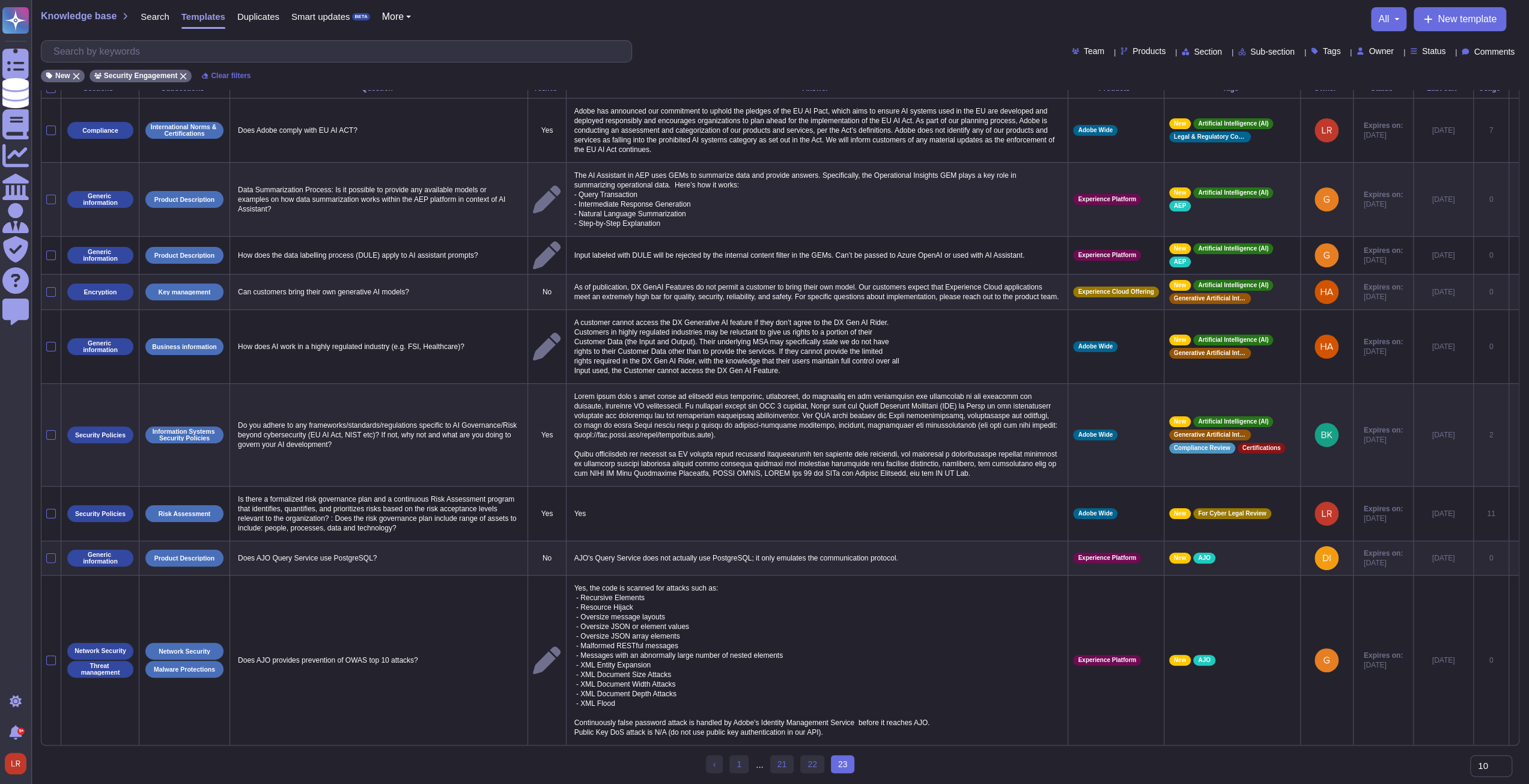
click at [749, 766] on ul "‹ Previous 1 ... 21 22 23 (current)" at bounding box center [780, 764] width 149 height 19
click at [742, 765] on link "1" at bounding box center [739, 763] width 19 height 18
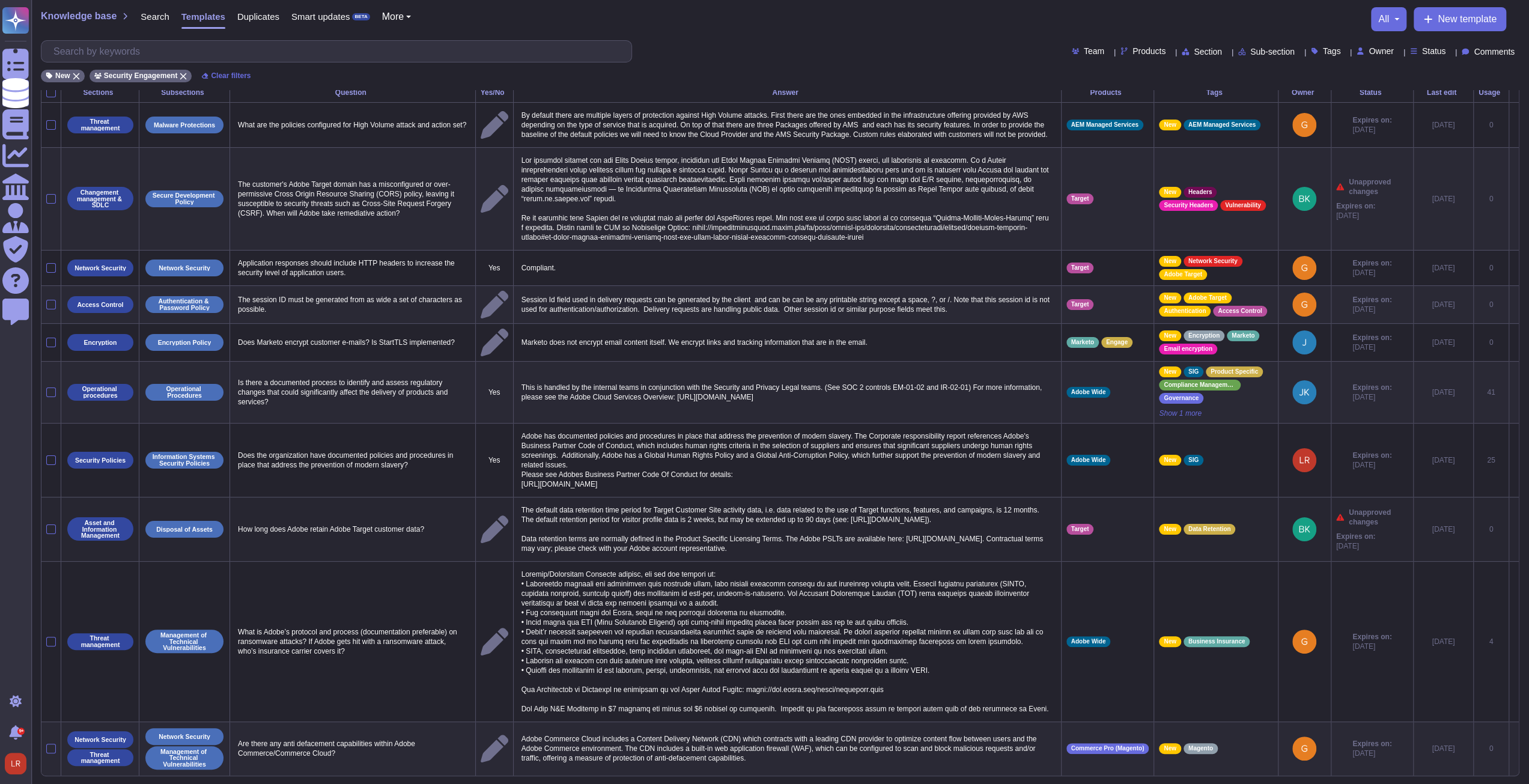
scroll to position [0, 0]
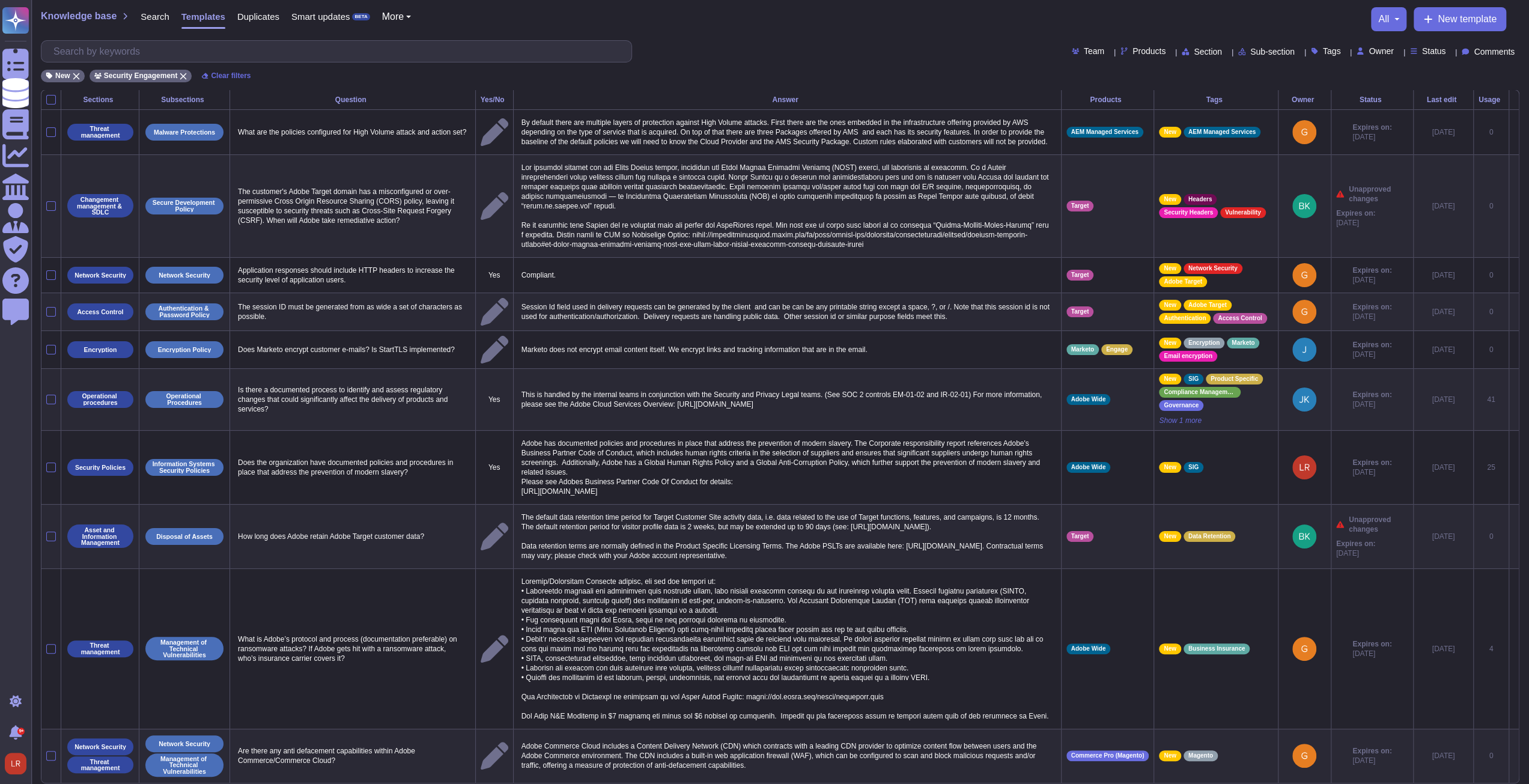
click at [1218, 96] on div "Tags" at bounding box center [1216, 100] width 114 height 7
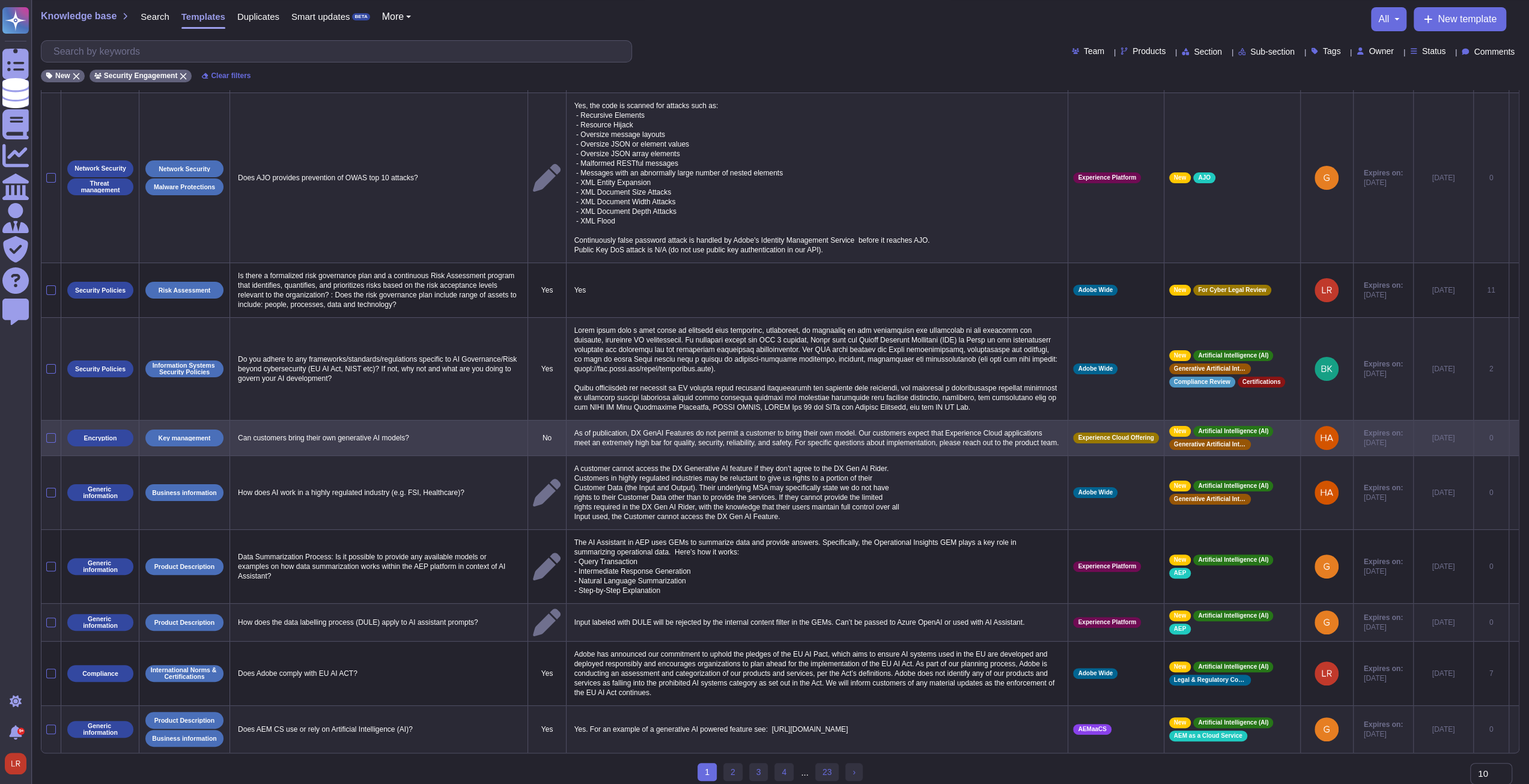
scroll to position [71, 0]
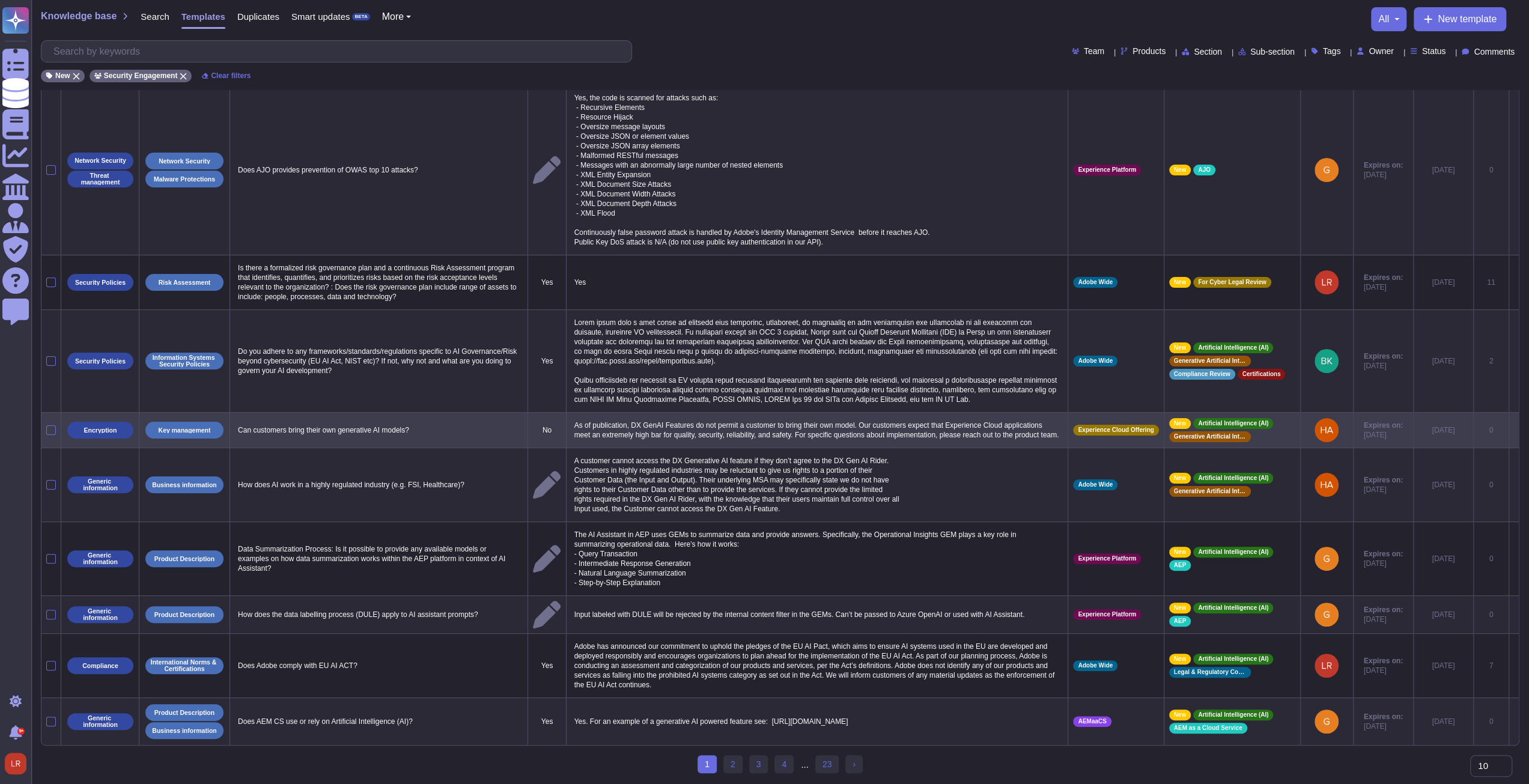
click at [51, 426] on div at bounding box center [51, 430] width 9 height 9
click at [0, 0] on input "checkbox" at bounding box center [0, 0] width 0 height 0
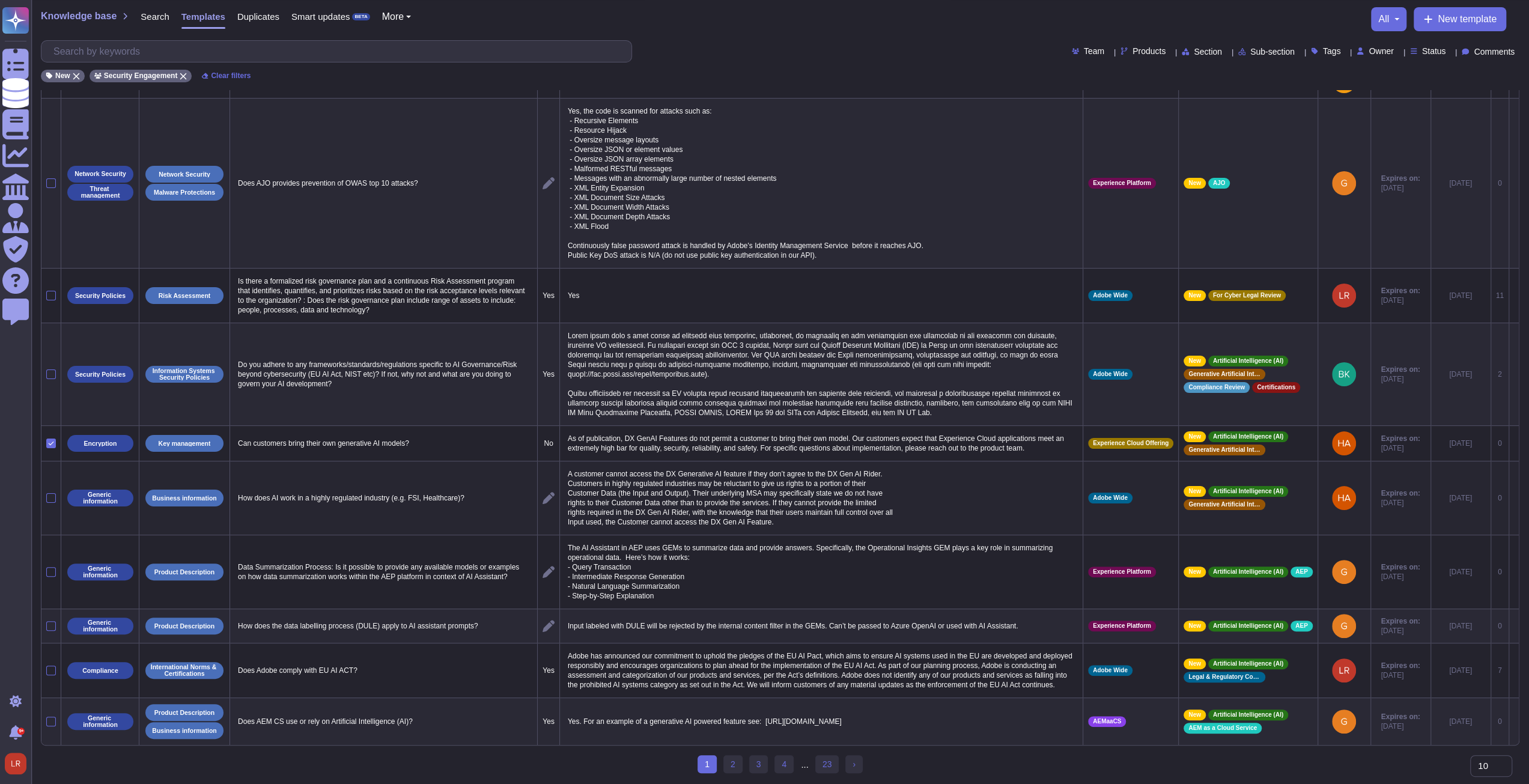
scroll to position [60, 0]
click at [53, 493] on div at bounding box center [51, 497] width 9 height 9
click at [0, 0] on input "checkbox" at bounding box center [0, 0] width 0 height 0
click at [731, 764] on link "2" at bounding box center [733, 763] width 19 height 18
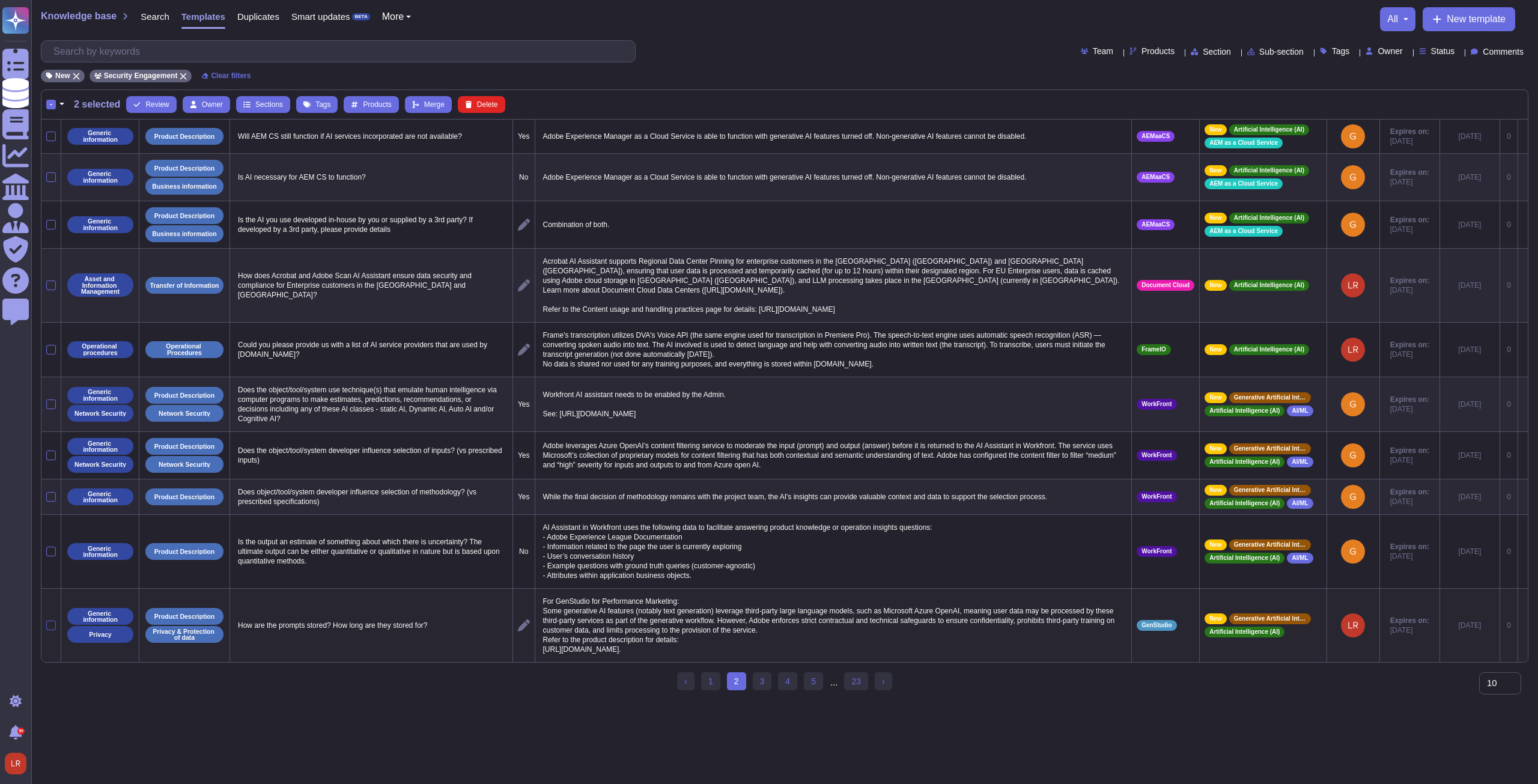
click at [48, 629] on div at bounding box center [51, 625] width 9 height 9
click at [0, 0] on input "checkbox" at bounding box center [0, 0] width 0 height 0
click at [761, 690] on link "3" at bounding box center [763, 681] width 19 height 18
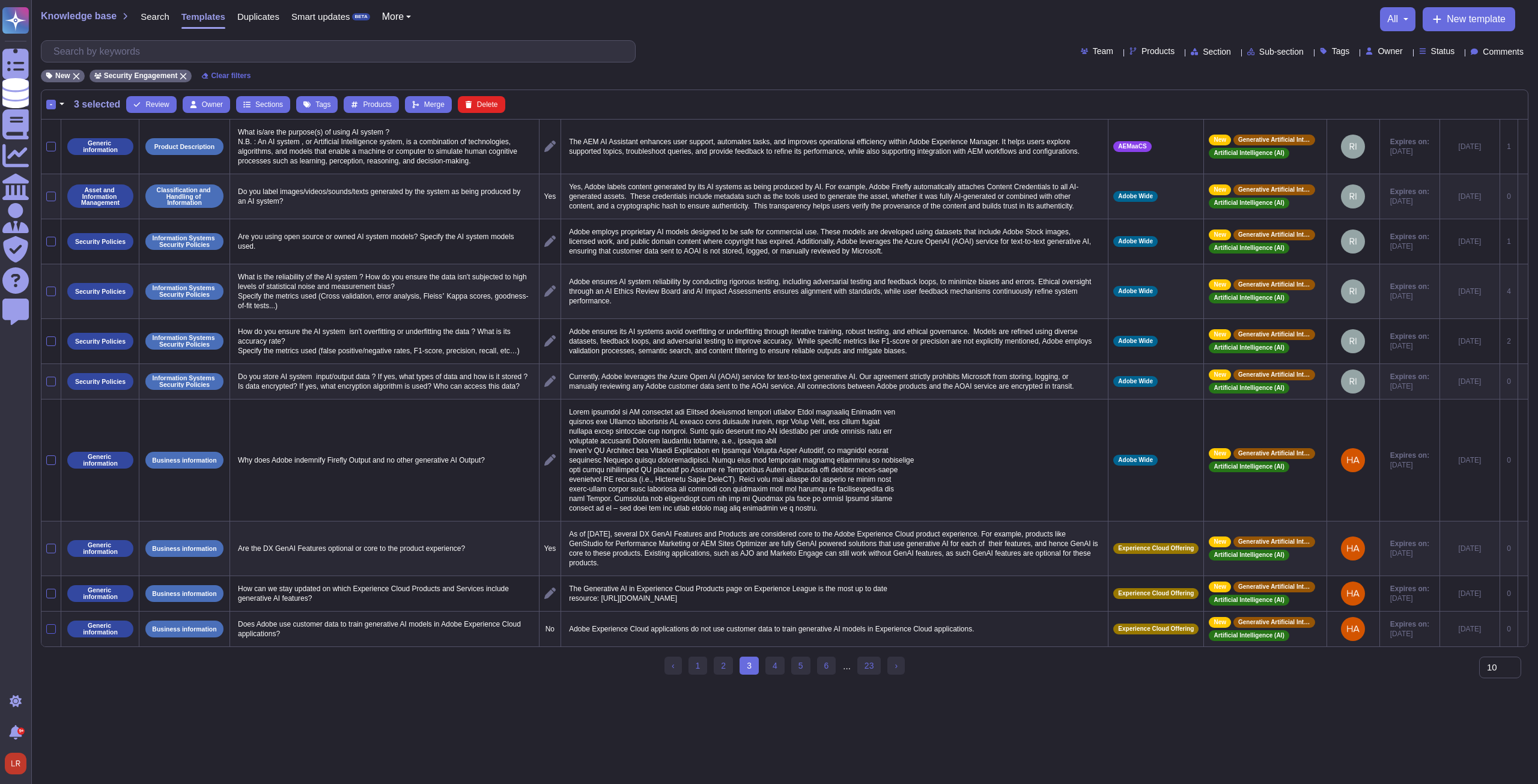
click at [51, 633] on div at bounding box center [51, 628] width 9 height 9
click at [0, 0] on input "checkbox" at bounding box center [0, 0] width 0 height 0
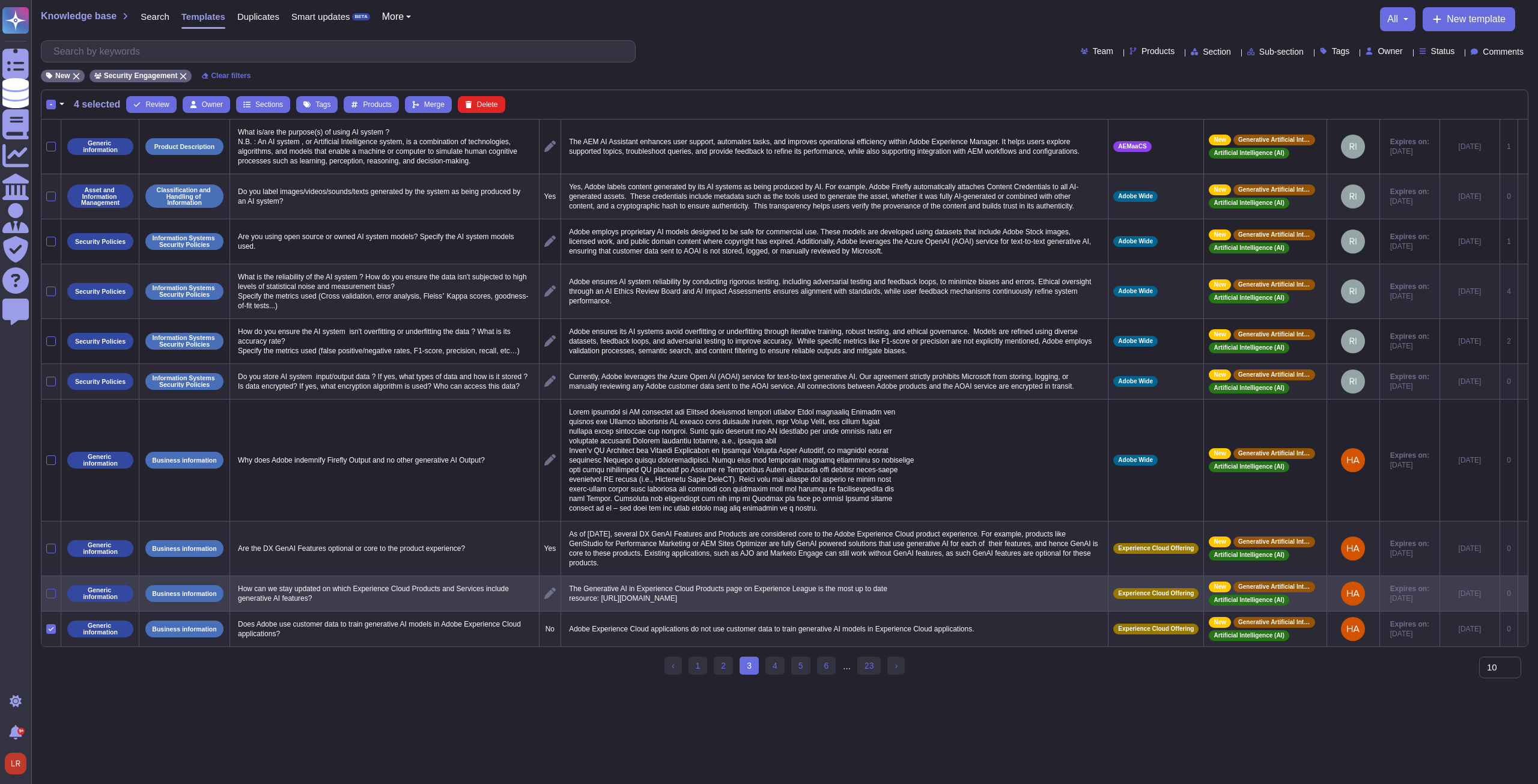
click at [53, 598] on div at bounding box center [51, 593] width 9 height 9
click at [0, 0] on input "checkbox" at bounding box center [0, 0] width 0 height 0
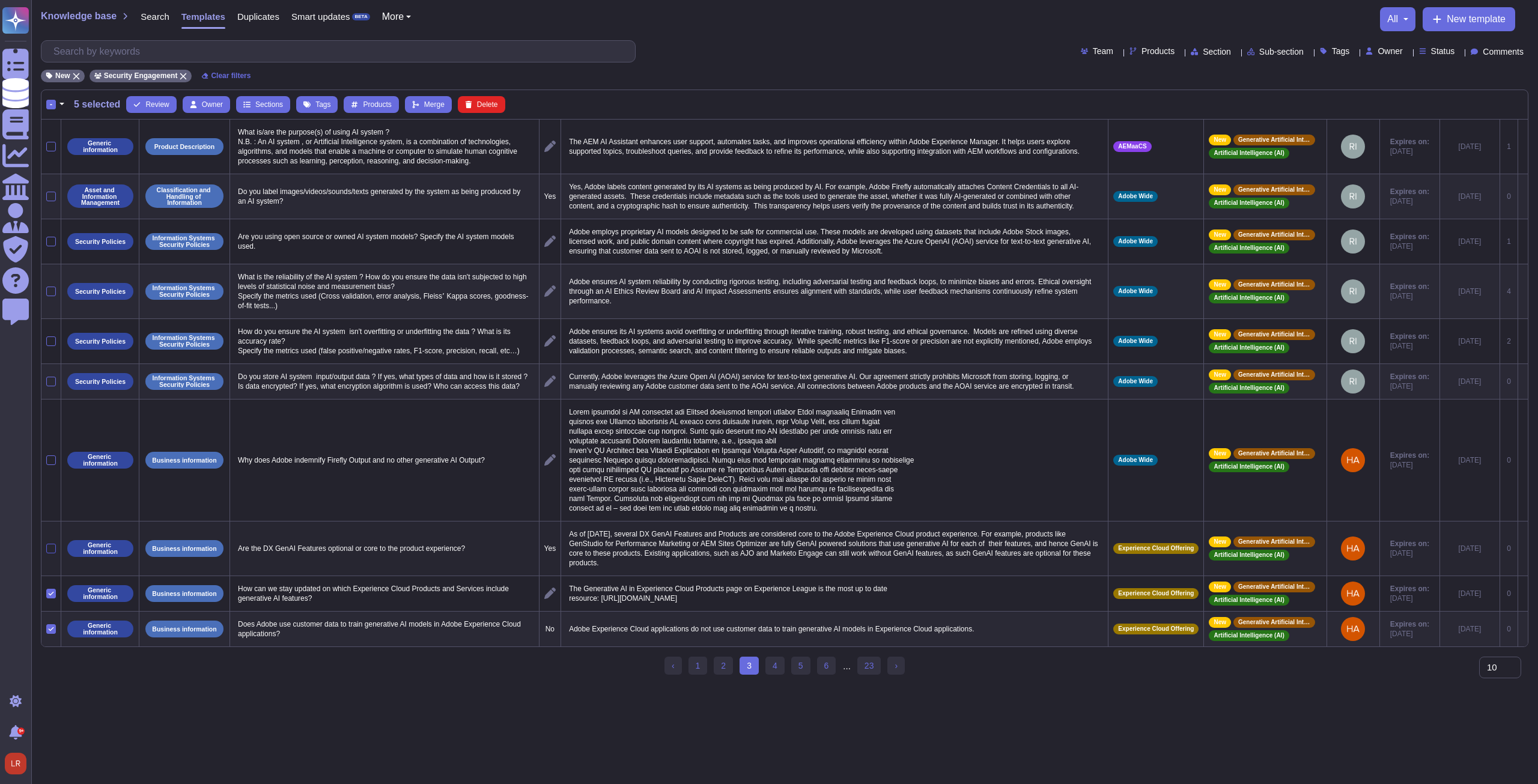
click at [51, 552] on div at bounding box center [51, 548] width 9 height 9
click at [0, 0] on input "checkbox" at bounding box center [0, 0] width 0 height 0
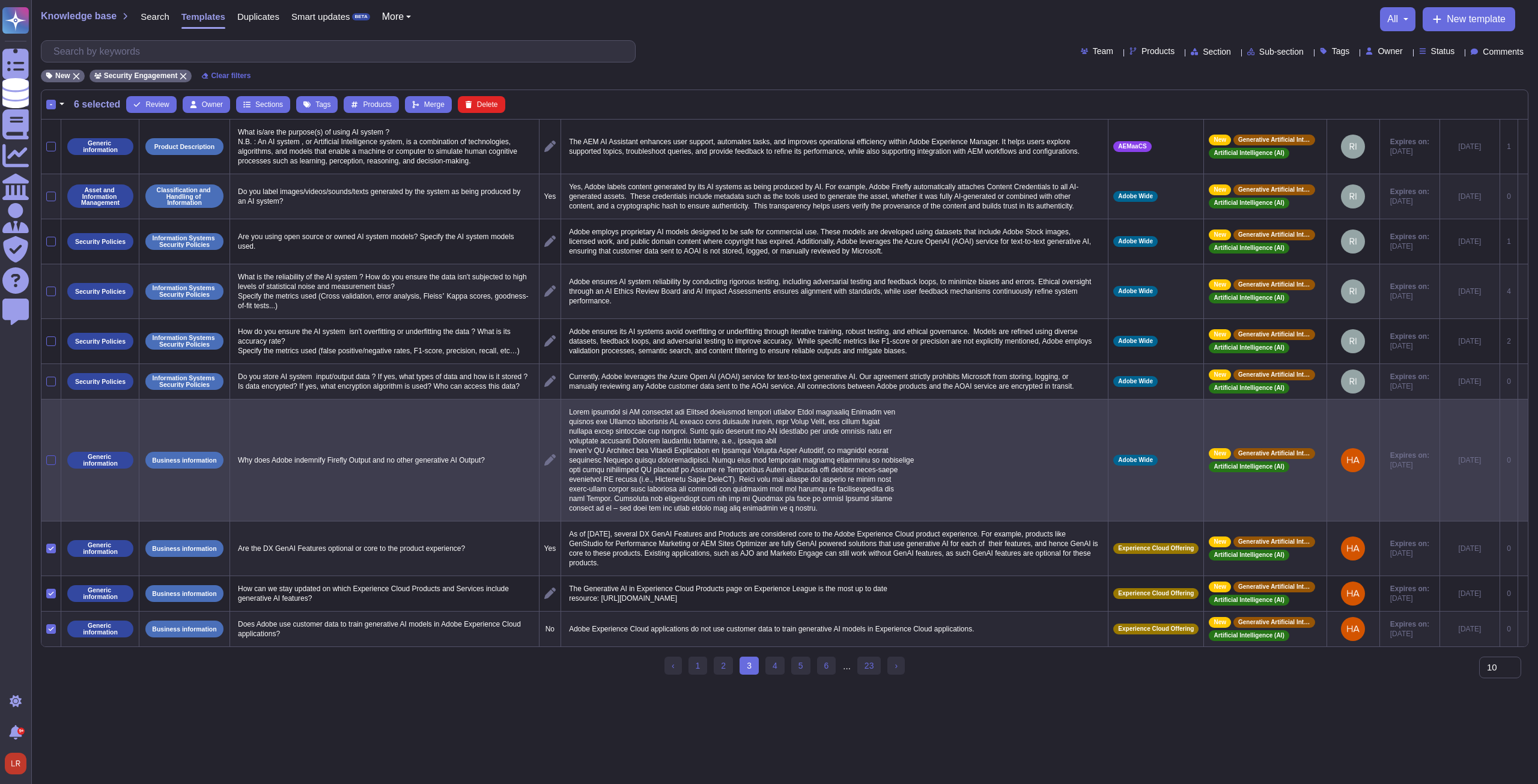
click at [51, 465] on div at bounding box center [51, 459] width 9 height 9
click at [0, 0] on input "checkbox" at bounding box center [0, 0] width 0 height 0
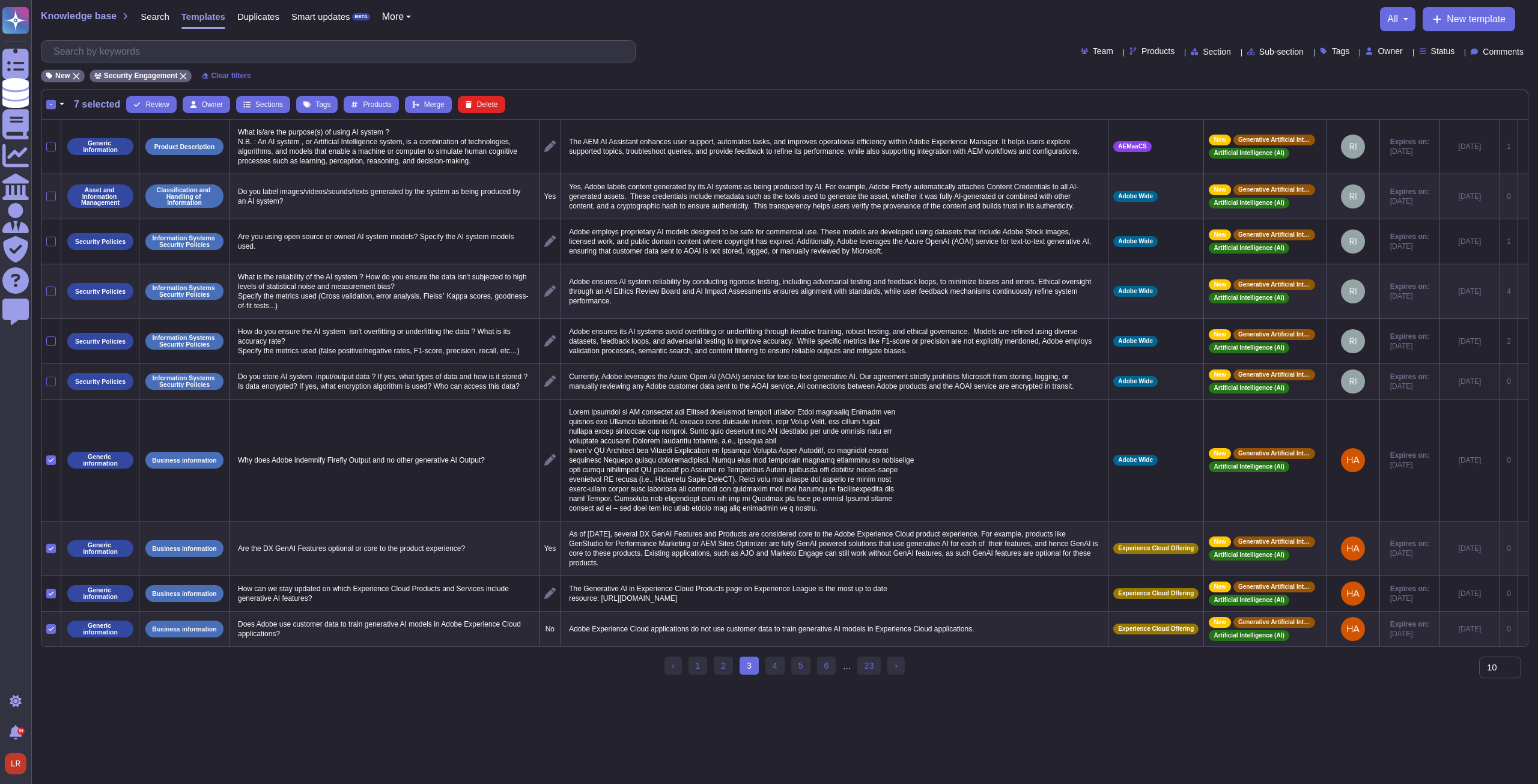
click at [53, 386] on div at bounding box center [51, 381] width 9 height 9
click at [0, 0] on input "checkbox" at bounding box center [0, 0] width 0 height 0
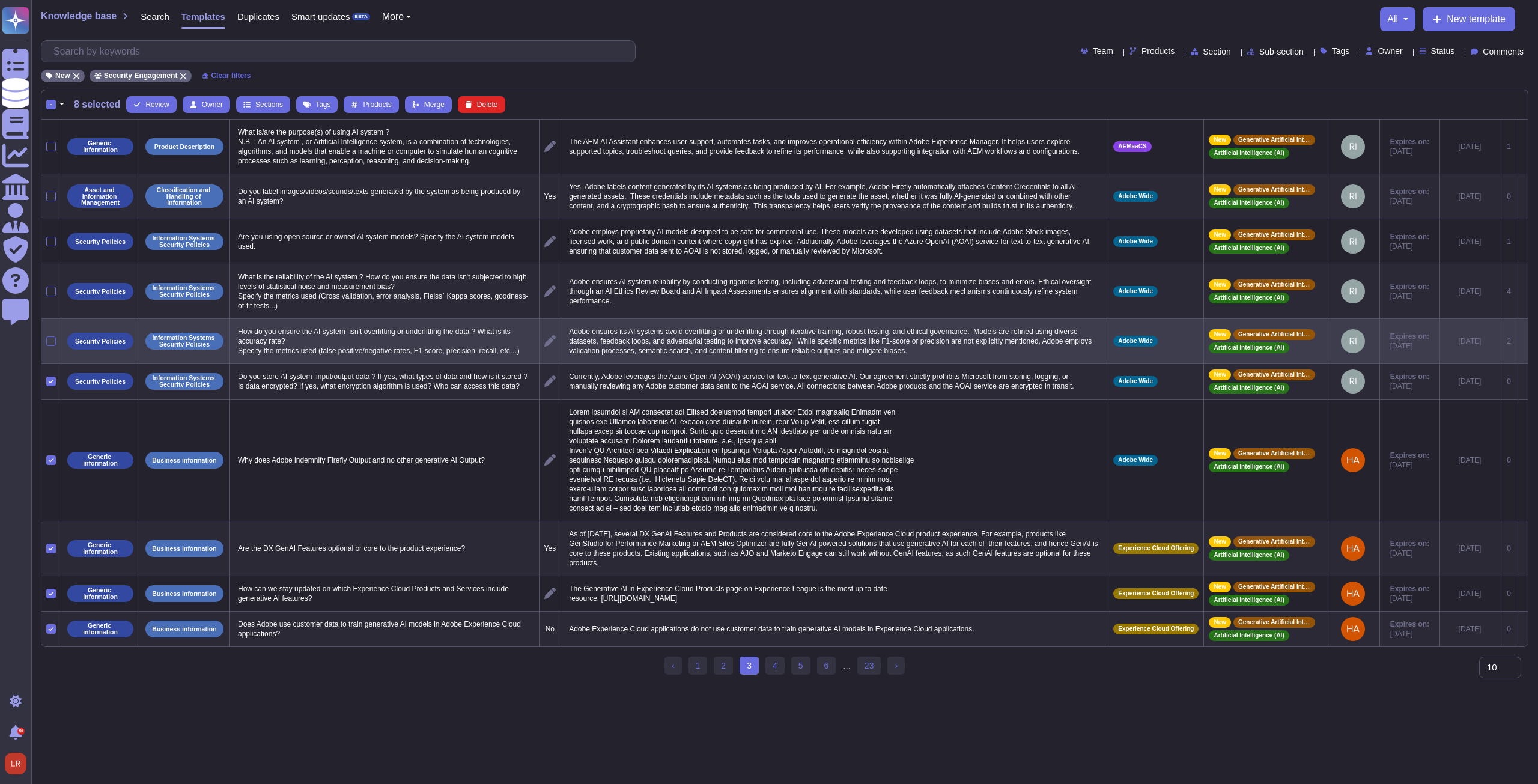
click at [53, 342] on div at bounding box center [51, 340] width 9 height 9
click at [0, 0] on input "checkbox" at bounding box center [0, 0] width 0 height 0
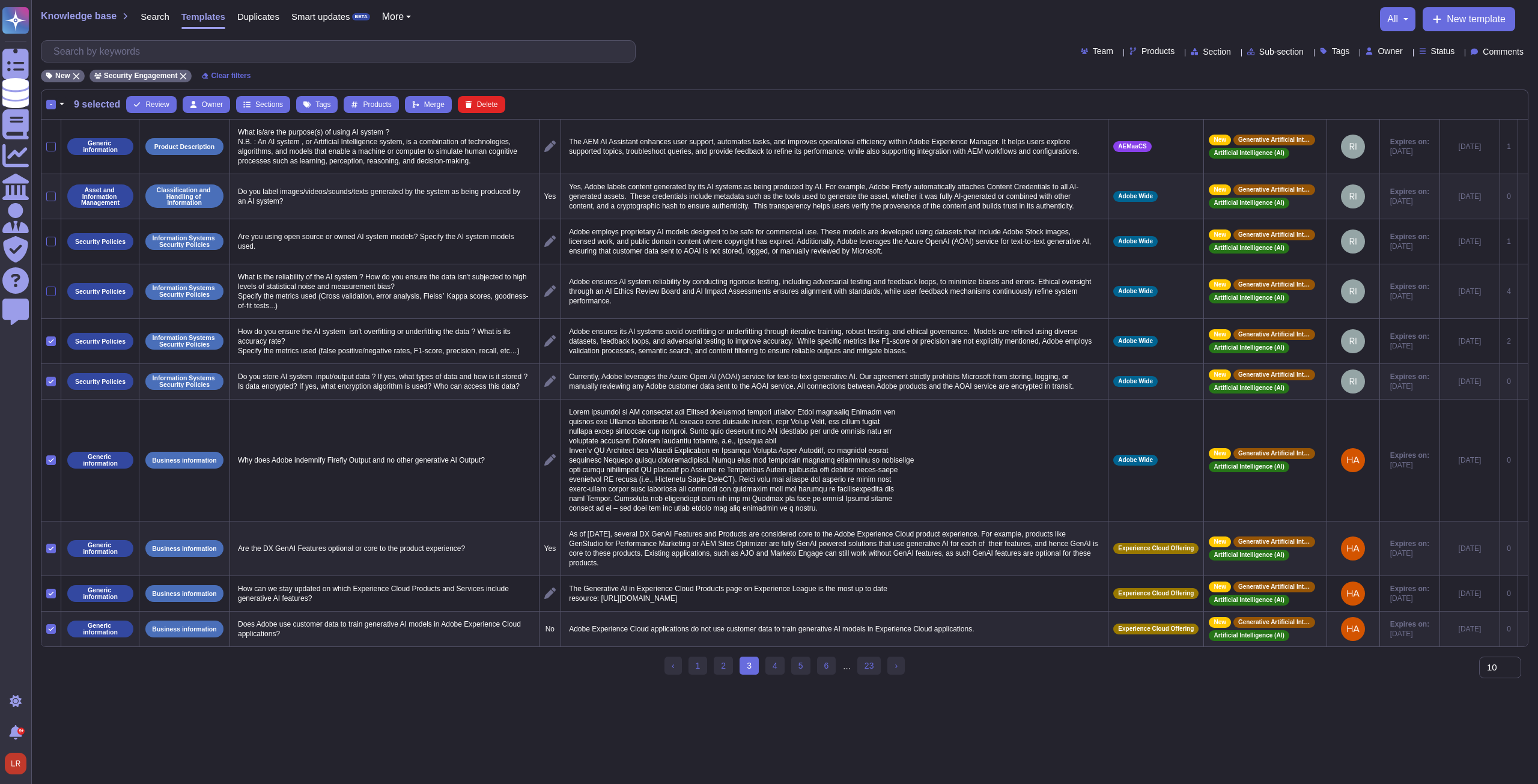
click at [53, 289] on div at bounding box center [51, 291] width 9 height 9
click at [0, 0] on input "checkbox" at bounding box center [0, 0] width 0 height 0
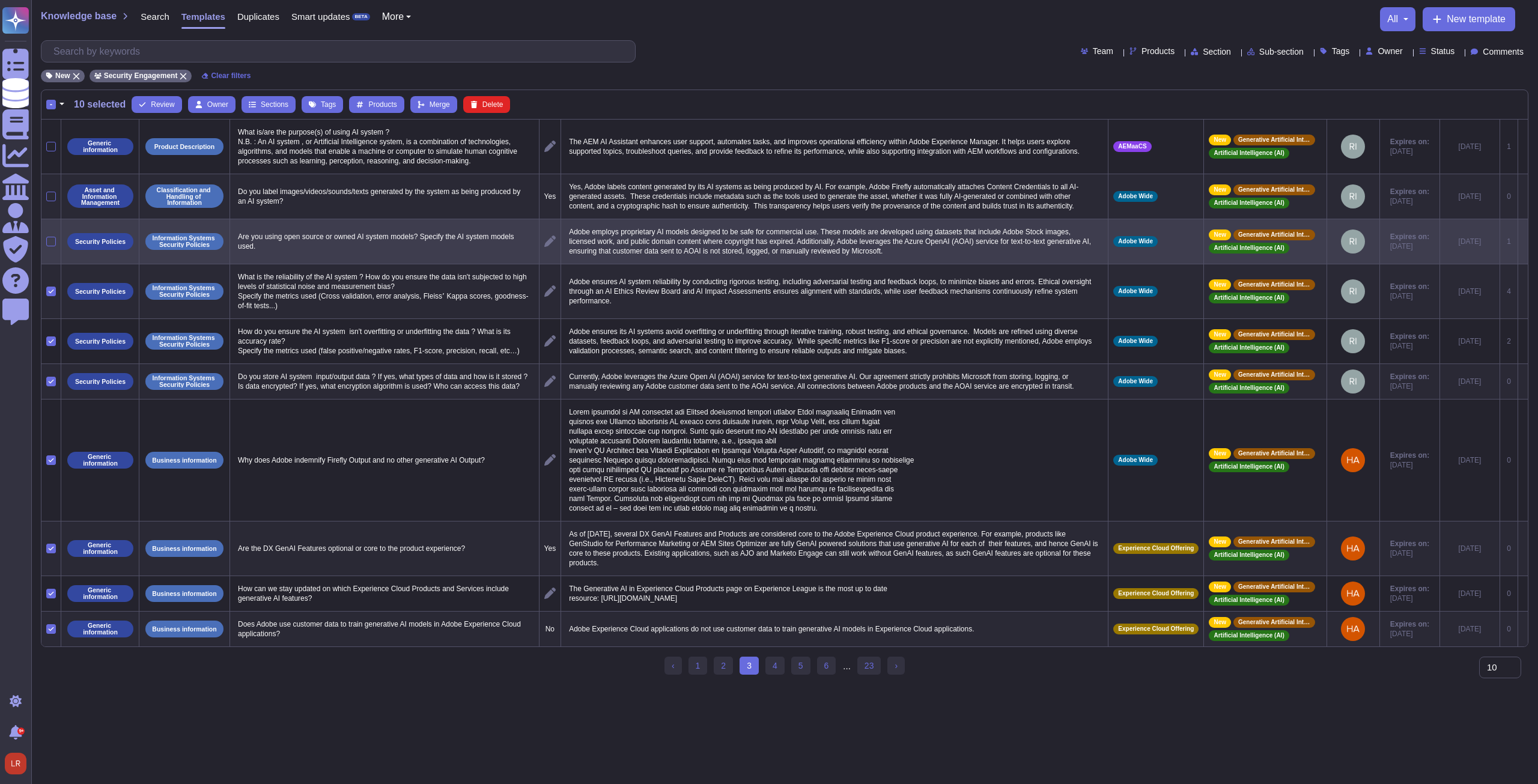
click at [48, 245] on td at bounding box center [51, 241] width 20 height 45
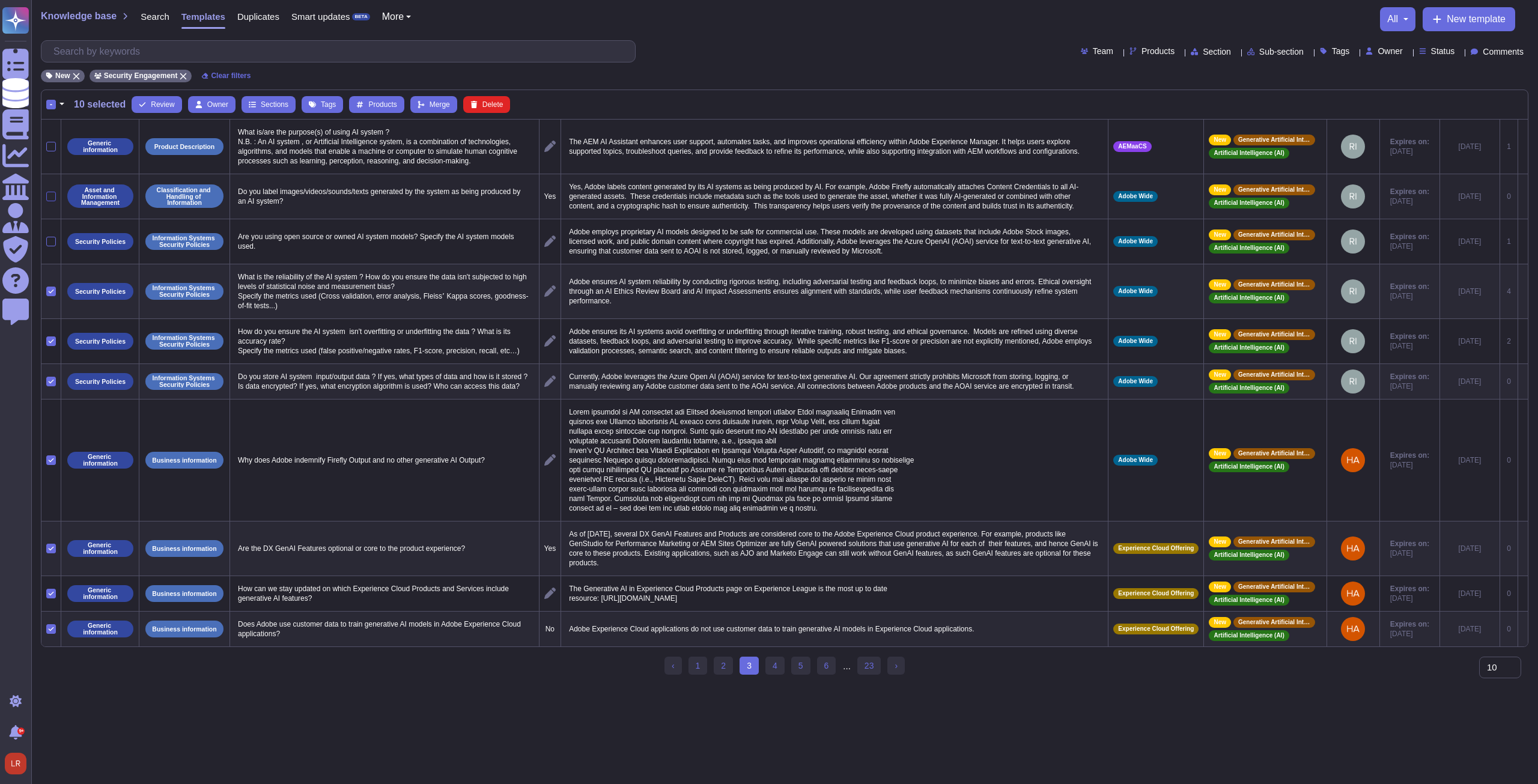
click at [49, 196] on div at bounding box center [51, 196] width 9 height 9
click at [0, 0] on input "checkbox" at bounding box center [0, 0] width 0 height 0
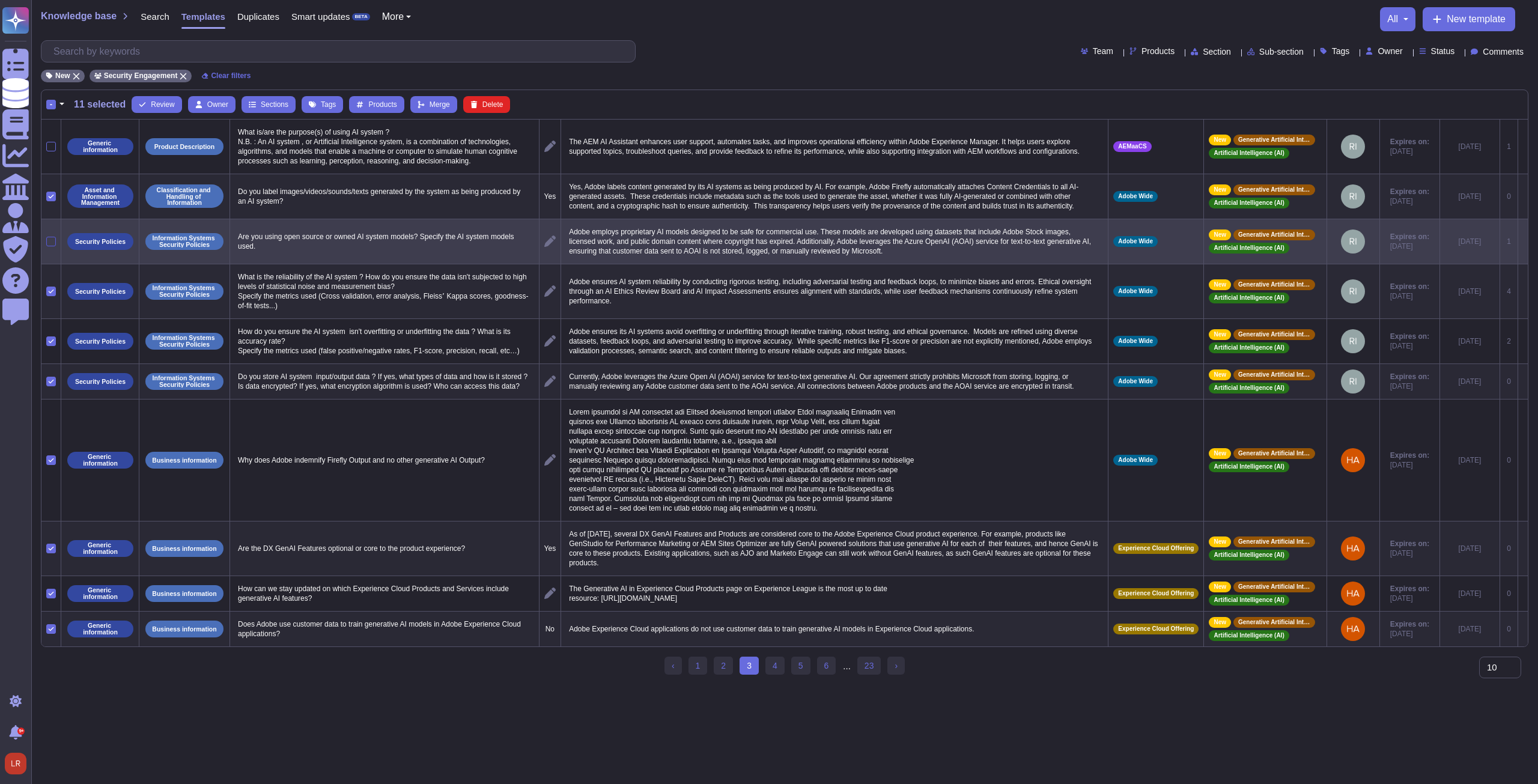
click at [51, 237] on div at bounding box center [51, 241] width 9 height 9
click at [0, 0] on input "checkbox" at bounding box center [0, 0] width 0 height 0
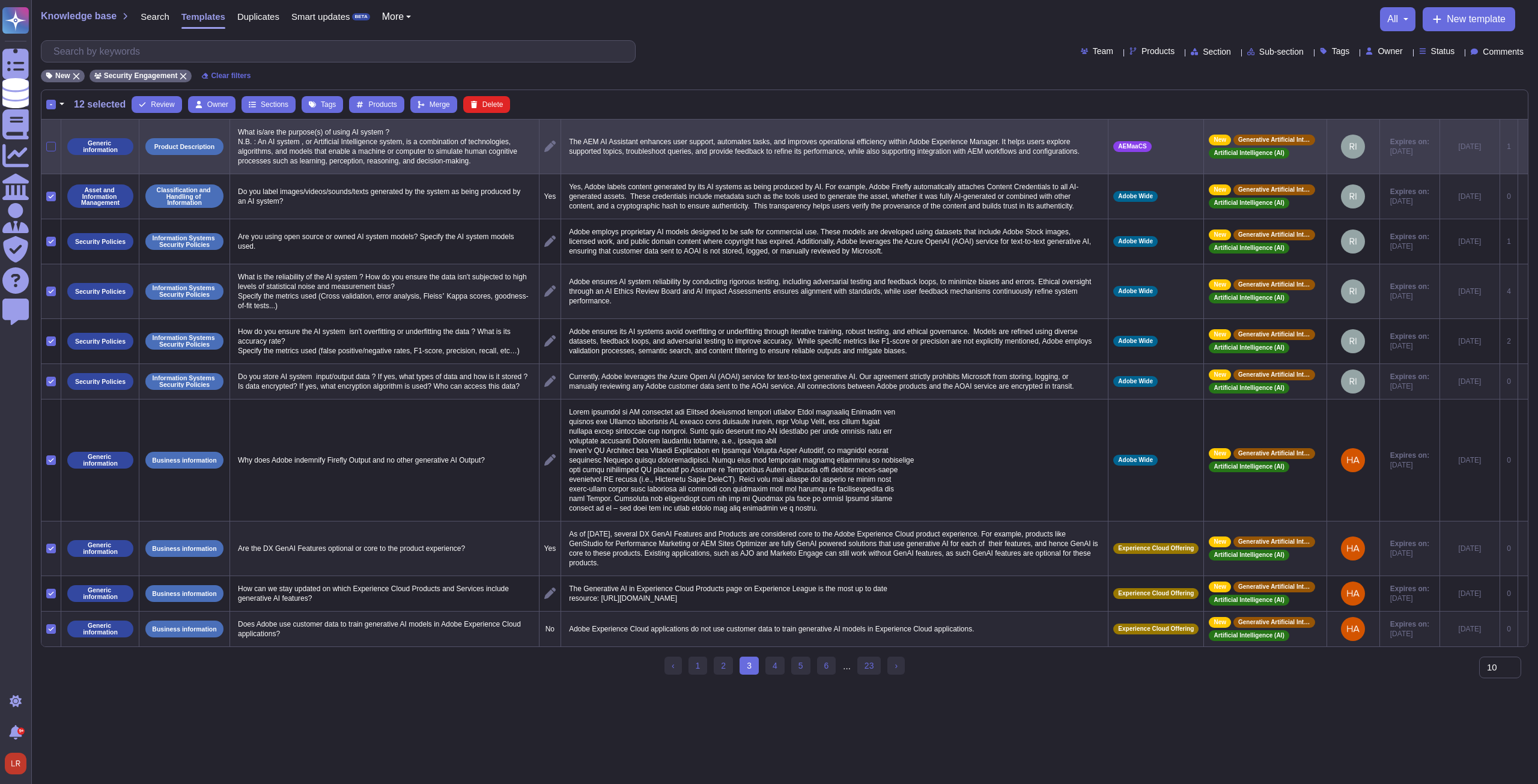
click at [53, 144] on div at bounding box center [51, 146] width 9 height 9
click at [0, 0] on input "checkbox" at bounding box center [0, 0] width 0 height 0
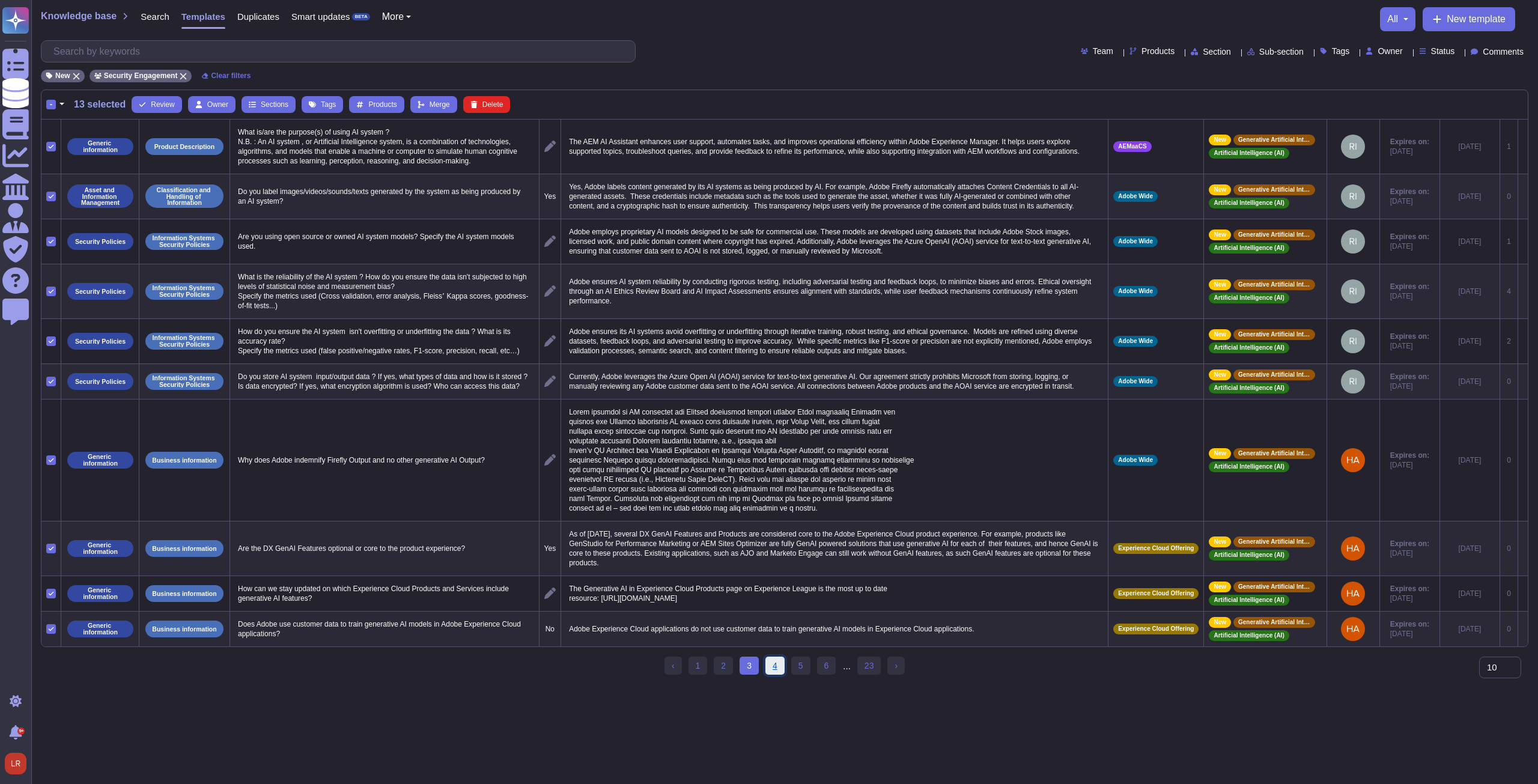
click at [775, 675] on link "4" at bounding box center [775, 665] width 19 height 18
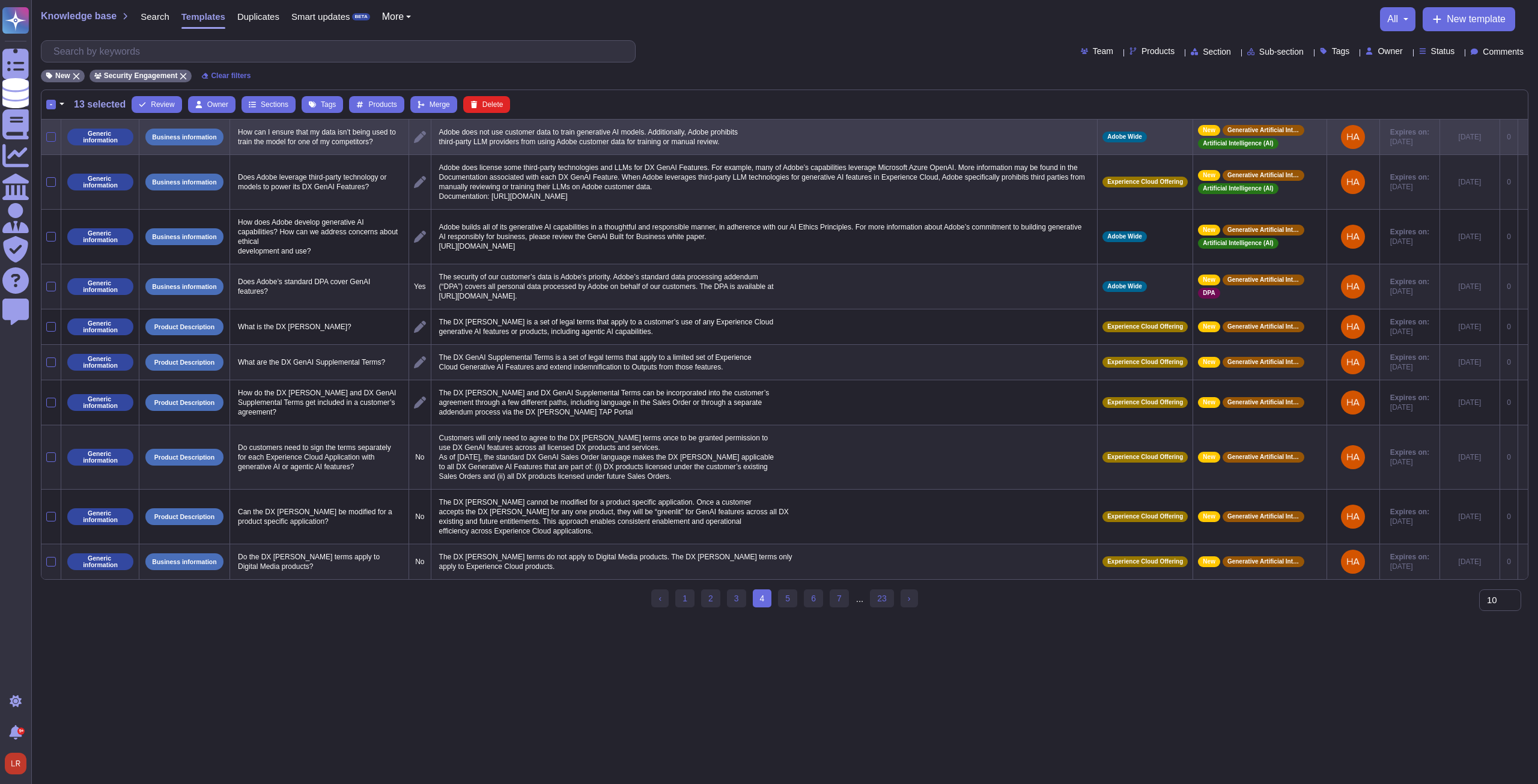
click at [51, 138] on div at bounding box center [51, 136] width 9 height 9
click at [0, 0] on input "checkbox" at bounding box center [0, 0] width 0 height 0
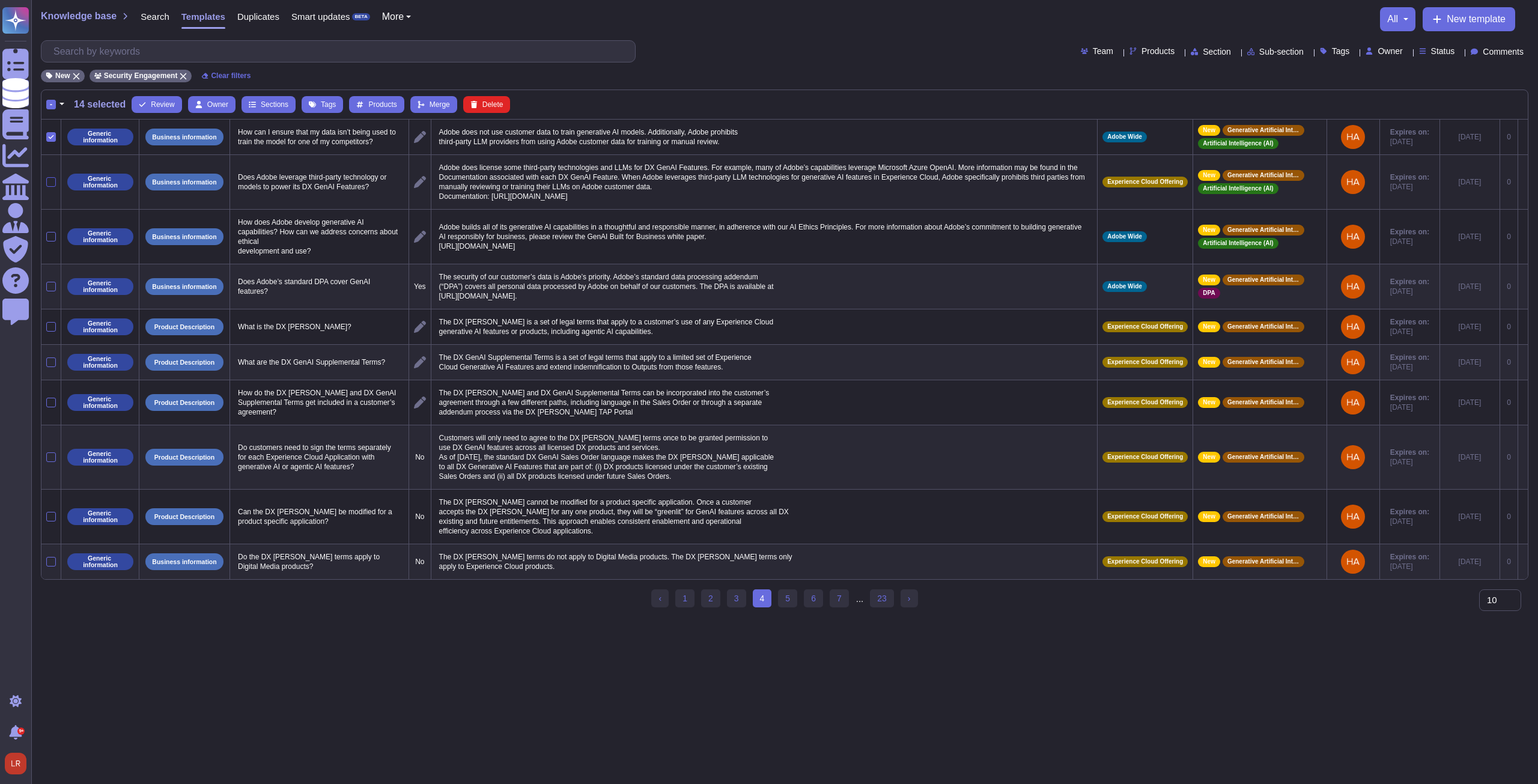
click at [53, 187] on div at bounding box center [51, 182] width 9 height 9
click at [0, 0] on input "checkbox" at bounding box center [0, 0] width 0 height 0
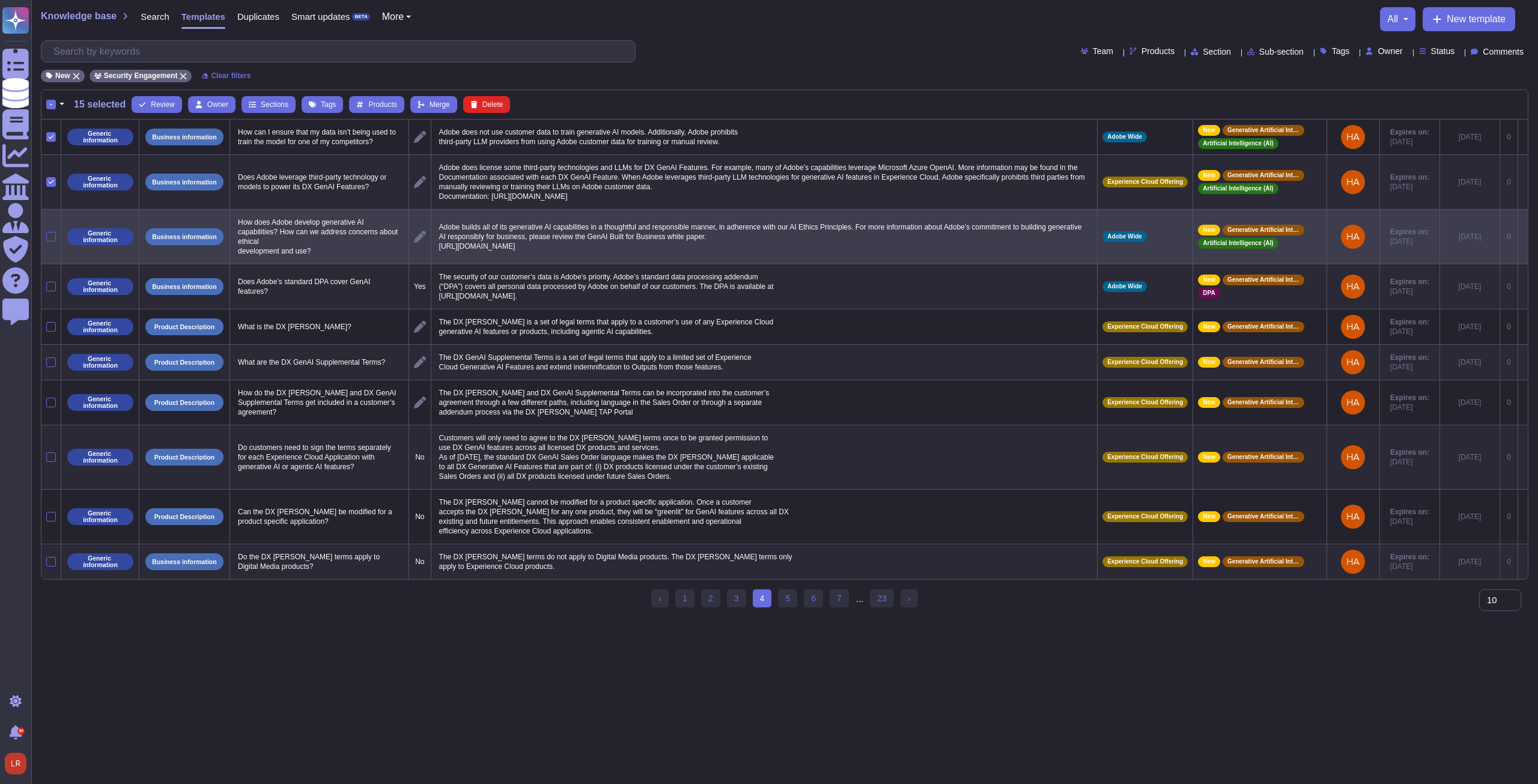
click at [49, 241] on div at bounding box center [51, 236] width 9 height 9
click at [0, 0] on input "checkbox" at bounding box center [0, 0] width 0 height 0
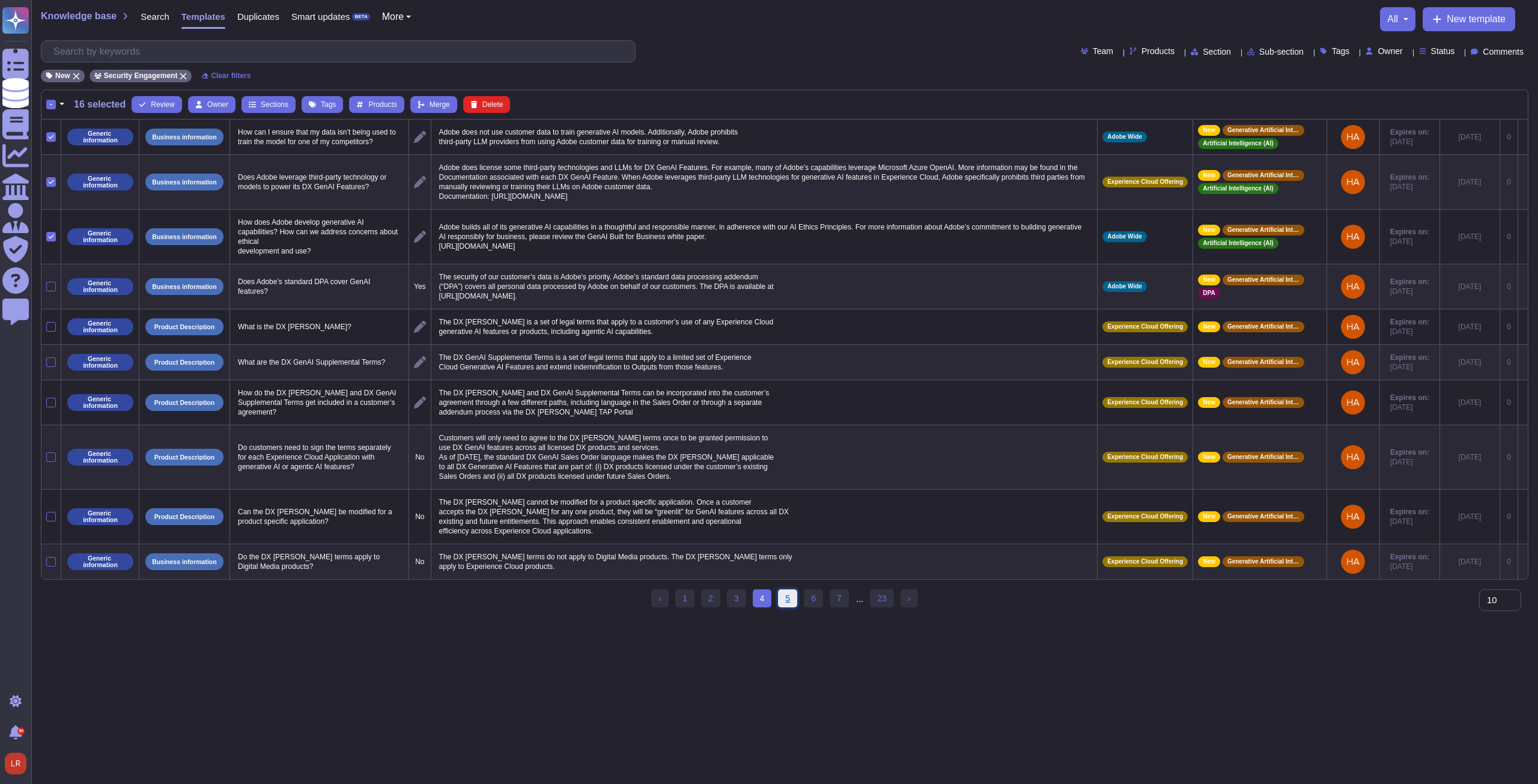
click at [788, 607] on link "5" at bounding box center [788, 598] width 19 height 18
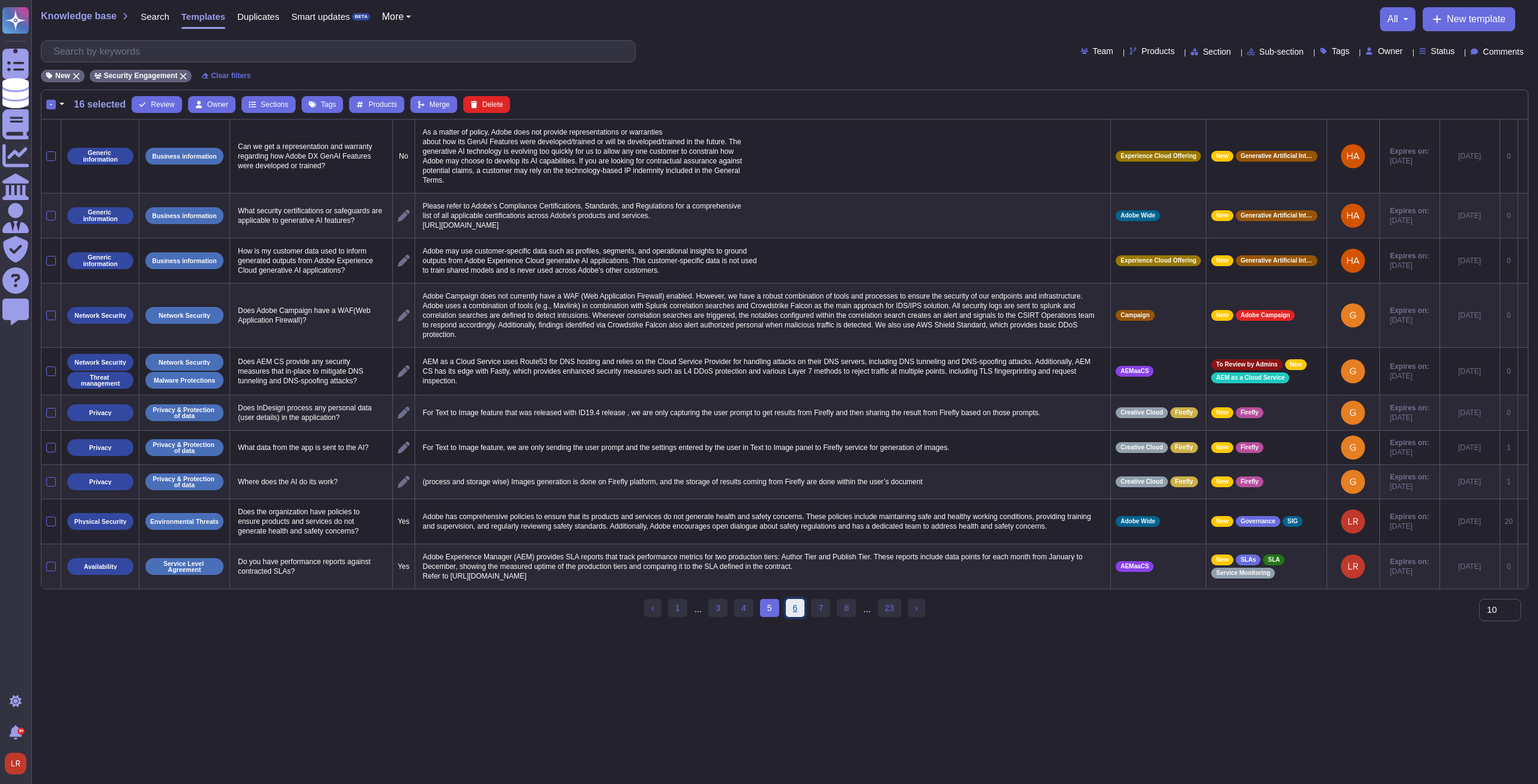
click at [793, 617] on link "6" at bounding box center [795, 607] width 19 height 18
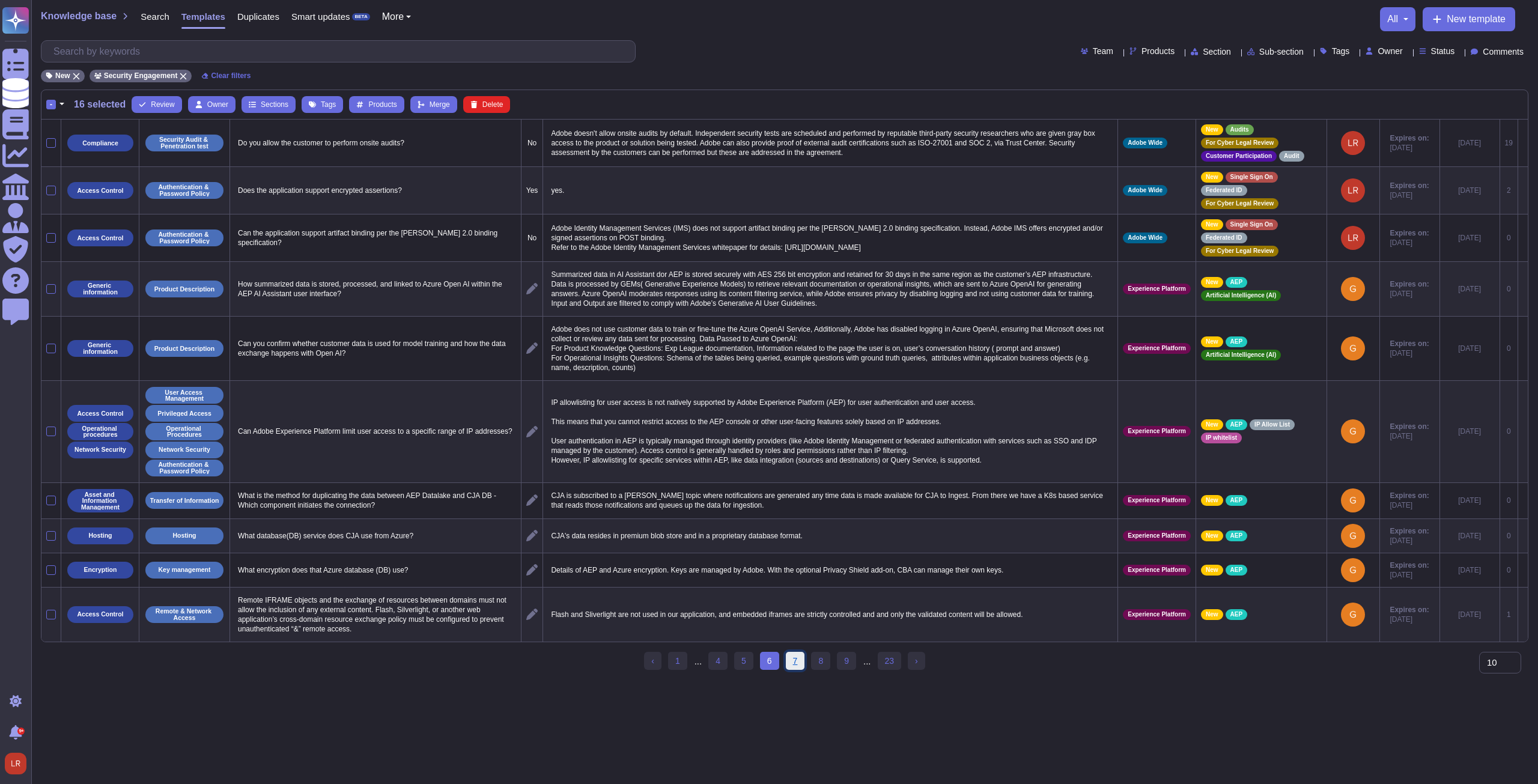
click at [790, 669] on link "7" at bounding box center [795, 660] width 19 height 18
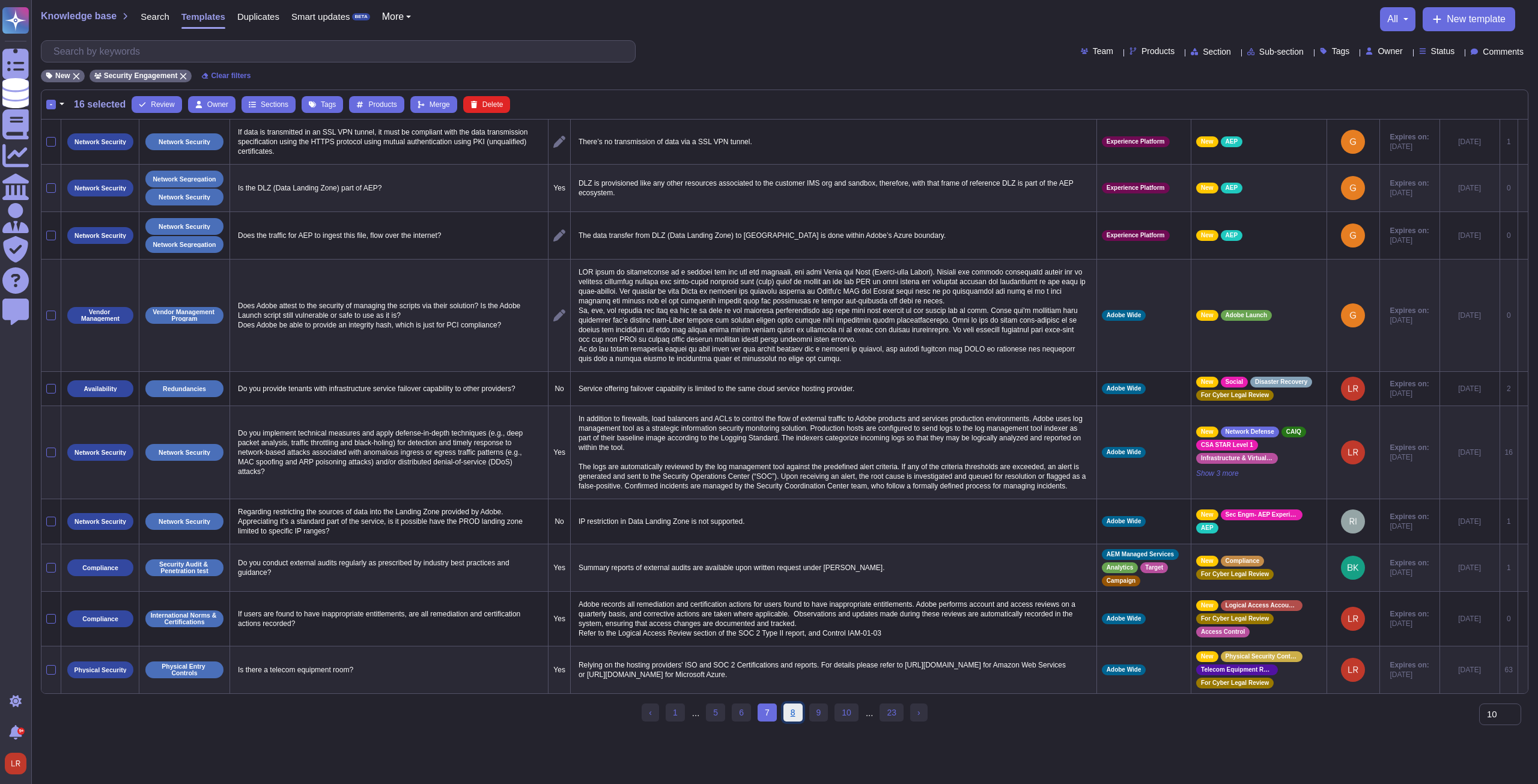
click at [788, 720] on link "8" at bounding box center [793, 712] width 19 height 18
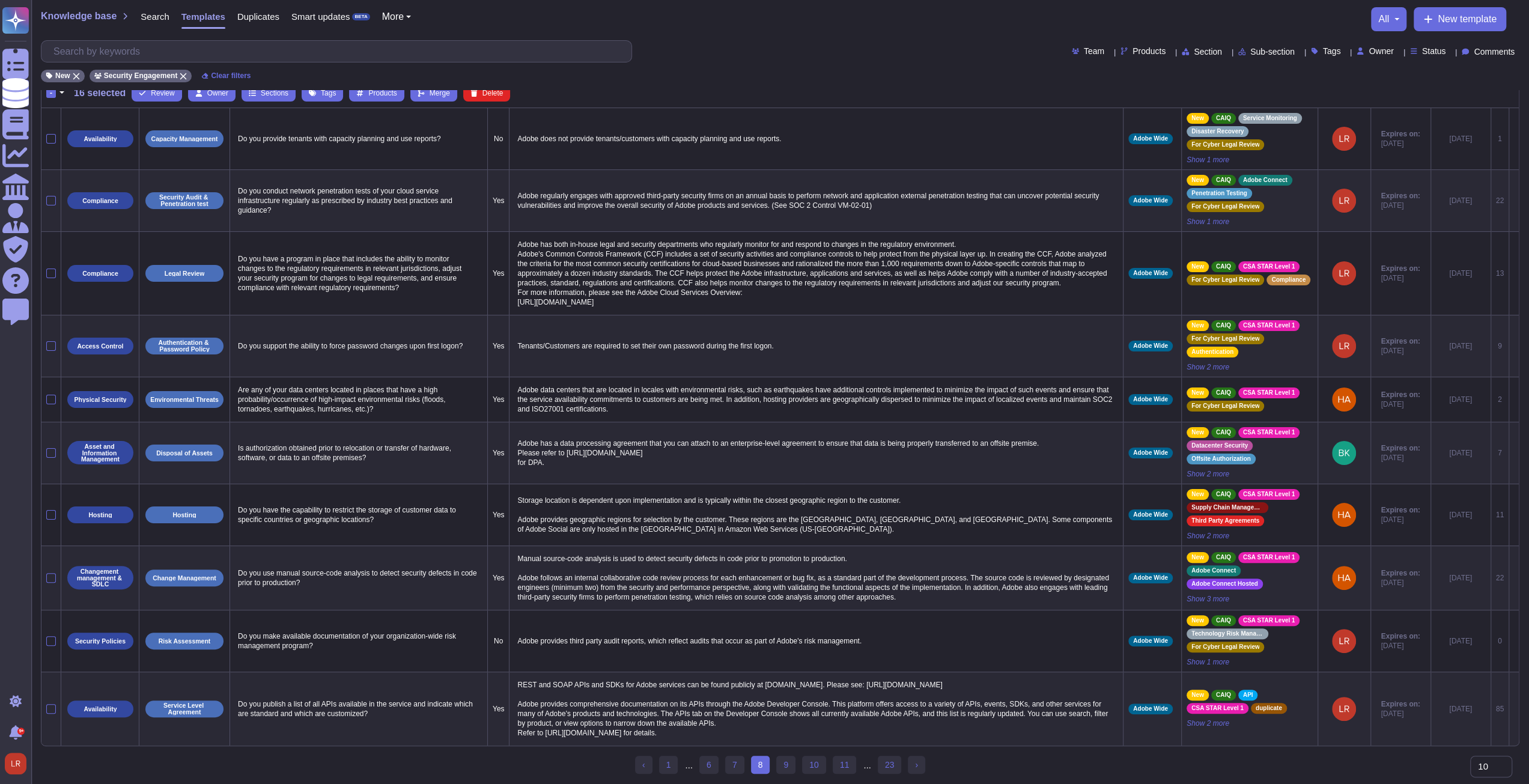
scroll to position [17, 0]
click at [784, 767] on link "9" at bounding box center [786, 763] width 19 height 18
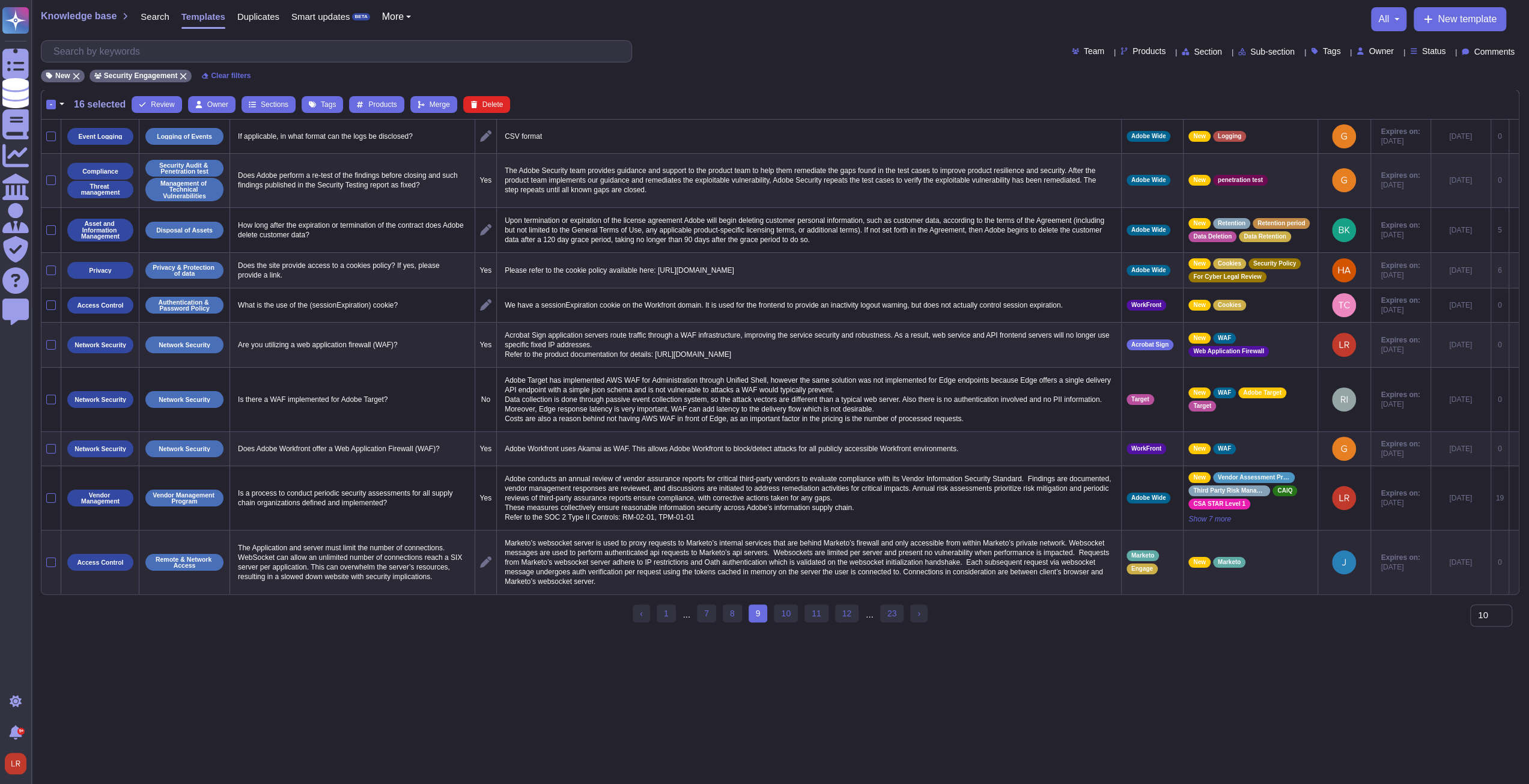
scroll to position [0, 0]
click at [792, 622] on link "10" at bounding box center [790, 613] width 24 height 18
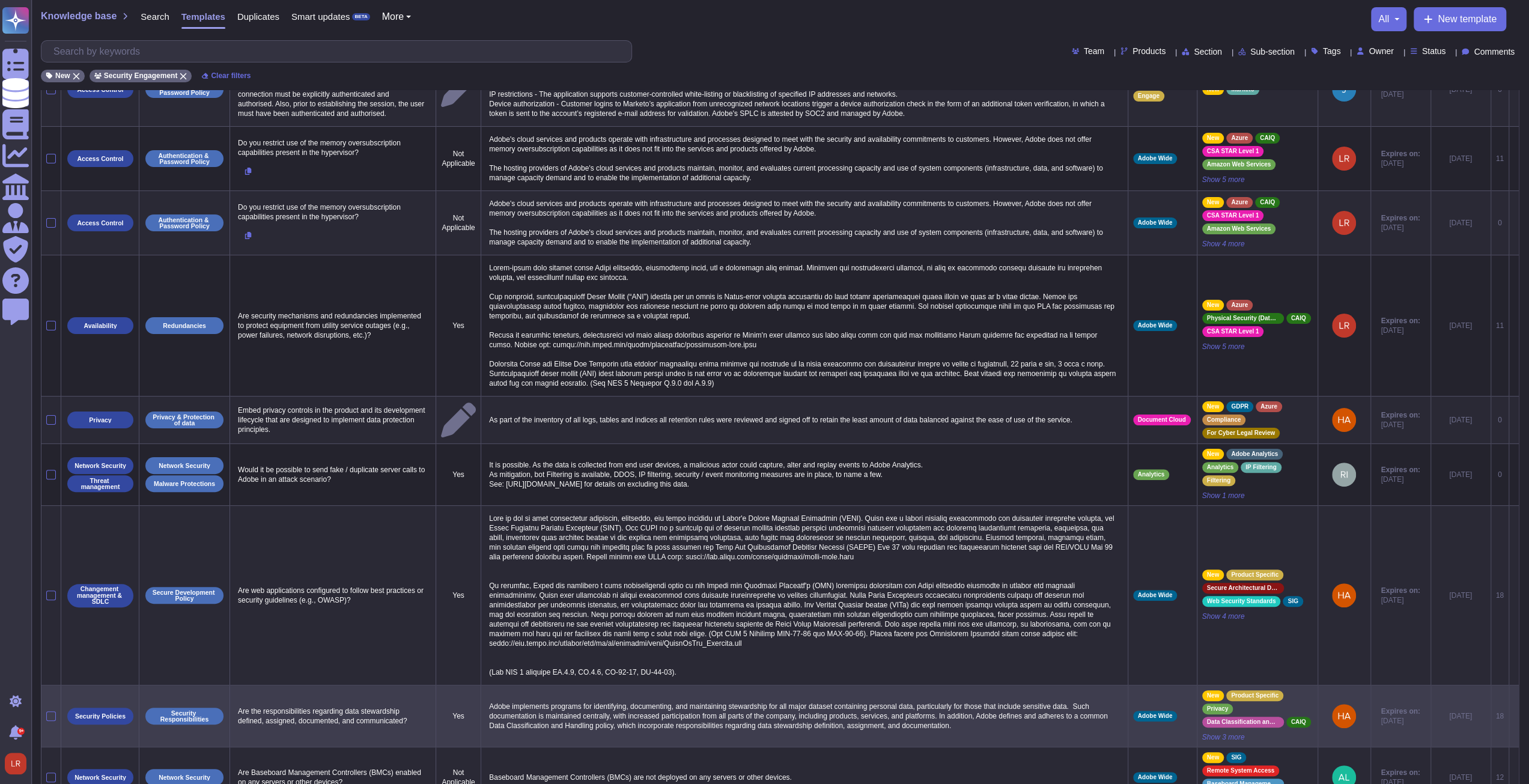
scroll to position [190, 0]
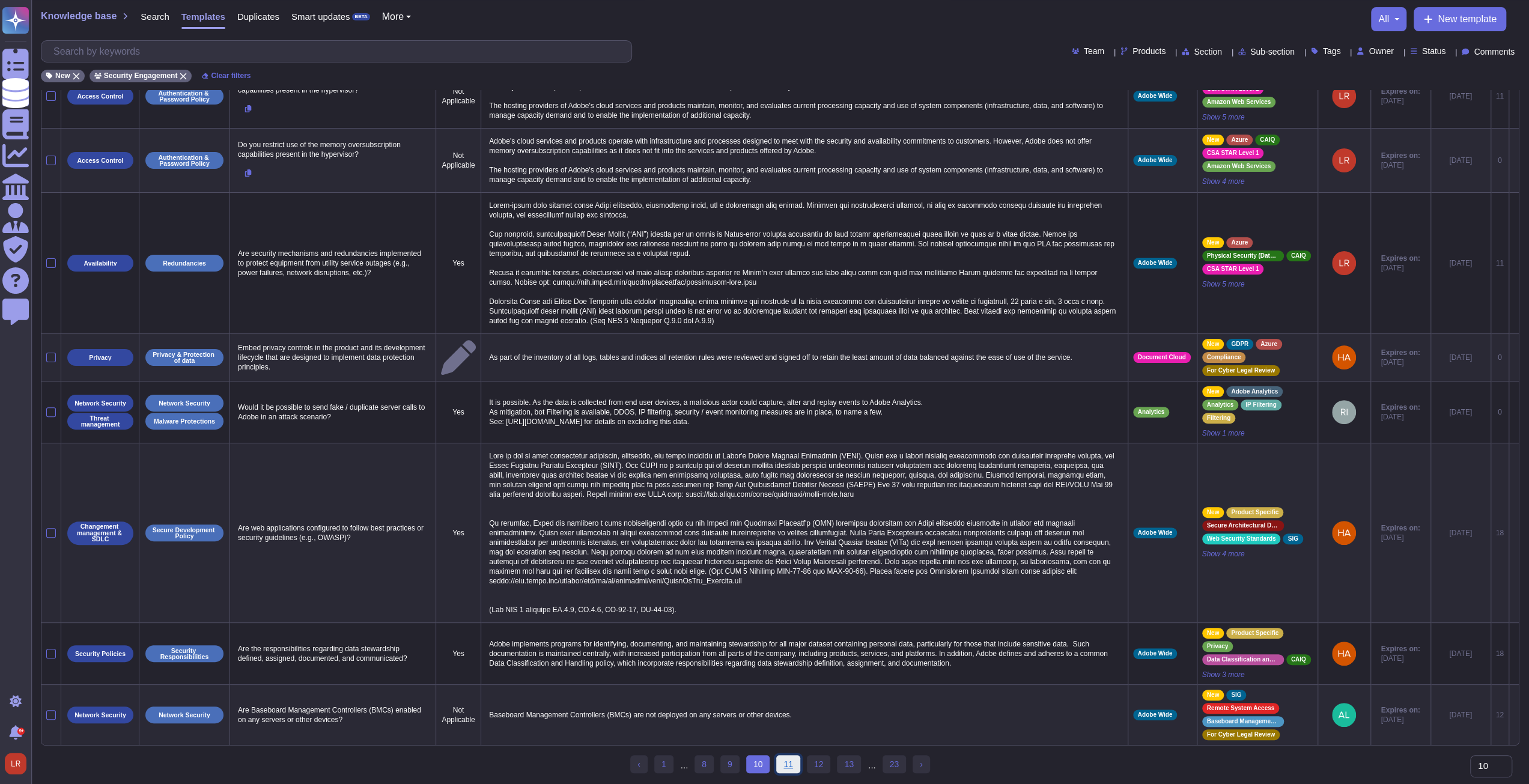
click at [789, 768] on link "11" at bounding box center [789, 763] width 24 height 18
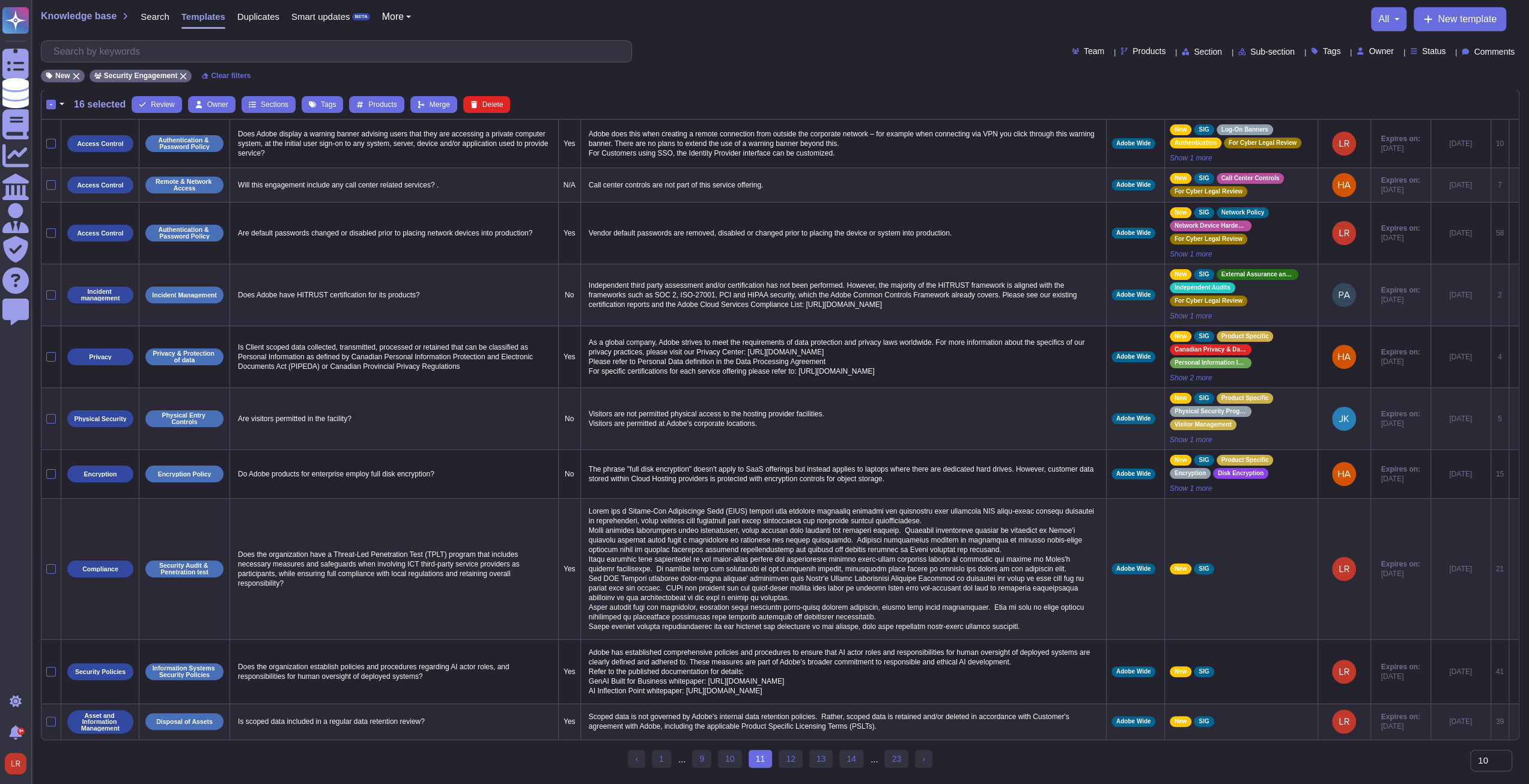
scroll to position [19, 0]
click at [789, 764] on link "12" at bounding box center [790, 758] width 24 height 18
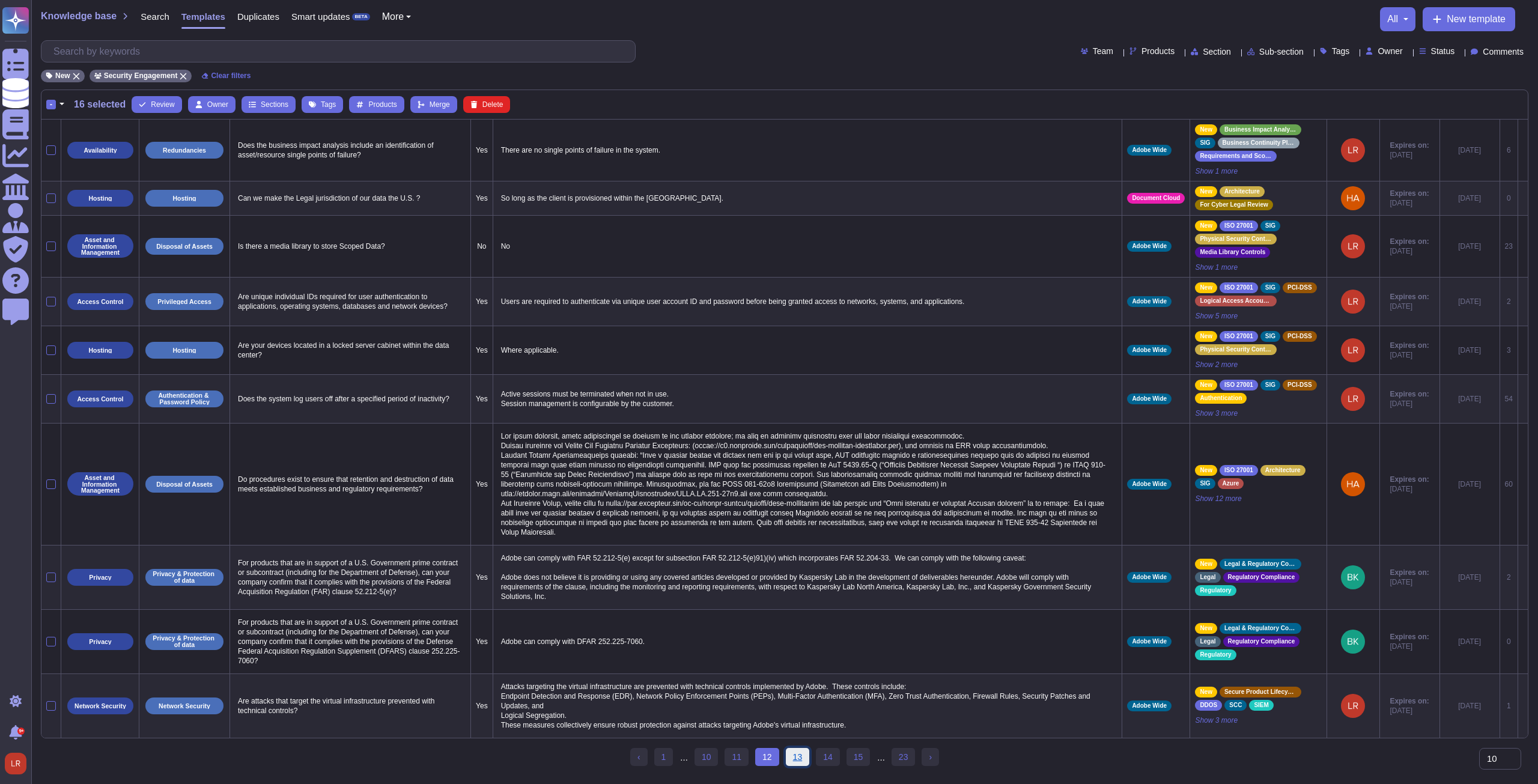
click at [800, 766] on link "13" at bounding box center [798, 756] width 24 height 18
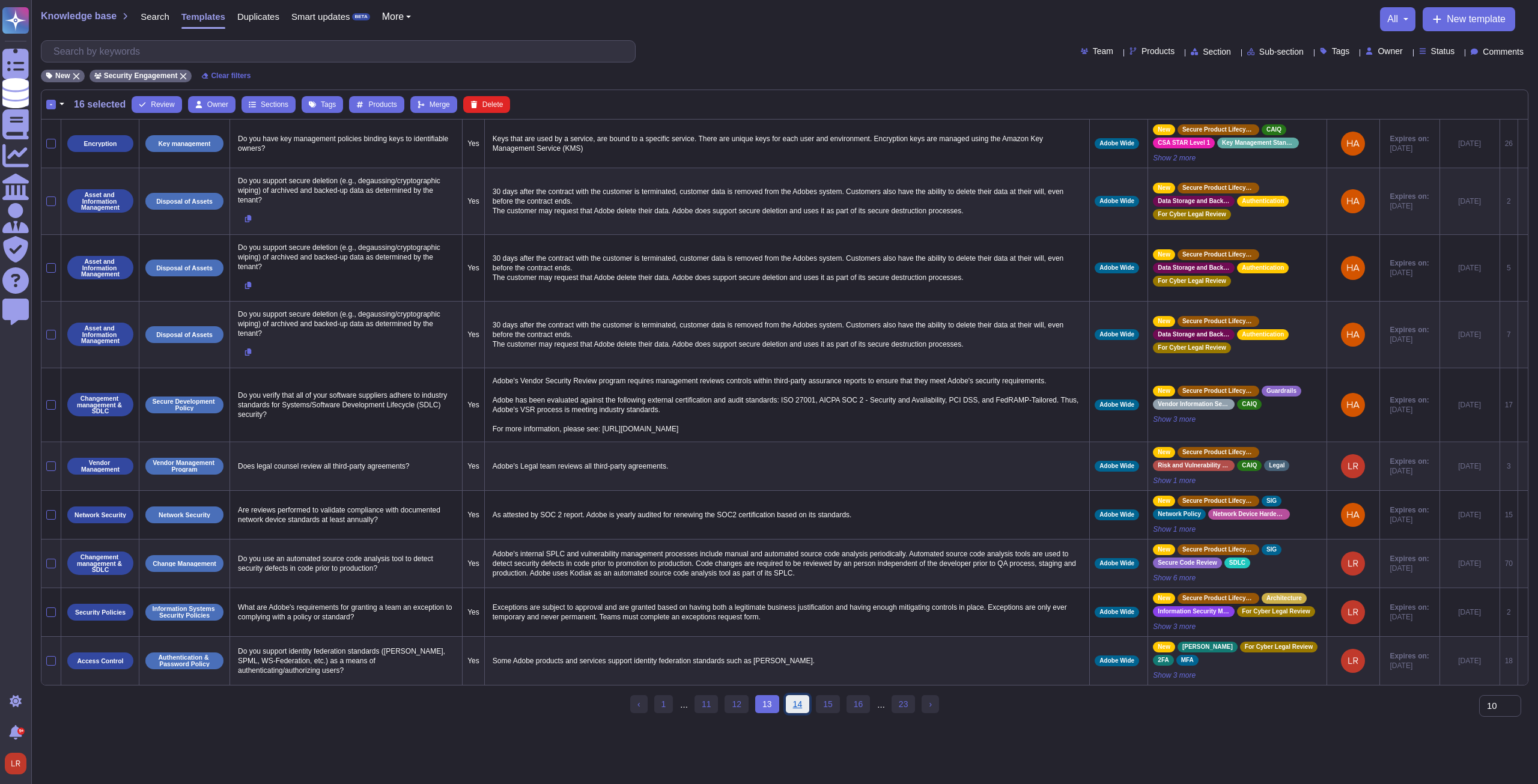
click at [792, 706] on link "14" at bounding box center [798, 704] width 24 height 18
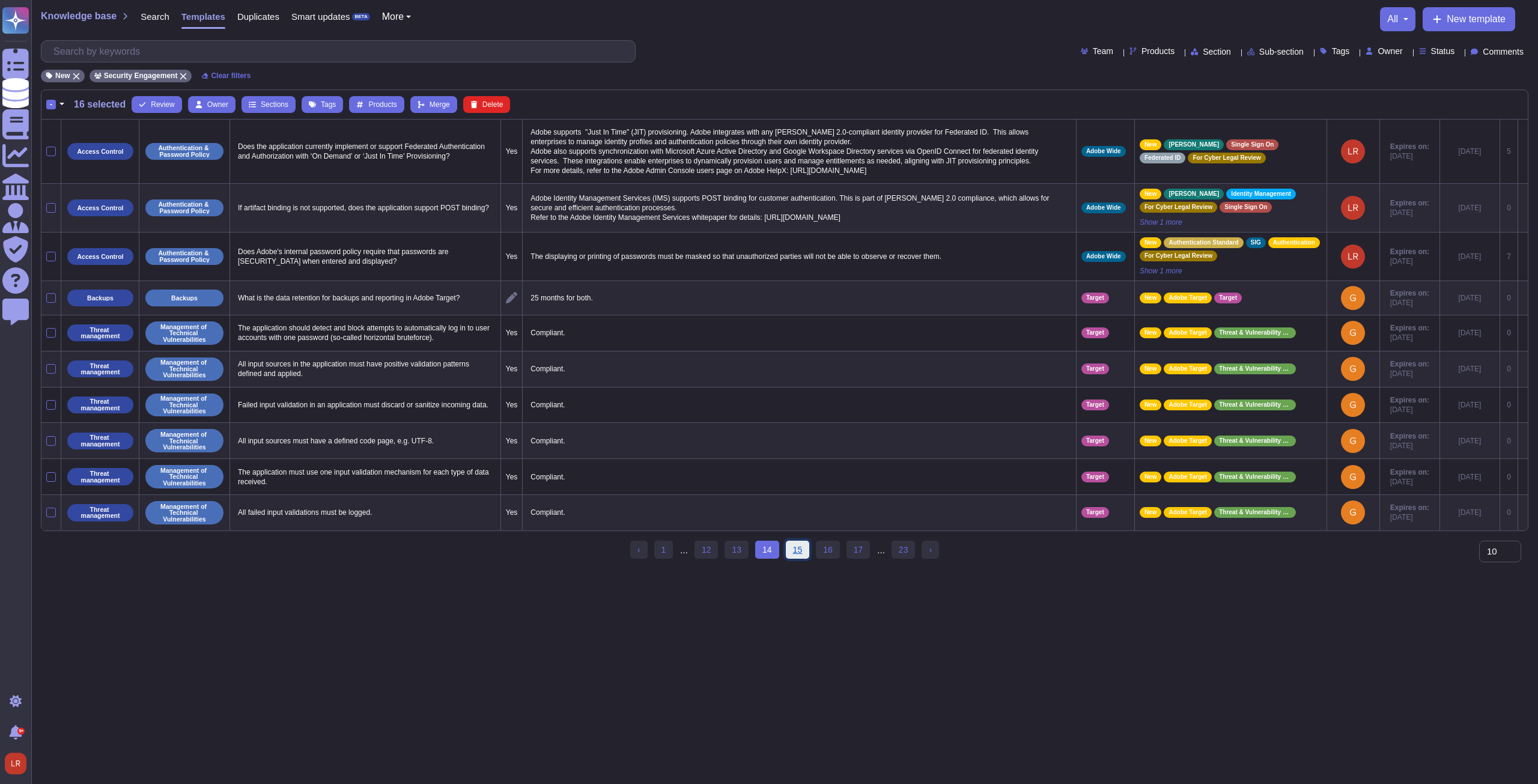
click at [794, 558] on link "15" at bounding box center [798, 549] width 24 height 18
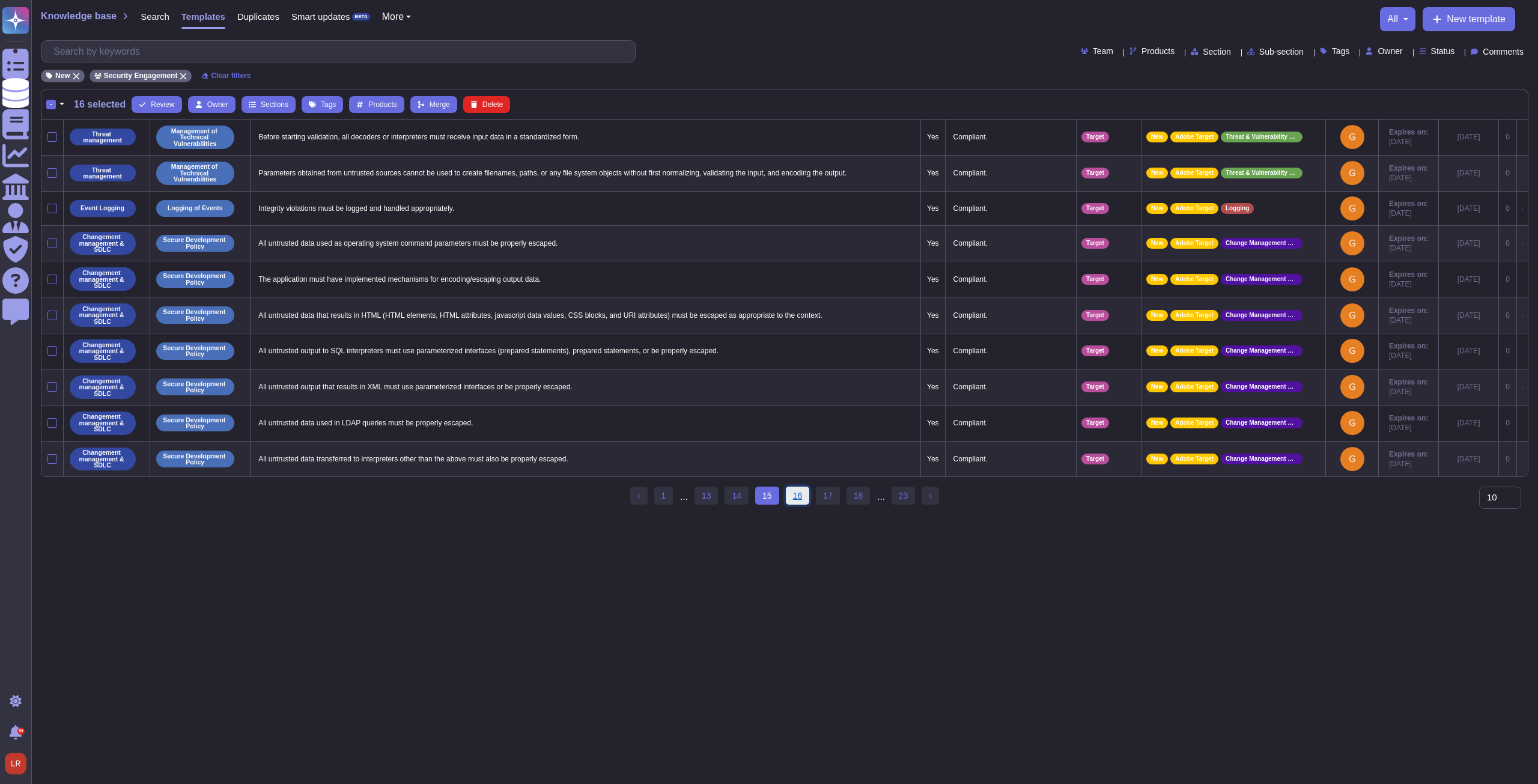
click at [796, 504] on link "16" at bounding box center [798, 495] width 24 height 18
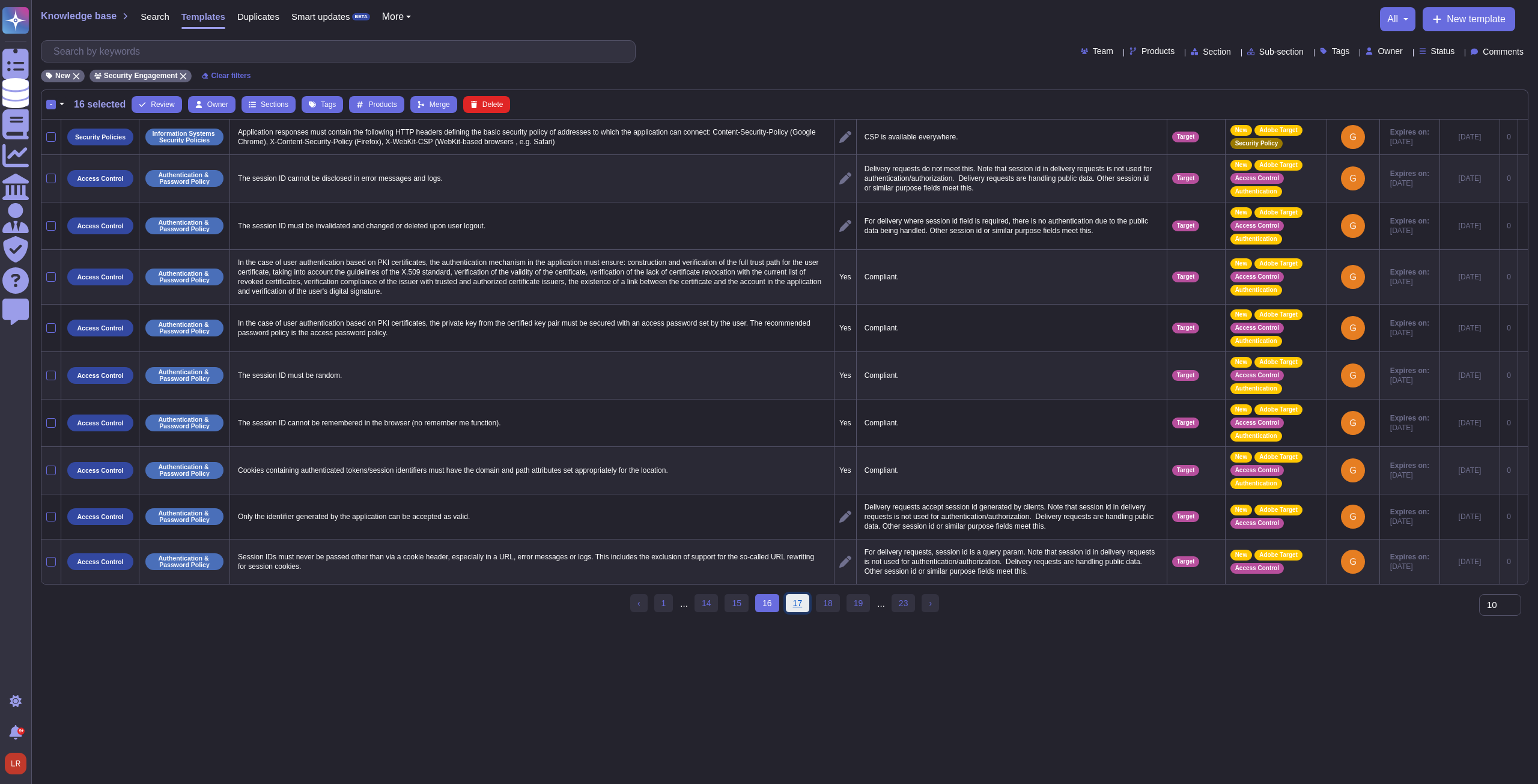
click at [796, 608] on link "17" at bounding box center [798, 602] width 24 height 18
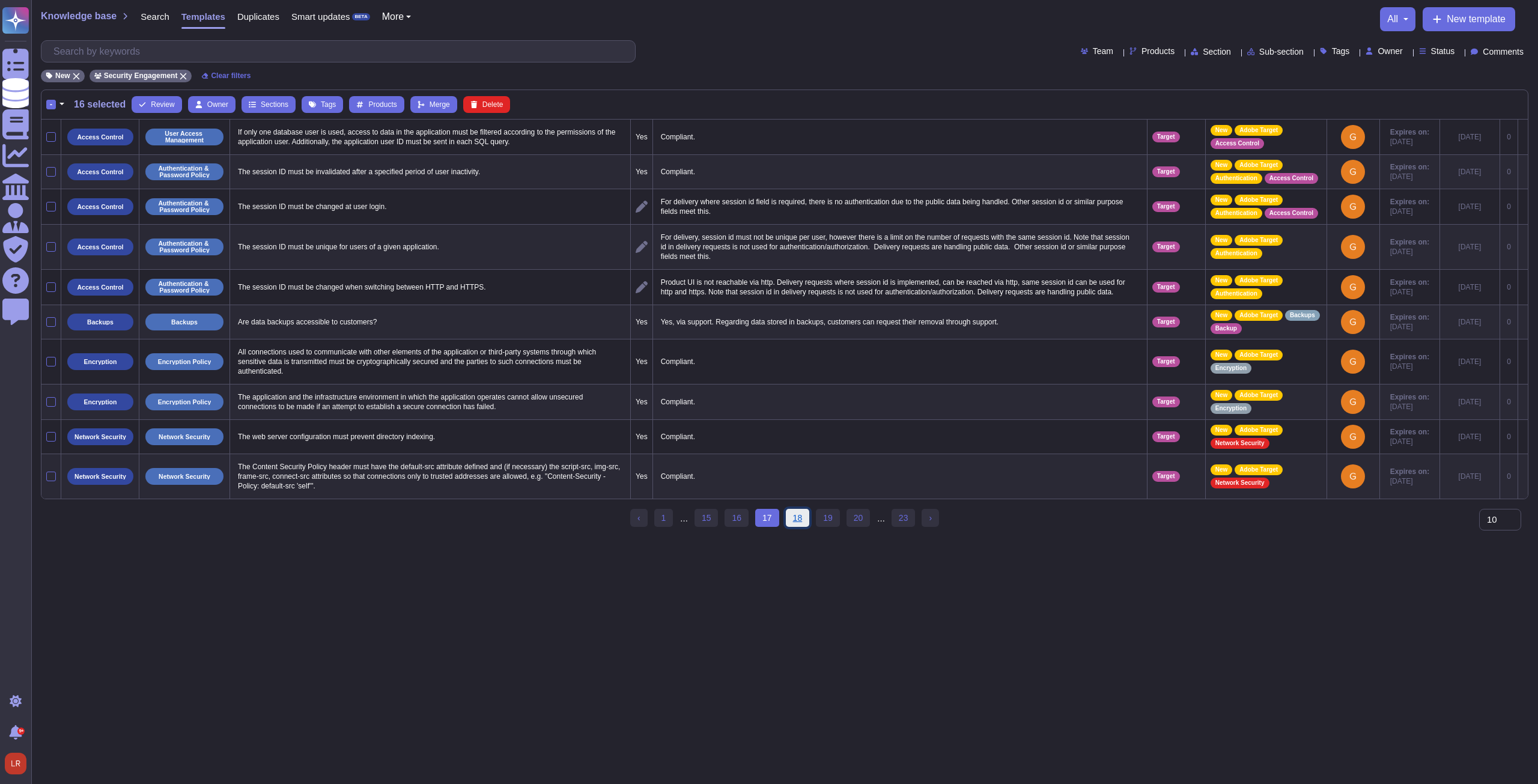
click at [793, 523] on link "18" at bounding box center [798, 517] width 24 height 18
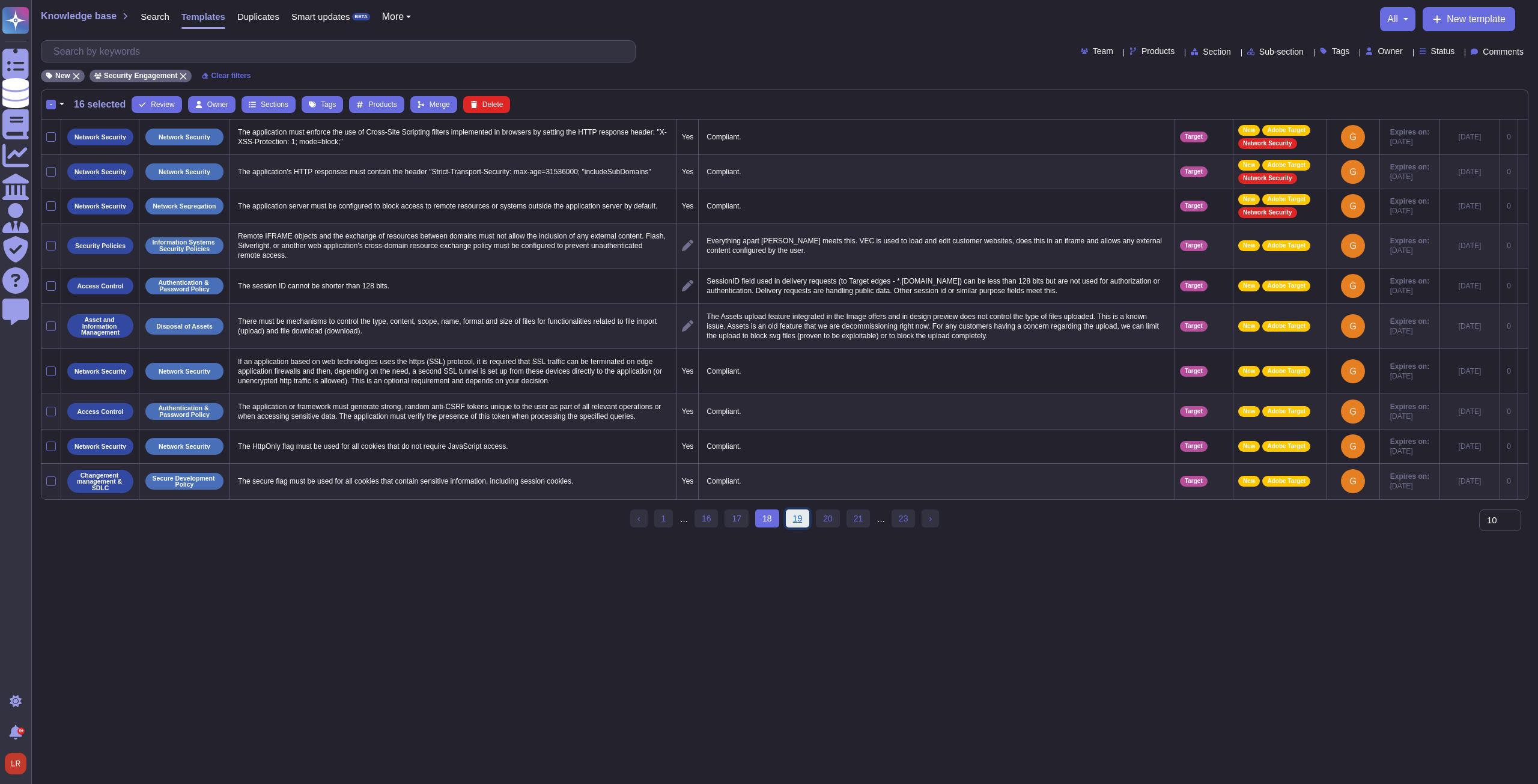
click at [798, 526] on link "19" at bounding box center [798, 518] width 24 height 18
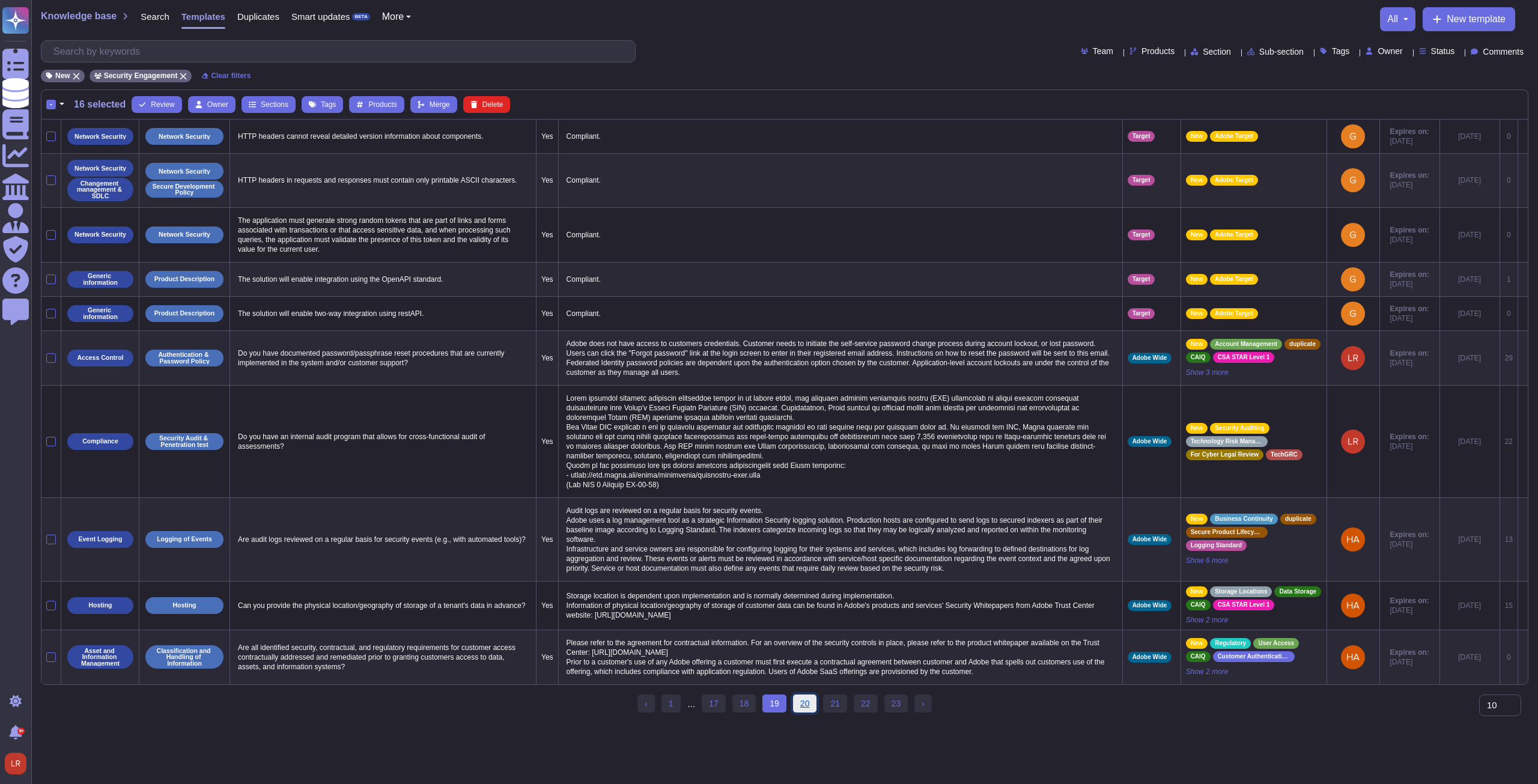
click at [802, 712] on link "20" at bounding box center [805, 703] width 24 height 18
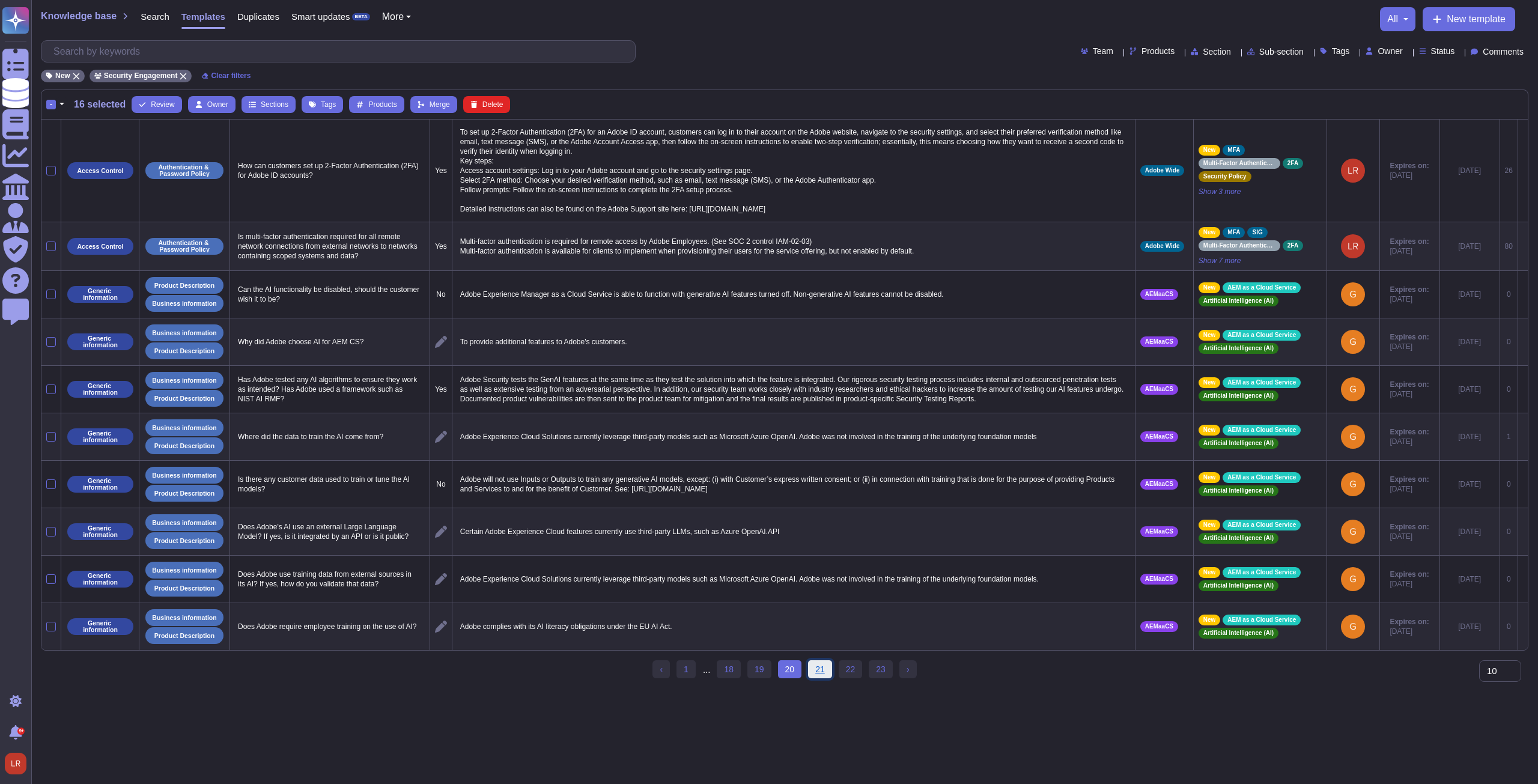
click at [820, 675] on link "21" at bounding box center [820, 669] width 24 height 18
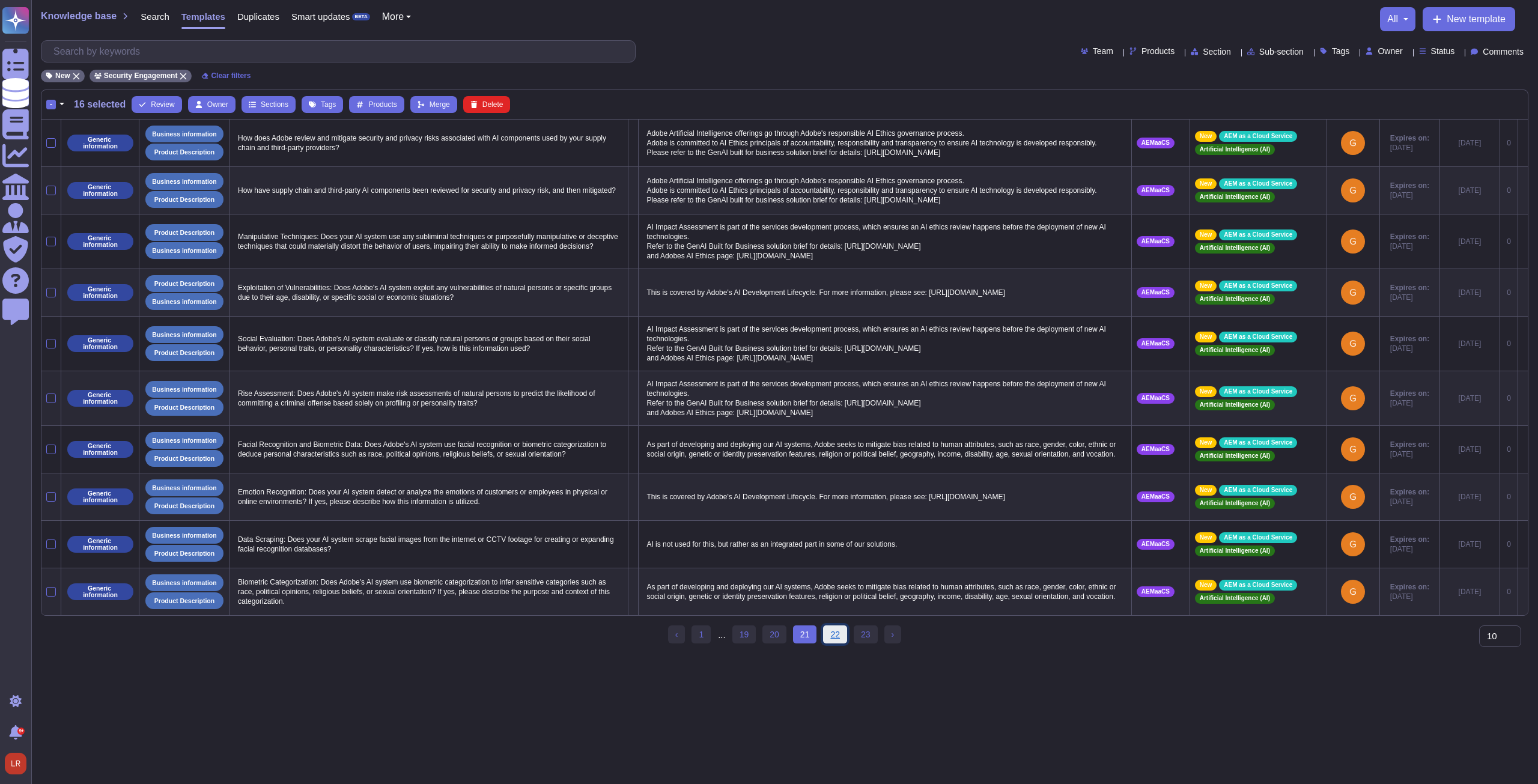
click at [837, 644] on link "22" at bounding box center [835, 634] width 24 height 18
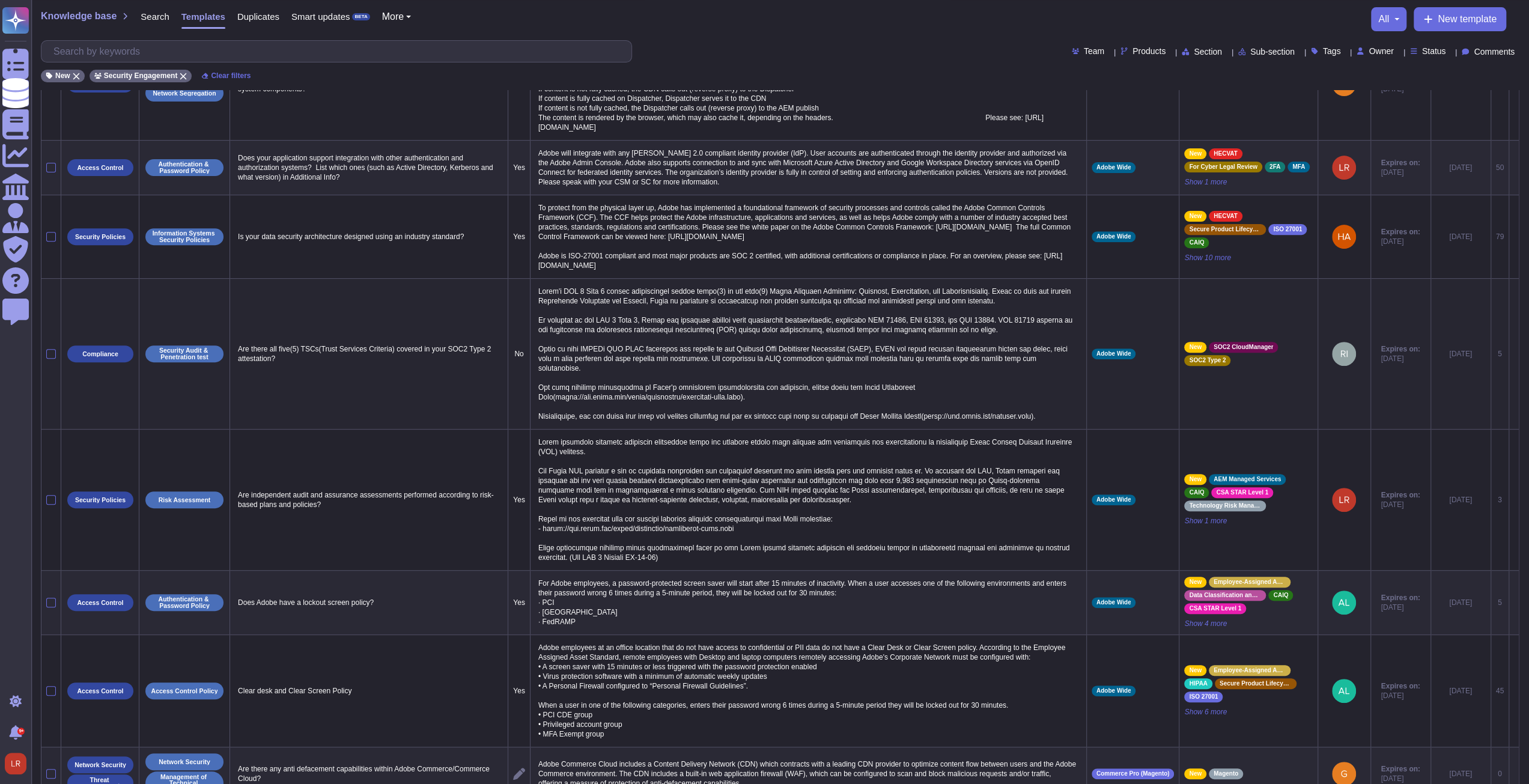
scroll to position [398, 0]
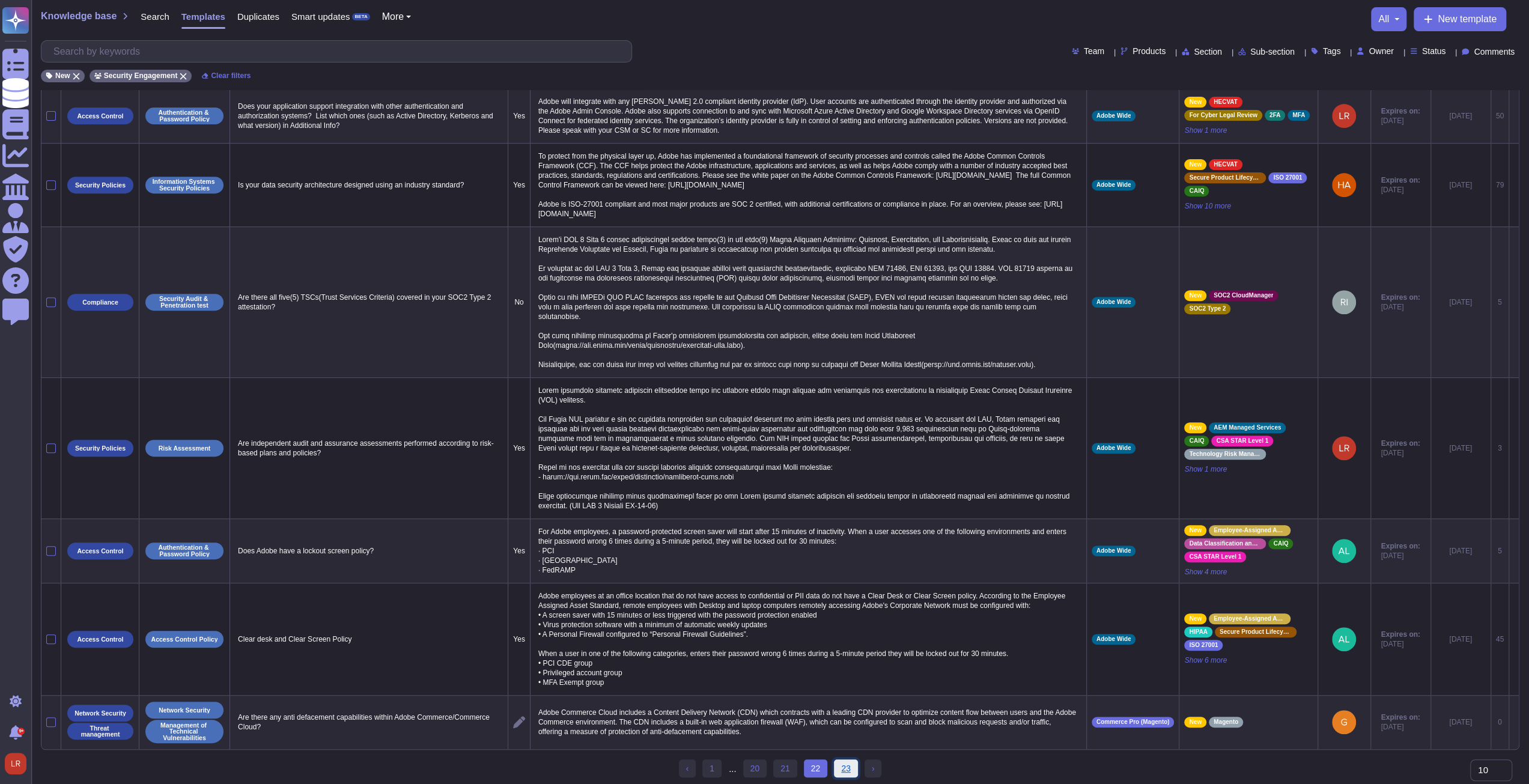
click at [845, 763] on link "23" at bounding box center [846, 768] width 24 height 18
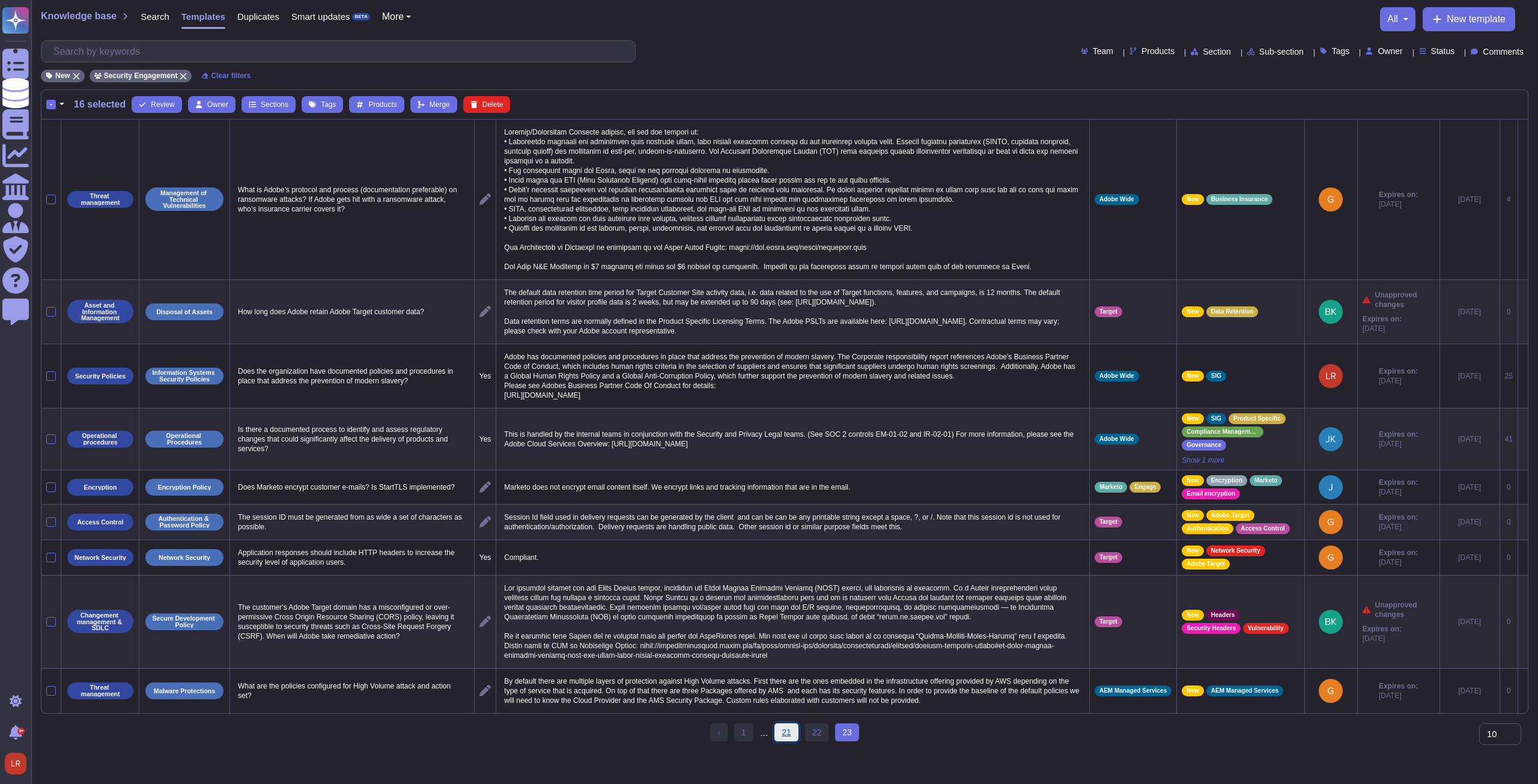
click at [784, 741] on link "21" at bounding box center [787, 731] width 24 height 18
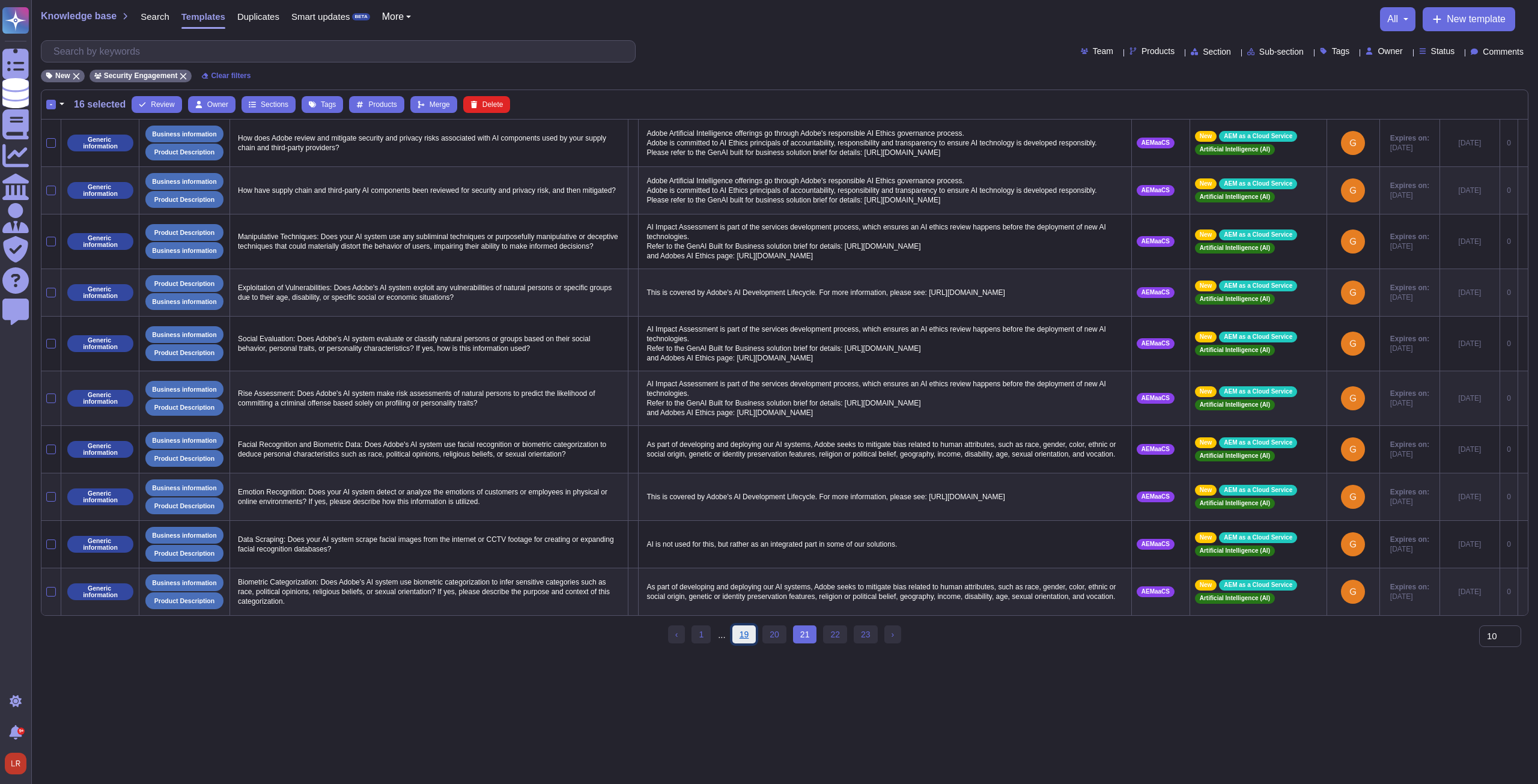
click at [744, 644] on link "19" at bounding box center [744, 634] width 24 height 18
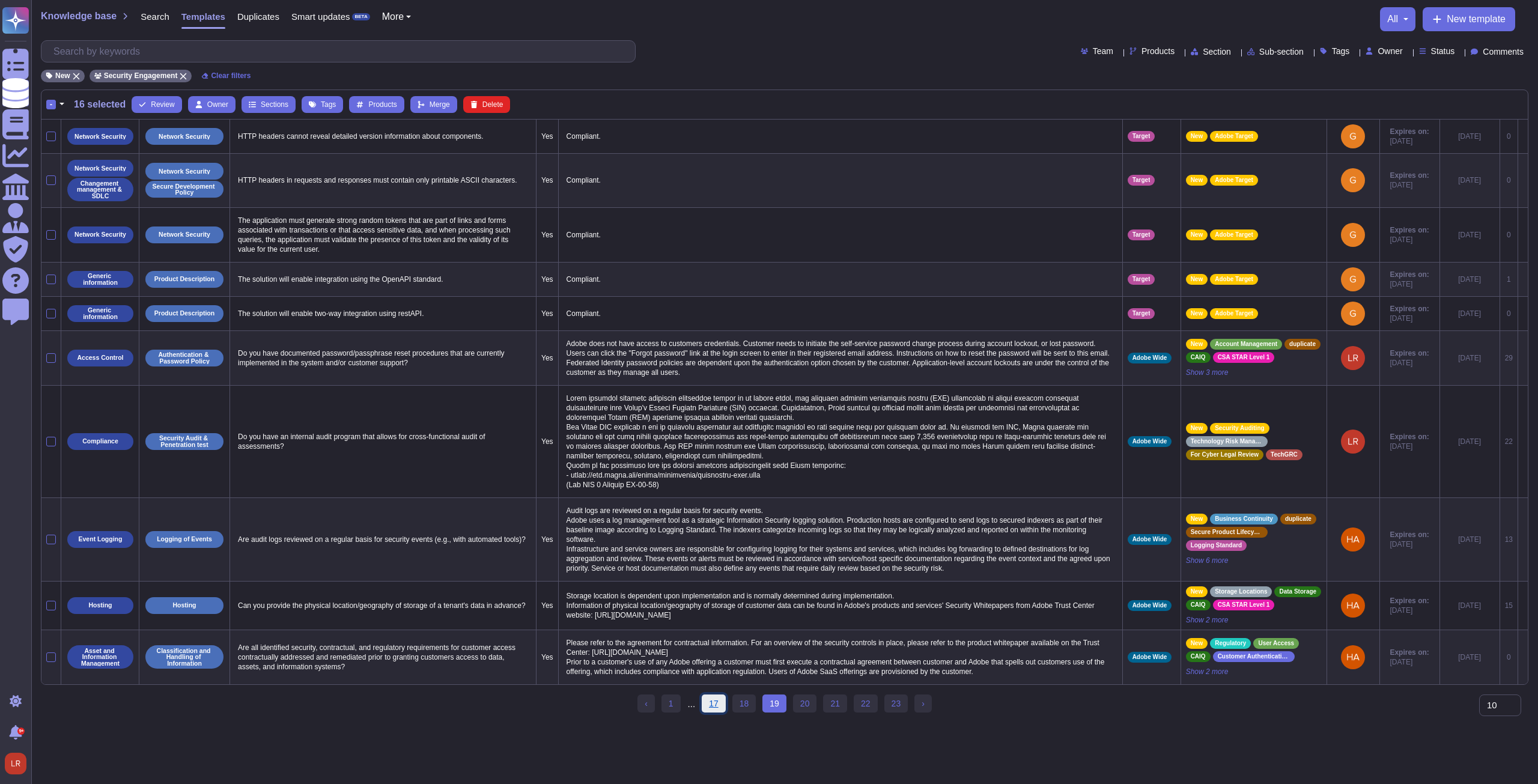
click at [717, 712] on link "17" at bounding box center [713, 703] width 24 height 18
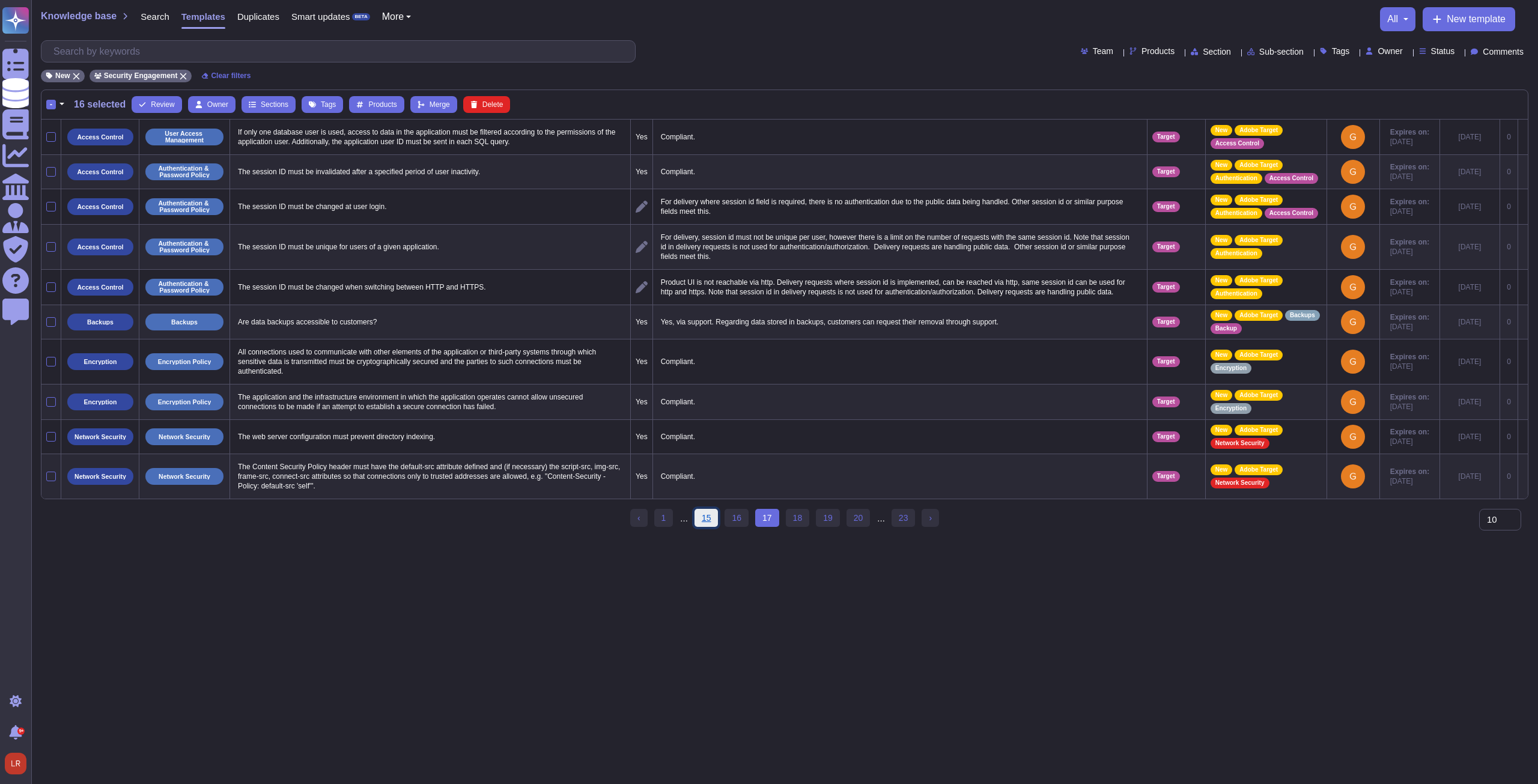
click at [711, 526] on link "15" at bounding box center [707, 517] width 24 height 18
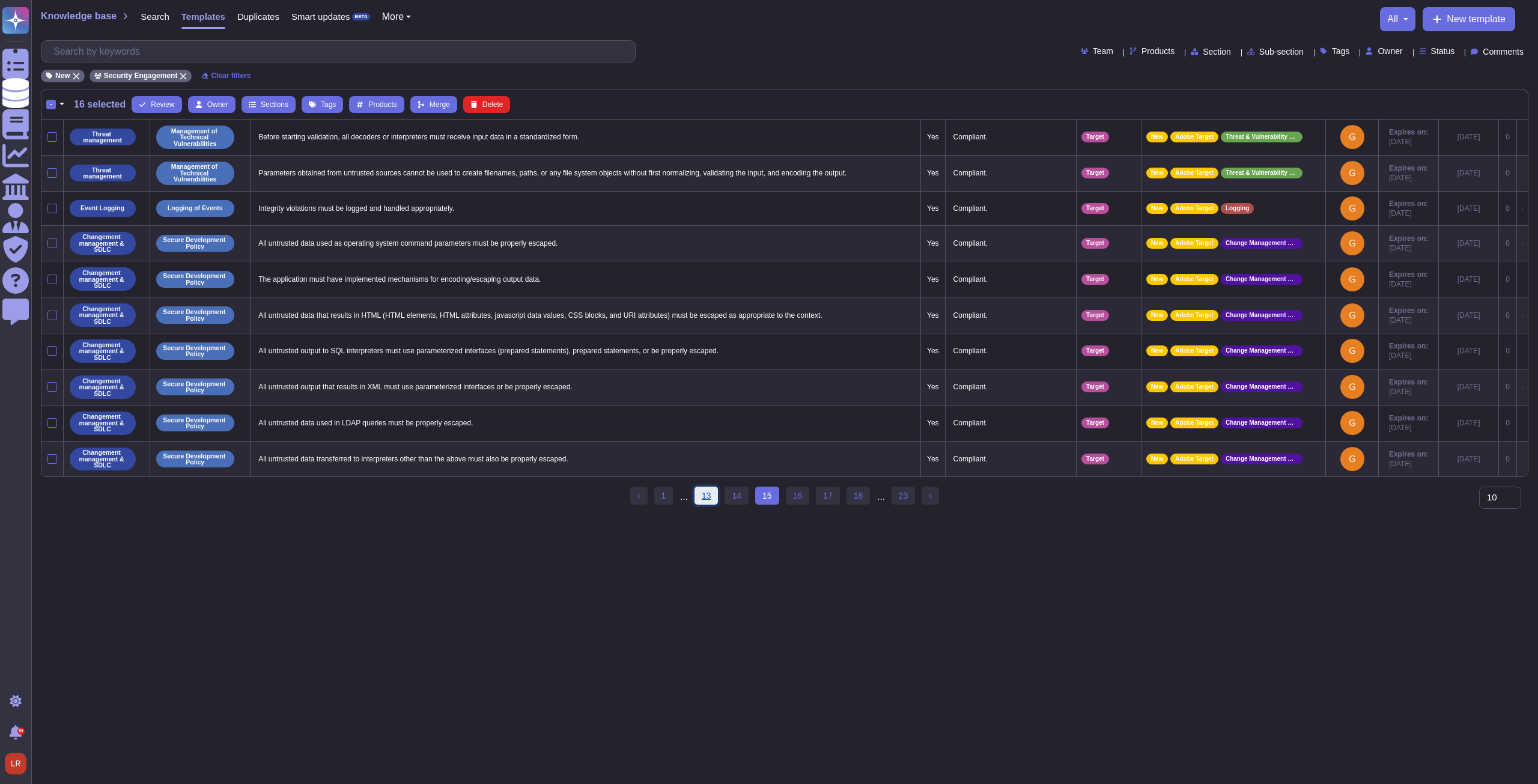
click at [709, 503] on link "13" at bounding box center [707, 495] width 24 height 18
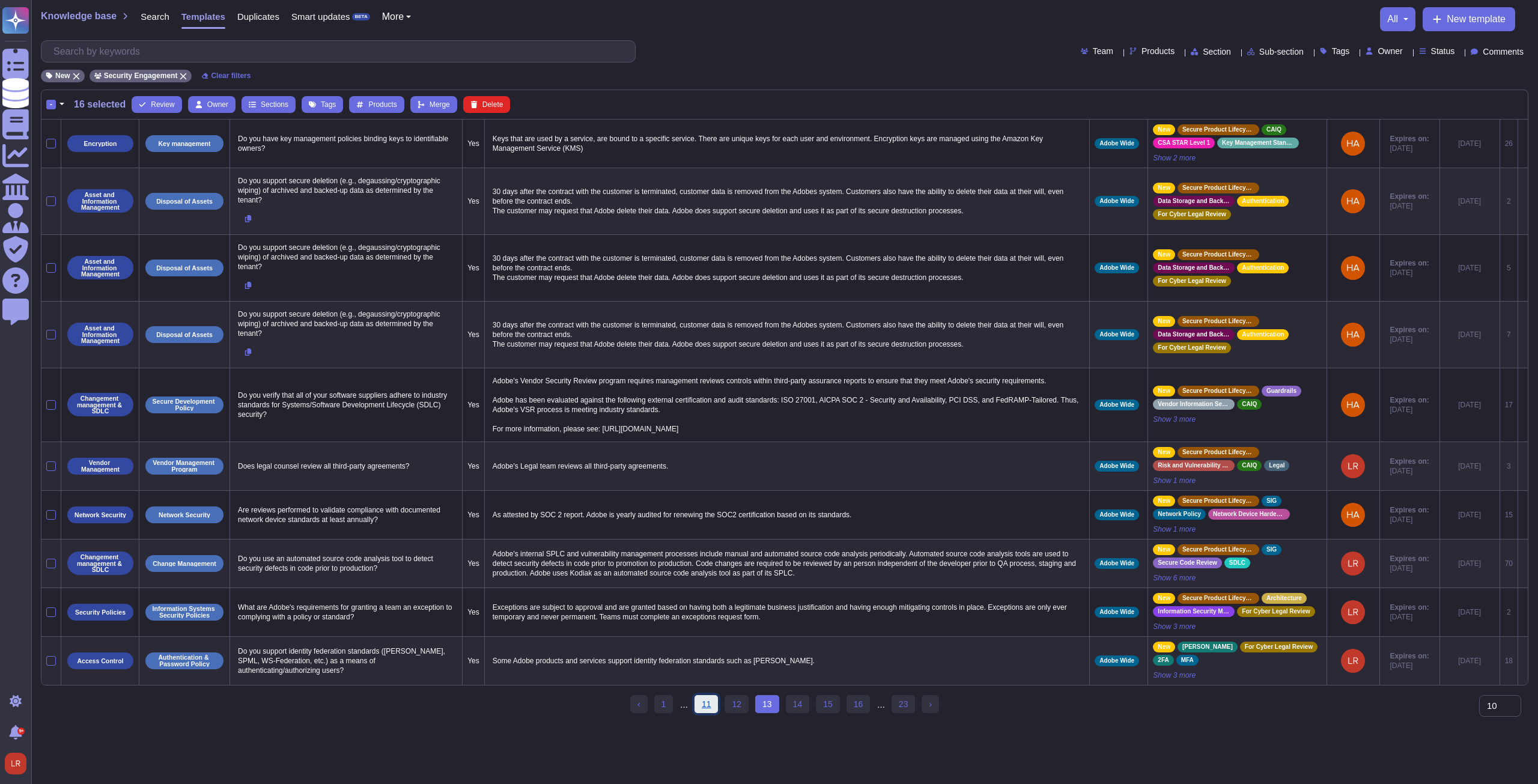
click at [707, 711] on link "11" at bounding box center [707, 704] width 24 height 18
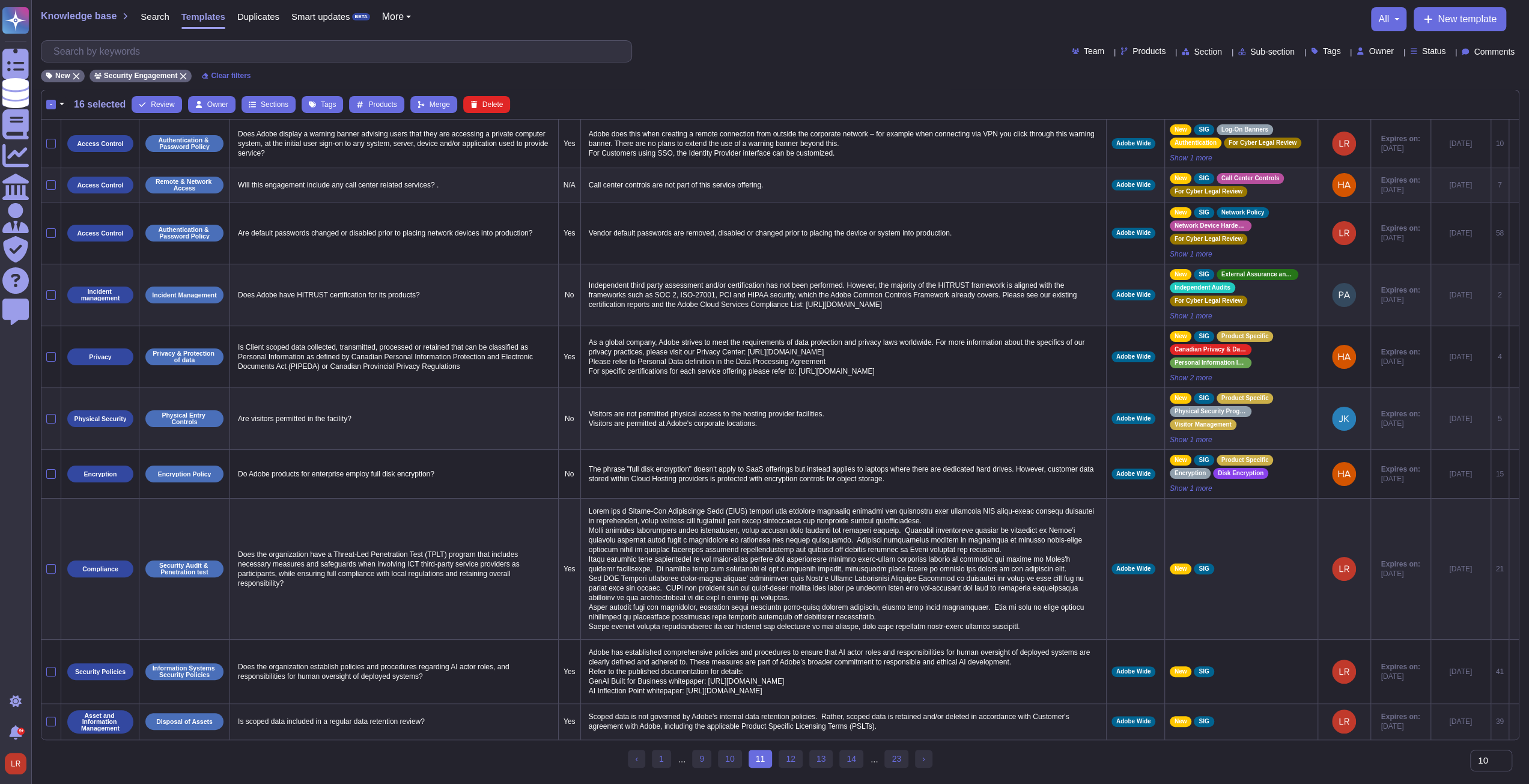
scroll to position [19, 0]
click at [705, 768] on link "9" at bounding box center [702, 758] width 19 height 18
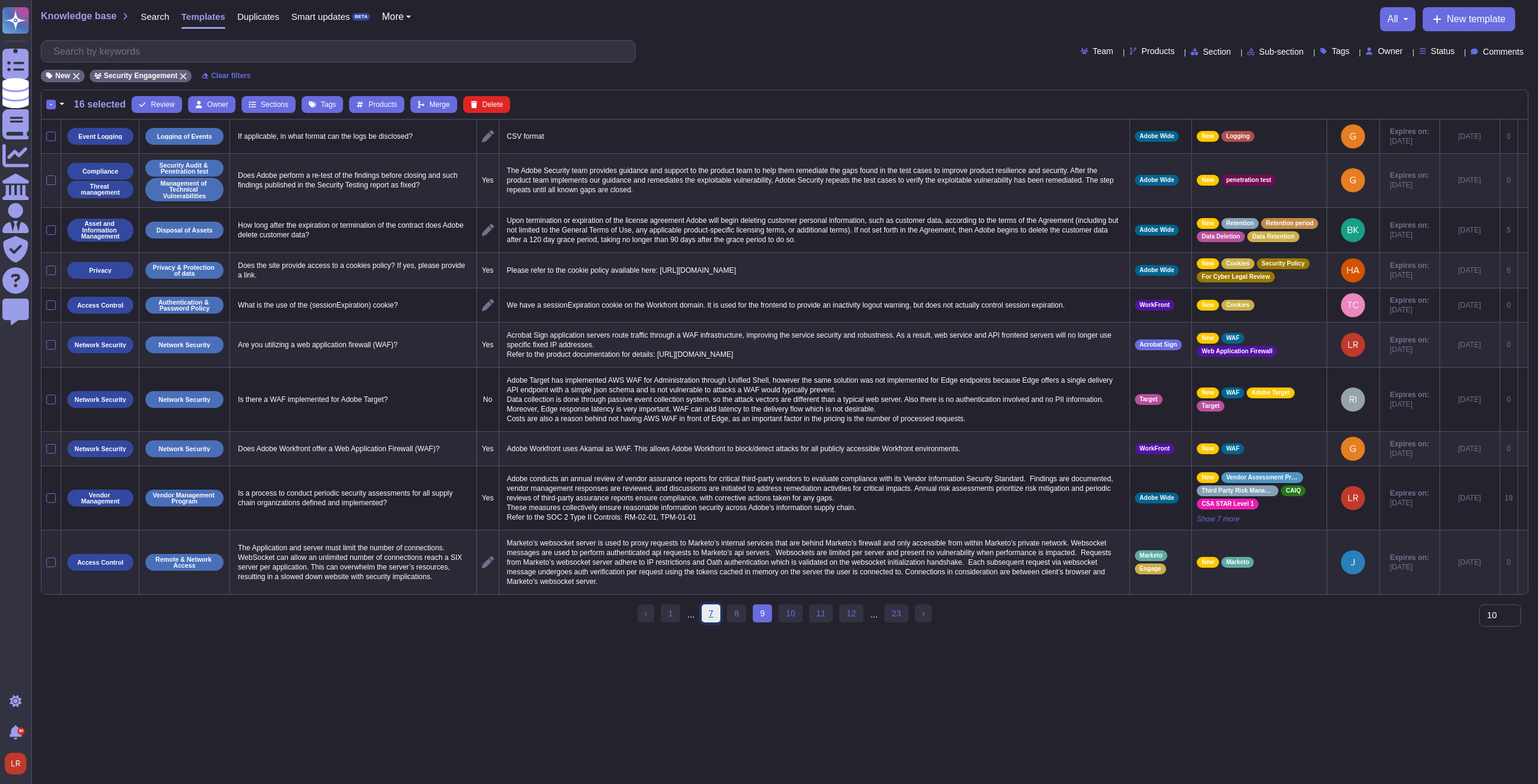
click at [711, 619] on link "7" at bounding box center [711, 613] width 19 height 18
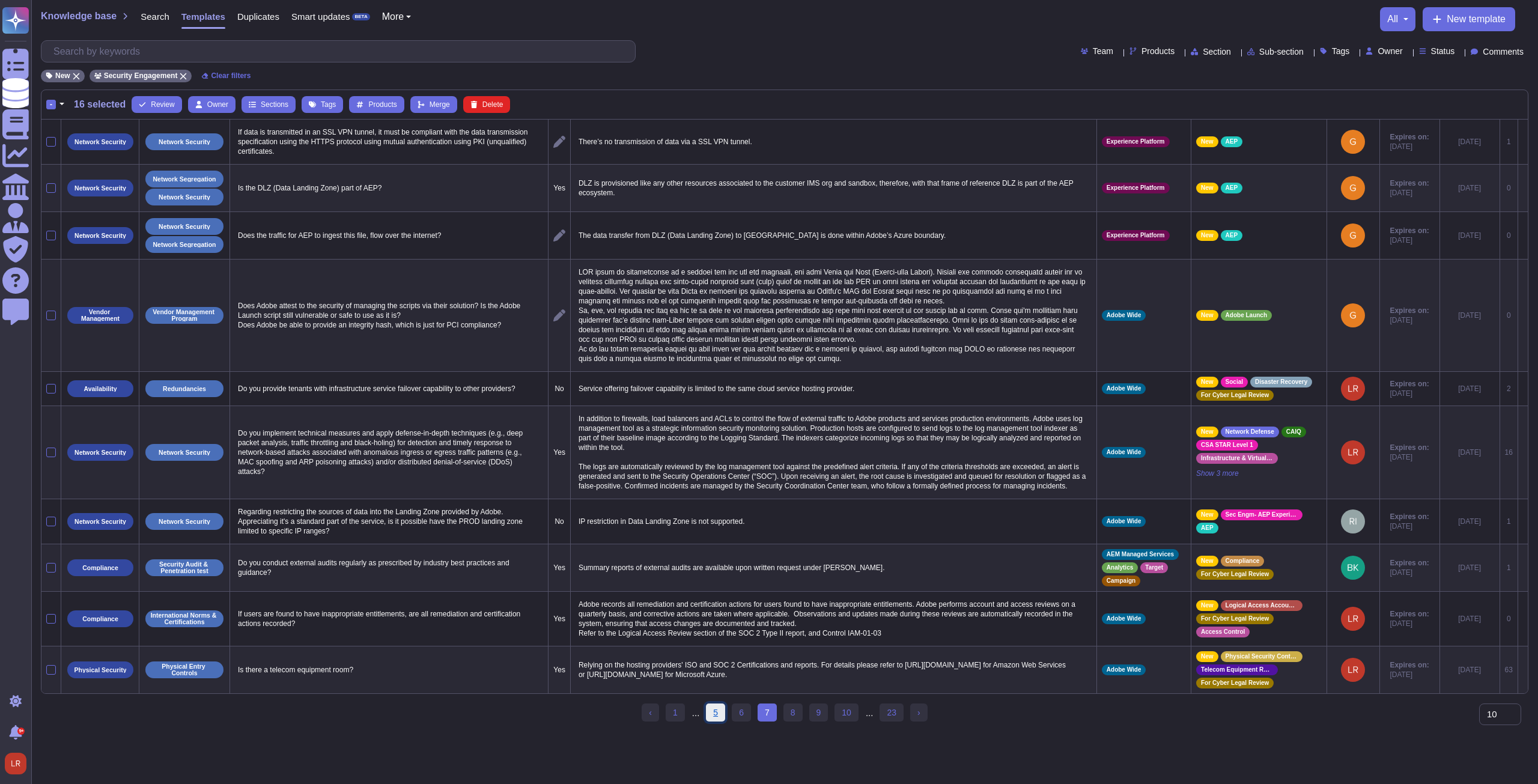
click at [717, 720] on link "5" at bounding box center [715, 712] width 19 height 18
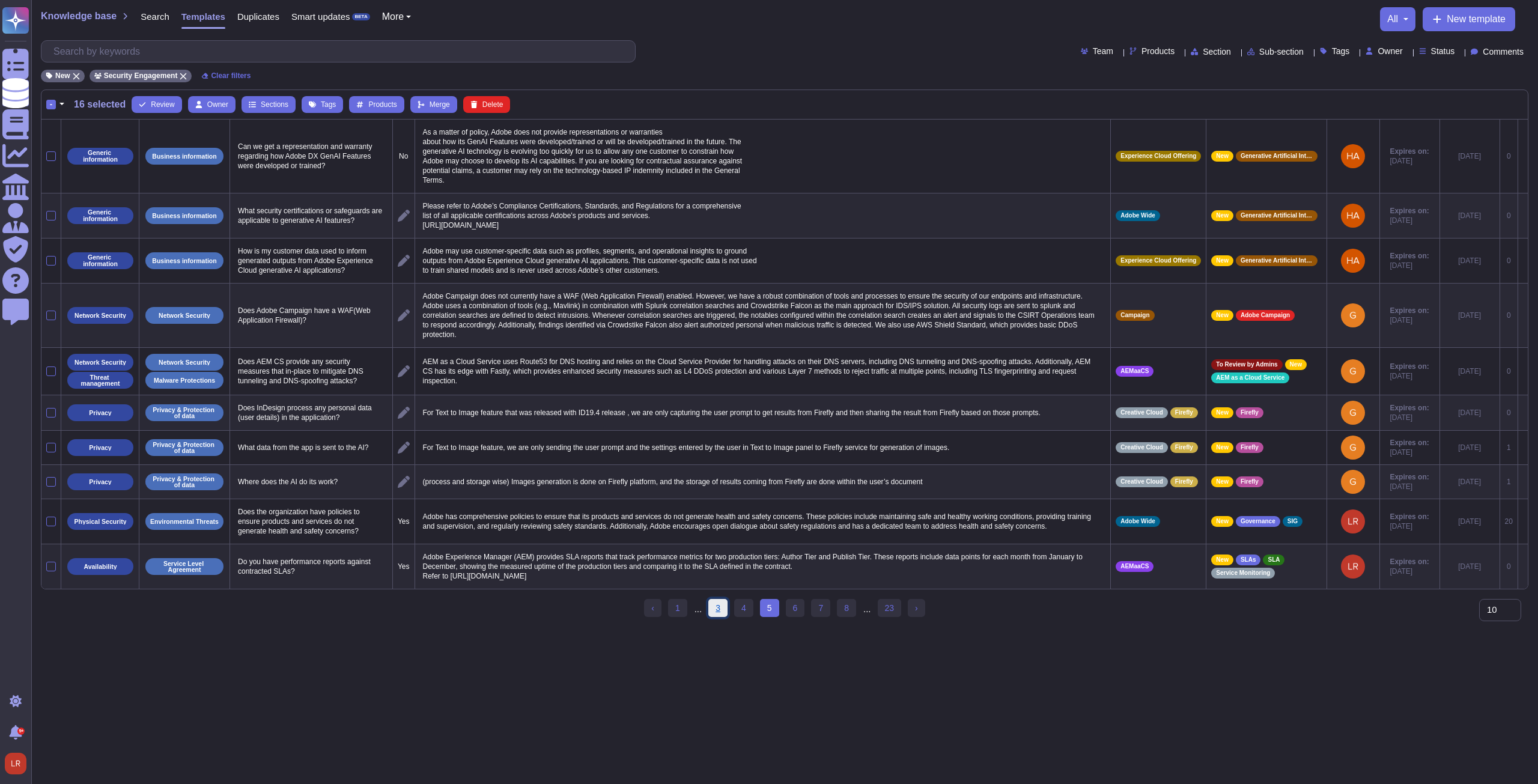
click at [719, 616] on link "3" at bounding box center [718, 607] width 19 height 18
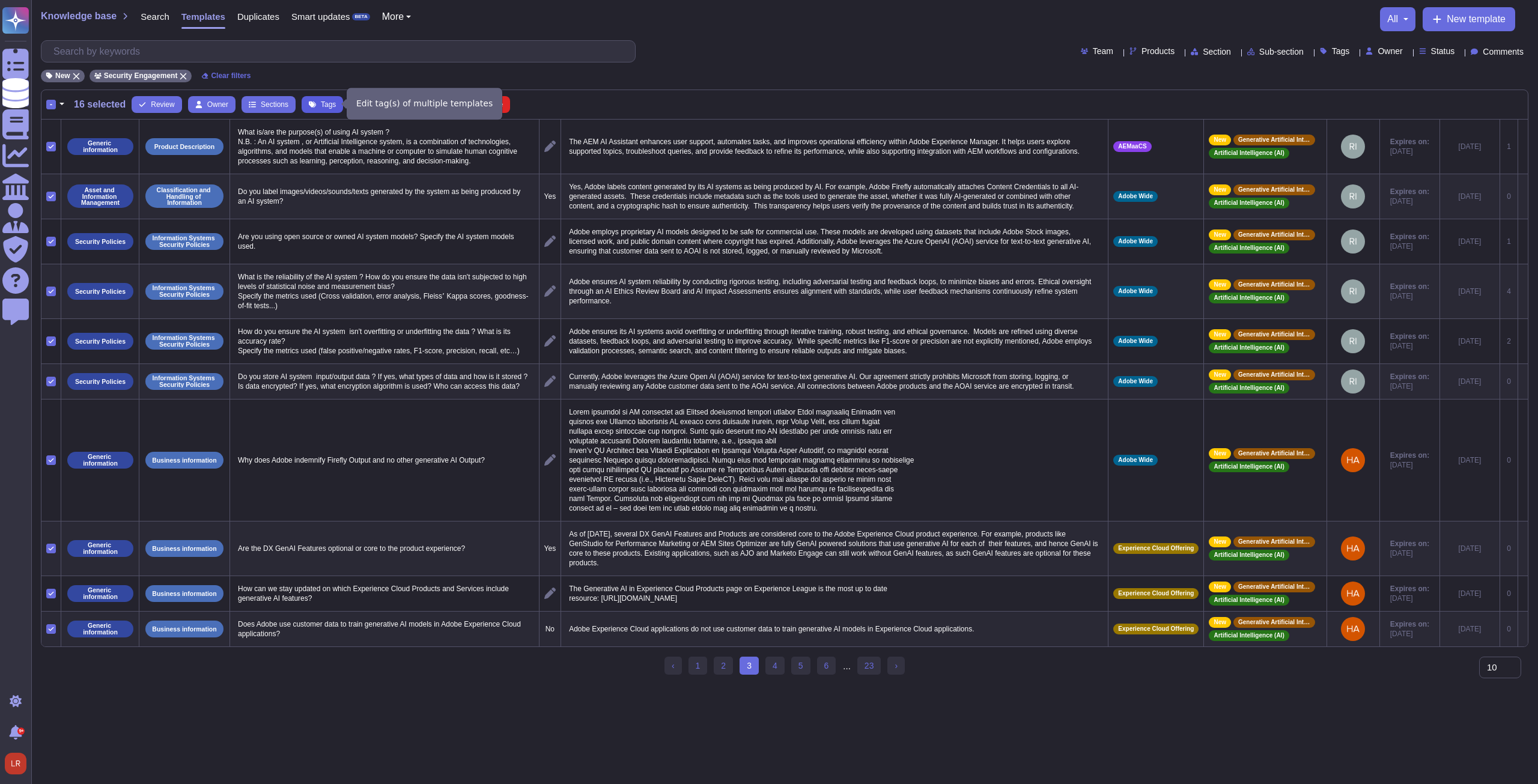
click at [326, 102] on span "Tags" at bounding box center [327, 104] width 15 height 7
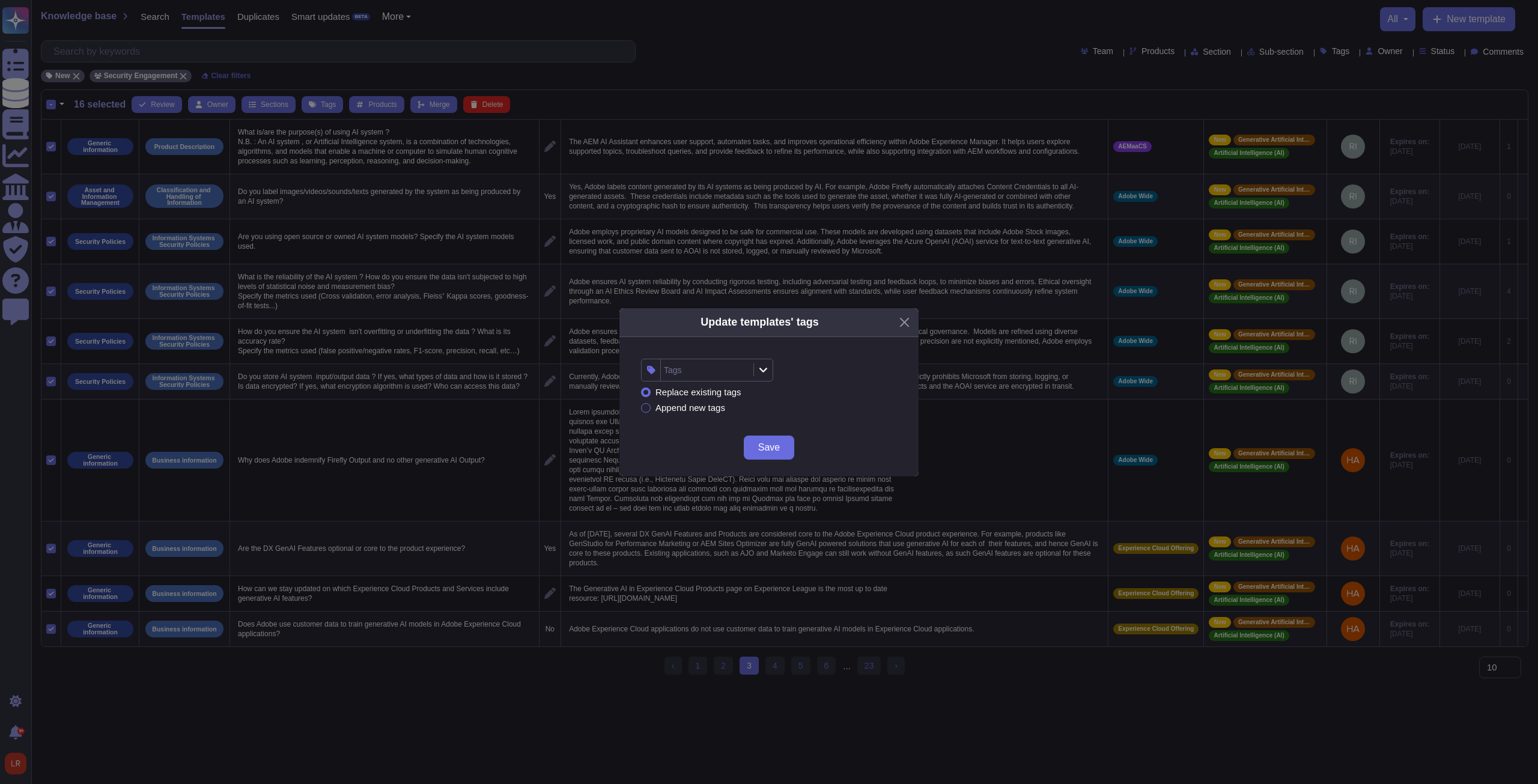
click at [725, 370] on div "Tags" at bounding box center [706, 370] width 90 height 22
type input "artific"
click at [713, 434] on span "Generative Artificial Intelligence" at bounding box center [748, 434] width 126 height 11
click at [712, 464] on span "Artificial Intelligence (AI)" at bounding box center [733, 464] width 97 height 11
click at [863, 401] on div "Replace existing tags Append new tags" at bounding box center [769, 400] width 256 height 37
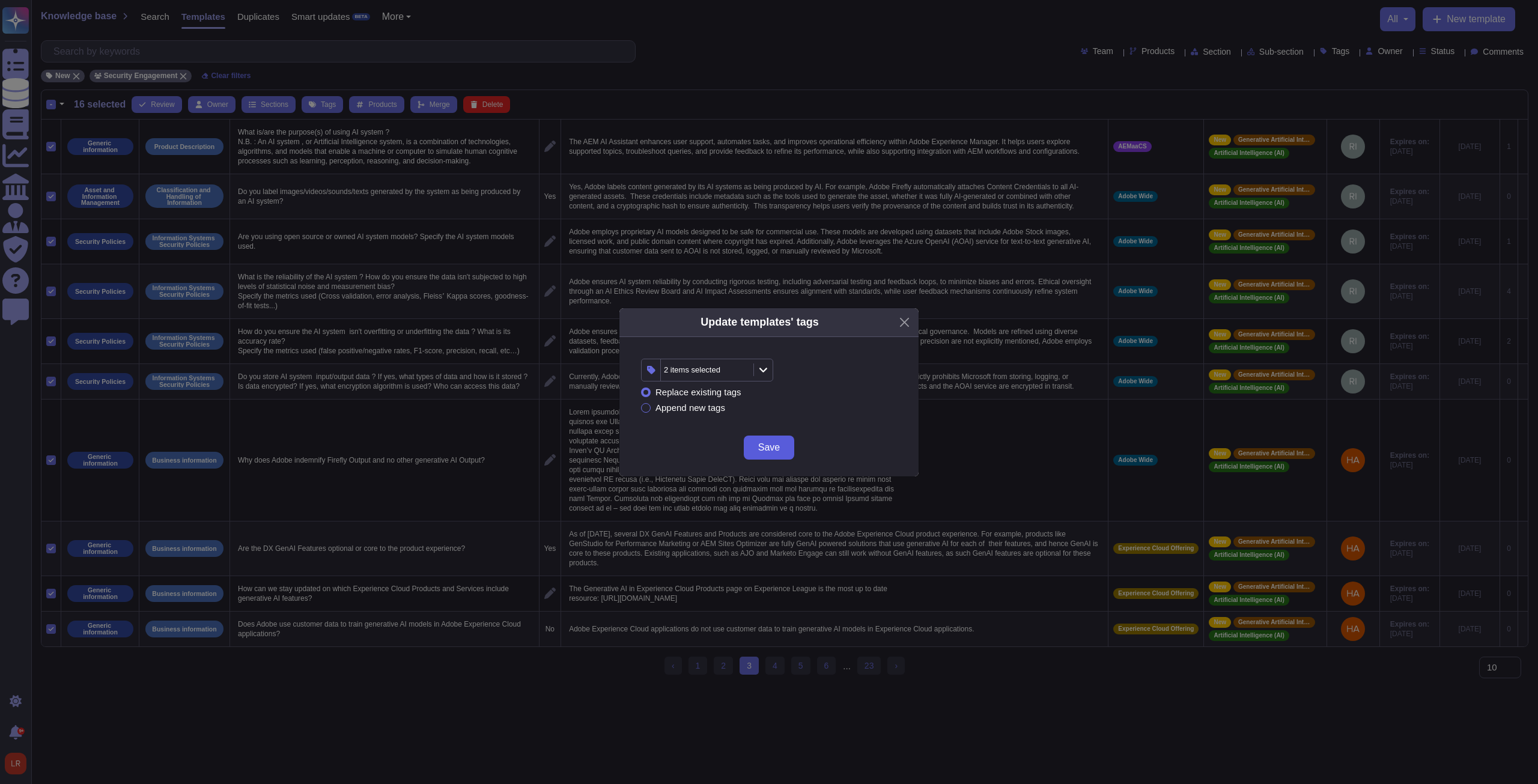
click at [763, 451] on span "Save" at bounding box center [769, 447] width 22 height 9
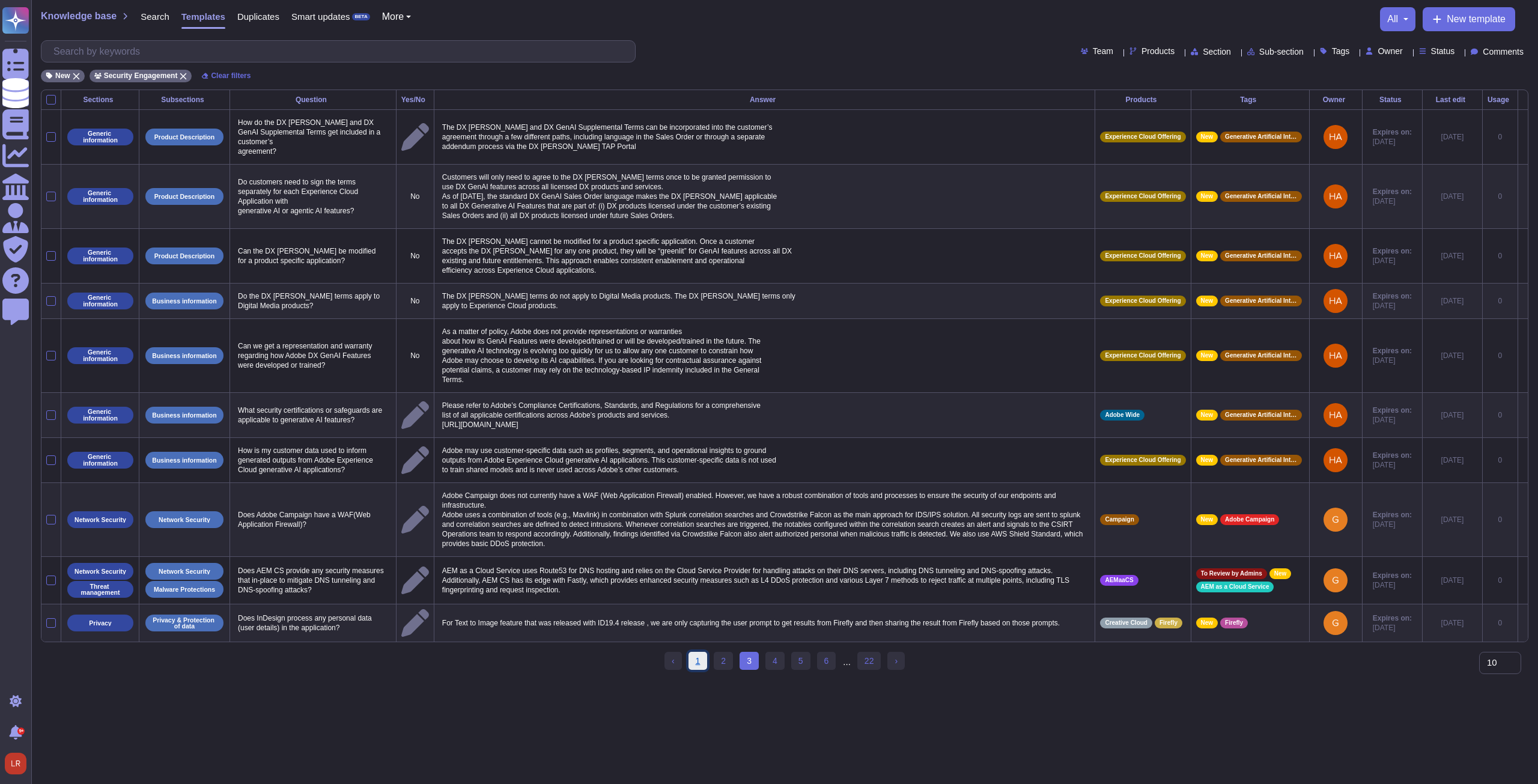
click at [697, 668] on link "1" at bounding box center [698, 660] width 19 height 18
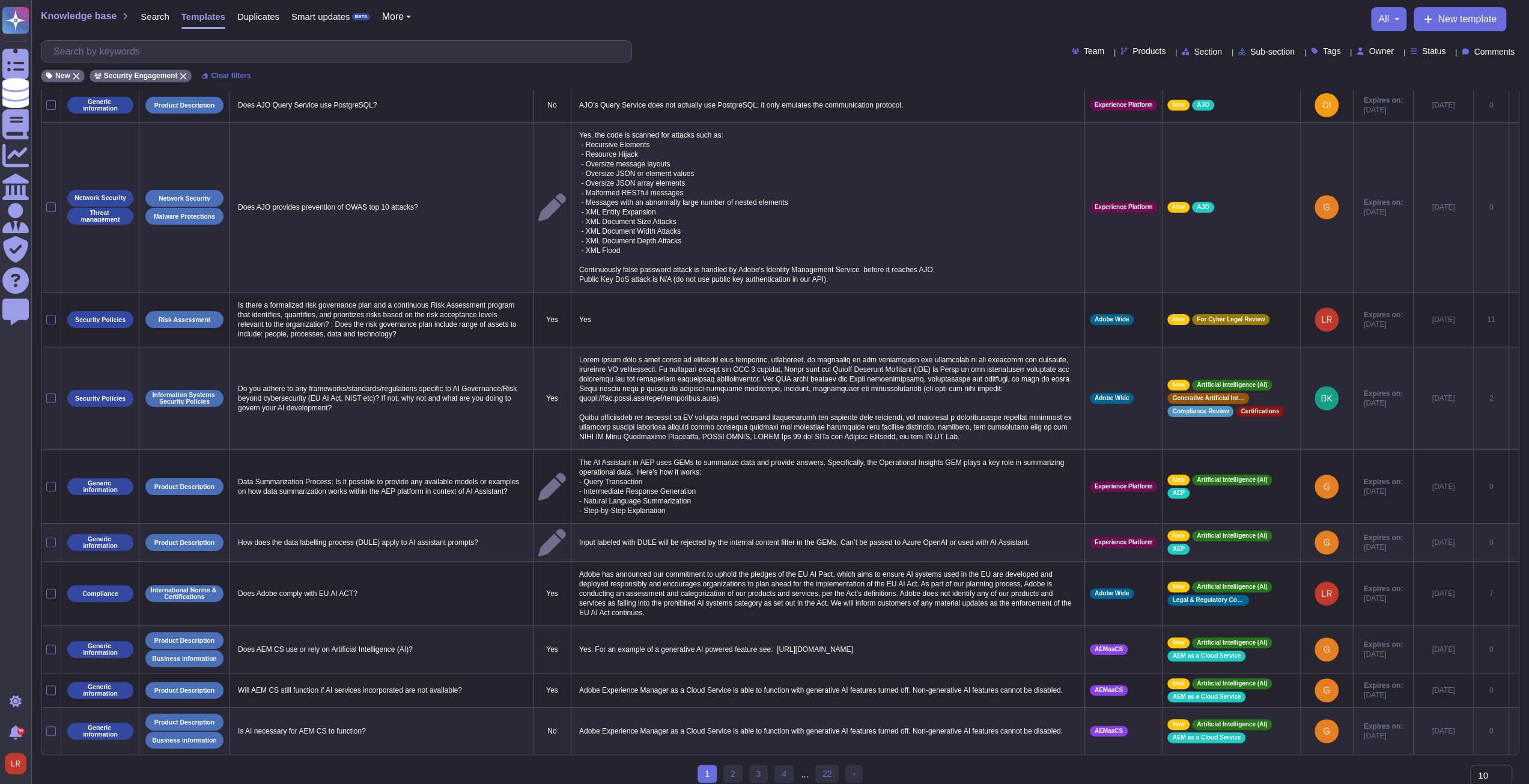
scroll to position [33, 0]
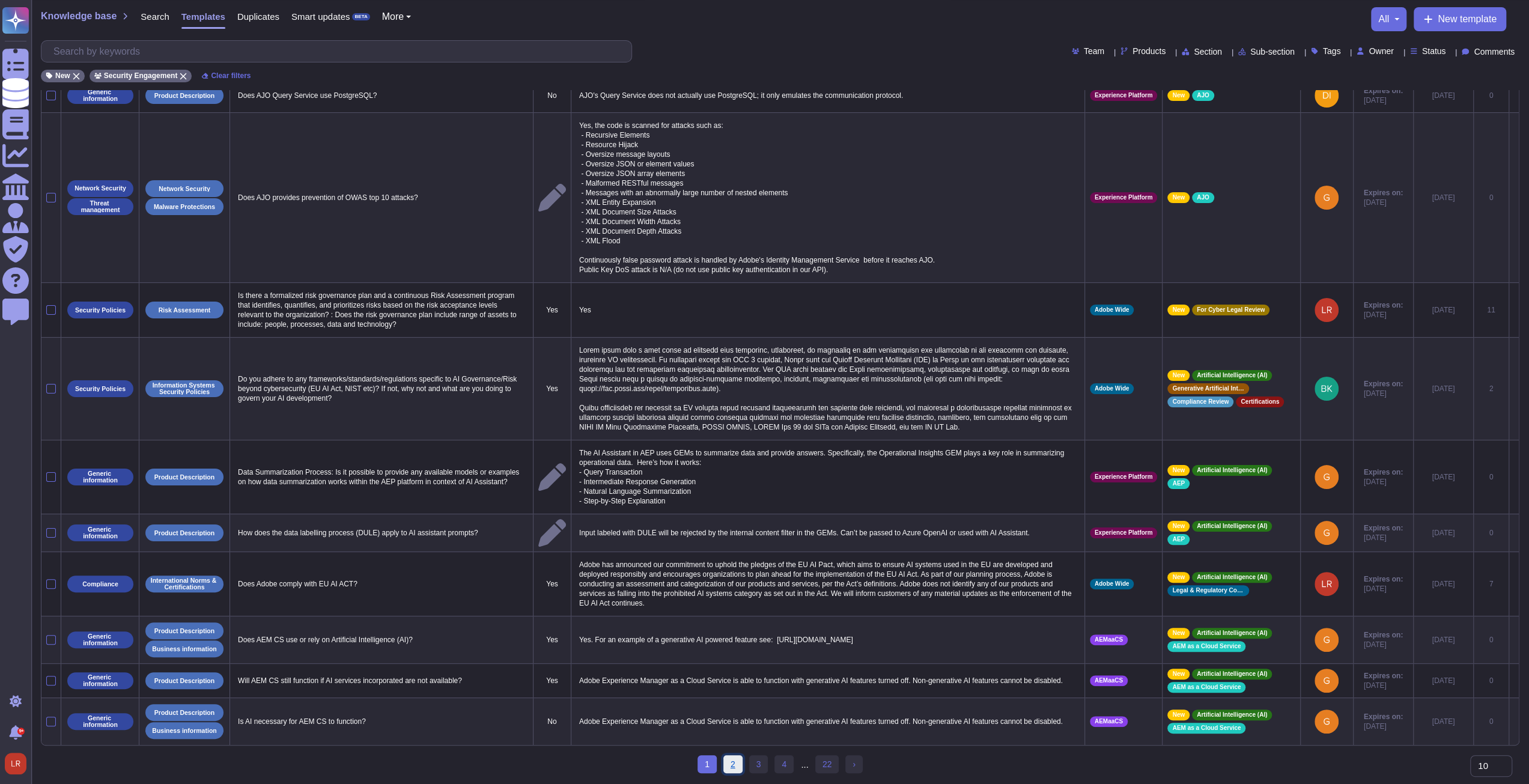
click at [740, 764] on link "2" at bounding box center [733, 763] width 19 height 18
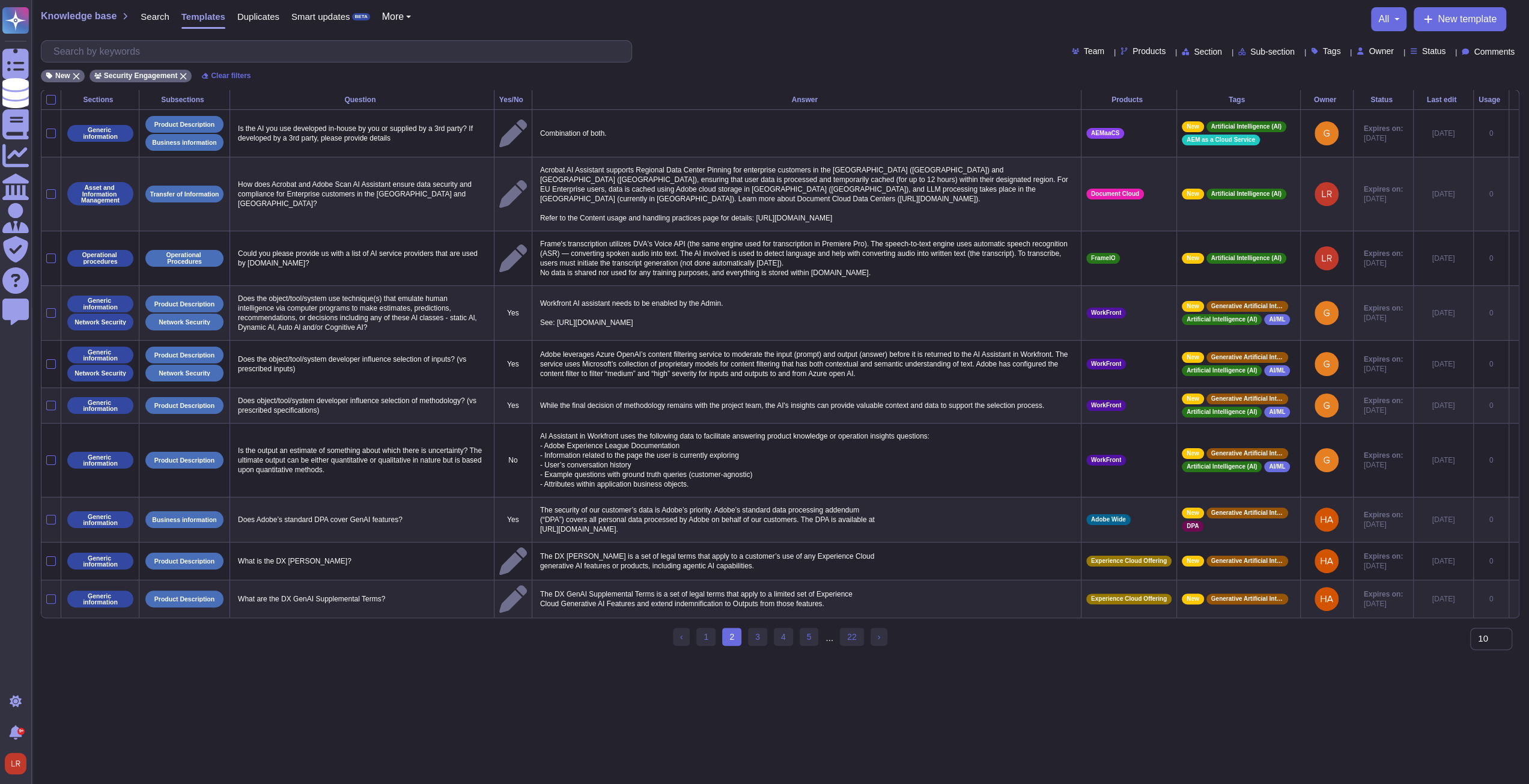
scroll to position [0, 0]
click at [766, 639] on link "3" at bounding box center [763, 637] width 19 height 18
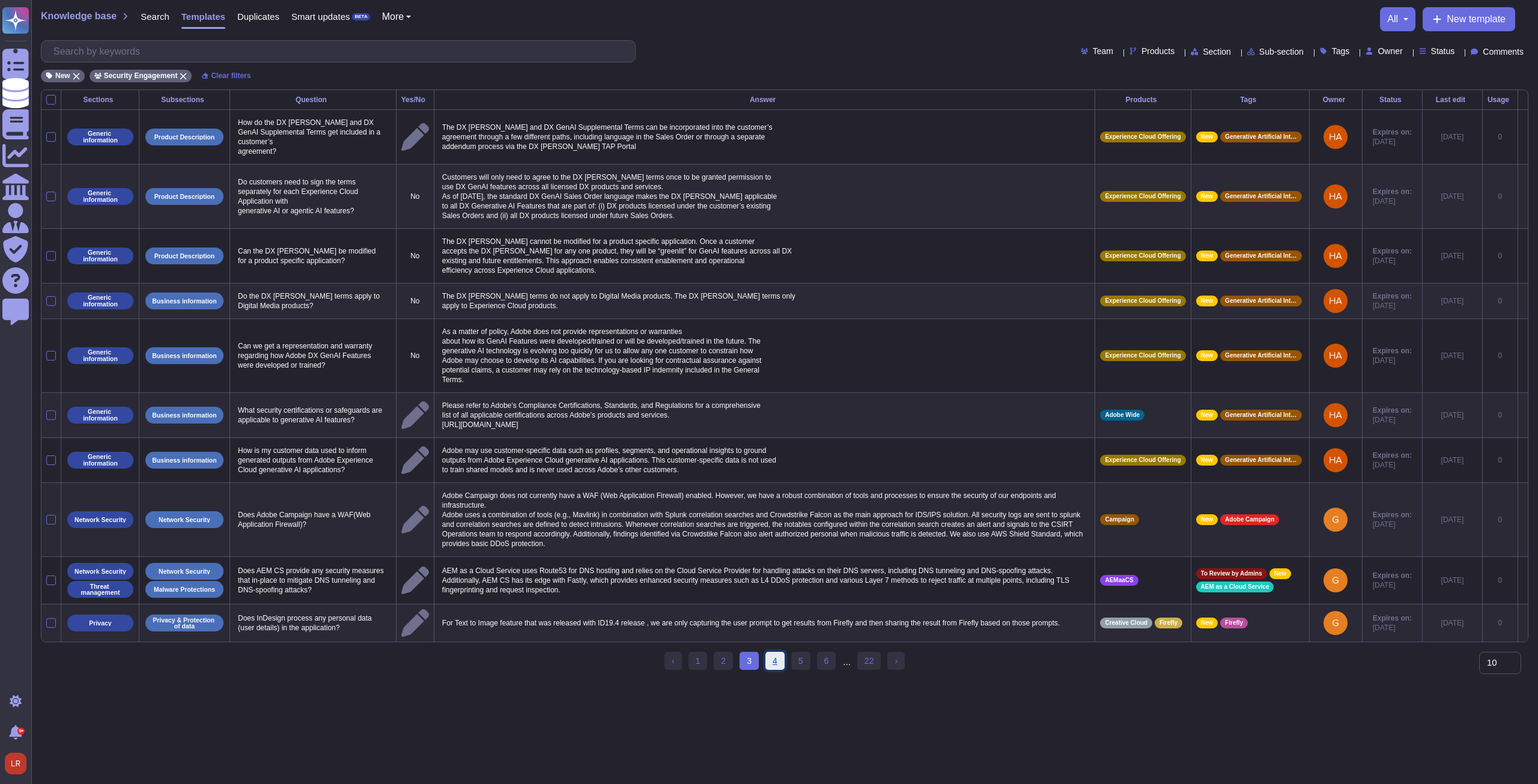
click at [781, 663] on link "4" at bounding box center [775, 660] width 19 height 18
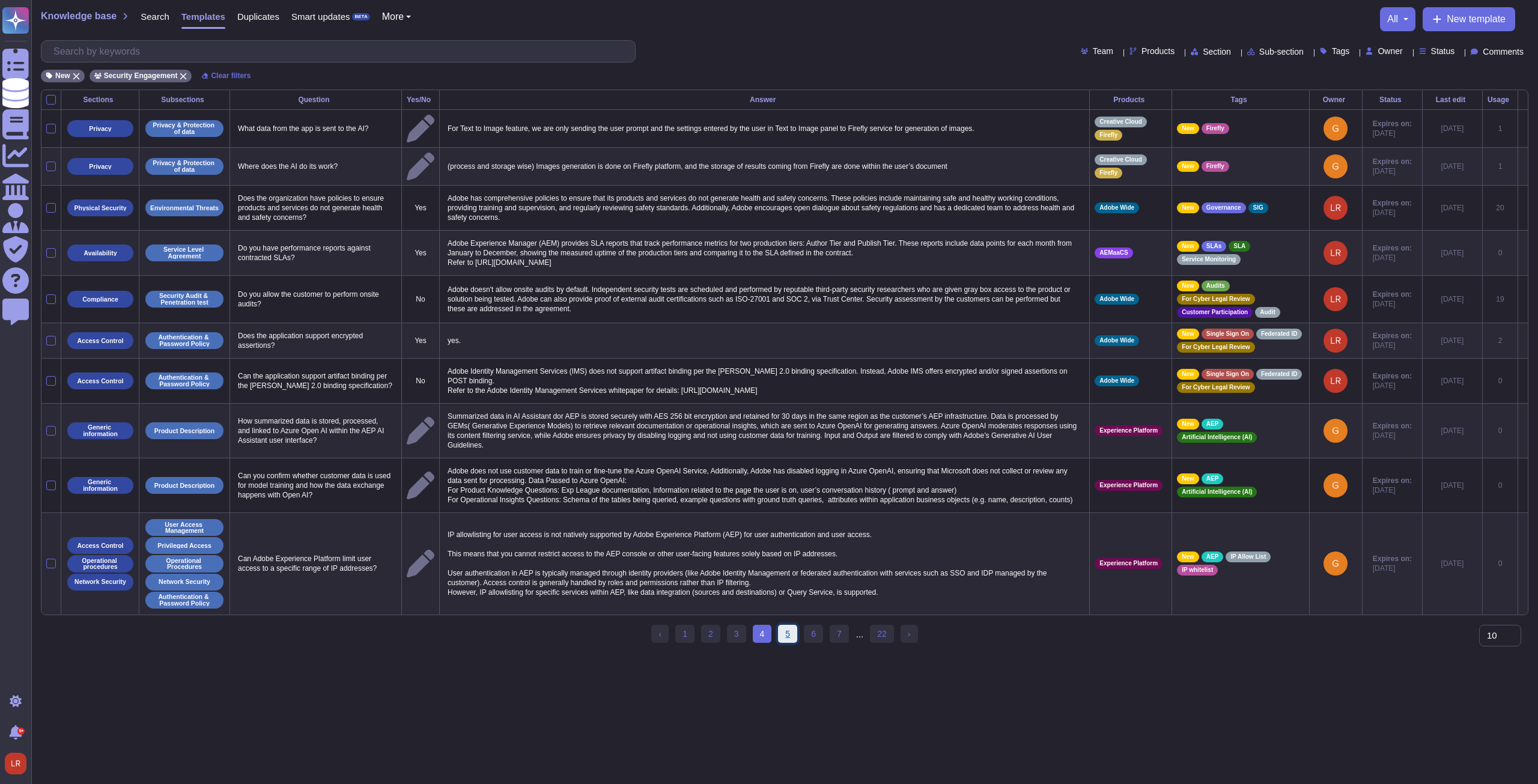
click at [787, 625] on link "5" at bounding box center [788, 633] width 19 height 18
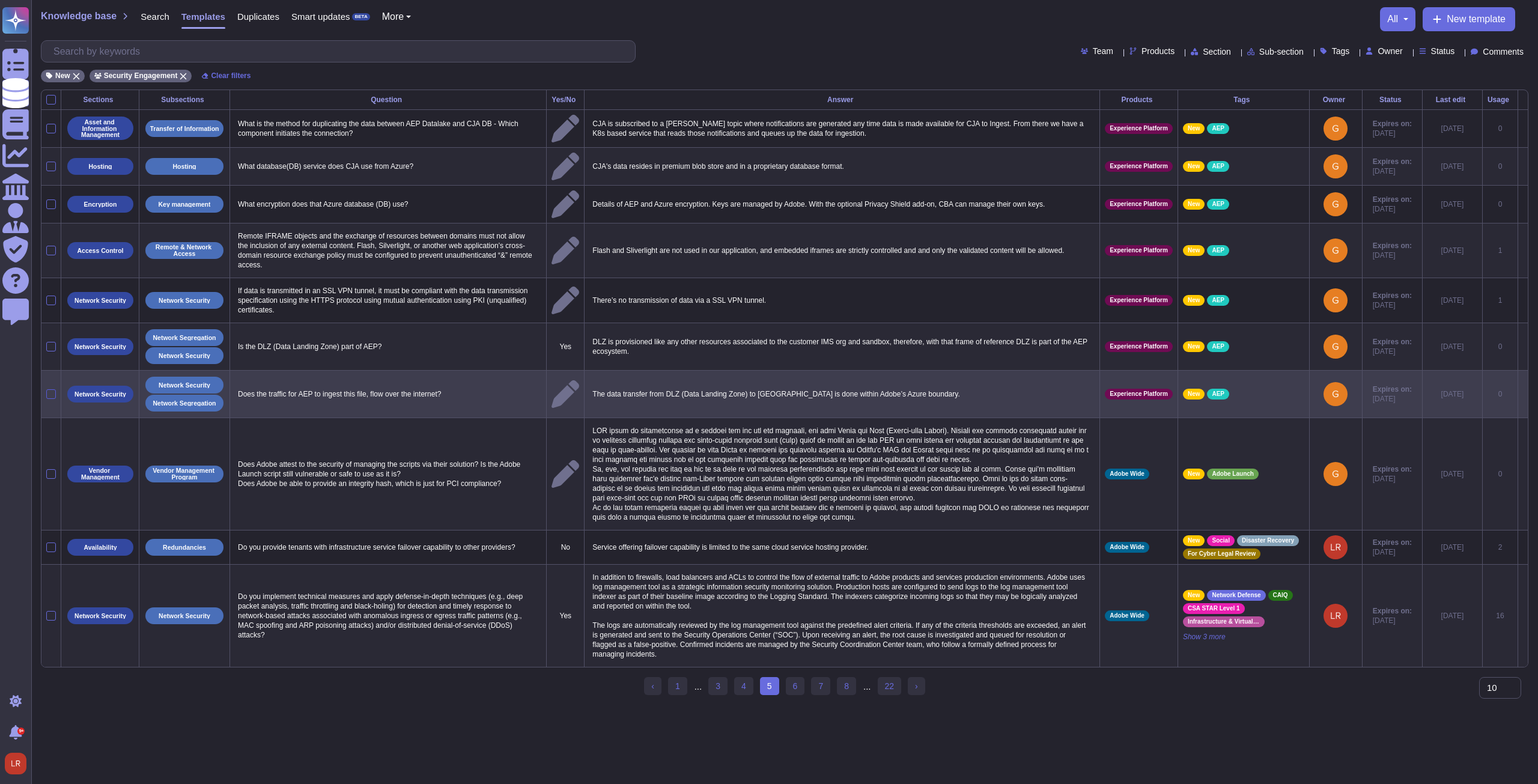
click at [54, 389] on div at bounding box center [51, 394] width 9 height 9
click at [0, 0] on input "checkbox" at bounding box center [0, 0] width 0 height 0
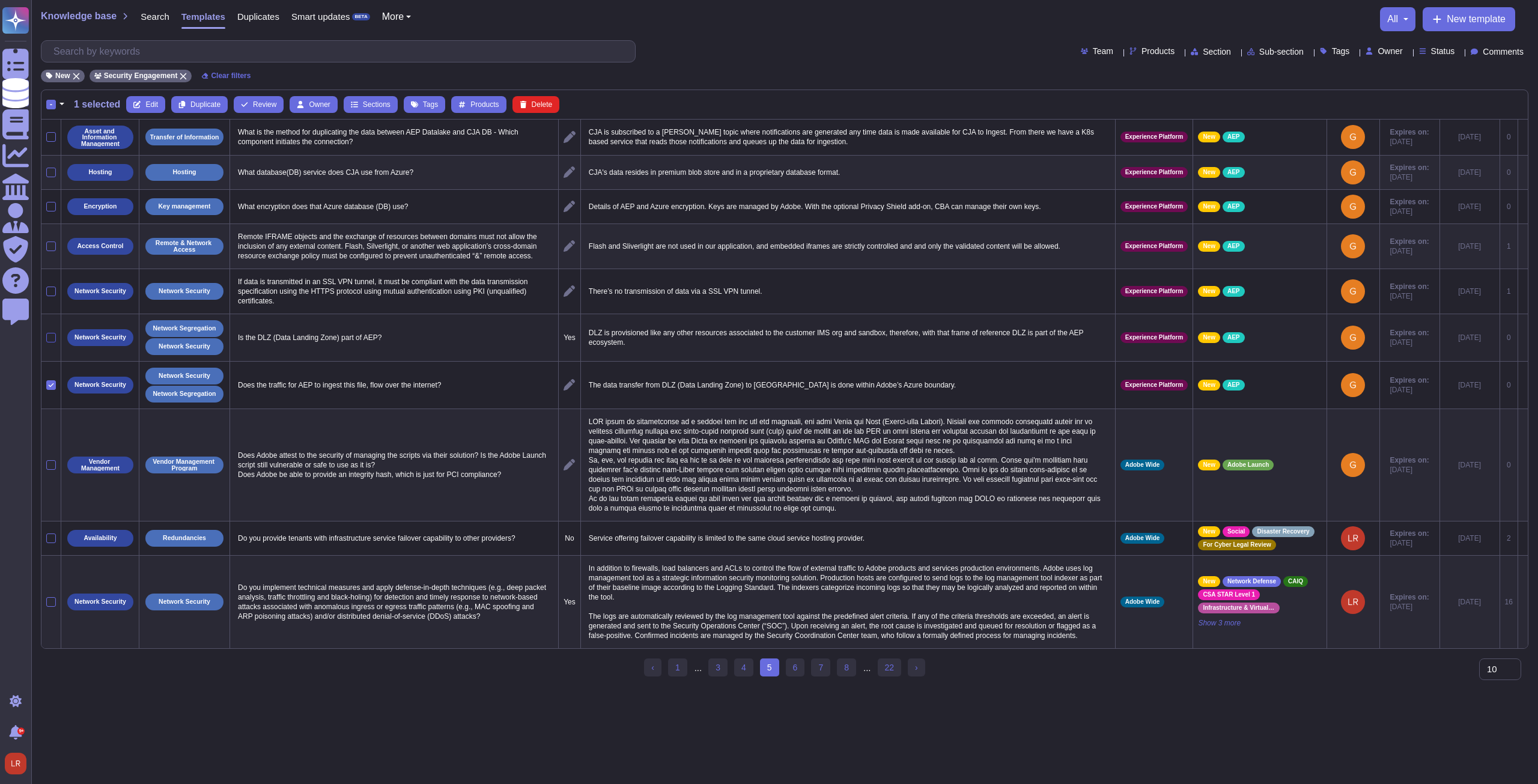
click at [54, 334] on div at bounding box center [51, 337] width 9 height 9
click at [0, 0] on input "checkbox" at bounding box center [0, 0] width 0 height 0
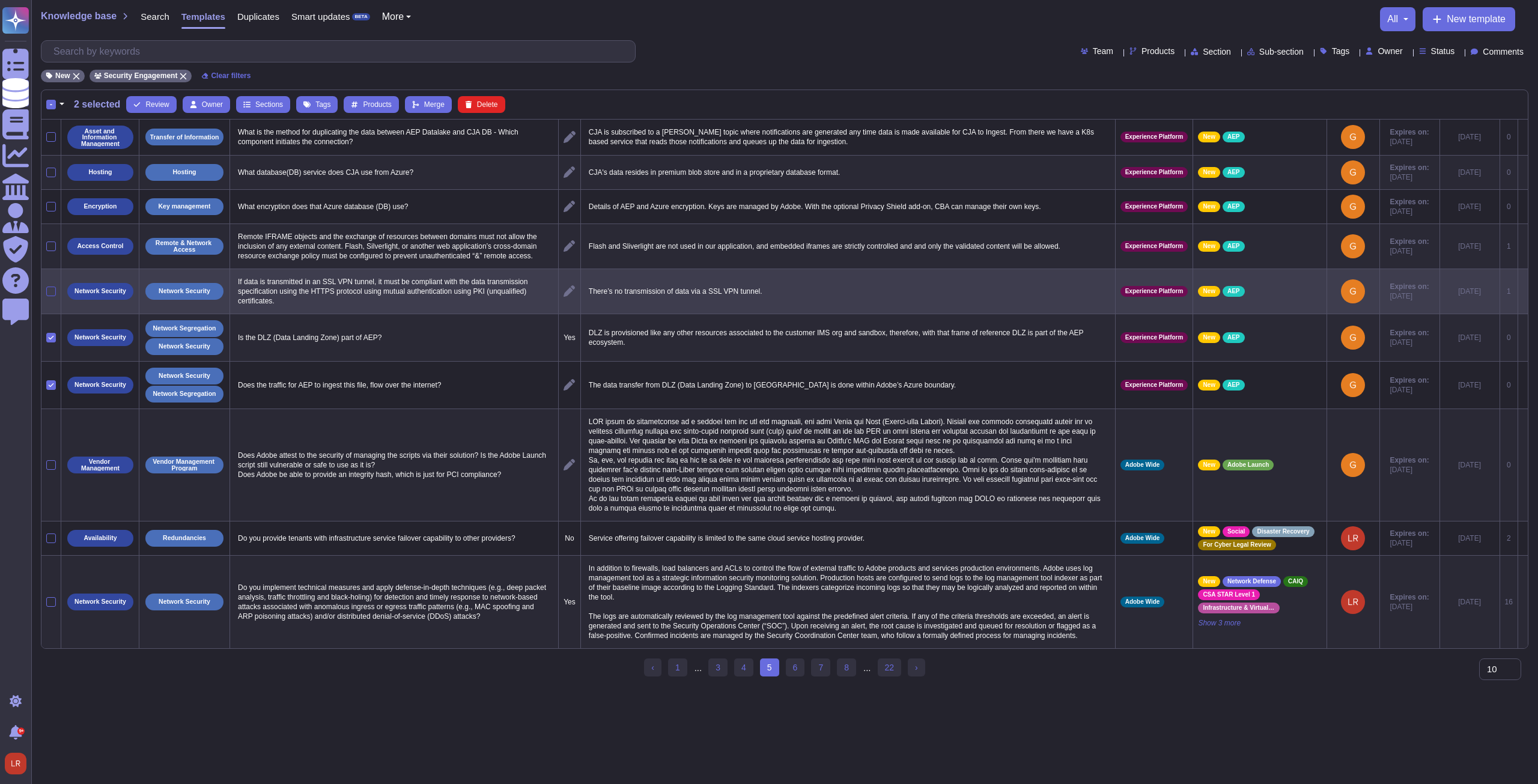
click at [51, 291] on div at bounding box center [51, 291] width 9 height 9
click at [0, 0] on input "checkbox" at bounding box center [0, 0] width 0 height 0
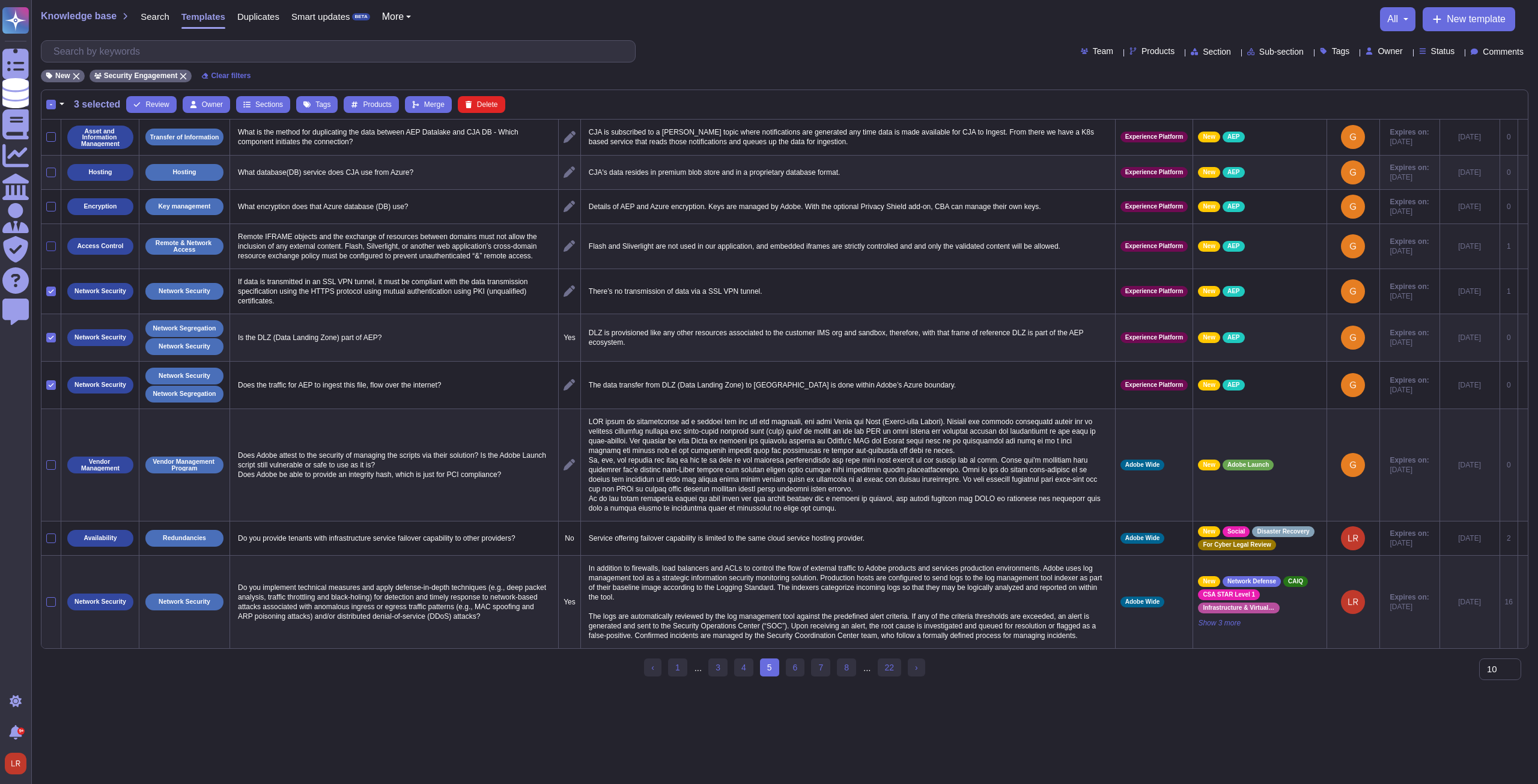
click at [49, 245] on div at bounding box center [51, 246] width 9 height 9
click at [0, 0] on input "checkbox" at bounding box center [0, 0] width 0 height 0
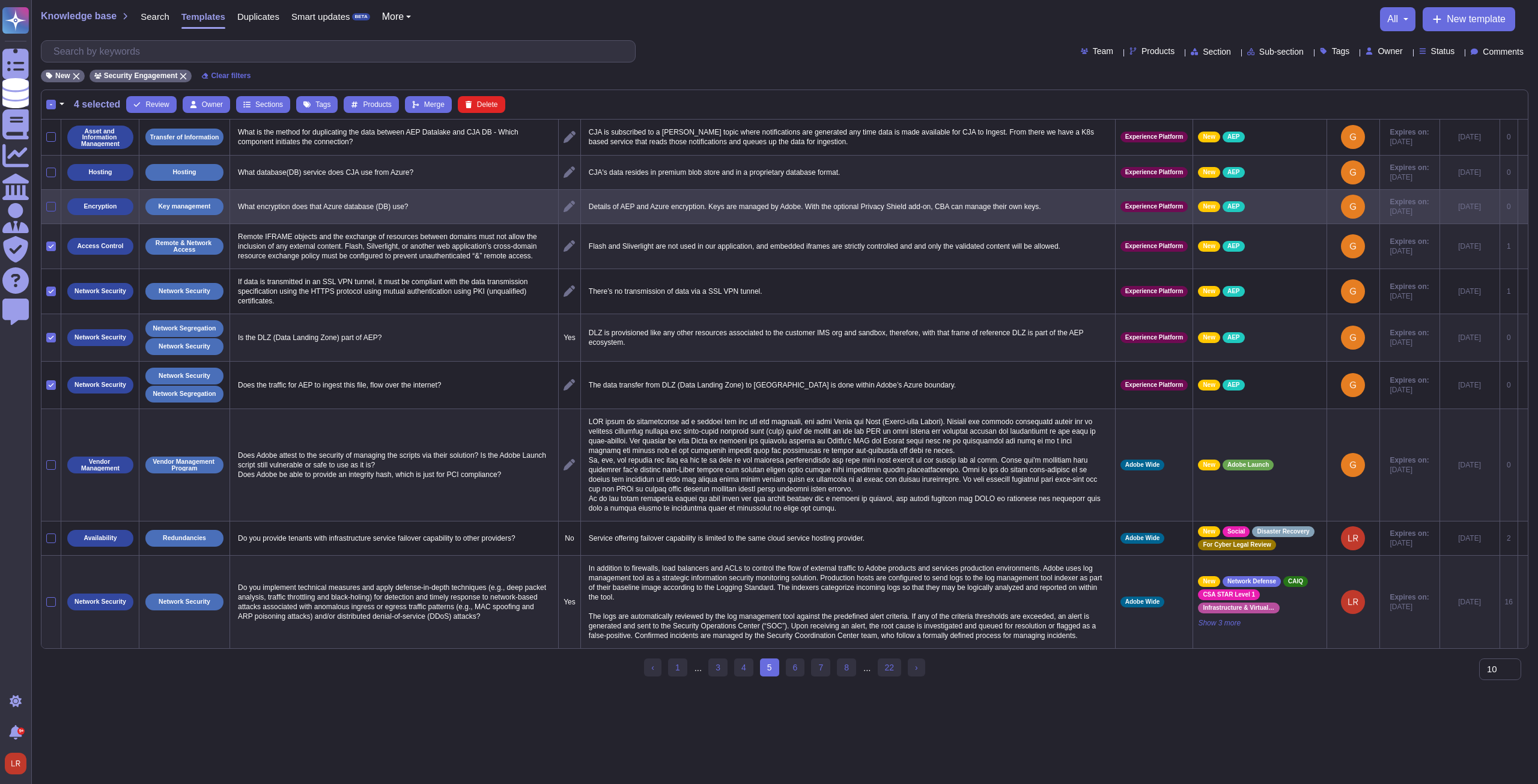
click at [49, 203] on div at bounding box center [51, 206] width 9 height 9
click at [0, 0] on input "checkbox" at bounding box center [0, 0] width 0 height 0
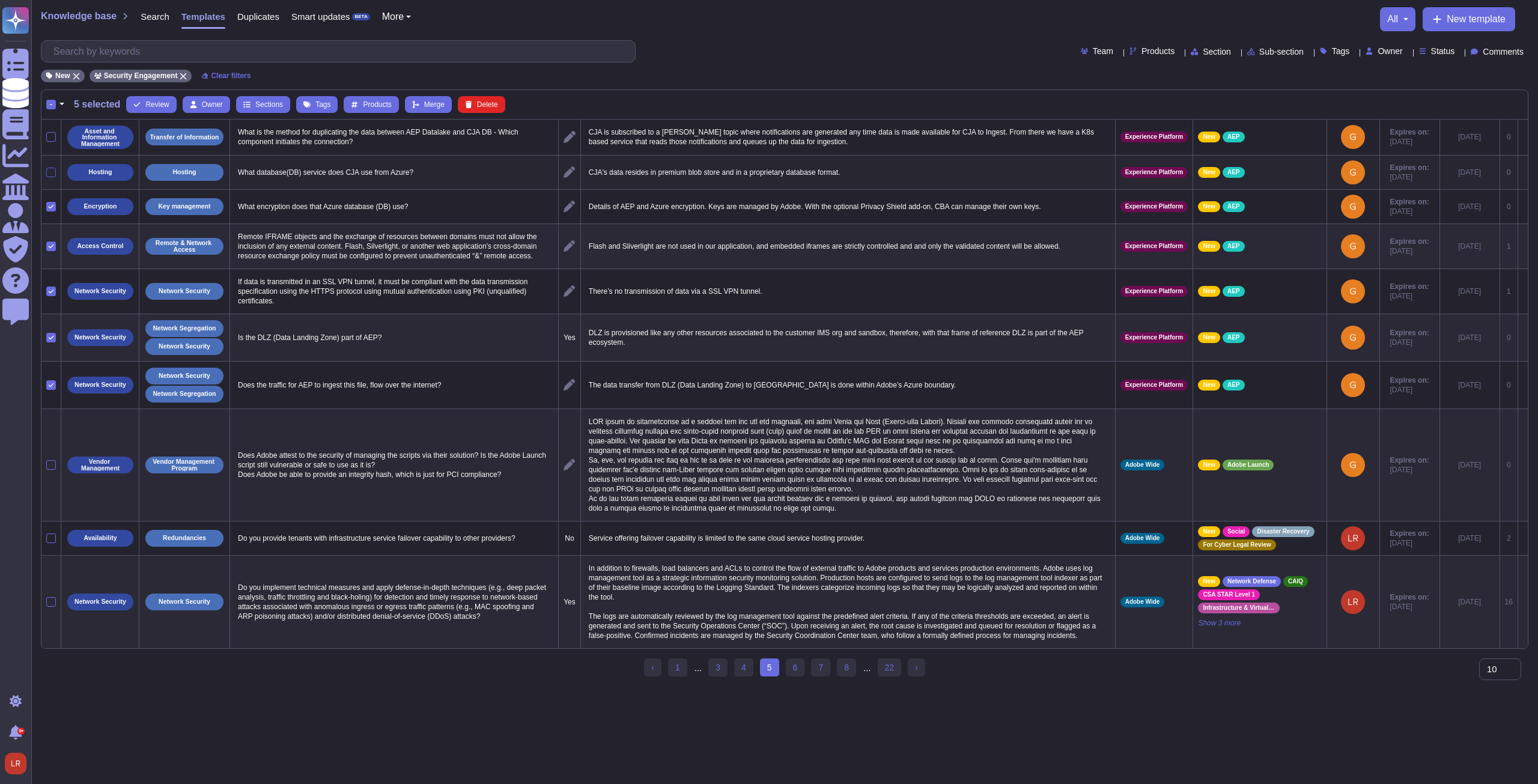
click at [50, 172] on div at bounding box center [51, 172] width 9 height 9
click at [0, 0] on input "checkbox" at bounding box center [0, 0] width 0 height 0
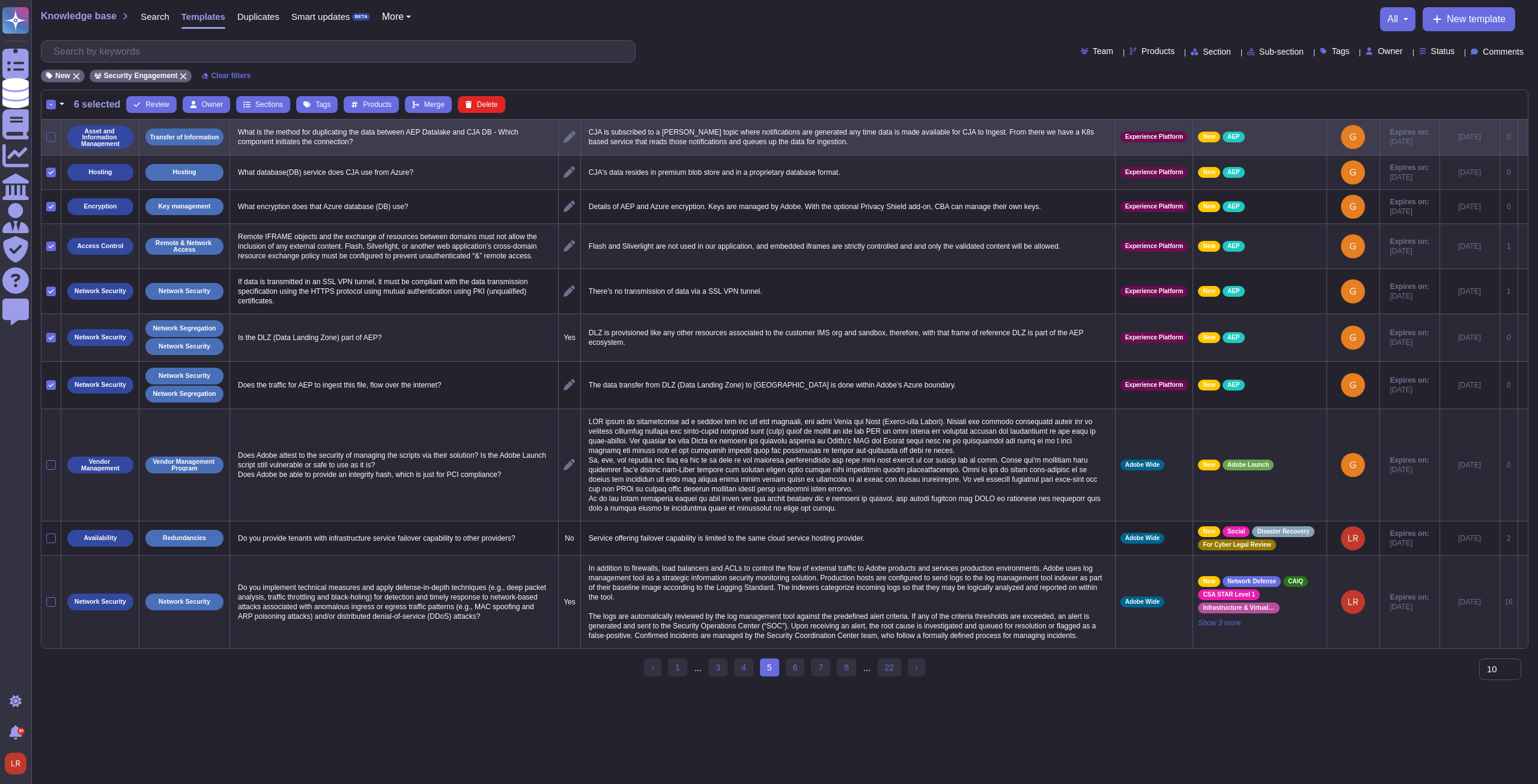
click at [48, 136] on div at bounding box center [51, 136] width 9 height 9
click at [0, 0] on input "checkbox" at bounding box center [0, 0] width 0 height 0
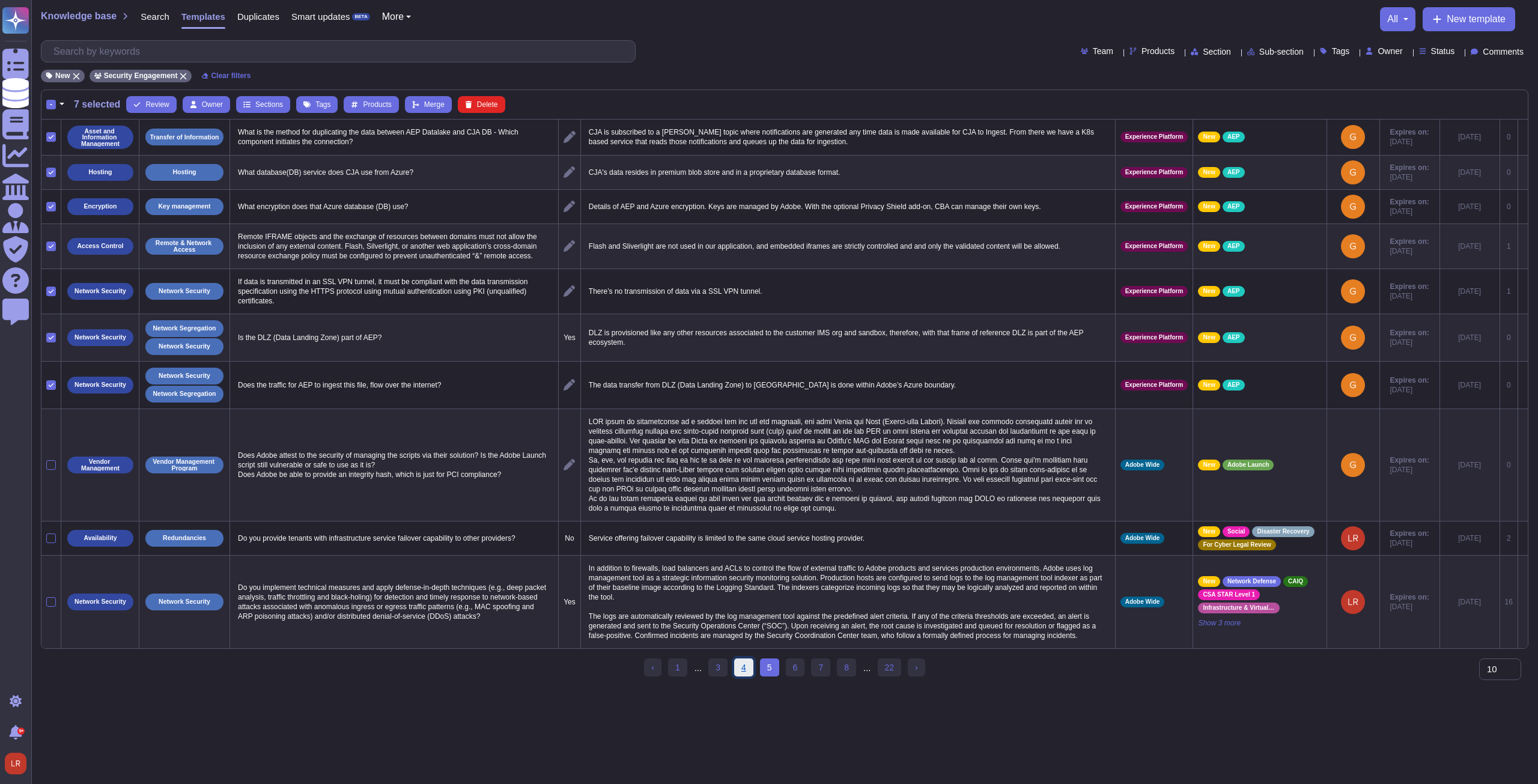
click at [744, 676] on link "4" at bounding box center [744, 667] width 19 height 18
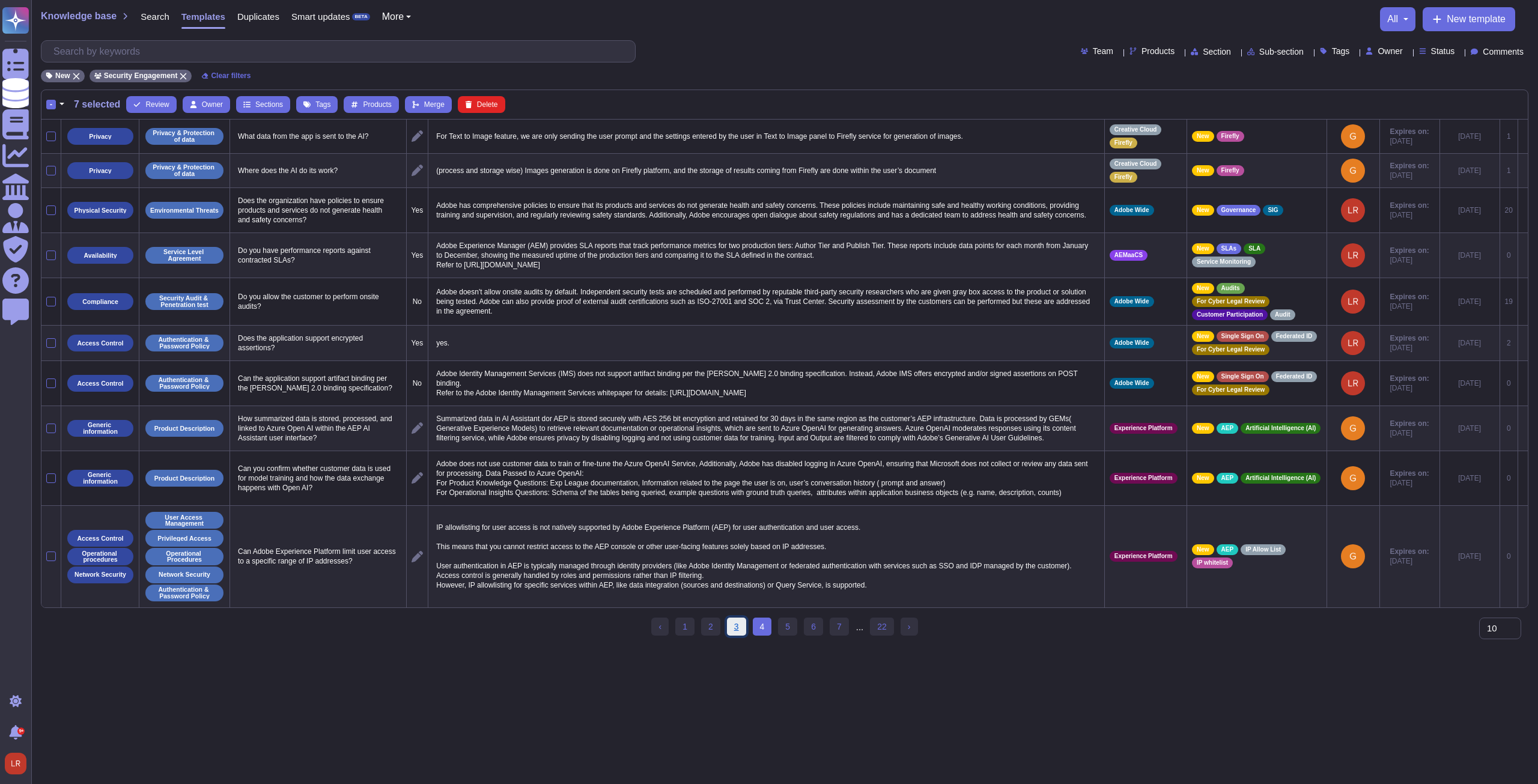
click at [735, 624] on link "3" at bounding box center [737, 626] width 19 height 18
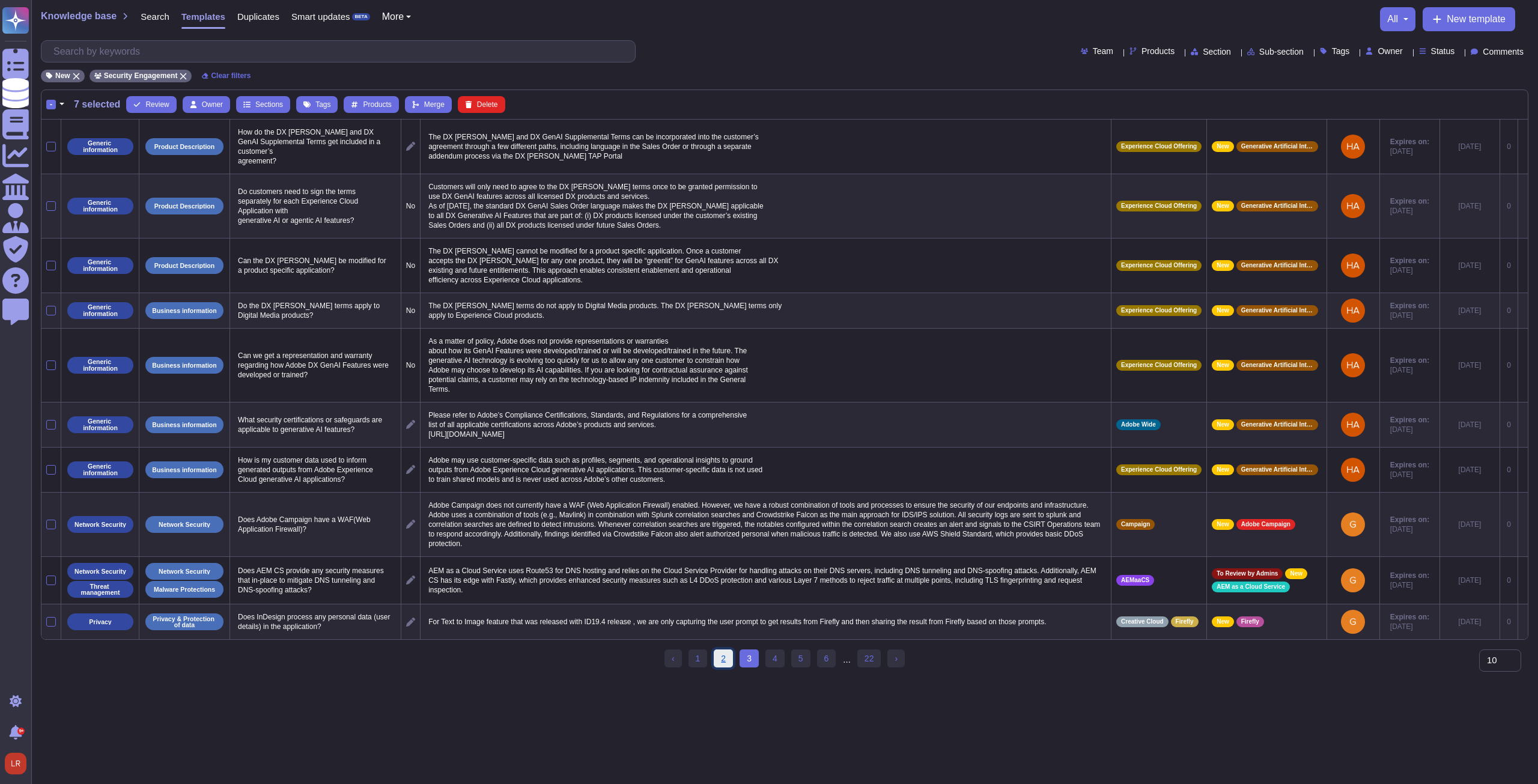
click at [725, 653] on link "2" at bounding box center [723, 658] width 19 height 18
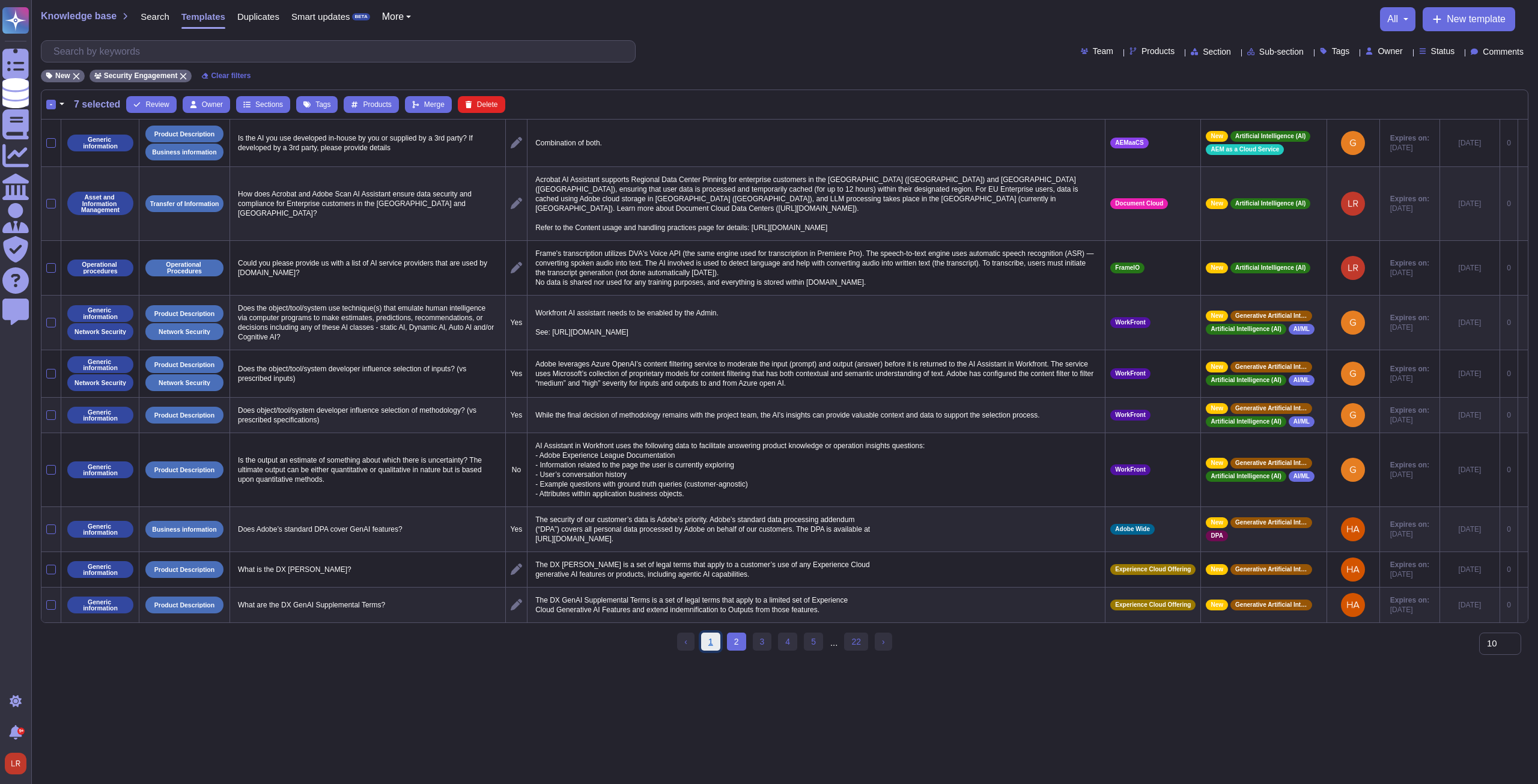
click at [713, 642] on link "1" at bounding box center [711, 641] width 19 height 18
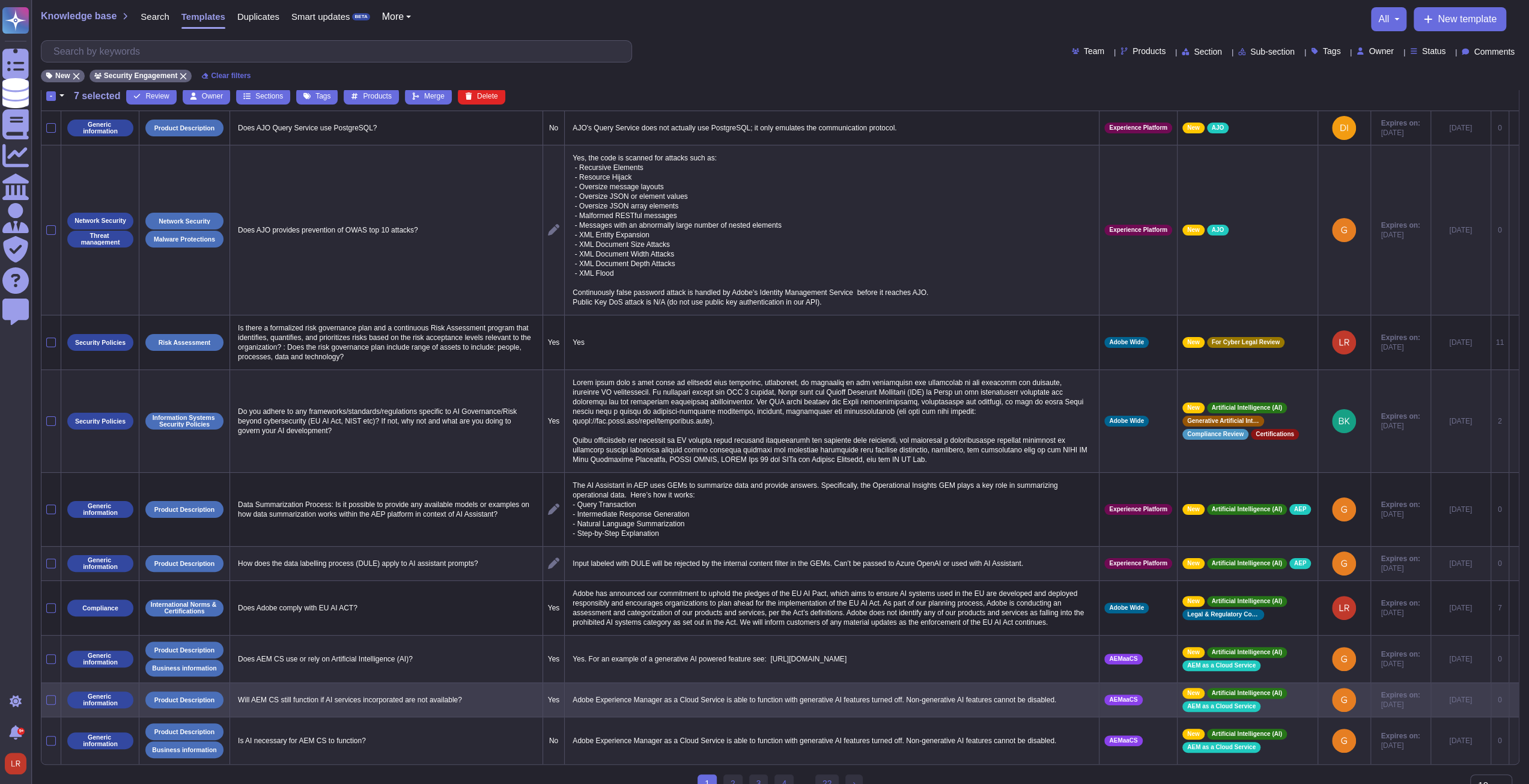
scroll to position [23, 0]
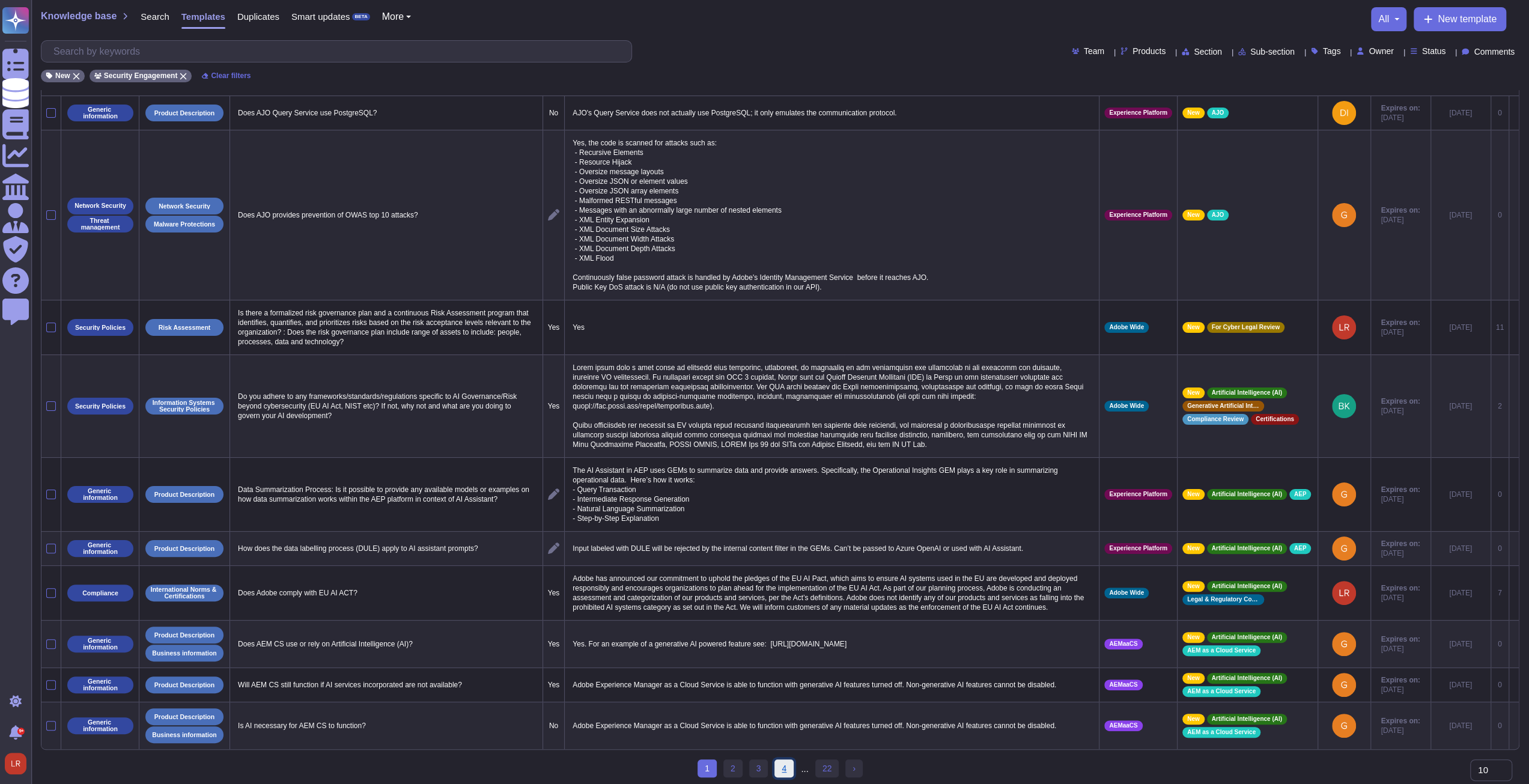
click at [787, 765] on link "4" at bounding box center [784, 768] width 19 height 18
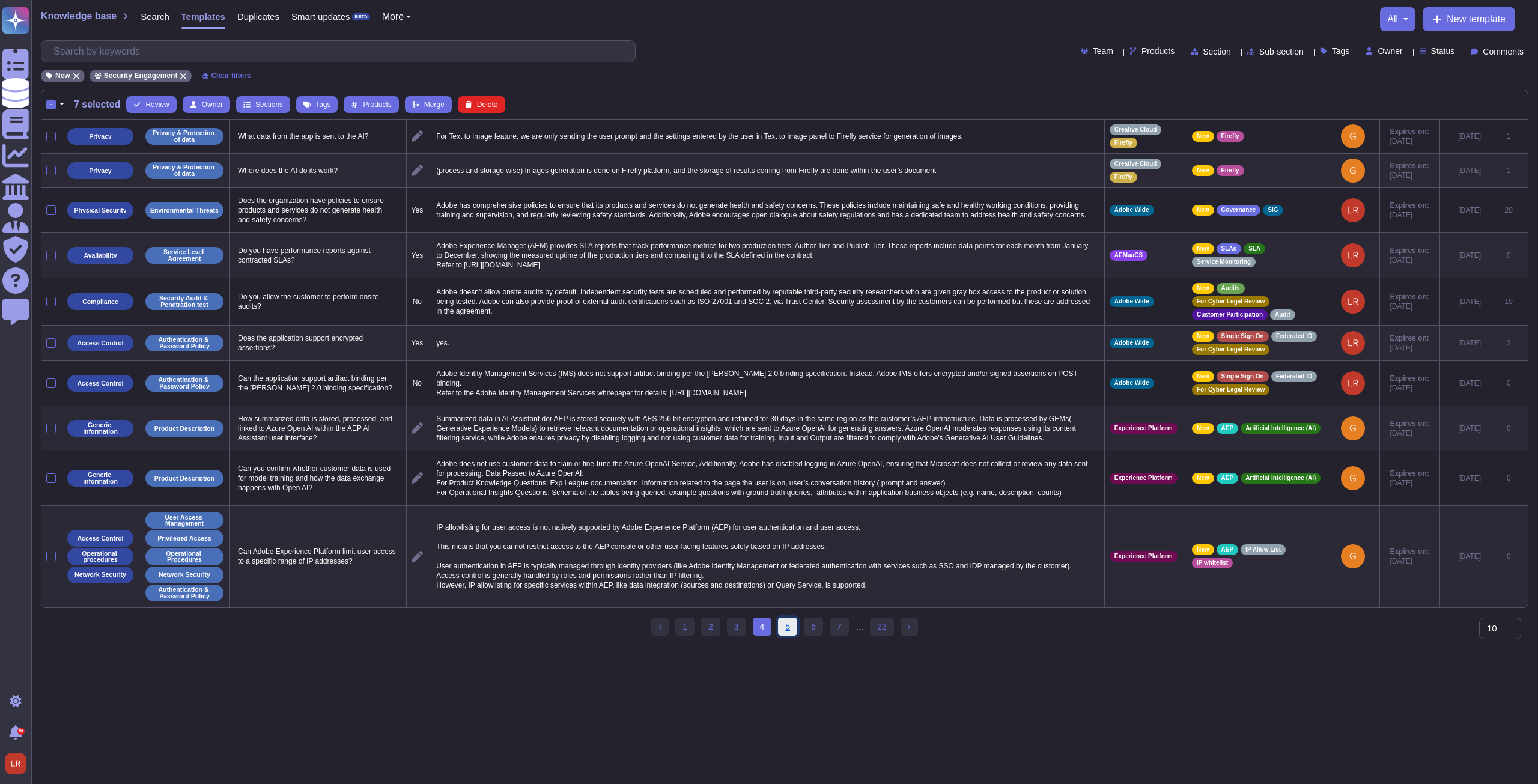
click at [787, 625] on link "5" at bounding box center [788, 626] width 19 height 18
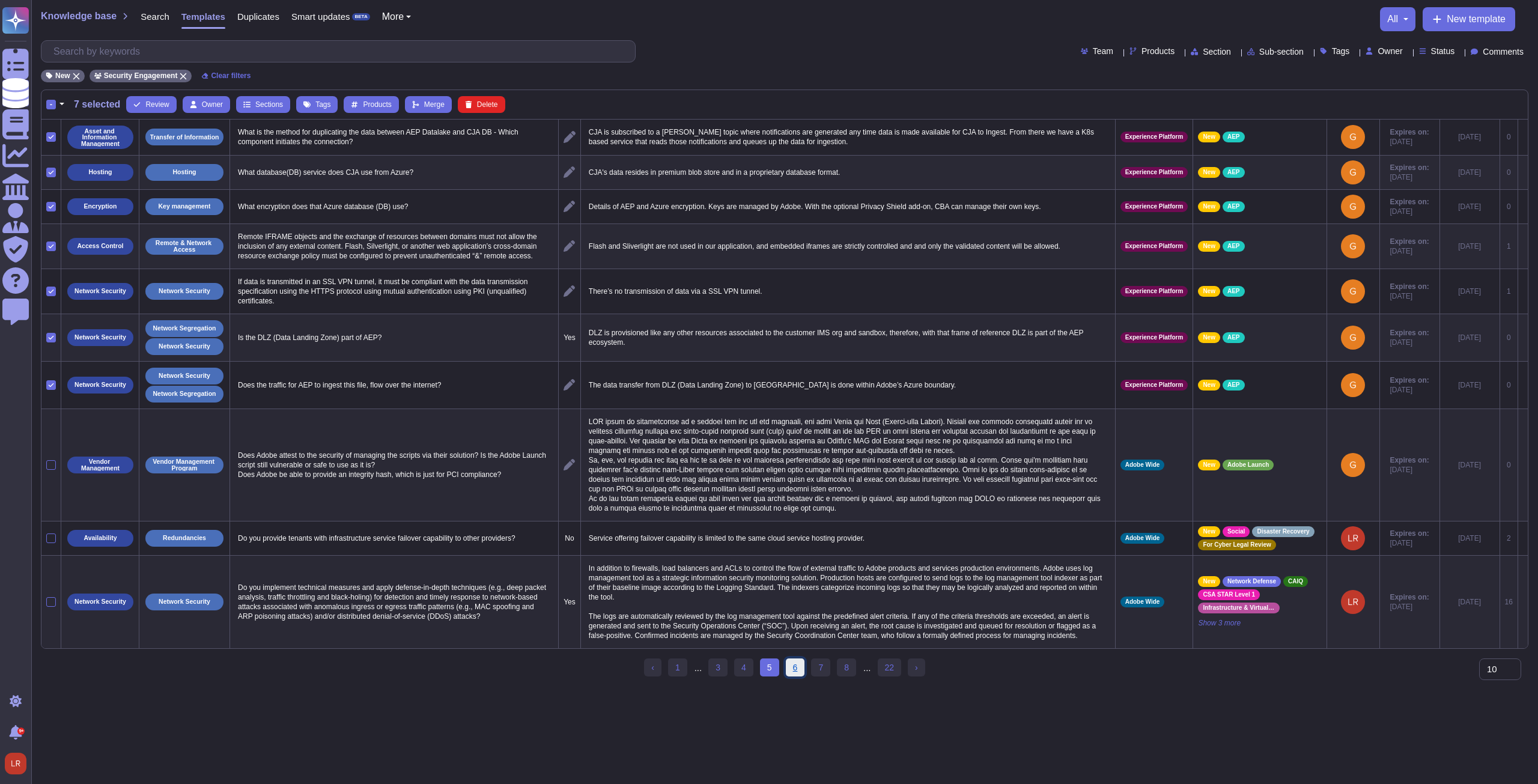
click at [799, 672] on link "6" at bounding box center [795, 667] width 19 height 18
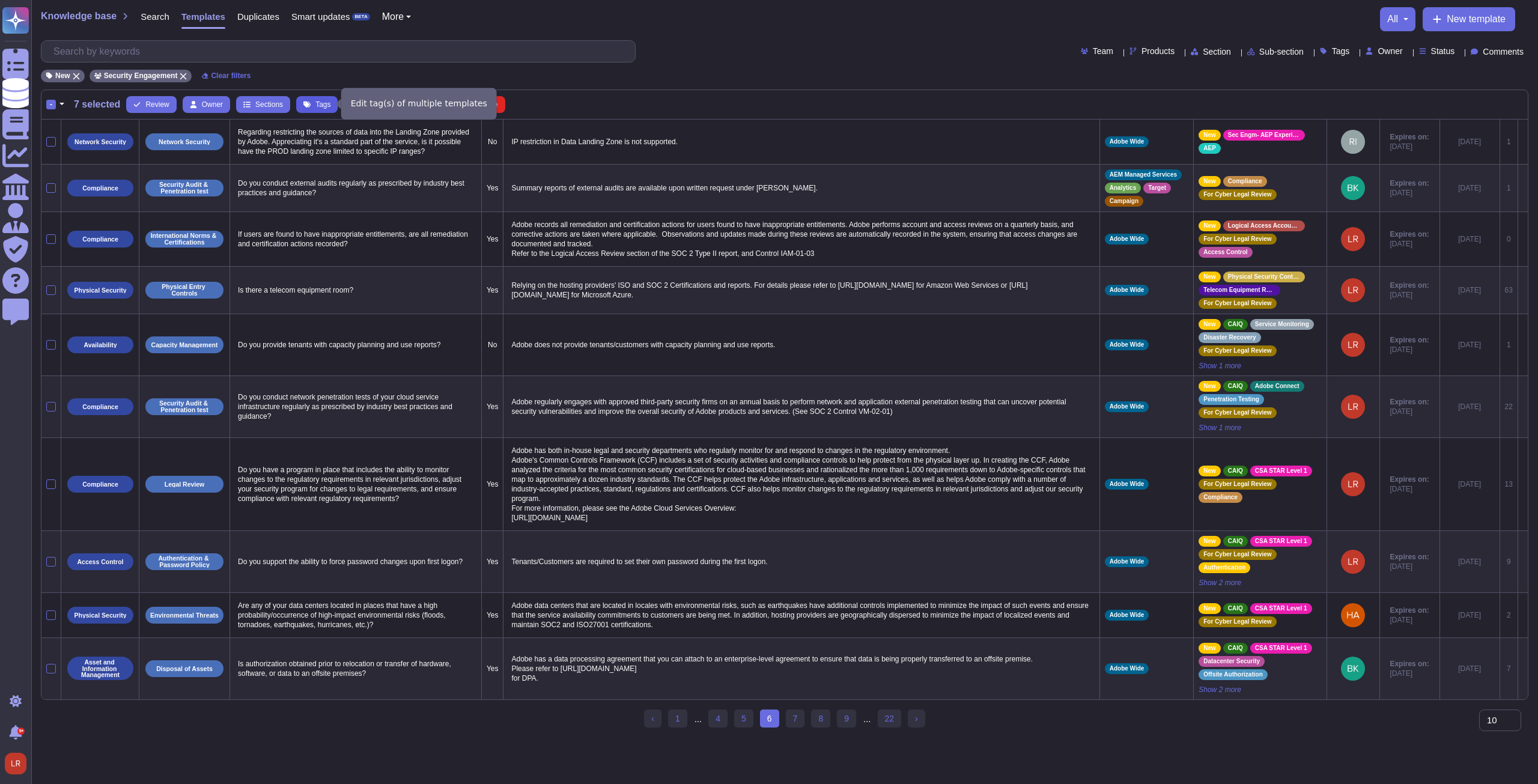
click at [315, 104] on span "Tags" at bounding box center [322, 104] width 15 height 7
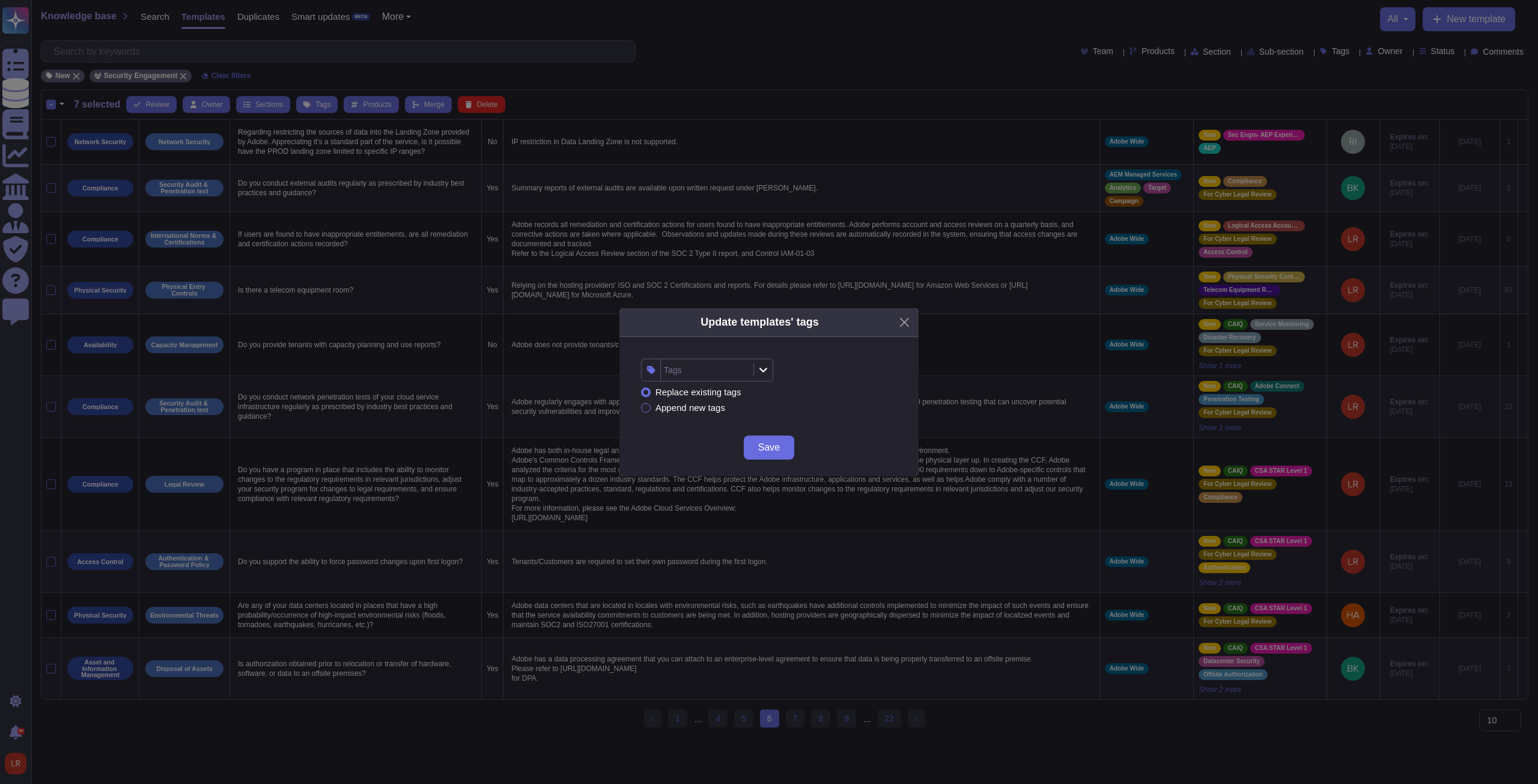
click at [734, 383] on div "Replace existing tags Append new tags" at bounding box center [769, 400] width 256 height 37
click at [725, 370] on div "Tags" at bounding box center [706, 370] width 90 height 22
type input "aep"
click at [709, 465] on div "AEP" at bounding box center [717, 464] width 64 height 11
click at [843, 390] on div "Replace existing tags Append new tags" at bounding box center [769, 400] width 256 height 37
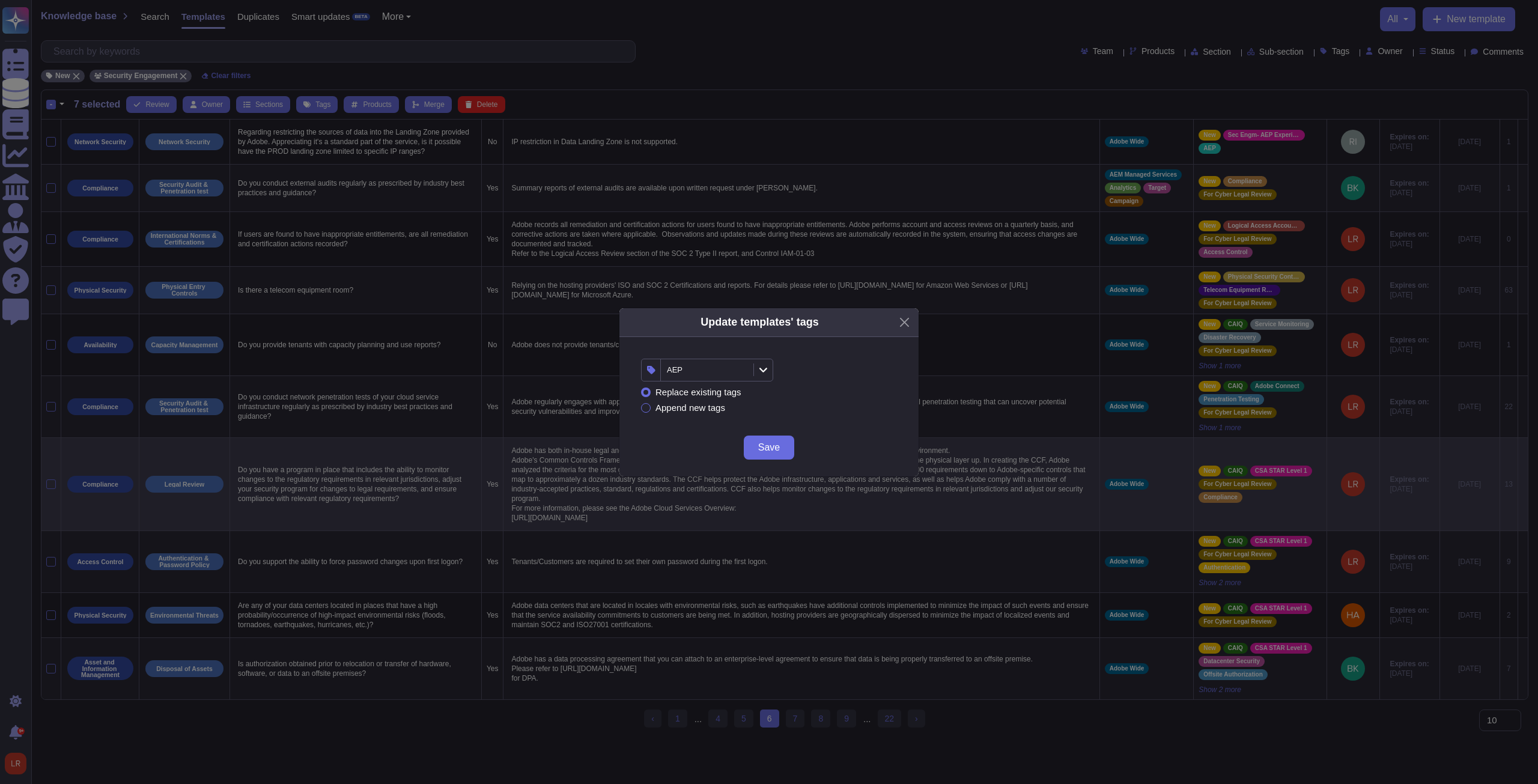
click at [772, 448] on span "Save" at bounding box center [769, 447] width 22 height 9
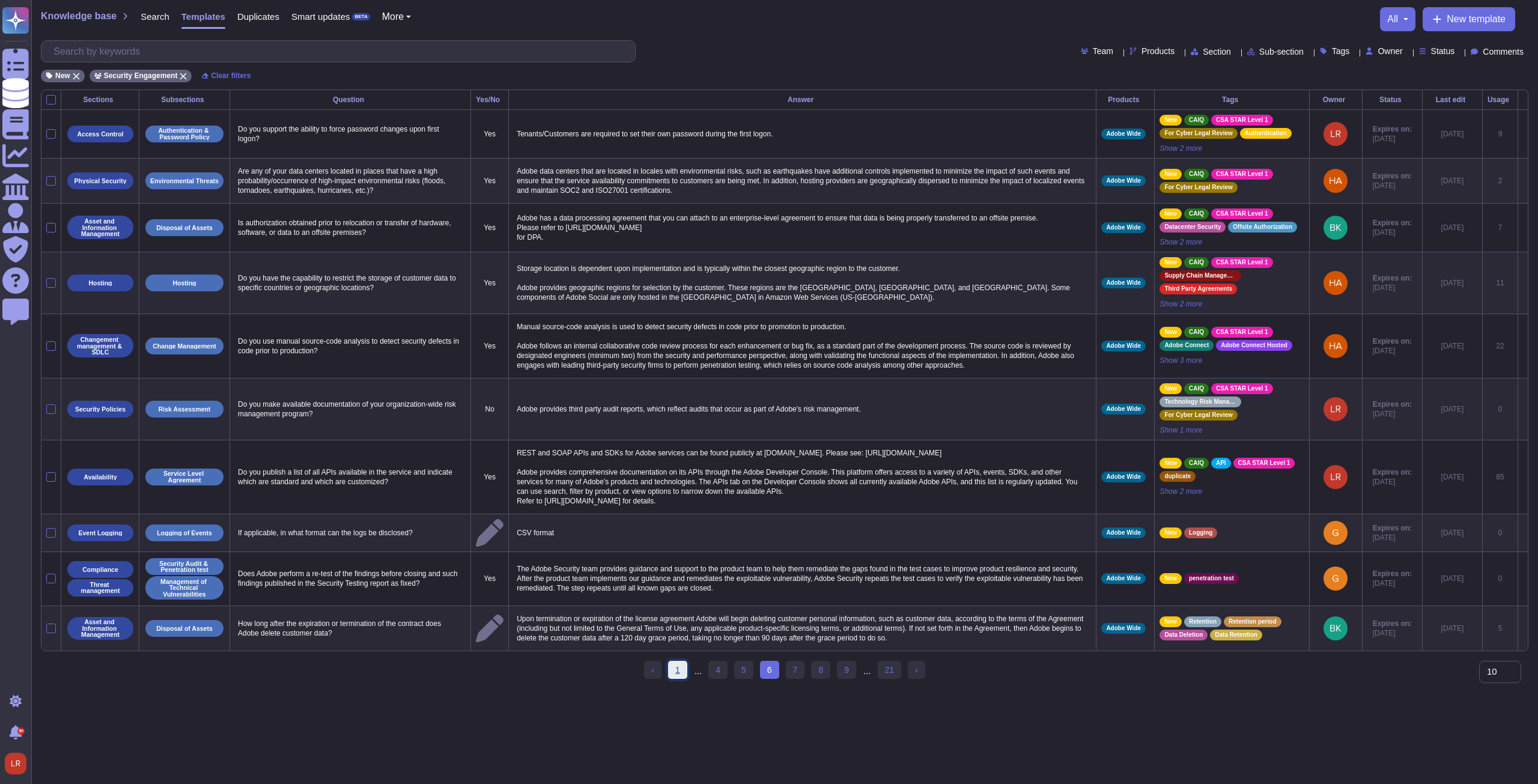
click at [685, 675] on link "1" at bounding box center [677, 669] width 19 height 18
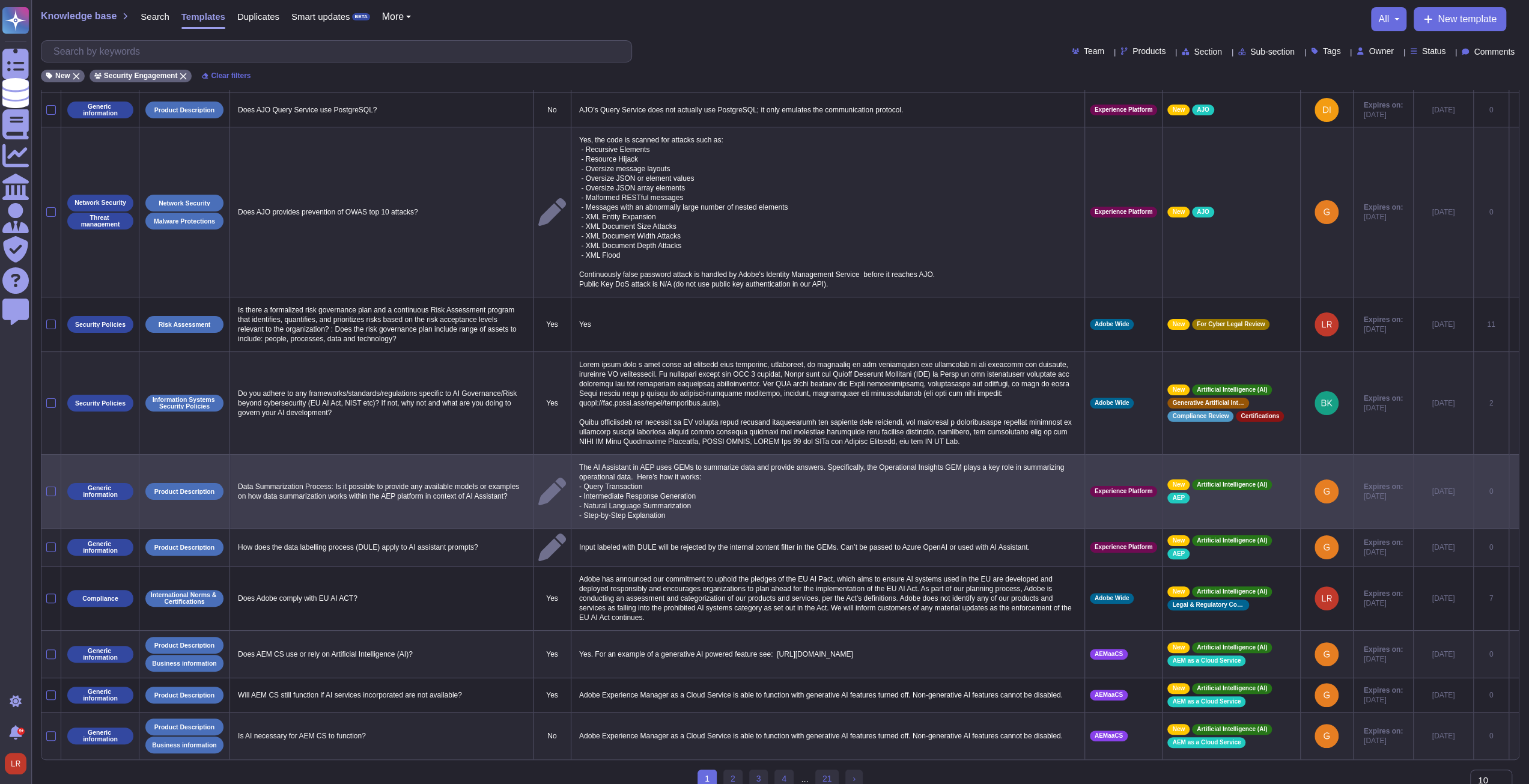
scroll to position [33, 0]
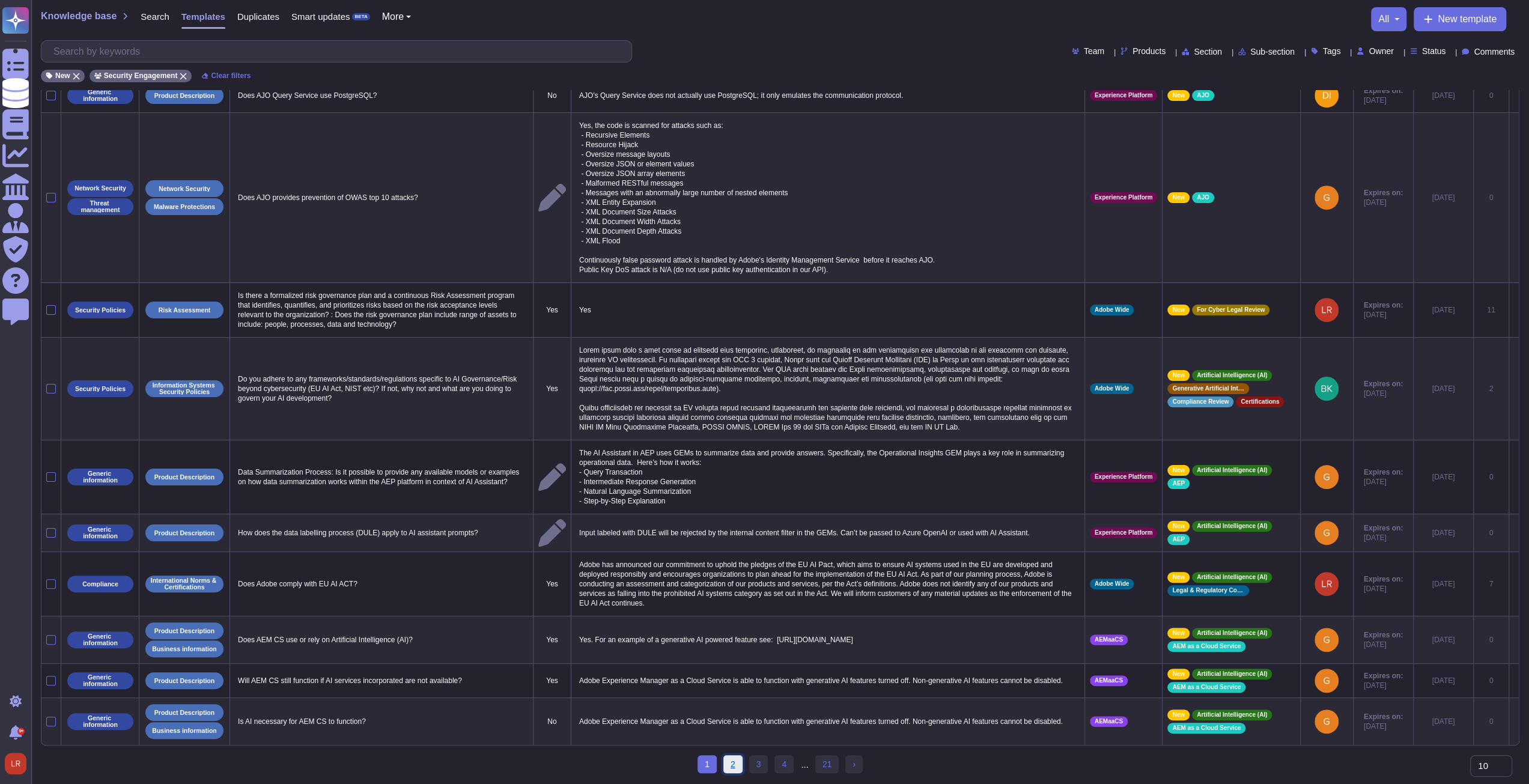
click at [735, 762] on link "2" at bounding box center [733, 763] width 19 height 18
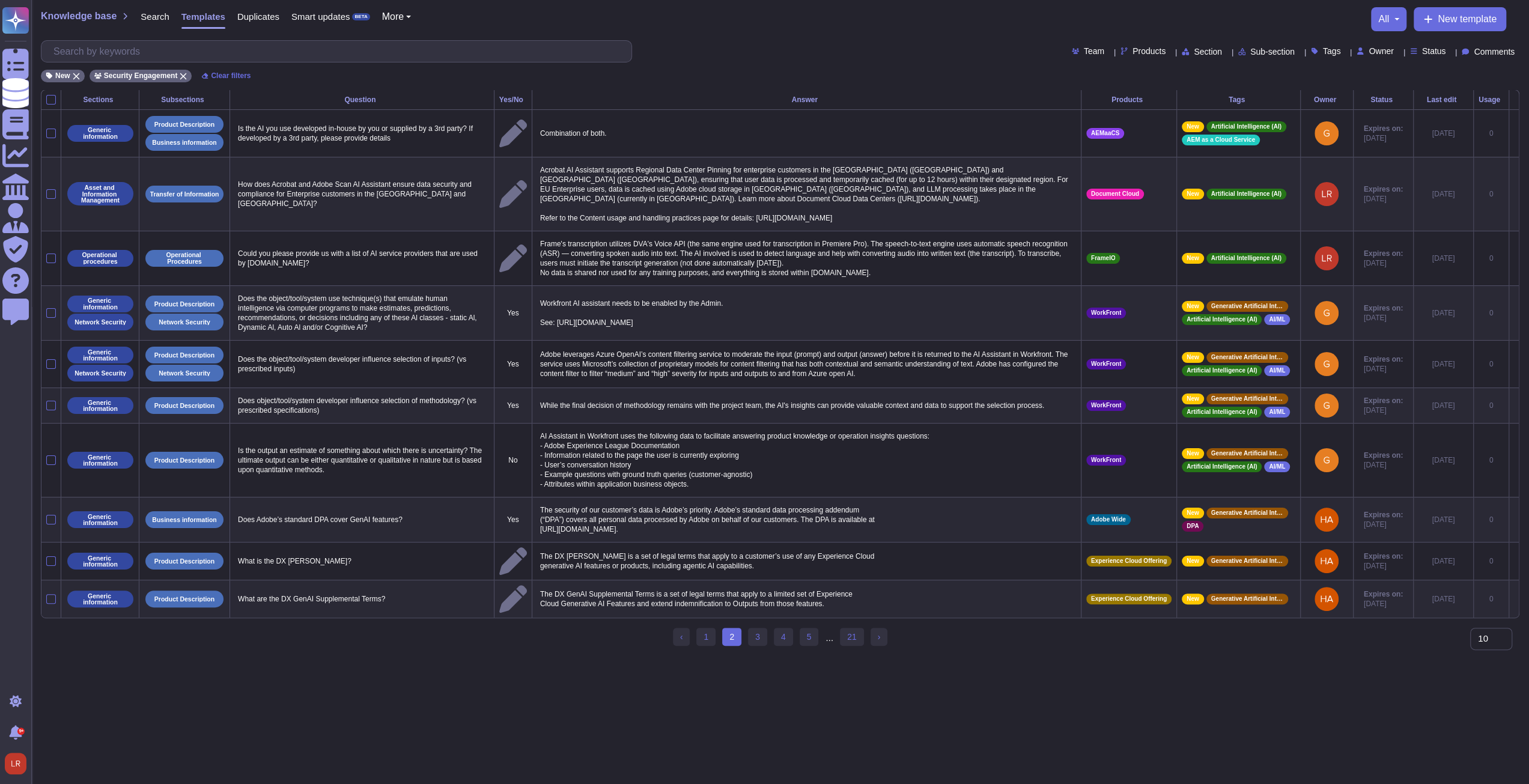
scroll to position [0, 0]
click at [763, 638] on link "3" at bounding box center [763, 637] width 19 height 18
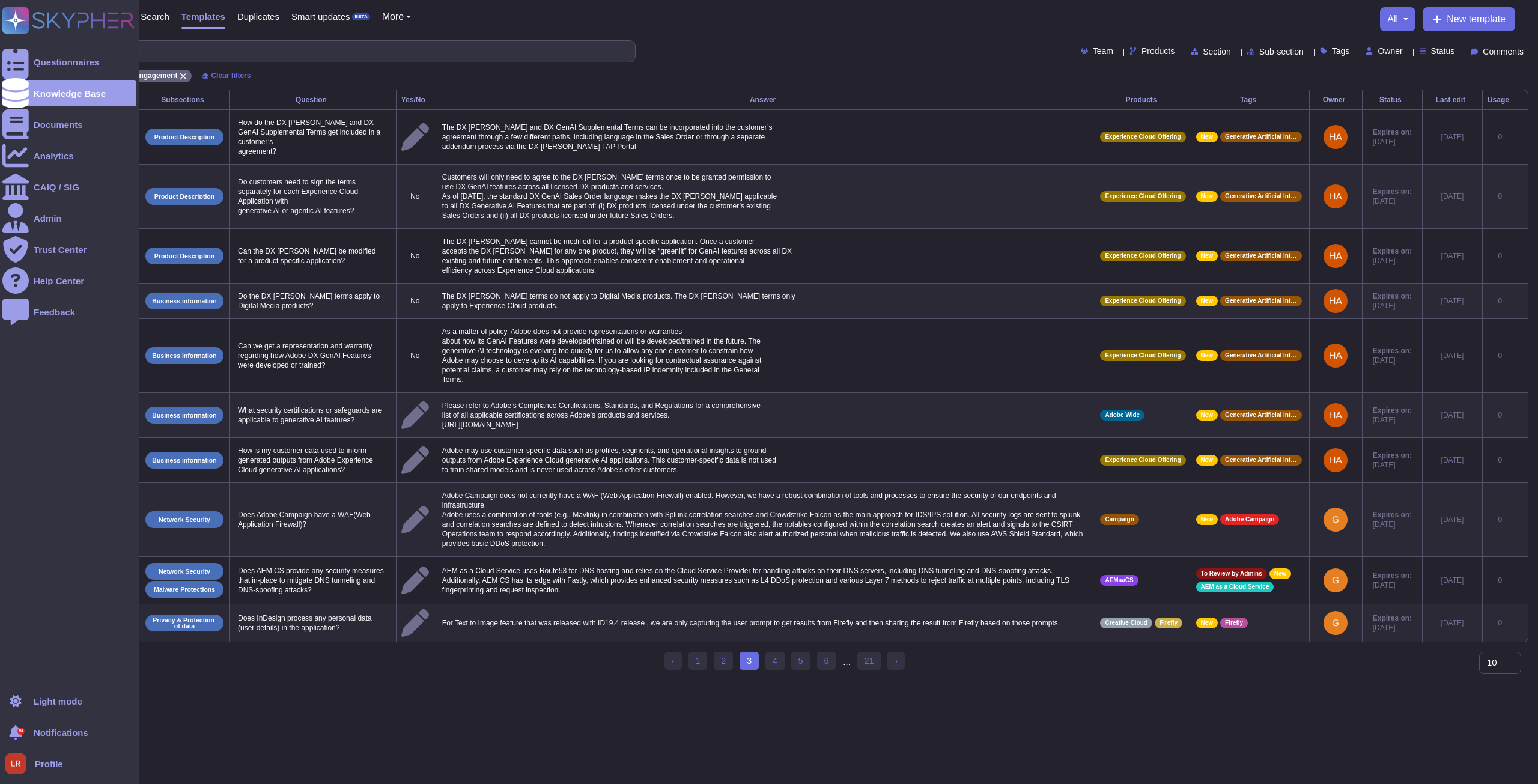
click at [9, 507] on ul "Questionnaires Knowledge Base Documents Analytics CAIQ / SIG Admin Trust Center…" at bounding box center [69, 364] width 134 height 632
drag, startPoint x: 64, startPoint y: 585, endPoint x: 34, endPoint y: 552, distance: 44.6
click at [34, 556] on ul "Questionnaires Knowledge Base Documents Analytics CAIQ / SIG Admin Trust Center…" at bounding box center [69, 364] width 134 height 632
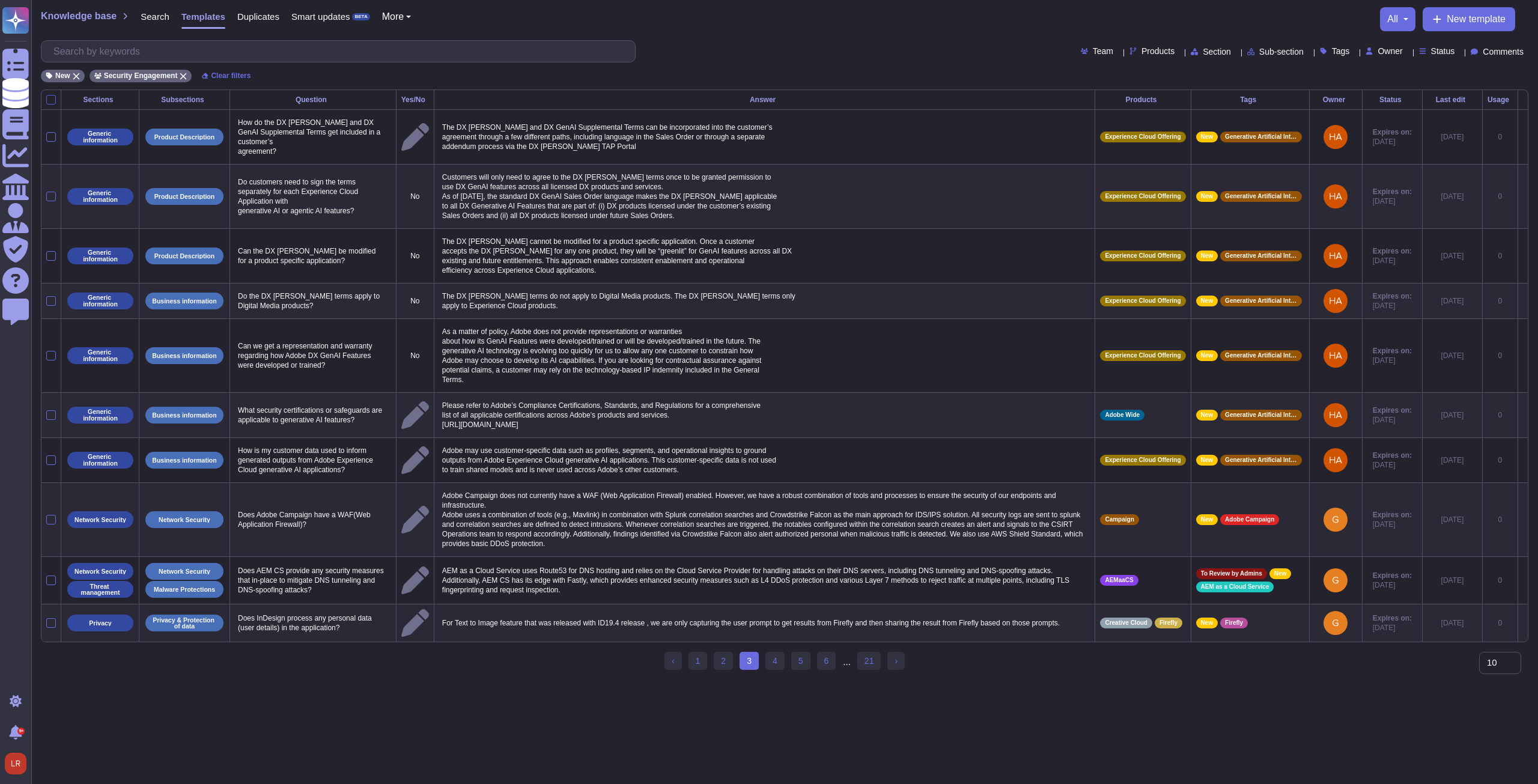
click at [55, 98] on div at bounding box center [51, 99] width 9 height 9
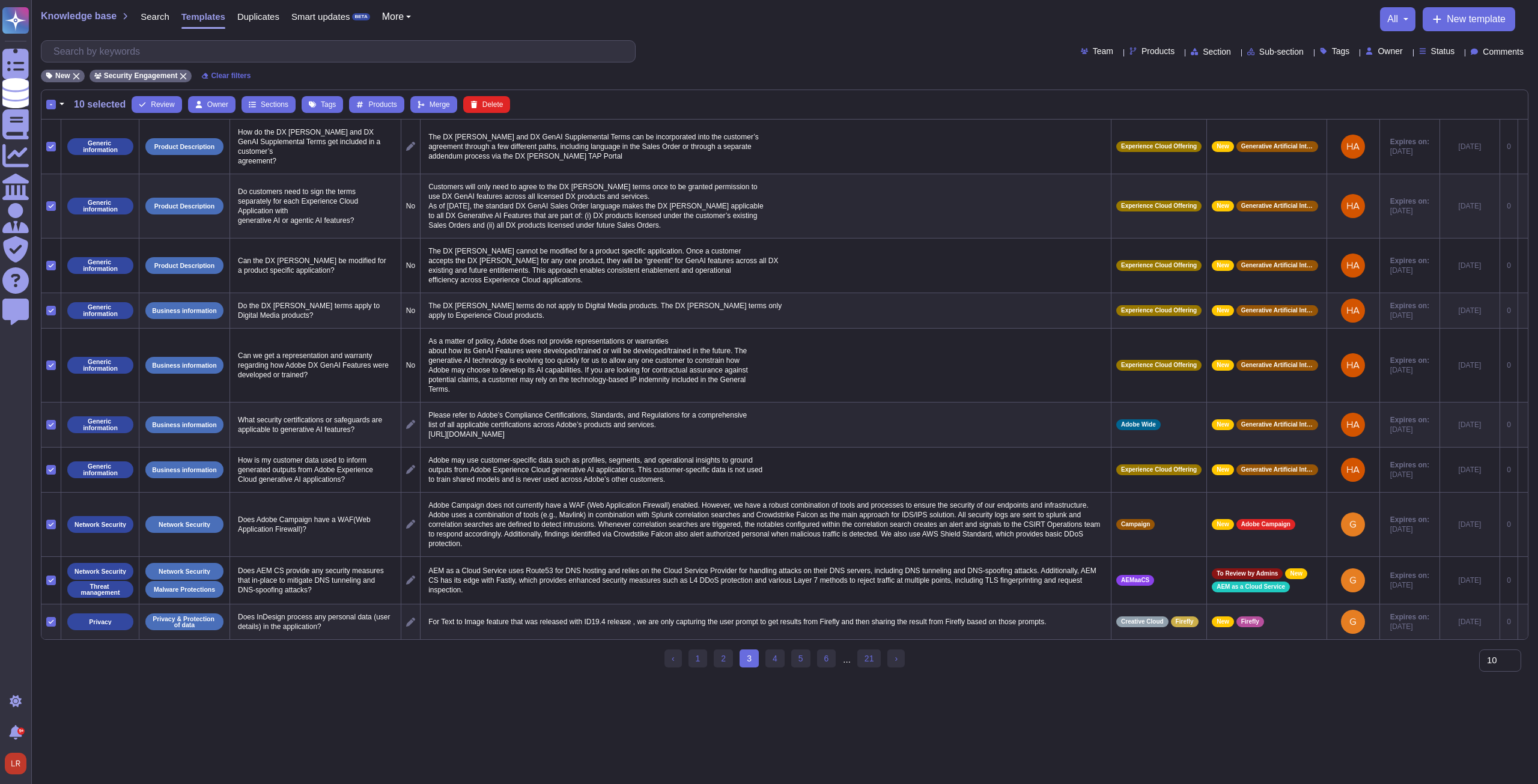
click at [49, 521] on icon at bounding box center [51, 524] width 6 height 6
click at [0, 0] on input "checkbox" at bounding box center [0, 0] width 0 height 0
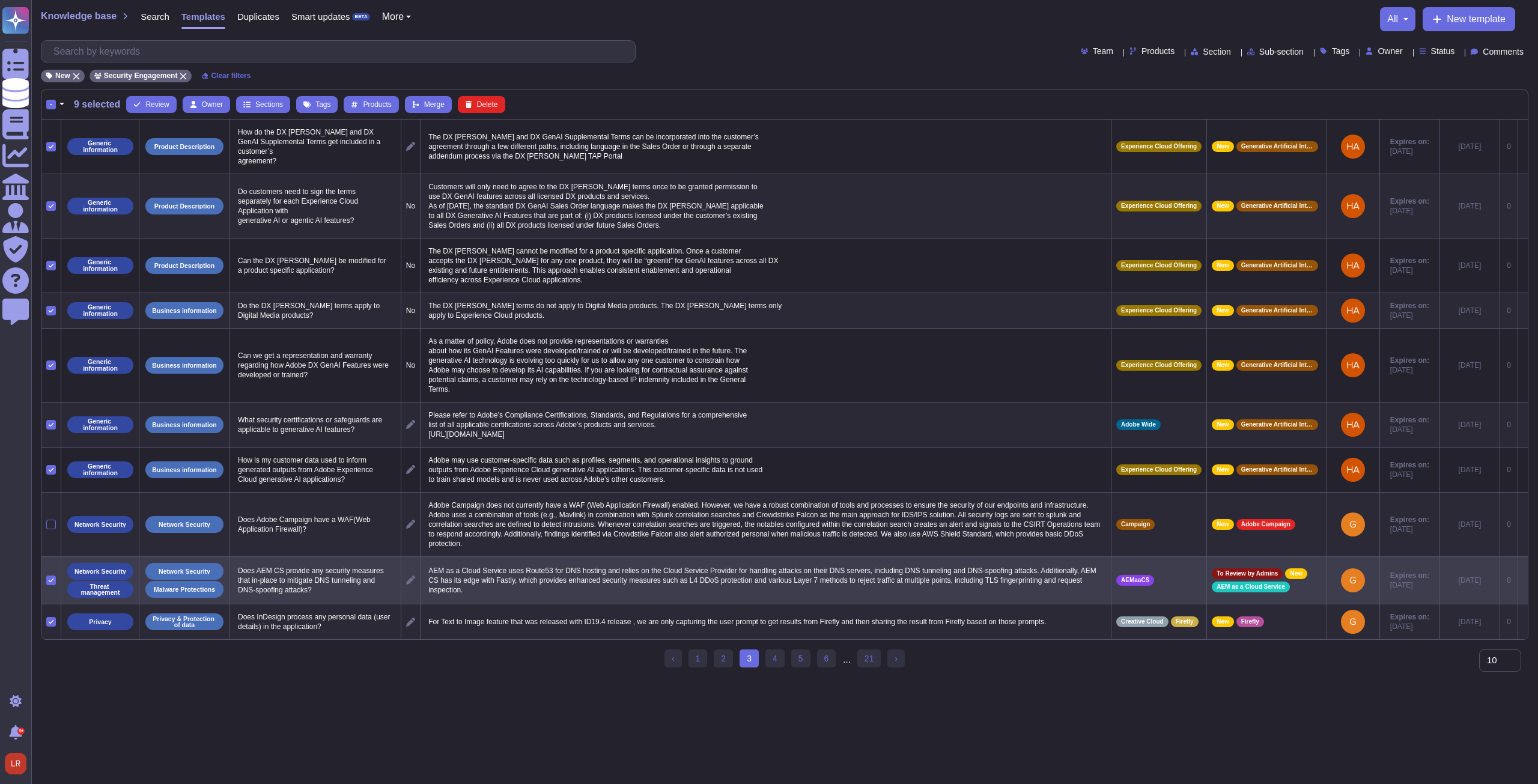
click at [50, 577] on icon at bounding box center [51, 580] width 6 height 6
click at [0, 0] on input "checkbox" at bounding box center [0, 0] width 0 height 0
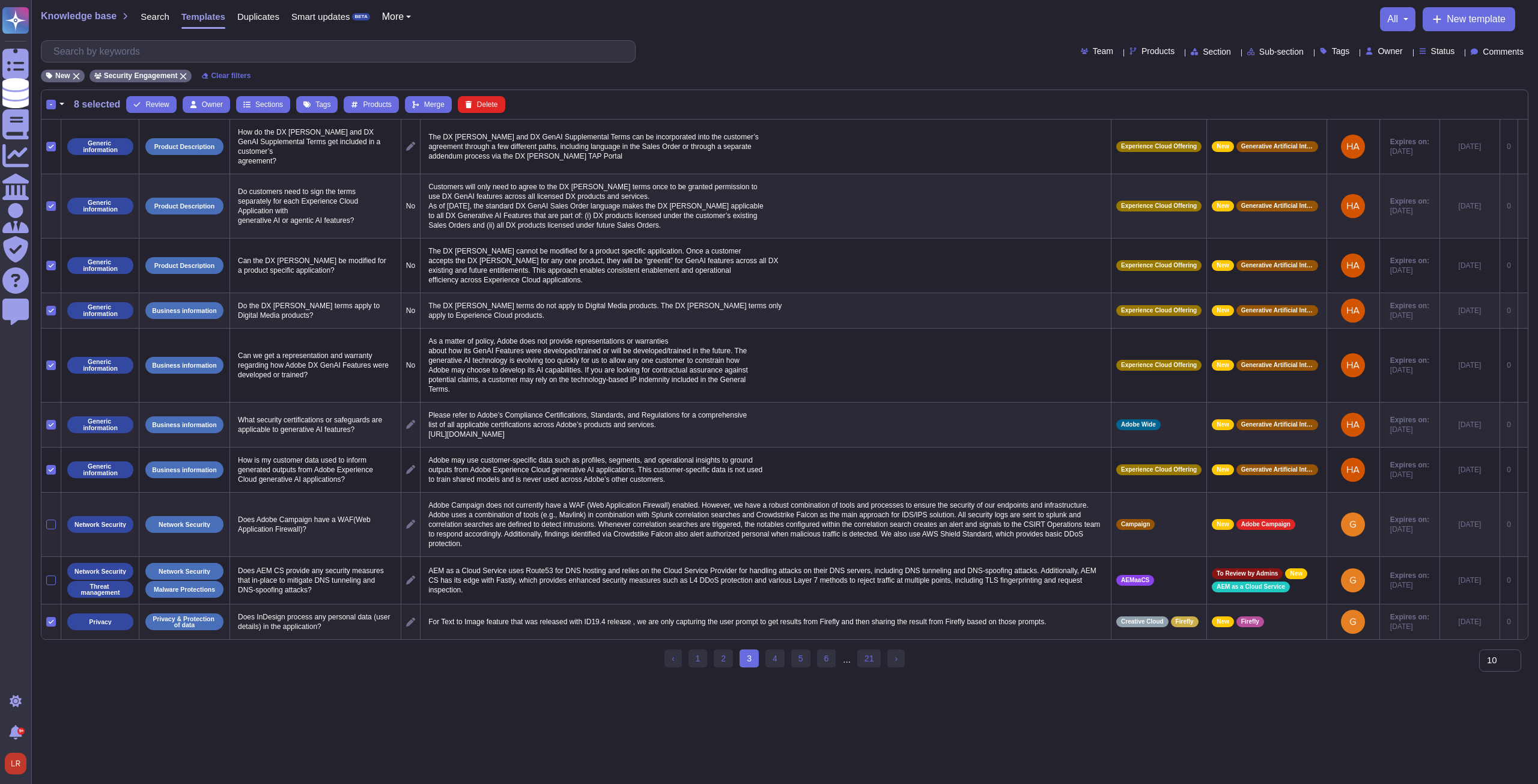
click at [58, 610] on td at bounding box center [51, 621] width 20 height 35
click at [725, 659] on link "2" at bounding box center [723, 658] width 19 height 18
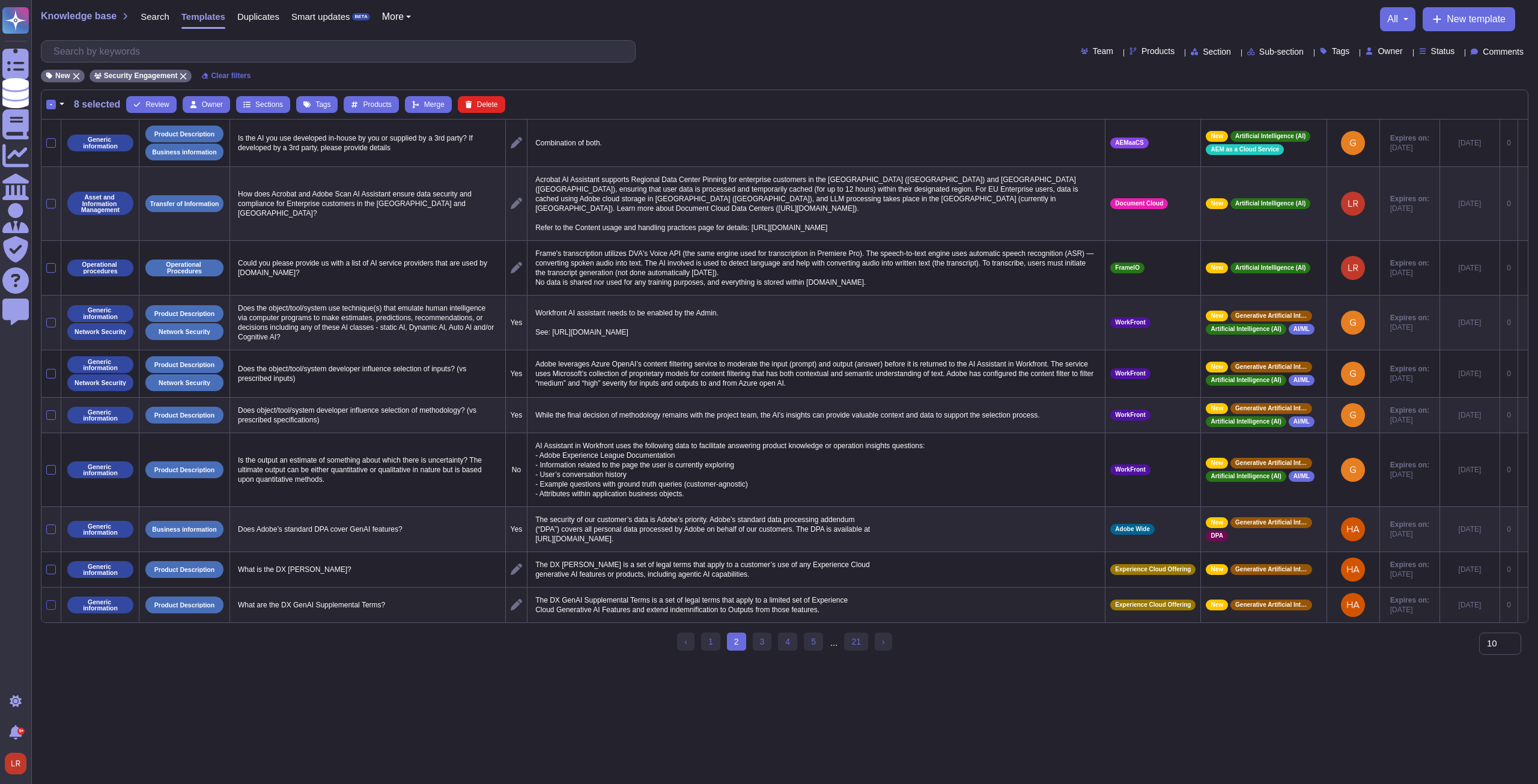
click at [53, 600] on div at bounding box center [51, 604] width 9 height 9
click at [0, 0] on input "checkbox" at bounding box center [0, 0] width 0 height 0
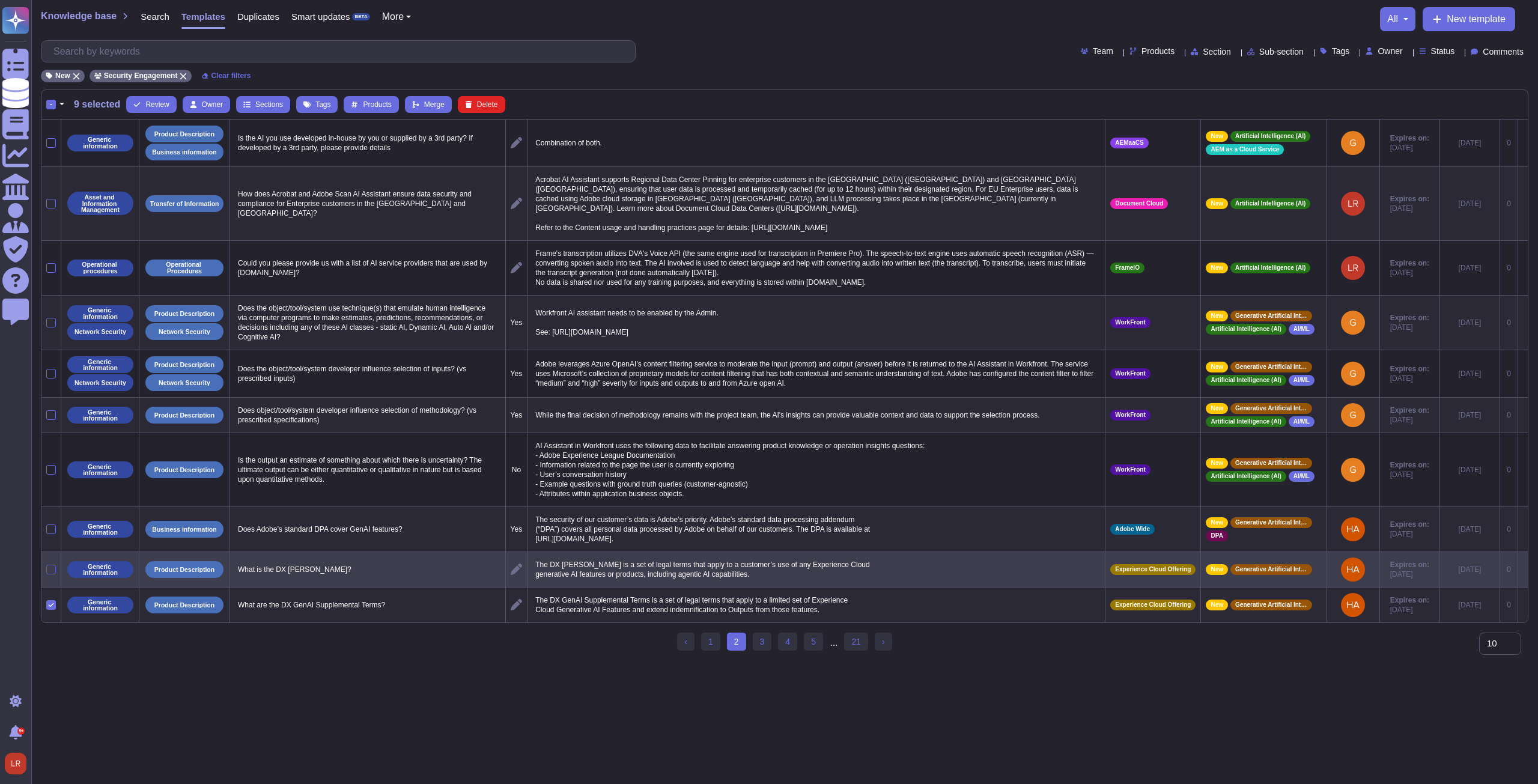
click at [51, 564] on div at bounding box center [51, 569] width 9 height 9
click at [0, 0] on input "checkbox" at bounding box center [0, 0] width 0 height 0
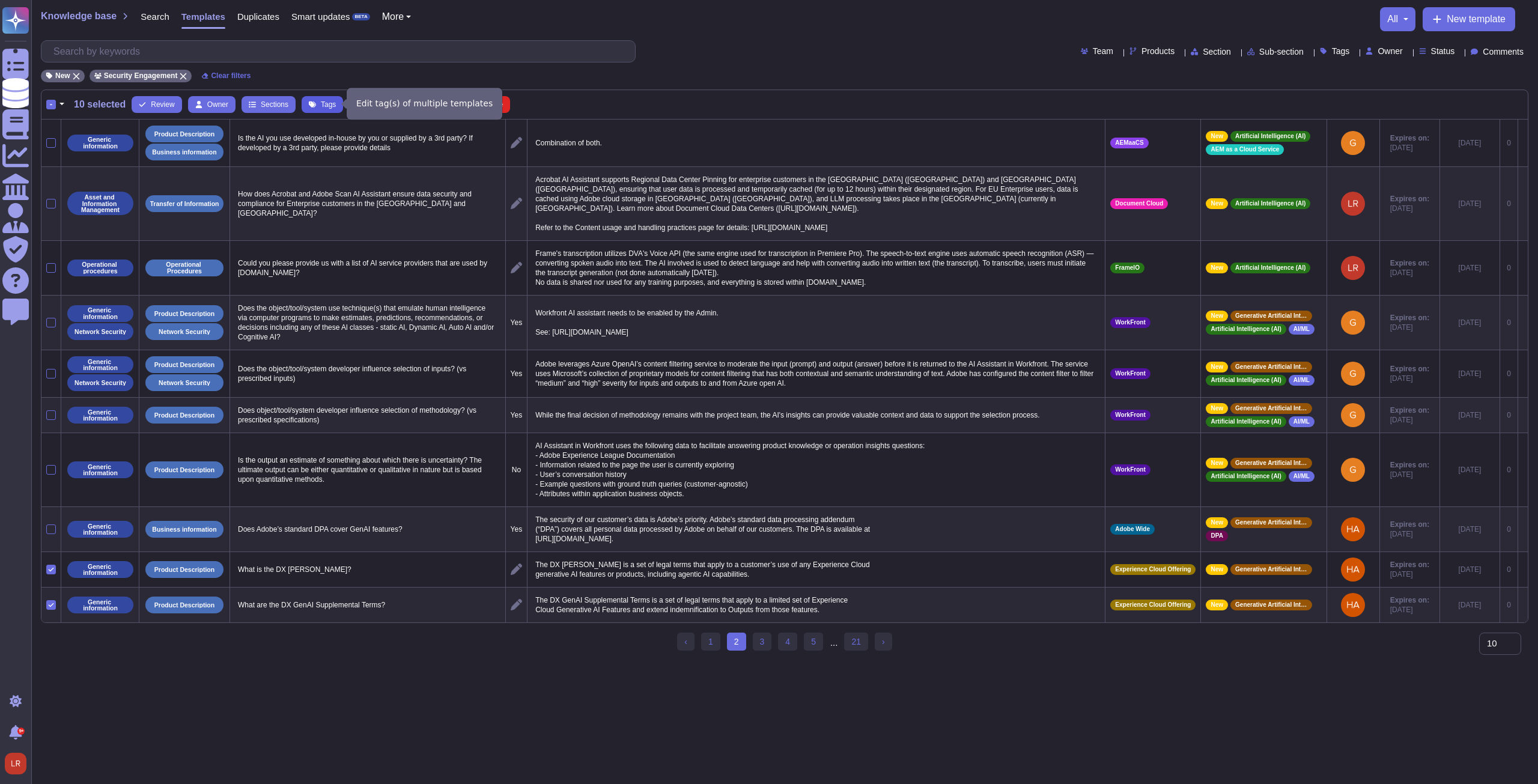
click at [317, 105] on button "Tags" at bounding box center [322, 105] width 41 height 17
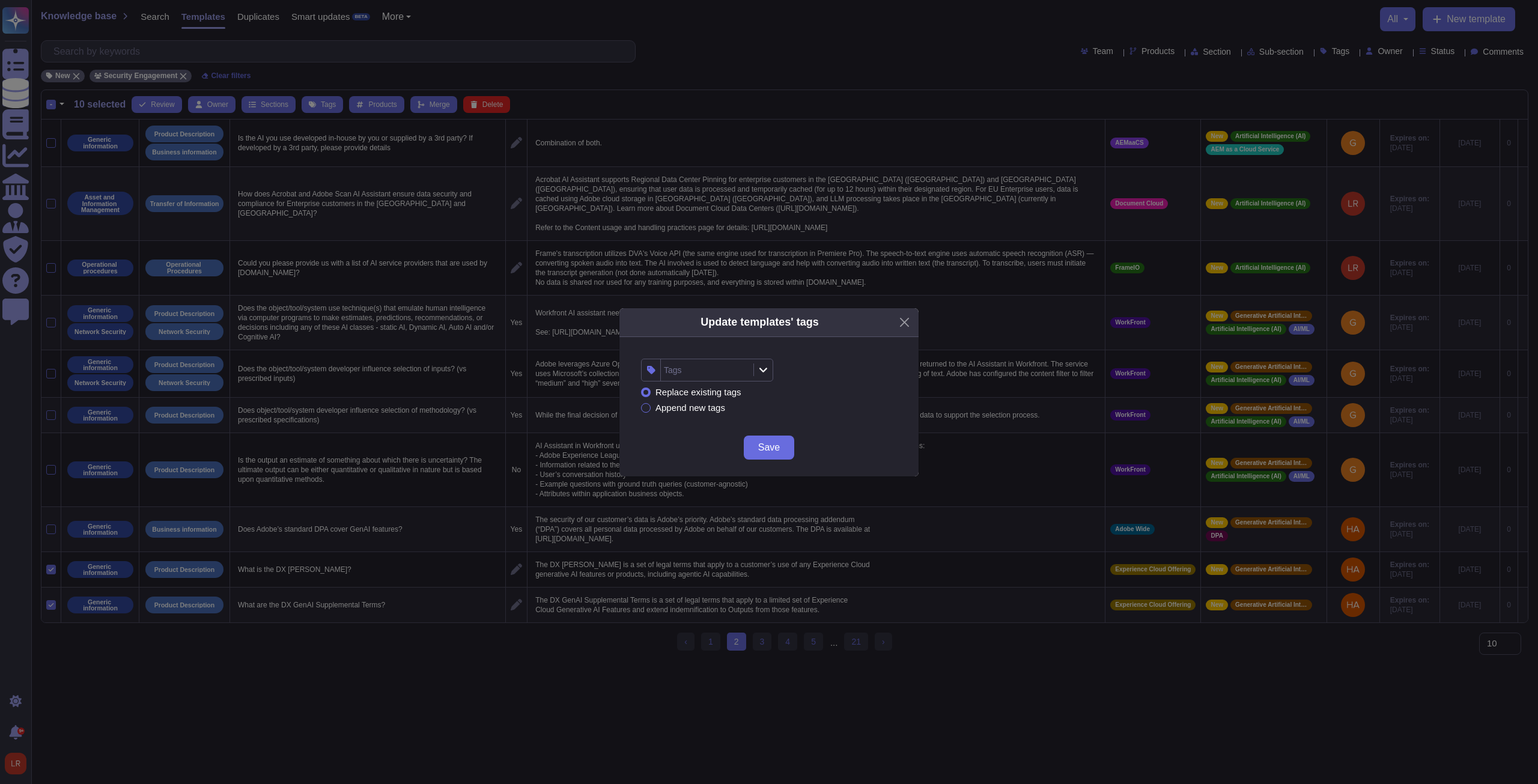
click at [719, 377] on div "Tags" at bounding box center [706, 370] width 90 height 22
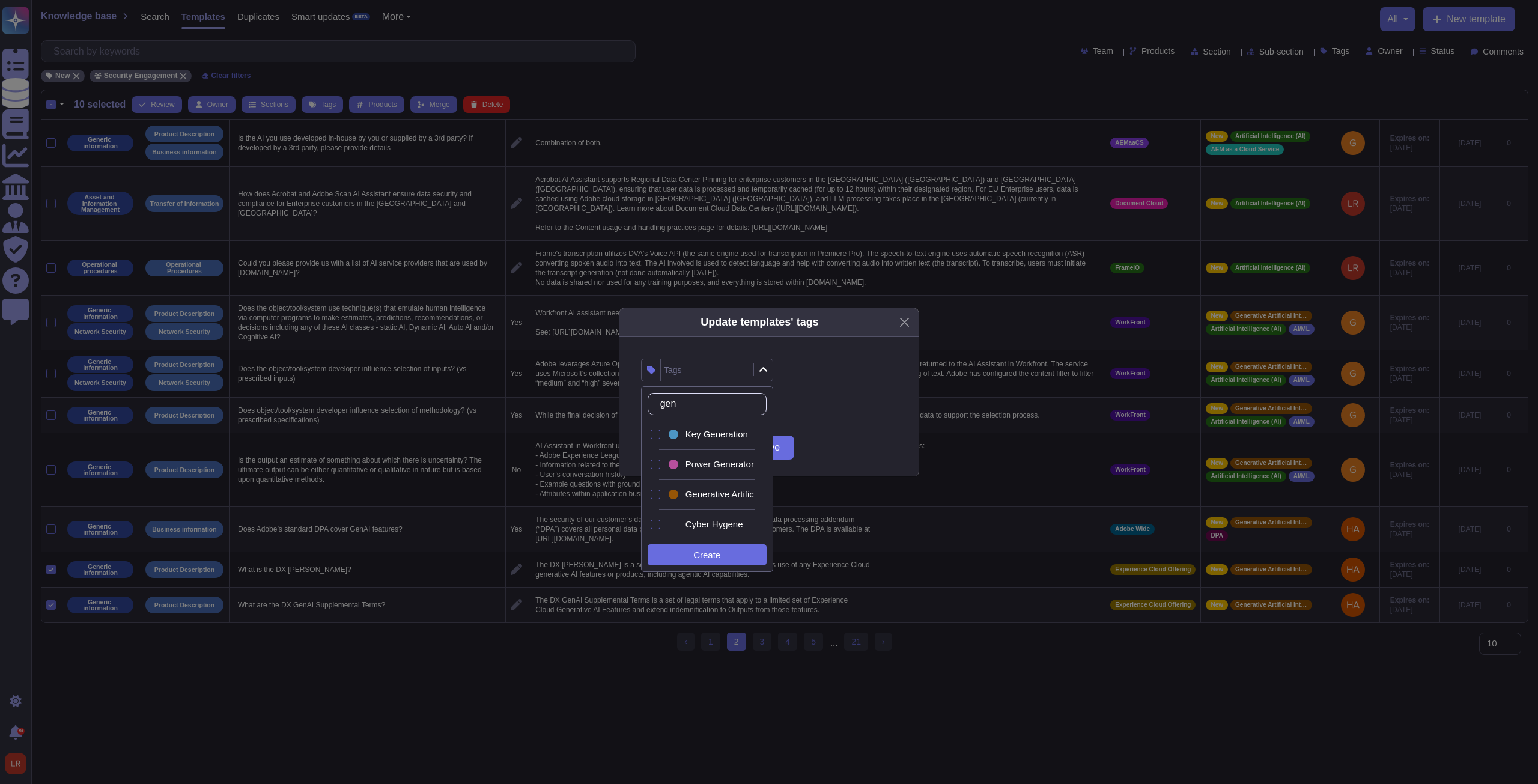
type input "gene"
click at [713, 497] on span "Generative Artificial Intelligence" at bounding box center [748, 494] width 126 height 11
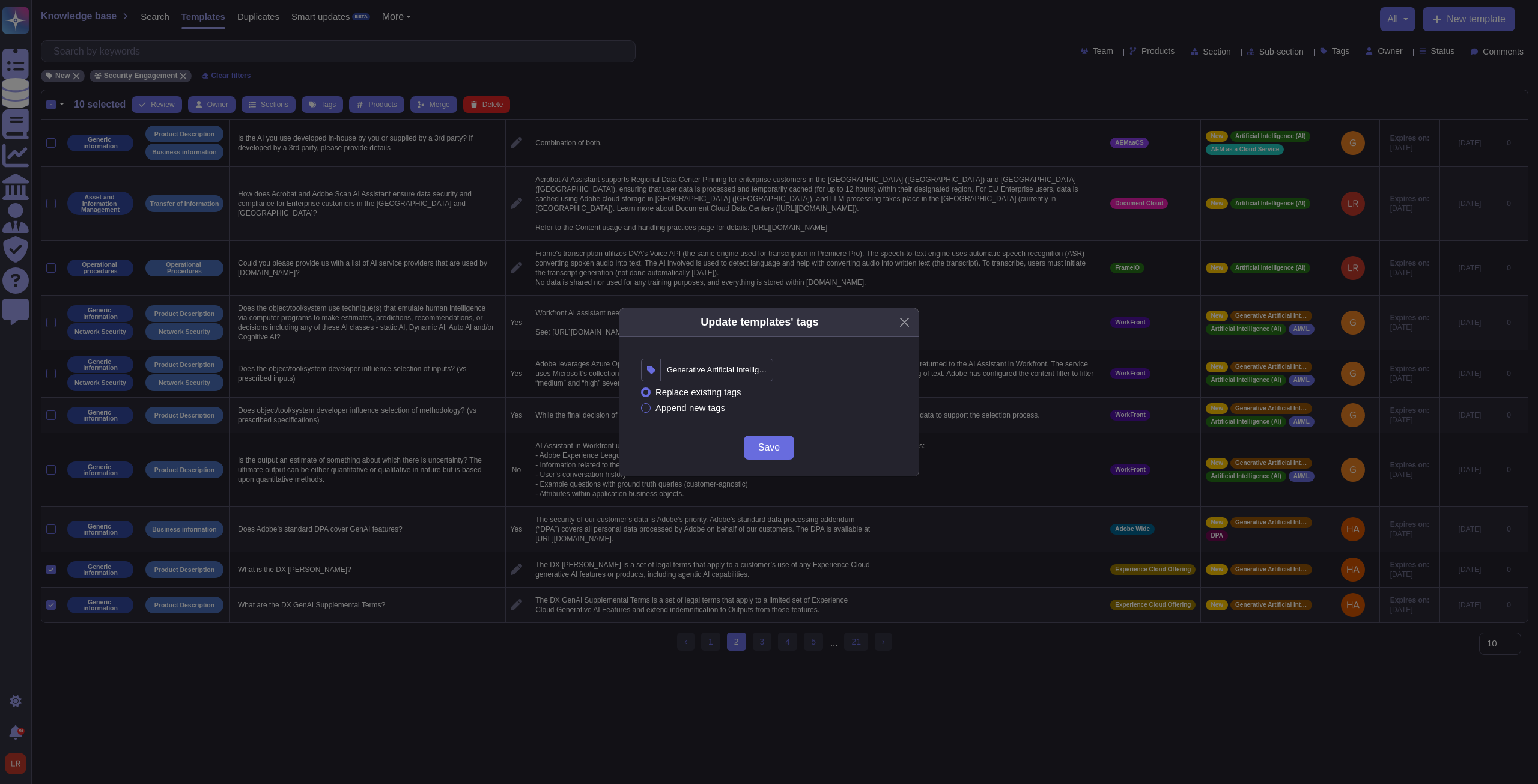
click at [814, 416] on div "Replace existing tags Append new tags" at bounding box center [769, 400] width 256 height 37
click at [771, 448] on span "Save" at bounding box center [769, 447] width 22 height 9
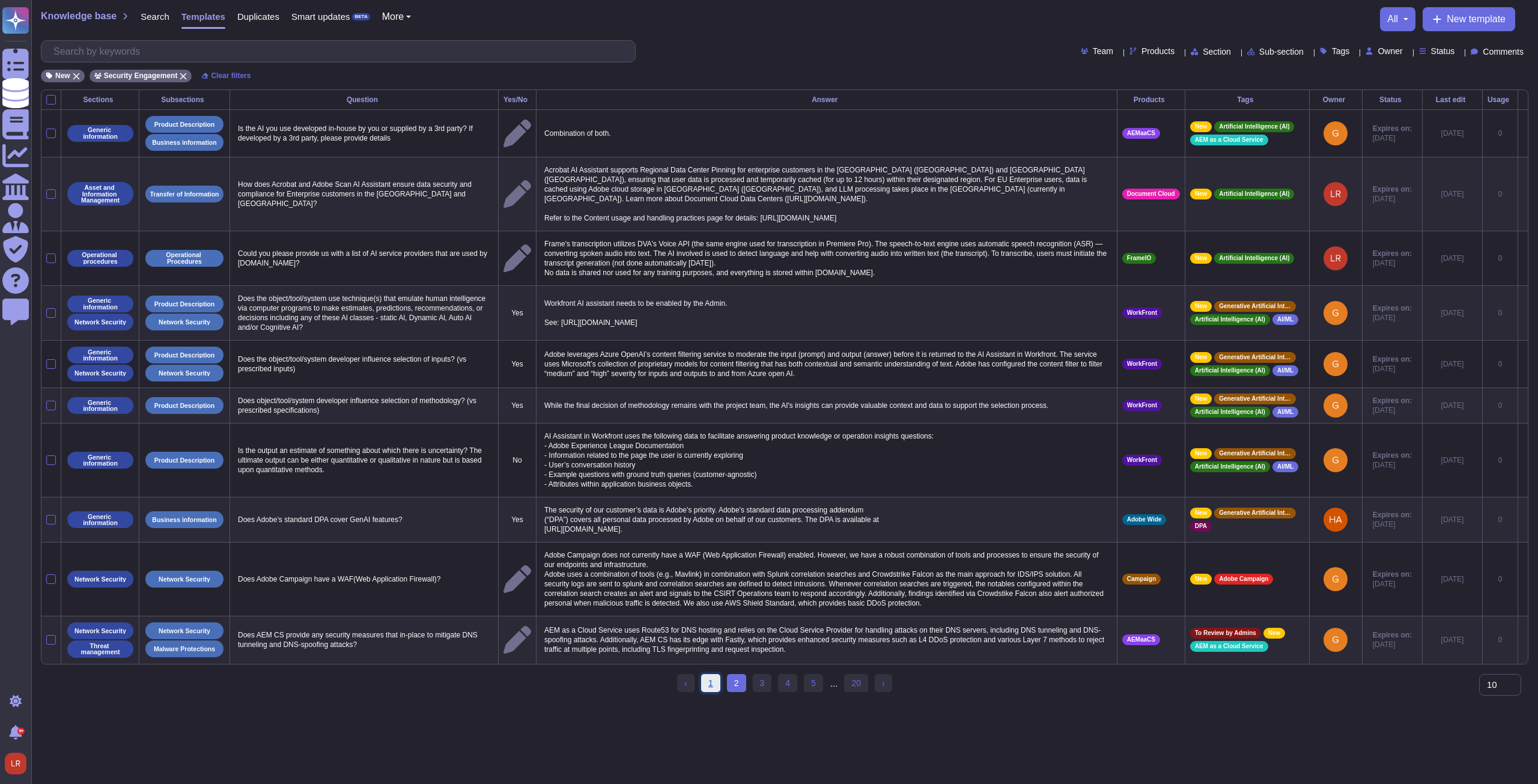
click at [716, 679] on link "1" at bounding box center [711, 682] width 19 height 18
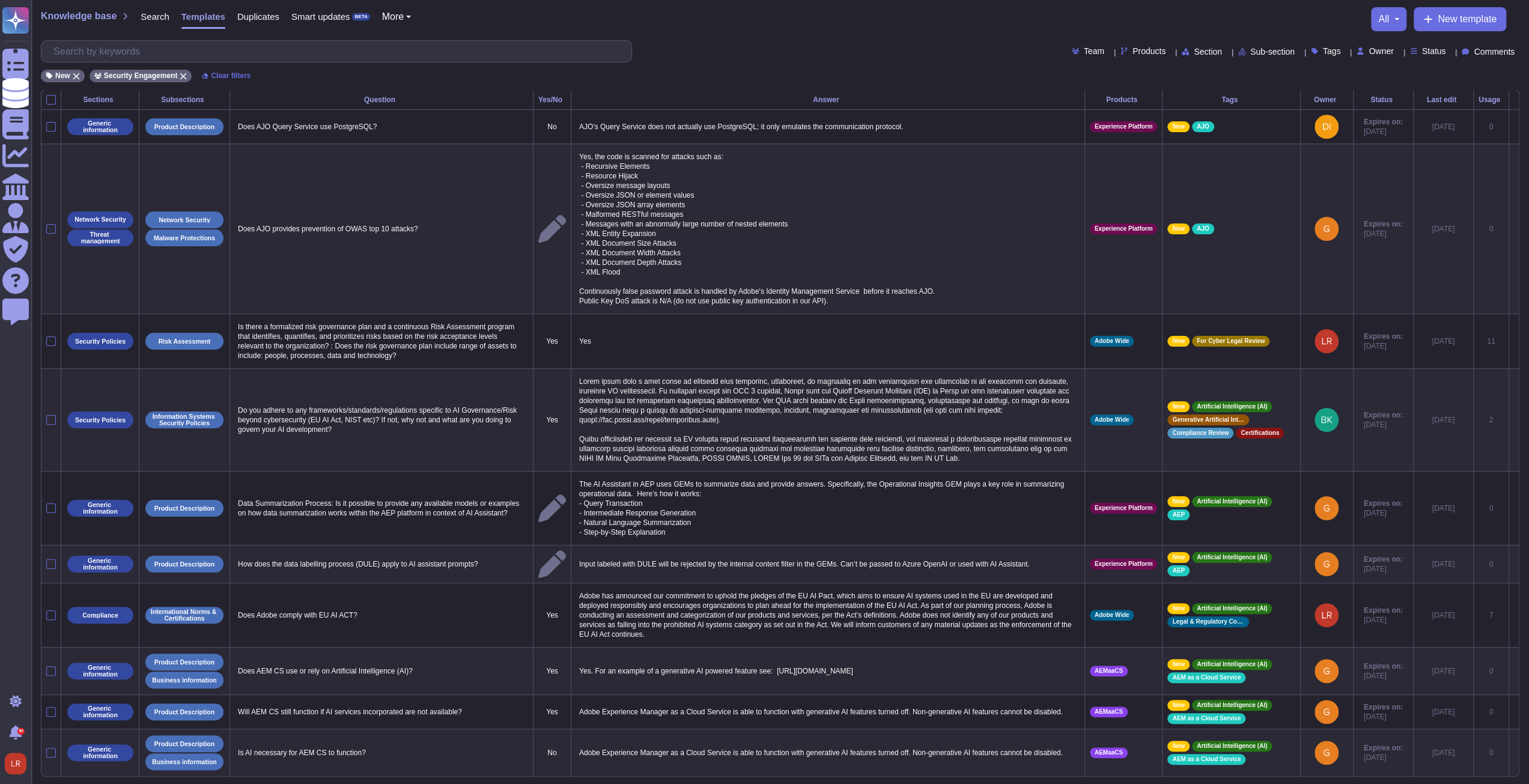
click at [1224, 98] on div "Tags" at bounding box center [1232, 100] width 128 height 7
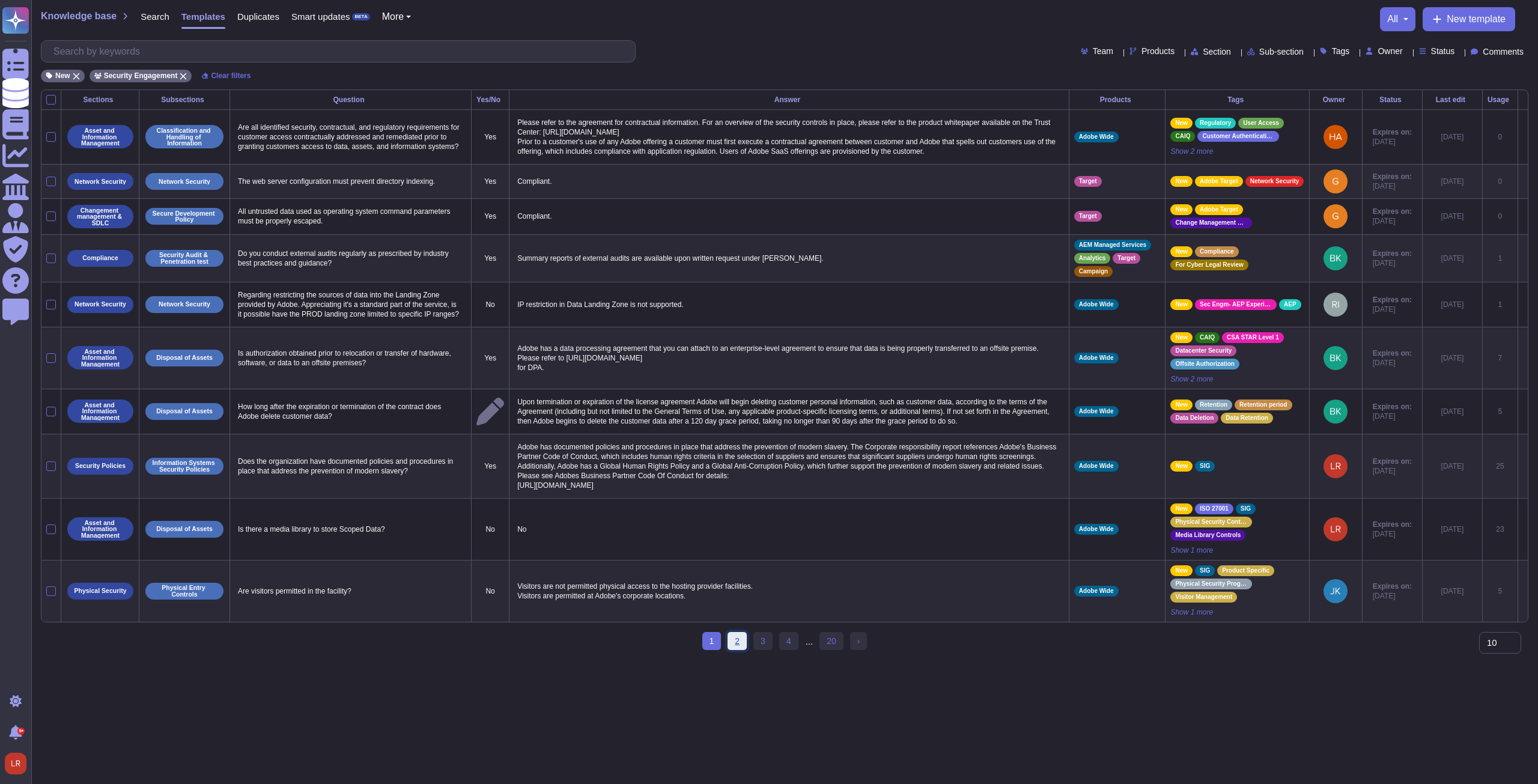
click at [738, 650] on link "2" at bounding box center [737, 640] width 19 height 18
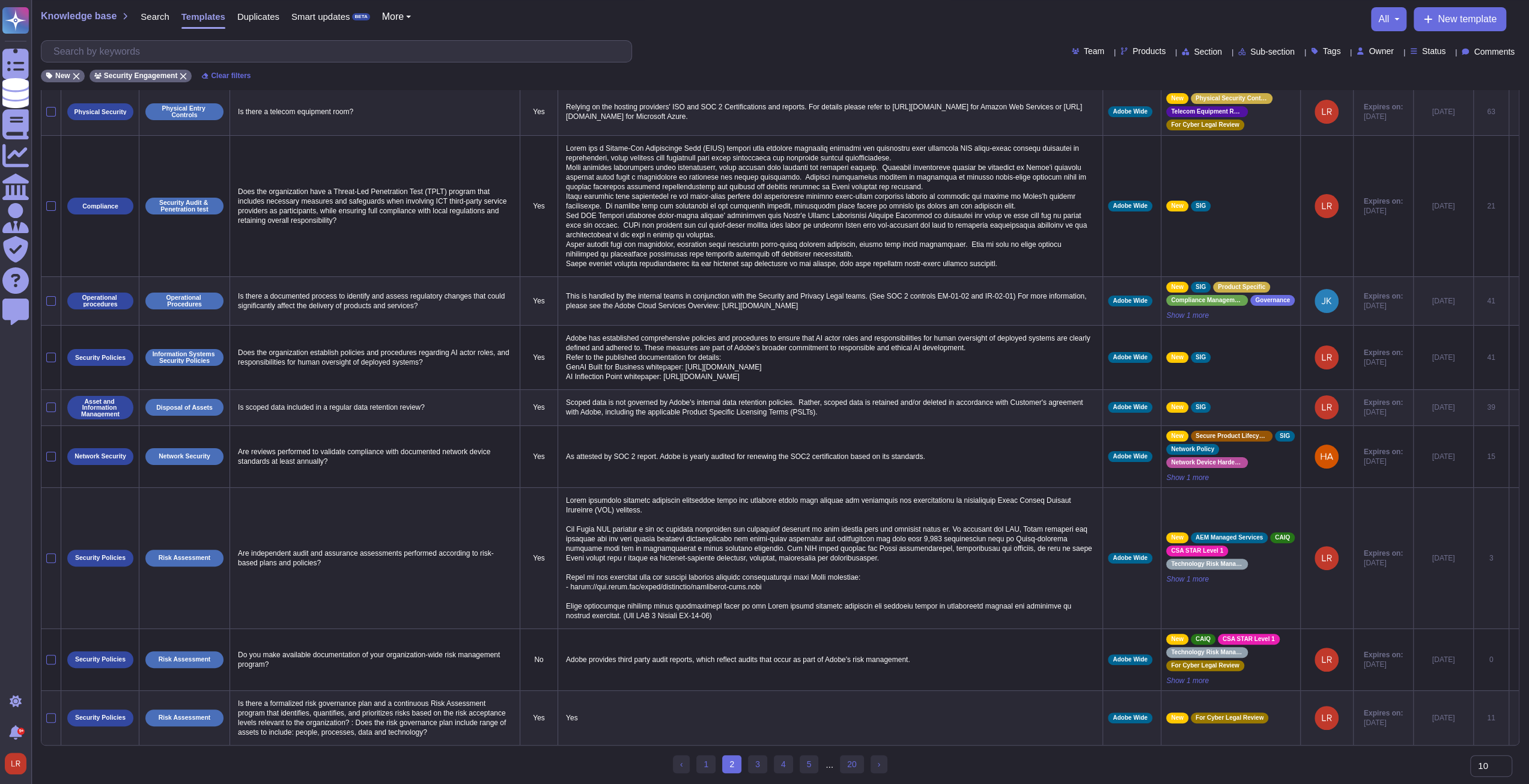
scroll to position [91, 0]
click at [49, 402] on div at bounding box center [51, 407] width 9 height 9
click at [0, 0] on input "checkbox" at bounding box center [0, 0] width 0 height 0
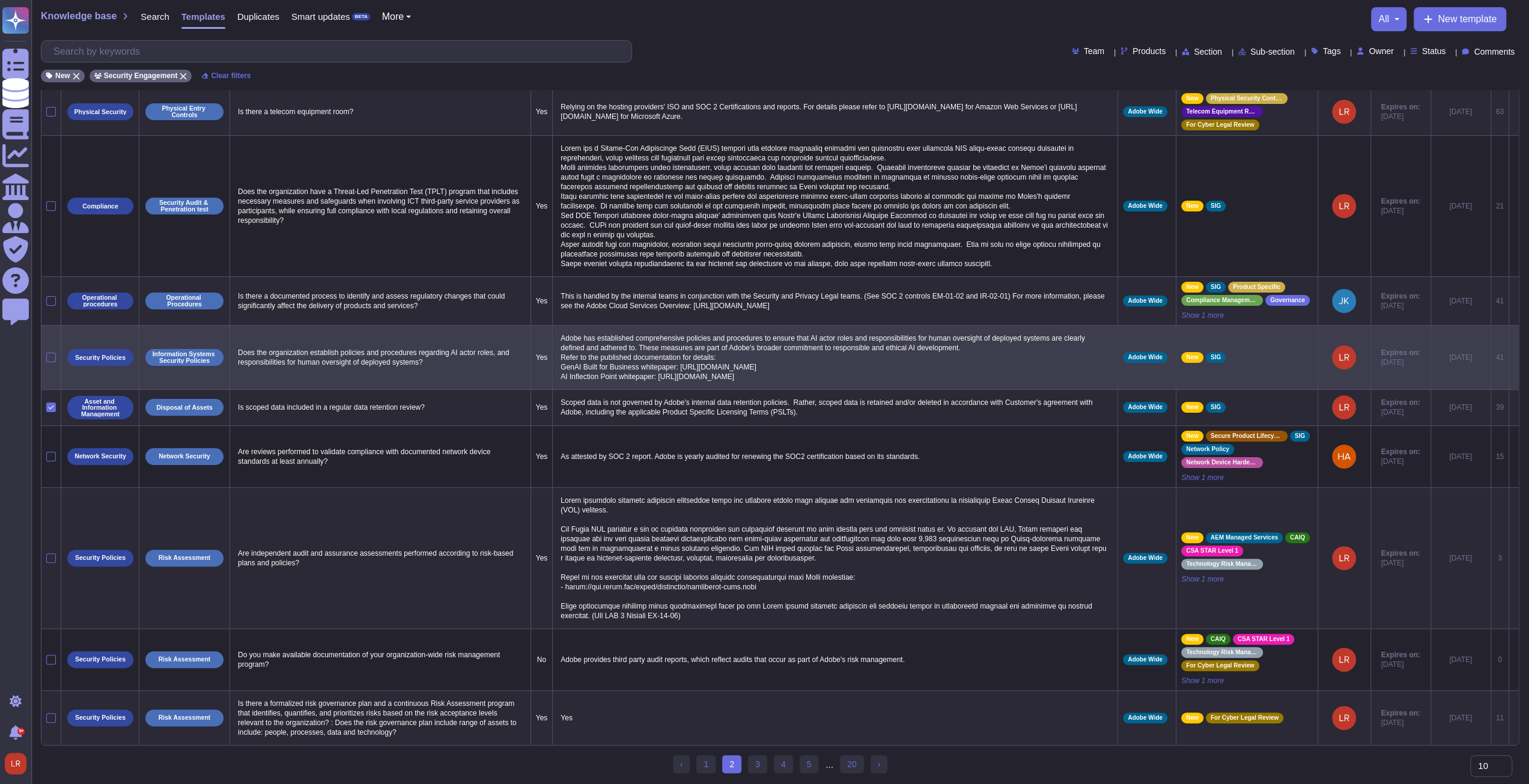
drag, startPoint x: 52, startPoint y: 341, endPoint x: 53, endPoint y: 334, distance: 7.1
click at [53, 352] on div at bounding box center [51, 357] width 9 height 9
click at [0, 0] on input "checkbox" at bounding box center [0, 0] width 0 height 0
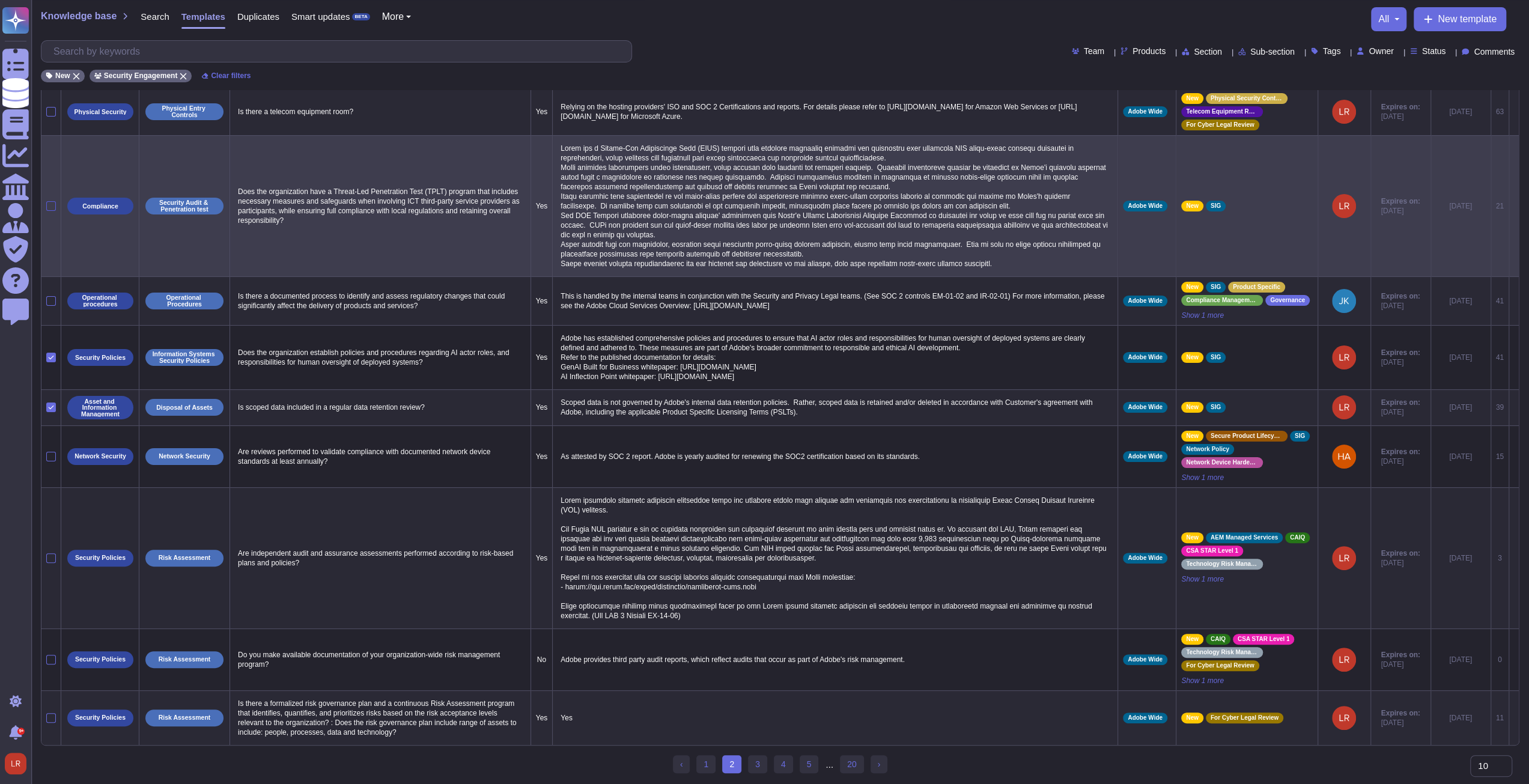
click at [48, 202] on div at bounding box center [51, 206] width 9 height 9
click at [0, 0] on input "checkbox" at bounding box center [0, 0] width 0 height 0
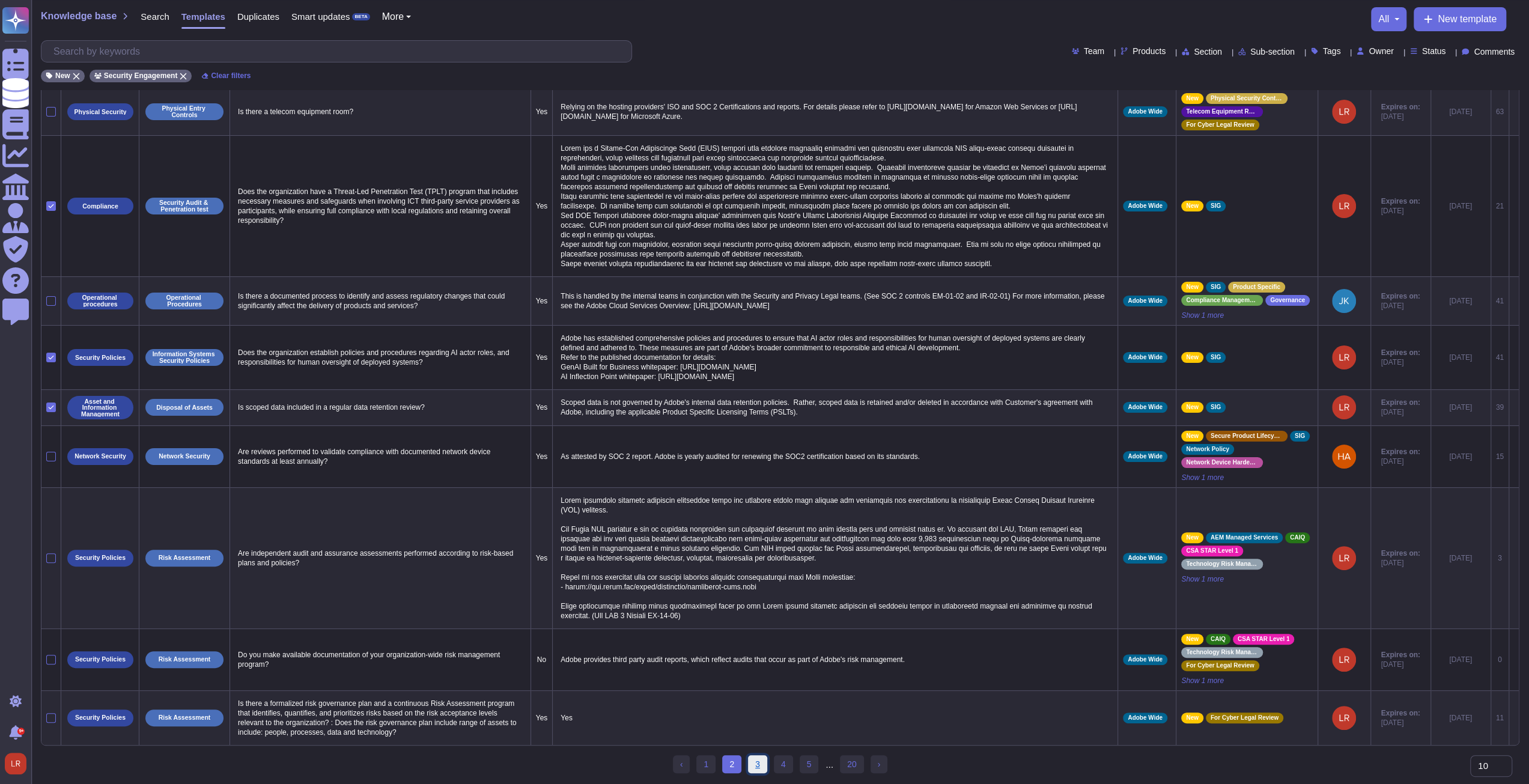
click at [761, 764] on link "3" at bounding box center [758, 763] width 19 height 18
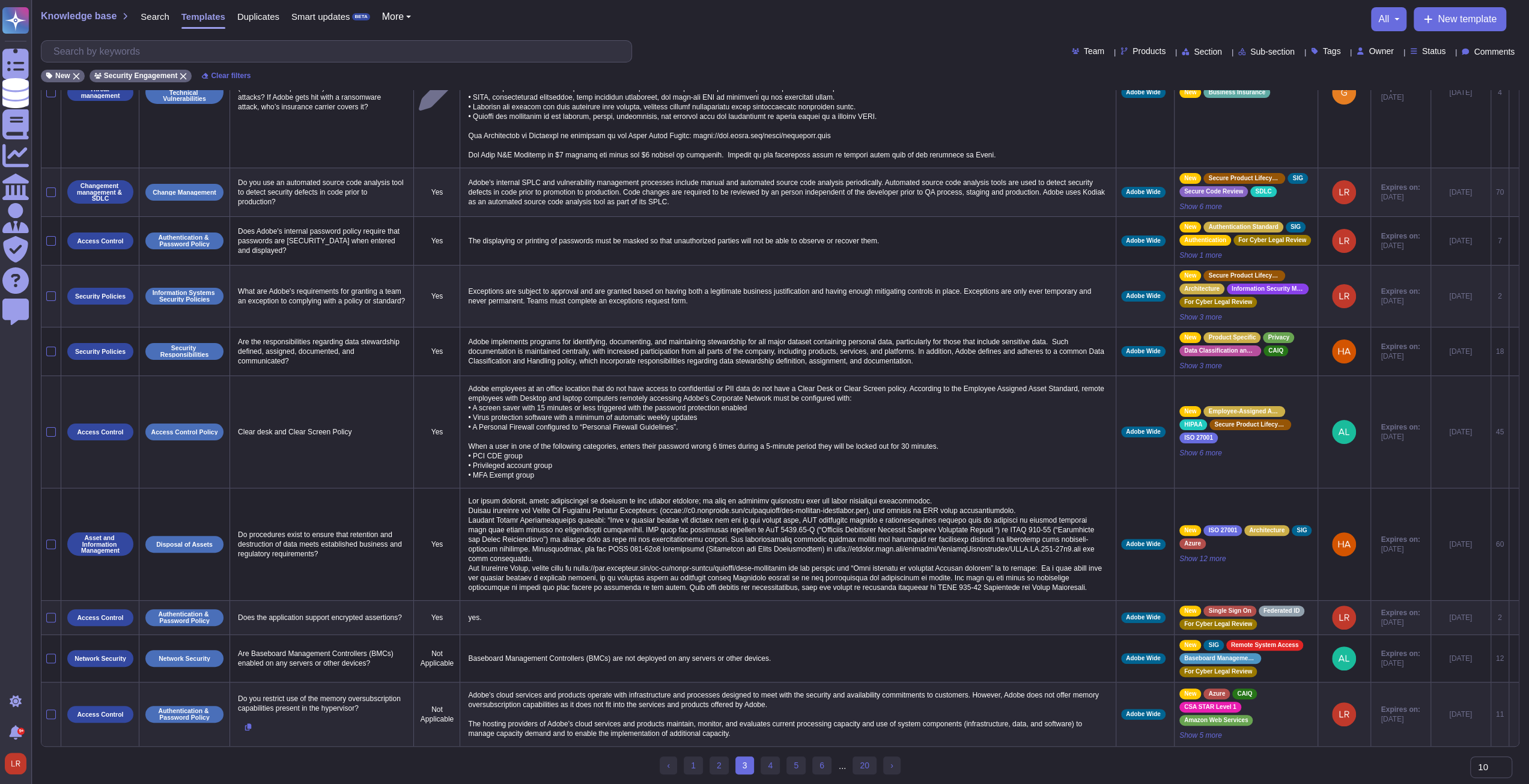
scroll to position [103, 0]
click at [773, 766] on link "4" at bounding box center [771, 764] width 19 height 18
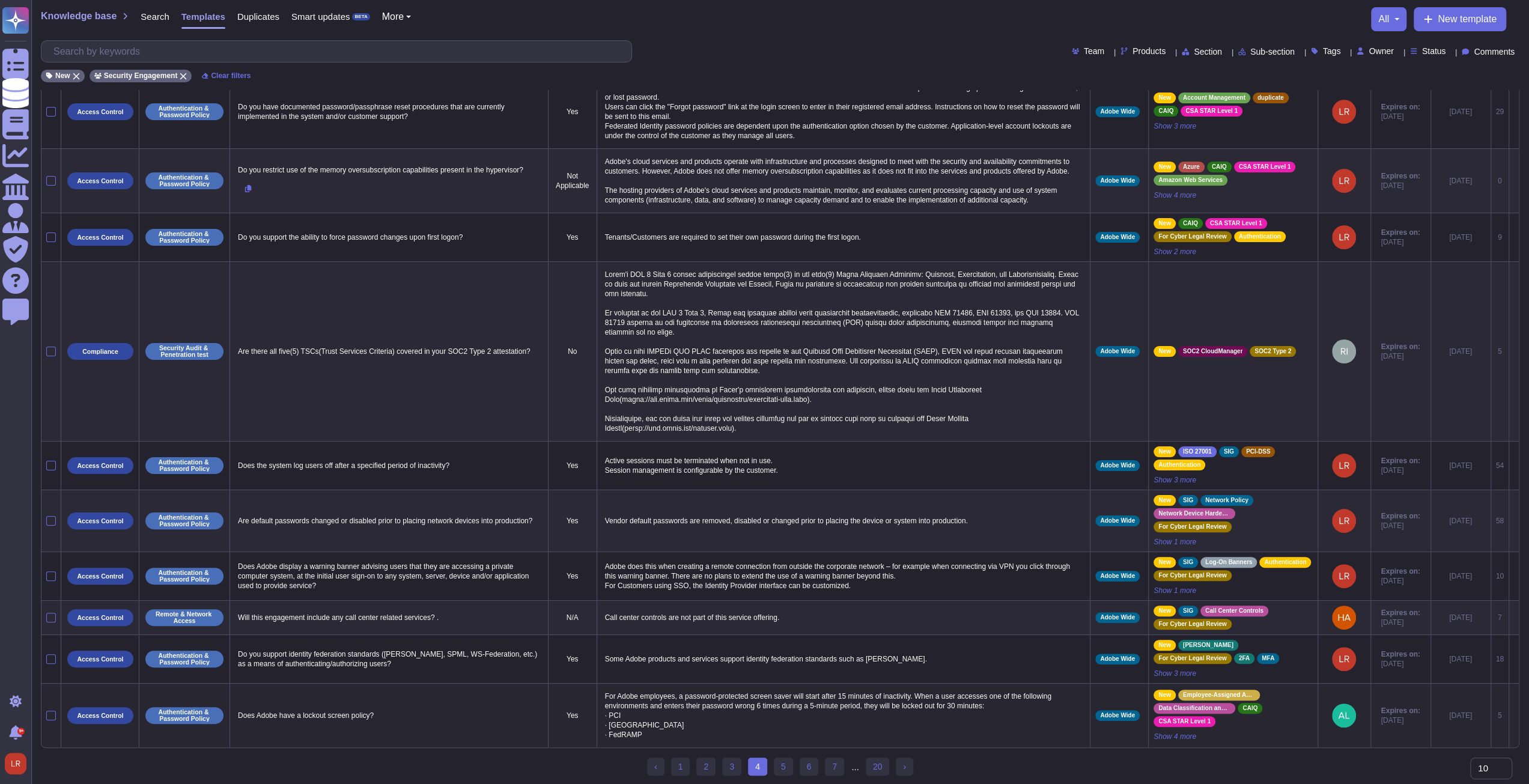
scroll to position [62, 0]
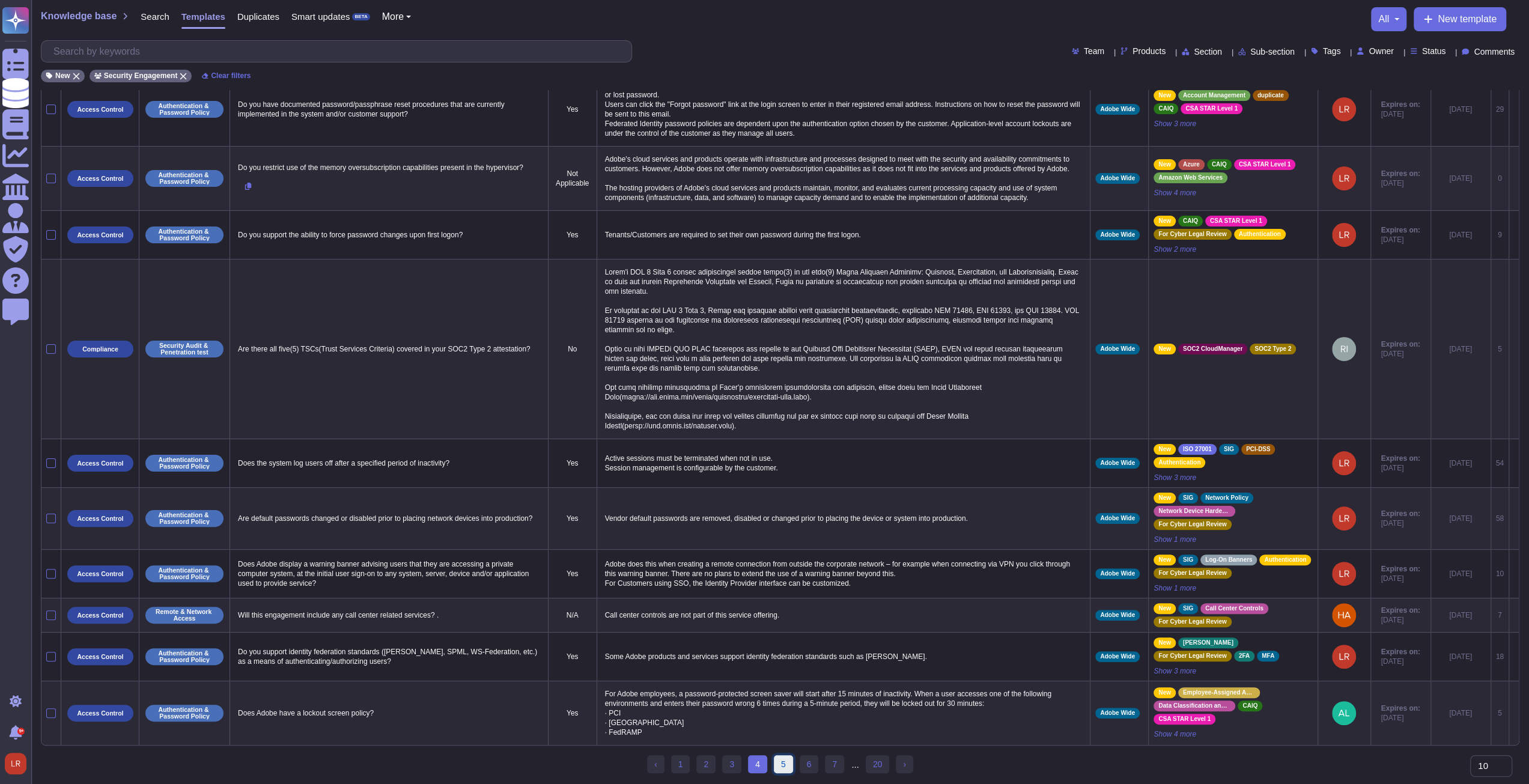
click at [789, 769] on link "5" at bounding box center [783, 763] width 19 height 18
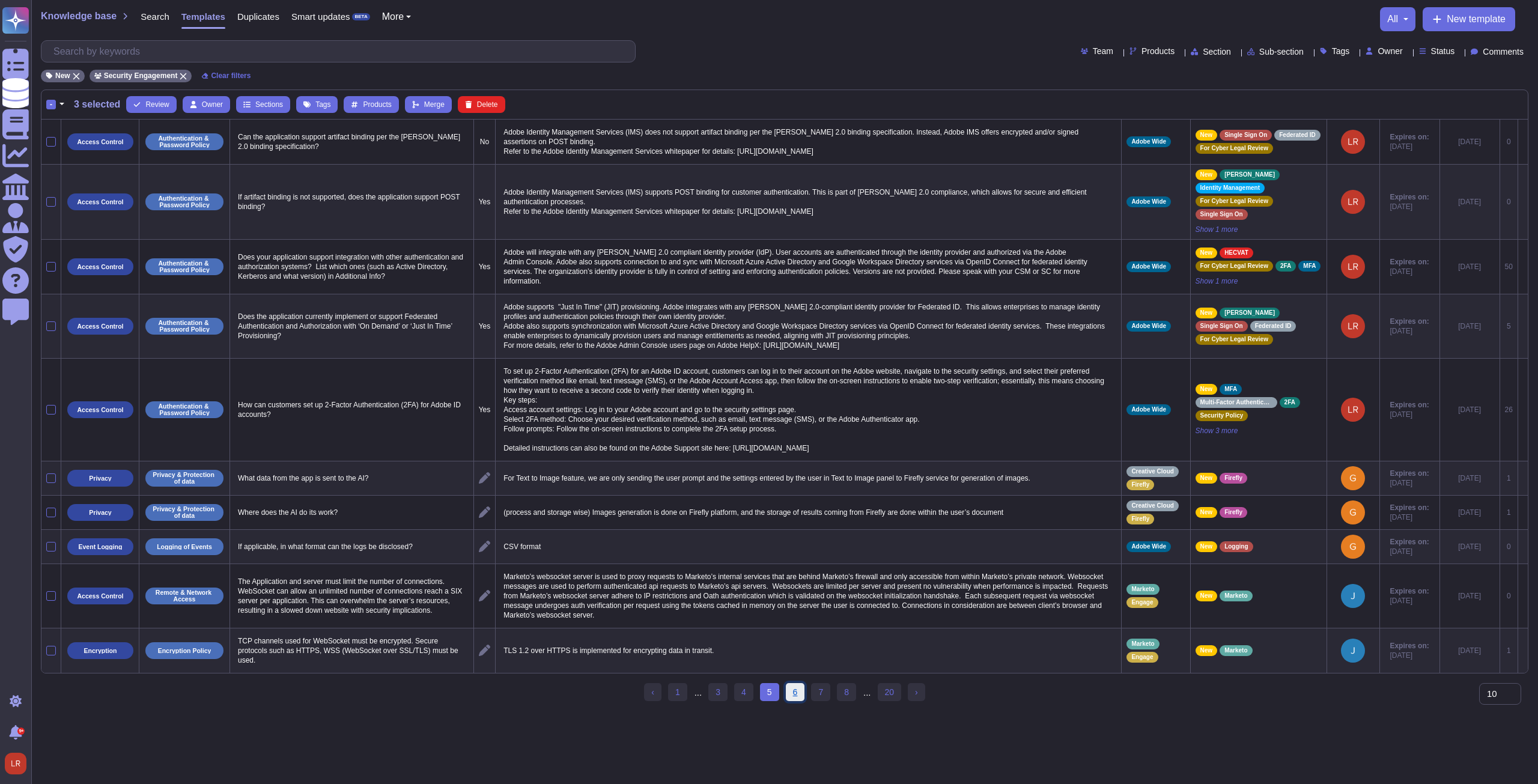
click at [796, 701] on link "6" at bounding box center [795, 692] width 19 height 18
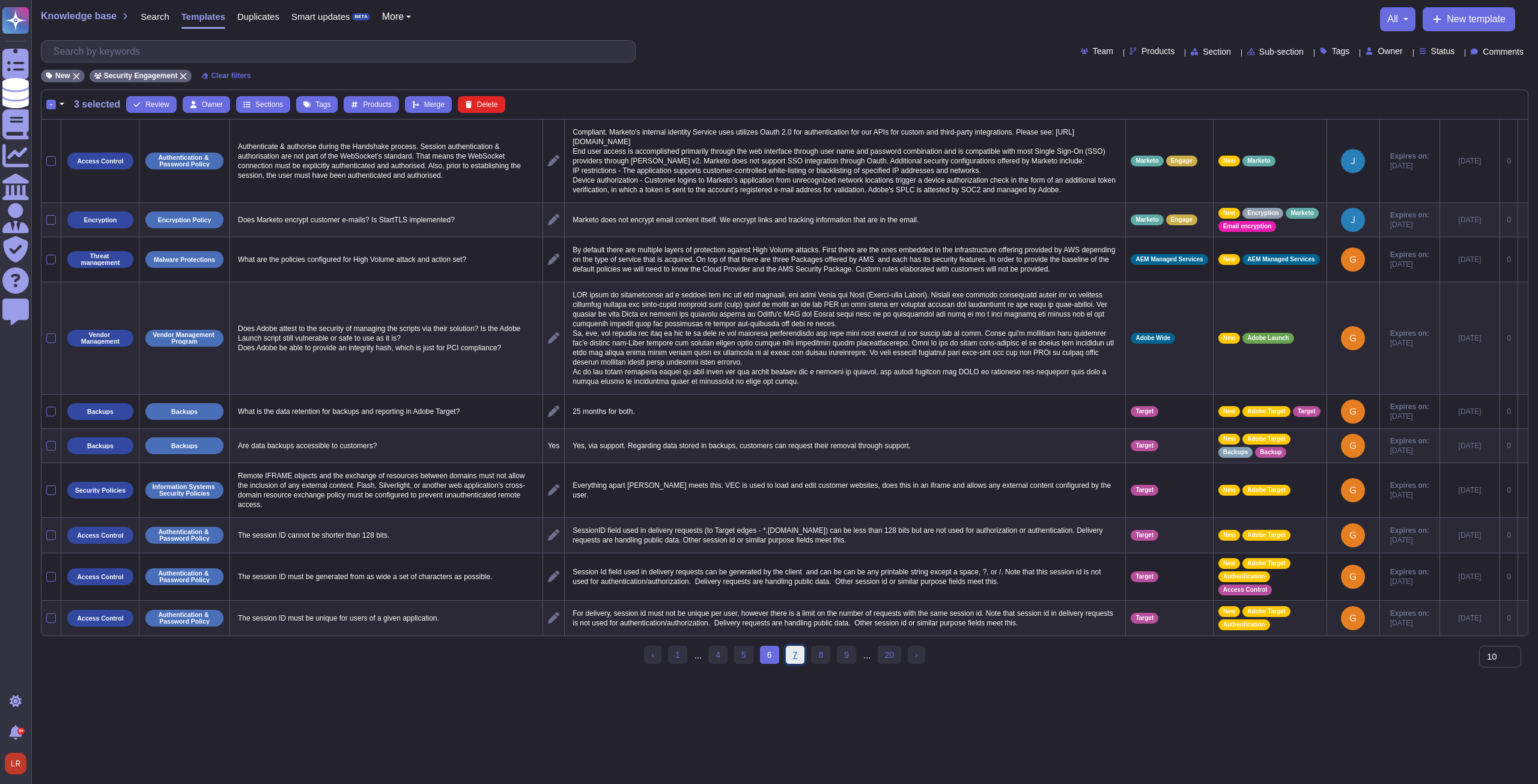
click at [797, 663] on link "7" at bounding box center [795, 654] width 19 height 18
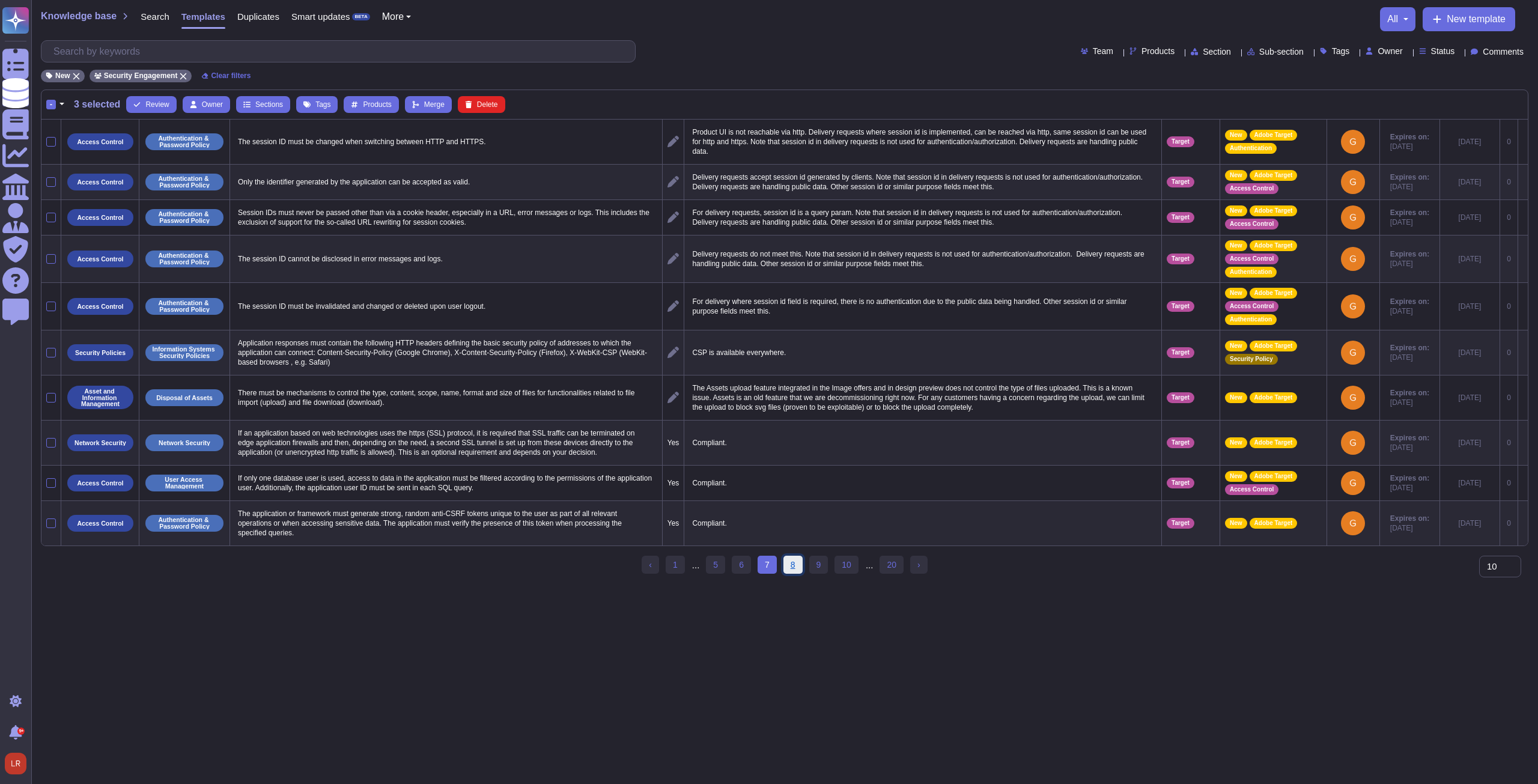
click at [792, 564] on link "8" at bounding box center [793, 564] width 19 height 18
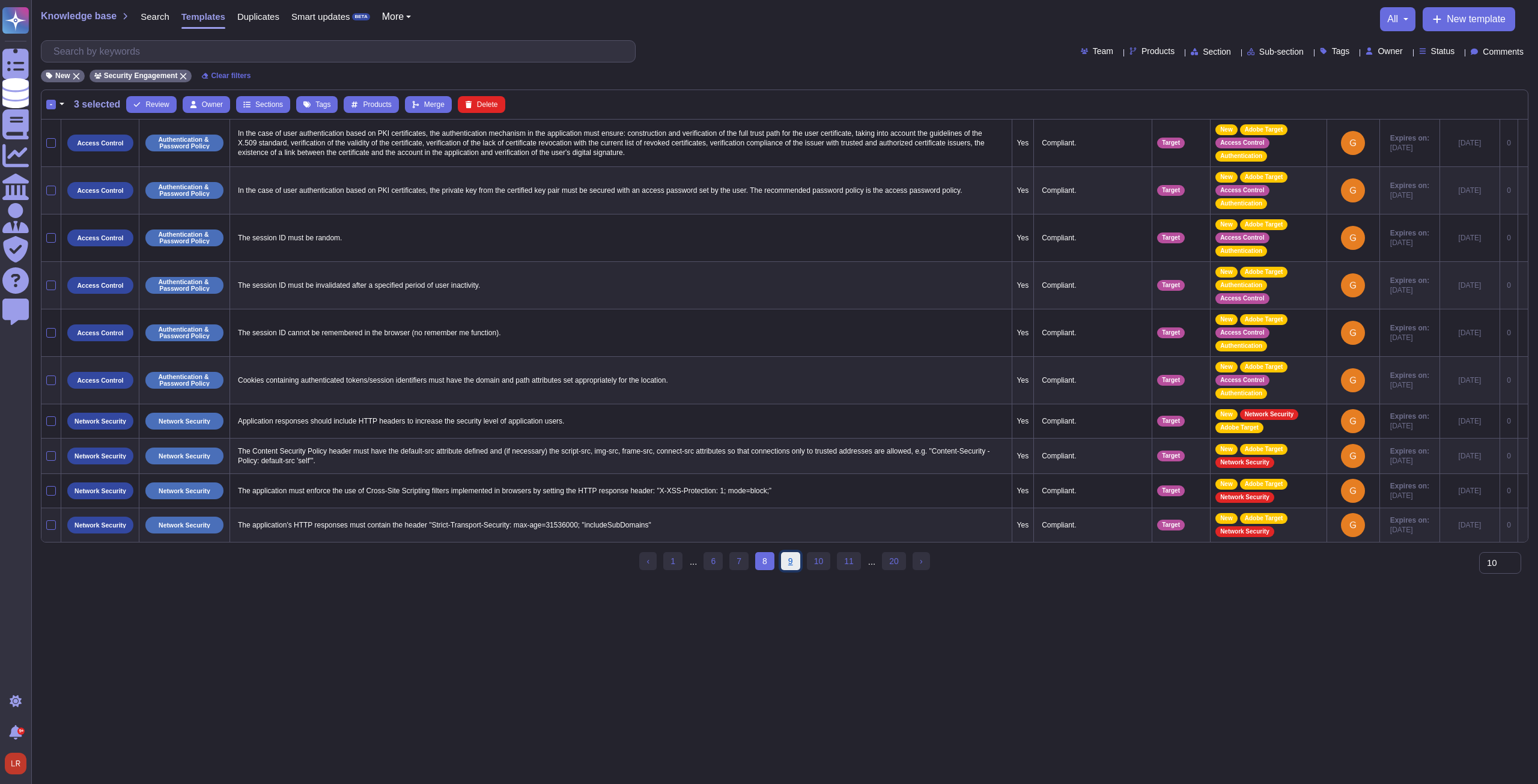
click at [795, 569] on link "9" at bounding box center [790, 561] width 19 height 18
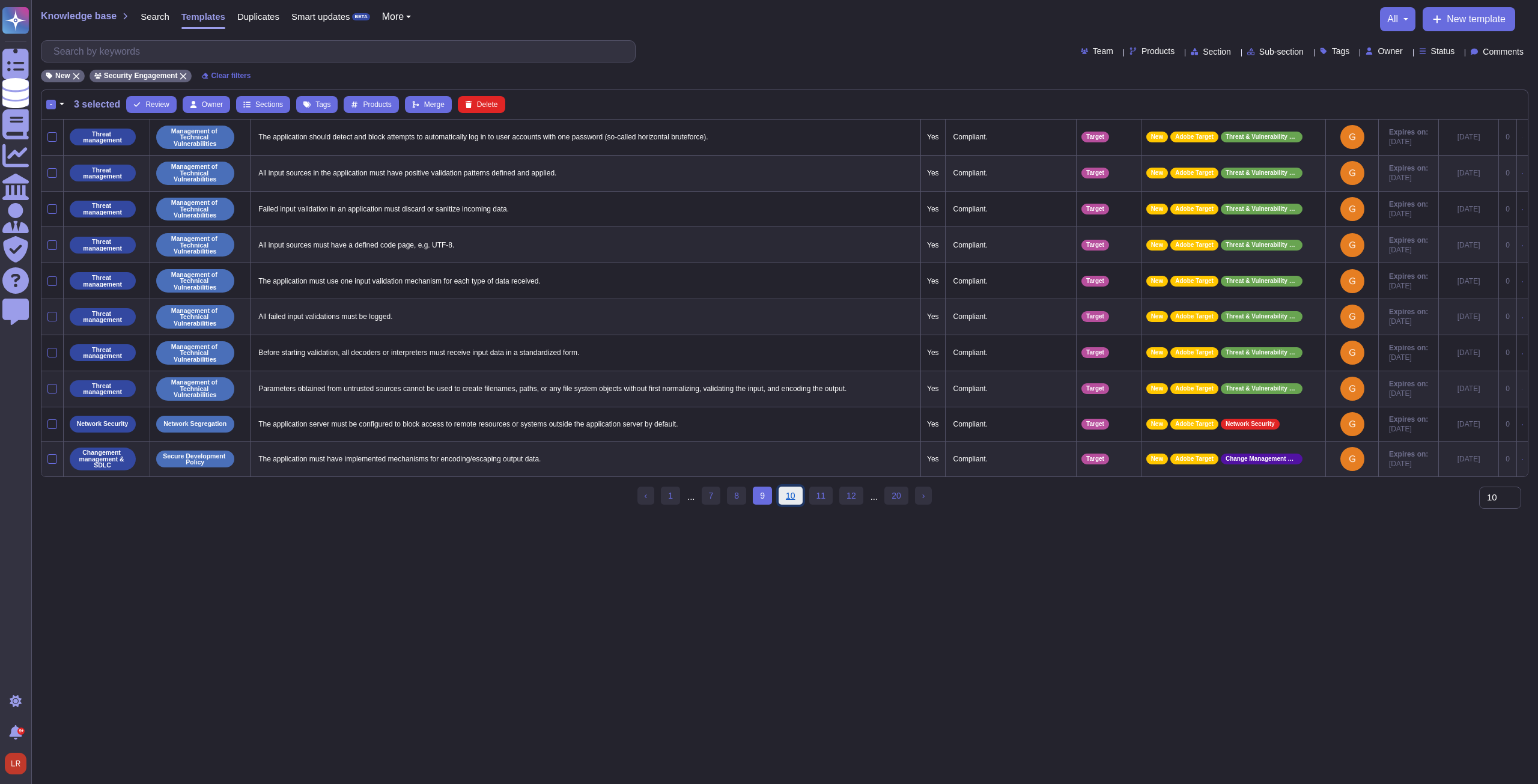
click at [794, 503] on link "10" at bounding box center [790, 495] width 24 height 18
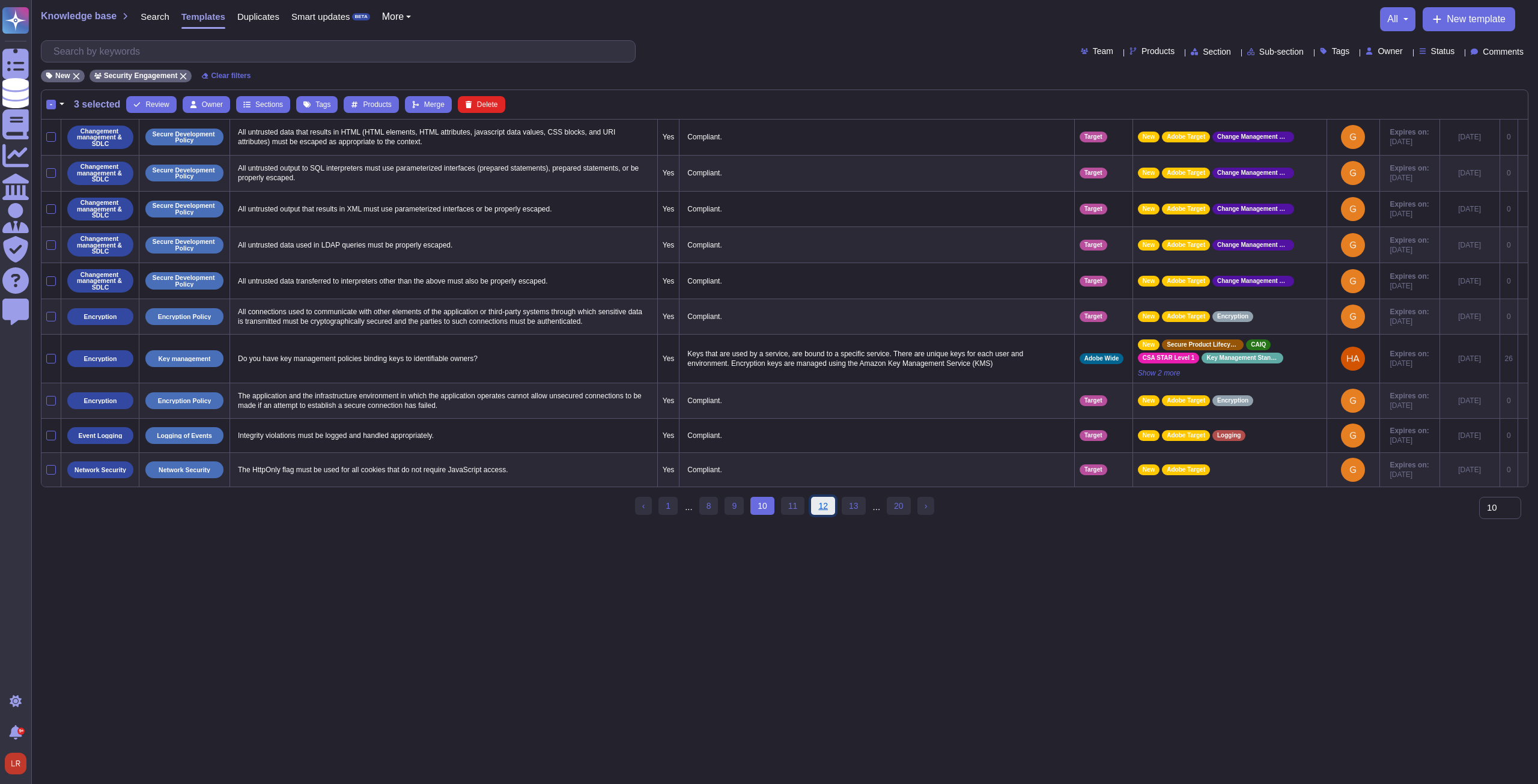
click at [824, 511] on link "12" at bounding box center [823, 506] width 24 height 18
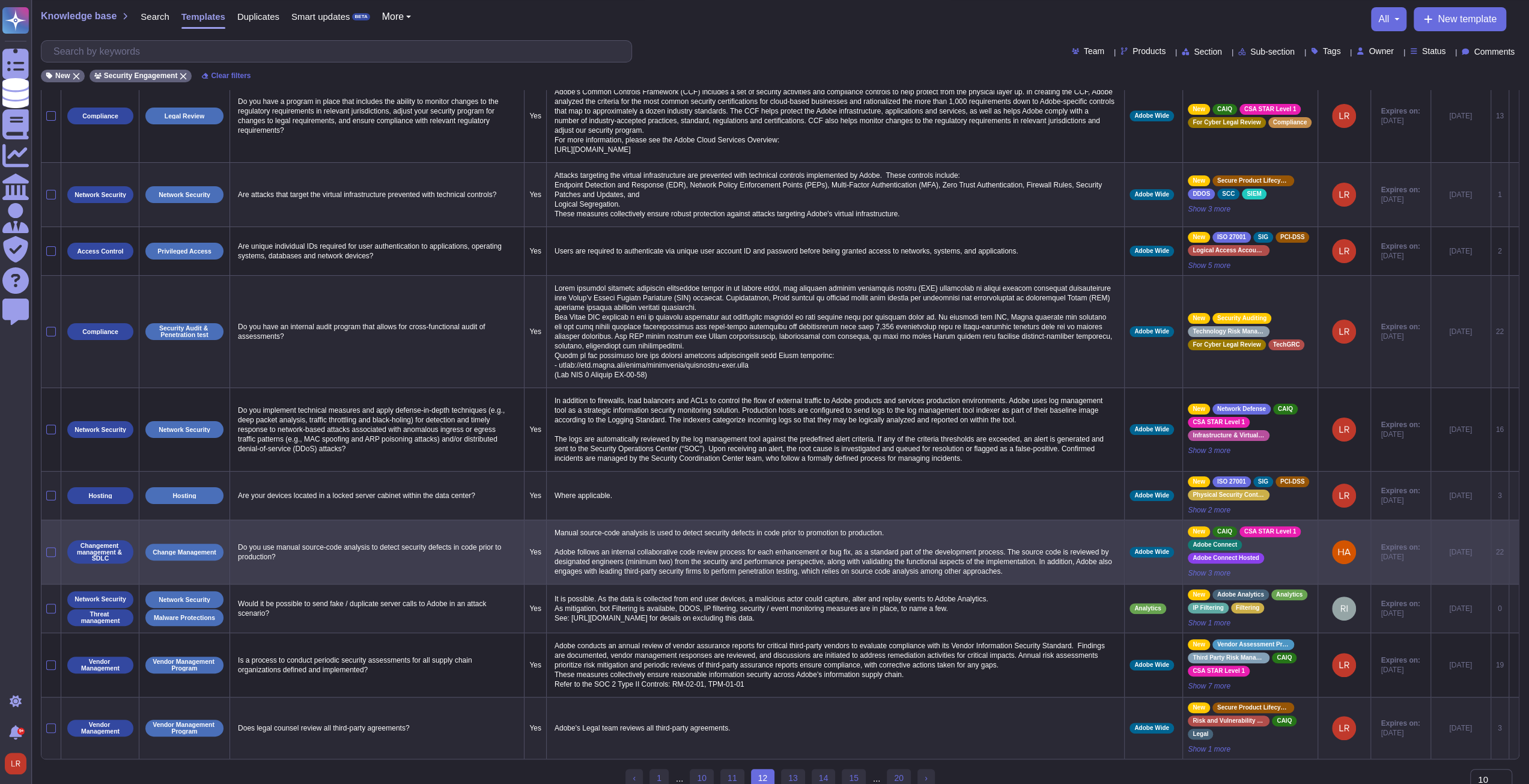
scroll to position [69, 0]
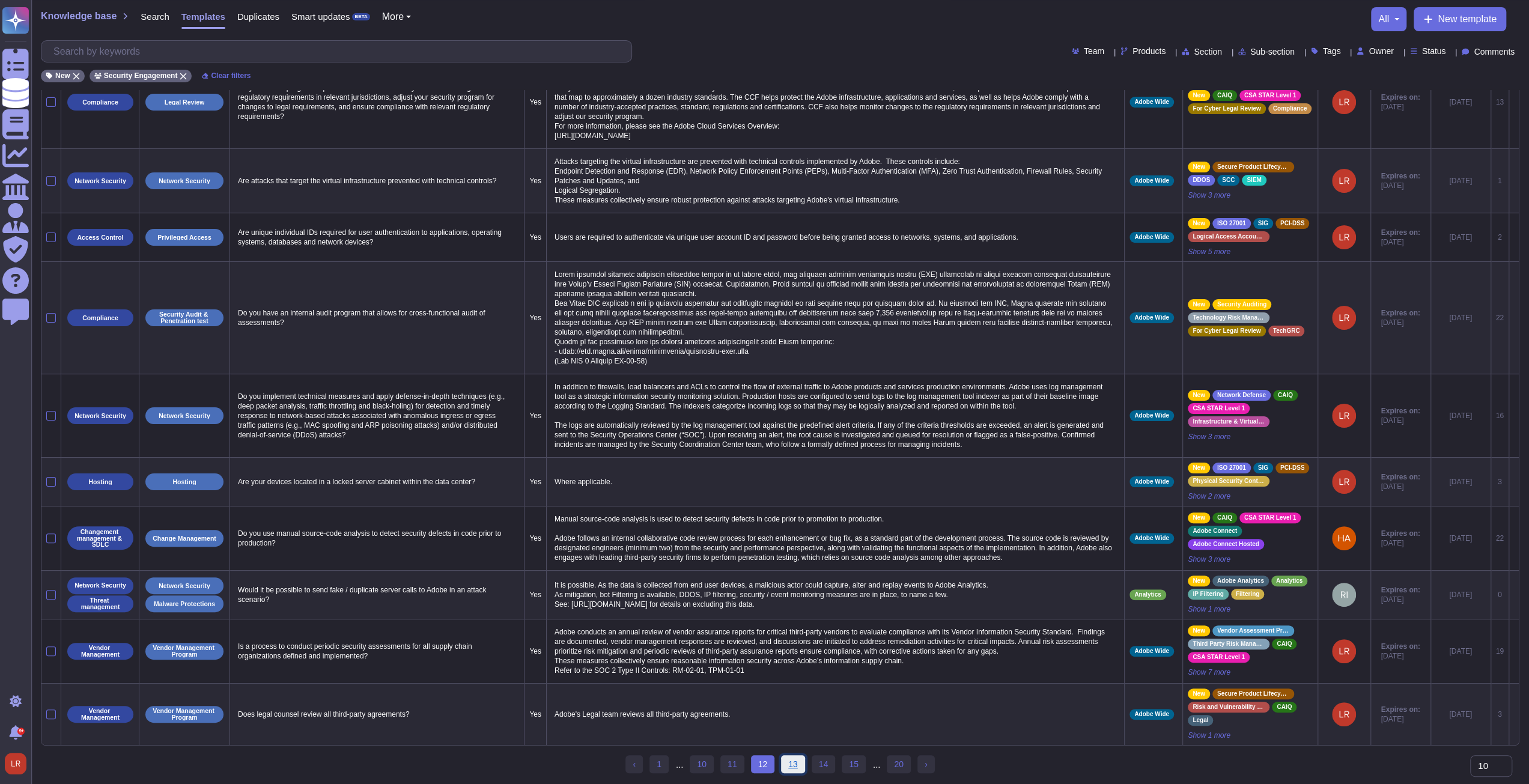
click at [793, 764] on link "13" at bounding box center [793, 763] width 24 height 18
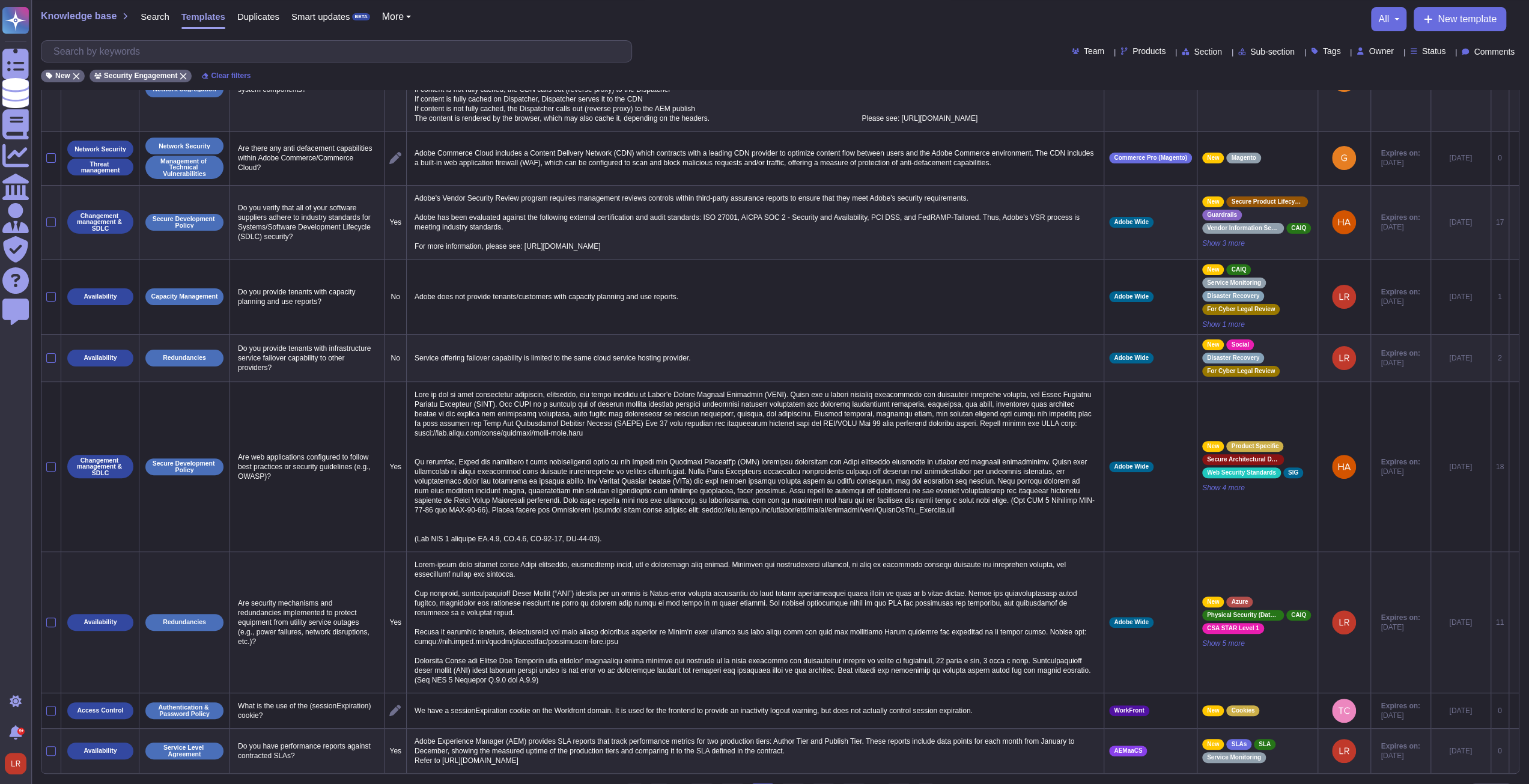
scroll to position [189, 0]
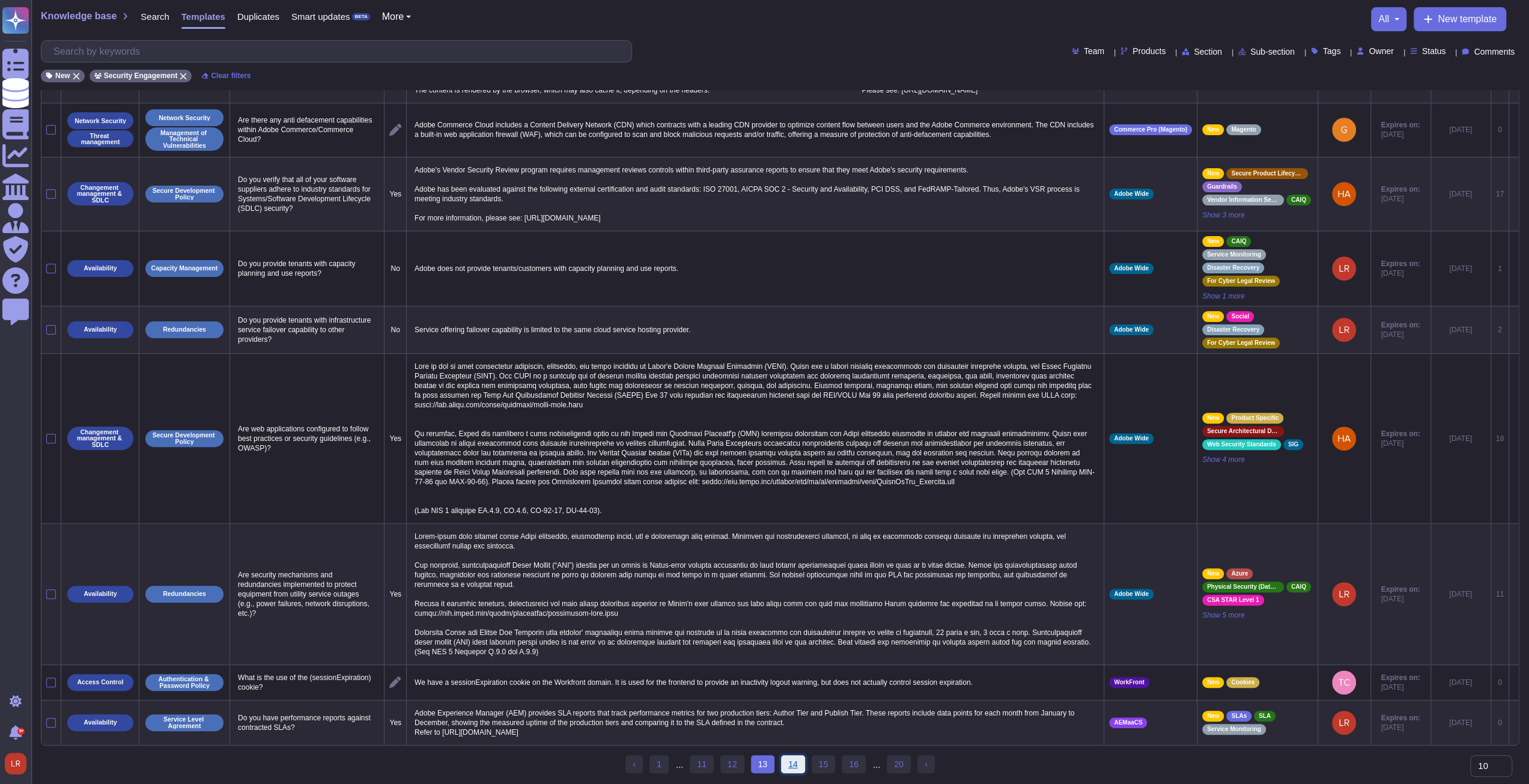
click at [792, 766] on link "14" at bounding box center [793, 763] width 24 height 18
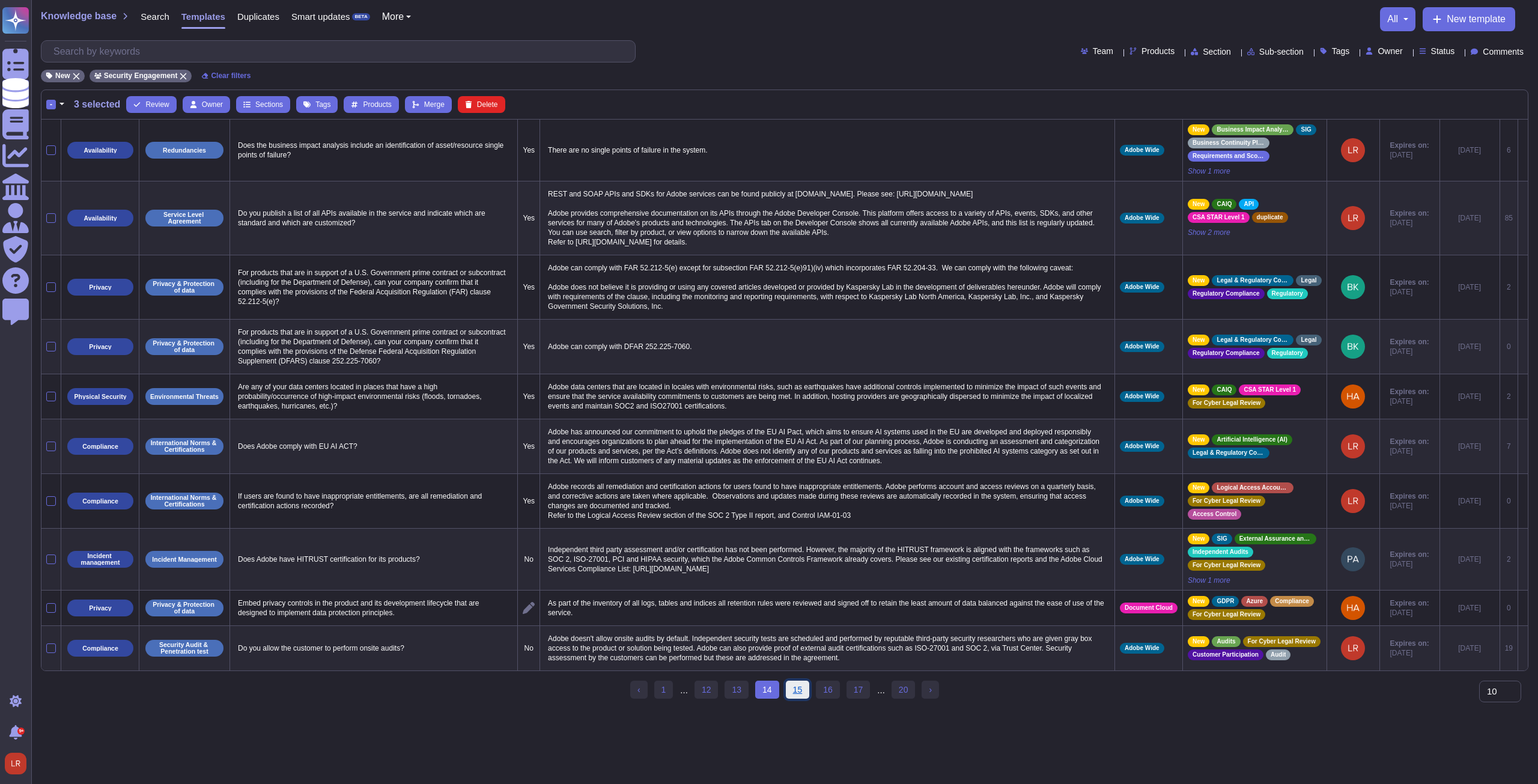
click at [797, 694] on link "15" at bounding box center [798, 689] width 24 height 18
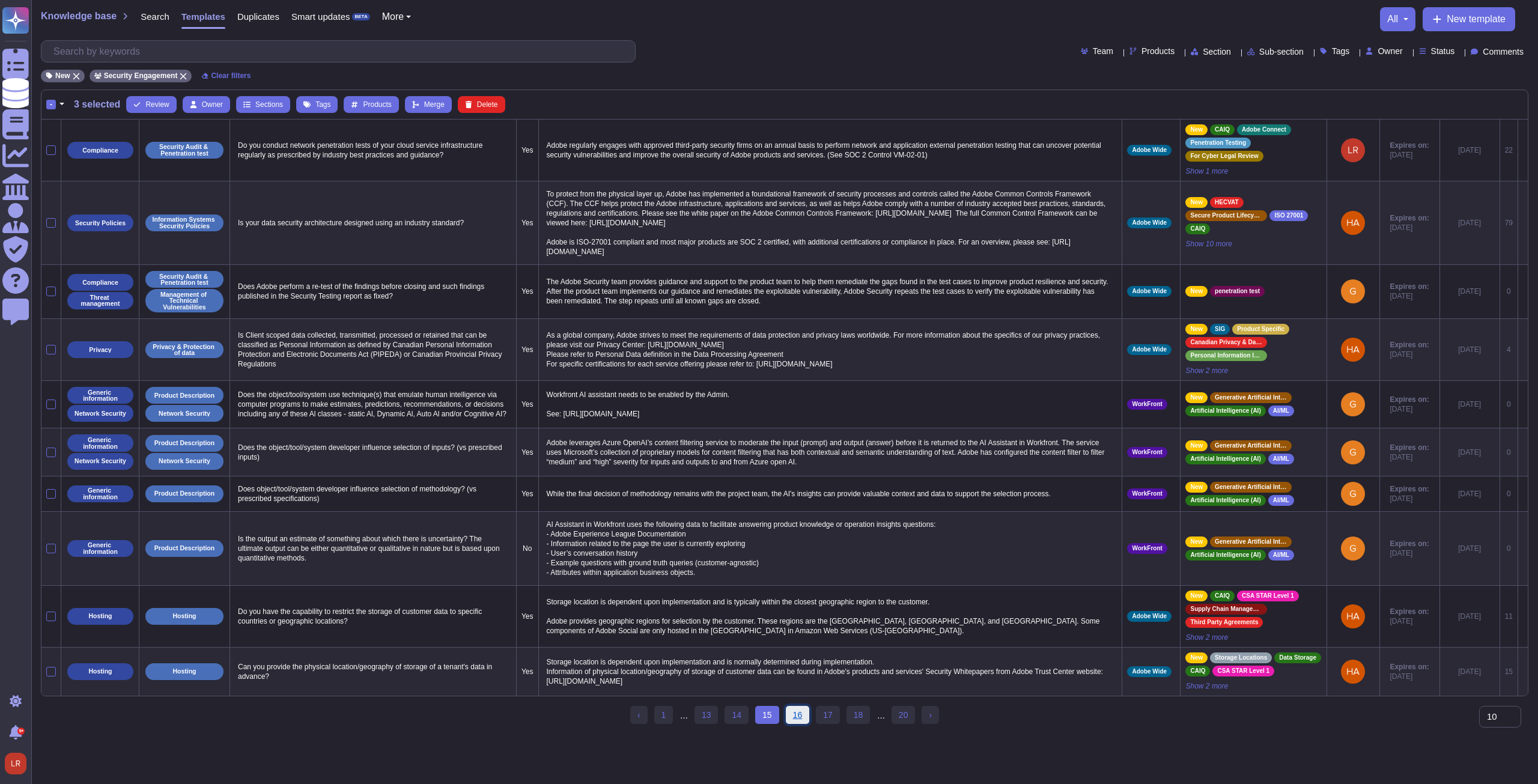
click at [799, 724] on link "16" at bounding box center [798, 714] width 24 height 18
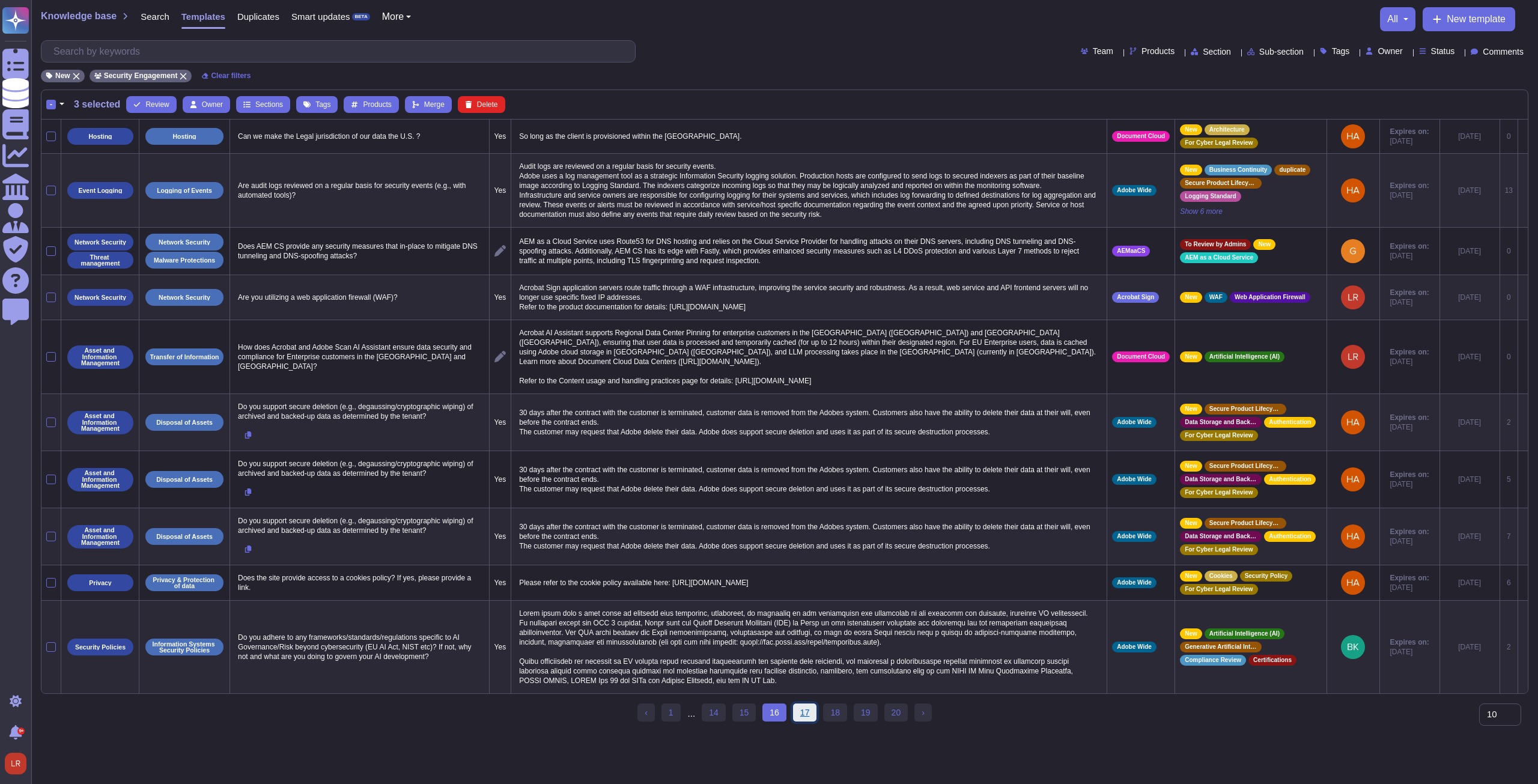
click at [800, 709] on link "17" at bounding box center [805, 712] width 24 height 18
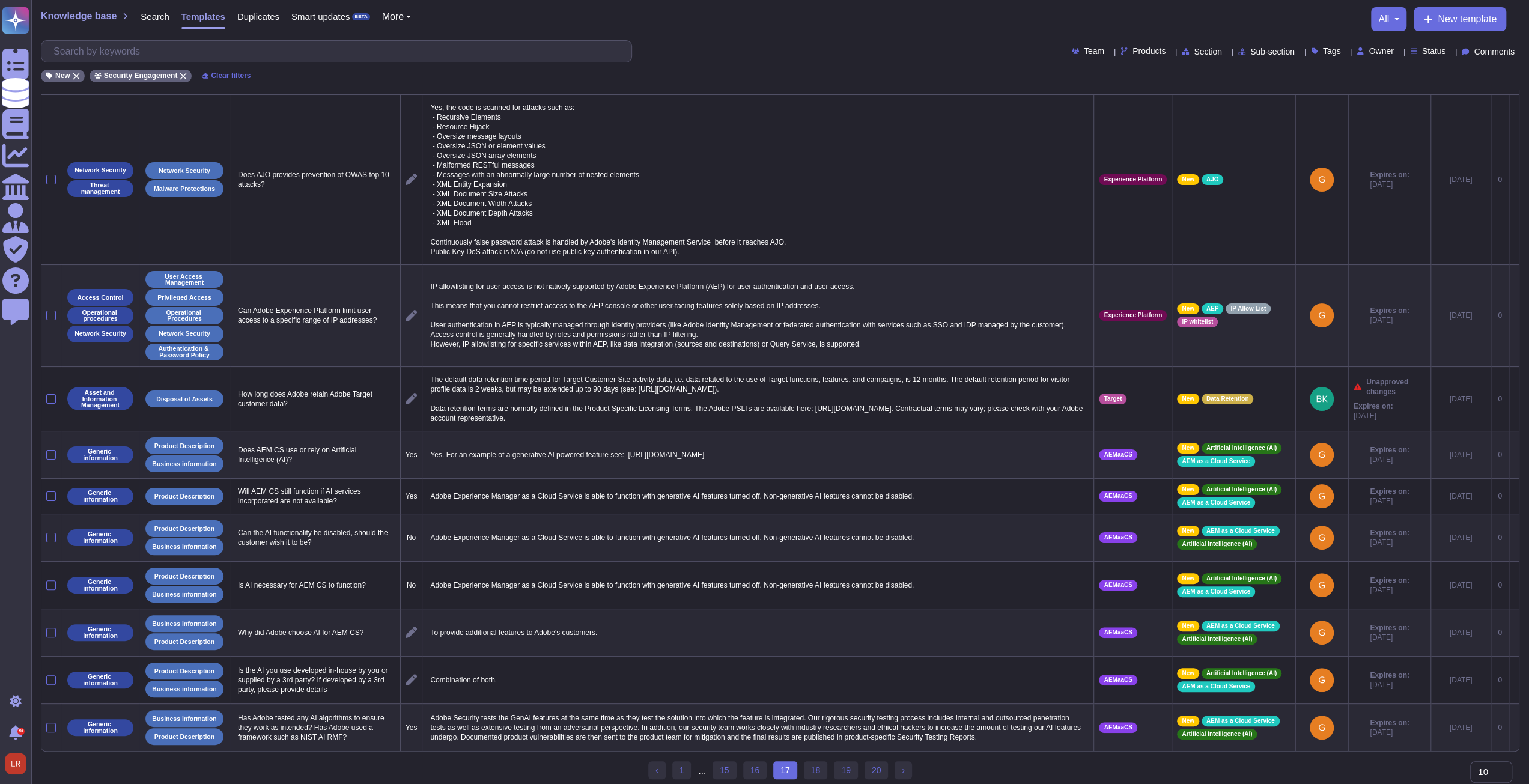
scroll to position [36, 0]
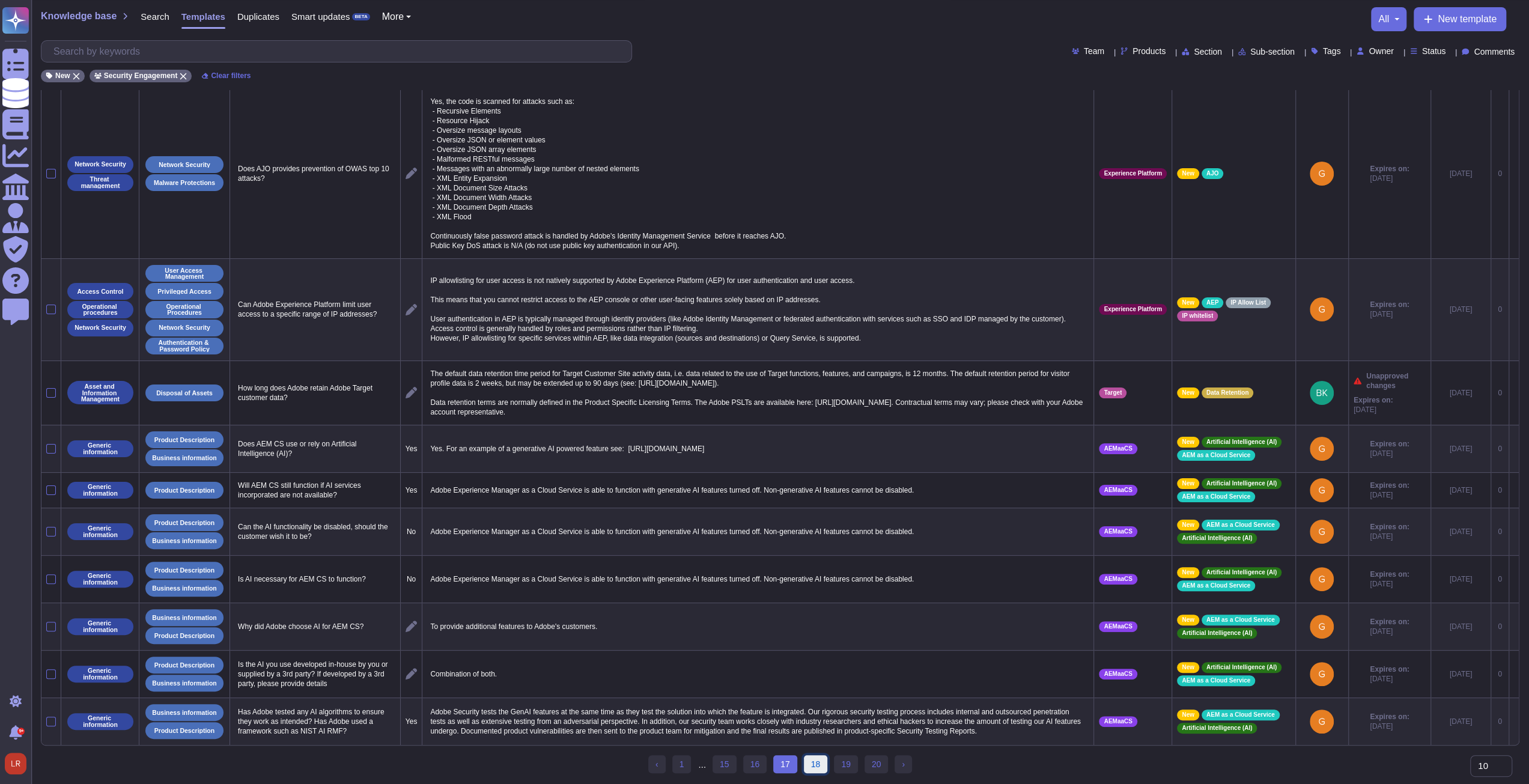
click at [814, 762] on link "18" at bounding box center [816, 763] width 24 height 18
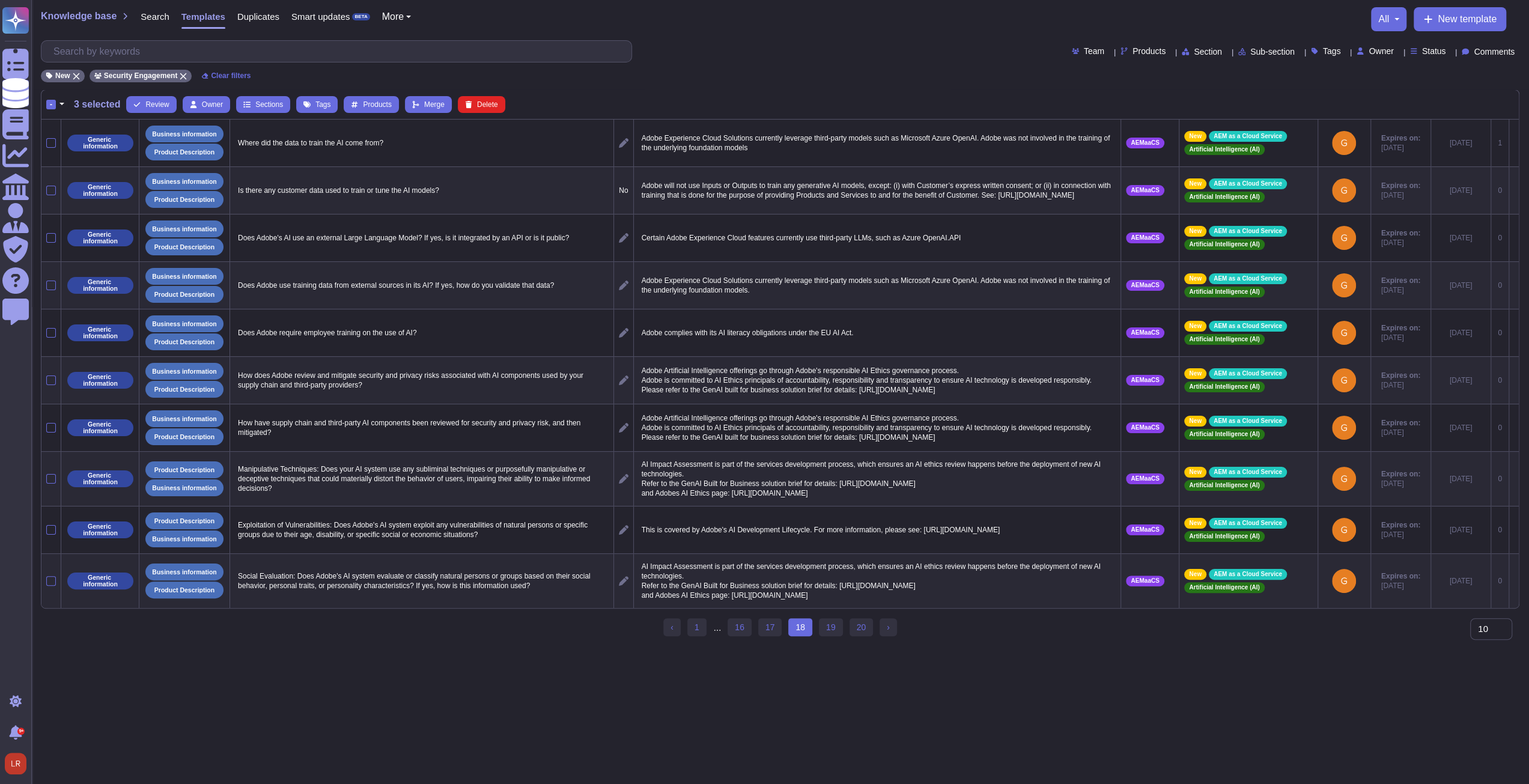
scroll to position [0, 0]
click at [829, 636] on link "19" at bounding box center [835, 626] width 24 height 18
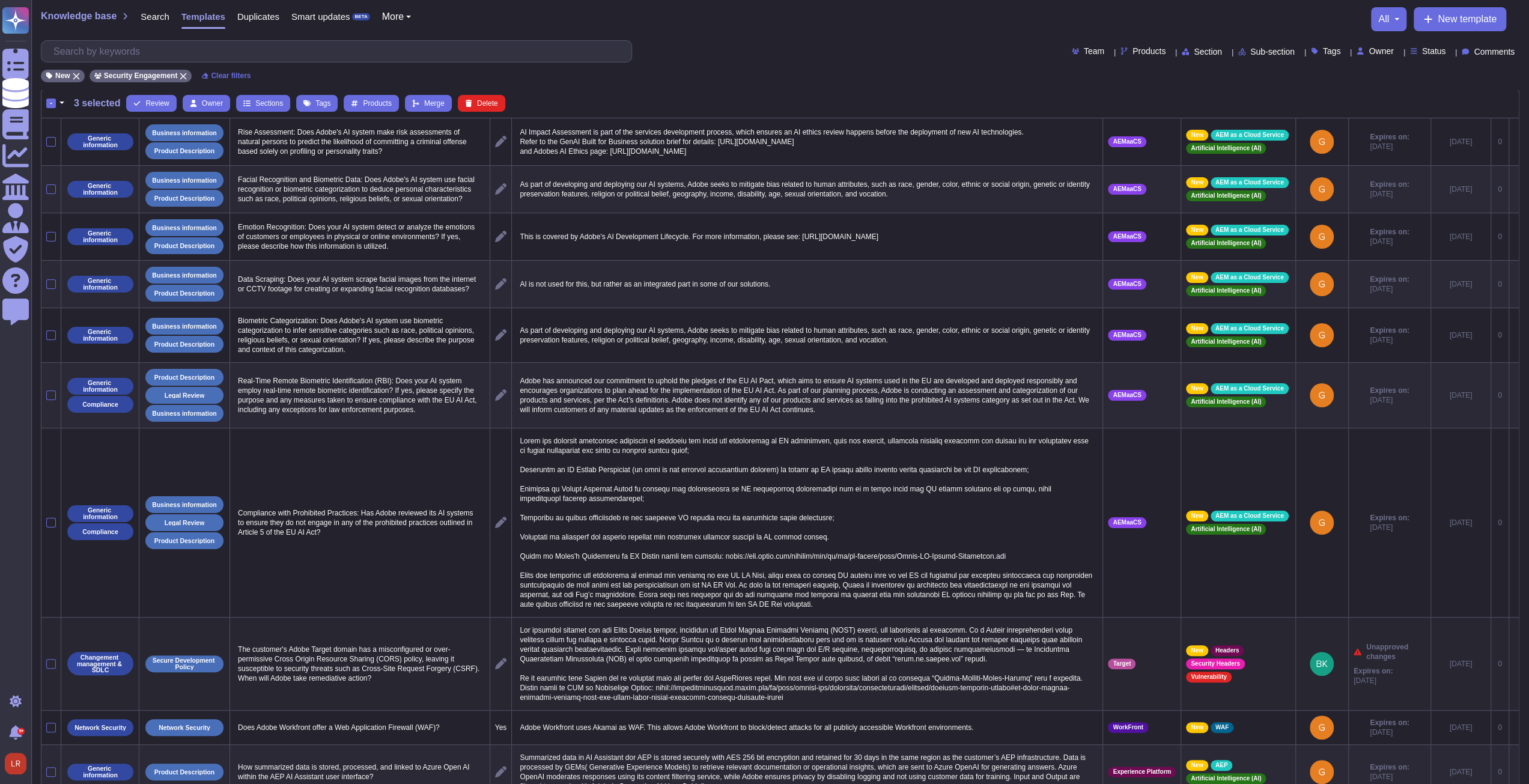
scroll to position [78, 0]
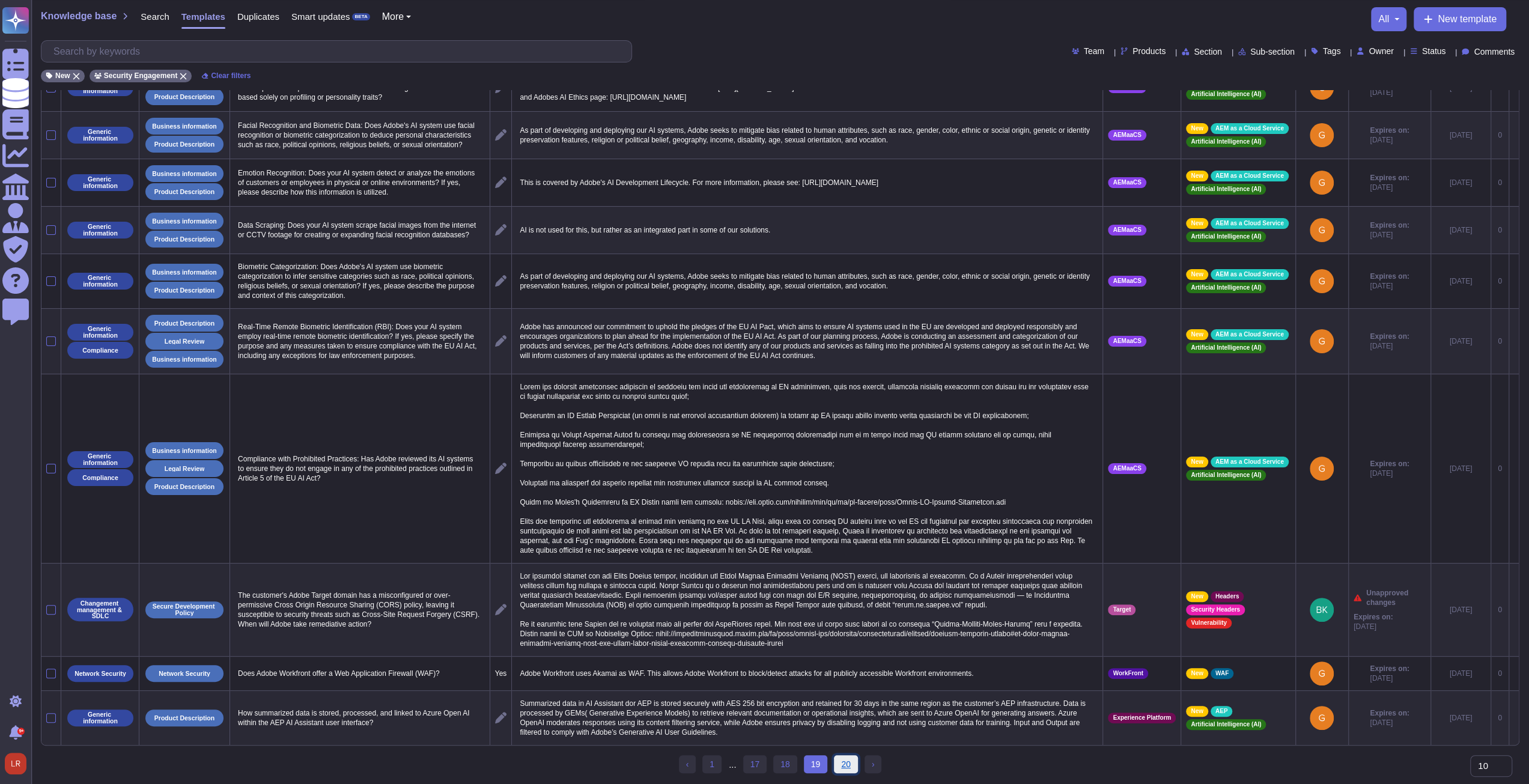
click at [841, 765] on link "20" at bounding box center [846, 763] width 24 height 18
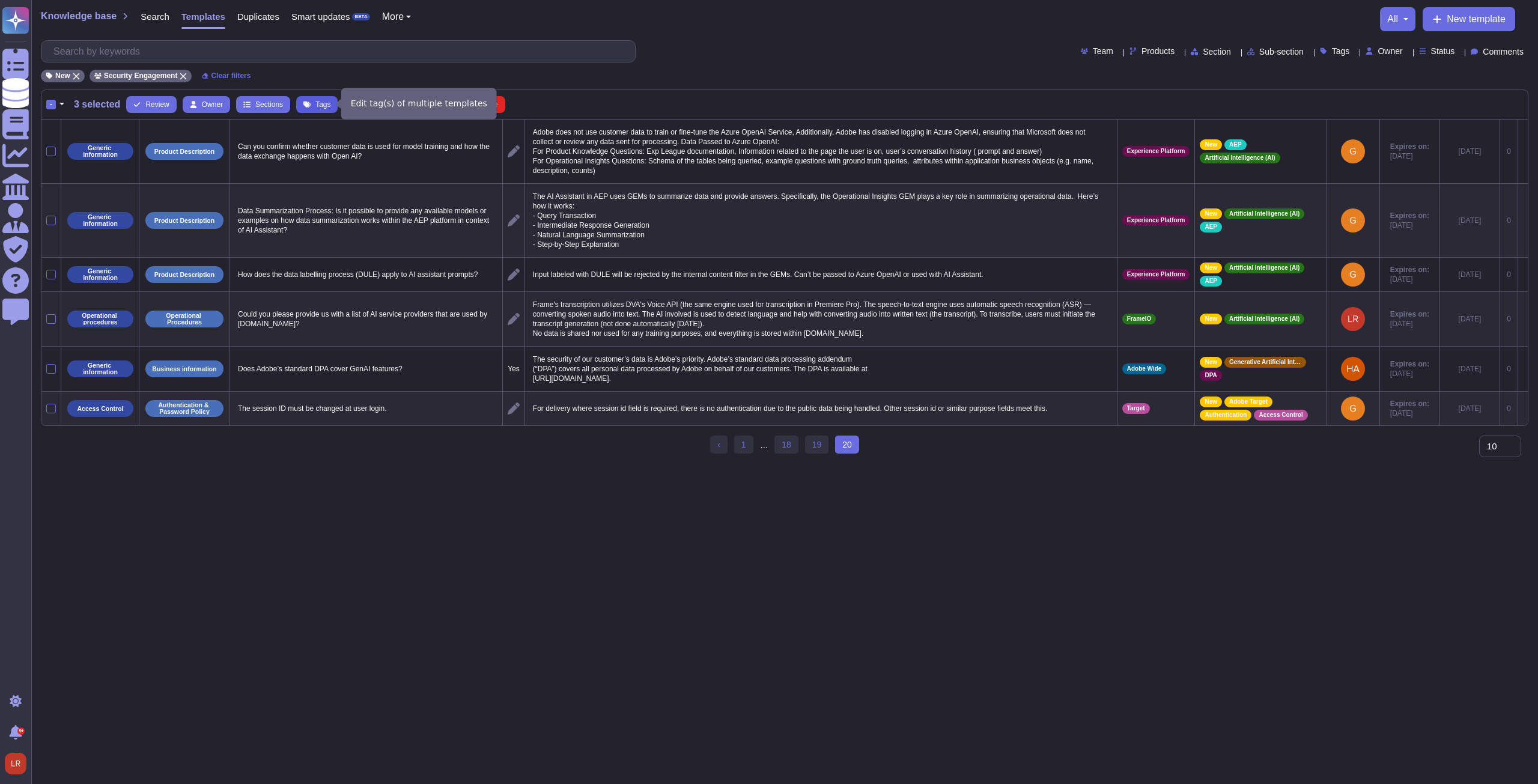
click at [316, 101] on span "Tags" at bounding box center [322, 104] width 15 height 7
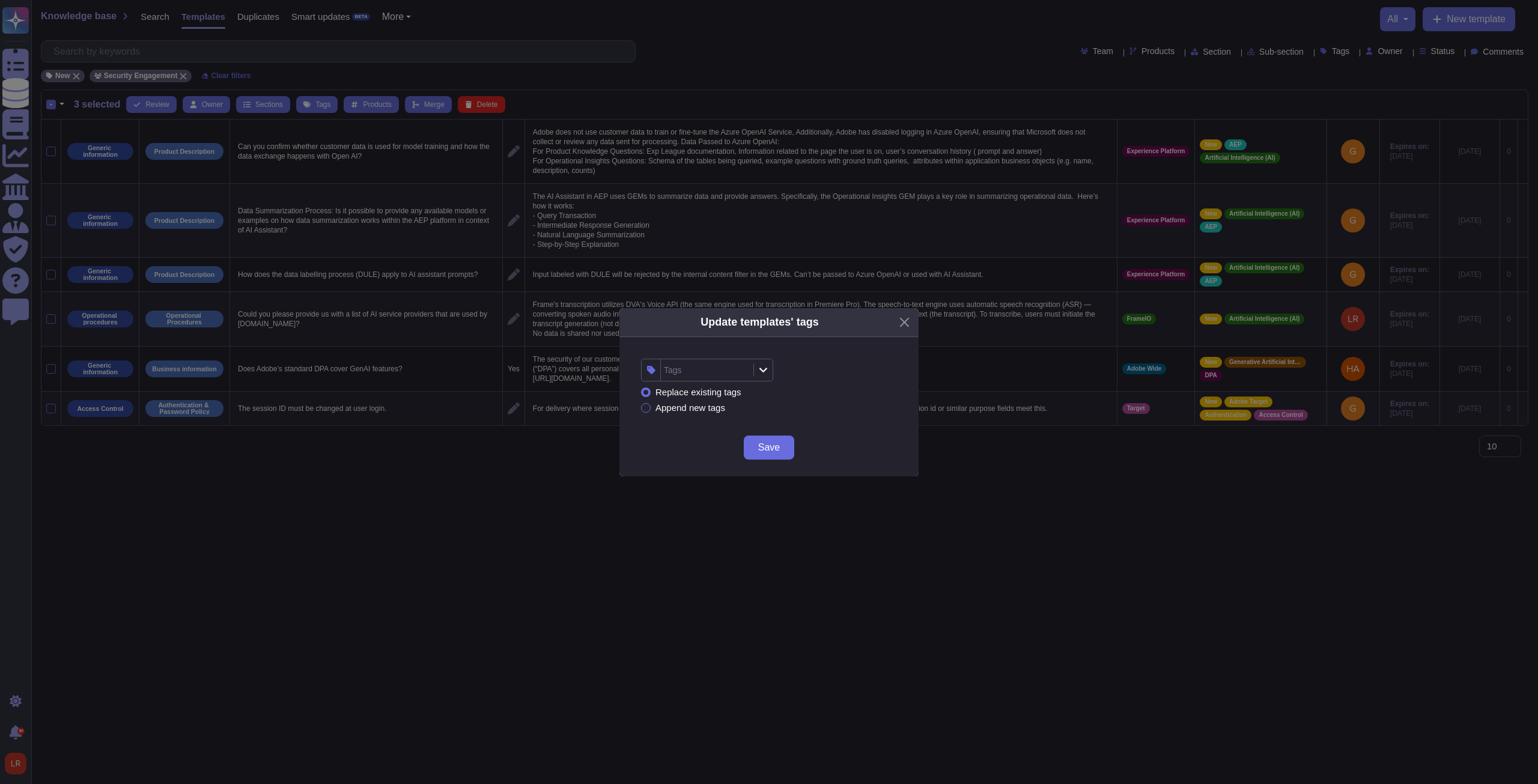
click at [713, 373] on div "Tags" at bounding box center [706, 370] width 90 height 22
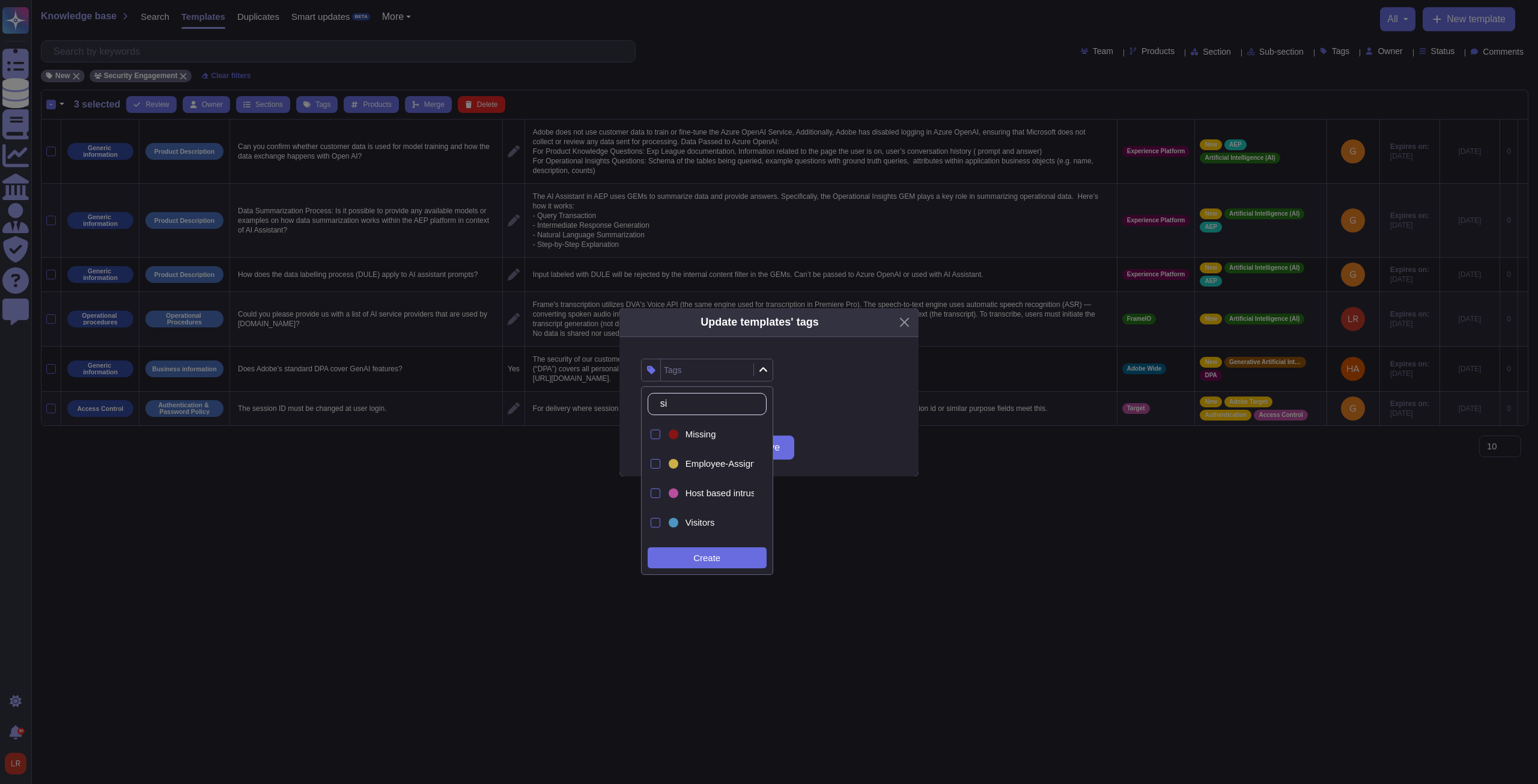
type input "sig"
click at [692, 464] on span "SIG" at bounding box center [693, 464] width 16 height 11
click at [812, 411] on div "Replace existing tags Append new tags" at bounding box center [769, 400] width 256 height 37
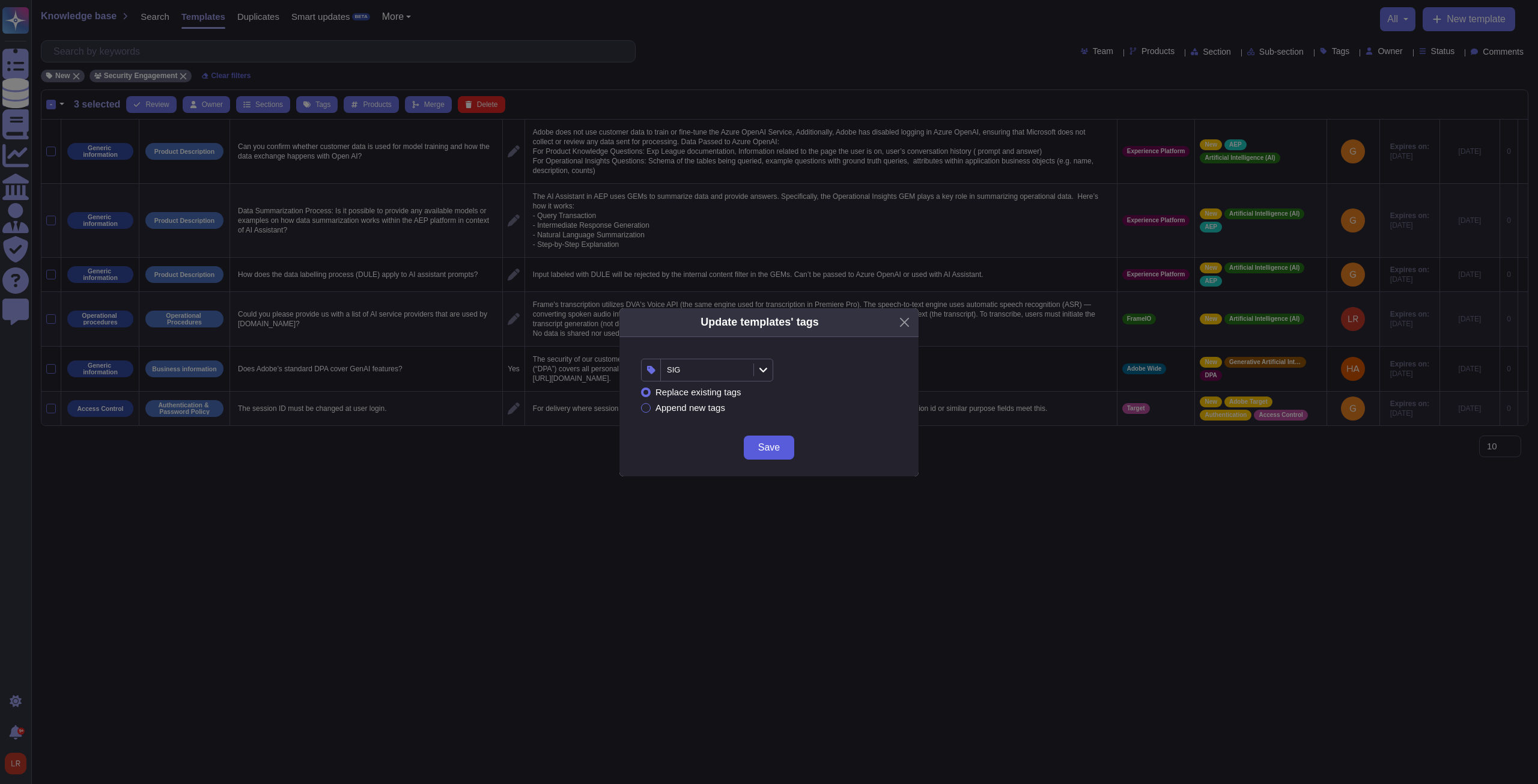
click at [770, 449] on span "Save" at bounding box center [769, 447] width 22 height 9
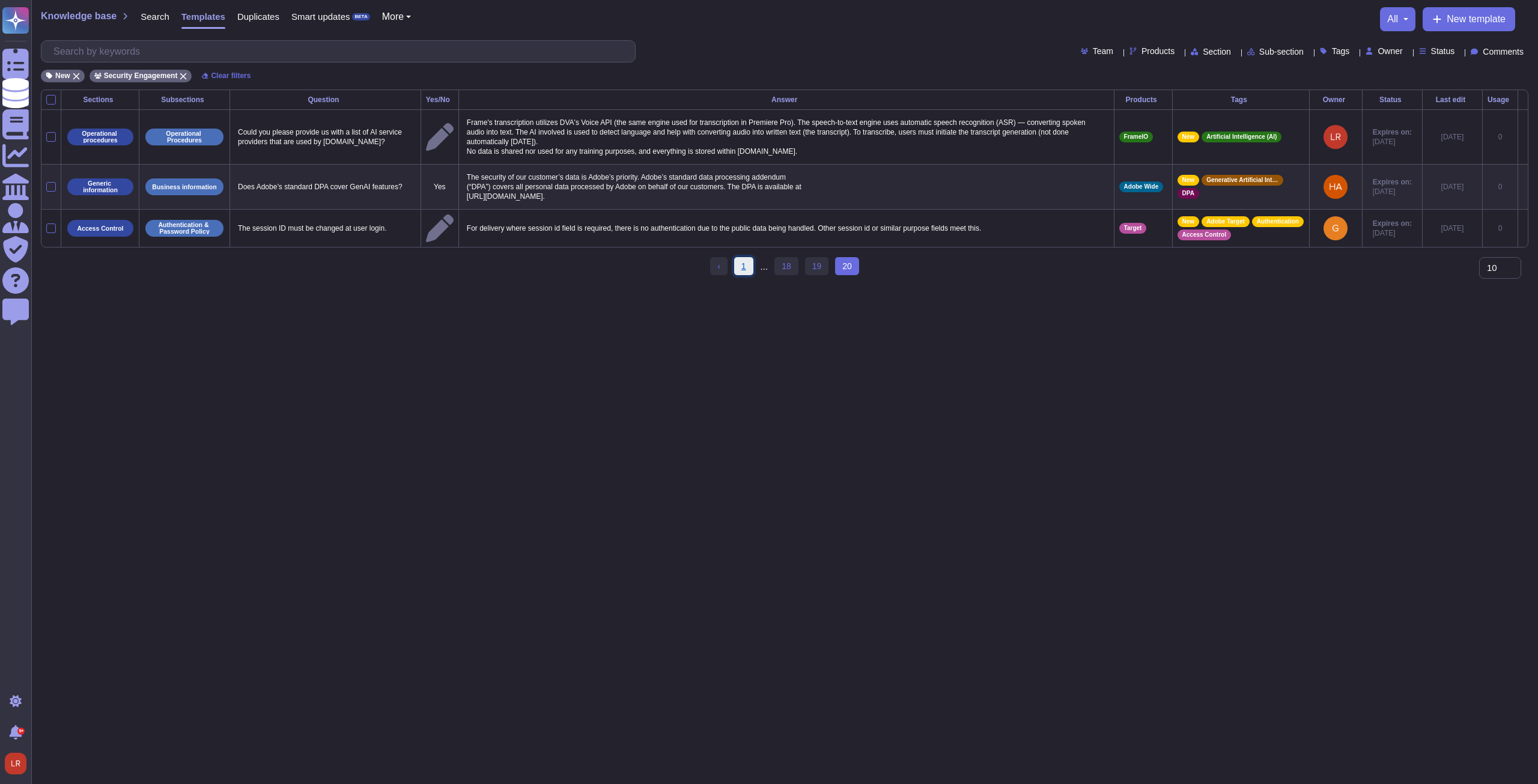
click at [744, 259] on link "1" at bounding box center [744, 265] width 19 height 18
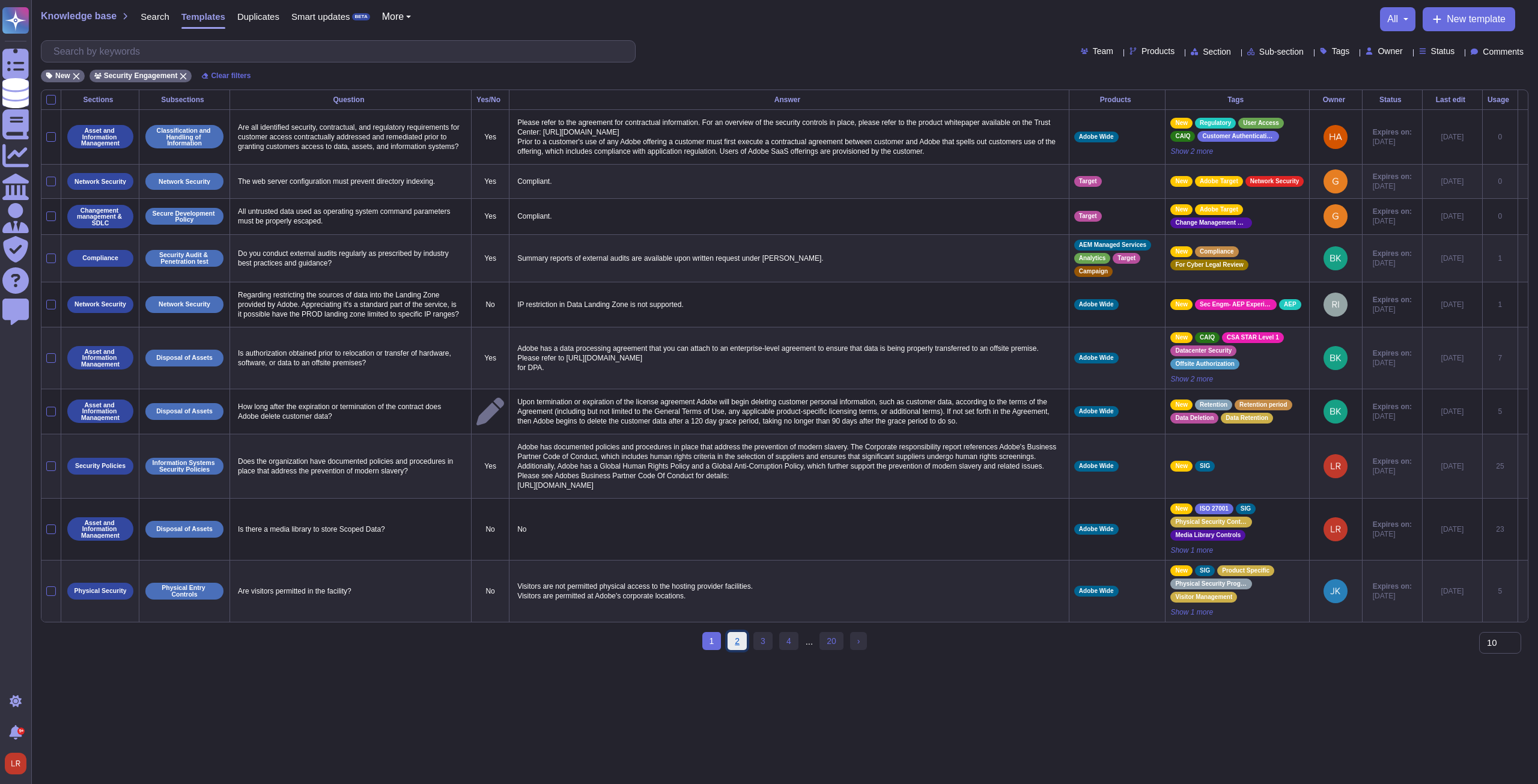
click at [740, 650] on link "2" at bounding box center [737, 640] width 19 height 18
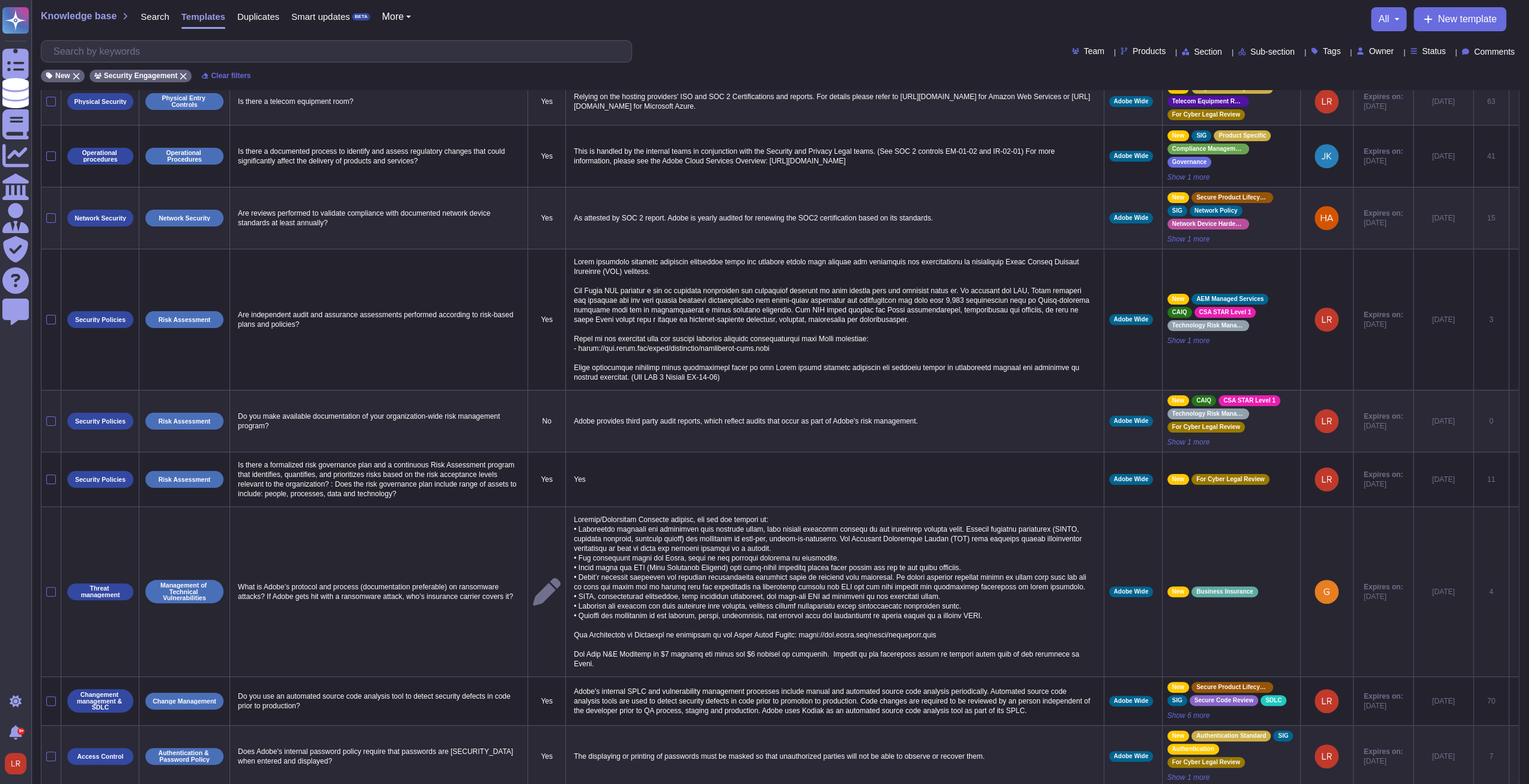
scroll to position [111, 0]
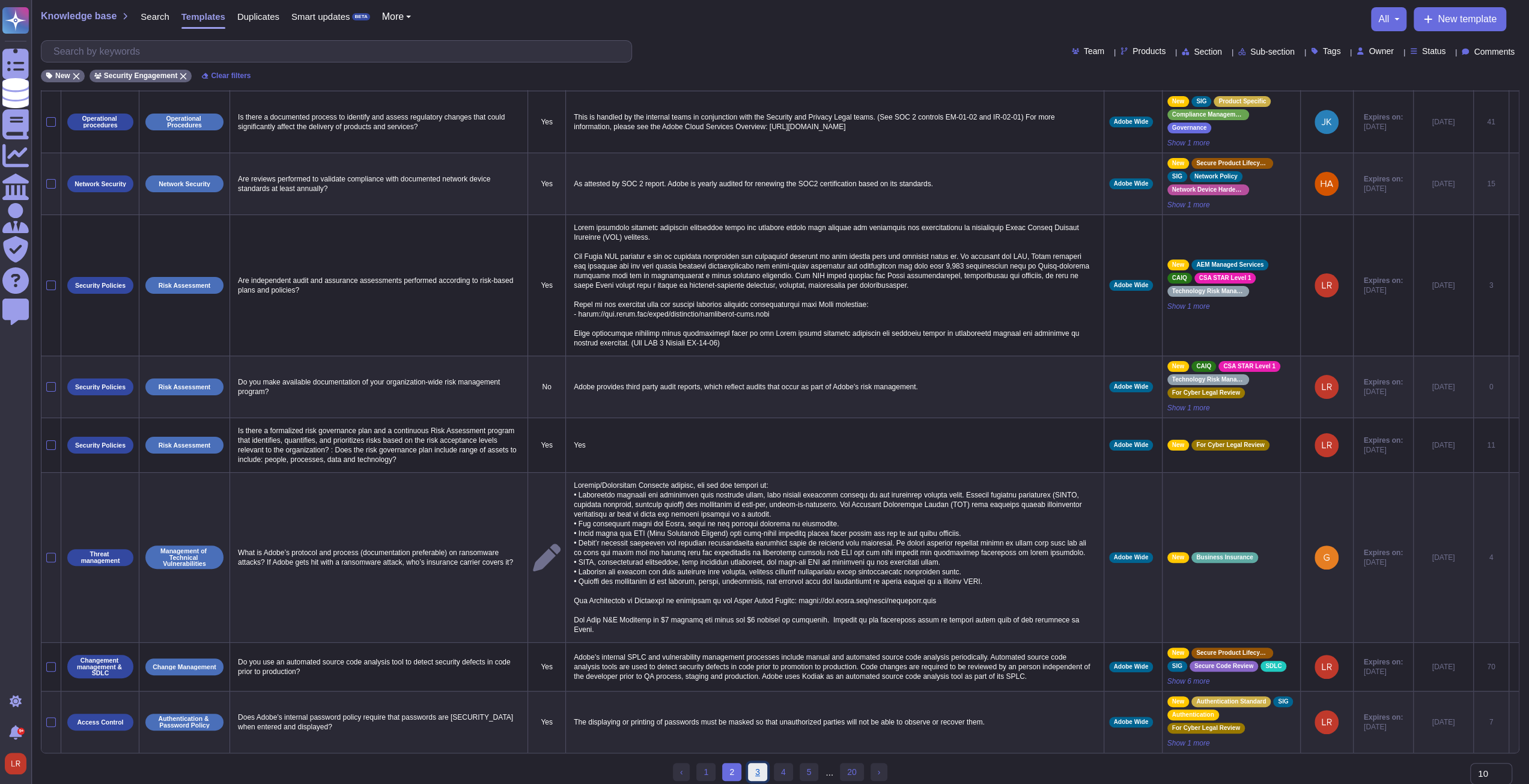
click at [762, 762] on link "3" at bounding box center [758, 771] width 19 height 18
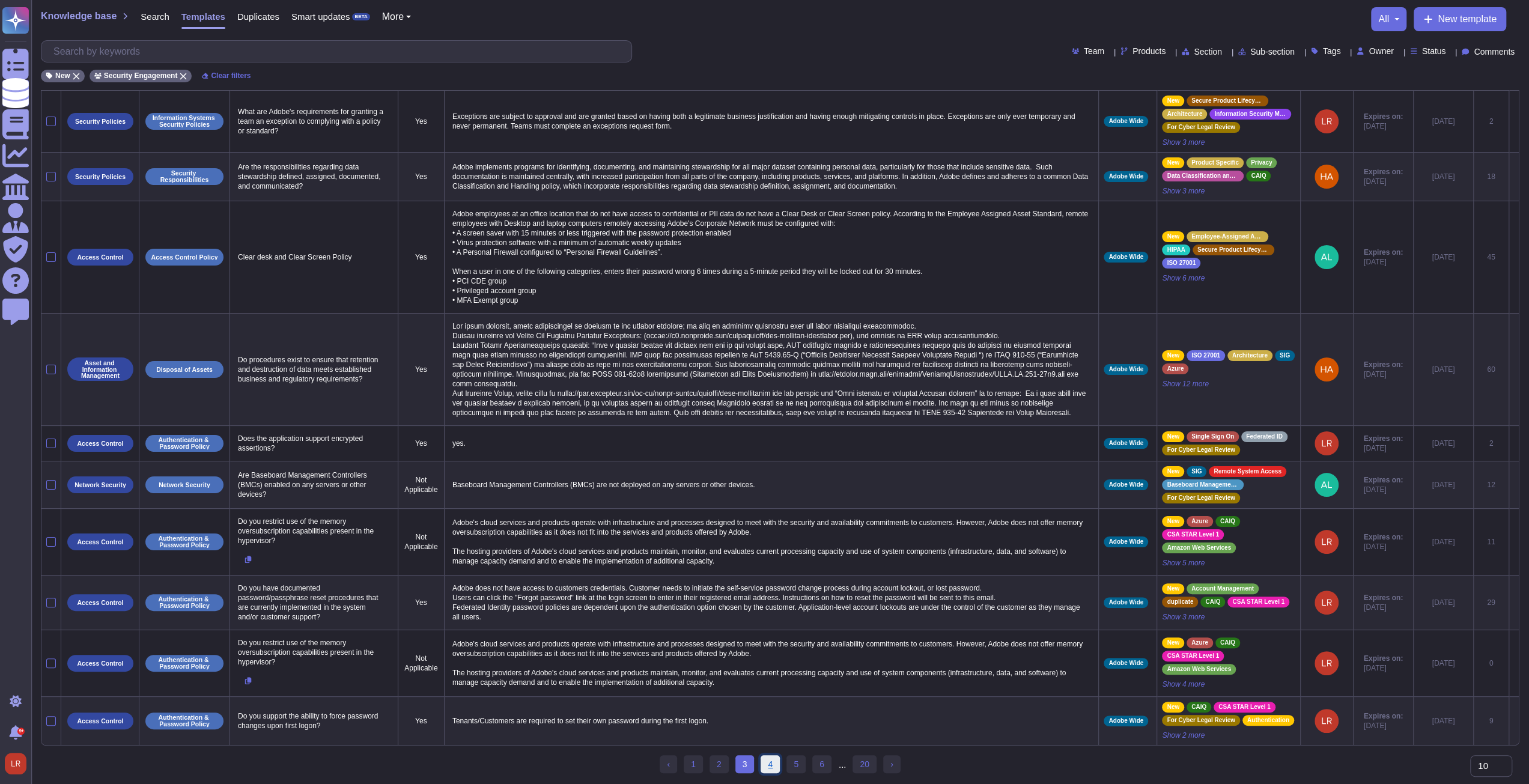
click at [775, 768] on link "4" at bounding box center [771, 763] width 19 height 18
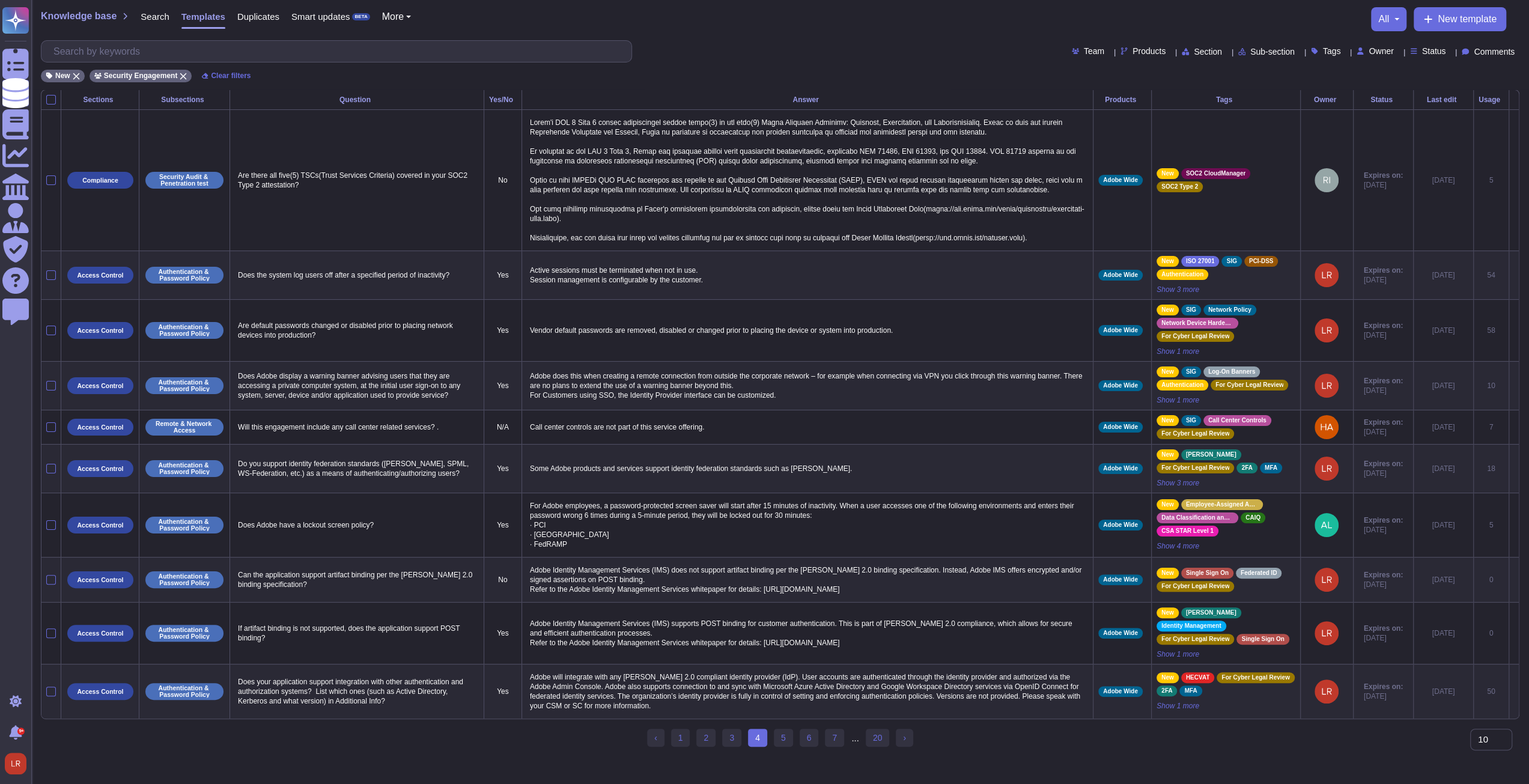
scroll to position [0, 0]
click at [786, 747] on link "5" at bounding box center [788, 737] width 19 height 18
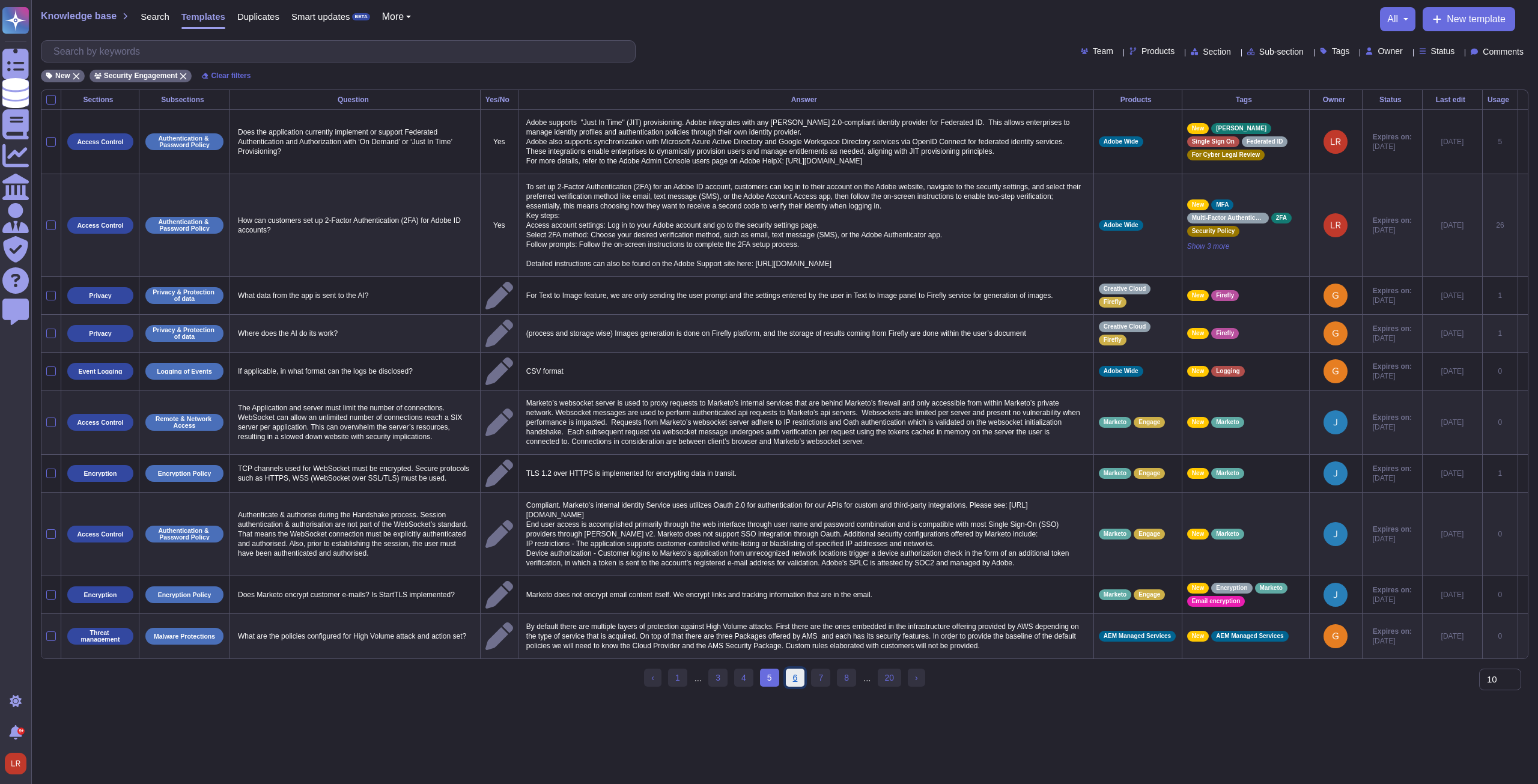
click at [796, 669] on link "6" at bounding box center [795, 677] width 19 height 18
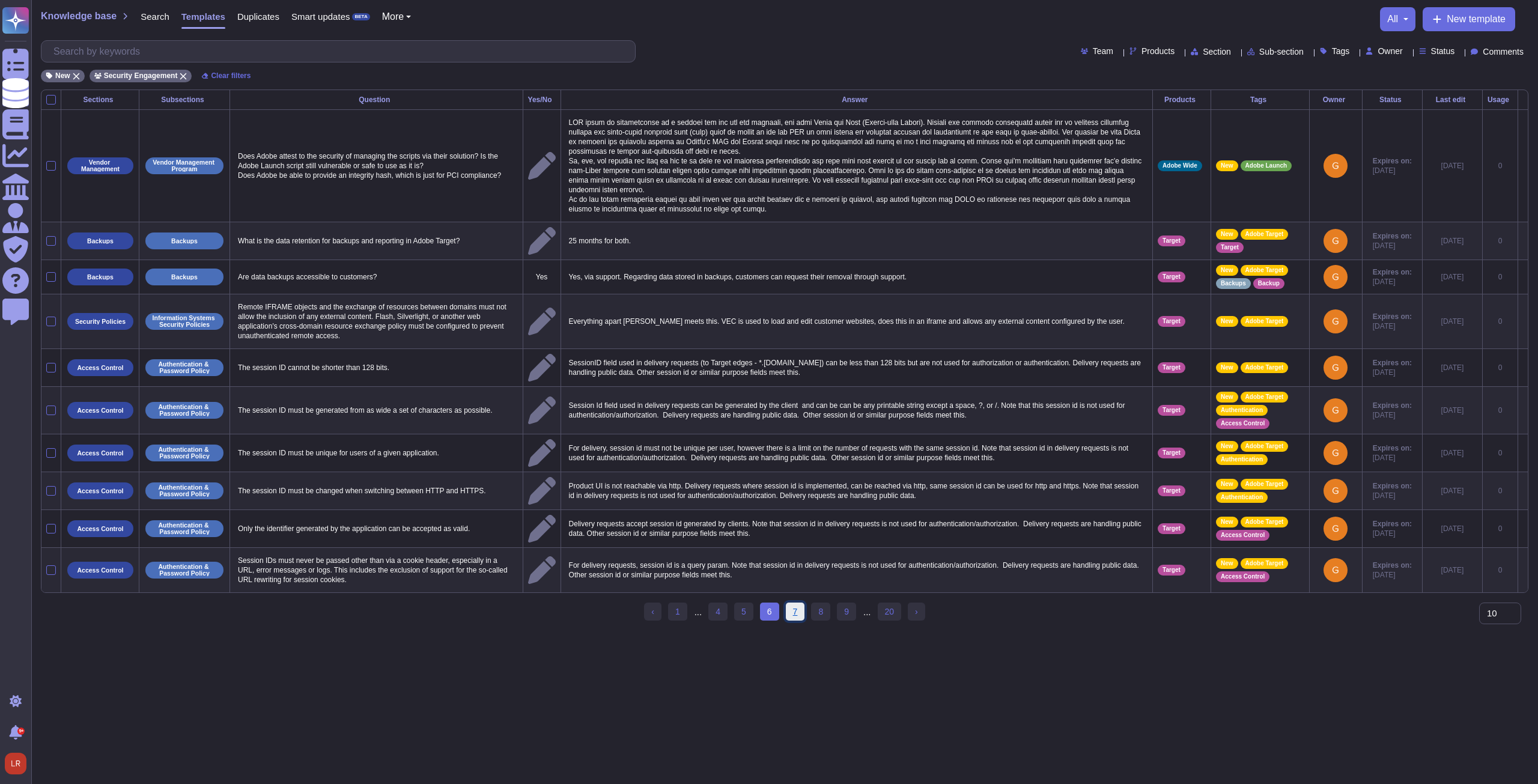
click at [793, 609] on link "7" at bounding box center [795, 611] width 19 height 18
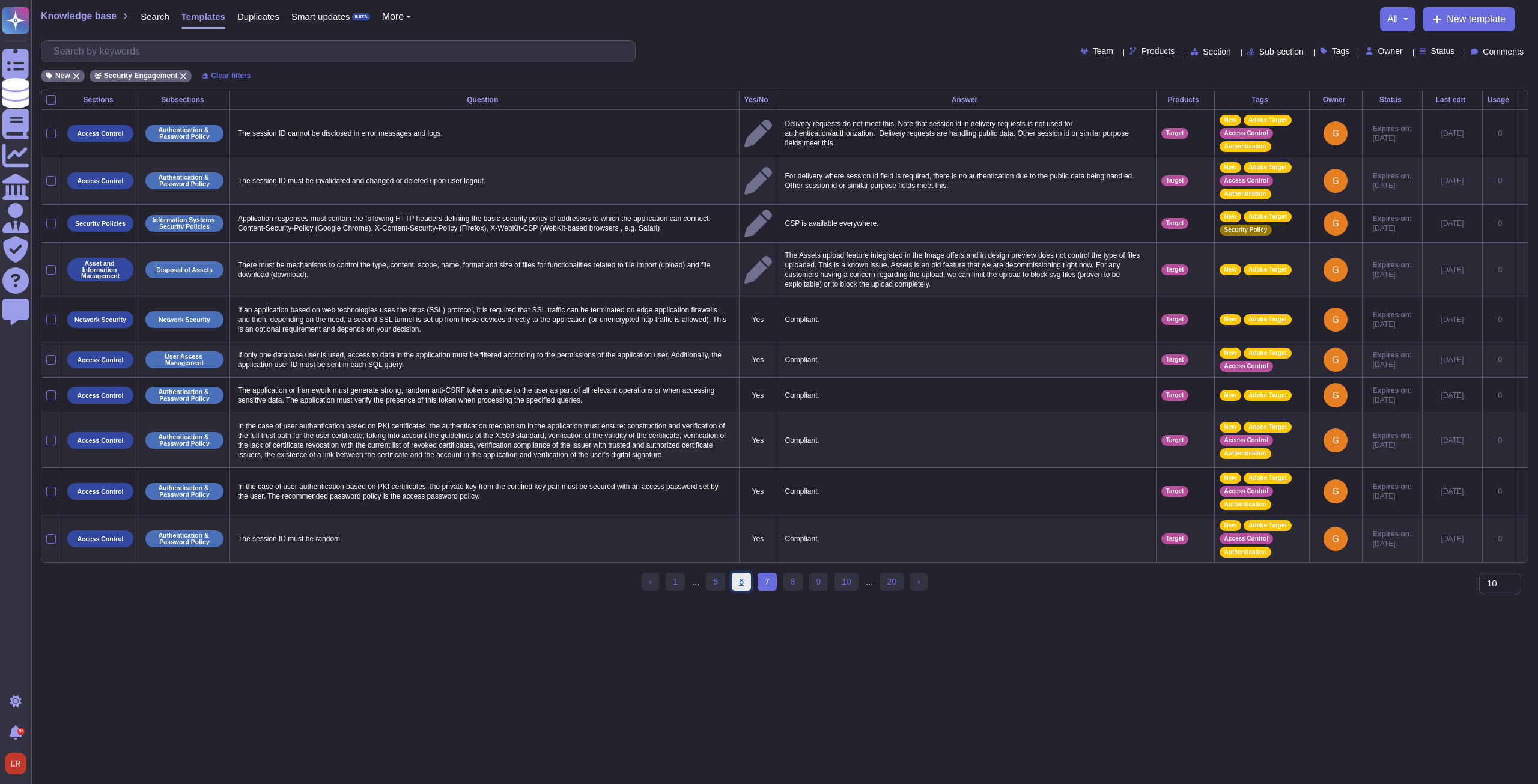
click at [741, 590] on link "6" at bounding box center [741, 581] width 19 height 18
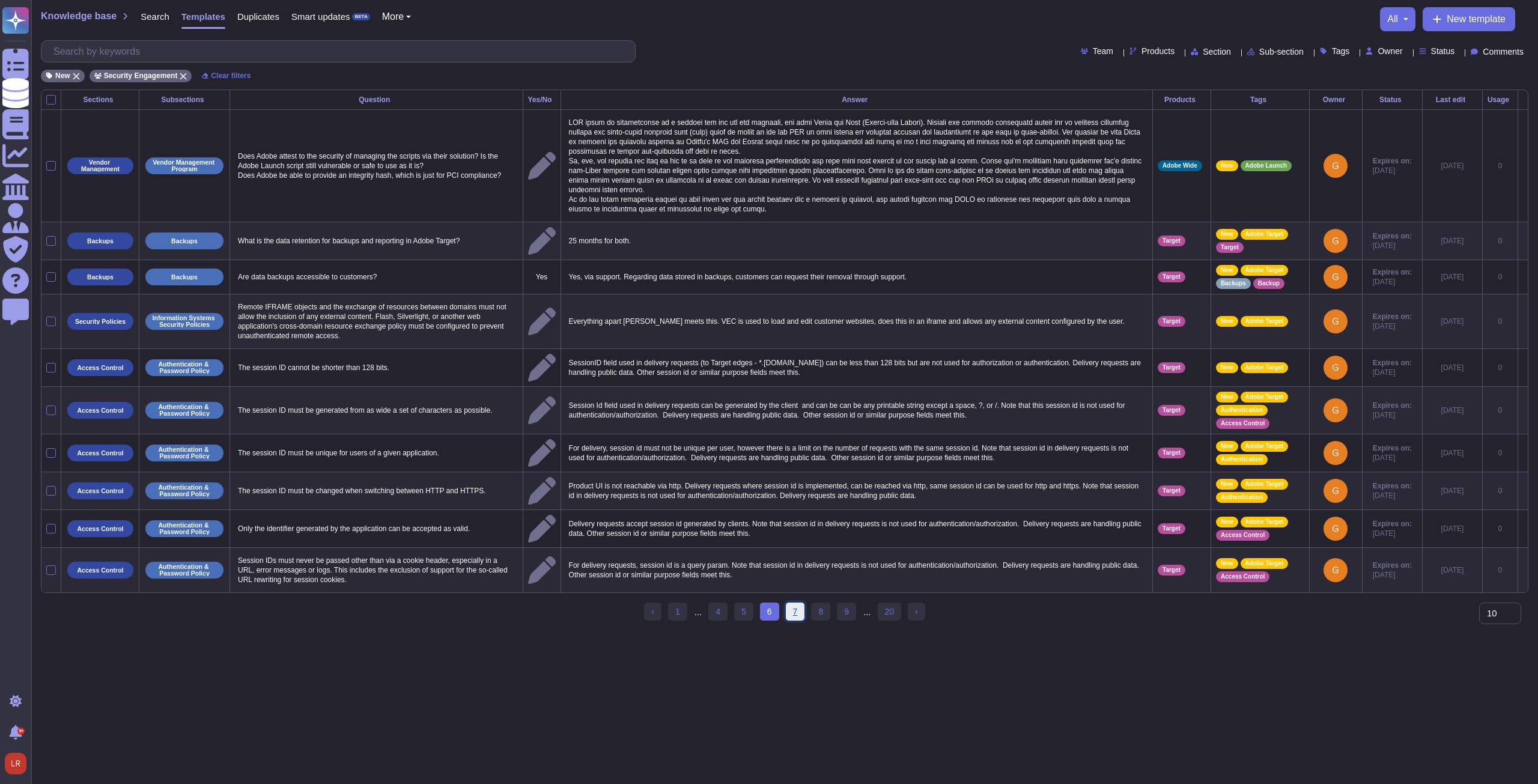
click at [794, 602] on link "7" at bounding box center [795, 611] width 19 height 18
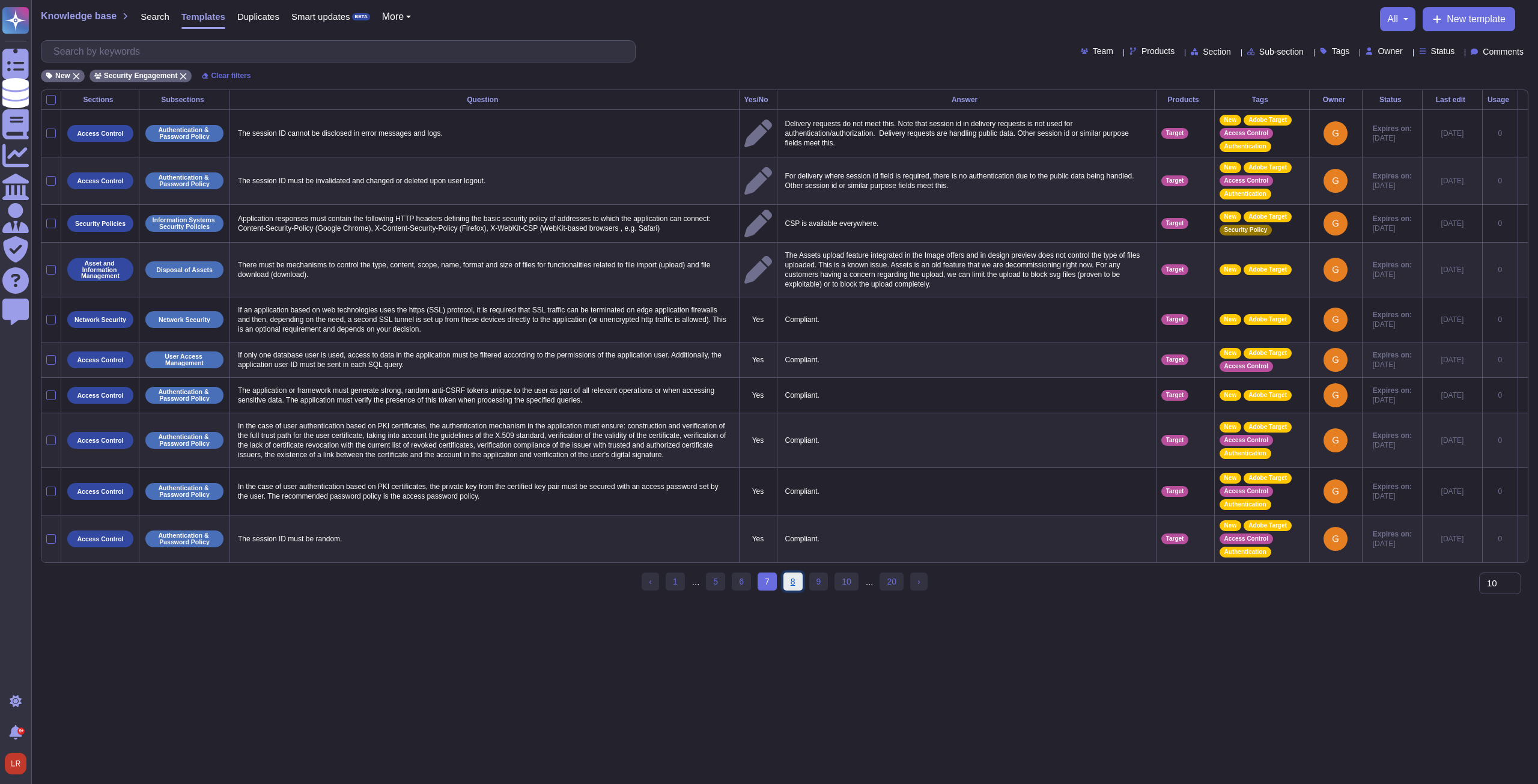
click at [800, 590] on link "8" at bounding box center [793, 581] width 19 height 18
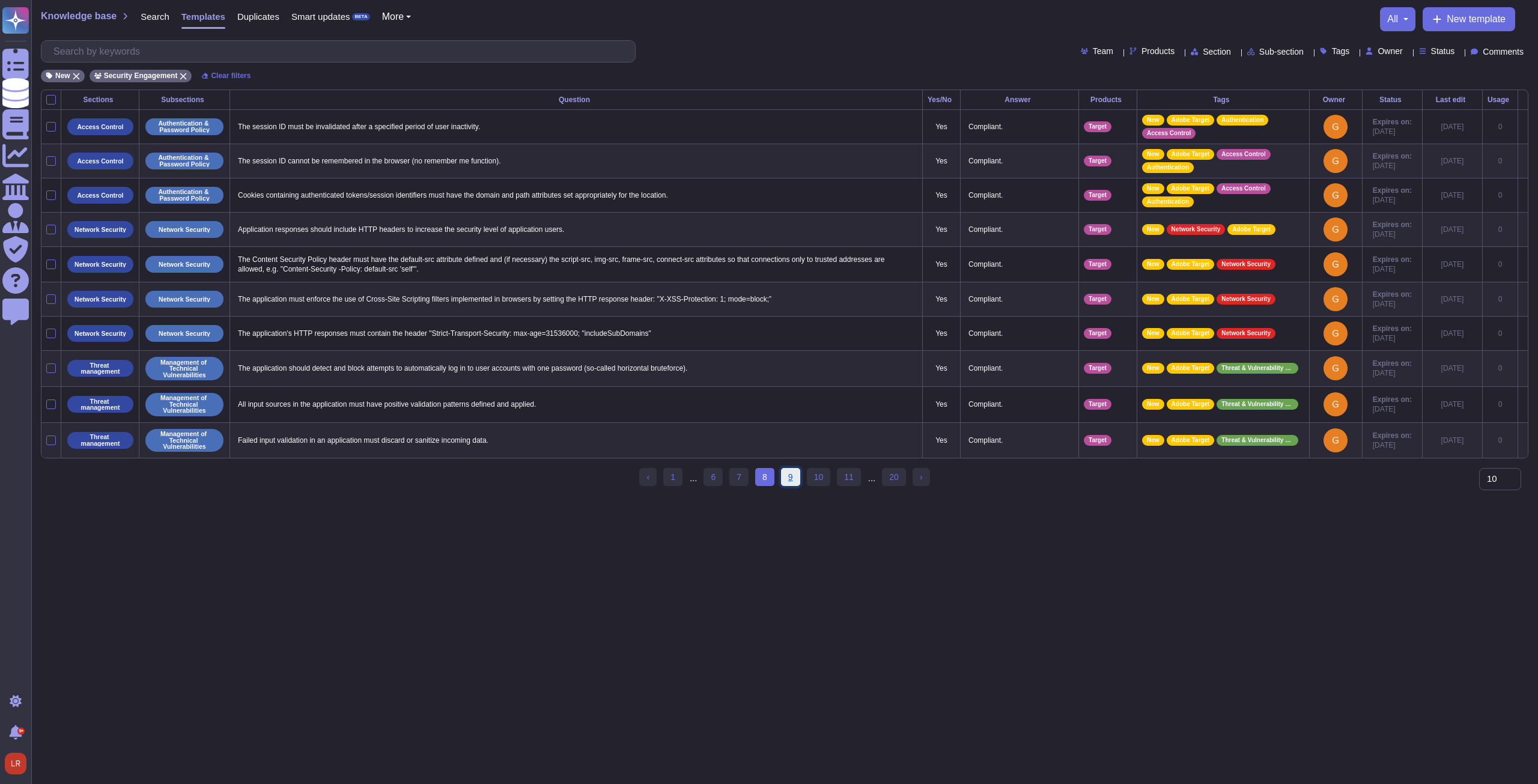
click at [794, 486] on link "9" at bounding box center [790, 476] width 19 height 18
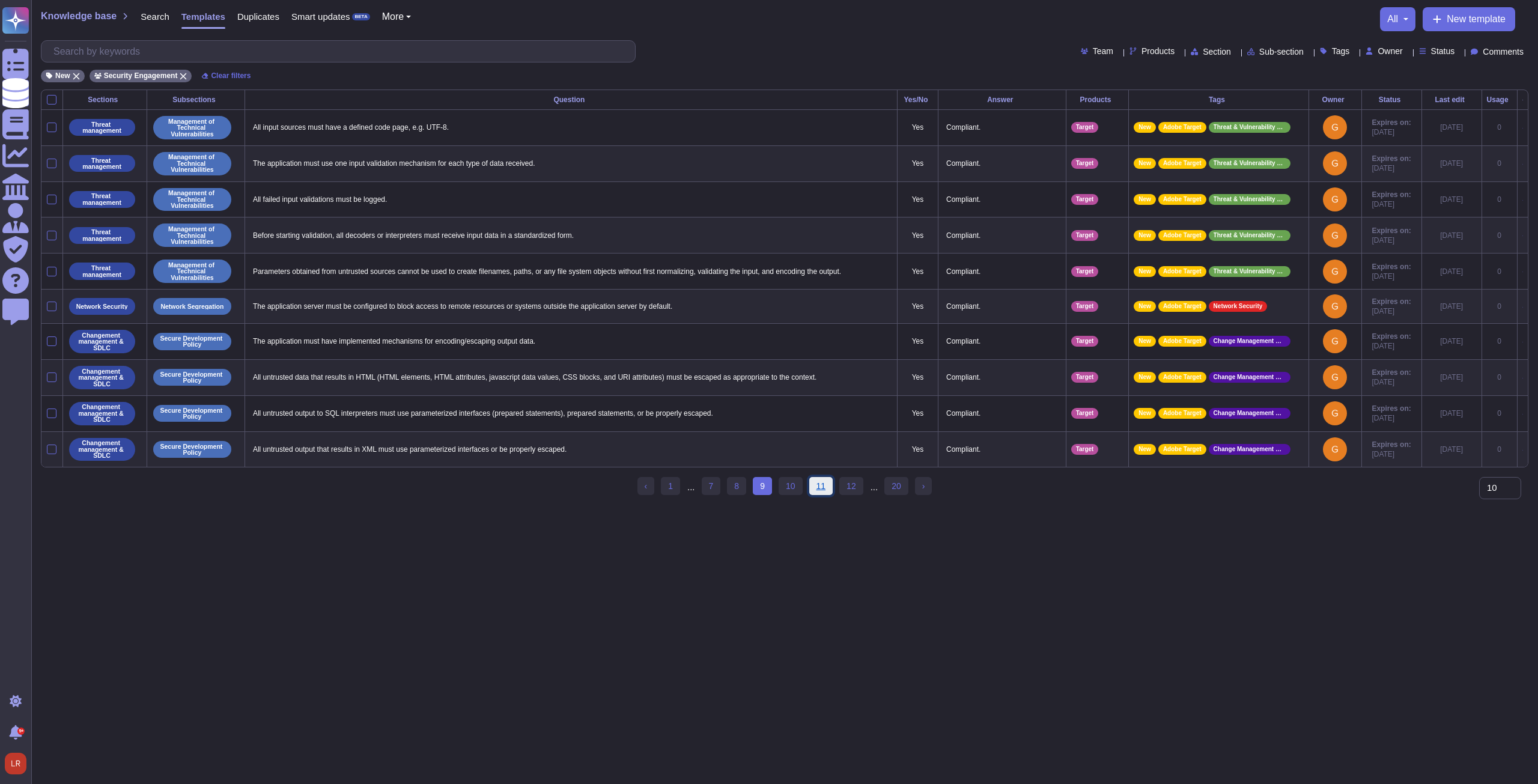
click at [818, 493] on link "11" at bounding box center [821, 486] width 24 height 18
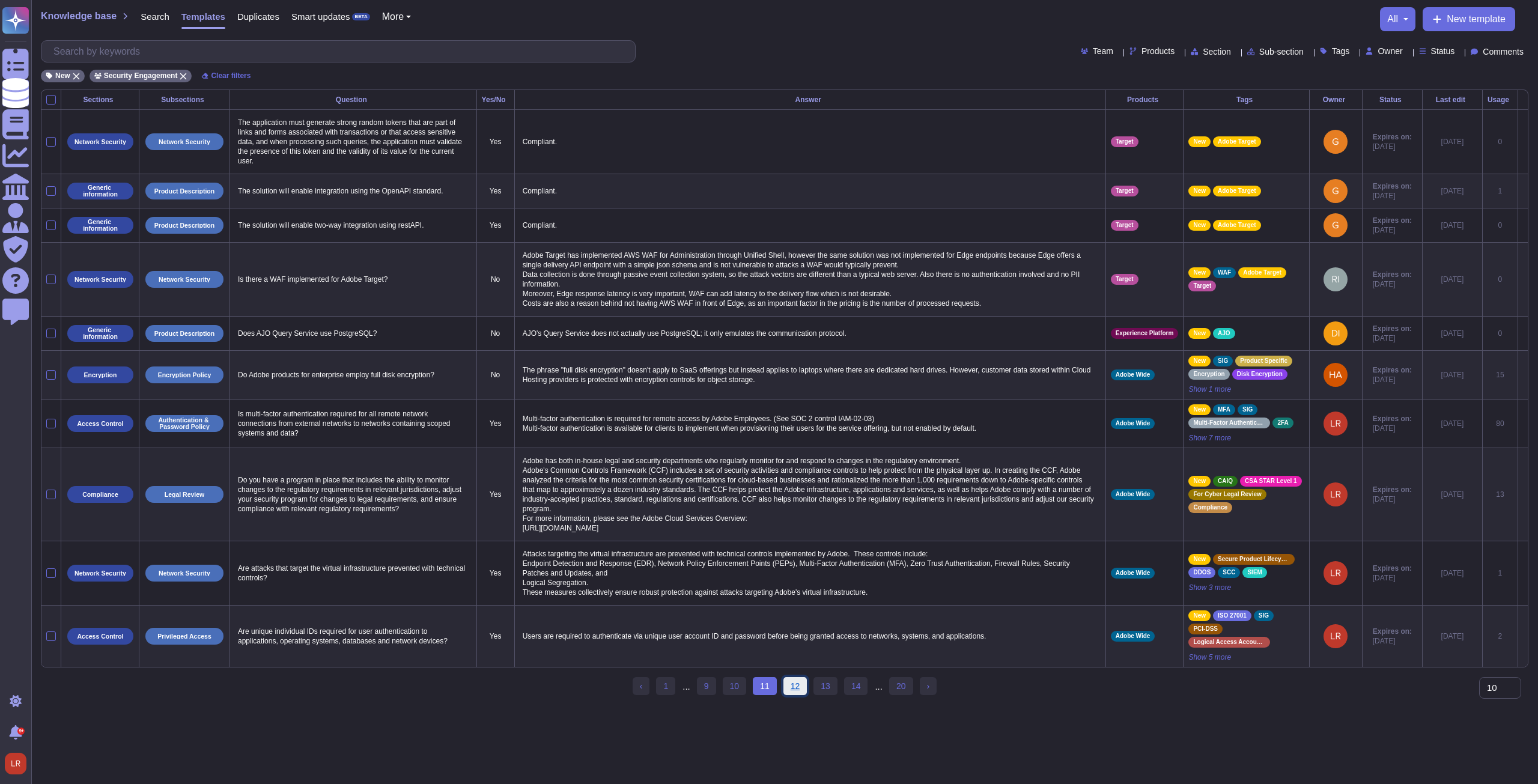
click at [795, 694] on link "12" at bounding box center [795, 686] width 24 height 18
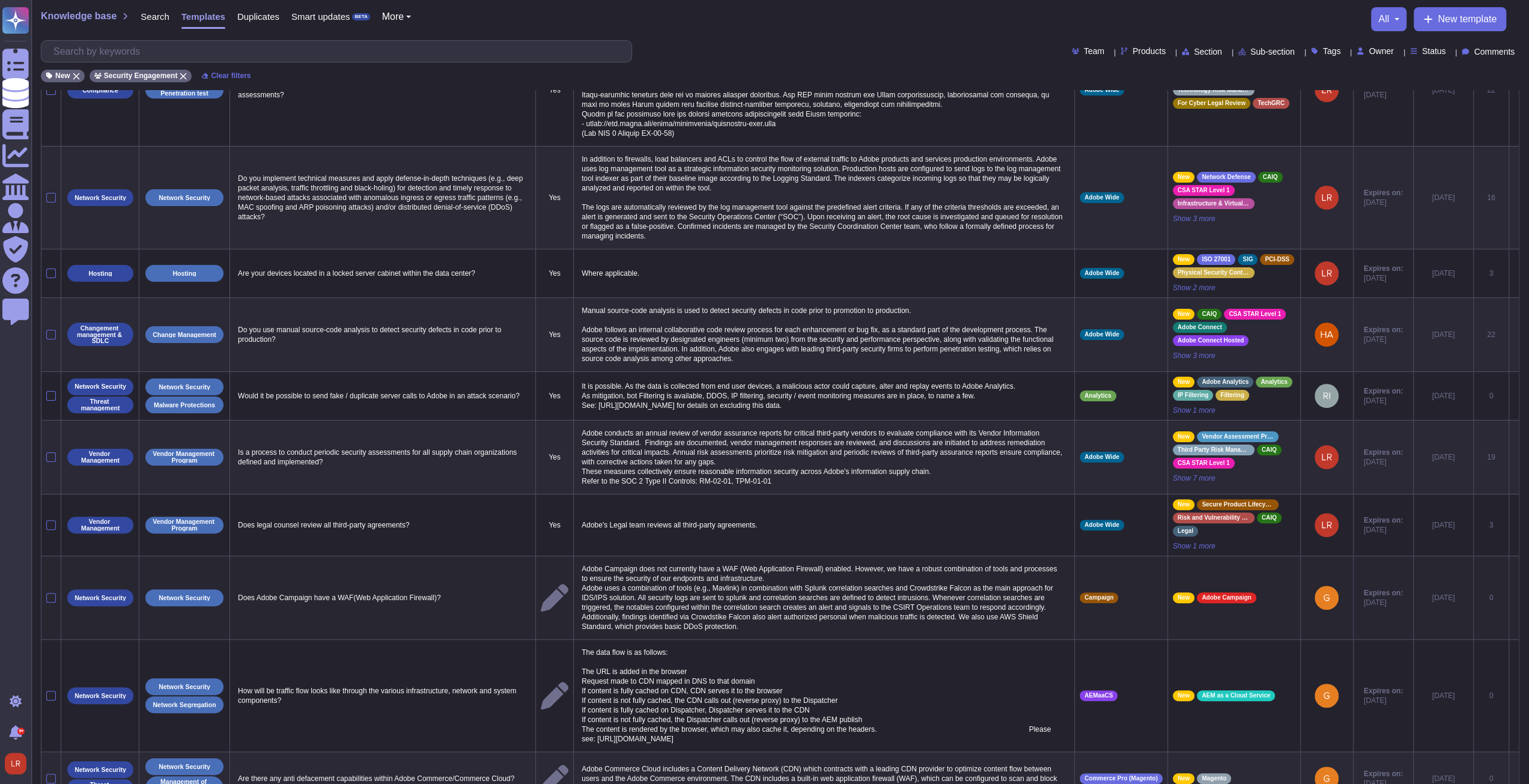
scroll to position [142, 0]
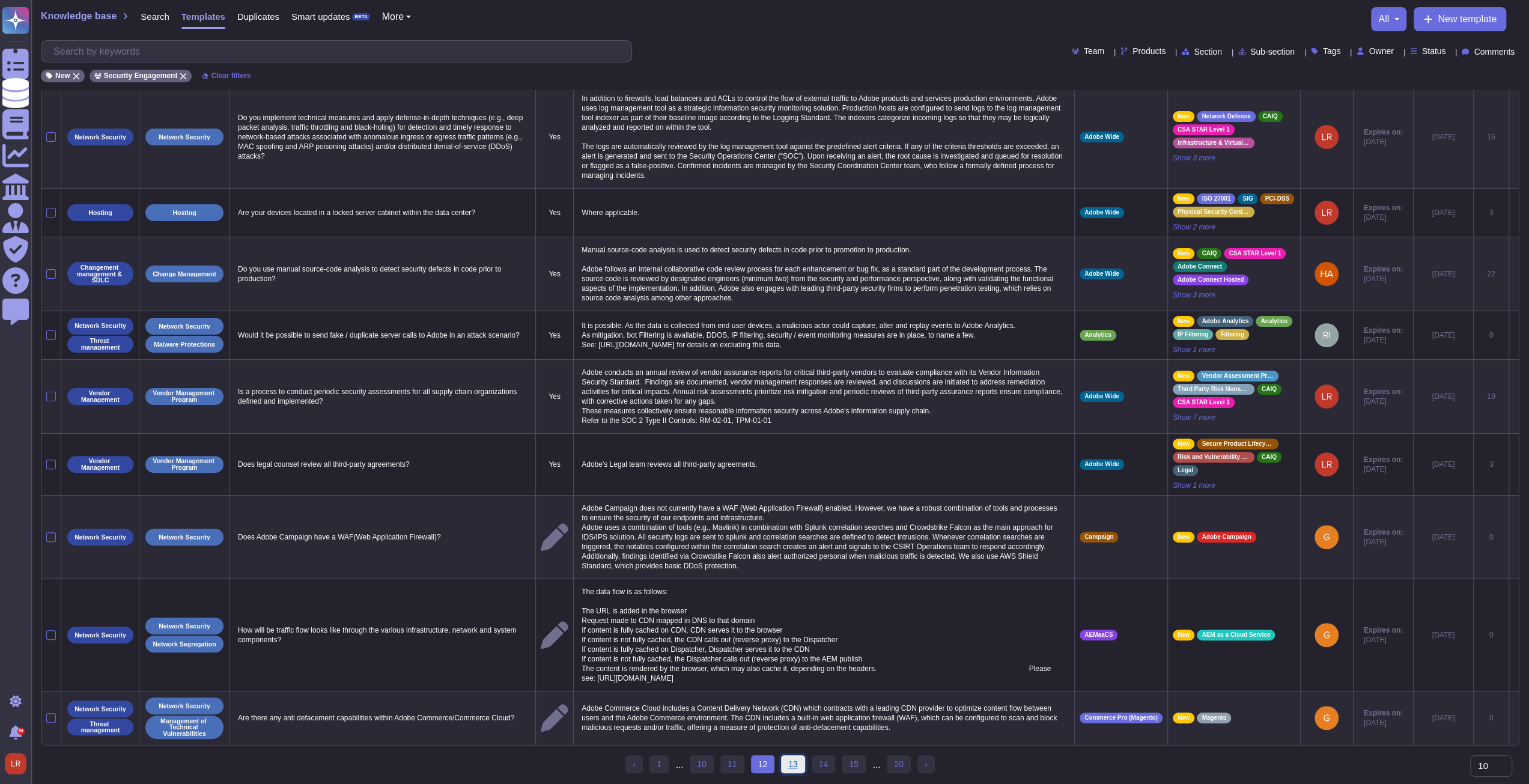
click at [793, 763] on link "13" at bounding box center [793, 763] width 24 height 18
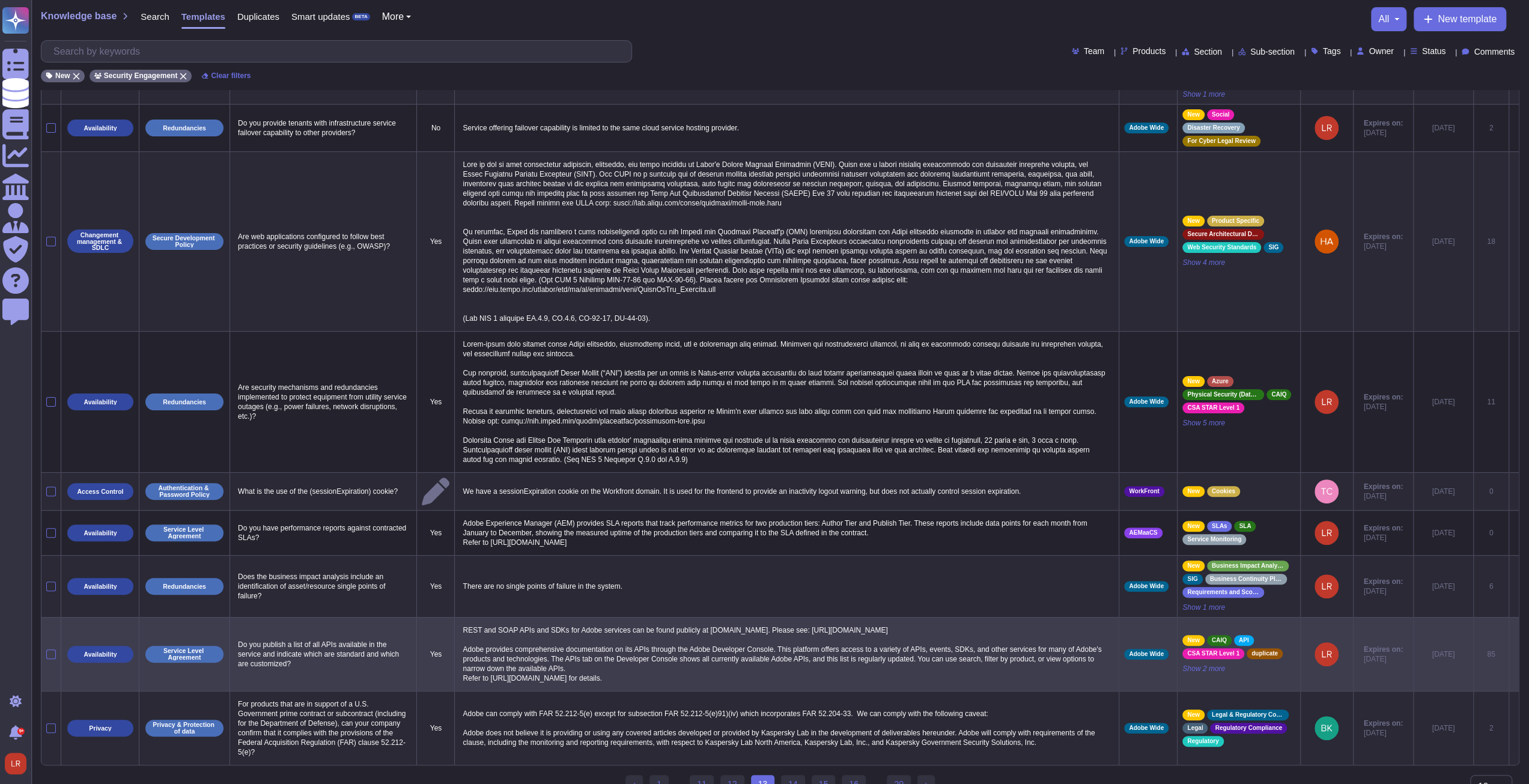
scroll to position [176, 0]
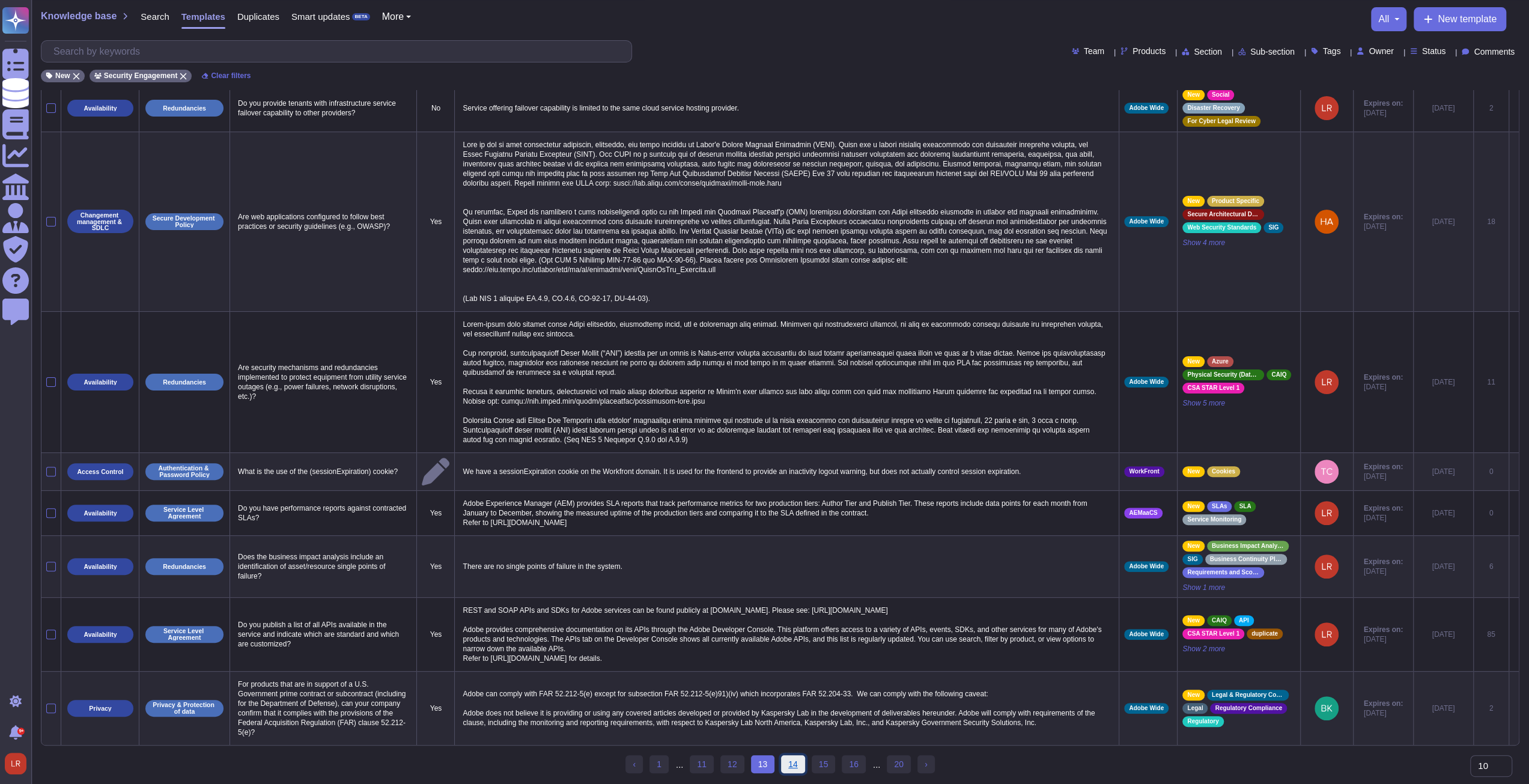
click at [794, 762] on link "14" at bounding box center [793, 763] width 24 height 18
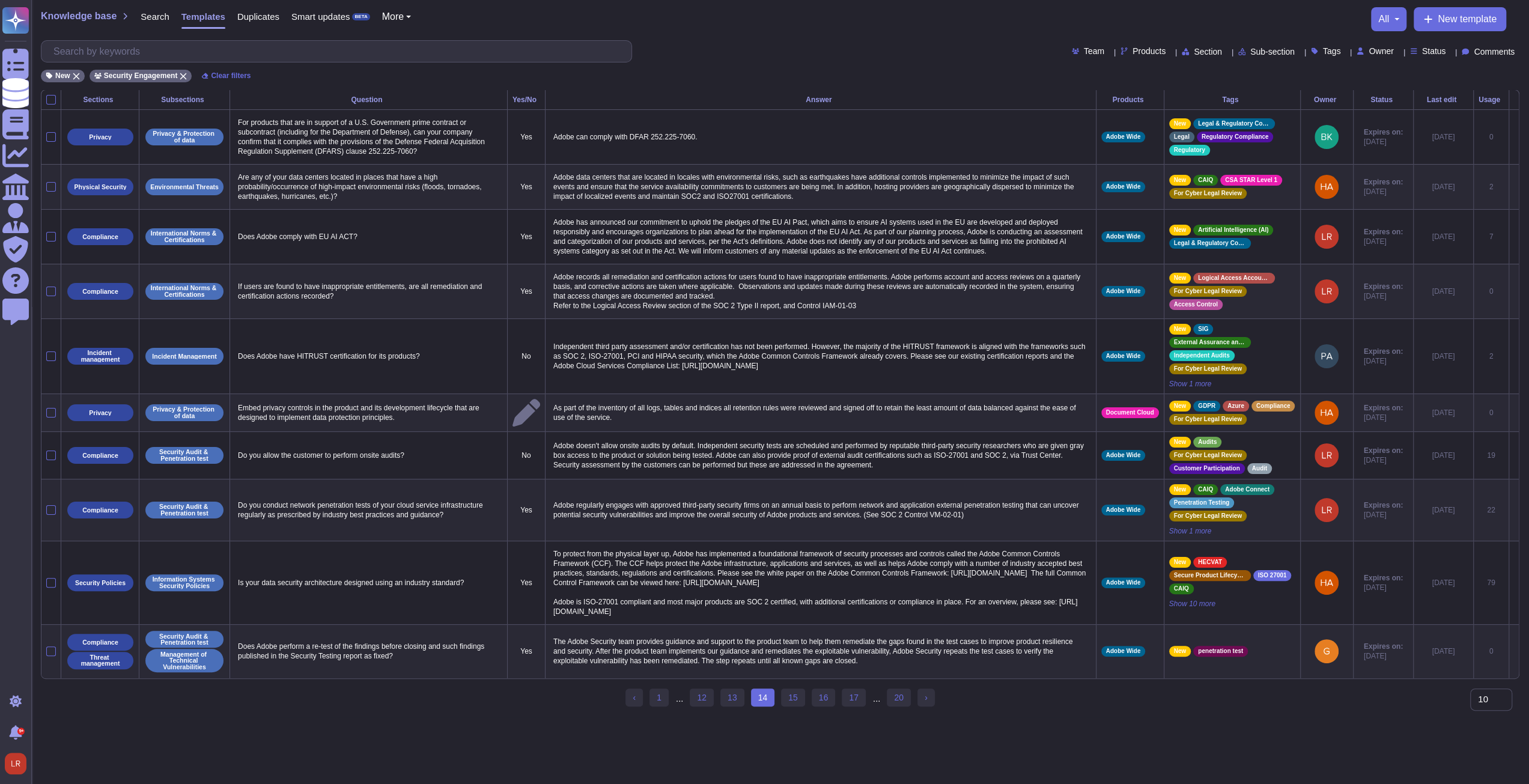
scroll to position [0, 0]
click at [802, 706] on link "15" at bounding box center [798, 697] width 24 height 18
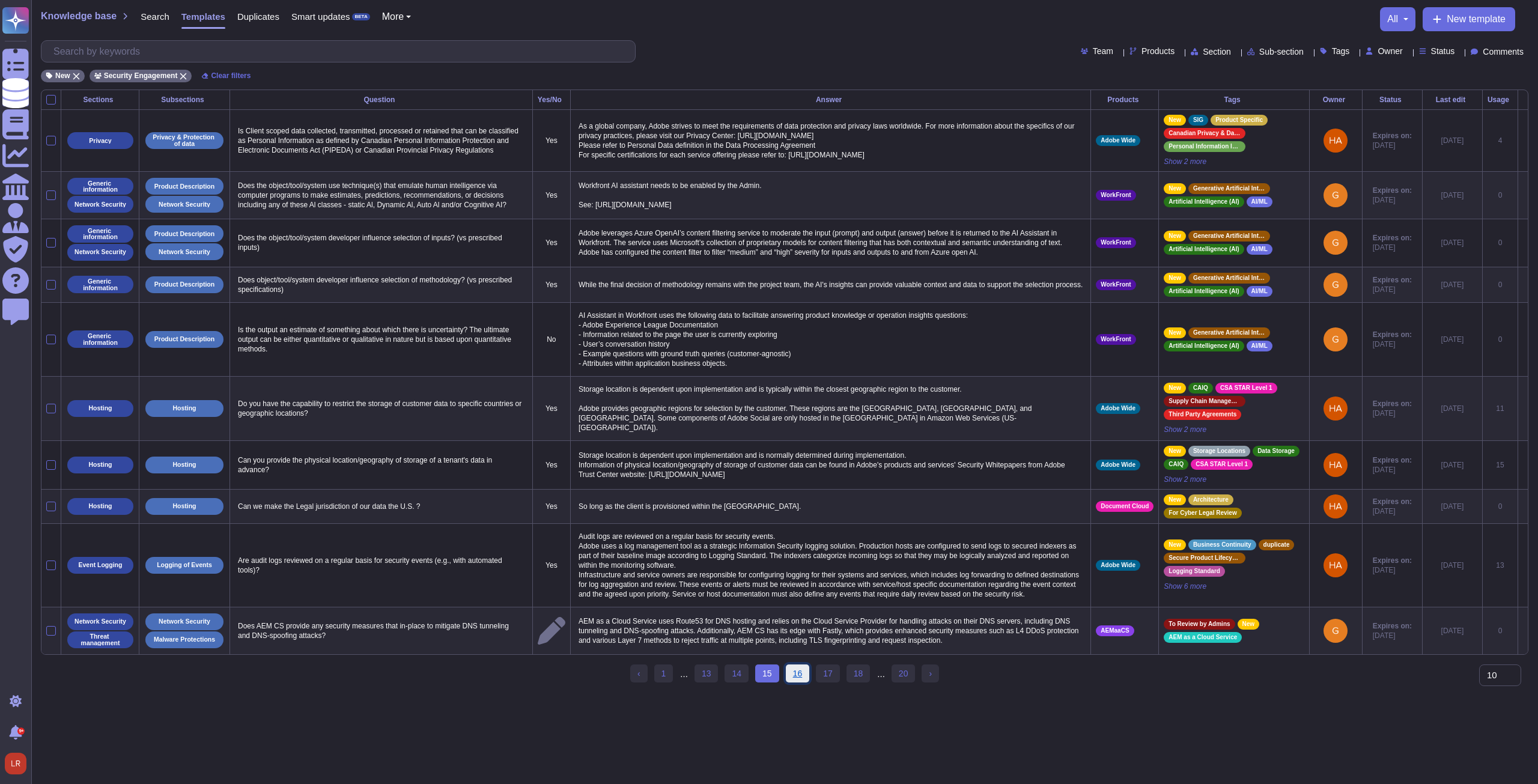
click at [802, 681] on link "16" at bounding box center [798, 673] width 24 height 18
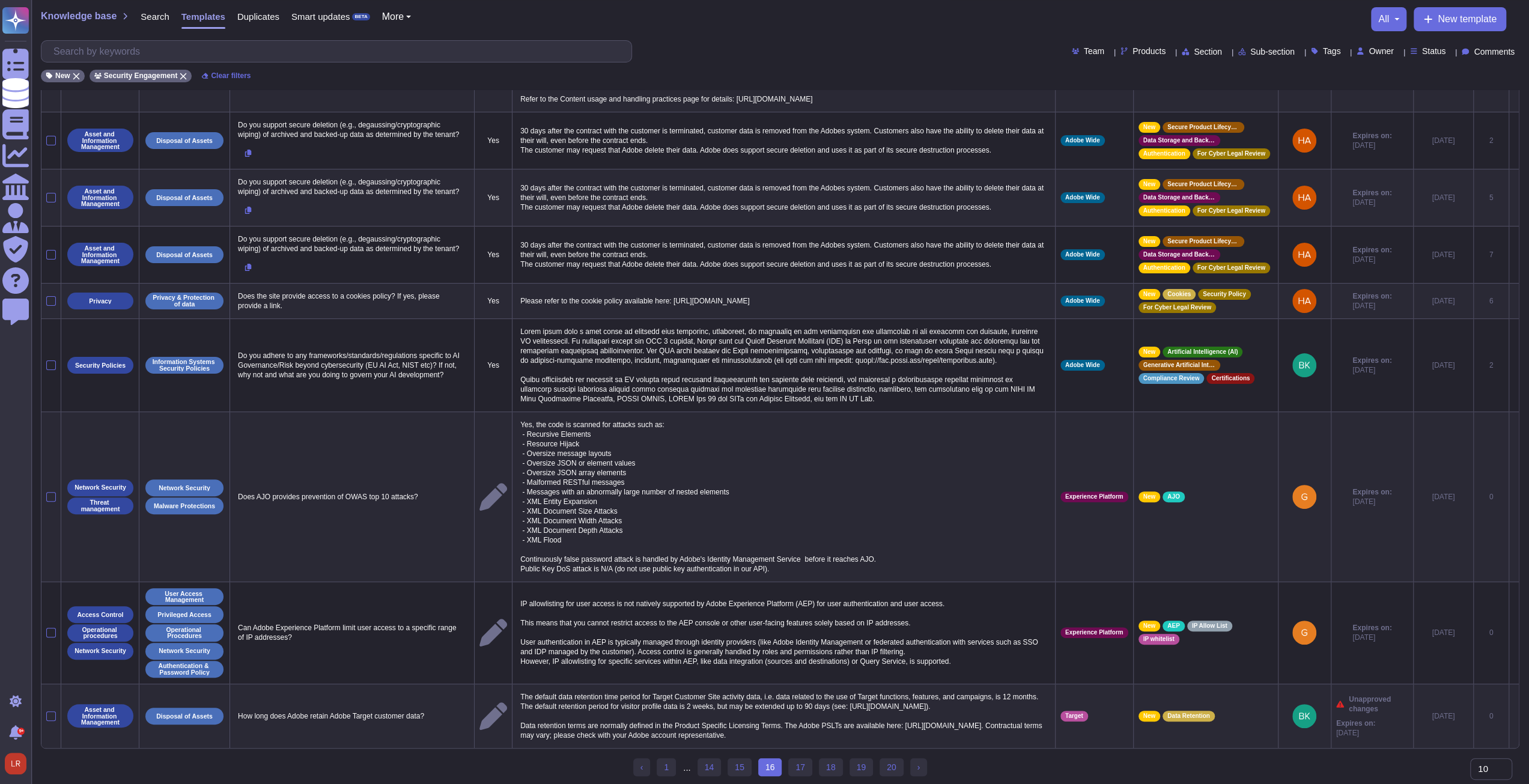
scroll to position [144, 0]
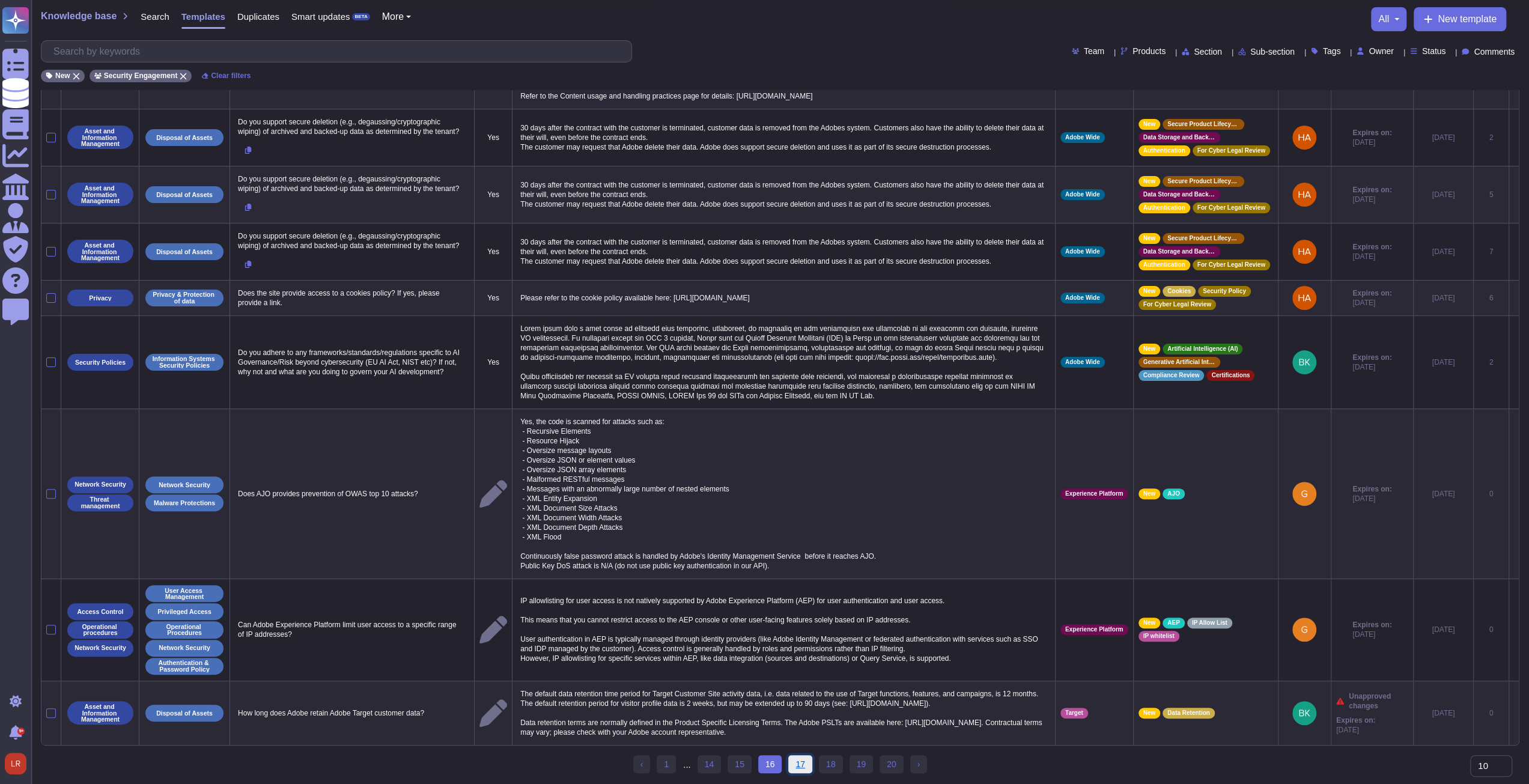
click at [797, 764] on link "17" at bounding box center [801, 763] width 24 height 18
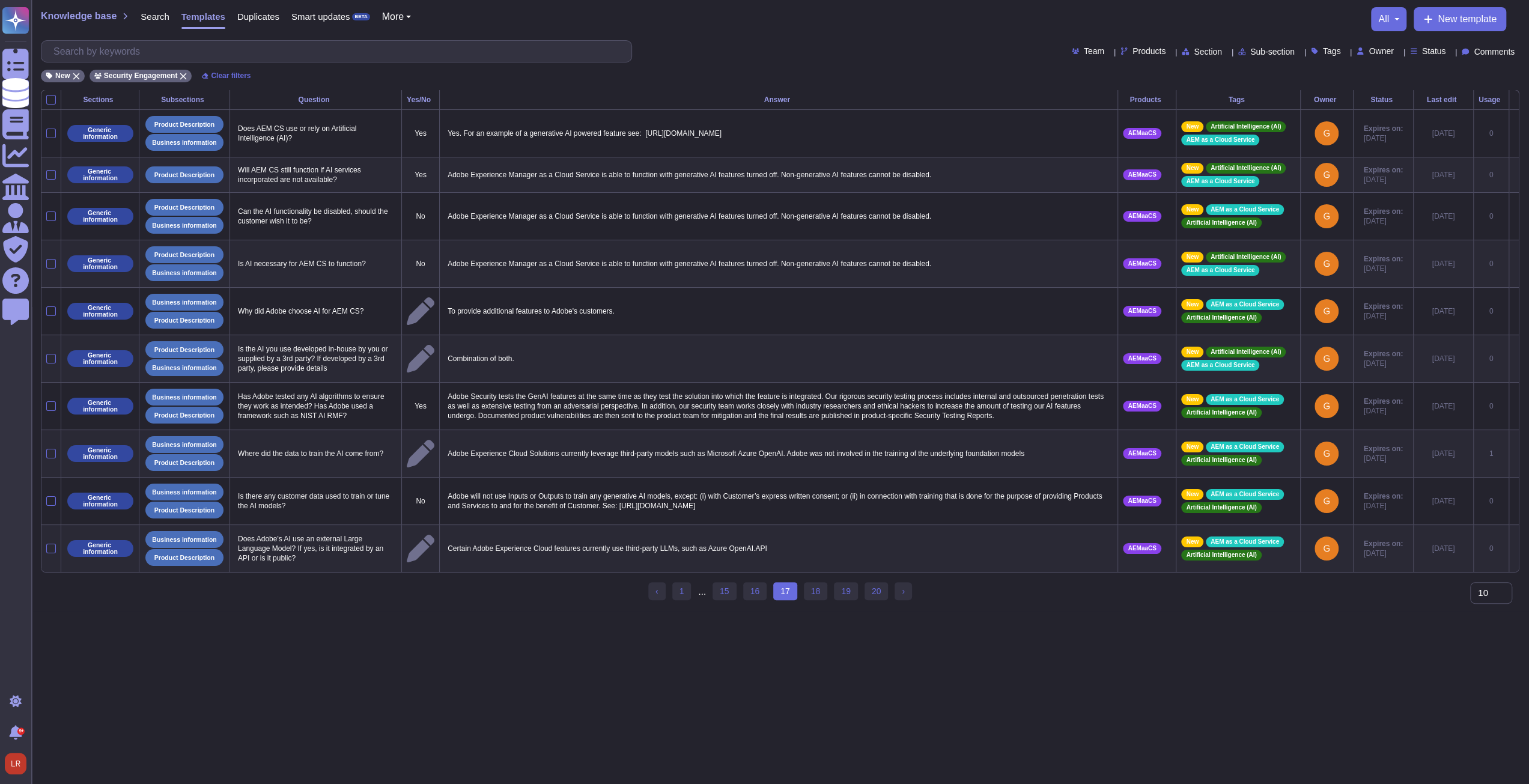
scroll to position [0, 0]
click at [819, 600] on link "18" at bounding box center [821, 591] width 24 height 18
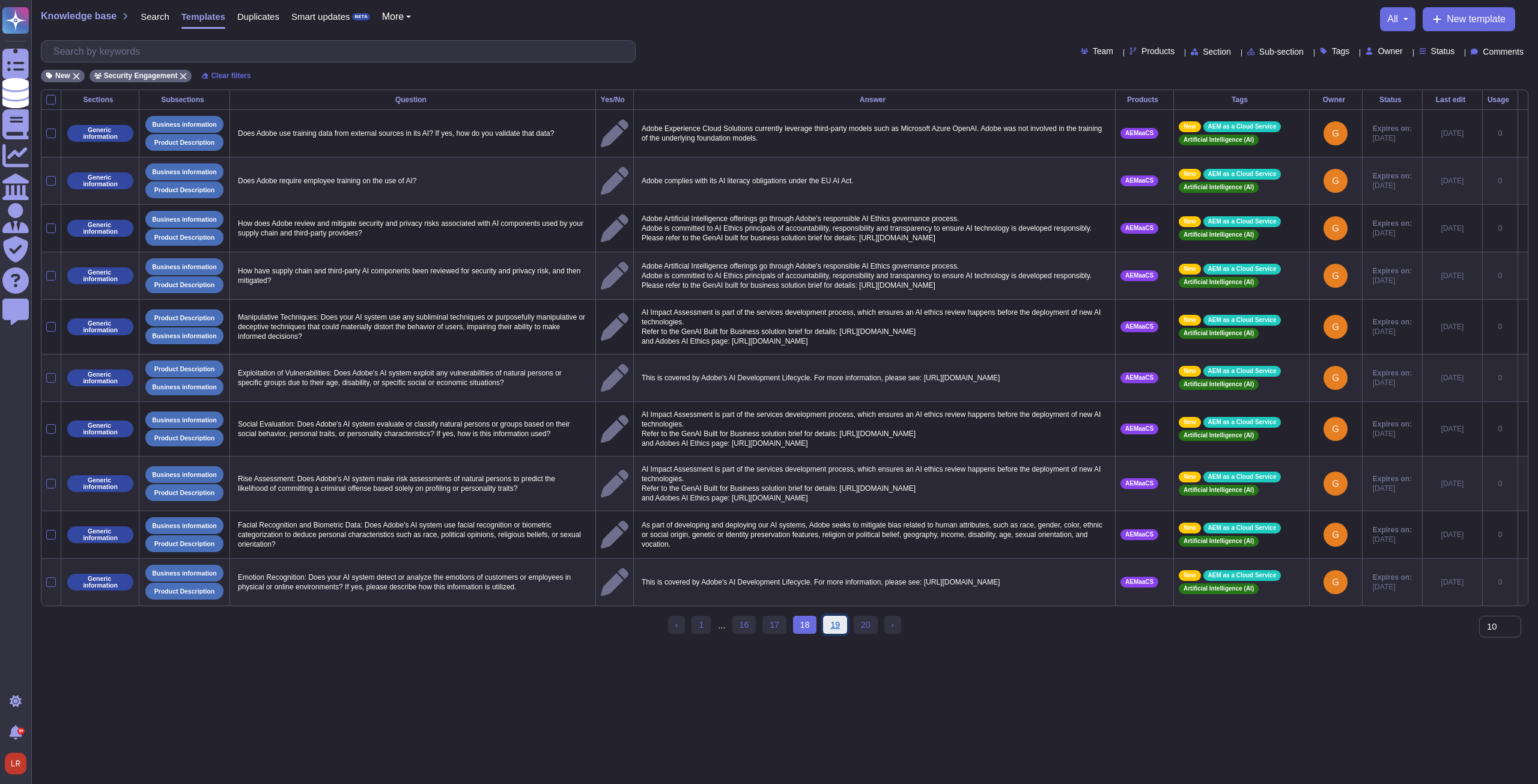
click at [834, 633] on link "19" at bounding box center [835, 625] width 24 height 18
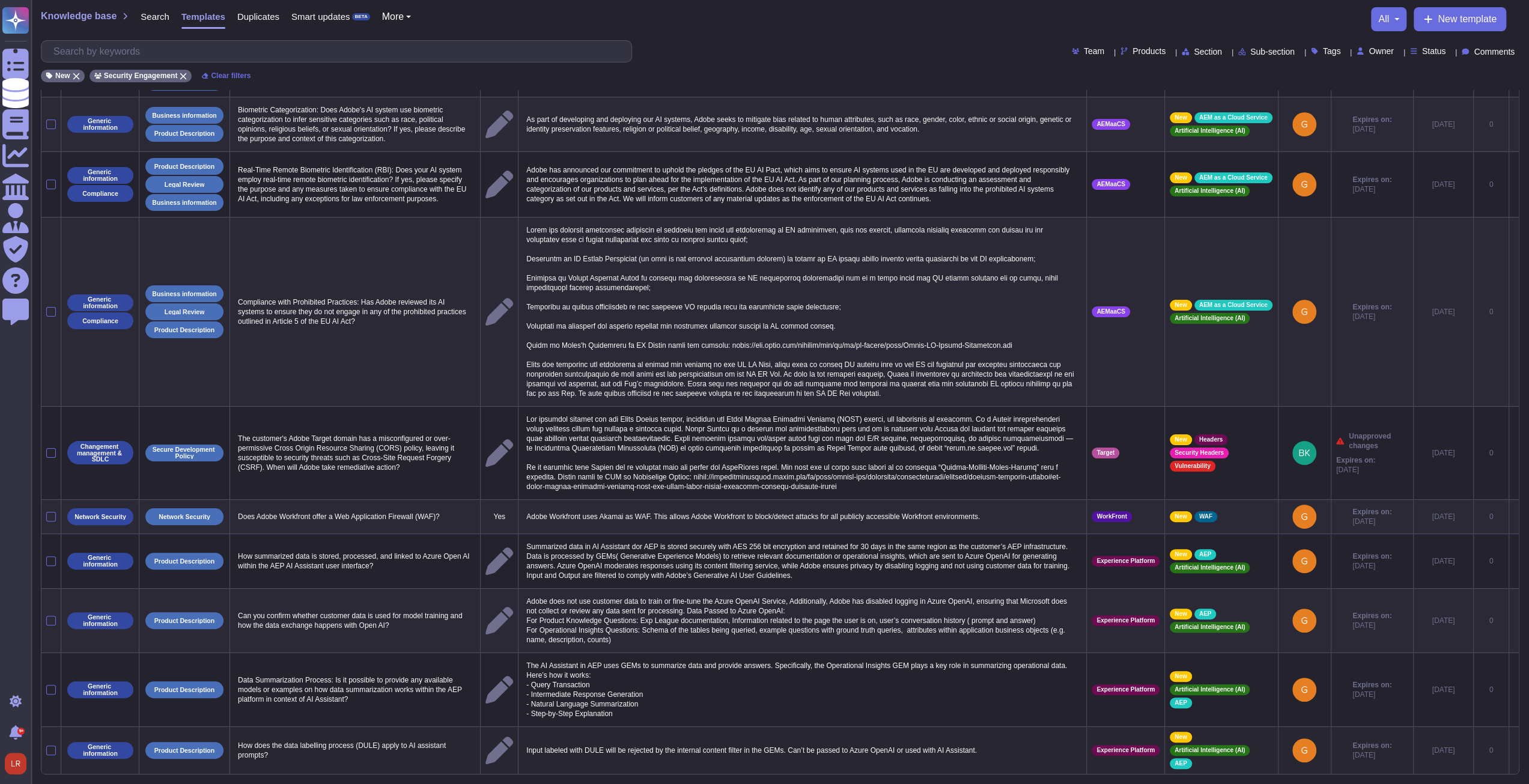
scroll to position [104, 0]
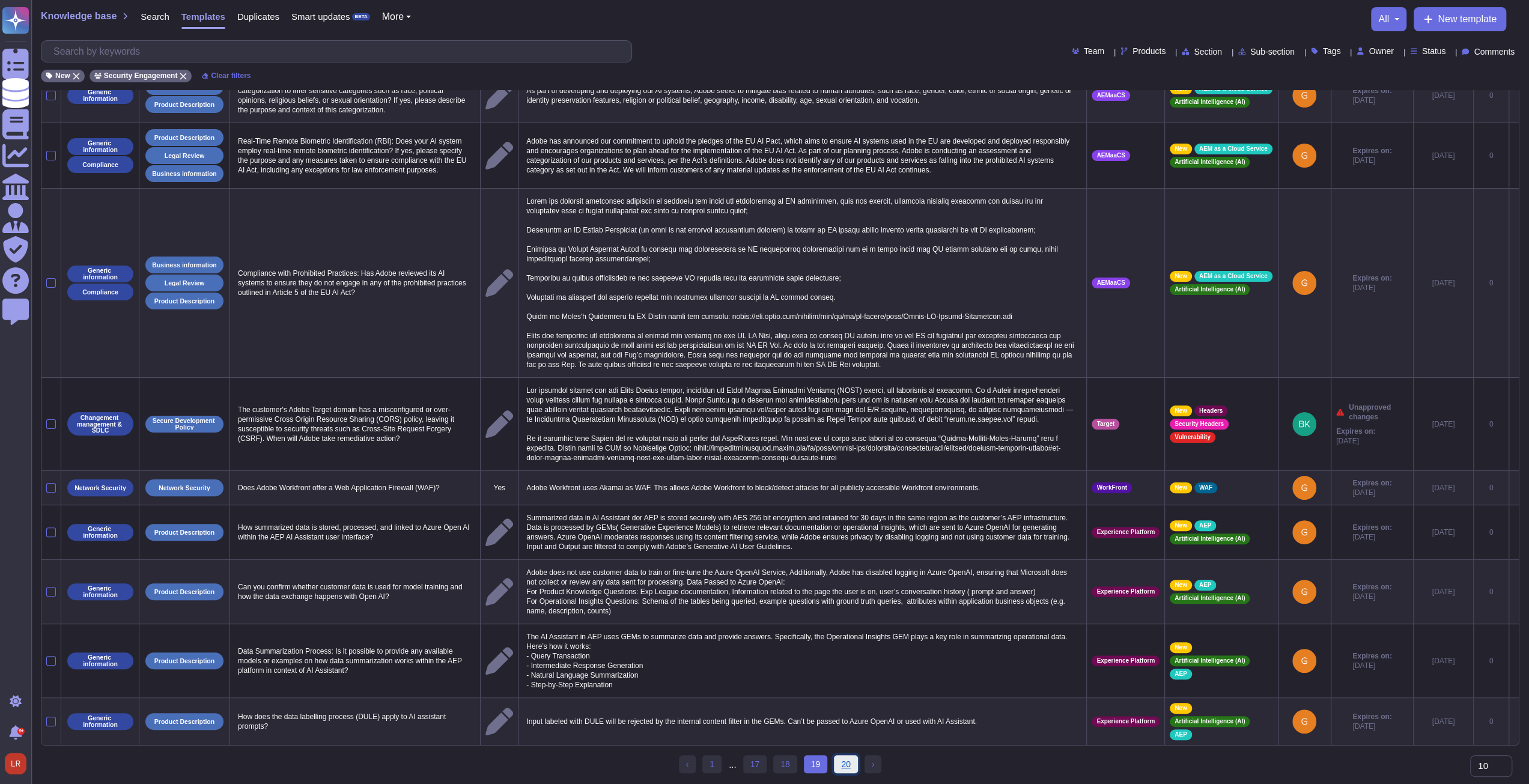
click at [840, 764] on link "20" at bounding box center [846, 763] width 24 height 18
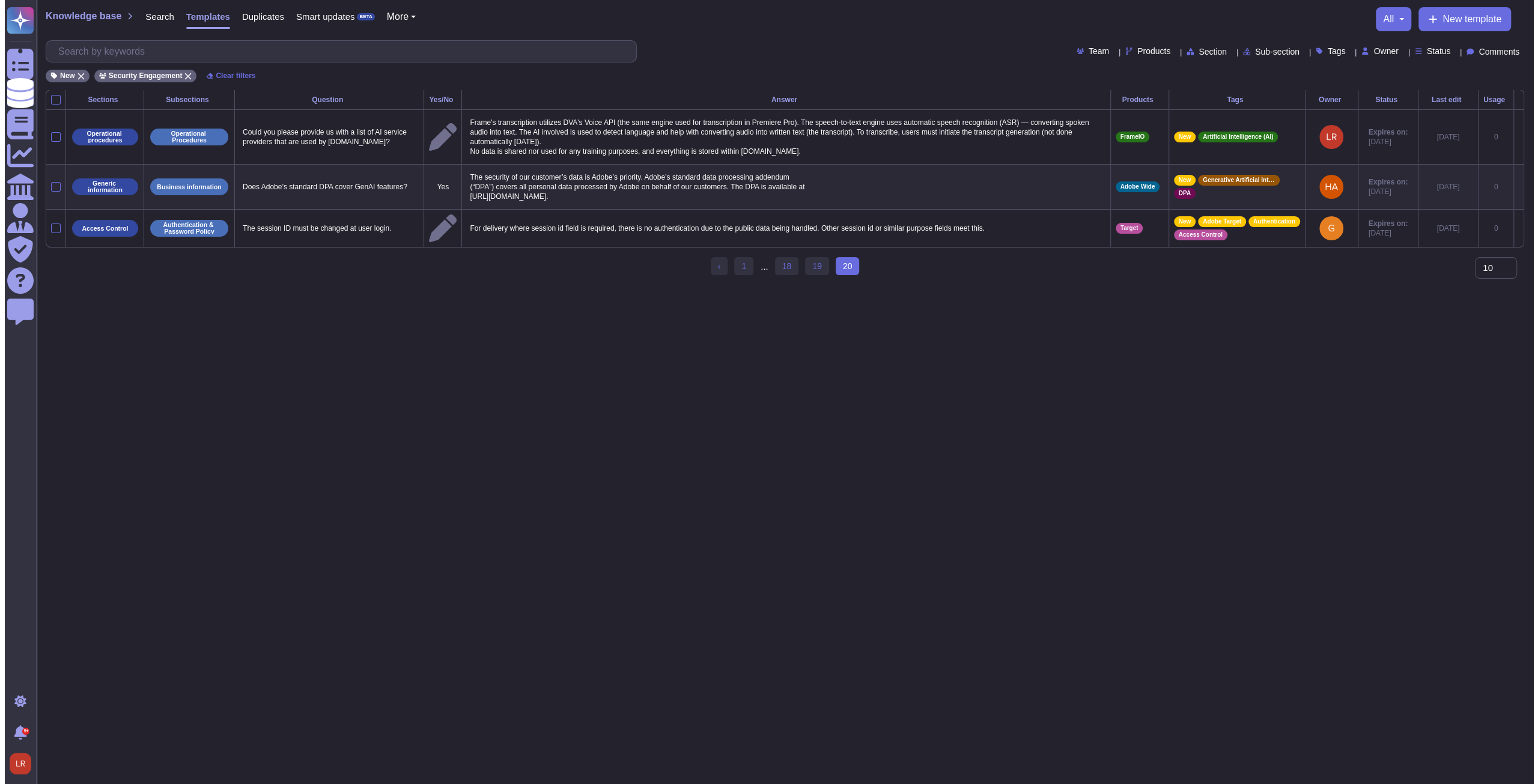
scroll to position [0, 0]
